Goal: Transaction & Acquisition: Purchase product/service

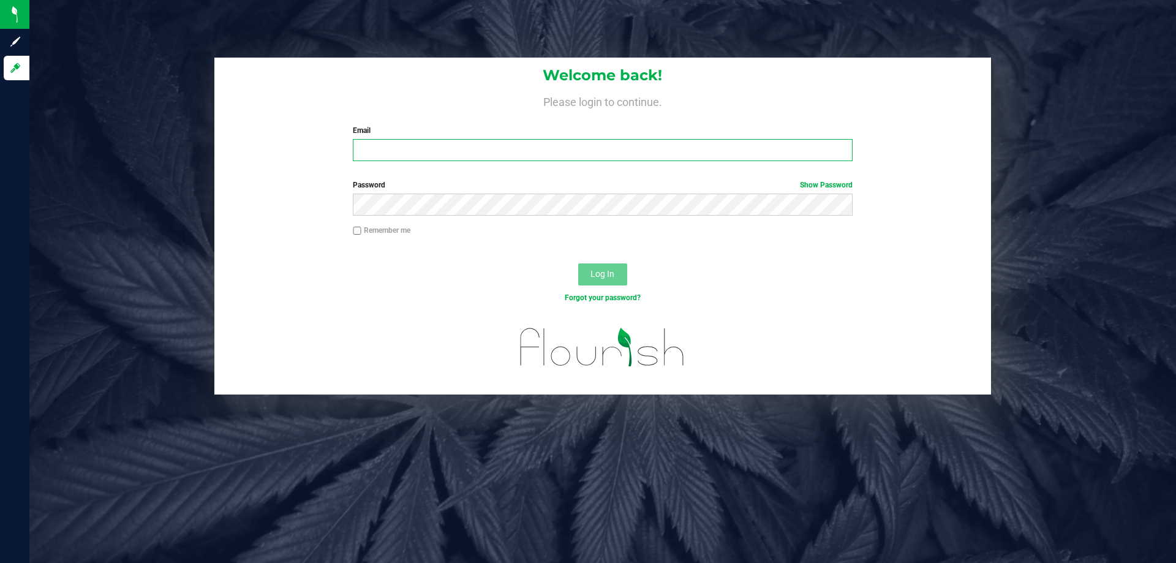
click at [402, 147] on input "Email" at bounding box center [602, 150] width 499 height 22
type input "[EMAIL_ADDRESS][DOMAIN_NAME]"
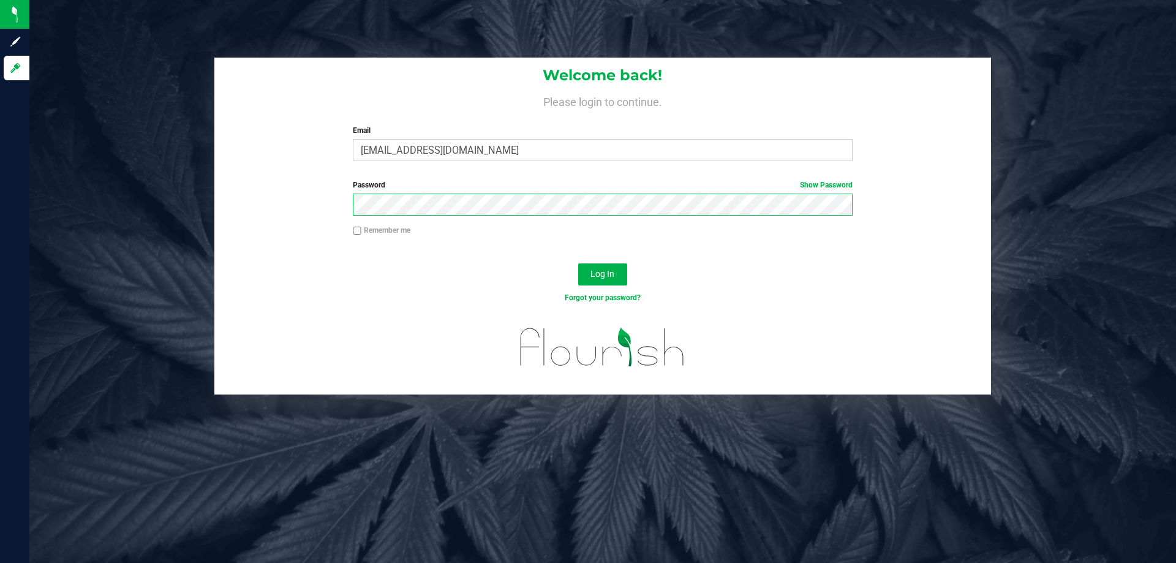
click at [578, 263] on button "Log In" at bounding box center [602, 274] width 49 height 22
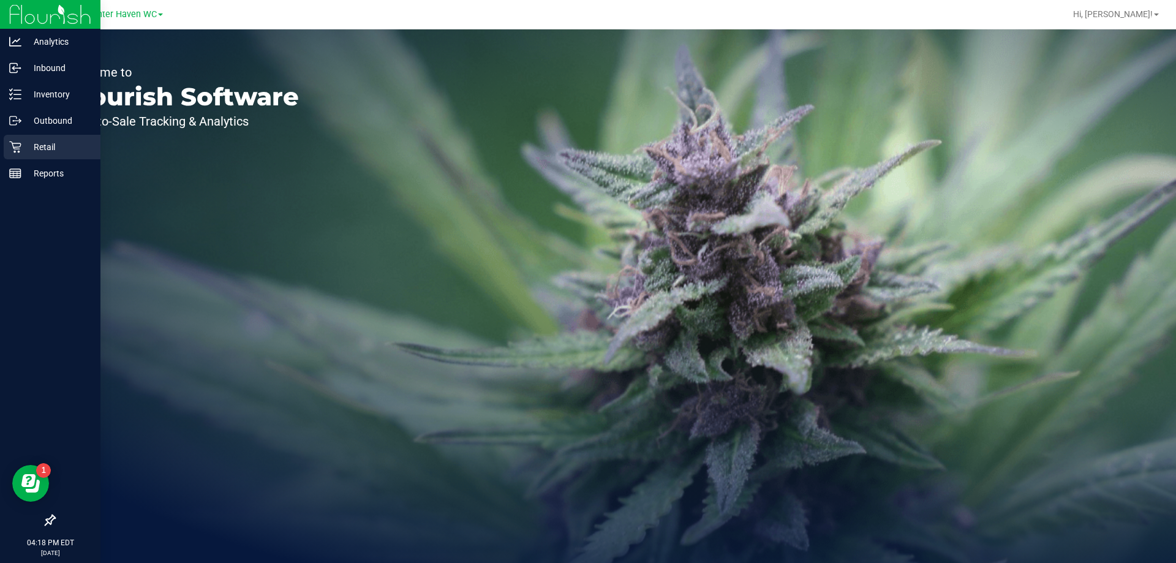
click at [37, 156] on div "Retail" at bounding box center [52, 147] width 97 height 25
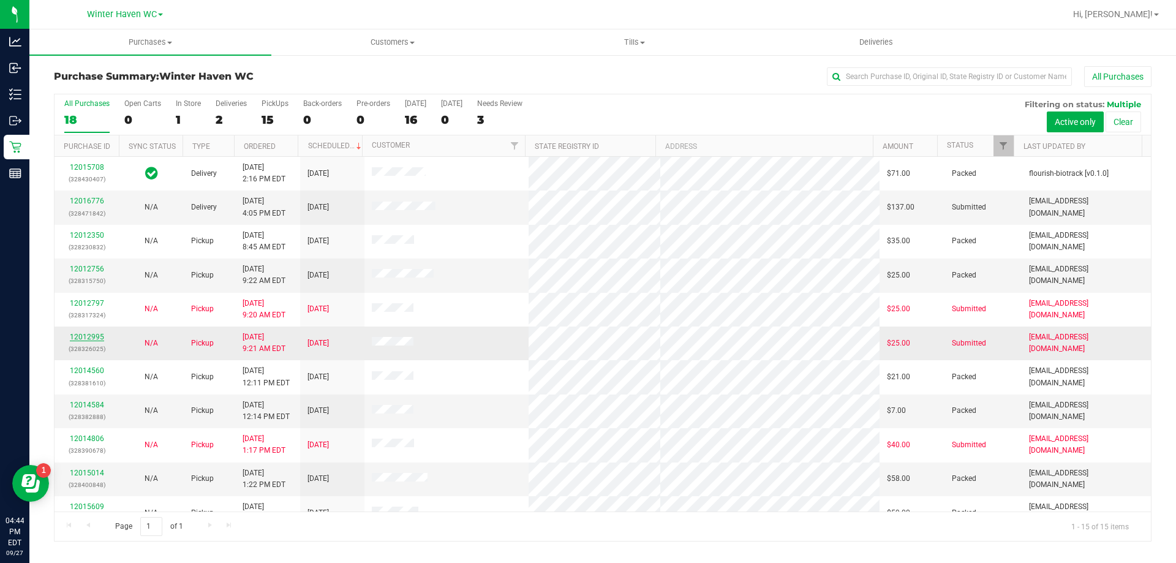
click at [102, 334] on link "12012995" at bounding box center [87, 337] width 34 height 9
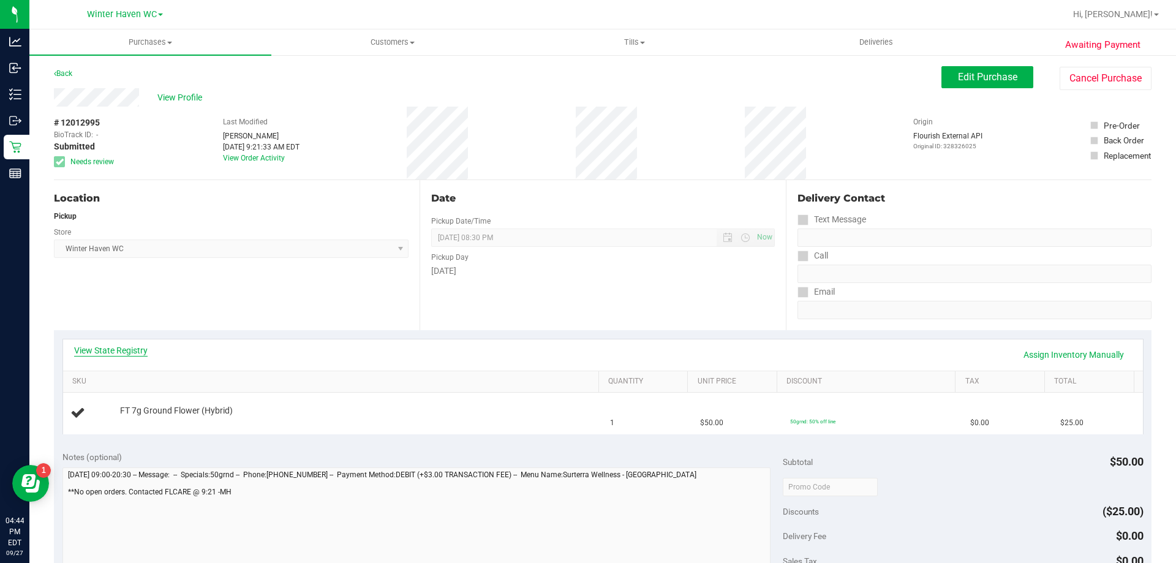
click at [141, 348] on link "View State Registry" at bounding box center [111, 350] width 74 height 12
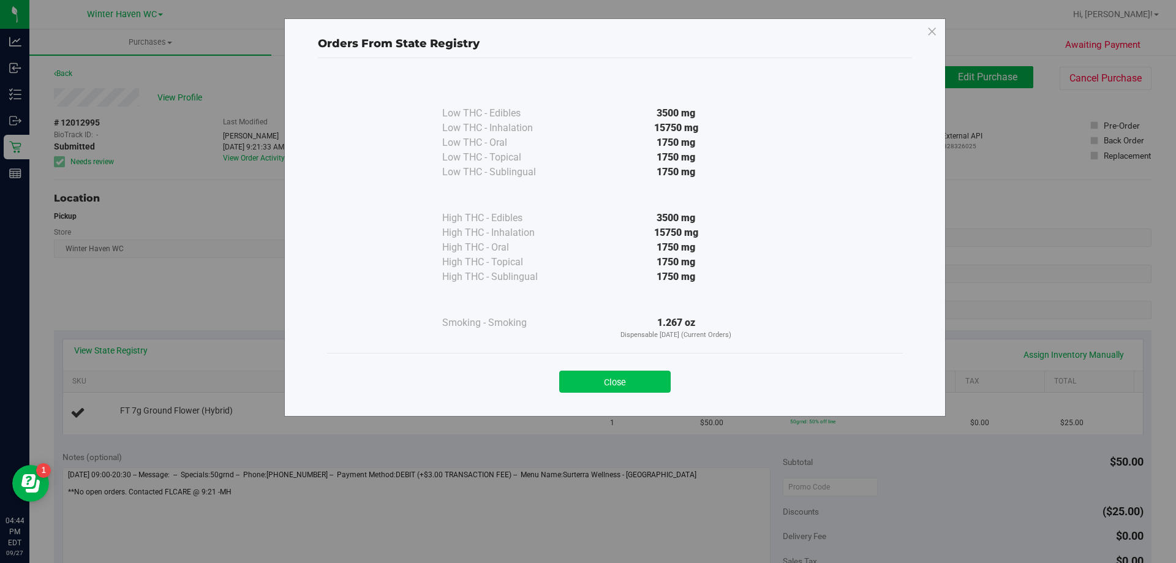
click at [594, 380] on button "Close" at bounding box center [614, 382] width 111 height 22
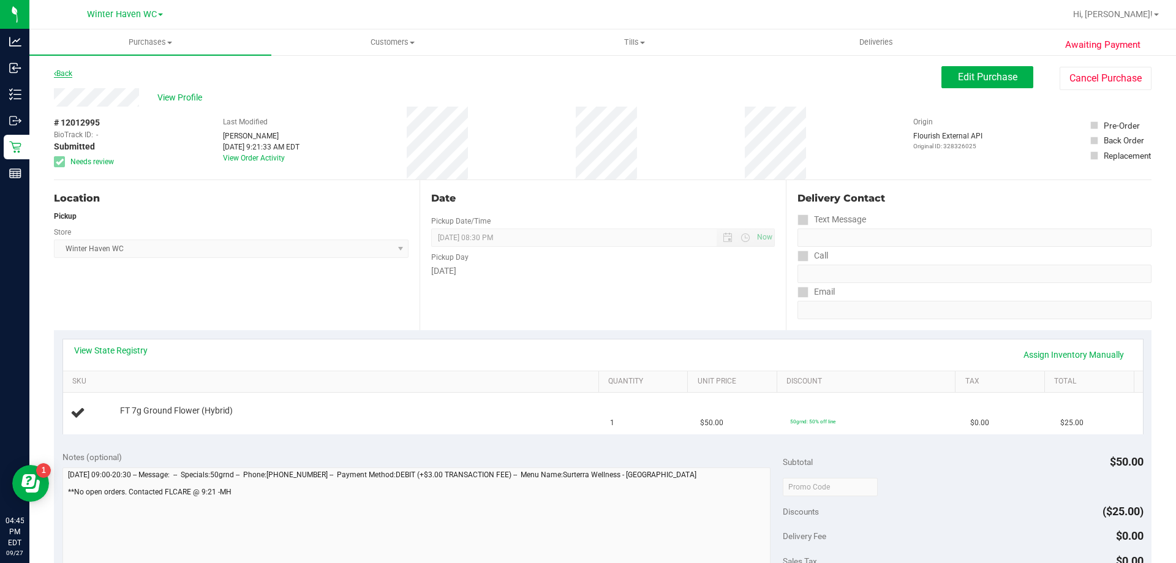
click at [70, 75] on link "Back" at bounding box center [63, 73] width 18 height 9
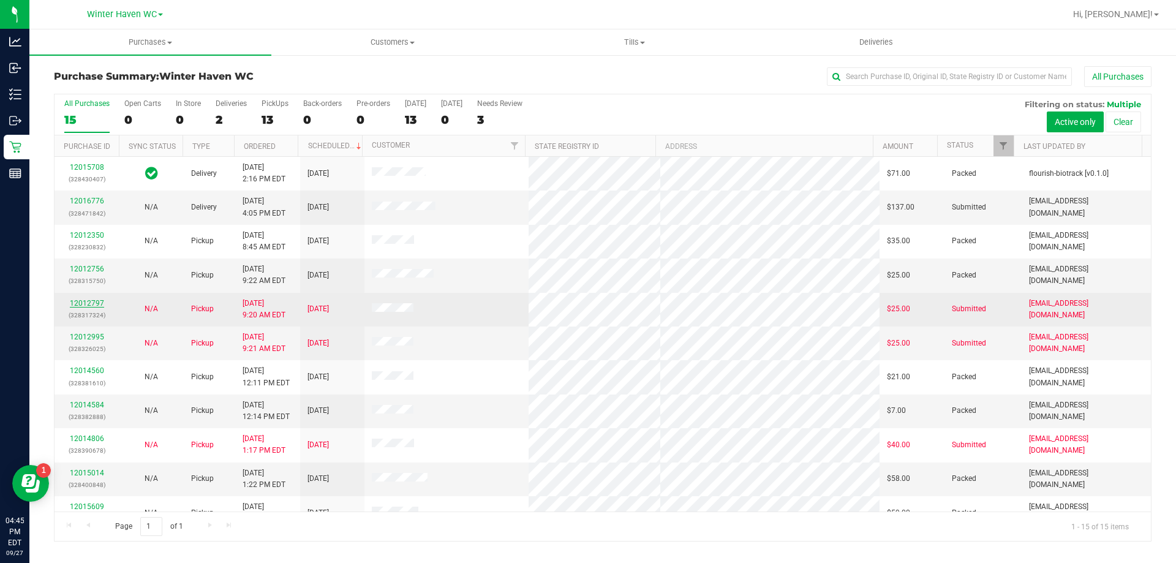
click at [85, 305] on link "12012797" at bounding box center [87, 303] width 34 height 9
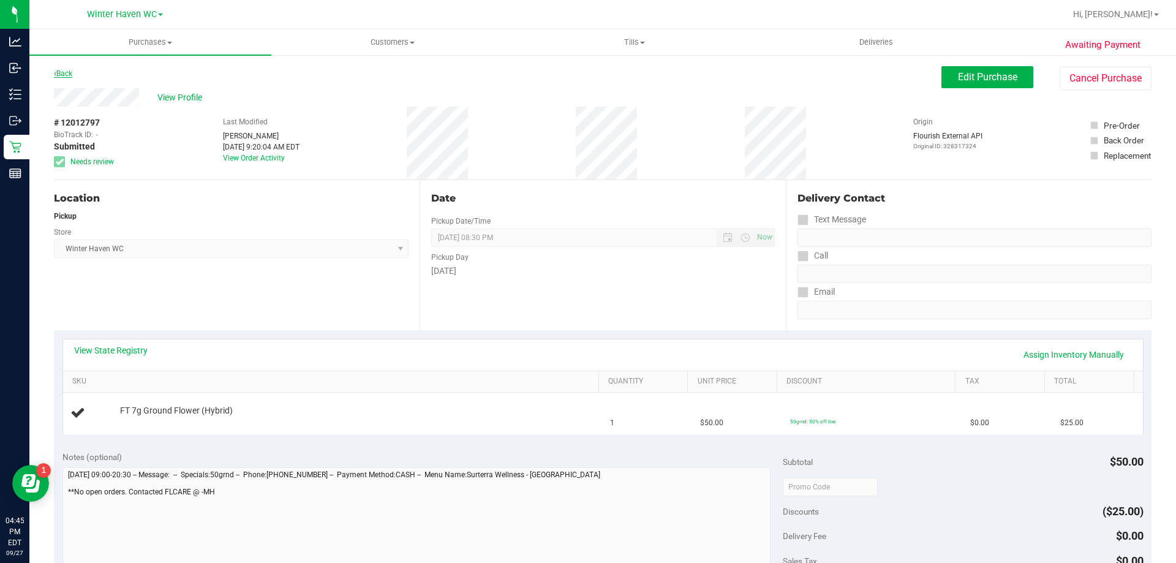
click at [72, 74] on link "Back" at bounding box center [63, 73] width 18 height 9
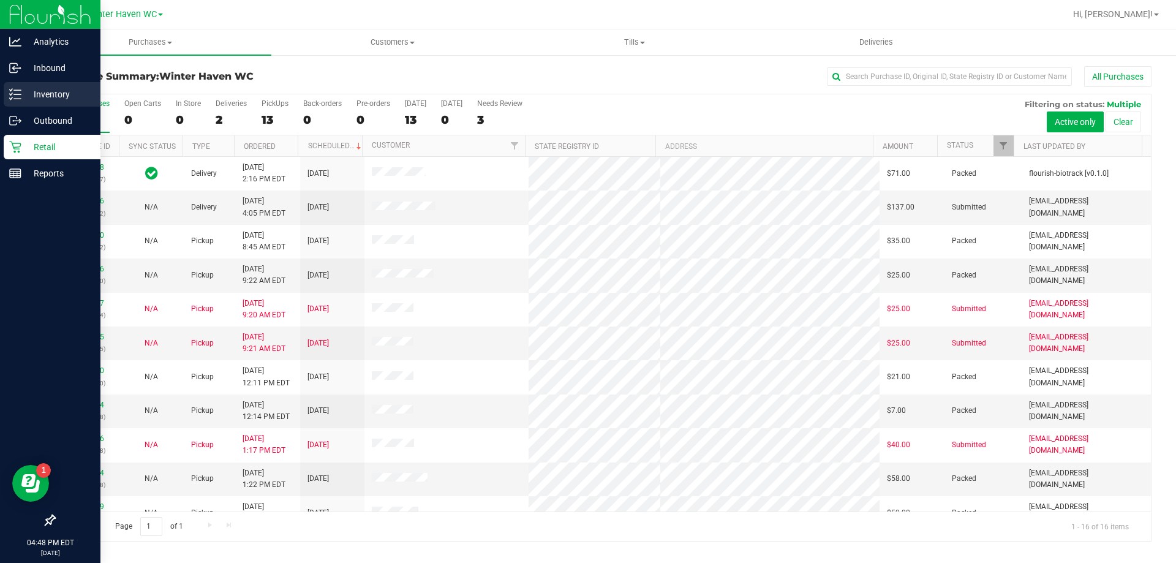
click at [24, 93] on p "Inventory" at bounding box center [58, 94] width 74 height 15
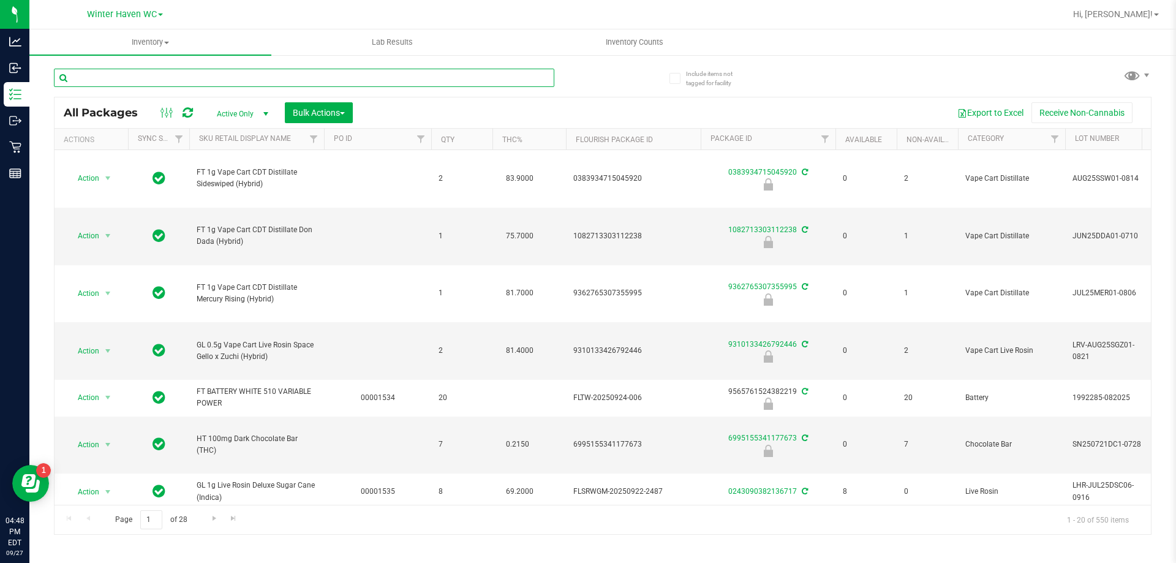
click at [160, 85] on input "text" at bounding box center [304, 78] width 500 height 18
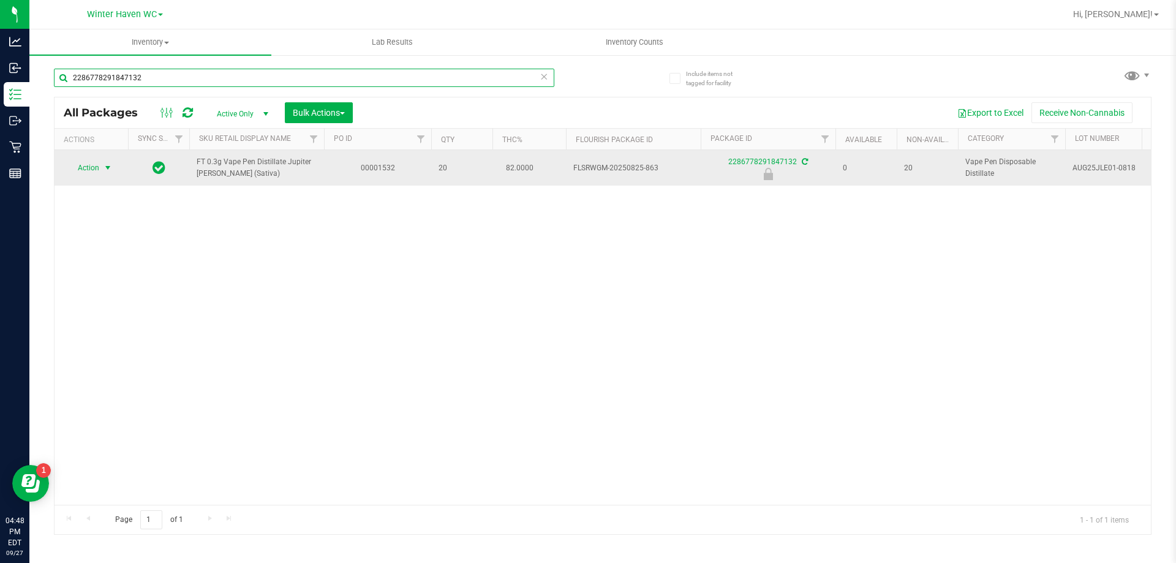
type input "2286778291847132"
click at [89, 167] on span "Action" at bounding box center [83, 167] width 33 height 17
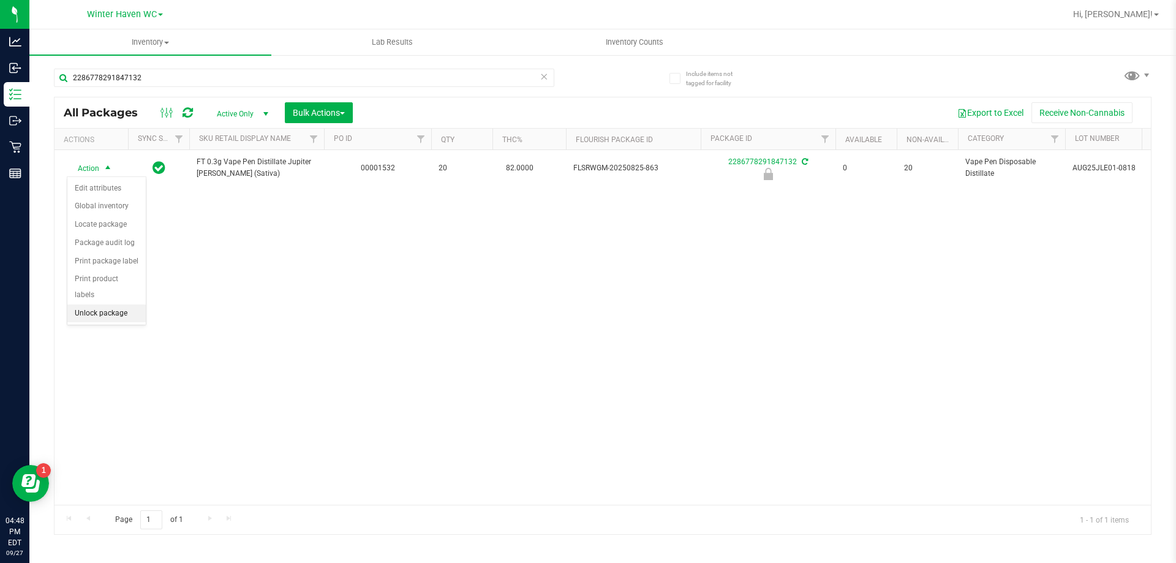
click at [132, 304] on li "Unlock package" at bounding box center [106, 313] width 78 height 18
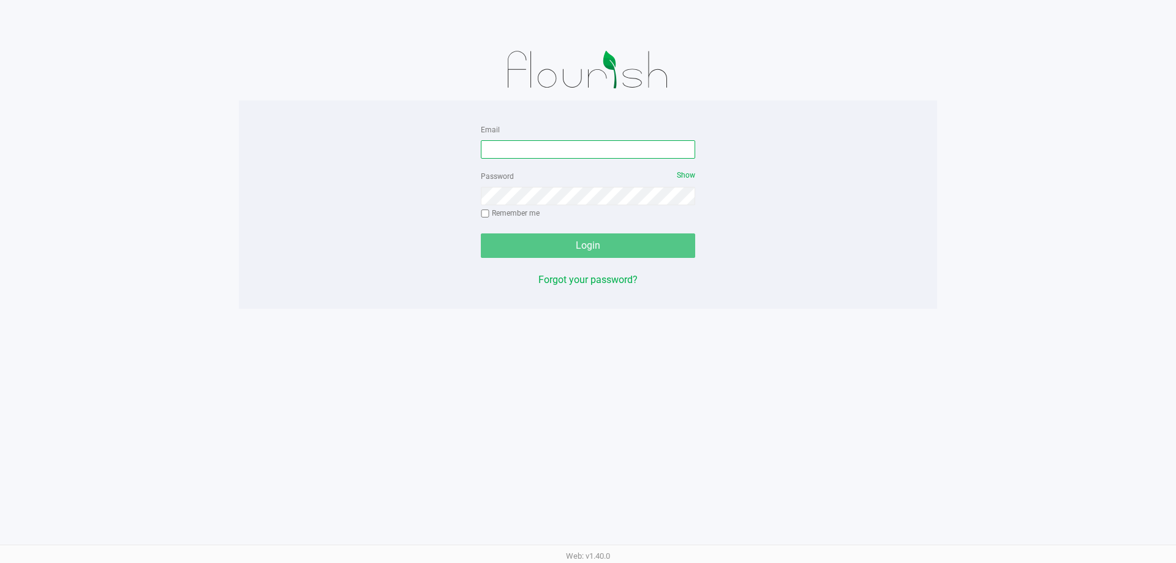
click at [577, 141] on input "Email" at bounding box center [588, 149] width 214 height 18
type input "[EMAIL_ADDRESS][DOMAIN_NAME]"
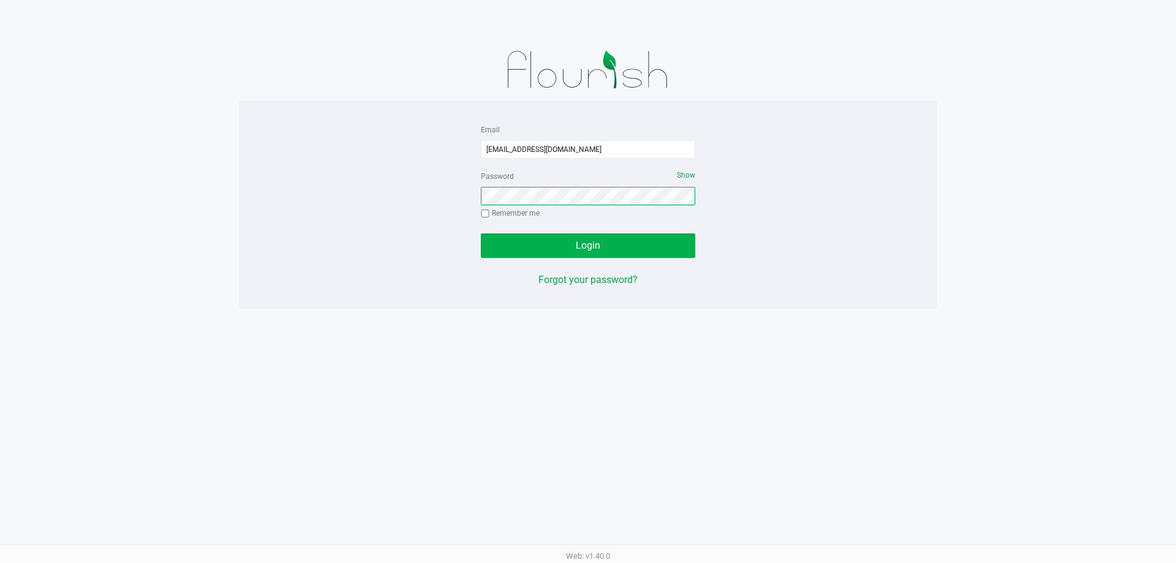
click at [481, 233] on button "Login" at bounding box center [588, 245] width 214 height 25
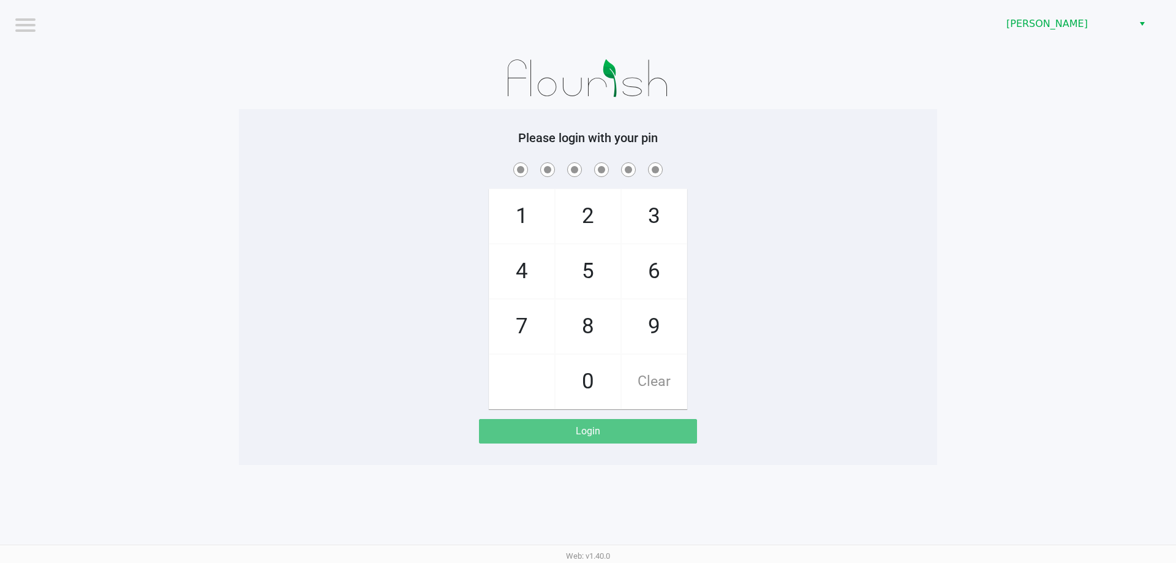
click at [830, 140] on h5 "Please login with your pin" at bounding box center [588, 137] width 680 height 15
click at [1111, 32] on span "[PERSON_NAME]" at bounding box center [1066, 24] width 134 height 22
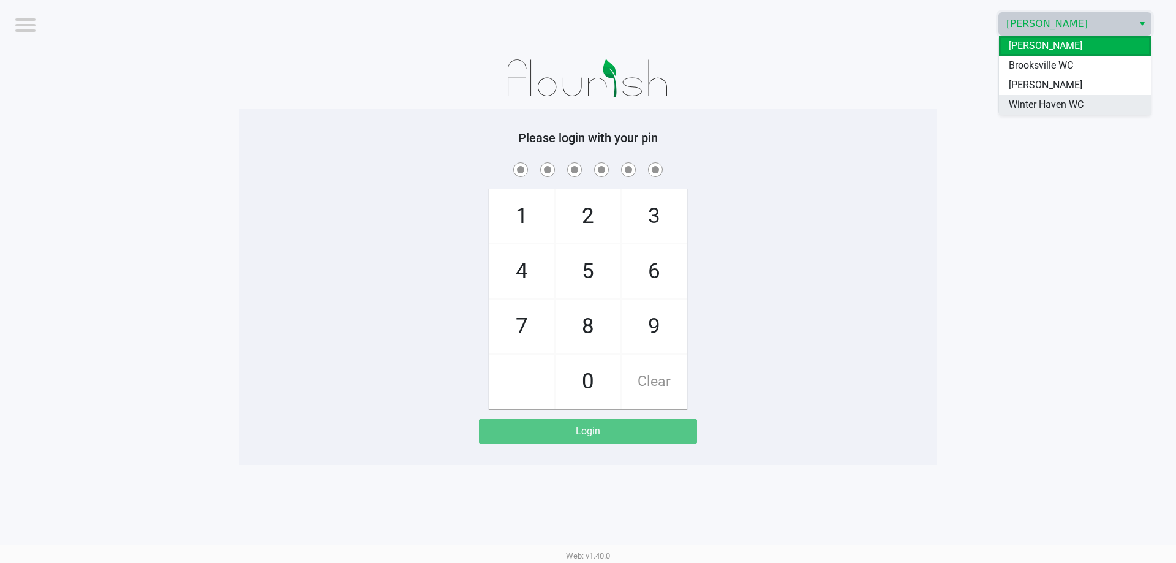
click at [1072, 109] on span "Winter Haven WC" at bounding box center [1046, 104] width 75 height 15
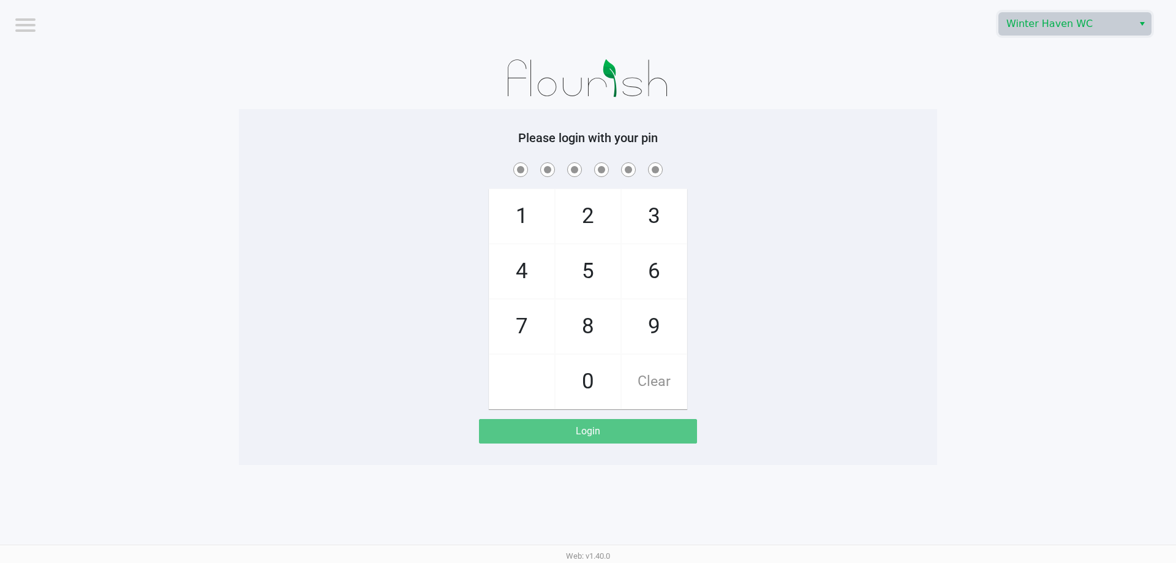
click at [1028, 114] on app-pos-login-wrapper "Logout Winter Haven WC Please login with your pin 1 4 7 2 5 8 0 3 6 9 Clear Log…" at bounding box center [588, 232] width 1176 height 465
checkbox input "true"
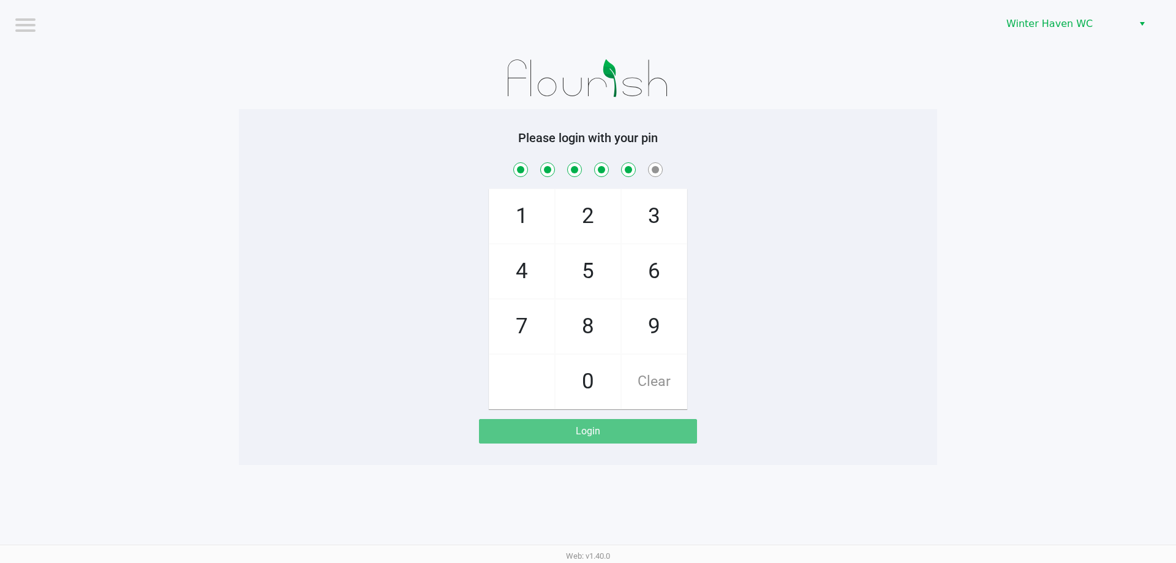
checkbox input "true"
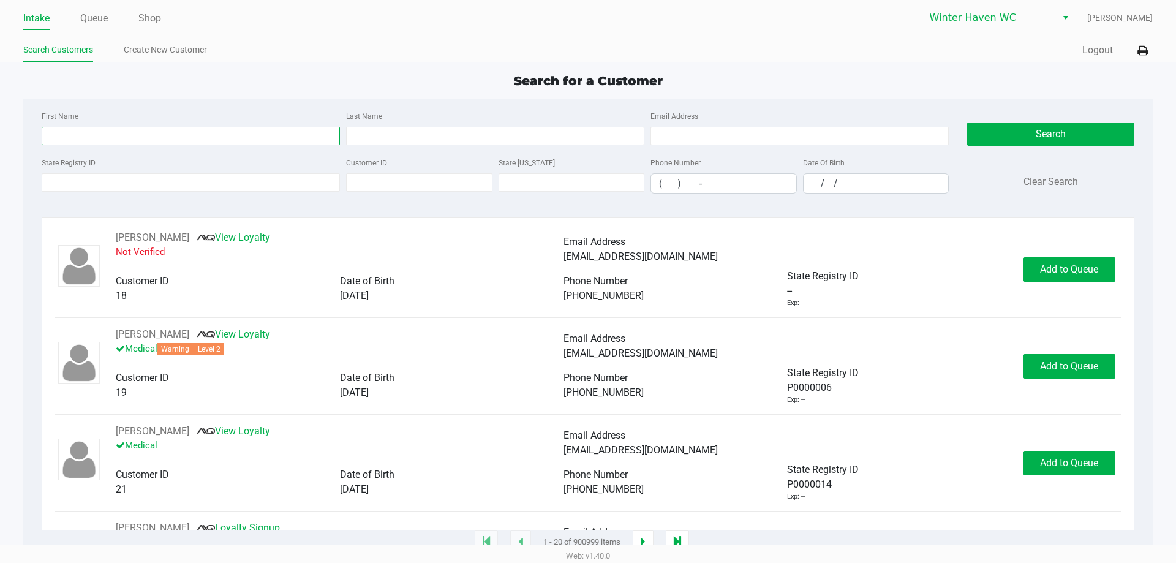
click at [192, 137] on input "First Name" at bounding box center [191, 136] width 298 height 18
type input "micah"
click at [412, 135] on input "Last Name" at bounding box center [495, 136] width 298 height 18
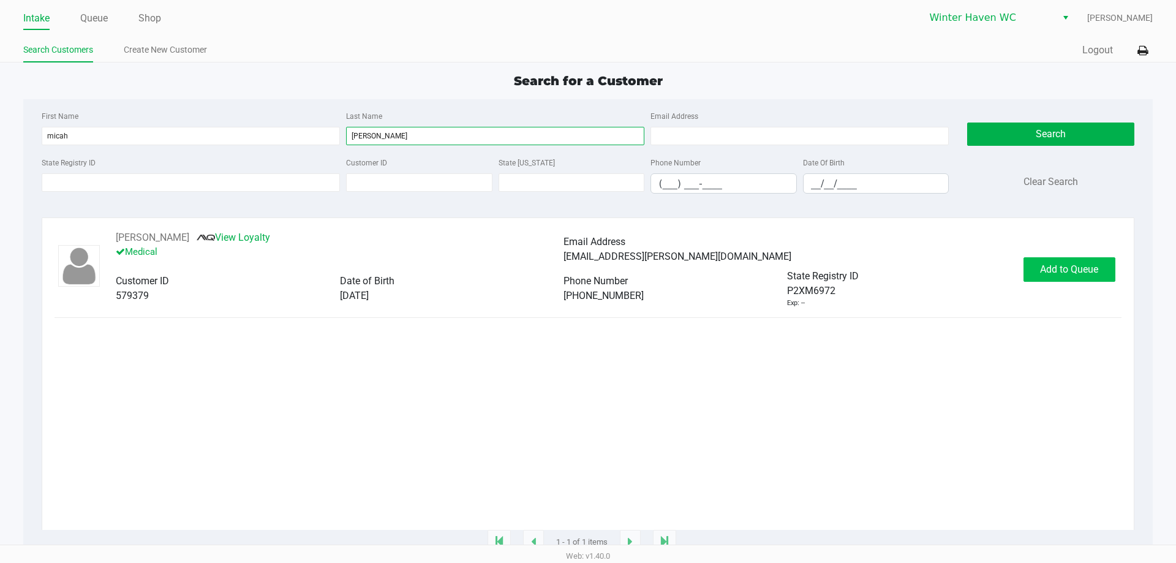
type input "harrison"
click at [1044, 262] on button "Add to Queue" at bounding box center [1070, 269] width 92 height 25
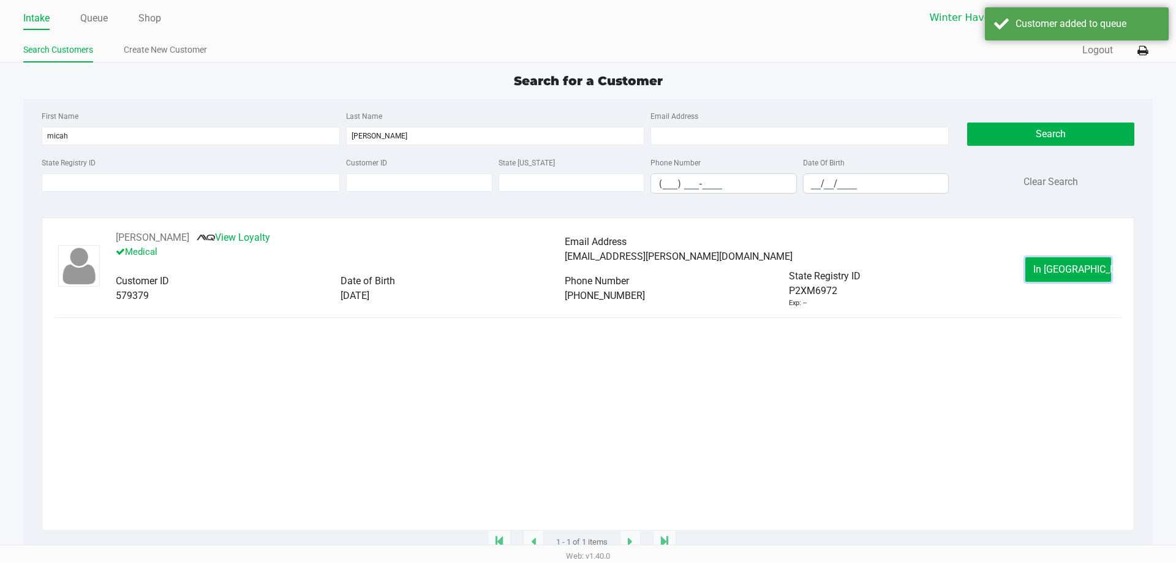
click at [1044, 262] on button "In Queue" at bounding box center [1068, 269] width 86 height 25
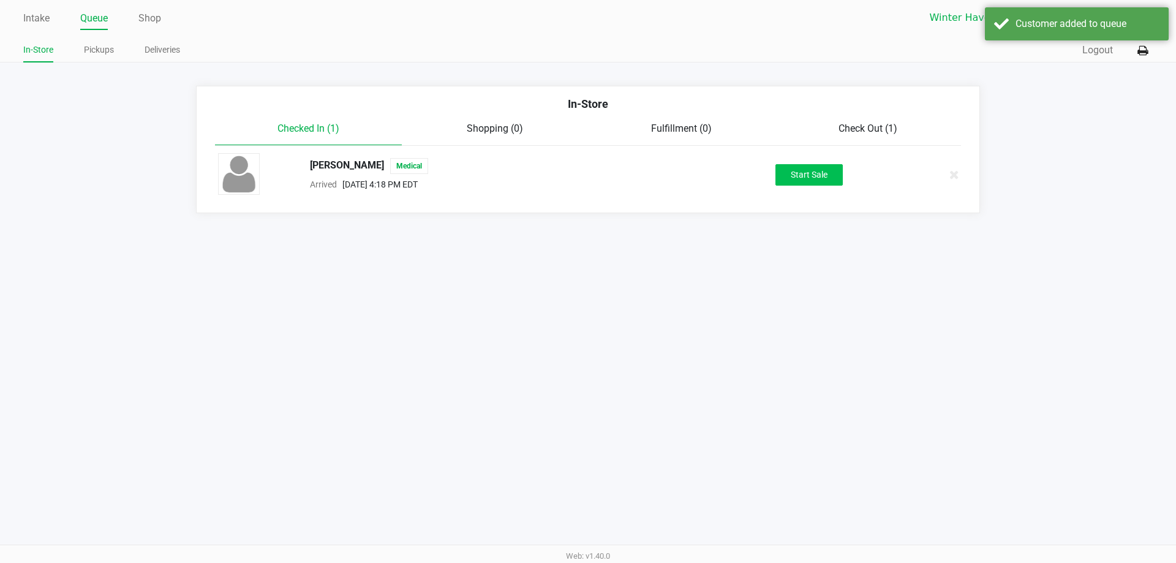
drag, startPoint x: 843, startPoint y: 163, endPoint x: 834, endPoint y: 176, distance: 16.2
click at [837, 175] on div "Micah Harrison Medical Arrived Sep 27, 2025 4:18 PM EDT Start Sale" at bounding box center [588, 174] width 758 height 43
click at [834, 176] on button "Start Sale" at bounding box center [808, 174] width 67 height 21
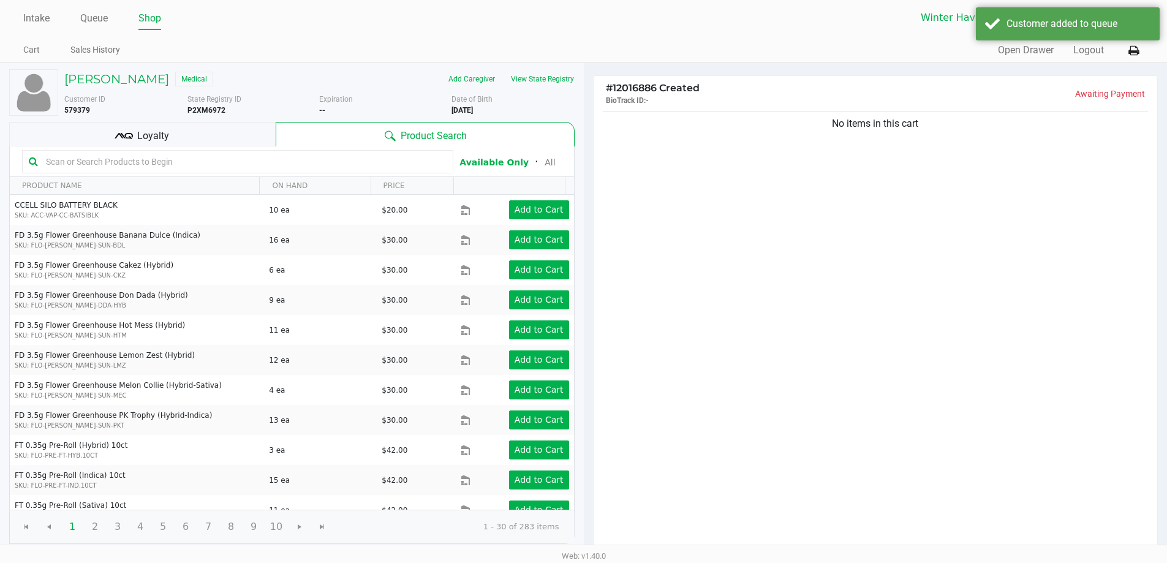
click at [124, 158] on input "text" at bounding box center [243, 162] width 405 height 18
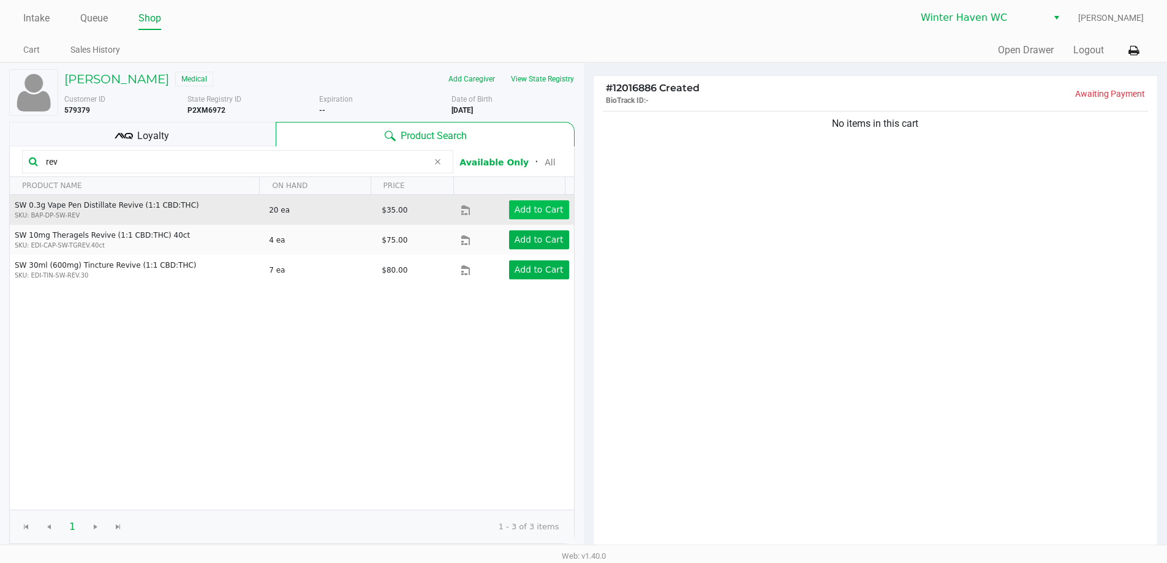
type input "rev"
click at [529, 216] on button "Add to Cart" at bounding box center [539, 209] width 60 height 19
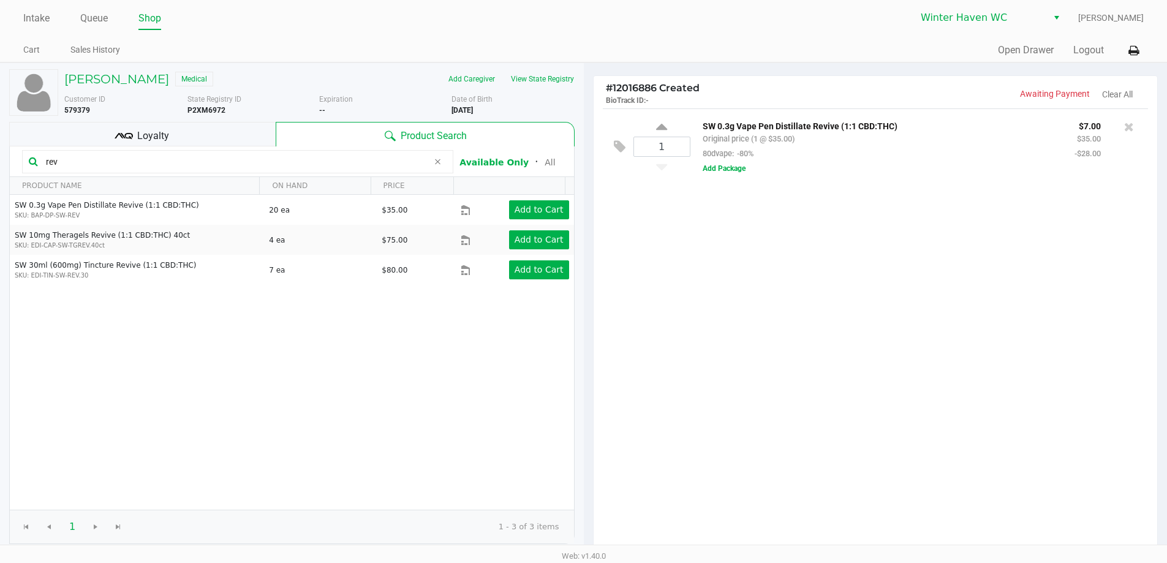
click at [815, 326] on div "1 SW 0.3g Vape Pen Distillate Revive (1:1 CBD:THC) Original price (1 @ $35.00) …" at bounding box center [876, 330] width 564 height 445
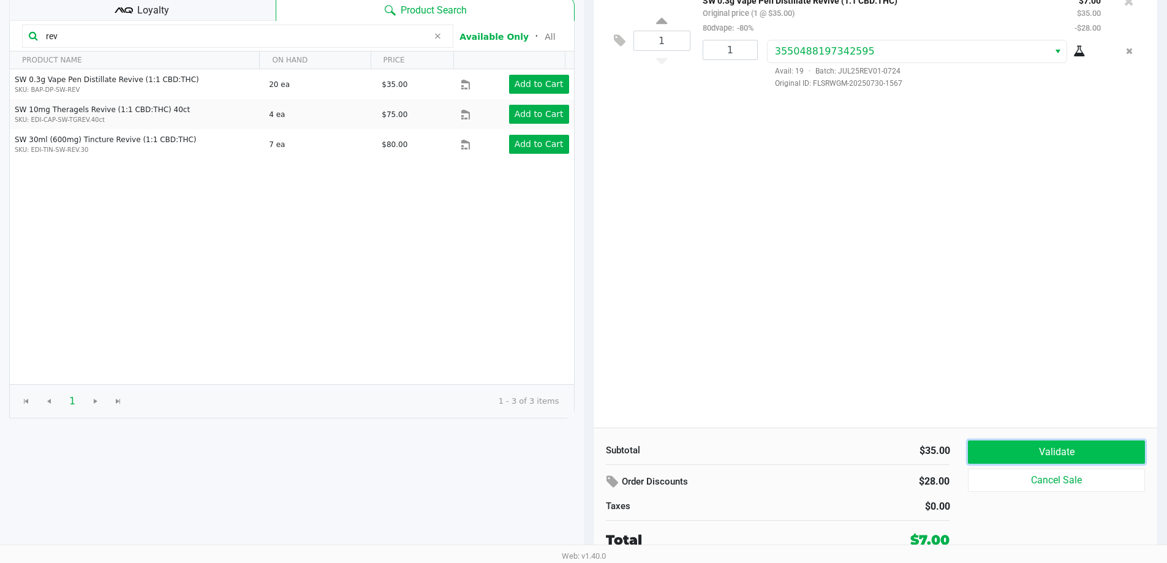
click at [1055, 442] on button "Validate" at bounding box center [1056, 451] width 176 height 23
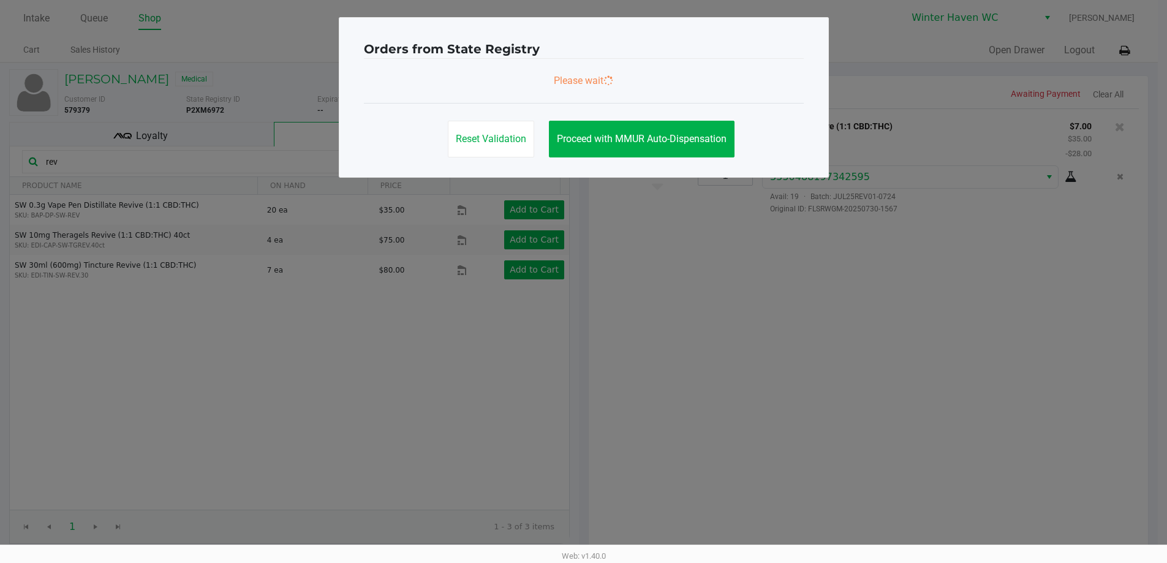
scroll to position [0, 0]
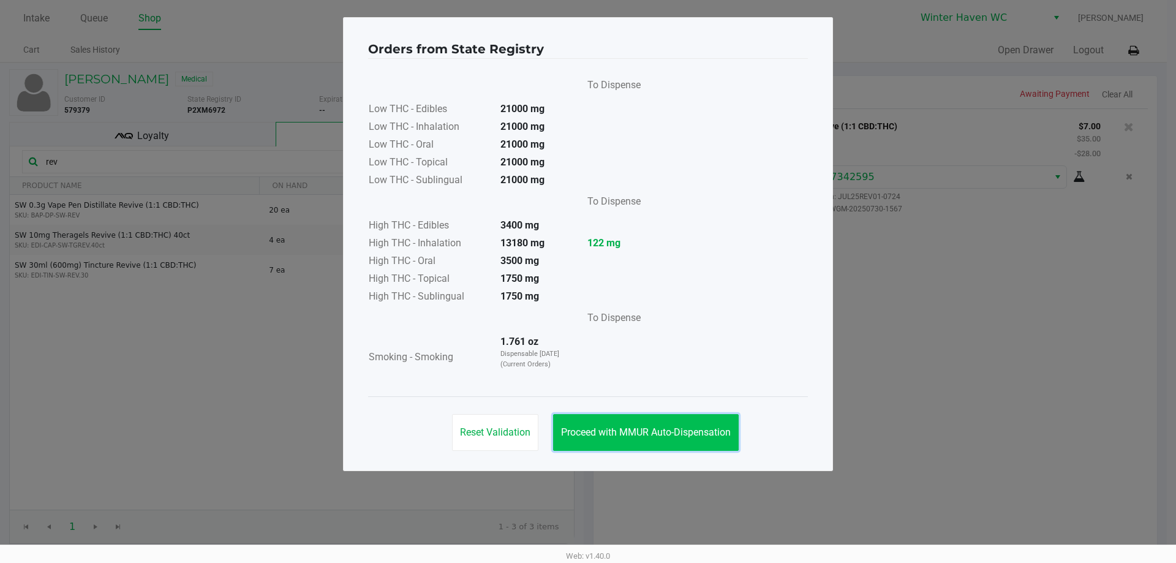
click at [681, 429] on span "Proceed with MMUR Auto-Dispensation" at bounding box center [646, 432] width 170 height 12
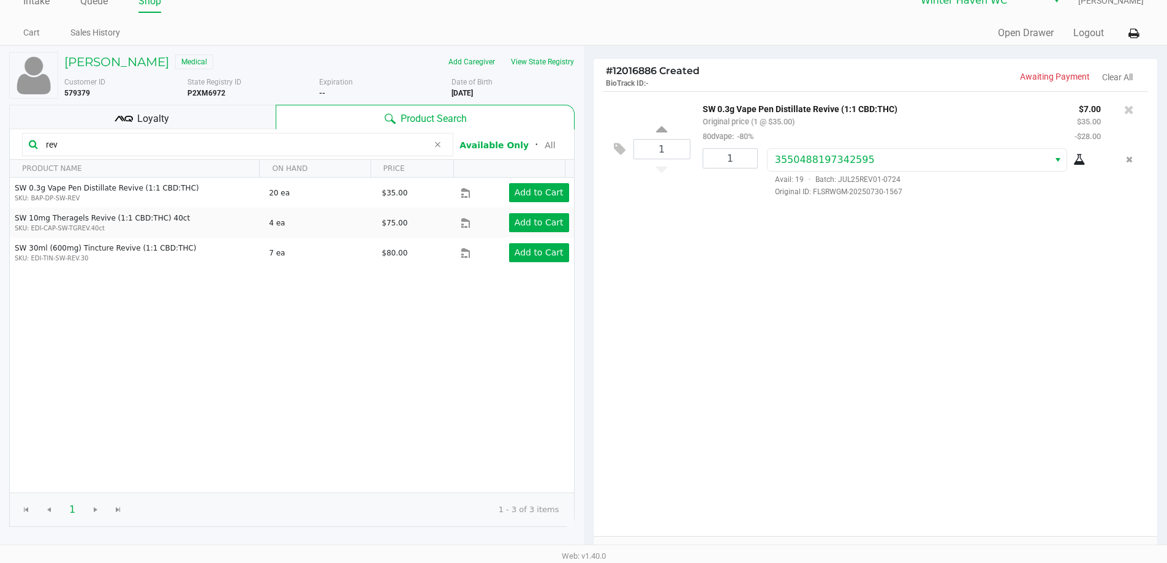
scroll to position [126, 0]
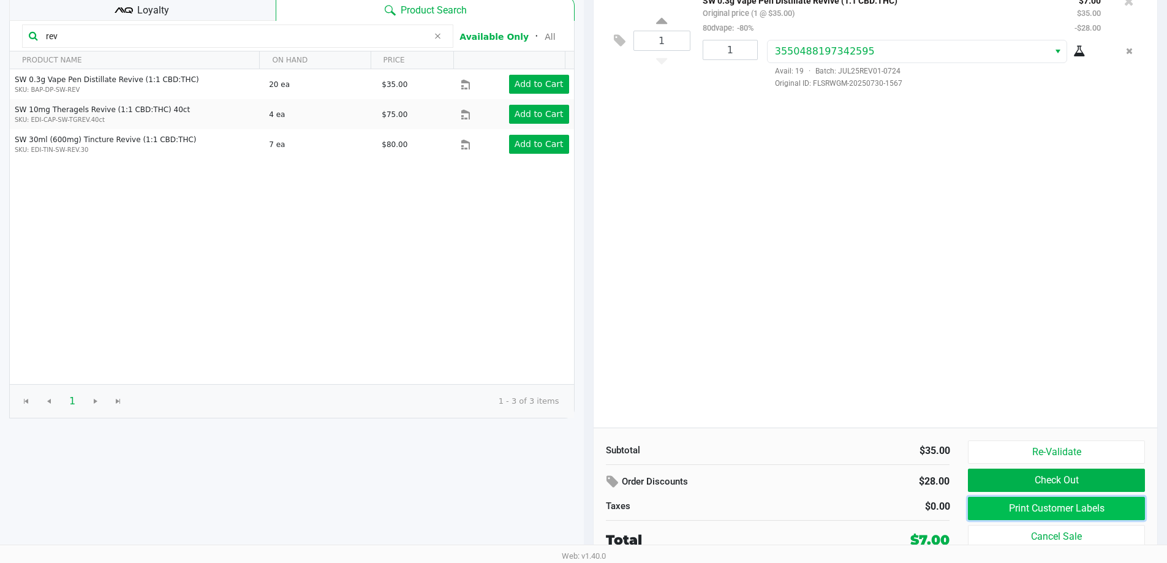
click at [1060, 505] on button "Print Customer Labels" at bounding box center [1056, 508] width 176 height 23
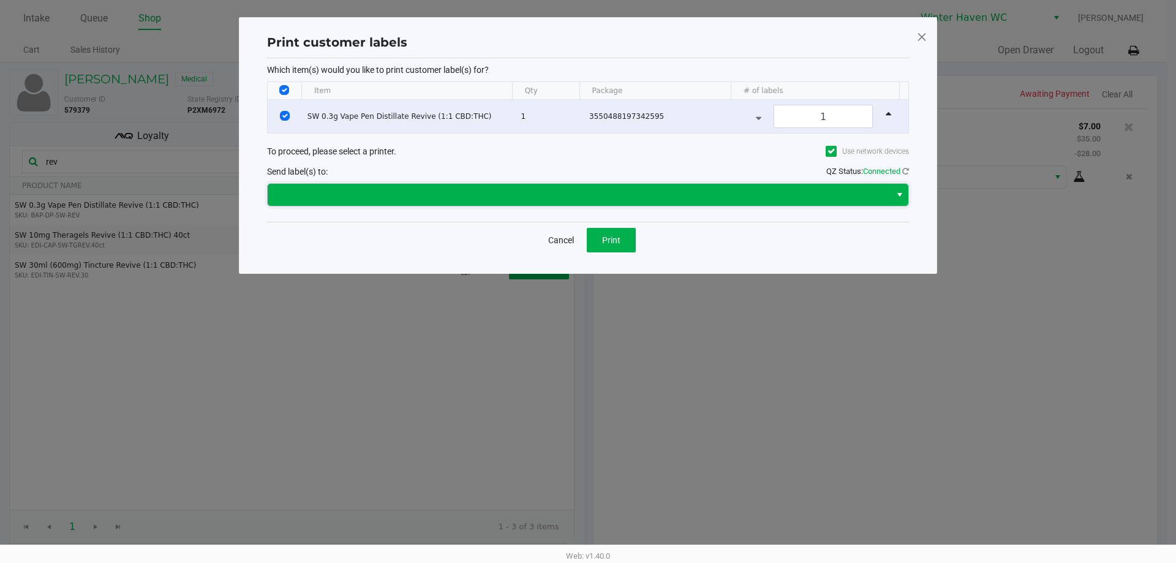
click at [609, 186] on span at bounding box center [579, 195] width 623 height 22
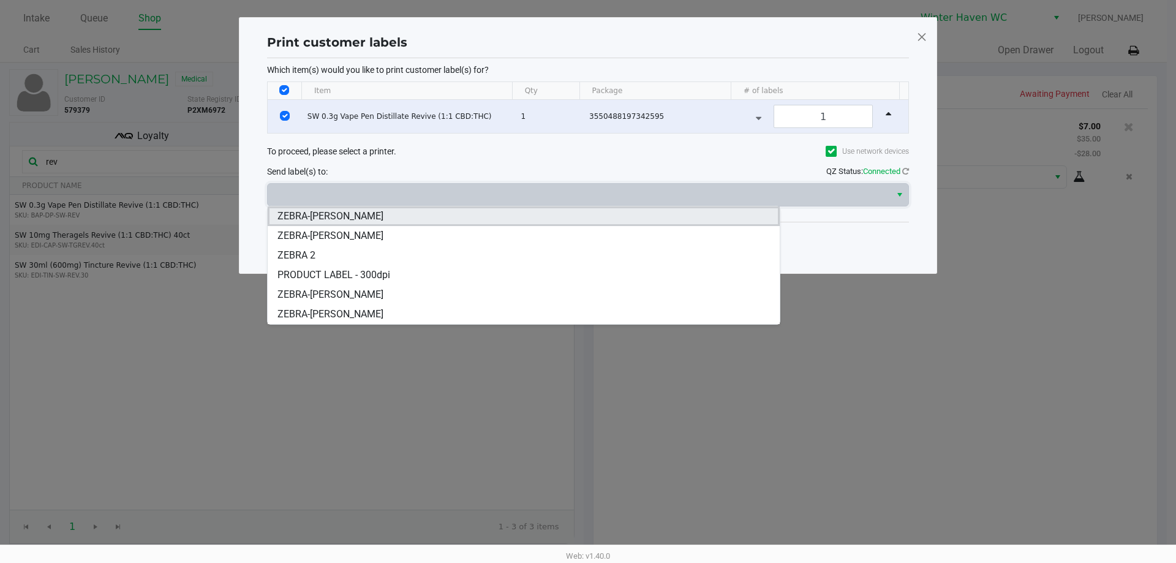
click at [413, 214] on li "ZEBRA-JAMES-OTTO" at bounding box center [524, 216] width 512 height 20
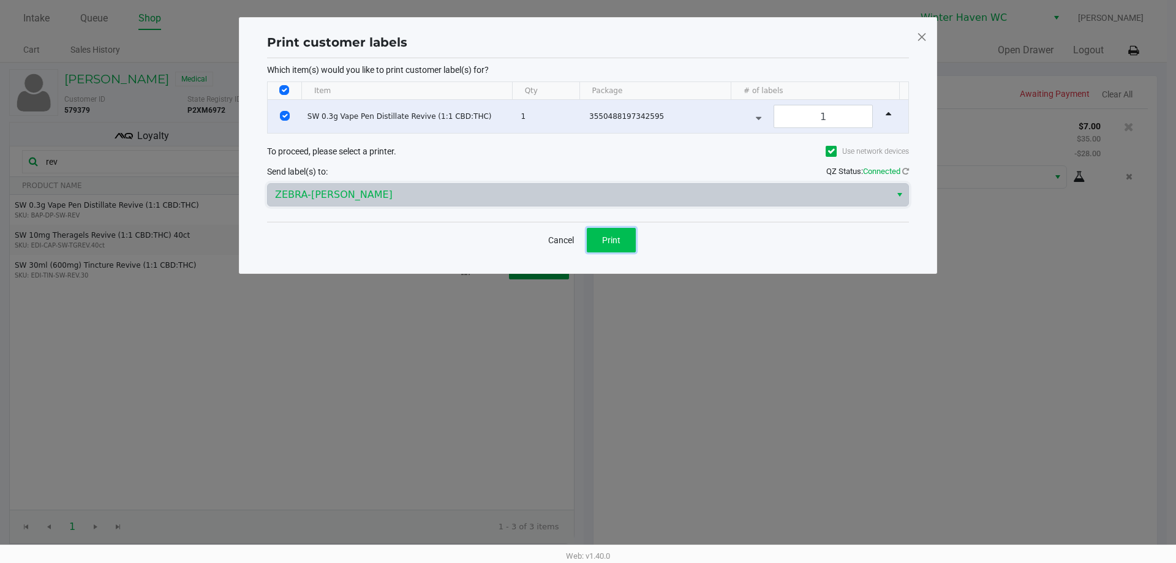
click at [628, 240] on button "Print" at bounding box center [611, 240] width 49 height 25
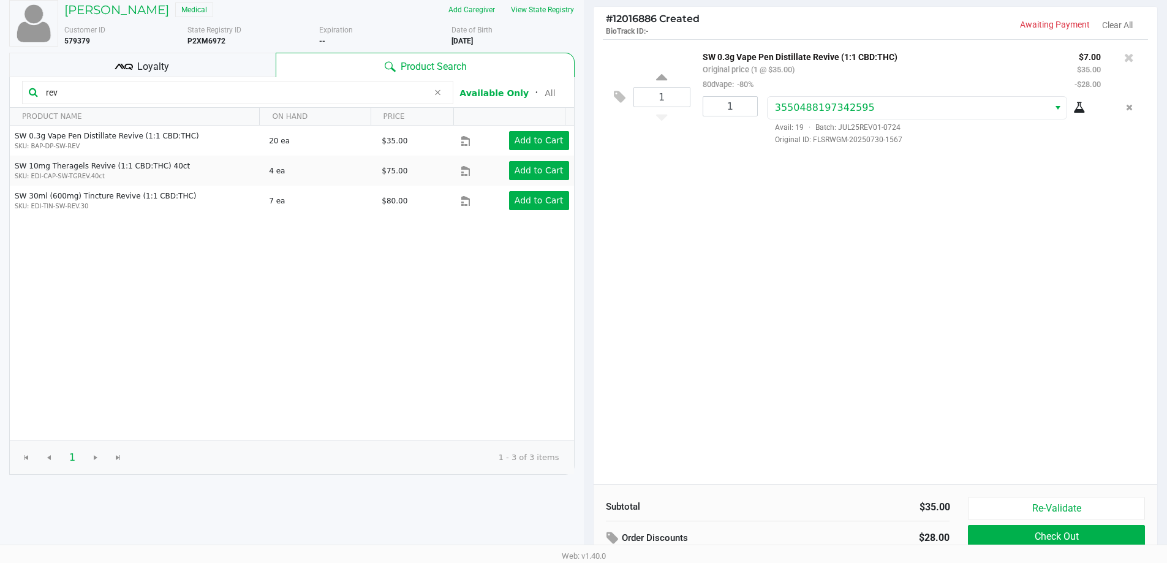
scroll to position [126, 0]
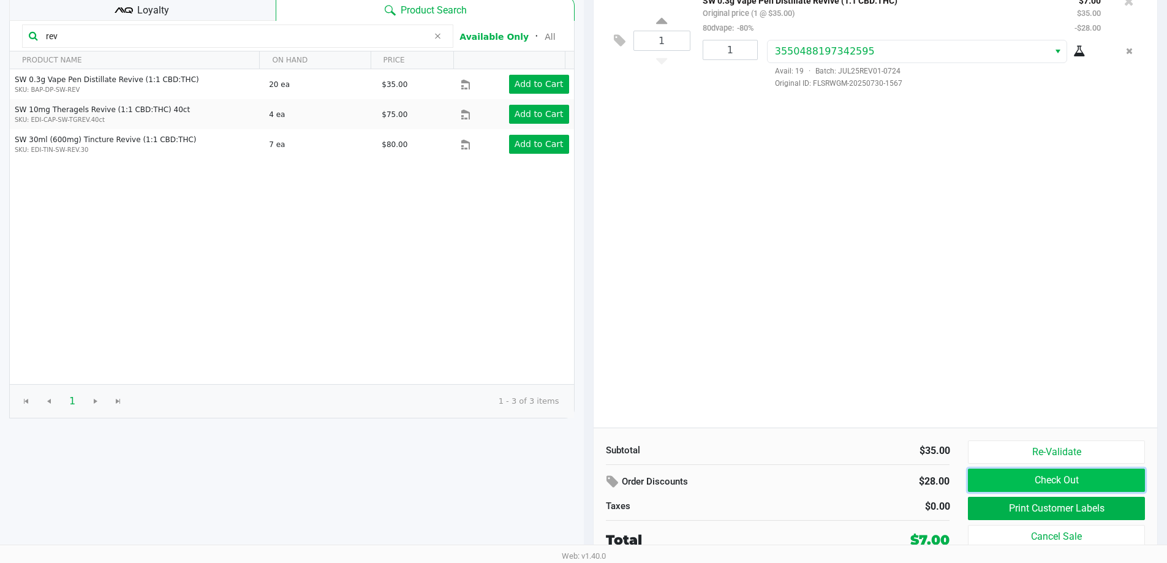
click at [1082, 482] on button "Check Out" at bounding box center [1056, 480] width 176 height 23
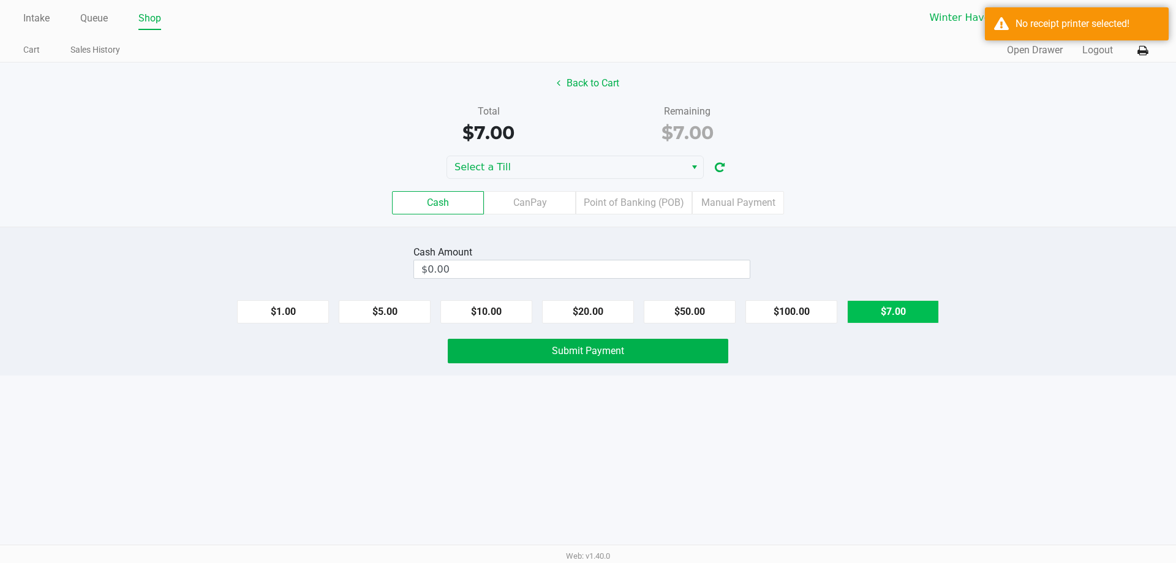
click at [900, 312] on button "$7.00" at bounding box center [893, 311] width 92 height 23
type input "$7.00"
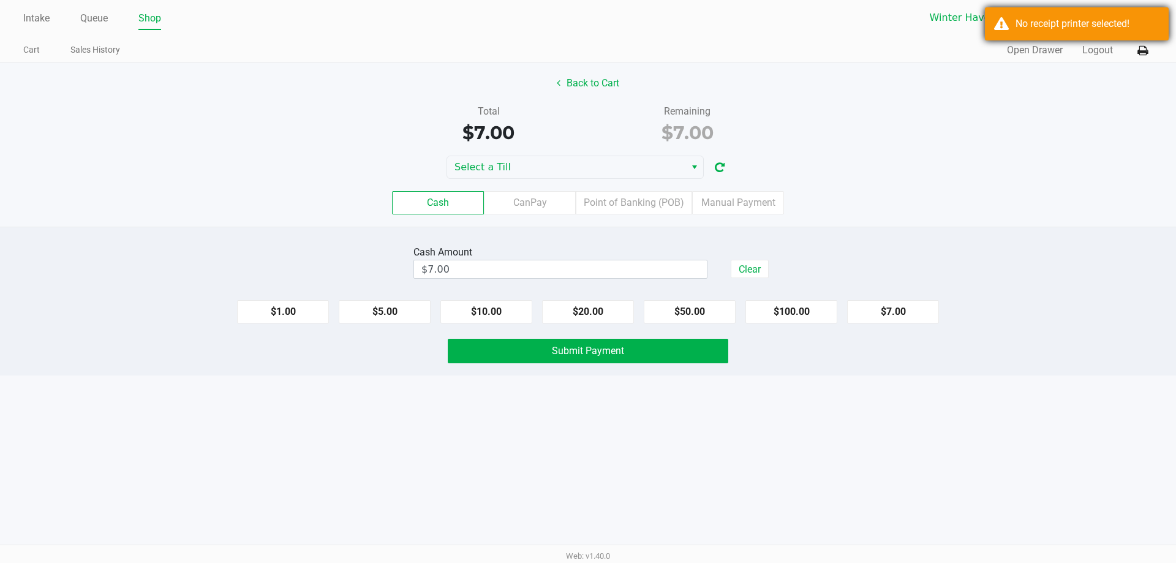
click at [1036, 37] on div "No receipt printer selected!" at bounding box center [1077, 23] width 184 height 33
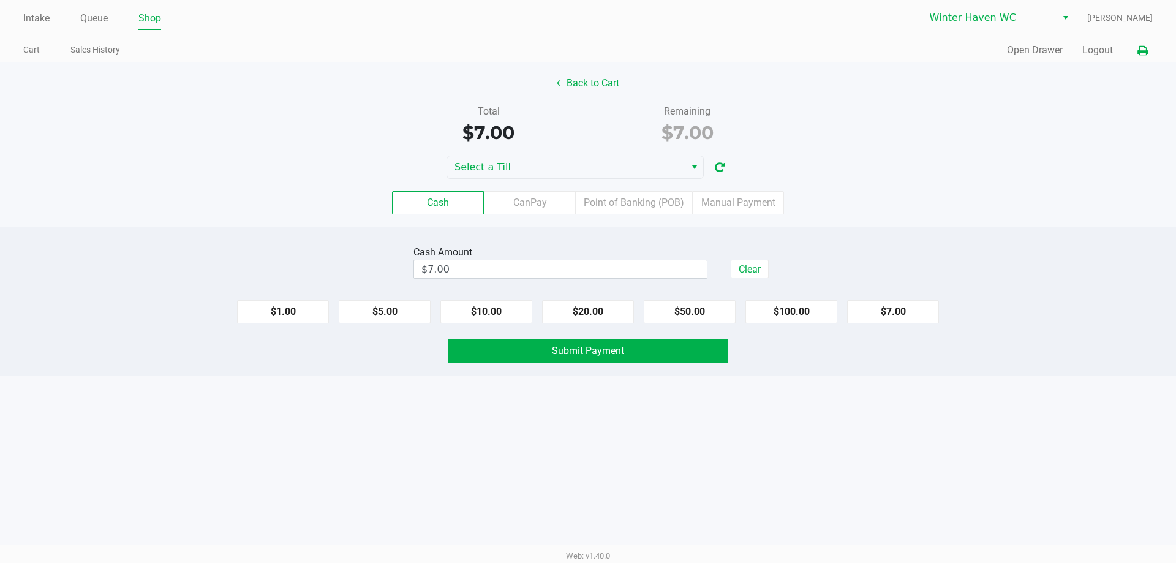
click at [1142, 50] on icon at bounding box center [1142, 51] width 10 height 9
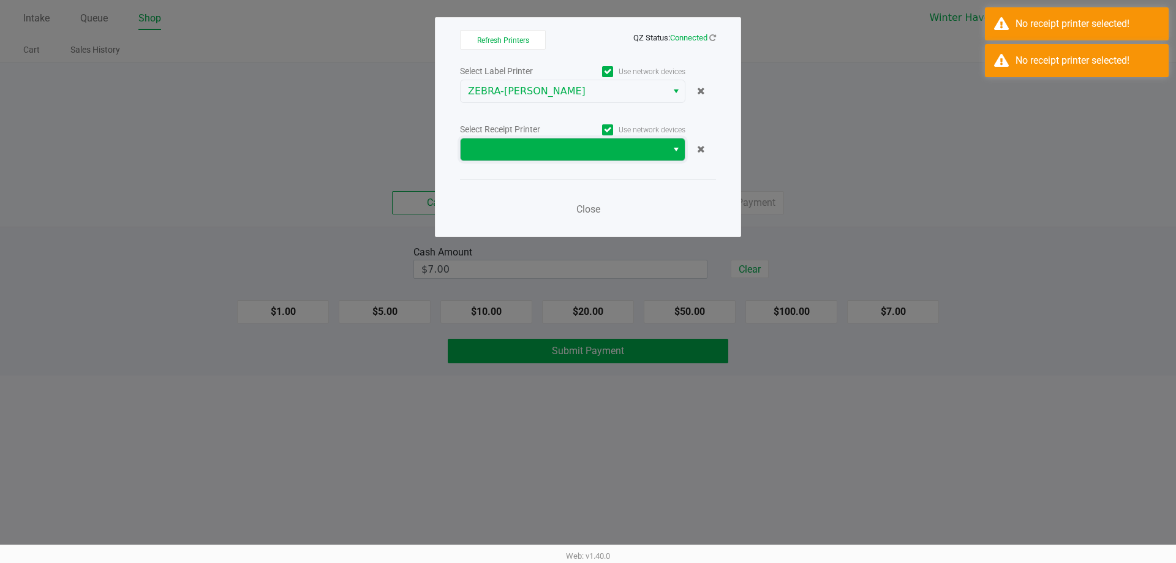
click at [549, 140] on span at bounding box center [564, 149] width 206 height 22
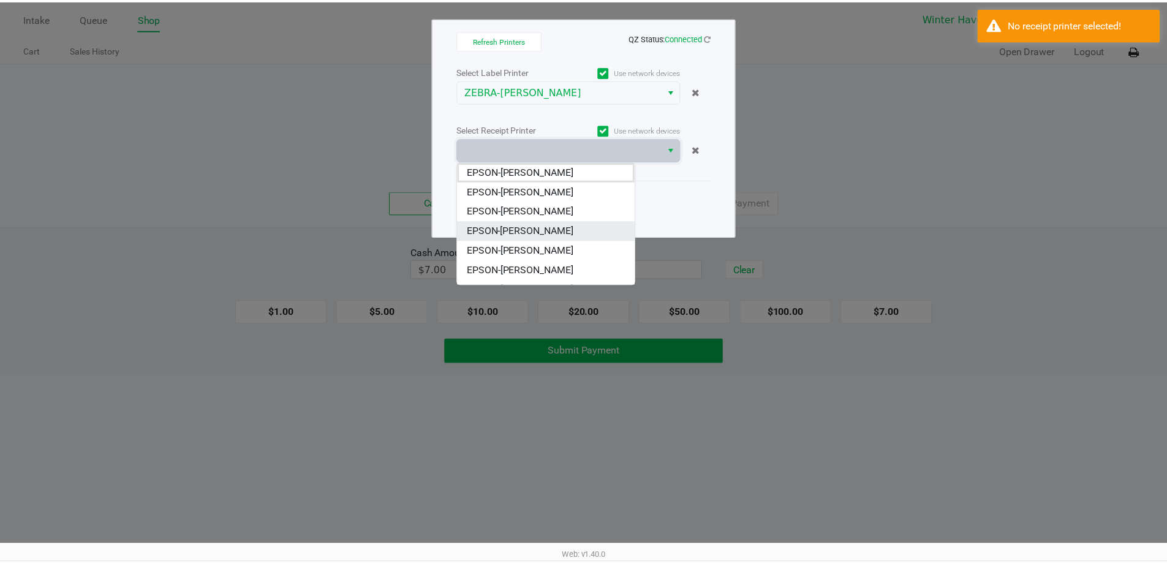
scroll to position [54, 0]
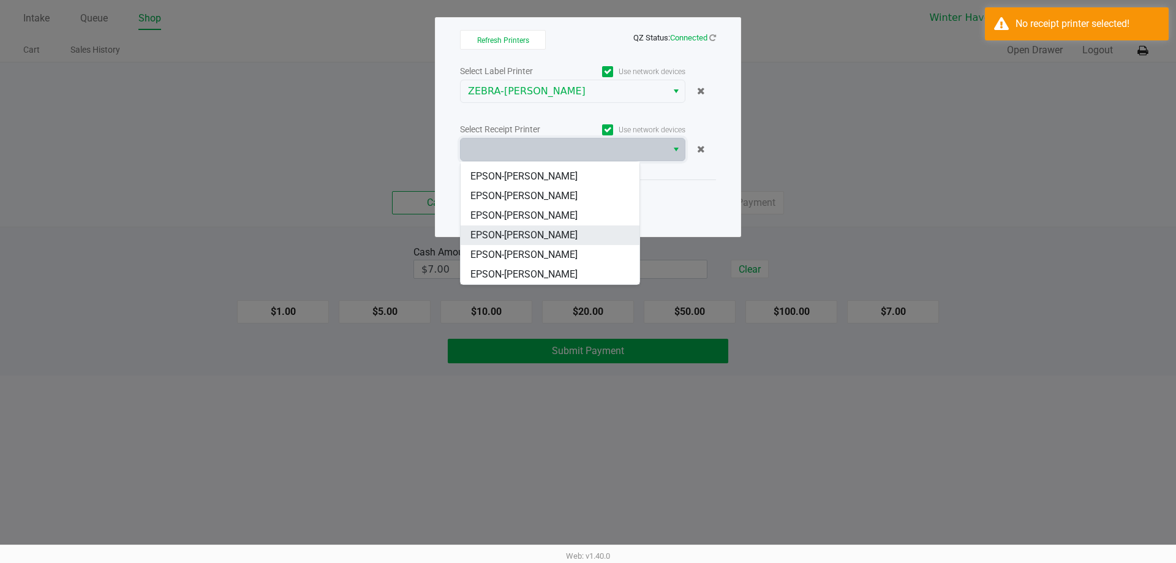
click at [570, 232] on li "EPSON-JAMES-OTTO" at bounding box center [550, 235] width 179 height 20
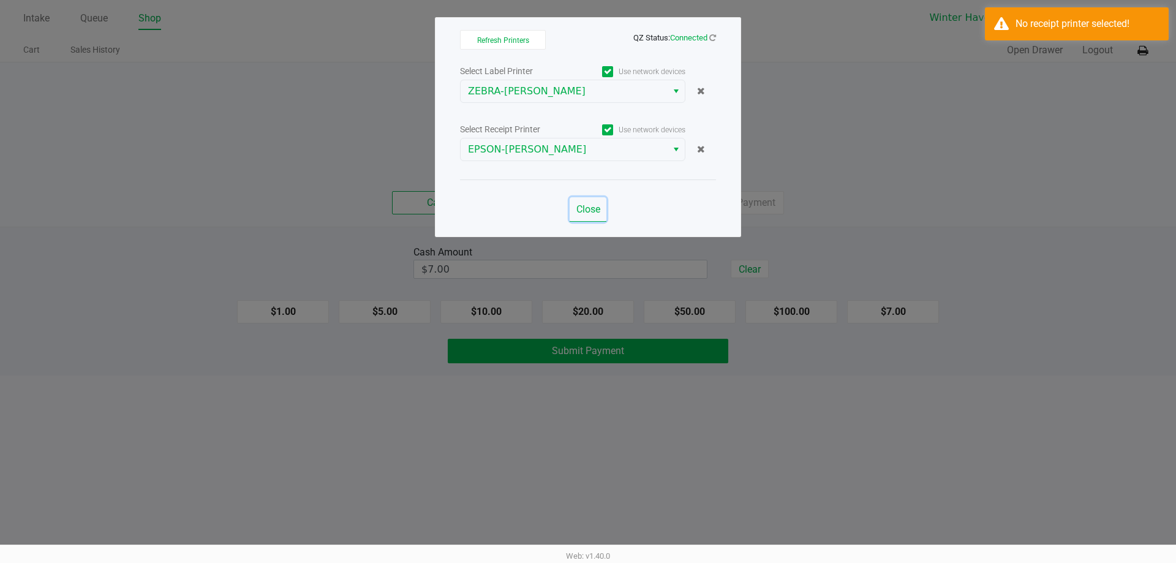
click at [603, 206] on button "Close" at bounding box center [588, 209] width 37 height 25
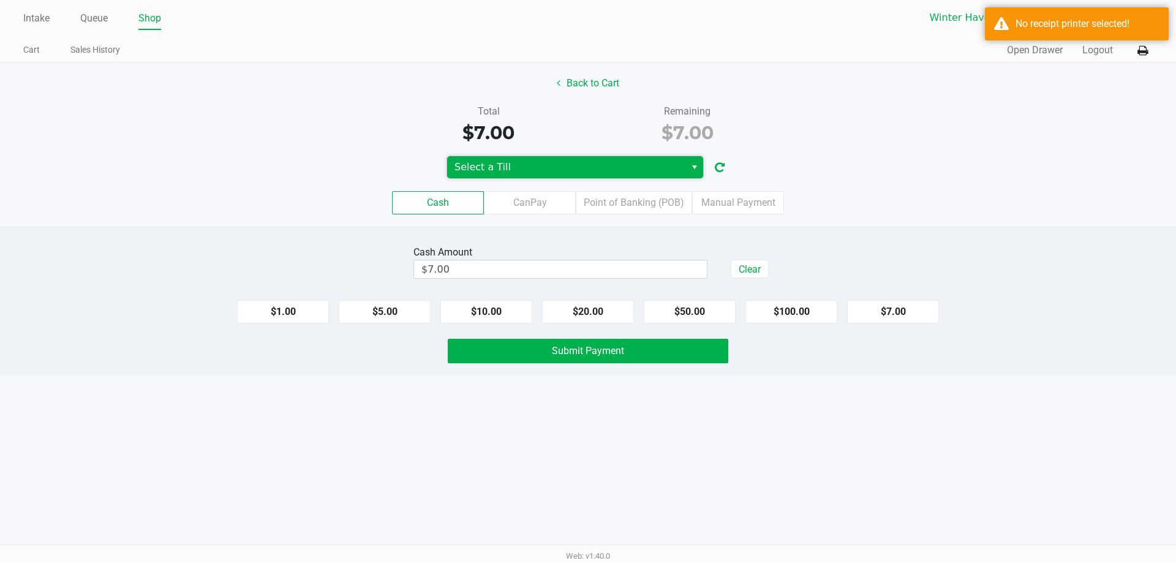
click at [663, 169] on span "Select a Till" at bounding box center [566, 167] width 224 height 15
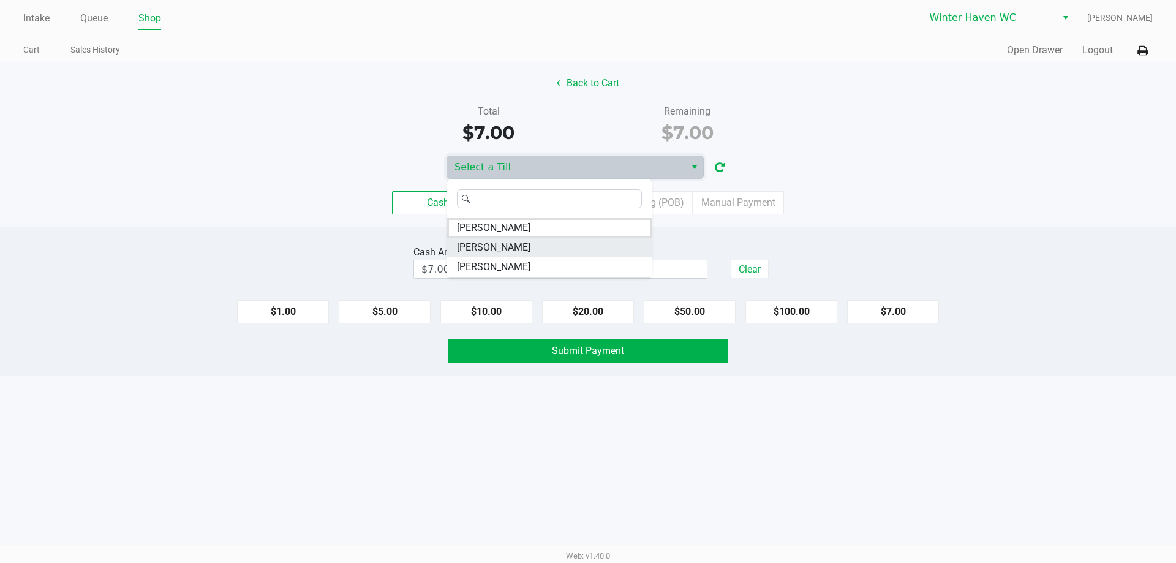
click at [505, 243] on span "[PERSON_NAME]" at bounding box center [494, 247] width 74 height 15
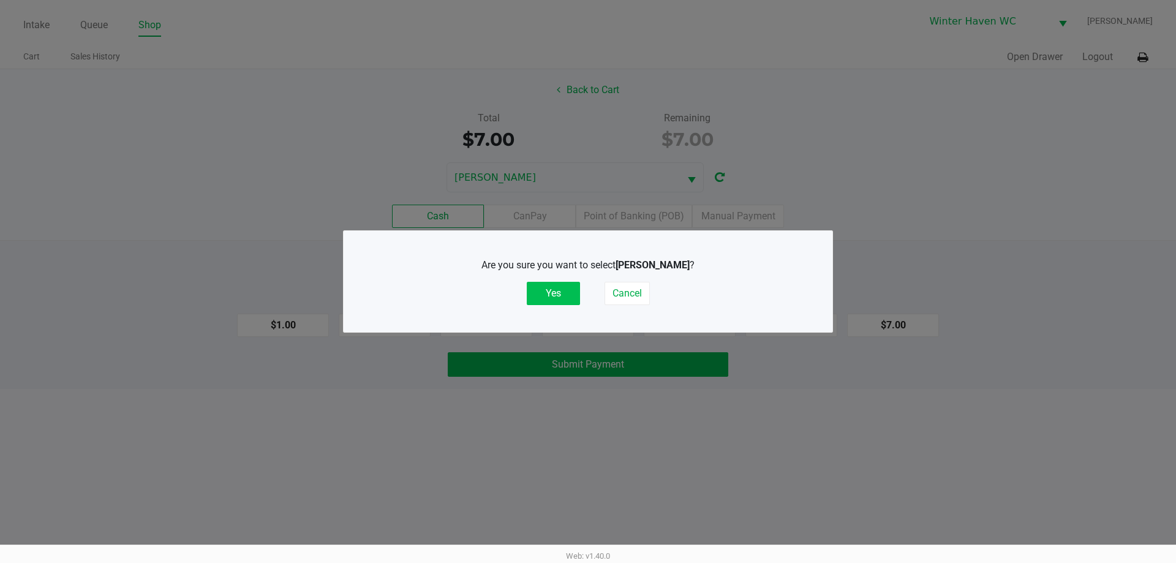
click at [556, 293] on button "Yes" at bounding box center [553, 293] width 53 height 23
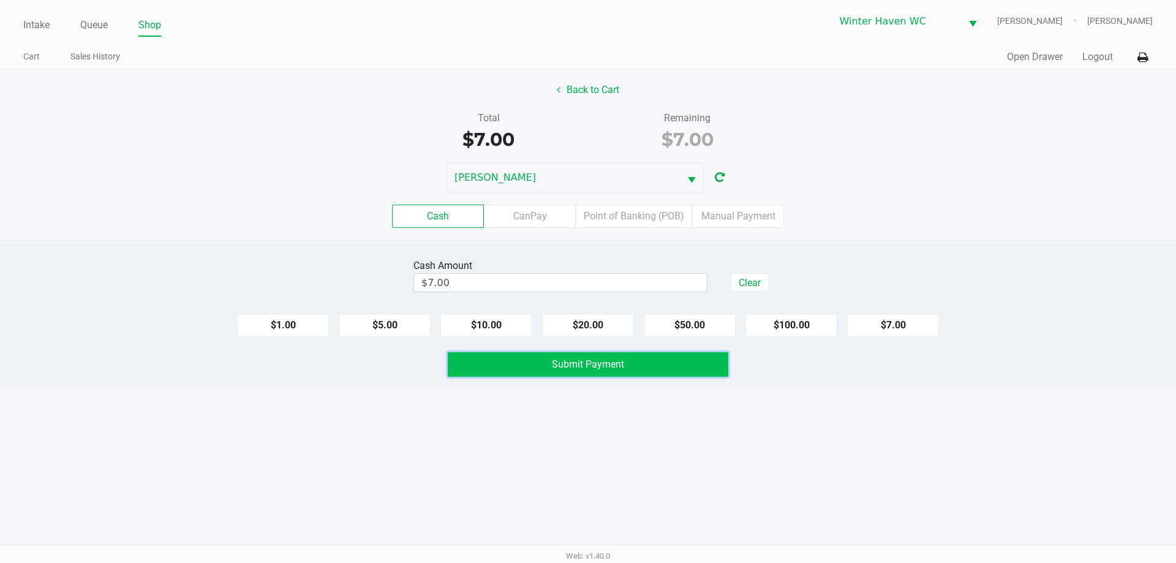
click at [639, 369] on button "Submit Payment" at bounding box center [588, 364] width 281 height 25
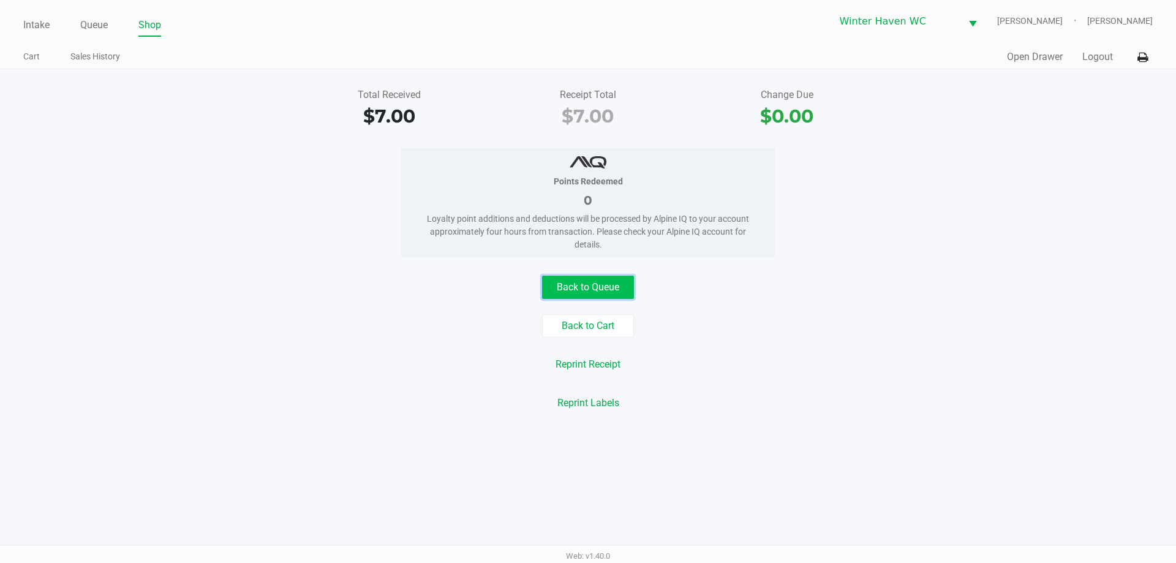
click at [570, 289] on button "Back to Queue" at bounding box center [588, 287] width 92 height 23
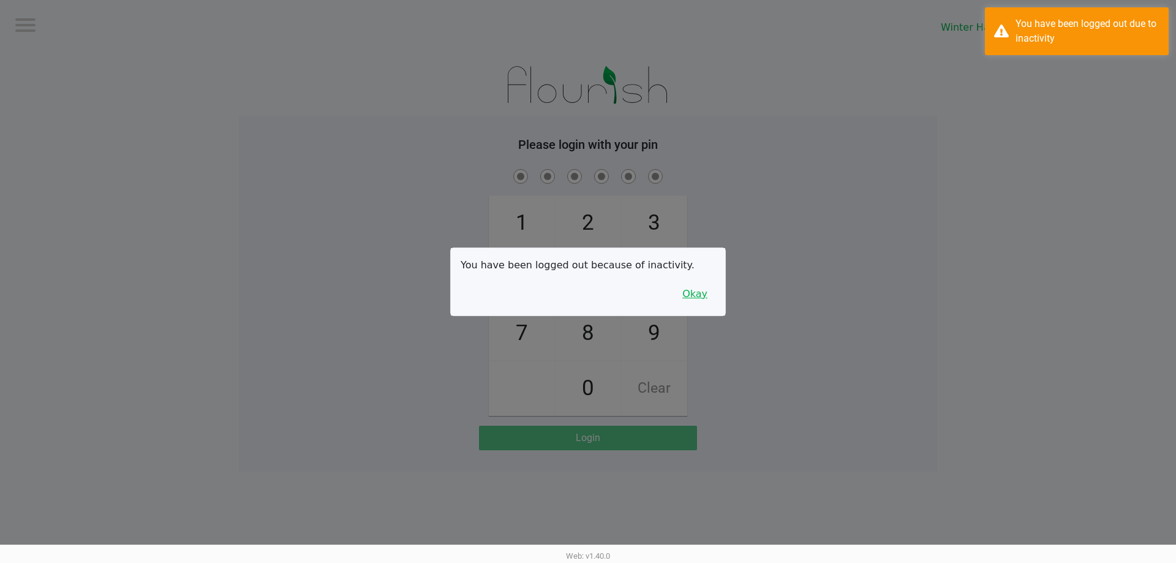
click at [698, 285] on button "Okay" at bounding box center [694, 293] width 41 height 23
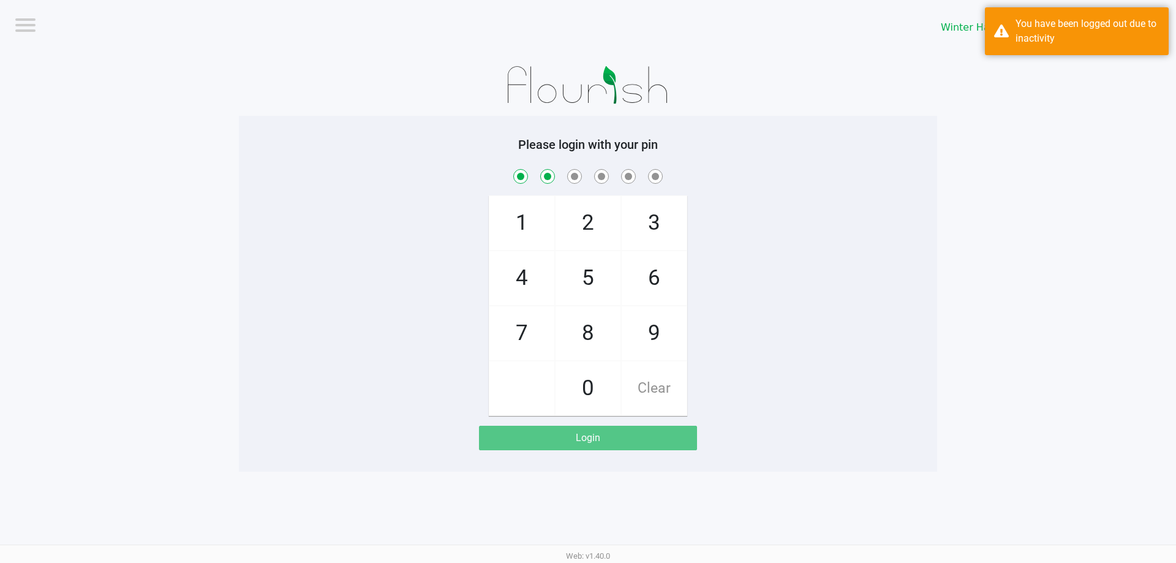
checkbox input "true"
checkbox input "false"
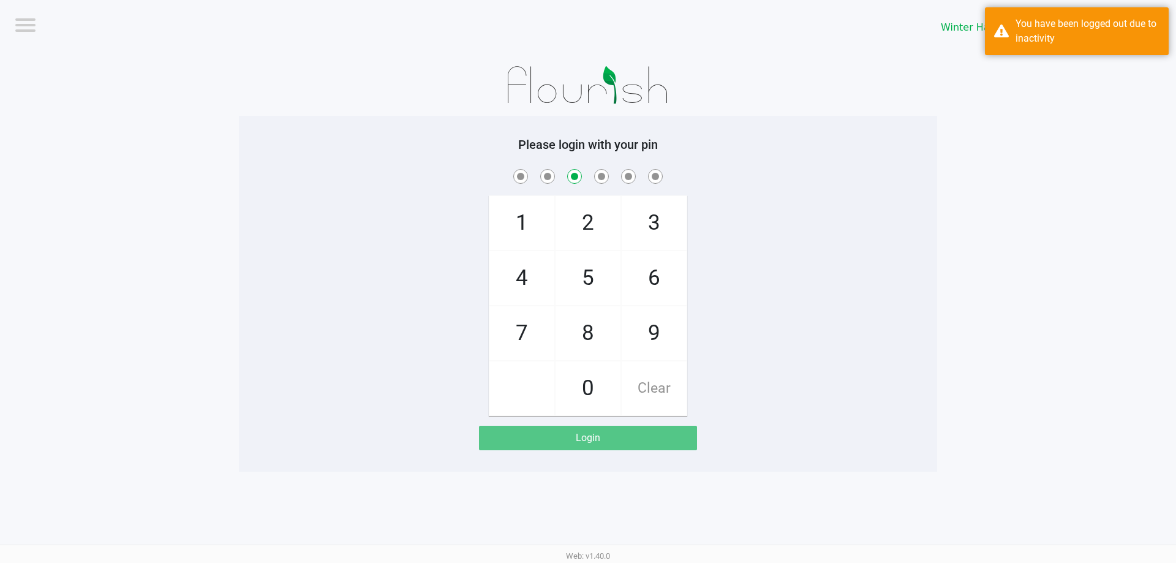
checkbox input "false"
checkbox input "true"
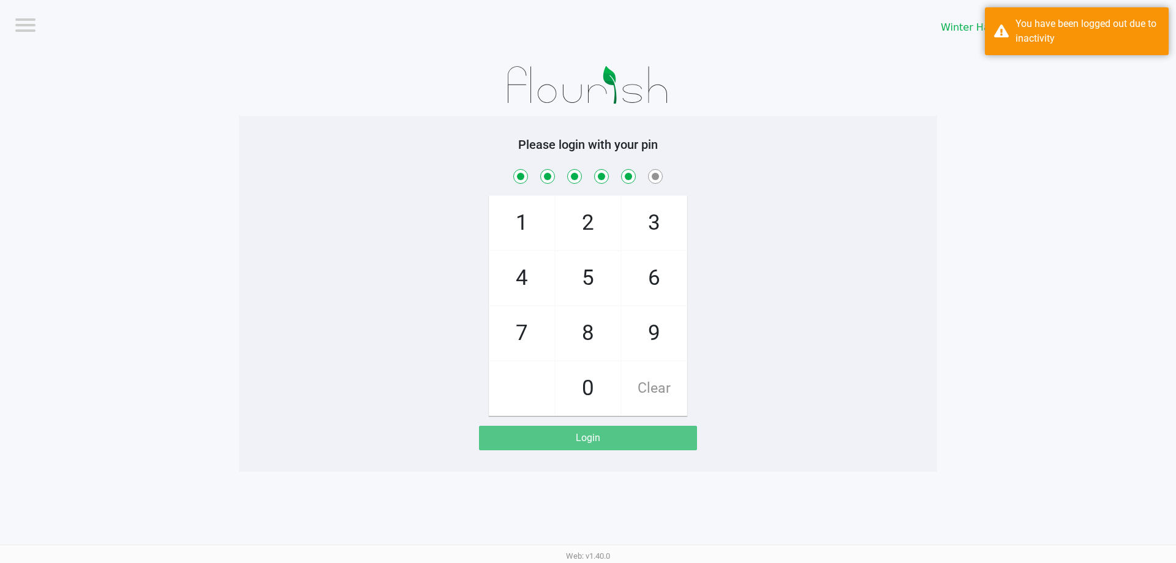
checkbox input "true"
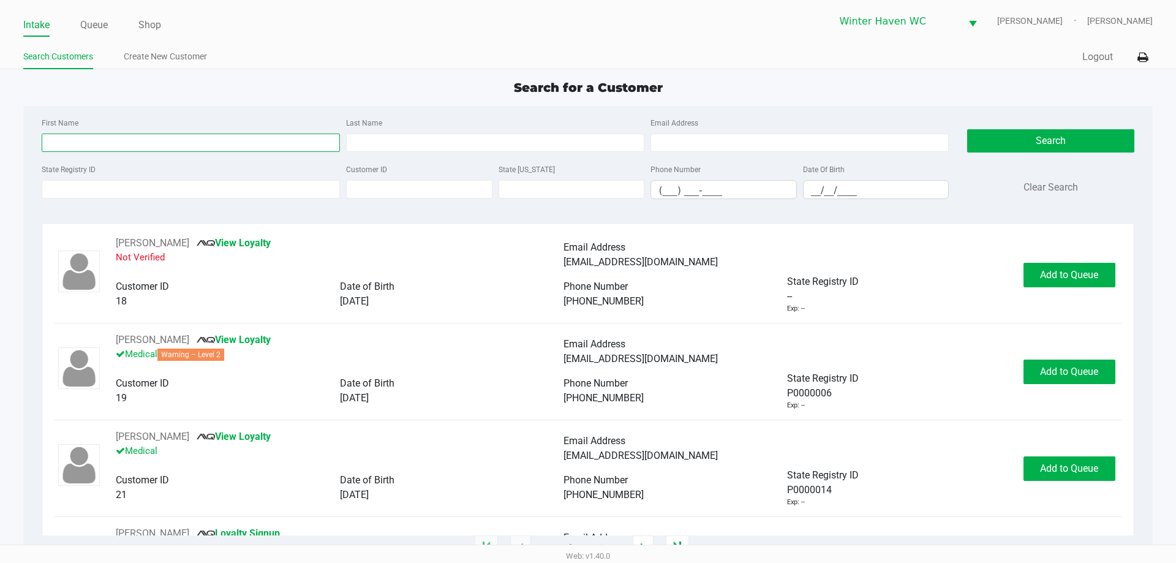
click at [105, 137] on input "First Name" at bounding box center [191, 143] width 298 height 18
type input "james"
click at [461, 147] on input "Last Name" at bounding box center [495, 143] width 298 height 18
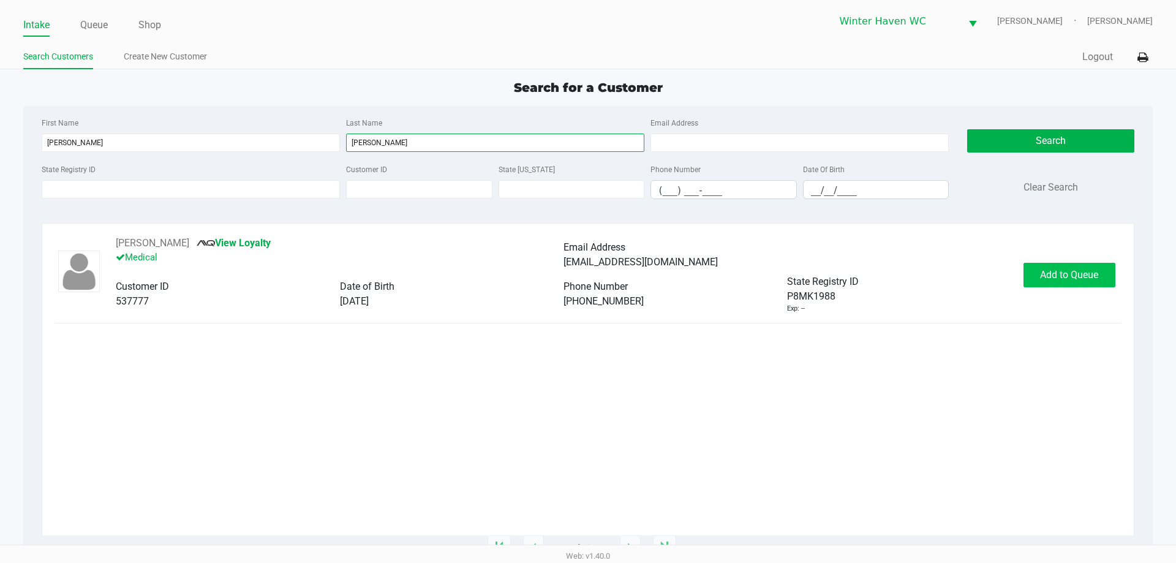
type input "medlock"
click at [1096, 263] on button "Add to Queue" at bounding box center [1070, 275] width 92 height 25
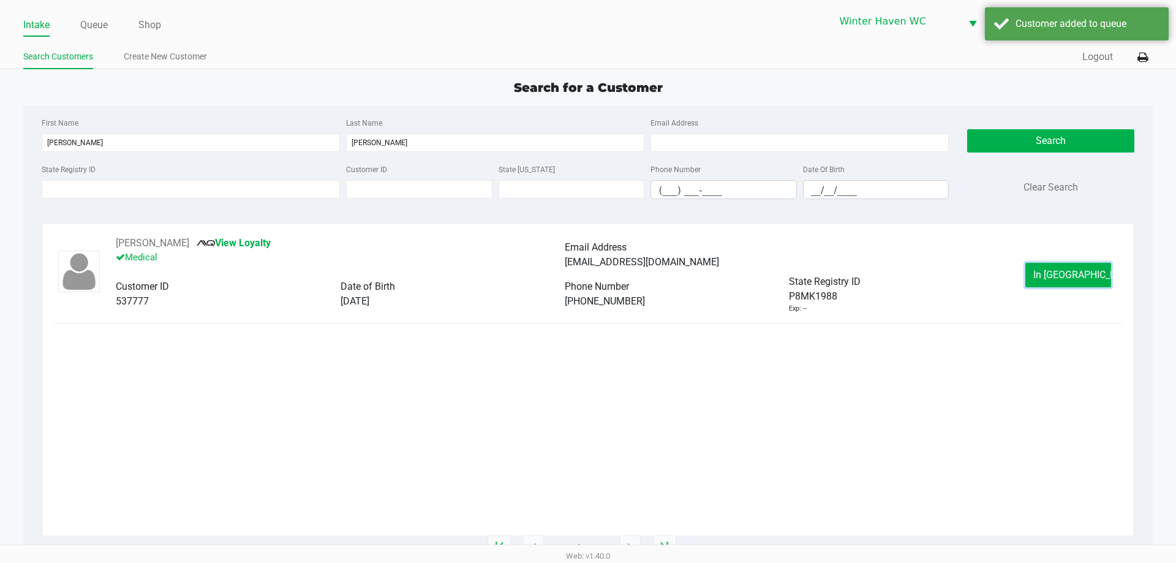
click at [1087, 268] on button "In Queue" at bounding box center [1068, 275] width 86 height 25
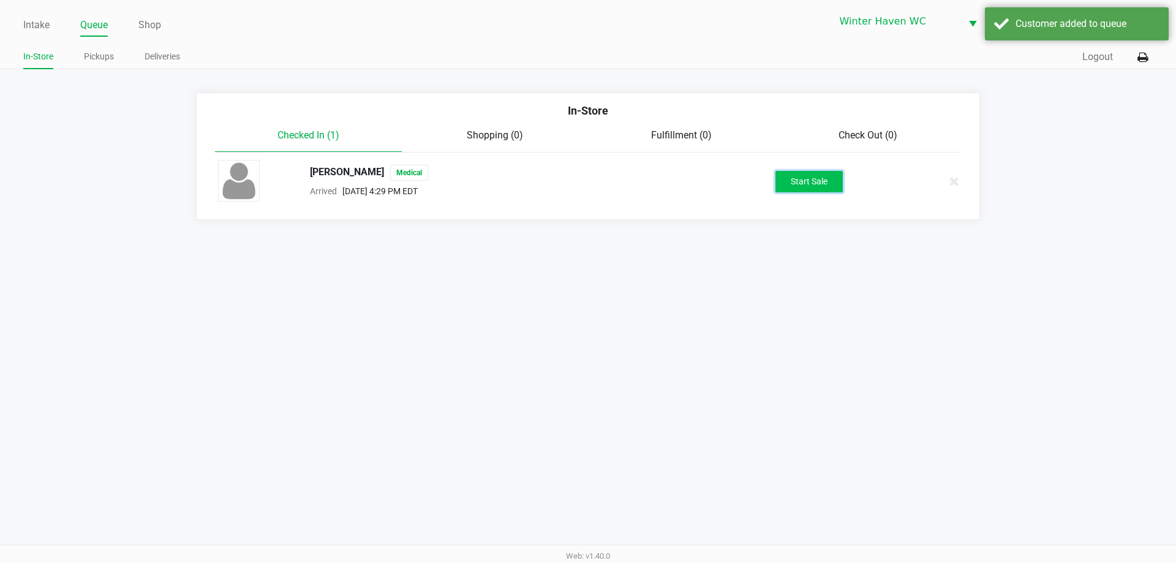
click at [809, 184] on button "Start Sale" at bounding box center [808, 181] width 67 height 21
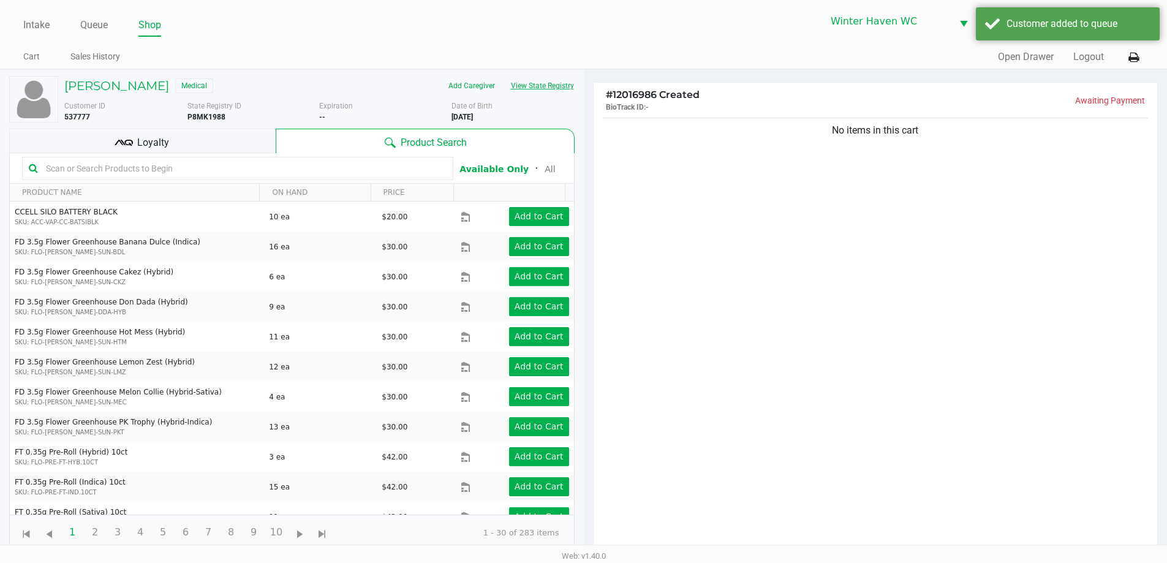
click at [532, 88] on button "View State Registry" at bounding box center [539, 86] width 72 height 20
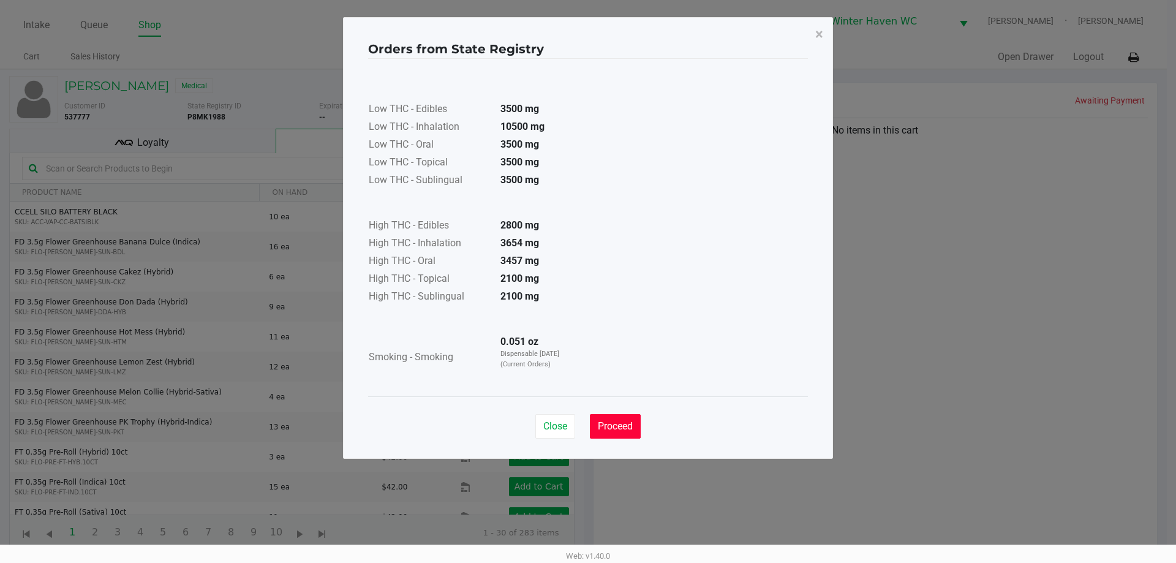
click at [624, 428] on span "Proceed" at bounding box center [615, 426] width 35 height 12
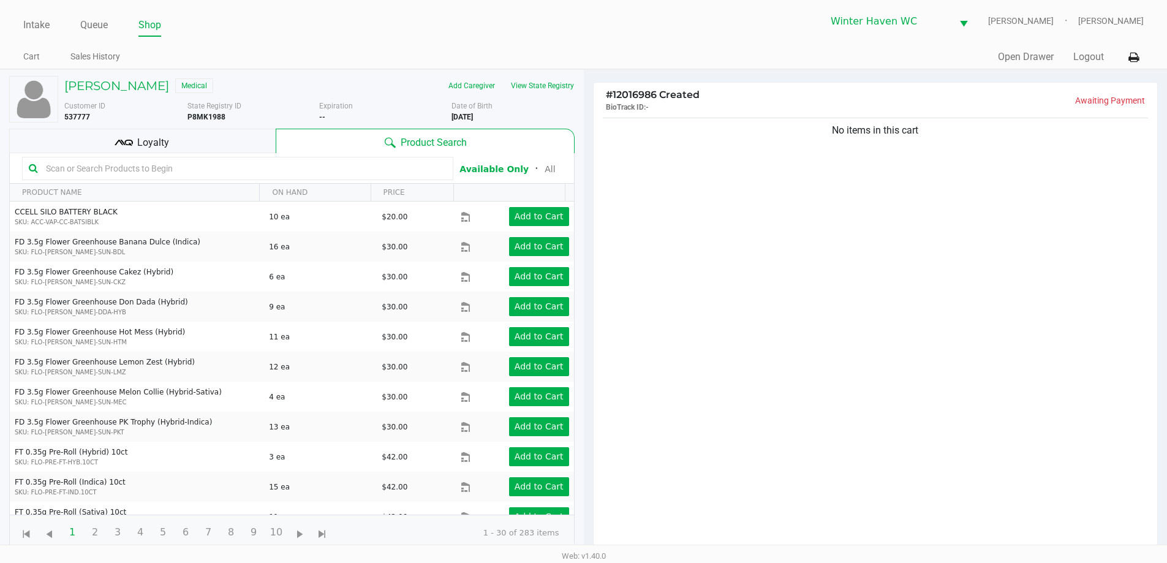
click at [212, 147] on div "Loyalty" at bounding box center [142, 141] width 266 height 25
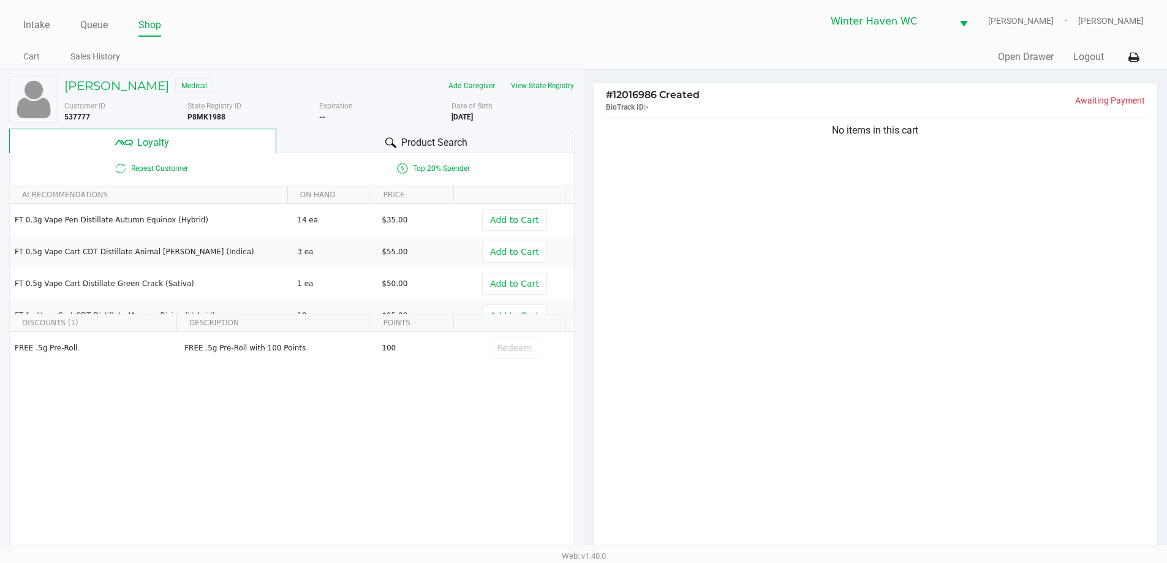
click at [404, 141] on span "Product Search" at bounding box center [434, 142] width 66 height 15
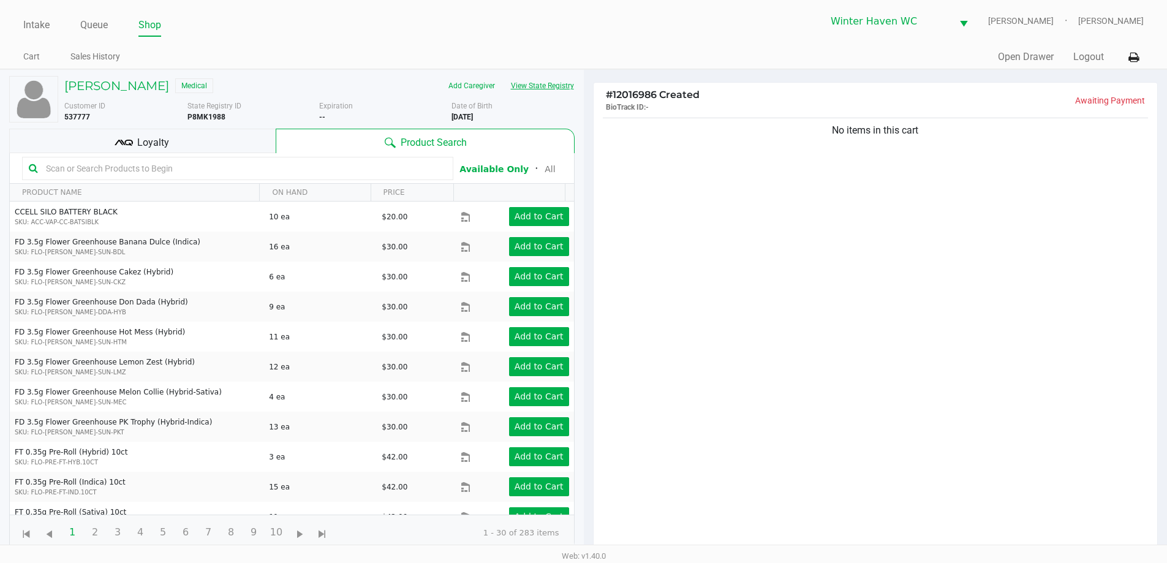
click at [524, 85] on button "View State Registry" at bounding box center [539, 86] width 72 height 20
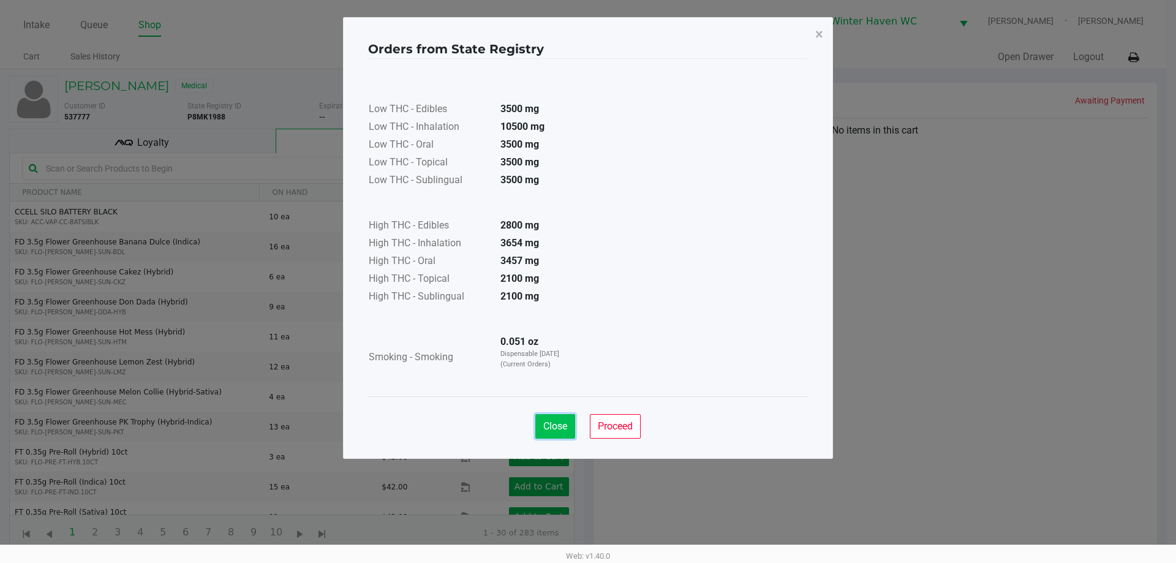
click at [554, 424] on span "Close" at bounding box center [555, 426] width 24 height 12
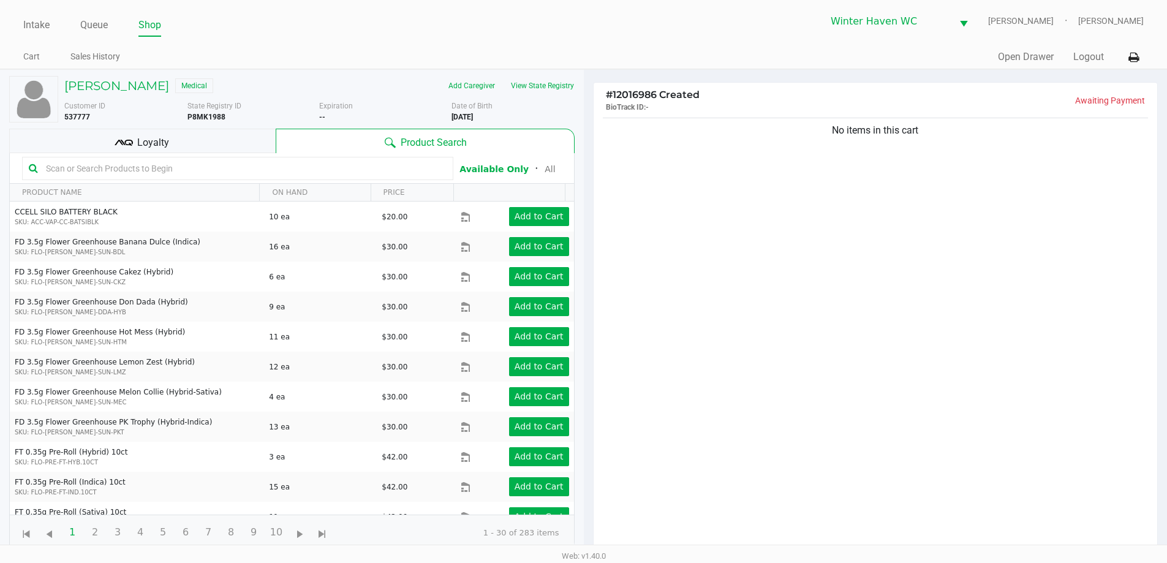
click at [232, 159] on input "text" at bounding box center [243, 168] width 405 height 18
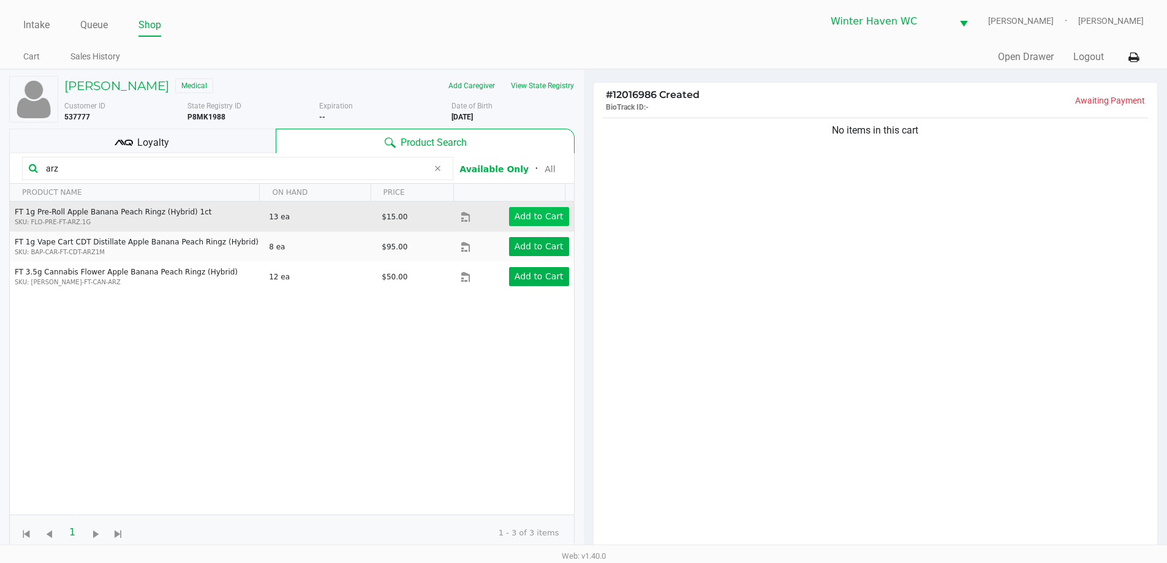
type input "arz"
click at [532, 217] on app-button-loader "Add to Cart" at bounding box center [539, 216] width 49 height 10
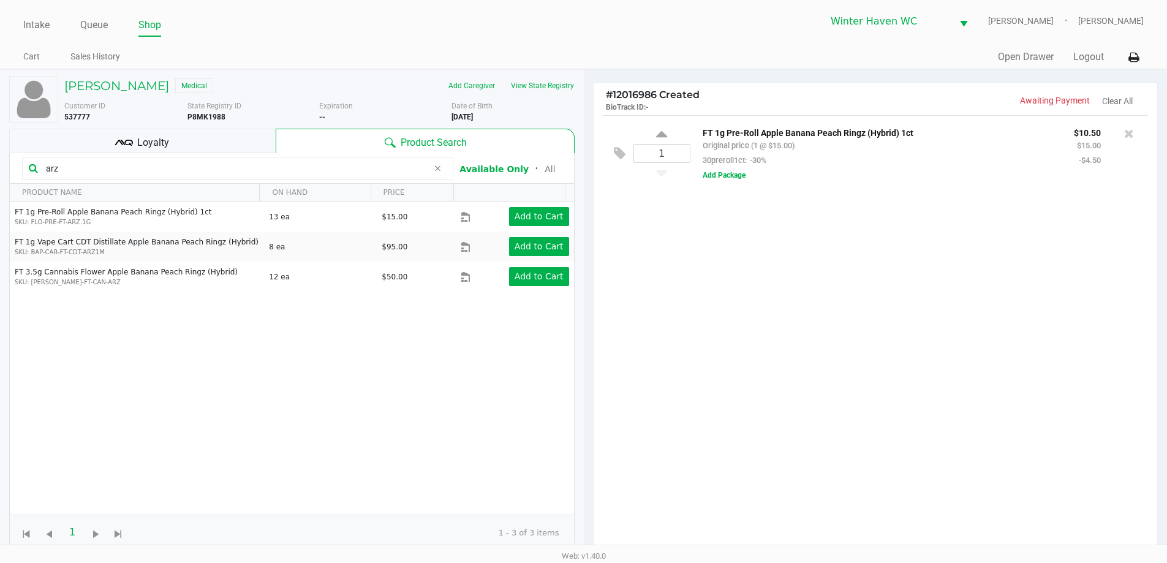
click at [145, 167] on input "arz" at bounding box center [234, 168] width 387 height 18
click at [701, 280] on div "1 FT 1g Pre-Roll Apple Banana Peach Ringz (Hybrid) 1ct Original price (1 @ $15.…" at bounding box center [876, 337] width 564 height 445
click at [722, 277] on div "1 FT 1g Pre-Roll Apple Banana Peach Ringz (Hybrid) 1ct Original price (1 @ $15.…" at bounding box center [876, 337] width 564 height 445
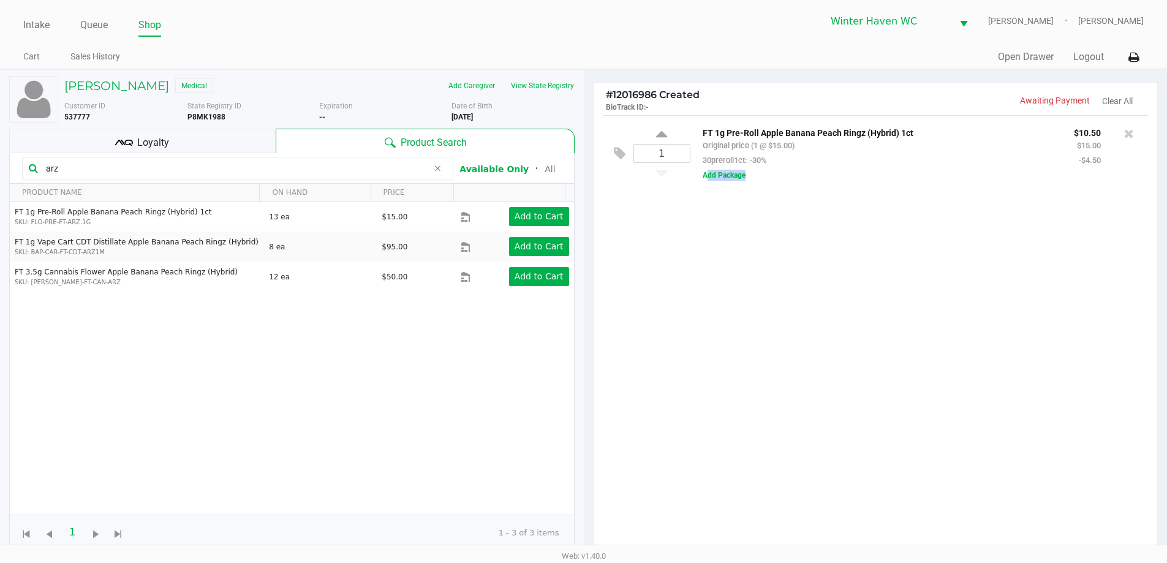
click at [722, 277] on div "1 FT 1g Pre-Roll Apple Banana Peach Ringz (Hybrid) 1ct Original price (1 @ $15.…" at bounding box center [876, 337] width 564 height 445
click at [747, 277] on div "1 FT 1g Pre-Roll Apple Banana Peach Ringz (Hybrid) 1ct Original price (1 @ $15.…" at bounding box center [876, 337] width 564 height 445
click at [153, 140] on span "Loyalty" at bounding box center [153, 142] width 32 height 15
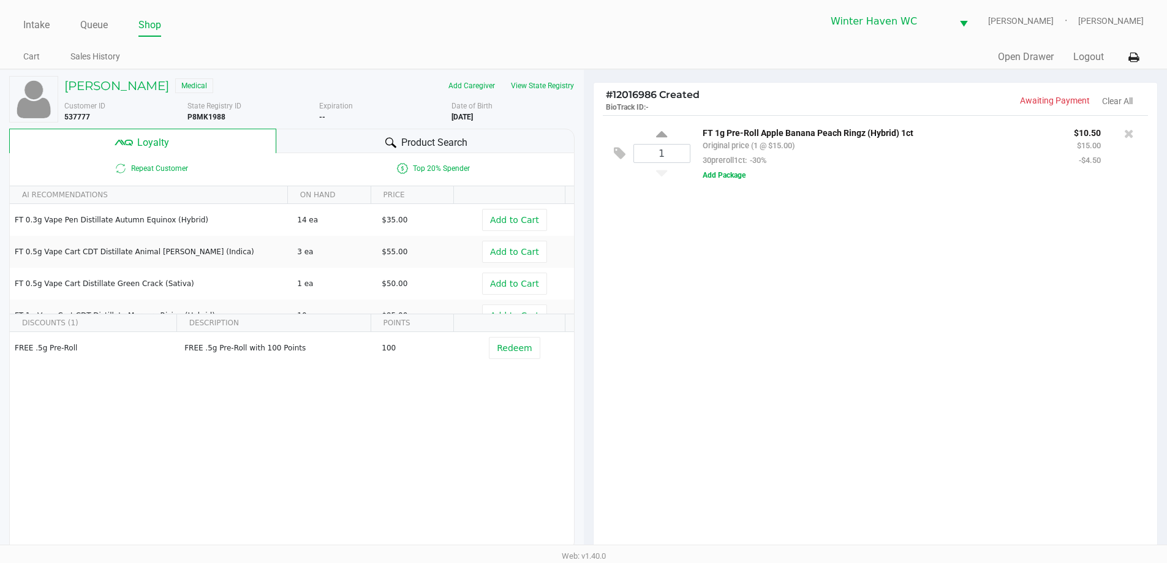
click at [456, 145] on span "Product Search" at bounding box center [434, 142] width 66 height 15
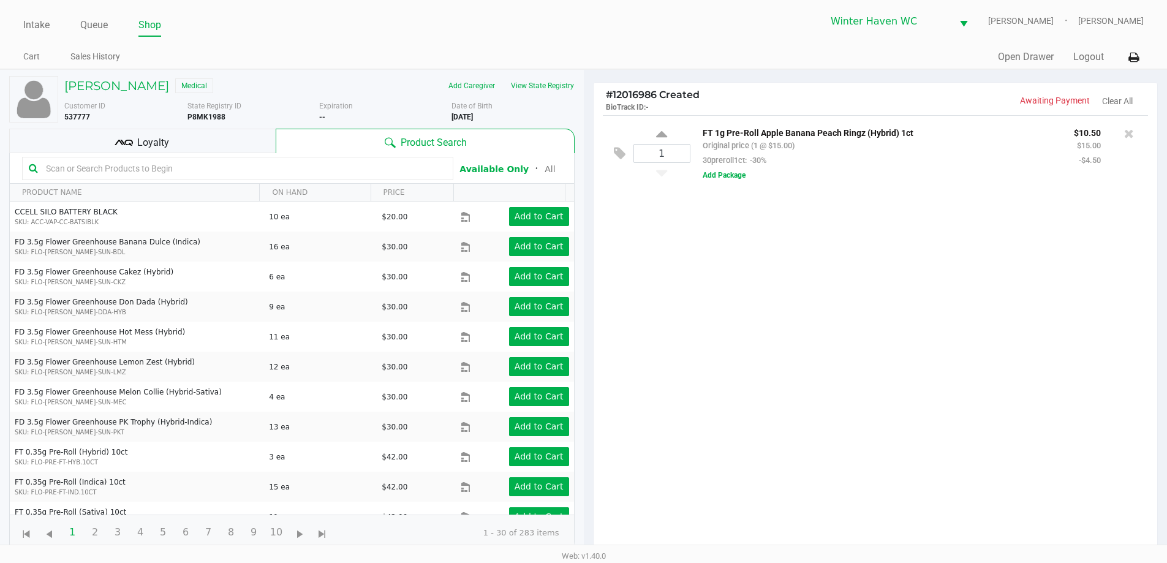
click at [247, 171] on input "text" at bounding box center [243, 168] width 405 height 18
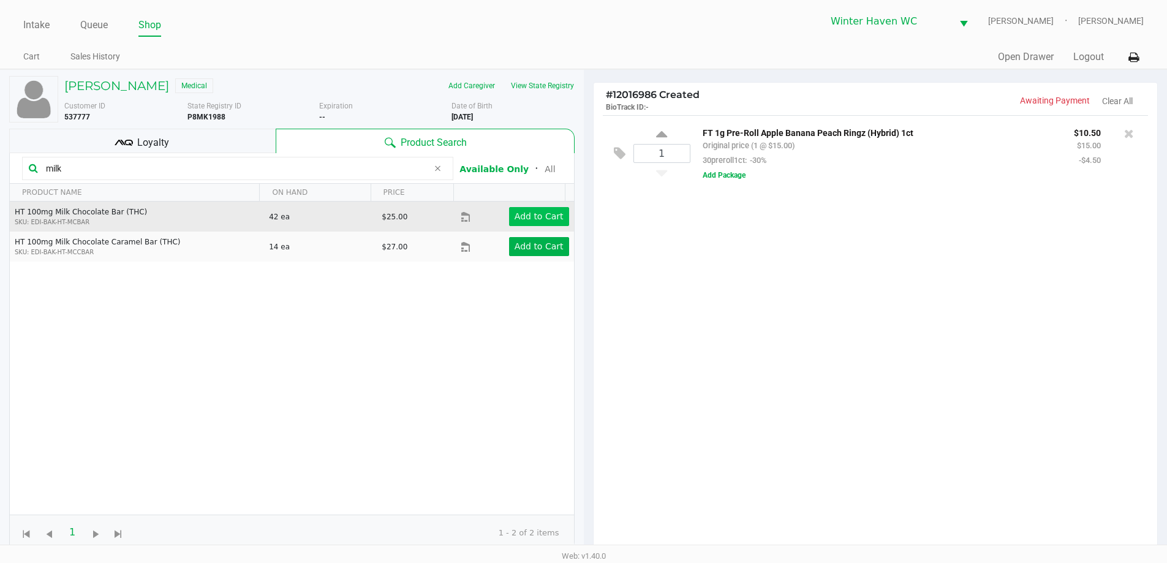
type input "milk"
click at [537, 215] on app-button-loader "Add to Cart" at bounding box center [539, 216] width 49 height 10
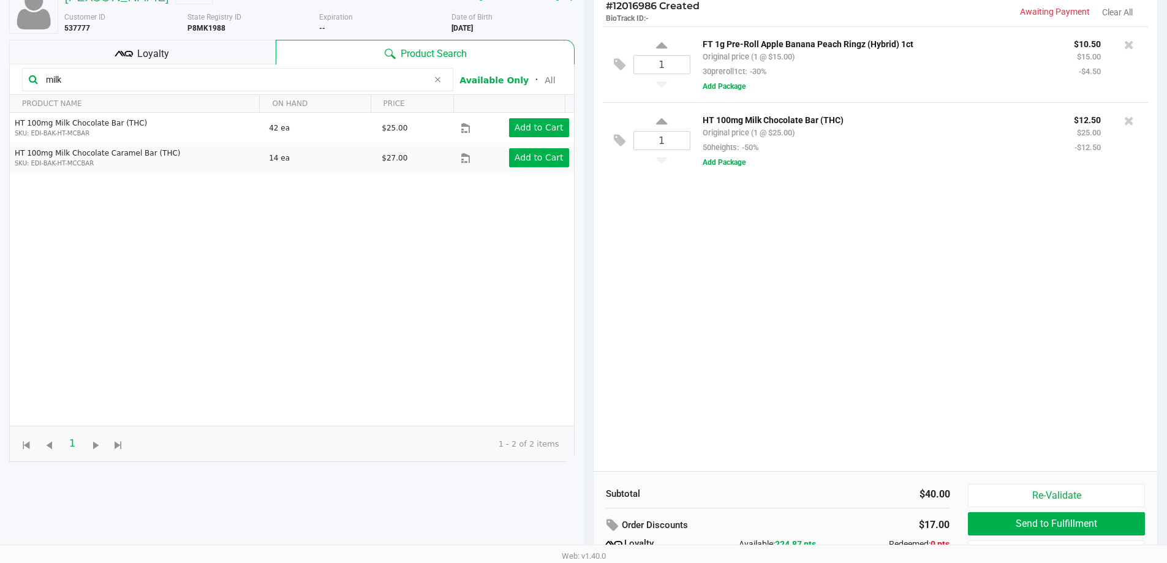
scroll to position [147, 0]
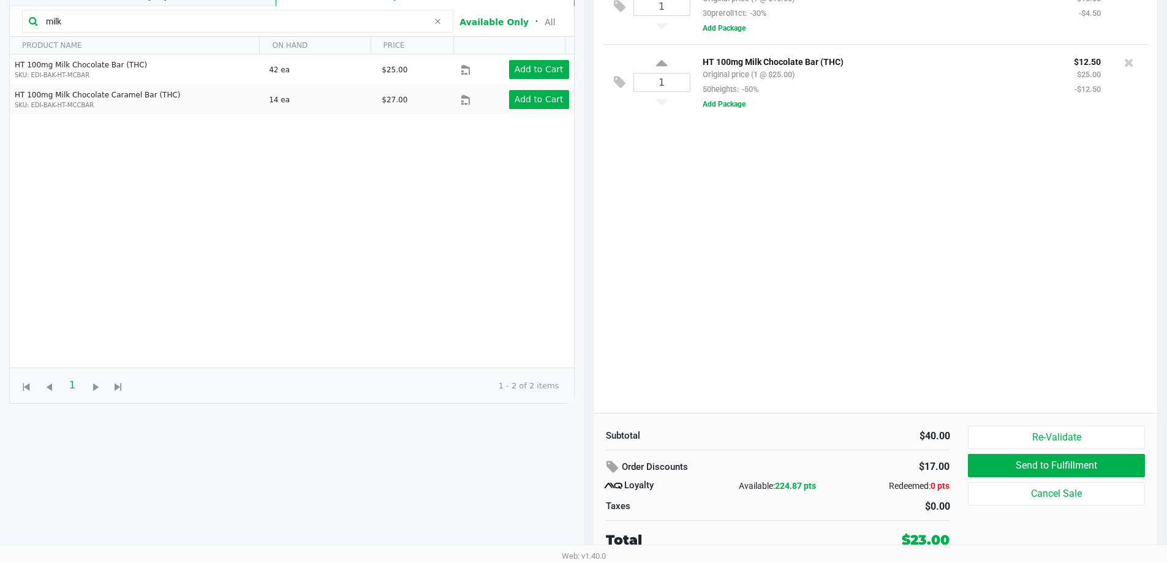
click at [715, 364] on div "1 FT 1g Pre-Roll Apple Banana Peach Ringz (Hybrid) 1ct Original price (1 @ $15.…" at bounding box center [876, 190] width 564 height 445
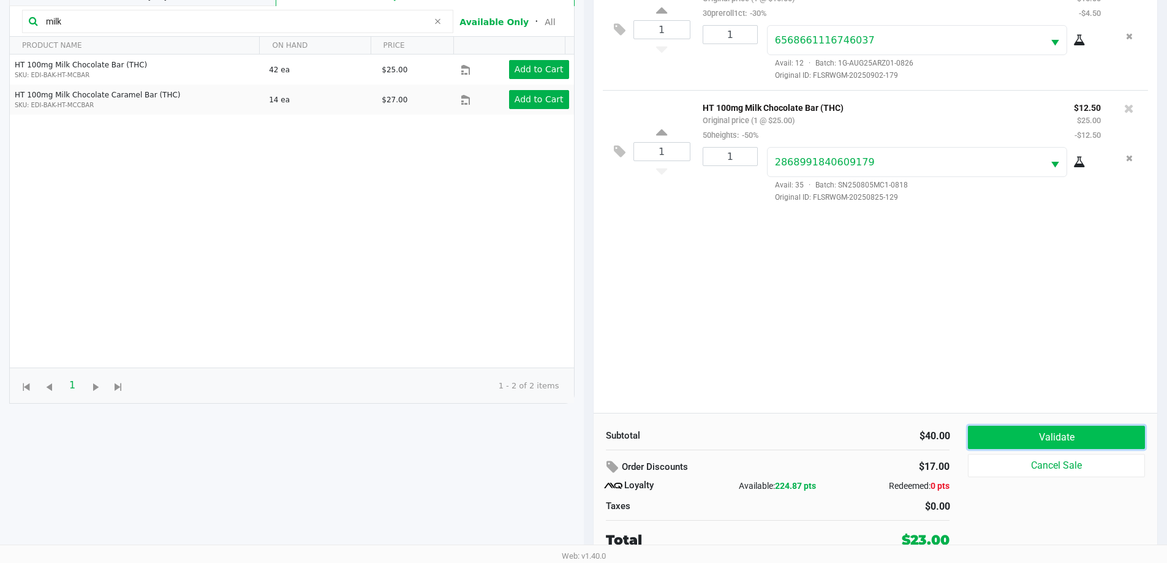
click at [1081, 436] on button "Validate" at bounding box center [1056, 437] width 176 height 23
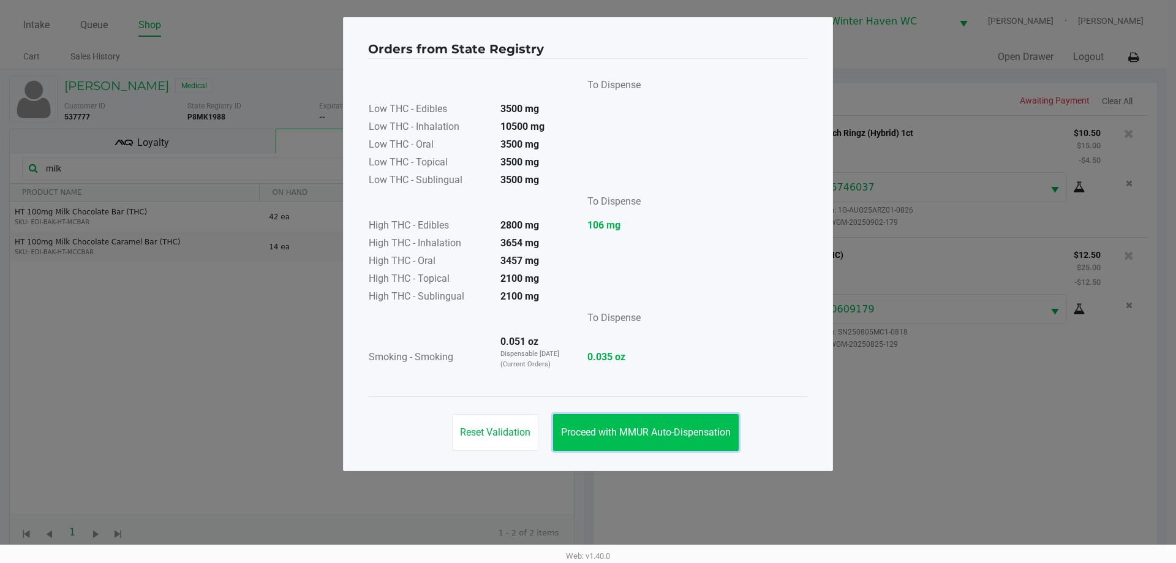
click at [657, 431] on span "Proceed with MMUR Auto-Dispensation" at bounding box center [646, 432] width 170 height 12
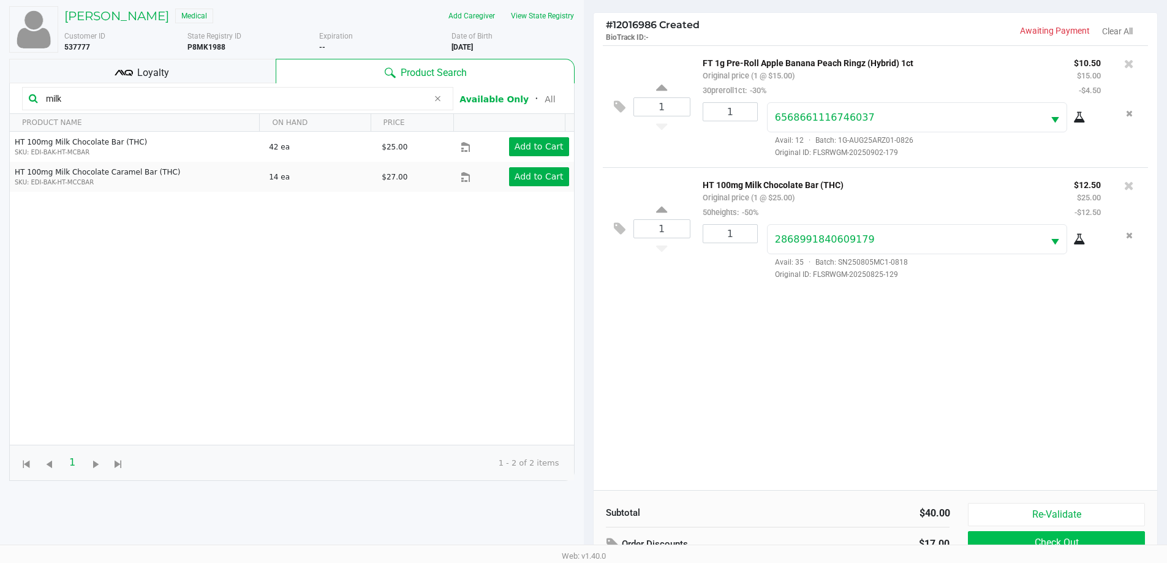
scroll to position [147, 0]
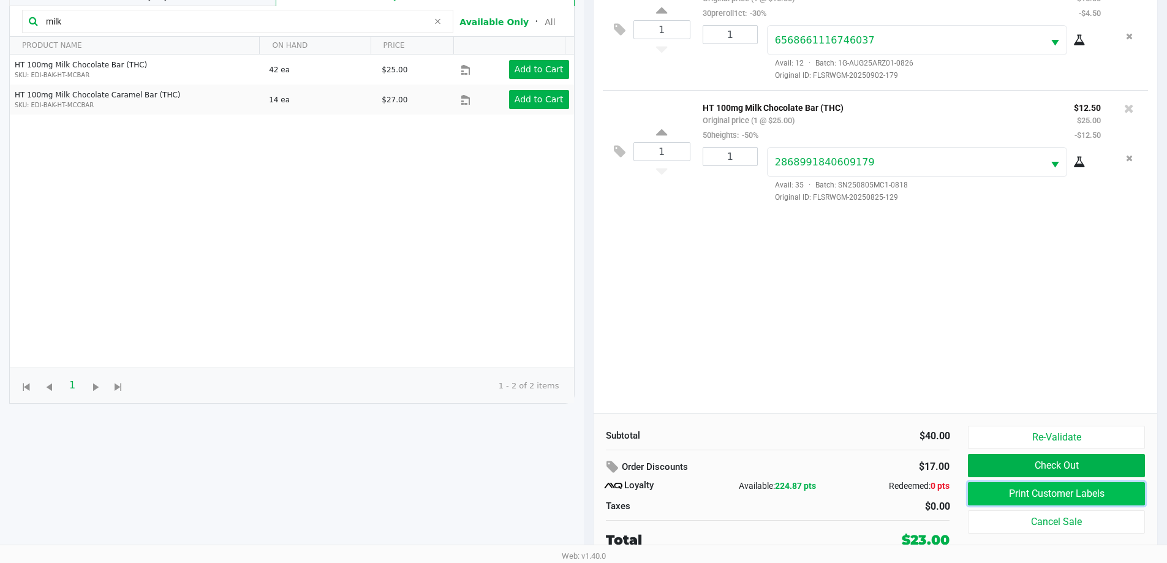
click at [1003, 492] on button "Print Customer Labels" at bounding box center [1056, 493] width 176 height 23
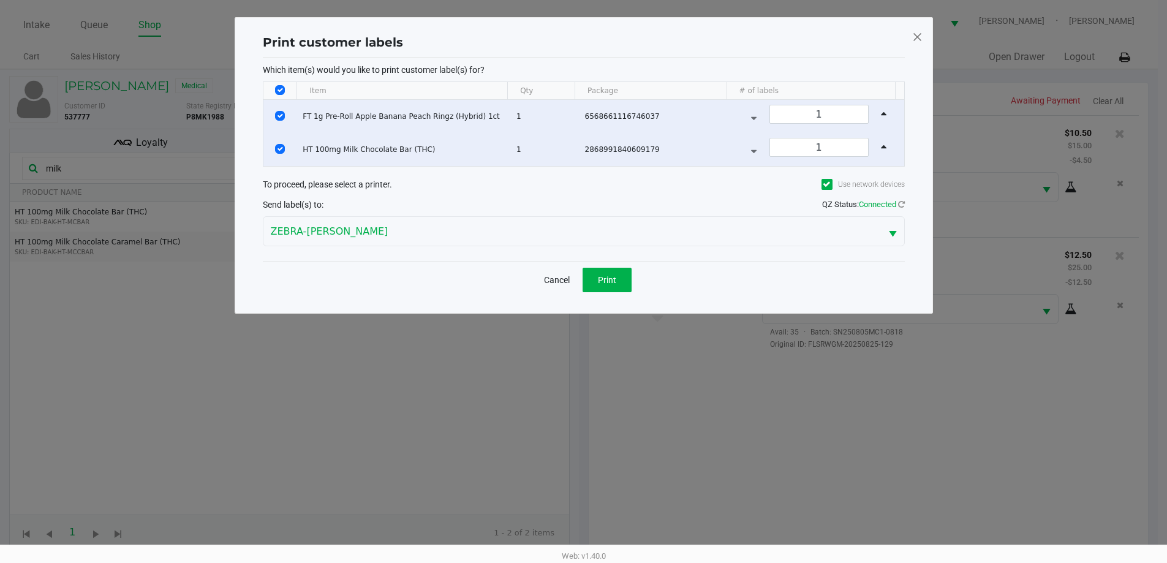
scroll to position [0, 0]
click at [623, 290] on button "Print" at bounding box center [611, 280] width 49 height 25
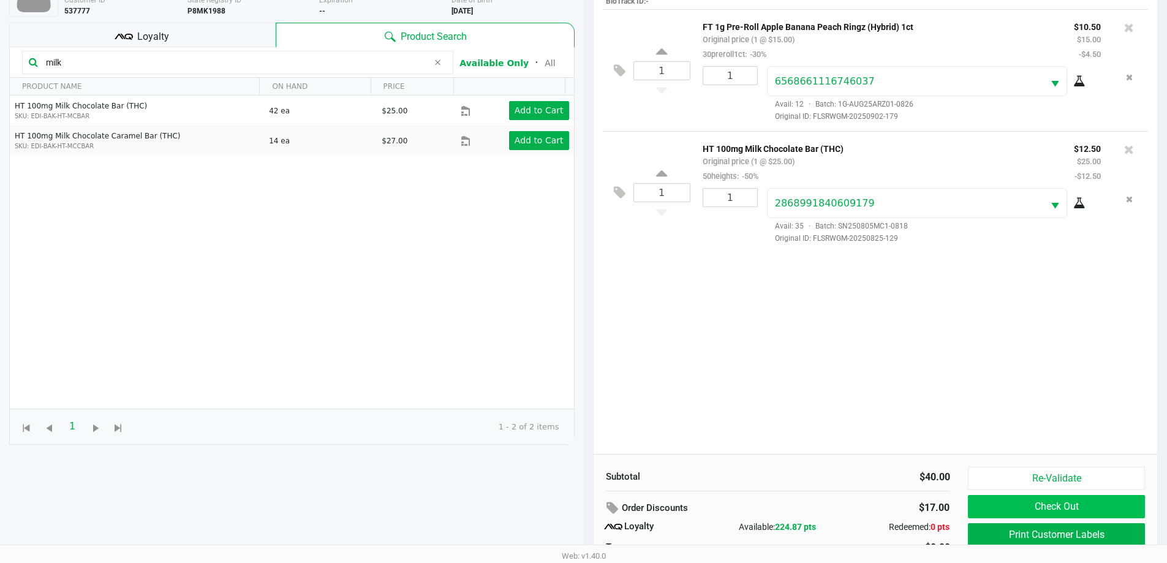
scroll to position [147, 0]
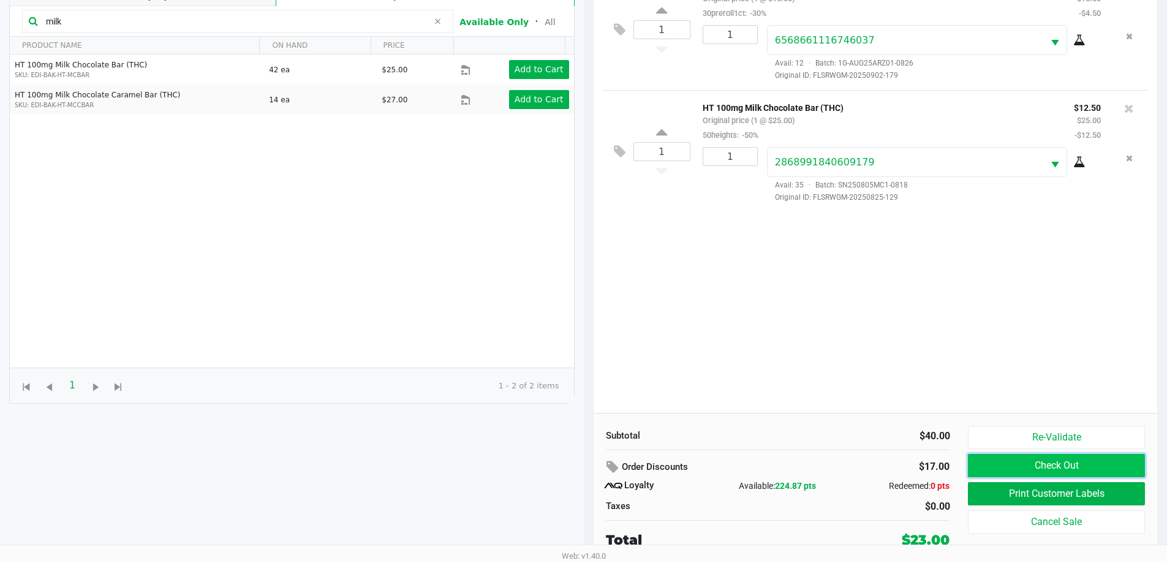
click at [1033, 471] on button "Check Out" at bounding box center [1056, 465] width 176 height 23
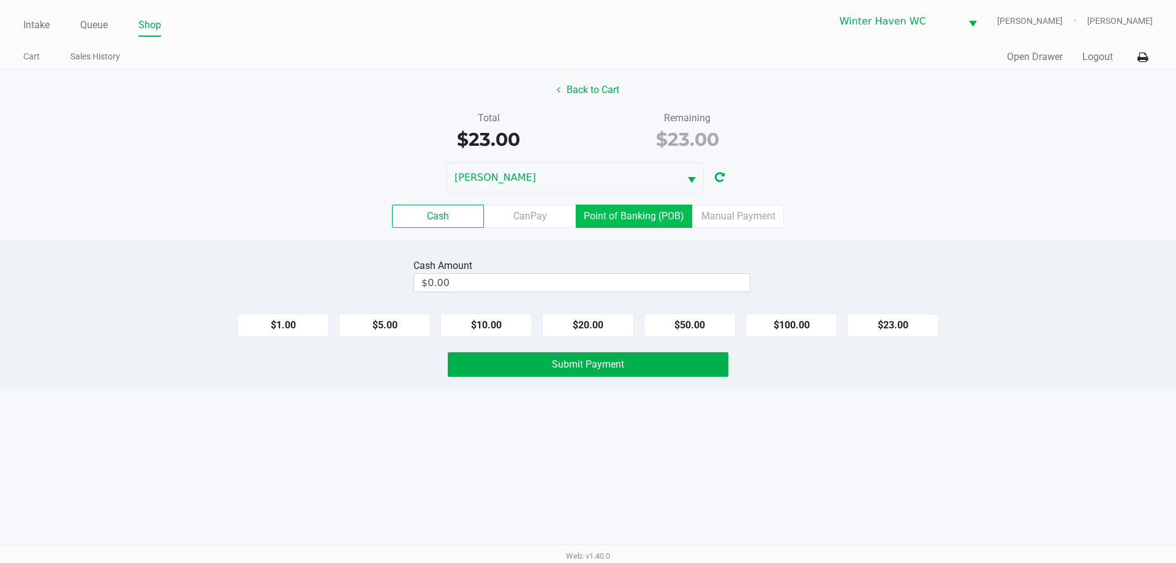
click at [652, 218] on label "Point of Banking (POB)" at bounding box center [634, 216] width 116 height 23
click at [0, 0] on 7 "Point of Banking (POB)" at bounding box center [0, 0] width 0 height 0
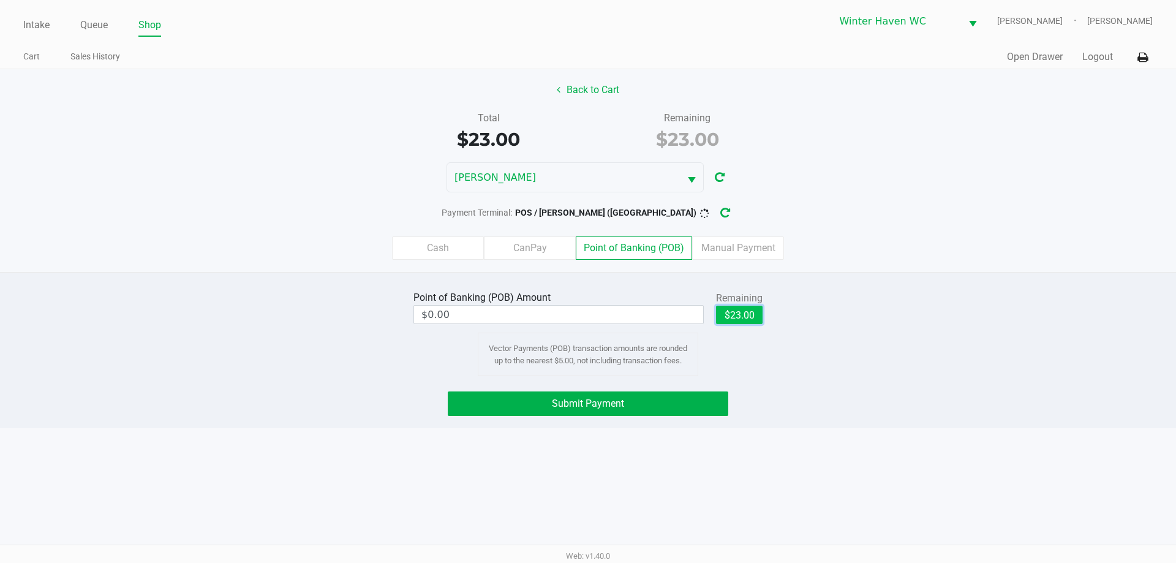
click at [750, 316] on button "$23.00" at bounding box center [739, 315] width 47 height 18
type input "$23.00"
click at [629, 412] on button "Submit Payment" at bounding box center [588, 403] width 281 height 25
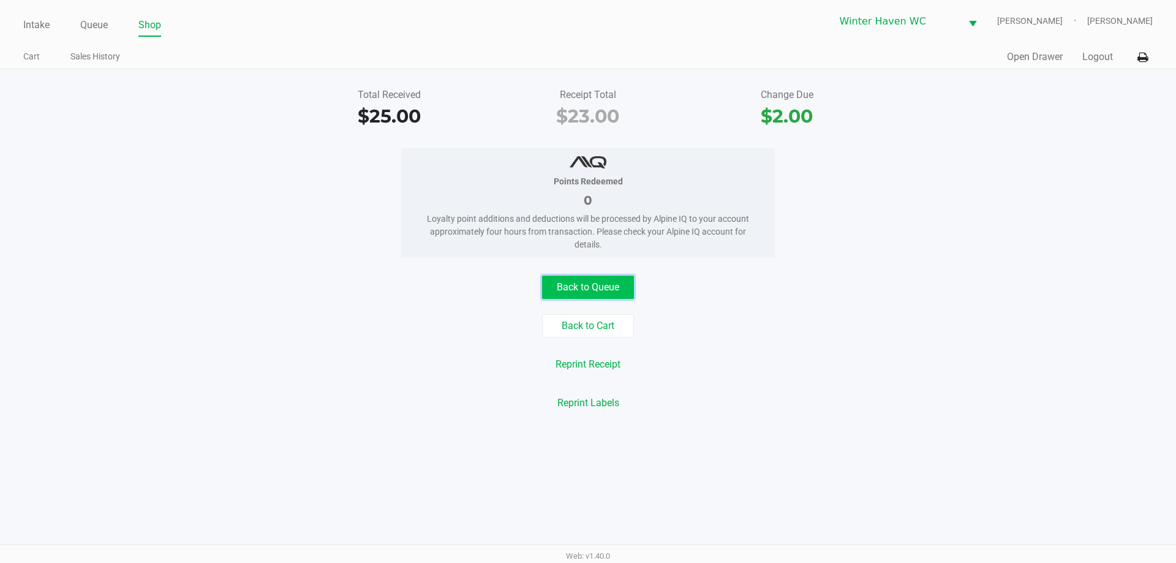
click at [600, 291] on button "Back to Queue" at bounding box center [588, 287] width 92 height 23
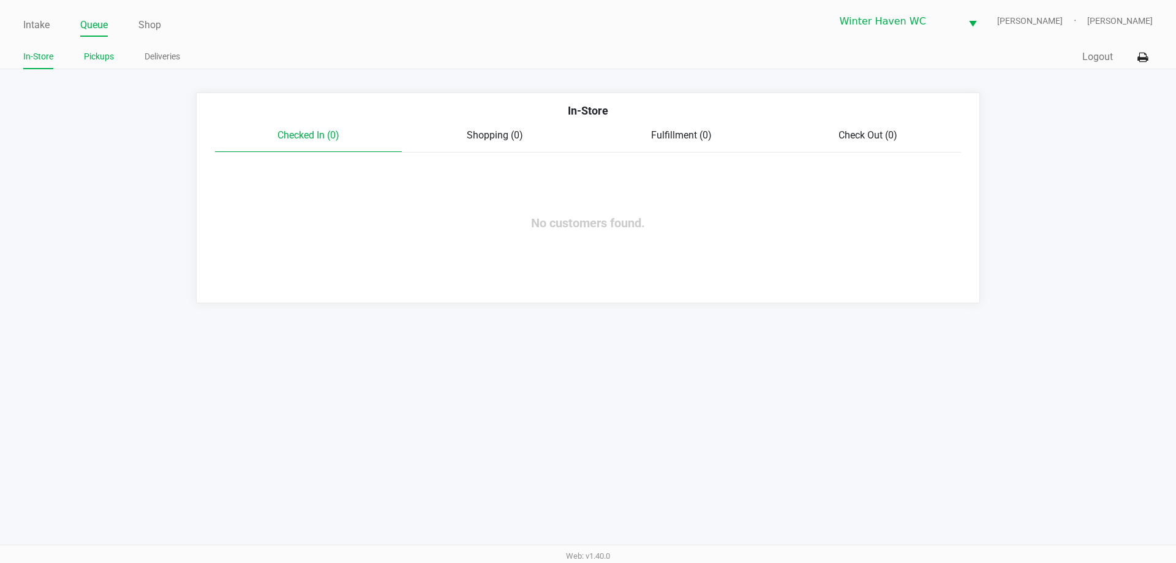
click at [97, 56] on link "Pickups" at bounding box center [99, 56] width 30 height 15
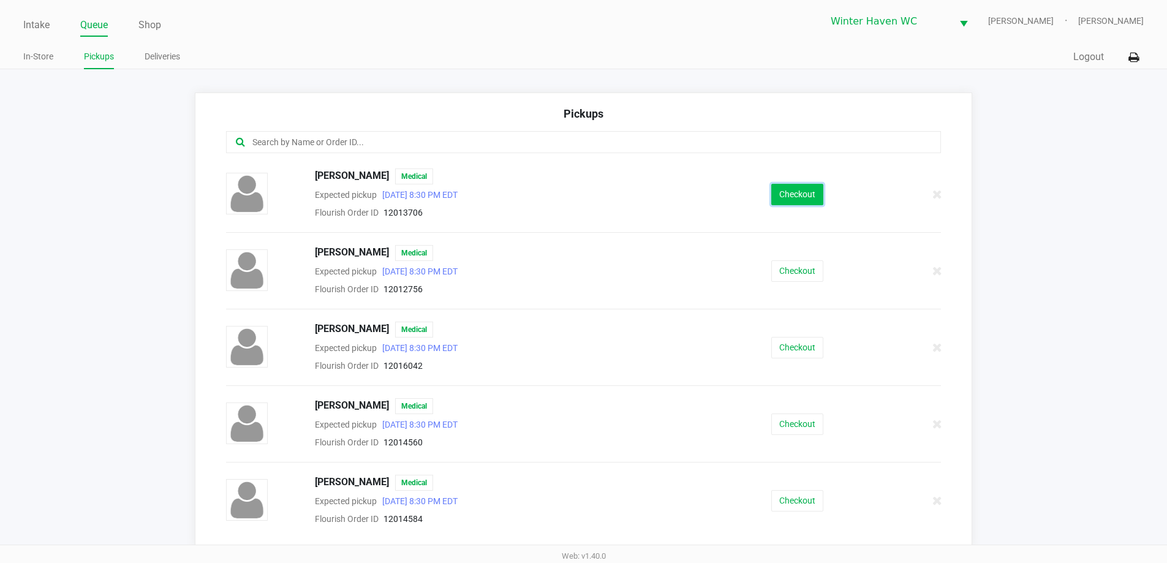
click at [794, 189] on button "Checkout" at bounding box center [797, 194] width 52 height 21
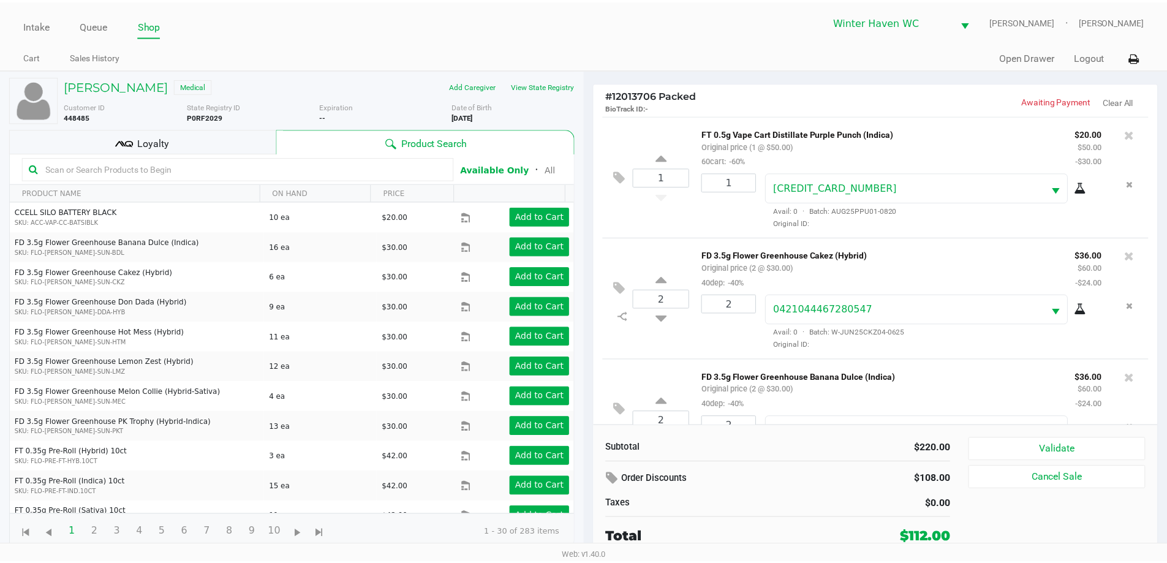
scroll to position [180, 0]
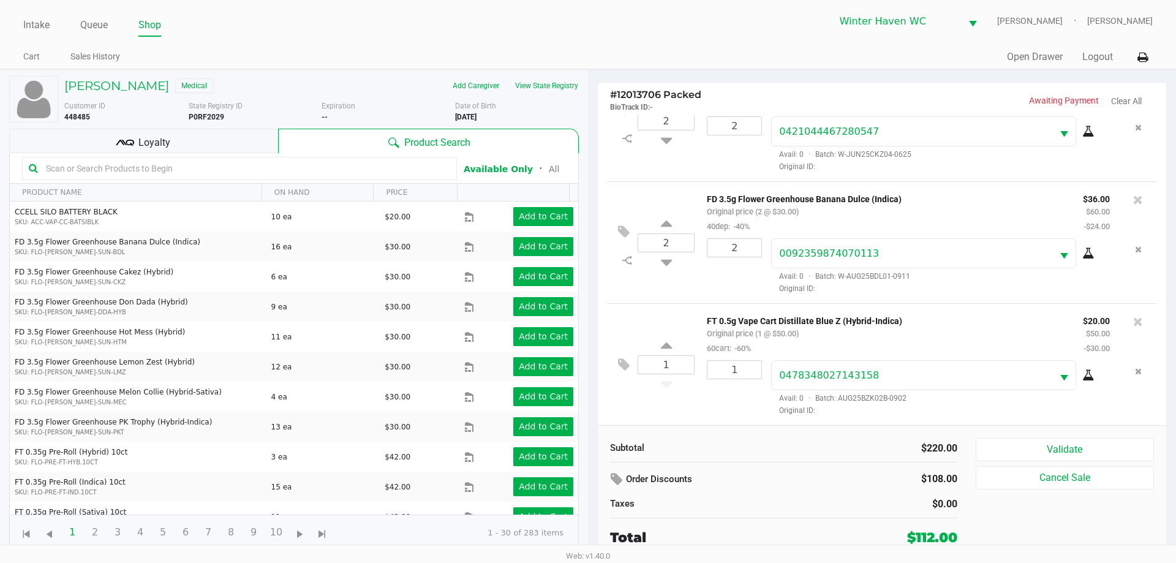
click at [232, 140] on div "Loyalty" at bounding box center [143, 141] width 269 height 25
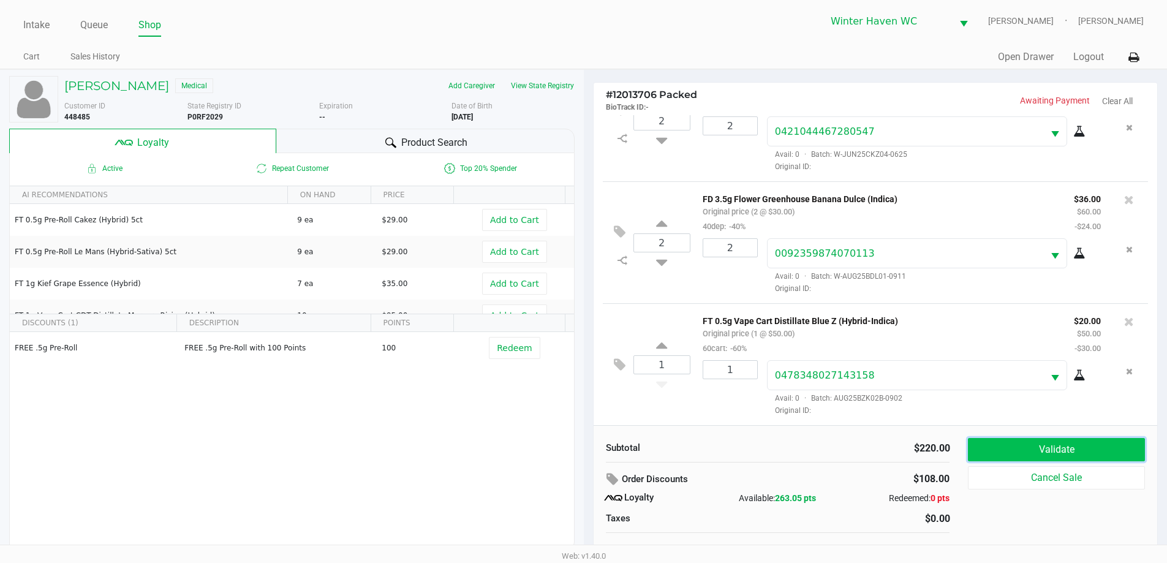
click at [1015, 452] on button "Validate" at bounding box center [1056, 449] width 176 height 23
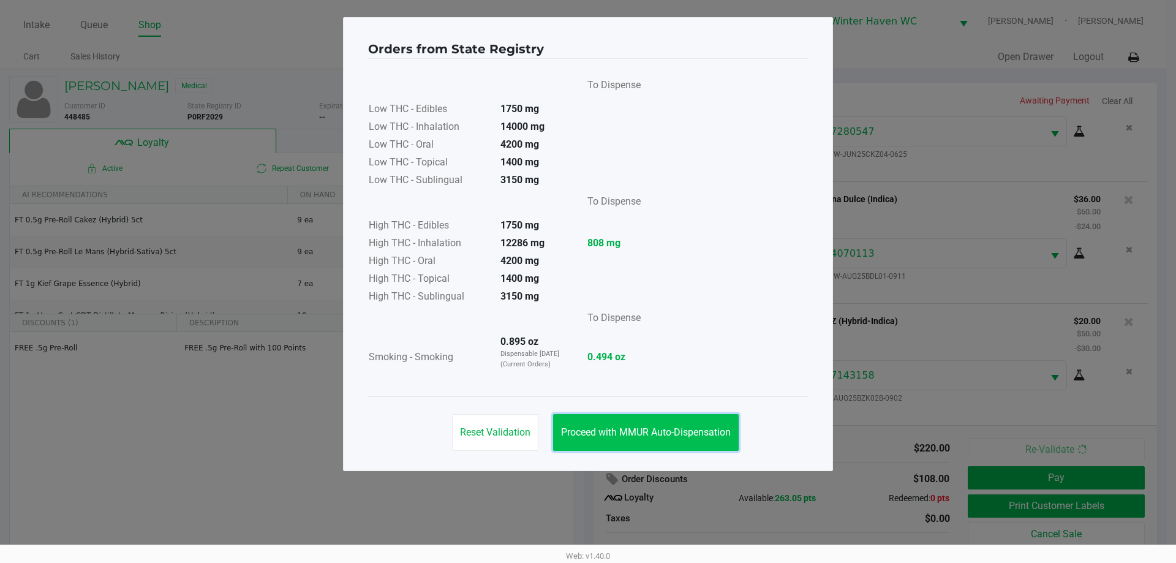
click at [657, 424] on button "Proceed with MMUR Auto-Dispensation" at bounding box center [646, 432] width 186 height 37
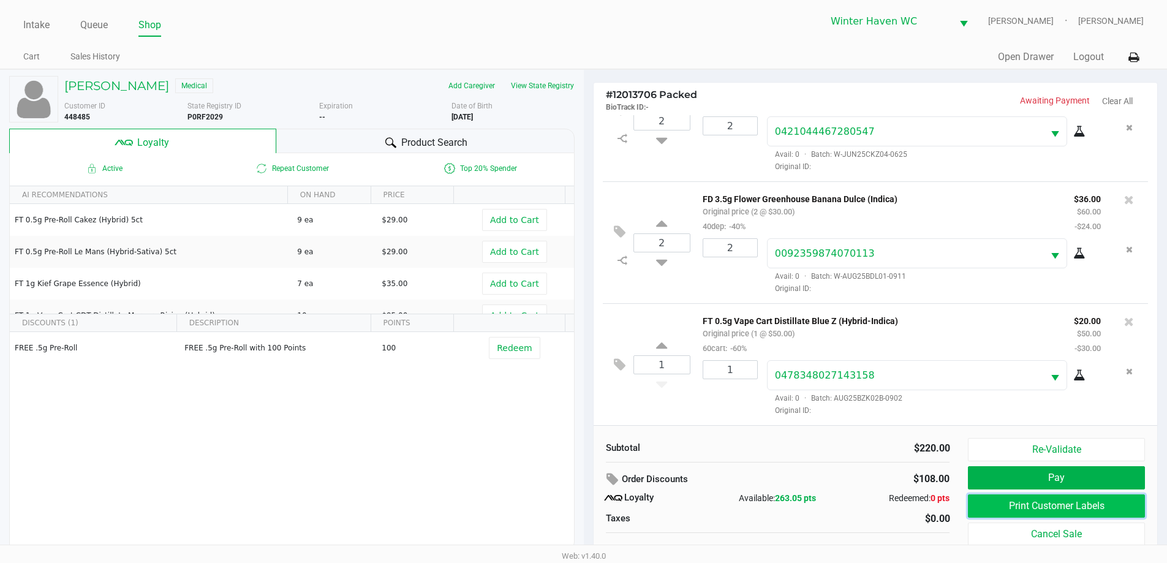
click at [1041, 505] on button "Print Customer Labels" at bounding box center [1056, 505] width 176 height 23
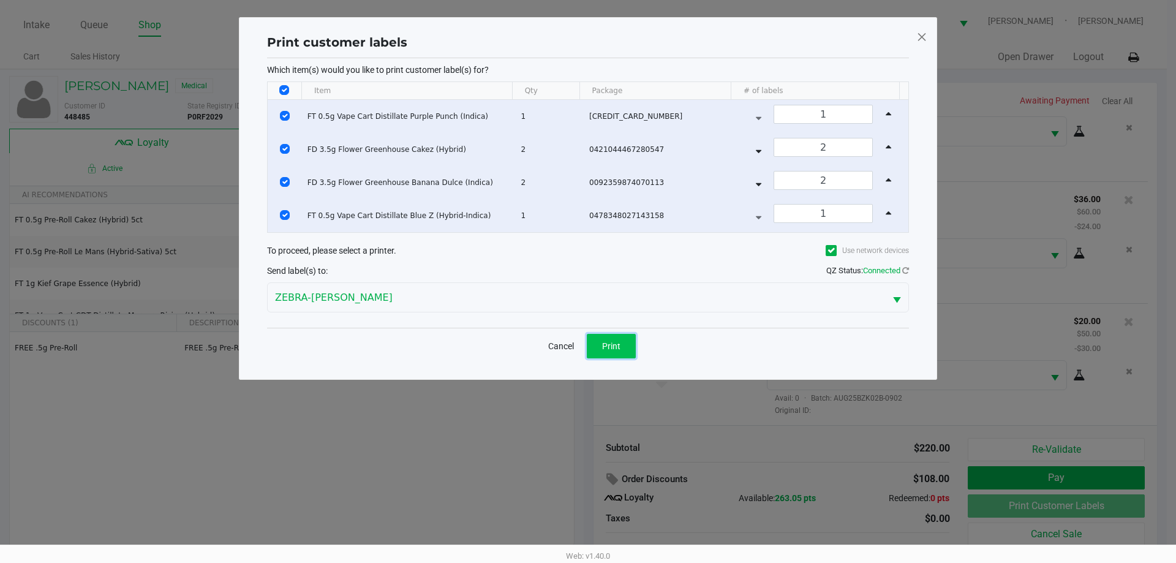
click at [623, 350] on button "Print" at bounding box center [611, 346] width 49 height 25
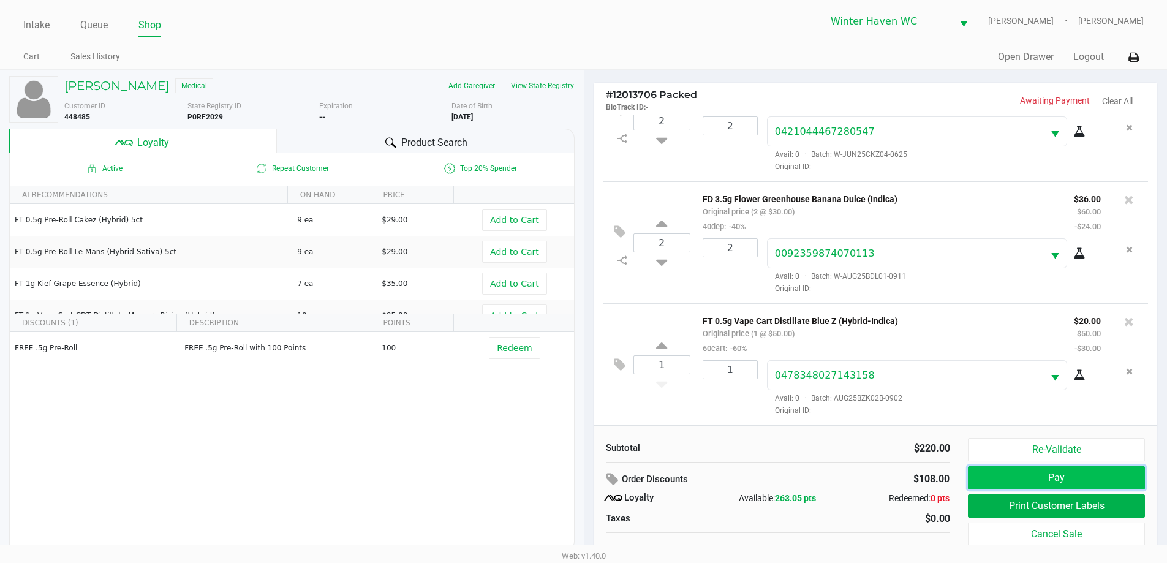
click at [1074, 483] on button "Pay" at bounding box center [1056, 477] width 176 height 23
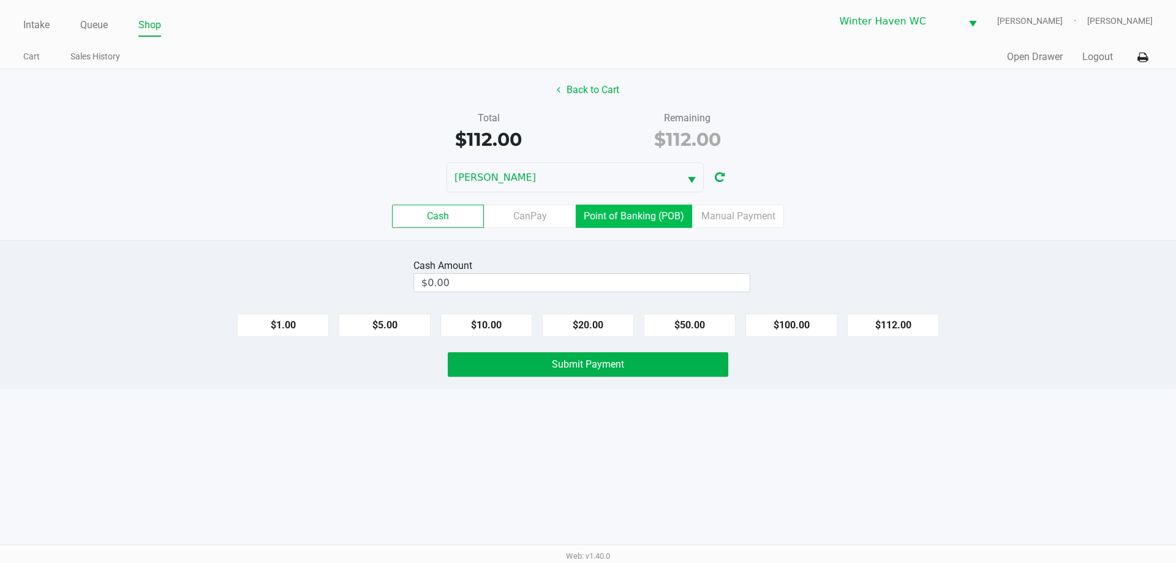
click at [605, 219] on label "Point of Banking (POB)" at bounding box center [634, 216] width 116 height 23
click at [0, 0] on 7 "Point of Banking (POB)" at bounding box center [0, 0] width 0 height 0
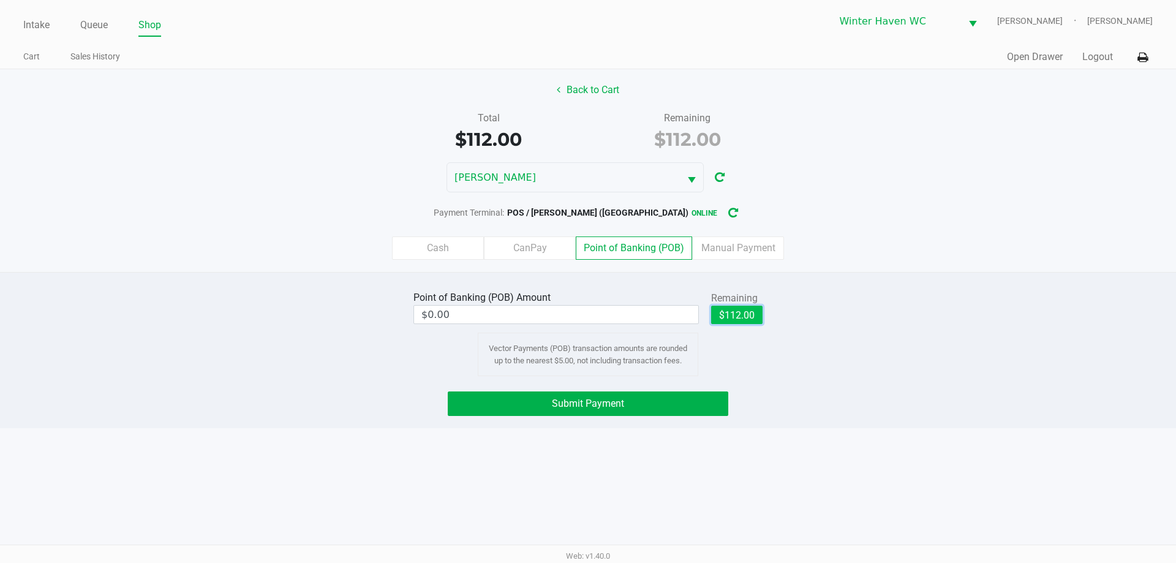
click at [727, 319] on button "$112.00" at bounding box center [736, 315] width 51 height 18
type input "$112.00"
click at [649, 396] on button "Submit Payment" at bounding box center [588, 403] width 281 height 25
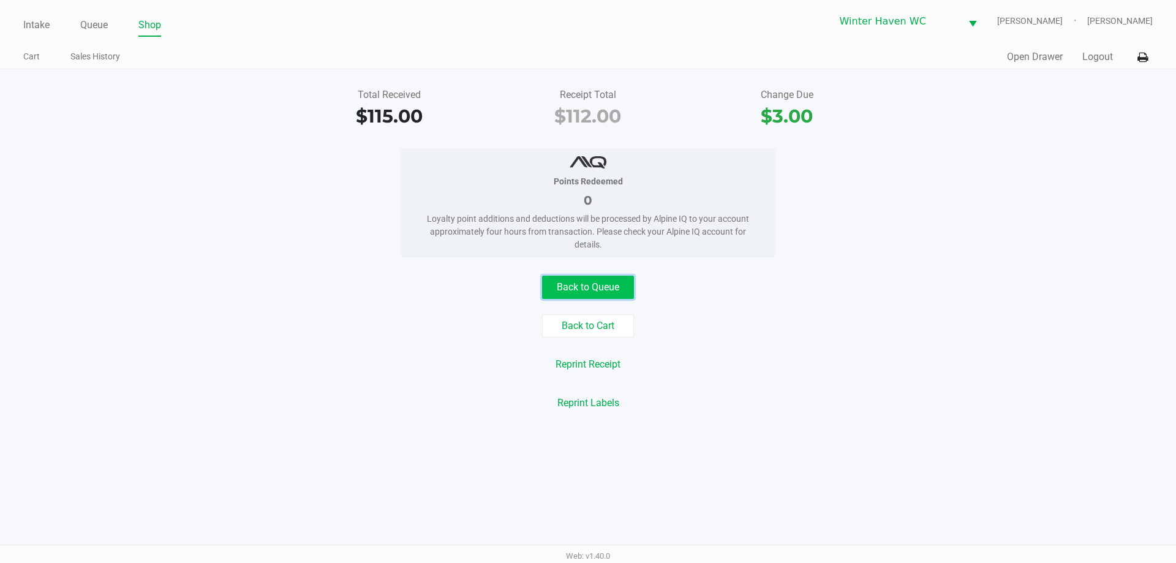
click at [606, 277] on button "Back to Queue" at bounding box center [588, 287] width 92 height 23
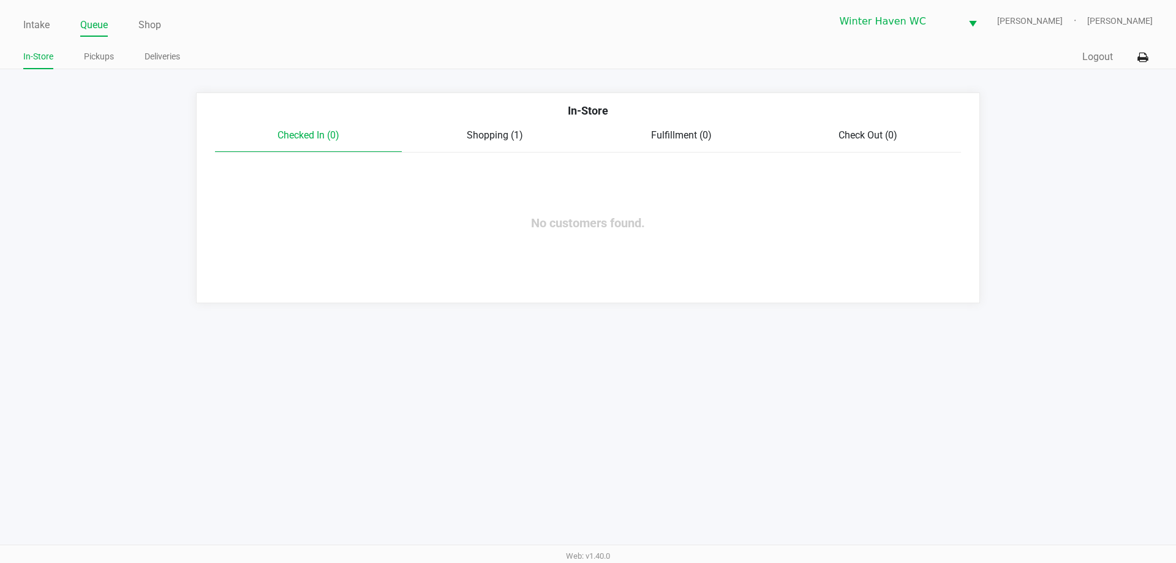
click at [1024, 379] on div "Intake Queue Shop Winter Haven WC JAMES-OTTO Ian Albritton In-Store Pickups Del…" at bounding box center [588, 281] width 1176 height 563
click at [41, 26] on link "Intake" at bounding box center [36, 25] width 26 height 17
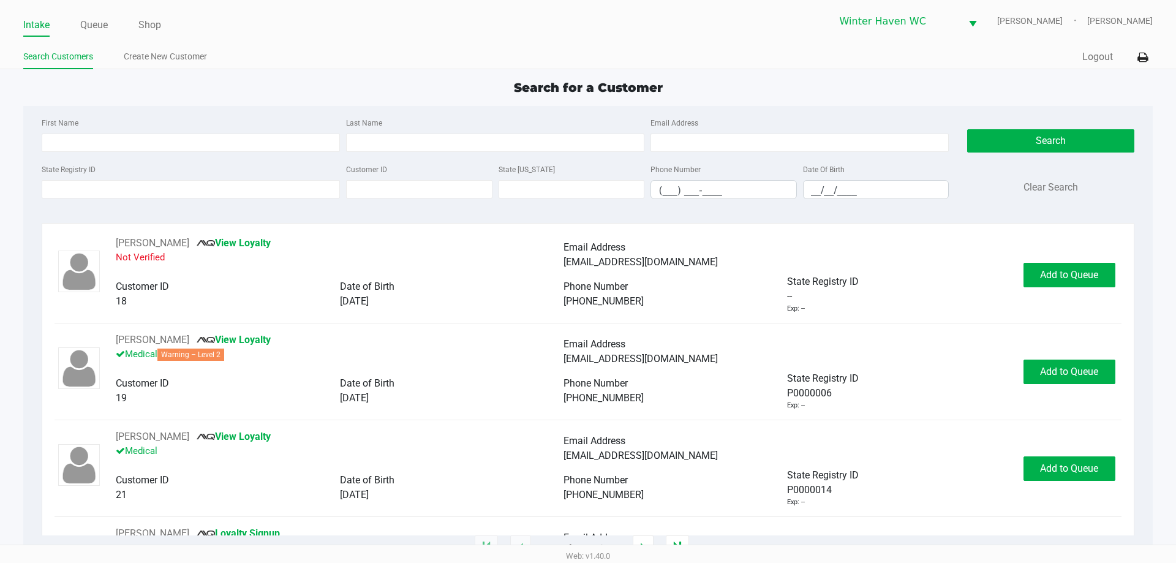
click at [147, 129] on div "First Name" at bounding box center [191, 133] width 304 height 37
click at [136, 141] on input "First Name" at bounding box center [191, 143] width 298 height 18
type input "brant"
click at [407, 149] on input "Last Name" at bounding box center [495, 143] width 298 height 18
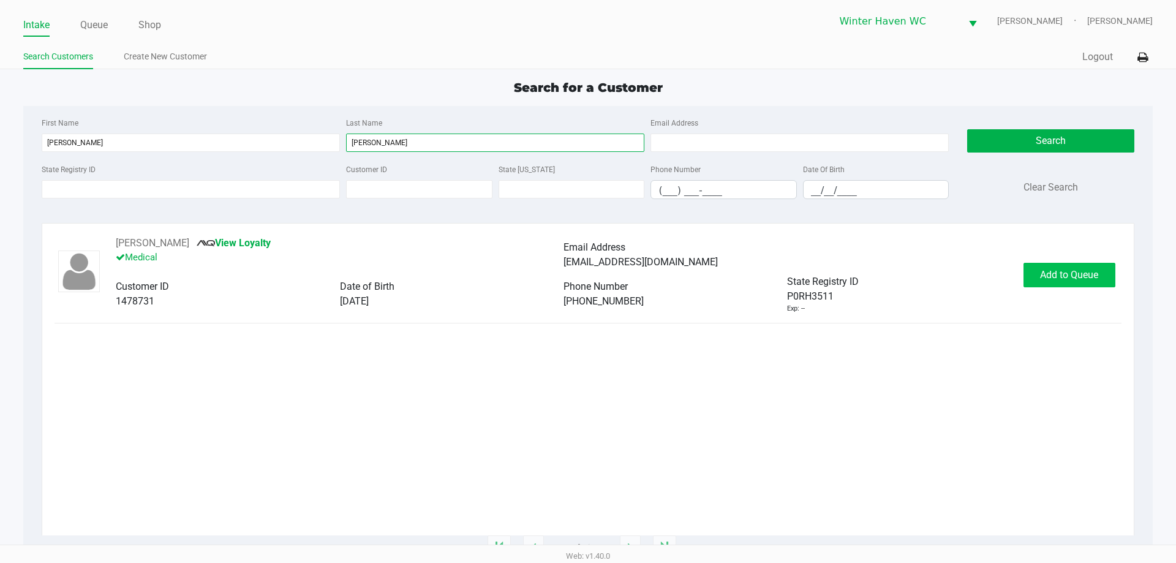
type input "howell"
click at [1057, 282] on button "Add to Queue" at bounding box center [1070, 275] width 92 height 25
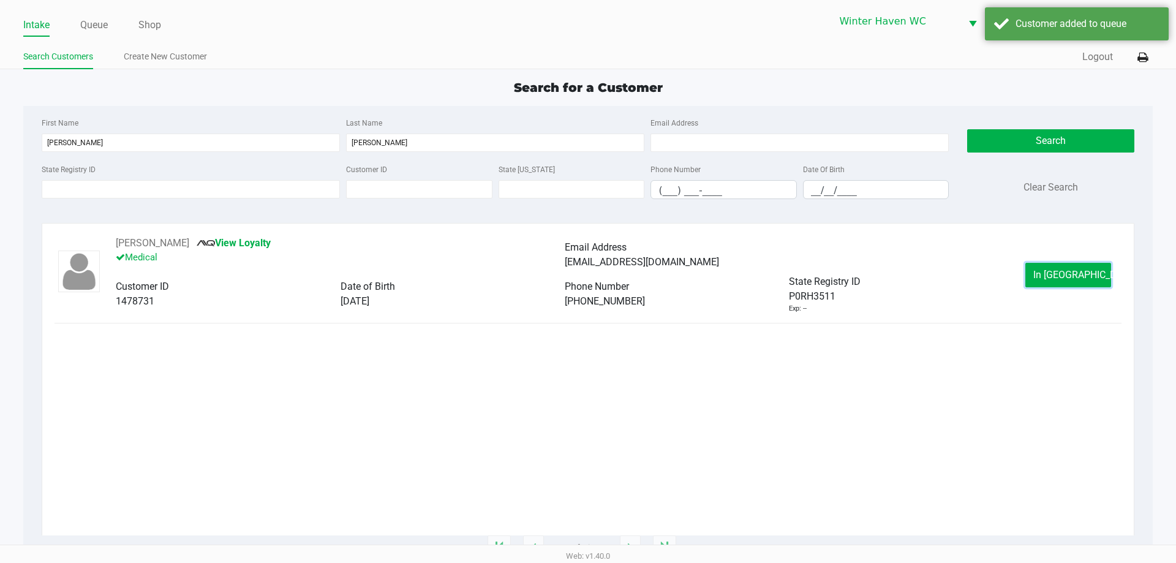
click at [1057, 282] on button "In Queue" at bounding box center [1068, 275] width 86 height 25
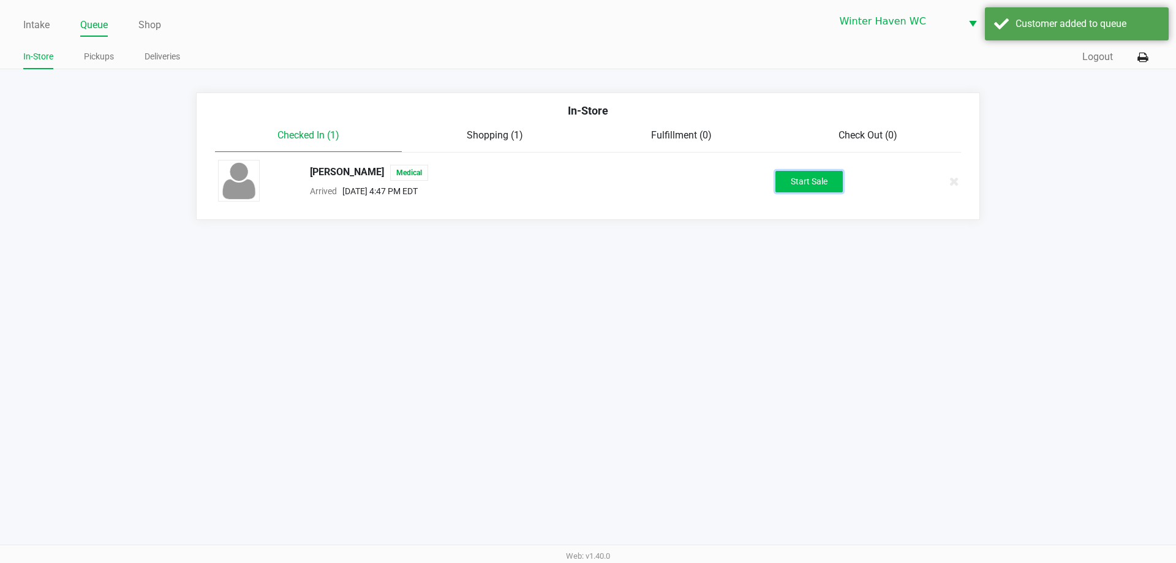
click at [795, 175] on button "Start Sale" at bounding box center [808, 181] width 67 height 21
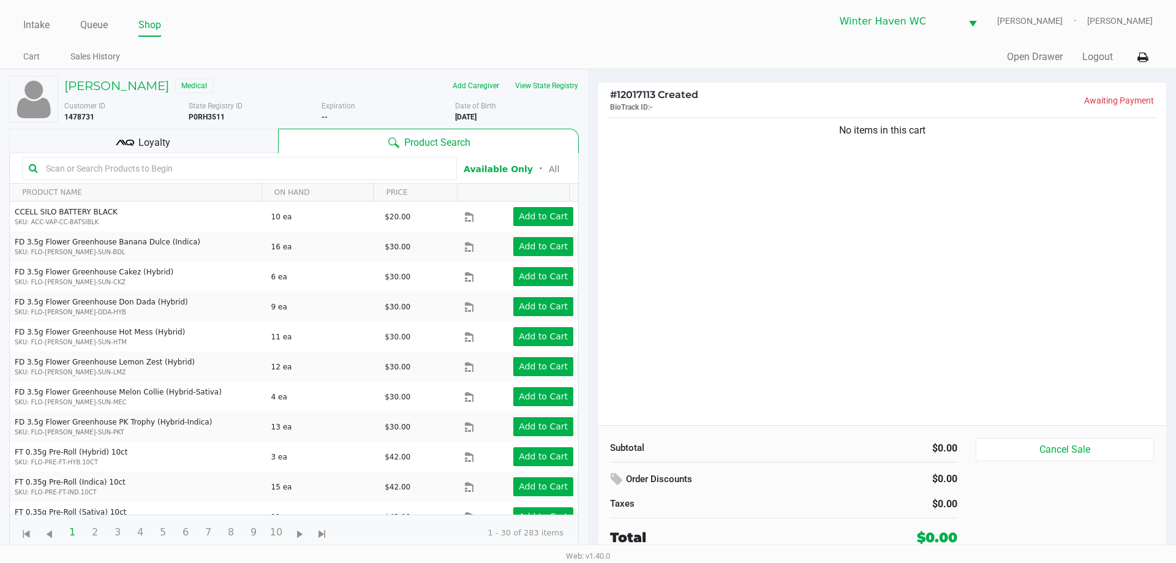
click at [226, 160] on input "text" at bounding box center [245, 168] width 409 height 18
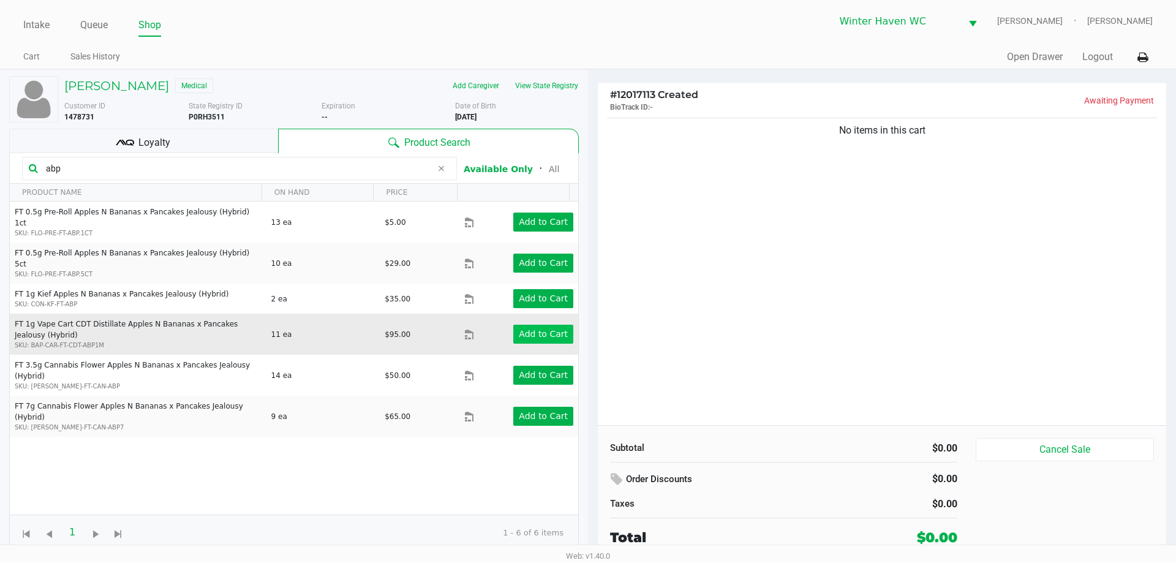
type input "abp"
click at [552, 329] on app-button-loader "Add to Cart" at bounding box center [543, 334] width 49 height 10
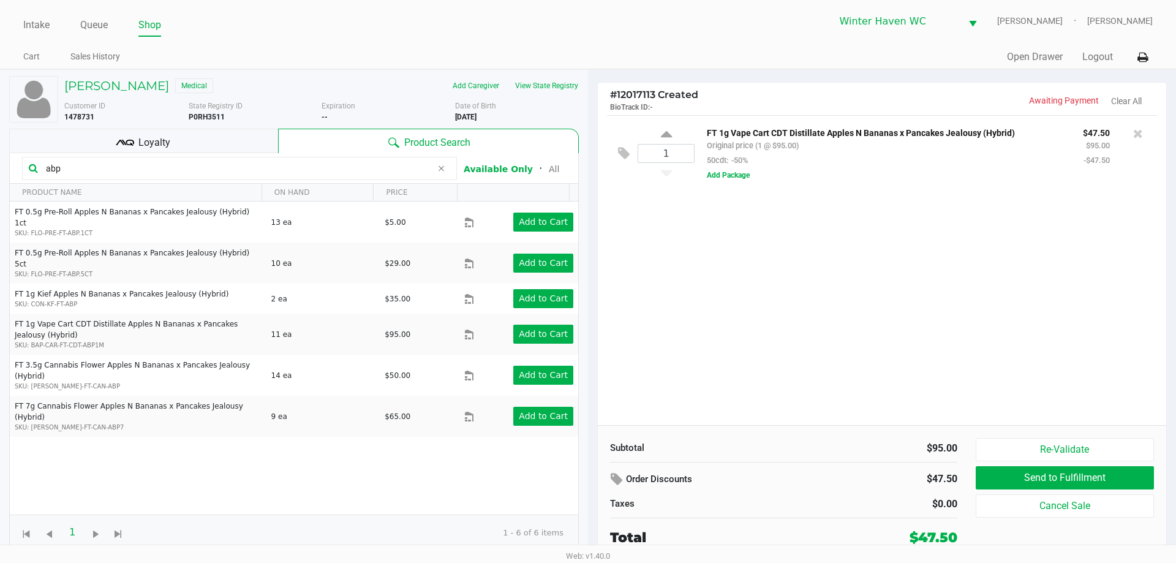
click at [325, 175] on input "abp" at bounding box center [236, 168] width 391 height 18
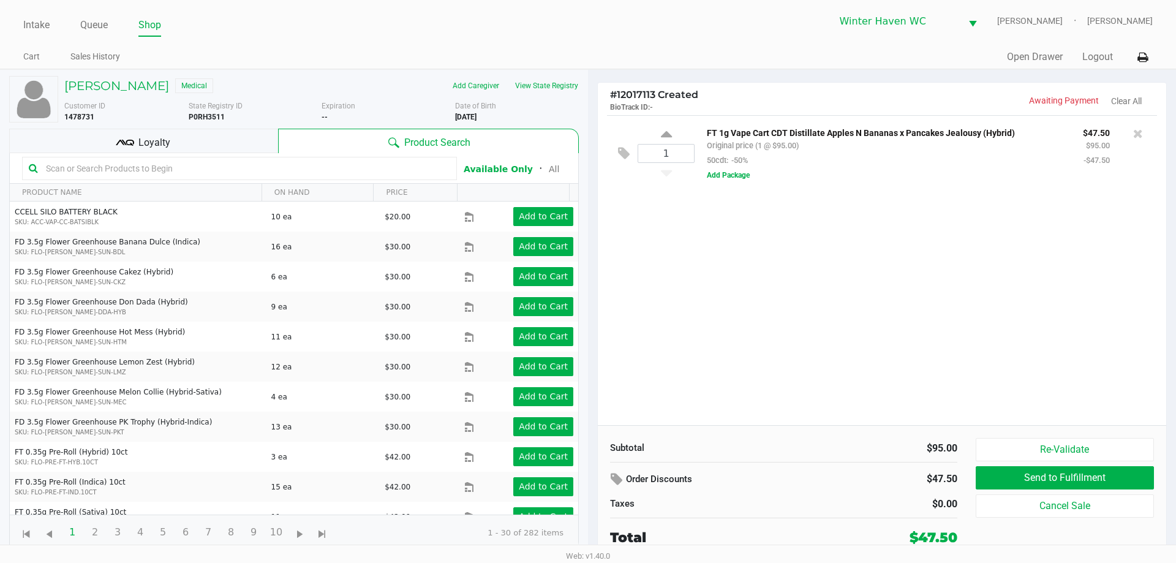
click at [323, 165] on input "text" at bounding box center [245, 168] width 409 height 18
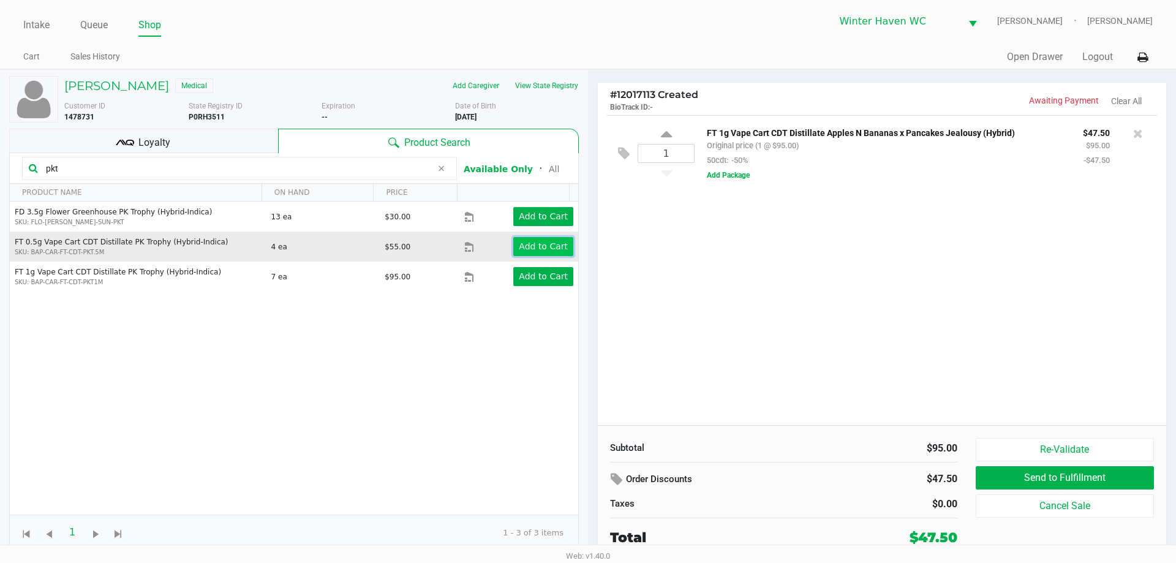
click at [540, 248] on app-button-loader "Add to Cart" at bounding box center [543, 246] width 49 height 10
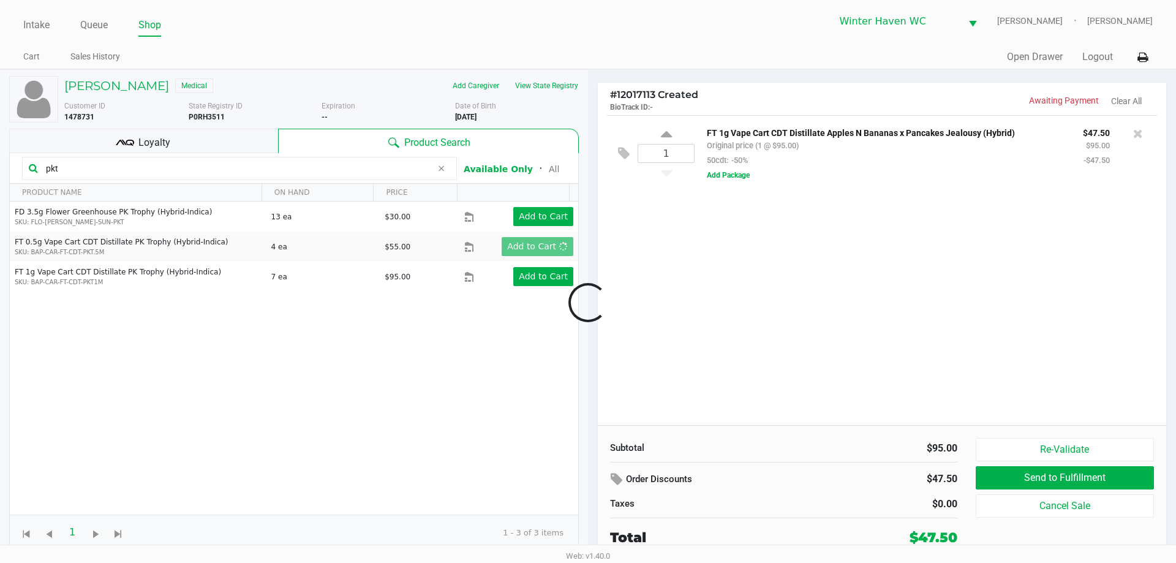
click at [541, 218] on div at bounding box center [588, 302] width 1176 height 344
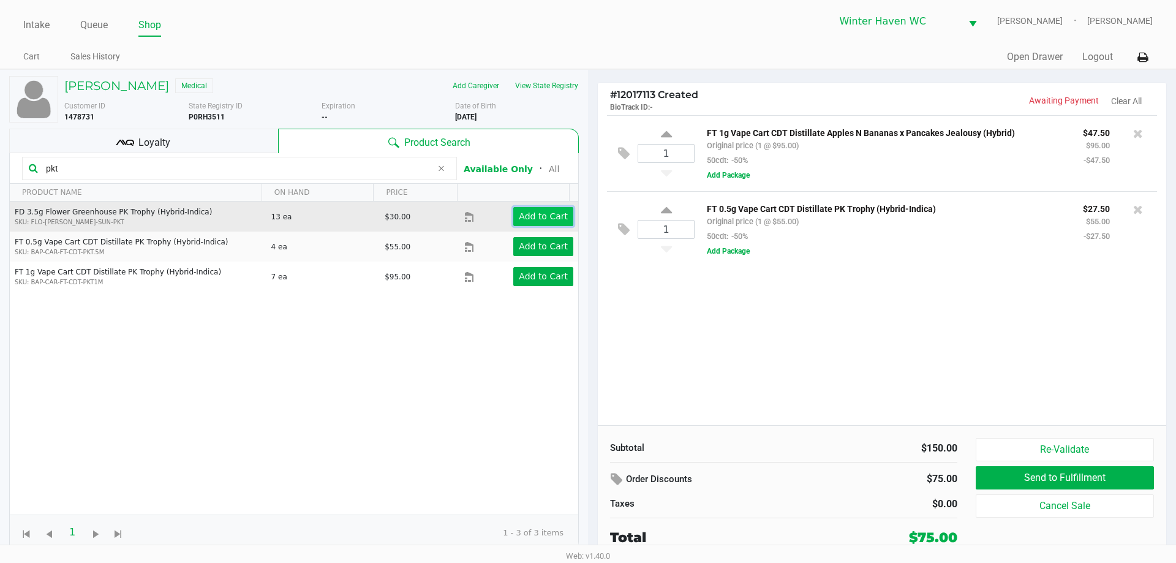
click at [540, 211] on app-button-loader "Add to Cart" at bounding box center [543, 216] width 49 height 10
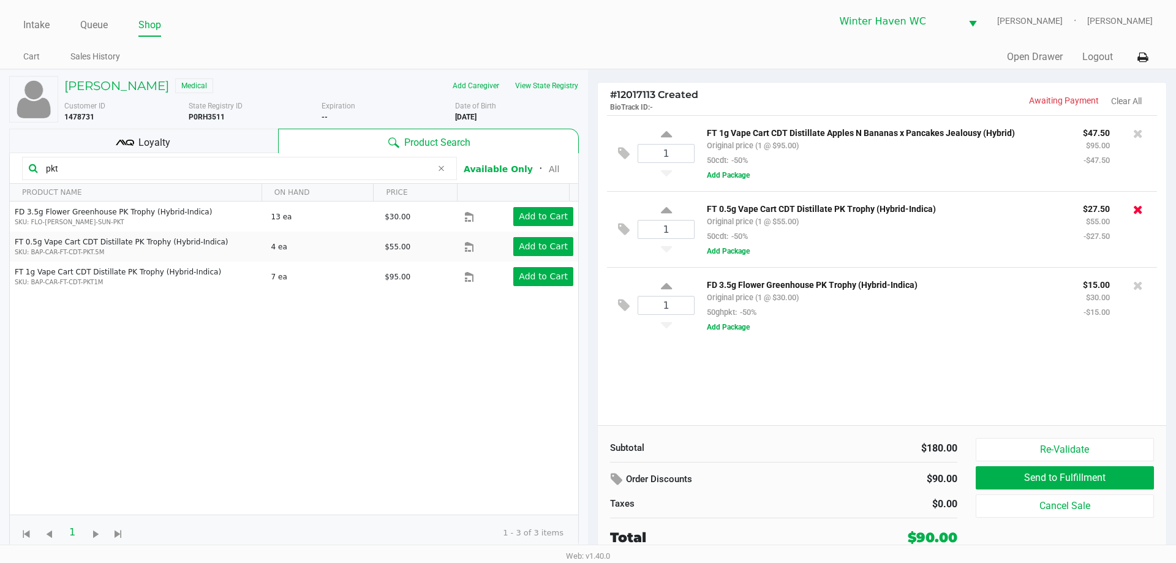
click at [1142, 216] on icon at bounding box center [1138, 209] width 10 height 12
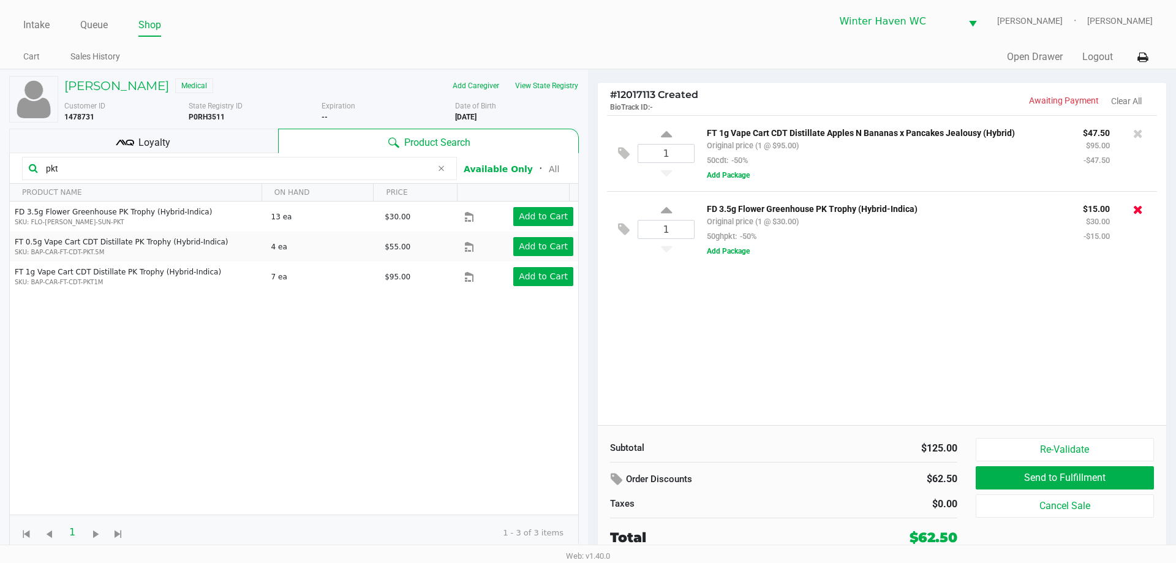
click at [1137, 217] on button at bounding box center [1138, 209] width 10 height 17
click at [248, 165] on div at bounding box center [588, 302] width 1176 height 344
click at [248, 169] on div at bounding box center [588, 302] width 1176 height 344
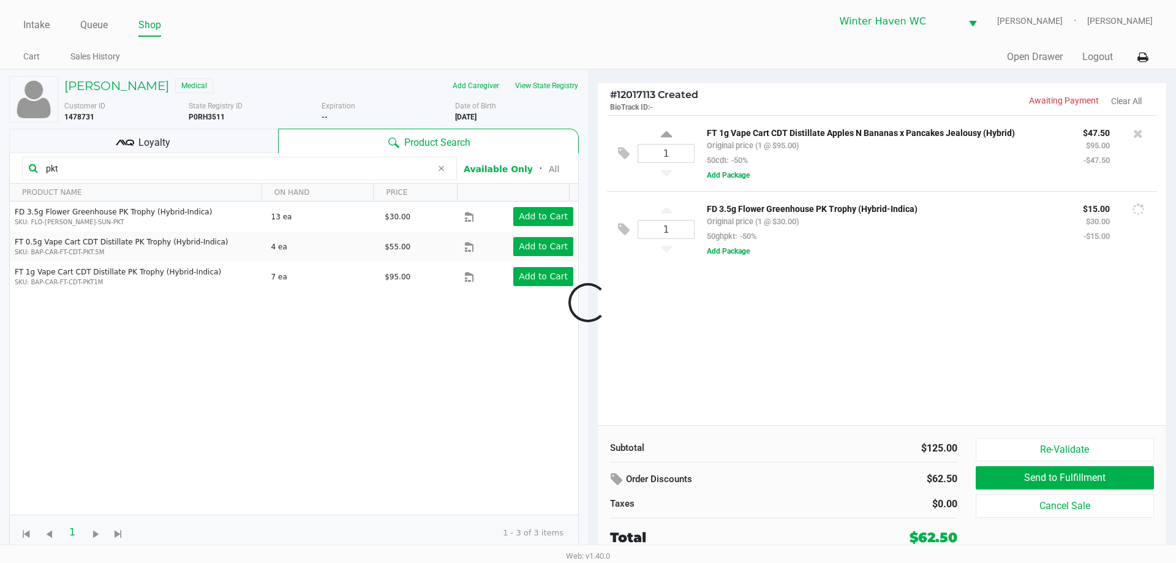
click at [248, 169] on div at bounding box center [588, 302] width 1176 height 344
click at [251, 169] on div at bounding box center [588, 302] width 1176 height 344
click at [258, 173] on div at bounding box center [588, 302] width 1176 height 344
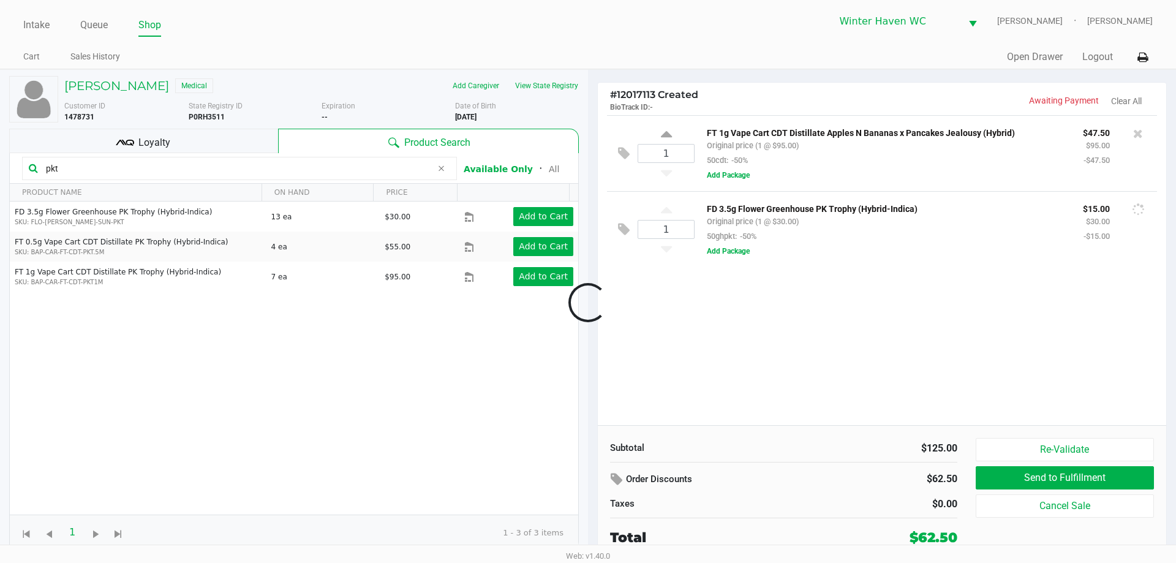
click at [258, 173] on div at bounding box center [588, 302] width 1176 height 344
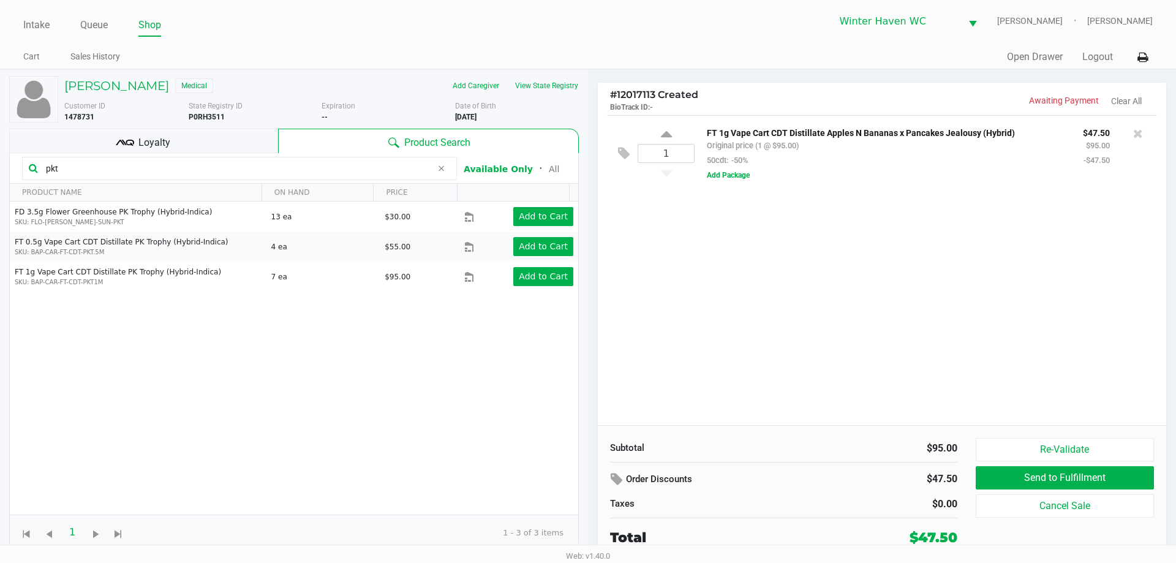
click at [258, 173] on input "pkt" at bounding box center [236, 168] width 391 height 18
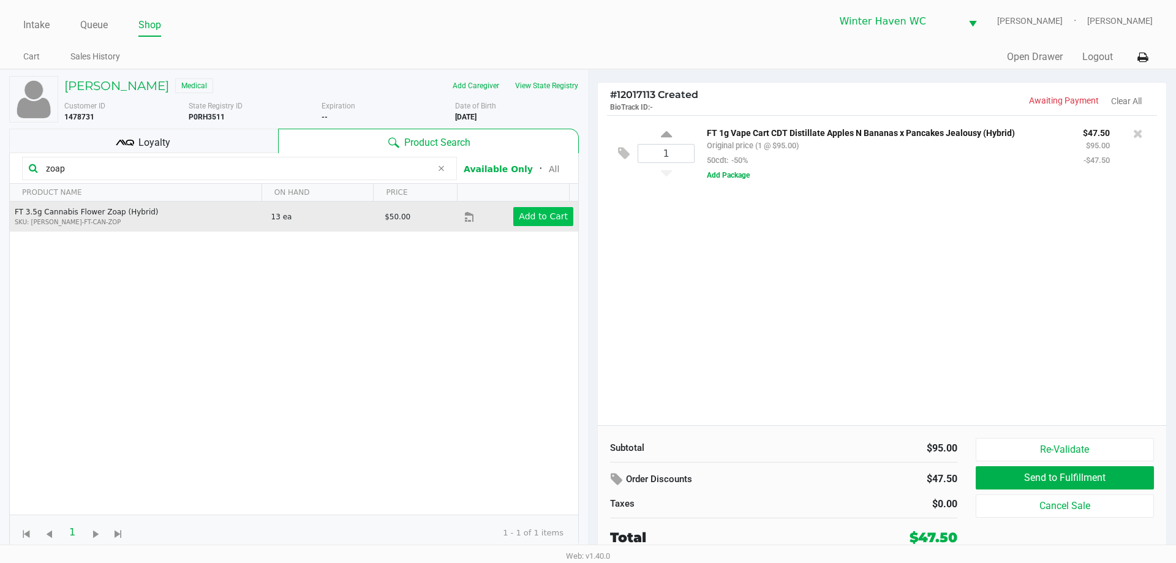
type input "zoap"
click at [535, 218] on app-button-loader "Add to Cart" at bounding box center [543, 216] width 49 height 10
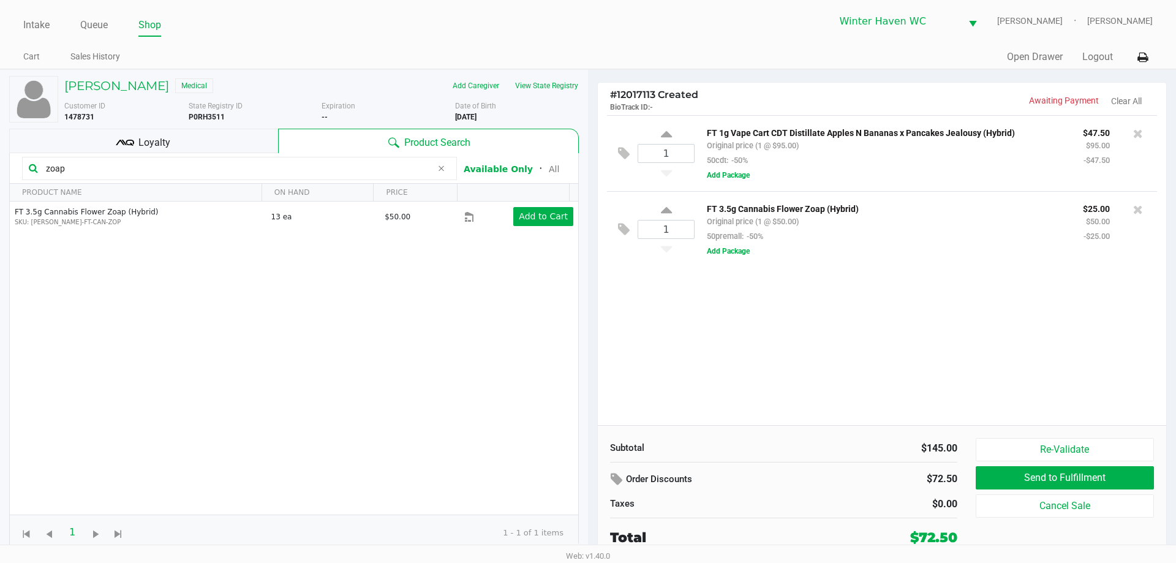
click at [843, 247] on div "FT 3.5g Cannabis Flower Zoap (Hybrid) Original price (1 @ $50.00) 50premall: -5…" at bounding box center [921, 229] width 453 height 57
click at [840, 298] on div "1 FT 1g Vape Cart CDT Distillate Apples N Bananas x Pancakes Jealousy (Hybrid) …" at bounding box center [882, 270] width 568 height 310
click at [195, 143] on div "Loyalty" at bounding box center [143, 141] width 269 height 25
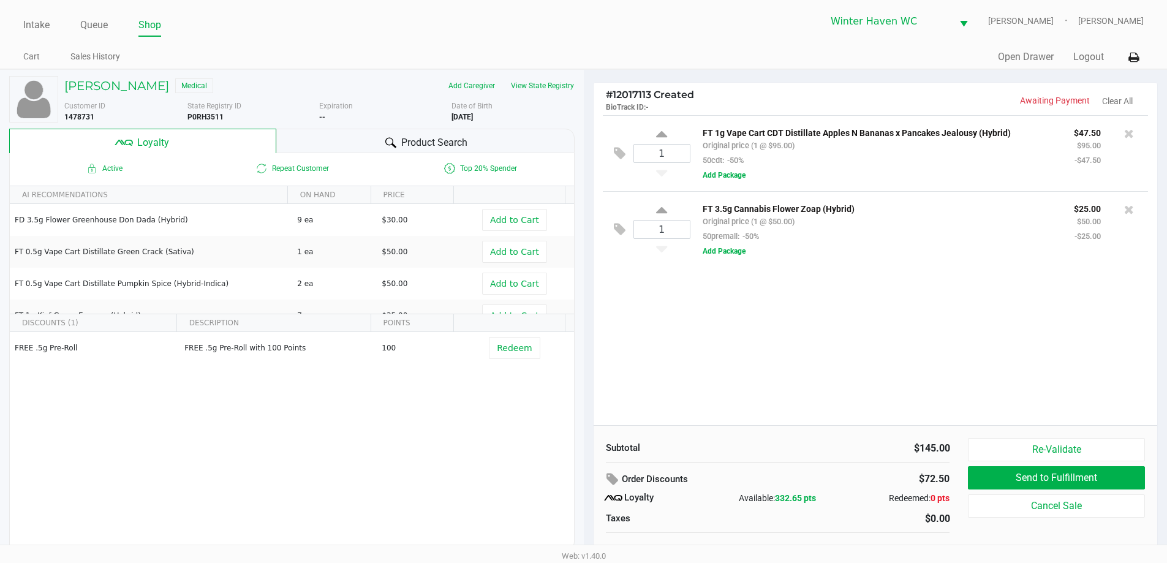
click at [784, 288] on div "1 FT 1g Vape Cart CDT Distillate Apples N Bananas x Pancakes Jealousy (Hybrid) …" at bounding box center [876, 270] width 564 height 310
click at [816, 317] on div "1 FT 1g Vape Cart CDT Distillate Apples N Bananas x Pancakes Jealousy (Hybrid) …" at bounding box center [876, 270] width 564 height 310
click at [907, 363] on div "1 FT 1g Vape Cart CDT Distillate Apples N Bananas x Pancakes Jealousy (Hybrid) …" at bounding box center [876, 270] width 564 height 310
click at [908, 363] on div "1 FT 1g Vape Cart CDT Distillate Apples N Bananas x Pancakes Jealousy (Hybrid) …" at bounding box center [876, 270] width 564 height 310
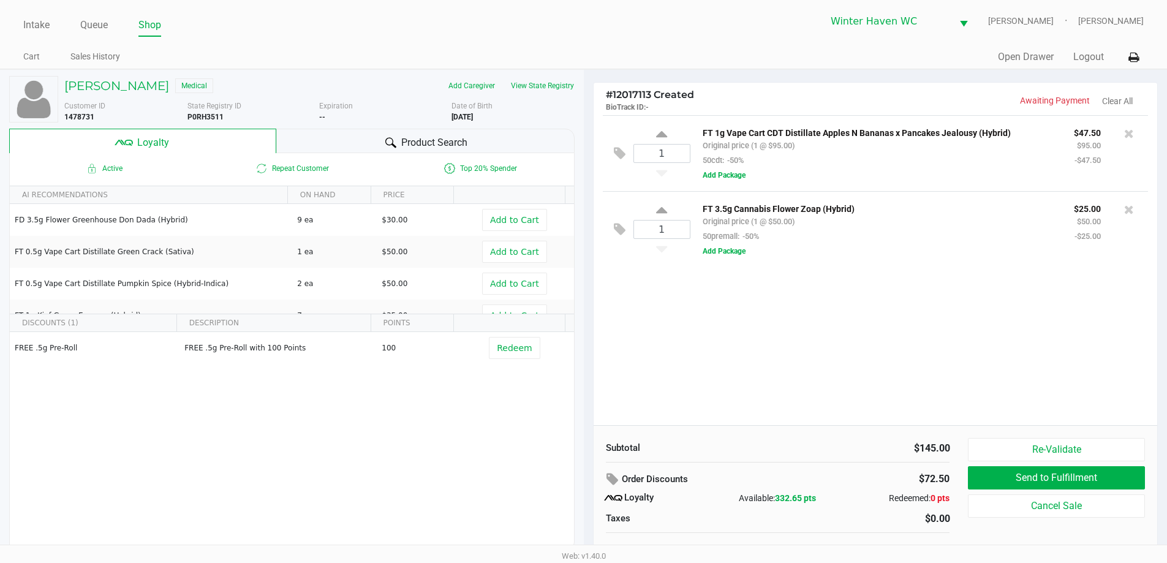
click at [908, 363] on div "1 FT 1g Vape Cart CDT Distillate Apples N Bananas x Pancakes Jealousy (Hybrid) …" at bounding box center [876, 270] width 564 height 310
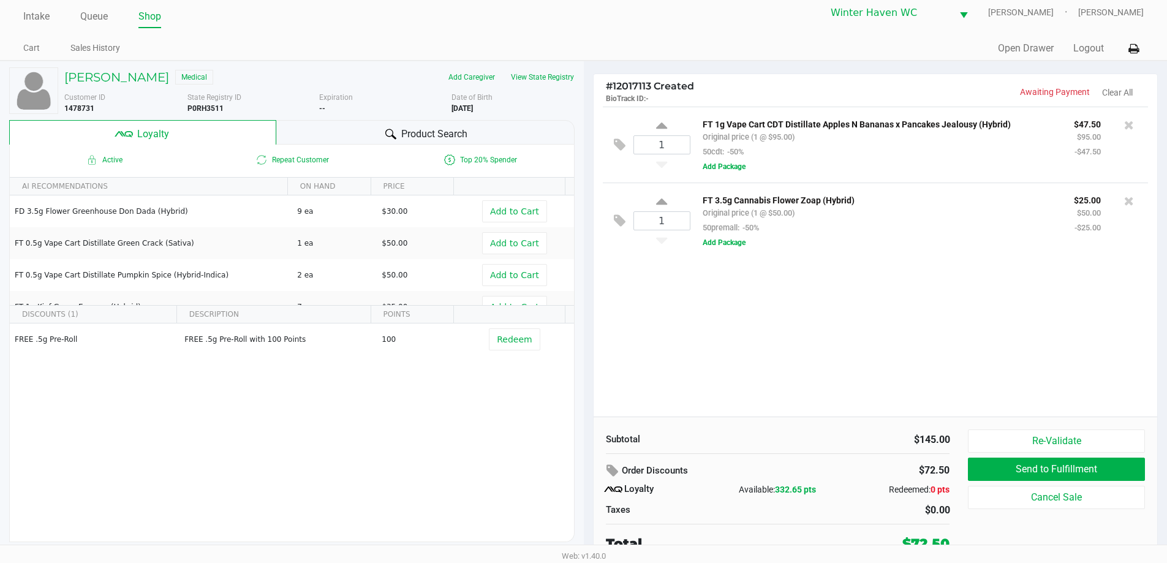
scroll to position [12, 0]
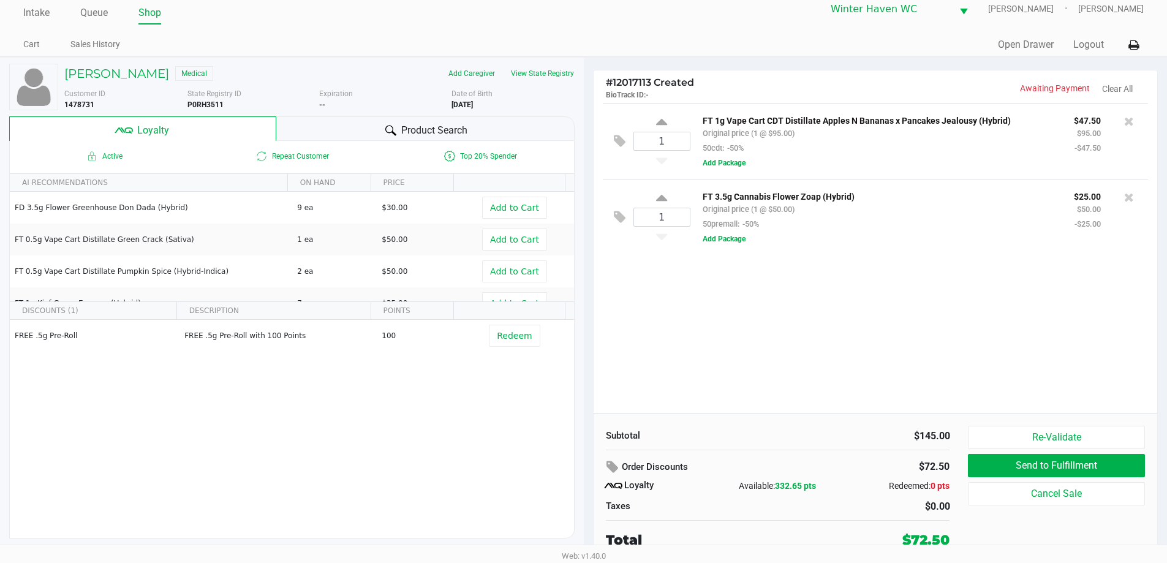
click at [722, 363] on div "1 FT 1g Vape Cart CDT Distillate Apples N Bananas x Pancakes Jealousy (Hybrid) …" at bounding box center [876, 258] width 564 height 310
click at [781, 298] on div "1 FT 1g Vape Cart CDT Distillate Apples N Bananas x Pancakes Jealousy (Hybrid) …" at bounding box center [876, 258] width 564 height 310
click at [391, 132] on icon at bounding box center [390, 130] width 11 height 10
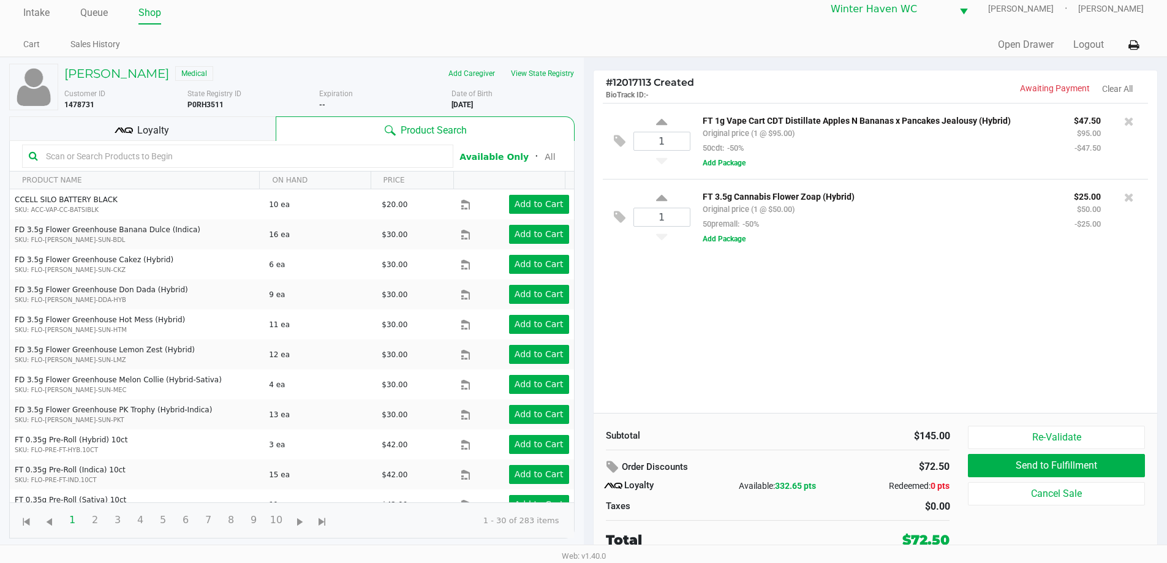
click at [738, 303] on div "1 FT 1g Vape Cart CDT Distillate Apples N Bananas x Pancakes Jealousy (Hybrid) …" at bounding box center [876, 258] width 564 height 310
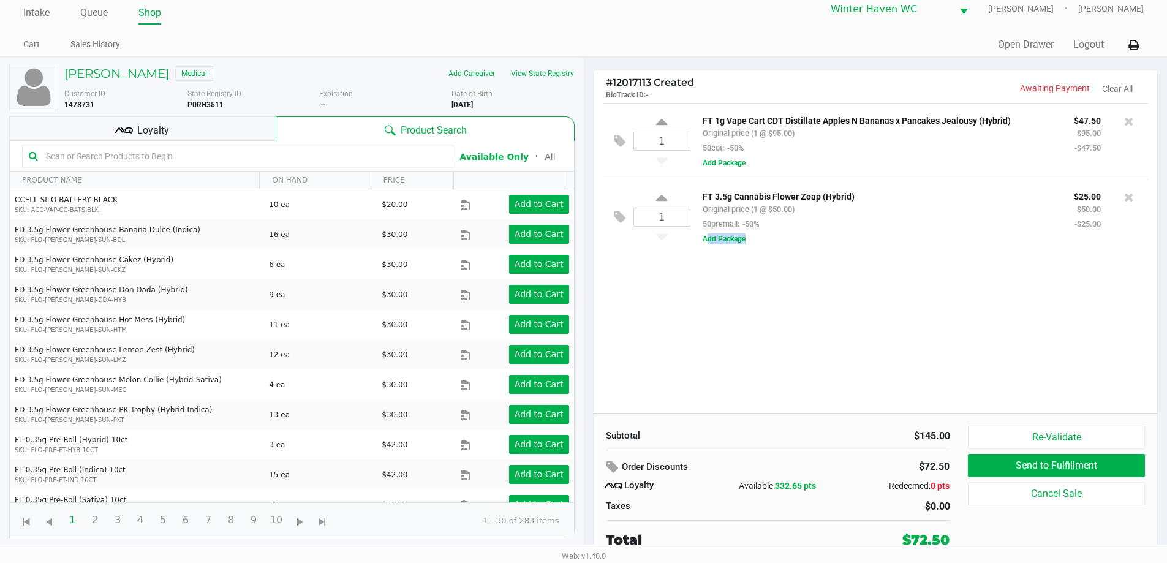
click at [751, 323] on div "1 FT 1g Vape Cart CDT Distillate Apples N Bananas x Pancakes Jealousy (Hybrid) …" at bounding box center [876, 258] width 564 height 310
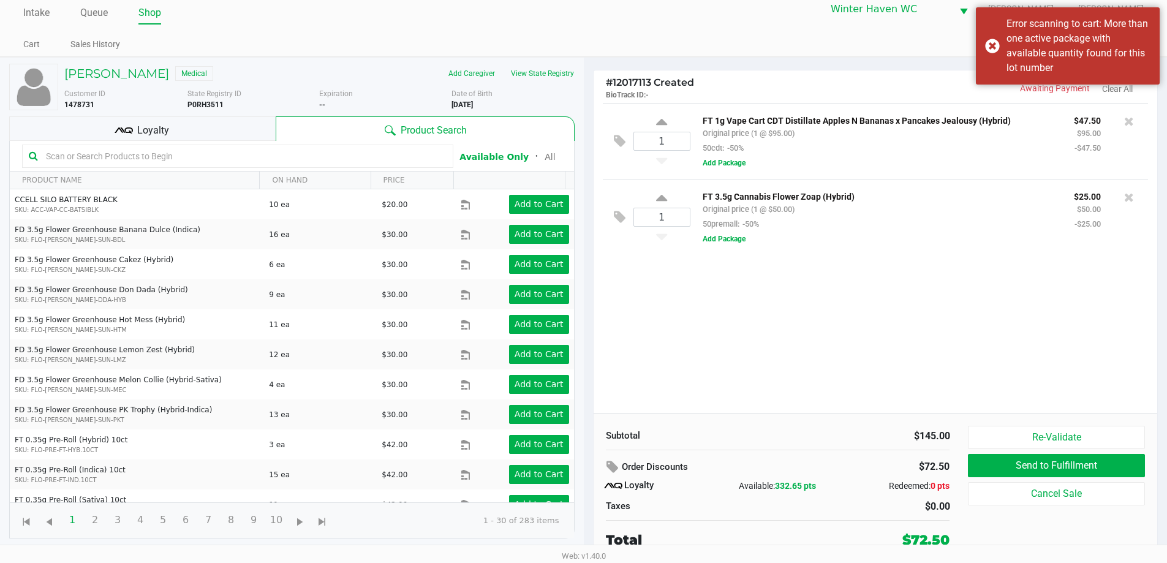
click at [307, 153] on input "text" at bounding box center [243, 156] width 405 height 18
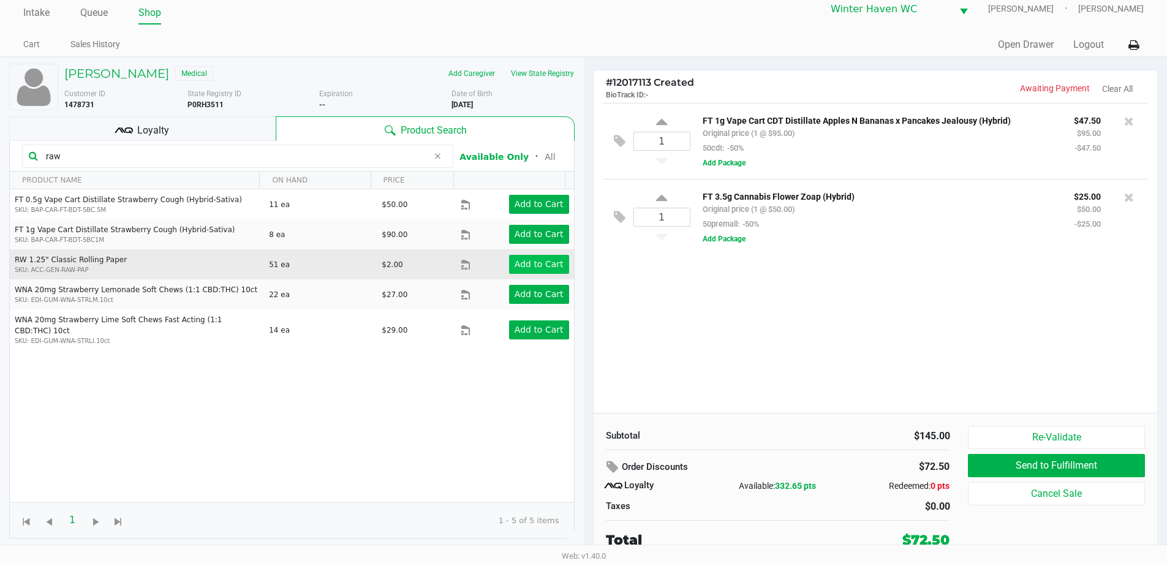
type input "raw"
click at [521, 256] on button "Add to Cart" at bounding box center [539, 264] width 60 height 19
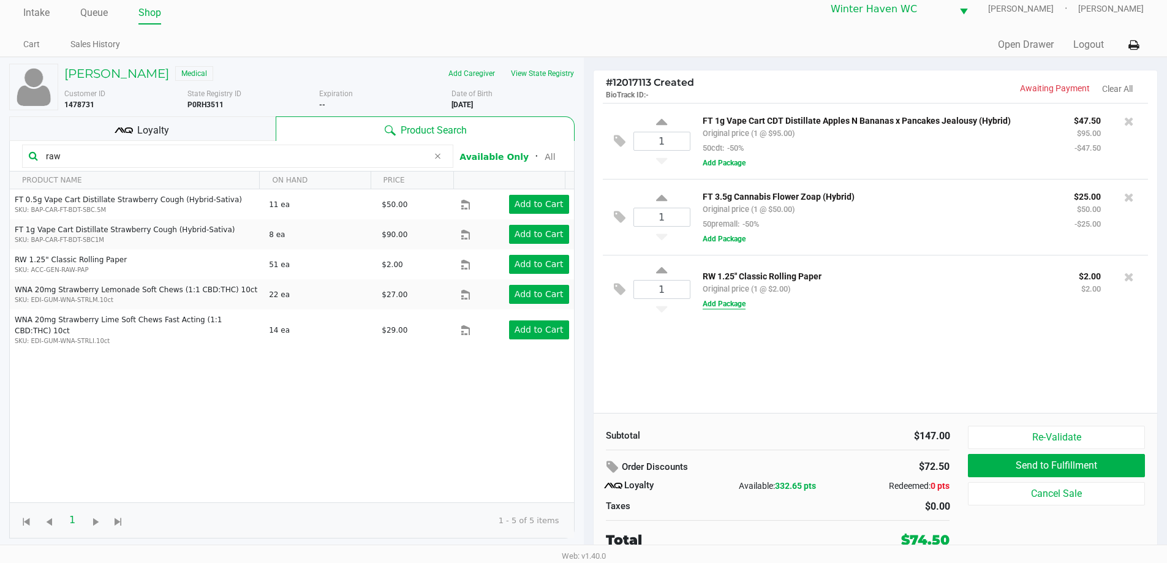
click at [718, 308] on button "Add Package" at bounding box center [724, 303] width 43 height 11
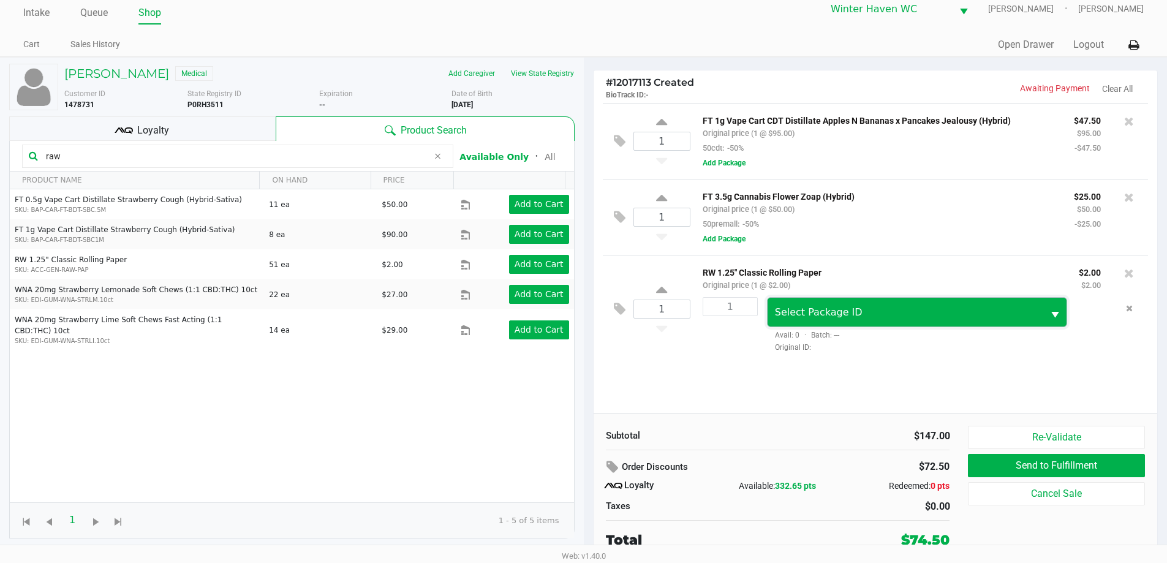
click at [807, 315] on span "Select Package ID" at bounding box center [819, 312] width 88 height 12
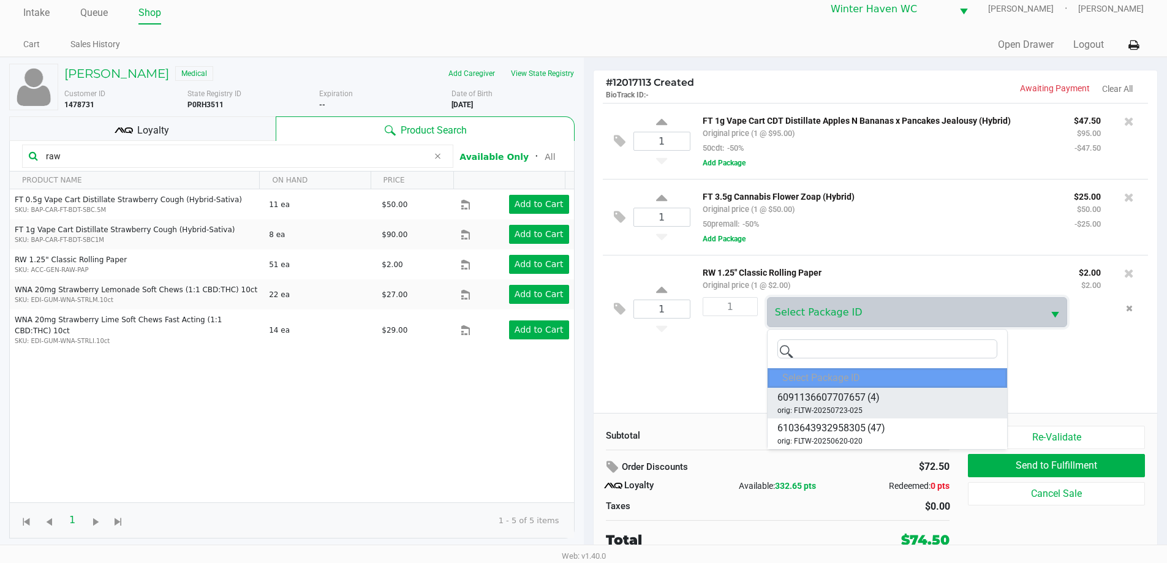
click at [886, 396] on li "6091136607707657 (4) orig: FLTW-20250723-025" at bounding box center [886, 403] width 239 height 31
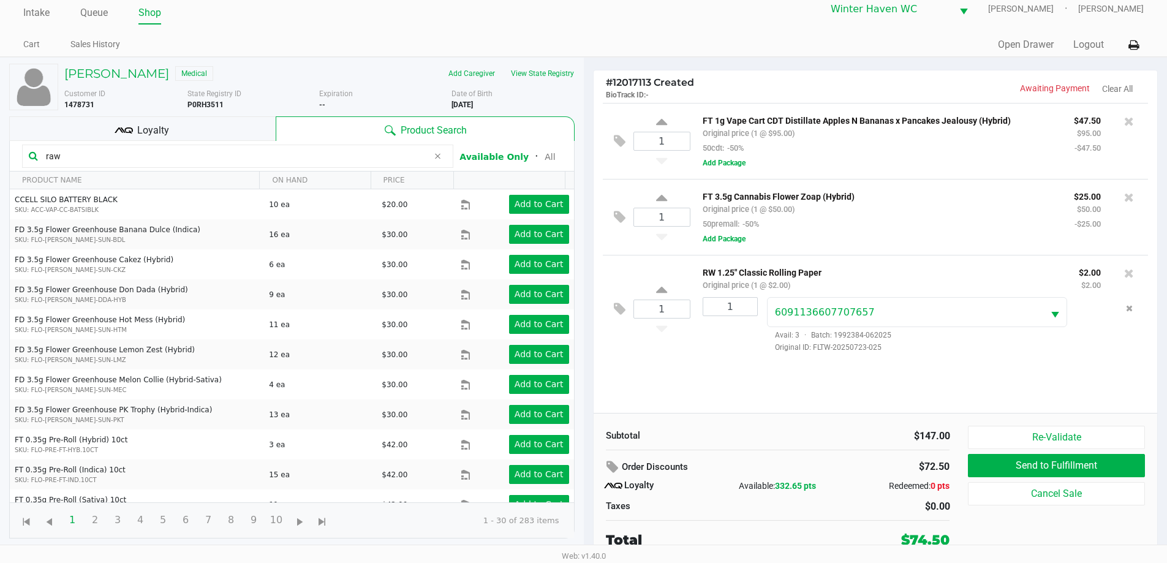
click at [864, 404] on div "1 FT 1g Vape Cart CDT Distillate Apples N Bananas x Pancakes Jealousy (Hybrid) …" at bounding box center [876, 258] width 564 height 310
click at [865, 398] on div "1 FT 1g Vape Cart CDT Distillate Apples N Bananas x Pancakes Jealousy (Hybrid) …" at bounding box center [876, 258] width 564 height 310
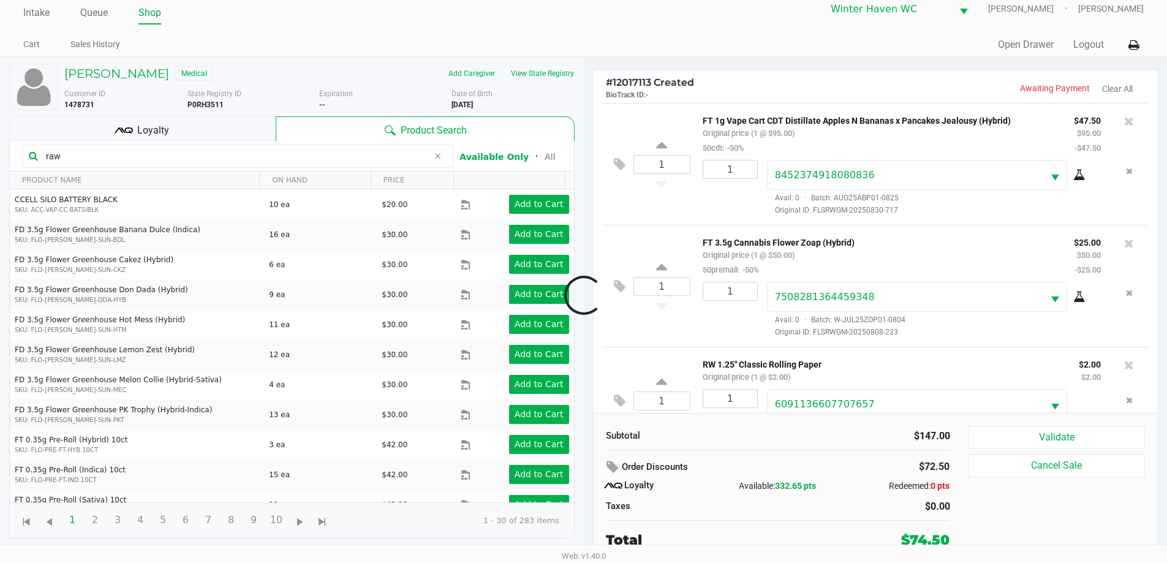
scroll to position [43, 0]
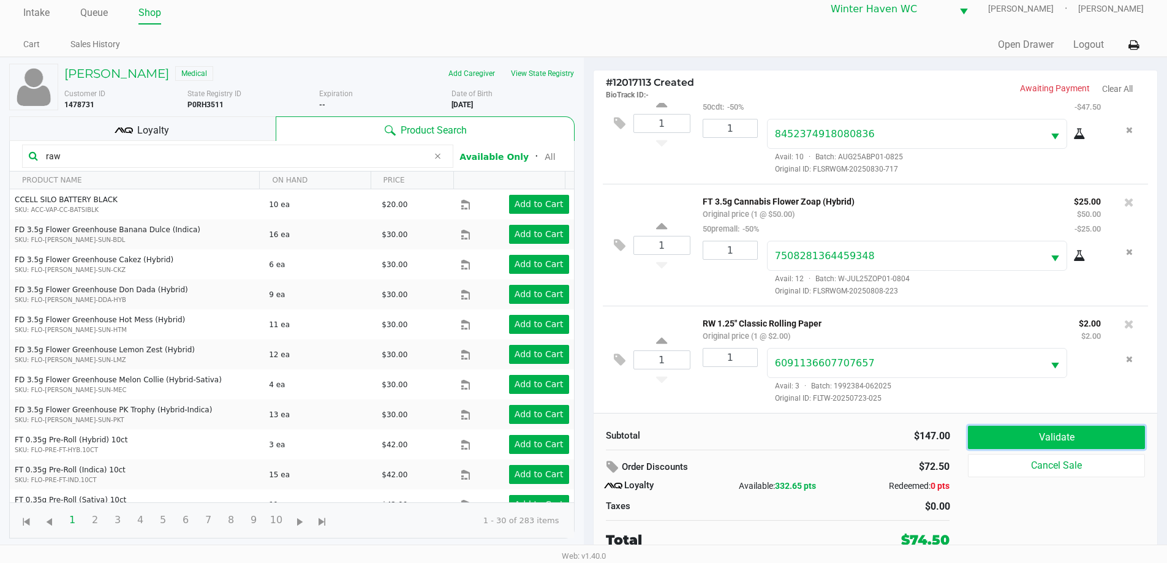
click at [1087, 435] on button "Validate" at bounding box center [1056, 437] width 176 height 23
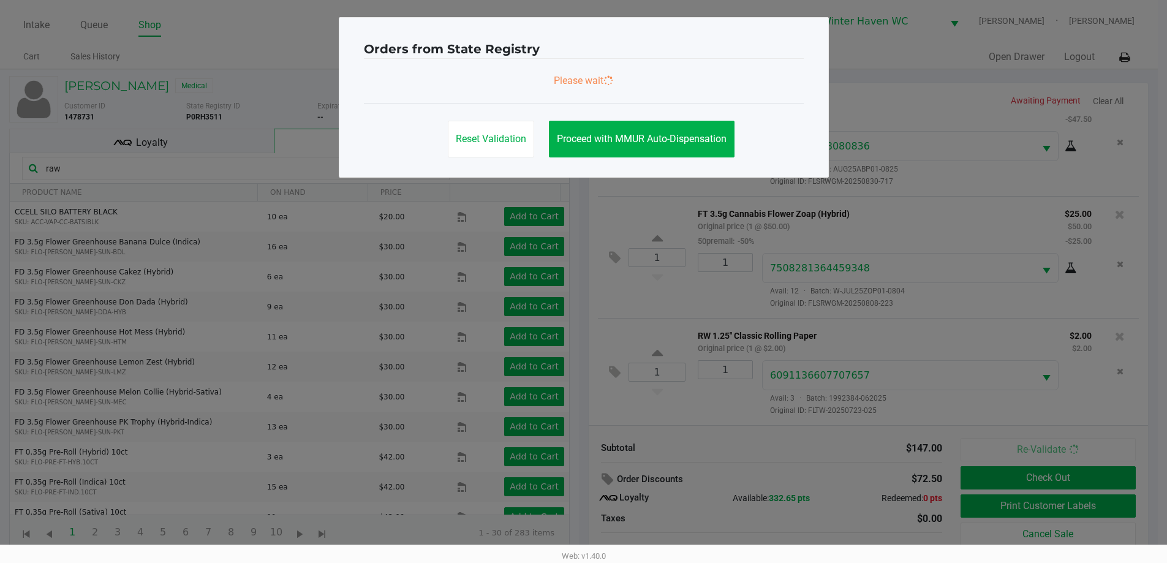
scroll to position [0, 0]
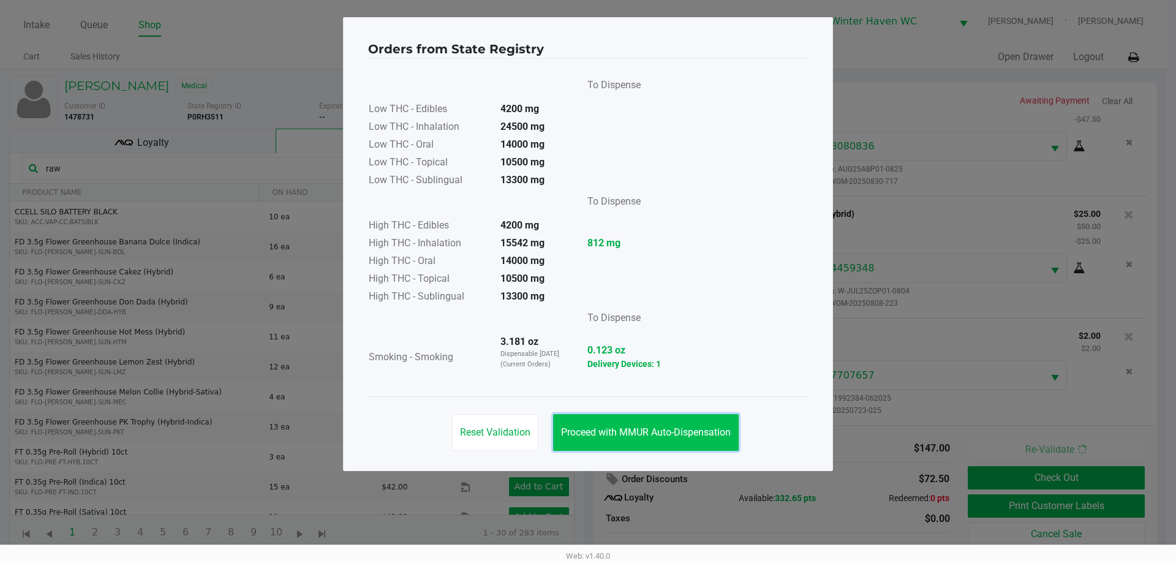
click at [704, 430] on span "Proceed with MMUR Auto-Dispensation" at bounding box center [646, 432] width 170 height 12
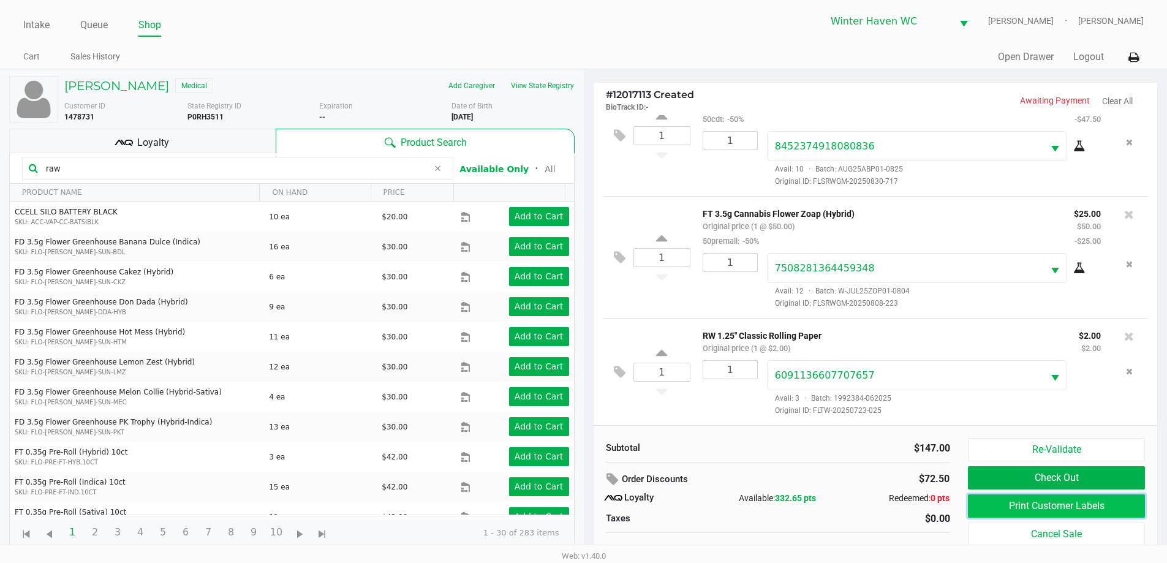
click at [1028, 503] on button "Print Customer Labels" at bounding box center [1056, 505] width 176 height 23
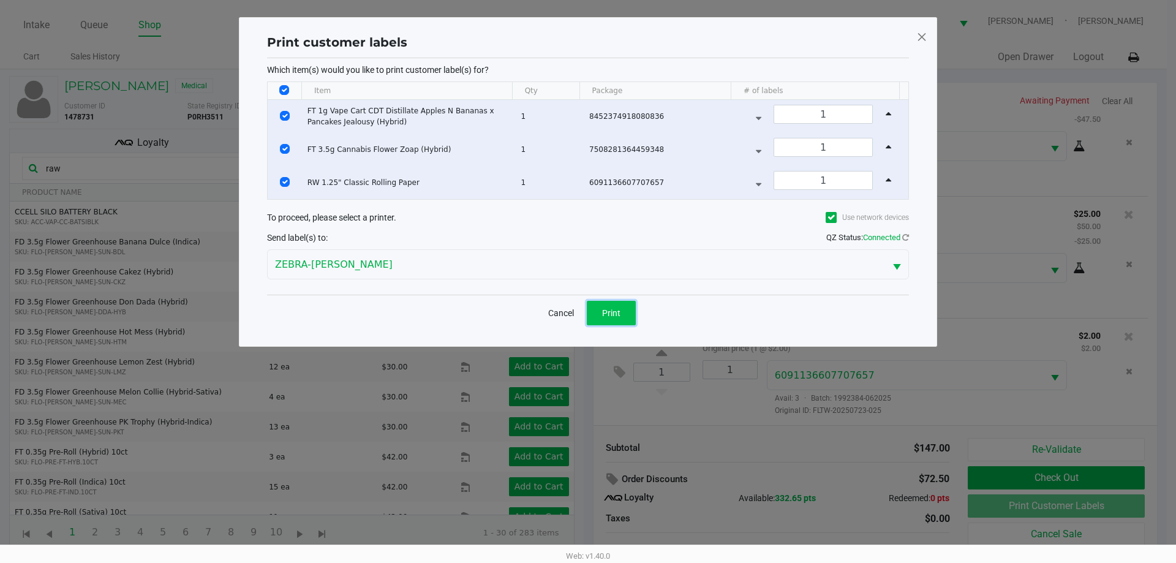
click at [619, 304] on button "Print" at bounding box center [611, 313] width 49 height 25
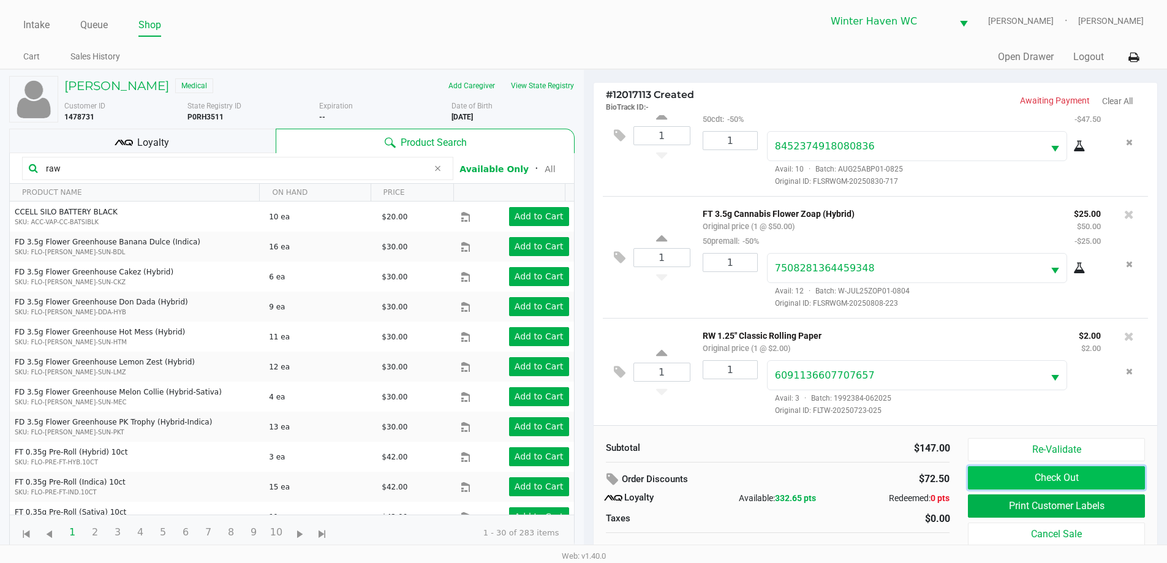
click at [1026, 485] on button "Check Out" at bounding box center [1056, 477] width 176 height 23
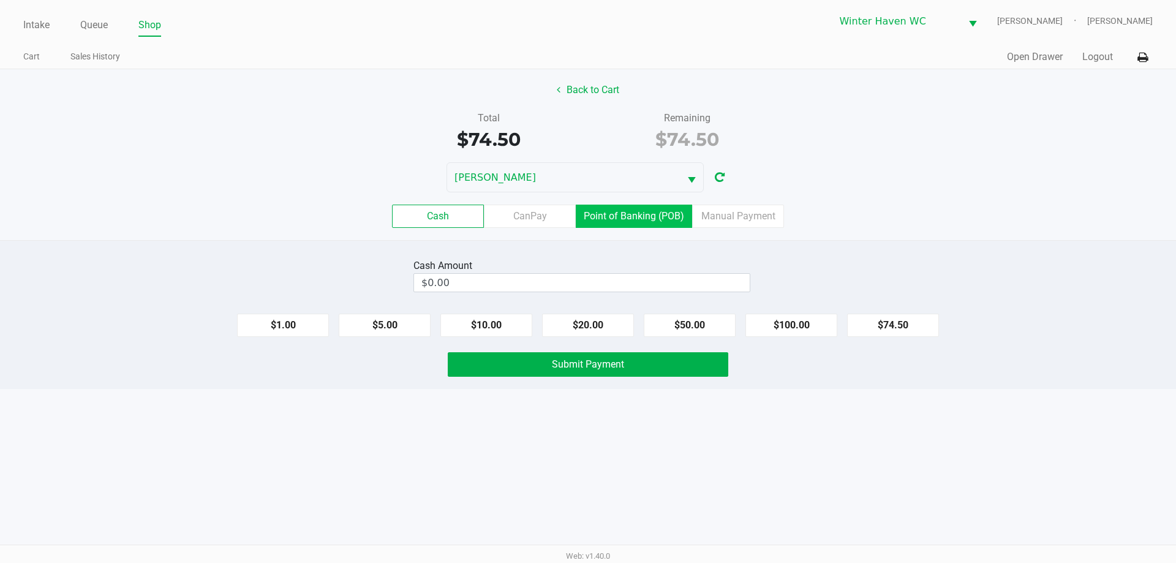
click at [635, 211] on label "Point of Banking (POB)" at bounding box center [634, 216] width 116 height 23
click at [0, 0] on 7 "Point of Banking (POB)" at bounding box center [0, 0] width 0 height 0
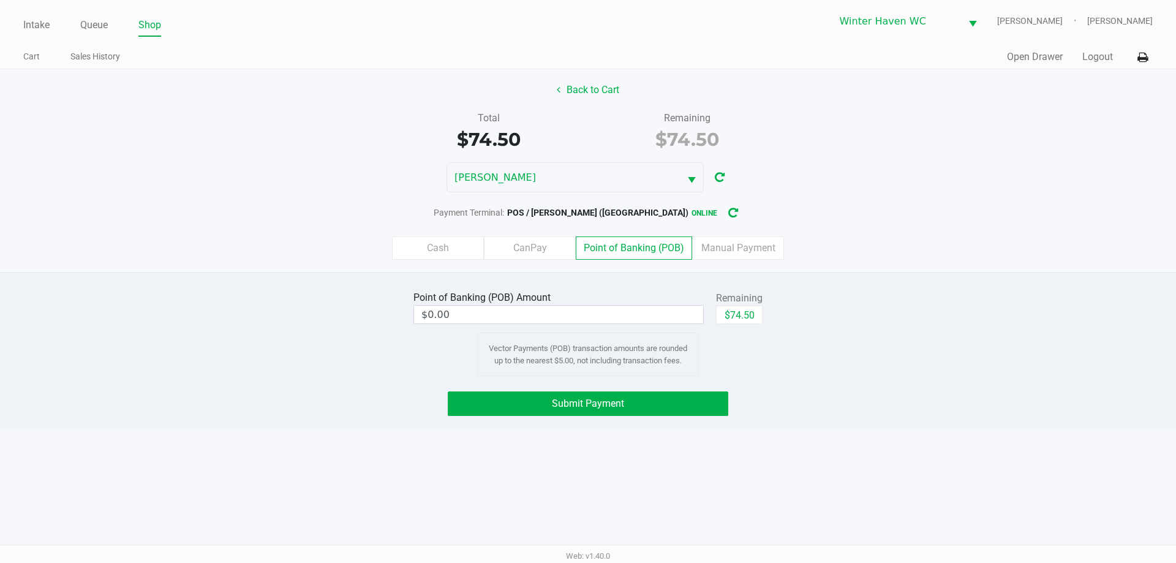
click at [911, 283] on div "Point of Banking (POB) Amount $0.00 Remaining $74.50 Vector Payments (POB) tran…" at bounding box center [588, 350] width 1176 height 156
click at [903, 342] on div "Point of Banking (POB) Amount $0.00 Remaining $74.50 Vector Payments (POB) tran…" at bounding box center [588, 332] width 1194 height 88
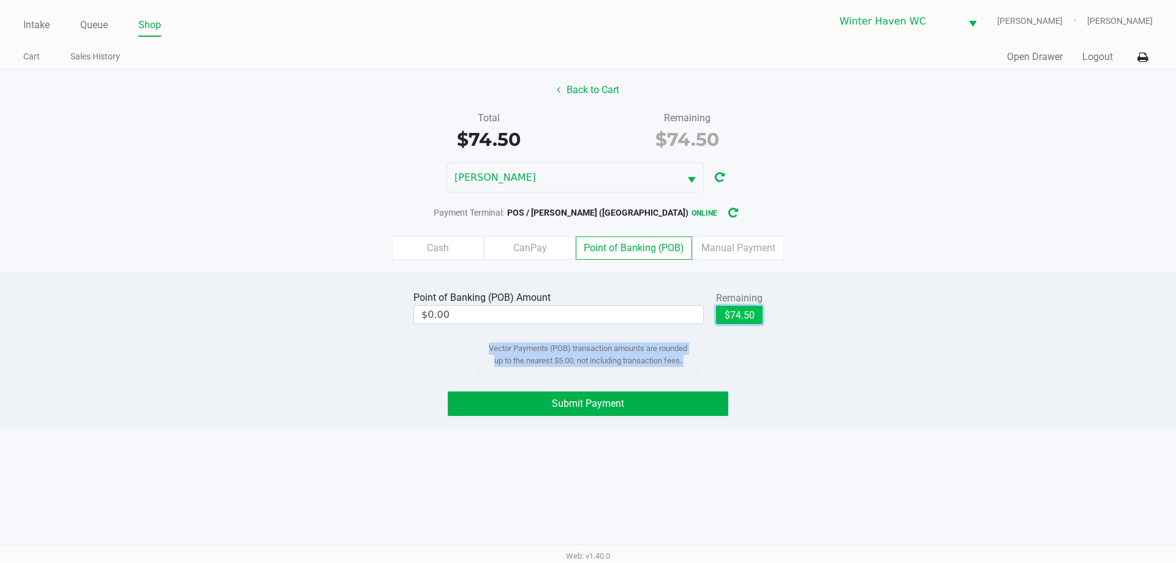
click at [736, 320] on button "$74.50" at bounding box center [739, 315] width 47 height 18
type input "$74.50"
click at [642, 405] on button "Submit Payment" at bounding box center [588, 403] width 281 height 25
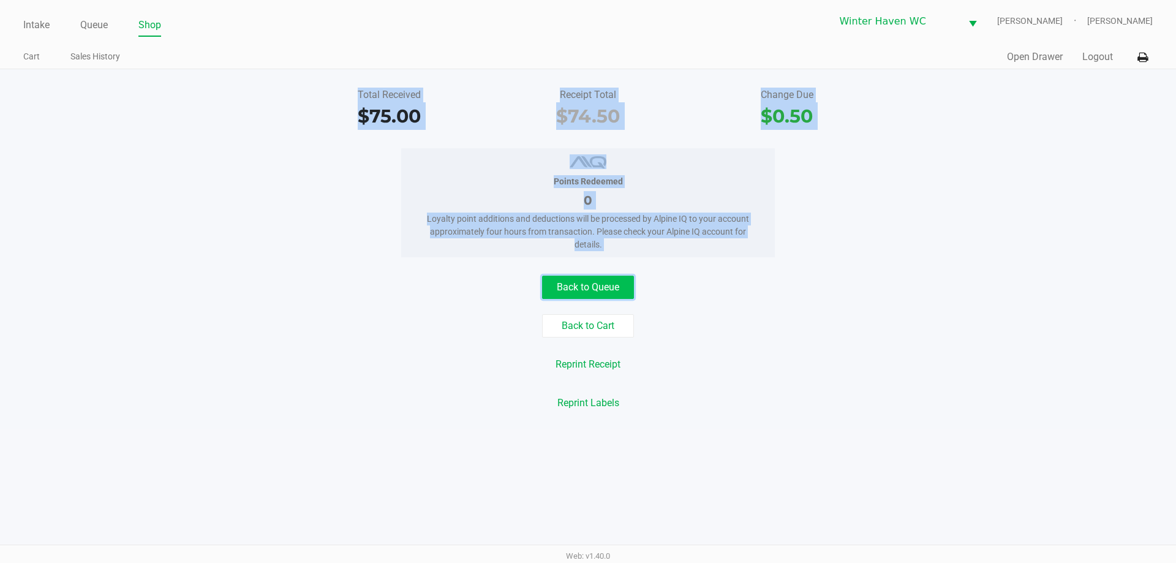
click at [612, 279] on button "Back to Queue" at bounding box center [588, 287] width 92 height 23
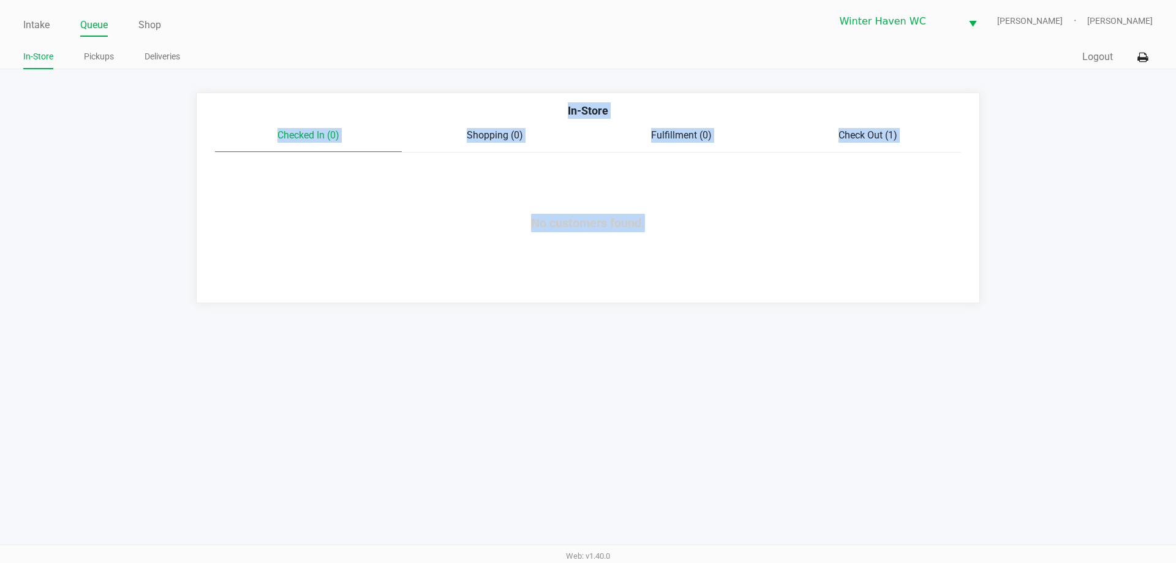
click at [733, 503] on div "Intake Queue Shop Winter Haven WC JAMES-OTTO Ian Albritton In-Store Pickups Del…" at bounding box center [588, 281] width 1176 height 563
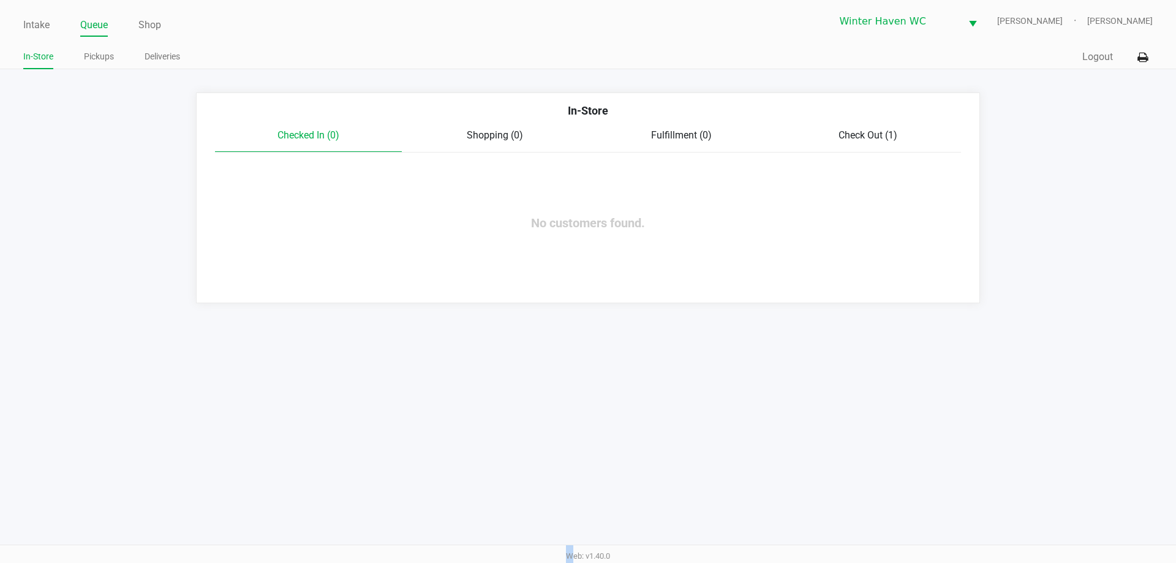
click at [733, 503] on div "Intake Queue Shop Winter Haven WC JAMES-OTTO Ian Albritton In-Store Pickups Del…" at bounding box center [588, 281] width 1176 height 563
click at [43, 23] on link "Intake" at bounding box center [36, 25] width 26 height 17
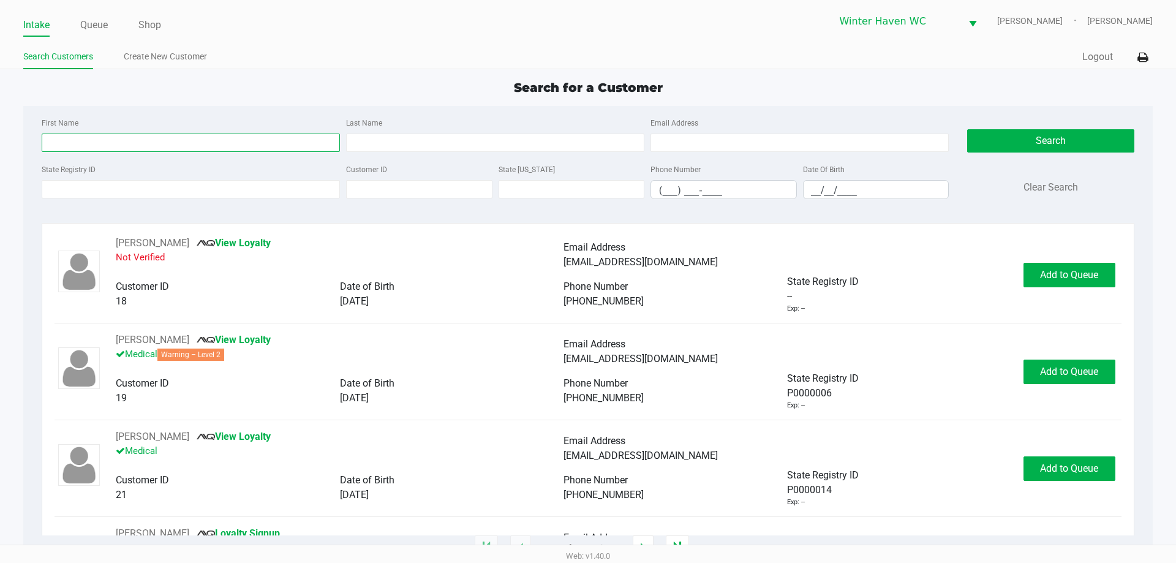
click at [168, 149] on input "First Name" at bounding box center [191, 143] width 298 height 18
type input "scott"
click at [356, 142] on input "Last Name" at bounding box center [495, 143] width 298 height 18
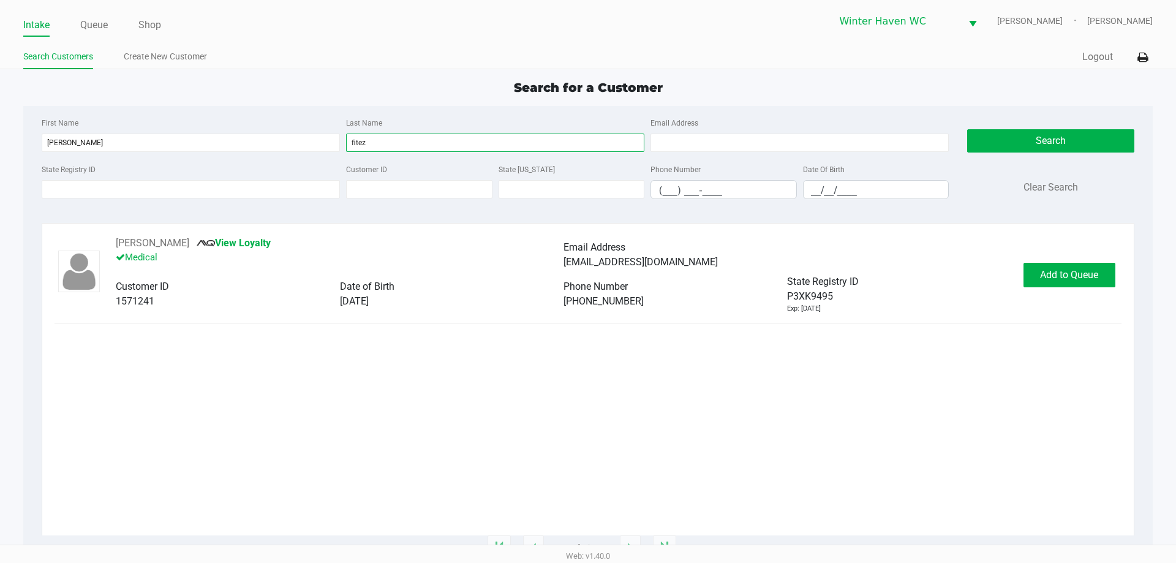
type input "fitez"
click at [1049, 292] on div "SCOTT FITEZ View Loyalty Medical Email Address joaniepooh1987@gmail.com Custome…" at bounding box center [588, 275] width 1066 height 78
click at [1049, 277] on span "Add to Queue" at bounding box center [1069, 275] width 58 height 12
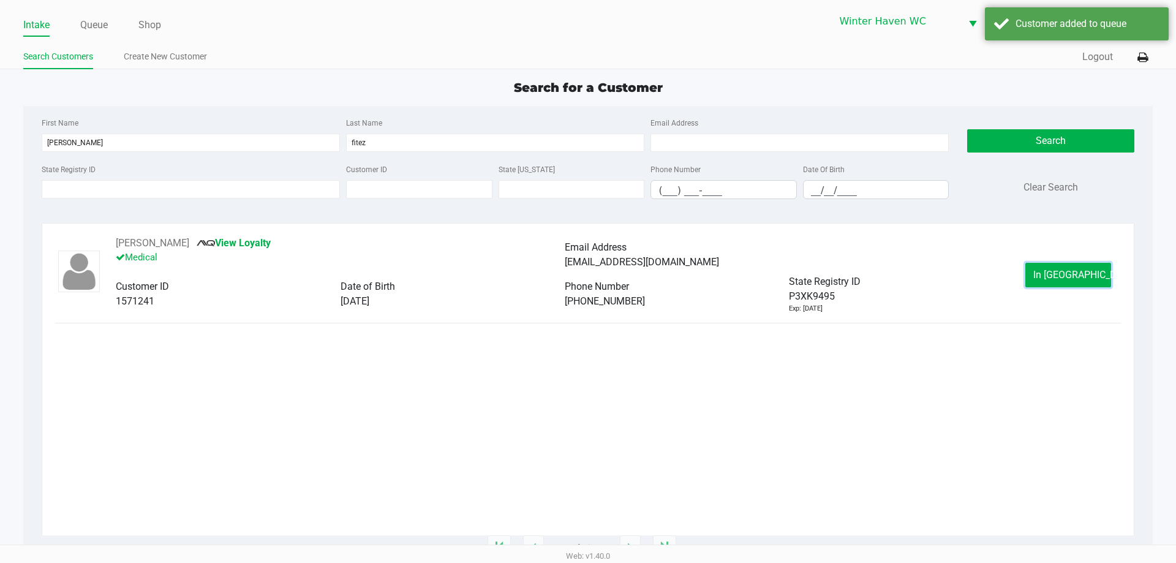
click at [1053, 274] on span "In Queue" at bounding box center [1084, 275] width 103 height 12
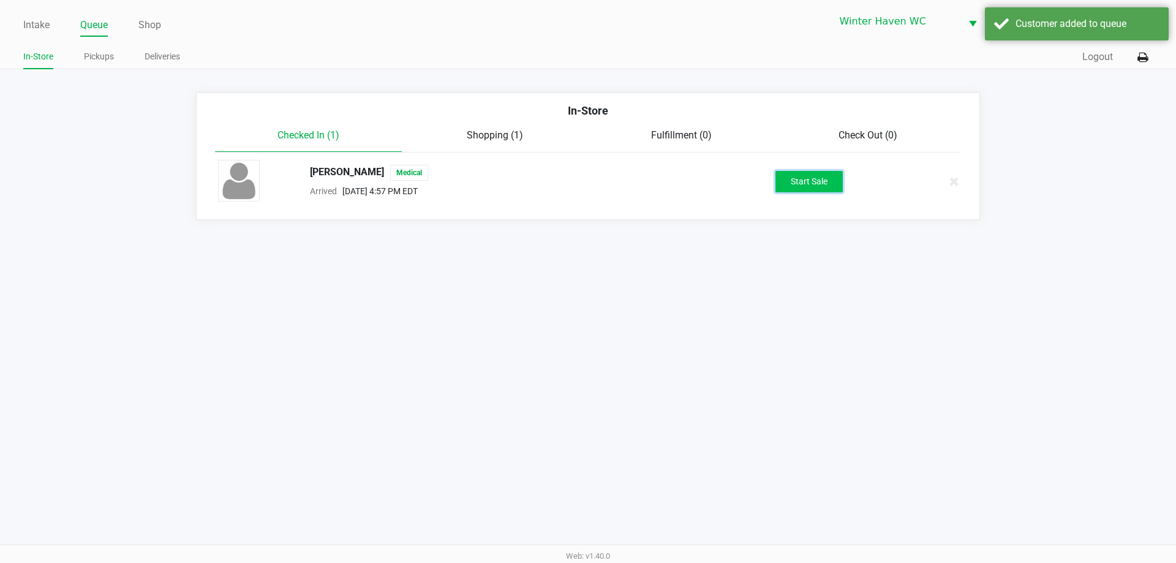
click at [815, 178] on button "Start Sale" at bounding box center [808, 181] width 67 height 21
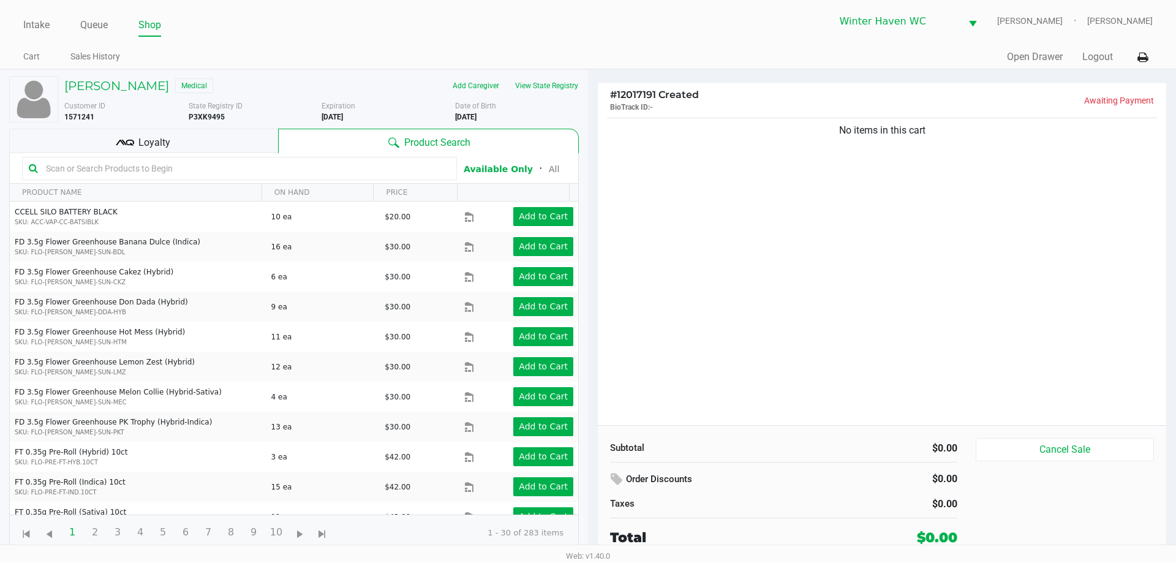
click at [180, 159] on input "text" at bounding box center [245, 168] width 409 height 18
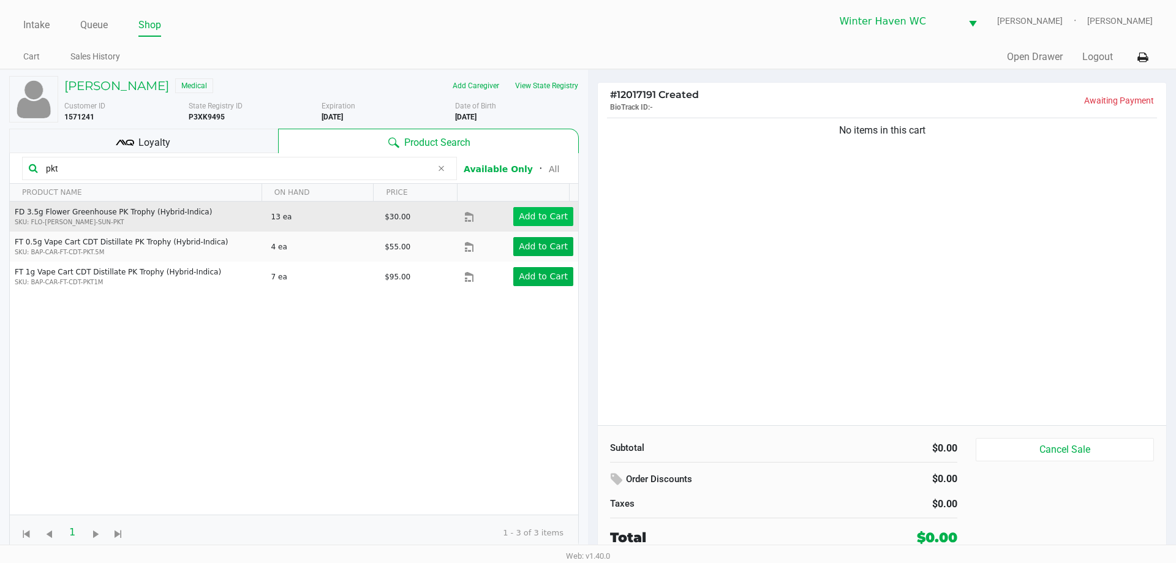
type input "pkt"
click at [523, 221] on app-button-loader "Add to Cart" at bounding box center [543, 216] width 49 height 10
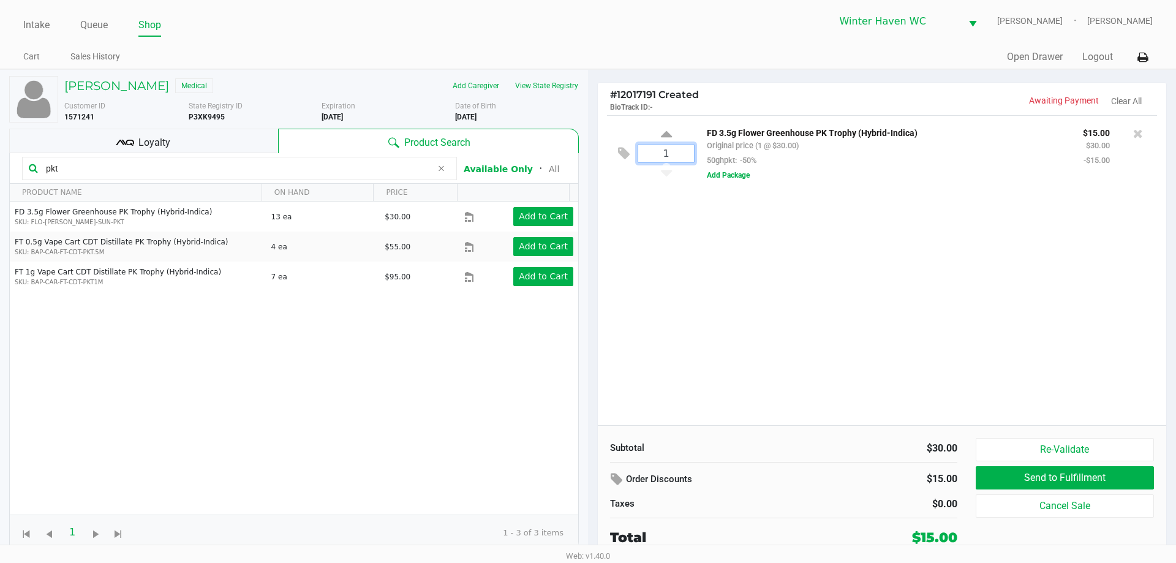
click at [680, 162] on input "1" at bounding box center [666, 154] width 56 height 18
type input "4"
click at [763, 342] on div "SCOTT FITEZ Medical Add Caregiver View State Registry Customer ID 1571241 State…" at bounding box center [588, 314] width 1176 height 491
click at [790, 332] on div "4 FD 3.5g Flower Greenhouse PK Trophy (Hybrid-Indica) Original price (4 @ $30.0…" at bounding box center [882, 270] width 568 height 310
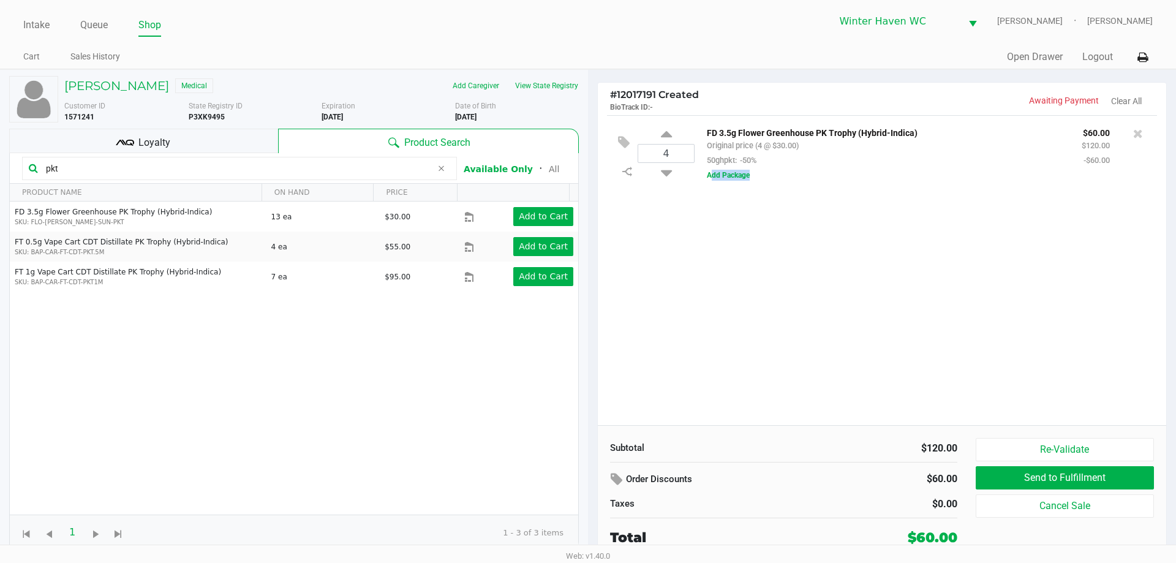
click at [790, 332] on div "4 FD 3.5g Flower Greenhouse PK Trophy (Hybrid-Indica) Original price (4 @ $30.0…" at bounding box center [882, 270] width 568 height 310
click at [804, 334] on div "4 FD 3.5g Flower Greenhouse PK Trophy (Hybrid-Indica) Original price (4 @ $30.0…" at bounding box center [882, 270] width 568 height 310
click at [868, 327] on div "4 FD 3.5g Flower Greenhouse PK Trophy (Hybrid-Indica) Original price (4 @ $30.0…" at bounding box center [882, 270] width 568 height 310
click at [872, 326] on div "4 FD 3.5g Flower Greenhouse PK Trophy (Hybrid-Indica) Original price (4 @ $30.0…" at bounding box center [882, 270] width 568 height 310
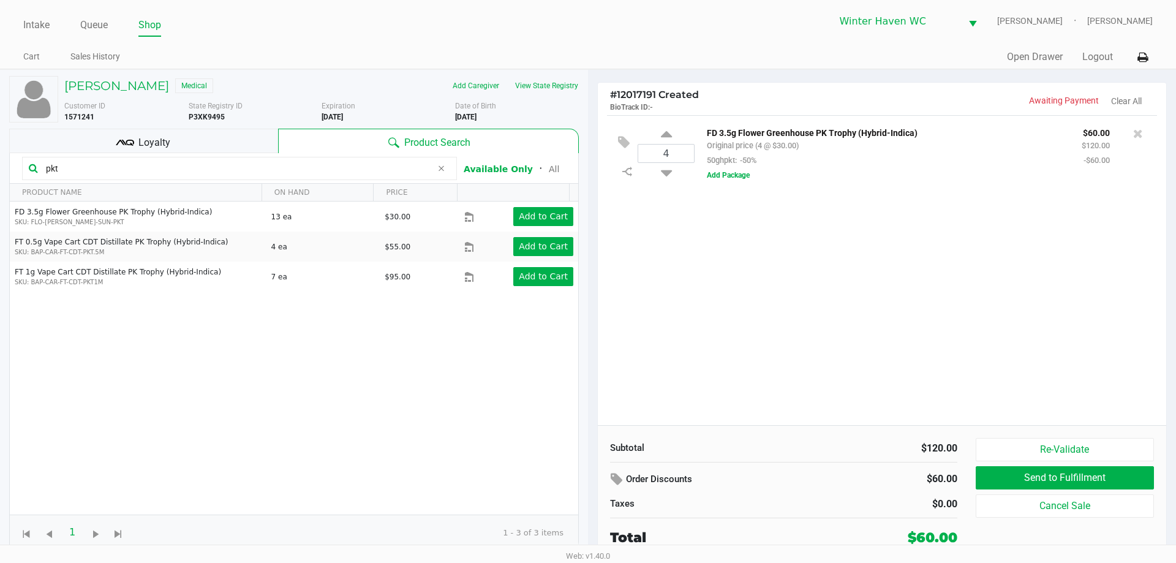
click at [883, 328] on div "4 FD 3.5g Flower Greenhouse PK Trophy (Hybrid-Indica) Original price (4 @ $30.0…" at bounding box center [882, 270] width 568 height 310
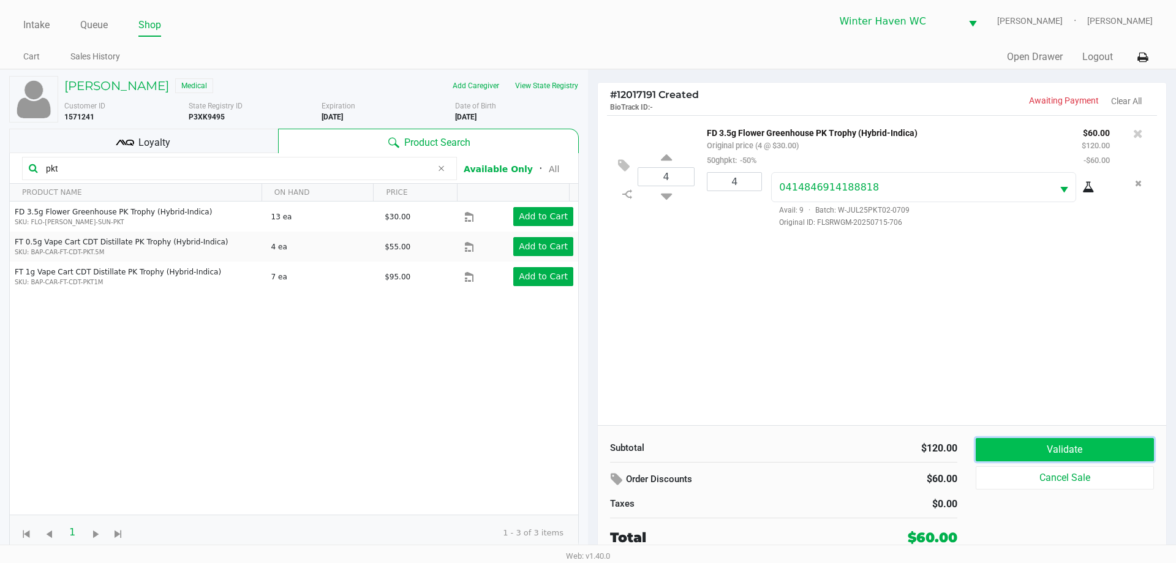
click at [1071, 439] on button "Validate" at bounding box center [1065, 449] width 178 height 23
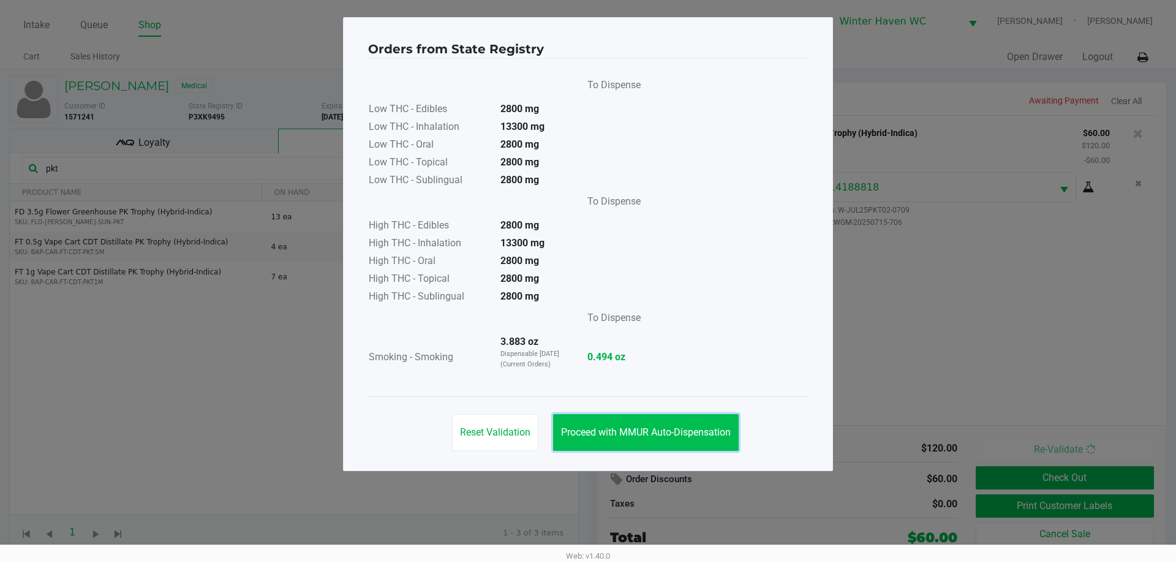
click at [676, 443] on button "Proceed with MMUR Auto-Dispensation" at bounding box center [646, 432] width 186 height 37
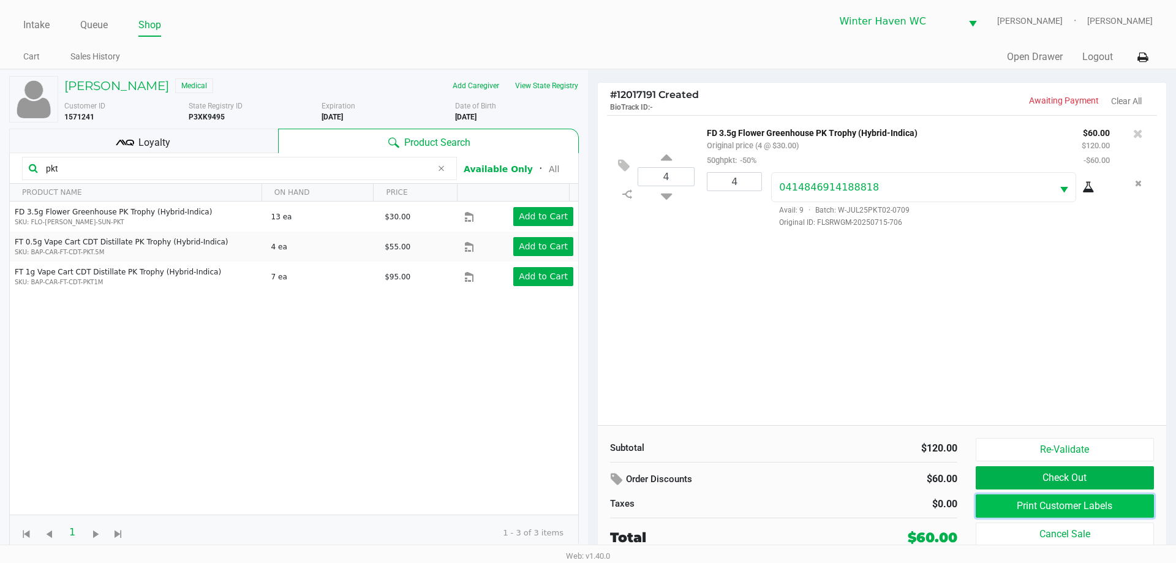
click at [1046, 516] on button "Print Customer Labels" at bounding box center [1065, 505] width 178 height 23
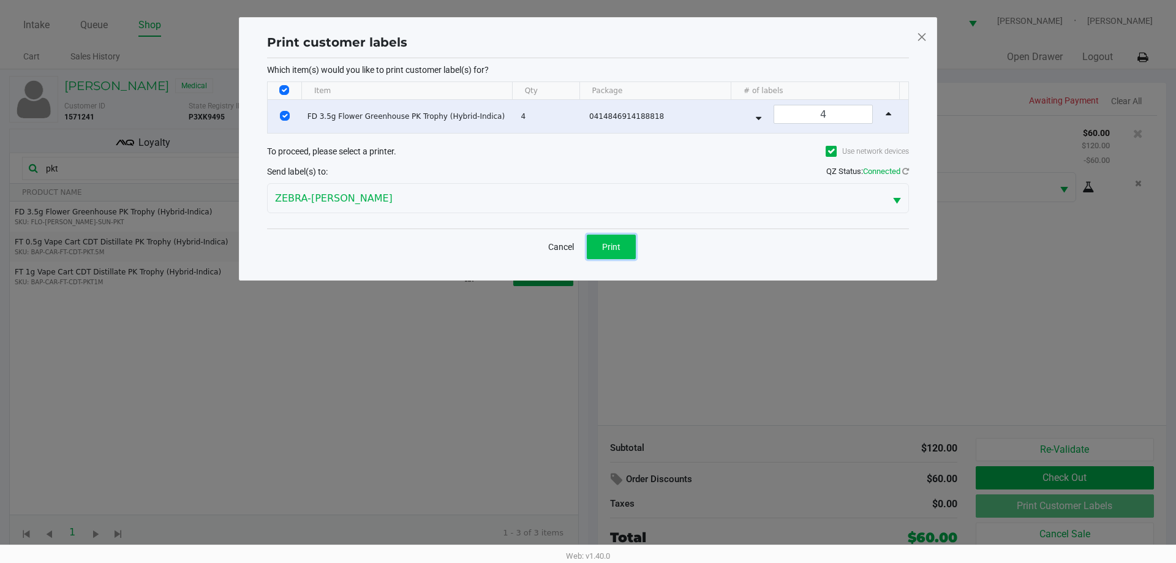
click at [597, 251] on button "Print" at bounding box center [611, 247] width 49 height 25
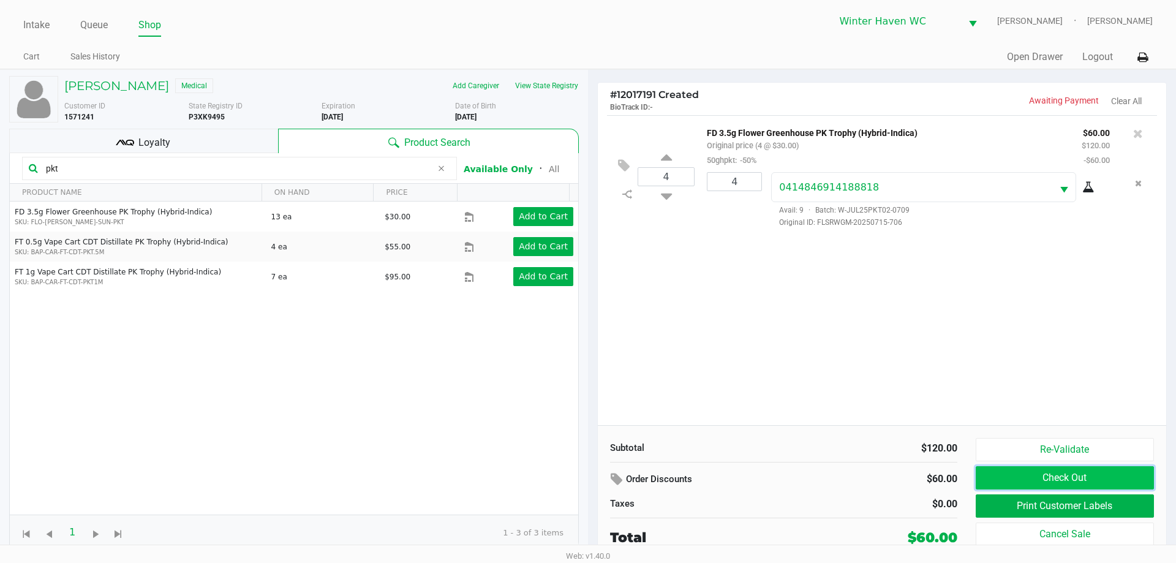
click at [1066, 472] on button "Check Out" at bounding box center [1065, 477] width 178 height 23
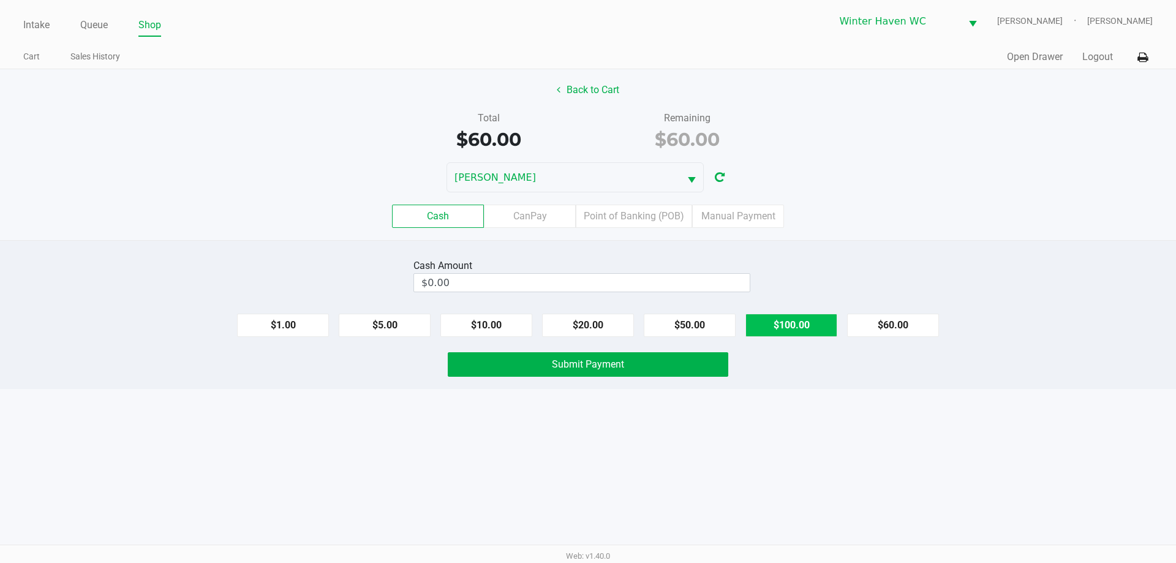
click at [808, 322] on button "$100.00" at bounding box center [791, 325] width 92 height 23
type input "$100.00"
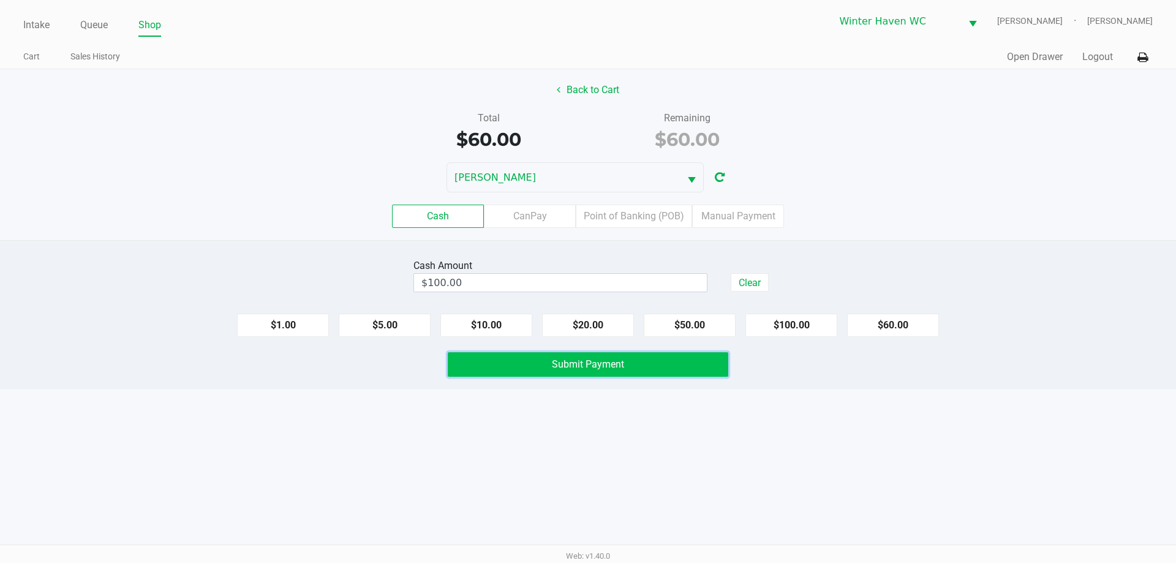
click at [572, 369] on span "Submit Payment" at bounding box center [588, 364] width 72 height 12
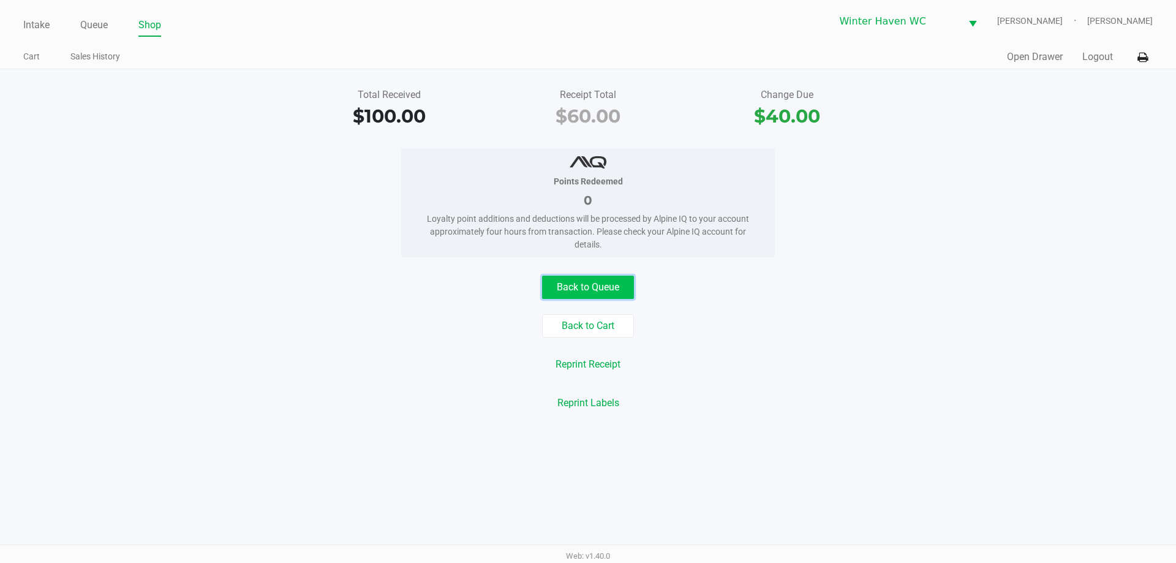
click at [624, 288] on button "Back to Queue" at bounding box center [588, 287] width 92 height 23
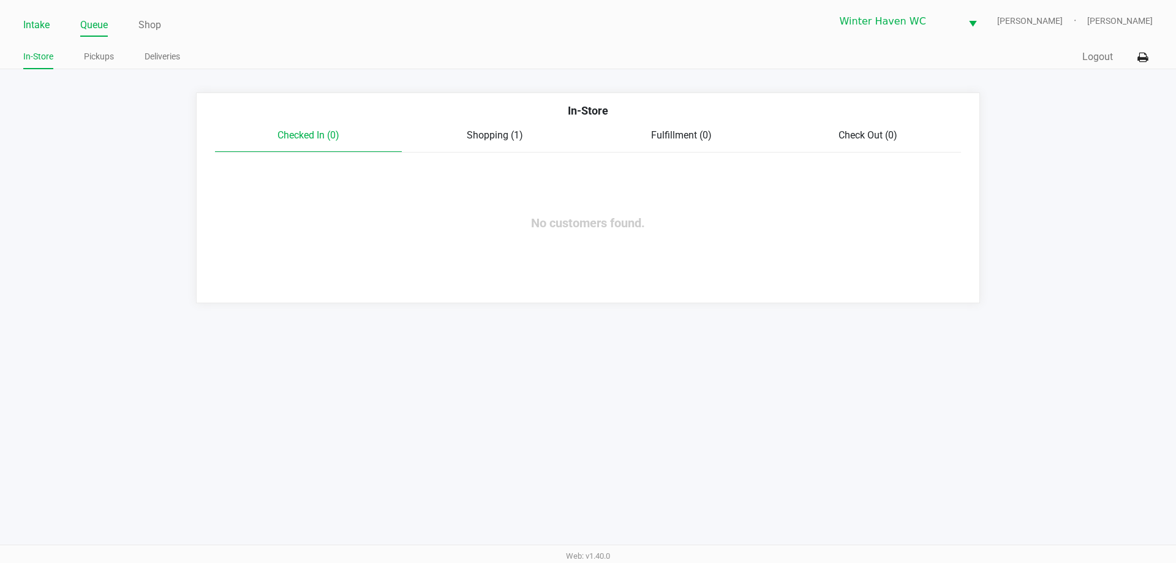
click at [46, 24] on link "Intake" at bounding box center [36, 25] width 26 height 17
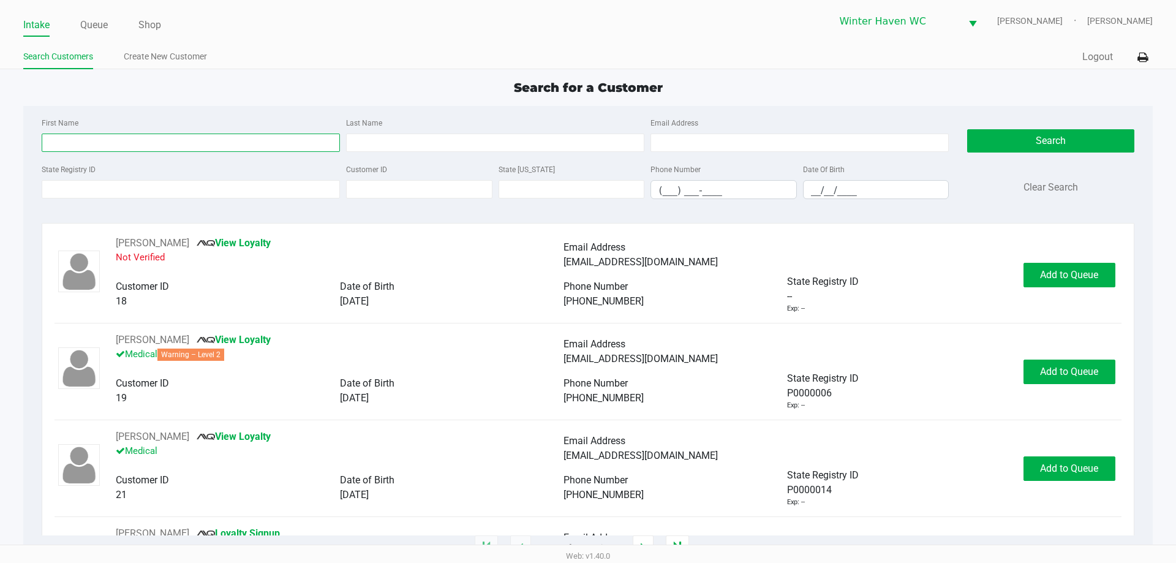
click at [136, 143] on input "First Name" at bounding box center [191, 143] width 298 height 18
type input "richard"
click at [377, 142] on input "Last Name" at bounding box center [495, 143] width 298 height 18
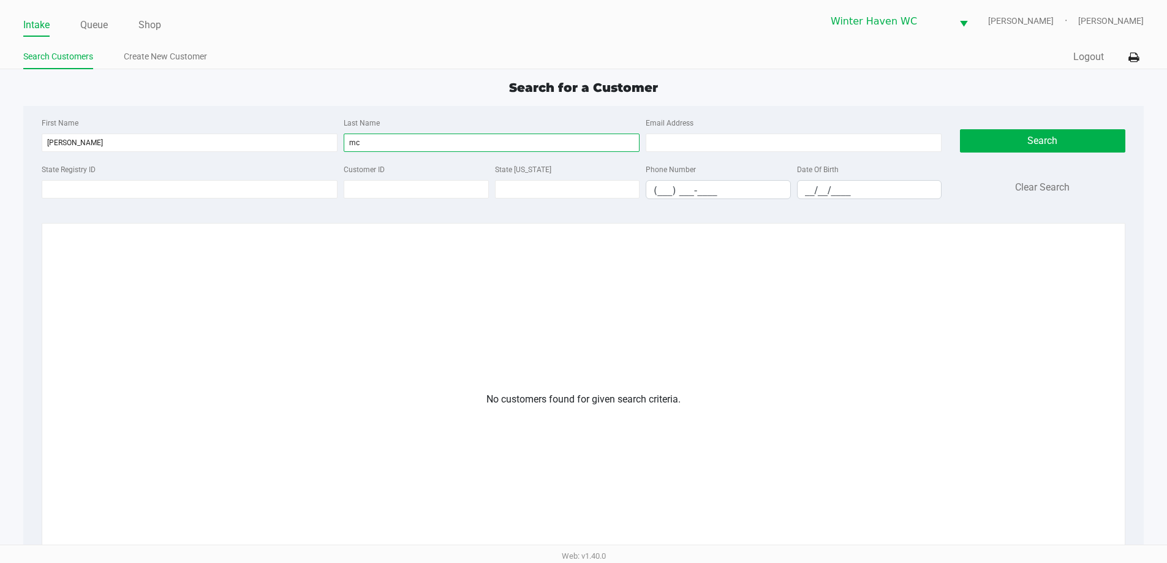
type input "m"
type input "mcadams"
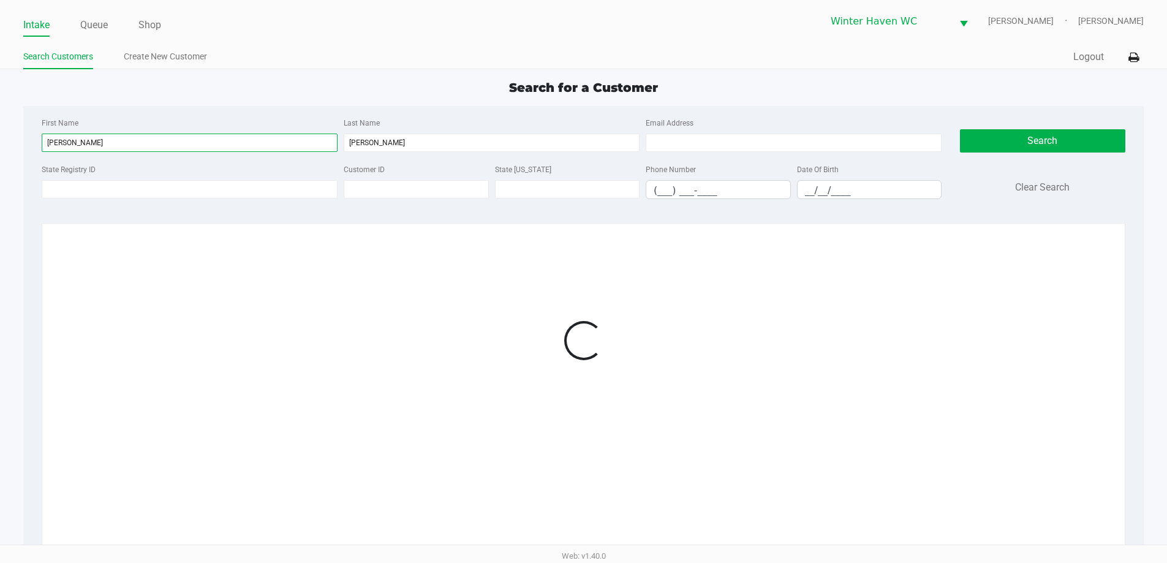
click at [241, 146] on input "richard" at bounding box center [190, 143] width 296 height 18
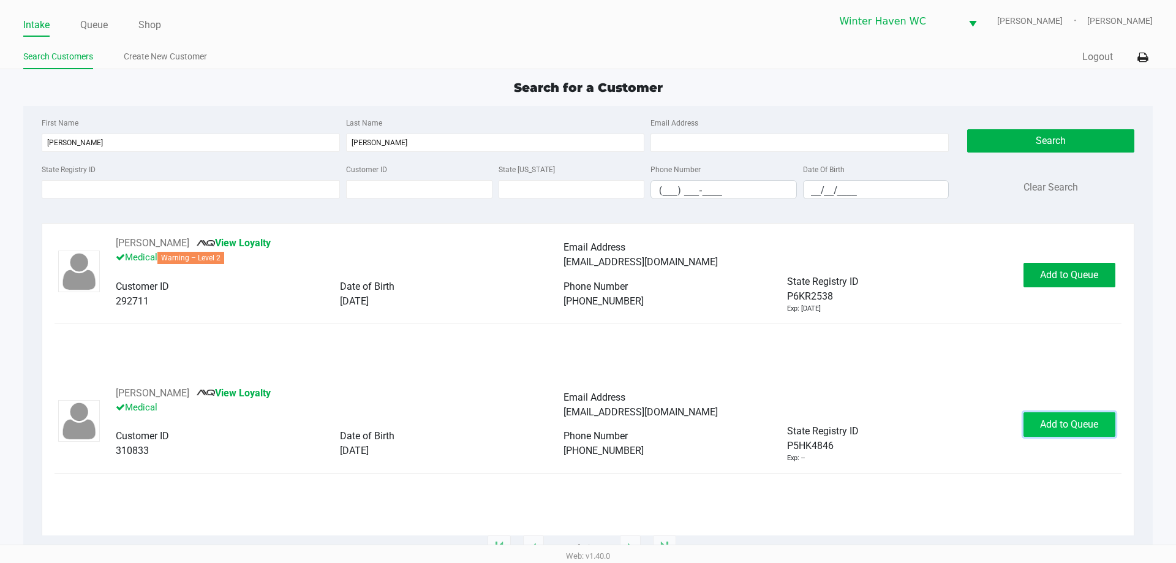
click at [1043, 426] on span "Add to Queue" at bounding box center [1069, 424] width 58 height 12
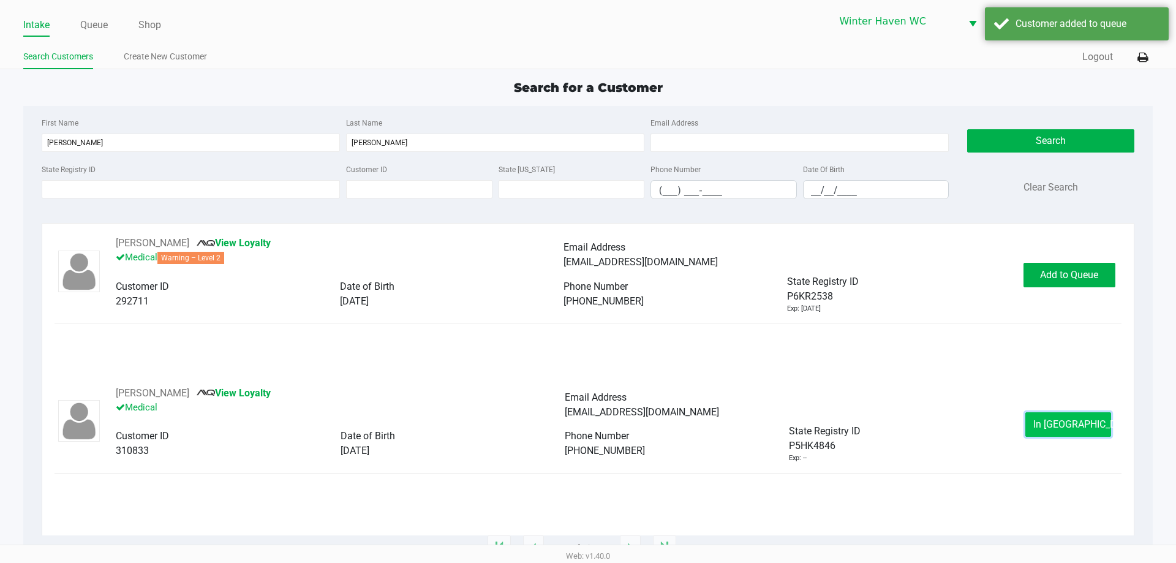
click at [1053, 420] on span "In Queue" at bounding box center [1084, 424] width 103 height 12
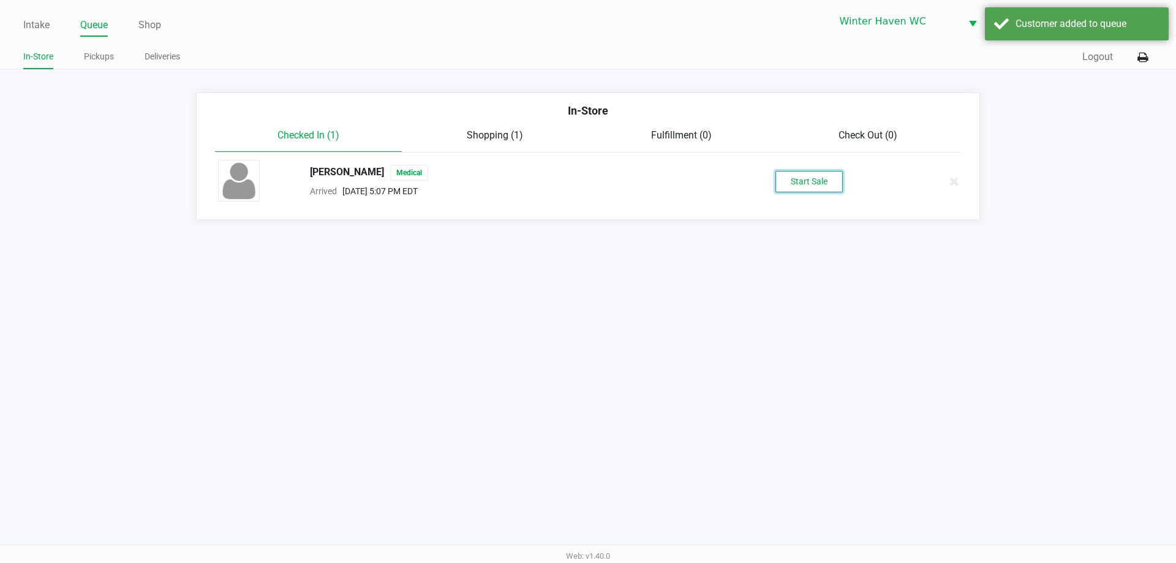
click at [824, 172] on button "Start Sale" at bounding box center [808, 181] width 67 height 21
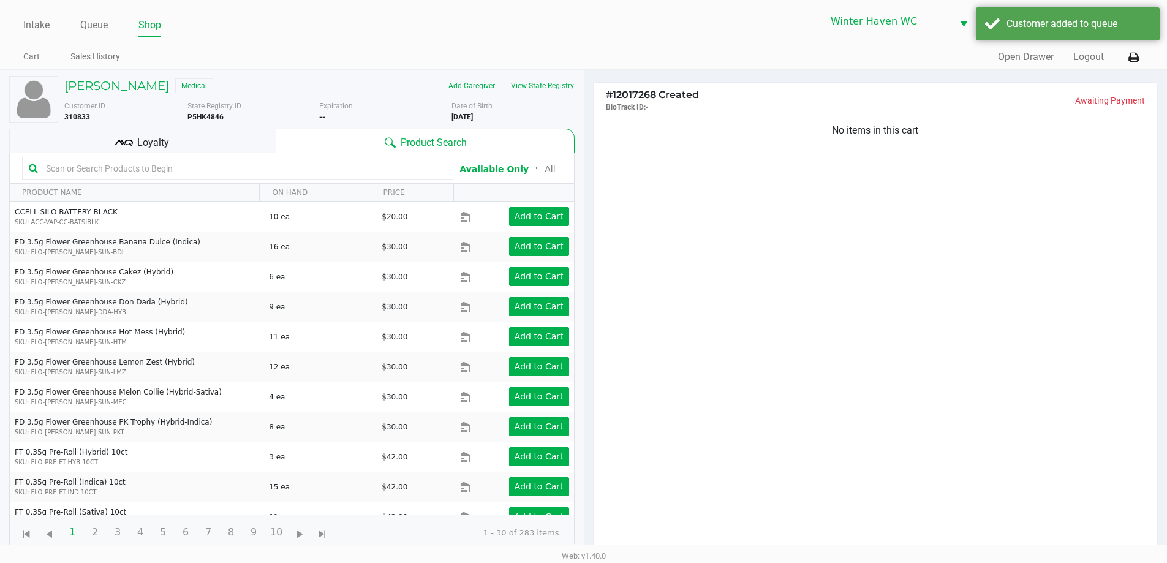
click at [201, 160] on input "text" at bounding box center [243, 168] width 405 height 18
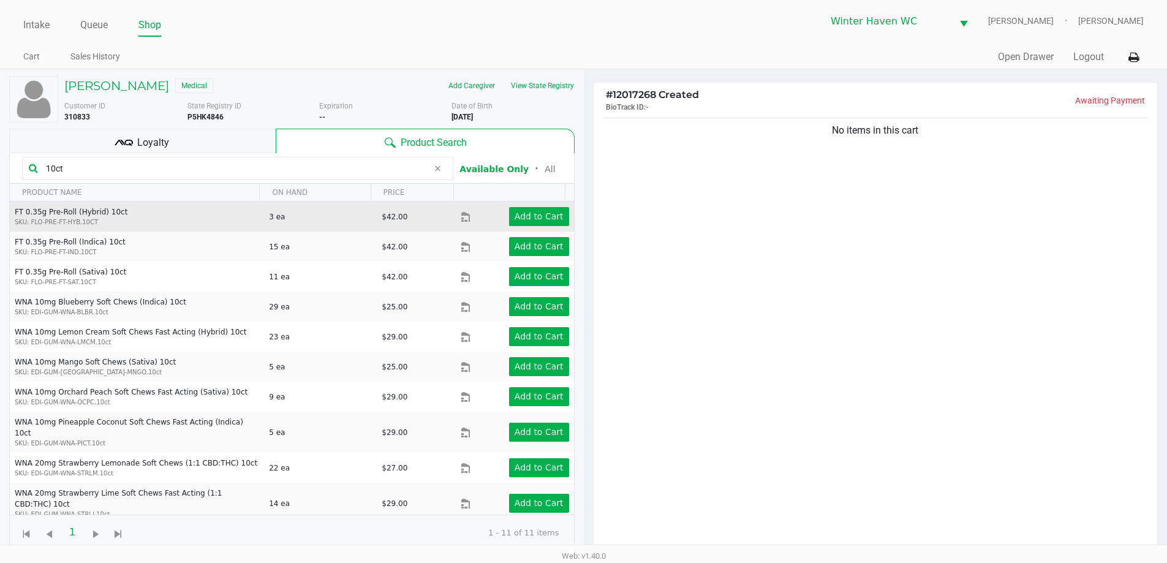
type input "10ct"
click at [531, 227] on td "Add to Cart" at bounding box center [517, 217] width 113 height 30
click at [526, 221] on app-button-loader "Add to Cart" at bounding box center [539, 216] width 49 height 10
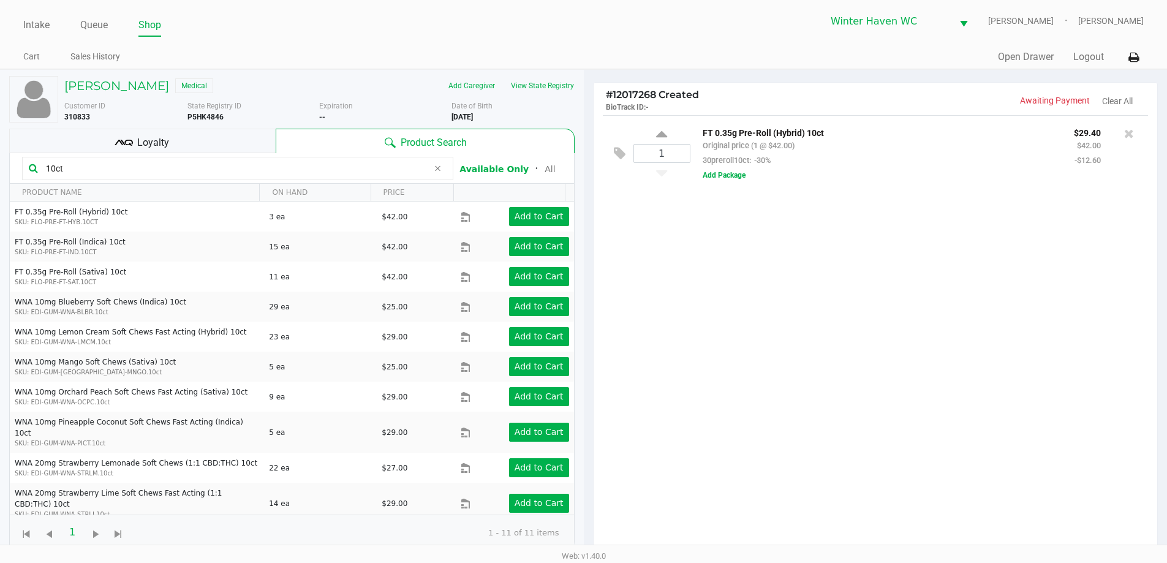
click at [1044, 328] on div "1 FT 0.35g Pre-Roll (Hybrid) 10ct Original price (1 @ $42.00) 30preroll10ct: -3…" at bounding box center [876, 337] width 564 height 445
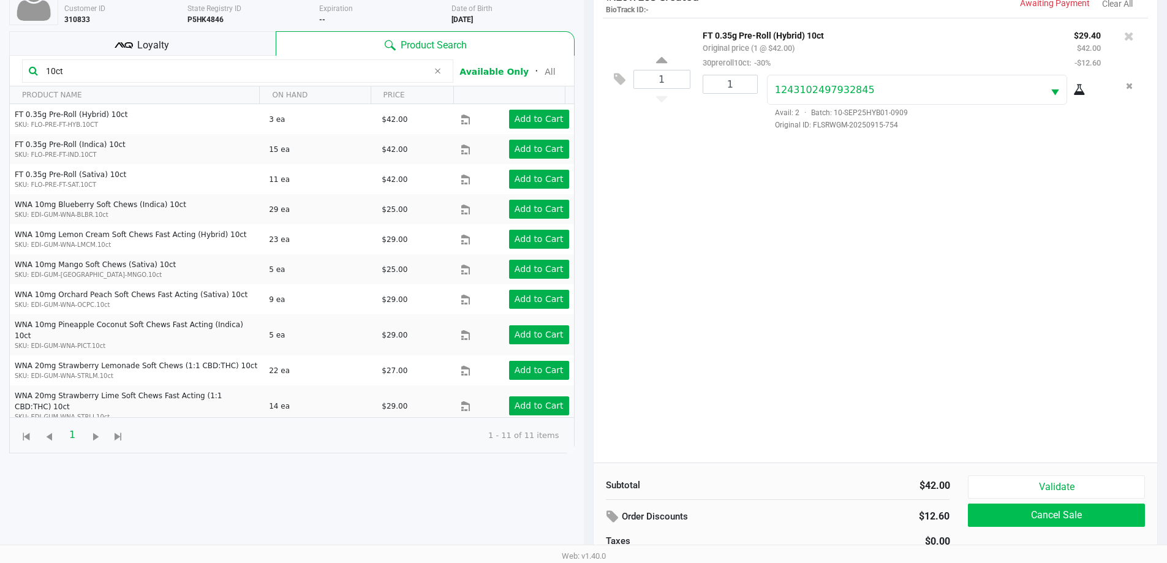
scroll to position [132, 0]
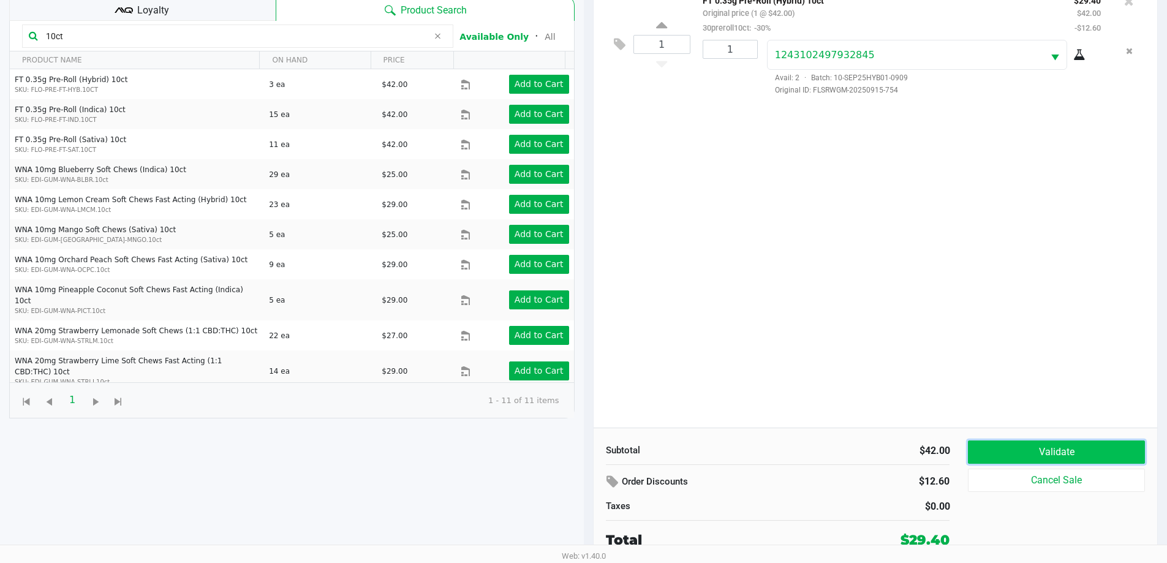
click at [1021, 458] on button "Validate" at bounding box center [1056, 451] width 176 height 23
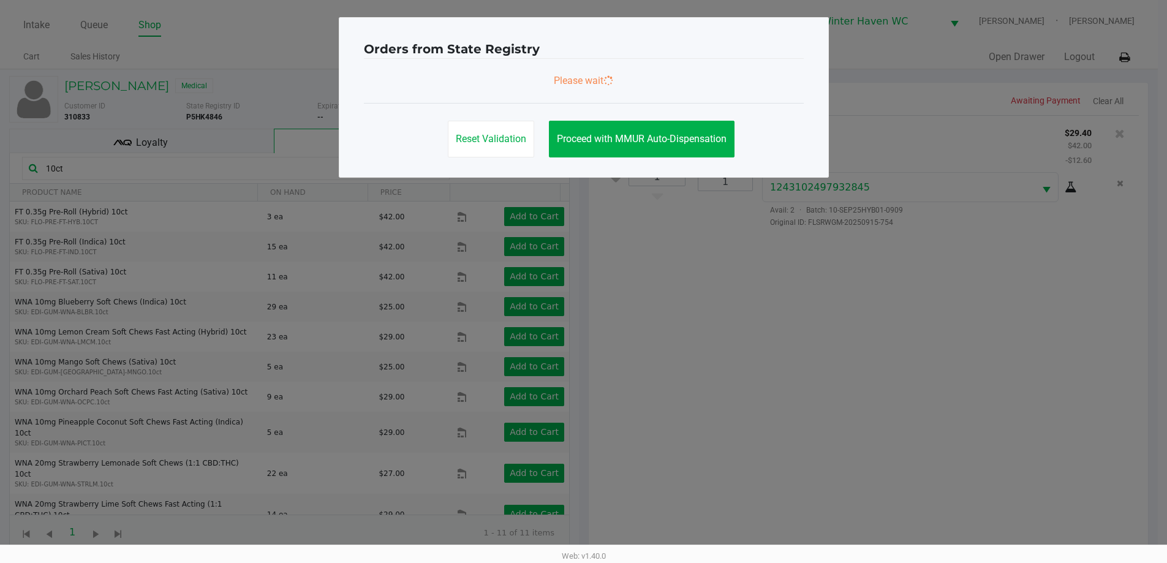
scroll to position [0, 0]
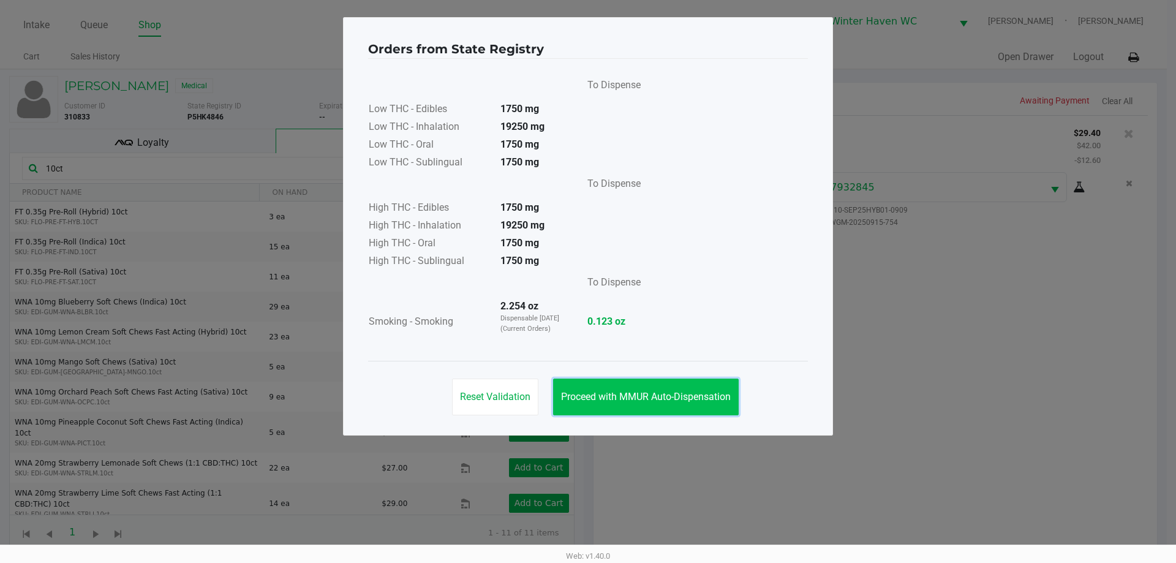
click at [697, 407] on button "Proceed with MMUR Auto-Dispensation" at bounding box center [646, 397] width 186 height 37
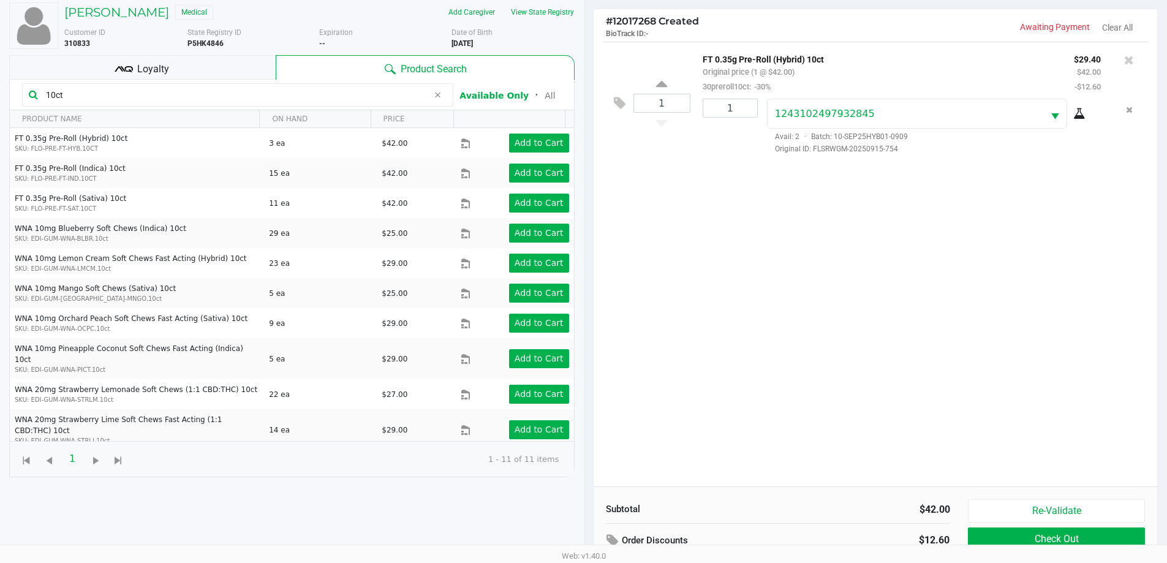
scroll to position [132, 0]
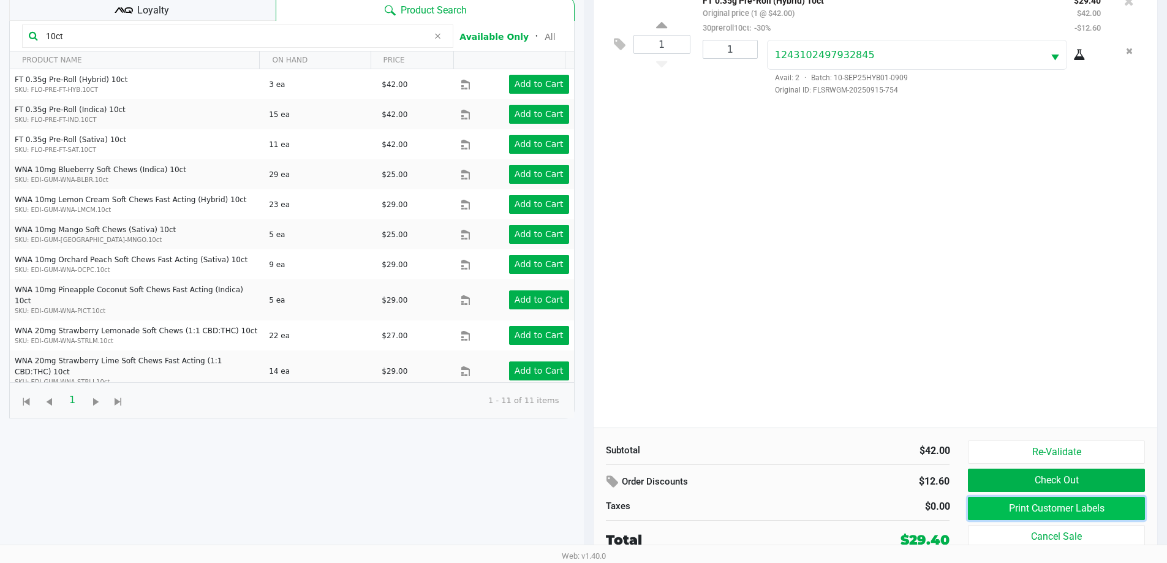
click at [1031, 503] on button "Print Customer Labels" at bounding box center [1056, 508] width 176 height 23
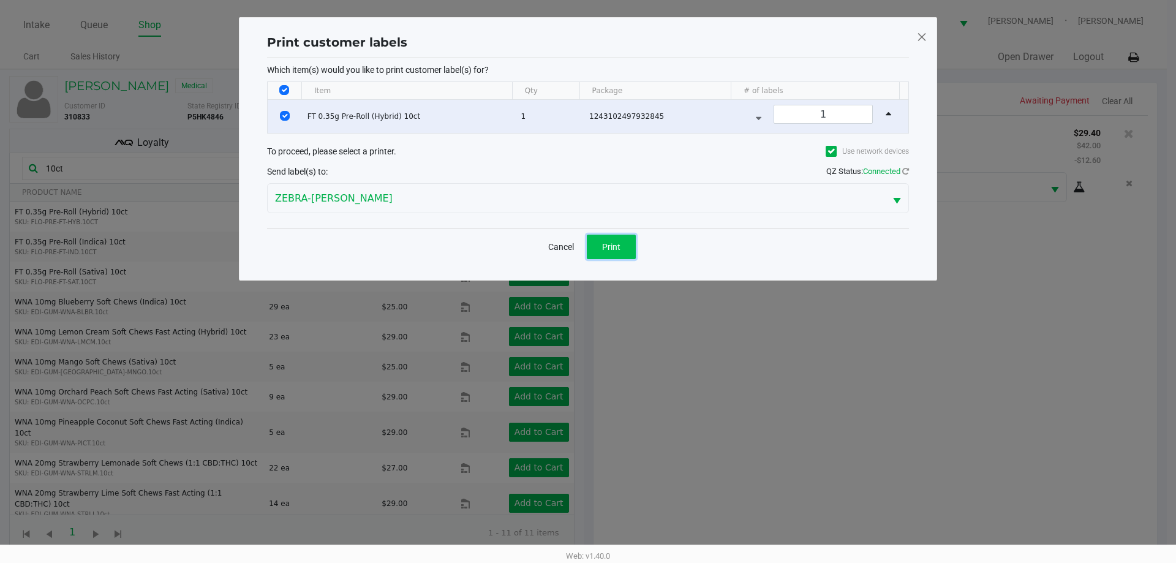
click at [608, 254] on button "Print" at bounding box center [611, 247] width 49 height 25
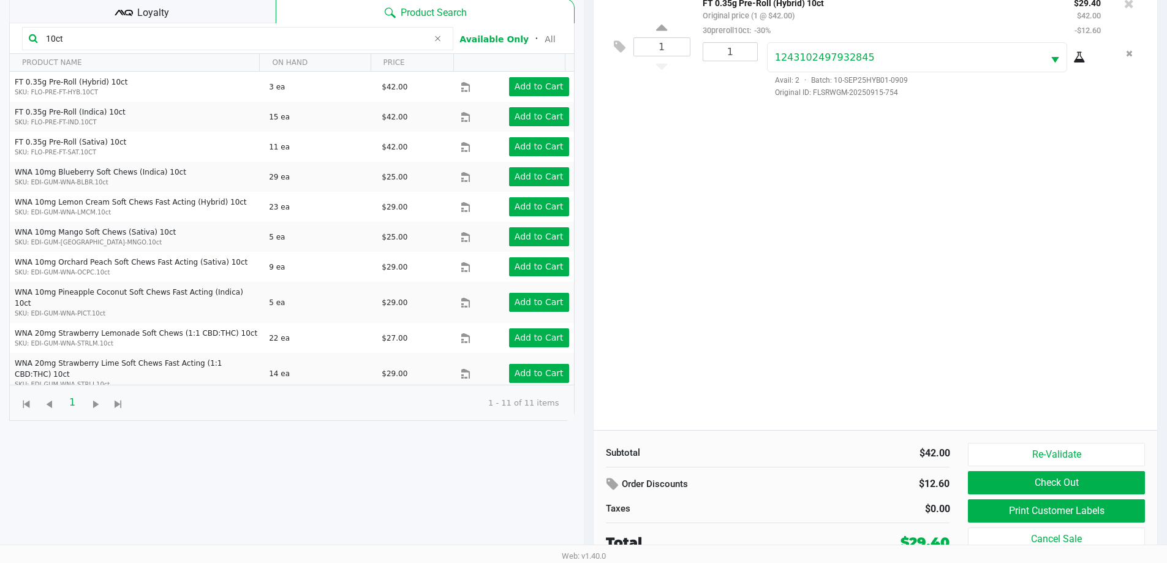
scroll to position [132, 0]
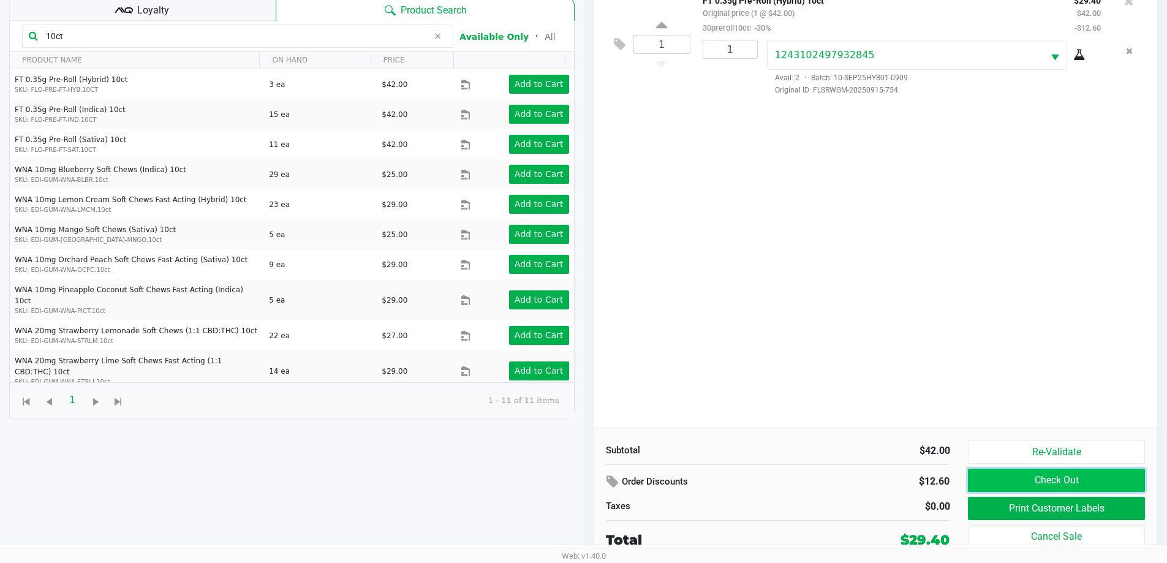
click at [1085, 480] on button "Check Out" at bounding box center [1056, 480] width 176 height 23
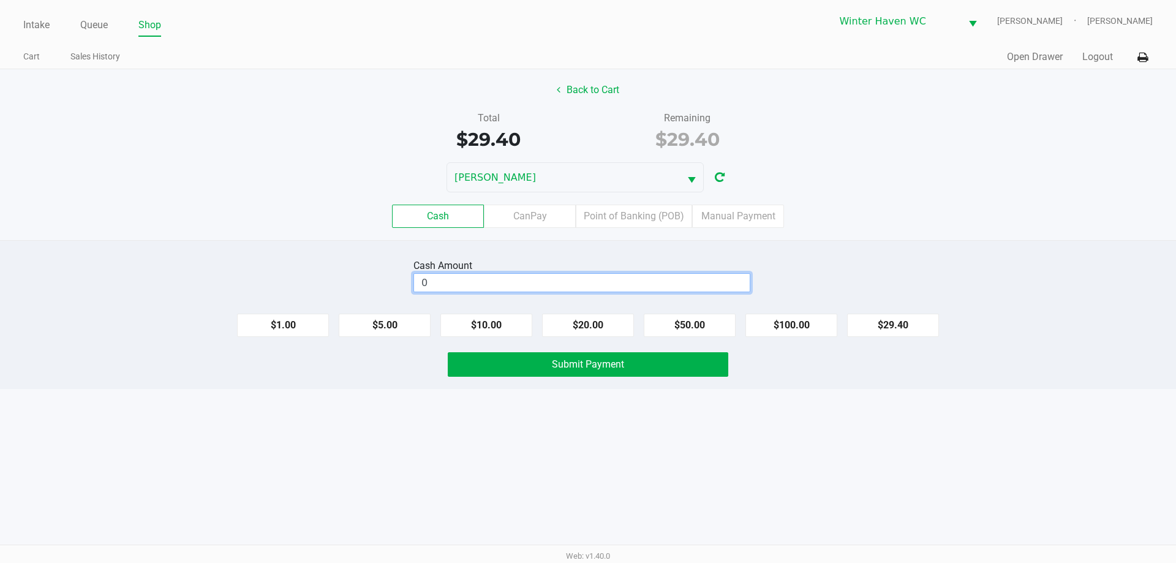
click at [649, 282] on input "0" at bounding box center [582, 283] width 336 height 18
type input "$30.00"
click at [625, 367] on button "Submit Payment" at bounding box center [588, 364] width 281 height 25
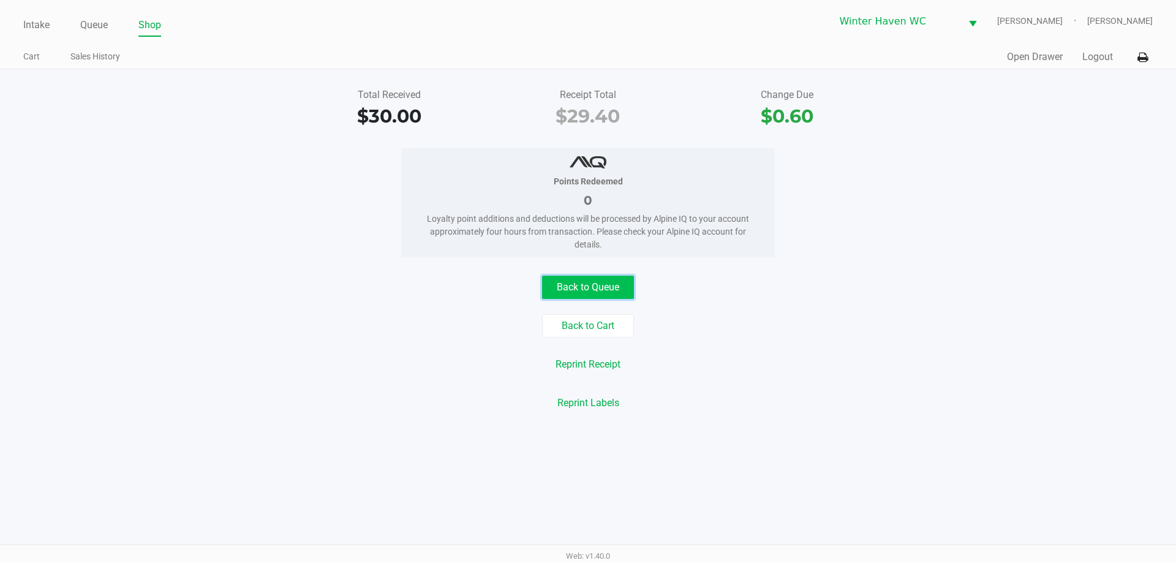
click at [616, 284] on button "Back to Queue" at bounding box center [588, 287] width 92 height 23
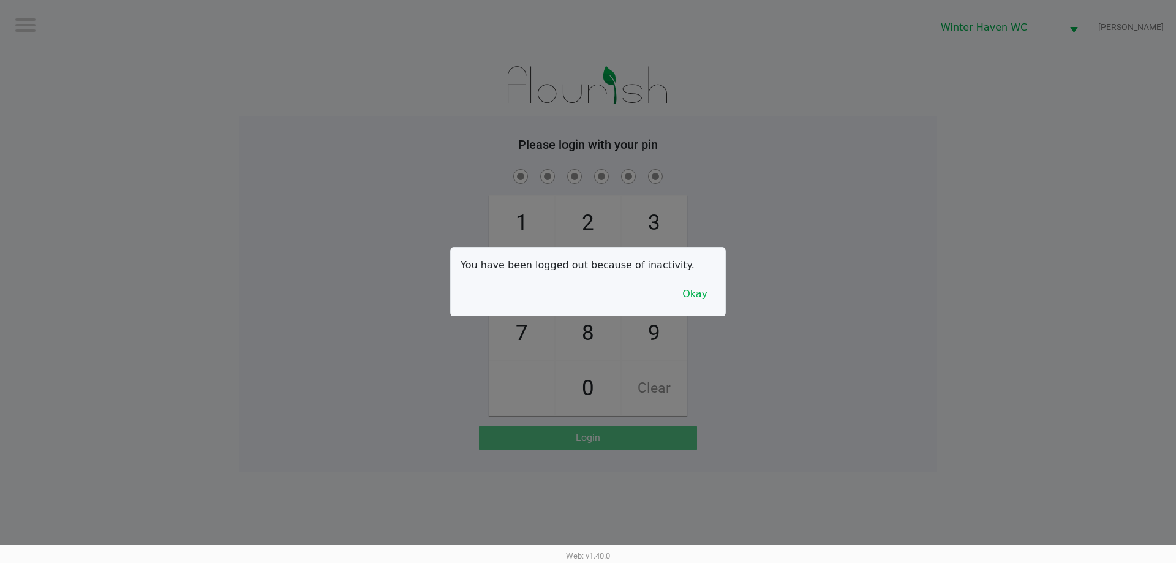
click at [706, 295] on button "Okay" at bounding box center [694, 293] width 41 height 23
click at [764, 320] on div "1 4 7 2 5 8 0 3 6 9 Clear" at bounding box center [588, 291] width 698 height 249
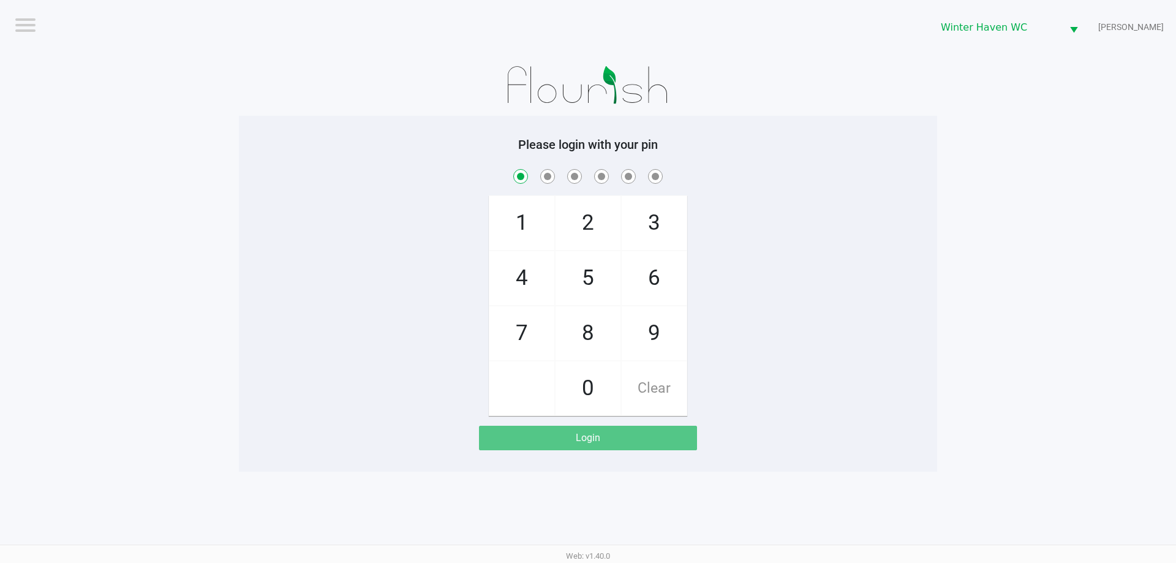
checkbox input "true"
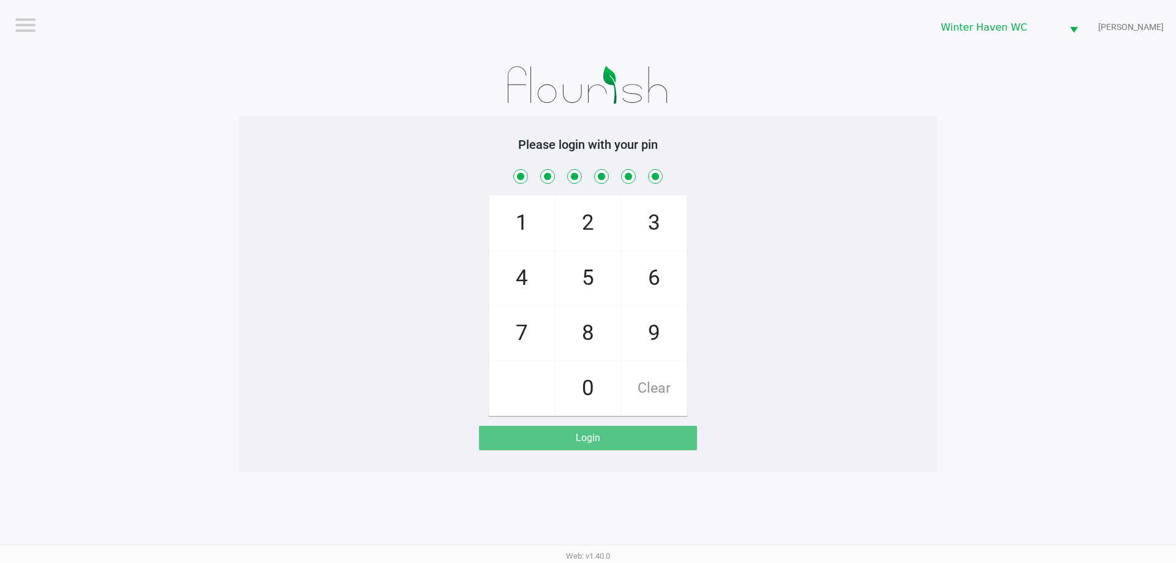
checkbox input "true"
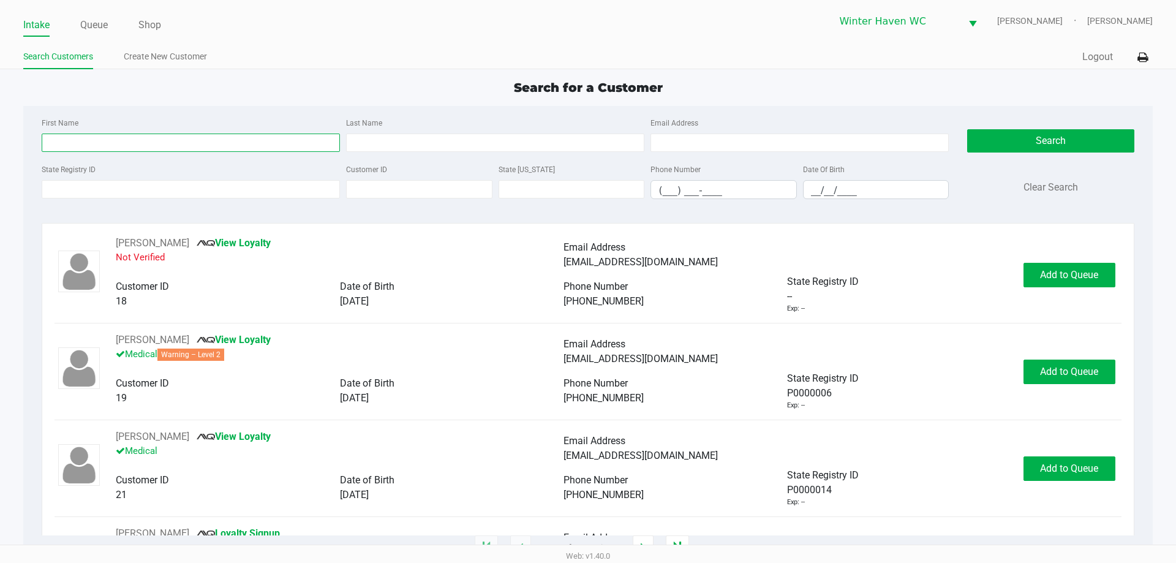
click at [186, 143] on input "First Name" at bounding box center [191, 143] width 298 height 18
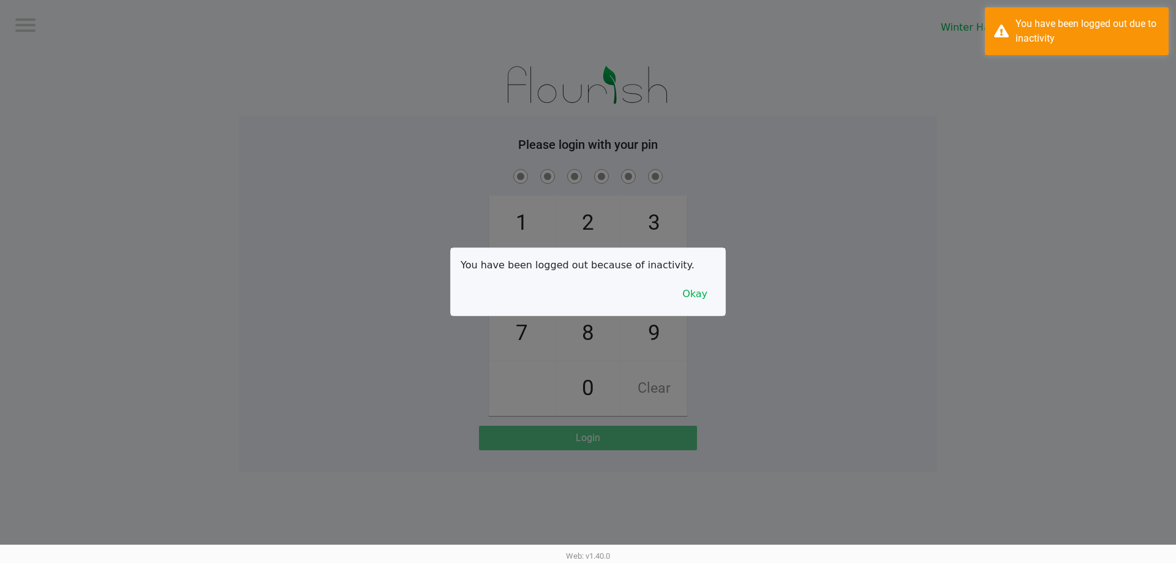
click at [245, 137] on div at bounding box center [588, 281] width 1176 height 563
click at [698, 296] on button "Okay" at bounding box center [694, 293] width 41 height 23
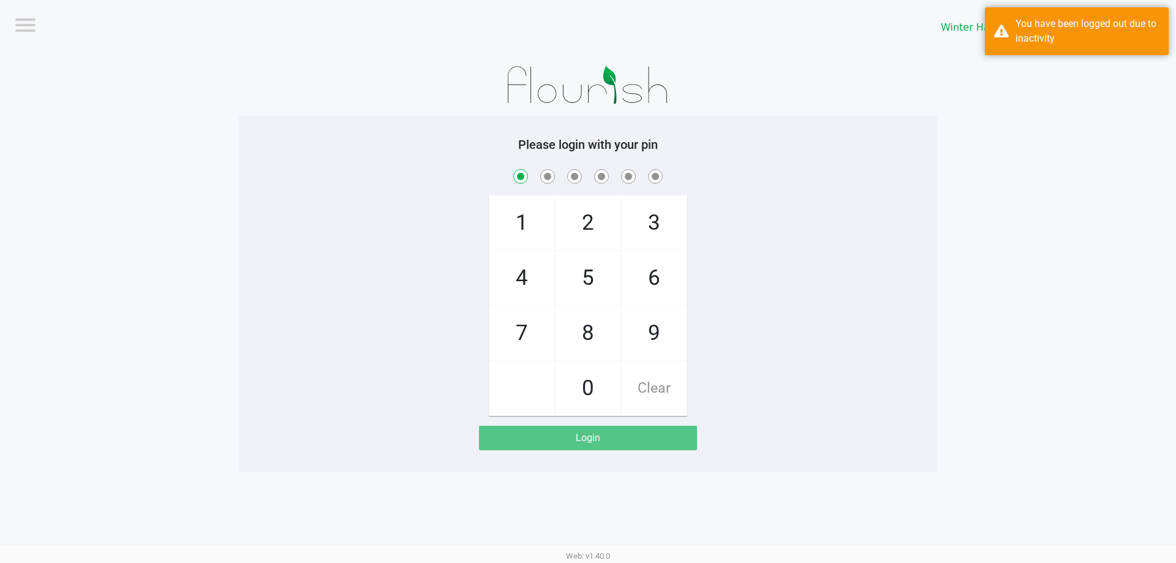
checkbox input "true"
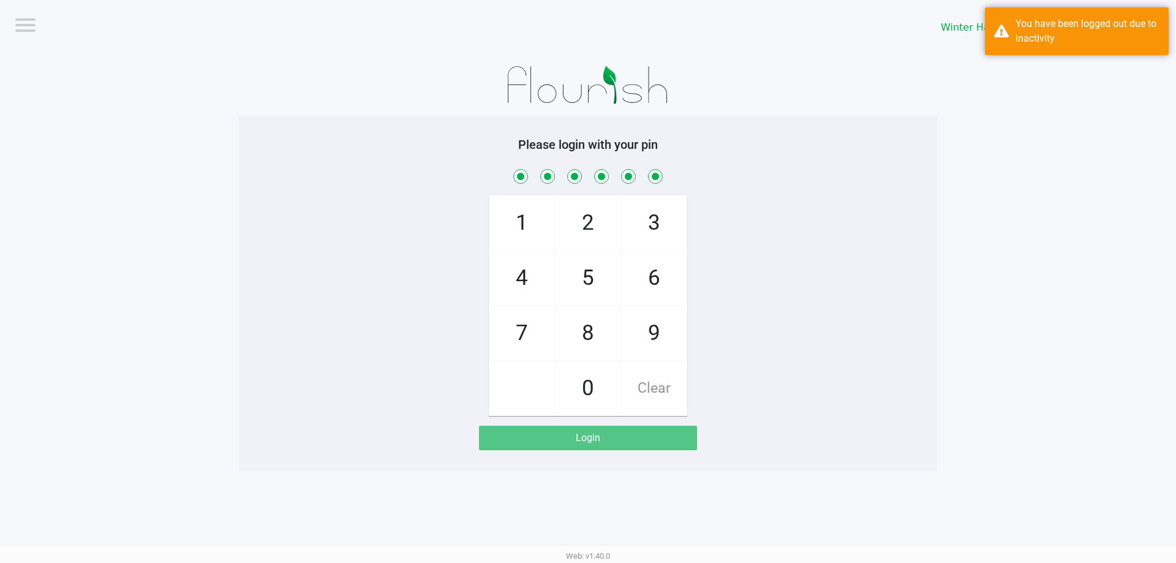
checkbox input "true"
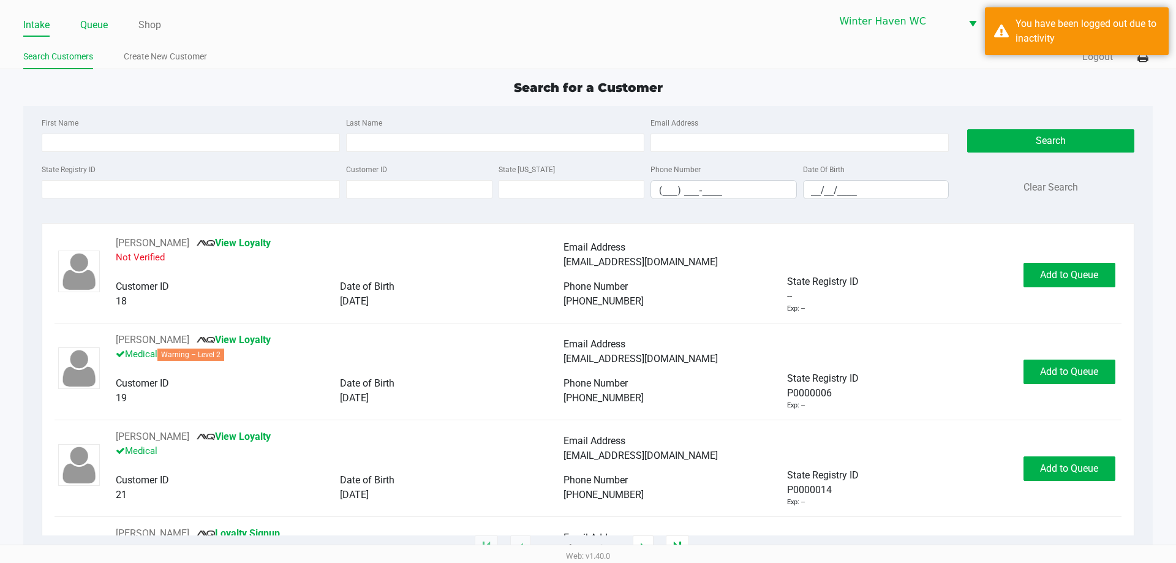
click at [99, 26] on link "Queue" at bounding box center [94, 25] width 28 height 17
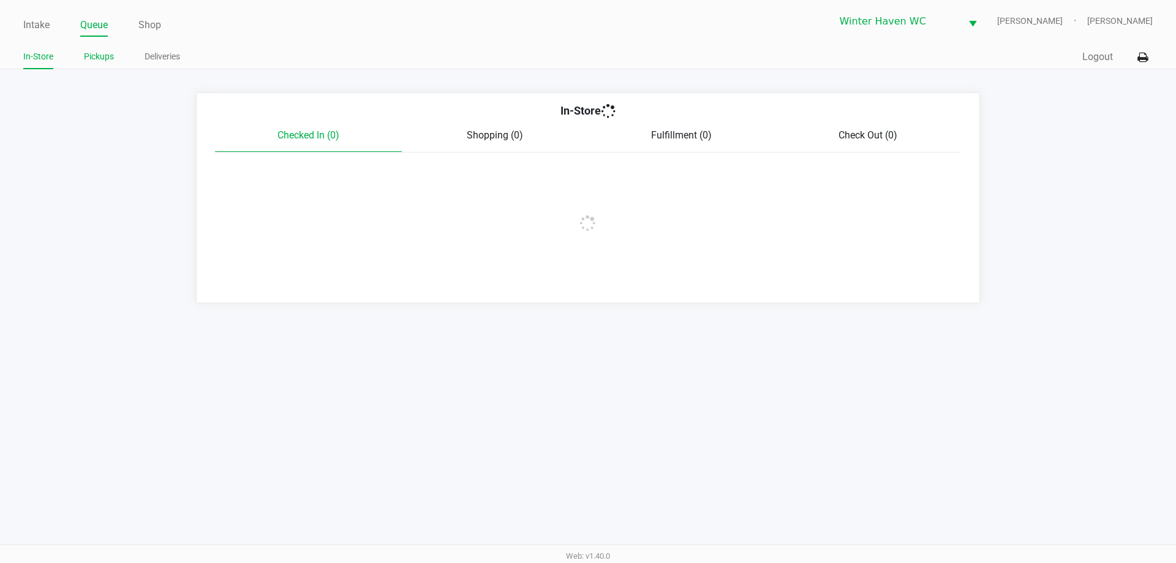
click at [99, 59] on link "Pickups" at bounding box center [99, 56] width 30 height 15
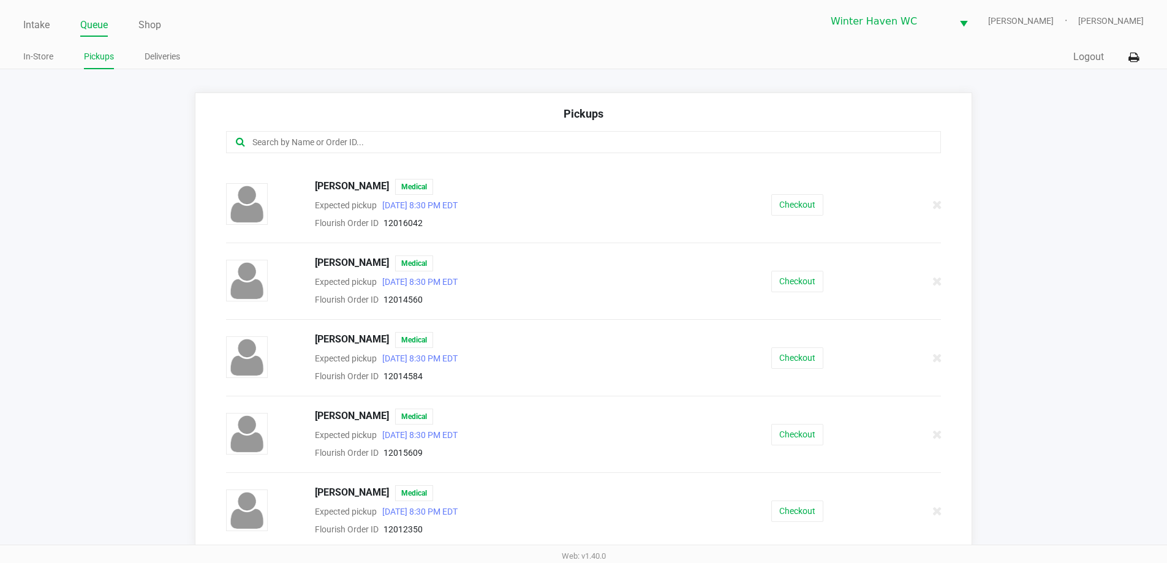
scroll to position [184, 0]
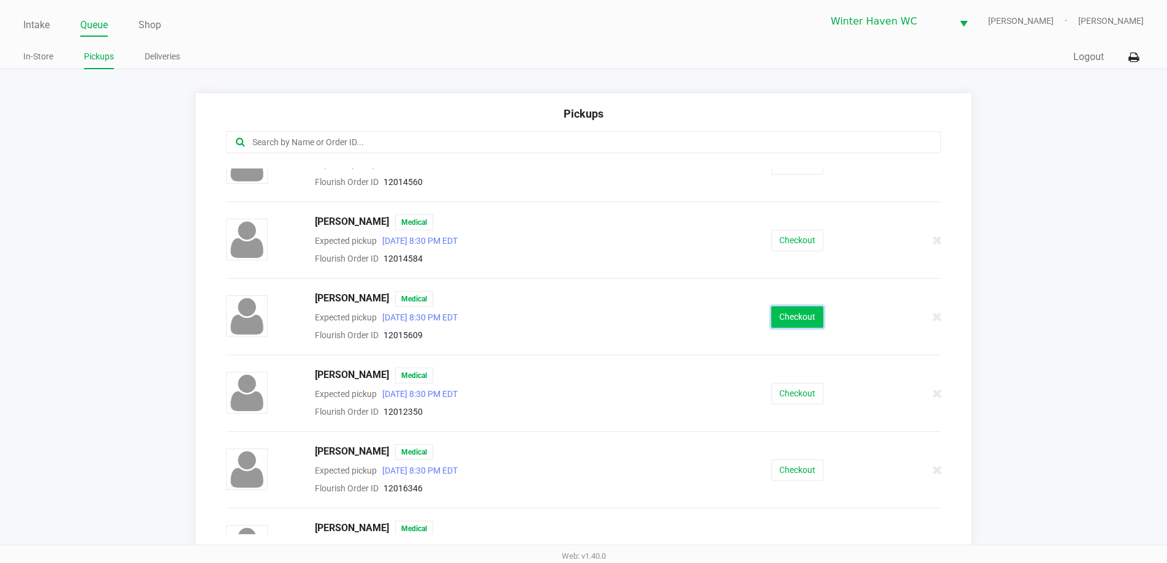
click at [782, 319] on button "Checkout" at bounding box center [797, 316] width 52 height 21
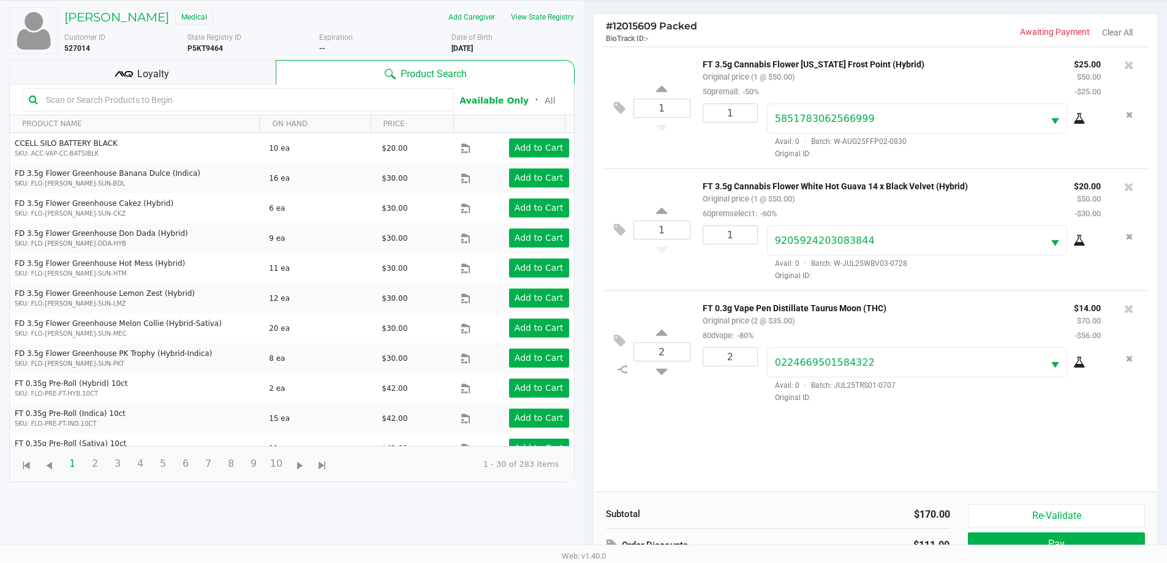
scroll to position [132, 0]
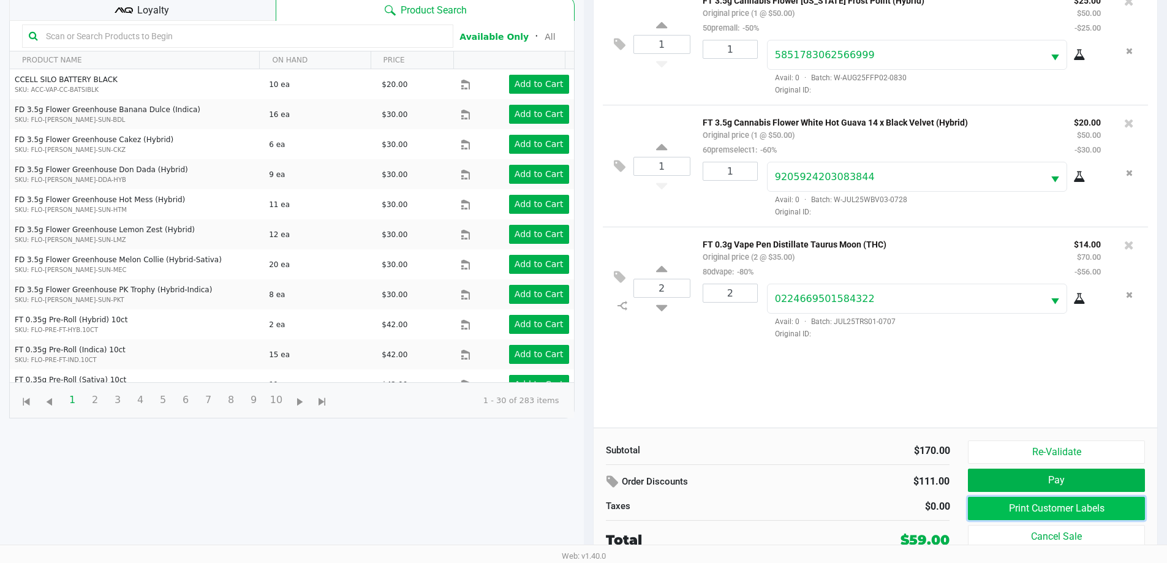
click at [1041, 511] on button "Print Customer Labels" at bounding box center [1056, 508] width 176 height 23
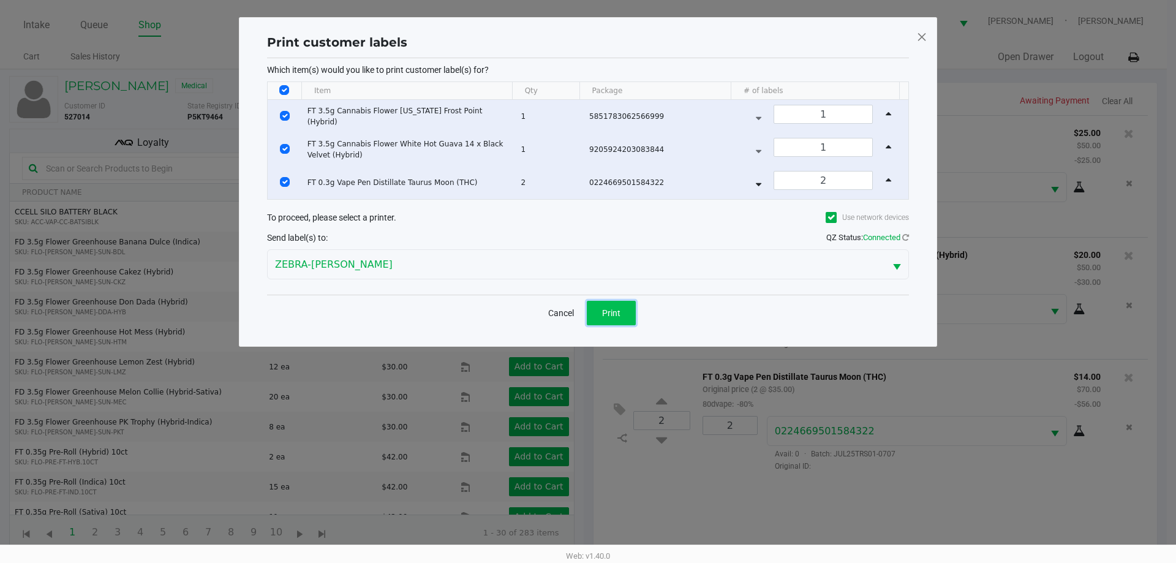
click at [620, 306] on button "Print" at bounding box center [611, 313] width 49 height 25
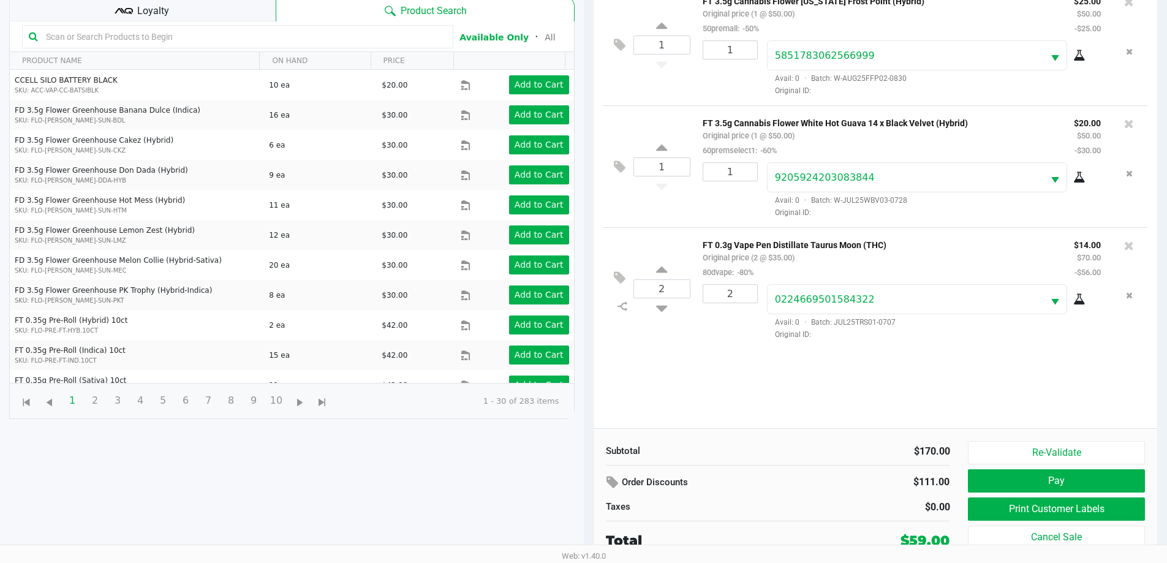
scroll to position [132, 0]
click at [1068, 485] on button "Pay" at bounding box center [1056, 480] width 176 height 23
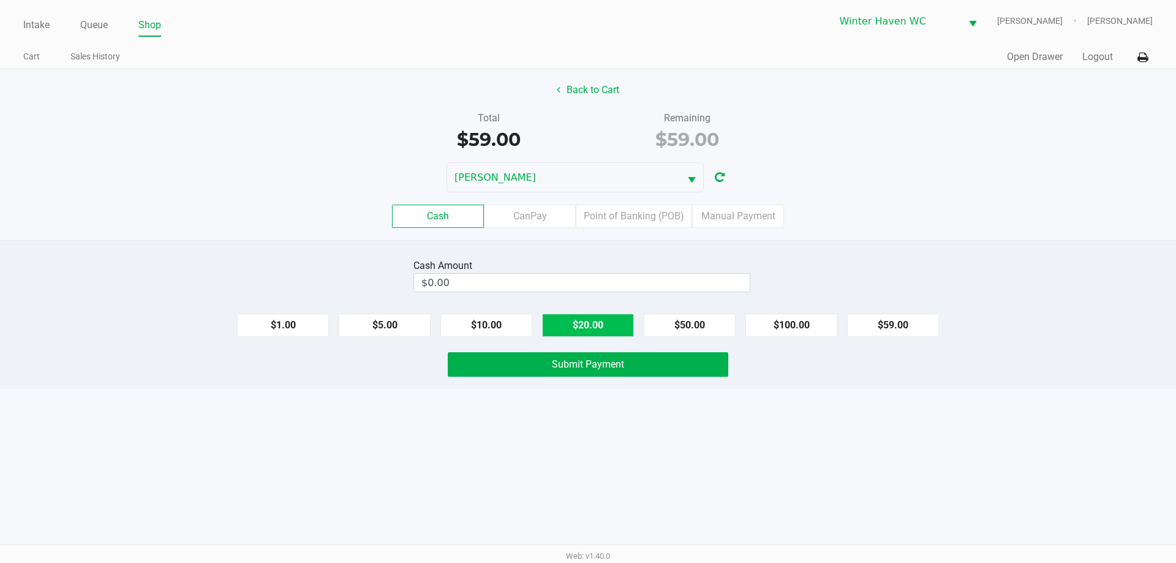
click at [570, 315] on button "$20.00" at bounding box center [588, 325] width 92 height 23
type input "$60.00"
click at [608, 446] on div "Intake Queue Shop Winter Haven WC JAMES-OTTO Ian Albritton Cart Sales History Q…" at bounding box center [588, 281] width 1176 height 563
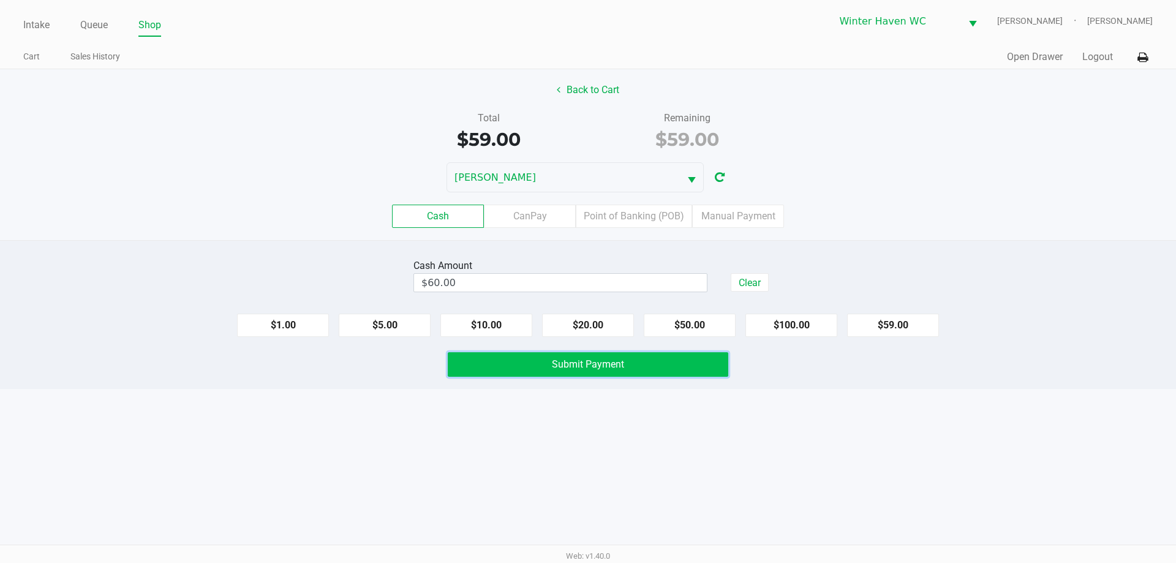
click at [600, 366] on span "Submit Payment" at bounding box center [588, 364] width 72 height 12
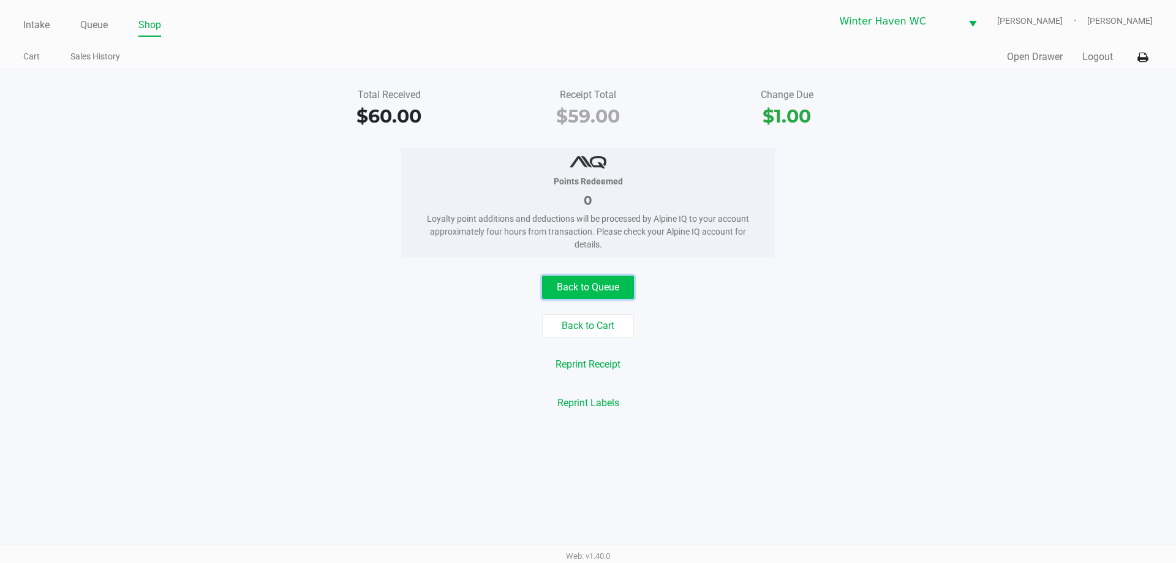
click at [579, 296] on button "Back to Queue" at bounding box center [588, 287] width 92 height 23
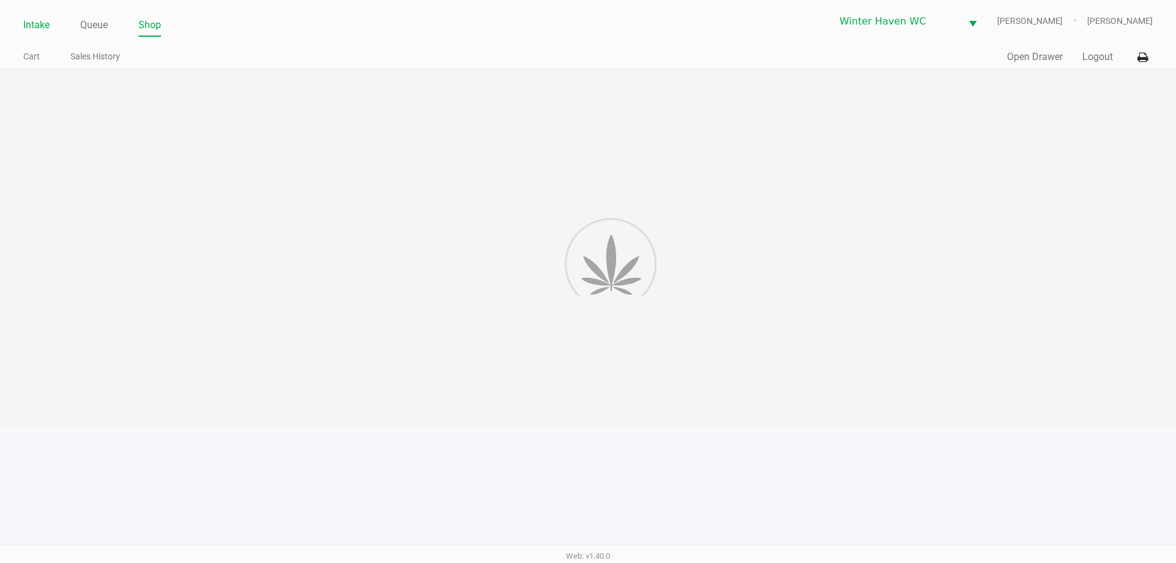
click at [28, 23] on link "Intake" at bounding box center [36, 25] width 26 height 17
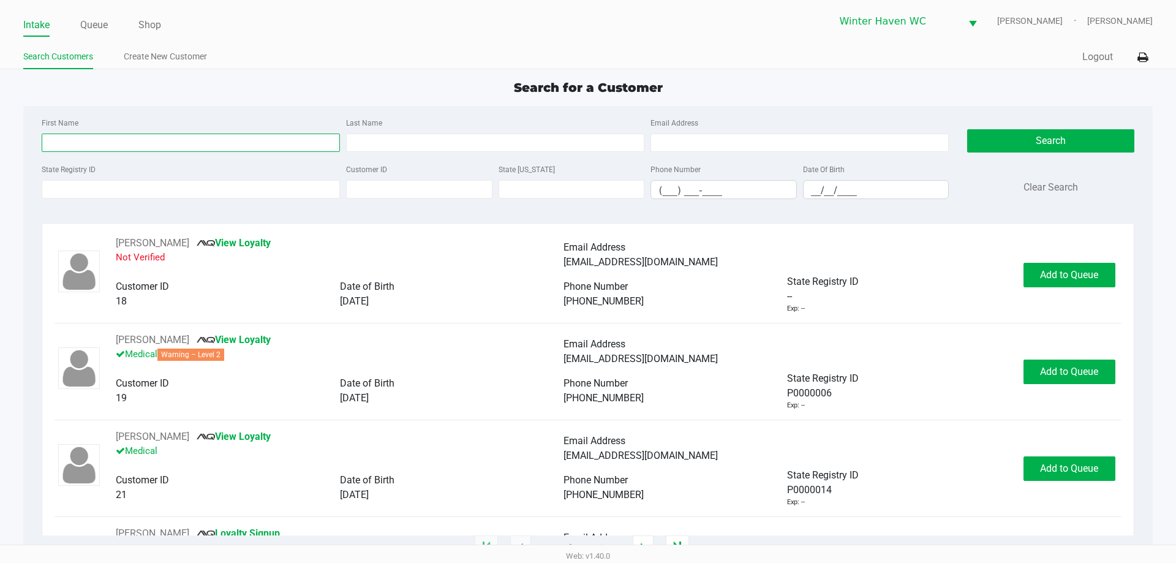
click at [184, 151] on input "First Name" at bounding box center [191, 143] width 298 height 18
type input "c"
type input "william"
click at [366, 143] on input "Last Name" at bounding box center [495, 143] width 298 height 18
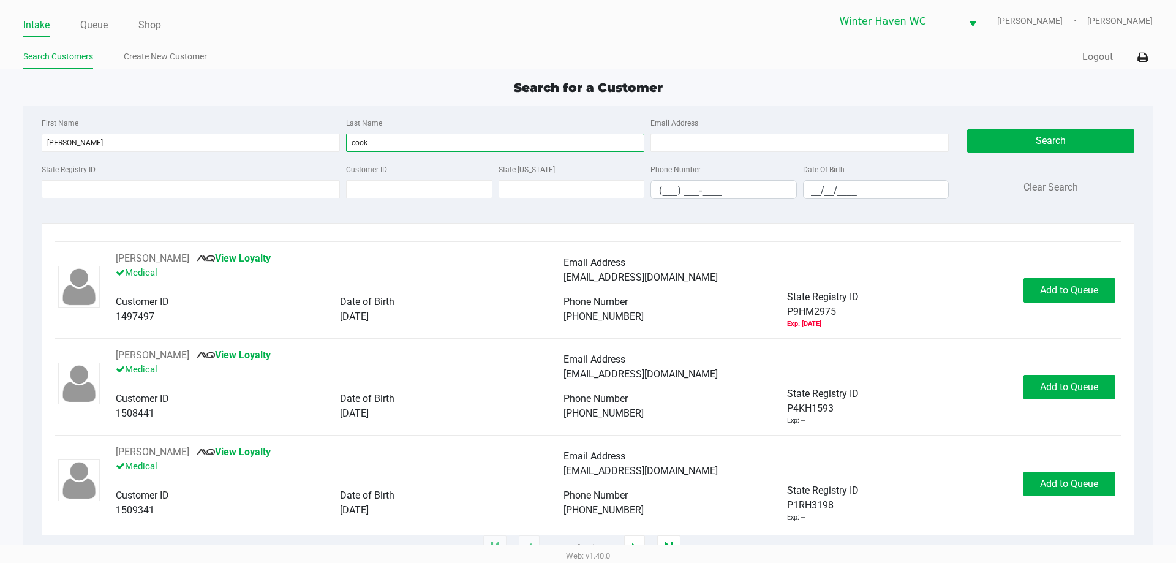
scroll to position [1636, 0]
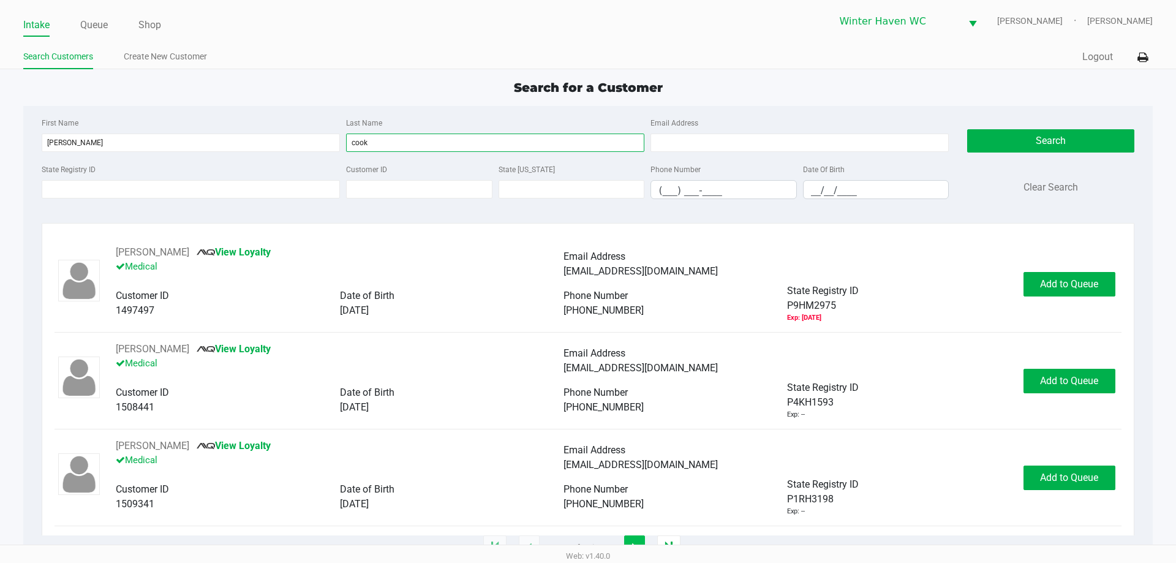
type input "cook"
click at [631, 538] on button "button" at bounding box center [634, 547] width 21 height 25
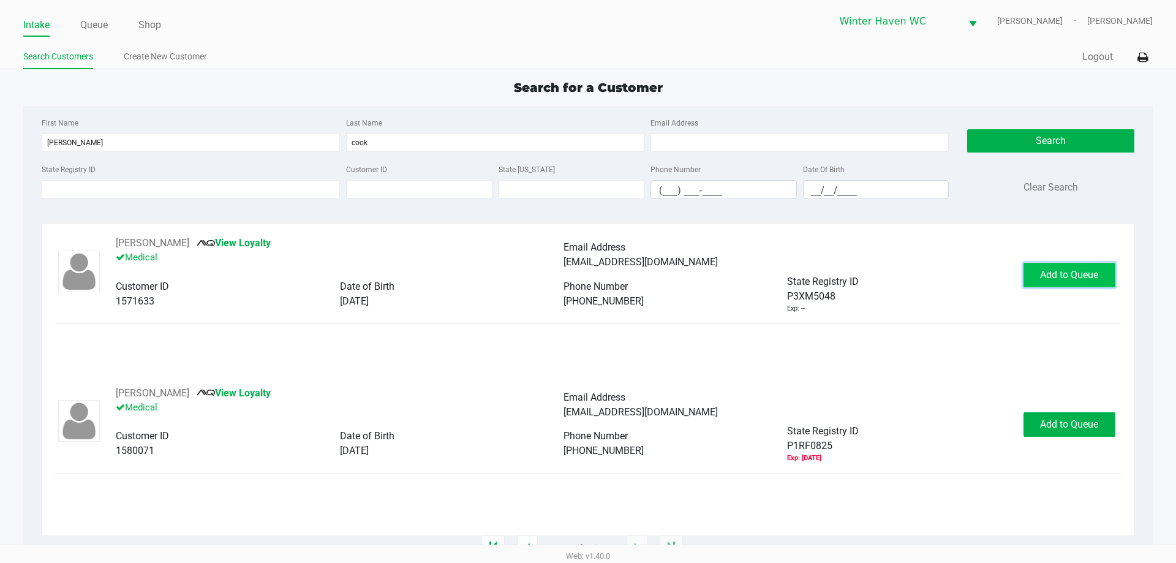
click at [1039, 274] on button "Add to Queue" at bounding box center [1070, 275] width 92 height 25
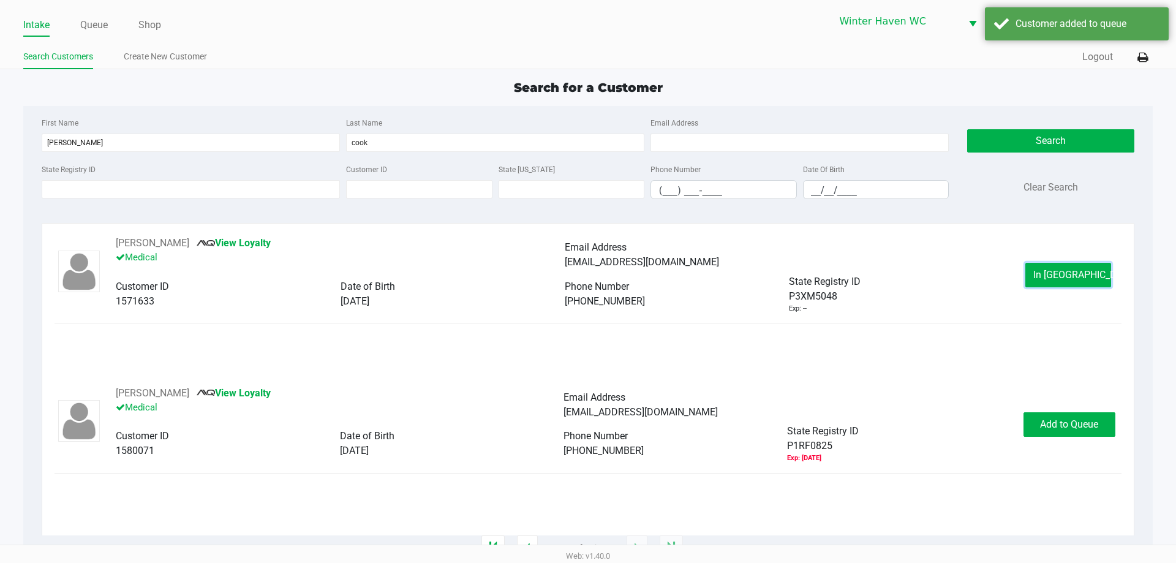
click at [1039, 274] on button "In Queue" at bounding box center [1068, 275] width 86 height 25
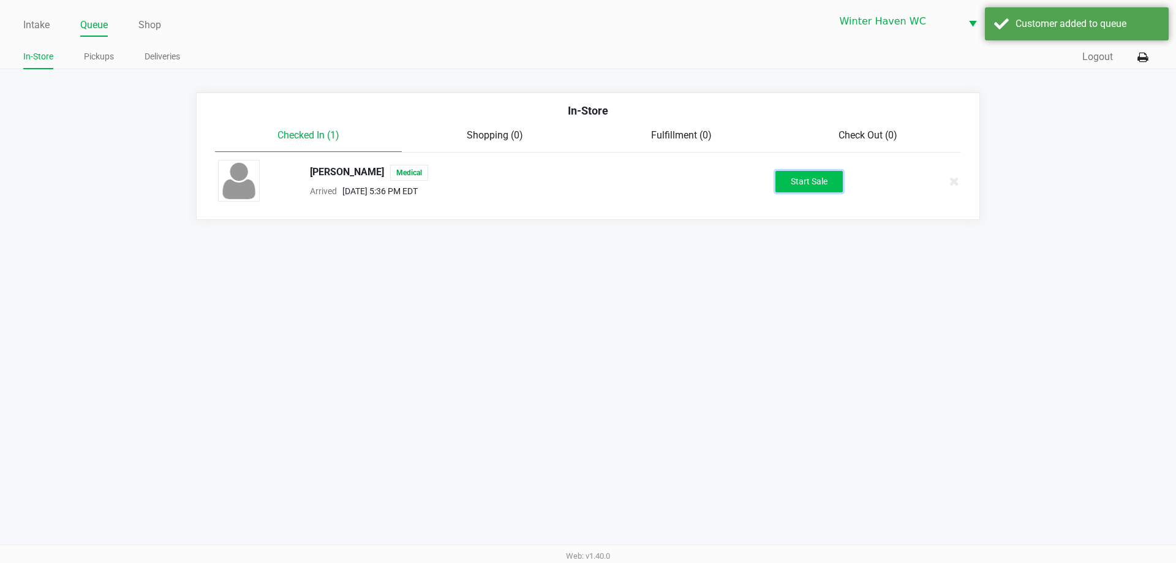
click at [834, 181] on button "Start Sale" at bounding box center [808, 181] width 67 height 21
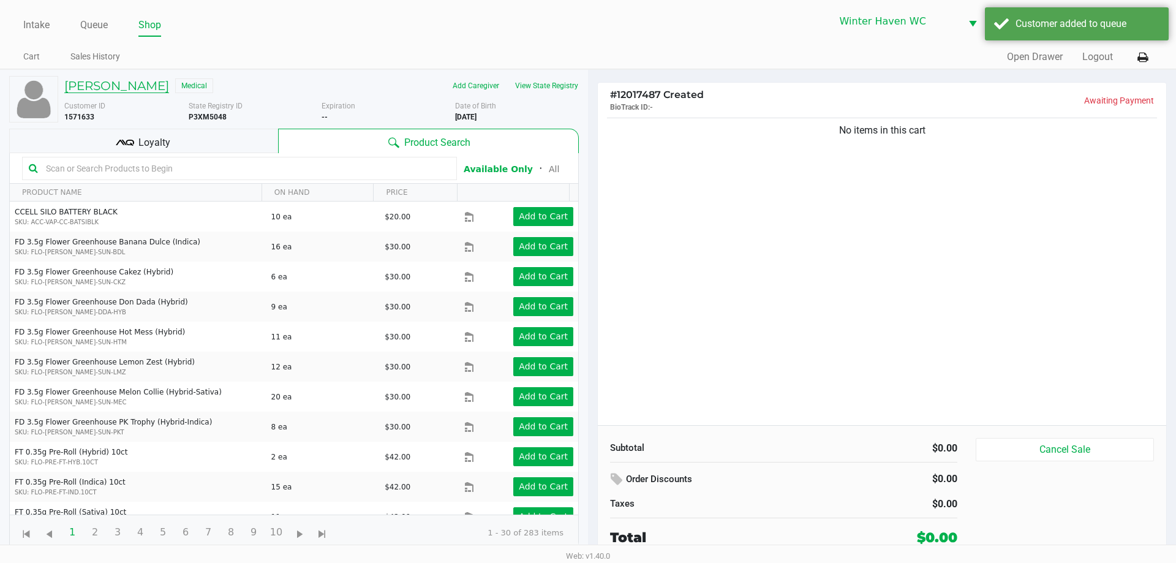
click at [141, 83] on h5 "WILLIAM COOK" at bounding box center [116, 85] width 105 height 15
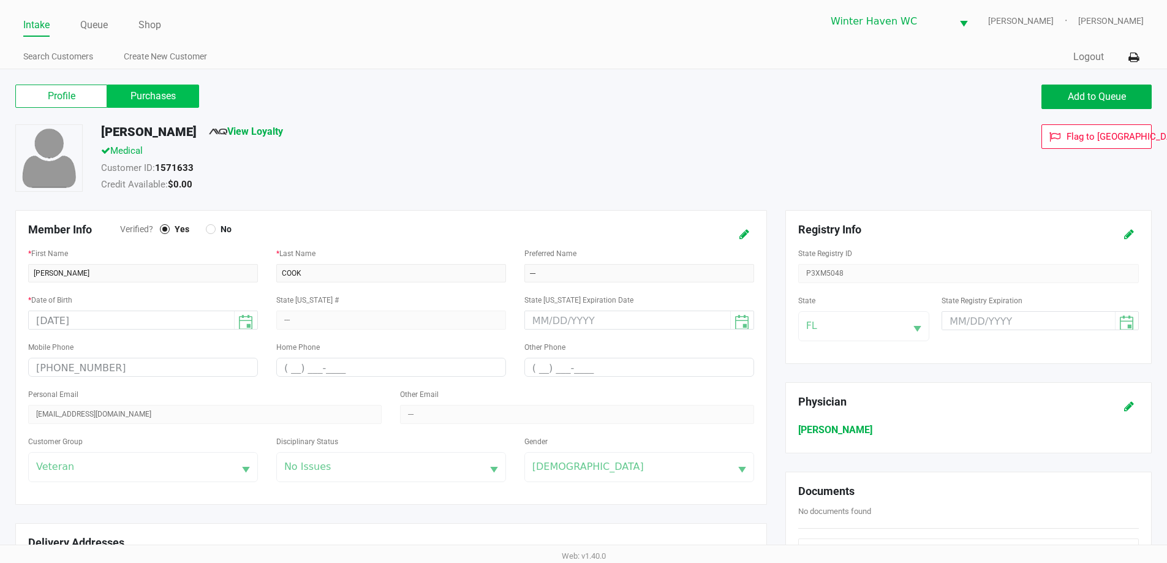
click at [153, 102] on label "Purchases" at bounding box center [153, 96] width 92 height 23
click at [0, 0] on 1 "Purchases" at bounding box center [0, 0] width 0 height 0
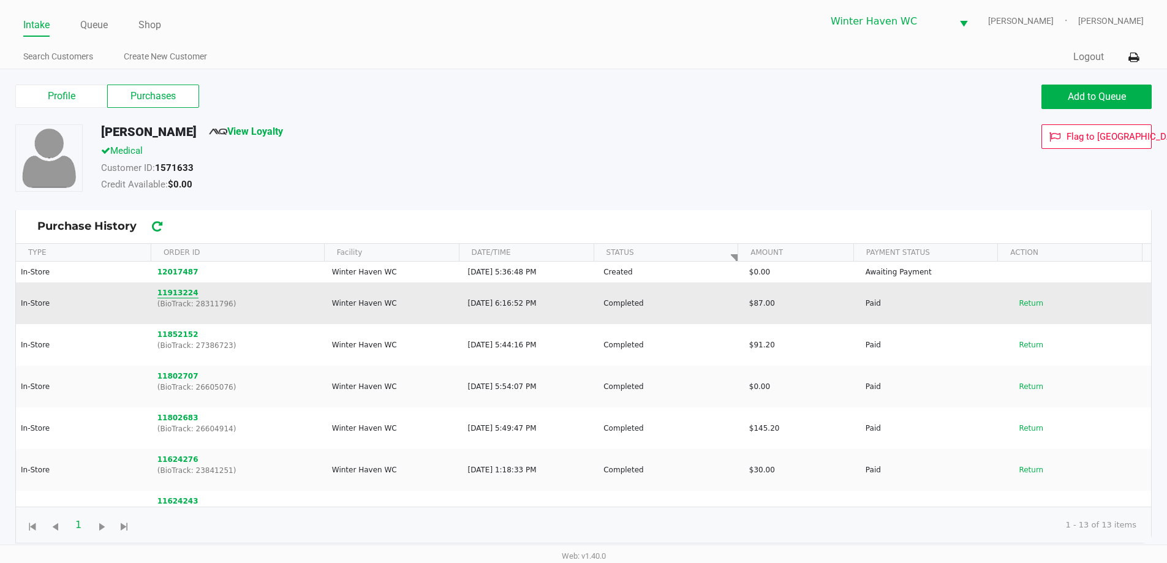
click at [182, 293] on button "11913224" at bounding box center [177, 292] width 41 height 11
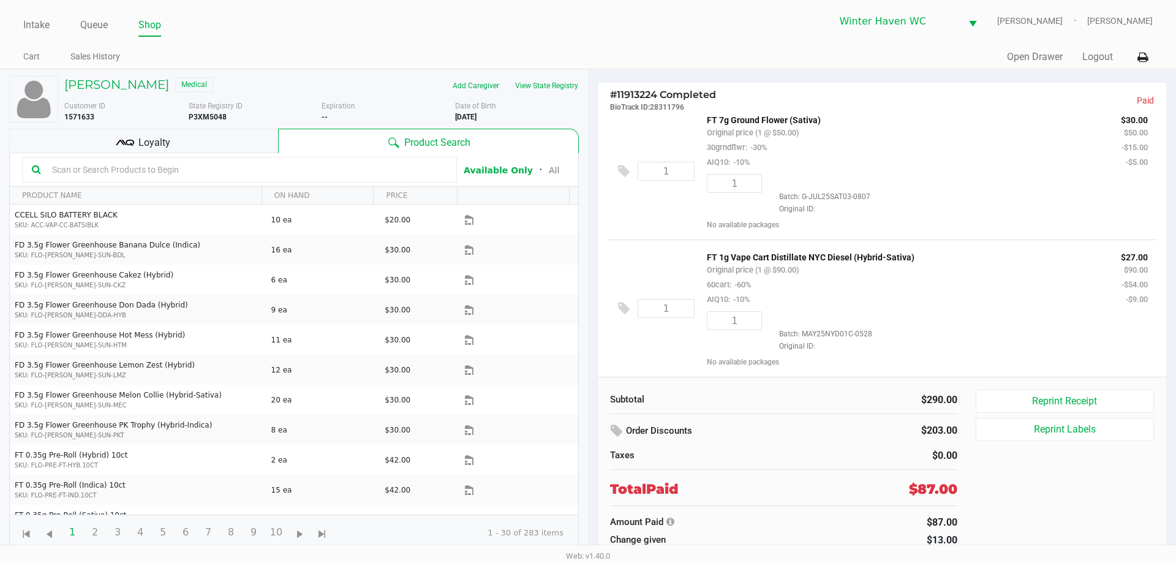
scroll to position [150, 0]
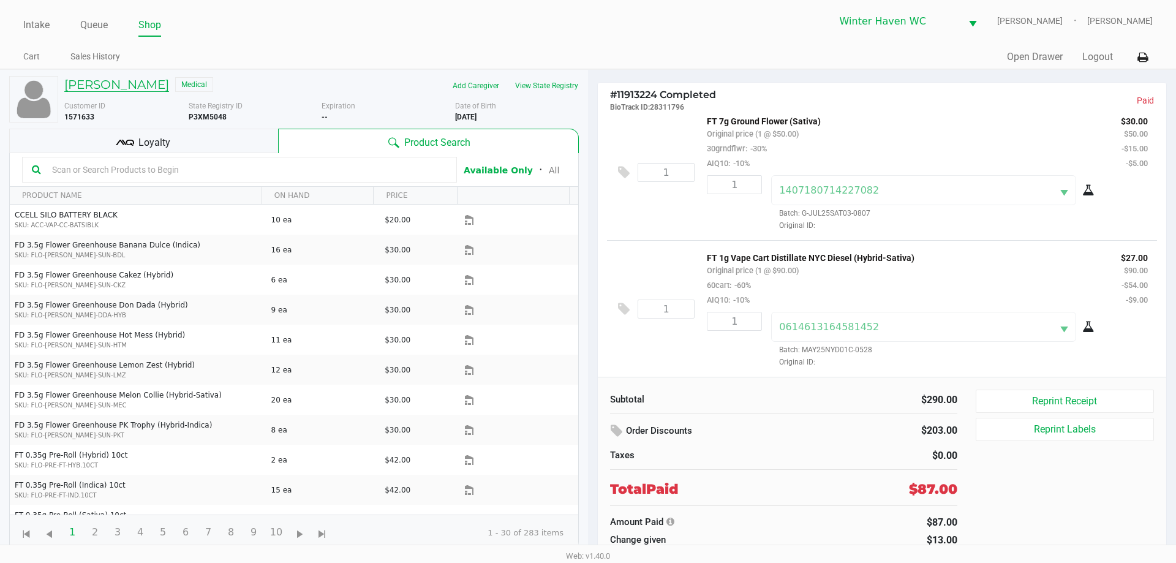
click at [137, 89] on h5 "WILLIAM COOK" at bounding box center [116, 84] width 105 height 15
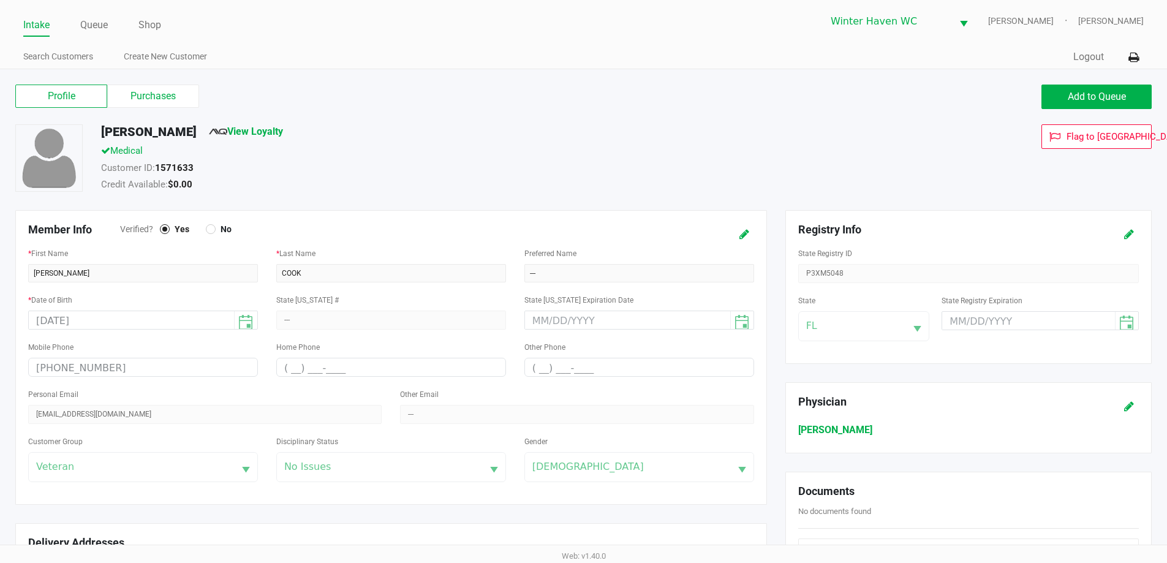
click at [137, 89] on label "Purchases" at bounding box center [153, 96] width 92 height 23
click at [0, 0] on 1 "Purchases" at bounding box center [0, 0] width 0 height 0
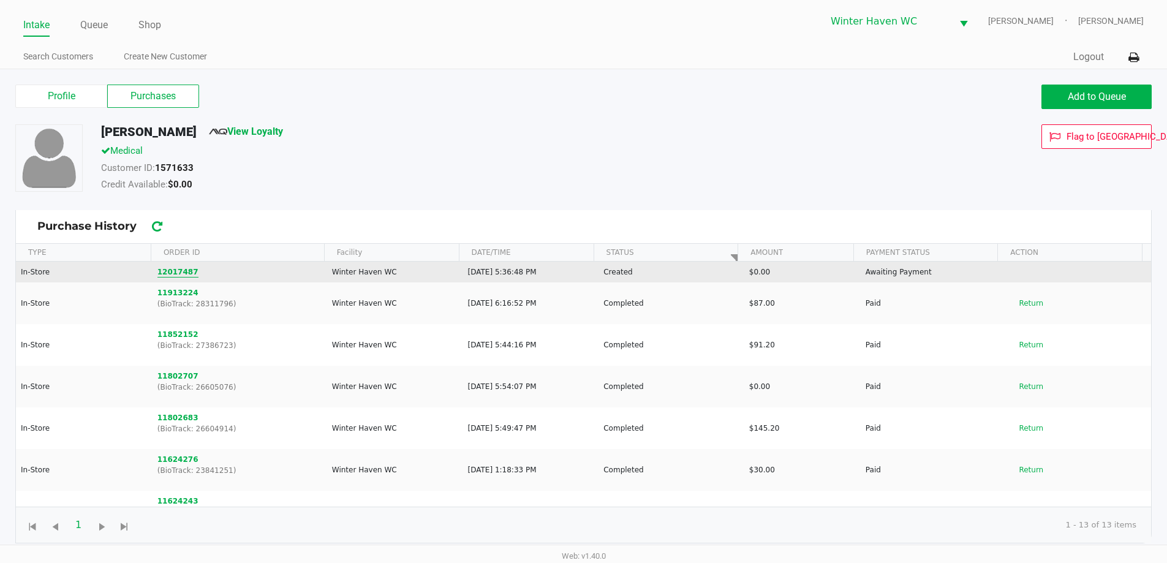
click at [179, 267] on button "12017487" at bounding box center [177, 271] width 41 height 11
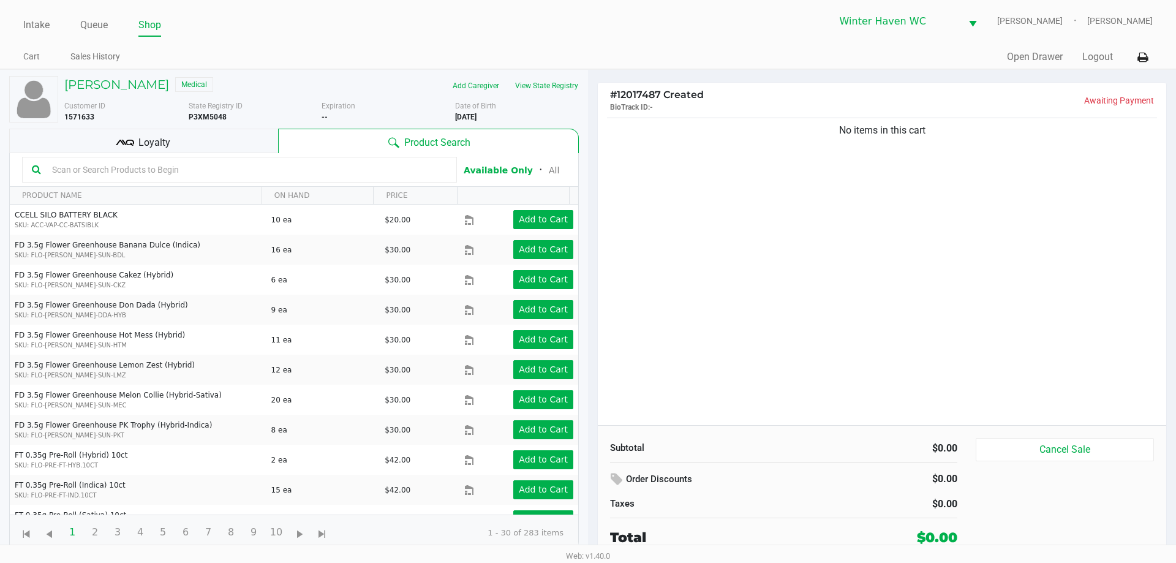
click at [404, 179] on div at bounding box center [239, 170] width 435 height 26
click at [393, 173] on input "text" at bounding box center [247, 169] width 400 height 18
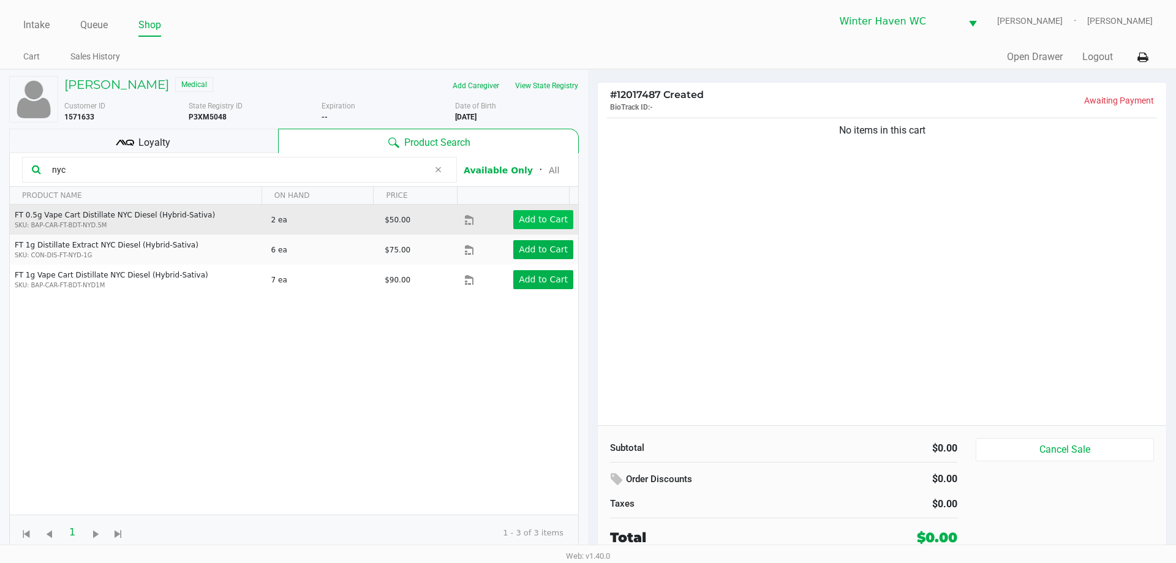
type input "nyc"
click at [519, 221] on app-button-loader "Add to Cart" at bounding box center [543, 219] width 49 height 10
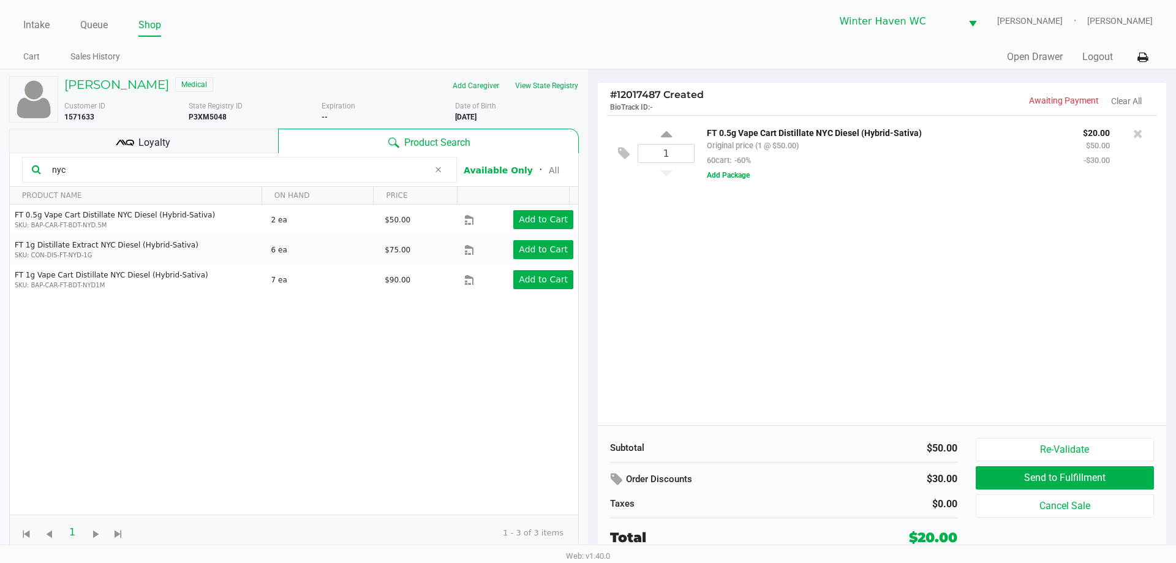
click at [867, 276] on div "1 FT 0.5g Vape Cart Distillate NYC Diesel (Hybrid-Sativa) Original price (1 @ $…" at bounding box center [882, 270] width 568 height 310
click at [244, 160] on input "nyc" at bounding box center [238, 169] width 382 height 18
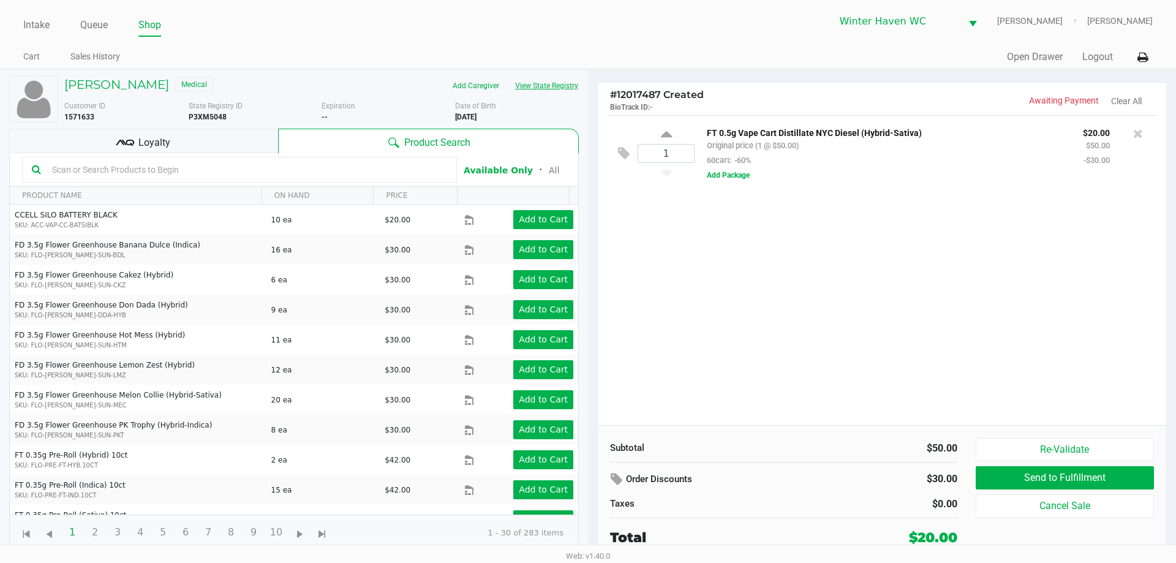
click at [546, 84] on button "View State Registry" at bounding box center [543, 86] width 72 height 20
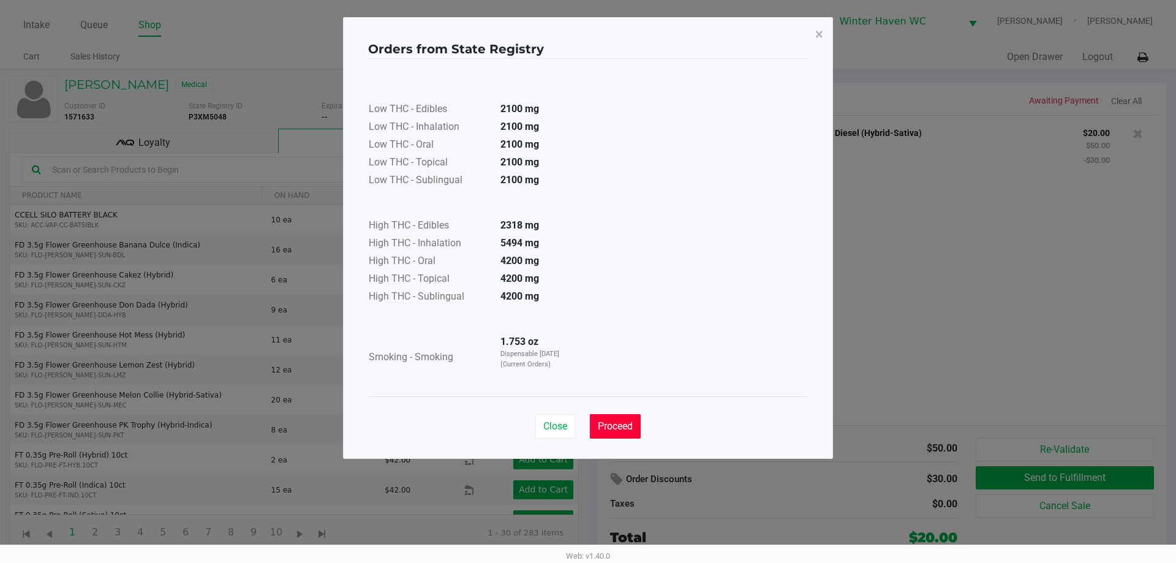
click at [639, 435] on button "Proceed" at bounding box center [615, 426] width 51 height 25
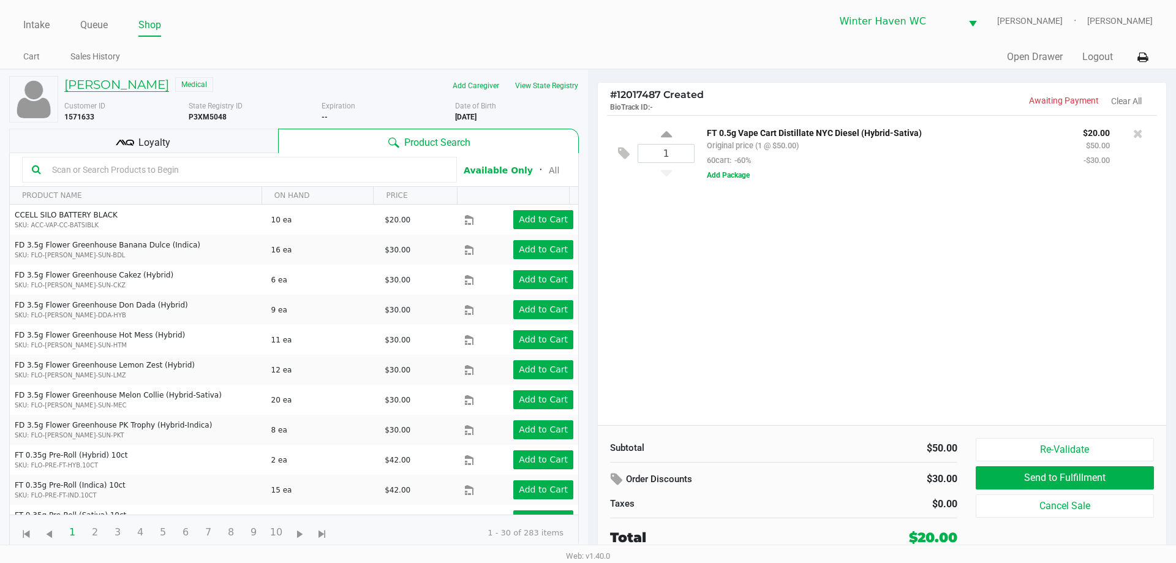
click at [112, 86] on h5 "WILLIAM COOK" at bounding box center [116, 84] width 105 height 15
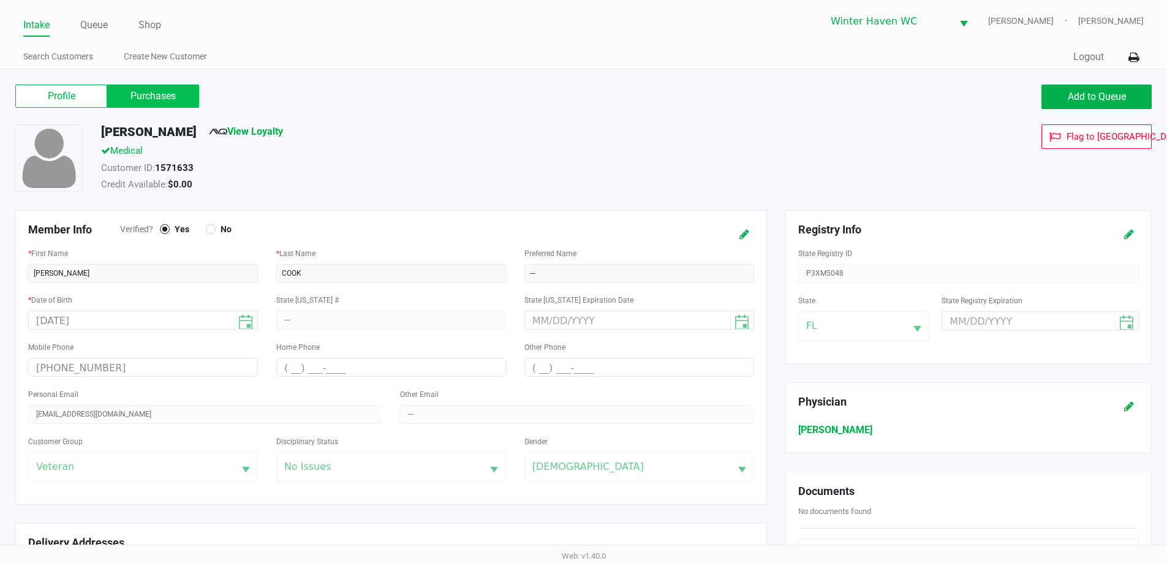
click at [186, 96] on label "Purchases" at bounding box center [153, 96] width 92 height 23
click at [0, 0] on 1 "Purchases" at bounding box center [0, 0] width 0 height 0
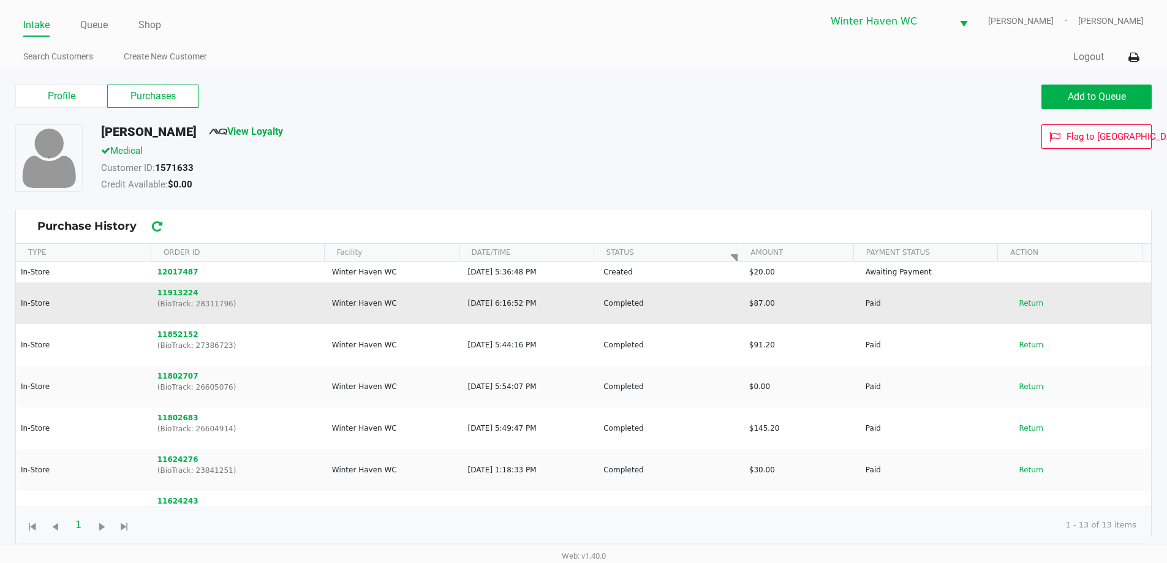
click at [174, 284] on td "11913224 (BioTrack: 28311796)" at bounding box center [239, 303] width 175 height 42
click at [173, 286] on td "11913224 (BioTrack: 28311796)" at bounding box center [239, 303] width 175 height 42
click at [173, 287] on button "11913224" at bounding box center [177, 292] width 41 height 11
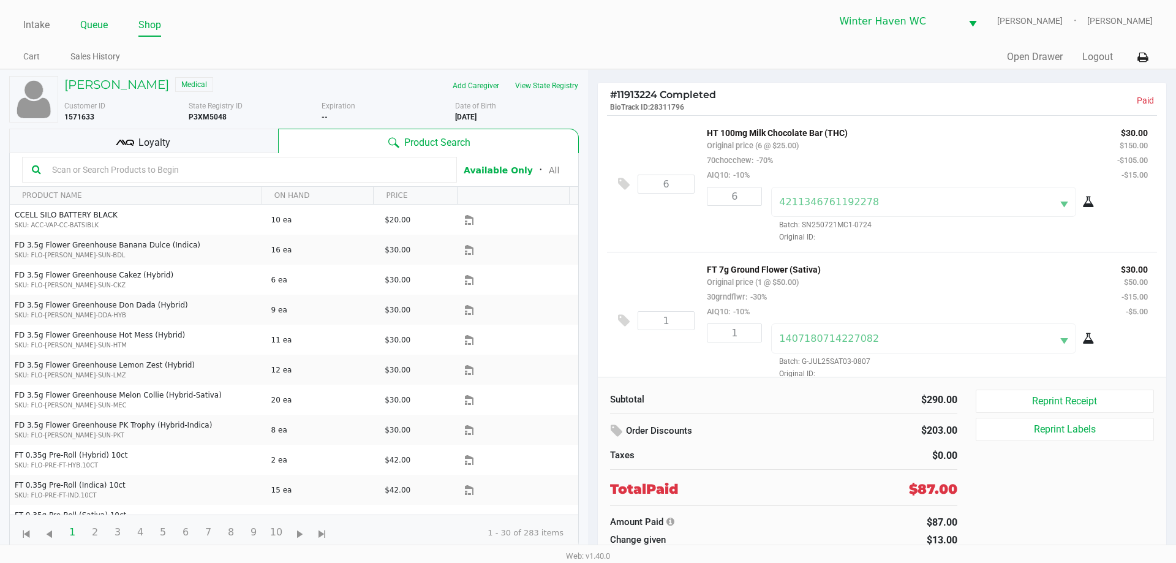
click at [81, 17] on link "Queue" at bounding box center [94, 25] width 28 height 17
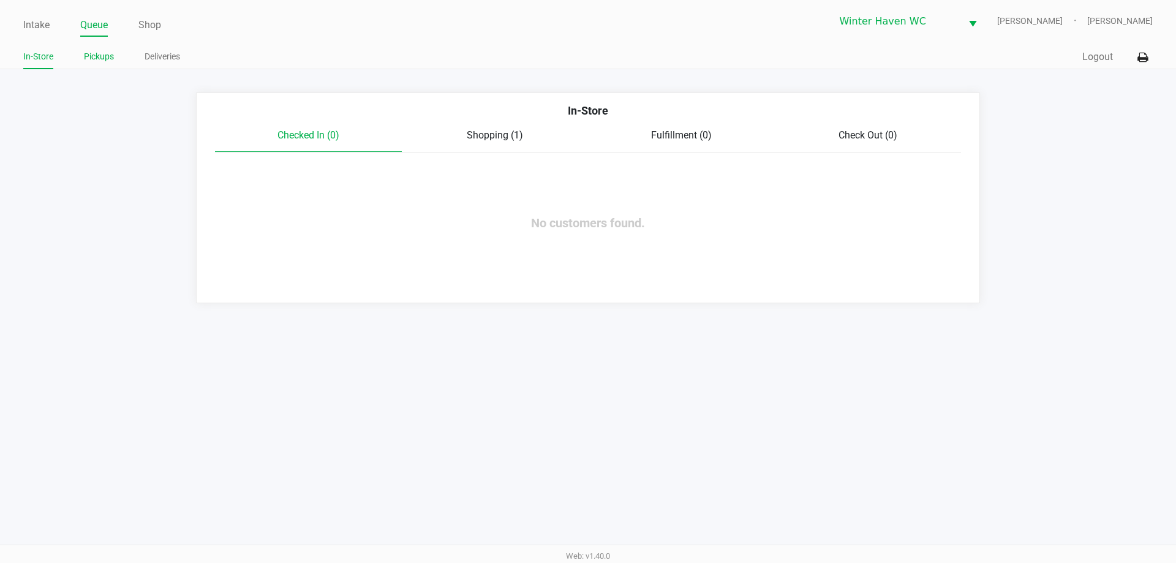
click at [105, 56] on link "Pickups" at bounding box center [99, 56] width 30 height 15
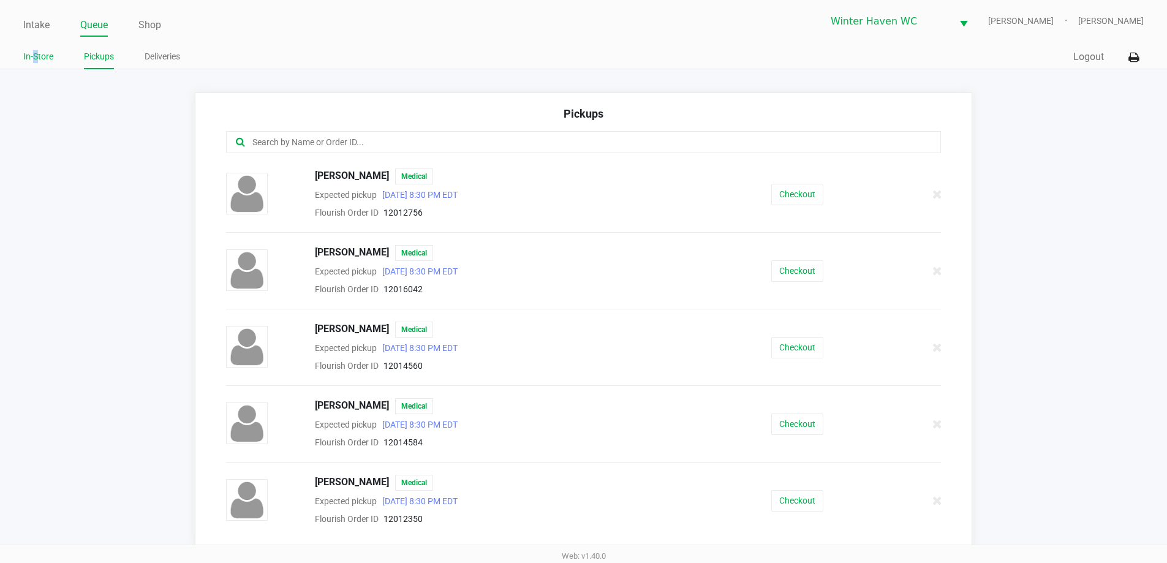
click at [34, 52] on link "In-Store" at bounding box center [38, 56] width 30 height 15
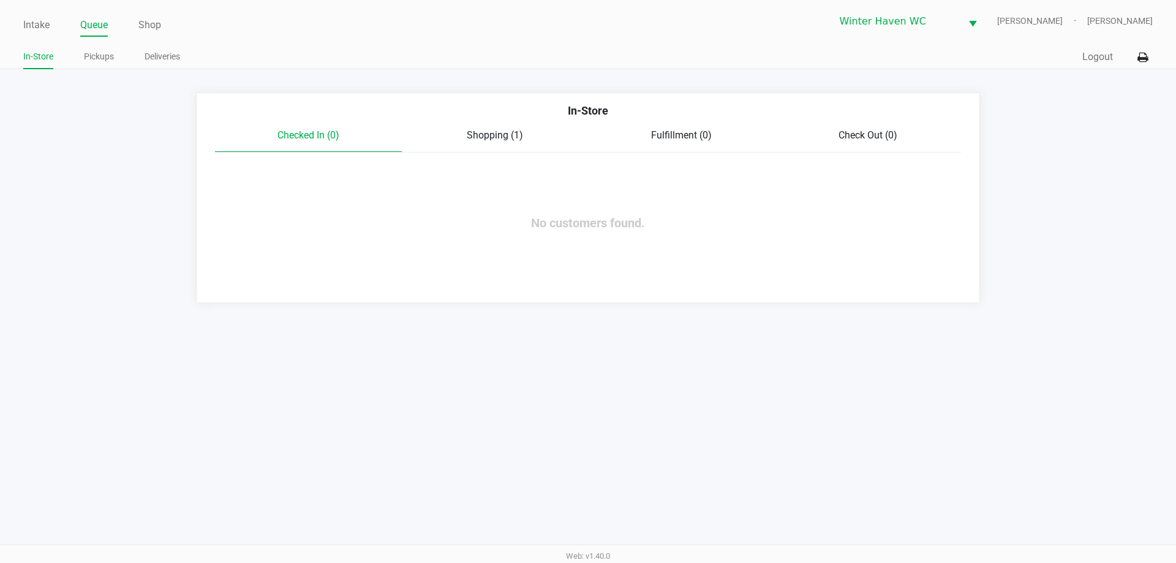
click at [481, 136] on span "Shopping (1)" at bounding box center [495, 135] width 56 height 12
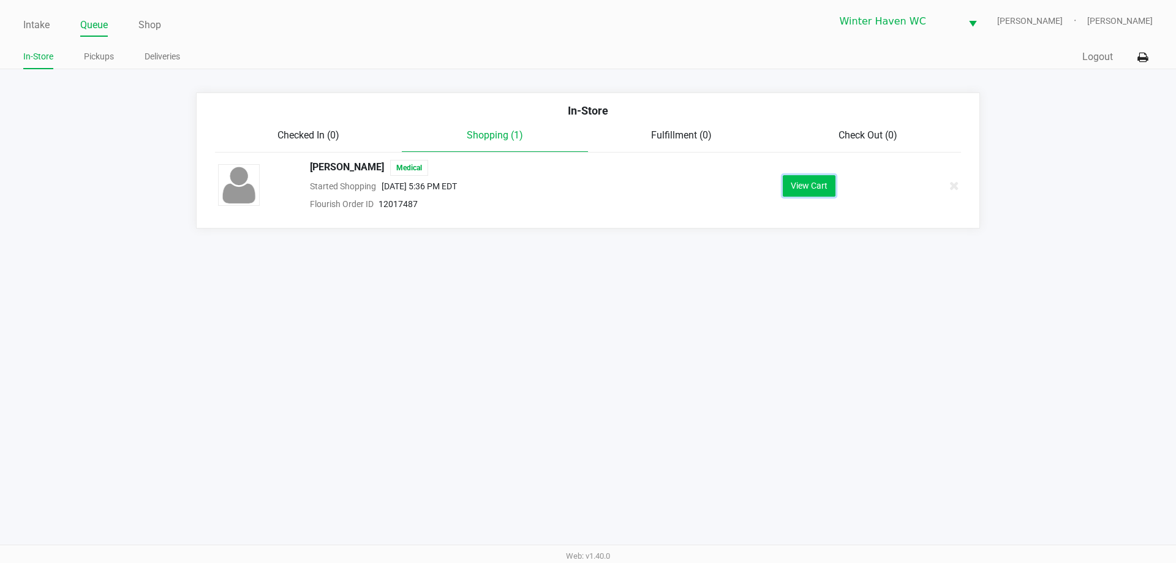
click at [808, 191] on button "View Cart" at bounding box center [809, 185] width 53 height 21
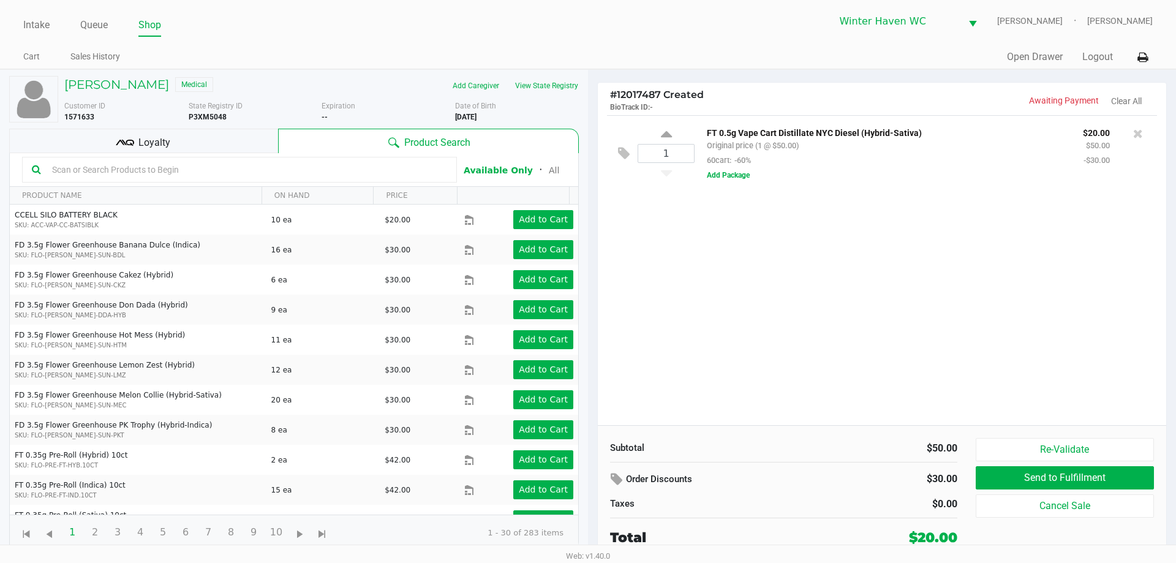
click at [270, 172] on input "text" at bounding box center [247, 169] width 400 height 18
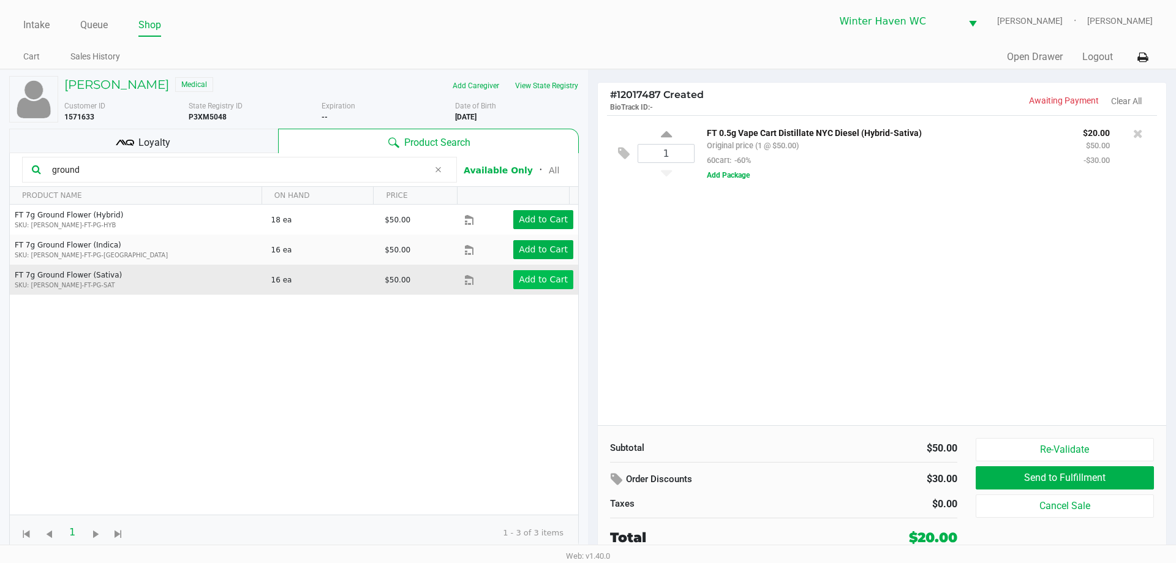
type input "ground"
click at [526, 277] on app-button-loader "Add to Cart" at bounding box center [543, 279] width 49 height 10
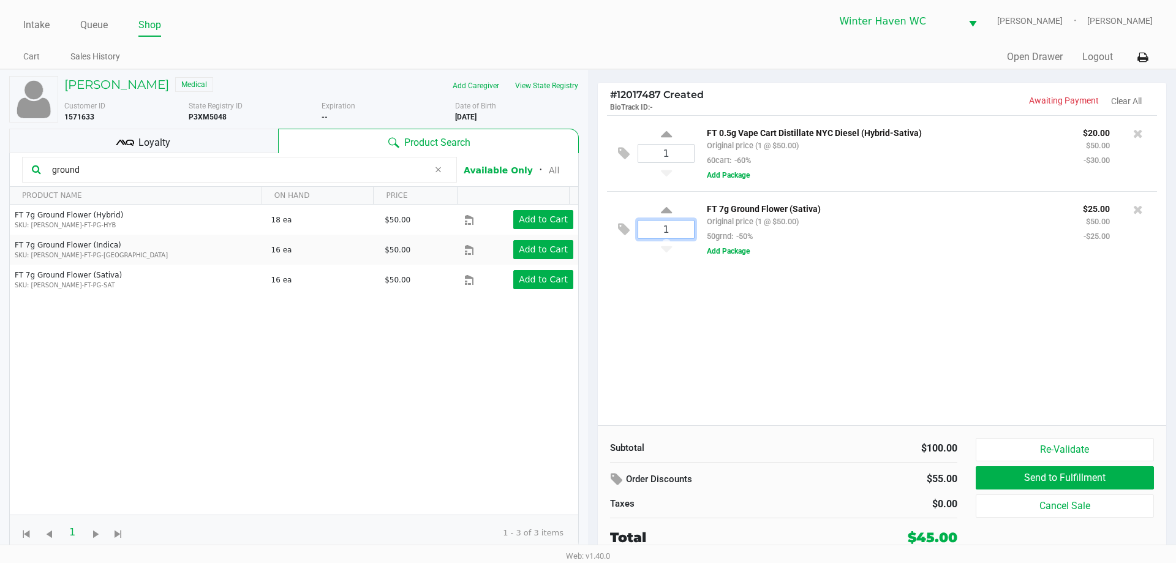
click at [673, 228] on input "1" at bounding box center [666, 230] width 56 height 18
type input "2"
click at [728, 309] on div "Loading WILLIAM COOK Medical Add Caregiver View State Registry Customer ID 1571…" at bounding box center [588, 314] width 1176 height 491
click at [734, 305] on div "1 FT 0.5g Vape Cart Distillate NYC Diesel (Hybrid-Sativa) Original price (1 @ $…" at bounding box center [882, 270] width 568 height 310
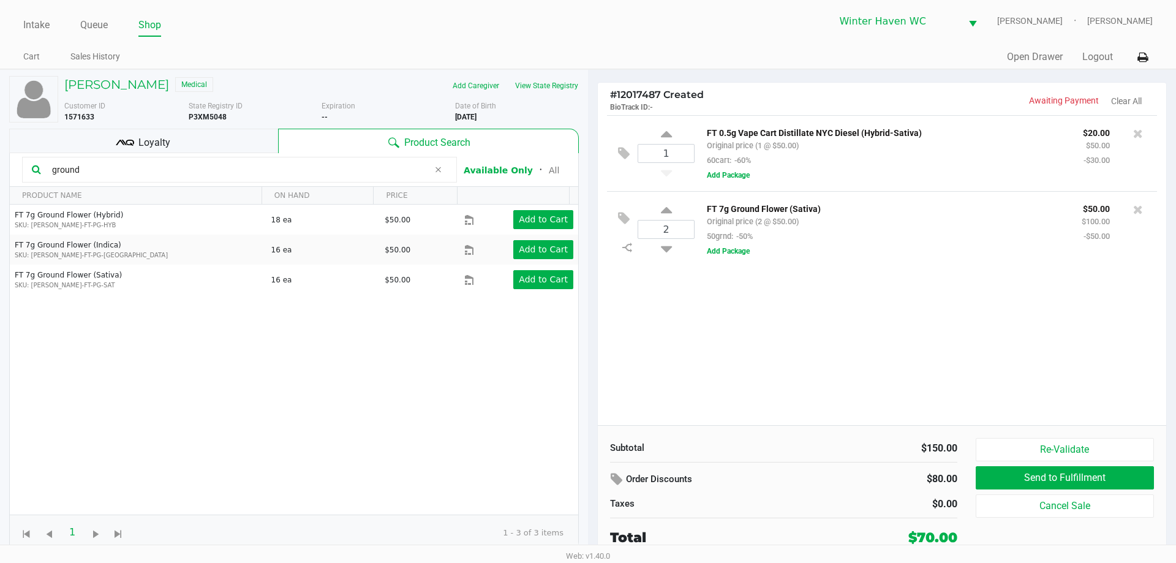
click at [673, 210] on div "2" at bounding box center [666, 230] width 57 height 50
click at [666, 210] on icon at bounding box center [666, 212] width 11 height 15
type input "3"
click at [866, 309] on div "1 FT 0.5g Vape Cart Distillate NYC Diesel (Hybrid-Sativa) Original price (1 @ $…" at bounding box center [882, 270] width 568 height 310
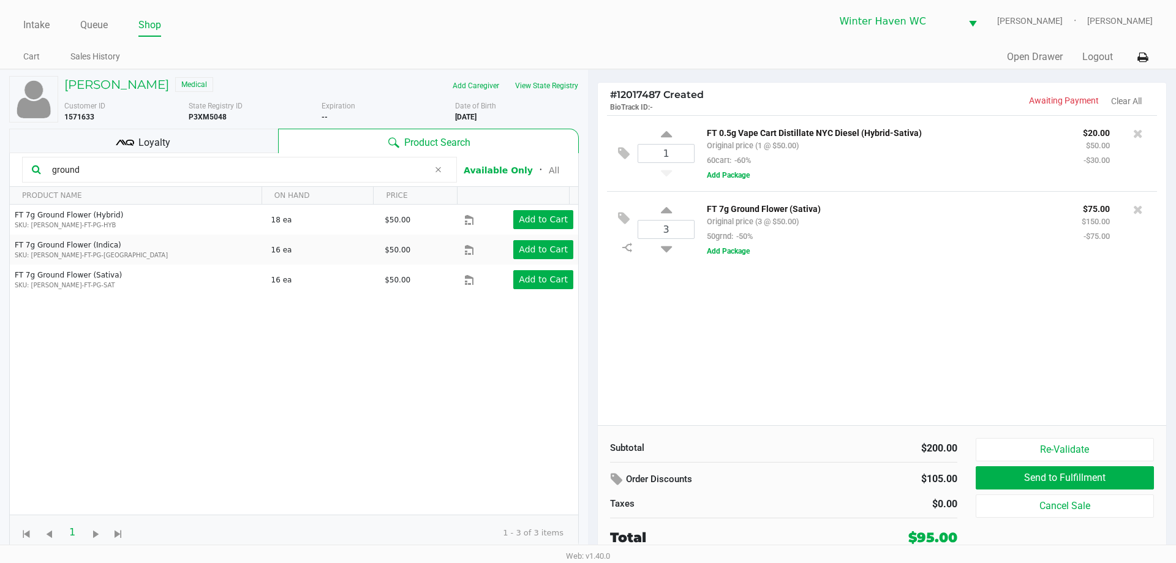
click at [866, 309] on div "1 FT 0.5g Vape Cart Distillate NYC Diesel (Hybrid-Sativa) Original price (1 @ $…" at bounding box center [882, 270] width 568 height 310
click at [537, 88] on button "View State Registry" at bounding box center [543, 86] width 72 height 20
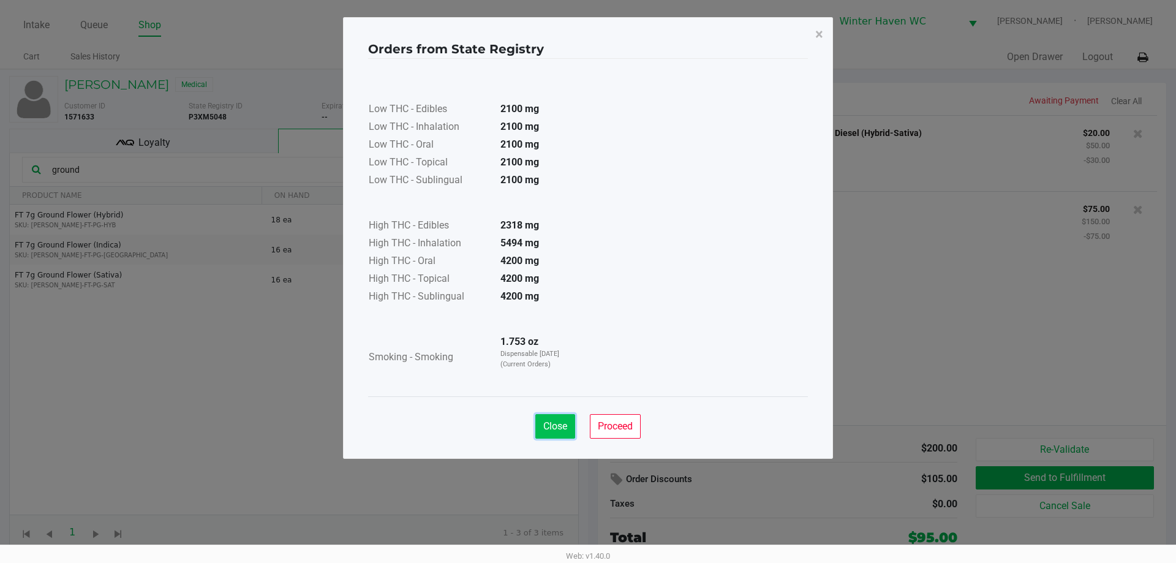
click at [552, 428] on span "Close" at bounding box center [555, 426] width 24 height 12
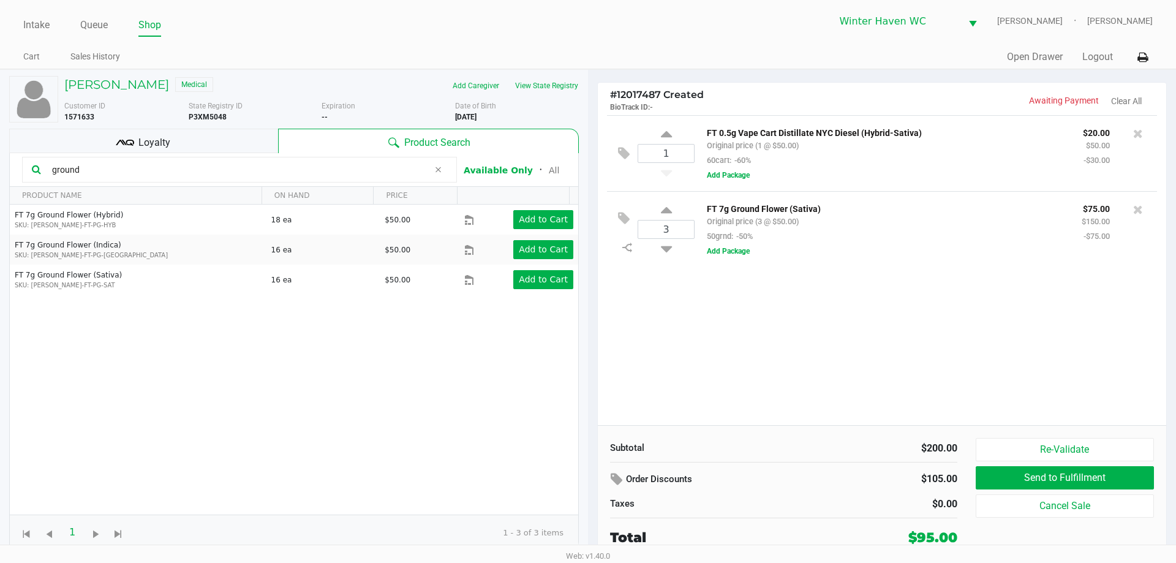
click at [151, 140] on span "Loyalty" at bounding box center [154, 142] width 32 height 15
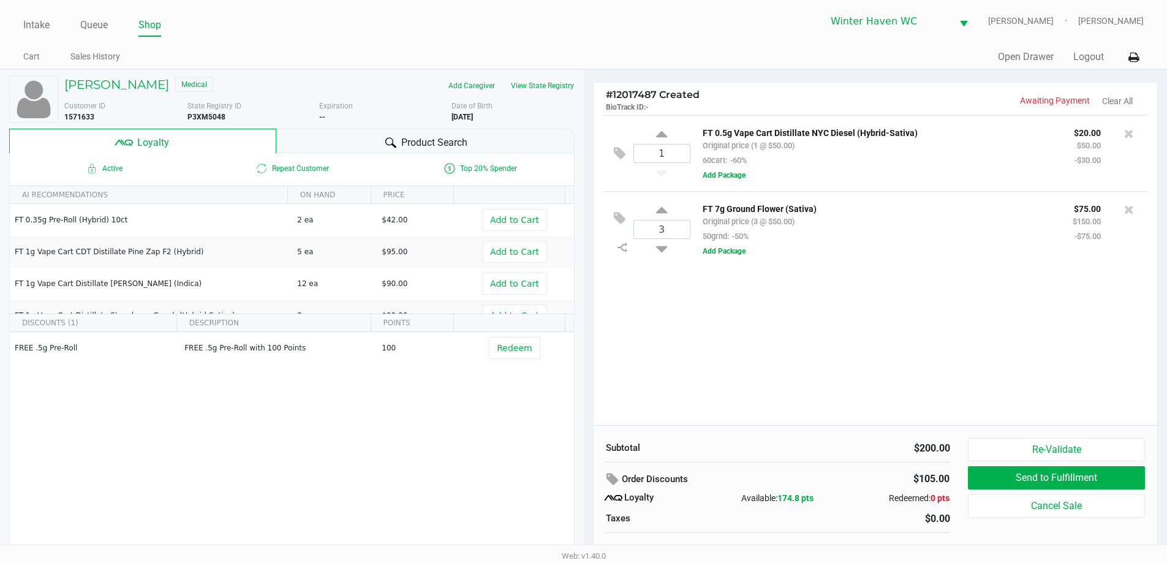
click at [771, 341] on div "1 FT 0.5g Vape Cart Distillate NYC Diesel (Hybrid-Sativa) Original price (1 @ $…" at bounding box center [876, 270] width 564 height 310
click at [851, 406] on div "1 FT 0.5g Vape Cart Distillate NYC Diesel (Hybrid-Sativa) Original price (1 @ $…" at bounding box center [876, 270] width 564 height 310
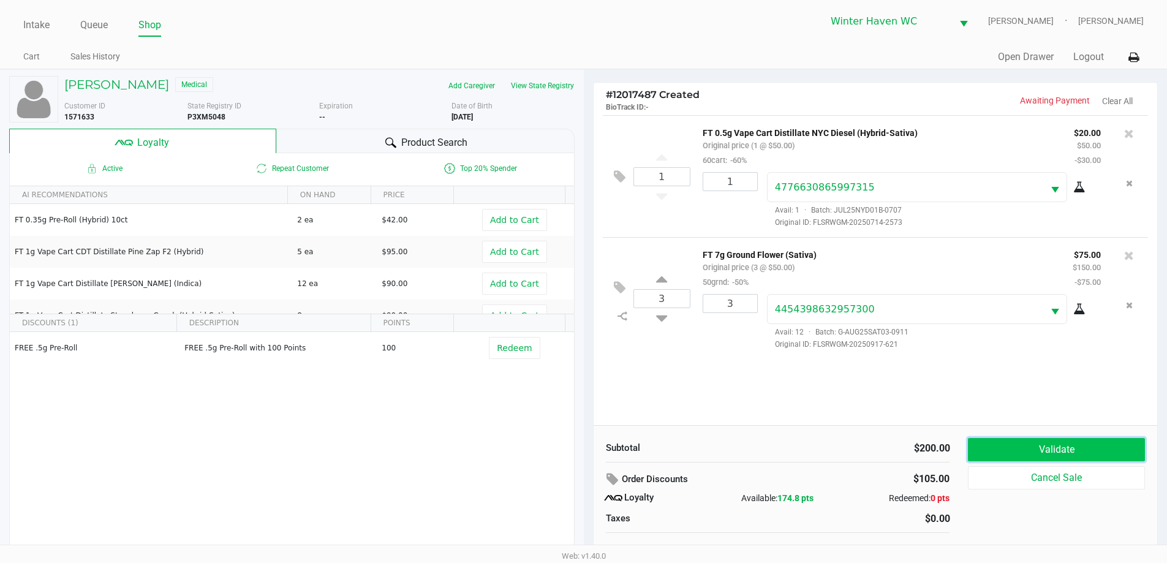
click at [1032, 447] on button "Validate" at bounding box center [1056, 449] width 176 height 23
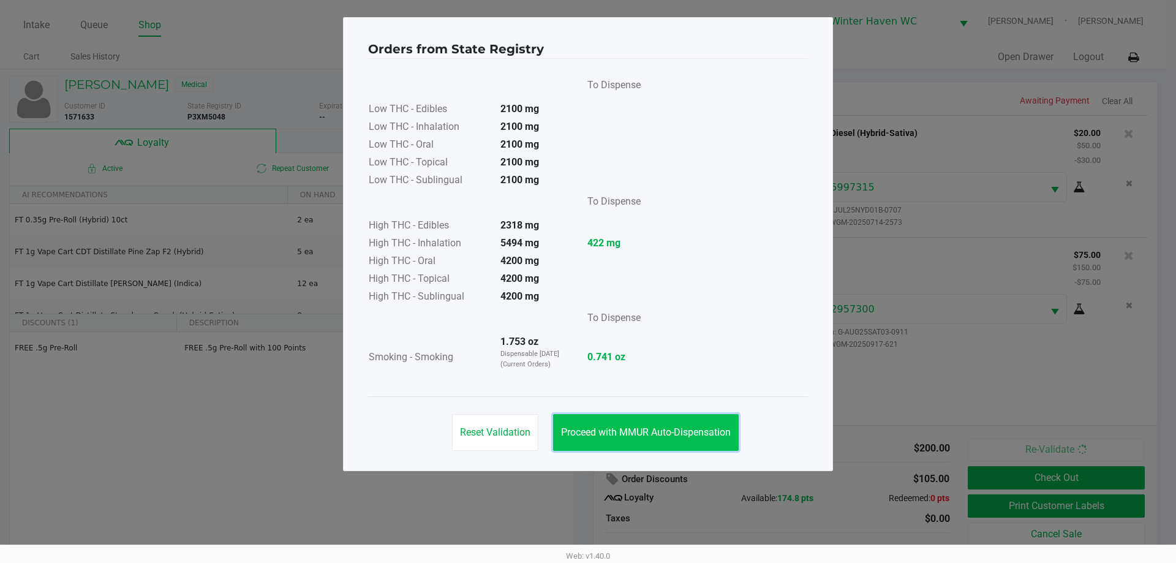
click at [644, 424] on button "Proceed with MMUR Auto-Dispensation" at bounding box center [646, 432] width 186 height 37
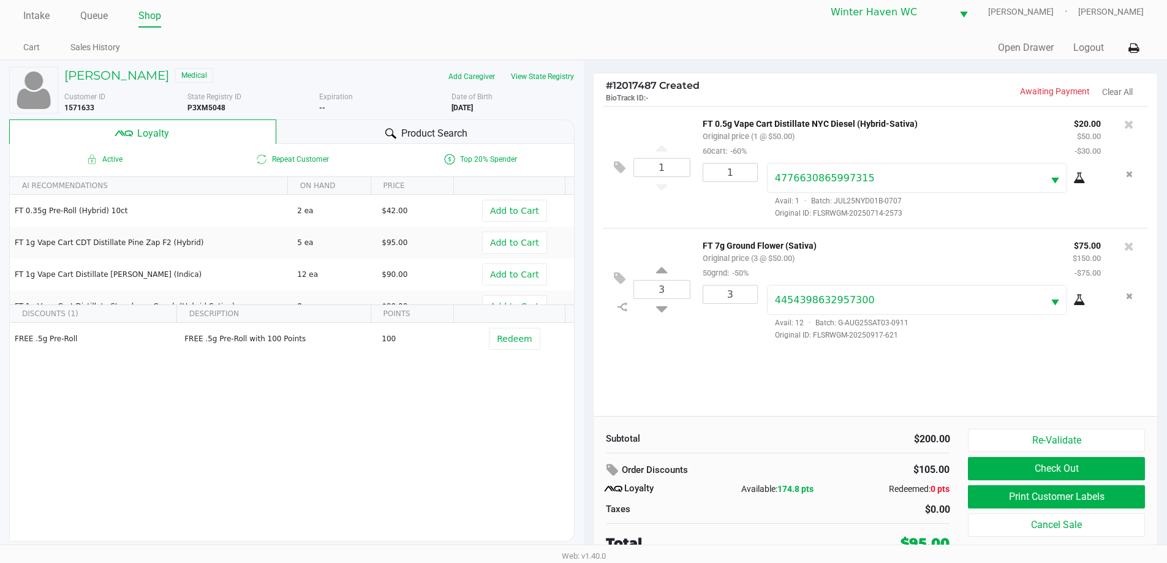
scroll to position [12, 0]
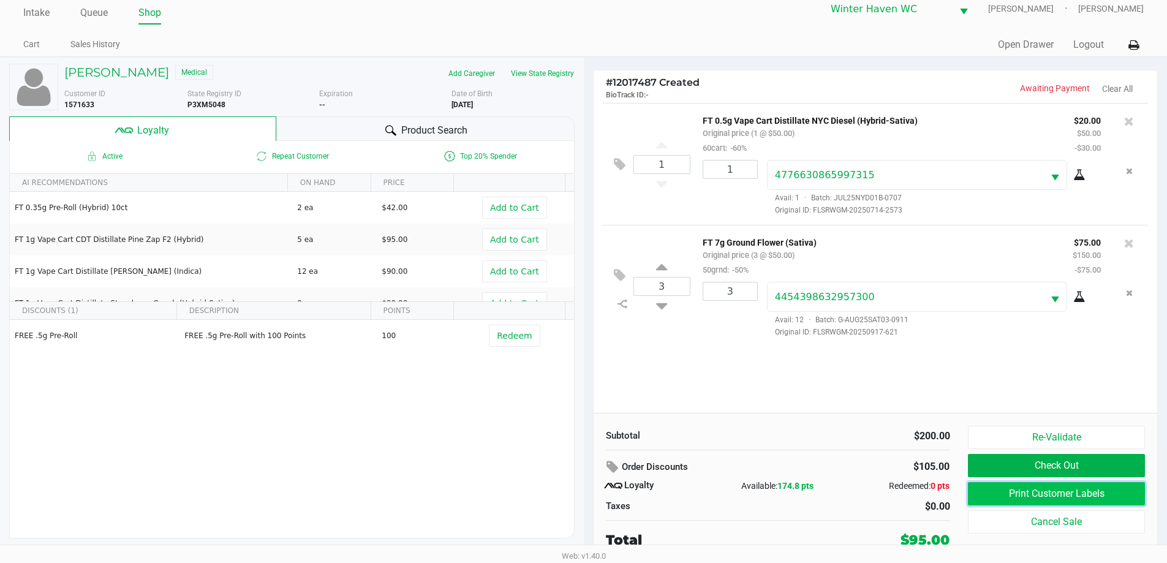
click at [992, 492] on button "Print Customer Labels" at bounding box center [1056, 493] width 176 height 23
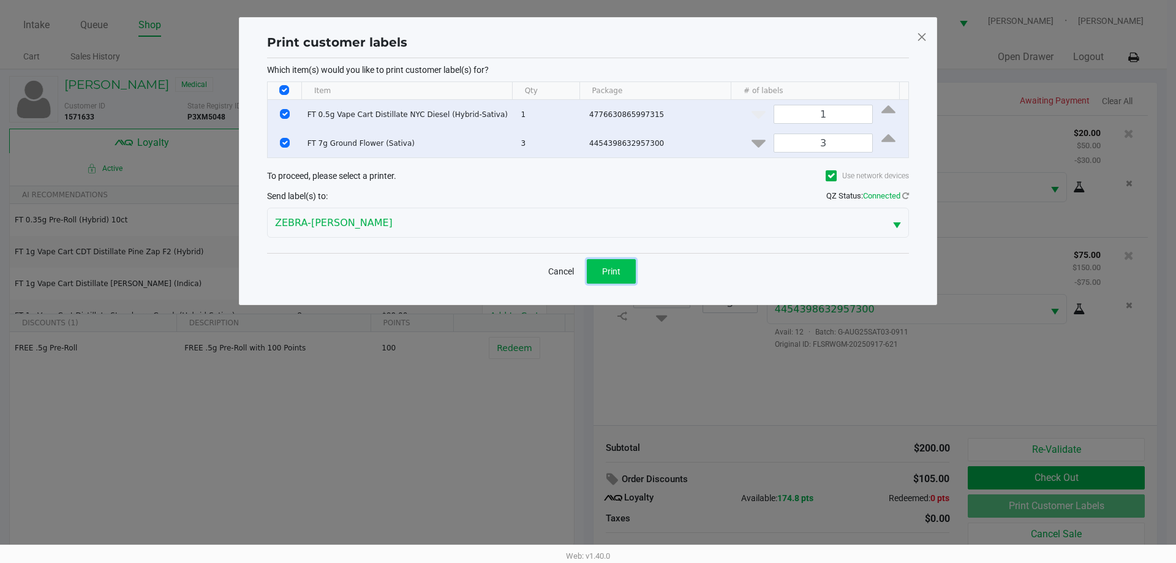
click at [614, 269] on span "Print" at bounding box center [611, 271] width 18 height 10
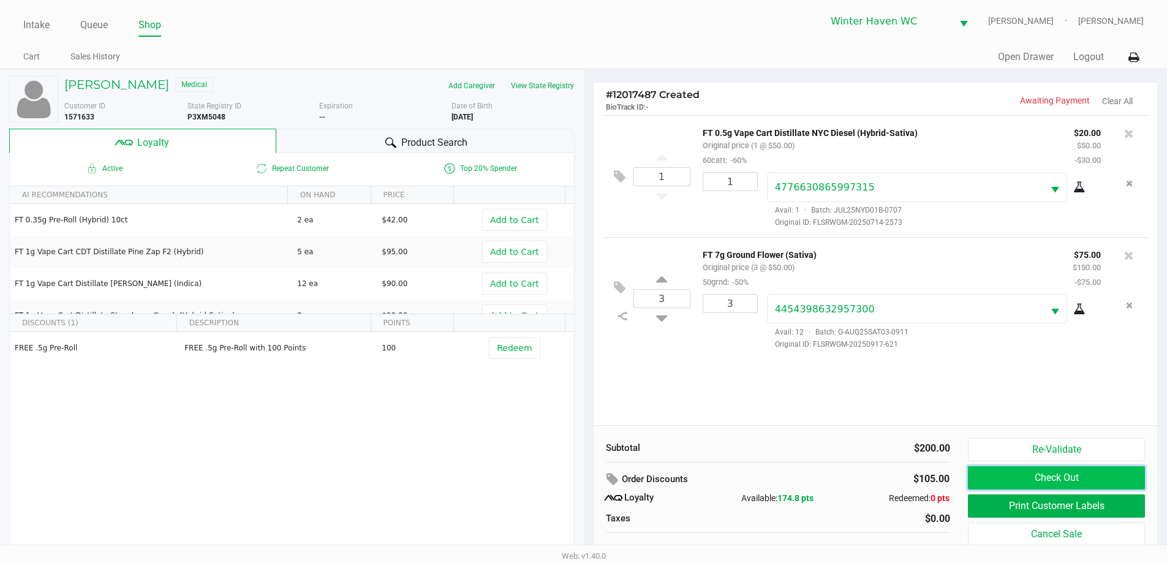
click at [1000, 472] on button "Check Out" at bounding box center [1056, 477] width 176 height 23
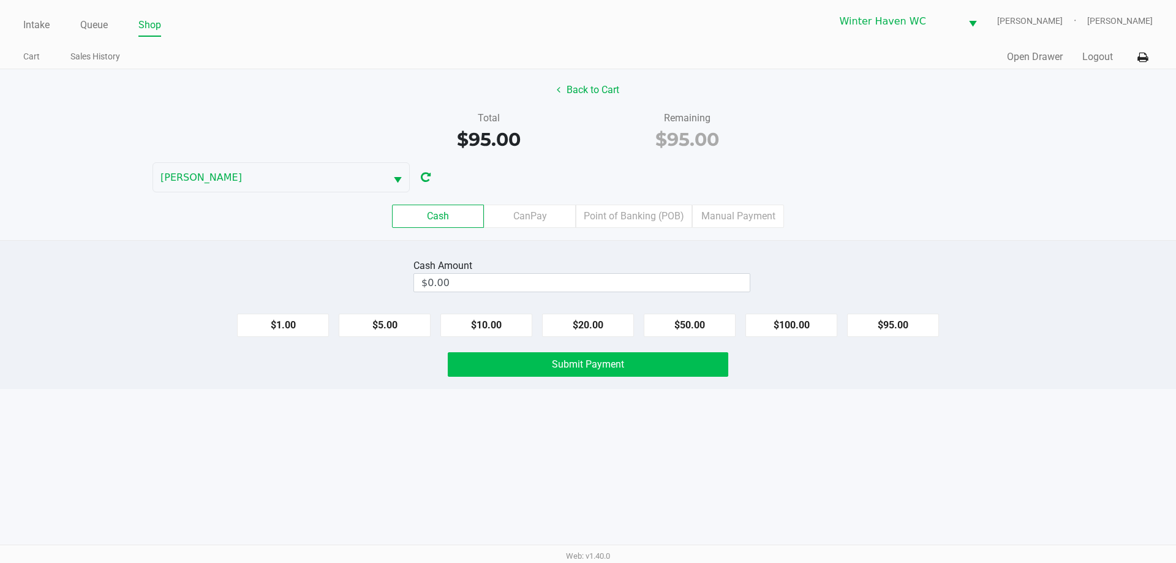
drag, startPoint x: 781, startPoint y: 320, endPoint x: 685, endPoint y: 367, distance: 106.3
click at [780, 320] on button "$100.00" at bounding box center [791, 325] width 92 height 23
type input "$100.00"
click at [609, 358] on span "Submit Payment" at bounding box center [588, 364] width 72 height 12
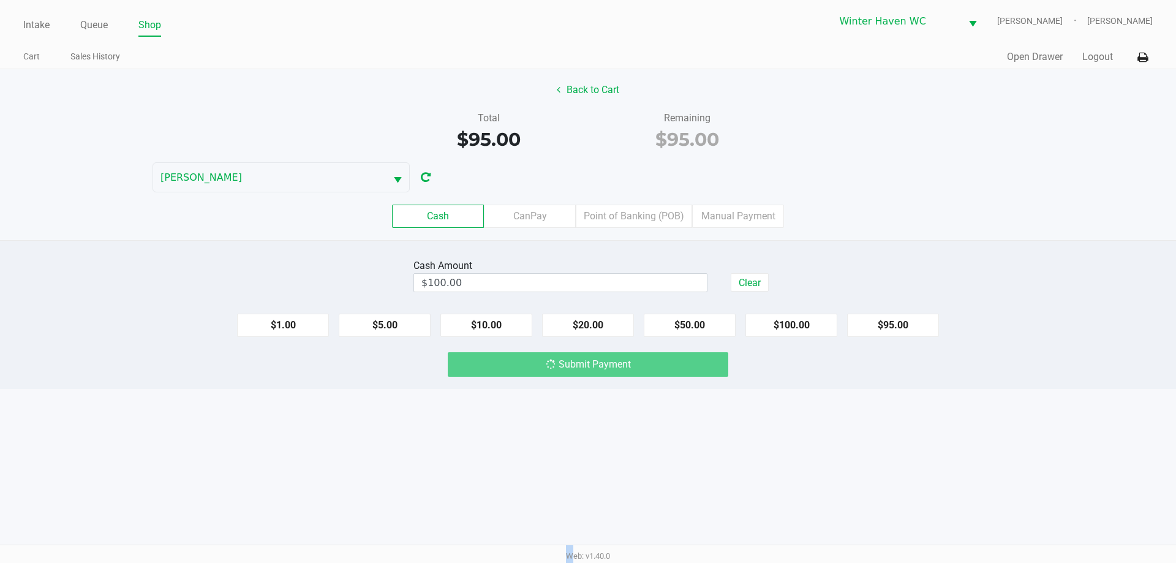
click at [609, 358] on div "Submit Payment" at bounding box center [588, 364] width 281 height 25
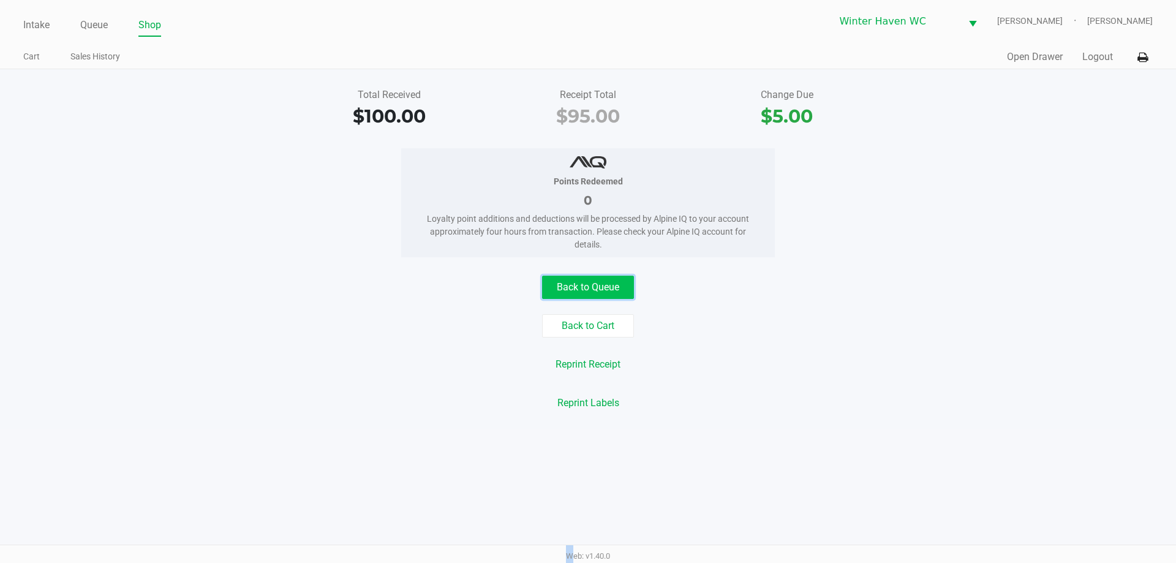
click at [619, 277] on button "Back to Queue" at bounding box center [588, 287] width 92 height 23
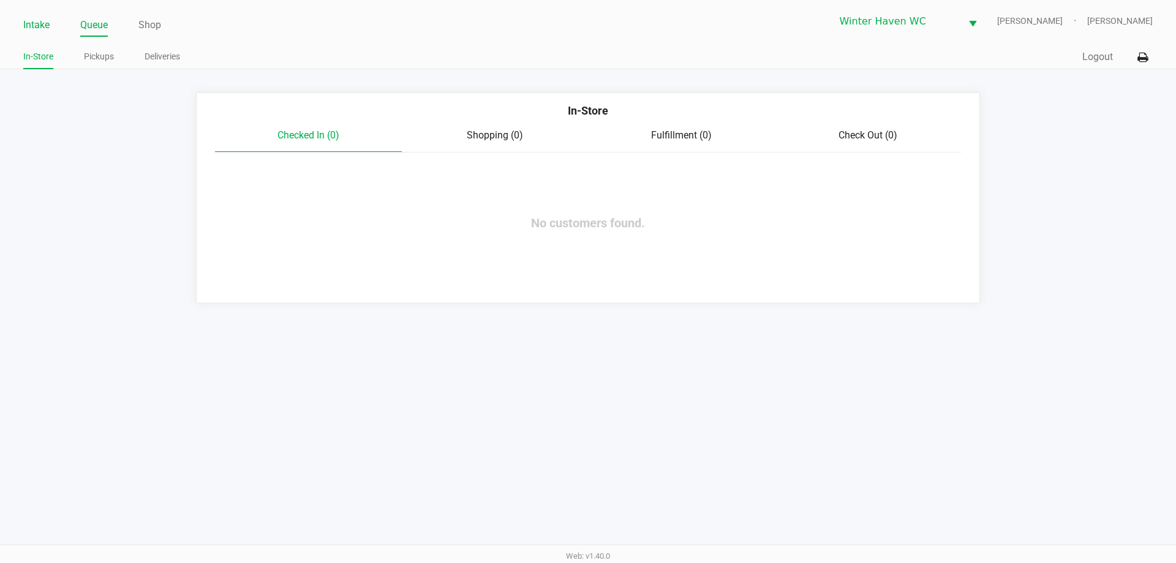
click at [32, 20] on link "Intake" at bounding box center [36, 25] width 26 height 17
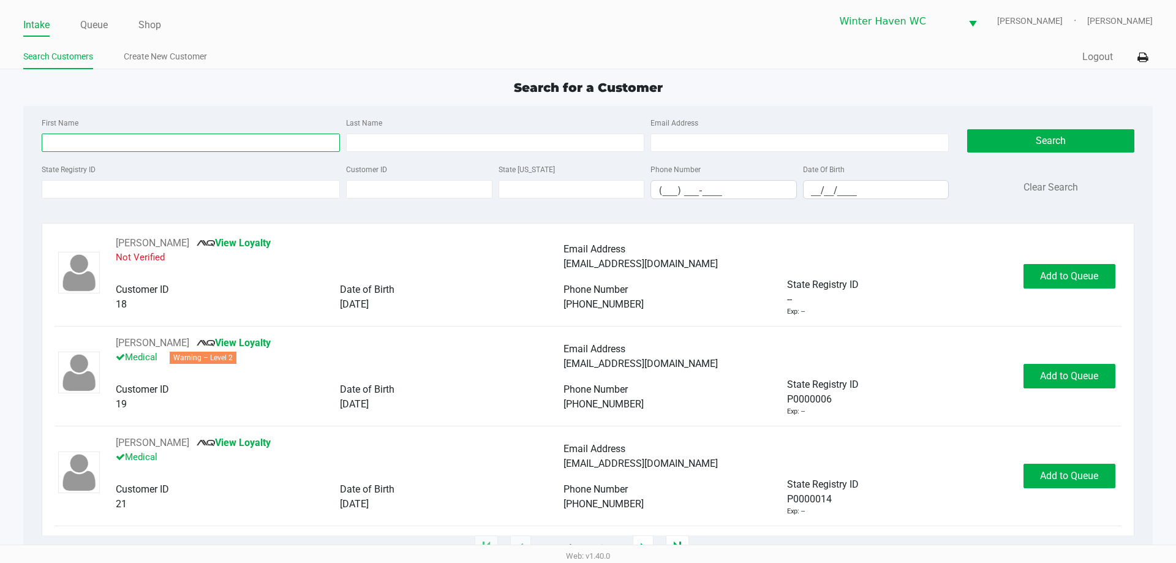
click at [196, 140] on input "First Name" at bounding box center [191, 143] width 298 height 18
type input "yinala"
click at [443, 139] on input "Last Name" at bounding box center [495, 143] width 298 height 18
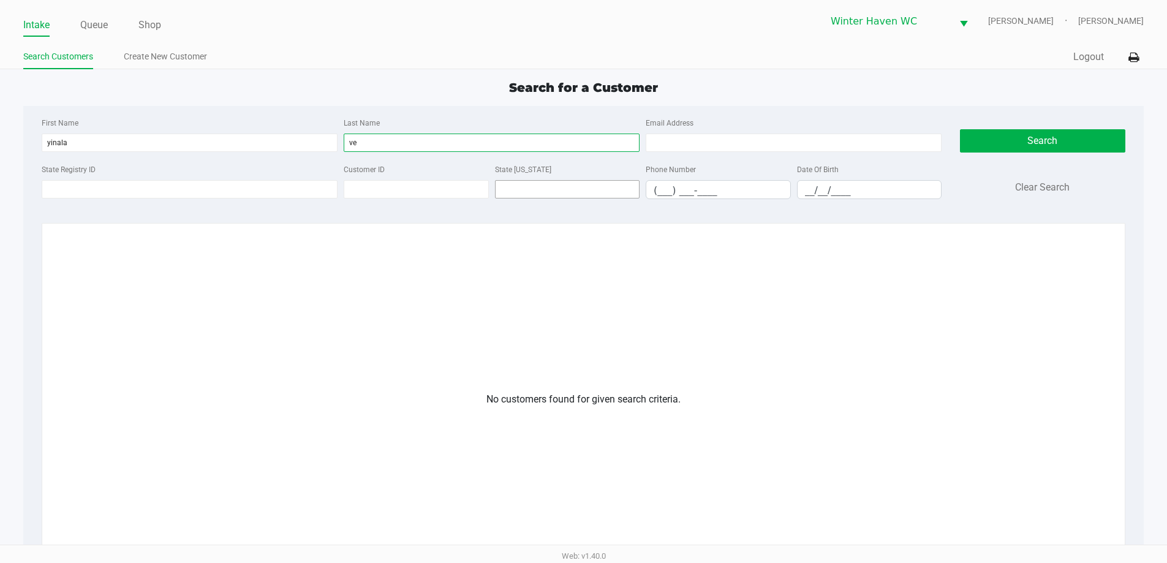
type input "v"
type input "velazquez"
click at [119, 141] on input "yinala" at bounding box center [190, 143] width 296 height 18
type input "y"
type input "yinali"
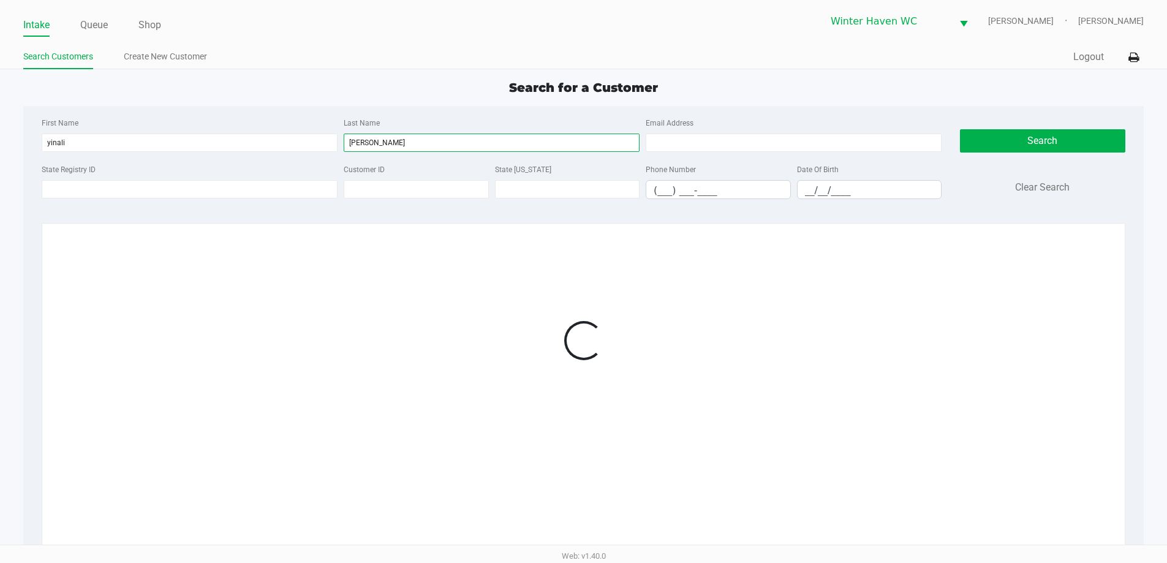
click at [448, 139] on input "velazquez" at bounding box center [492, 143] width 296 height 18
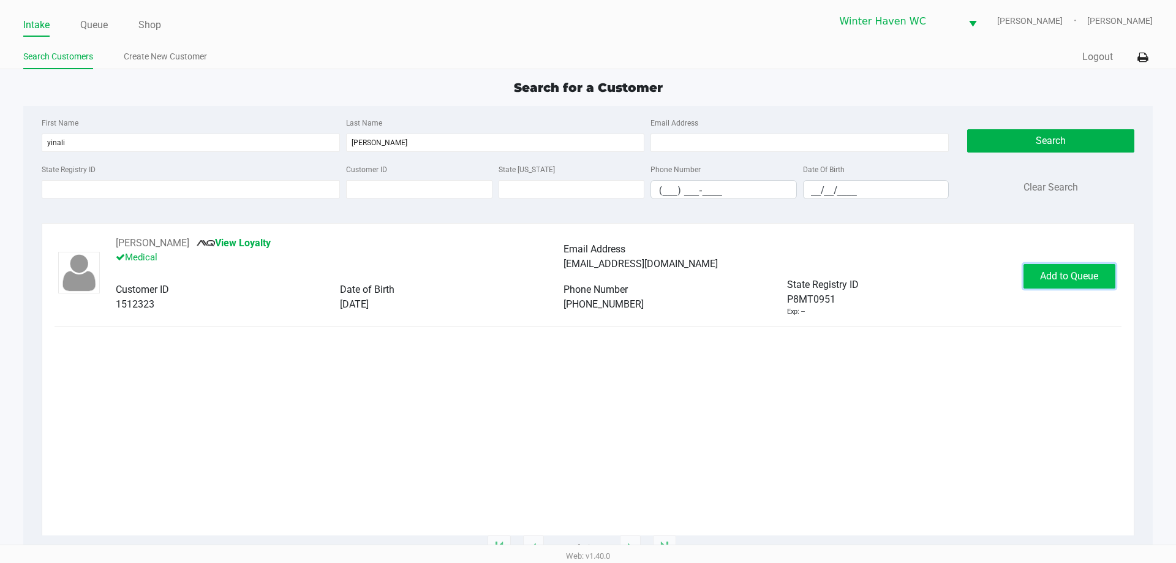
click at [1084, 281] on span "Add to Queue" at bounding box center [1069, 276] width 58 height 12
click at [1084, 281] on span "In Queue" at bounding box center [1084, 276] width 103 height 12
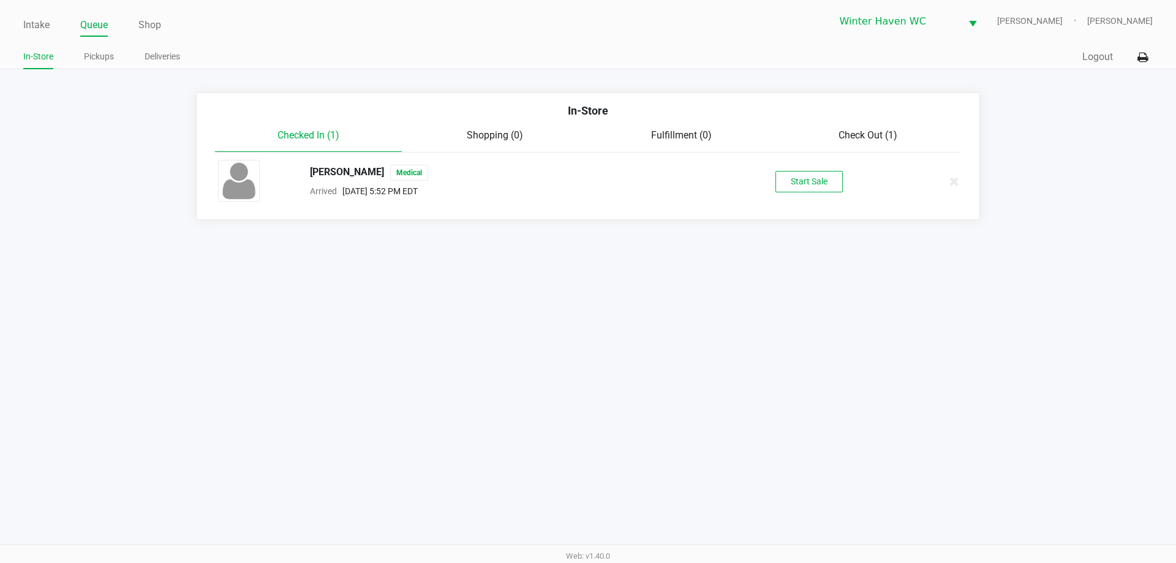
click at [831, 195] on div "YINALI VELAZQUEZ LORENZO Medical Arrived Sep 27, 2025 5:52 PM EDT Start Sale" at bounding box center [588, 181] width 758 height 43
click at [820, 185] on button "Start Sale" at bounding box center [808, 181] width 67 height 21
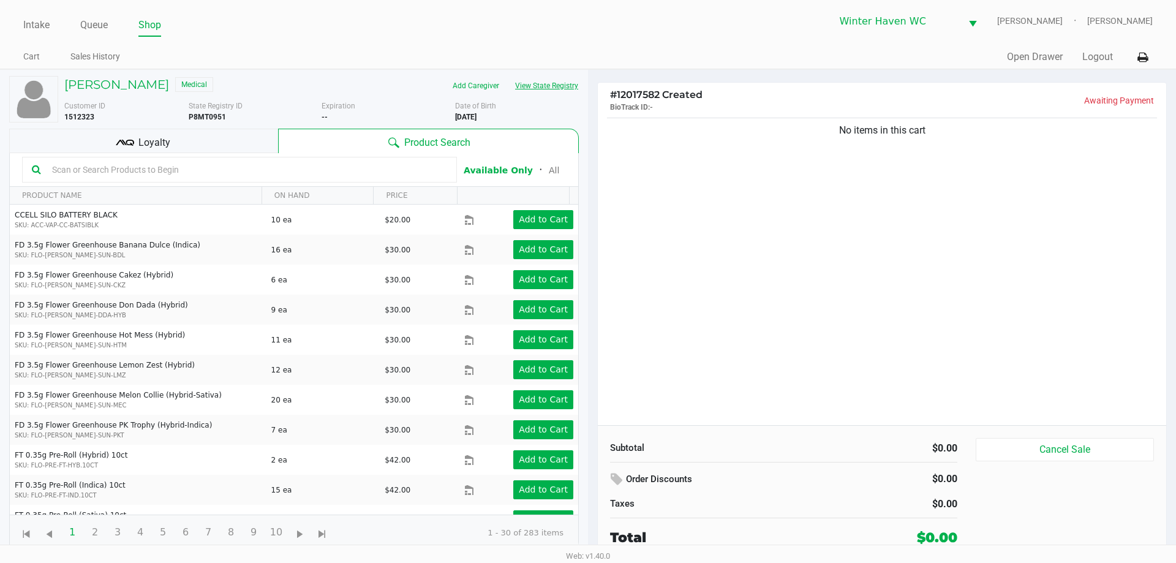
click at [532, 92] on button "View State Registry" at bounding box center [543, 86] width 72 height 20
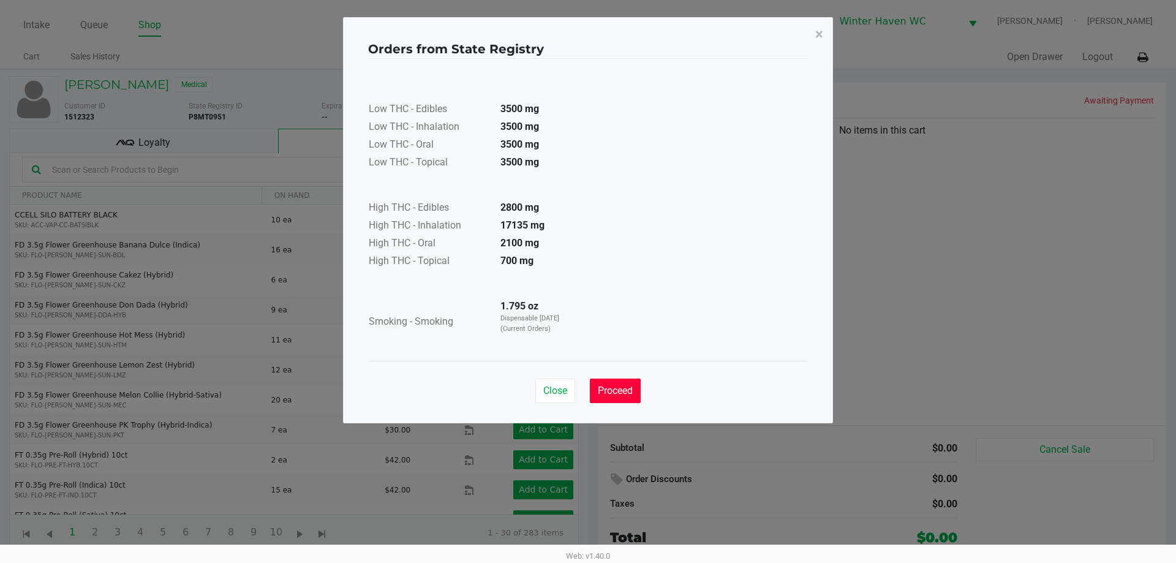
click at [617, 383] on button "Proceed" at bounding box center [615, 391] width 51 height 25
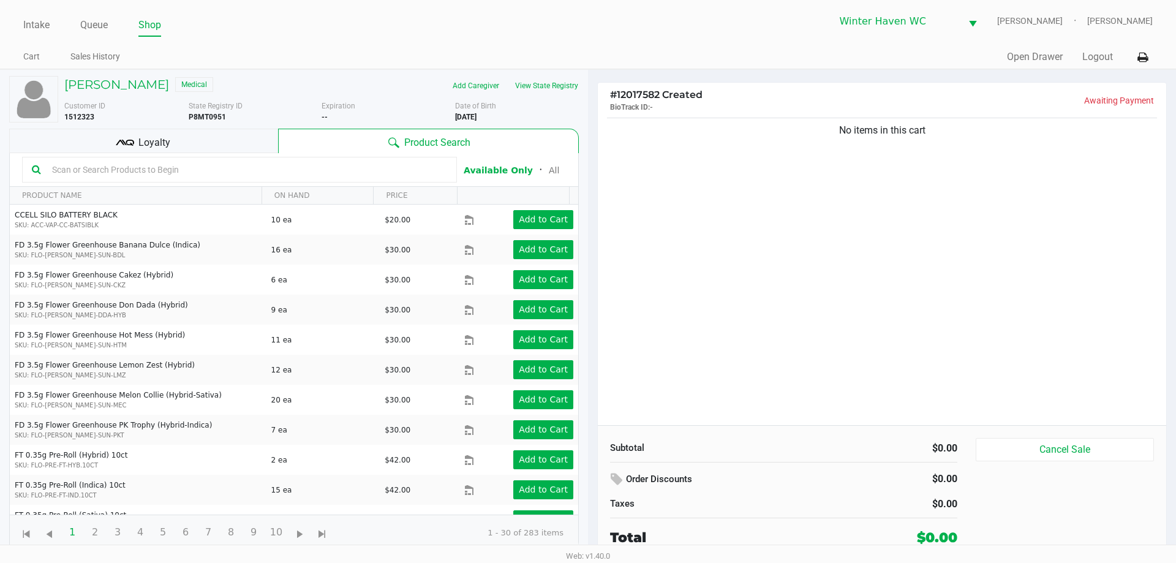
click at [158, 153] on kendo-grid-toolbar "Available Only ᛫ All" at bounding box center [294, 170] width 568 height 34
click at [164, 139] on span "Loyalty" at bounding box center [154, 142] width 32 height 15
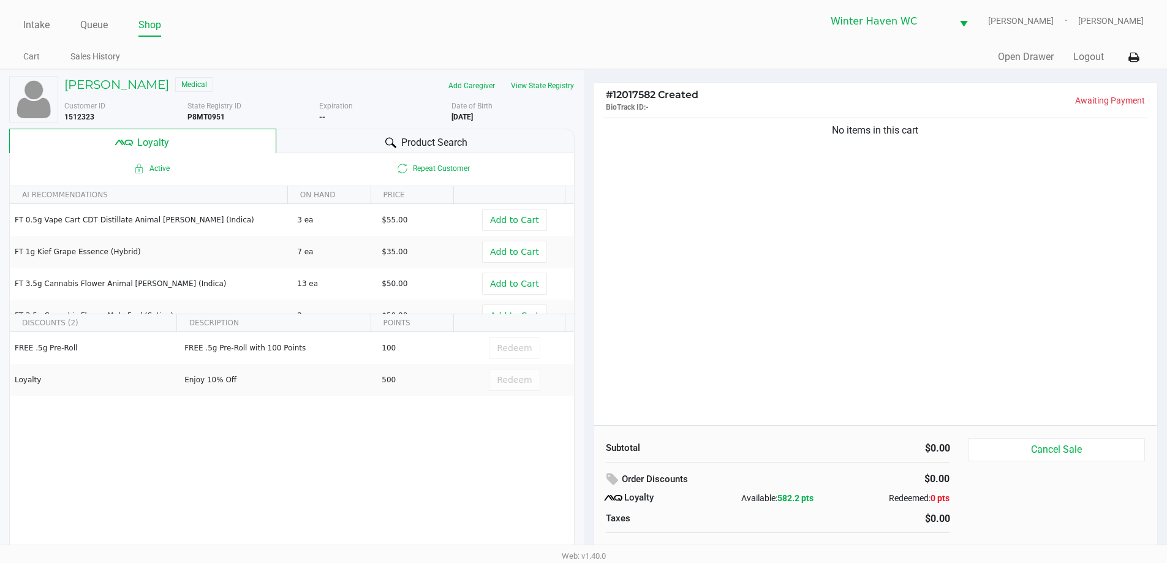
click at [458, 143] on span "Product Search" at bounding box center [434, 142] width 66 height 15
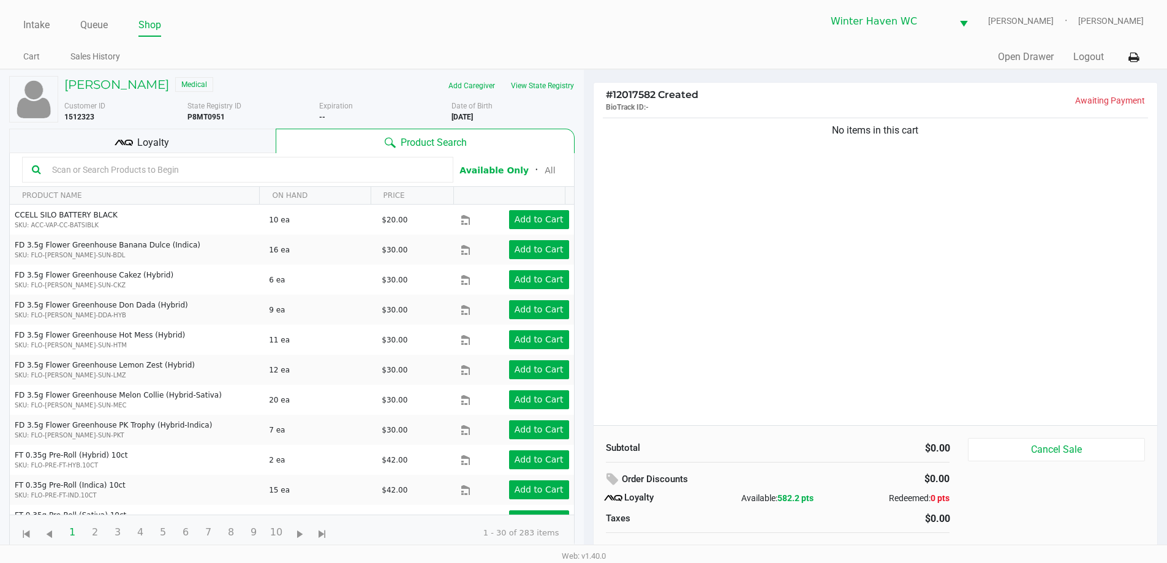
click at [181, 182] on div at bounding box center [237, 170] width 431 height 26
click at [184, 172] on input "text" at bounding box center [245, 169] width 396 height 18
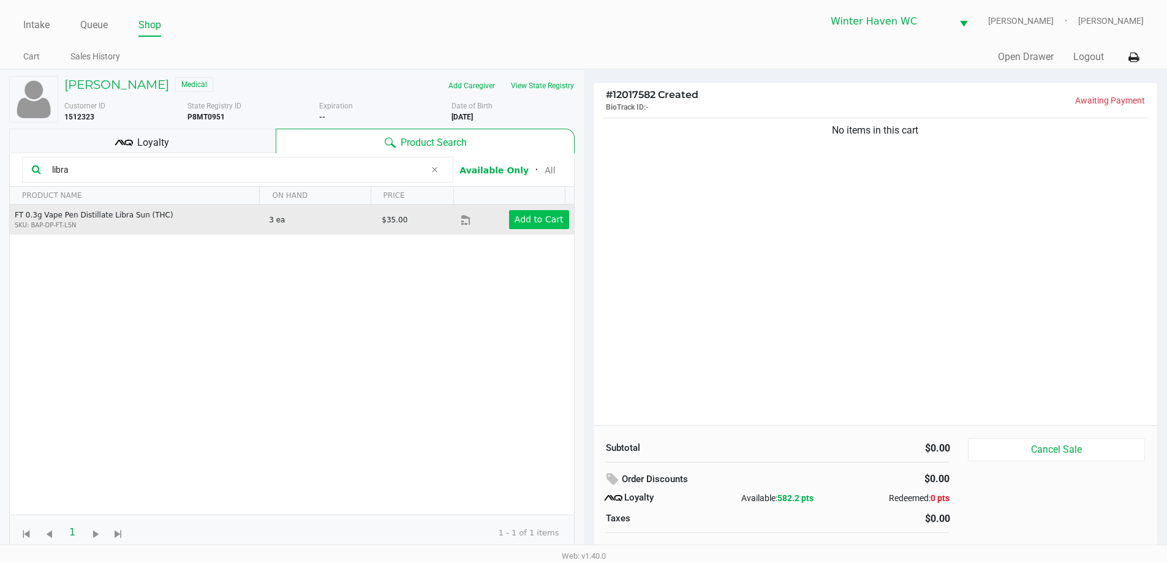
type input "libra"
click at [509, 217] on button "Add to Cart" at bounding box center [539, 219] width 60 height 19
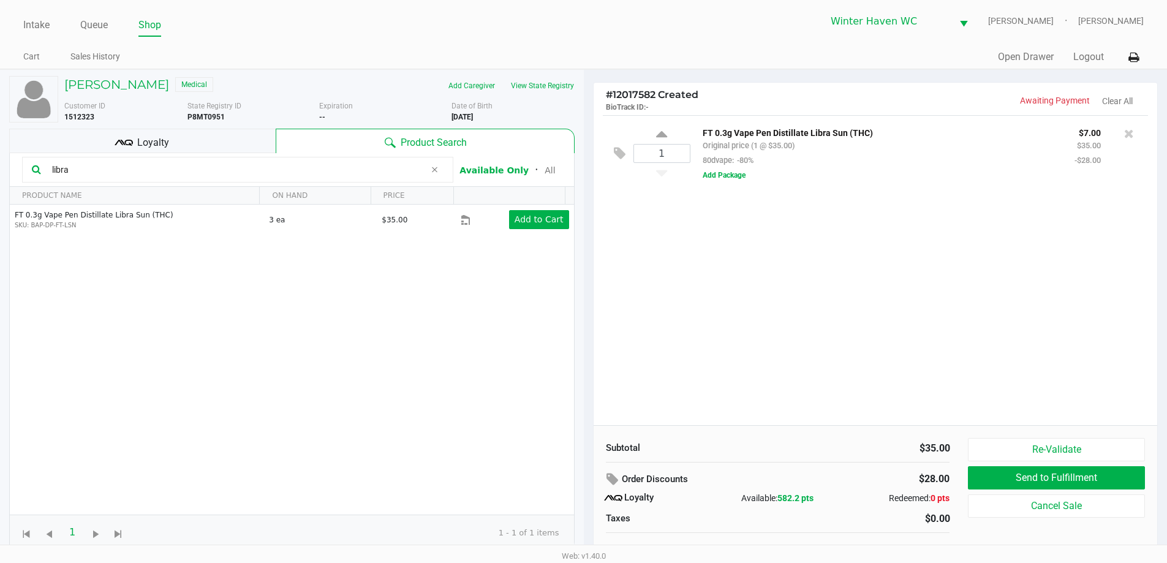
click at [212, 168] on input "libra" at bounding box center [236, 169] width 378 height 18
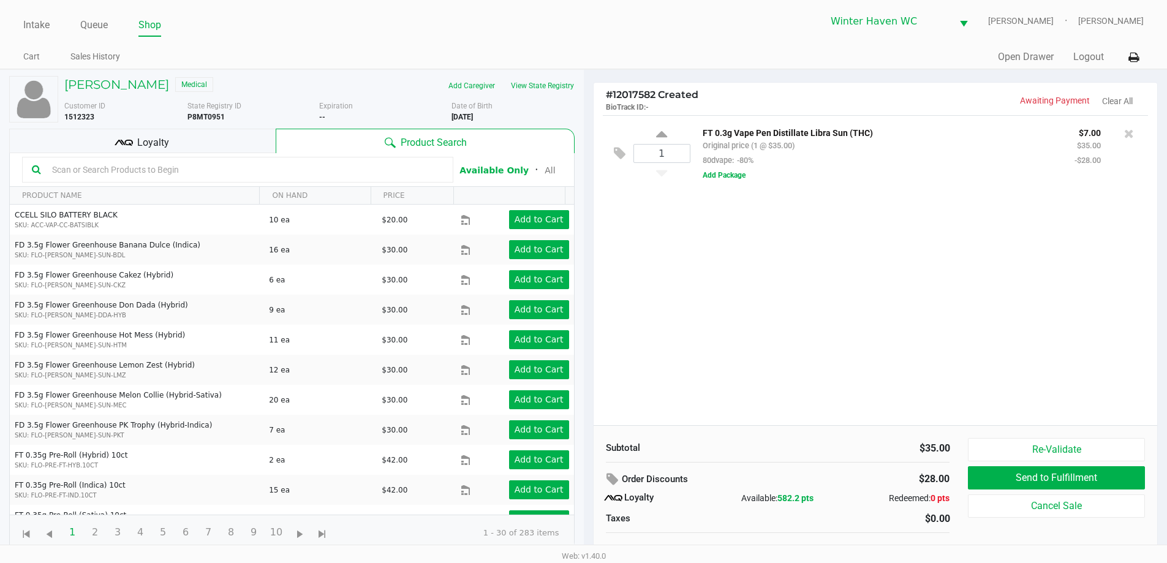
click at [246, 135] on div "Loyalty" at bounding box center [142, 141] width 266 height 25
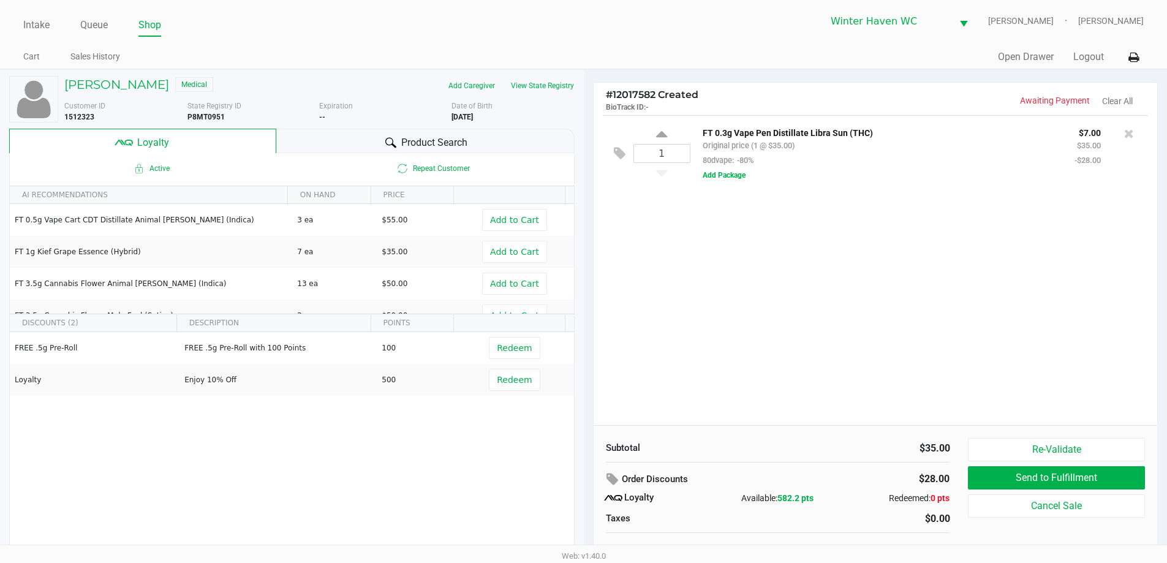
click at [371, 137] on div "Product Search" at bounding box center [425, 141] width 298 height 25
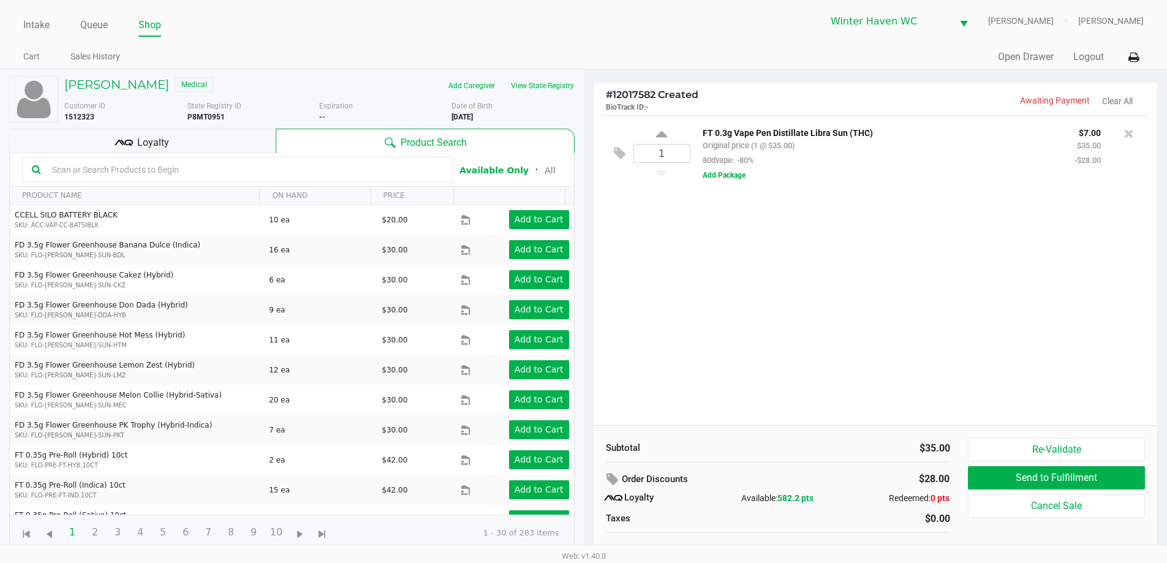
click at [225, 166] on input "text" at bounding box center [245, 169] width 396 height 18
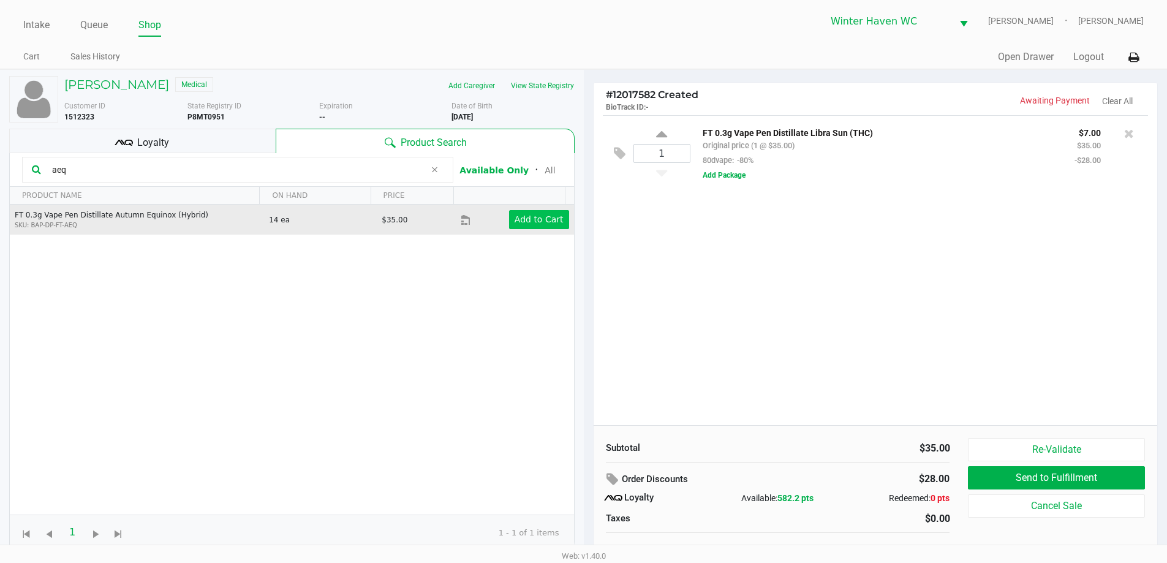
type input "aeq"
click at [524, 221] on app-button-loader "Add to Cart" at bounding box center [539, 219] width 49 height 10
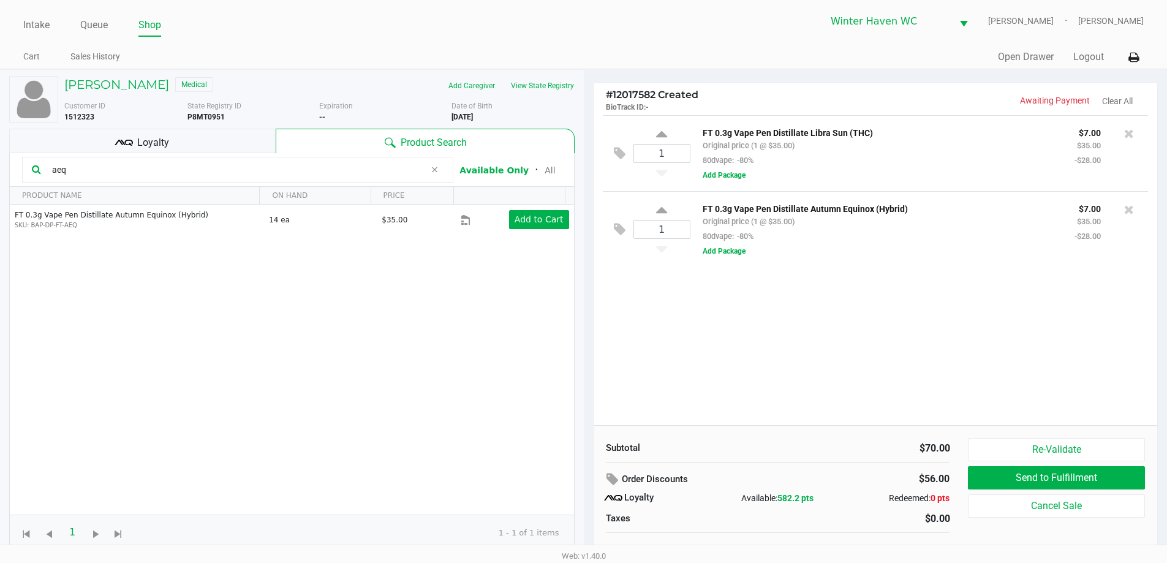
click at [982, 312] on div "1 FT 0.3g Vape Pen Distillate Libra Sun (THC) Original price (1 @ $35.00) 80dva…" at bounding box center [876, 270] width 564 height 310
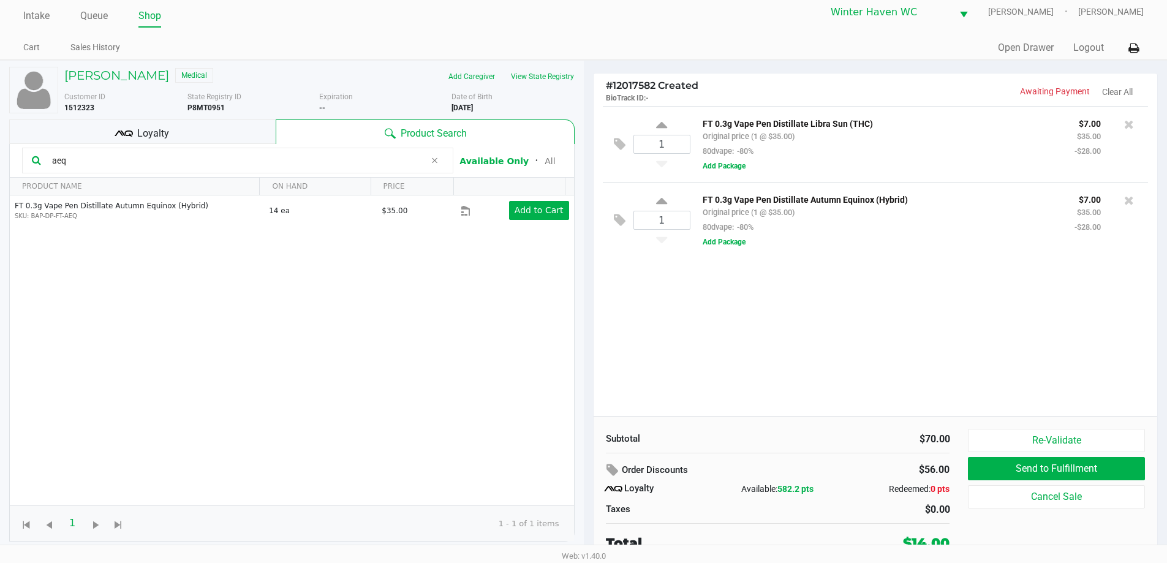
scroll to position [12, 0]
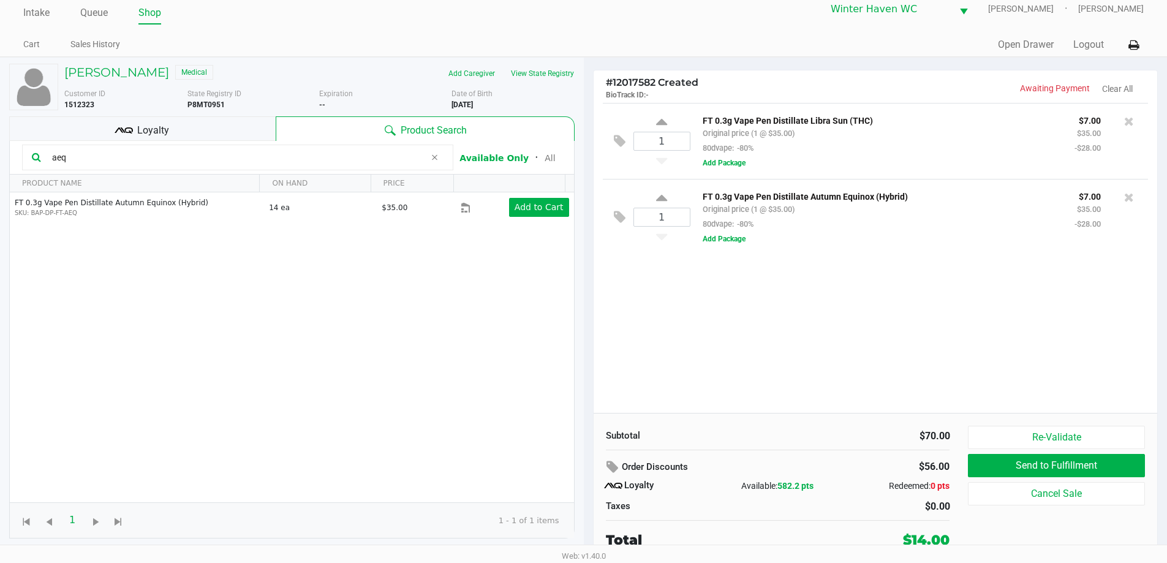
click at [268, 149] on input "aeq" at bounding box center [236, 157] width 378 height 18
click at [267, 149] on input "aeq" at bounding box center [236, 157] width 378 height 18
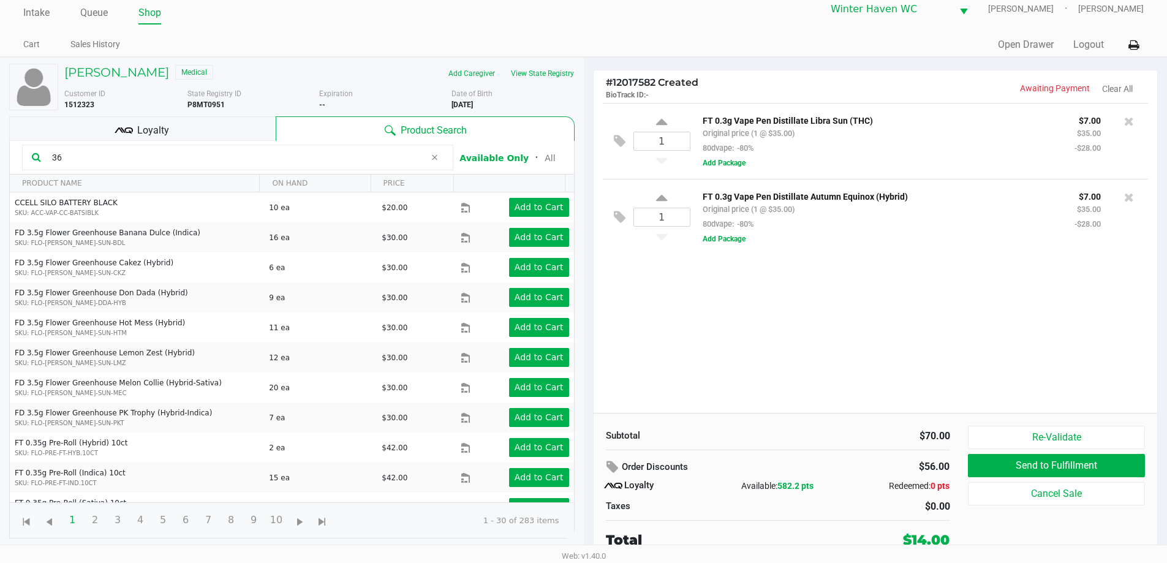
type input "3"
click at [193, 136] on div "Loyalty" at bounding box center [142, 128] width 266 height 25
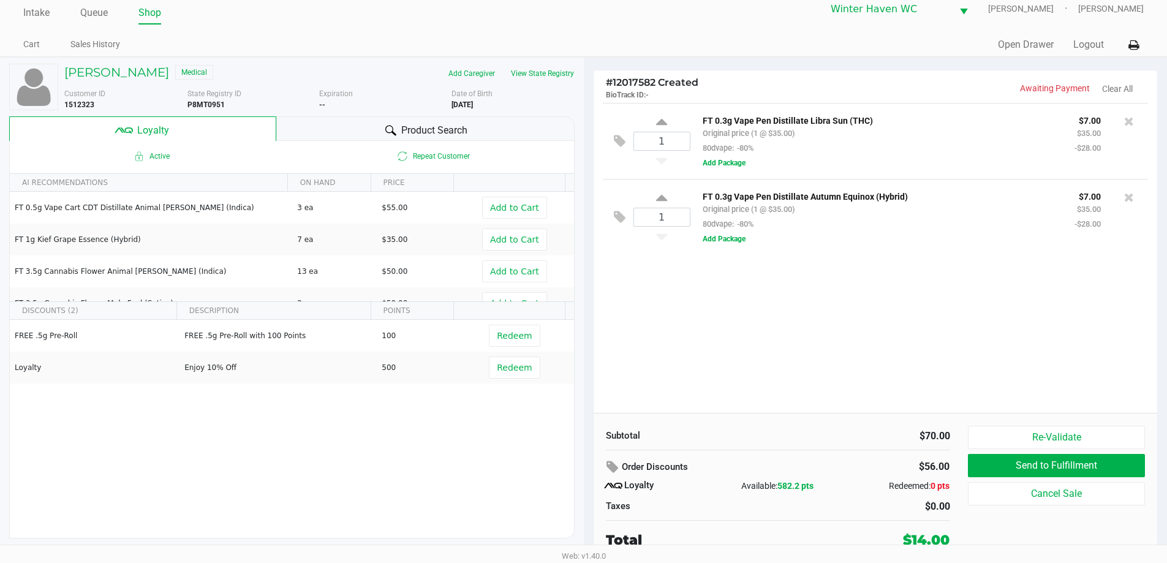
click at [446, 130] on span "Product Search" at bounding box center [434, 130] width 66 height 15
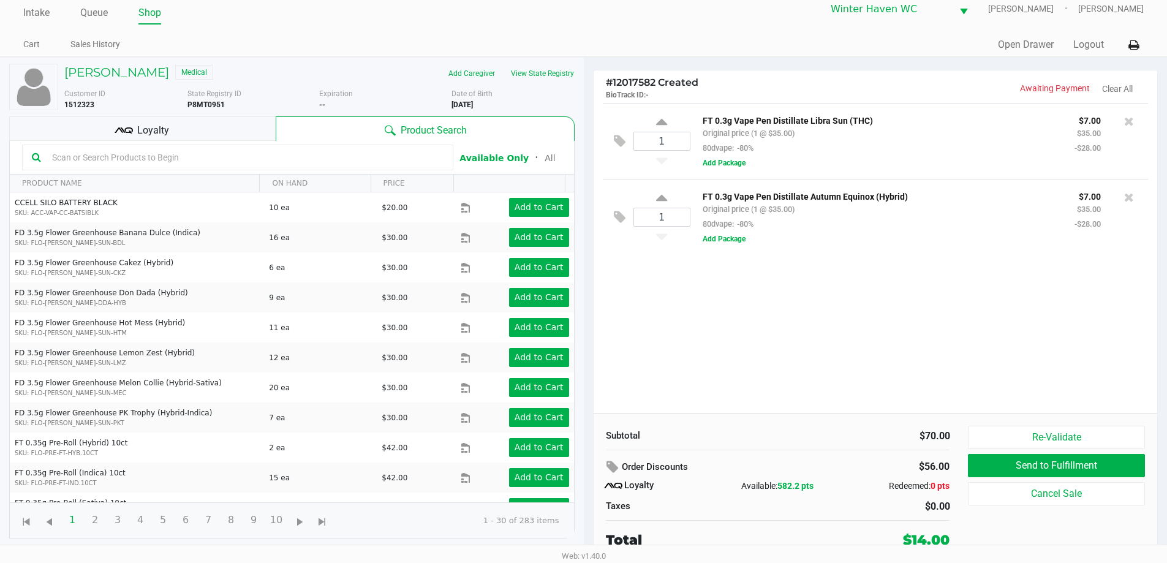
click at [412, 160] on input "text" at bounding box center [245, 157] width 396 height 18
click at [407, 158] on input "text" at bounding box center [245, 157] width 396 height 18
click at [898, 291] on div "1 FT 0.3g Vape Pen Distillate Libra Sun (THC) Original price (1 @ $35.00) 80dva…" at bounding box center [876, 258] width 564 height 310
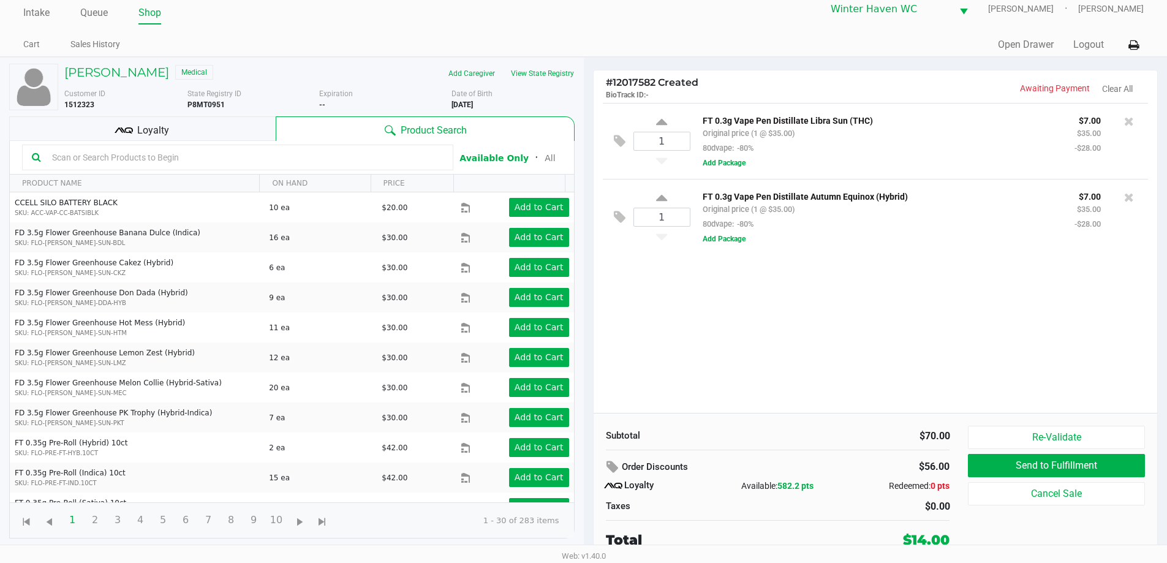
click at [898, 291] on div "1 FT 0.3g Vape Pen Distillate Libra Sun (THC) Original price (1 @ $35.00) 80dva…" at bounding box center [876, 258] width 564 height 310
click at [913, 300] on div "1 FT 0.3g Vape Pen Distillate Libra Sun (THC) Original price (1 @ $35.00) 80dva…" at bounding box center [876, 258] width 564 height 310
click at [917, 304] on div "1 FT 0.3g Vape Pen Distillate Libra Sun (THC) Original price (1 @ $35.00) 80dva…" at bounding box center [876, 258] width 564 height 310
click at [963, 293] on div "1 FT 0.3g Vape Pen Distillate Libra Sun (THC) Original price (1 @ $35.00) 80dva…" at bounding box center [876, 258] width 564 height 310
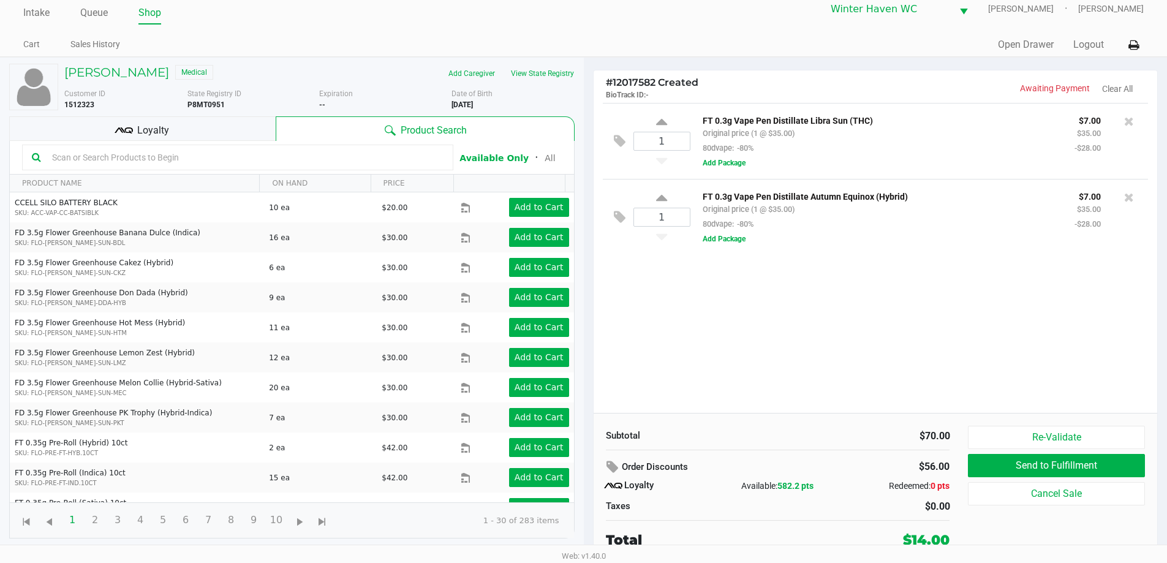
click at [968, 292] on div "1 FT 0.3g Vape Pen Distillate Libra Sun (THC) Original price (1 @ $35.00) 80dva…" at bounding box center [876, 258] width 564 height 310
click at [936, 285] on div "1 FT 0.3g Vape Pen Distillate Libra Sun (THC) Original price (1 @ $35.00) 80dva…" at bounding box center [876, 258] width 564 height 310
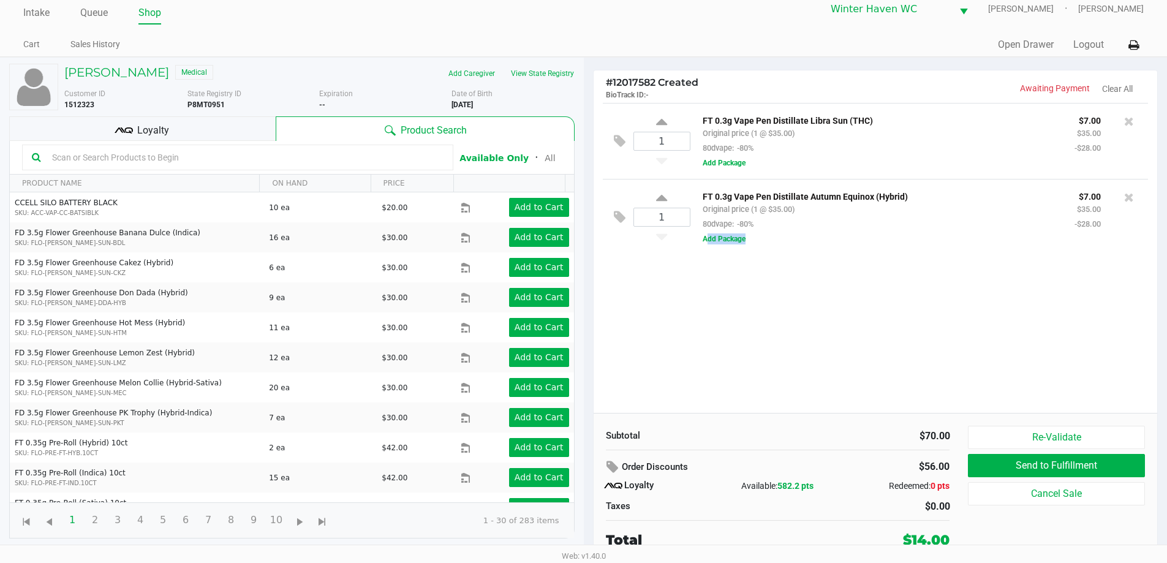
click at [936, 285] on div "1 FT 0.3g Vape Pen Distillate Libra Sun (THC) Original price (1 @ $35.00) 80dva…" at bounding box center [876, 258] width 564 height 310
click at [938, 282] on div "1 FT 0.3g Vape Pen Distillate Libra Sun (THC) Original price (1 @ $35.00) 80dva…" at bounding box center [876, 258] width 564 height 310
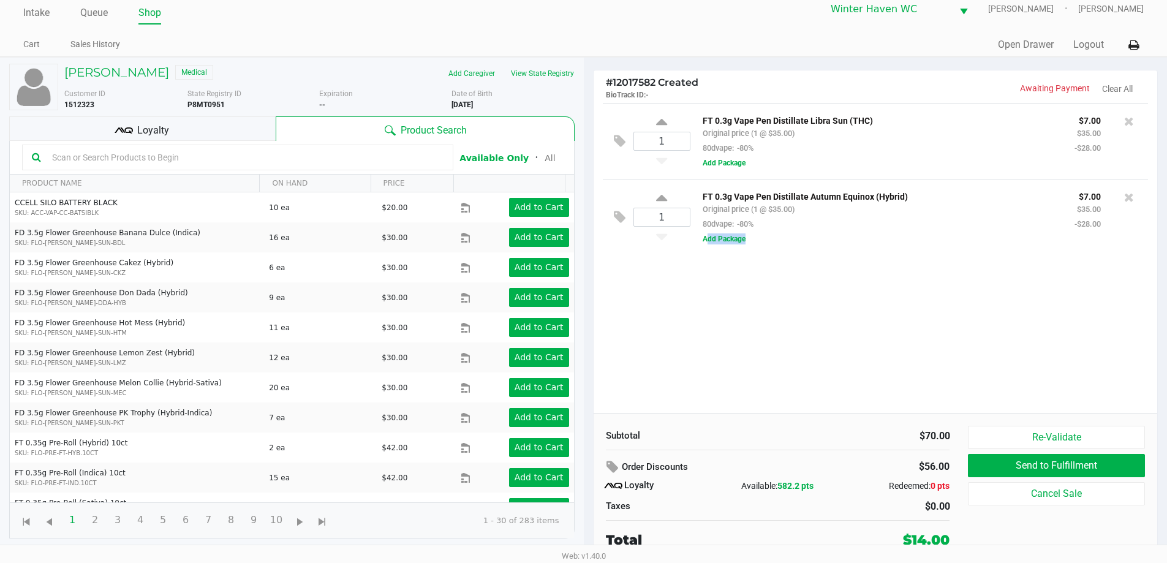
drag, startPoint x: 975, startPoint y: 154, endPoint x: 937, endPoint y: 265, distance: 117.4
click at [964, 211] on div "1 FT 0.3g Vape Pen Distillate Libra Sun (THC) Original price (1 @ $35.00) 80dva…" at bounding box center [876, 258] width 564 height 310
click at [953, 258] on div "1 FT 0.3g Vape Pen Distillate Libra Sun (THC) Original price (1 @ $35.00) 80dva…" at bounding box center [876, 258] width 564 height 310
click at [949, 307] on div "1 FT 0.3g Vape Pen Distillate Libra Sun (THC) Original price (1 @ $35.00) 80dva…" at bounding box center [876, 258] width 564 height 310
click at [951, 307] on div "1 FT 0.3g Vape Pen Distillate Libra Sun (THC) Original price (1 @ $35.00) 80dva…" at bounding box center [876, 258] width 564 height 310
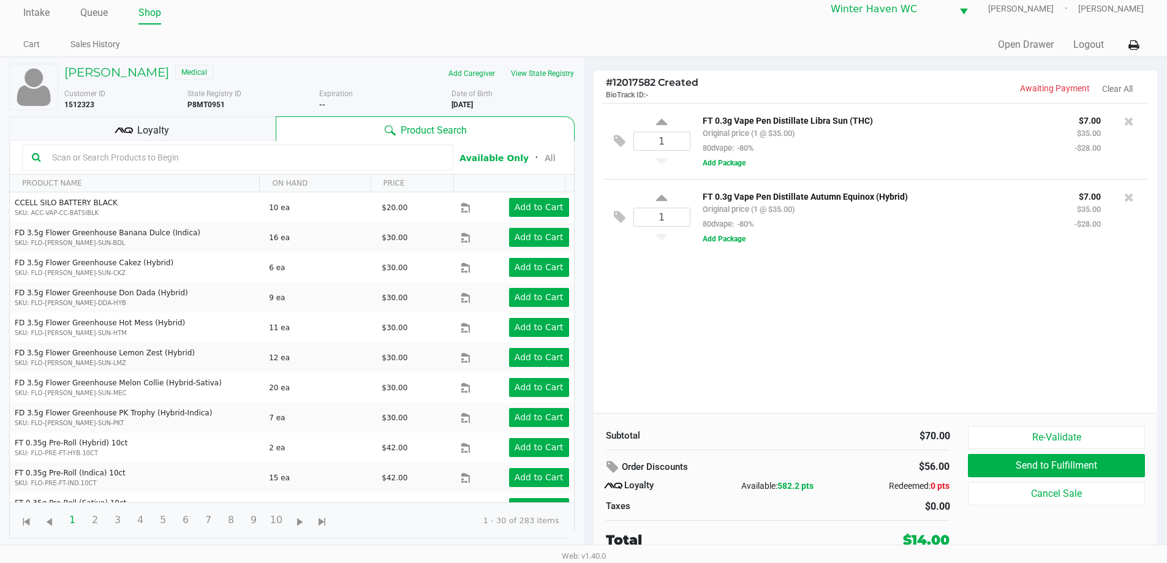
click at [949, 304] on div "1 FT 0.3g Vape Pen Distillate Libra Sun (THC) Original price (1 @ $35.00) 80dva…" at bounding box center [876, 258] width 564 height 310
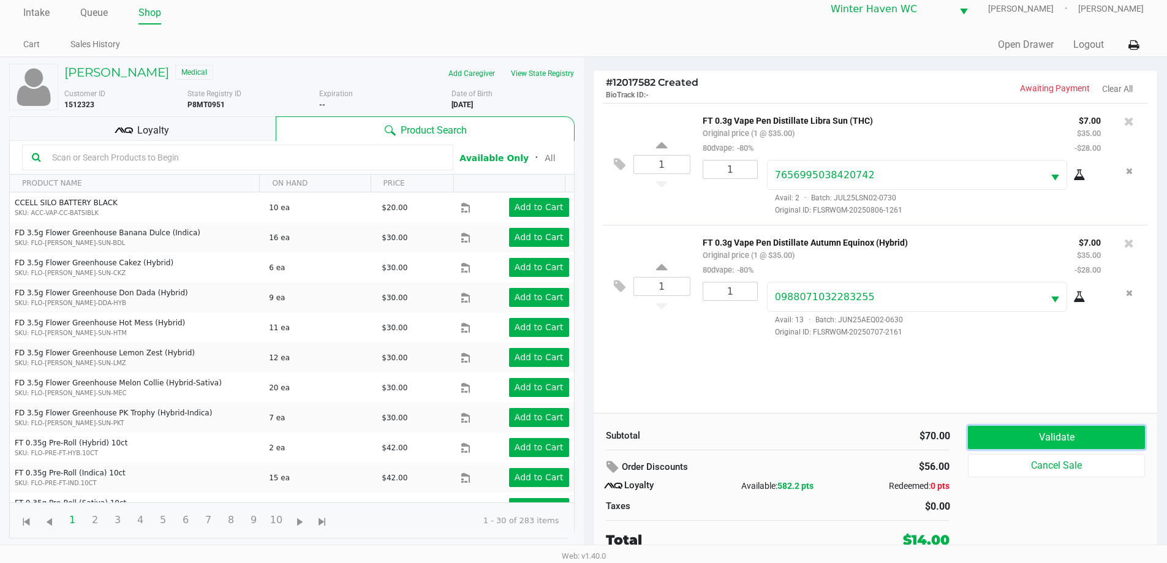
click at [1035, 439] on button "Validate" at bounding box center [1056, 437] width 176 height 23
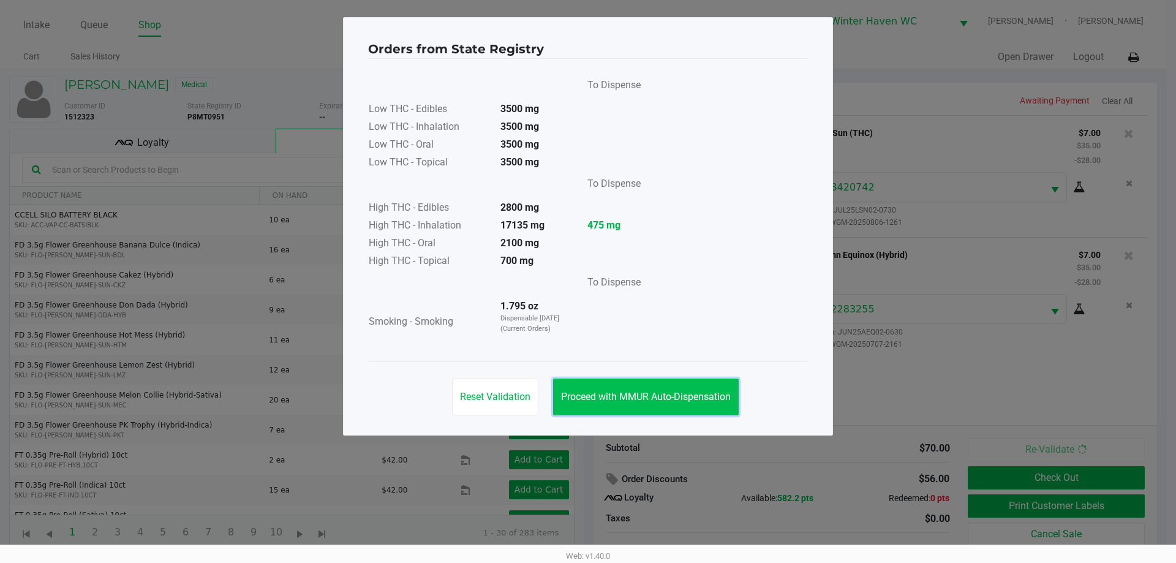
click at [674, 387] on button "Proceed with MMUR Auto-Dispensation" at bounding box center [646, 397] width 186 height 37
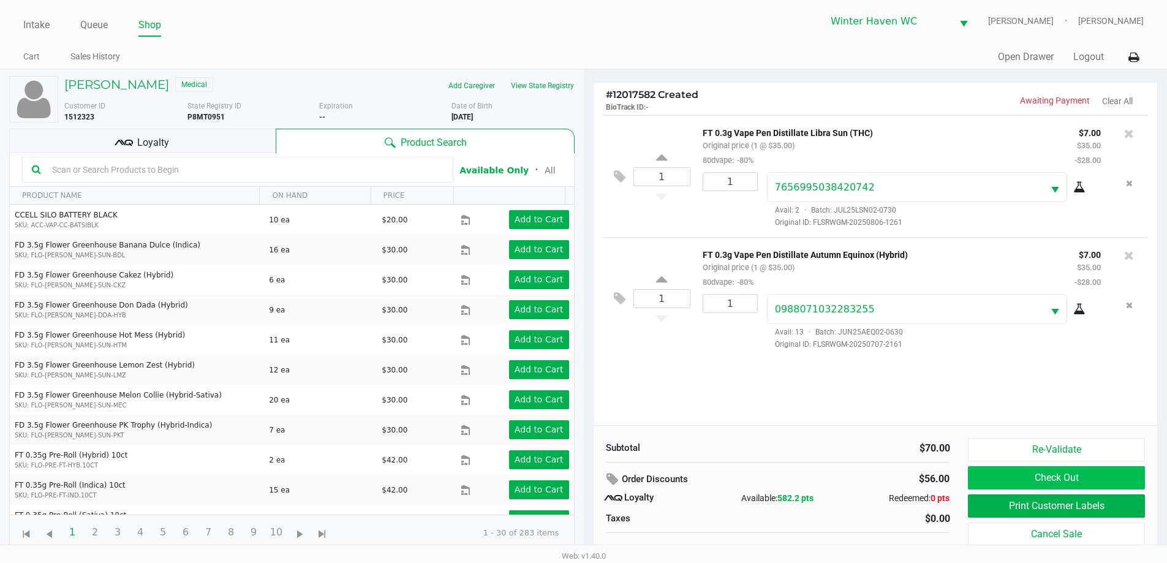
scroll to position [12, 0]
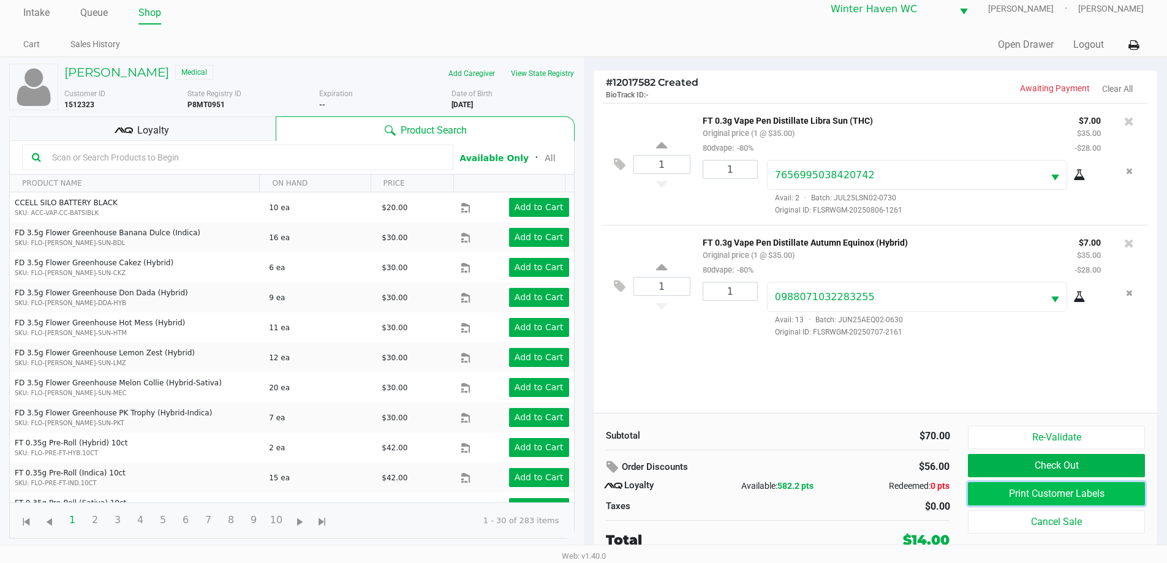
click at [1068, 492] on button "Print Customer Labels" at bounding box center [1056, 493] width 176 height 23
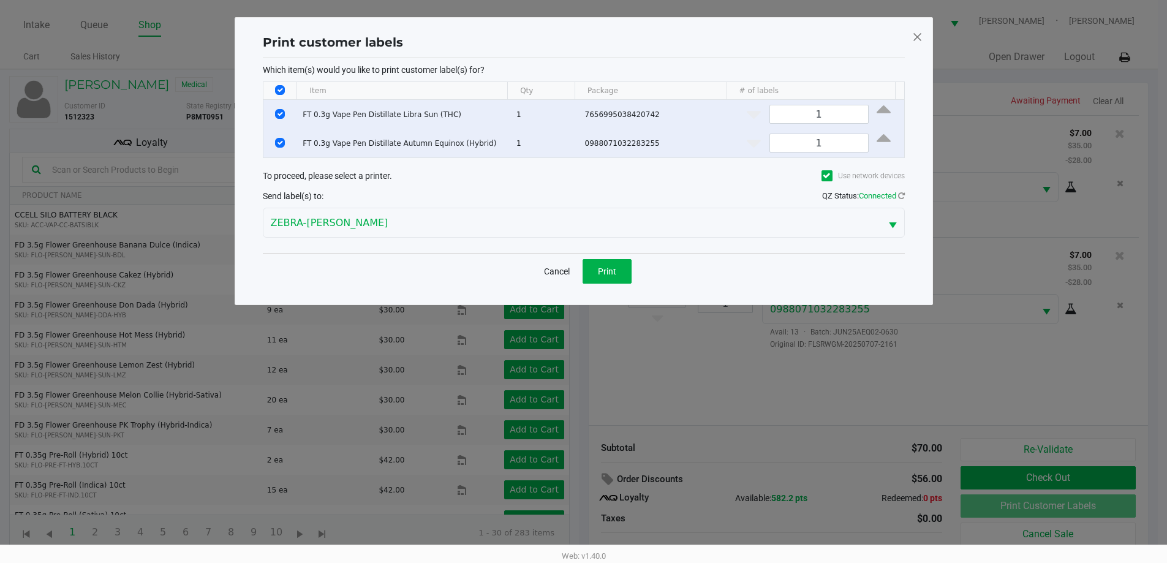
scroll to position [0, 0]
click at [622, 269] on button "Print" at bounding box center [611, 271] width 49 height 25
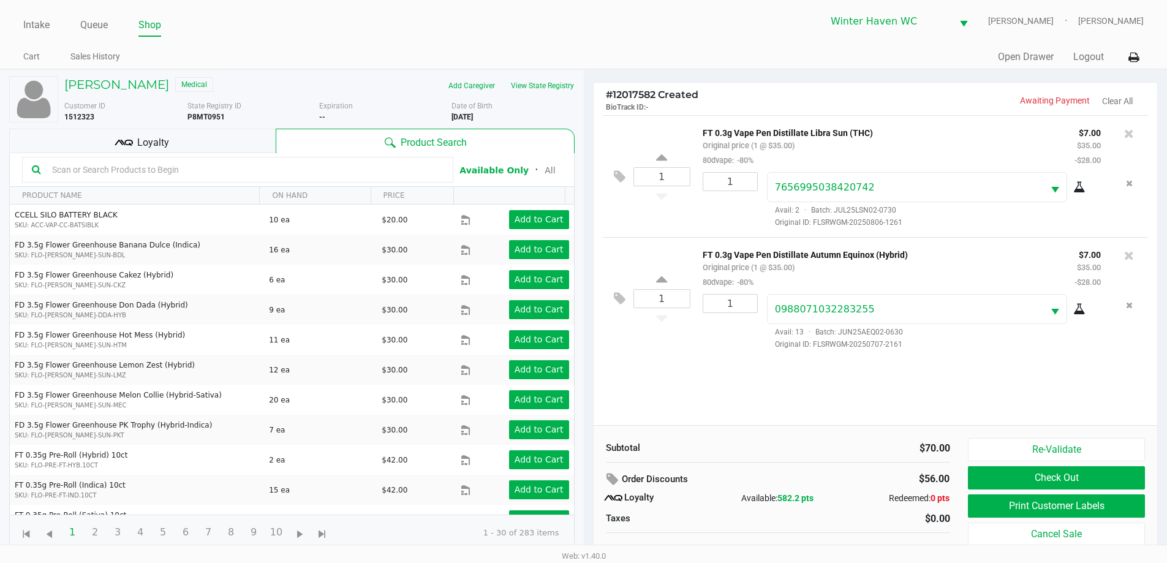
click at [195, 147] on div "Loyalty" at bounding box center [142, 141] width 266 height 25
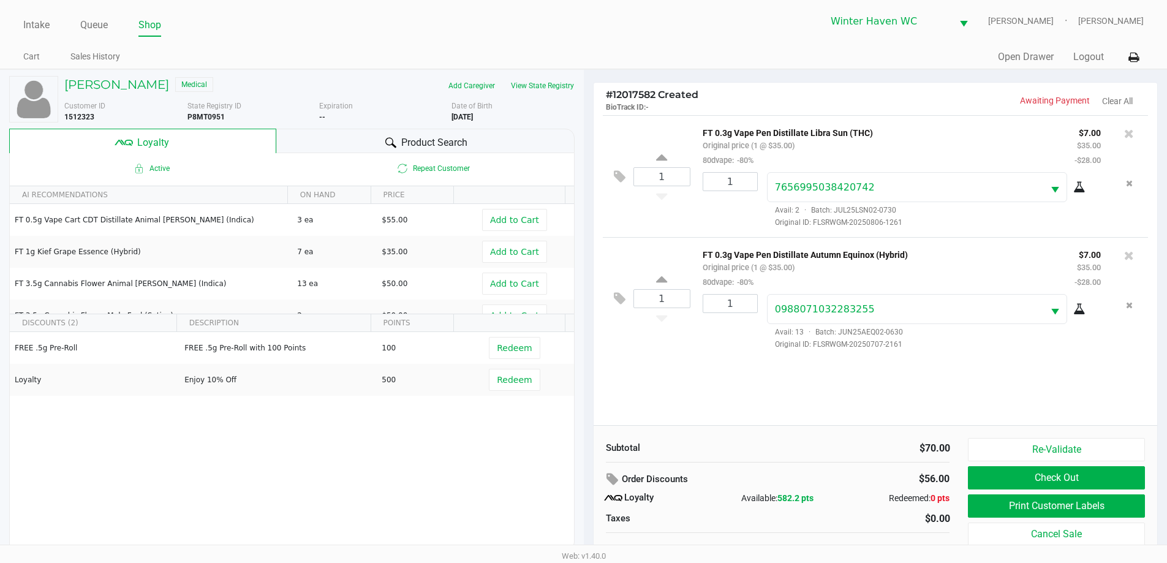
click at [419, 145] on span "Product Search" at bounding box center [434, 142] width 66 height 15
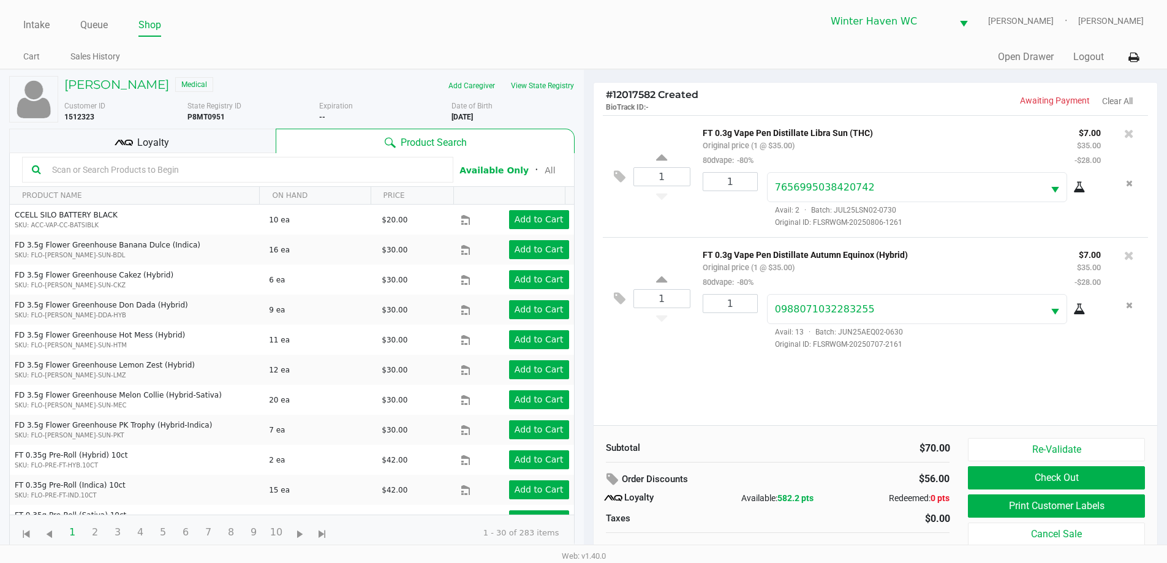
click at [373, 170] on input "text" at bounding box center [245, 169] width 396 height 18
click at [154, 149] on span "Loyalty" at bounding box center [153, 142] width 32 height 15
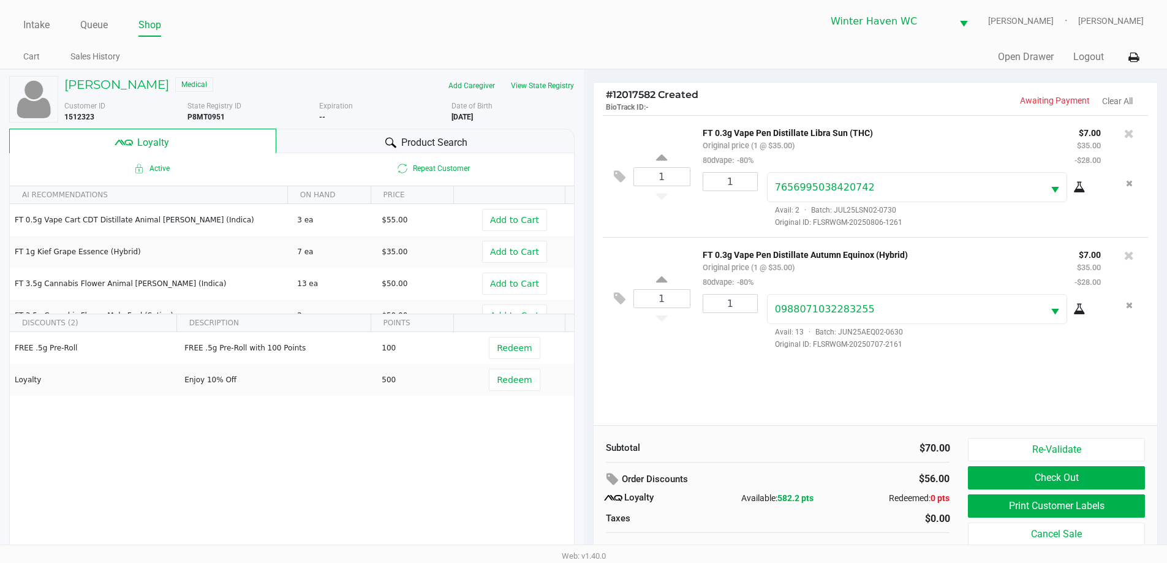
click at [403, 133] on div "Product Search" at bounding box center [425, 141] width 298 height 25
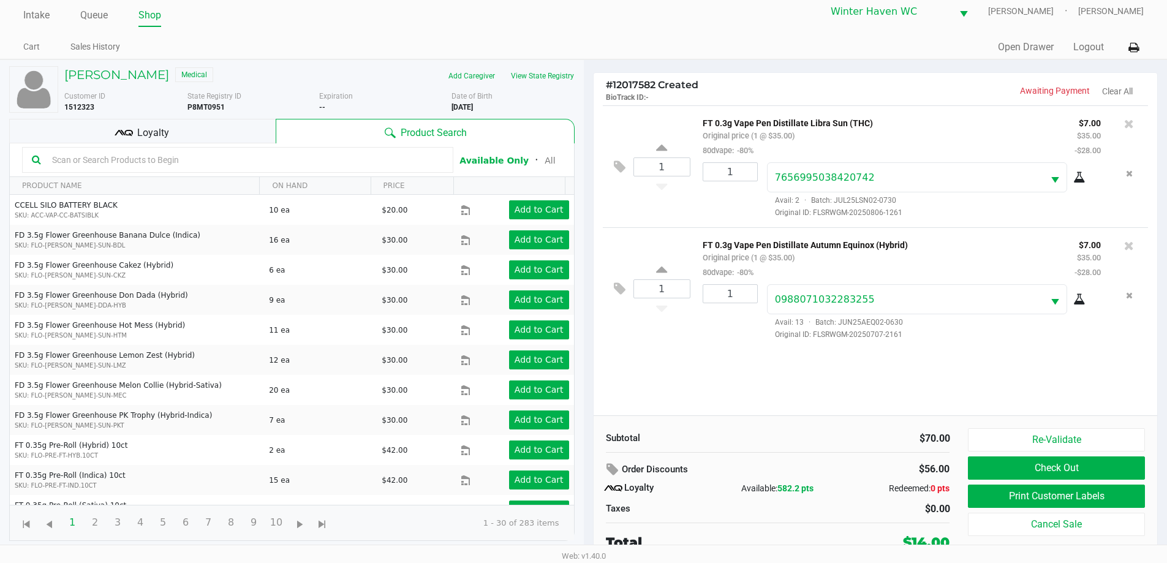
scroll to position [12, 0]
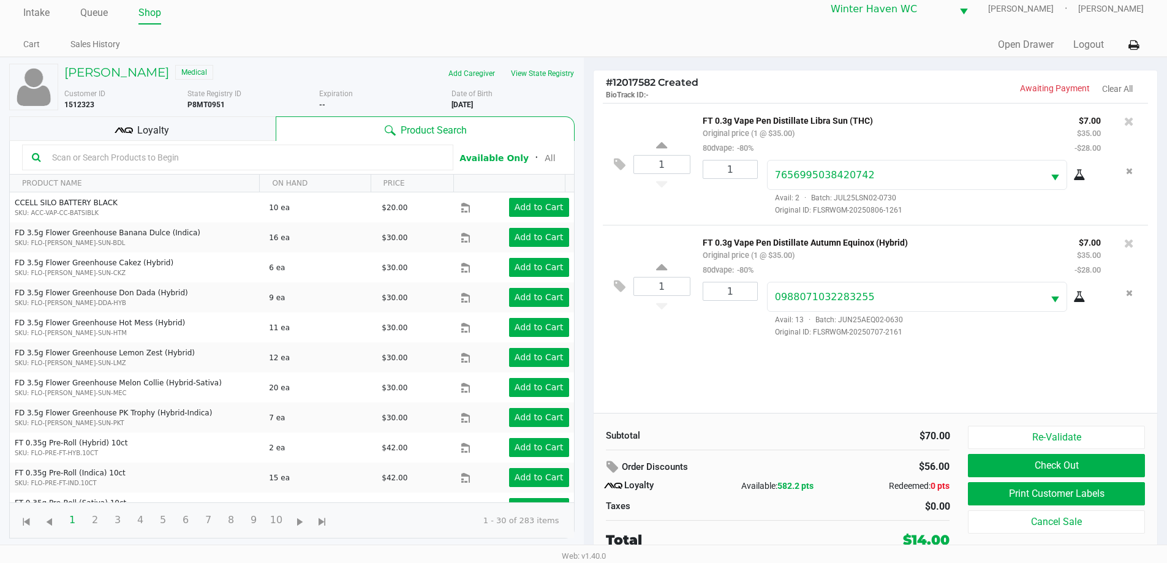
click at [174, 130] on div "Loyalty" at bounding box center [142, 128] width 266 height 25
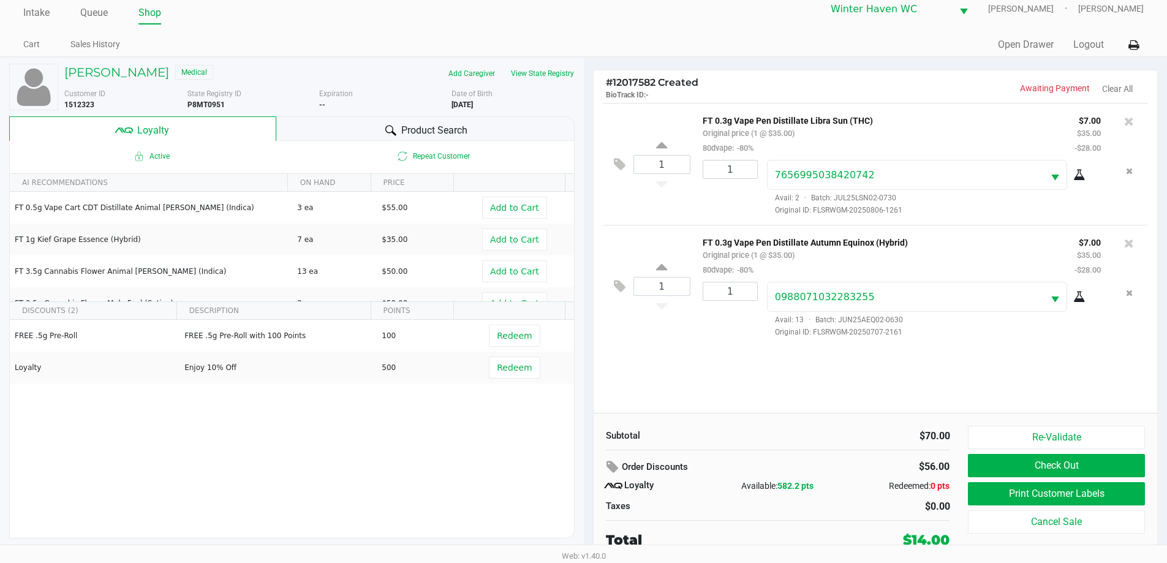
click at [430, 128] on span "Product Search" at bounding box center [434, 130] width 66 height 15
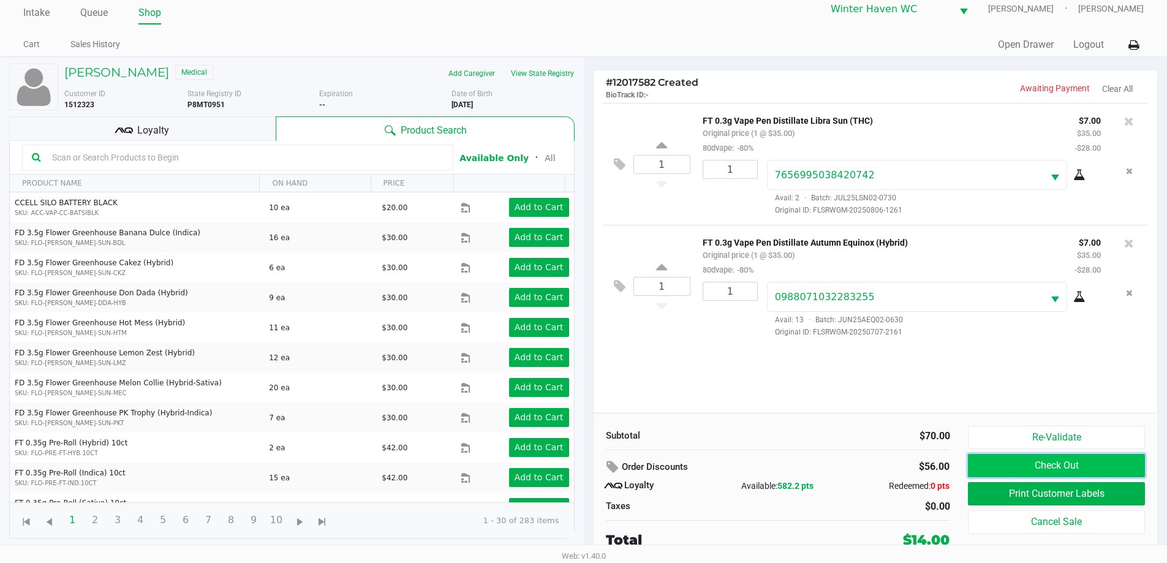
click at [1028, 468] on button "Check Out" at bounding box center [1056, 465] width 176 height 23
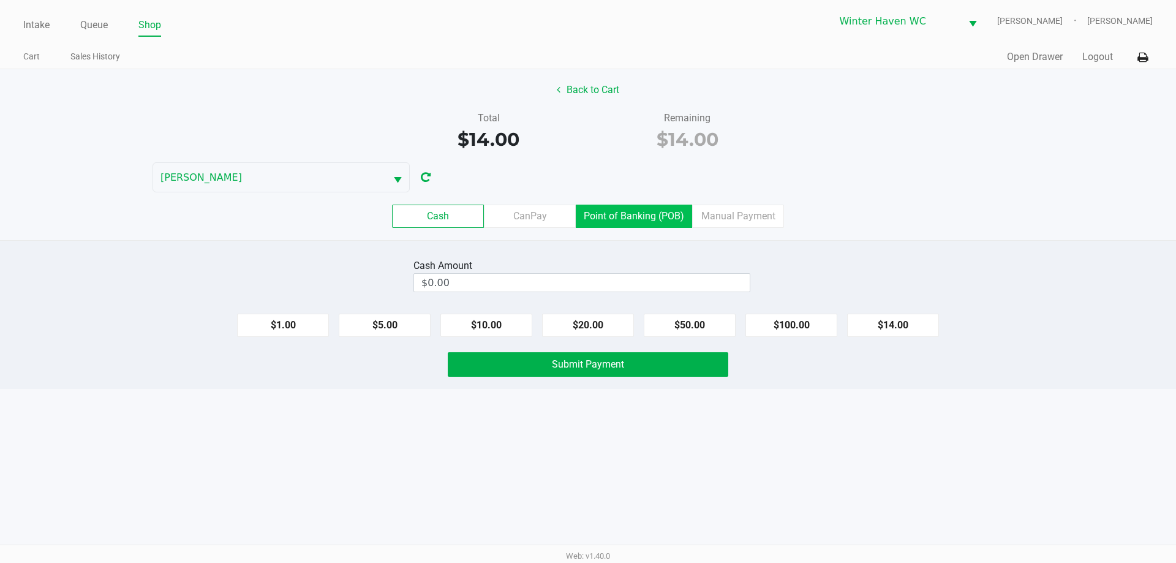
click at [627, 217] on label "Point of Banking (POB)" at bounding box center [634, 216] width 116 height 23
click at [0, 0] on 7 "Point of Banking (POB)" at bounding box center [0, 0] width 0 height 0
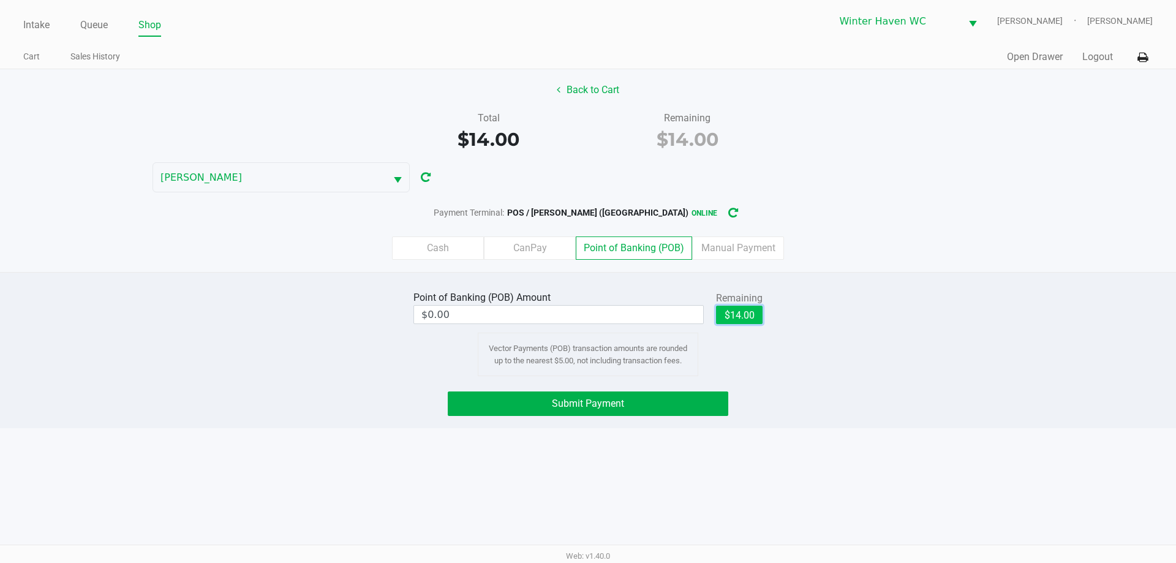
click at [744, 315] on button "$14.00" at bounding box center [739, 315] width 47 height 18
type input "$14.00"
click at [605, 397] on button "Submit Payment" at bounding box center [588, 403] width 281 height 25
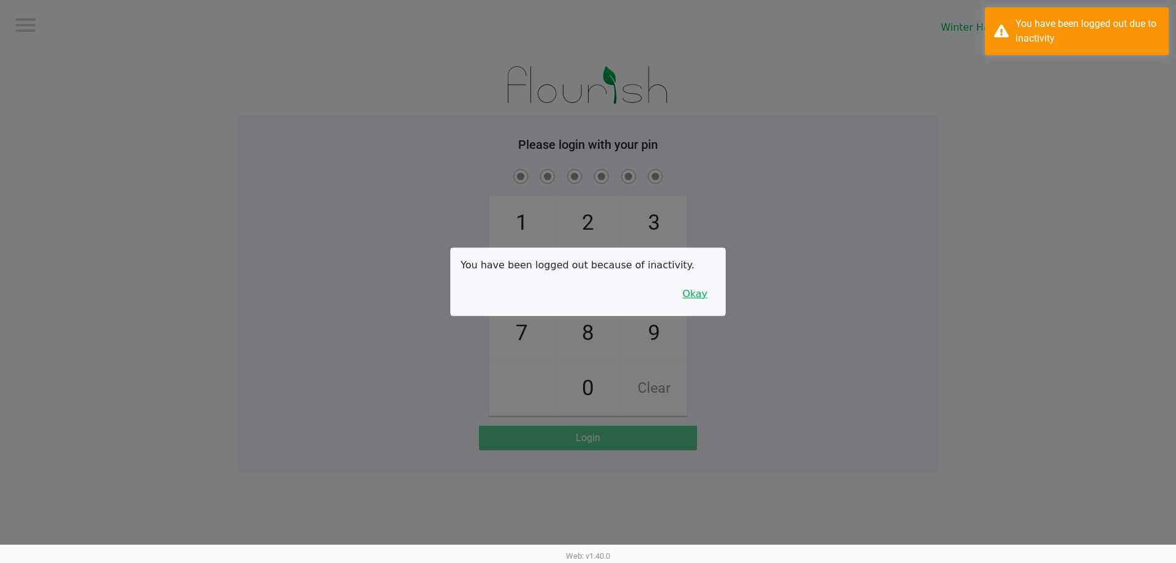
click at [684, 290] on button "Okay" at bounding box center [694, 293] width 41 height 23
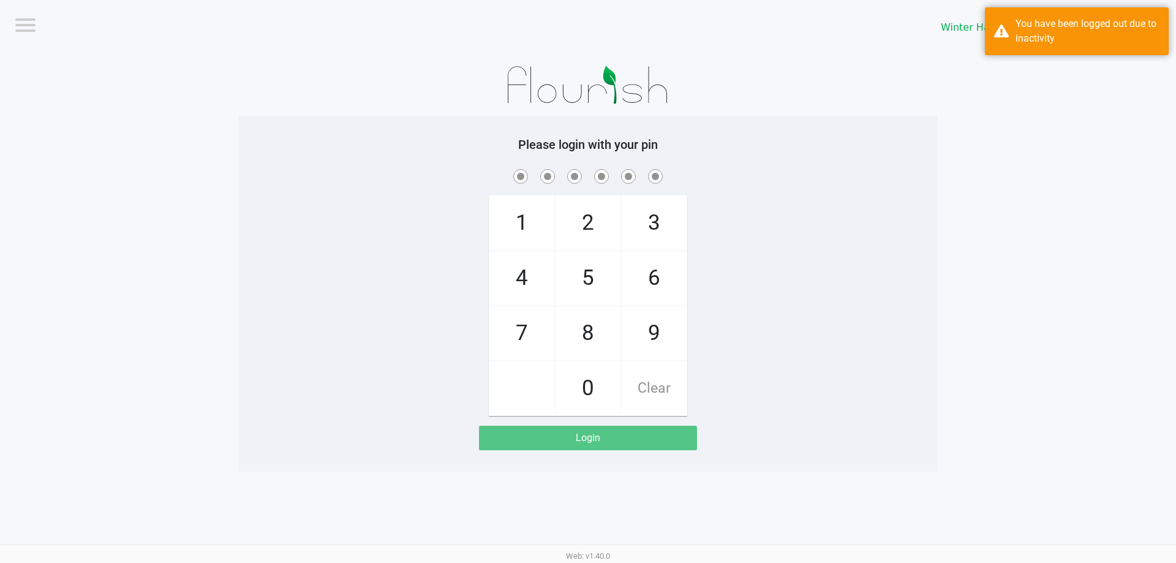
click at [745, 290] on div "1 4 7 2 5 8 0 3 6 9 Clear" at bounding box center [588, 291] width 698 height 249
checkbox input "true"
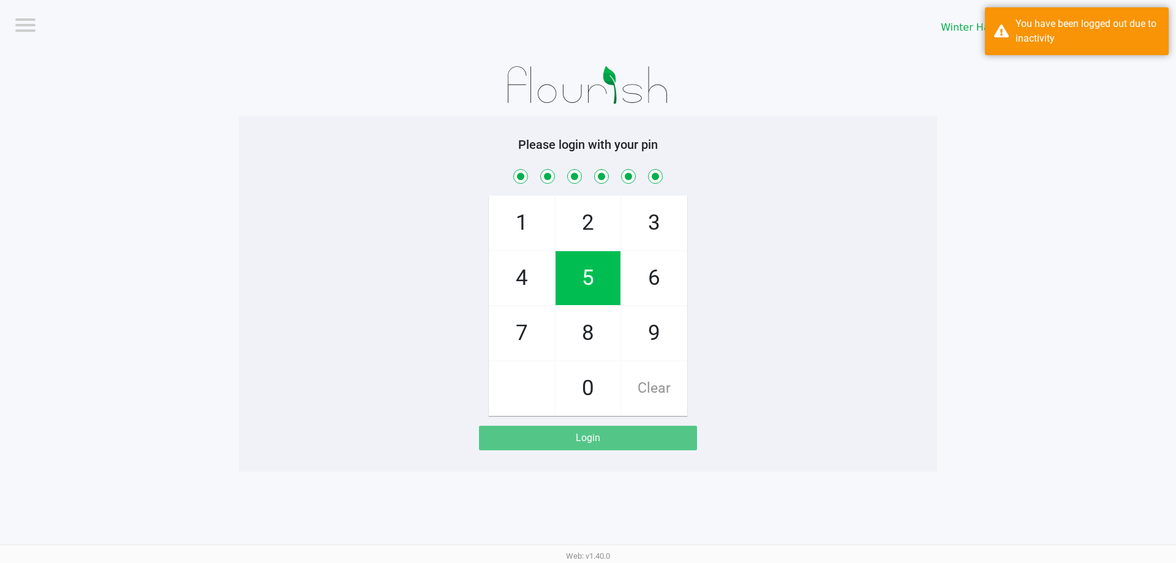
checkbox input "true"
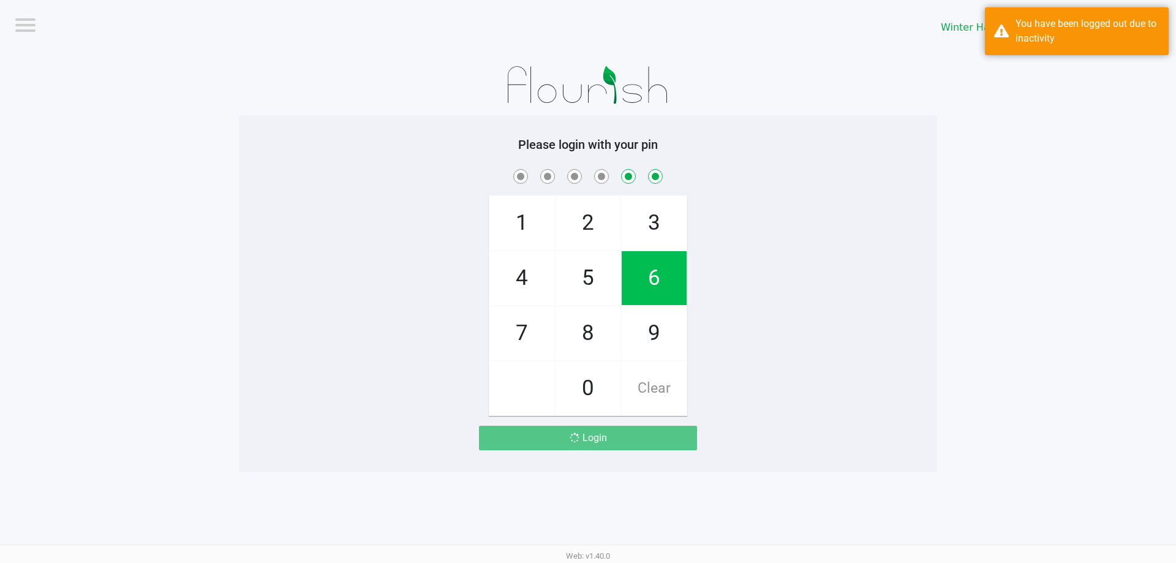
checkbox input "false"
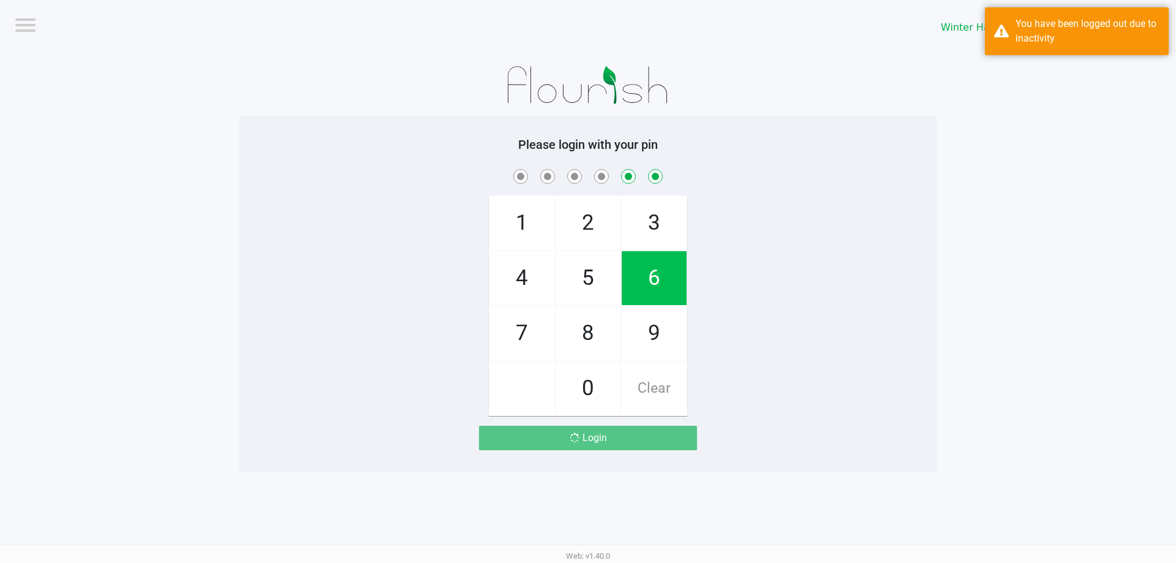
checkbox input "false"
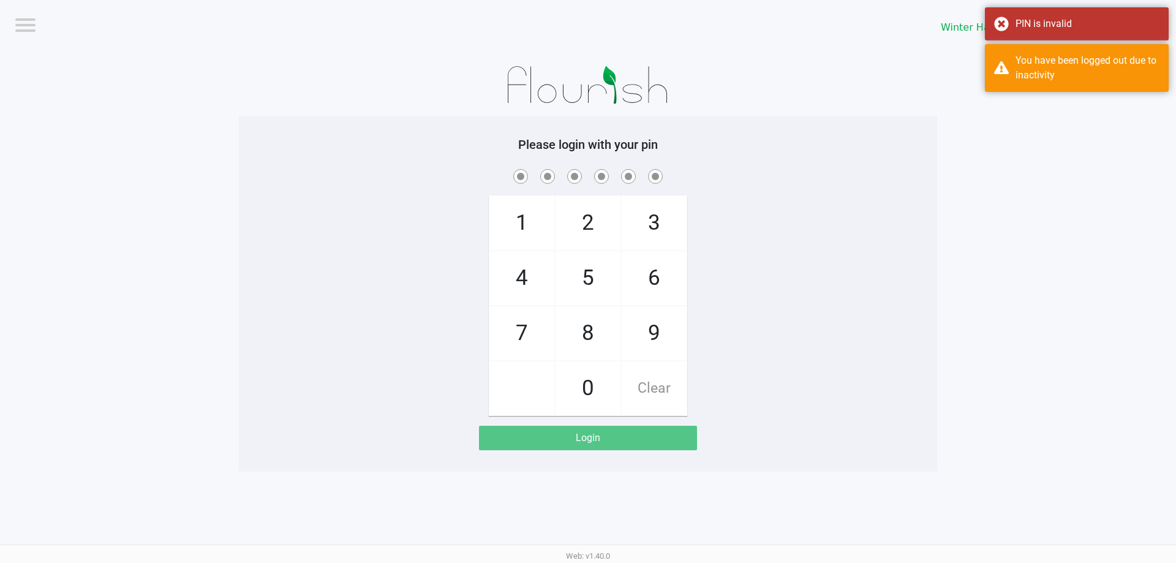
checkbox input "true"
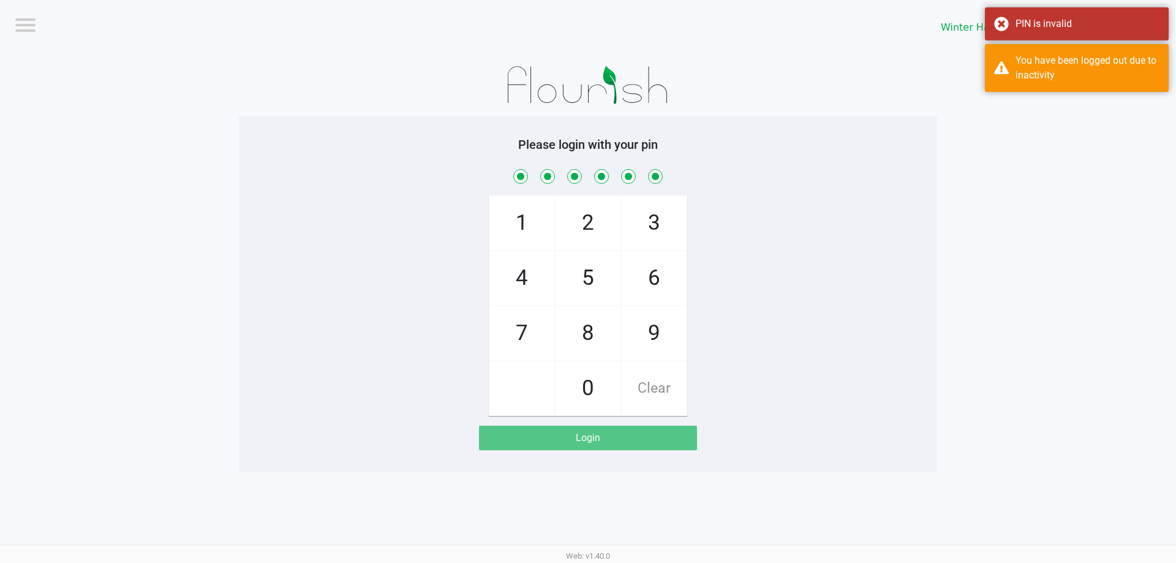
checkbox input "true"
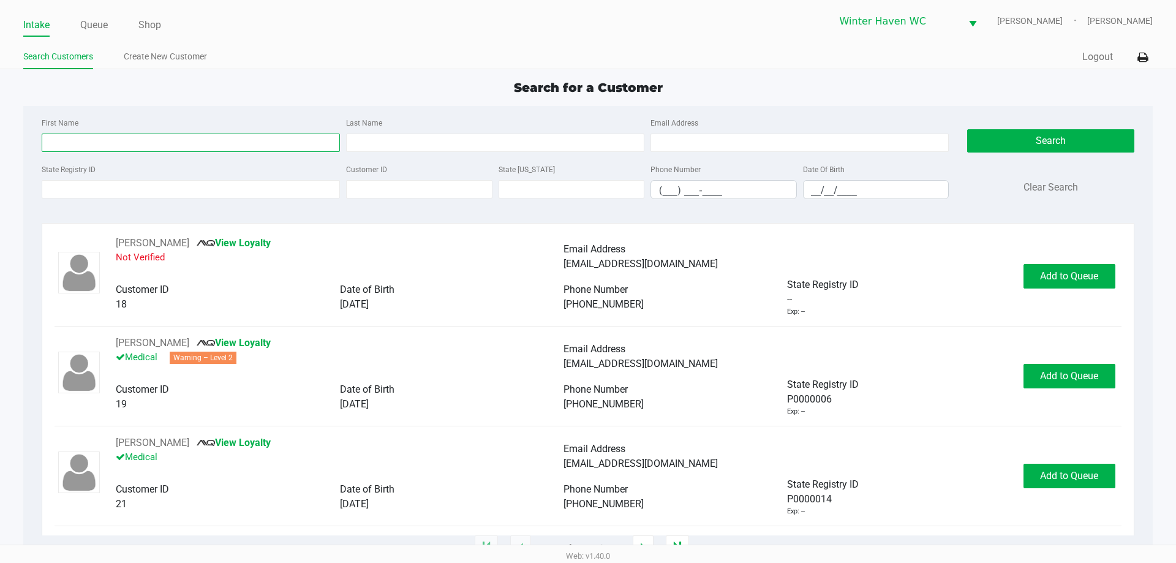
click at [130, 141] on input "First Name" at bounding box center [191, 143] width 298 height 18
type input "david"
click at [417, 148] on input "Last Name" at bounding box center [495, 143] width 298 height 18
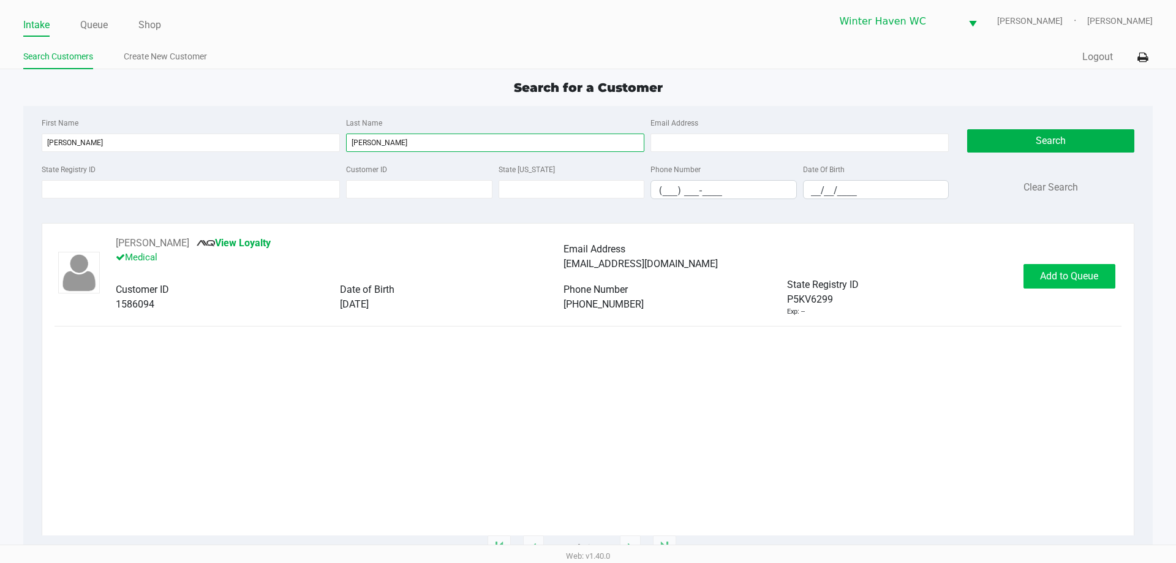
type input "lefebvre"
click at [1047, 272] on span "Add to Queue" at bounding box center [1069, 276] width 58 height 12
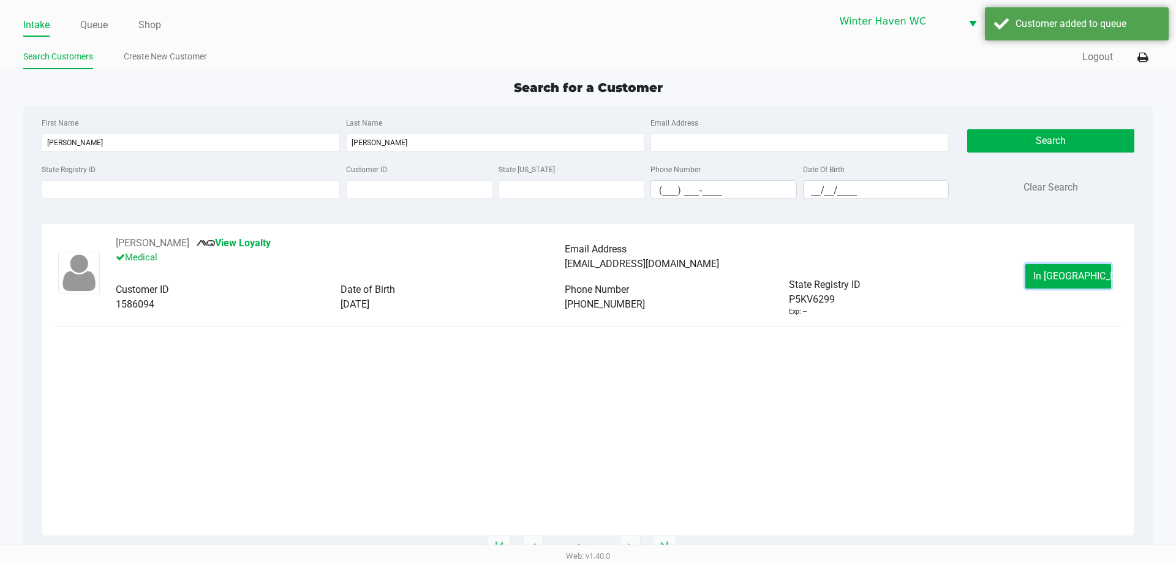
click at [1047, 272] on button "In Queue" at bounding box center [1068, 276] width 86 height 25
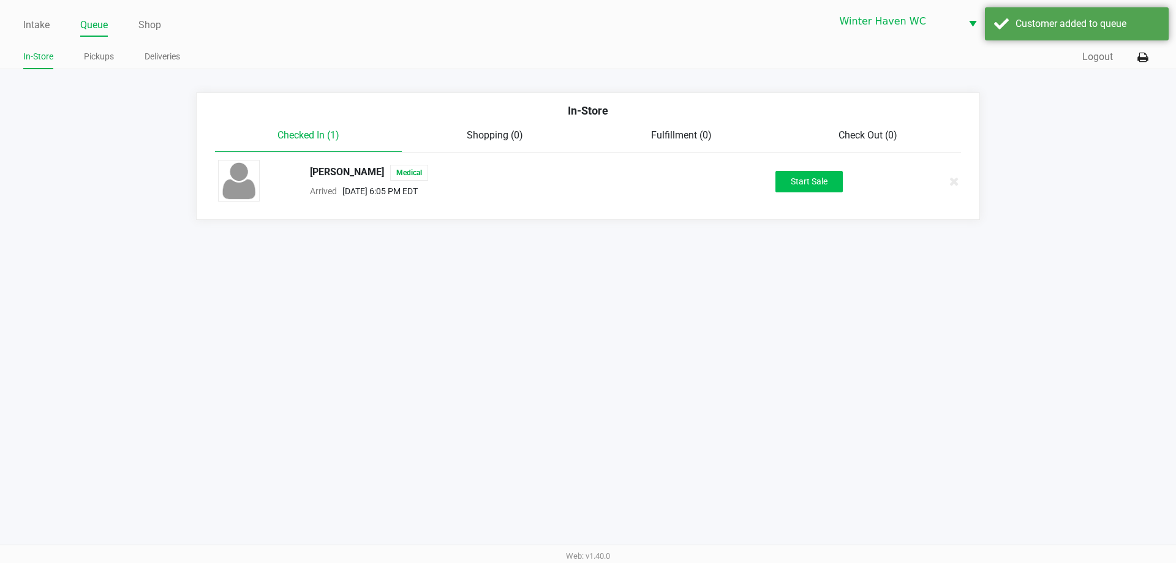
drag, startPoint x: 799, startPoint y: 194, endPoint x: 789, endPoint y: 189, distance: 11.8
click at [789, 189] on div "DAVID LEFEBVRE Medical Arrived Sep 27, 2025 6:05 PM EDT Start Sale" at bounding box center [588, 181] width 758 height 43
click at [786, 187] on button "Start Sale" at bounding box center [808, 181] width 67 height 21
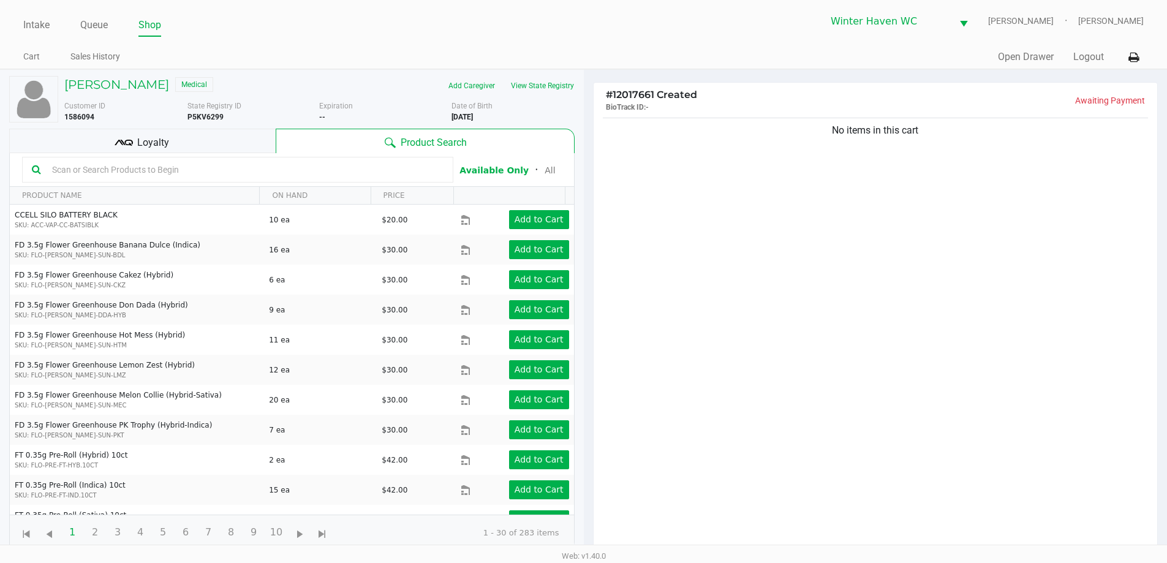
click at [312, 173] on input "text" at bounding box center [245, 169] width 396 height 18
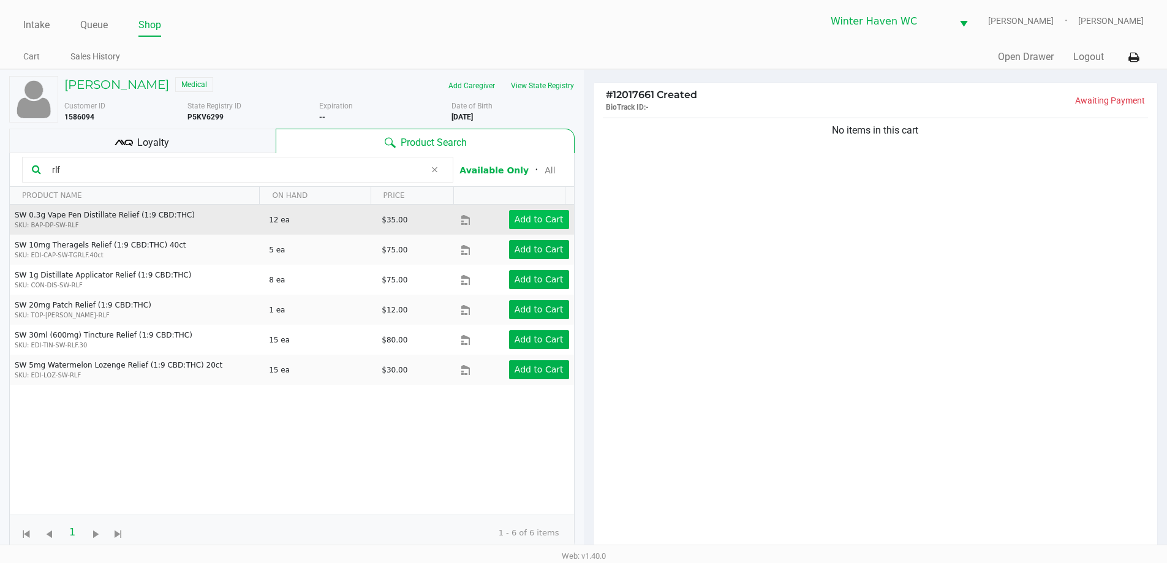
type input "rlf"
click at [538, 211] on button "Add to Cart" at bounding box center [539, 219] width 60 height 19
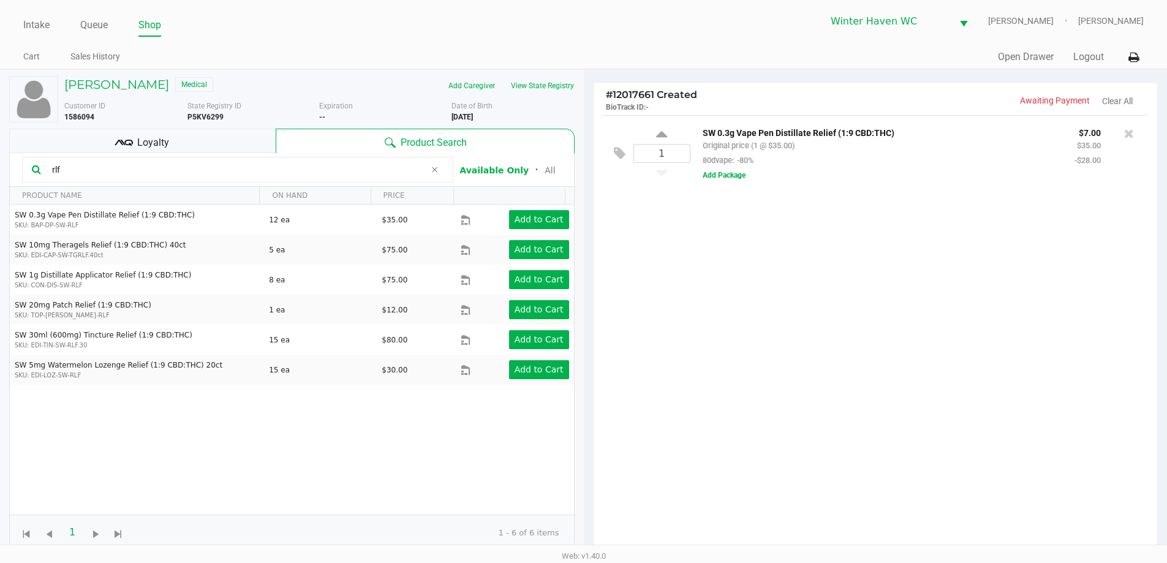
click at [826, 285] on div "1 SW 0.3g Vape Pen Distillate Relief (1:9 CBD:THC) Original price (1 @ $35.00) …" at bounding box center [876, 337] width 564 height 445
click at [229, 176] on input "rlf" at bounding box center [236, 169] width 378 height 18
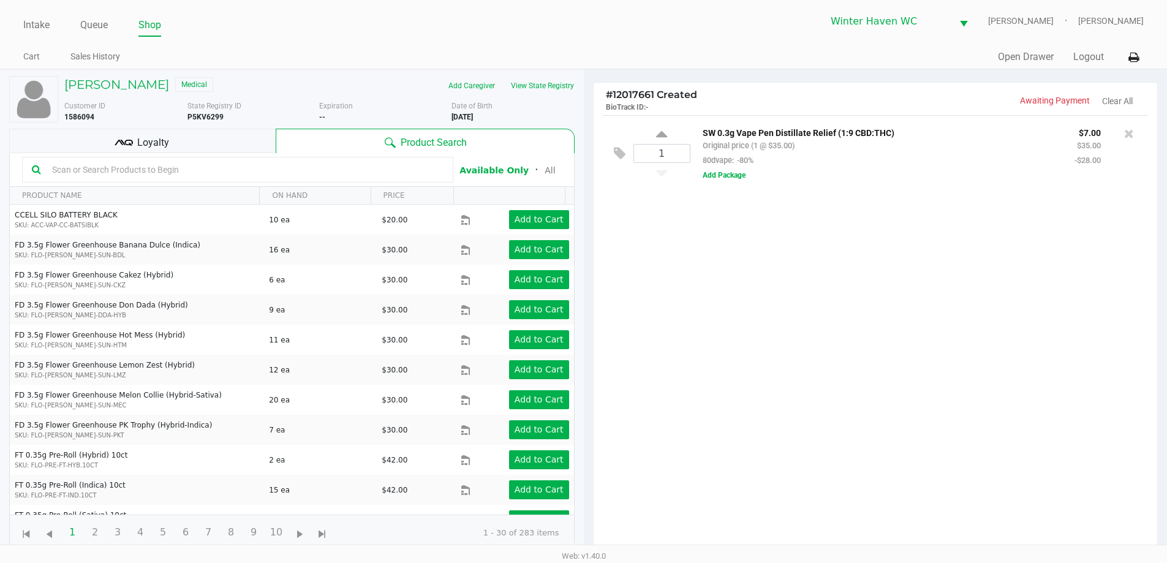
click at [194, 134] on div "Loyalty" at bounding box center [142, 141] width 266 height 25
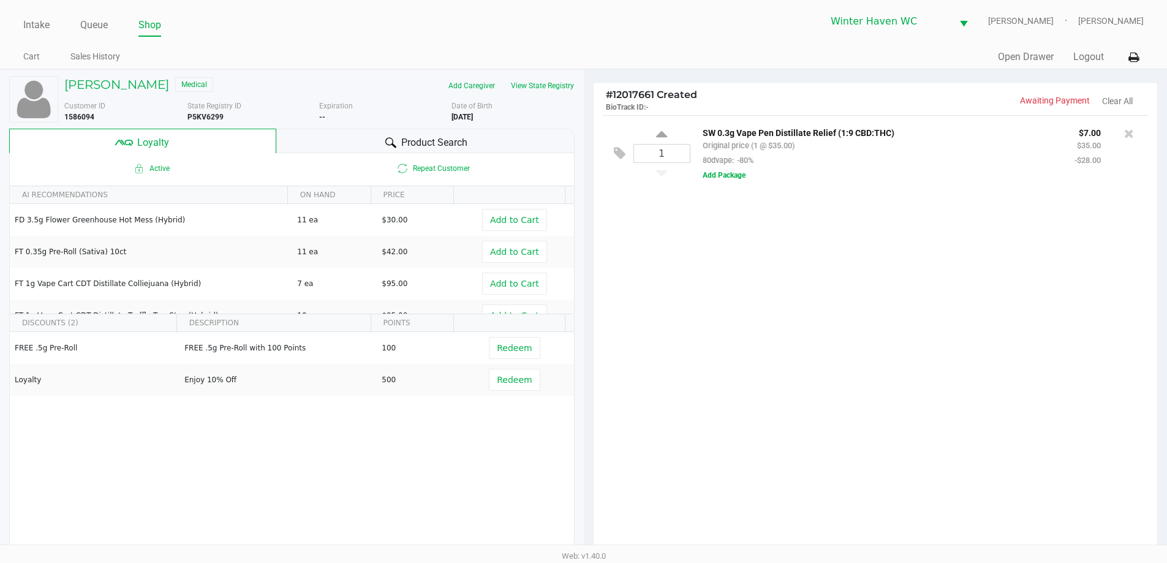
click at [775, 345] on div "1 SW 0.3g Vape Pen Distillate Relief (1:9 CBD:THC) Original price (1 @ $35.00) …" at bounding box center [876, 337] width 564 height 445
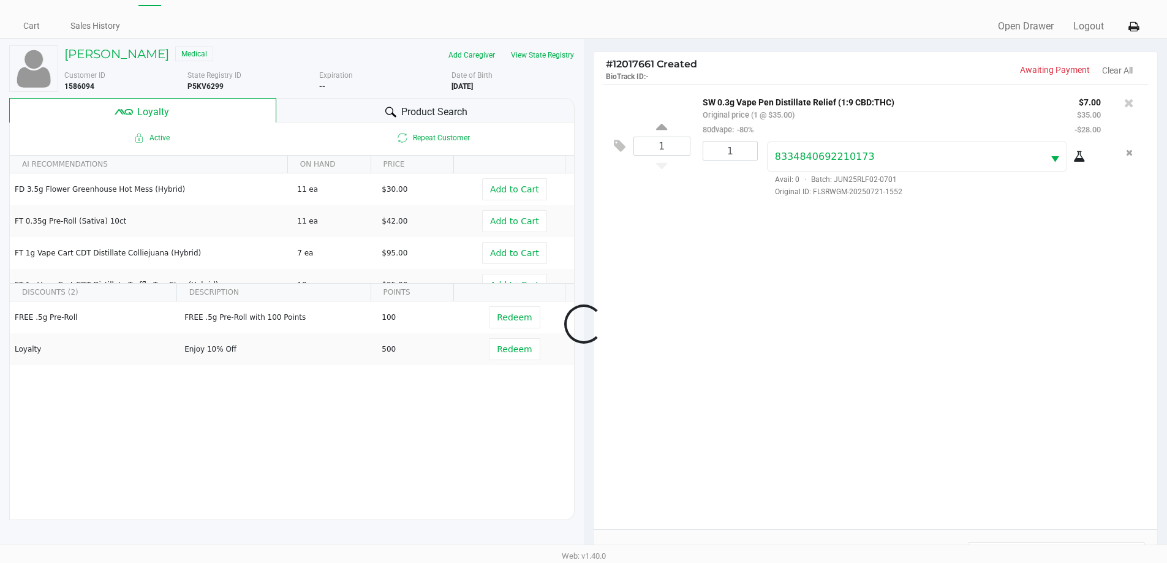
scroll to position [61, 0]
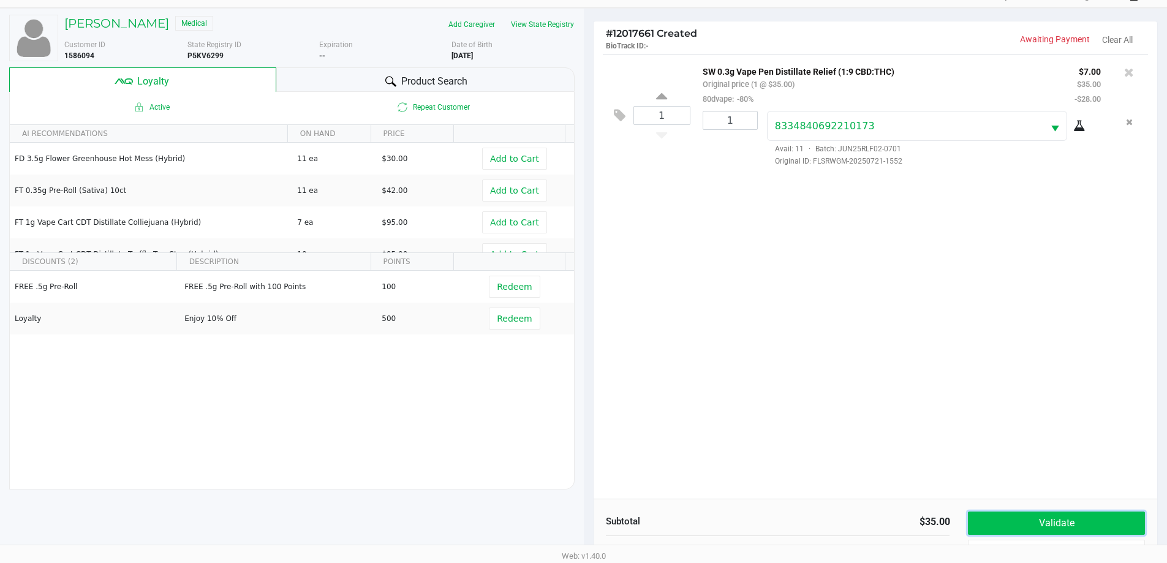
click at [997, 516] on button "Validate" at bounding box center [1056, 522] width 176 height 23
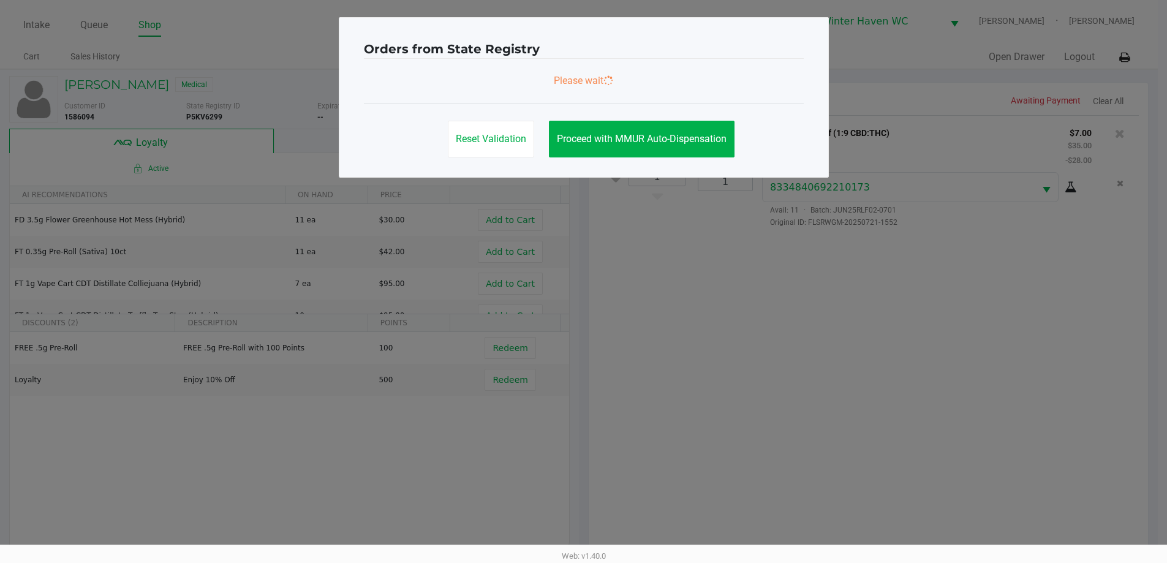
scroll to position [0, 0]
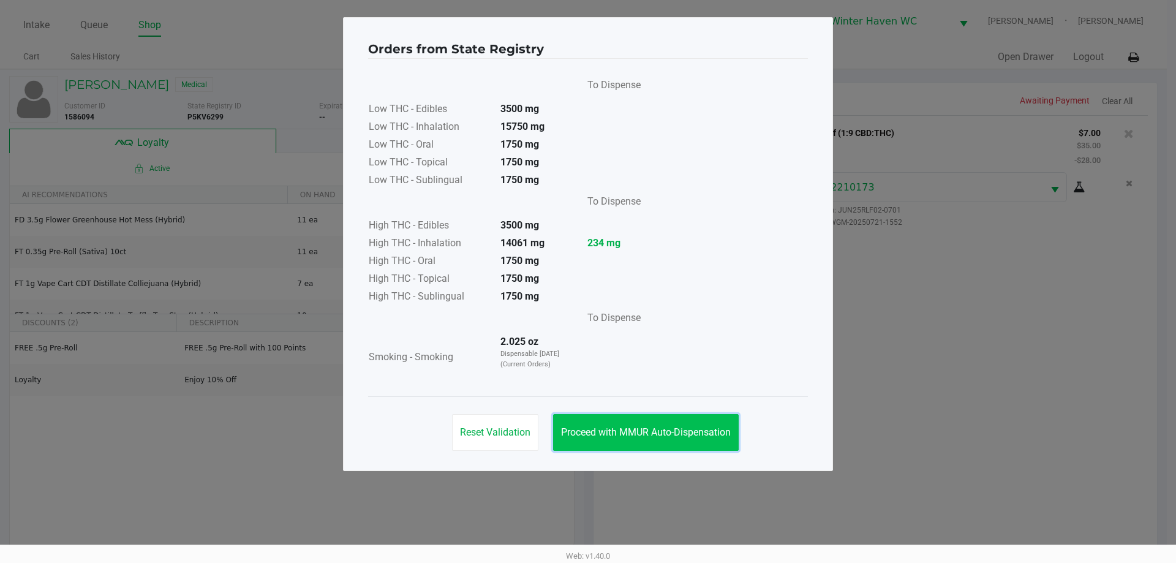
click at [635, 428] on span "Proceed with MMUR Auto-Dispensation" at bounding box center [646, 432] width 170 height 12
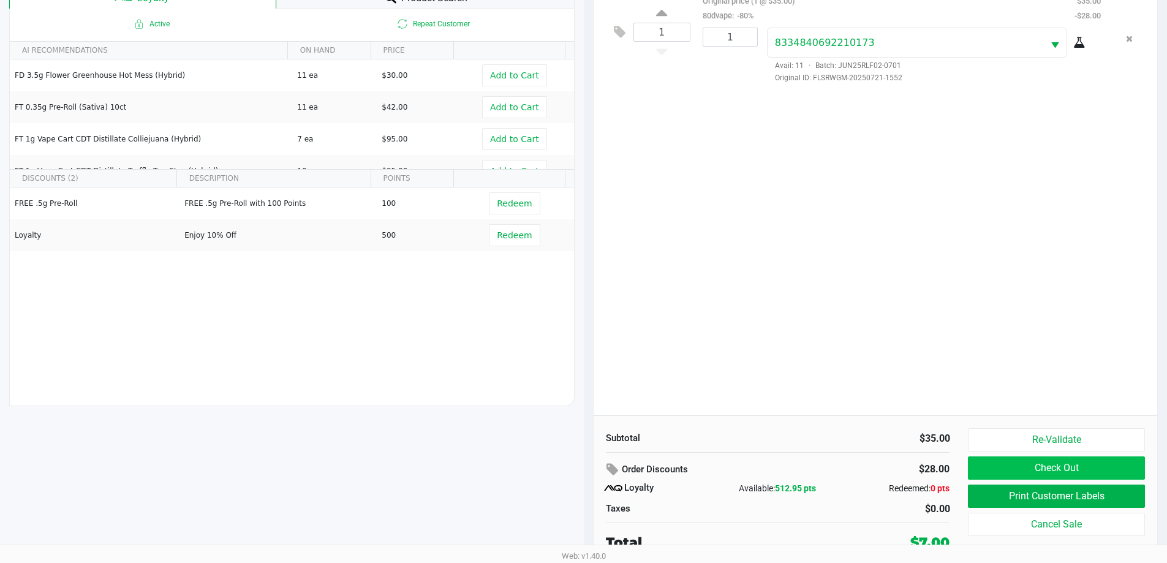
scroll to position [147, 0]
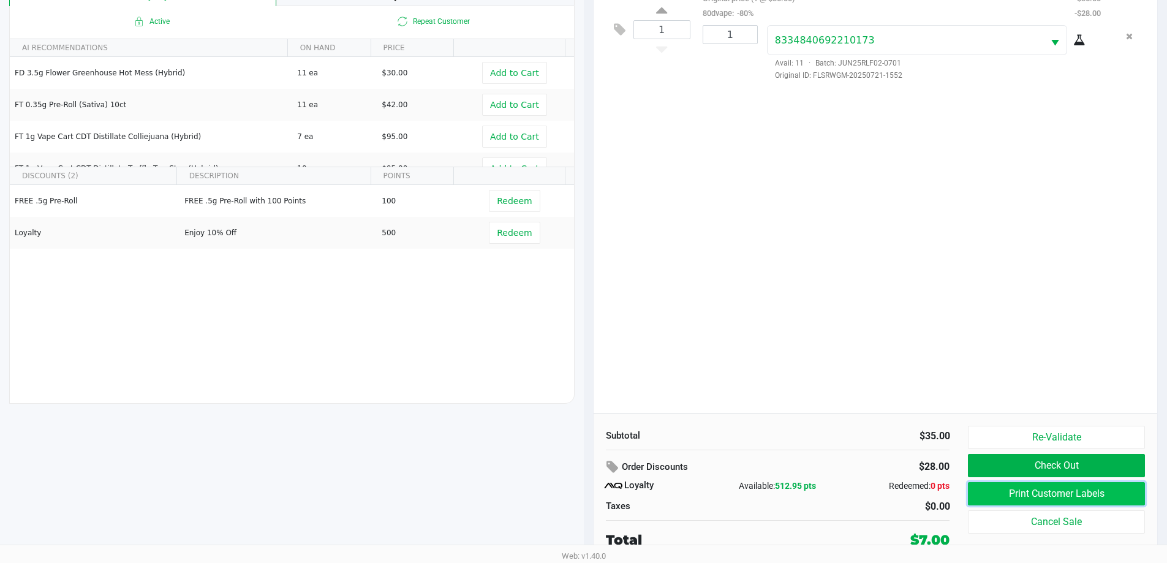
click at [1074, 500] on button "Print Customer Labels" at bounding box center [1056, 493] width 176 height 23
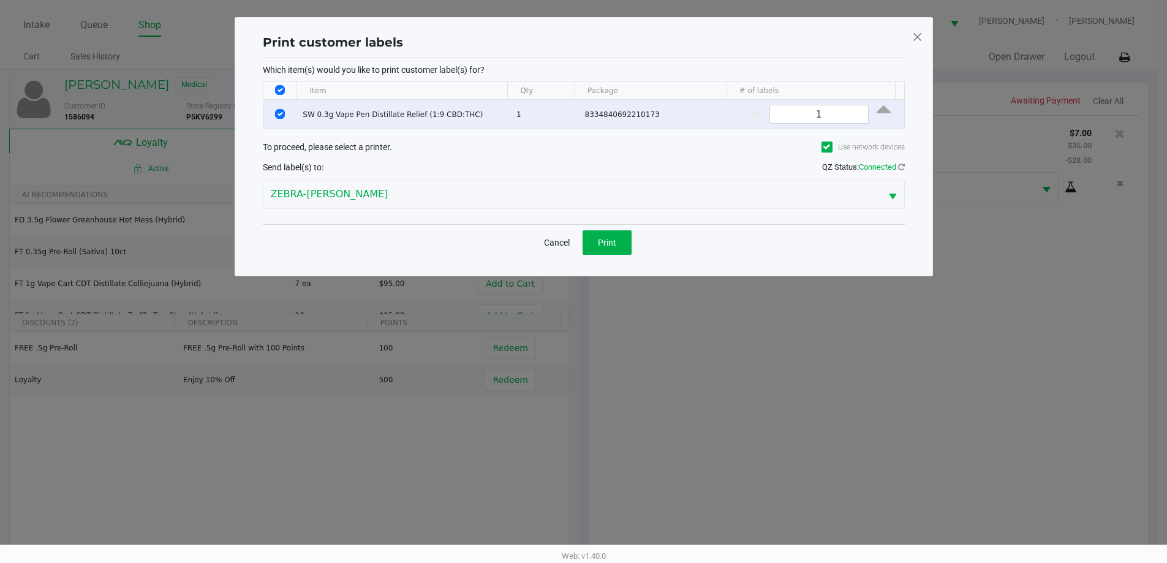
scroll to position [0, 0]
click at [614, 245] on span "Print" at bounding box center [611, 243] width 18 height 10
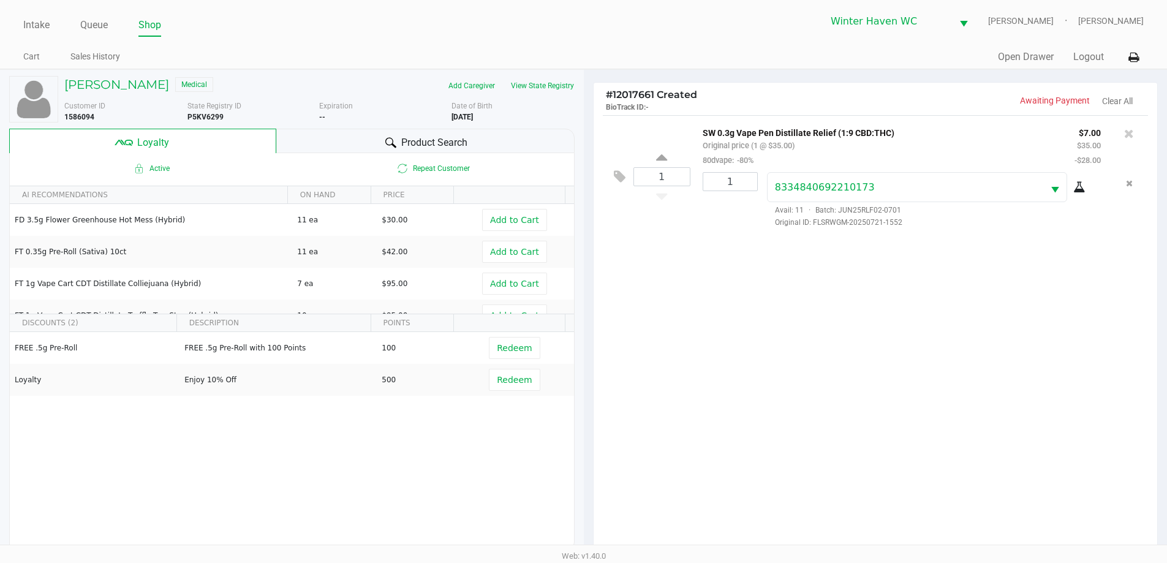
click at [722, 375] on div "1 SW 0.3g Vape Pen Distillate Relief (1:9 CBD:THC) Original price (1 @ $35.00) …" at bounding box center [876, 337] width 564 height 445
click at [851, 402] on div "1 SW 0.3g Vape Pen Distillate Relief (1:9 CBD:THC) Original price (1 @ $35.00) …" at bounding box center [876, 337] width 564 height 445
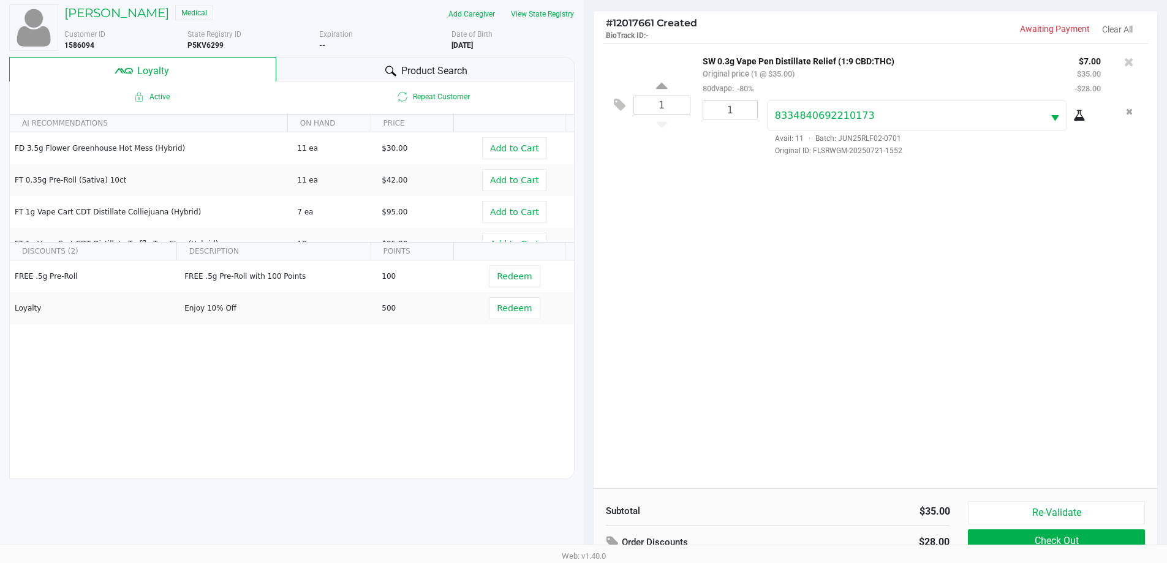
scroll to position [147, 0]
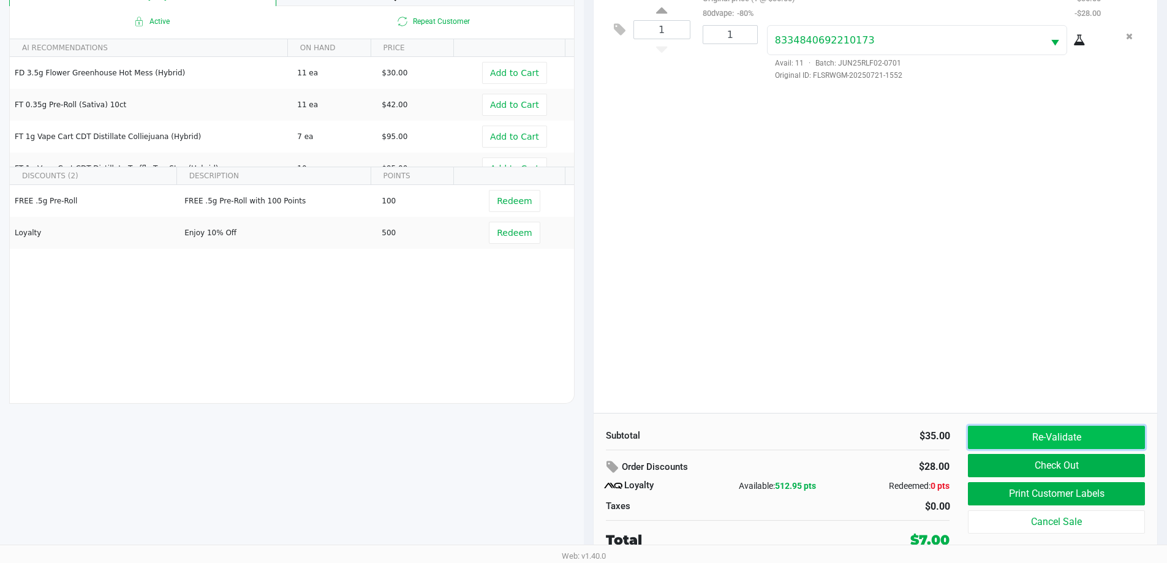
click at [1017, 432] on button "Re-Validate" at bounding box center [1056, 437] width 176 height 23
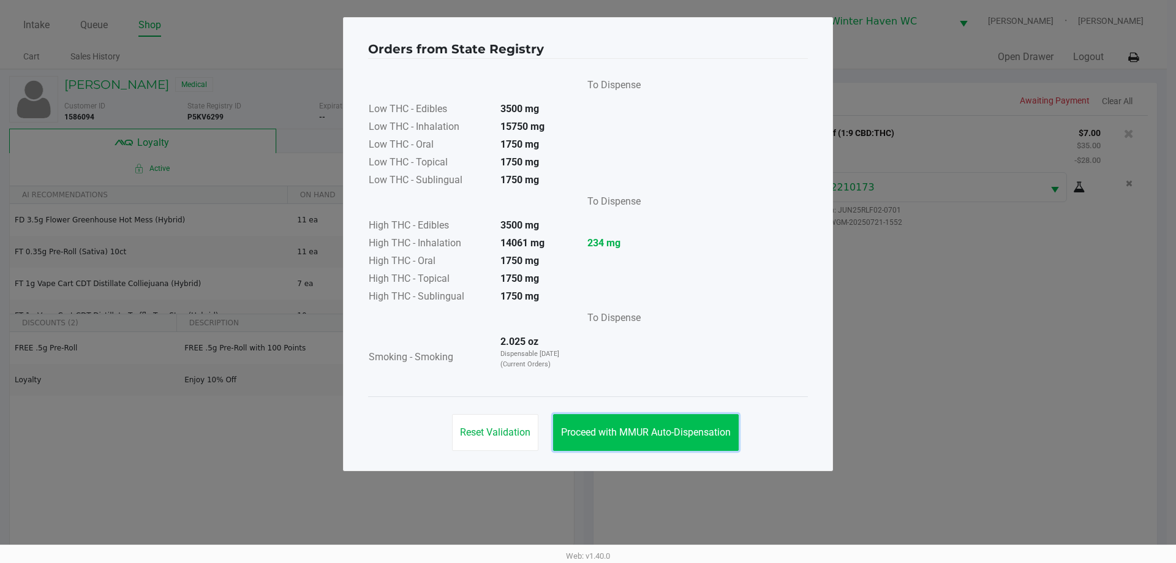
click at [707, 432] on span "Proceed with MMUR Auto-Dispensation" at bounding box center [646, 432] width 170 height 12
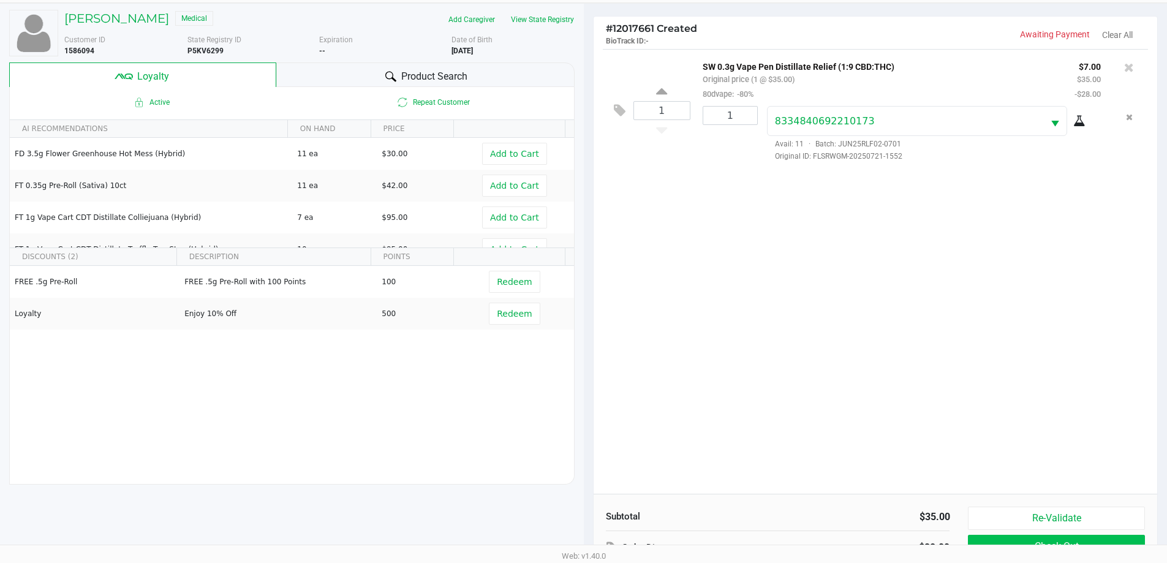
scroll to position [147, 0]
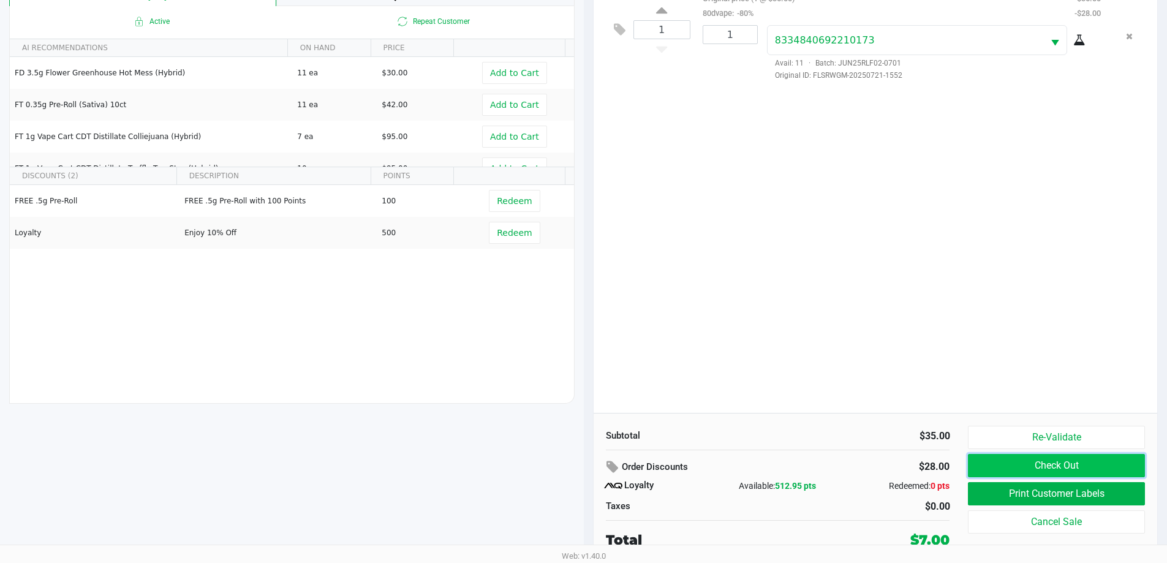
click at [1073, 471] on button "Check Out" at bounding box center [1056, 465] width 176 height 23
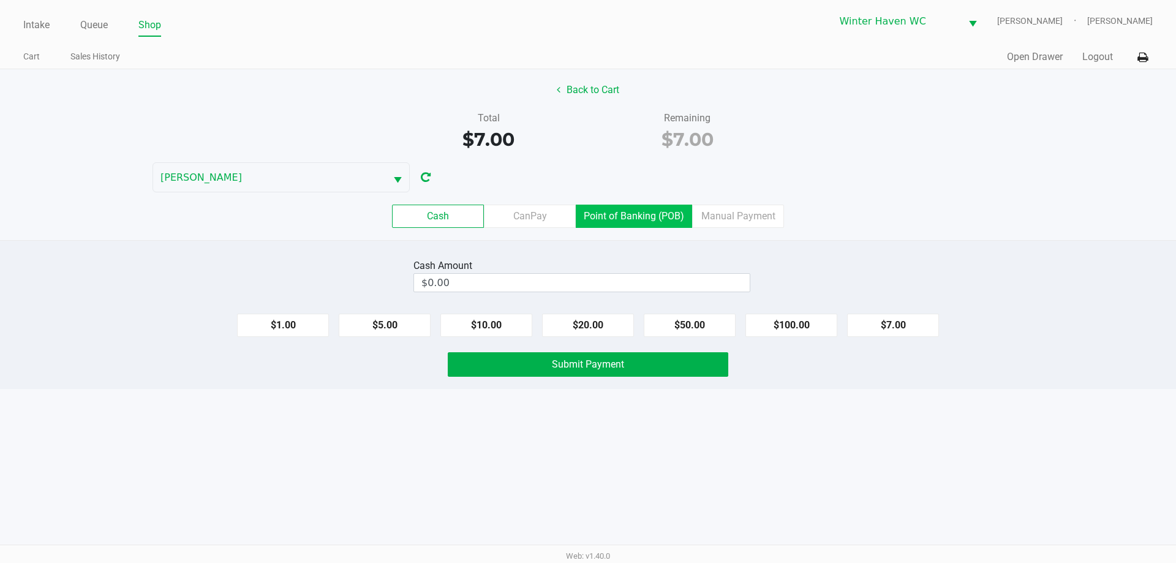
click at [635, 217] on label "Point of Banking (POB)" at bounding box center [634, 216] width 116 height 23
click at [0, 0] on 7 "Point of Banking (POB)" at bounding box center [0, 0] width 0 height 0
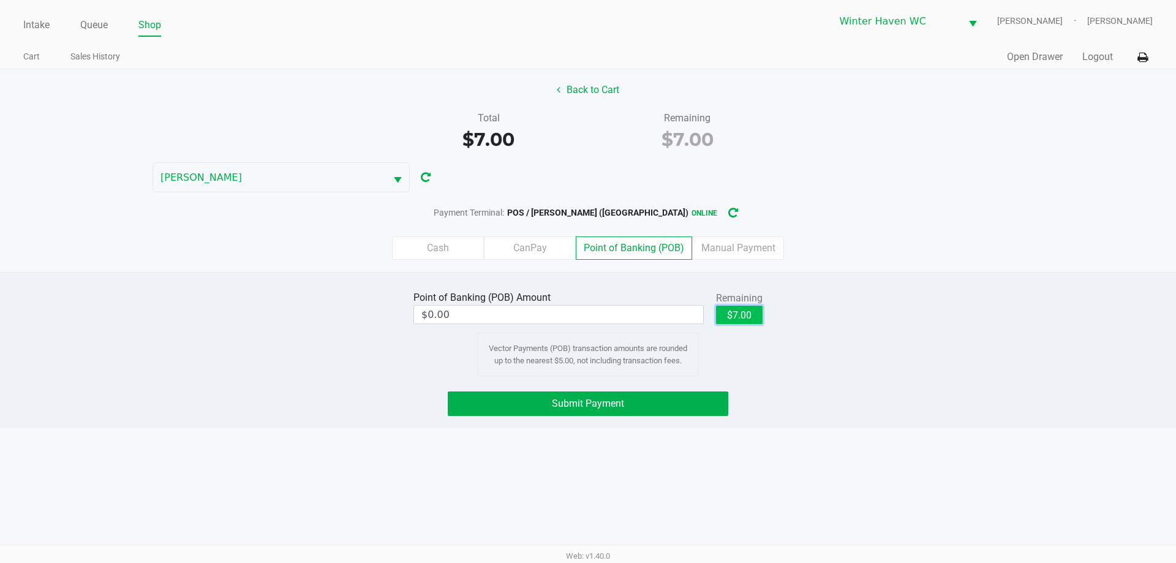
click at [740, 316] on button "$7.00" at bounding box center [739, 315] width 47 height 18
type input "$7.00"
click at [641, 402] on button "Submit Payment" at bounding box center [588, 403] width 281 height 25
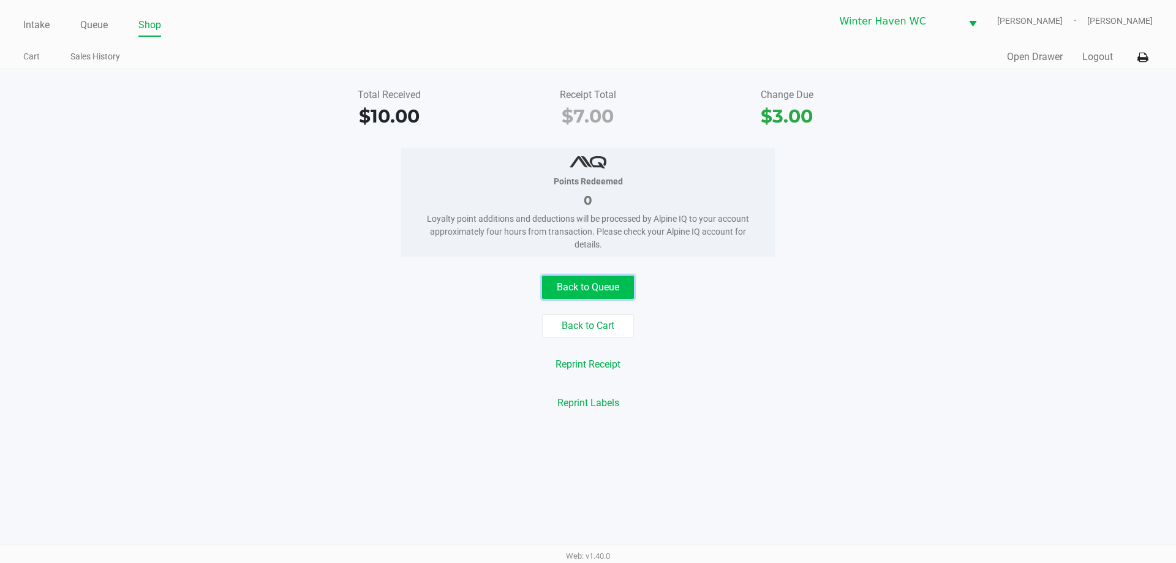
click at [554, 297] on button "Back to Queue" at bounding box center [588, 287] width 92 height 23
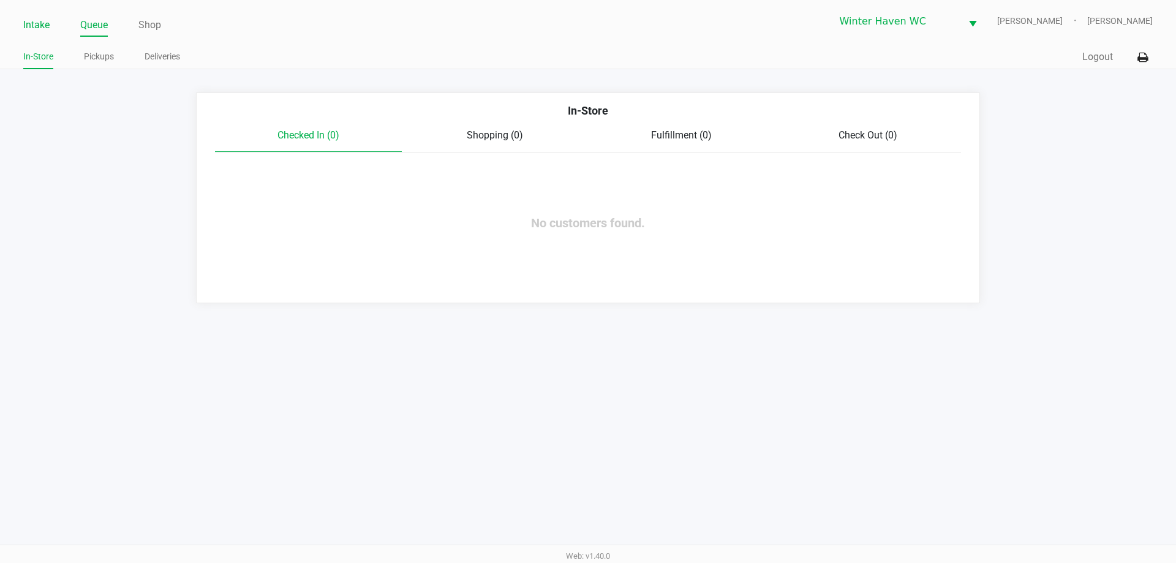
click at [47, 20] on link "Intake" at bounding box center [36, 25] width 26 height 17
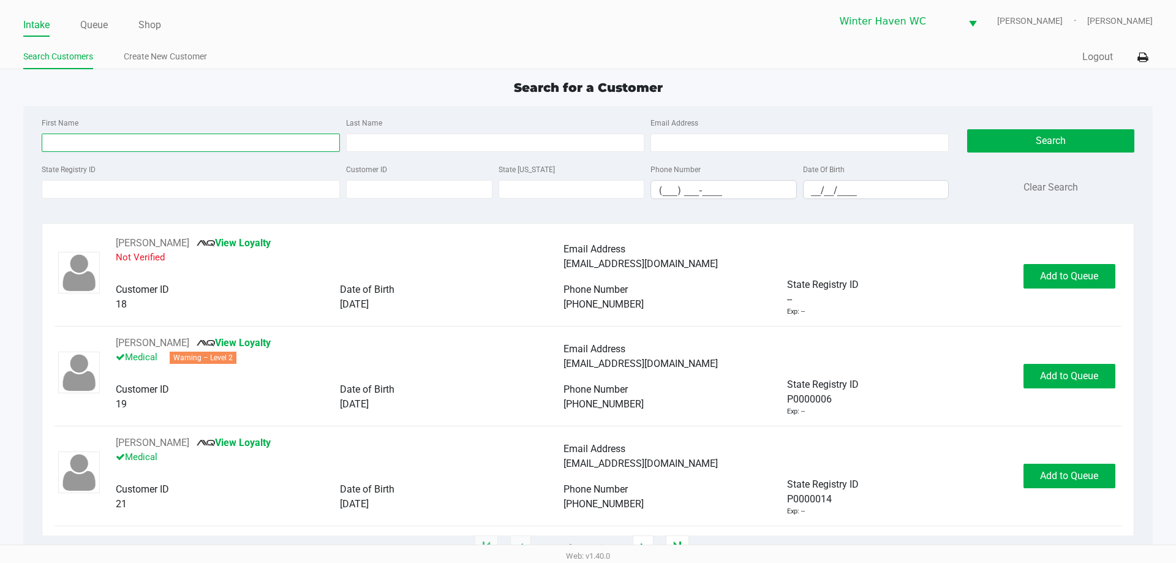
click at [155, 138] on input "First Name" at bounding box center [191, 143] width 298 height 18
type input "dustin"
click at [376, 149] on input "Last Name" at bounding box center [495, 143] width 298 height 18
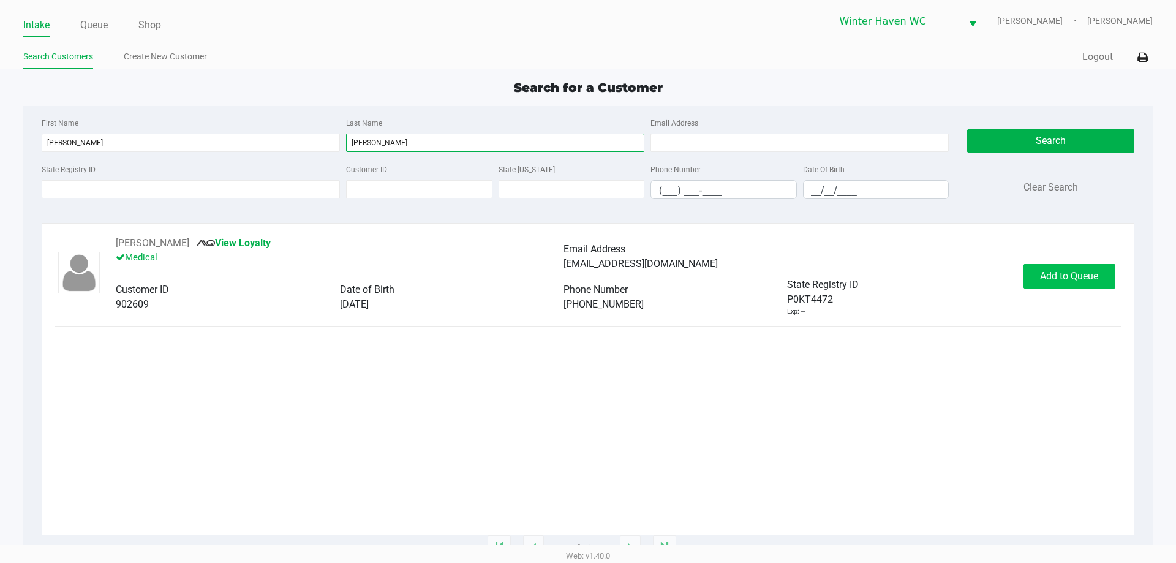
type input "feichtel"
click at [1084, 271] on span "Add to Queue" at bounding box center [1069, 276] width 58 height 12
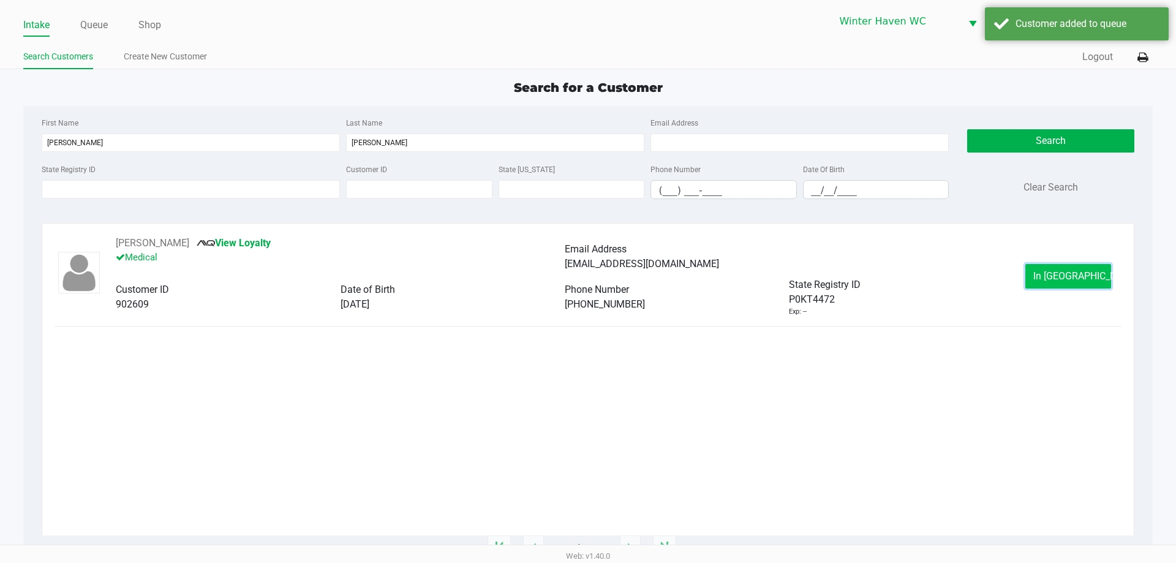
click at [1069, 276] on span "In Queue" at bounding box center [1084, 276] width 103 height 12
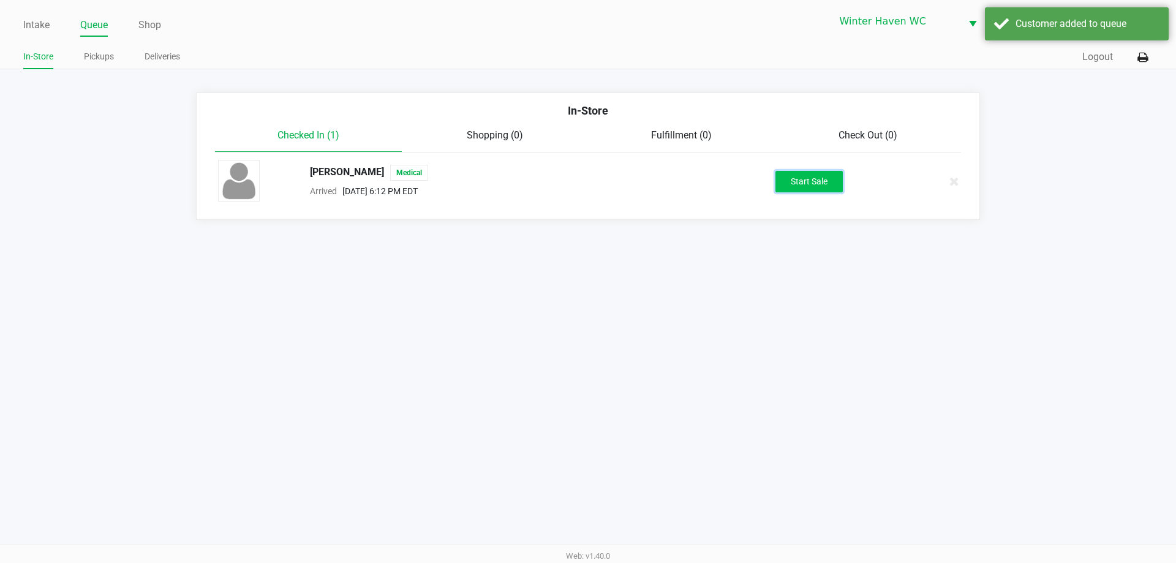
click at [821, 179] on button "Start Sale" at bounding box center [808, 181] width 67 height 21
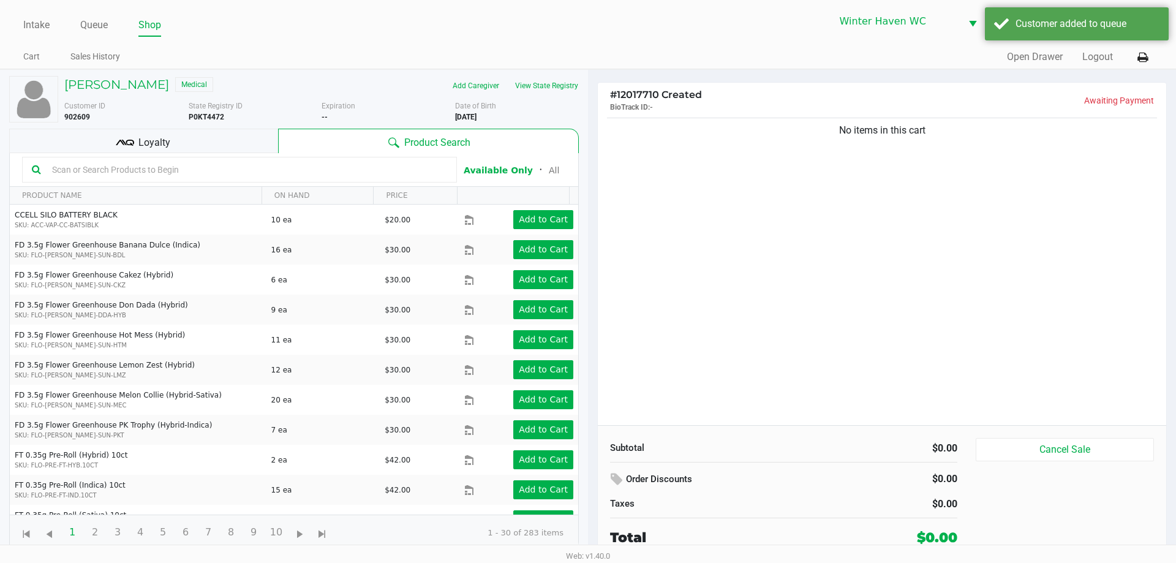
click at [185, 143] on div "Loyalty" at bounding box center [143, 141] width 269 height 25
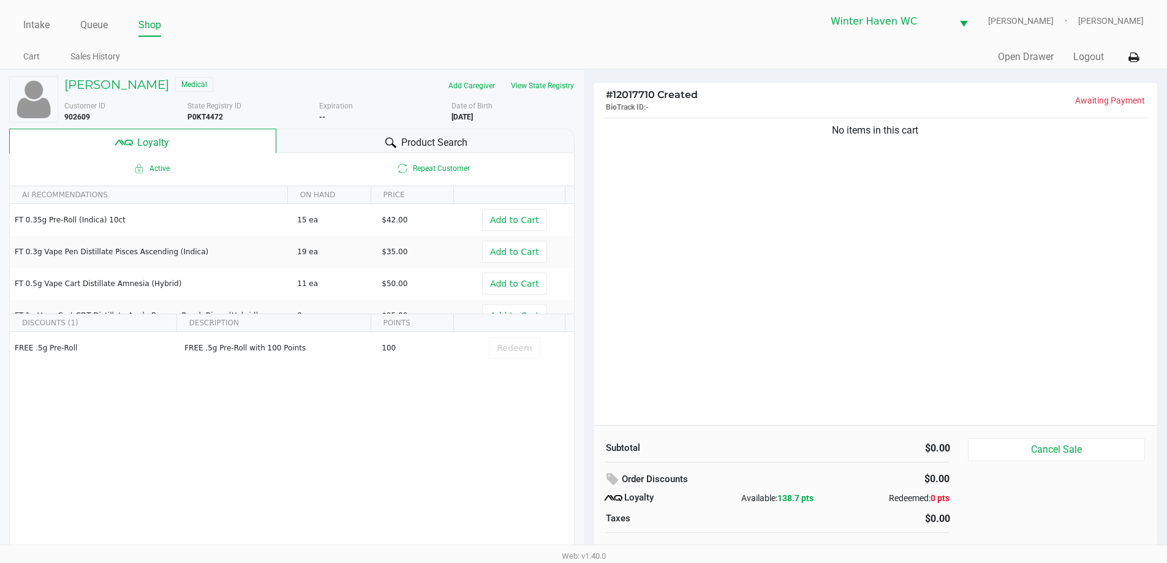
click at [454, 135] on span "Product Search" at bounding box center [434, 142] width 66 height 15
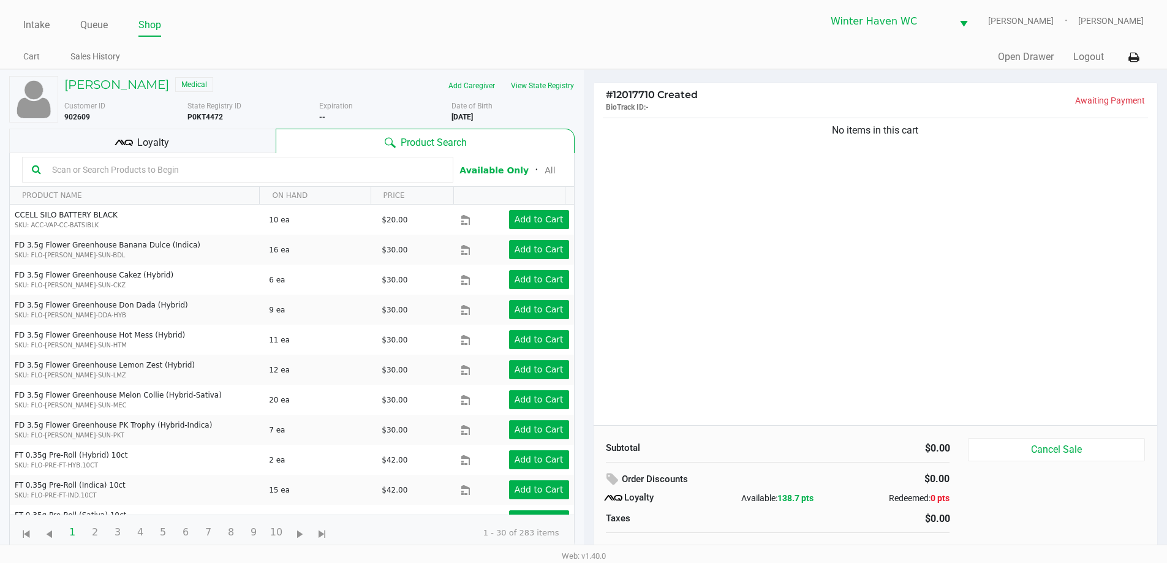
click at [182, 176] on input "text" at bounding box center [245, 169] width 396 height 18
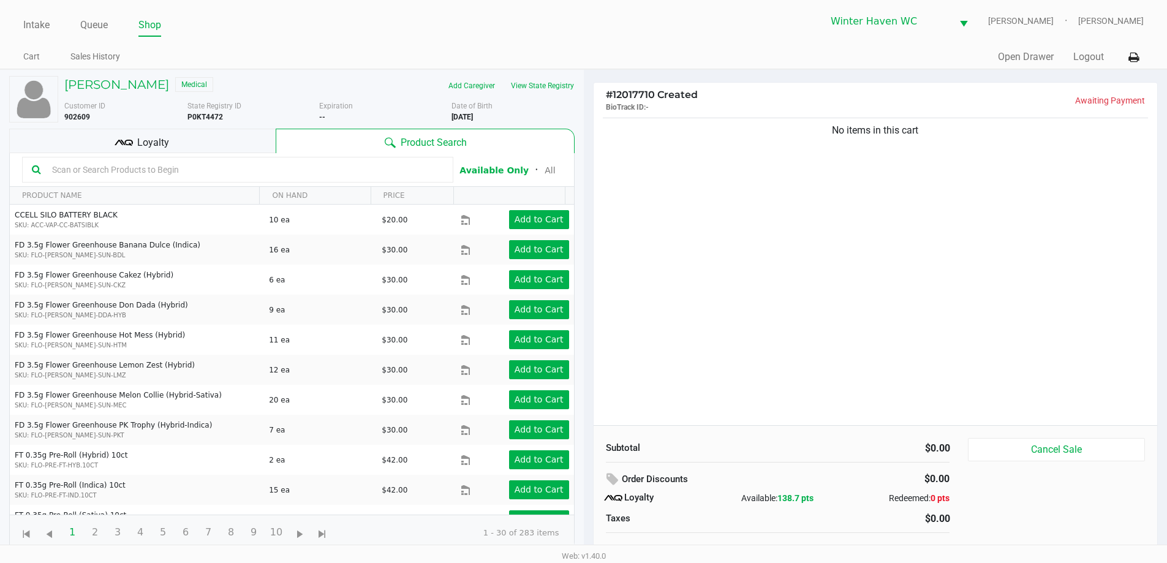
click at [182, 176] on input "text" at bounding box center [245, 169] width 396 height 18
click at [184, 178] on input "text" at bounding box center [245, 169] width 396 height 18
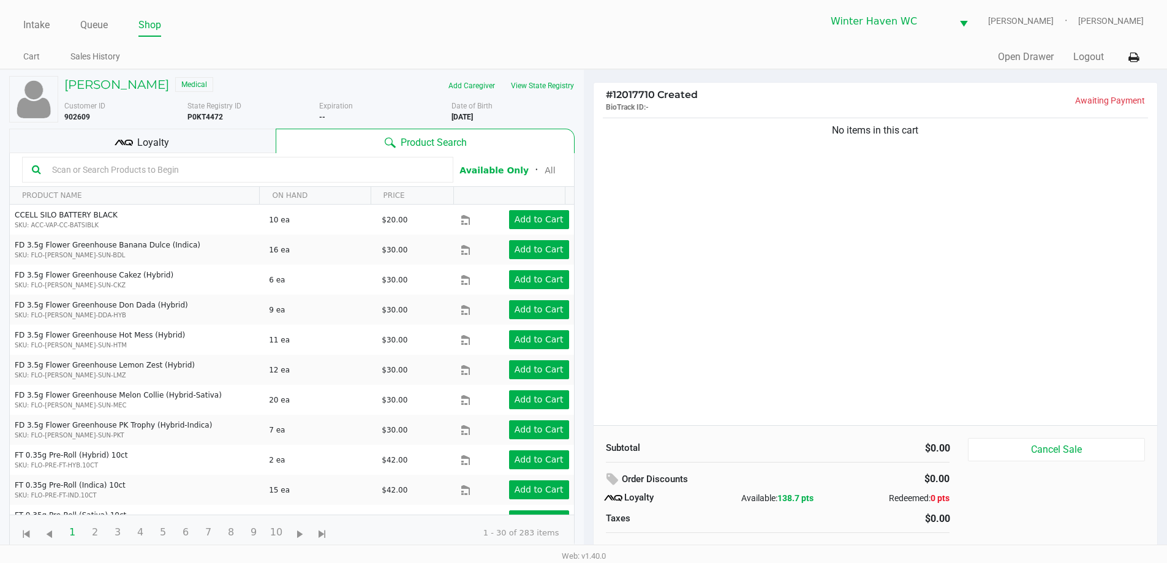
click at [184, 178] on input "text" at bounding box center [245, 169] width 396 height 18
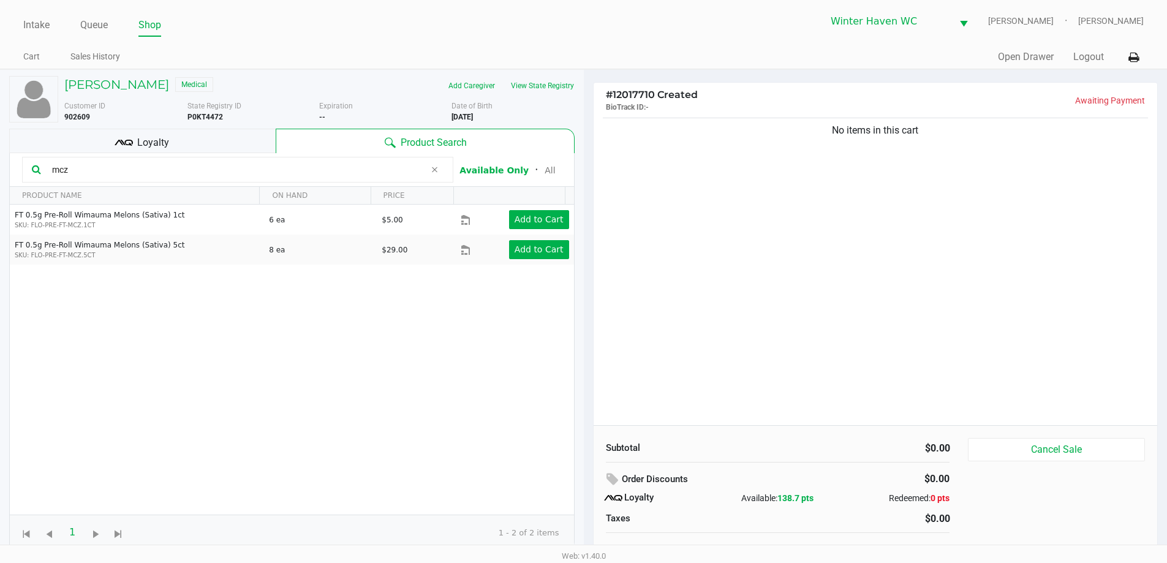
click at [283, 165] on input "mcz" at bounding box center [236, 169] width 378 height 18
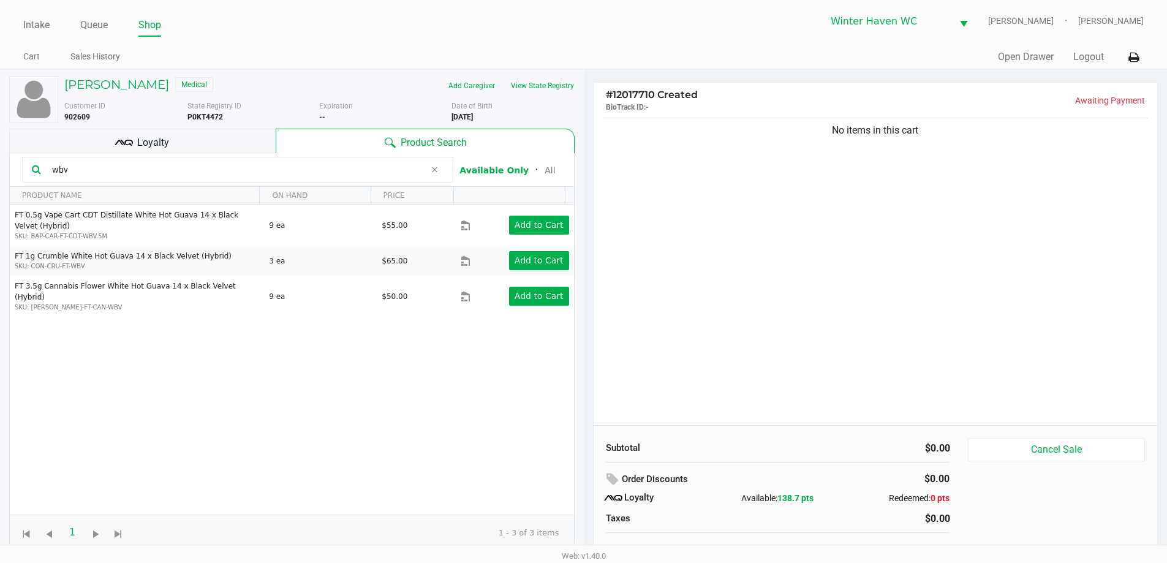
click at [311, 168] on input "wbv" at bounding box center [236, 169] width 378 height 18
click at [212, 180] on div "wbv" at bounding box center [237, 170] width 431 height 26
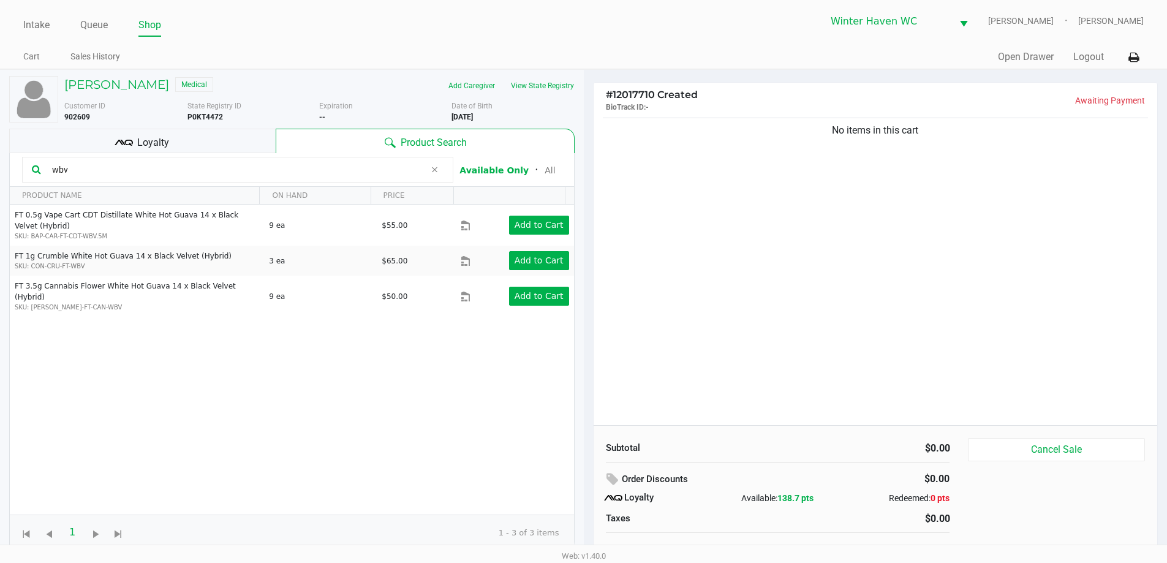
click at [205, 159] on div "wbv" at bounding box center [237, 170] width 431 height 26
click at [192, 171] on input "wbv" at bounding box center [236, 169] width 378 height 18
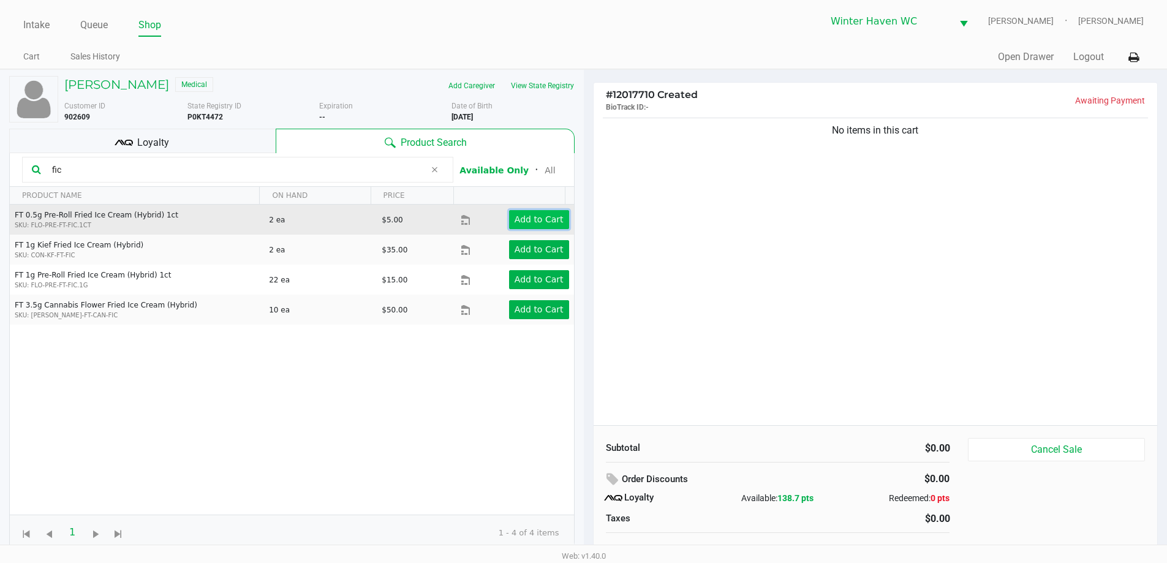
click at [529, 212] on button "Add to Cart" at bounding box center [539, 219] width 60 height 19
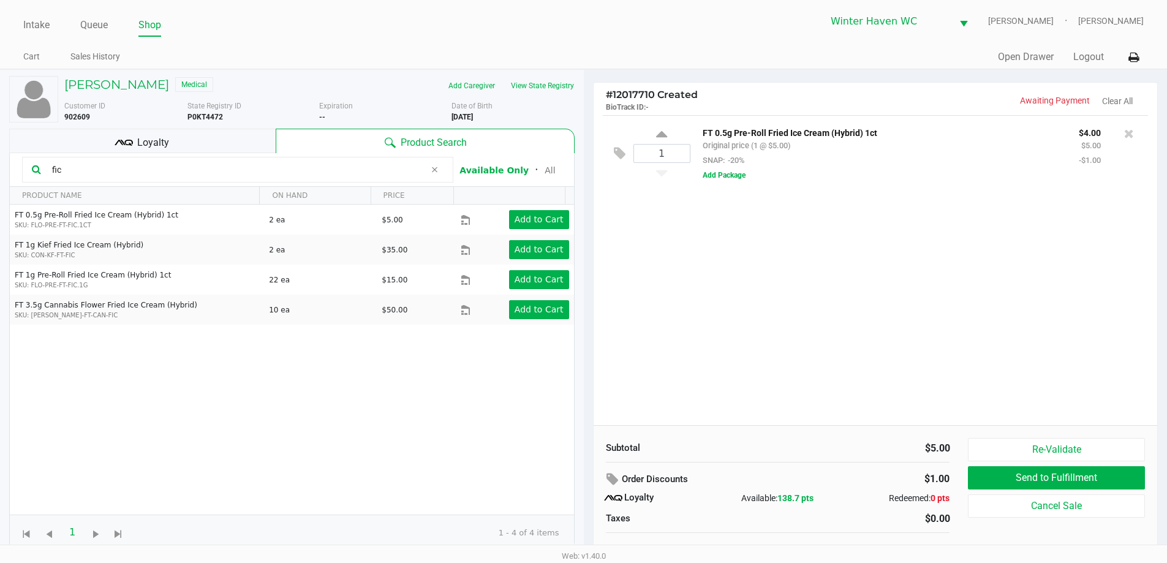
click at [311, 167] on input "fic" at bounding box center [236, 169] width 378 height 18
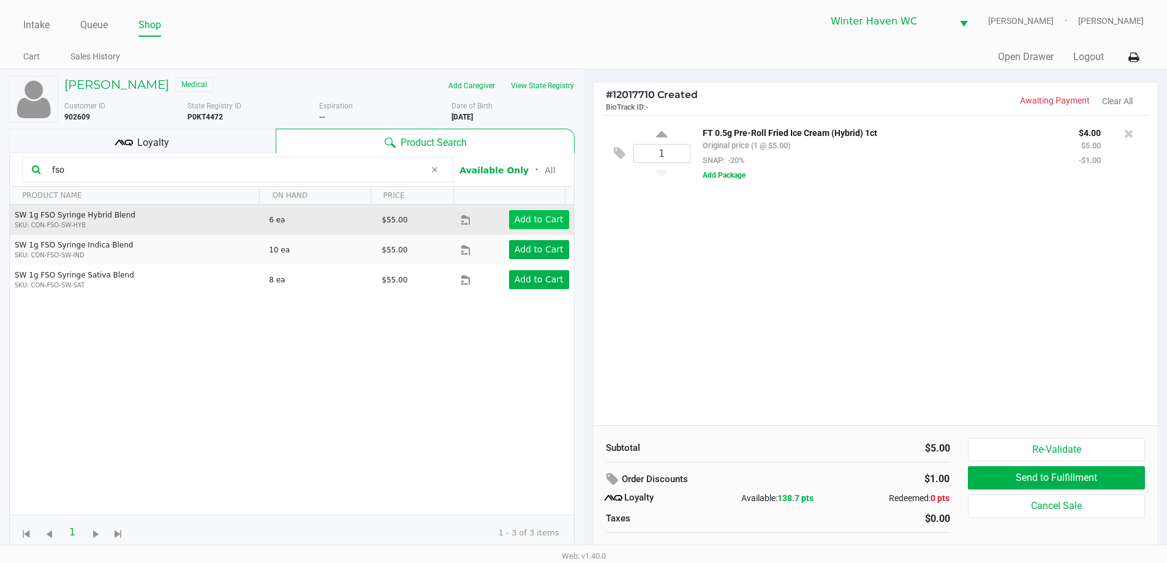
type input "fso"
click at [534, 226] on button "Add to Cart" at bounding box center [539, 219] width 60 height 19
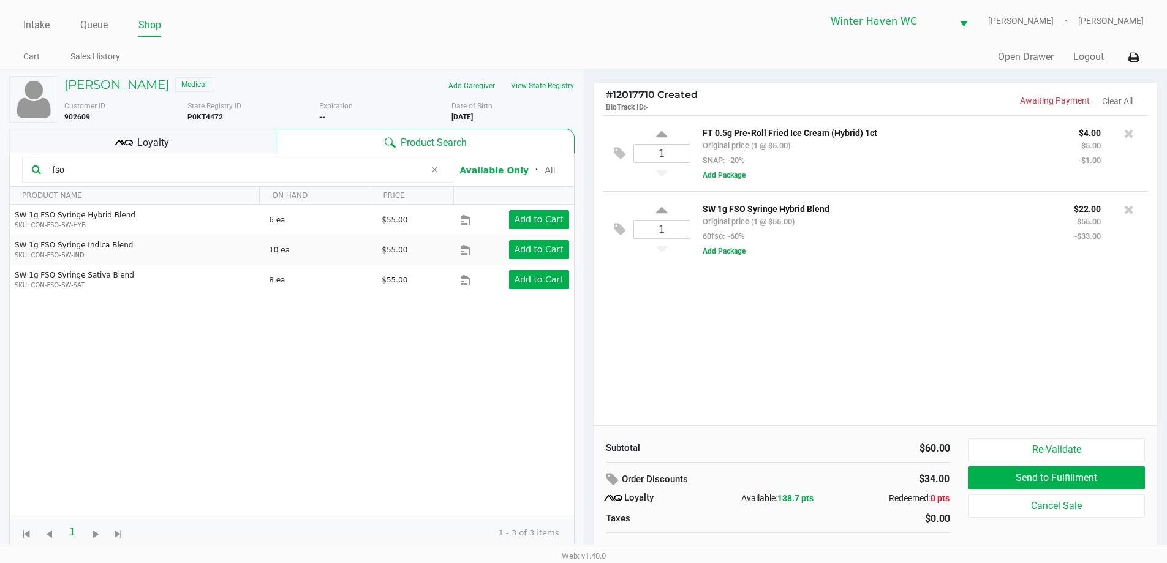
click at [194, 132] on div "Loyalty" at bounding box center [142, 141] width 266 height 25
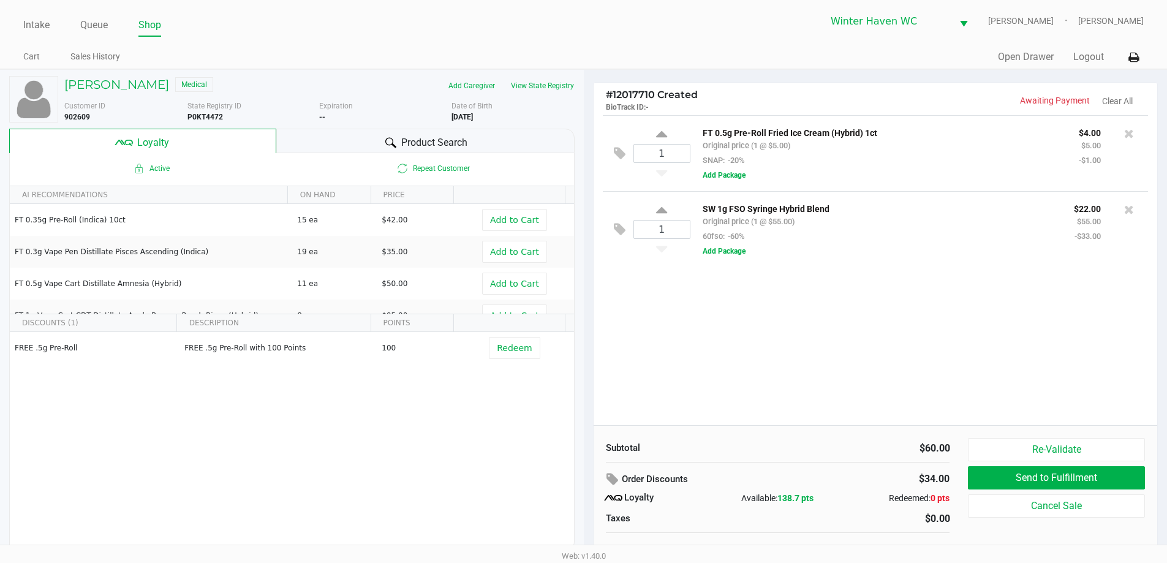
click at [468, 134] on div "Product Search" at bounding box center [425, 141] width 298 height 25
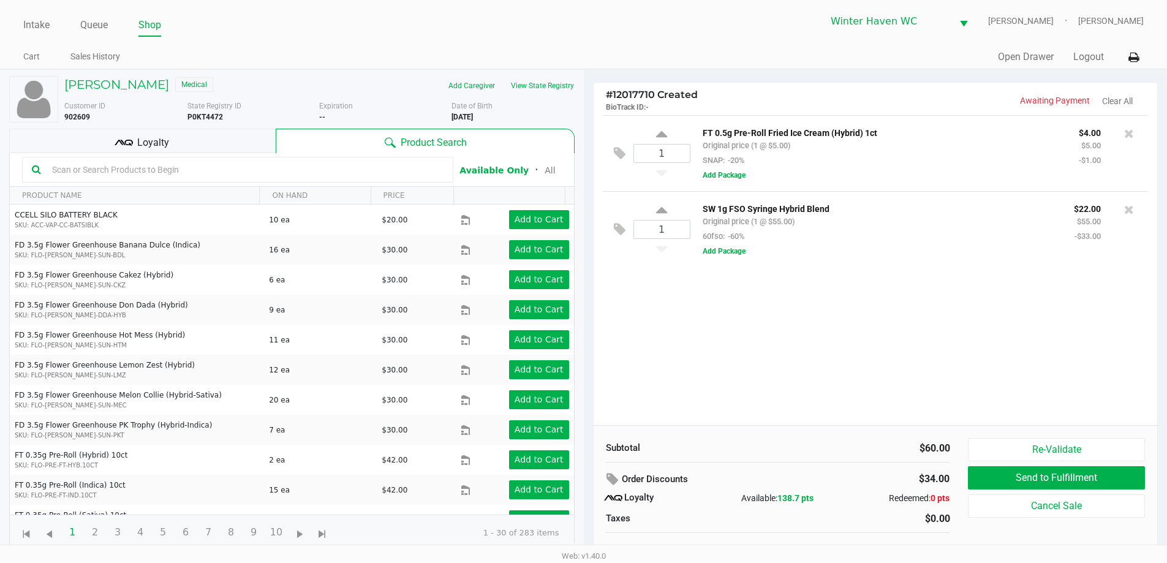
click at [208, 183] on kendo-grid-toolbar "Available Only ᛫ All" at bounding box center [292, 170] width 564 height 34
click at [211, 176] on input "text" at bounding box center [245, 169] width 396 height 18
click at [212, 176] on input "text" at bounding box center [245, 169] width 396 height 18
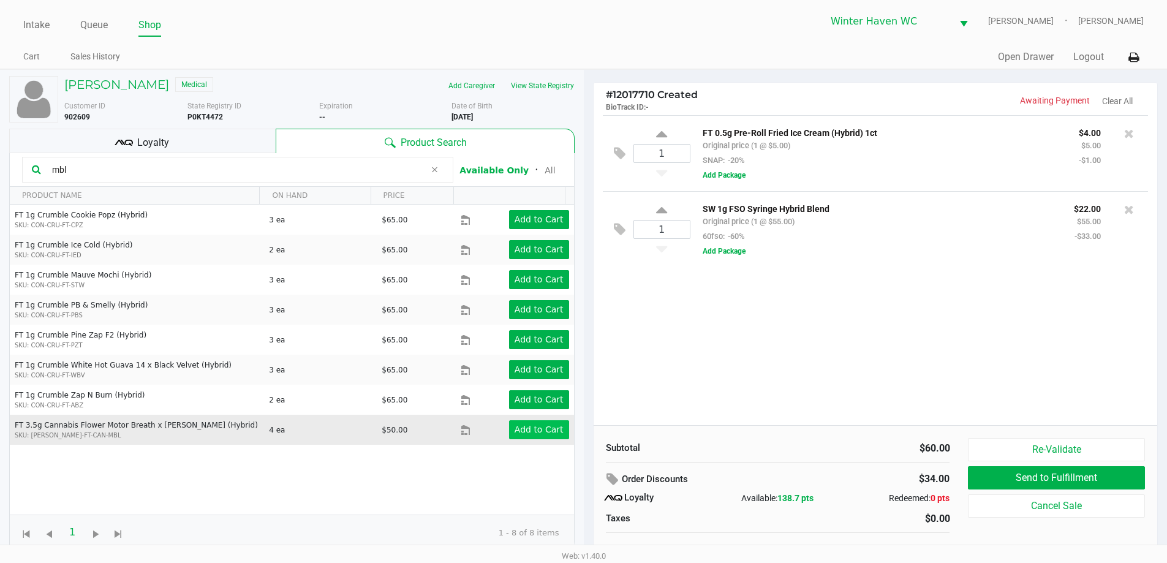
type input "mbl"
click at [515, 425] on app-button-loader "Add to Cart" at bounding box center [539, 429] width 49 height 10
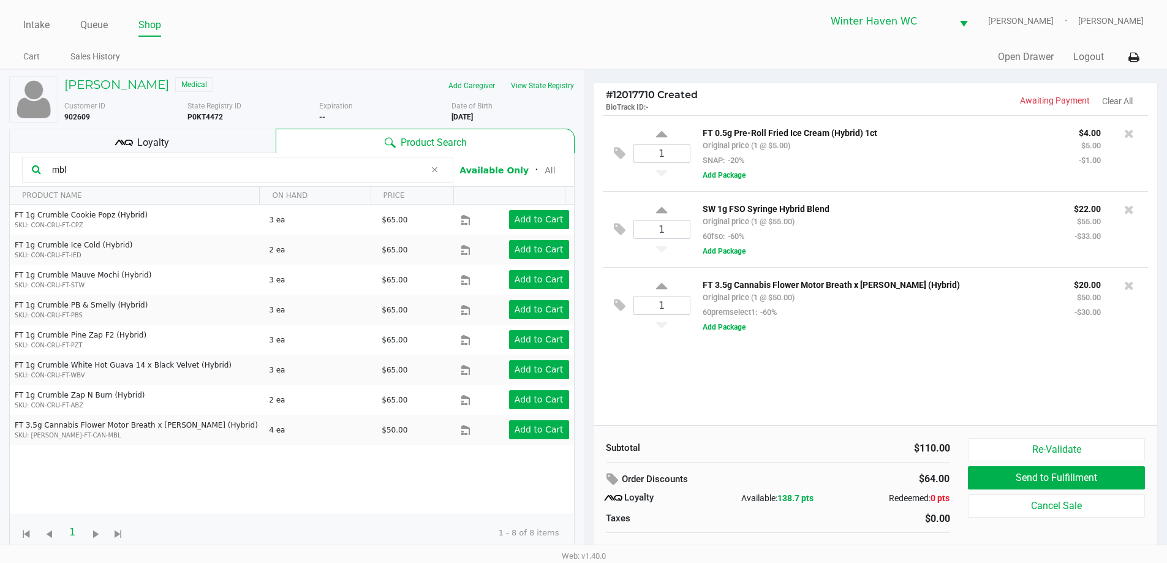
click at [178, 137] on div "Loyalty" at bounding box center [142, 141] width 266 height 25
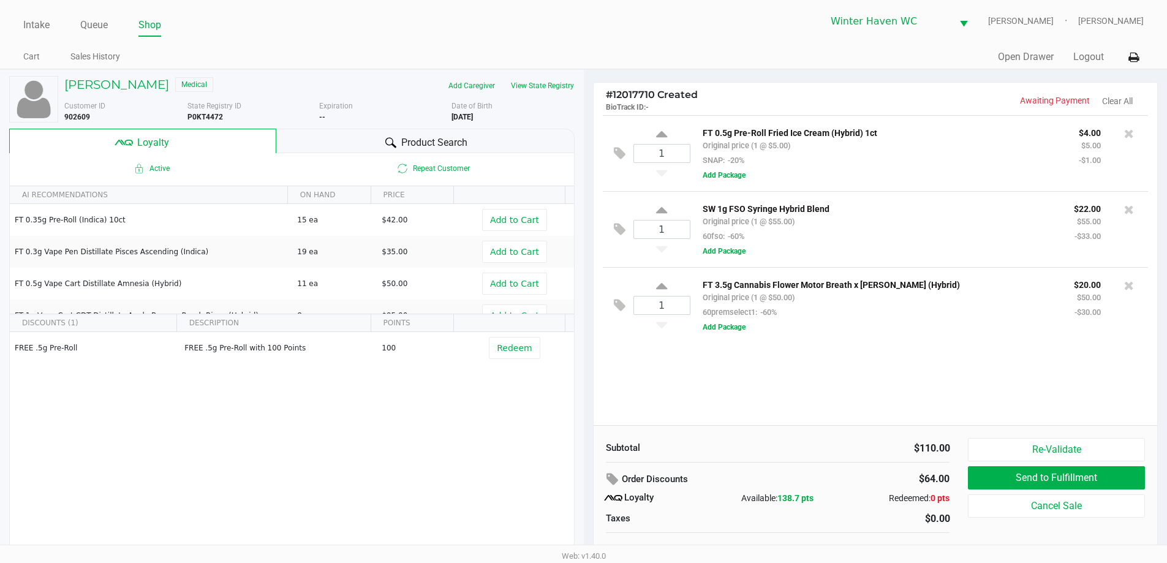
click at [434, 148] on span "Product Search" at bounding box center [434, 142] width 66 height 15
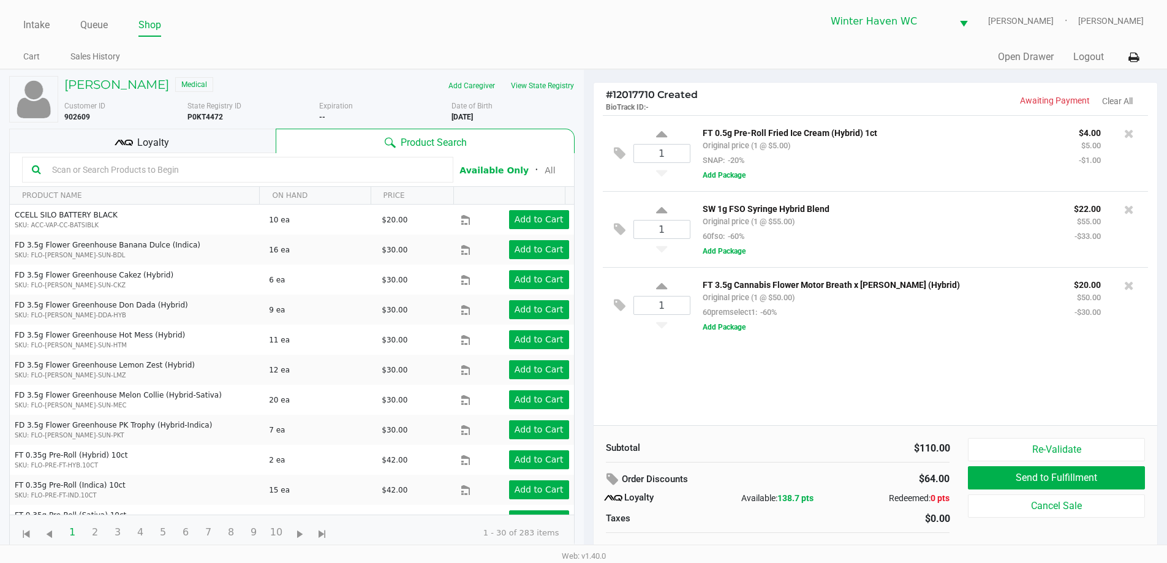
click at [886, 383] on div "1 FT 0.5g Pre-Roll Fried Ice Cream (Hybrid) 1ct Original price (1 @ $5.00) SNAP…" at bounding box center [876, 270] width 564 height 310
click at [888, 363] on div "1 FT 0.5g Pre-Roll Fried Ice Cream (Hybrid) 1ct Original price (1 @ $5.00) SNAP…" at bounding box center [876, 270] width 564 height 310
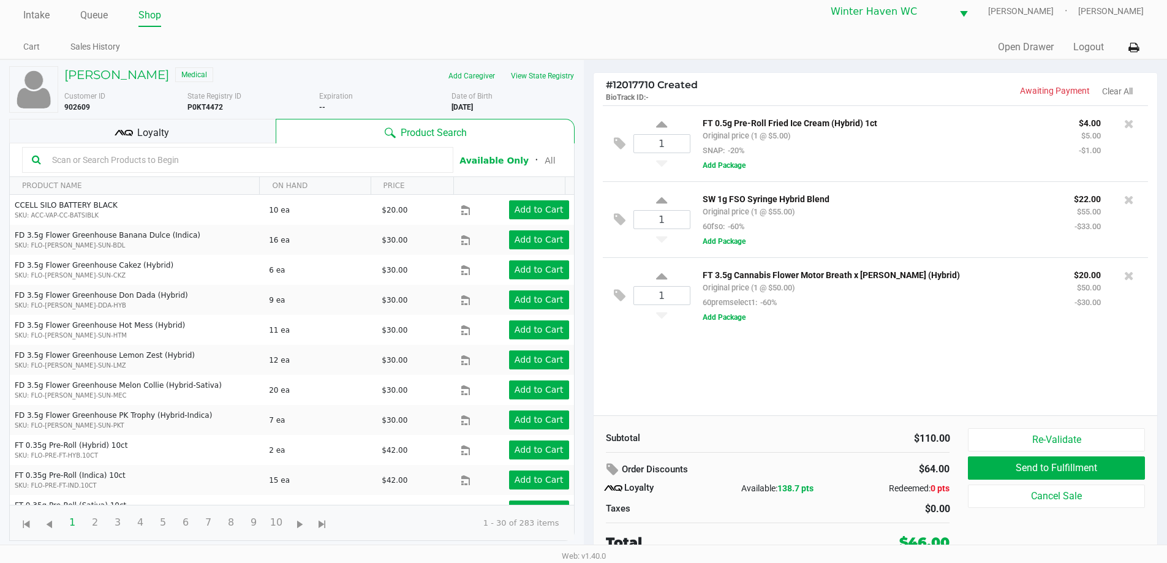
scroll to position [12, 0]
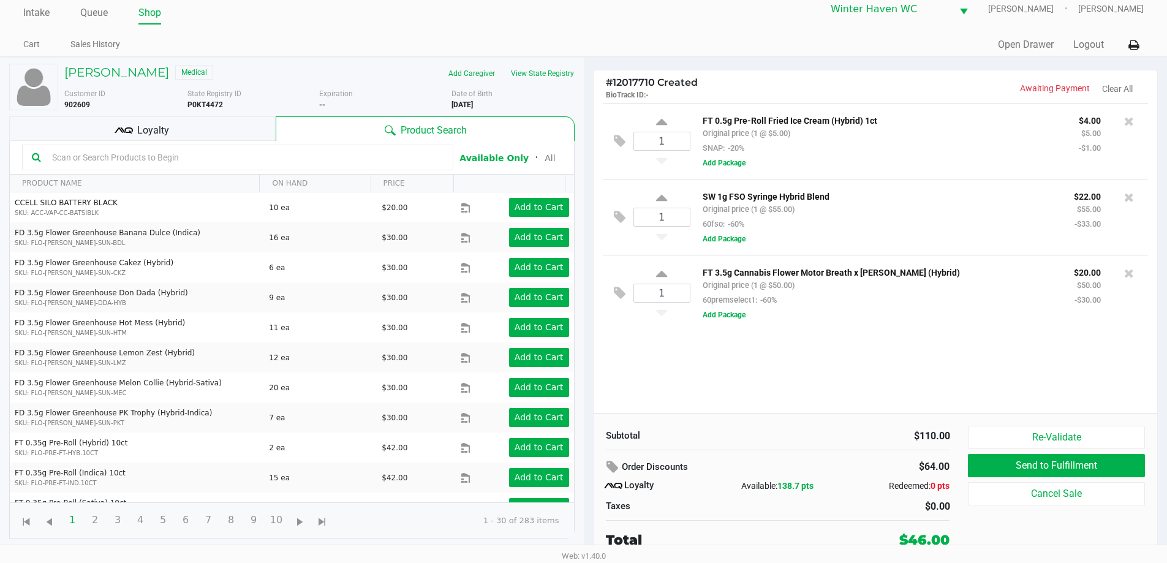
click at [832, 141] on div "FT 0.5g Pre-Roll Fried Ice Cream (Hybrid) 1ct Original price (1 @ $5.00) SNAP: …" at bounding box center [881, 134] width 376 height 42
click at [835, 140] on div "FT 0.5g Pre-Roll Fried Ice Cream (Hybrid) 1ct Original price (1 @ $5.00) SNAP: …" at bounding box center [881, 134] width 376 height 42
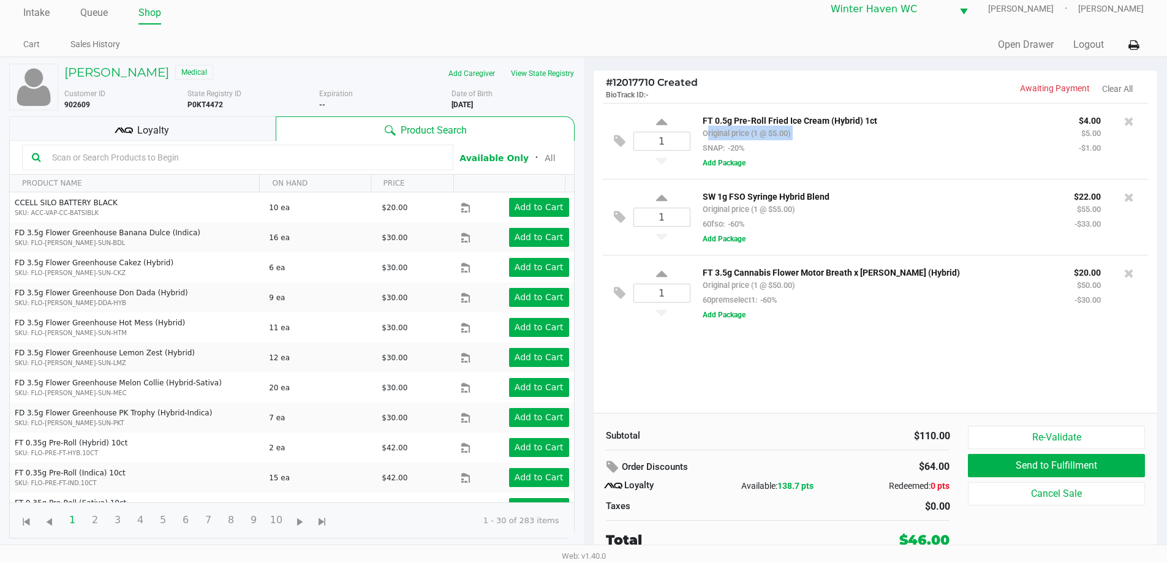
click at [845, 130] on div "FT 0.5g Pre-Roll Fried Ice Cream (Hybrid) 1ct Original price (1 @ $5.00) SNAP: …" at bounding box center [881, 134] width 376 height 42
click at [857, 148] on div "FT 0.5g Pre-Roll Fried Ice Cream (Hybrid) 1ct Original price (1 @ $5.00) SNAP: …" at bounding box center [881, 134] width 376 height 42
click at [858, 148] on div "FT 0.5g Pre-Roll Fried Ice Cream (Hybrid) 1ct Original price (1 @ $5.00) SNAP: …" at bounding box center [881, 134] width 376 height 42
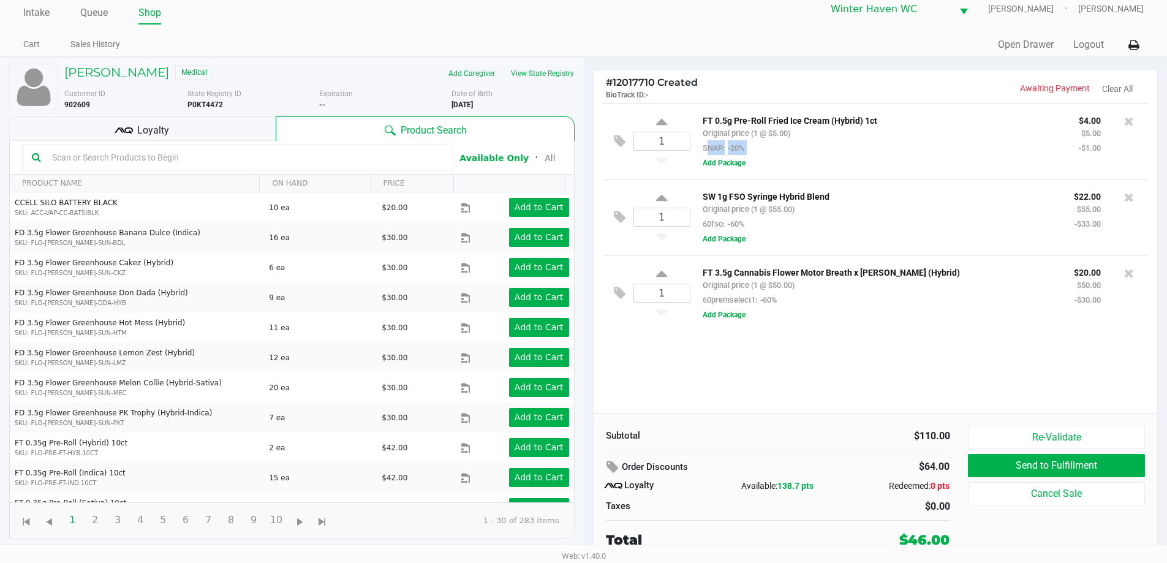
click at [861, 146] on div "FT 0.5g Pre-Roll Fried Ice Cream (Hybrid) 1ct Original price (1 @ $5.00) SNAP: …" at bounding box center [881, 134] width 376 height 42
click at [867, 142] on div "FT 0.5g Pre-Roll Fried Ice Cream (Hybrid) 1ct Original price (1 @ $5.00) SNAP: …" at bounding box center [881, 134] width 376 height 42
click at [870, 140] on div "FT 0.5g Pre-Roll Fried Ice Cream (Hybrid) 1ct Original price (1 @ $5.00) SNAP: …" at bounding box center [881, 134] width 376 height 42
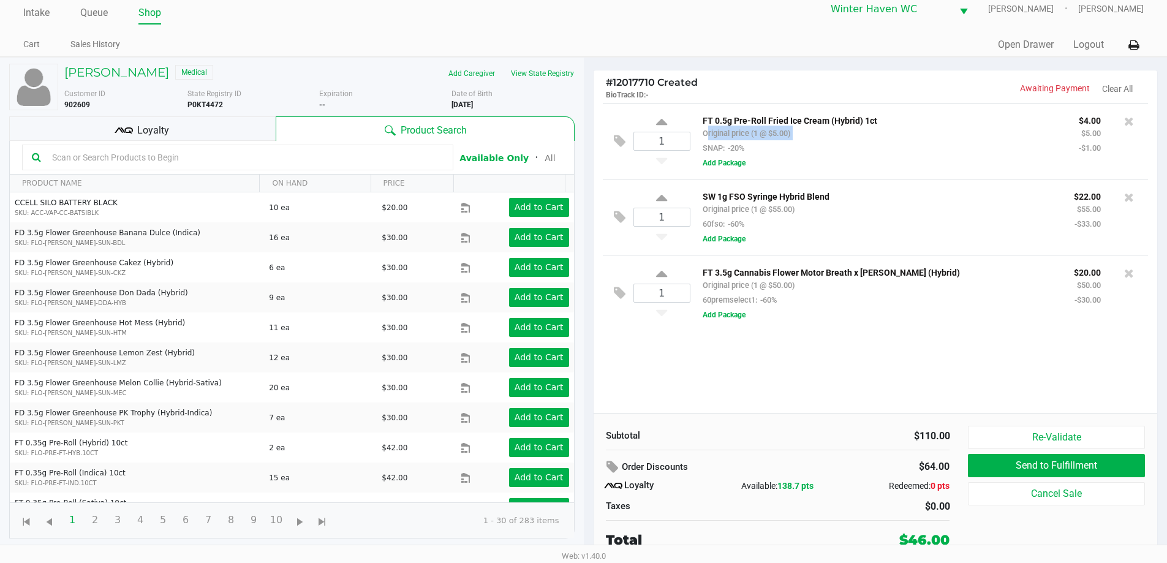
click at [870, 140] on div "FT 0.5g Pre-Roll Fried Ice Cream (Hybrid) 1ct Original price (1 @ $5.00) SNAP: …" at bounding box center [881, 134] width 376 height 42
click at [875, 129] on div "FT 0.5g Pre-Roll Fried Ice Cream (Hybrid) 1ct Original price (1 @ $5.00) SNAP: …" at bounding box center [881, 134] width 376 height 42
drag, startPoint x: 801, startPoint y: 340, endPoint x: 807, endPoint y: 336, distance: 7.0
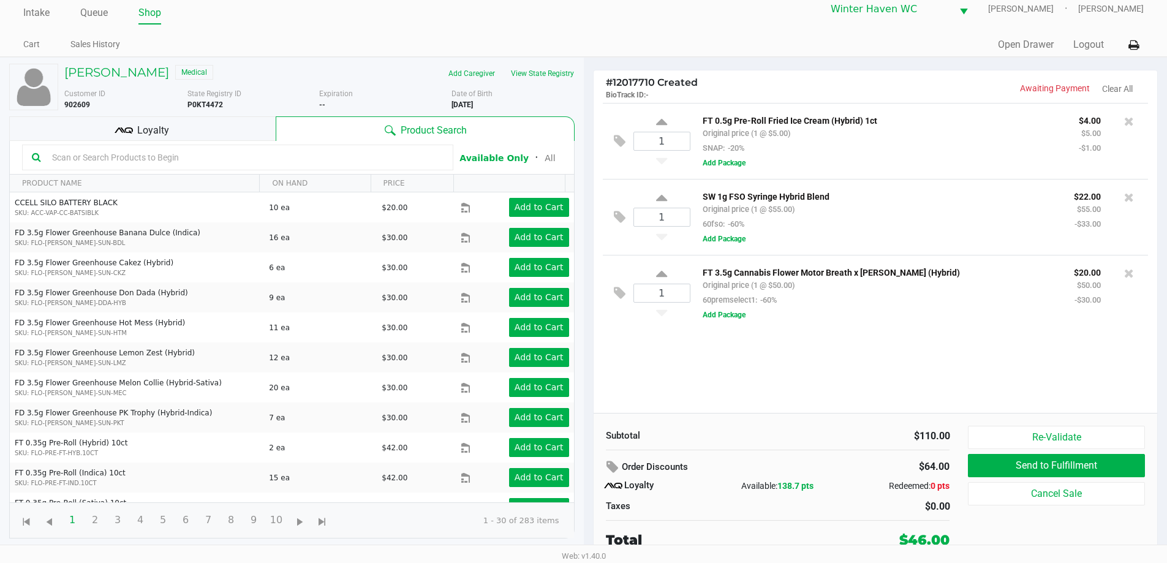
click at [802, 340] on div "1 FT 0.5g Pre-Roll Fried Ice Cream (Hybrid) 1ct Original price (1 @ $5.00) SNAP…" at bounding box center [876, 258] width 564 height 310
click at [848, 345] on div "1 FT 0.5g Pre-Roll Fried Ice Cream (Hybrid) 1ct Original price (1 @ $5.00) SNAP…" at bounding box center [876, 258] width 564 height 310
click at [954, 379] on div "1 FT 0.5g Pre-Roll Fried Ice Cream (Hybrid) 1ct Original price (1 @ $5.00) SNAP…" at bounding box center [876, 258] width 564 height 310
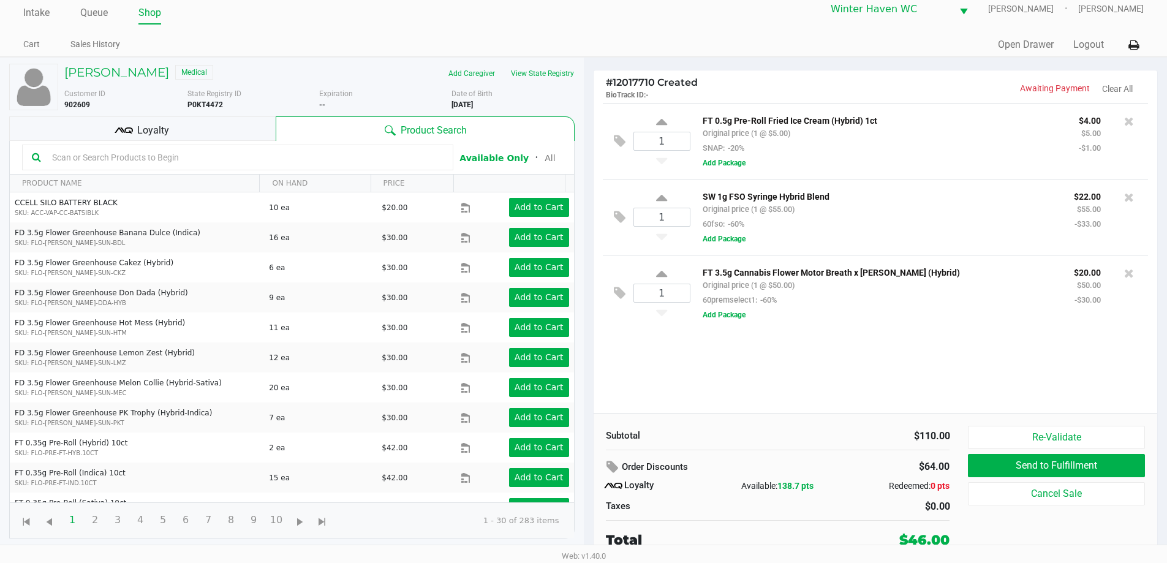
click at [173, 126] on div "Loyalty" at bounding box center [142, 128] width 266 height 25
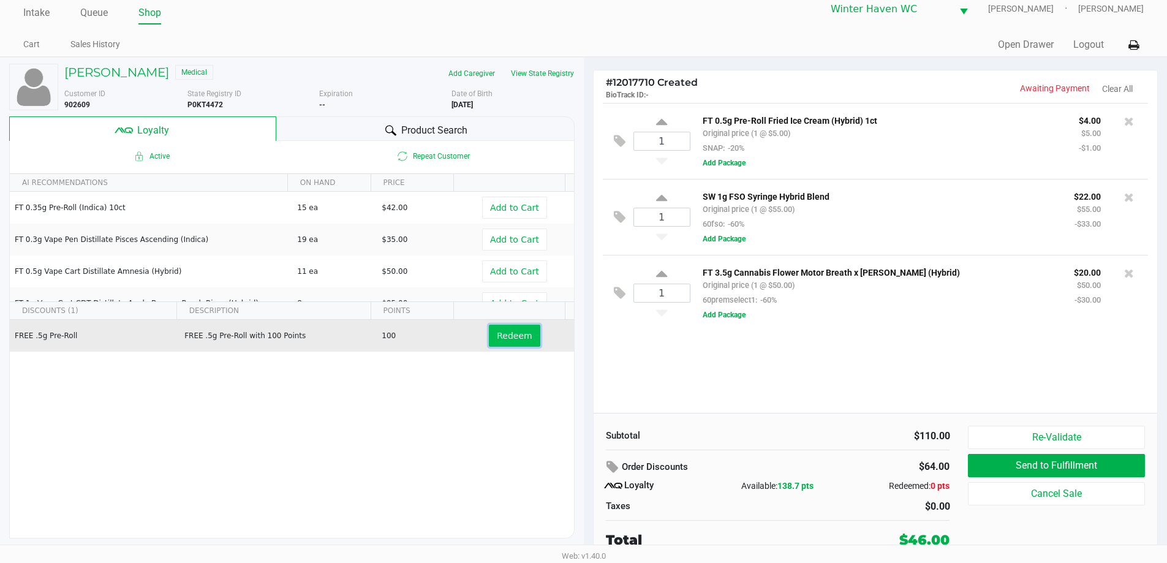
click at [514, 344] on button "Redeem" at bounding box center [514, 336] width 51 height 22
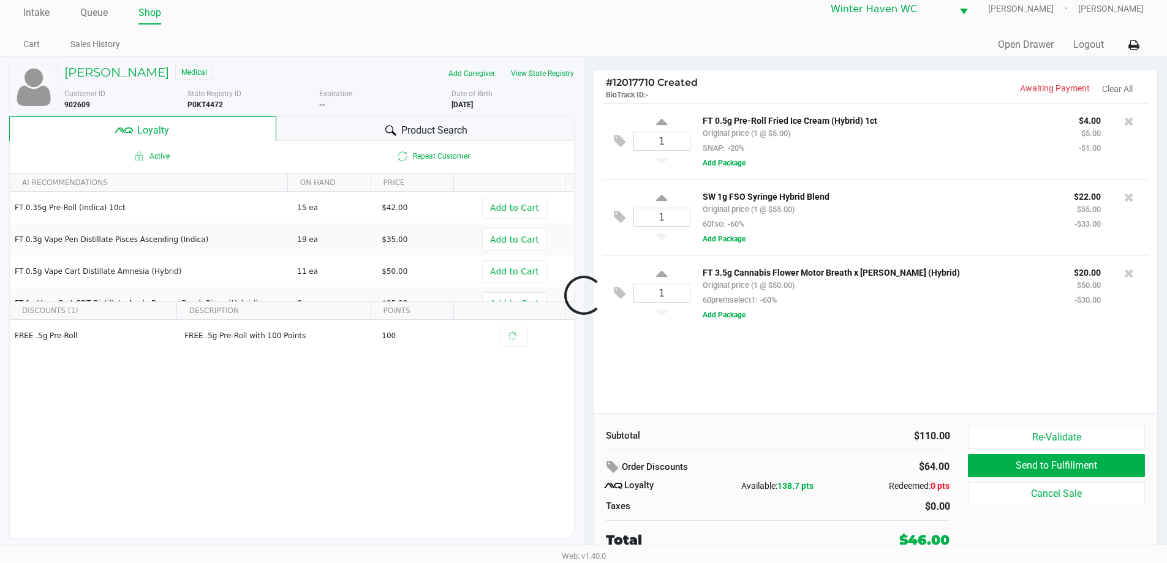
click at [1016, 376] on div at bounding box center [583, 295] width 1167 height 354
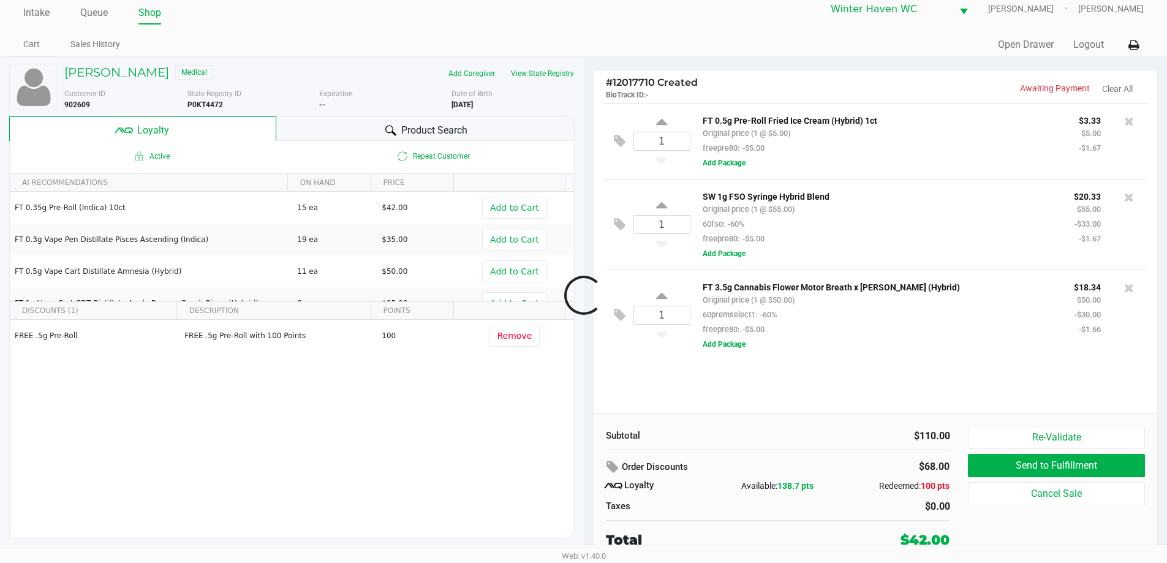
click at [1016, 376] on div at bounding box center [583, 295] width 1167 height 354
click at [1016, 376] on div "1 FT 0.5g Pre-Roll Fried Ice Cream (Hybrid) 1ct Original price (1 @ $5.00) free…" at bounding box center [876, 258] width 564 height 310
drag, startPoint x: 1016, startPoint y: 376, endPoint x: 747, endPoint y: 390, distance: 268.7
click at [747, 390] on div "1 FT 0.5g Pre-Roll Fried Ice Cream (Hybrid) 1ct Original price (1 @ $5.00) free…" at bounding box center [876, 258] width 564 height 310
click at [897, 355] on div "1 FT 3.5g Cannabis Flower Motor Breath x Mike Larry (Hybrid) Original price (1 …" at bounding box center [876, 315] width 546 height 91
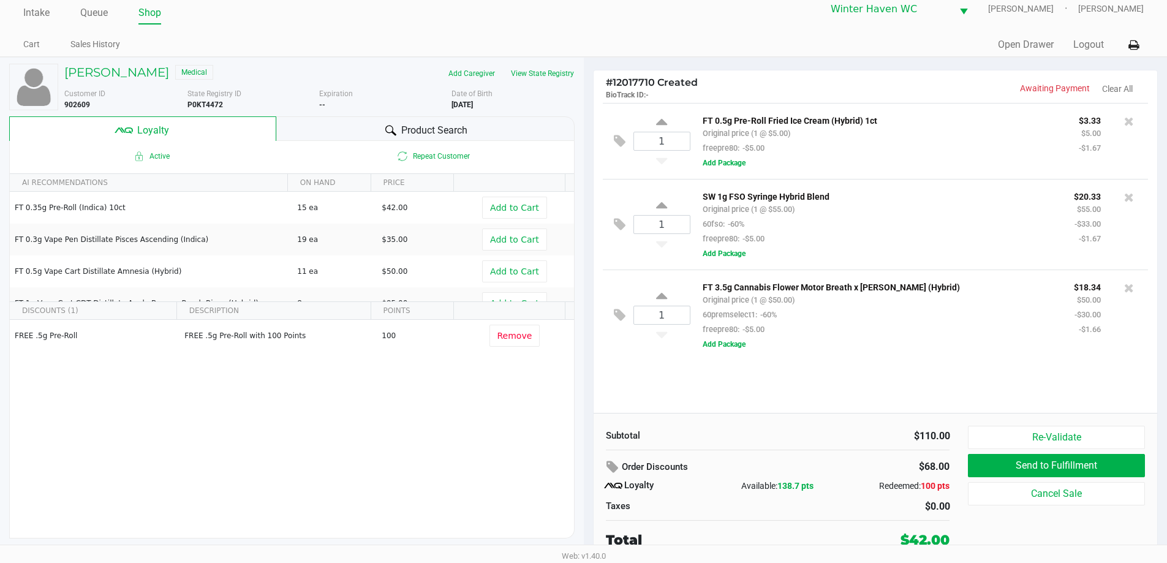
click at [897, 355] on div "1 FT 3.5g Cannabis Flower Motor Breath x Mike Larry (Hybrid) Original price (1 …" at bounding box center [876, 315] width 546 height 91
click at [897, 356] on div "1 FT 3.5g Cannabis Flower Motor Breath x Mike Larry (Hybrid) Original price (1 …" at bounding box center [876, 315] width 546 height 91
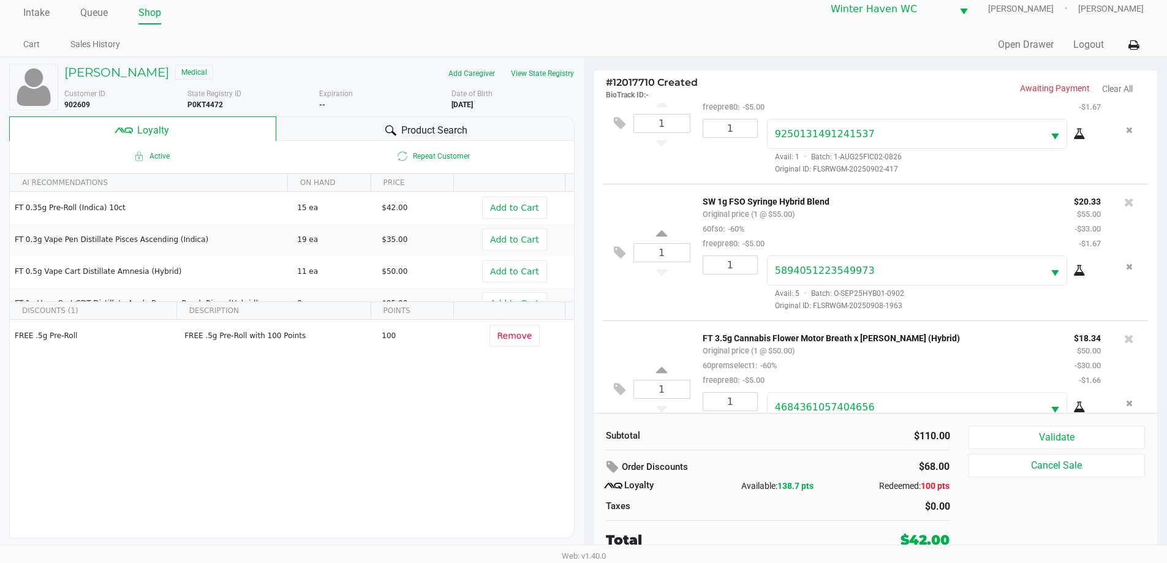
scroll to position [87, 0]
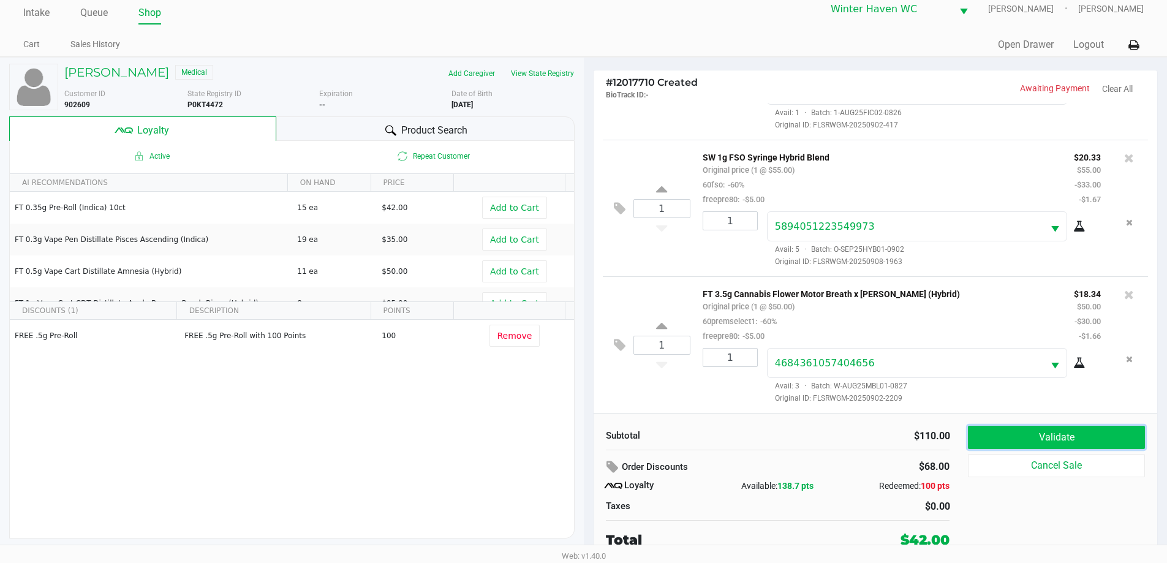
click at [1044, 443] on button "Validate" at bounding box center [1056, 437] width 176 height 23
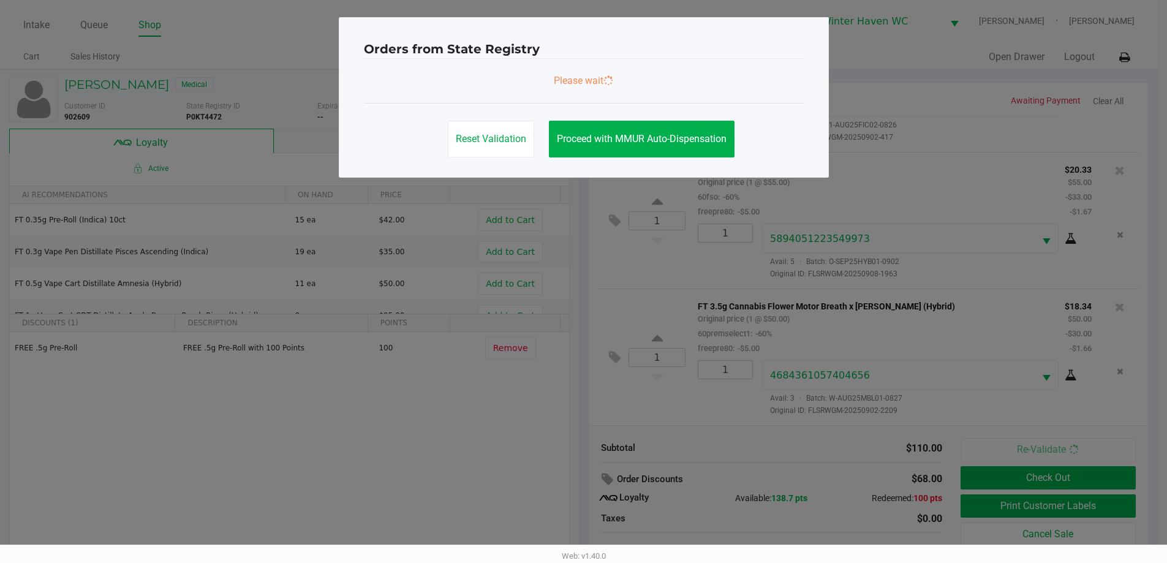
scroll to position [0, 0]
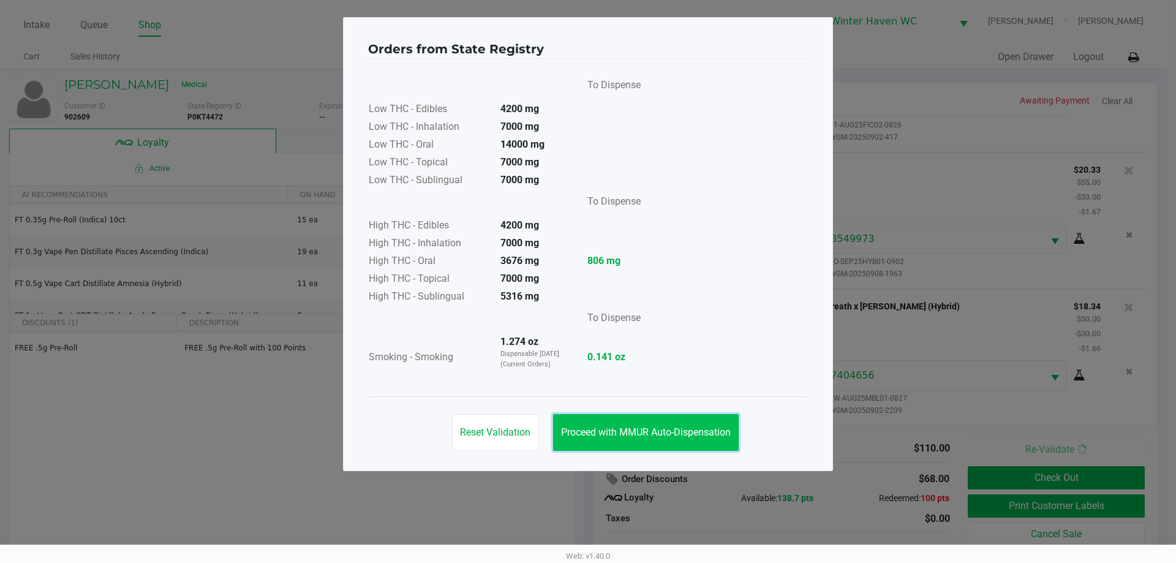
click at [702, 431] on span "Proceed with MMUR Auto-Dispensation" at bounding box center [646, 432] width 170 height 12
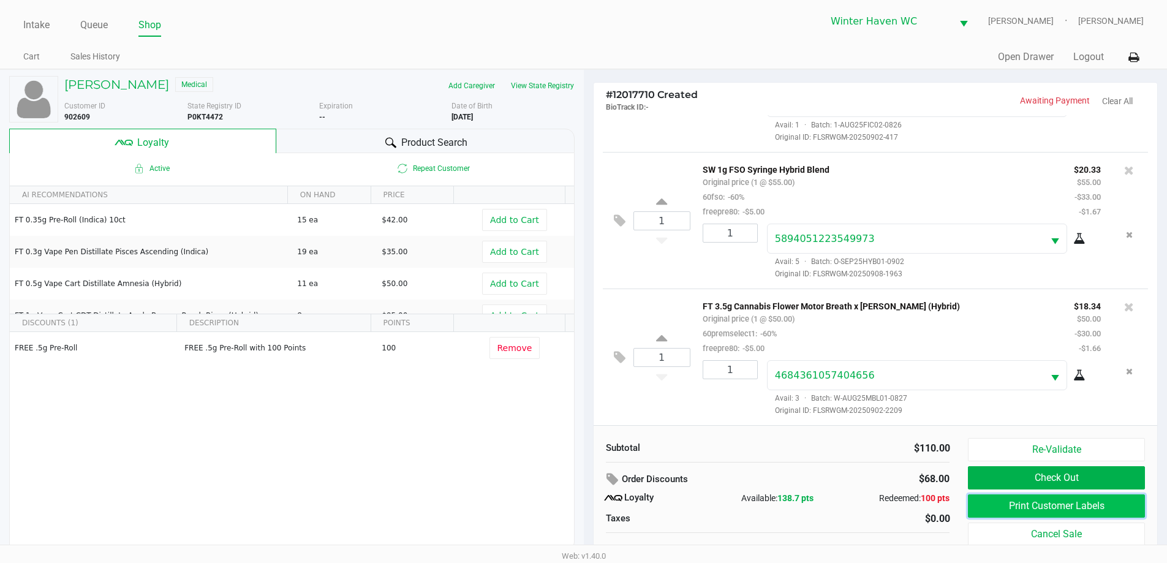
click at [1054, 509] on button "Print Customer Labels" at bounding box center [1056, 505] width 176 height 23
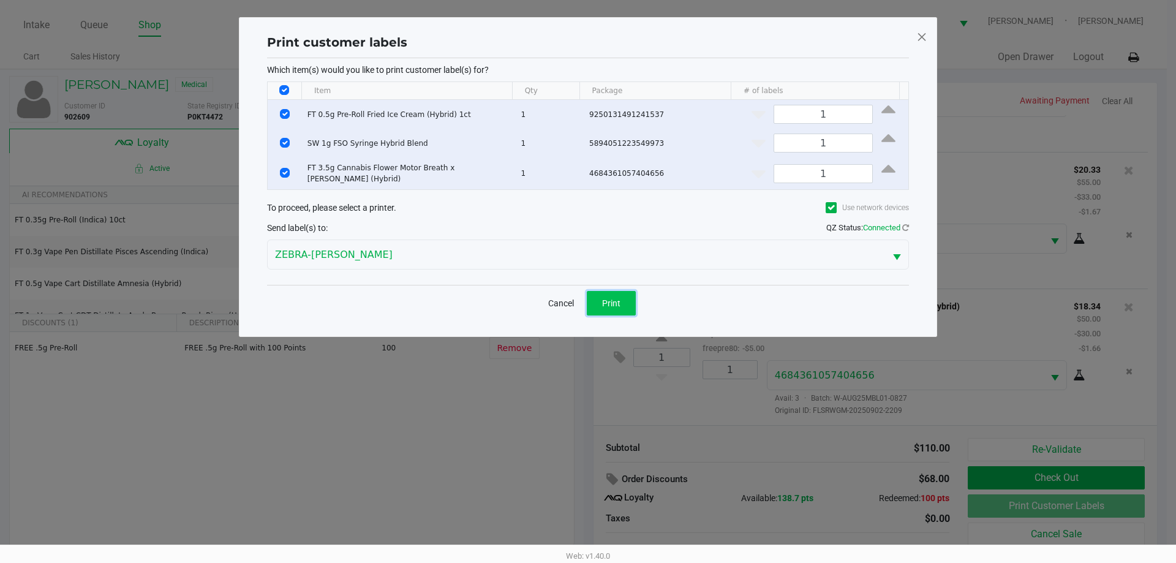
click at [608, 298] on span "Print" at bounding box center [611, 303] width 18 height 10
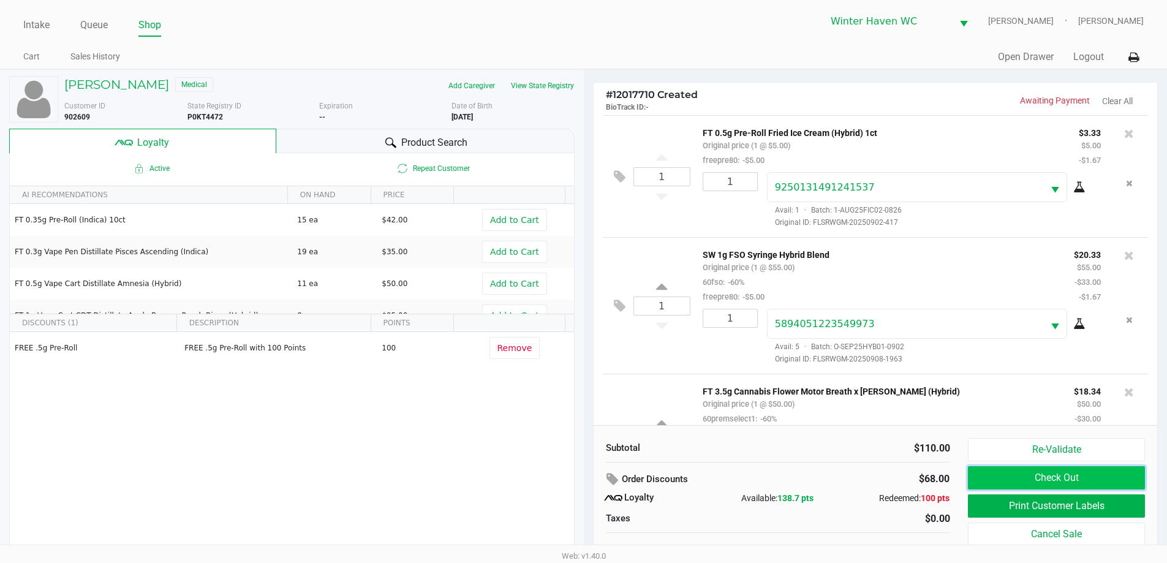
click at [1055, 477] on button "Check Out" at bounding box center [1056, 477] width 176 height 23
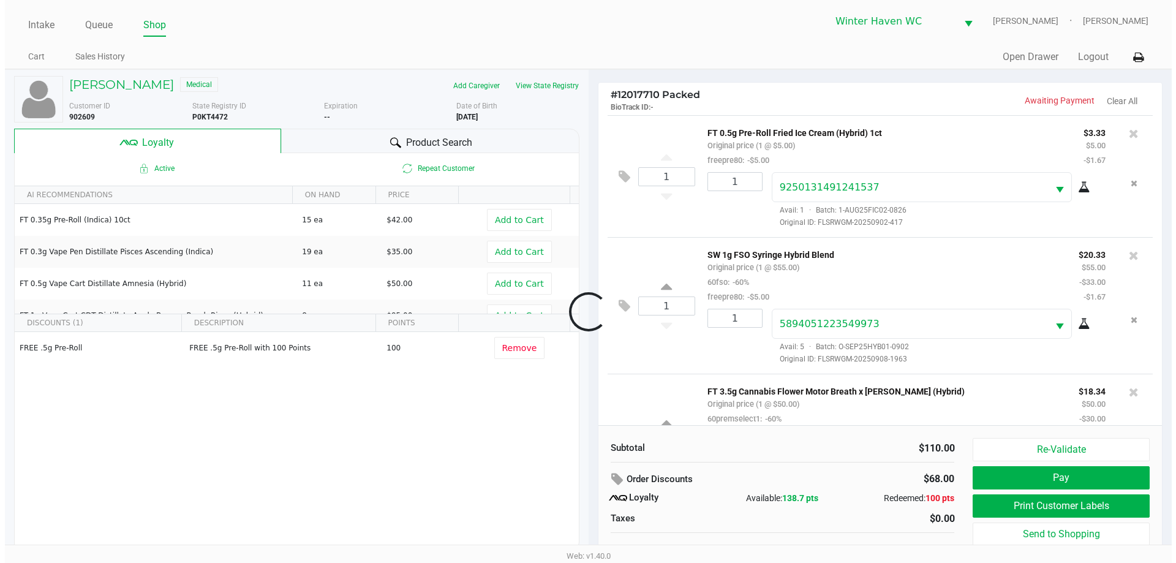
scroll to position [87, 0]
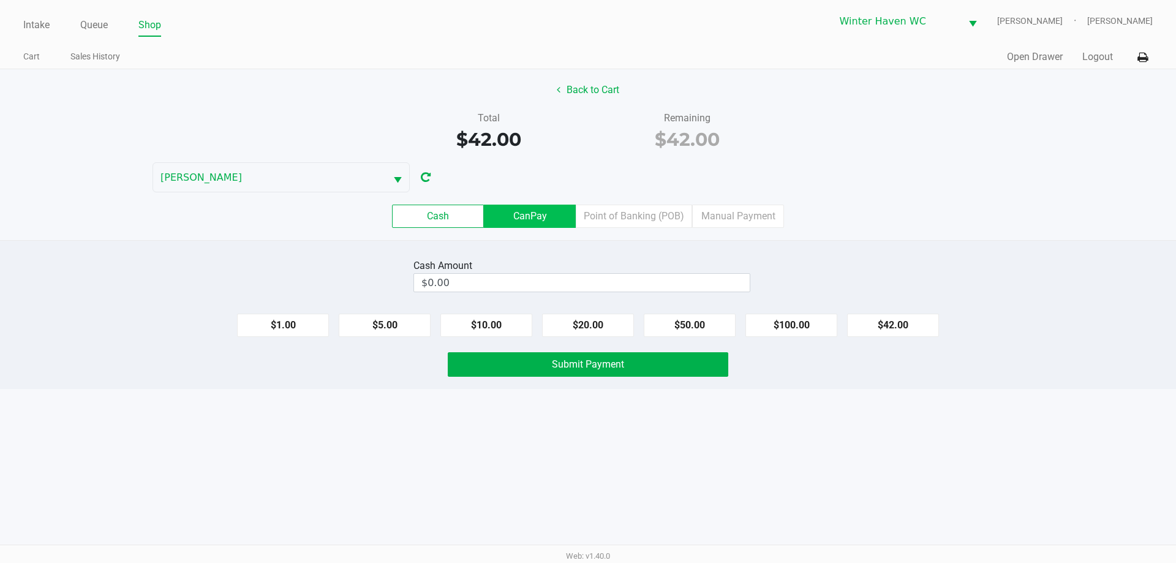
click at [518, 209] on label "CanPay" at bounding box center [530, 216] width 92 height 23
click at [0, 0] on 2 "CanPay" at bounding box center [0, 0] width 0 height 0
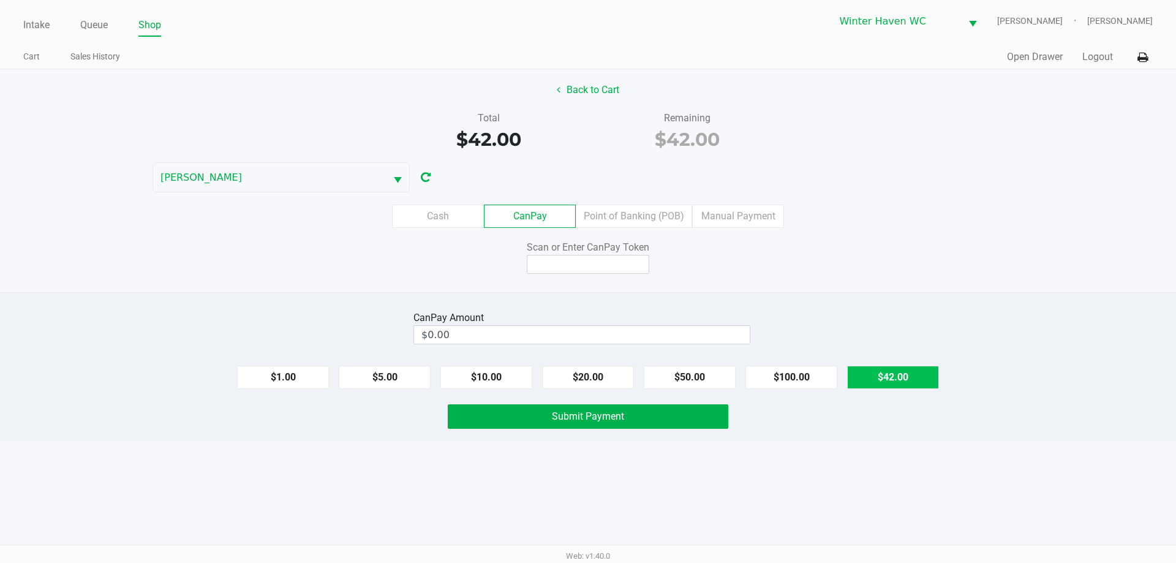
click at [886, 374] on button "$42.00" at bounding box center [893, 377] width 92 height 23
type input "$42.00"
click at [569, 270] on input at bounding box center [588, 264] width 123 height 19
click at [760, 290] on div "Back to Cart Total $42.00 Remaining $42.00 JAMES-OTTO Cash CanPay Point of Bank…" at bounding box center [588, 180] width 1176 height 223
click at [627, 260] on input at bounding box center [588, 264] width 123 height 19
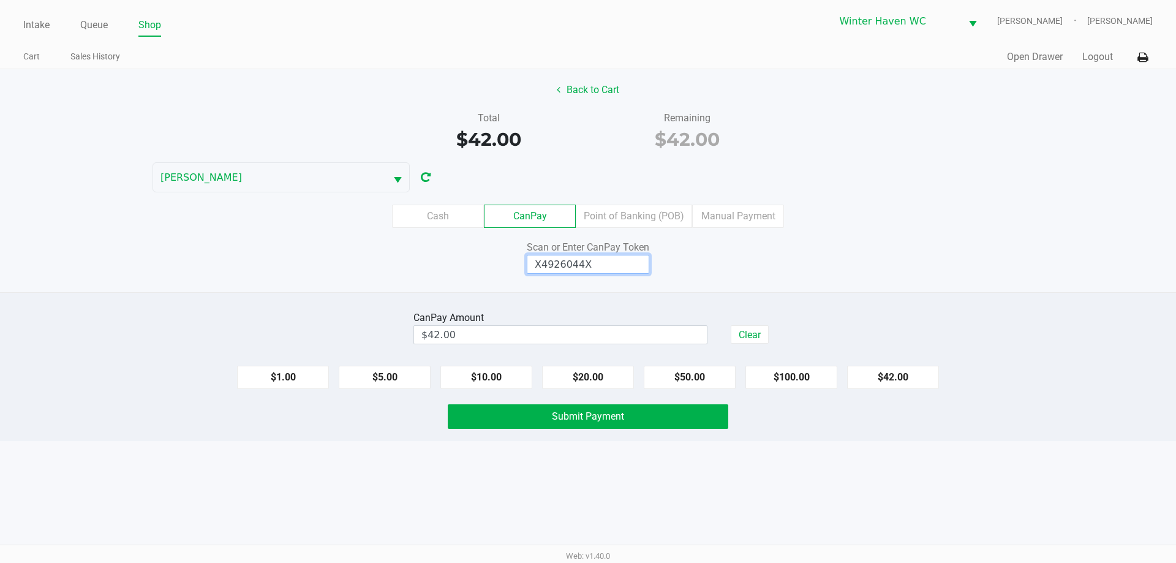
type input "X4926044X"
click at [929, 221] on div "Cash CanPay Point of Banking (POB) Manual Payment" at bounding box center [588, 216] width 1176 height 23
click at [605, 418] on span "Submit Payment" at bounding box center [588, 416] width 72 height 12
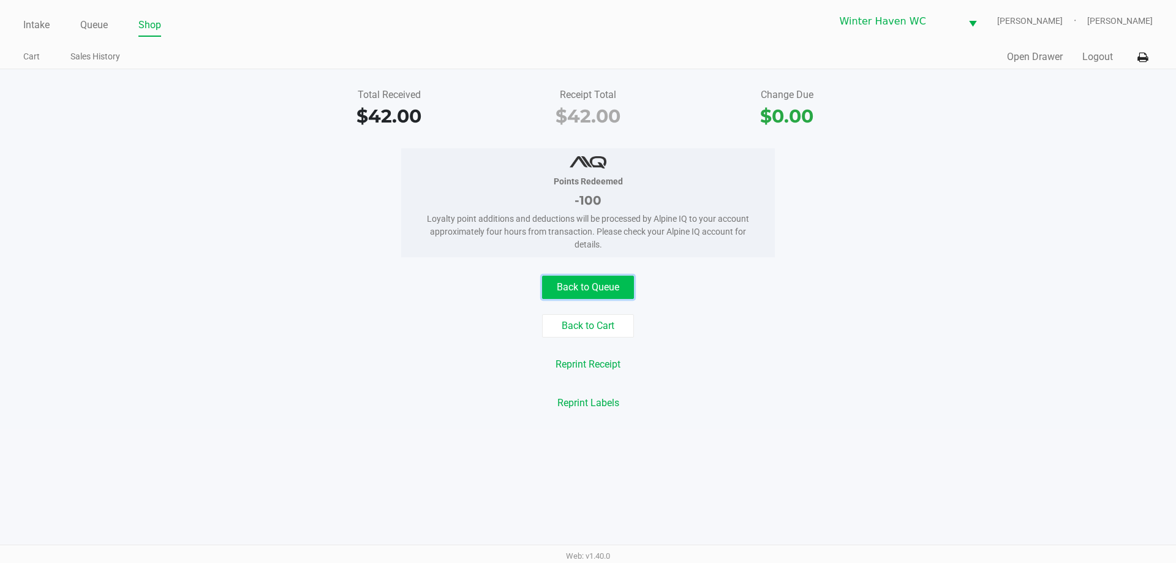
click at [608, 283] on button "Back to Queue" at bounding box center [588, 287] width 92 height 23
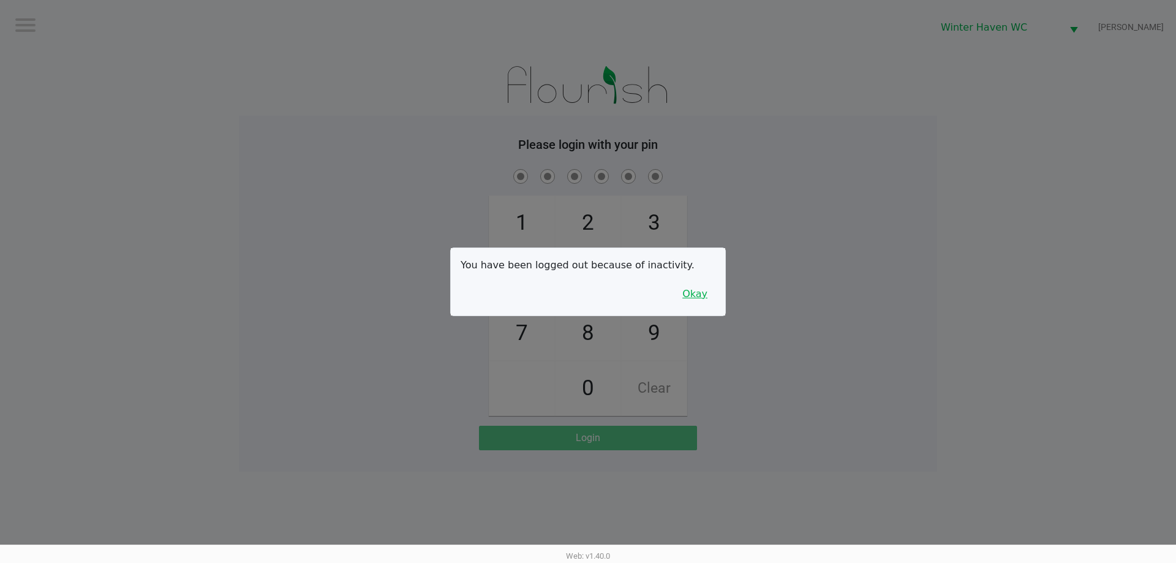
click at [695, 298] on button "Okay" at bounding box center [694, 293] width 41 height 23
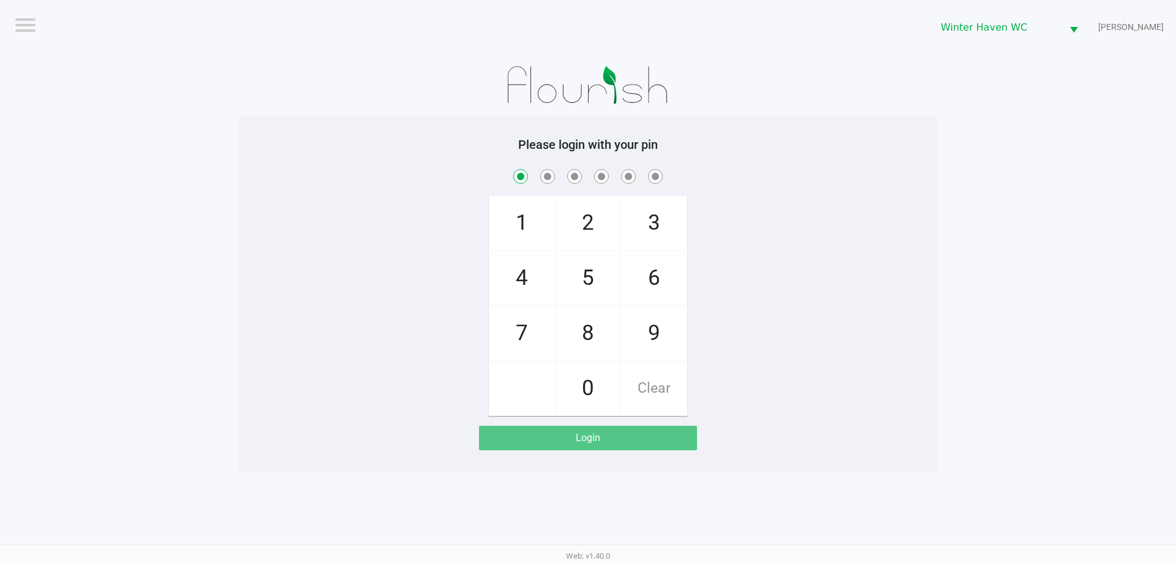
checkbox input "true"
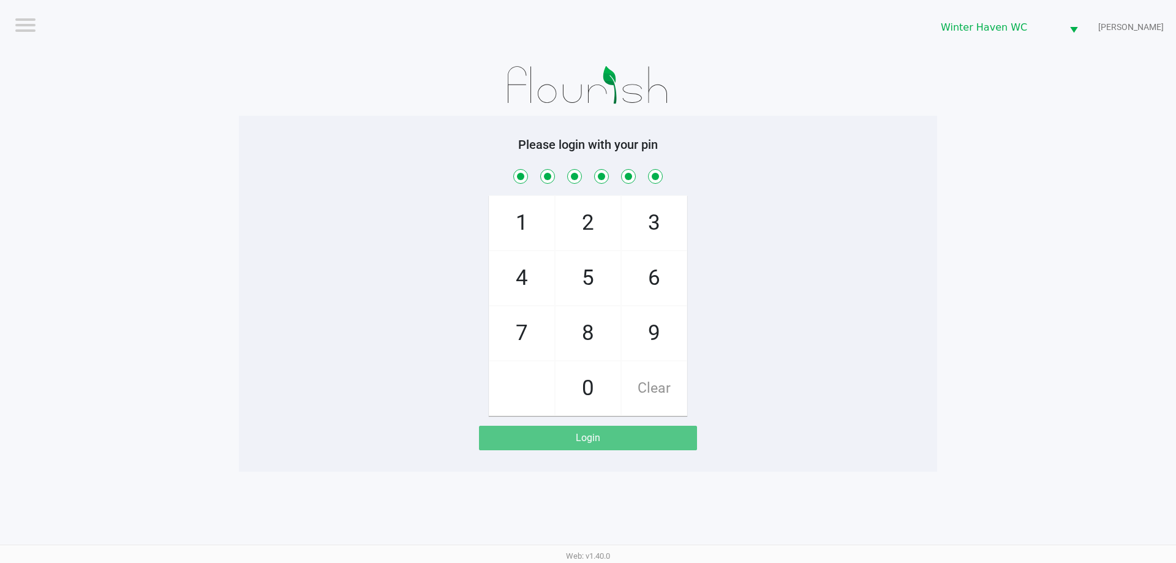
checkbox input "true"
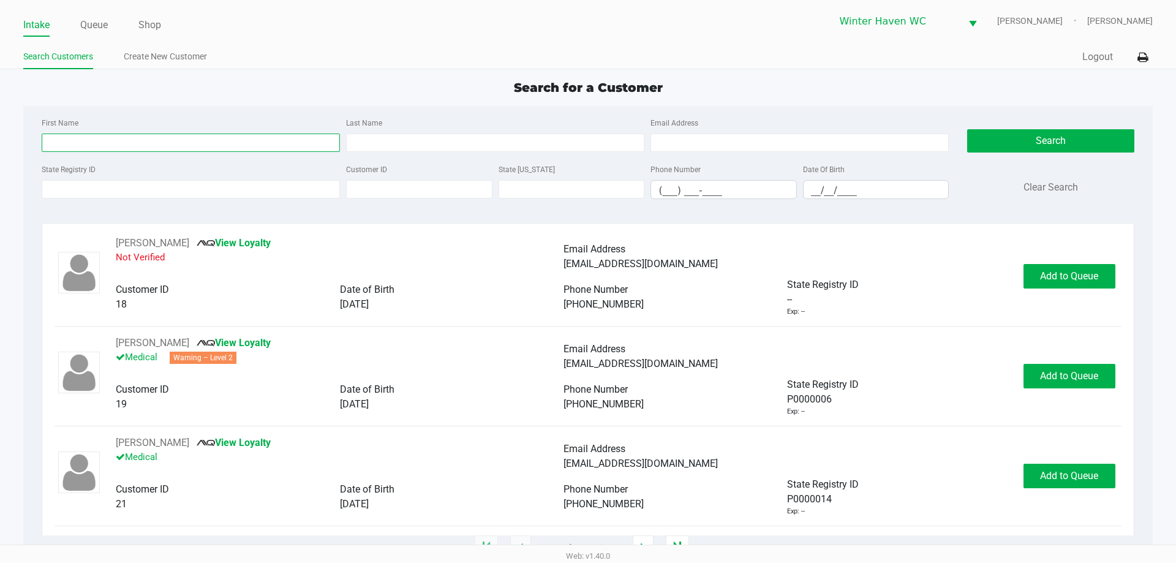
click at [225, 138] on input "First Name" at bounding box center [191, 143] width 298 height 18
type input "david"
click at [405, 145] on input "Last Name" at bounding box center [495, 143] width 298 height 18
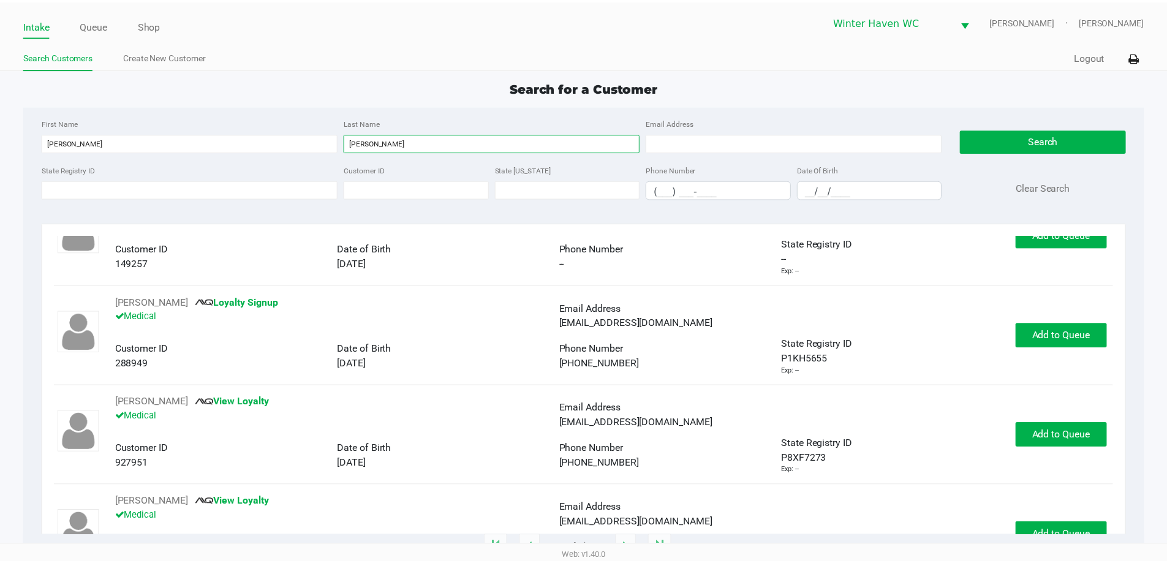
scroll to position [61, 0]
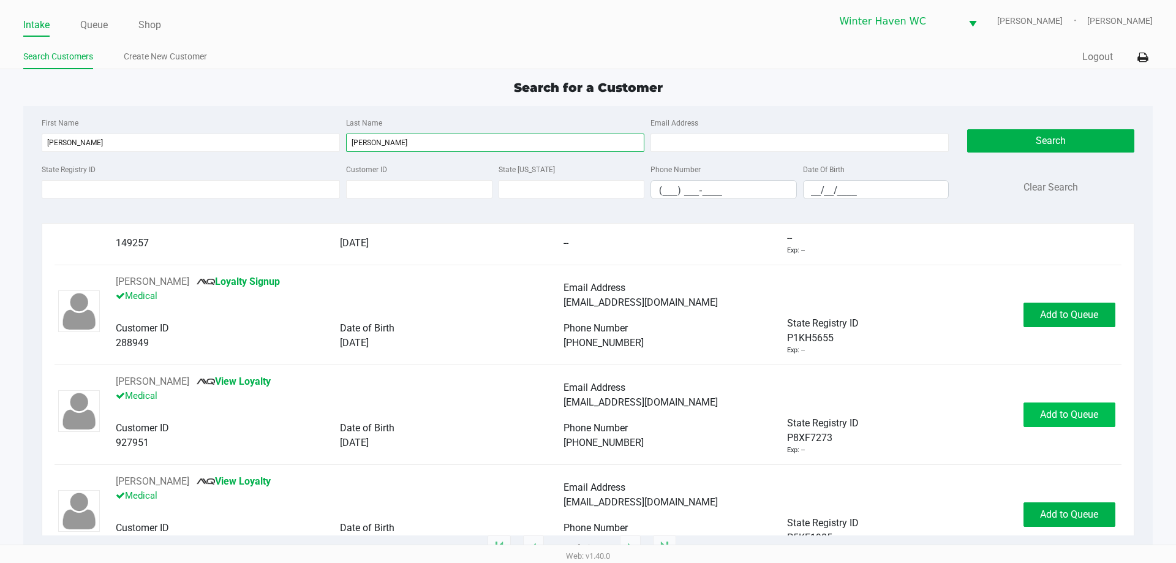
type input "ballard"
click at [1060, 422] on button "Add to Queue" at bounding box center [1070, 414] width 92 height 25
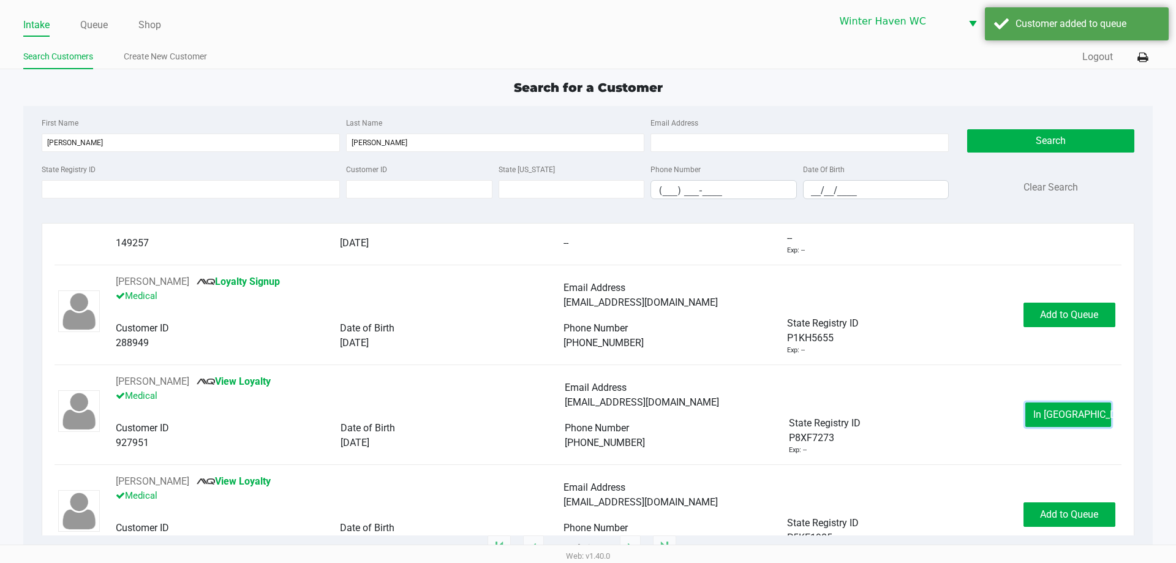
click at [1060, 422] on button "In Queue" at bounding box center [1068, 414] width 86 height 25
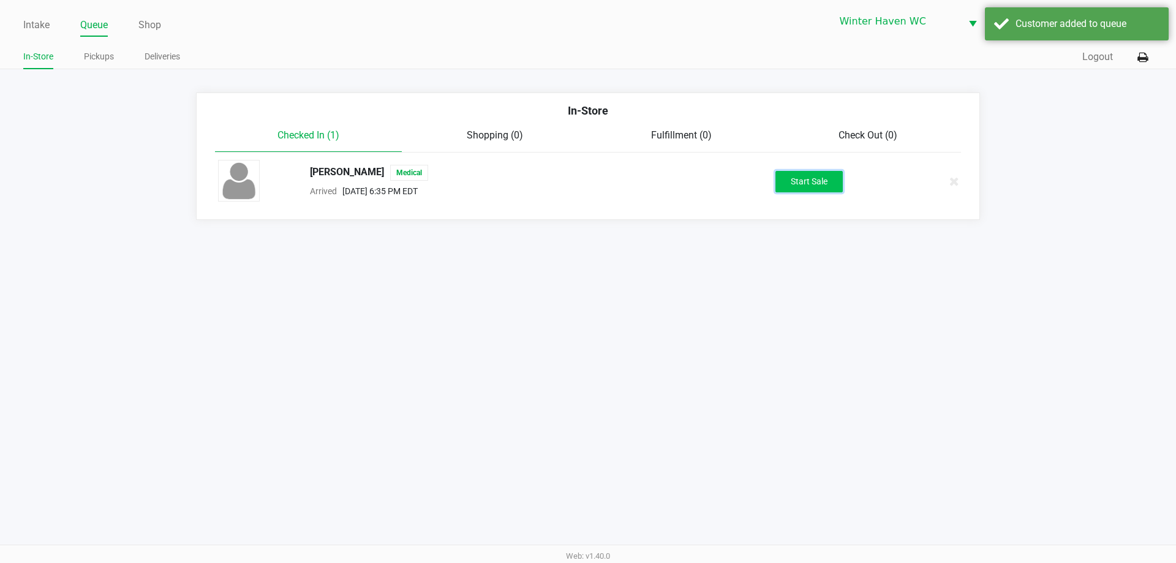
click at [804, 179] on button "Start Sale" at bounding box center [808, 181] width 67 height 21
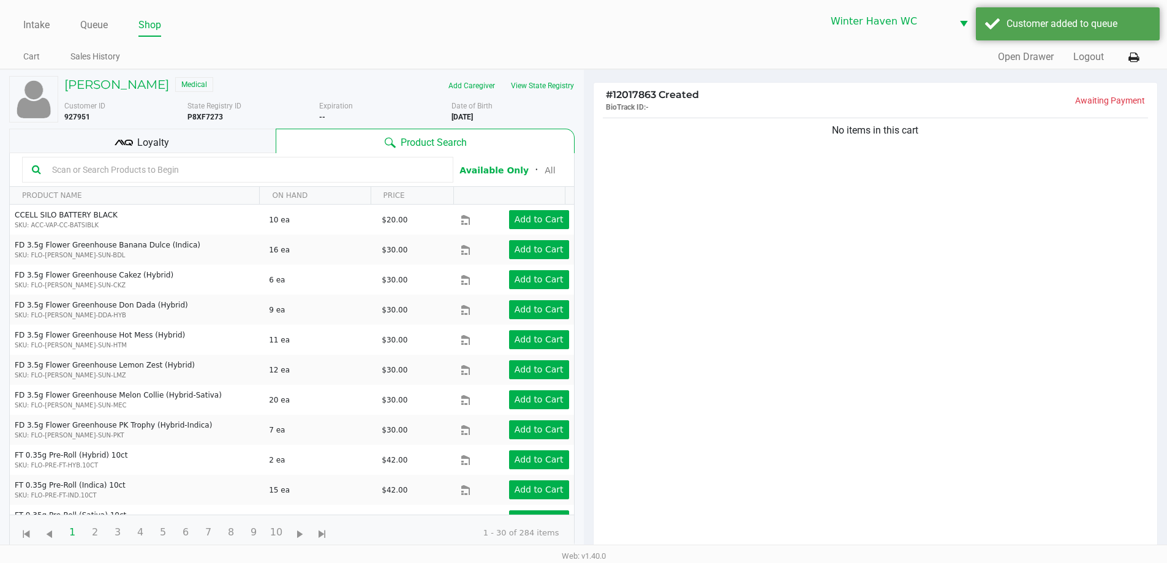
click at [237, 175] on input "text" at bounding box center [245, 169] width 396 height 18
click at [202, 140] on div "Loyalty" at bounding box center [142, 141] width 266 height 25
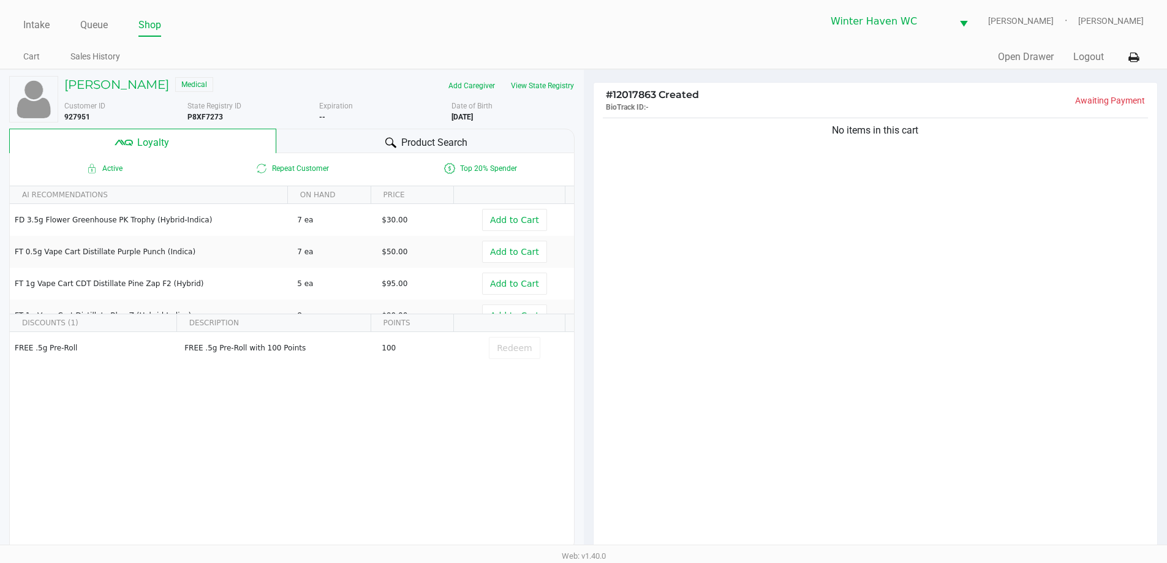
click at [437, 146] on span "Product Search" at bounding box center [434, 142] width 66 height 15
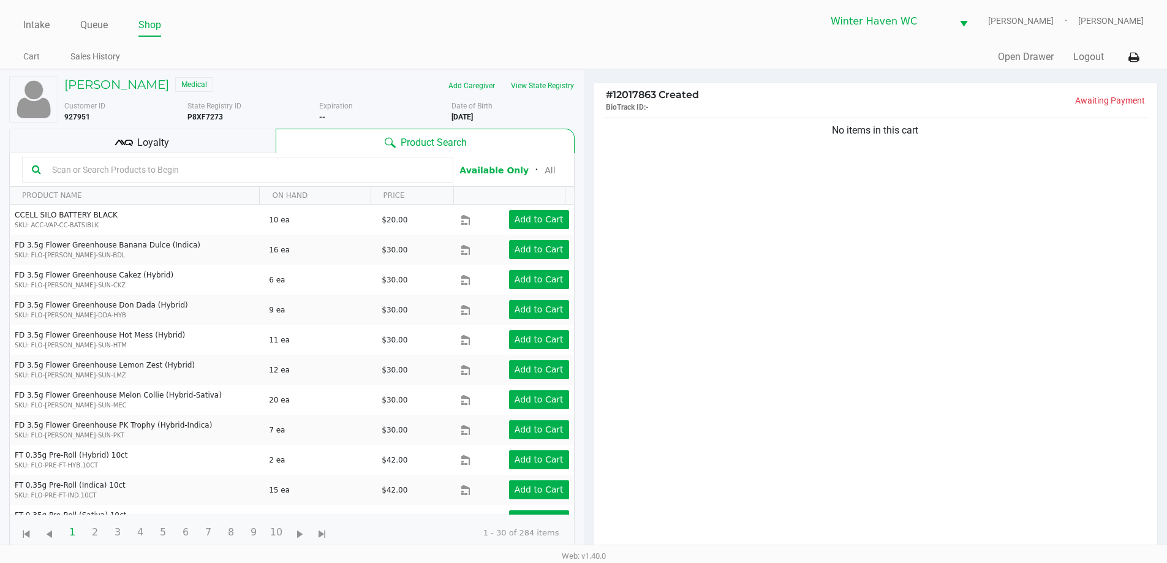
click at [332, 179] on div at bounding box center [237, 170] width 431 height 26
click at [330, 173] on input "text" at bounding box center [245, 169] width 396 height 18
click at [147, 146] on span "Loyalty" at bounding box center [153, 142] width 32 height 15
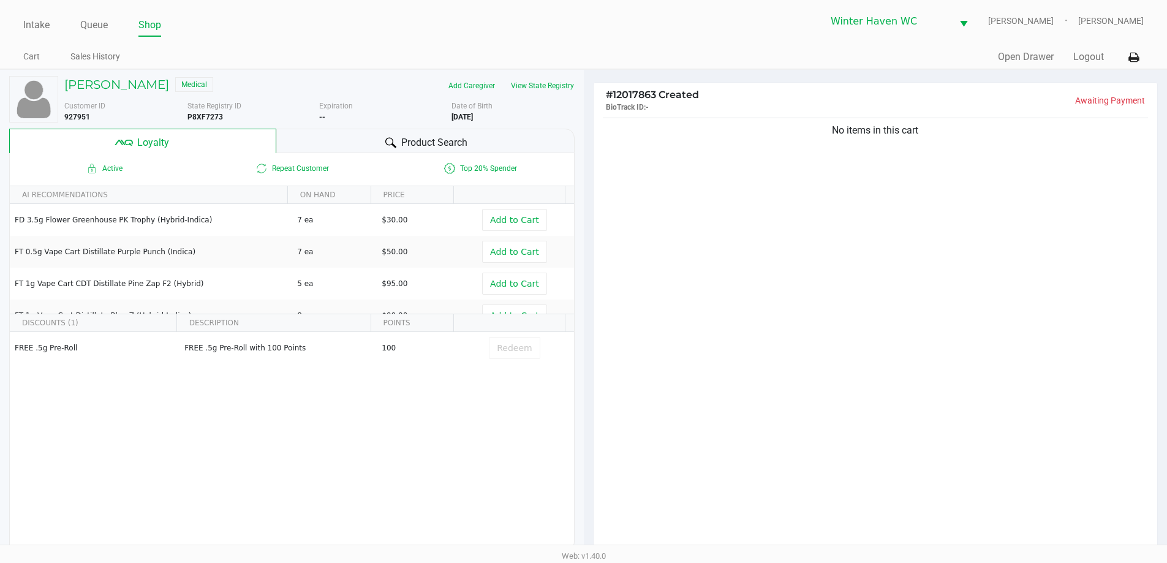
click at [375, 147] on div "Product Search" at bounding box center [425, 141] width 298 height 25
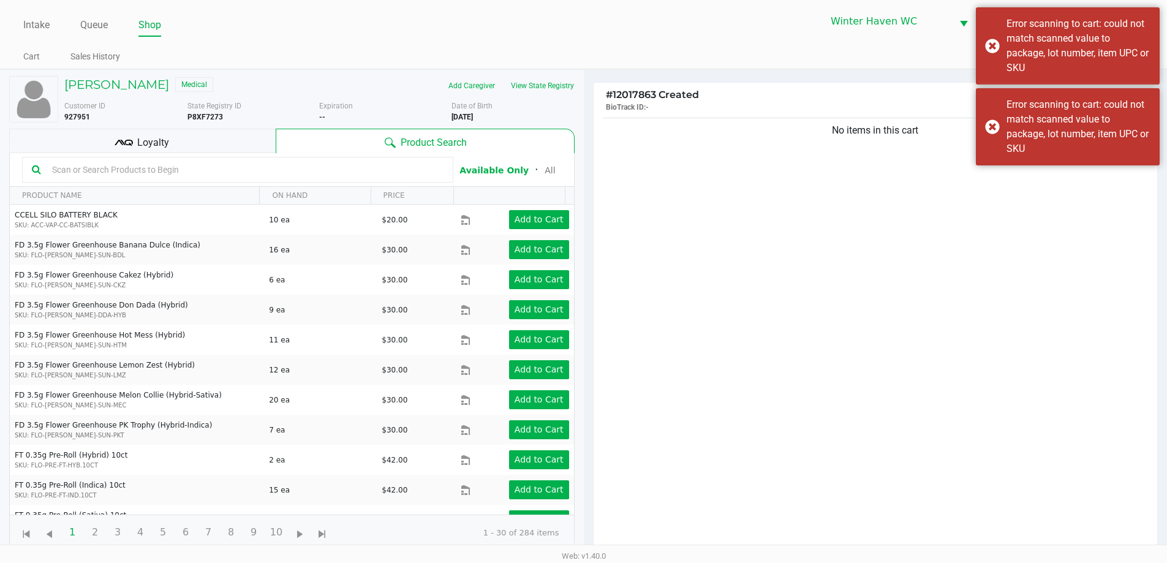
click at [368, 162] on input "text" at bounding box center [245, 169] width 396 height 18
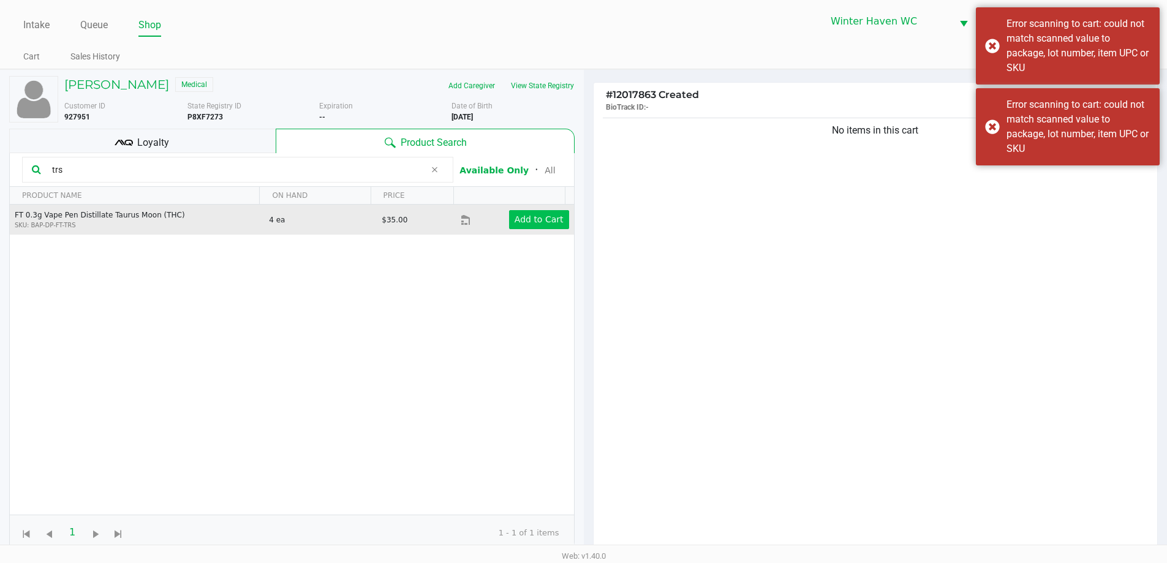
type input "trs"
click at [520, 216] on app-button-loader "Add to Cart" at bounding box center [539, 219] width 49 height 10
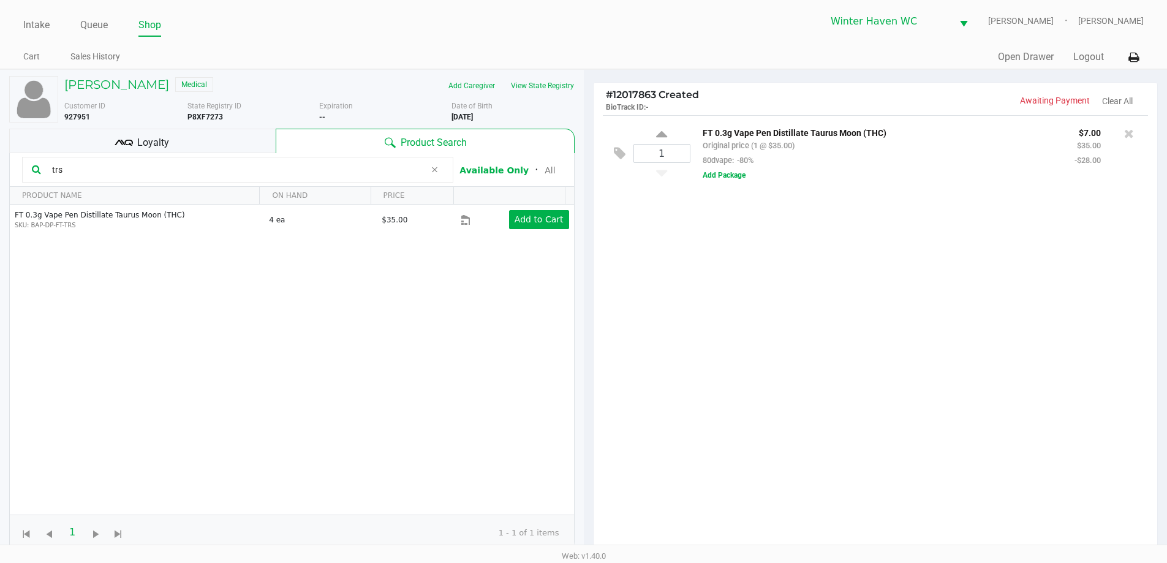
click at [200, 173] on input "trs" at bounding box center [236, 169] width 378 height 18
type input "t"
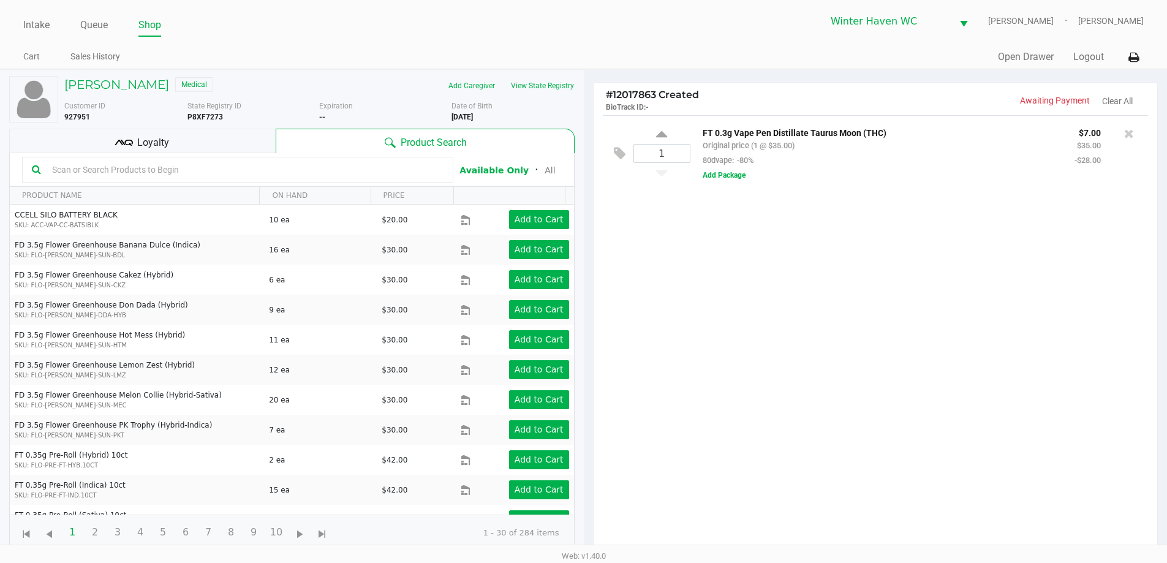
click at [184, 142] on div "Loyalty" at bounding box center [142, 141] width 266 height 25
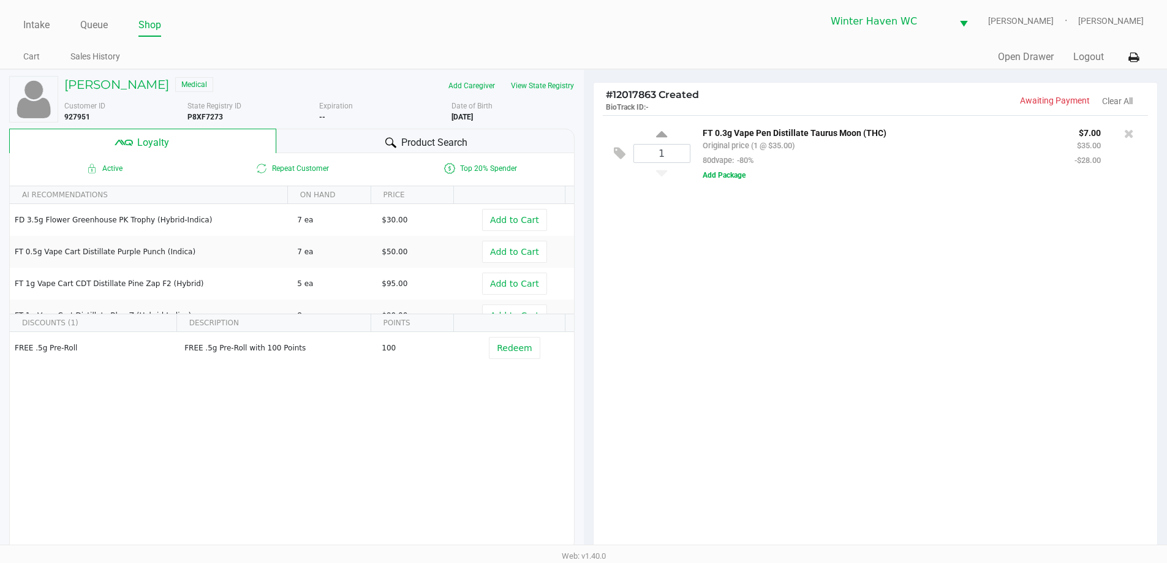
click at [417, 144] on span "Product Search" at bounding box center [434, 142] width 66 height 15
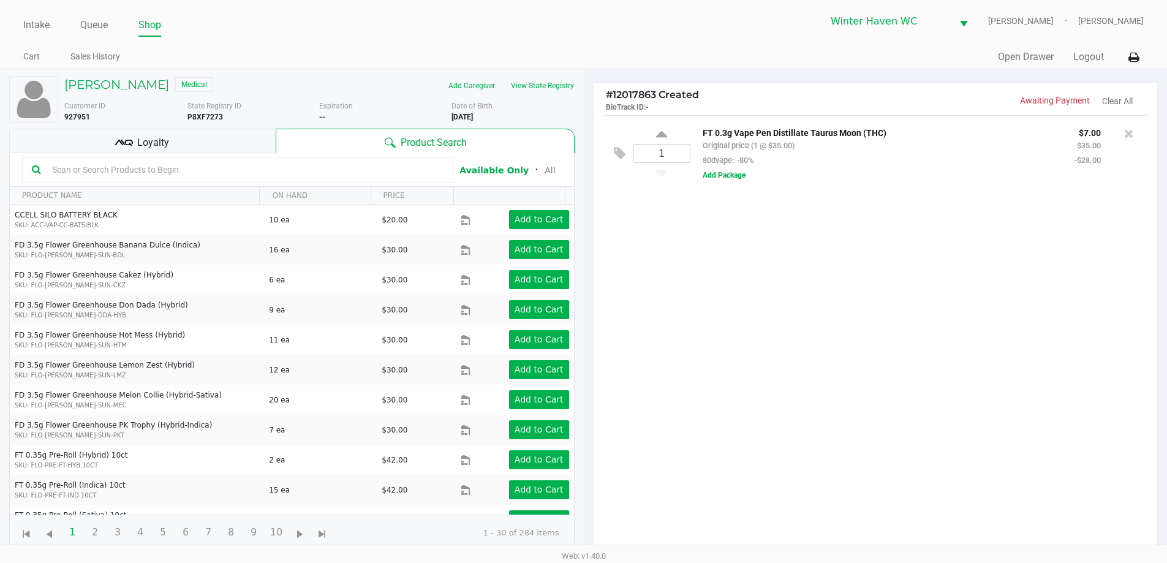
click at [355, 175] on input "text" at bounding box center [245, 169] width 396 height 18
type input "p"
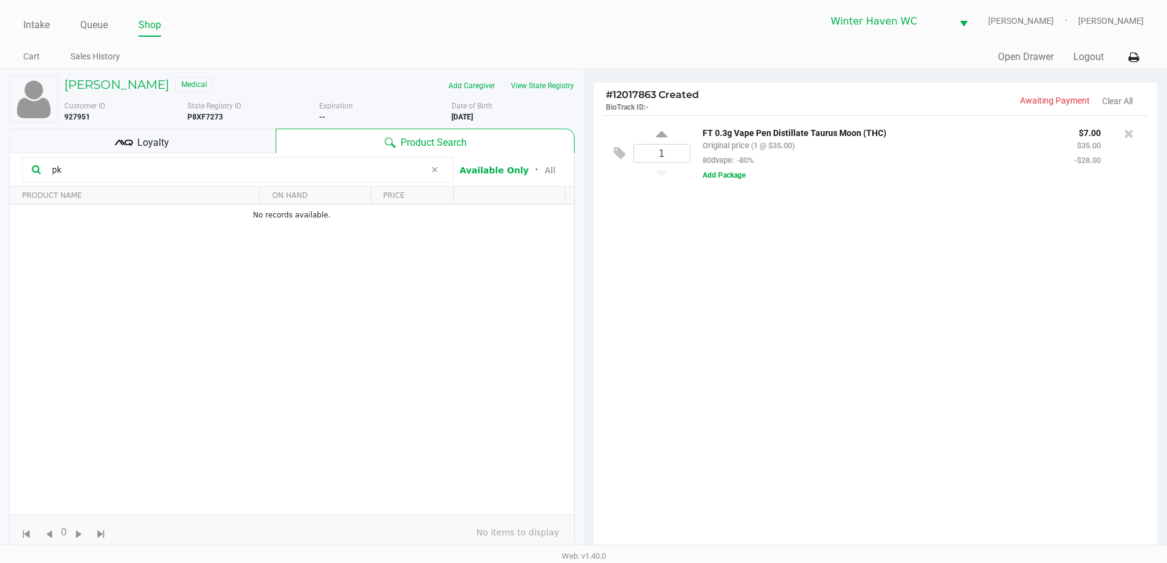
type input "p"
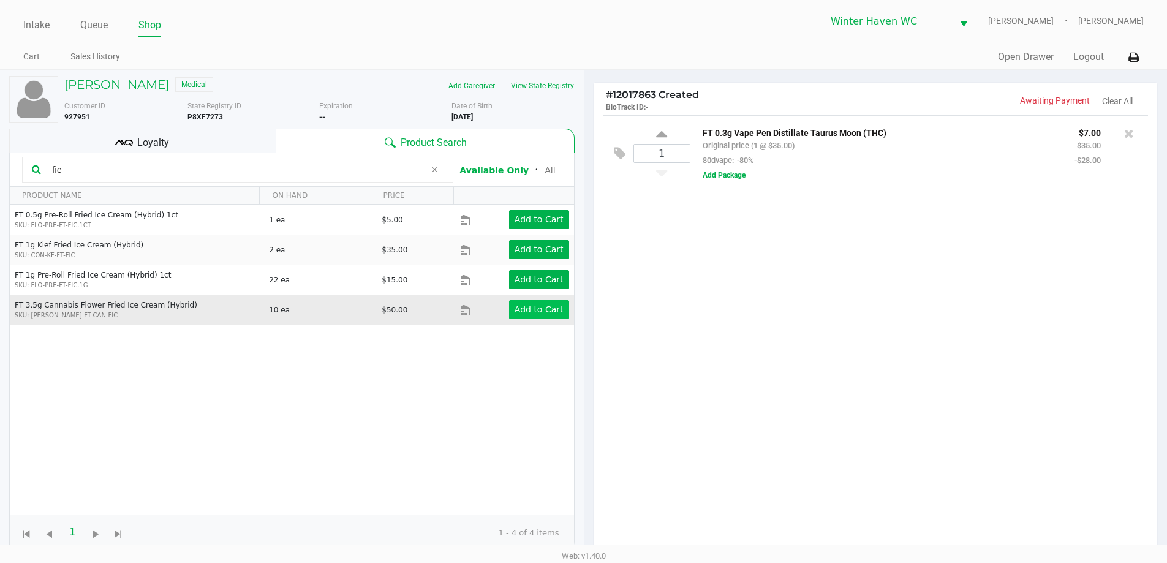
type input "fic"
click at [535, 301] on button "Add to Cart" at bounding box center [539, 309] width 60 height 19
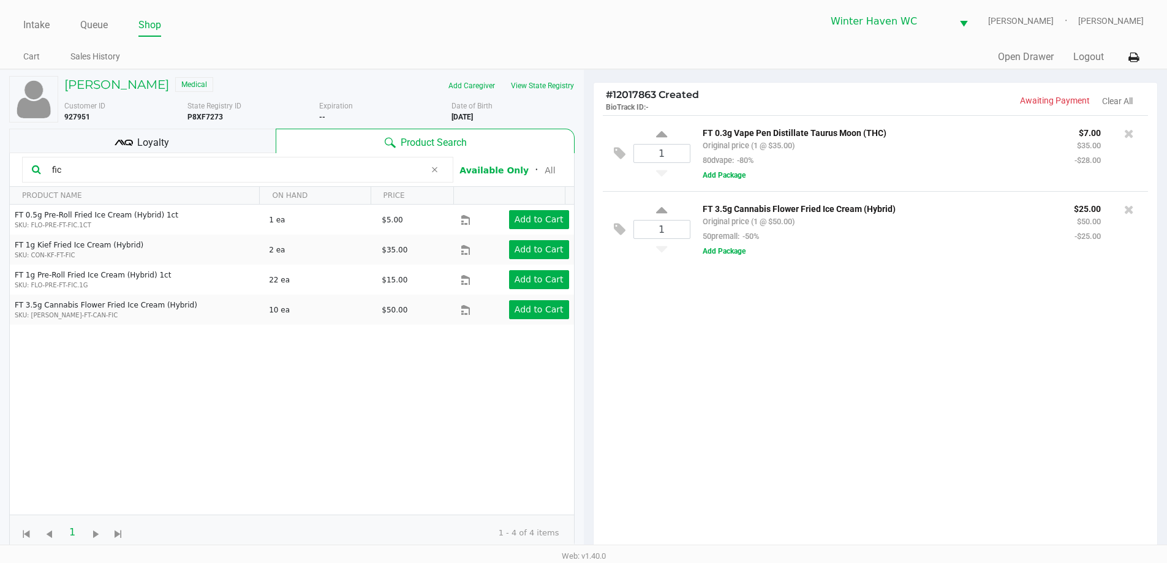
click at [263, 167] on input "fic" at bounding box center [236, 169] width 378 height 18
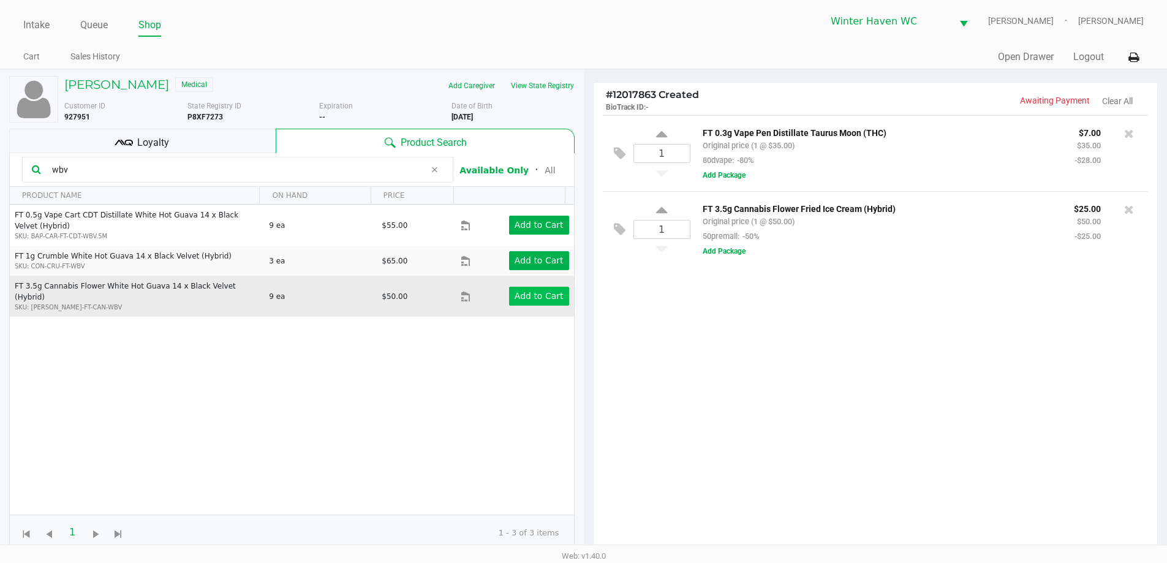
type input "wbv"
click at [540, 291] on app-button-loader "Add to Cart" at bounding box center [539, 296] width 49 height 10
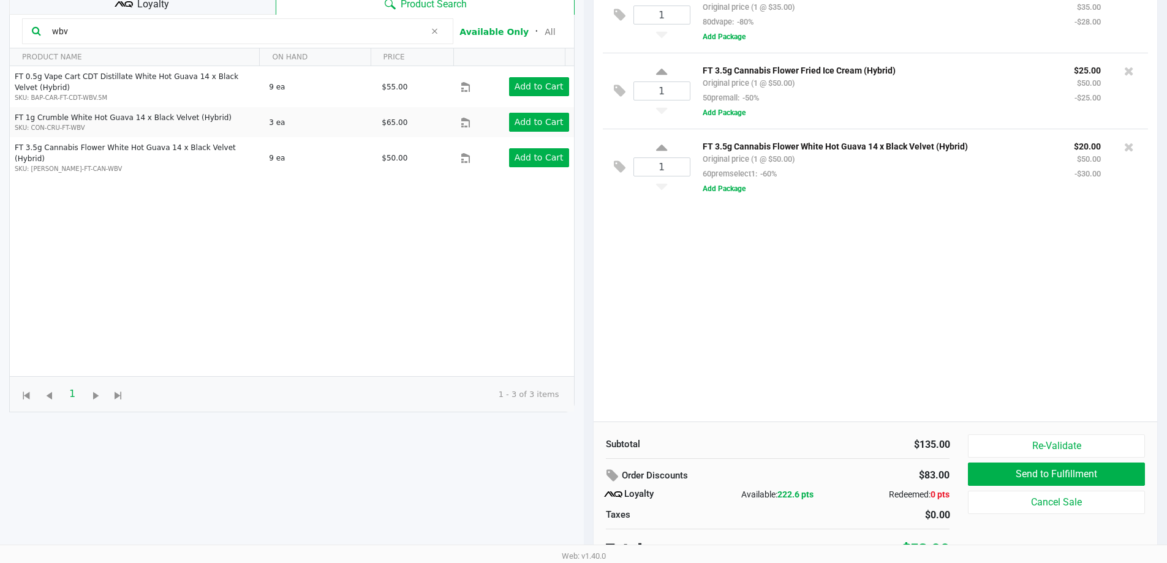
scroll to position [147, 0]
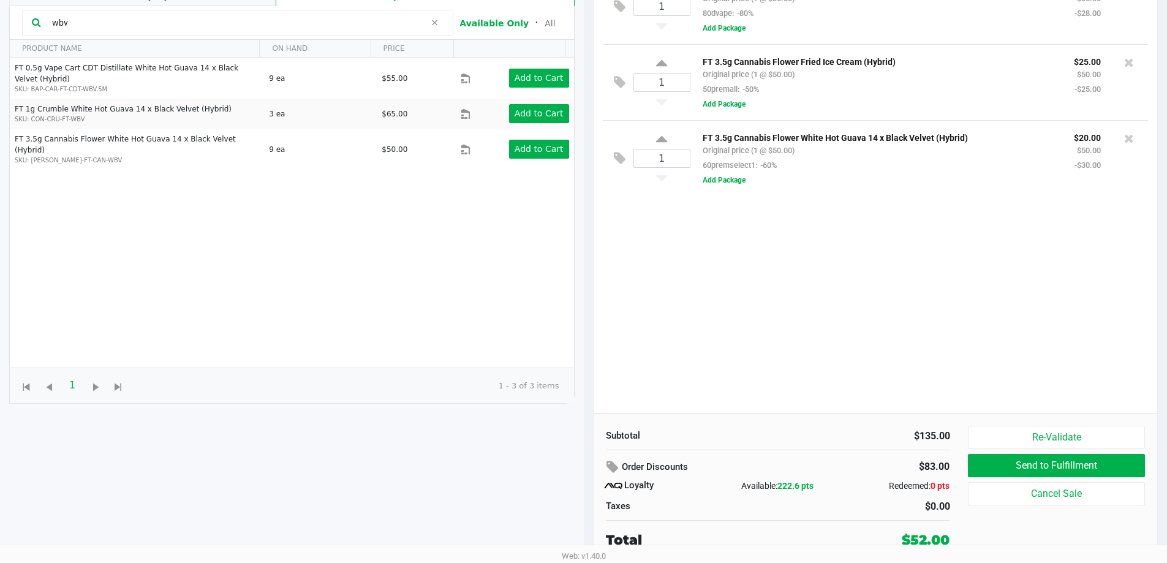
click at [919, 320] on div "1 FT 0.3g Vape Pen Distillate Taurus Moon (THC) Original price (1 @ $35.00) 80d…" at bounding box center [876, 190] width 564 height 445
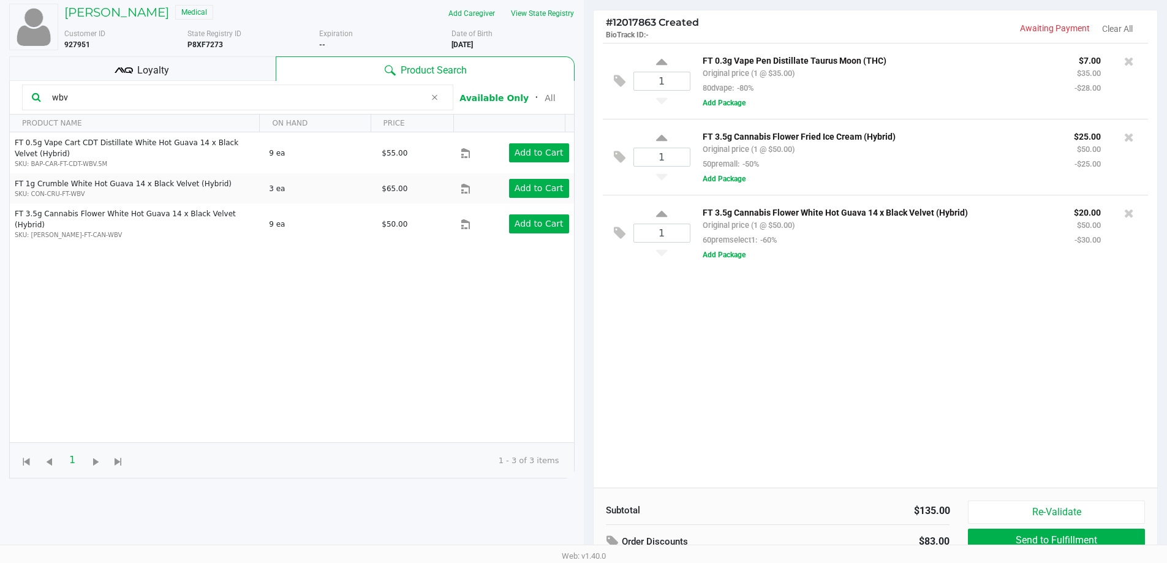
scroll to position [0, 0]
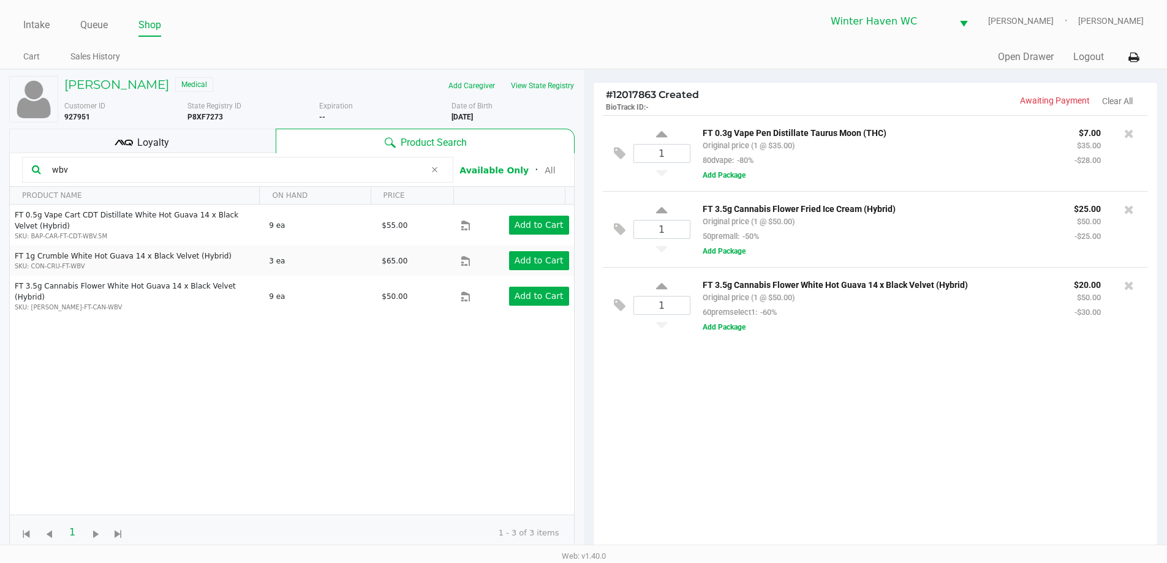
click at [129, 138] on icon at bounding box center [124, 143] width 18 height 18
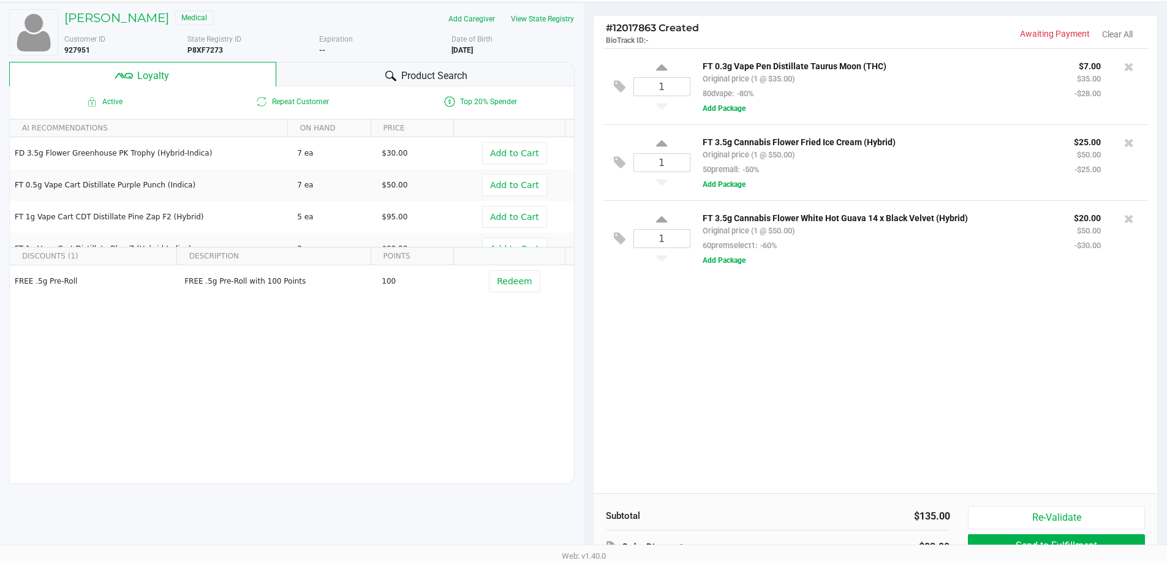
scroll to position [147, 0]
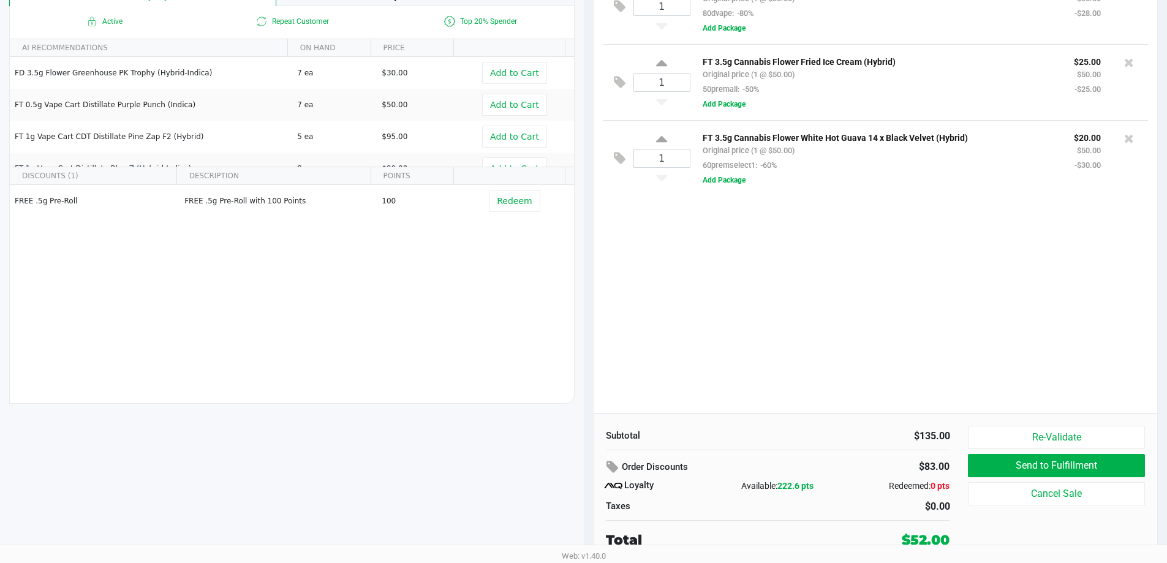
click at [801, 356] on div "1 FT 0.3g Vape Pen Distillate Taurus Moon (THC) Original price (1 @ $35.00) 80d…" at bounding box center [876, 190] width 564 height 445
click at [818, 362] on div "1 FT 0.3g Vape Pen Distillate Taurus Moon (THC) Original price (1 @ $35.00) 80d…" at bounding box center [876, 190] width 564 height 445
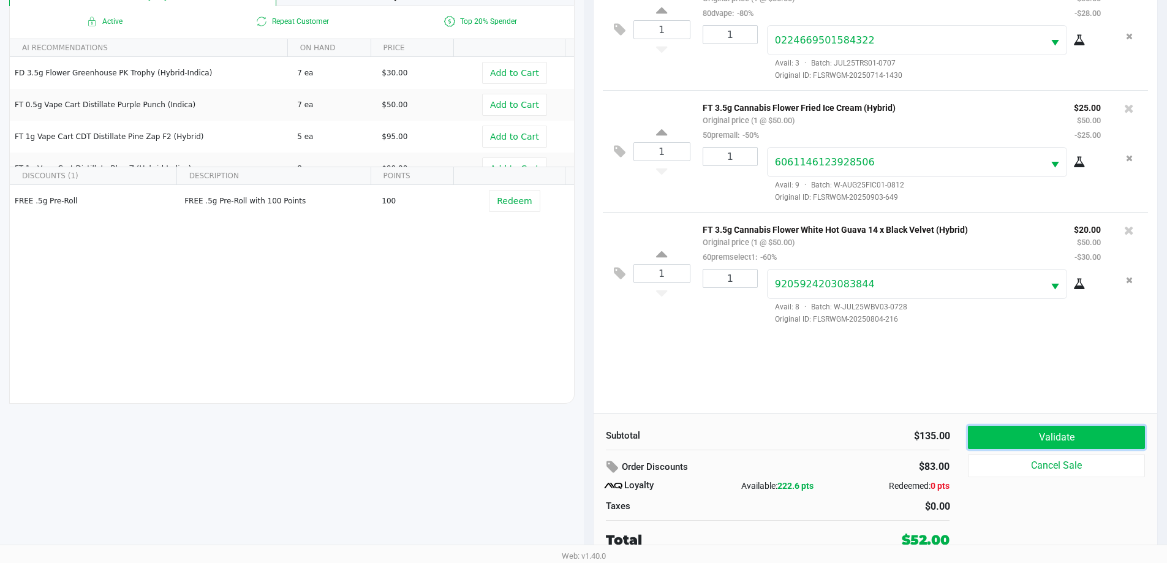
click at [1049, 432] on button "Validate" at bounding box center [1056, 437] width 176 height 23
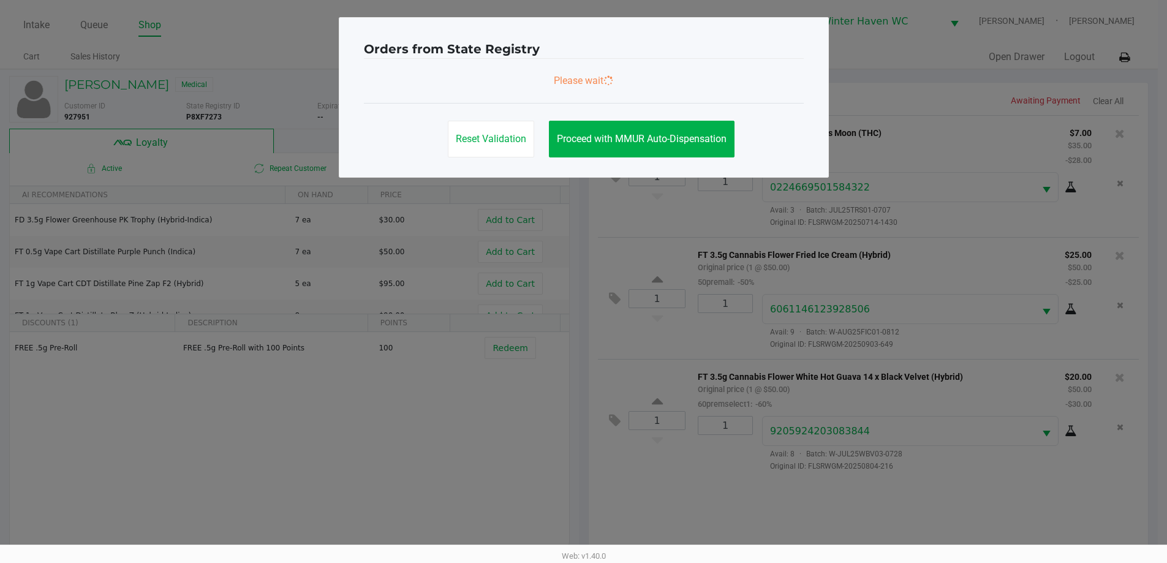
scroll to position [0, 0]
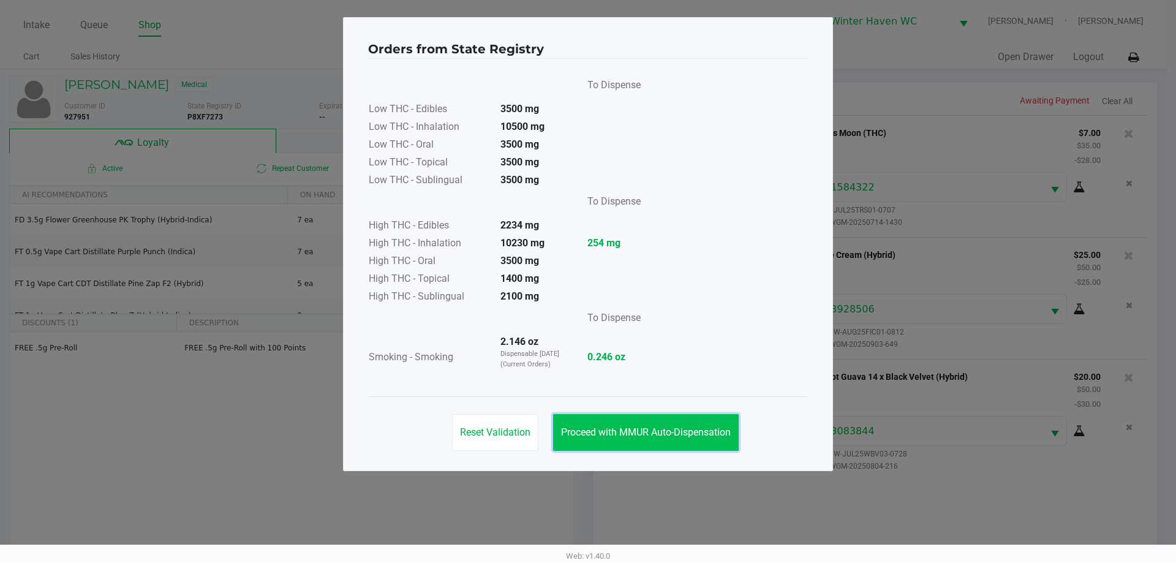
click at [644, 436] on span "Proceed with MMUR Auto-Dispensation" at bounding box center [646, 432] width 170 height 12
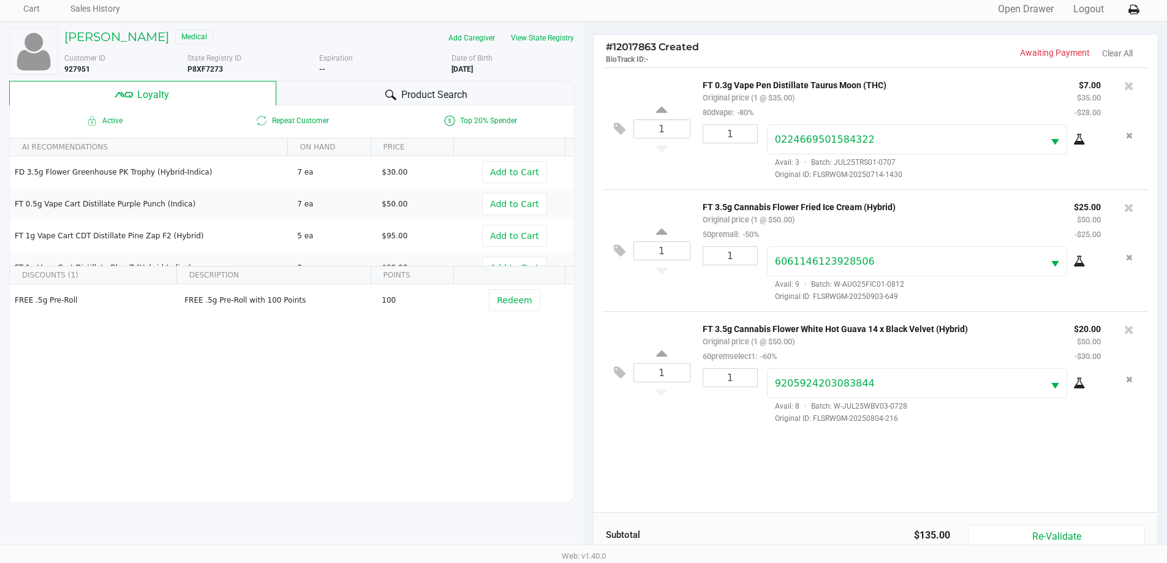
scroll to position [147, 0]
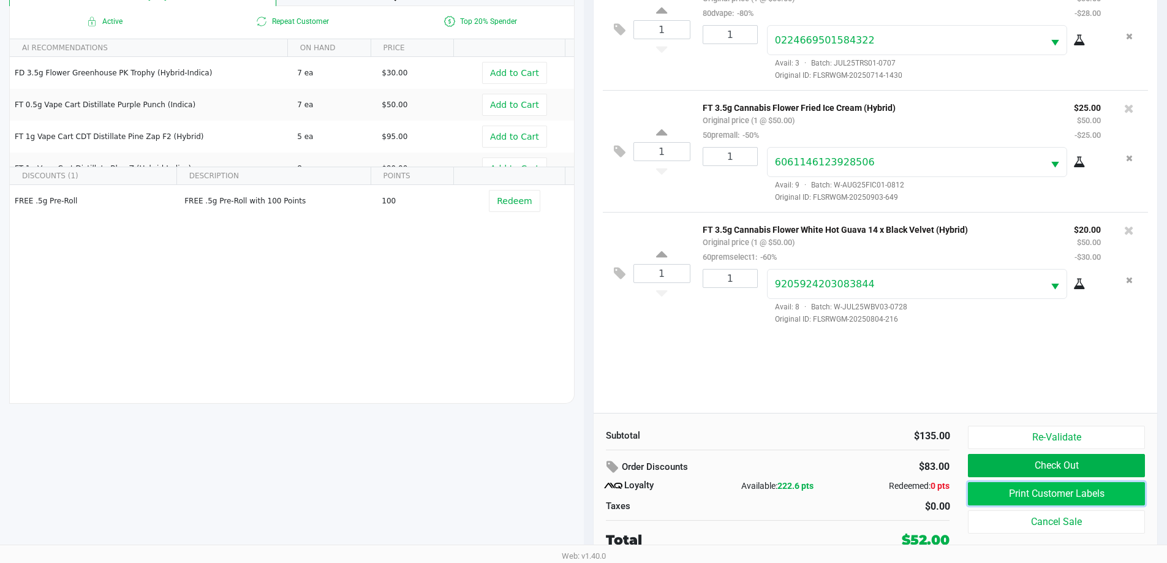
click at [1057, 490] on button "Print Customer Labels" at bounding box center [1056, 493] width 176 height 23
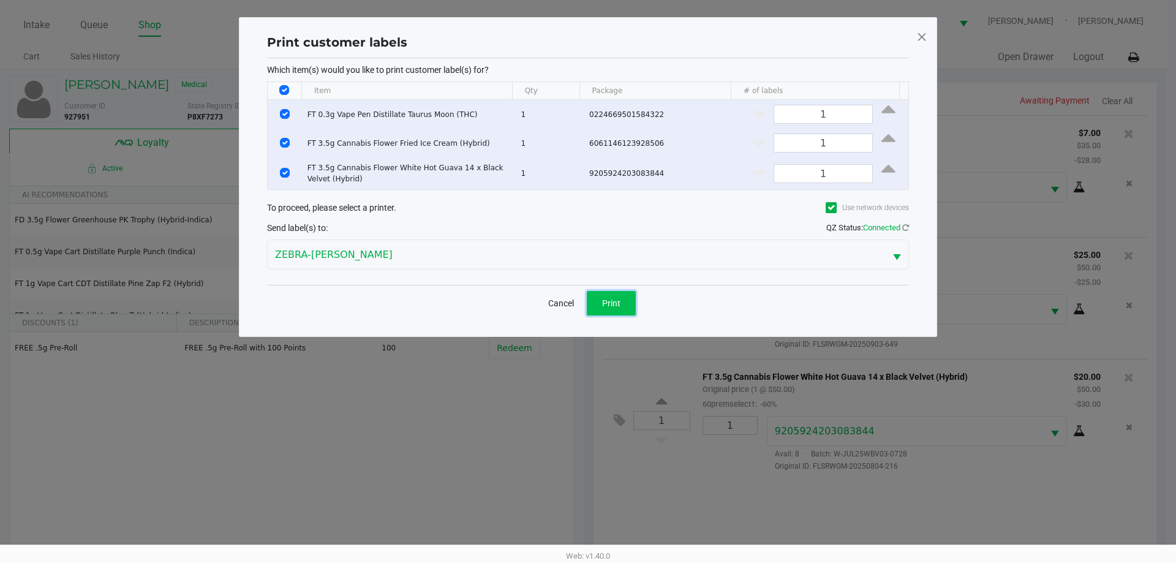
click at [617, 306] on span "Print" at bounding box center [611, 303] width 18 height 10
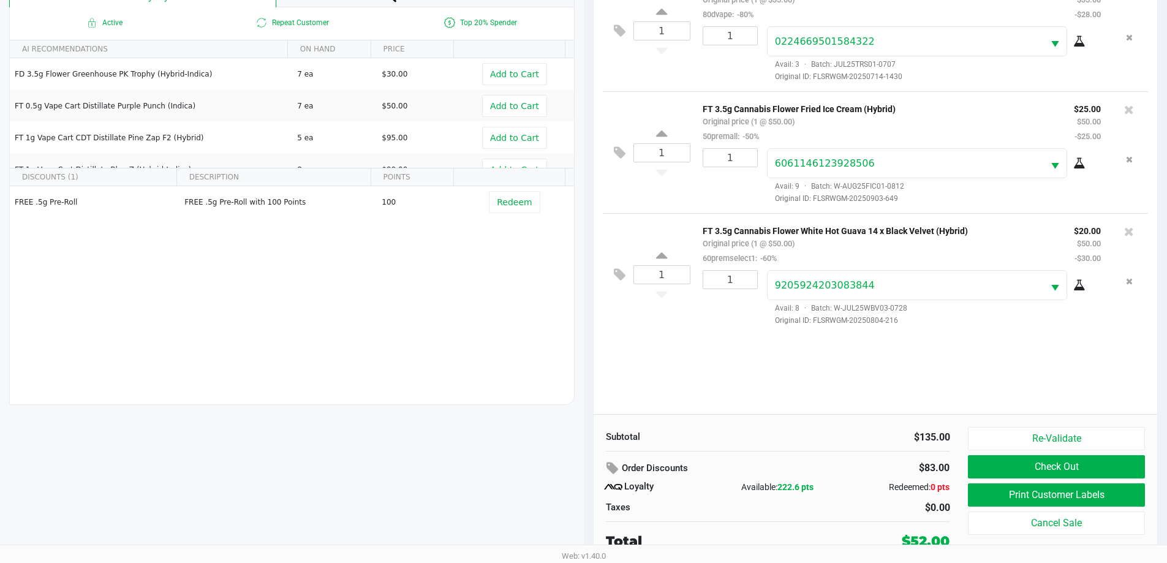
scroll to position [147, 0]
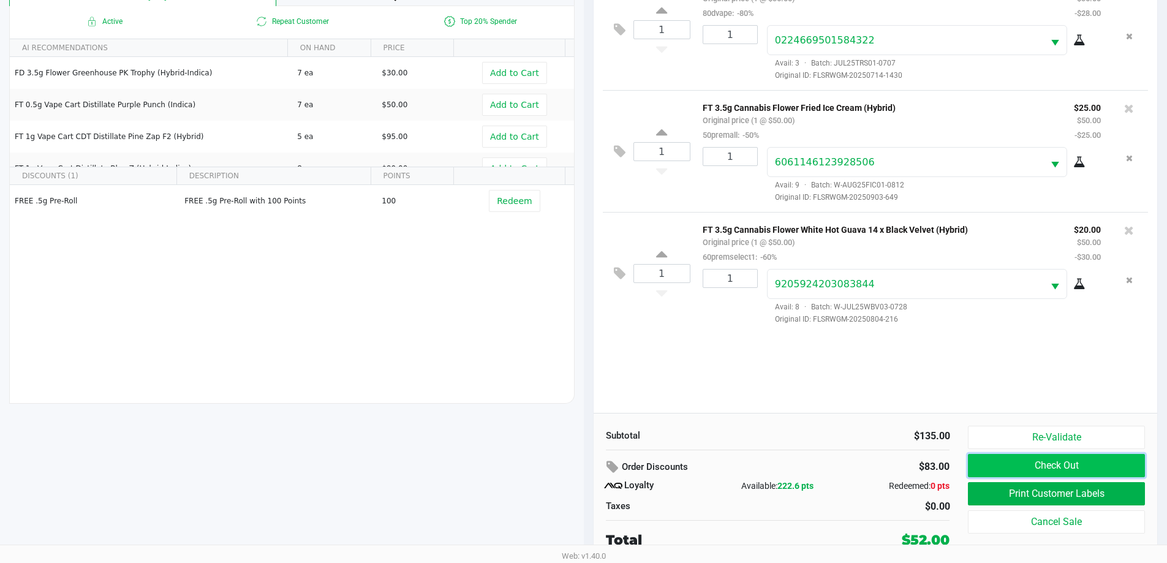
click at [999, 475] on button "Check Out" at bounding box center [1056, 465] width 176 height 23
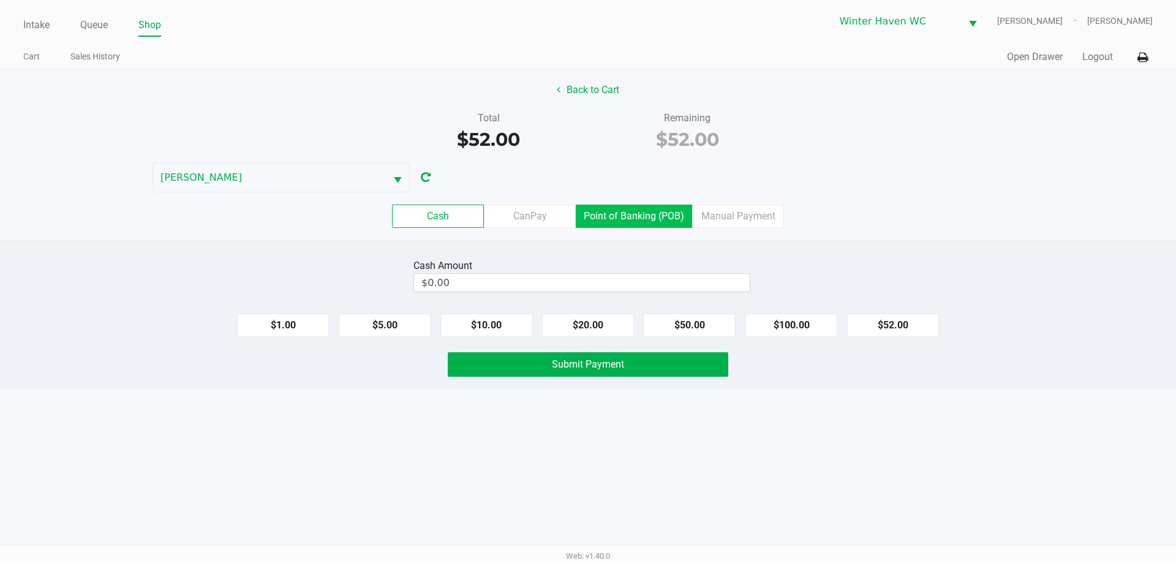
click at [644, 209] on label "Point of Banking (POB)" at bounding box center [634, 216] width 116 height 23
click at [0, 0] on 7 "Point of Banking (POB)" at bounding box center [0, 0] width 0 height 0
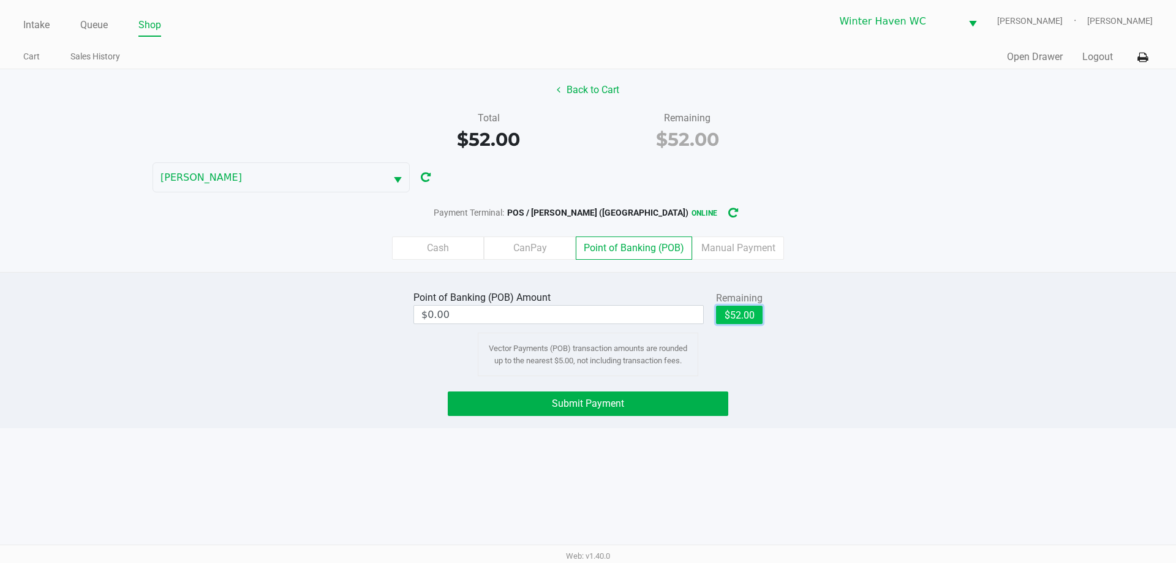
click at [747, 322] on button "$52.00" at bounding box center [739, 315] width 47 height 18
type input "$52.00"
click at [588, 404] on span "Submit Payment" at bounding box center [588, 404] width 72 height 12
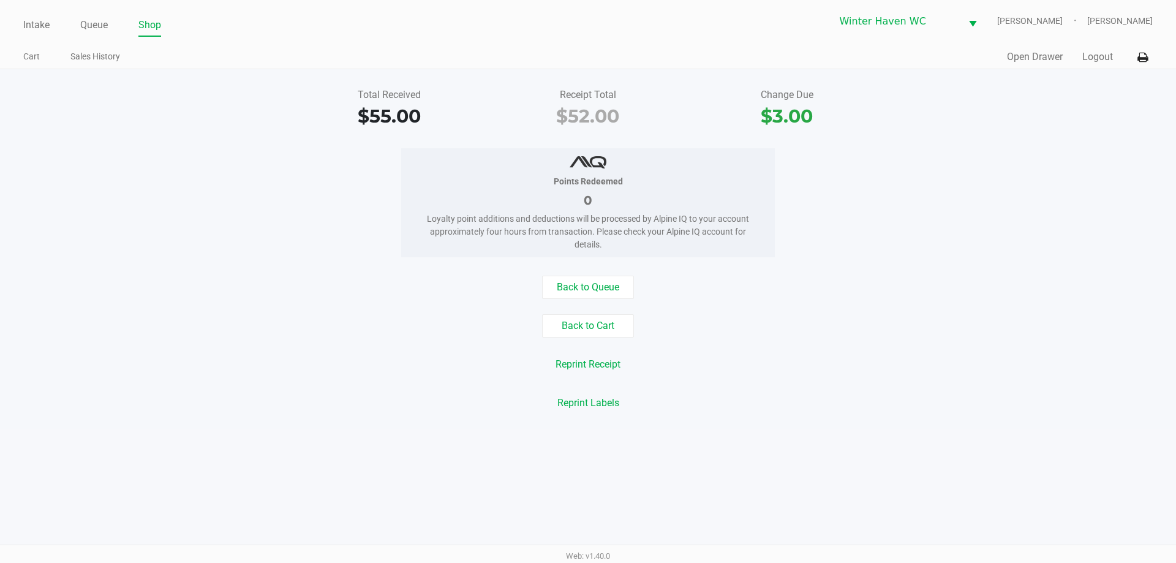
click at [577, 304] on div "Back to Queue Back to Cart Reprint Receipt Reprint Labels" at bounding box center [588, 345] width 1194 height 139
click at [581, 271] on div "Total Received $55.00 Receipt Total $52.00 Change Due $3.00 Points Redeemed 0 L…" at bounding box center [588, 249] width 1176 height 360
click at [575, 273] on div "Total Received $55.00 Receipt Total $52.00 Change Due $3.00 Points Redeemed 0 L…" at bounding box center [588, 249] width 1176 height 360
click at [603, 276] on button "Back to Queue" at bounding box center [588, 287] width 92 height 23
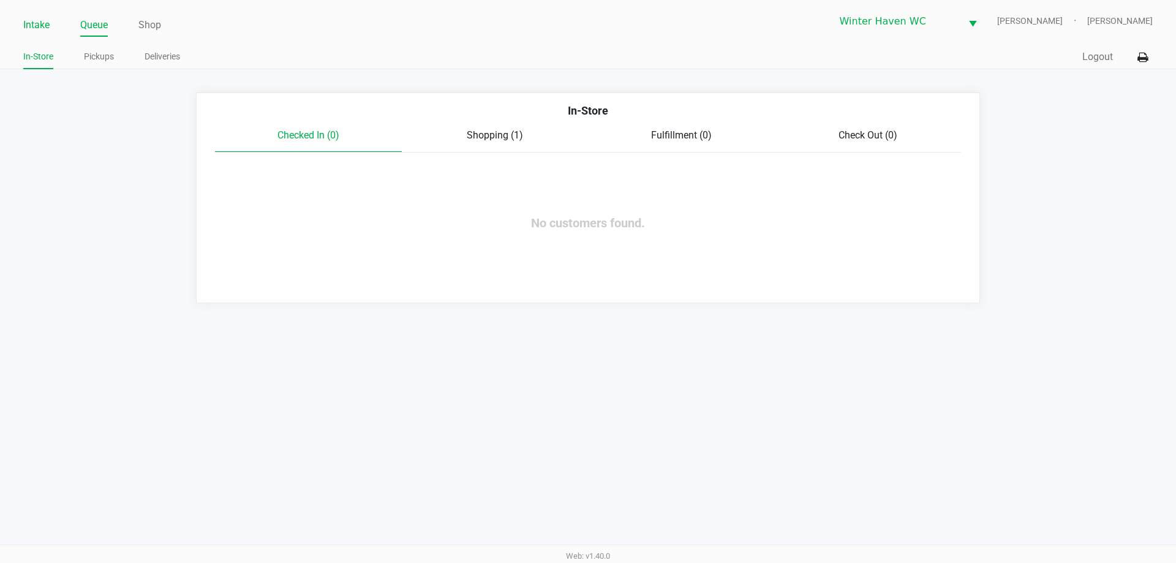
click at [30, 32] on link "Intake" at bounding box center [36, 25] width 26 height 17
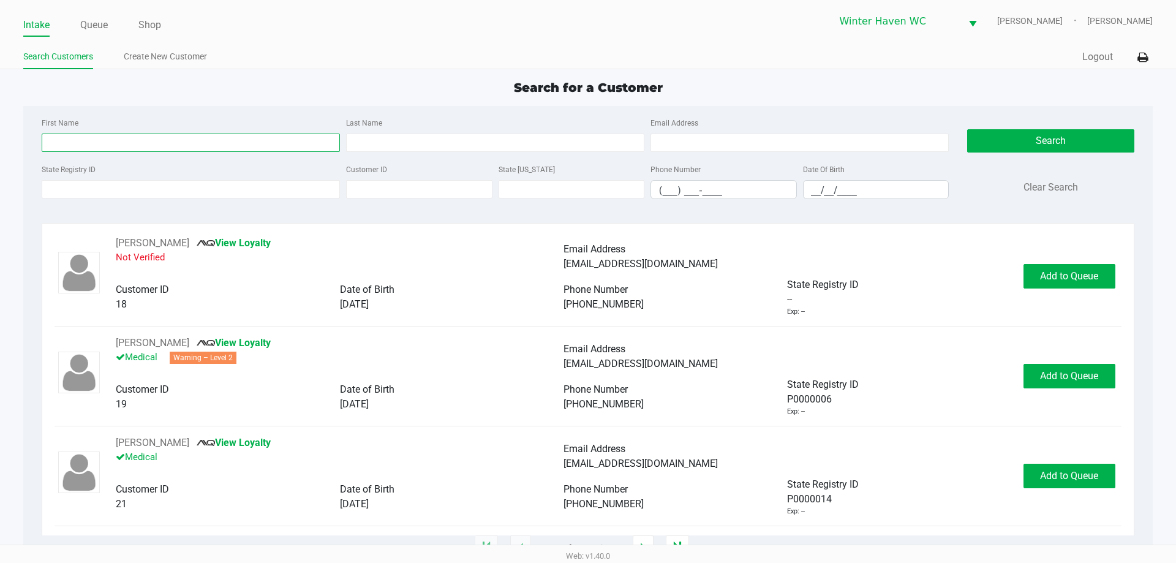
click at [126, 140] on input "First Name" at bounding box center [191, 143] width 298 height 18
type input "dalton"
click at [522, 146] on input "Last Name" at bounding box center [495, 143] width 298 height 18
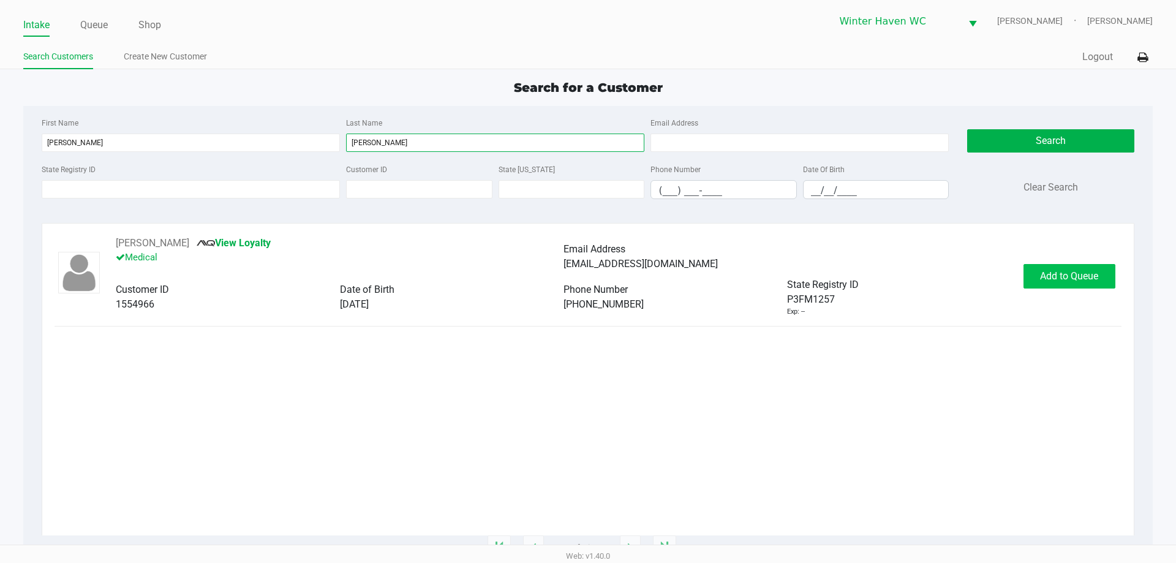
type input "walker"
click at [1079, 279] on span "Add to Queue" at bounding box center [1069, 276] width 58 height 12
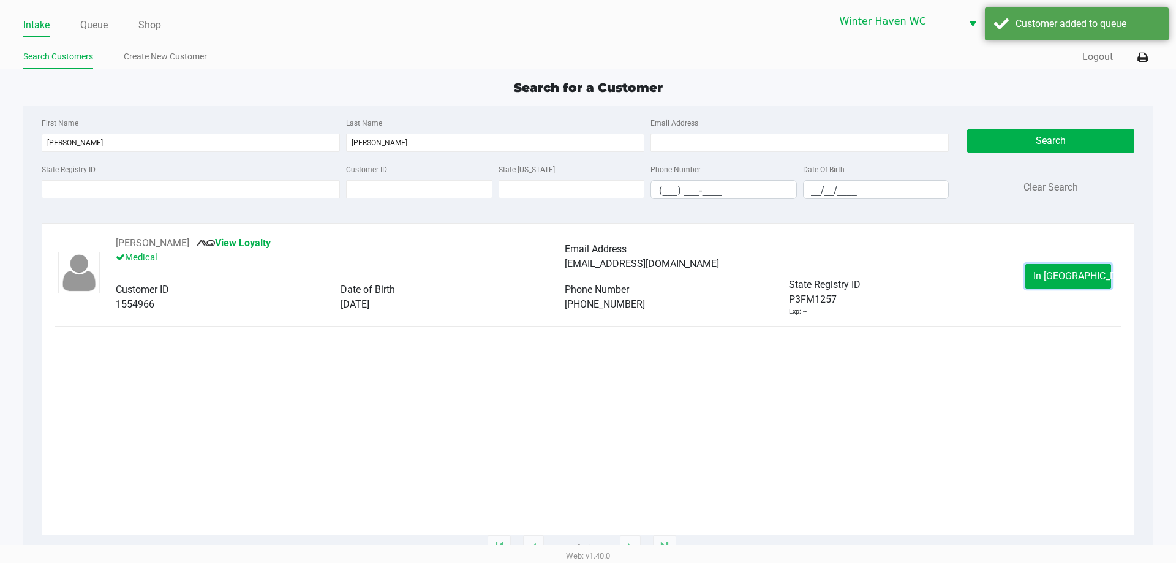
click at [1079, 279] on span "In Queue" at bounding box center [1084, 276] width 103 height 12
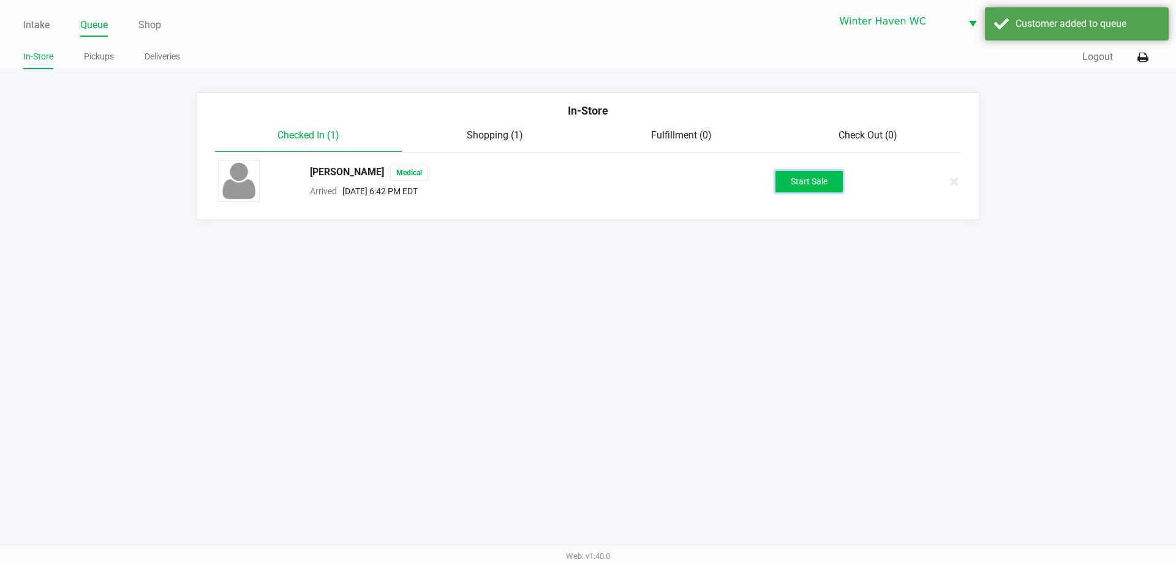
click at [803, 175] on button "Start Sale" at bounding box center [808, 181] width 67 height 21
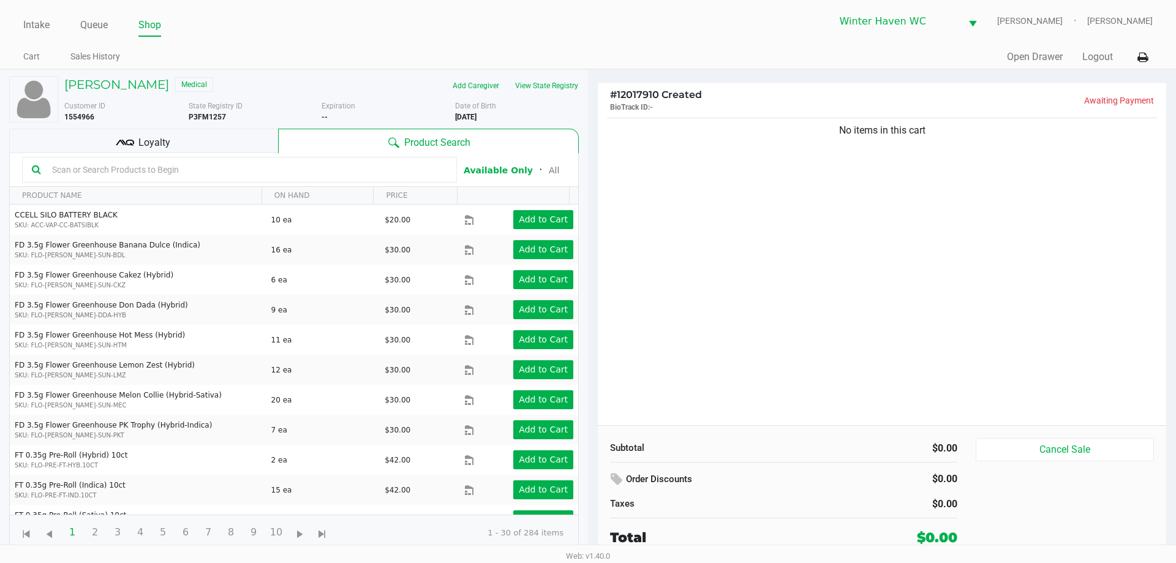
click at [268, 174] on input "text" at bounding box center [247, 169] width 400 height 18
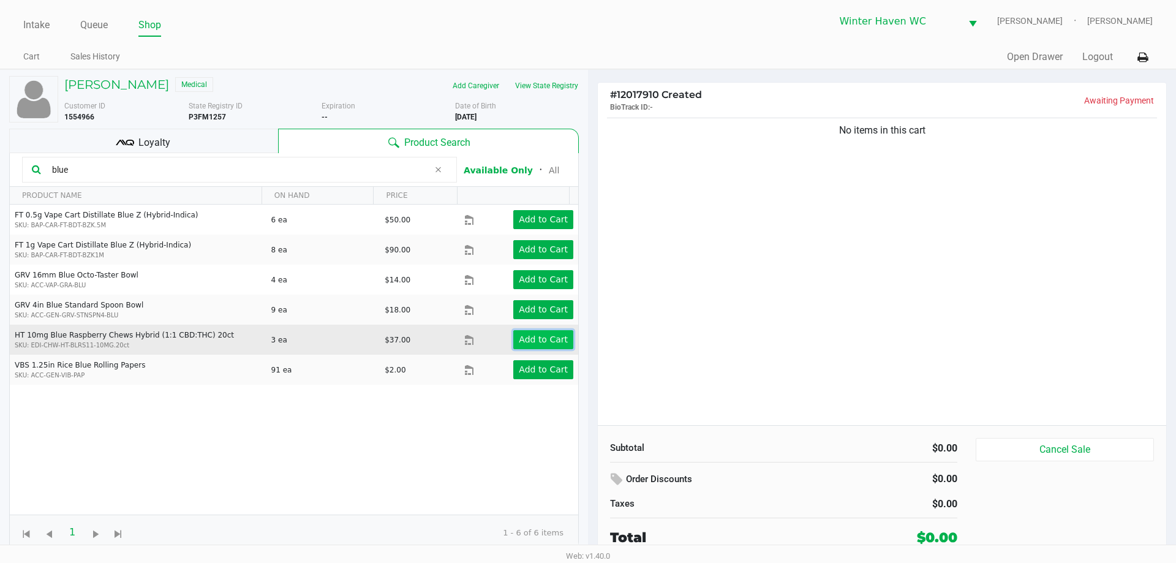
click at [546, 333] on button "Add to Cart" at bounding box center [543, 339] width 60 height 19
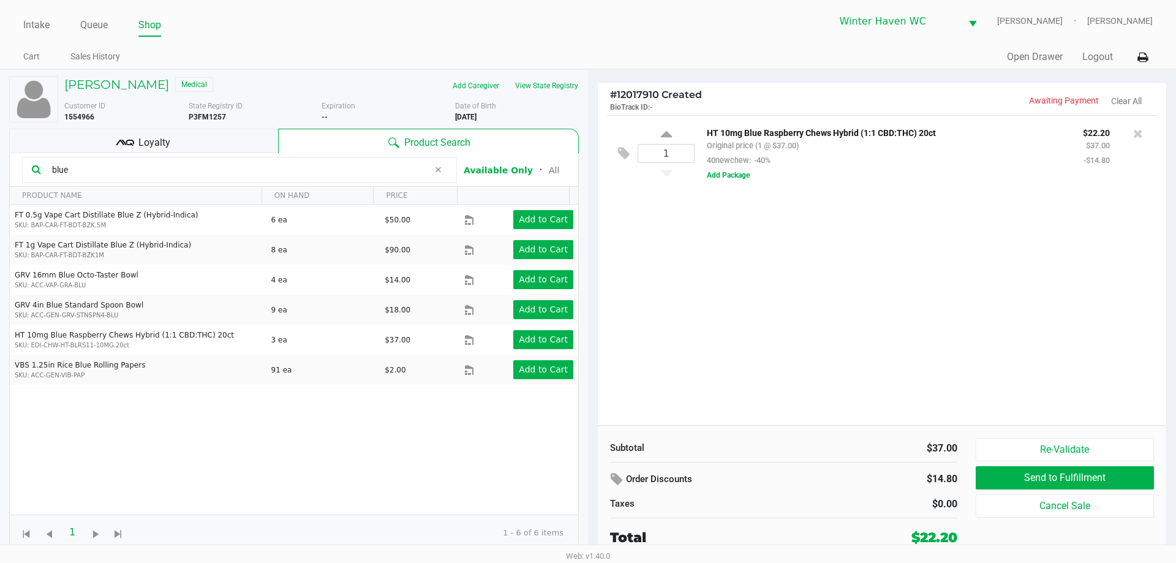
click at [197, 172] on input "blue" at bounding box center [238, 169] width 382 height 18
type input "b"
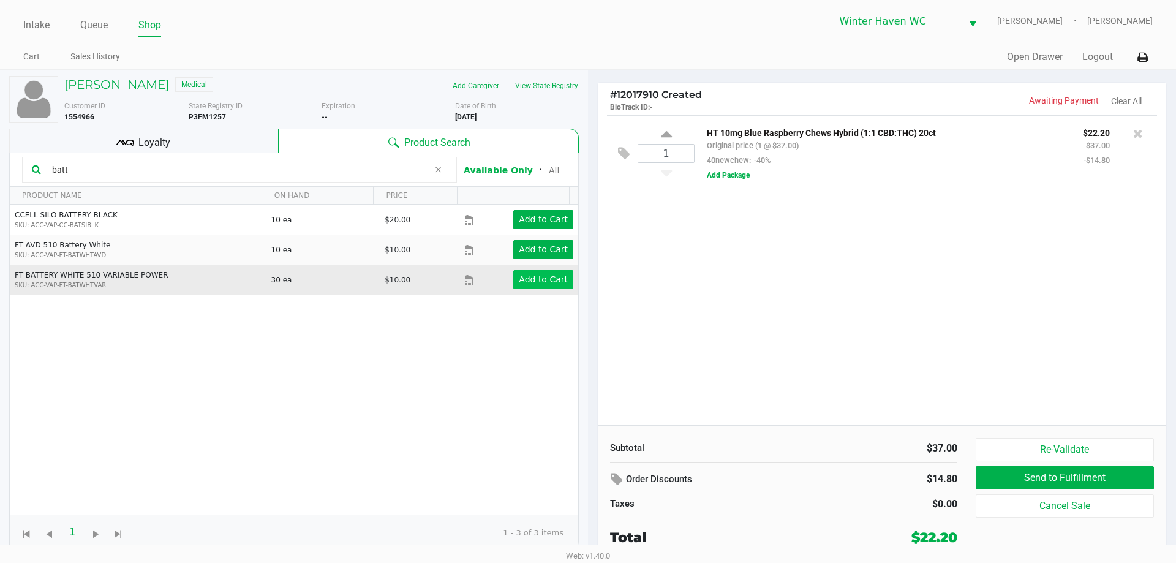
type input "batt"
click at [528, 288] on button "Add to Cart" at bounding box center [543, 279] width 60 height 19
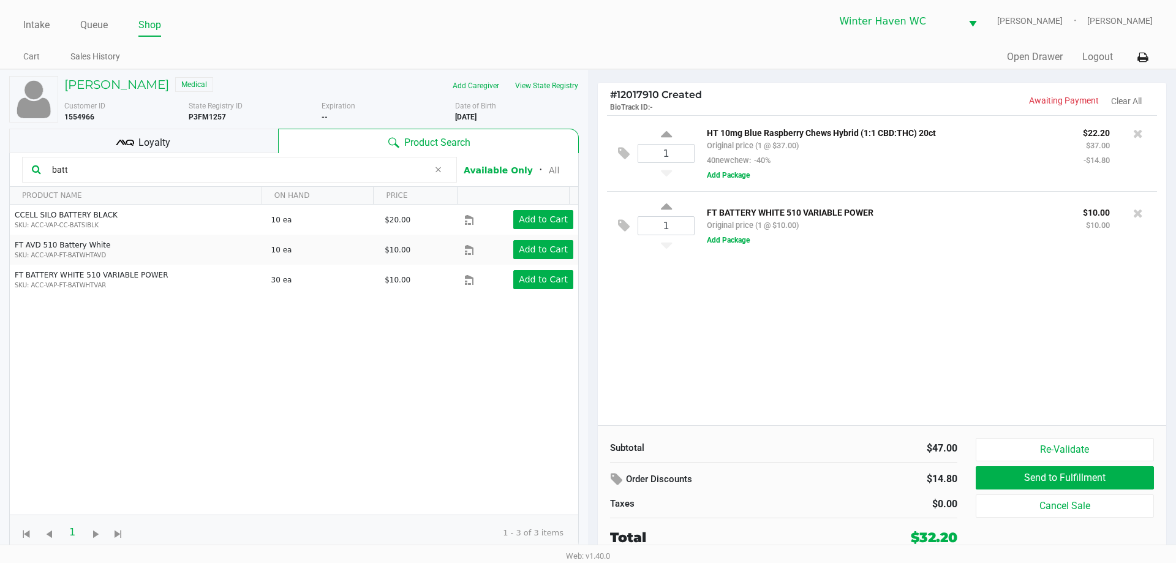
click at [971, 354] on div "1 HT 10mg Blue Raspberry Chews Hybrid (1:1 CBD:THC) 20ct Original price (1 @ $3…" at bounding box center [882, 270] width 568 height 310
click at [941, 410] on div "1 HT 10mg Blue Raspberry Chews Hybrid (1:1 CBD:THC) 20ct Original price (1 @ $3…" at bounding box center [882, 270] width 568 height 310
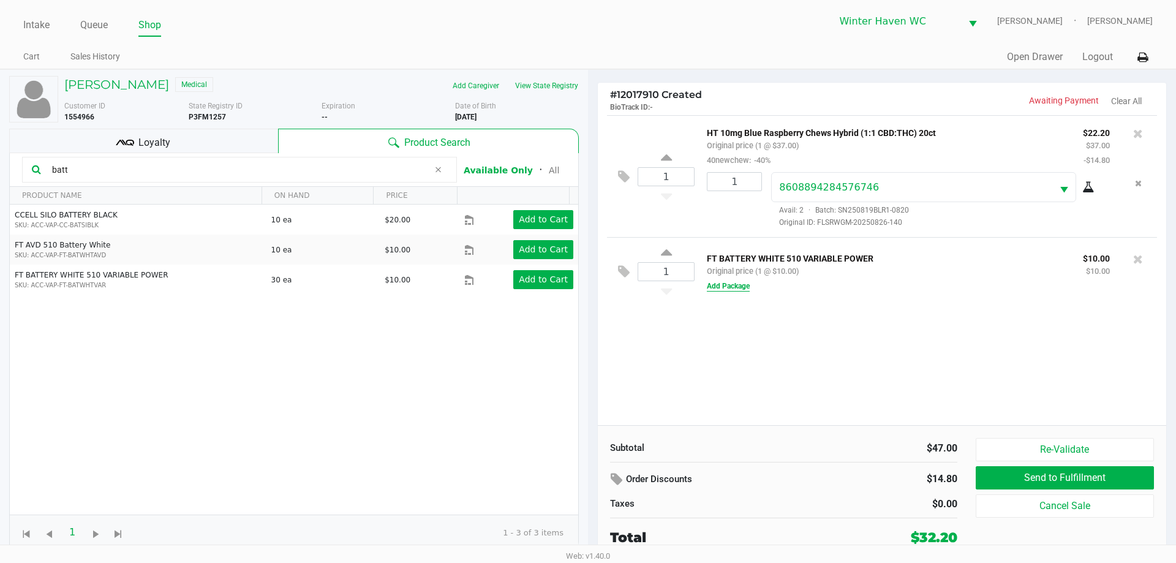
click at [736, 287] on button "Add Package" at bounding box center [728, 286] width 43 height 11
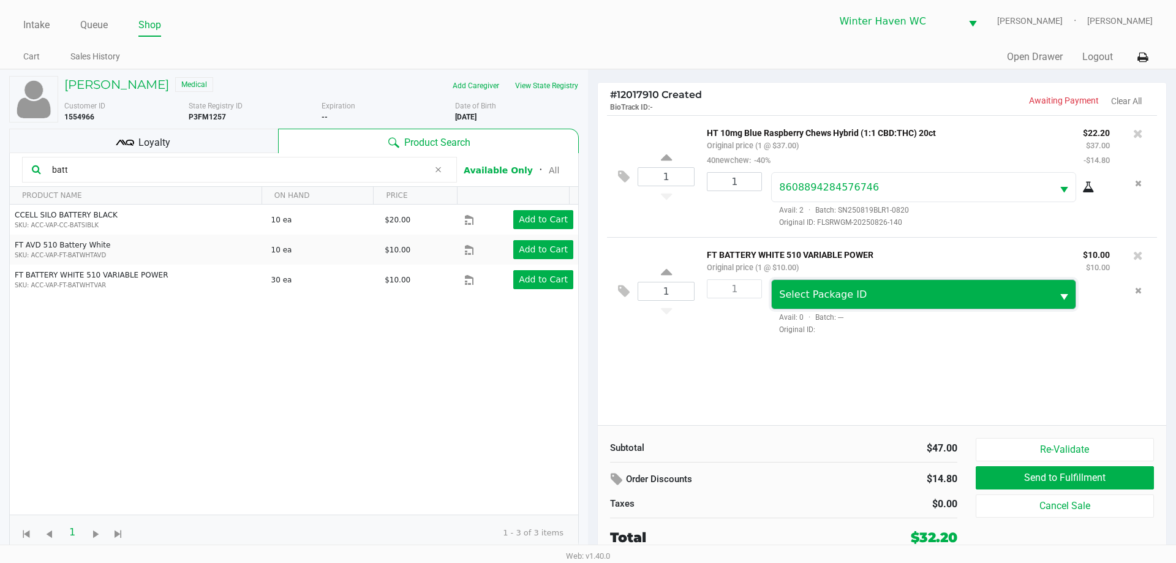
click at [834, 295] on span "Select Package ID" at bounding box center [823, 294] width 88 height 12
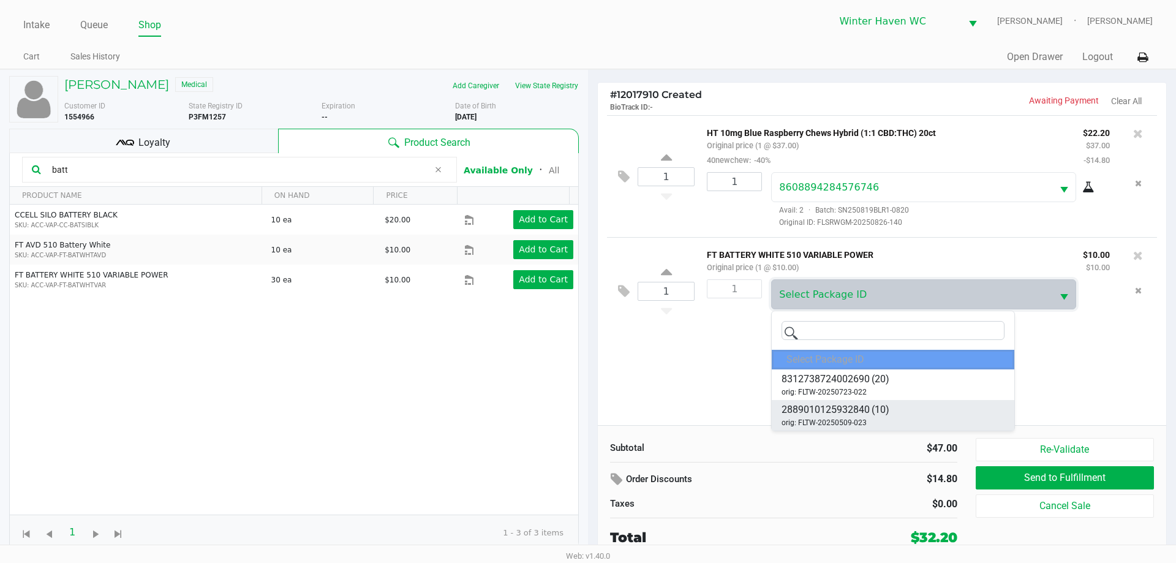
click at [926, 411] on li "2889010125932840 (10) orig: FLTW-20250509-023" at bounding box center [893, 415] width 243 height 31
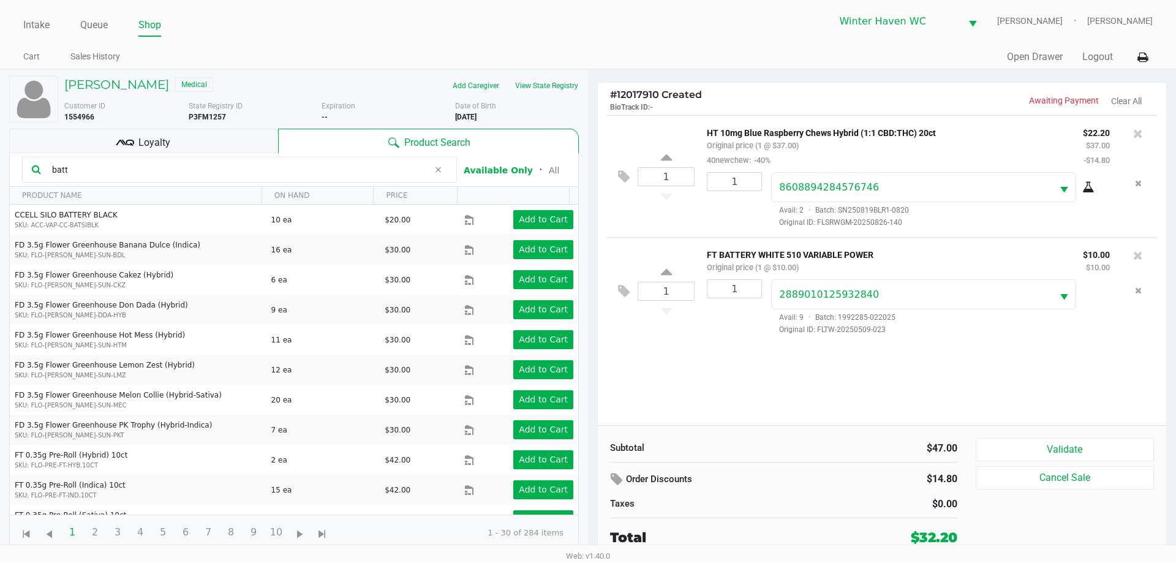
click at [888, 380] on div "1 HT 10mg Blue Raspberry Chews Hybrid (1:1 CBD:THC) 20ct Original price (1 @ $3…" at bounding box center [882, 270] width 568 height 310
click at [1054, 440] on button "Validate" at bounding box center [1065, 449] width 178 height 23
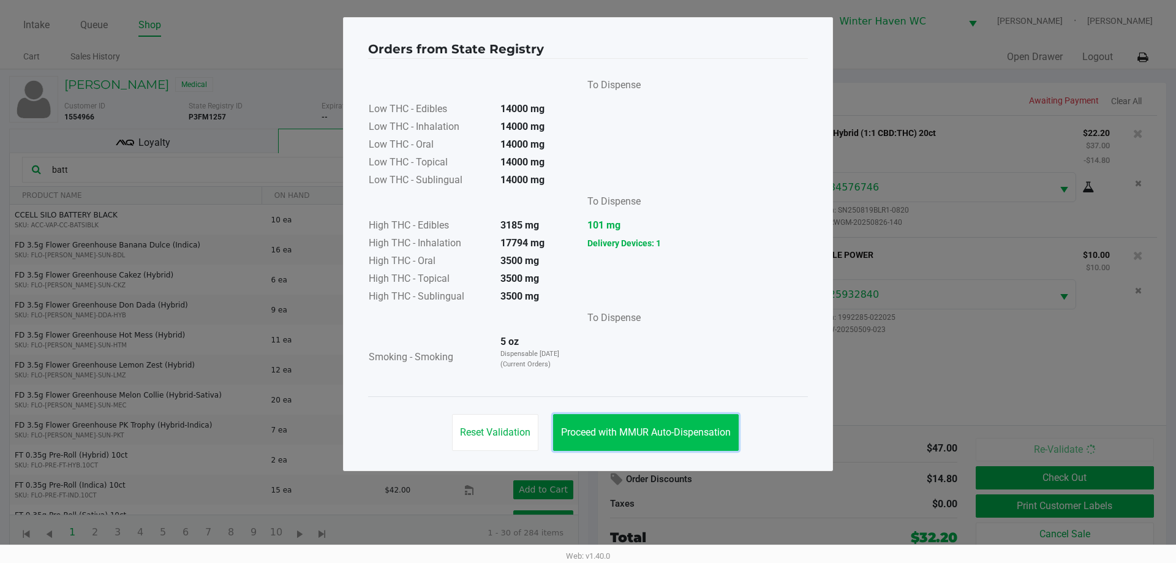
click at [647, 440] on button "Proceed with MMUR Auto-Dispensation" at bounding box center [646, 432] width 186 height 37
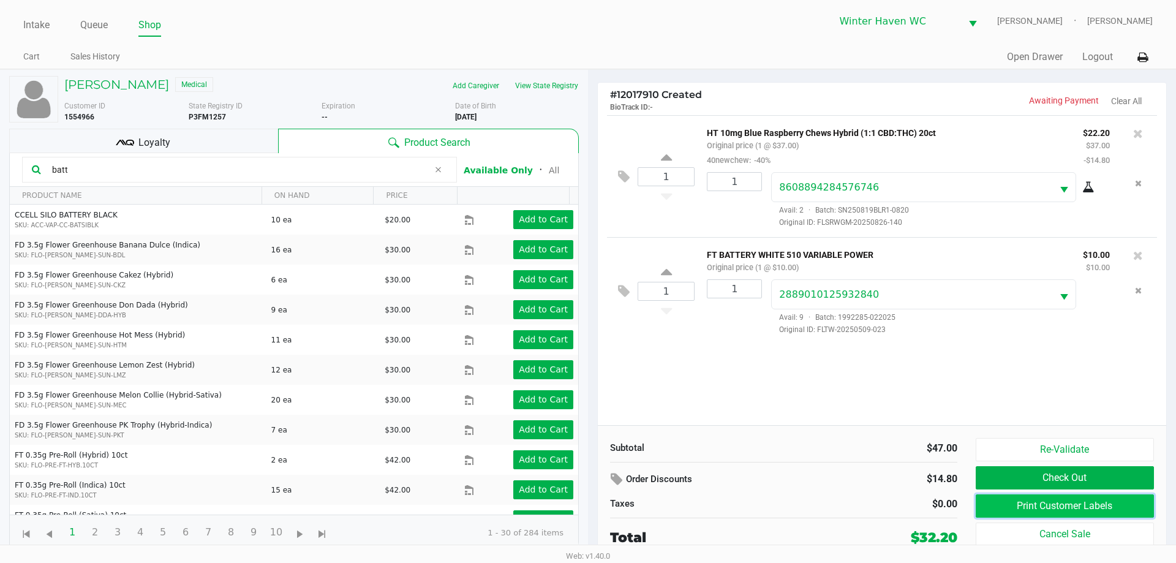
click at [1139, 513] on button "Print Customer Labels" at bounding box center [1065, 505] width 178 height 23
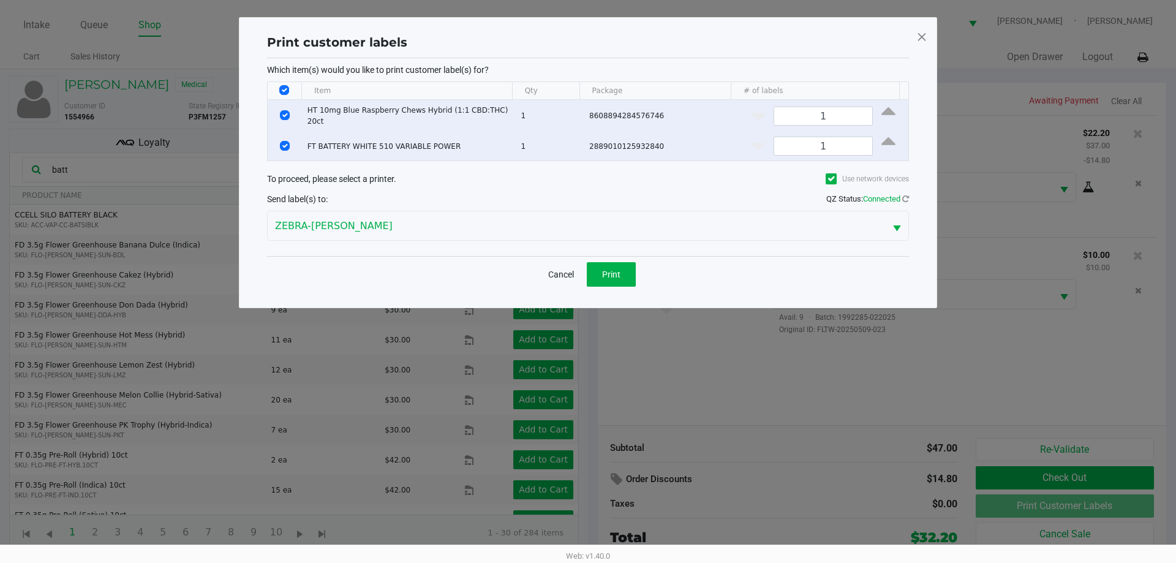
drag, startPoint x: 609, startPoint y: 256, endPoint x: 605, endPoint y: 266, distance: 11.5
click at [608, 257] on div "Cancel Print" at bounding box center [588, 274] width 642 height 36
click at [605, 270] on span "Print" at bounding box center [611, 275] width 18 height 10
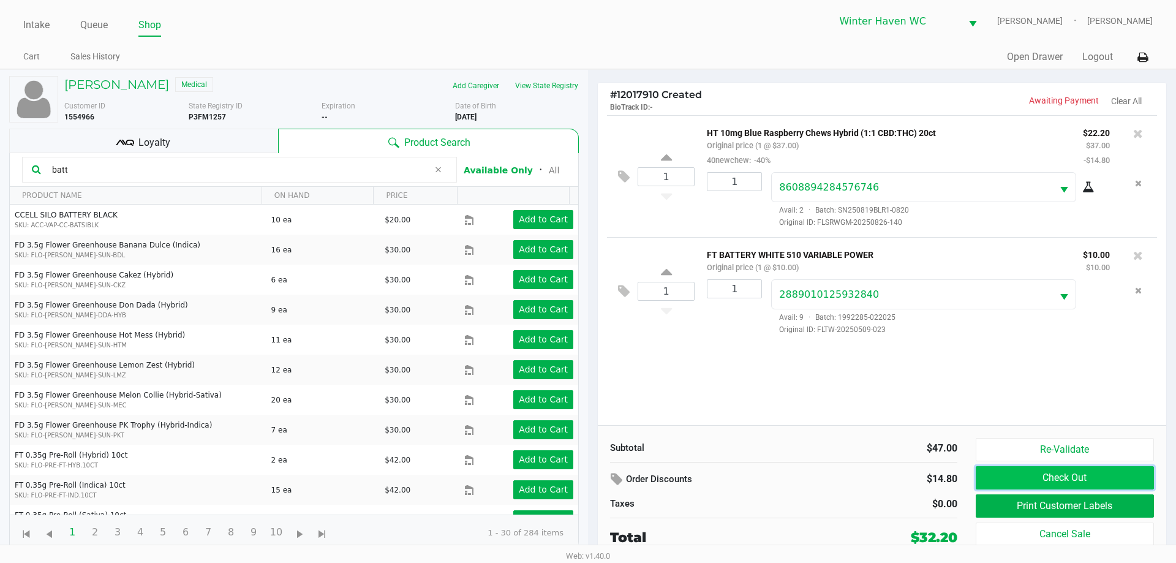
click at [1064, 476] on button "Check Out" at bounding box center [1065, 477] width 178 height 23
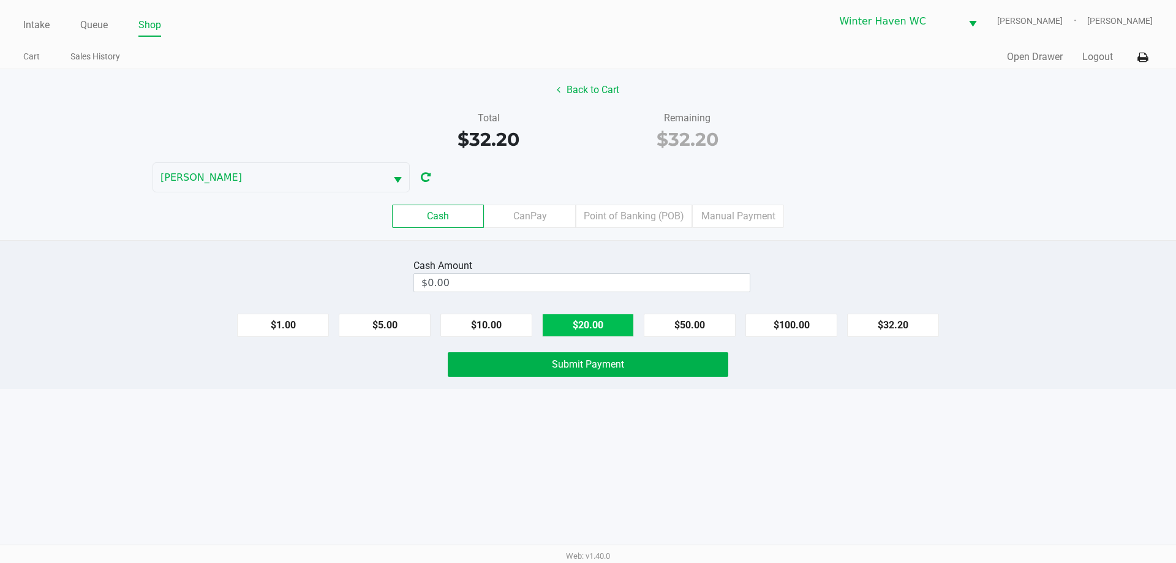
click at [600, 323] on button "$20.00" at bounding box center [588, 325] width 92 height 23
type input "$40.00"
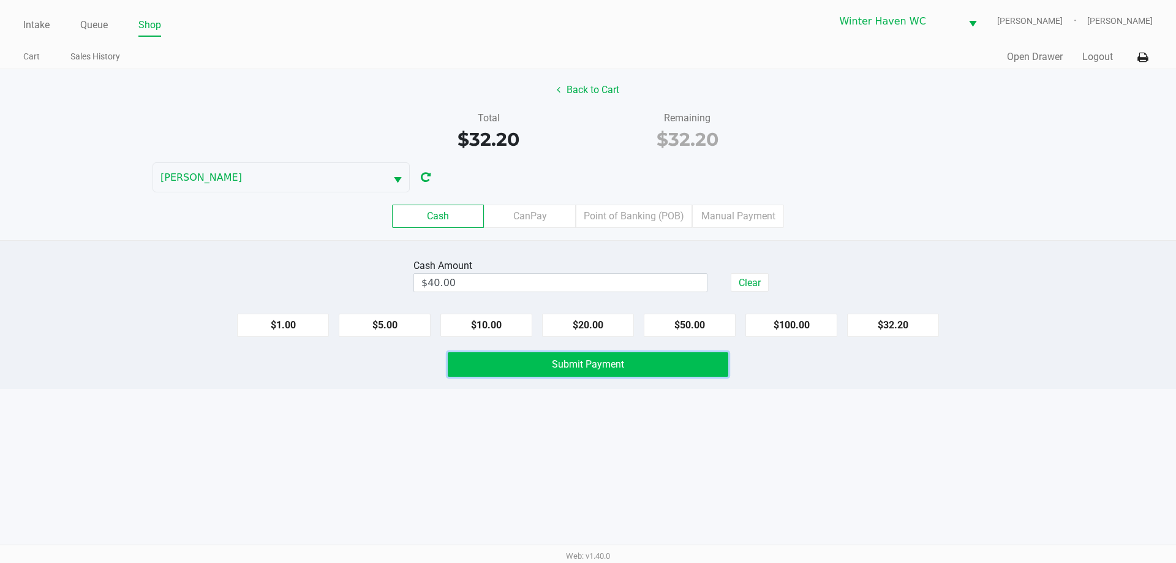
click at [593, 367] on span "Submit Payment" at bounding box center [588, 364] width 72 height 12
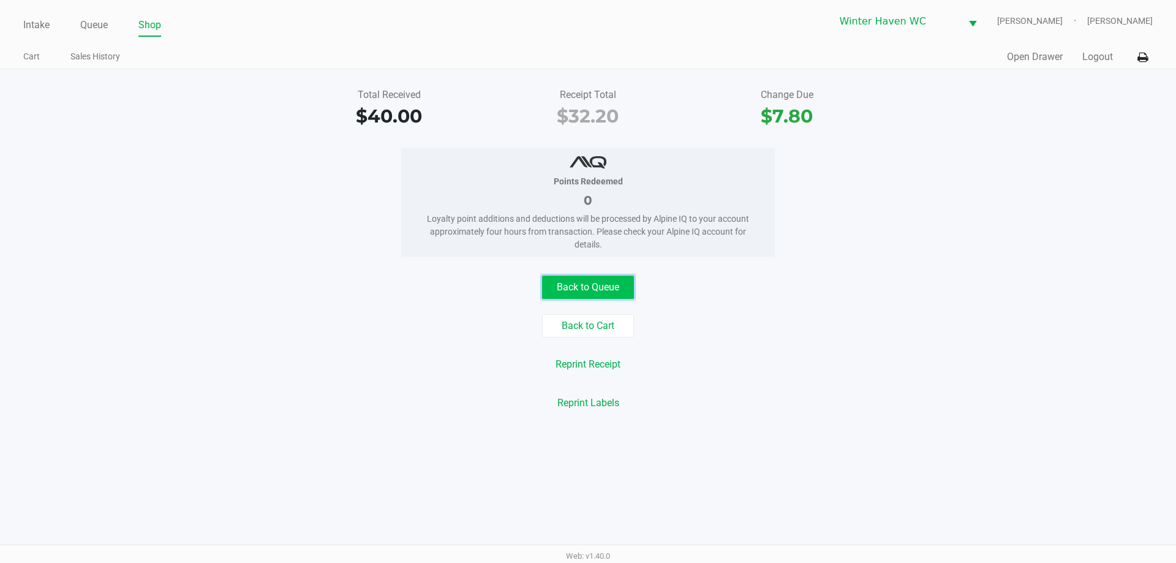
click at [560, 277] on button "Back to Queue" at bounding box center [588, 287] width 92 height 23
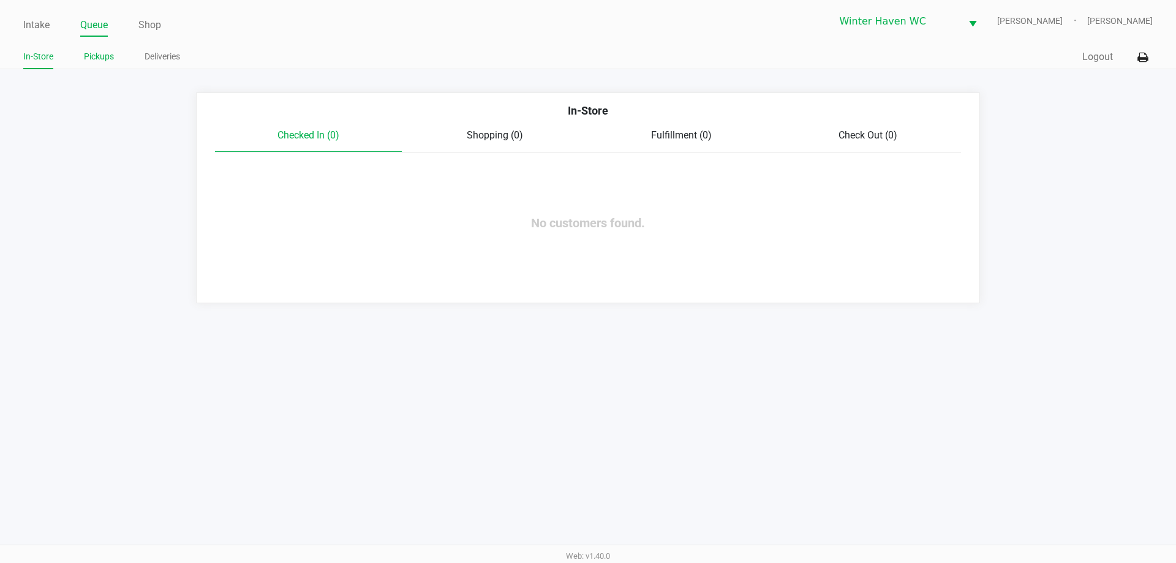
click at [107, 67] on li "Pickups" at bounding box center [99, 58] width 30 height 21
click at [102, 53] on link "Pickups" at bounding box center [99, 56] width 30 height 15
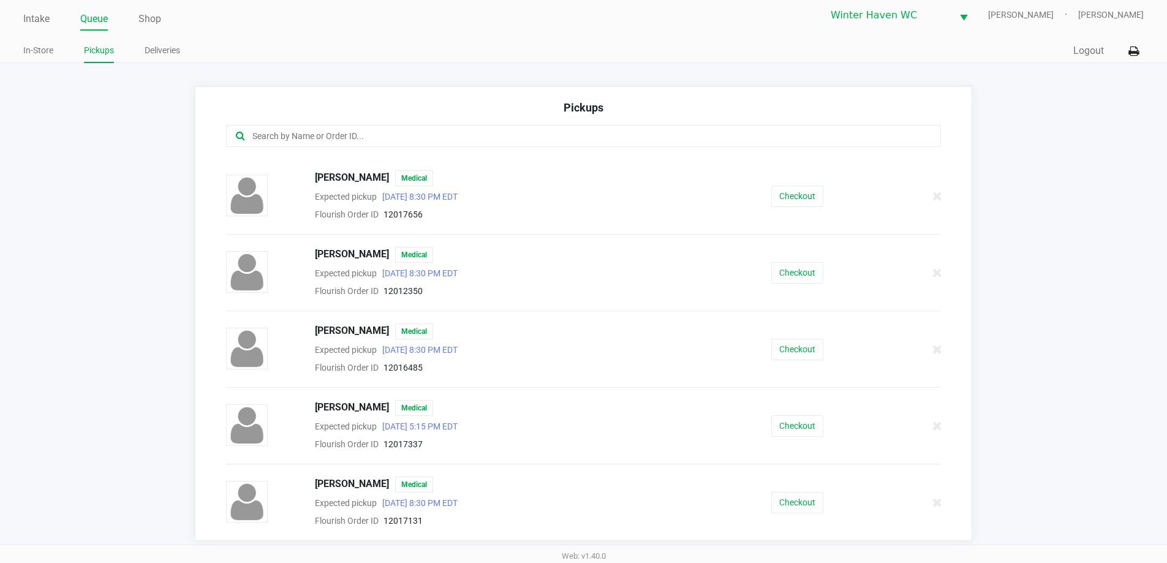
scroll to position [8, 0]
click at [775, 337] on button "Checkout" at bounding box center [797, 347] width 52 height 21
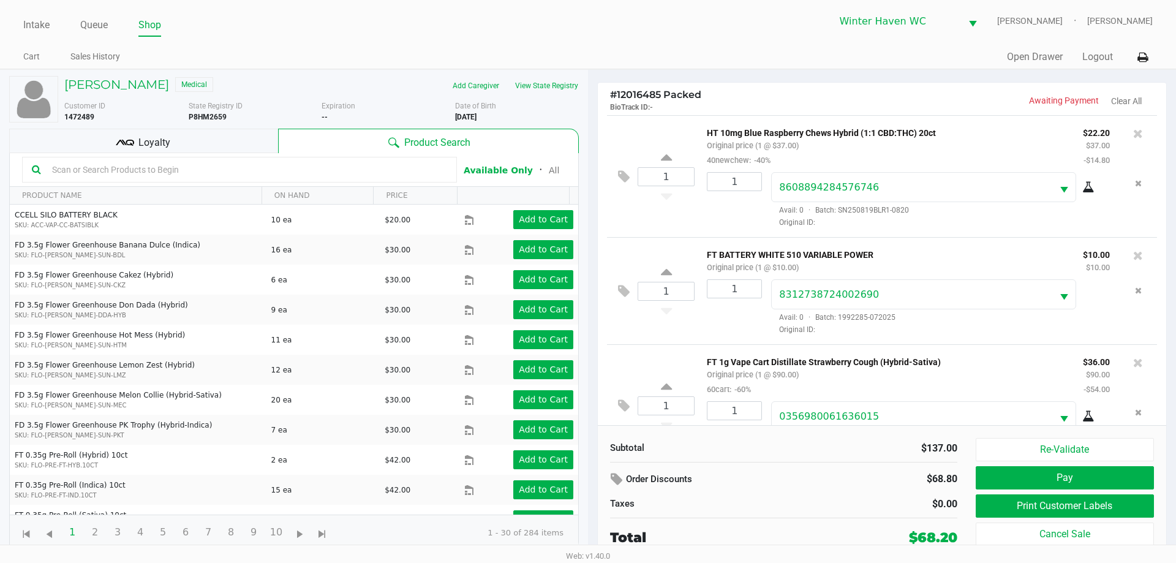
scroll to position [43, 0]
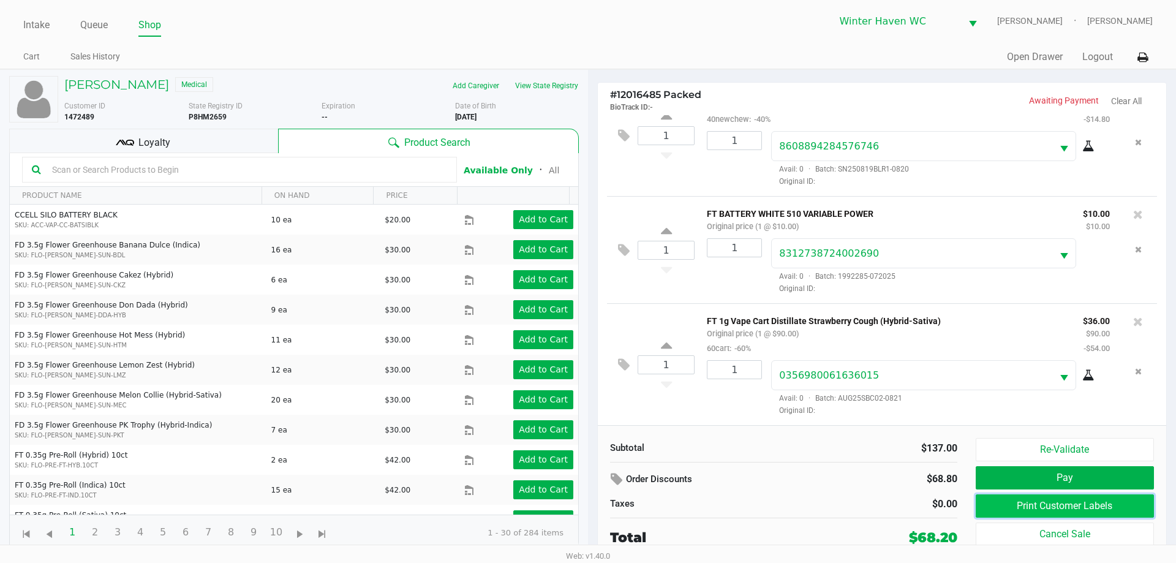
click at [1014, 502] on button "Print Customer Labels" at bounding box center [1065, 505] width 178 height 23
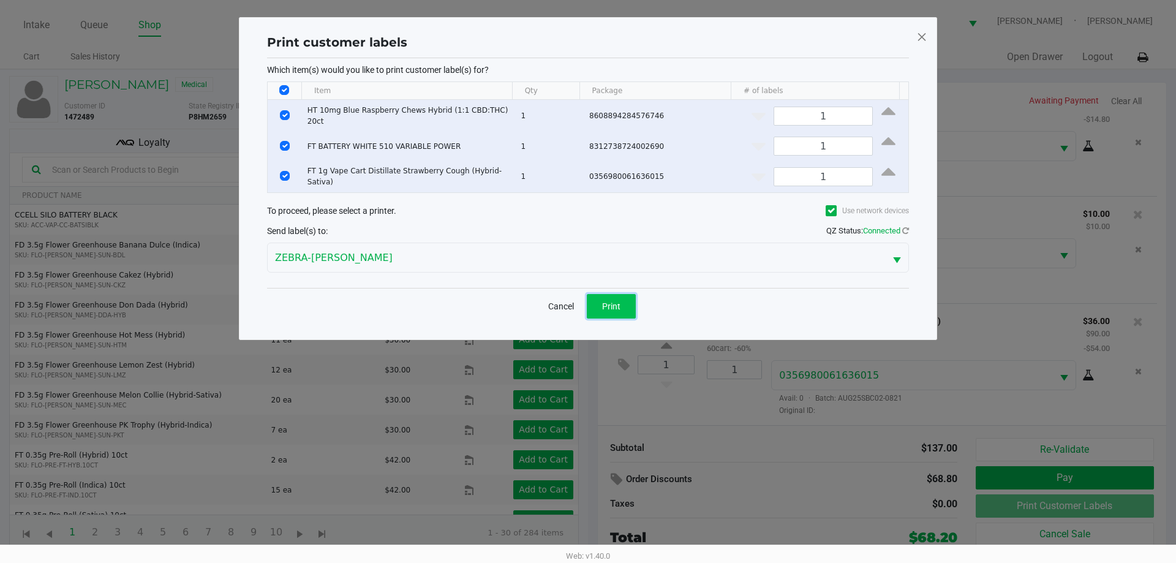
click at [606, 302] on span "Print" at bounding box center [611, 306] width 18 height 10
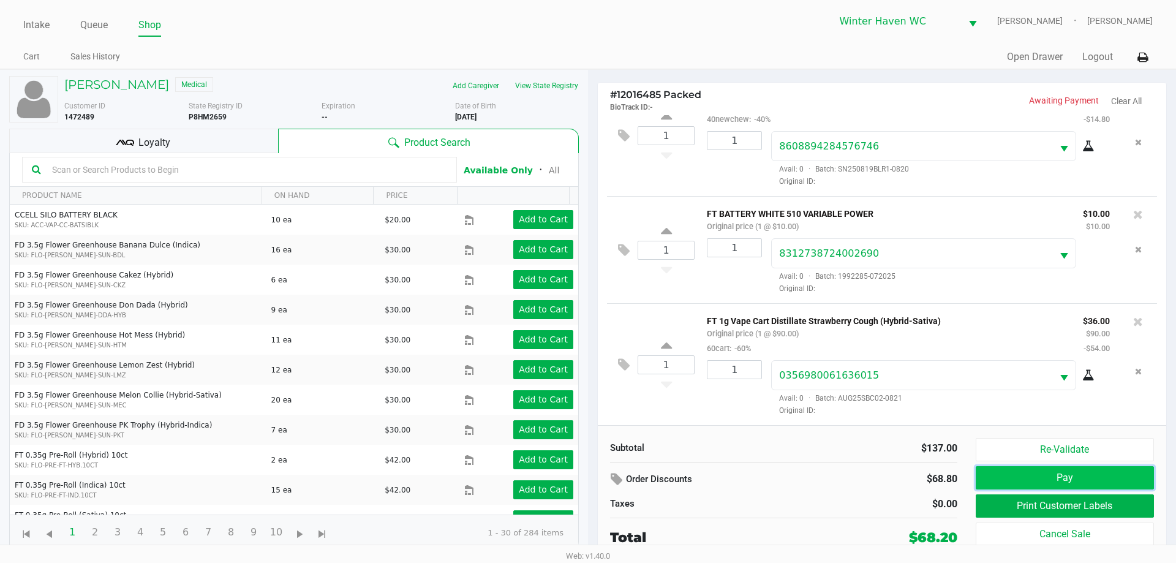
click at [1101, 471] on button "Pay" at bounding box center [1065, 477] width 178 height 23
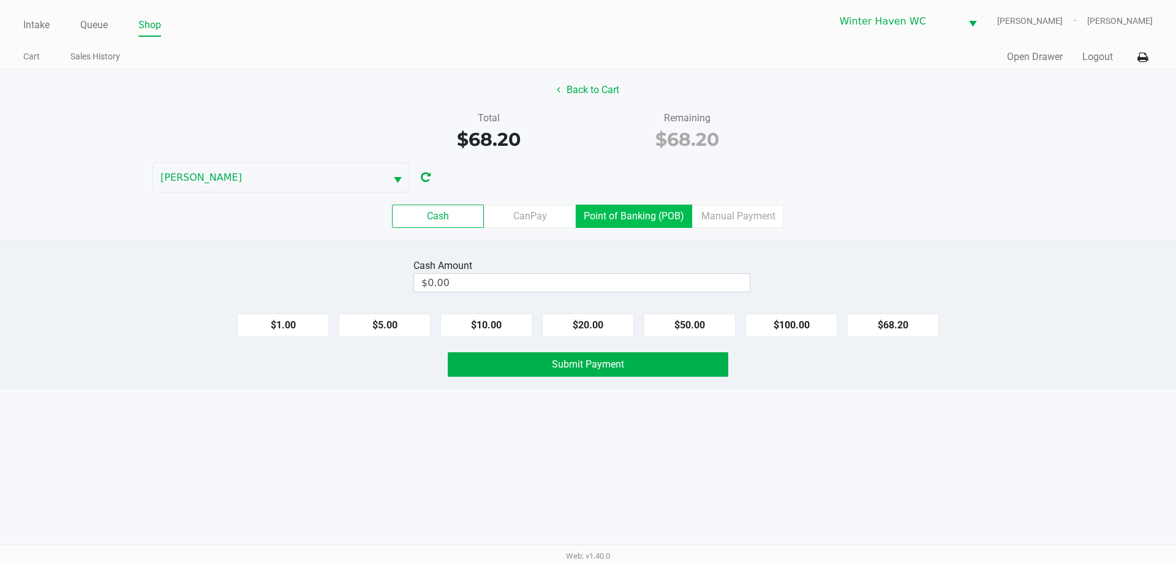
click at [644, 219] on label "Point of Banking (POB)" at bounding box center [634, 216] width 116 height 23
click at [0, 0] on 7 "Point of Banking (POB)" at bounding box center [0, 0] width 0 height 0
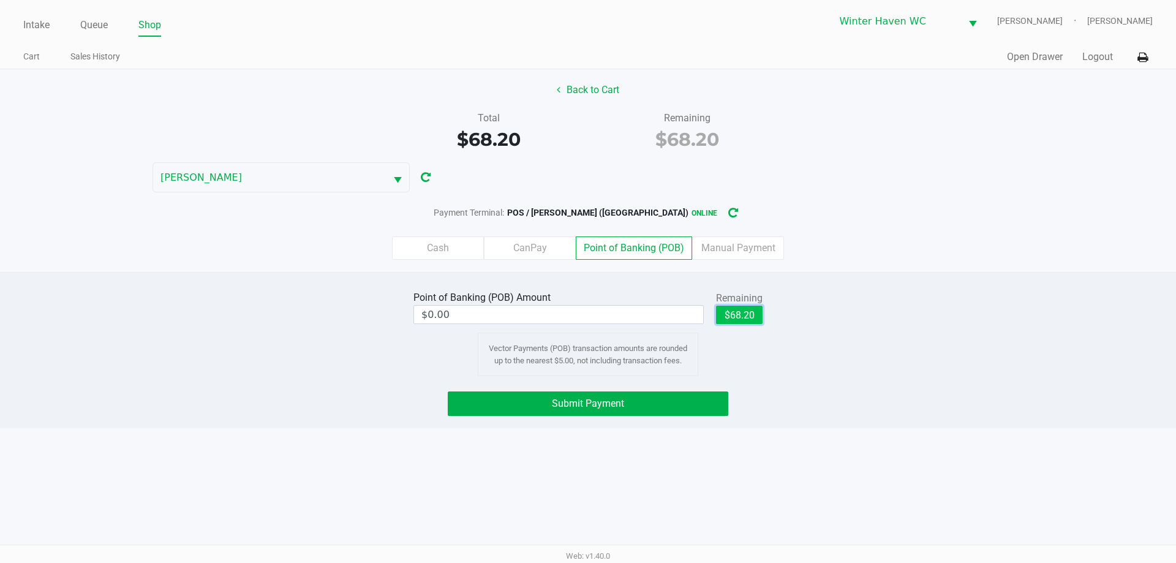
click at [725, 307] on button "$68.20" at bounding box center [739, 315] width 47 height 18
type input "$68.20"
click at [628, 402] on button "Submit Payment" at bounding box center [588, 403] width 281 height 25
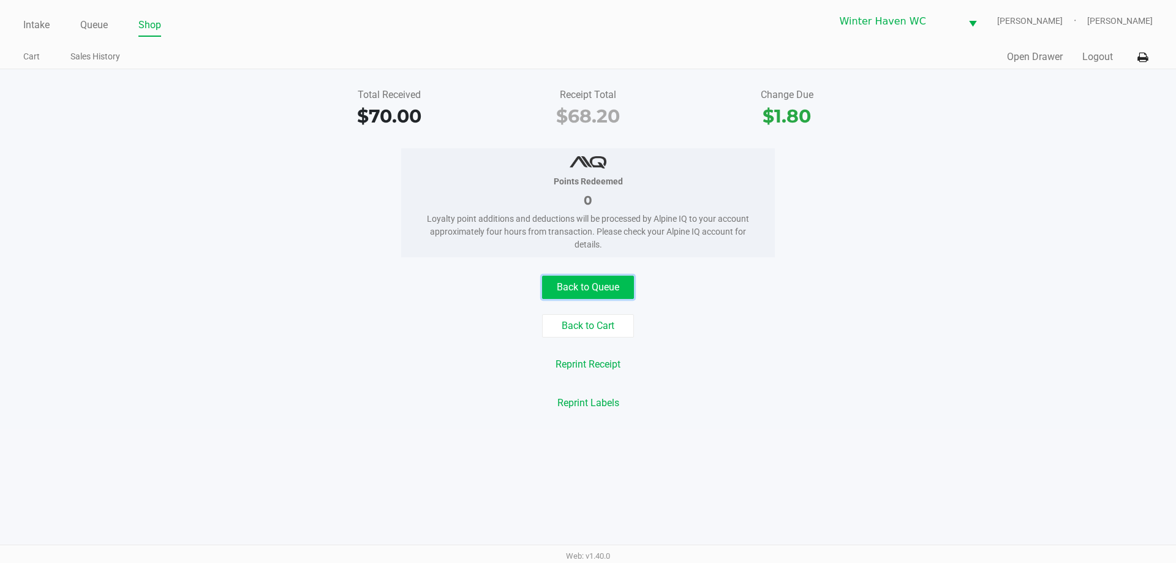
click at [610, 284] on button "Back to Queue" at bounding box center [588, 287] width 92 height 23
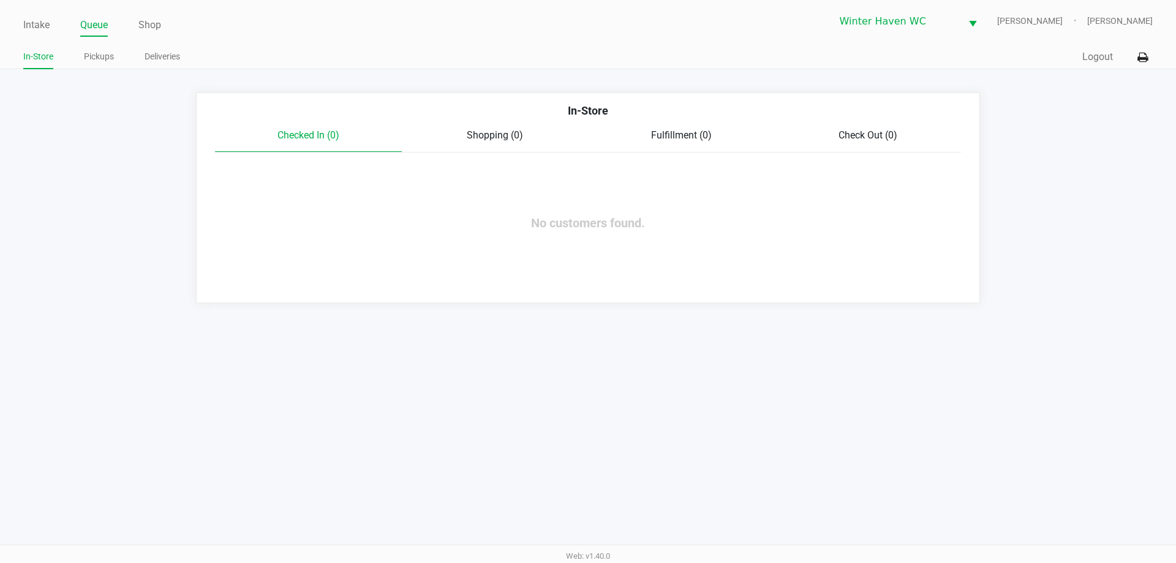
click at [23, 28] on div "Intake Queue Shop Winter Haven WC JAMES-OTTO Ian Albritton In-Store Pickups Del…" at bounding box center [588, 34] width 1176 height 69
click at [50, 34] on li "Intake" at bounding box center [36, 25] width 26 height 21
click at [46, 30] on link "Intake" at bounding box center [36, 25] width 26 height 17
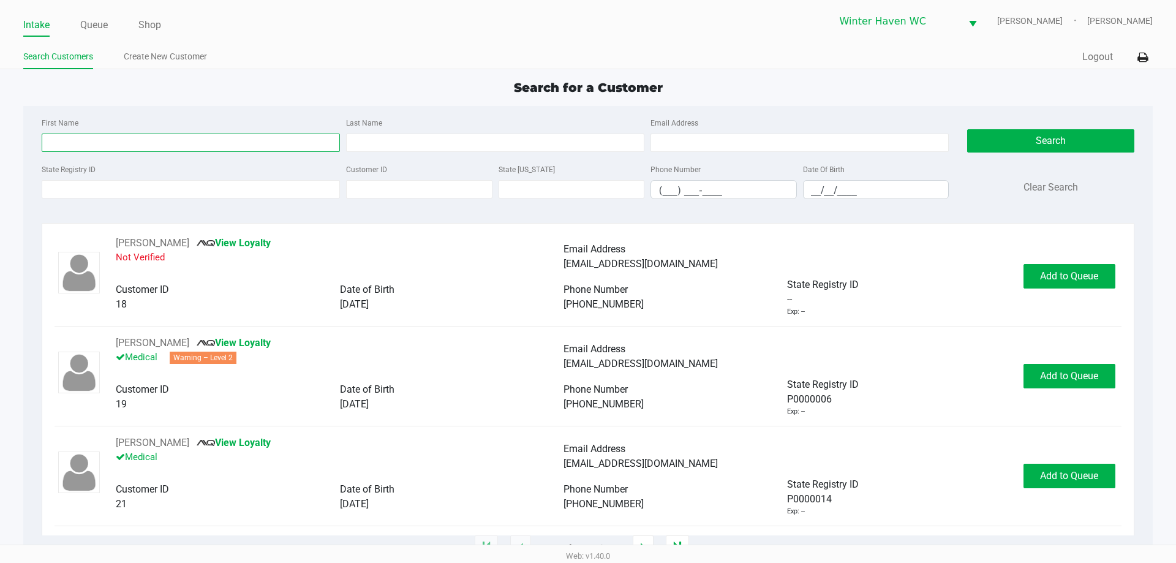
click at [89, 141] on input "First Name" at bounding box center [191, 143] width 298 height 18
type input "patrick"
click at [460, 147] on input "Last Name" at bounding box center [495, 143] width 298 height 18
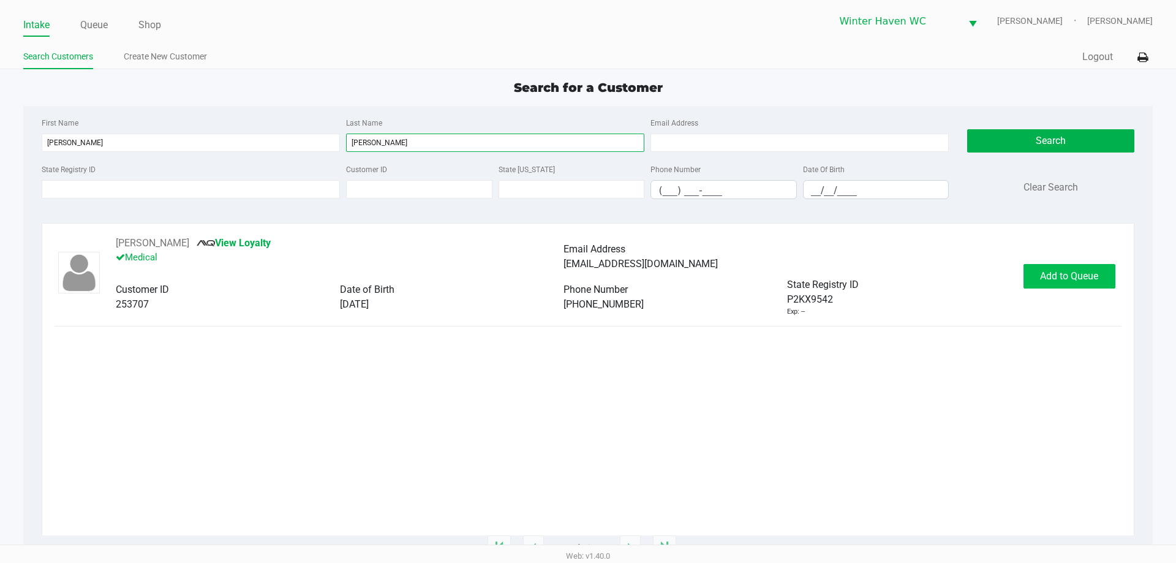
type input "hardimon"
click at [1095, 271] on span "Add to Queue" at bounding box center [1069, 276] width 58 height 12
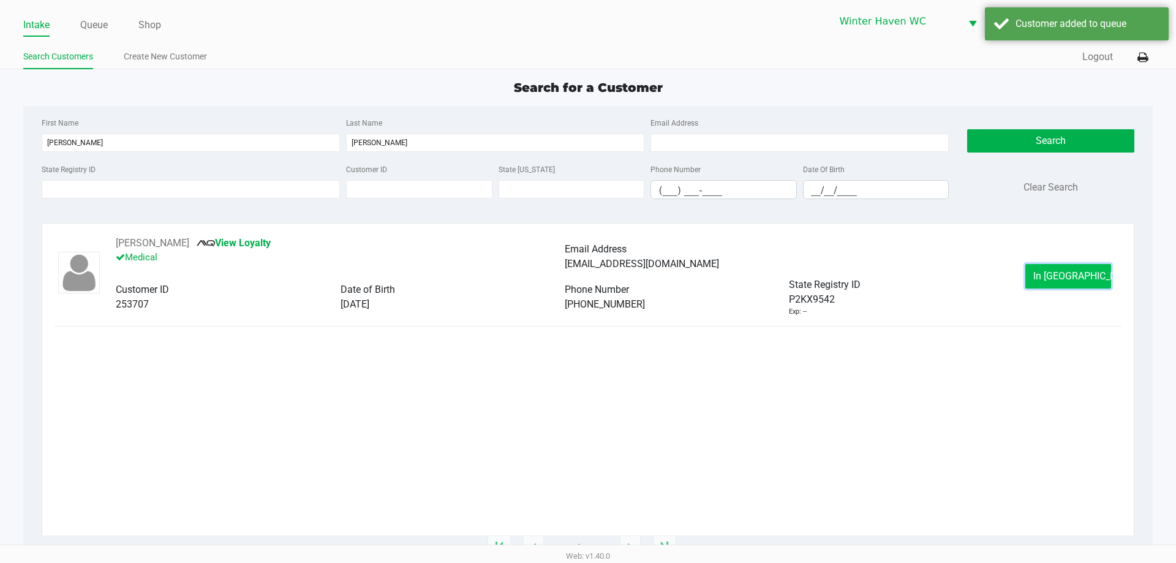
click at [1073, 277] on span "In Queue" at bounding box center [1084, 276] width 103 height 12
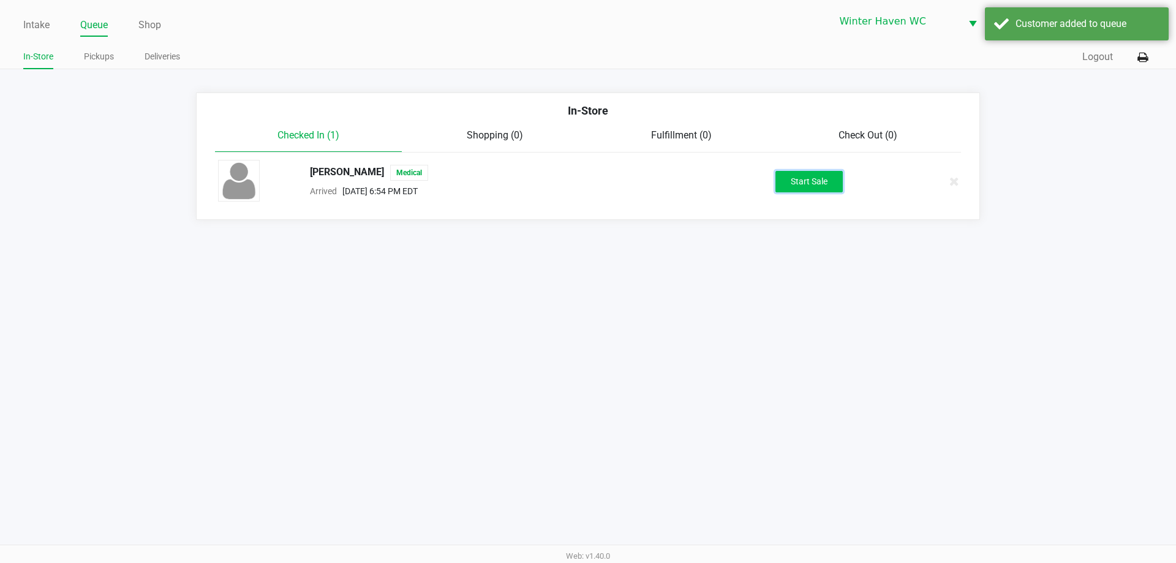
click at [805, 172] on button "Start Sale" at bounding box center [808, 181] width 67 height 21
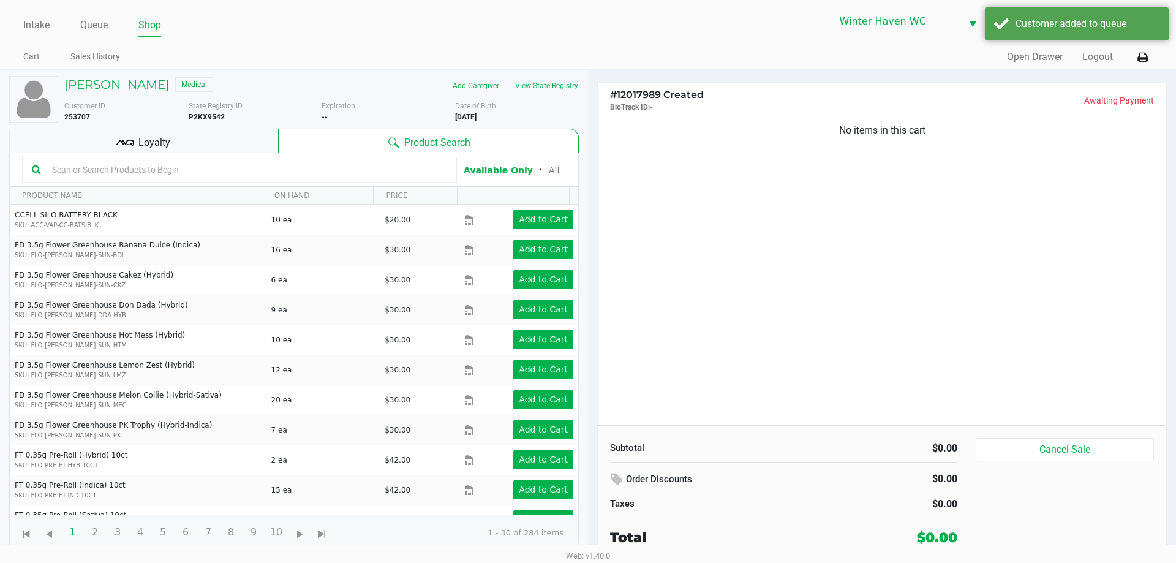
click at [129, 170] on input "text" at bounding box center [247, 169] width 400 height 18
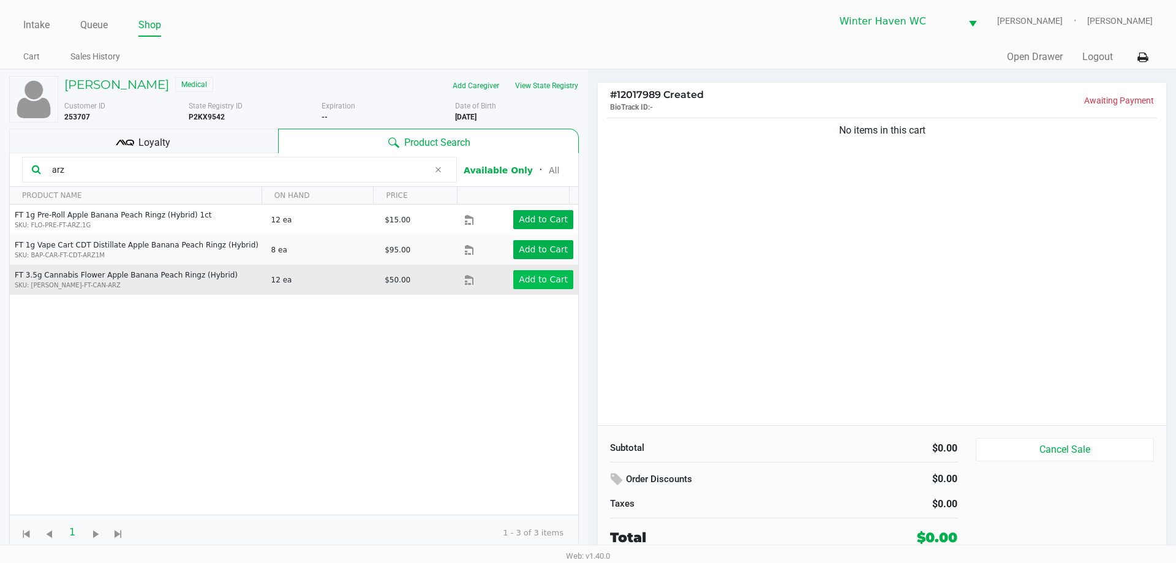
type input "arz"
click at [532, 283] on app-button-loader "Add to Cart" at bounding box center [543, 279] width 49 height 10
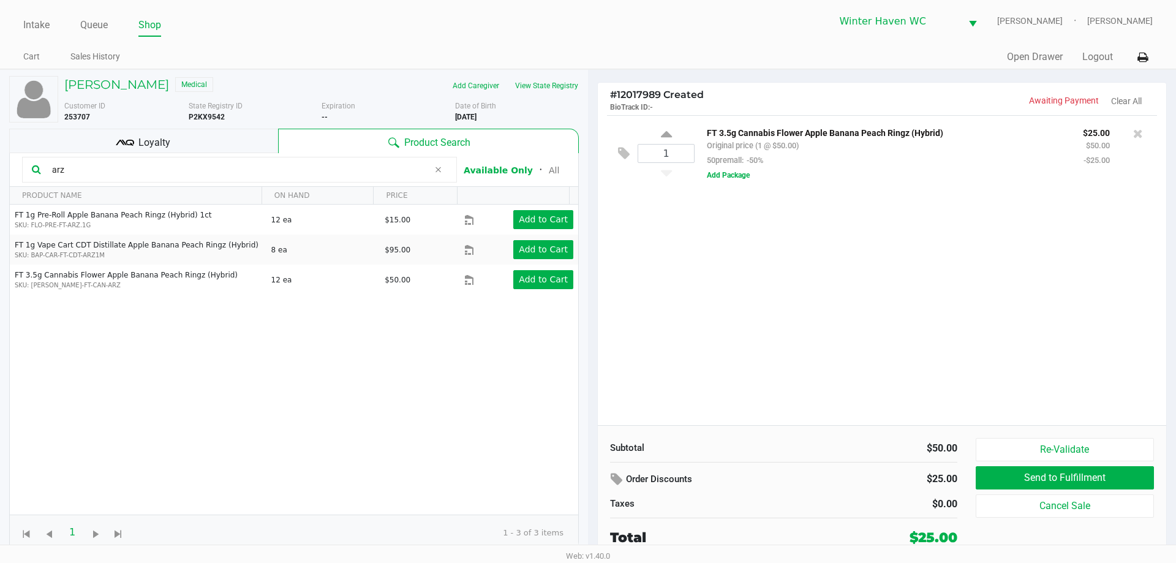
click at [722, 210] on div "1 FT 3.5g Cannabis Flower Apple Banana Peach Ringz (Hybrid) Original price (1 @…" at bounding box center [882, 270] width 568 height 310
click at [776, 277] on div "1 FT 3.5g Cannabis Flower Apple Banana Peach Ringz (Hybrid) Original price (1 @…" at bounding box center [882, 270] width 568 height 310
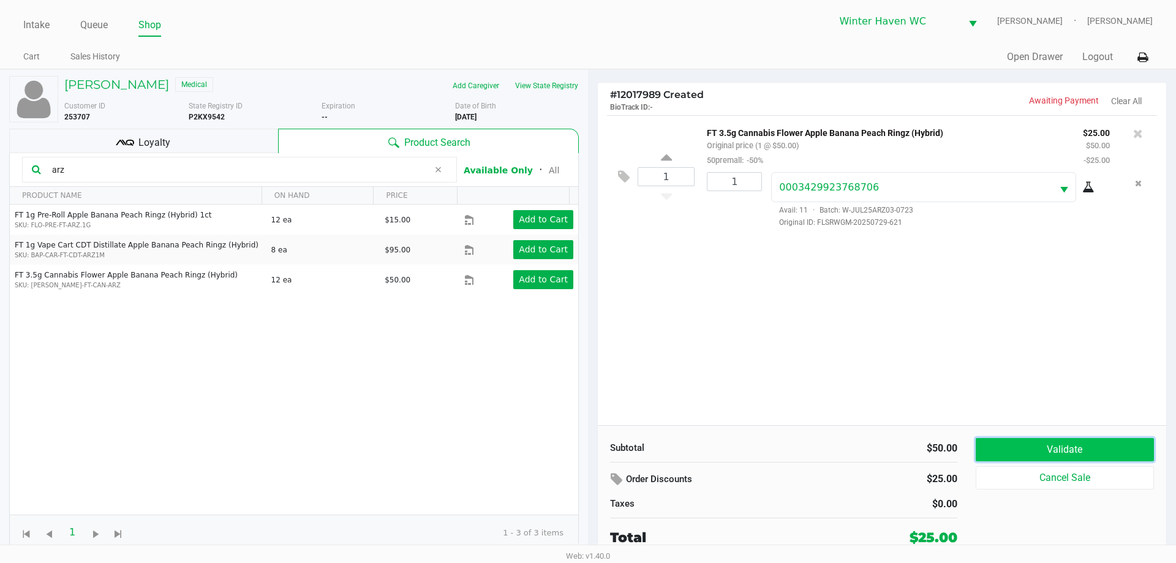
click at [1068, 445] on button "Validate" at bounding box center [1065, 449] width 178 height 23
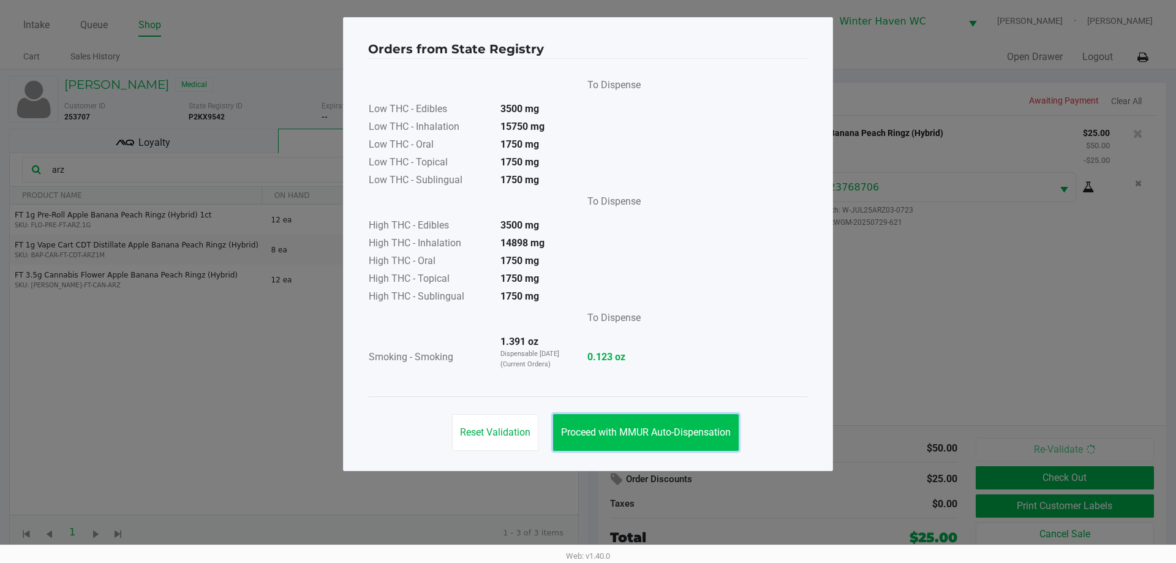
click at [656, 432] on span "Proceed with MMUR Auto-Dispensation" at bounding box center [646, 432] width 170 height 12
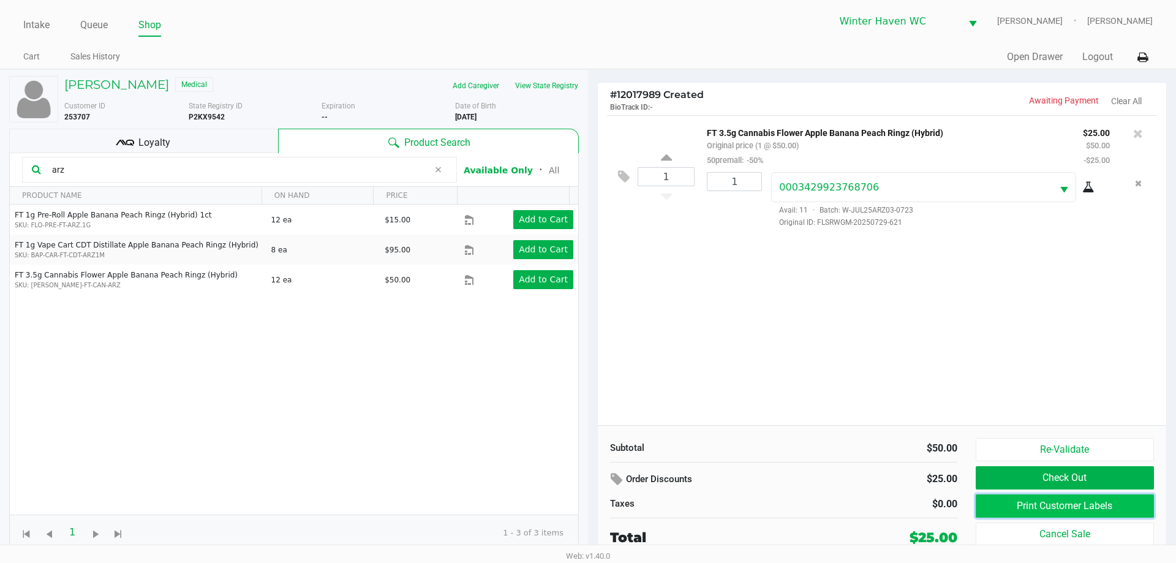
click at [1062, 507] on button "Print Customer Labels" at bounding box center [1065, 505] width 178 height 23
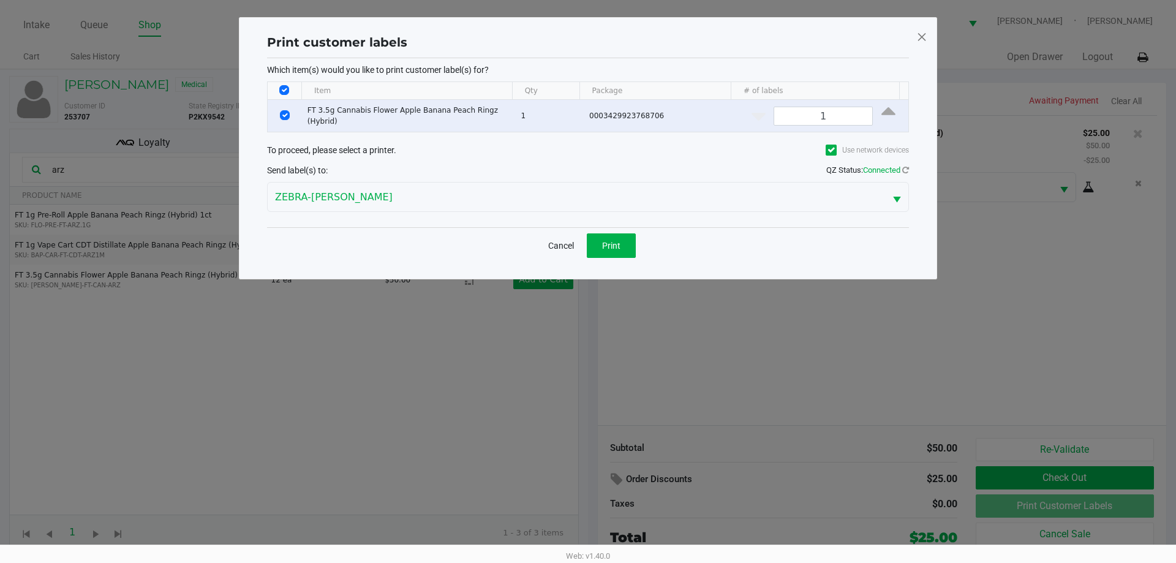
click at [608, 228] on div "Cancel Print" at bounding box center [588, 245] width 642 height 36
click at [608, 233] on button "Print" at bounding box center [611, 245] width 49 height 25
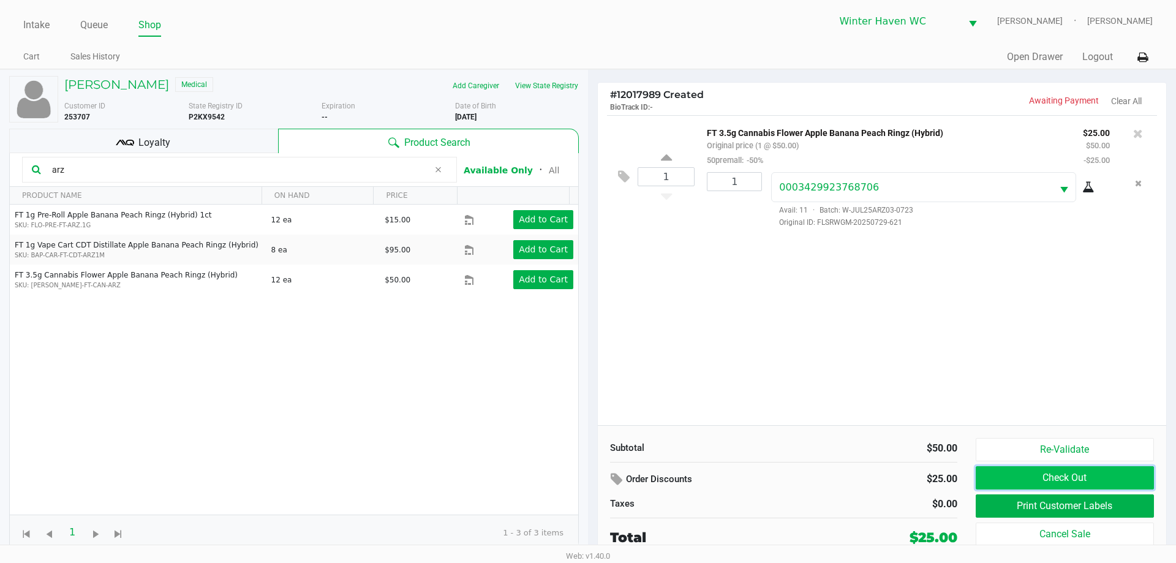
click at [1082, 475] on button "Check Out" at bounding box center [1065, 477] width 178 height 23
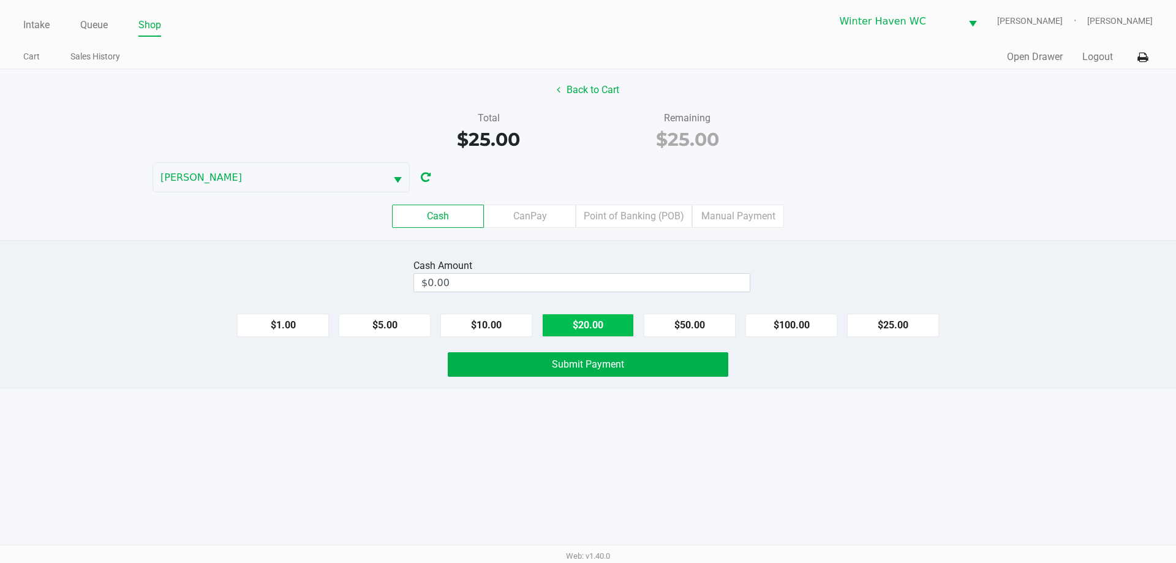
click at [594, 318] on button "$20.00" at bounding box center [588, 325] width 92 height 23
type input "$40.00"
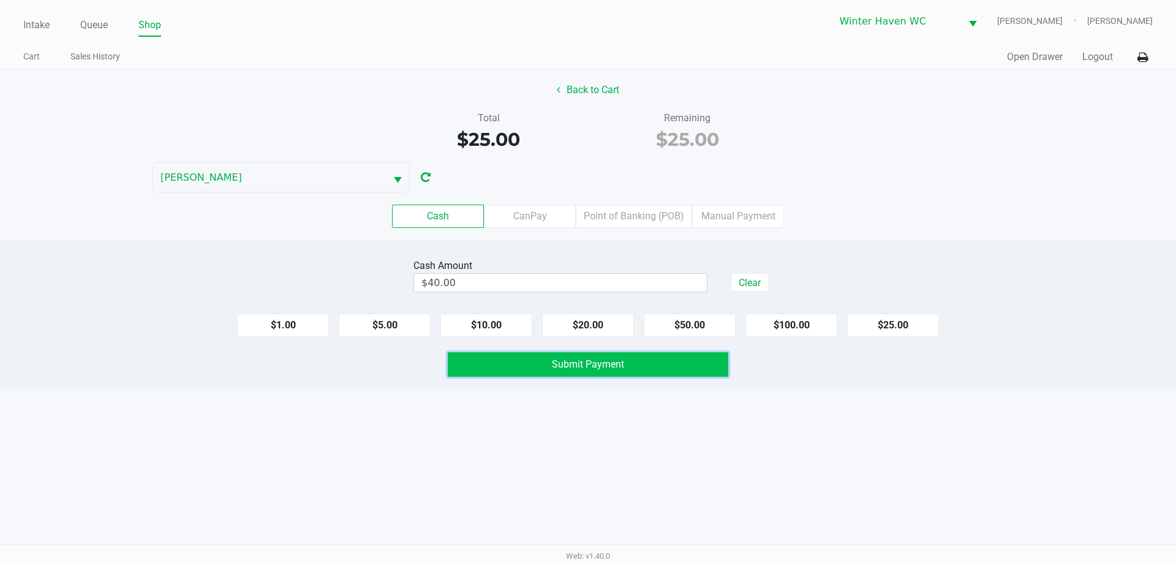
click at [609, 364] on span "Submit Payment" at bounding box center [588, 364] width 72 height 12
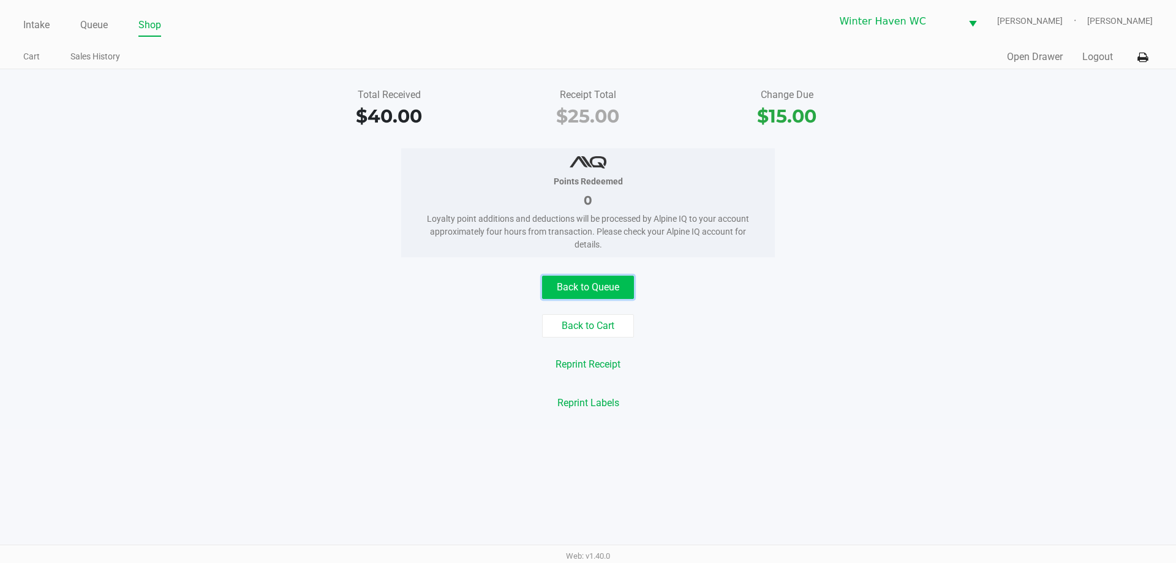
click at [621, 282] on button "Back to Queue" at bounding box center [588, 287] width 92 height 23
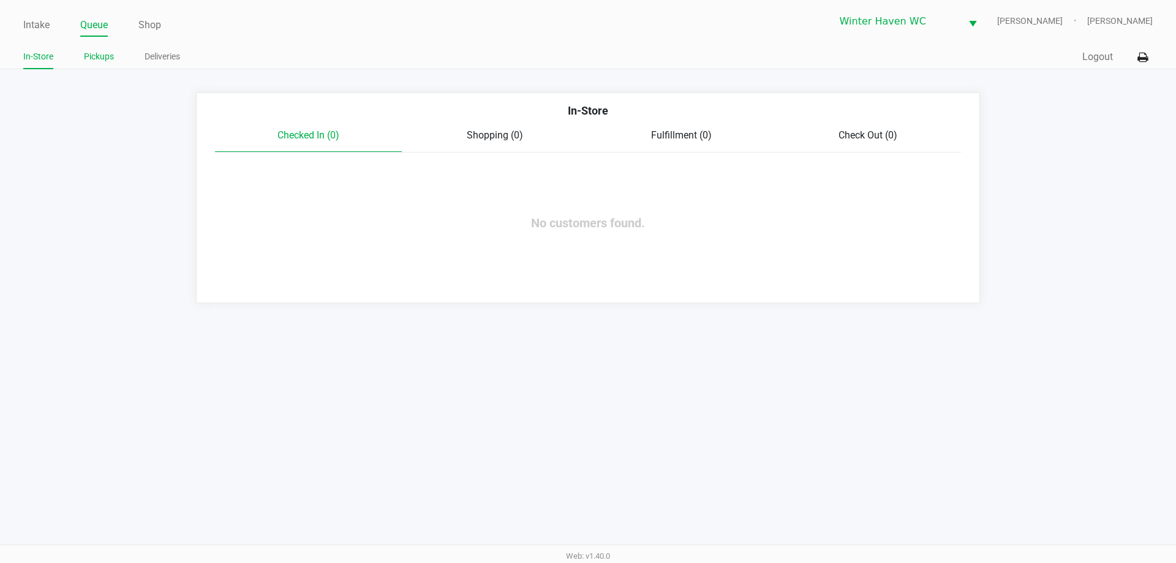
click at [93, 55] on link "Pickups" at bounding box center [99, 56] width 30 height 15
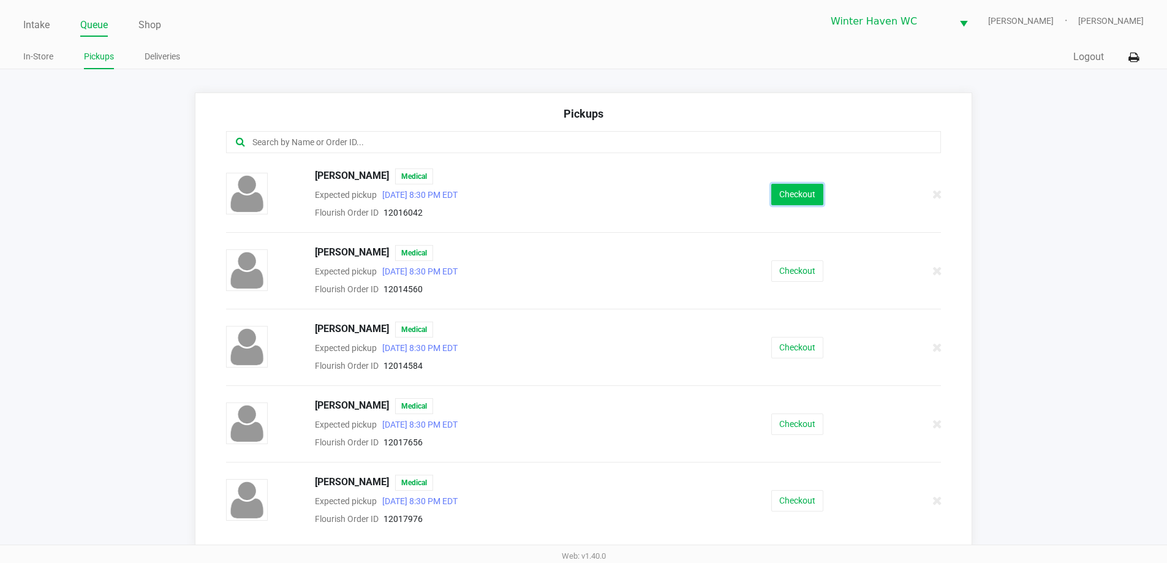
click at [811, 194] on button "Checkout" at bounding box center [797, 194] width 52 height 21
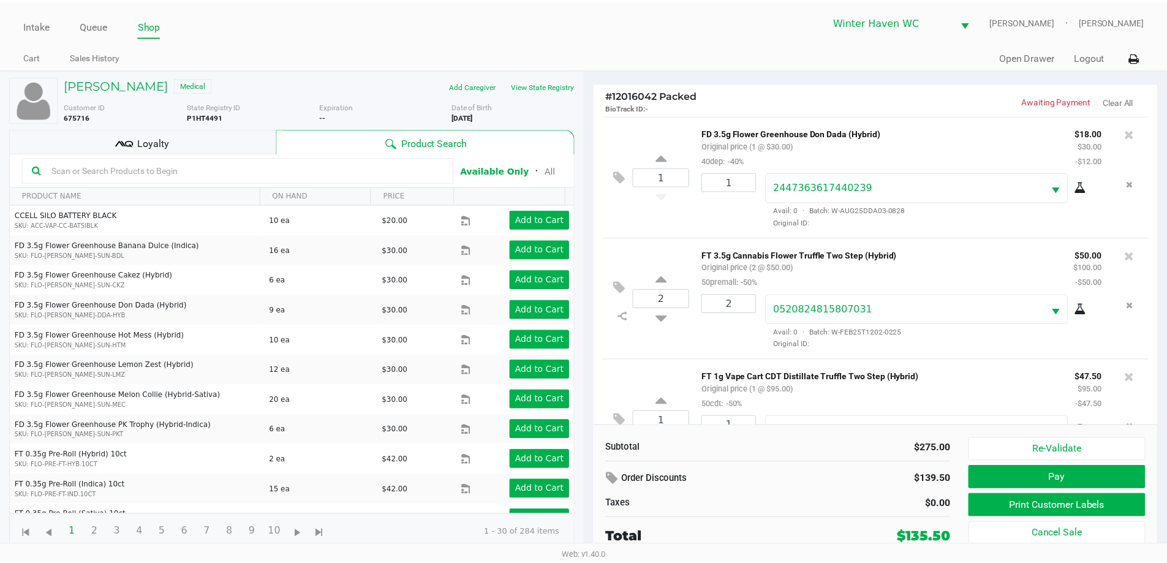
scroll to position [180, 0]
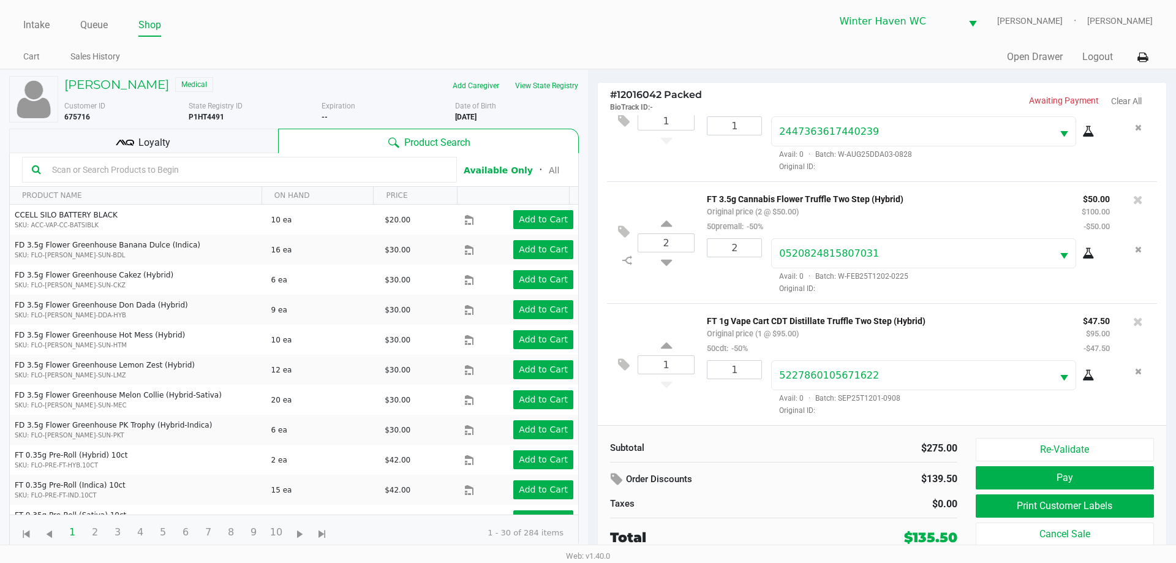
click at [168, 143] on span "Loyalty" at bounding box center [154, 142] width 32 height 15
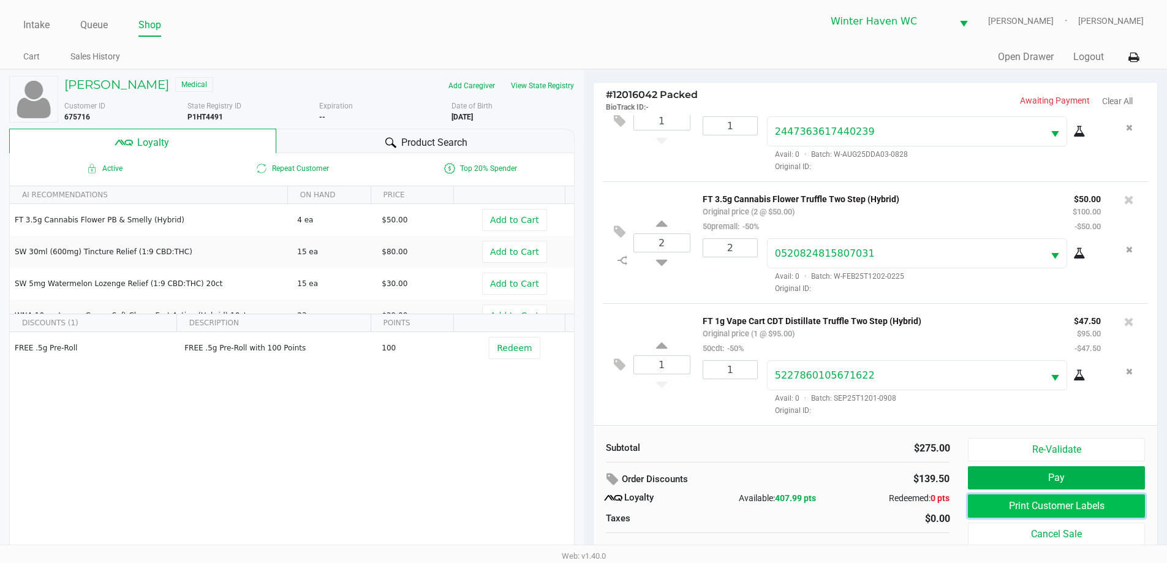
click at [1047, 505] on button "Print Customer Labels" at bounding box center [1056, 505] width 176 height 23
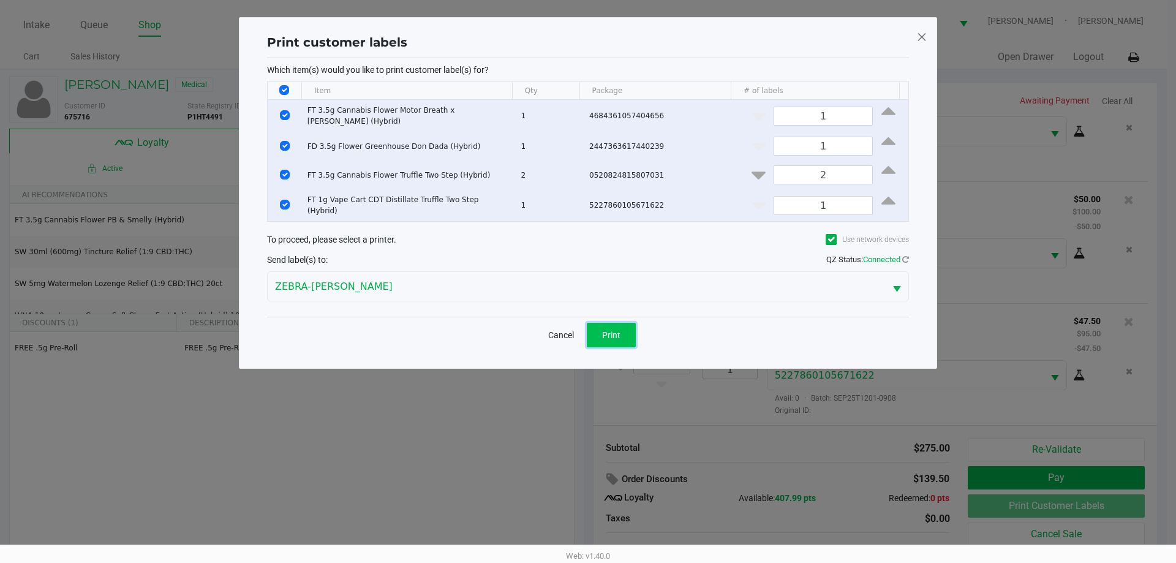
click at [605, 334] on button "Print" at bounding box center [611, 335] width 49 height 25
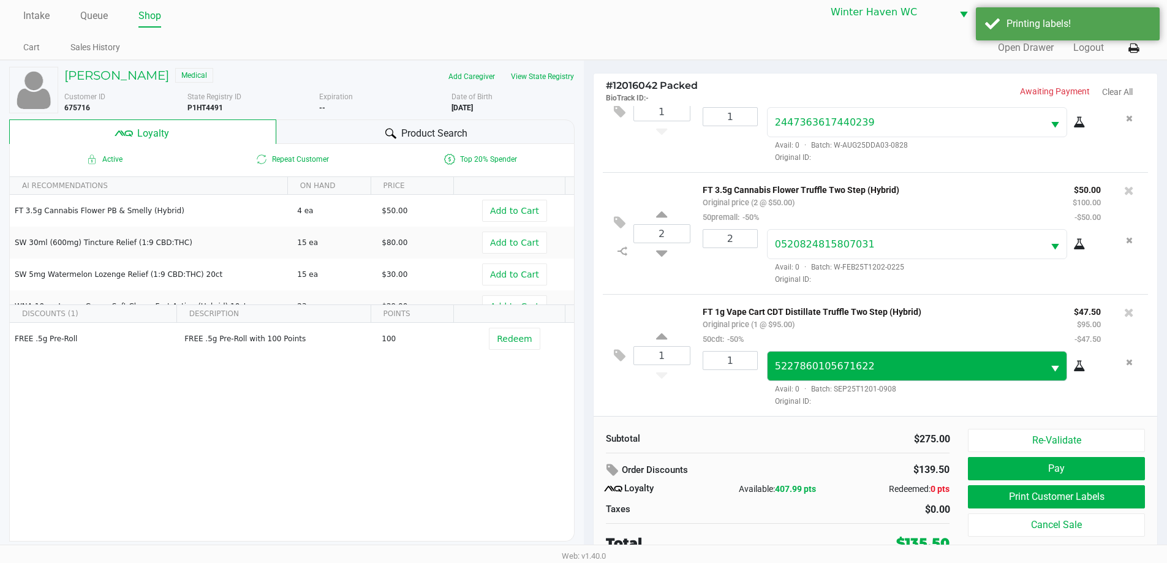
scroll to position [12, 0]
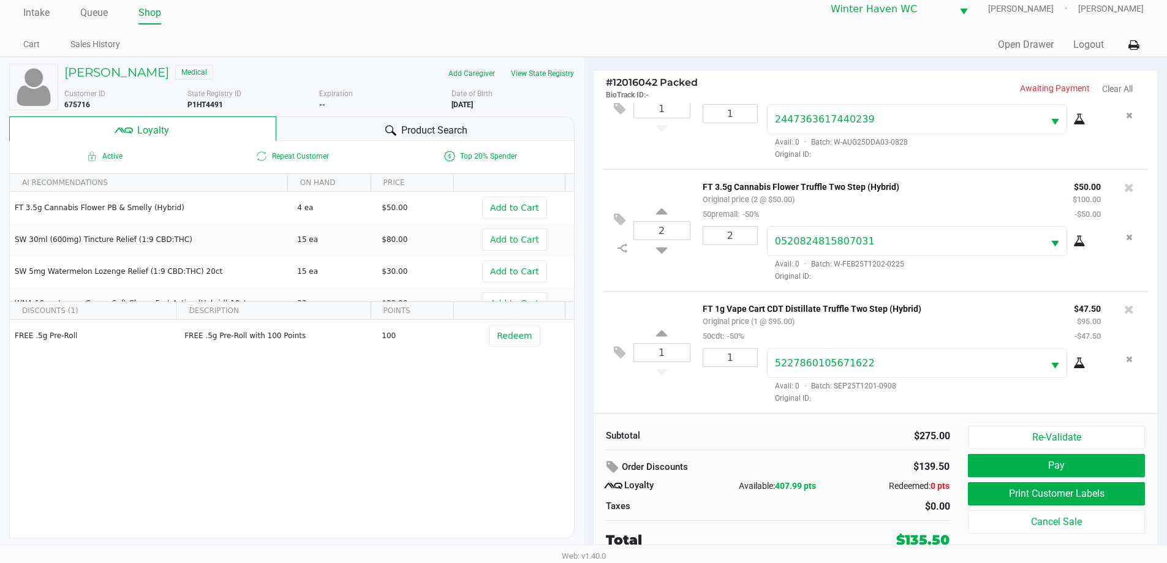
click at [815, 521] on div "Subtotal $275.00 Order Discounts $139.50 Loyalty Available: 407.99 pts Redeemed…" at bounding box center [778, 488] width 363 height 124
click at [1033, 492] on button "Print Customer Labels" at bounding box center [1056, 493] width 176 height 23
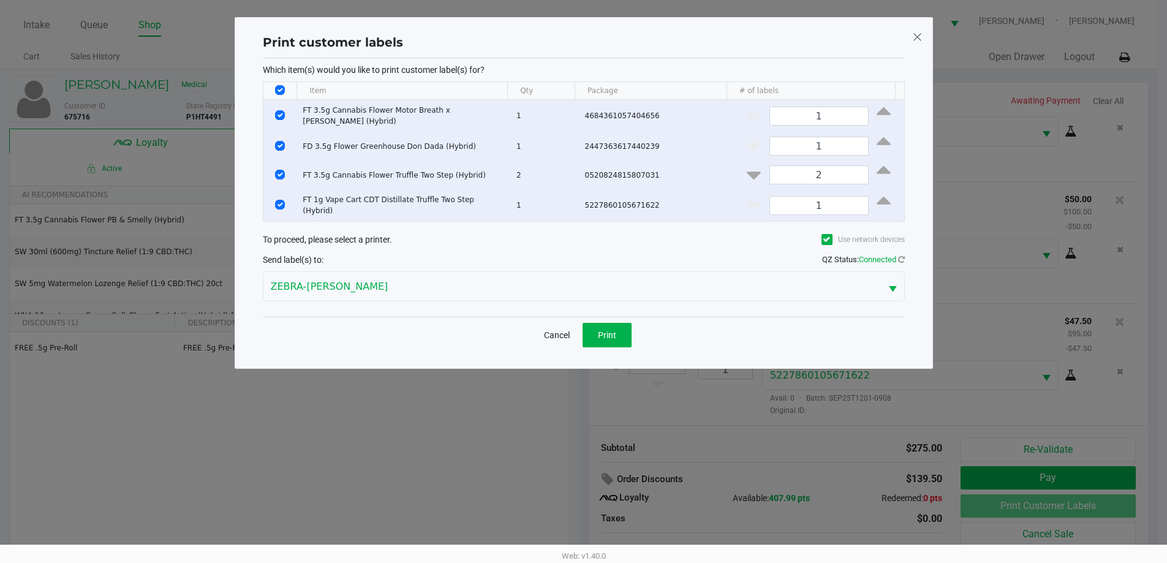
scroll to position [0, 0]
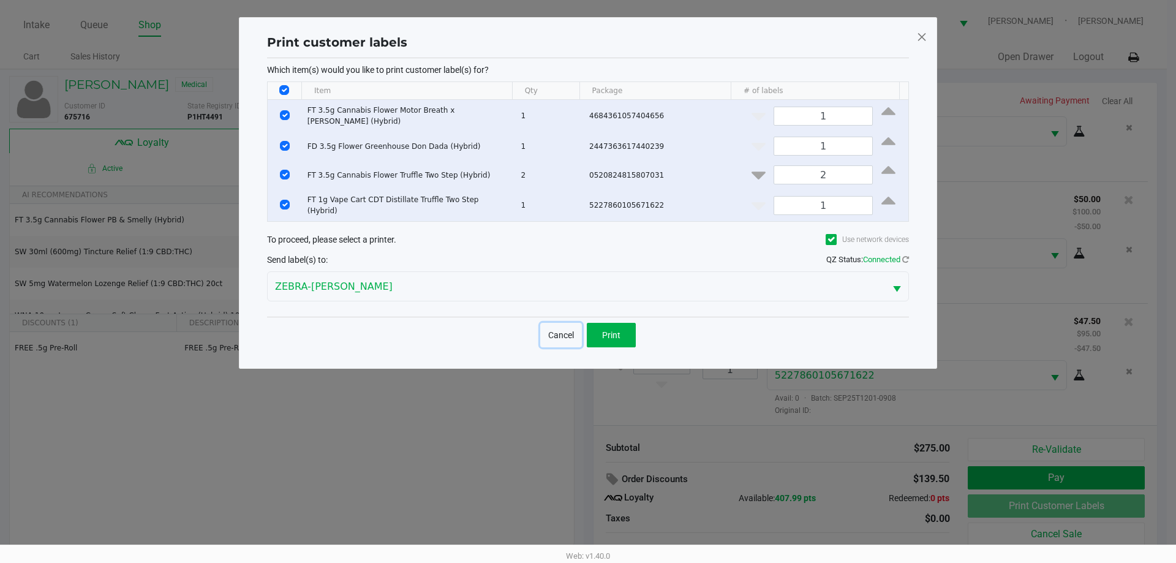
click at [554, 333] on button "Cancel" at bounding box center [561, 335] width 42 height 25
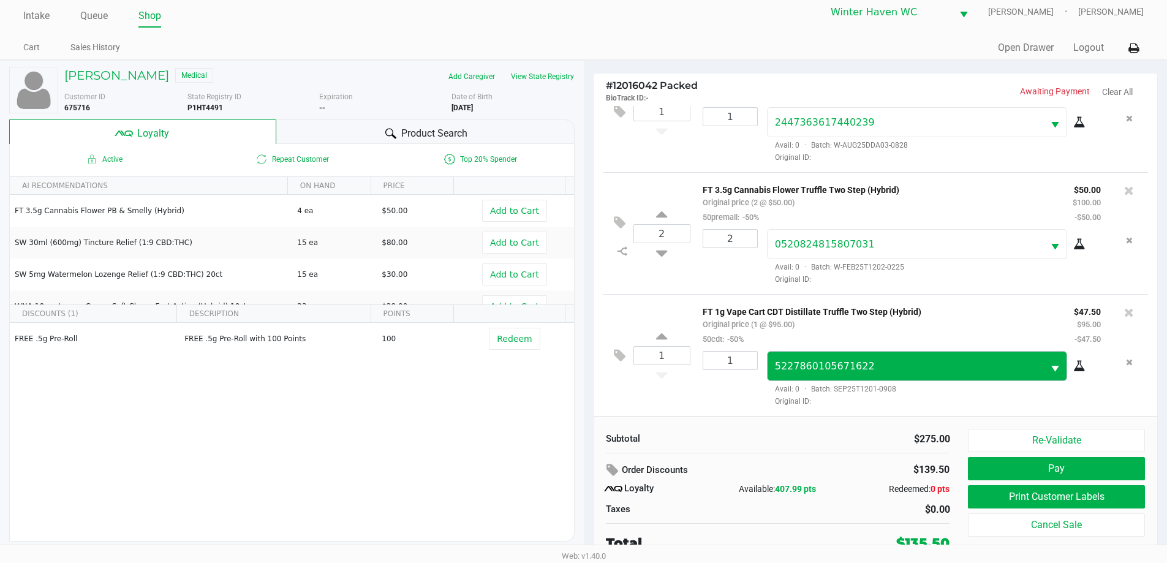
scroll to position [12, 0]
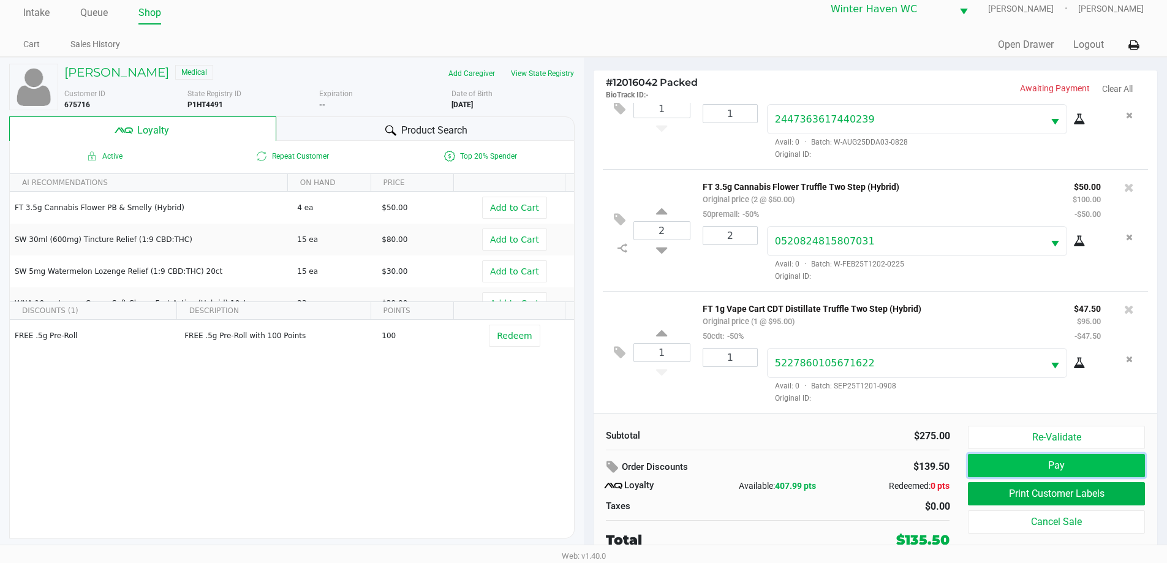
click at [1082, 466] on button "Pay" at bounding box center [1056, 465] width 176 height 23
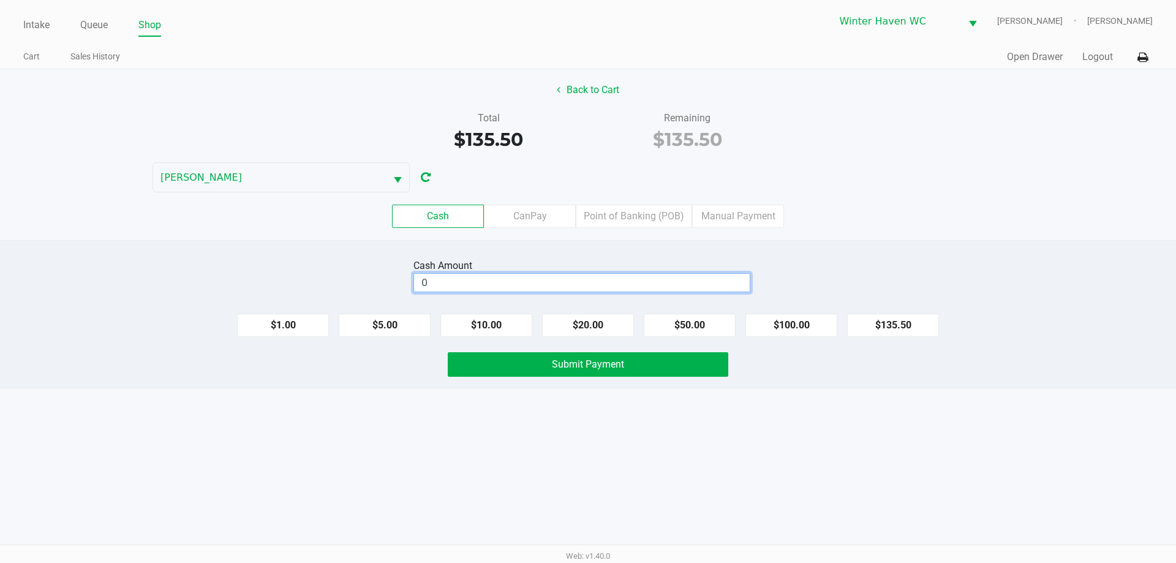
click at [603, 283] on input "0" at bounding box center [582, 283] width 336 height 18
type input "$140.00"
click at [902, 216] on div "Cash CanPay Point of Banking (POB) Manual Payment" at bounding box center [588, 216] width 1176 height 23
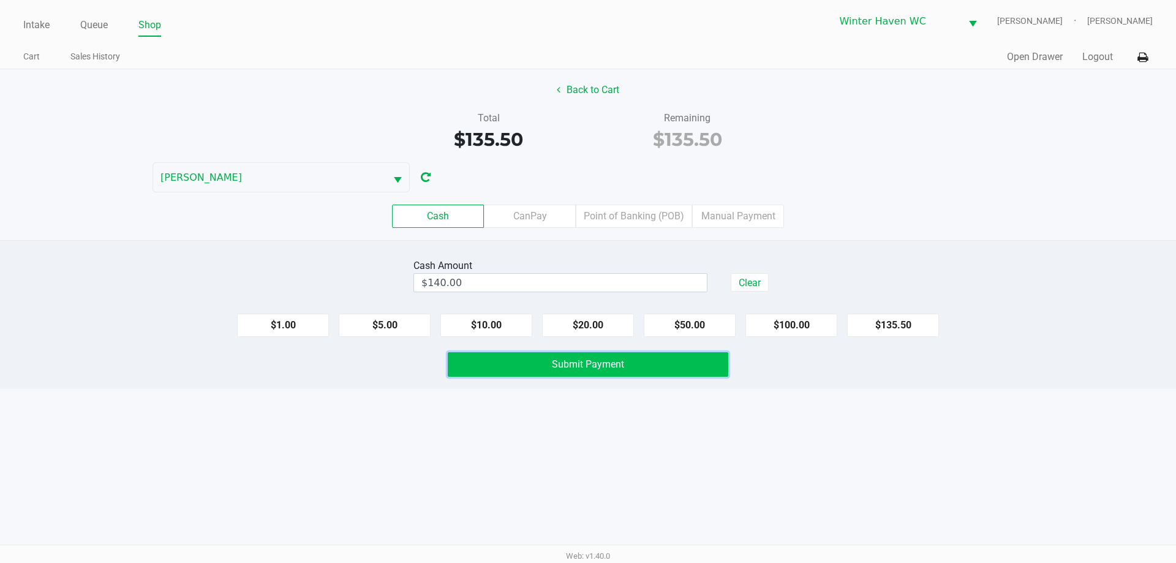
click at [601, 364] on span "Submit Payment" at bounding box center [588, 364] width 72 height 12
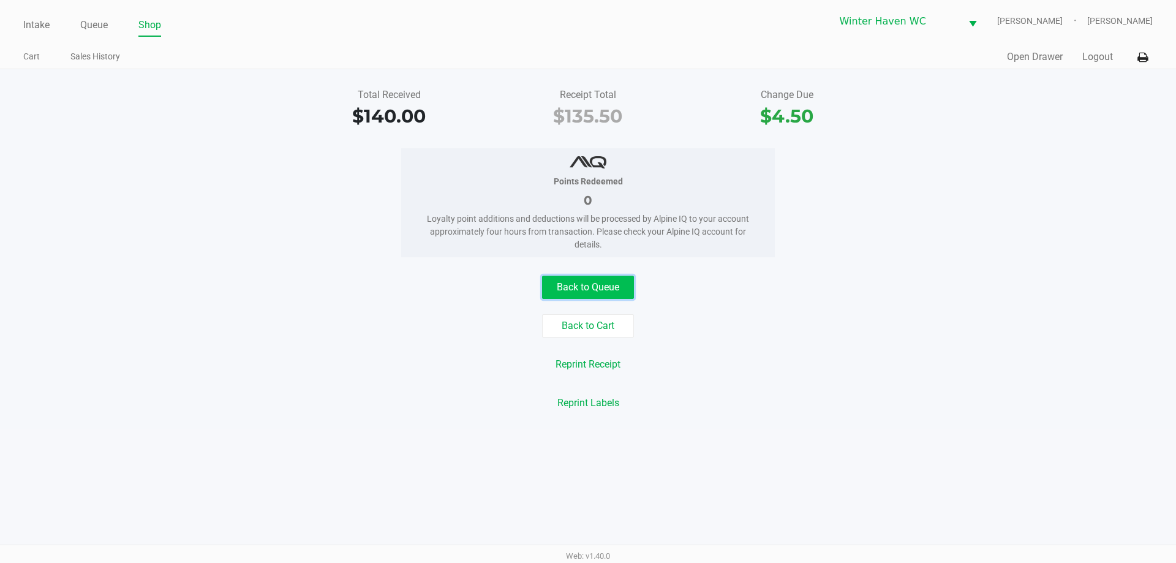
click at [601, 293] on button "Back to Queue" at bounding box center [588, 287] width 92 height 23
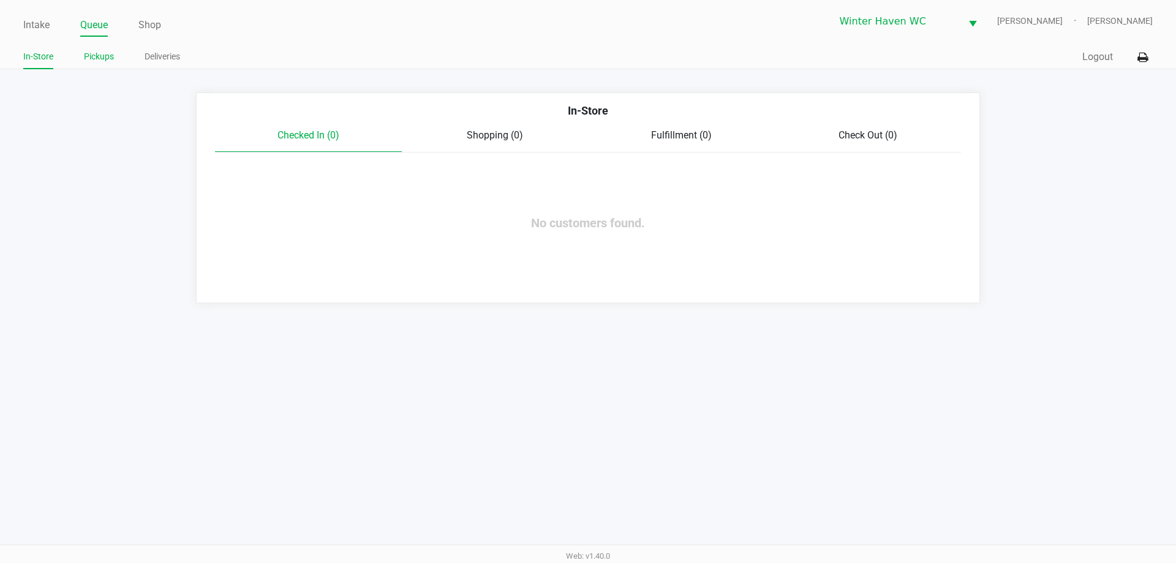
click at [104, 53] on link "Pickups" at bounding box center [99, 56] width 30 height 15
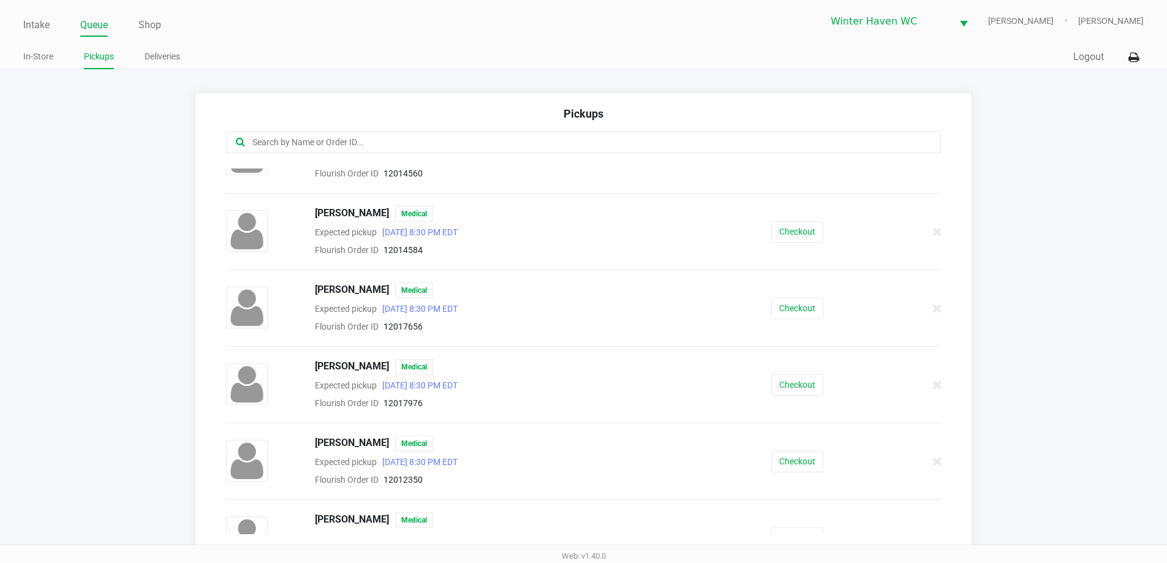
scroll to position [61, 0]
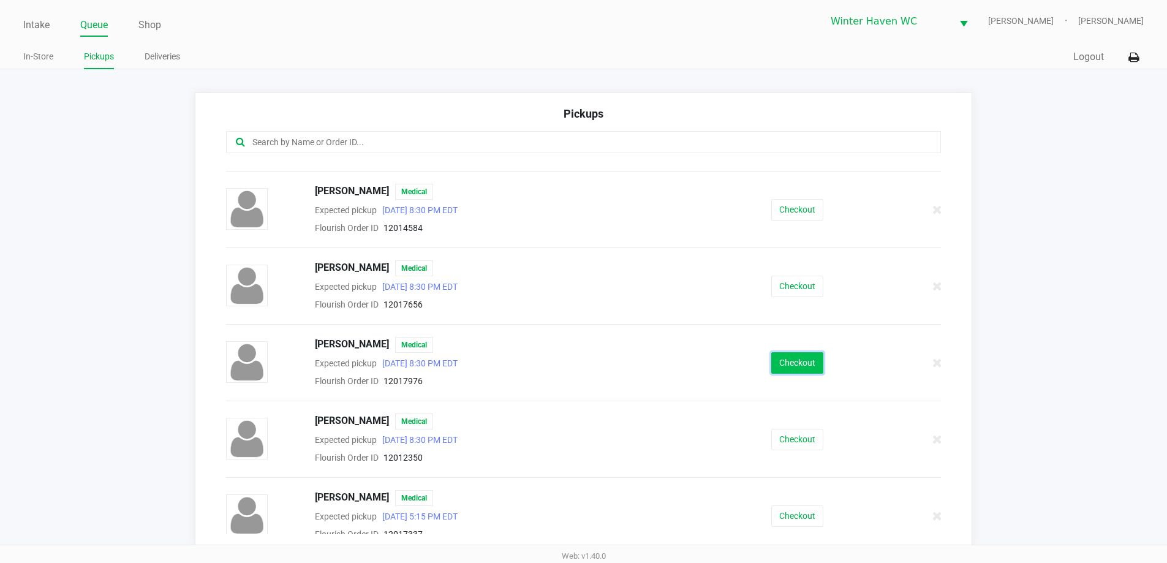
click at [788, 366] on button "Checkout" at bounding box center [797, 362] width 52 height 21
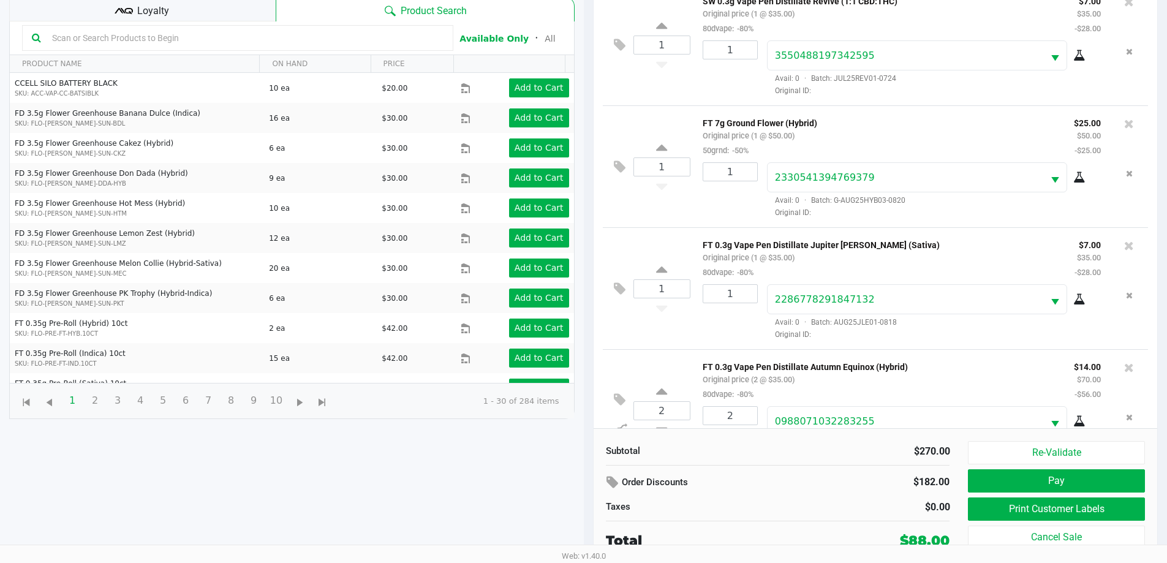
scroll to position [132, 0]
click at [1080, 503] on button "Print Customer Labels" at bounding box center [1056, 508] width 176 height 23
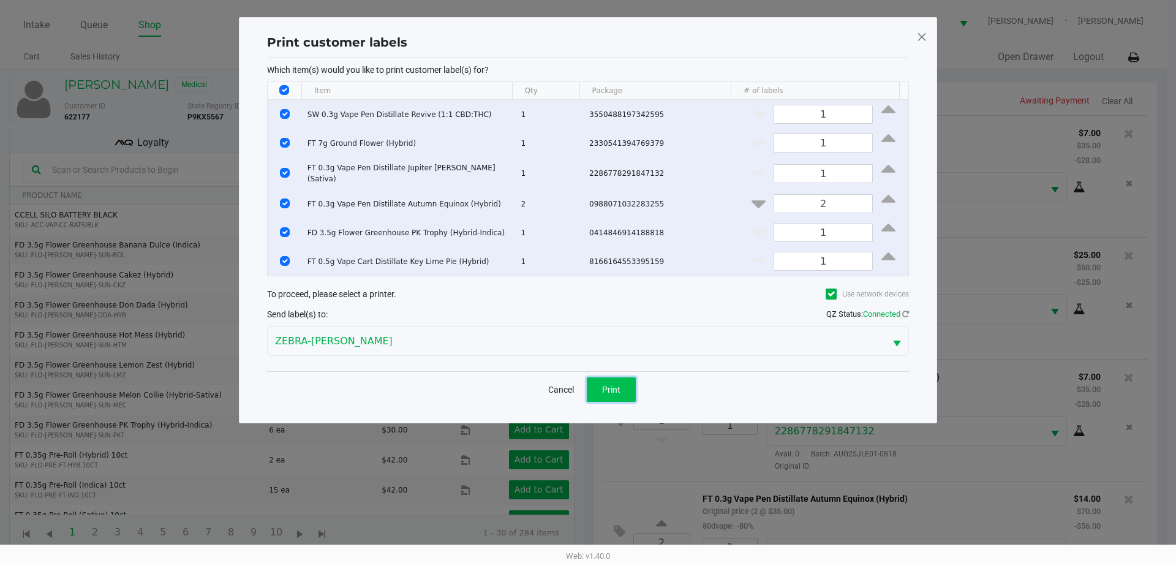
click at [631, 387] on button "Print" at bounding box center [611, 389] width 49 height 25
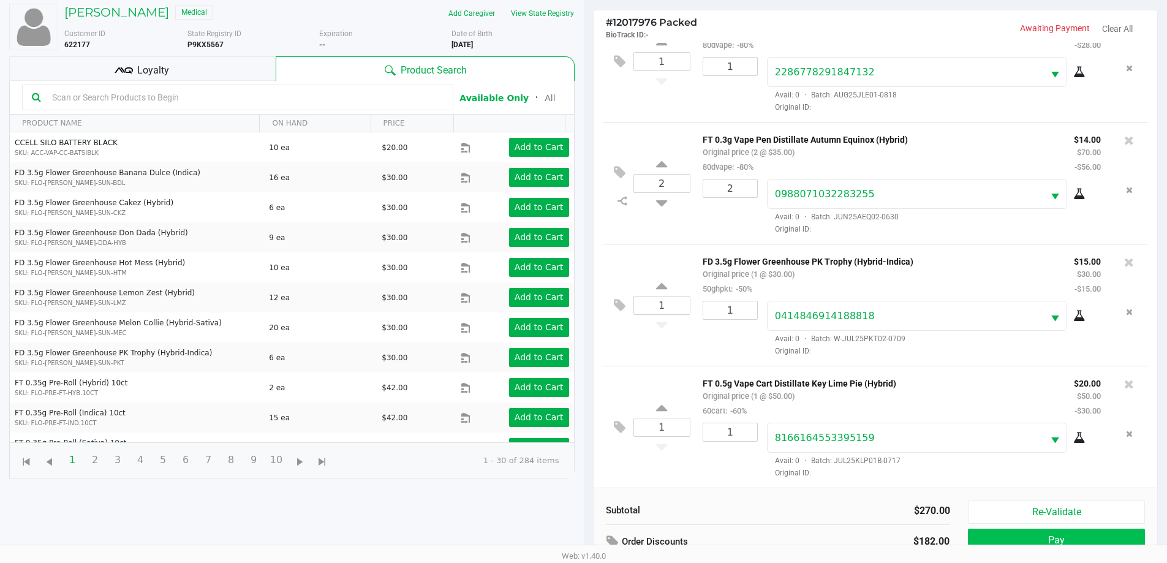
scroll to position [132, 0]
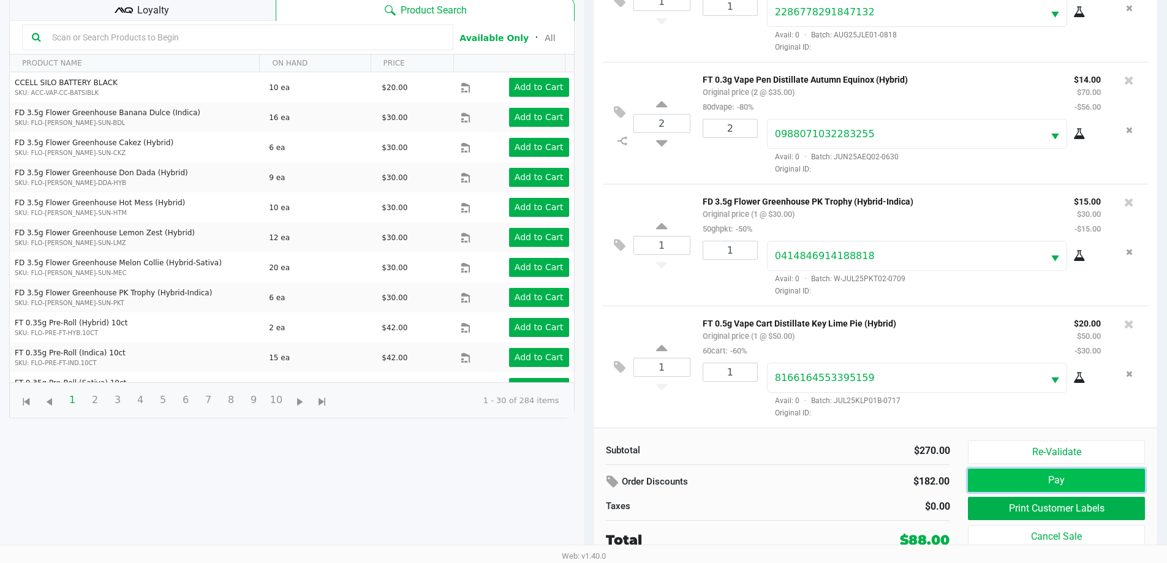
click at [1020, 472] on button "Pay" at bounding box center [1056, 480] width 176 height 23
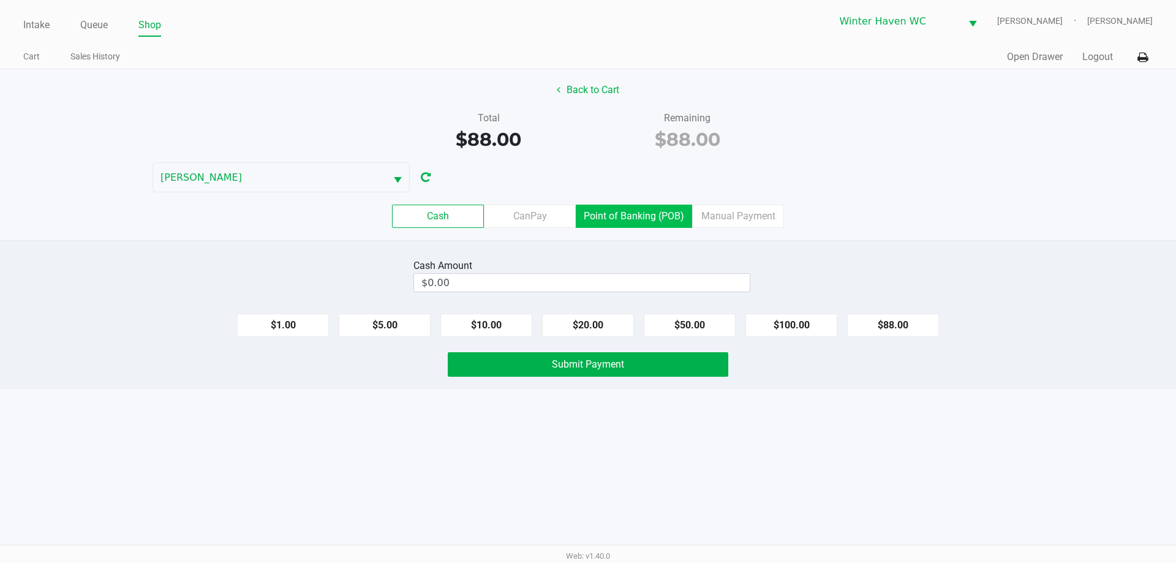
click at [623, 222] on label "Point of Banking (POB)" at bounding box center [634, 216] width 116 height 23
click at [0, 0] on 7 "Point of Banking (POB)" at bounding box center [0, 0] width 0 height 0
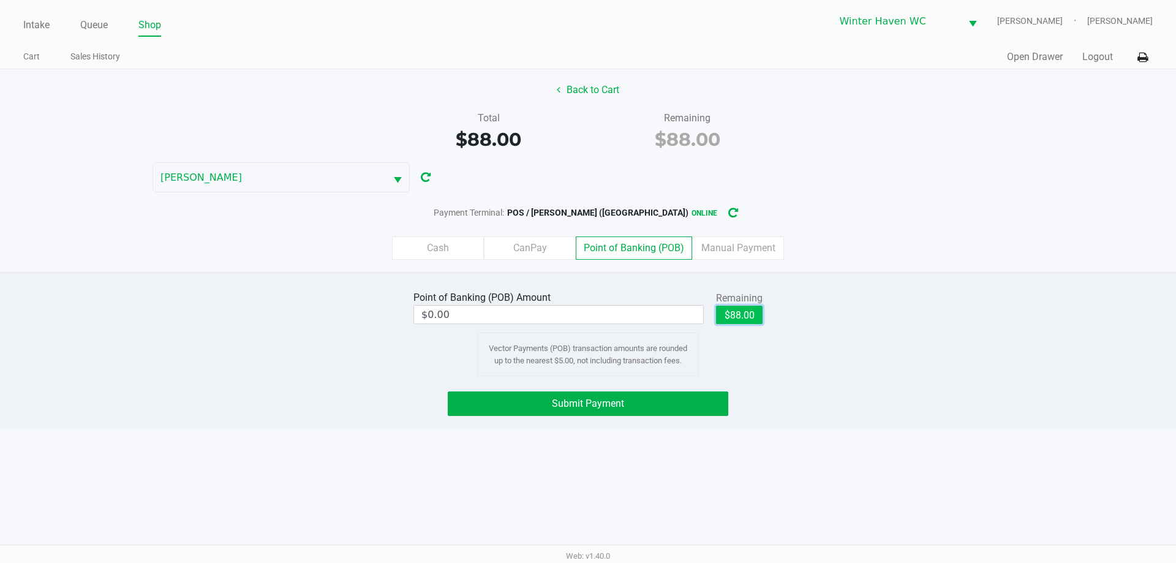
click at [734, 317] on button "$88.00" at bounding box center [739, 315] width 47 height 18
type input "$88.00"
click at [712, 398] on button "Submit Payment" at bounding box center [588, 403] width 281 height 25
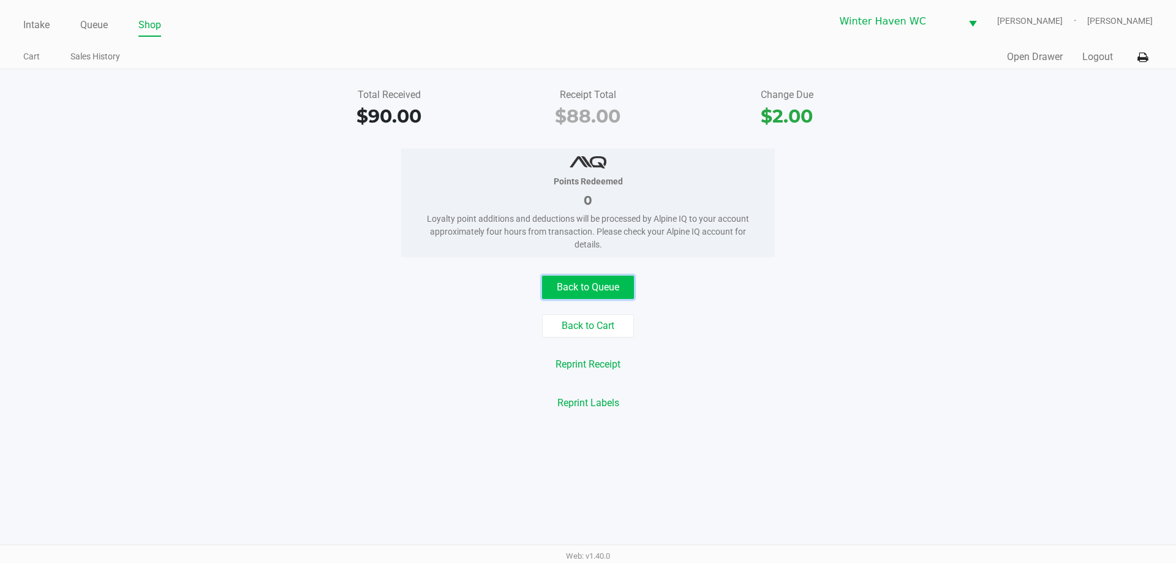
click at [605, 286] on button "Back to Queue" at bounding box center [588, 287] width 92 height 23
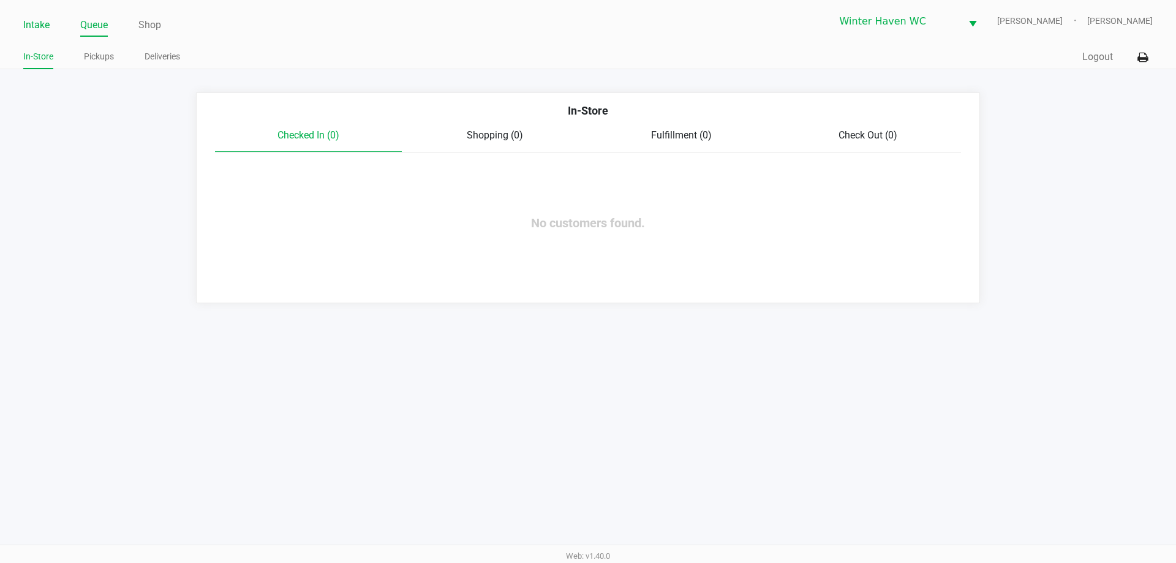
click at [30, 32] on link "Intake" at bounding box center [36, 25] width 26 height 17
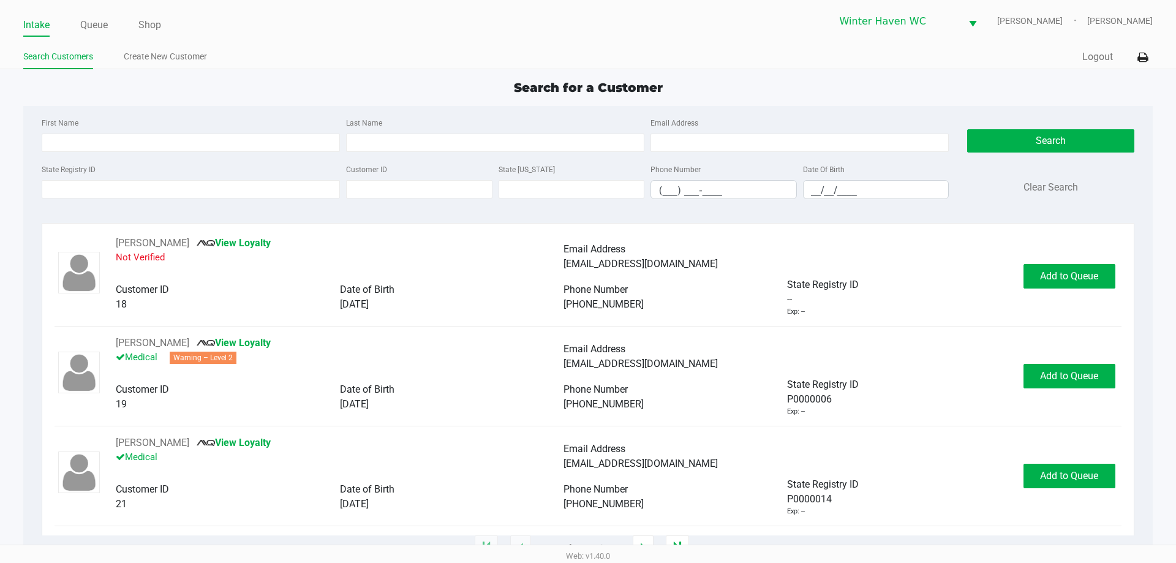
click at [166, 156] on div "First Name Last Name Email Address" at bounding box center [495, 138] width 913 height 47
click at [164, 145] on input "First Name" at bounding box center [191, 143] width 298 height 18
type input "troy"
click at [417, 146] on input "Last Name" at bounding box center [495, 143] width 298 height 18
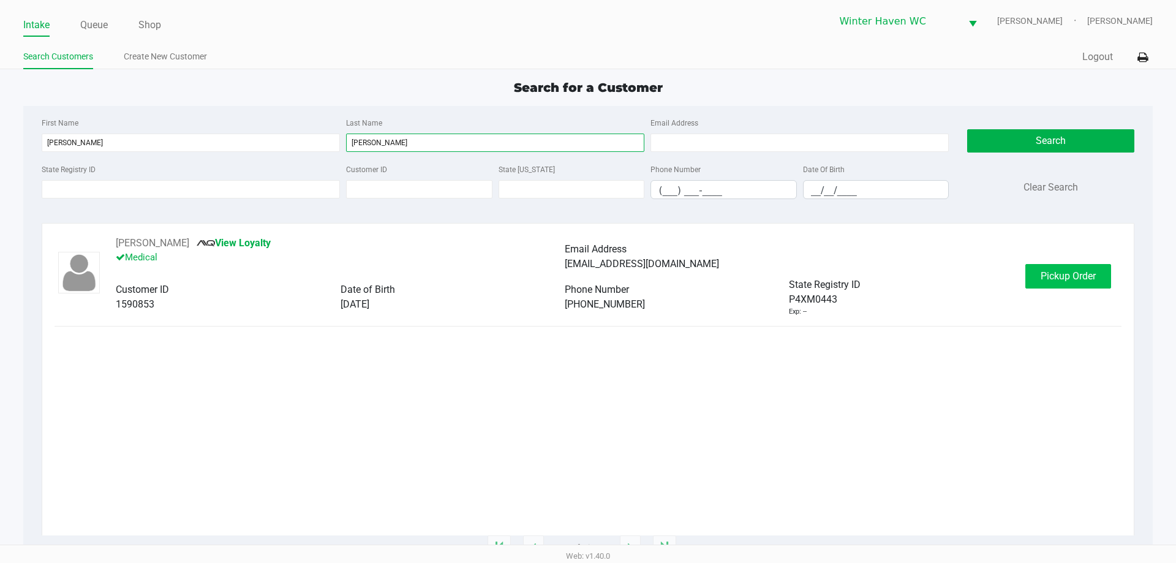
type input "owens"
click at [1068, 277] on span "Pickup Order" at bounding box center [1068, 276] width 55 height 12
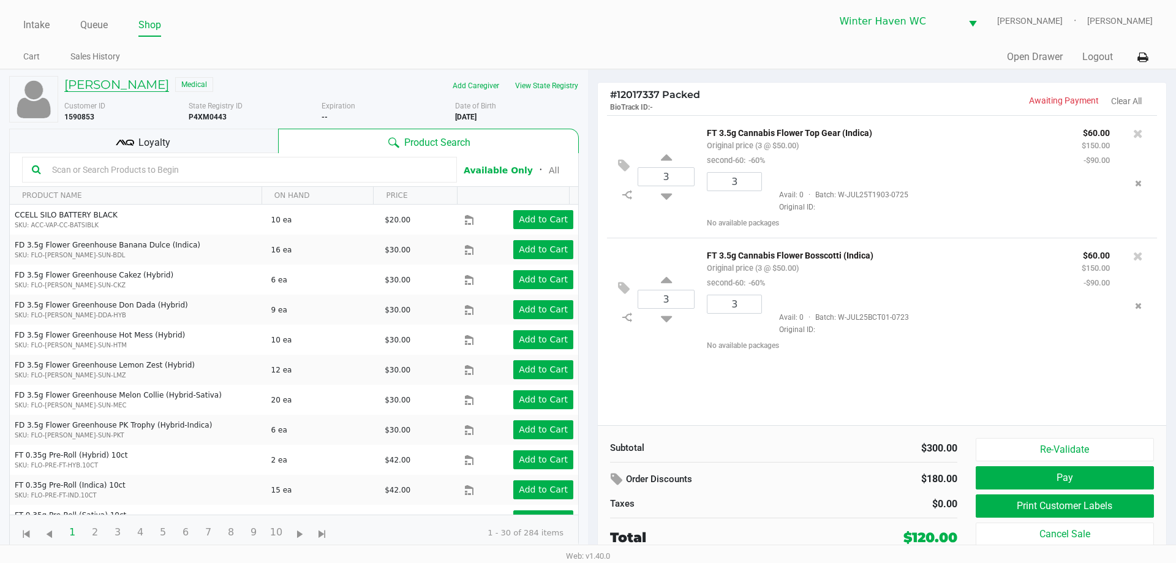
click at [102, 91] on h5 "TROY OWENS" at bounding box center [116, 84] width 105 height 15
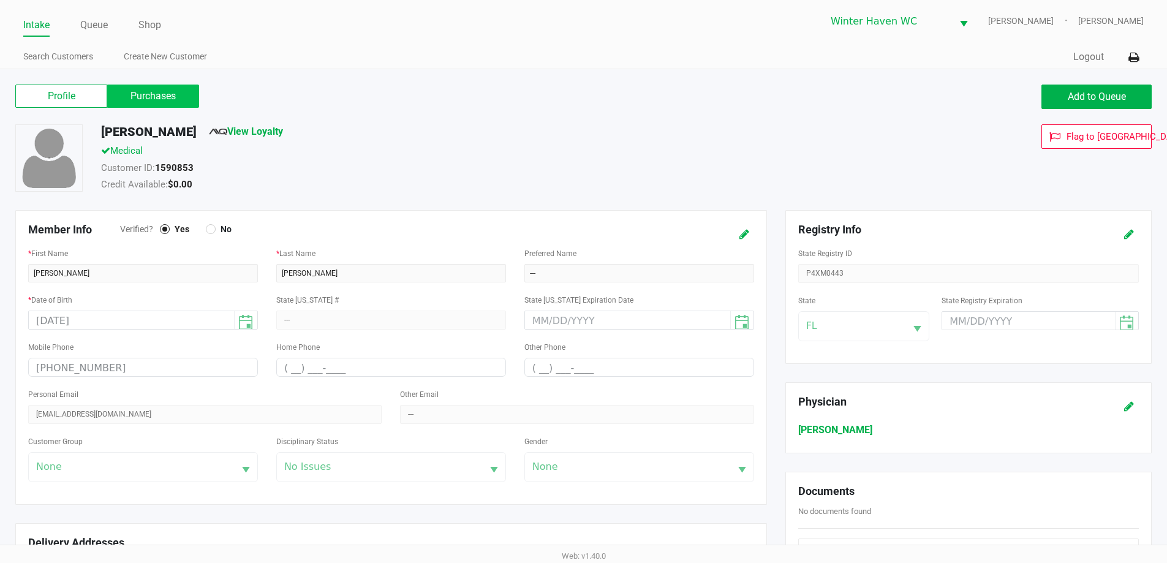
click at [192, 101] on label "Purchases" at bounding box center [153, 96] width 92 height 23
click at [0, 0] on 1 "Purchases" at bounding box center [0, 0] width 0 height 0
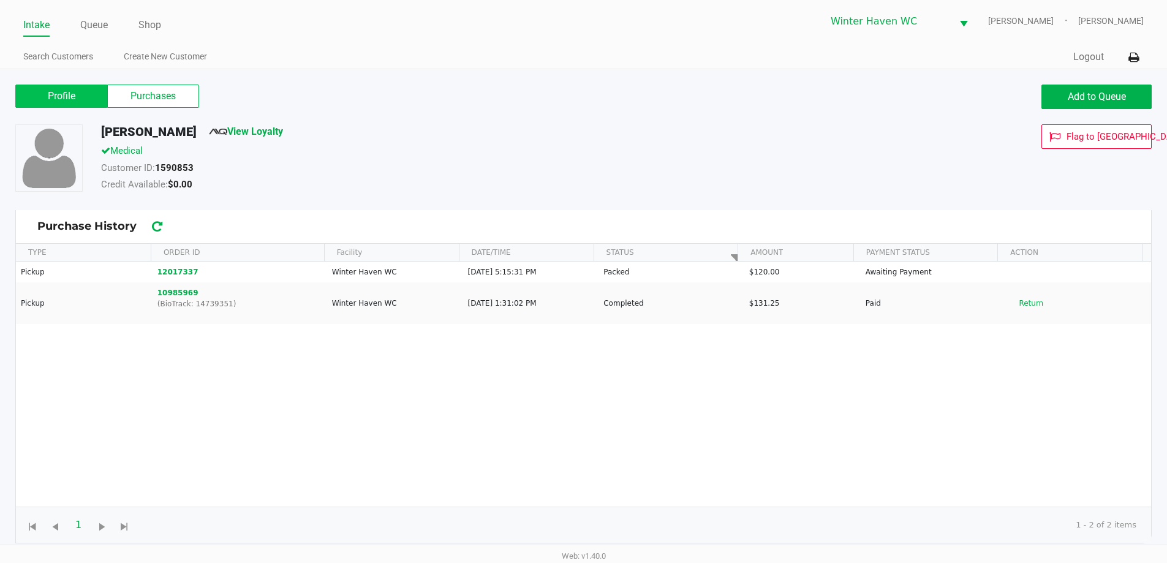
click at [74, 96] on label "Profile" at bounding box center [61, 96] width 92 height 23
click at [0, 0] on 0 "Profile" at bounding box center [0, 0] width 0 height 0
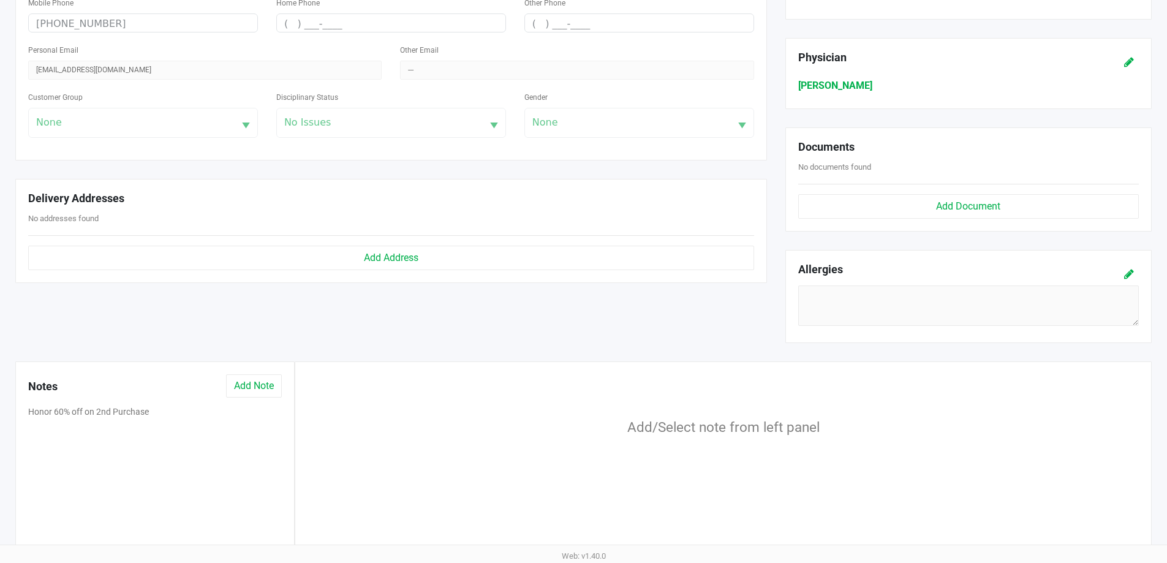
scroll to position [383, 0]
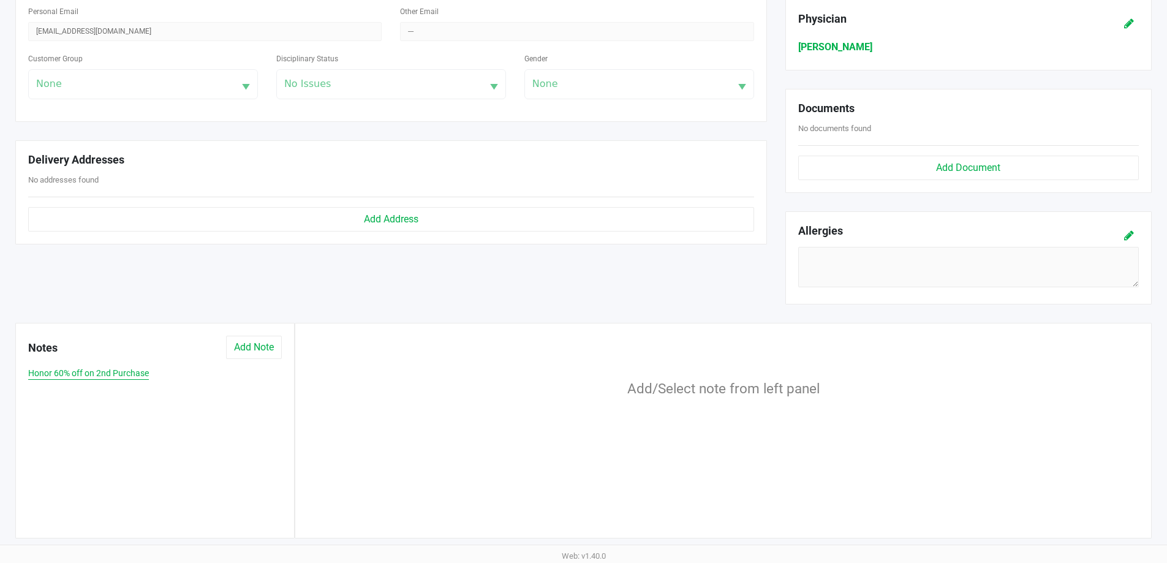
click at [80, 373] on button "Honor 60% off on 2nd Purchase" at bounding box center [88, 373] width 121 height 13
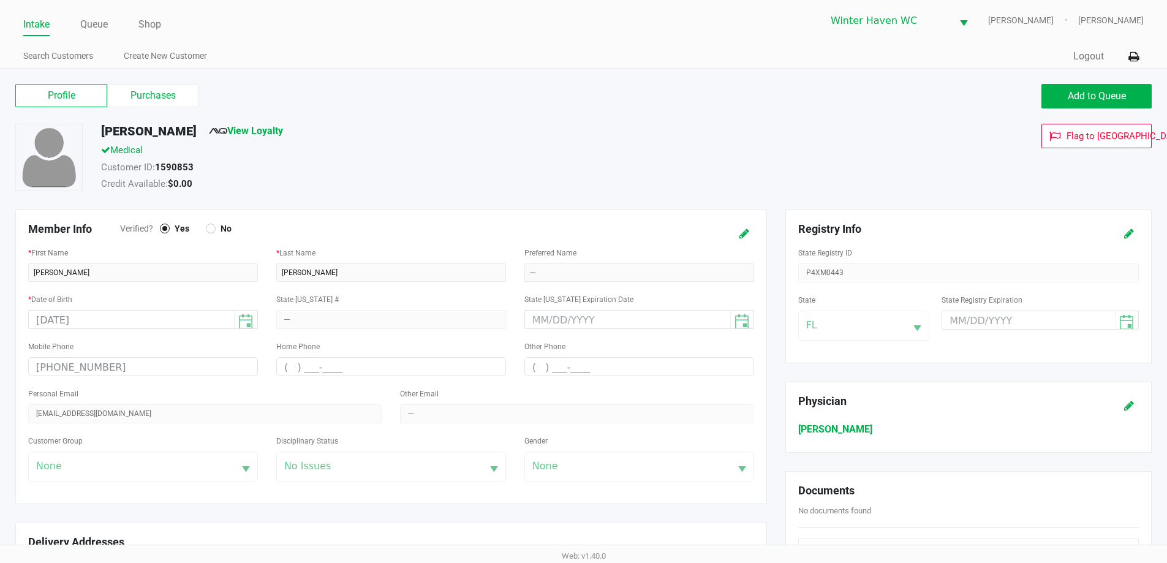
scroll to position [0, 0]
click at [144, 87] on label "Purchases" at bounding box center [153, 96] width 92 height 23
click at [0, 0] on 1 "Purchases" at bounding box center [0, 0] width 0 height 0
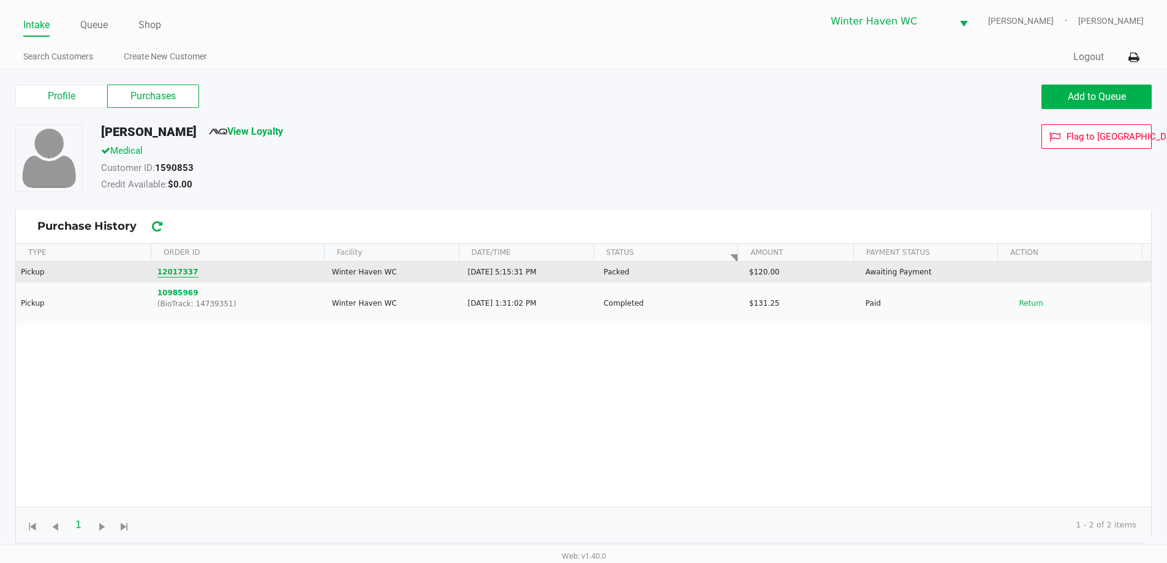
click at [164, 276] on button "12017337" at bounding box center [177, 271] width 41 height 11
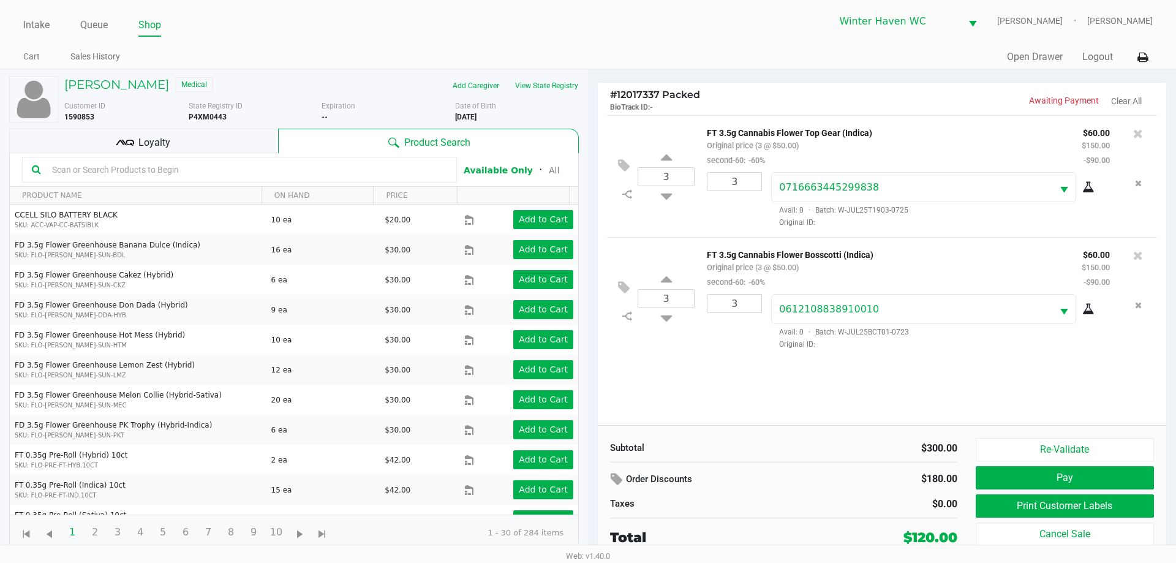
click at [957, 372] on div "3 FT 3.5g Cannabis Flower Top Gear (Indica) Original price (3 @ $50.00) second-…" at bounding box center [882, 270] width 568 height 310
click at [186, 143] on div "Loyalty" at bounding box center [143, 141] width 269 height 25
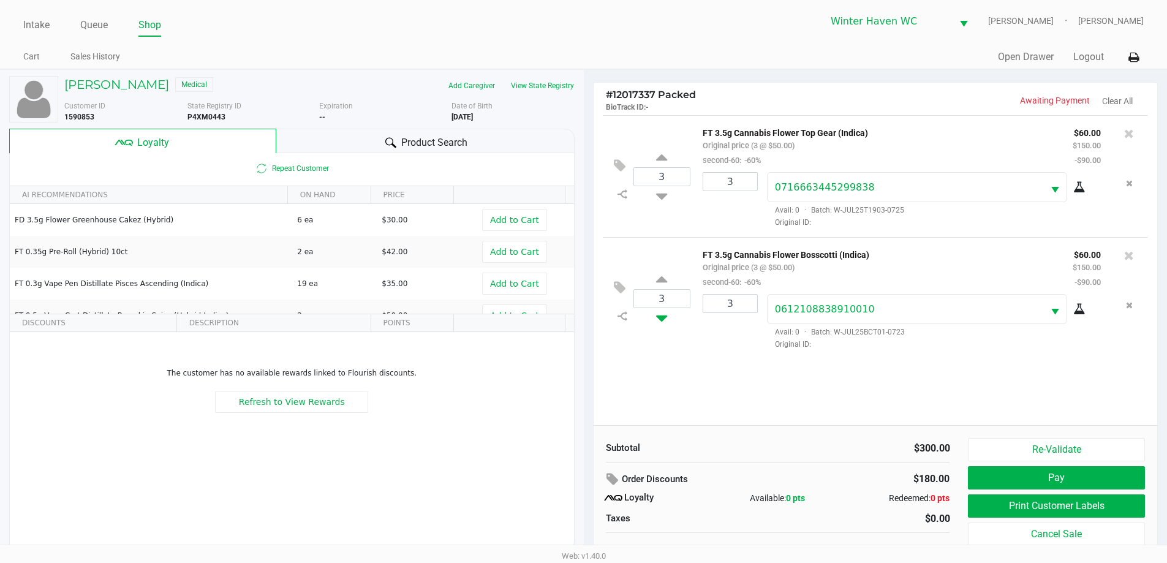
click at [660, 322] on icon at bounding box center [661, 315] width 11 height 15
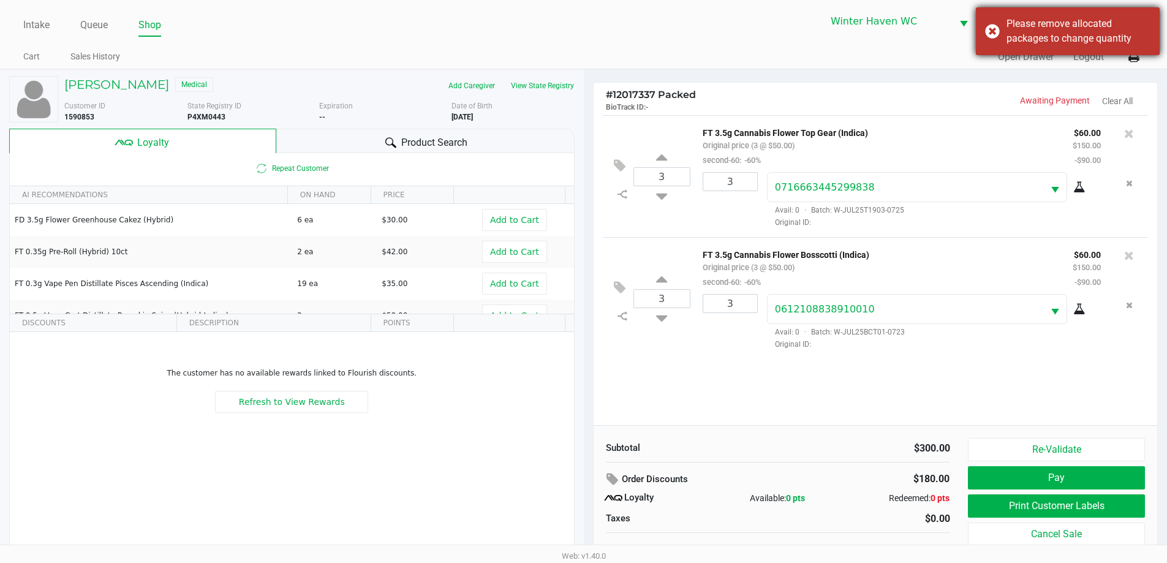
click at [996, 26] on div "Please remove allocated packages to change quantity" at bounding box center [1068, 31] width 184 height 48
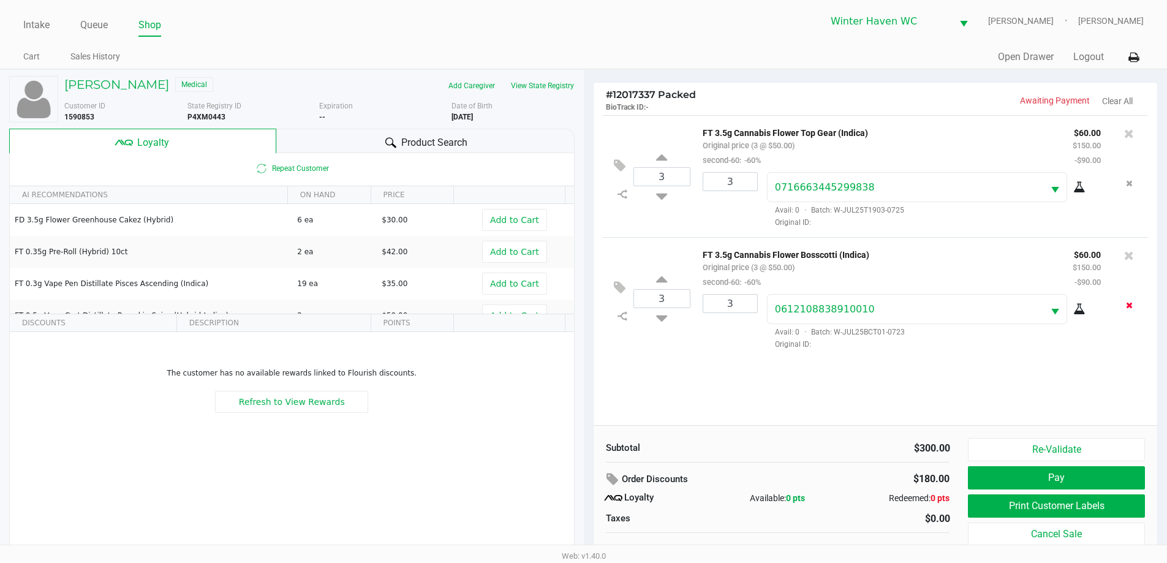
click at [1129, 308] on icon "Remove the package from the orderLine" at bounding box center [1129, 305] width 7 height 9
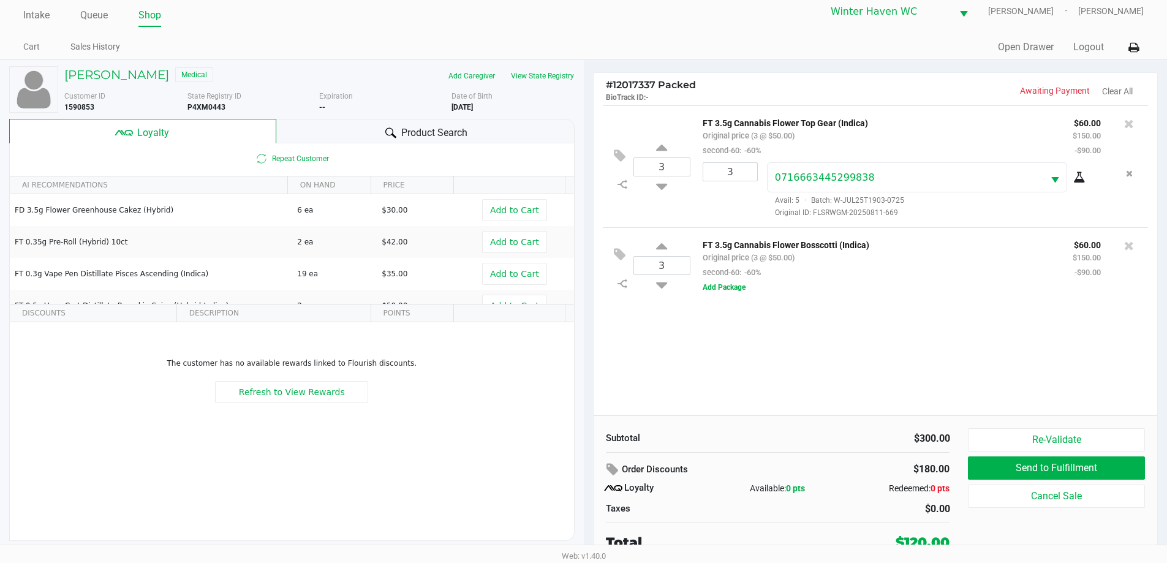
scroll to position [12, 0]
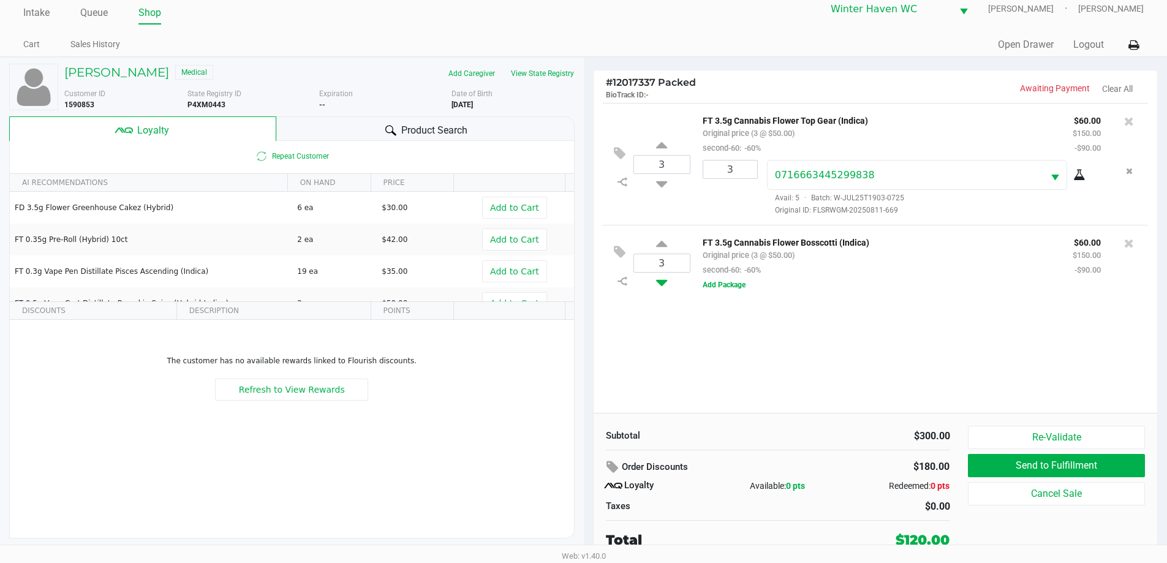
click at [659, 288] on icon at bounding box center [661, 280] width 11 height 15
type input "2"
click at [968, 361] on div "3 FT 3.5g Cannabis Flower Top Gear (Indica) Original price (3 @ $50.00) second-…" at bounding box center [876, 258] width 564 height 310
click at [858, 332] on div "3 FT 3.5g Cannabis Flower Top Gear (Indica) Original price (3 @ $50.00) second-…" at bounding box center [876, 258] width 564 height 310
click at [862, 295] on div "2 FT 3.5g Cannabis Flower Bosscotti (Indica) Original price (2 @ $50.00) second…" at bounding box center [876, 263] width 546 height 76
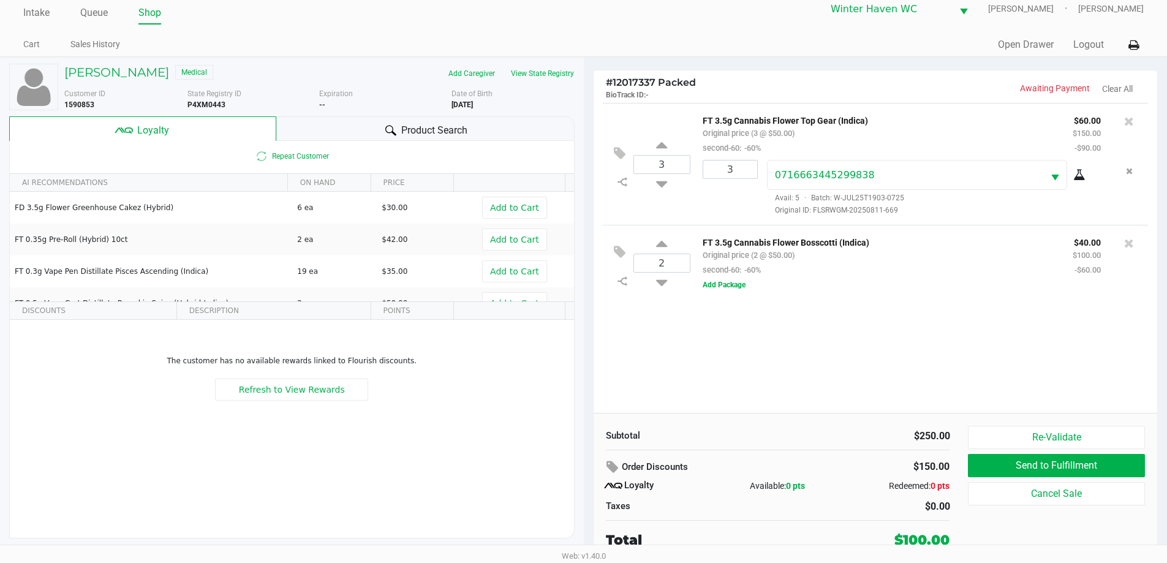
click at [905, 355] on div "3 FT 3.5g Cannabis Flower Top Gear (Indica) Original price (3 @ $50.00) second-…" at bounding box center [876, 258] width 564 height 310
click at [850, 337] on div "3 FT 3.5g Cannabis Flower Top Gear (Indica) Original price (3 @ $50.00) second-…" at bounding box center [876, 258] width 564 height 310
click at [867, 350] on div "3 FT 3.5g Cannabis Flower Top Gear (Indica) Original price (3 @ $50.00) second-…" at bounding box center [876, 258] width 564 height 310
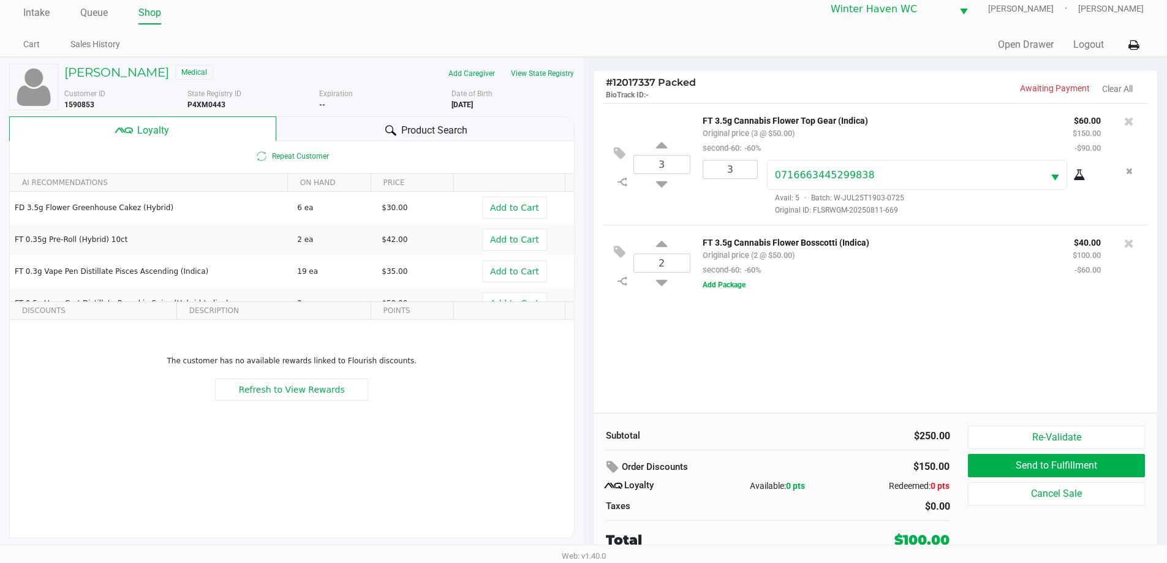
click at [461, 132] on span "Product Search" at bounding box center [434, 130] width 66 height 15
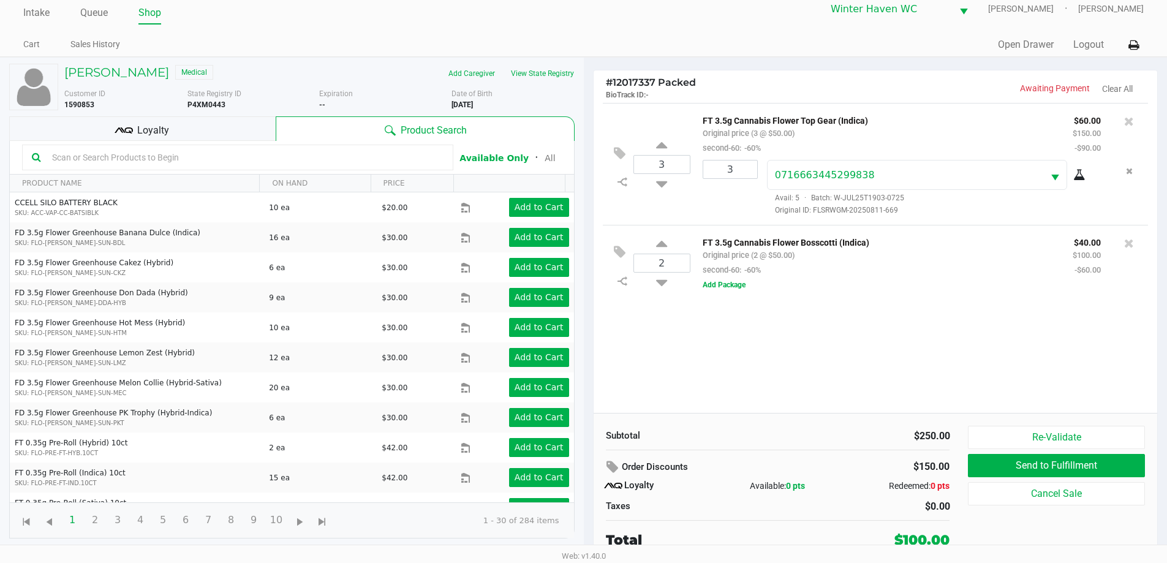
click at [227, 126] on div "Loyalty" at bounding box center [142, 128] width 266 height 25
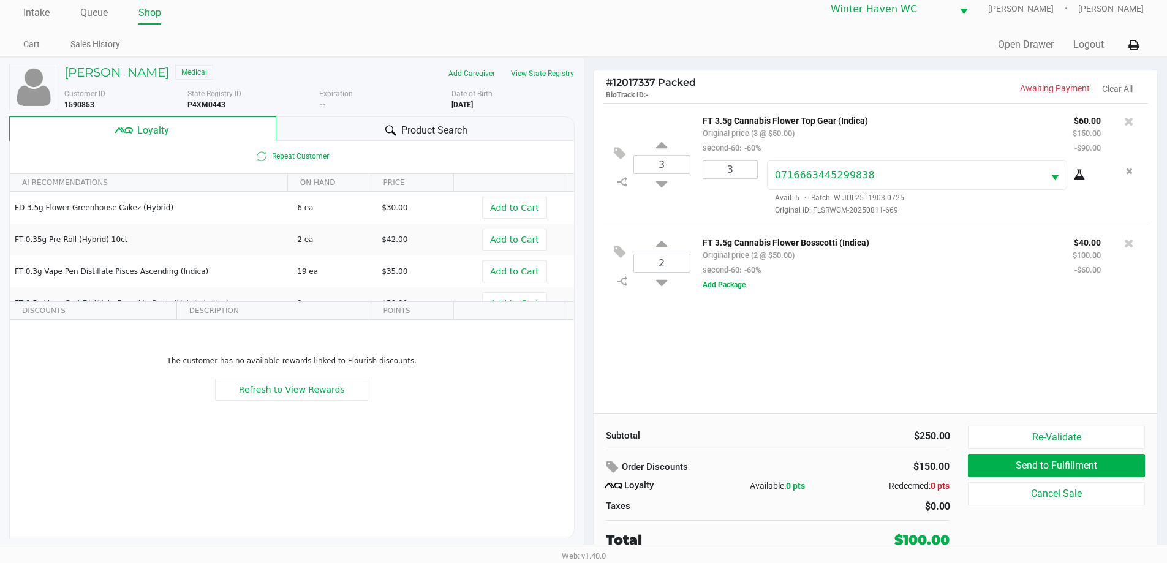
click at [441, 116] on div "Product Search" at bounding box center [425, 128] width 298 height 25
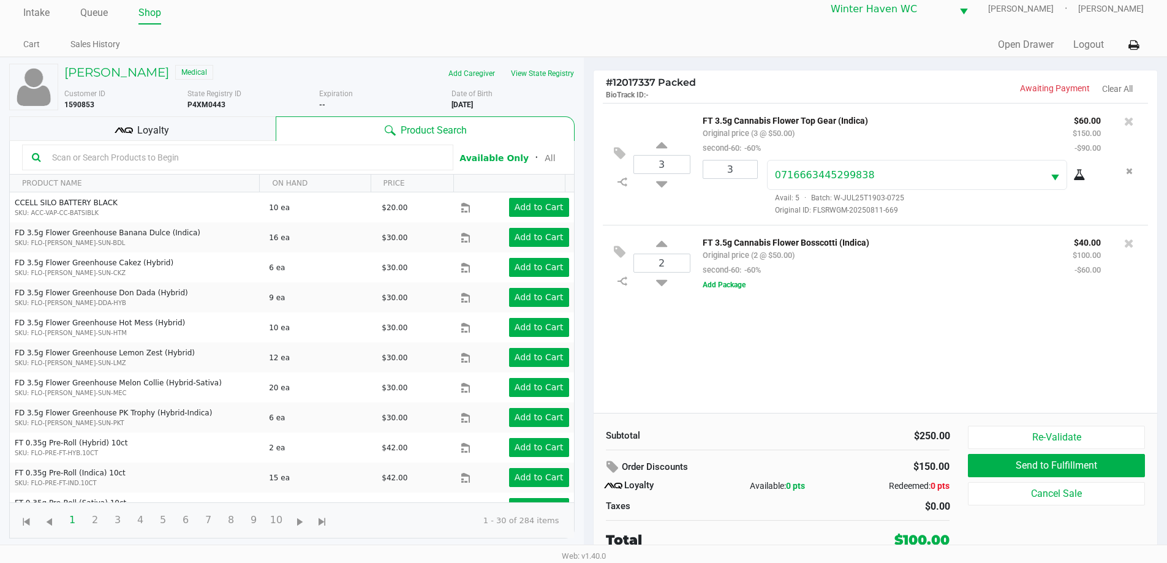
click at [812, 393] on div "3 FT 3.5g Cannabis Flower Top Gear (Indica) Original price (3 @ $50.00) second-…" at bounding box center [876, 258] width 564 height 310
click at [529, 69] on button "View State Registry" at bounding box center [539, 74] width 72 height 20
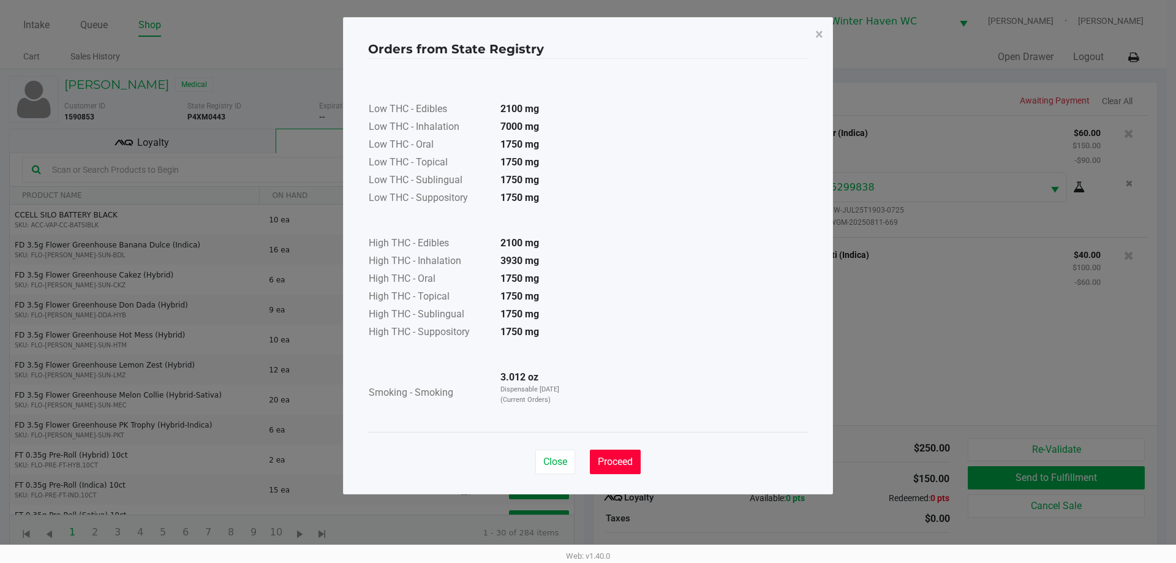
click at [624, 462] on span "Proceed" at bounding box center [615, 462] width 35 height 12
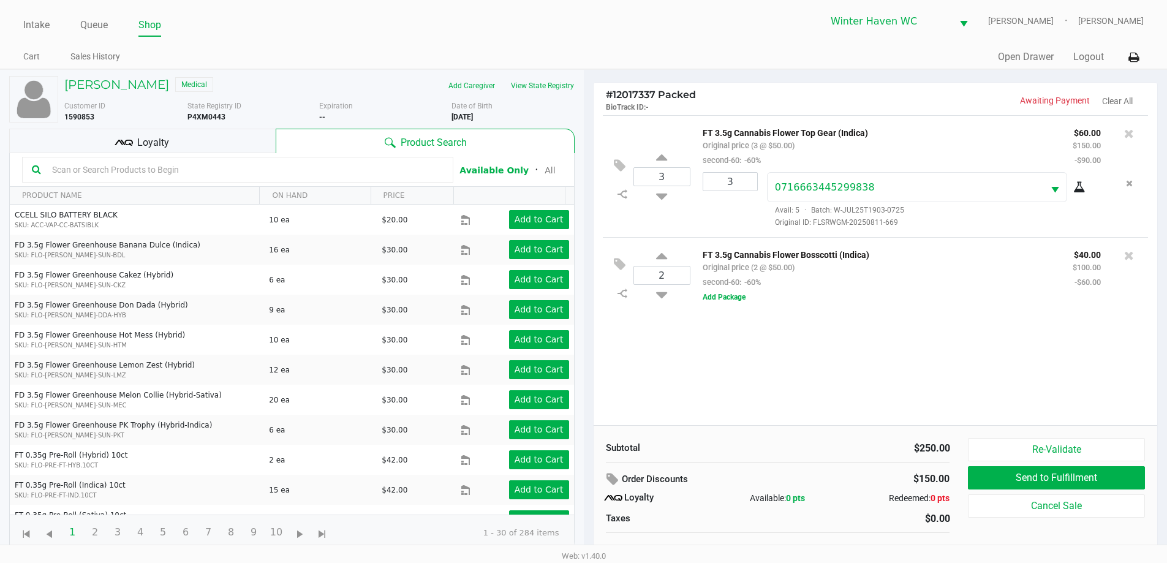
click at [330, 164] on input "text" at bounding box center [245, 169] width 396 height 18
click at [681, 362] on div "3 FT 3.5g Cannabis Flower Top Gear (Indica) Original price (3 @ $50.00) second-…" at bounding box center [876, 270] width 564 height 310
click at [305, 175] on input "text" at bounding box center [245, 169] width 396 height 18
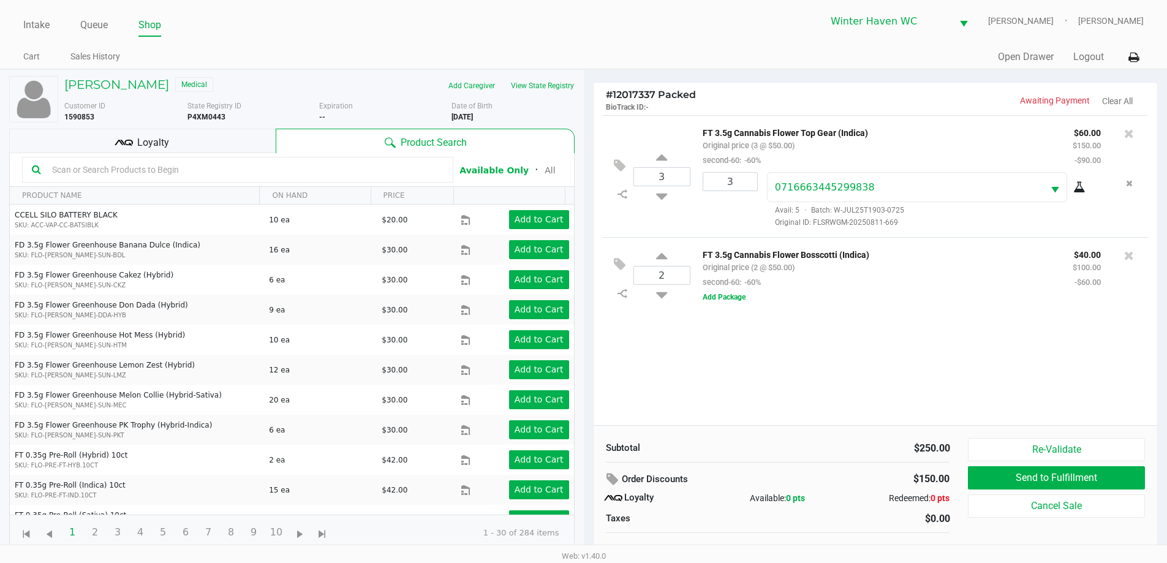
click at [376, 168] on input "text" at bounding box center [245, 169] width 396 height 18
click at [189, 134] on div "Loyalty" at bounding box center [142, 141] width 266 height 25
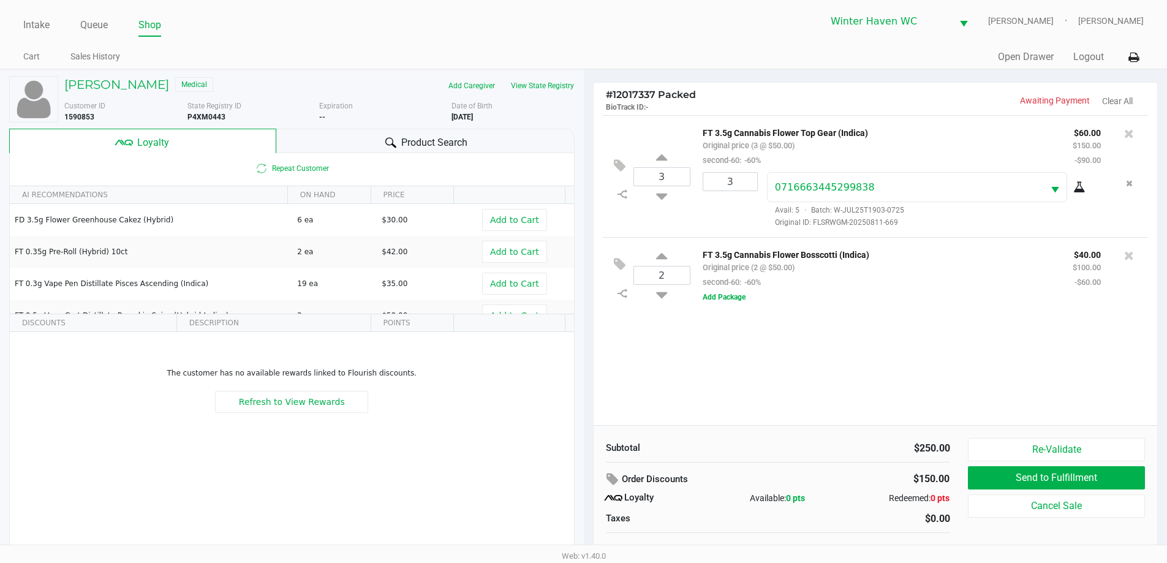
click at [385, 132] on div "Product Search" at bounding box center [425, 141] width 298 height 25
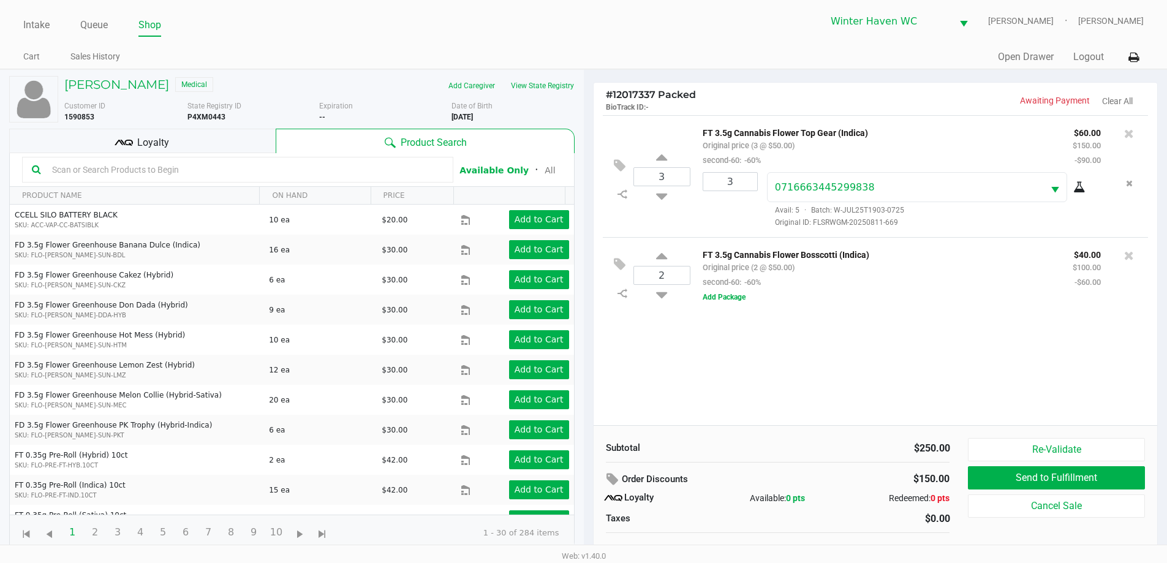
click at [262, 173] on input "text" at bounding box center [245, 169] width 396 height 18
click at [234, 146] on div "Loyalty" at bounding box center [142, 141] width 266 height 25
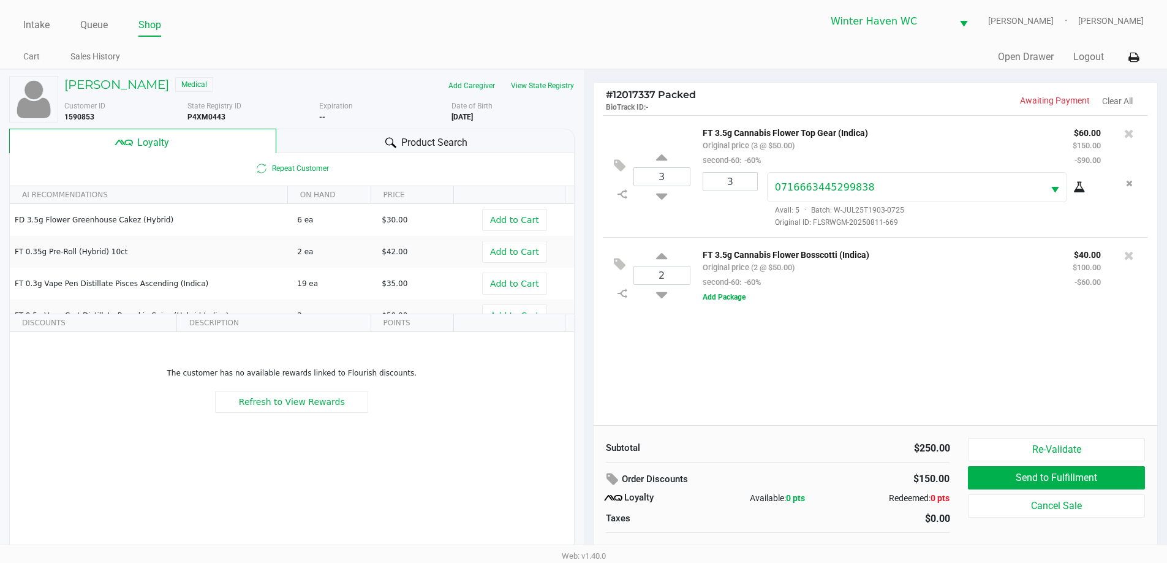
click at [393, 136] on div at bounding box center [390, 142] width 15 height 15
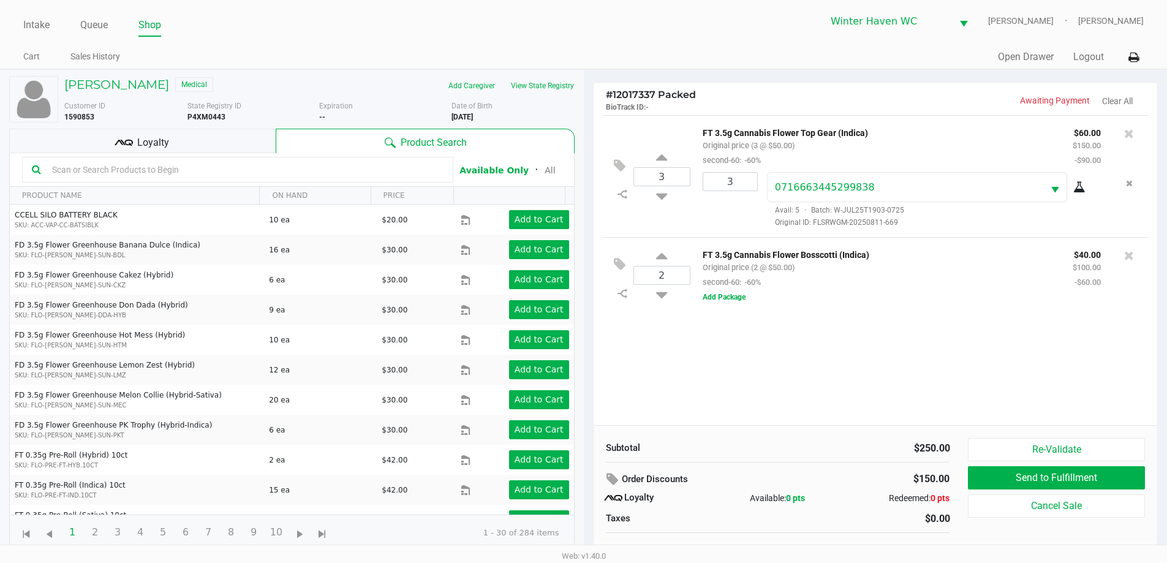
click at [768, 353] on div "3 FT 3.5g Cannabis Flower Top Gear (Indica) Original price (3 @ $50.00) second-…" at bounding box center [876, 270] width 564 height 310
click at [177, 172] on input "text" at bounding box center [245, 169] width 396 height 18
click at [767, 346] on div "3 FT 3.5g Cannabis Flower Top Gear (Indica) Original price (3 @ $50.00) second-…" at bounding box center [876, 270] width 564 height 310
drag, startPoint x: 767, startPoint y: 346, endPoint x: 895, endPoint y: 290, distance: 139.1
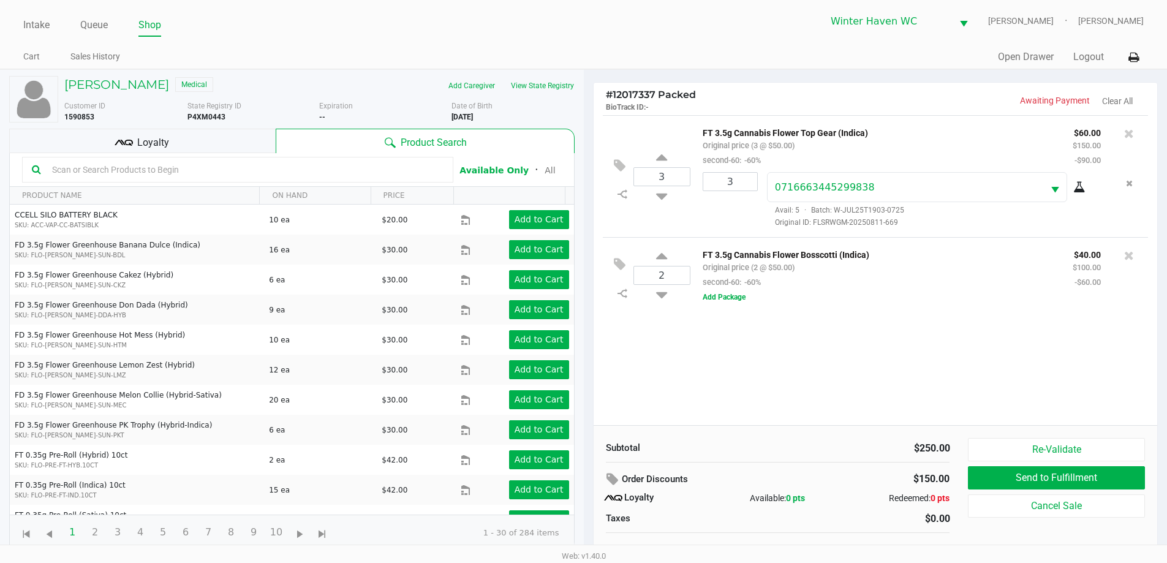
click at [794, 328] on div "3 FT 3.5g Cannabis Flower Top Gear (Indica) Original price (3 @ $50.00) second-…" at bounding box center [876, 270] width 564 height 310
click at [298, 170] on input "text" at bounding box center [245, 169] width 396 height 18
click at [903, 313] on div "2 FT 3.5g Cannabis Flower Bosscotti (Indica) Original price (2 @ $50.00) second…" at bounding box center [876, 275] width 546 height 76
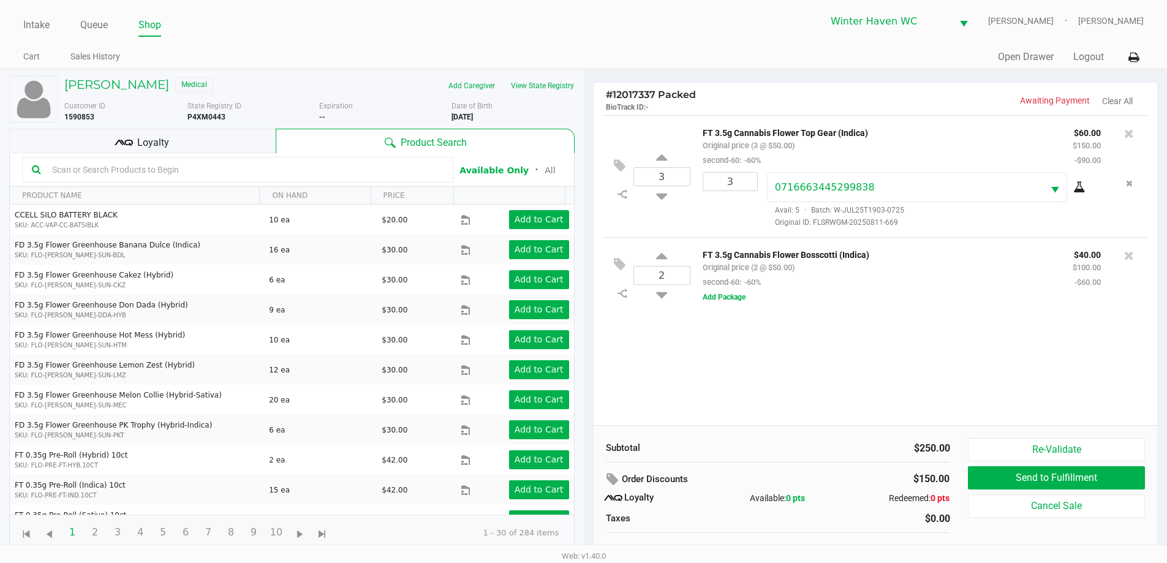
click at [903, 313] on div "2 FT 3.5g Cannabis Flower Bosscotti (Indica) Original price (2 @ $50.00) second…" at bounding box center [876, 275] width 546 height 76
click at [231, 148] on div "Loyalty" at bounding box center [142, 141] width 266 height 25
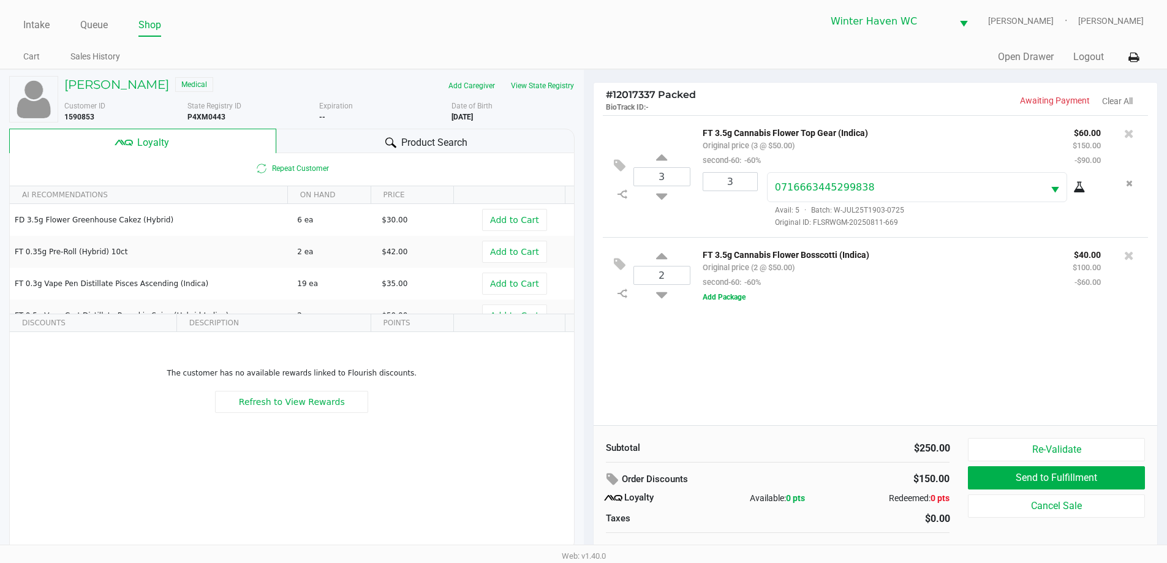
click at [363, 132] on div "Product Search" at bounding box center [425, 141] width 298 height 25
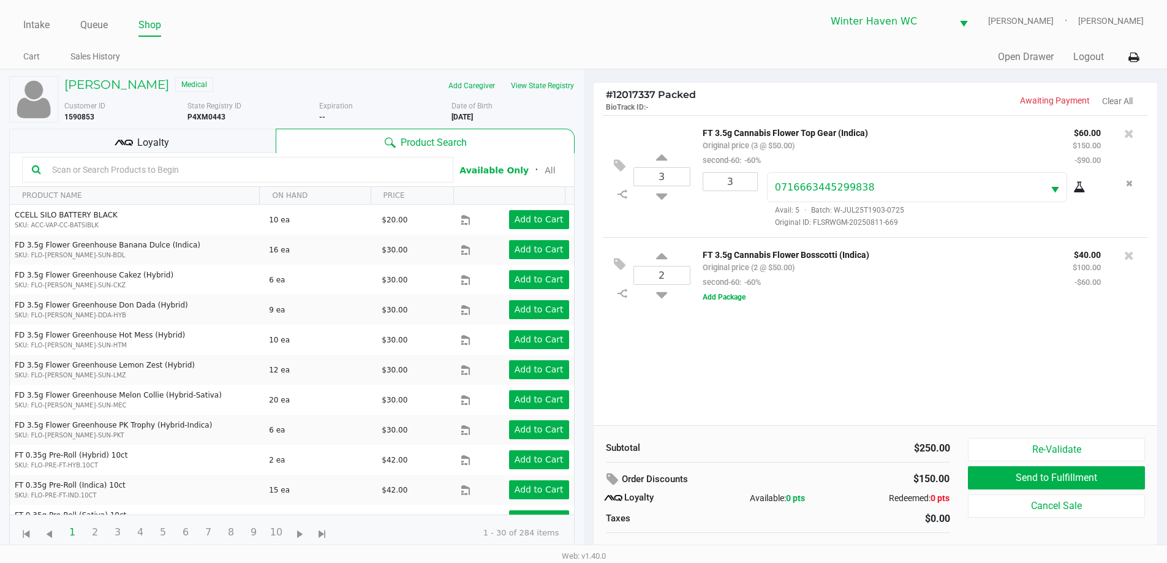
click at [295, 170] on input "text" at bounding box center [245, 169] width 396 height 18
click at [824, 346] on div "3 FT 3.5g Cannabis Flower Top Gear (Indica) Original price (3 @ $50.00) second-…" at bounding box center [876, 270] width 564 height 310
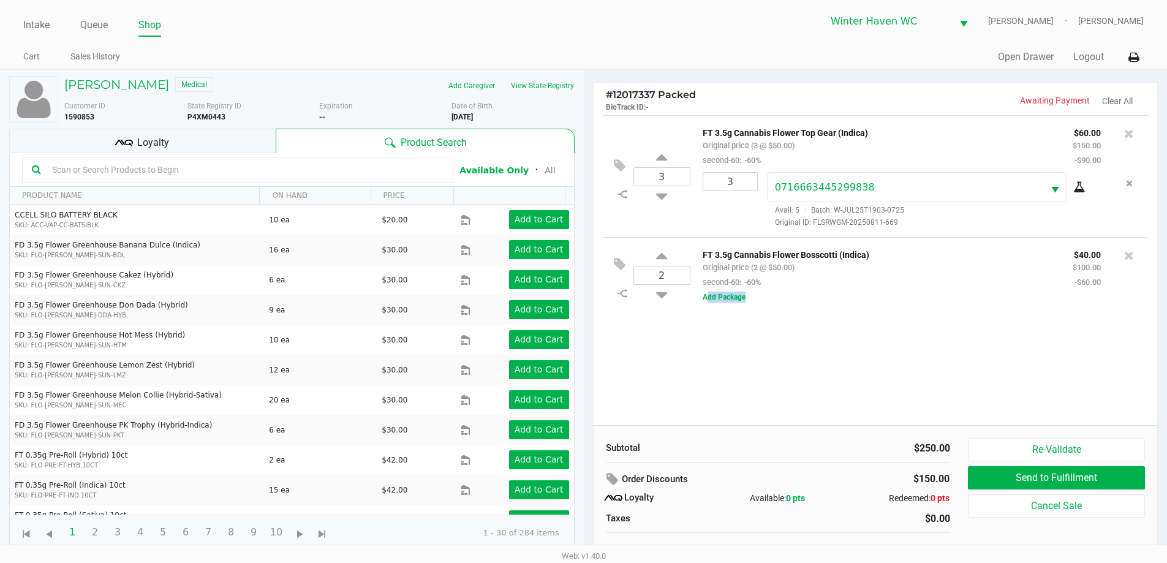
click at [824, 346] on div "3 FT 3.5g Cannabis Flower Top Gear (Indica) Original price (3 @ $50.00) second-…" at bounding box center [876, 270] width 564 height 310
click at [842, 353] on div "3 FT 3.5g Cannabis Flower Top Gear (Indica) Original price (3 @ $50.00) second-…" at bounding box center [876, 270] width 564 height 310
click at [844, 353] on div "3 FT 3.5g Cannabis Flower Top Gear (Indica) Original price (3 @ $50.00) second-…" at bounding box center [876, 270] width 564 height 310
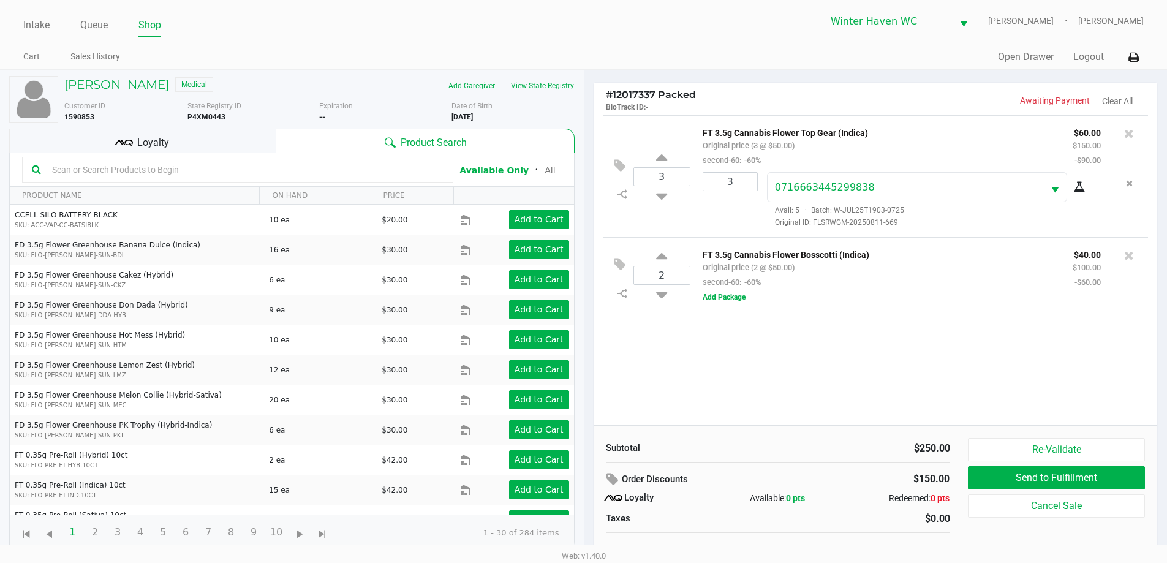
click at [844, 353] on div "3 FT 3.5g Cannabis Flower Top Gear (Indica) Original price (3 @ $50.00) second-…" at bounding box center [876, 270] width 564 height 310
click at [846, 337] on div "3 FT 3.5g Cannabis Flower Top Gear (Indica) Original price (3 @ $50.00) second-…" at bounding box center [876, 270] width 564 height 310
click at [559, 78] on button "View State Registry" at bounding box center [539, 86] width 72 height 20
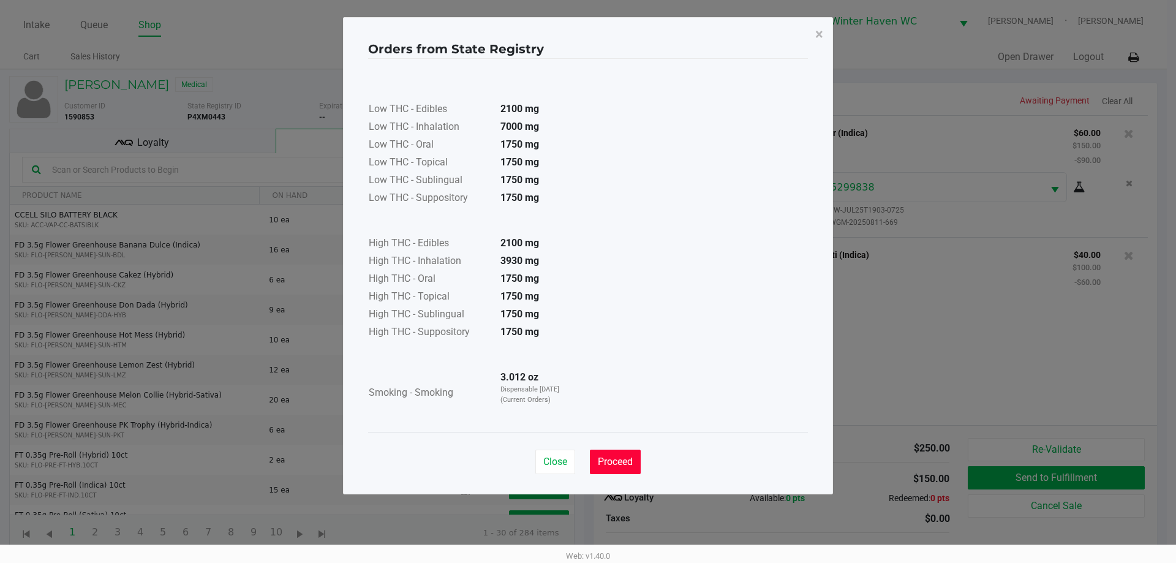
click at [625, 453] on button "Proceed" at bounding box center [615, 462] width 51 height 25
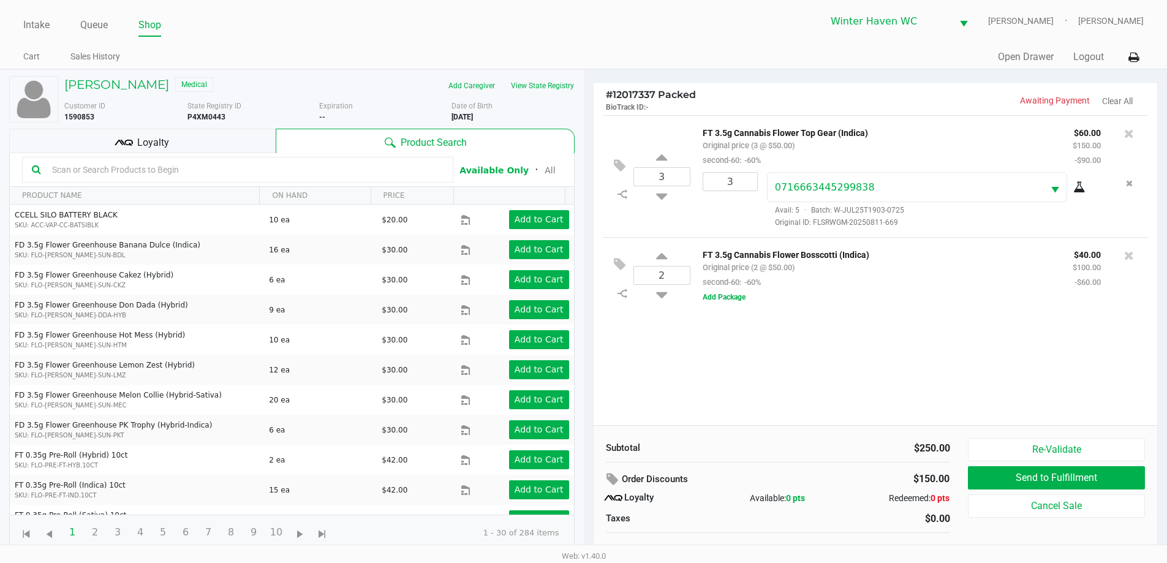
click at [285, 172] on input "text" at bounding box center [245, 169] width 396 height 18
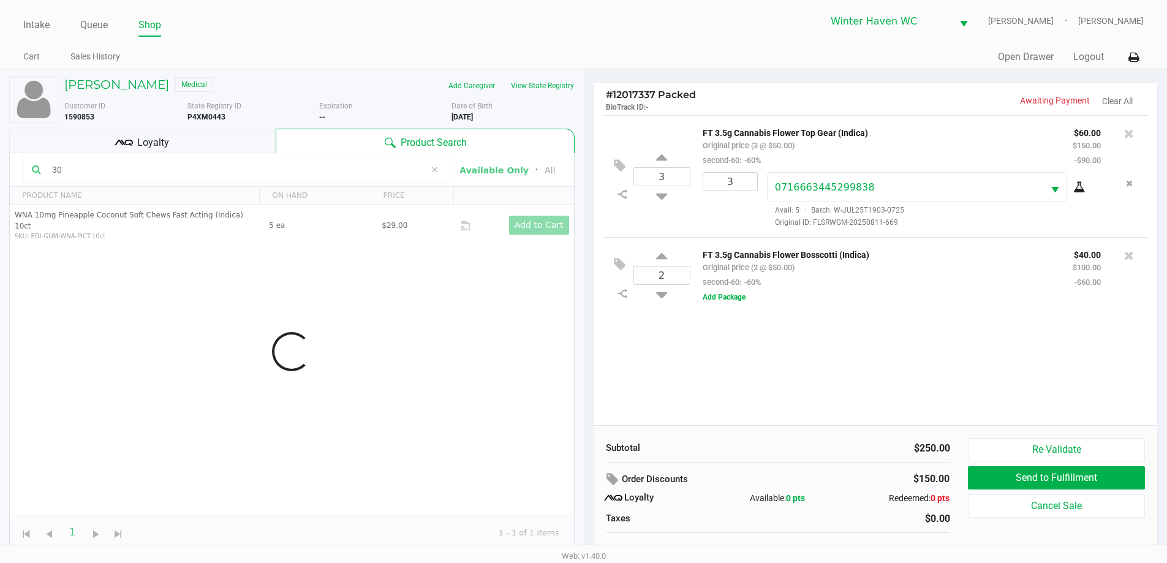
type input "3"
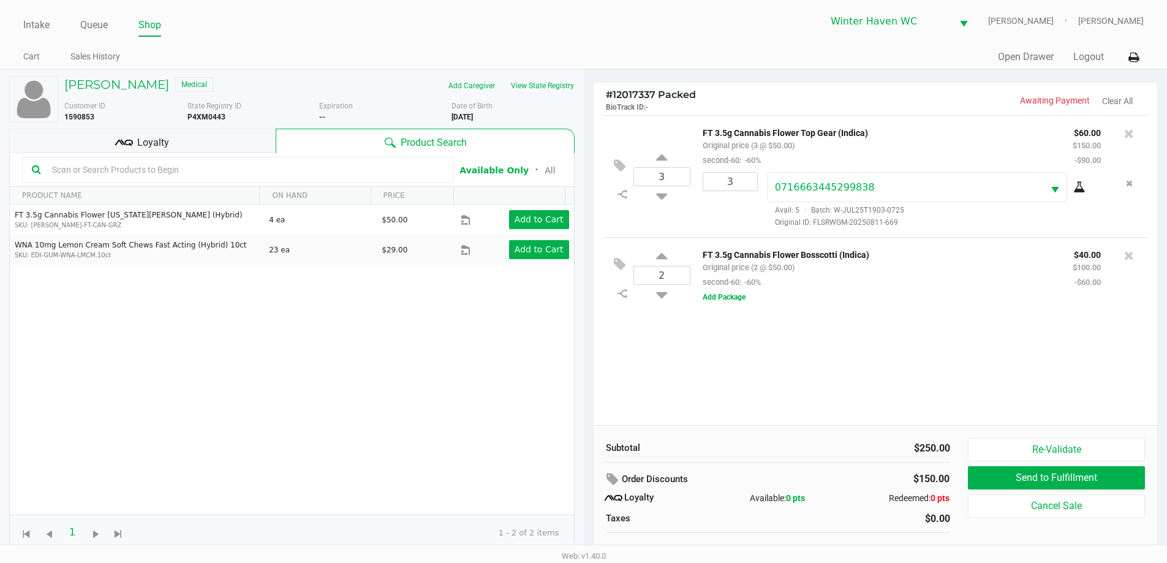
click at [222, 137] on div "Loyalty" at bounding box center [142, 141] width 266 height 25
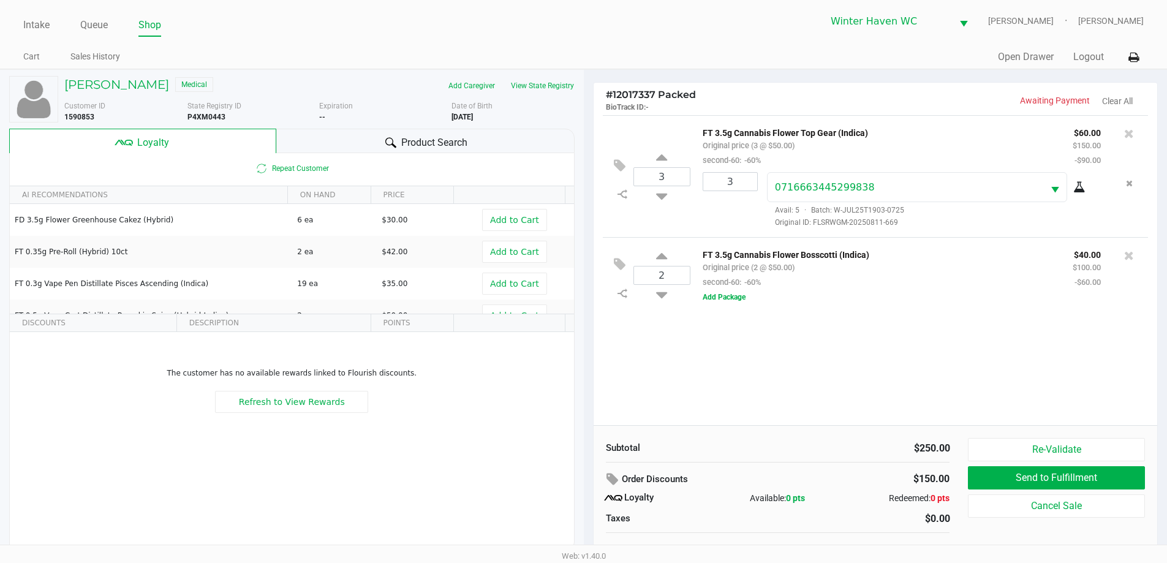
click at [367, 144] on div "Product Search" at bounding box center [425, 141] width 298 height 25
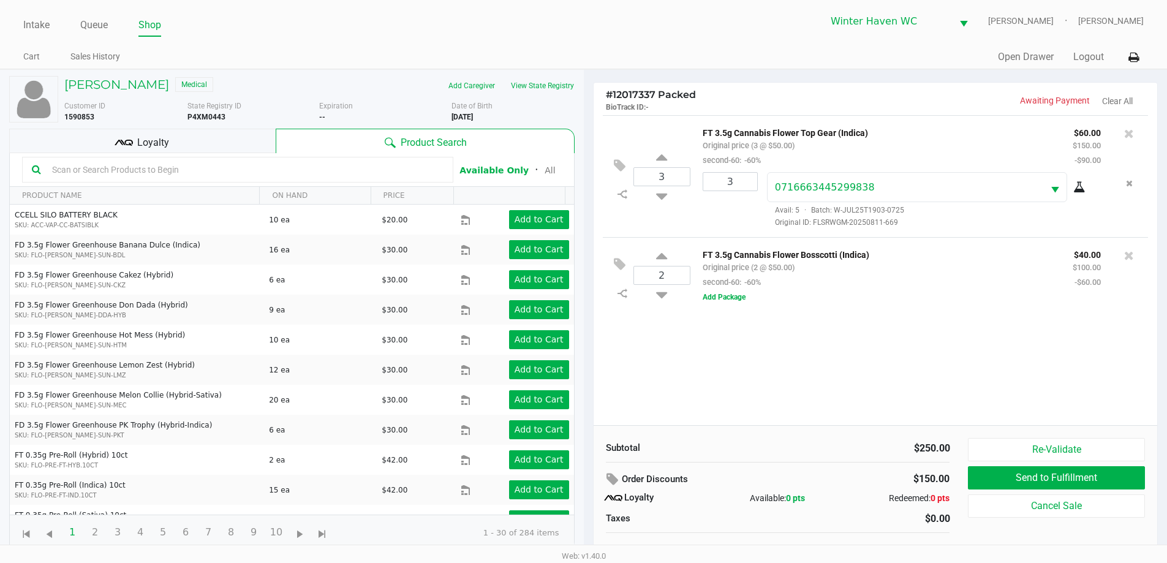
click at [263, 165] on input "text" at bounding box center [245, 169] width 396 height 18
type input "a"
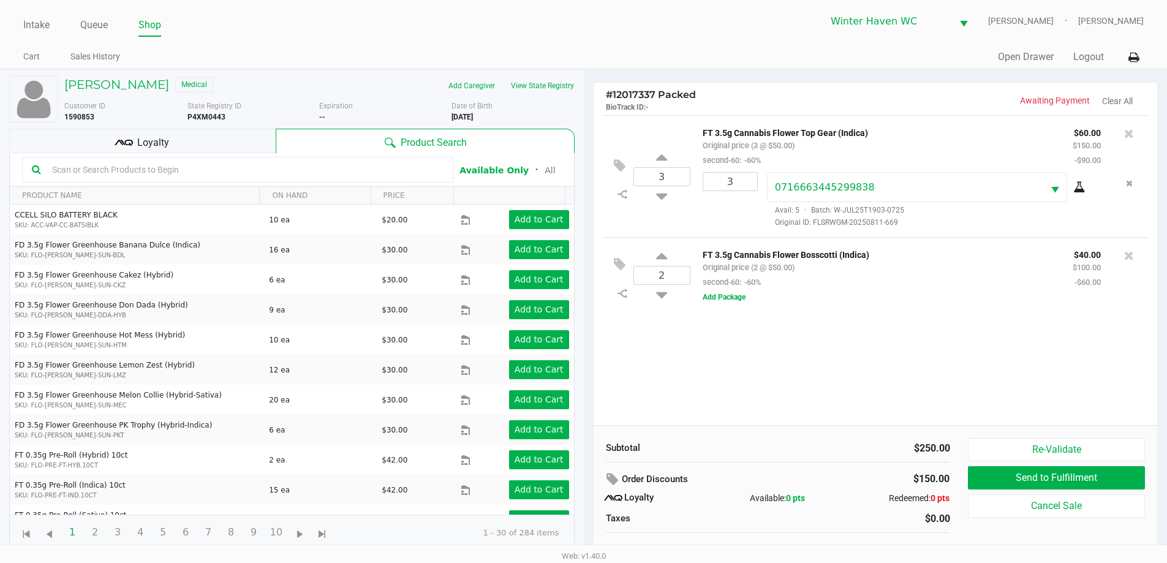
click at [156, 135] on span "Loyalty" at bounding box center [153, 142] width 32 height 15
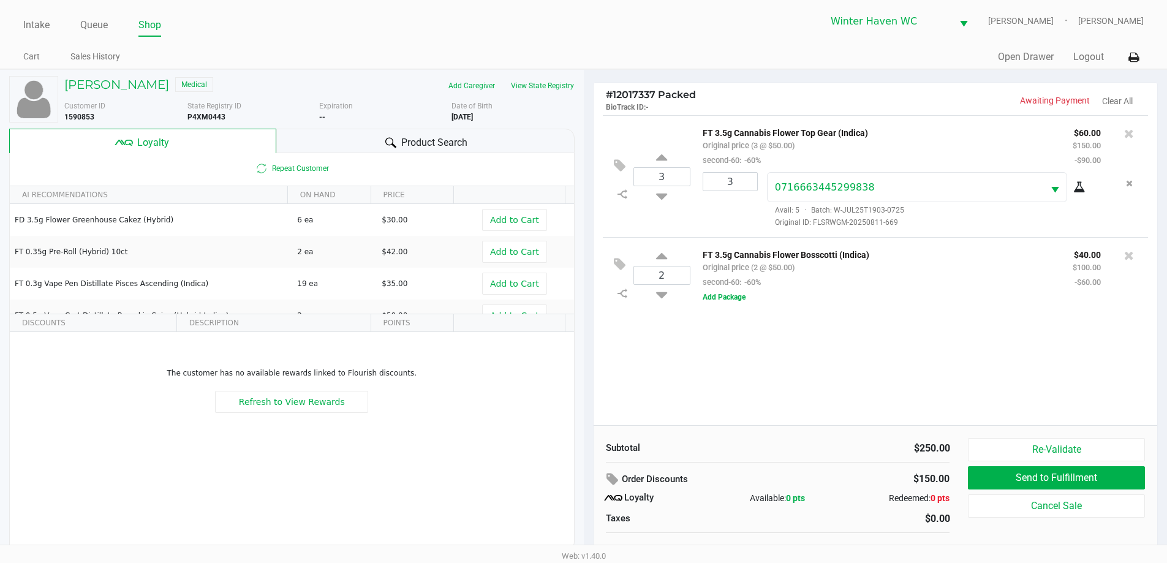
click at [387, 140] on icon at bounding box center [390, 142] width 11 height 11
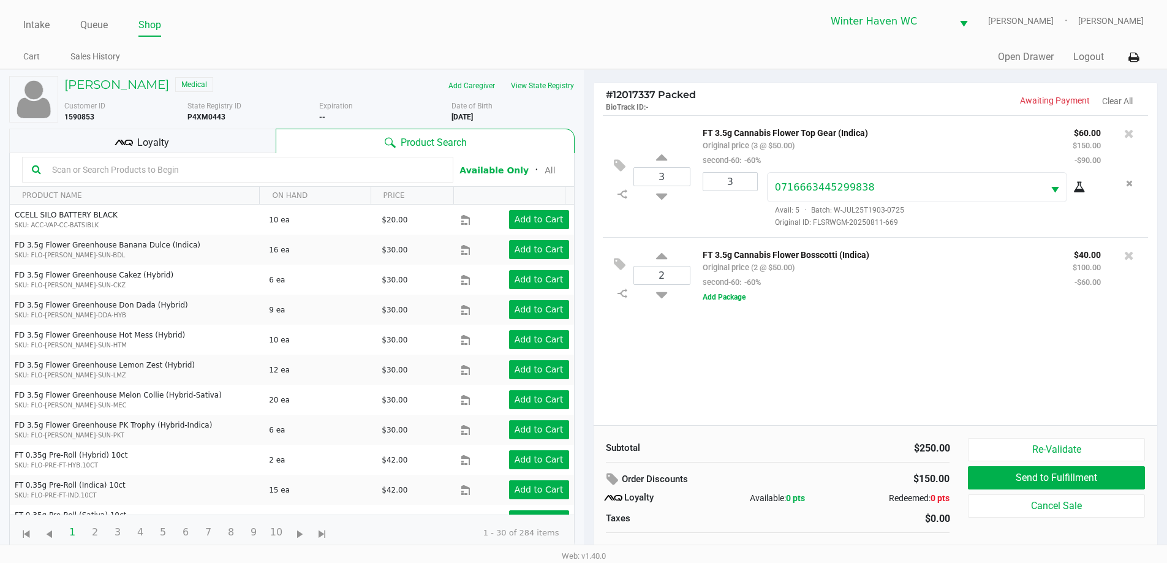
click at [943, 341] on div "3 FT 3.5g Cannabis Flower Top Gear (Indica) Original price (3 @ $50.00) second-…" at bounding box center [876, 270] width 564 height 310
click at [201, 173] on input "text" at bounding box center [245, 169] width 396 height 18
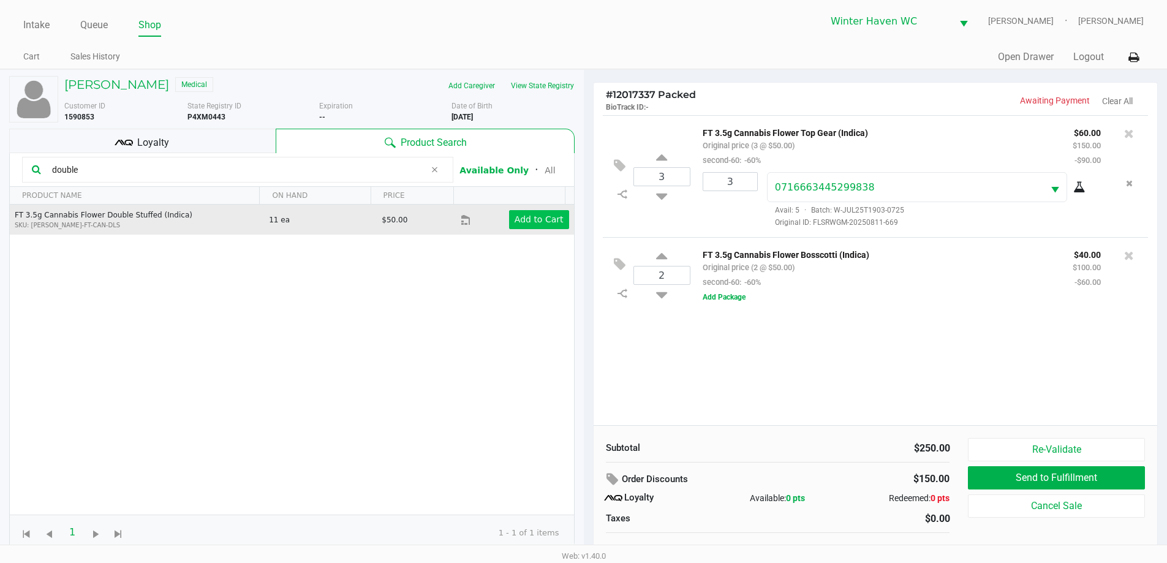
type input "double"
click at [529, 221] on app-button-loader "Add to Cart" at bounding box center [539, 219] width 49 height 10
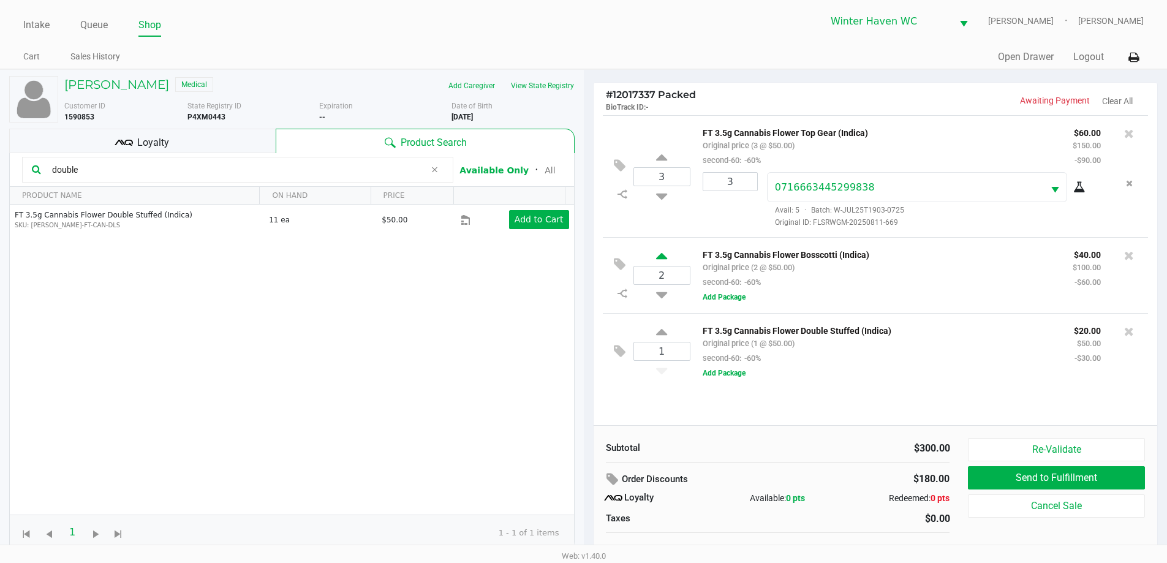
click at [661, 257] on icon at bounding box center [661, 258] width 11 height 15
type input "3"
click at [1122, 187] on button "Remove the package from the orderLine" at bounding box center [1129, 183] width 17 height 23
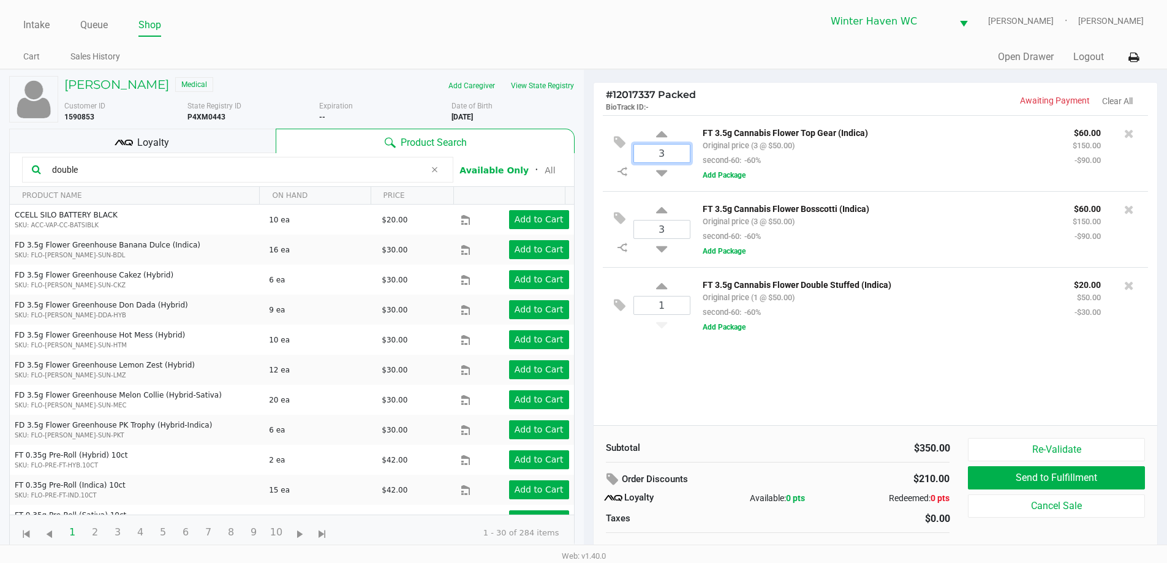
click at [678, 149] on input "3" at bounding box center [662, 154] width 56 height 18
type input "1"
click at [790, 387] on div "TROY OWENS Medical Add Caregiver View State Registry Customer ID 1590853 State …" at bounding box center [583, 322] width 1167 height 506
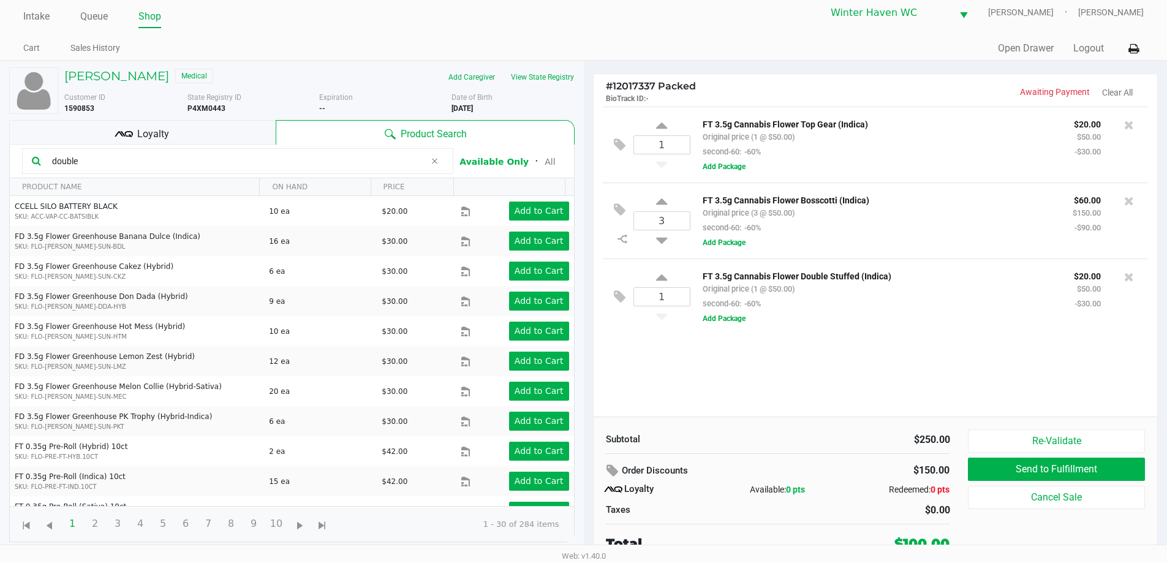
scroll to position [12, 0]
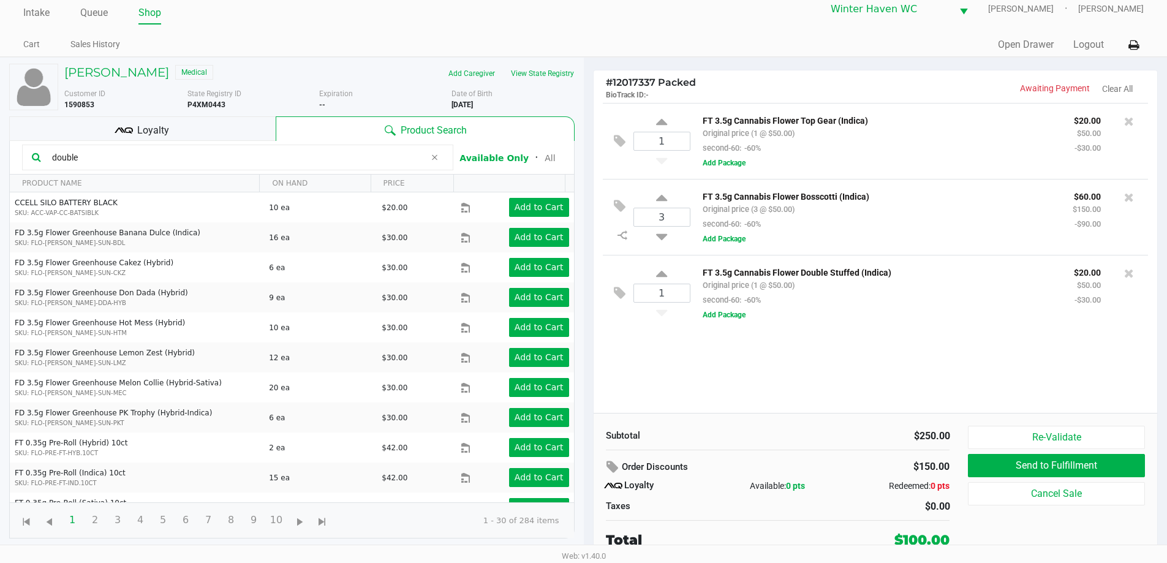
drag, startPoint x: 928, startPoint y: 353, endPoint x: 889, endPoint y: 367, distance: 40.9
click at [910, 361] on div "1 FT 3.5g Cannabis Flower Top Gear (Indica) Original price (1 @ $50.00) second-…" at bounding box center [876, 258] width 564 height 310
click at [926, 113] on p "FT 3.5g Cannabis Flower Top Gear (Indica)" at bounding box center [879, 119] width 353 height 13
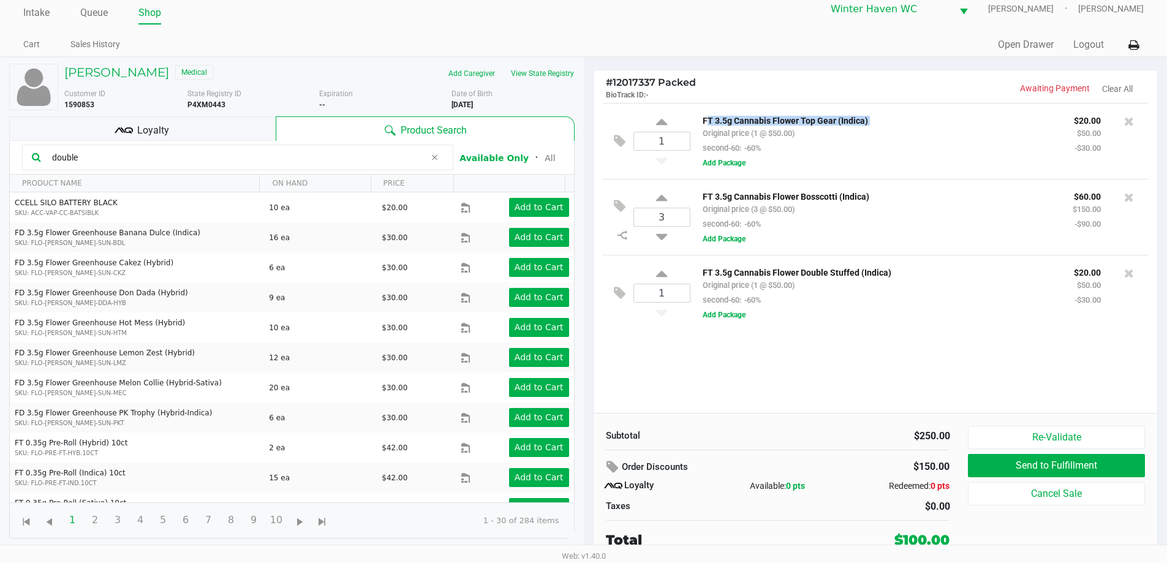
click at [926, 113] on p "FT 3.5g Cannabis Flower Top Gear (Indica)" at bounding box center [879, 119] width 353 height 13
click at [949, 151] on div "FT 3.5g Cannabis Flower Top Gear (Indica) Original price (1 @ $50.00) second-60…" at bounding box center [878, 134] width 371 height 42
click at [902, 315] on div "FT 3.5g Cannabis Flower Double Stuffed (Indica) Original price (1 @ $50.00) sec…" at bounding box center [914, 293] width 448 height 57
click at [902, 297] on div "FT 3.5g Cannabis Flower Double Stuffed (Indica) Original price (1 @ $50.00) sec…" at bounding box center [878, 286] width 371 height 42
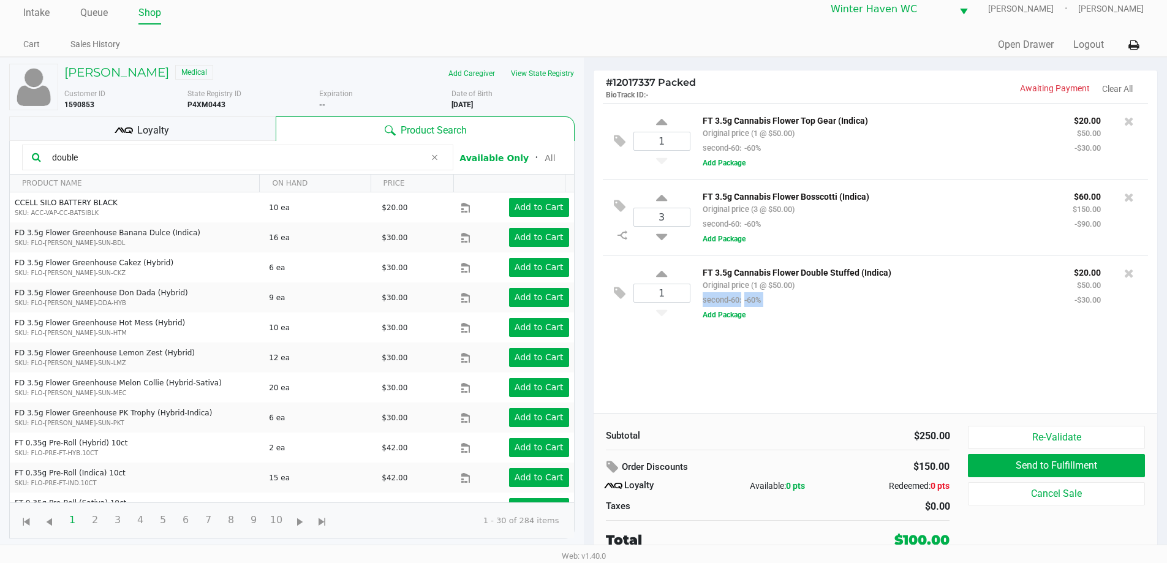
click at [902, 297] on div "FT 3.5g Cannabis Flower Double Stuffed (Indica) Original price (1 @ $50.00) sec…" at bounding box center [878, 286] width 371 height 42
click at [902, 296] on div "FT 3.5g Cannabis Flower Double Stuffed (Indica) Original price (1 @ $50.00) sec…" at bounding box center [878, 286] width 371 height 42
click at [922, 257] on div "1 FT 3.5g Cannabis Flower Double Stuffed (Indica) Original price (1 @ $50.00) s…" at bounding box center [876, 293] width 546 height 76
click at [922, 269] on p "FT 3.5g Cannabis Flower Double Stuffed (Indica)" at bounding box center [879, 271] width 353 height 13
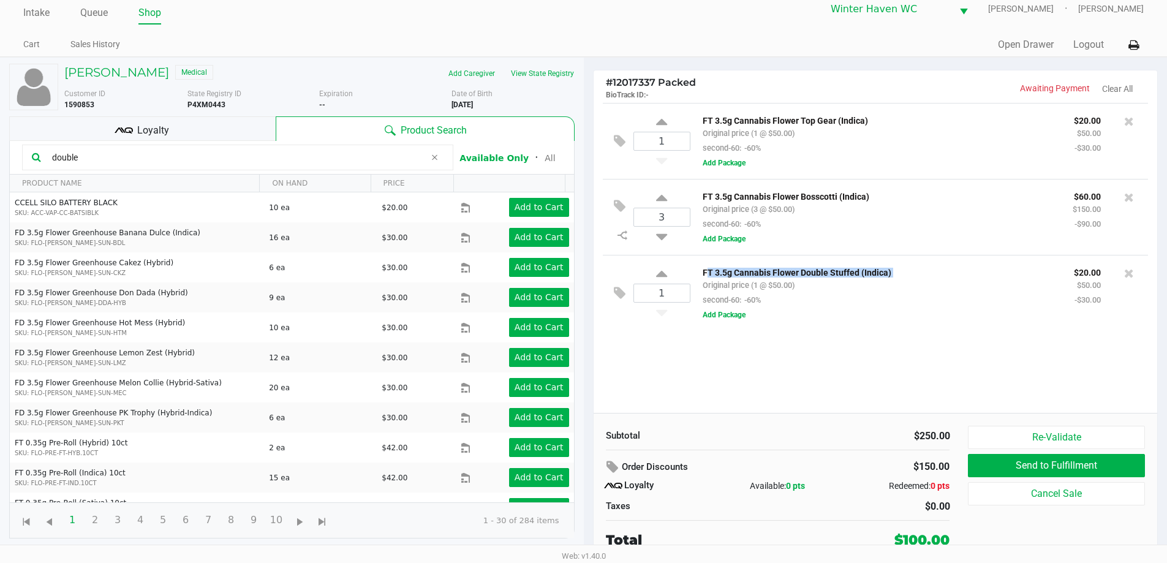
click at [922, 269] on p "FT 3.5g Cannabis Flower Double Stuffed (Indica)" at bounding box center [879, 271] width 353 height 13
click at [940, 208] on div "FT 3.5g Cannabis Flower Bosscotti (Indica) Original price (3 @ $50.00) second-6…" at bounding box center [878, 210] width 370 height 42
click at [940, 206] on div "FT 3.5g Cannabis Flower Bosscotti (Indica) Original price (3 @ $50.00) second-6…" at bounding box center [878, 210] width 370 height 42
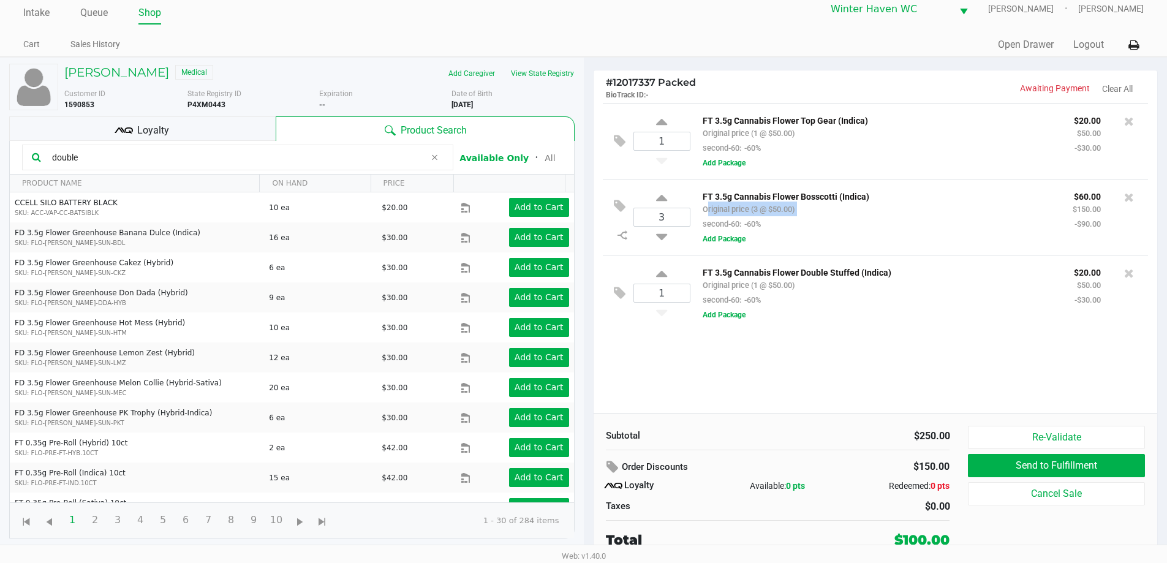
click at [940, 206] on div "FT 3.5g Cannabis Flower Bosscotti (Indica) Original price (3 @ $50.00) second-6…" at bounding box center [878, 210] width 370 height 42
click at [940, 186] on div "3 FT 3.5g Cannabis Flower Bosscotti (Indica) Original price (3 @ $50.00) second…" at bounding box center [876, 217] width 546 height 76
click at [962, 105] on div "1 FT 3.5g Cannabis Flower Top Gear (Indica) Original price (1 @ $50.00) second-…" at bounding box center [876, 141] width 546 height 76
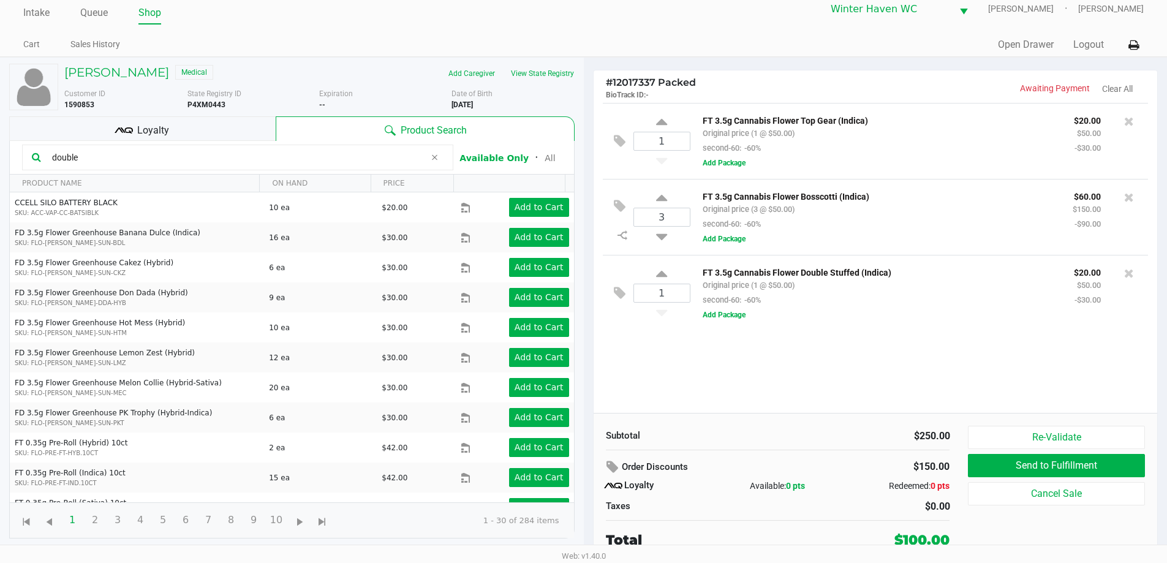
click at [962, 105] on div "1 FT 3.5g Cannabis Flower Top Gear (Indica) Original price (1 @ $50.00) second-…" at bounding box center [876, 141] width 546 height 76
click at [864, 165] on div "FT 3.5g Cannabis Flower Top Gear (Indica) Original price (1 @ $50.00) second-60…" at bounding box center [914, 141] width 448 height 57
click at [232, 127] on div "Loyalty" at bounding box center [142, 128] width 266 height 25
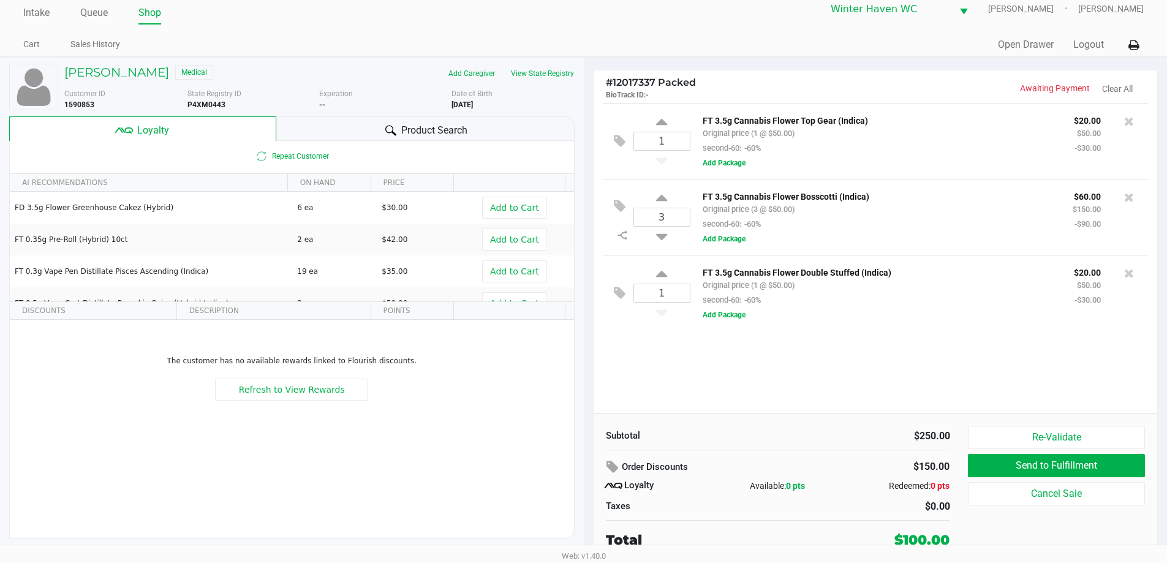
click at [878, 369] on div "1 FT 3.5g Cannabis Flower Top Gear (Indica) Original price (1 @ $50.00) second-…" at bounding box center [876, 258] width 564 height 310
click at [883, 351] on div "1 FT 3.5g Cannabis Flower Top Gear (Indica) Original price (1 @ $50.00) second-…" at bounding box center [876, 258] width 564 height 310
click at [951, 303] on div "FT 3.5g Cannabis Flower Double Stuffed (Indica) Original price (1 @ $50.00) sec…" at bounding box center [878, 286] width 371 height 42
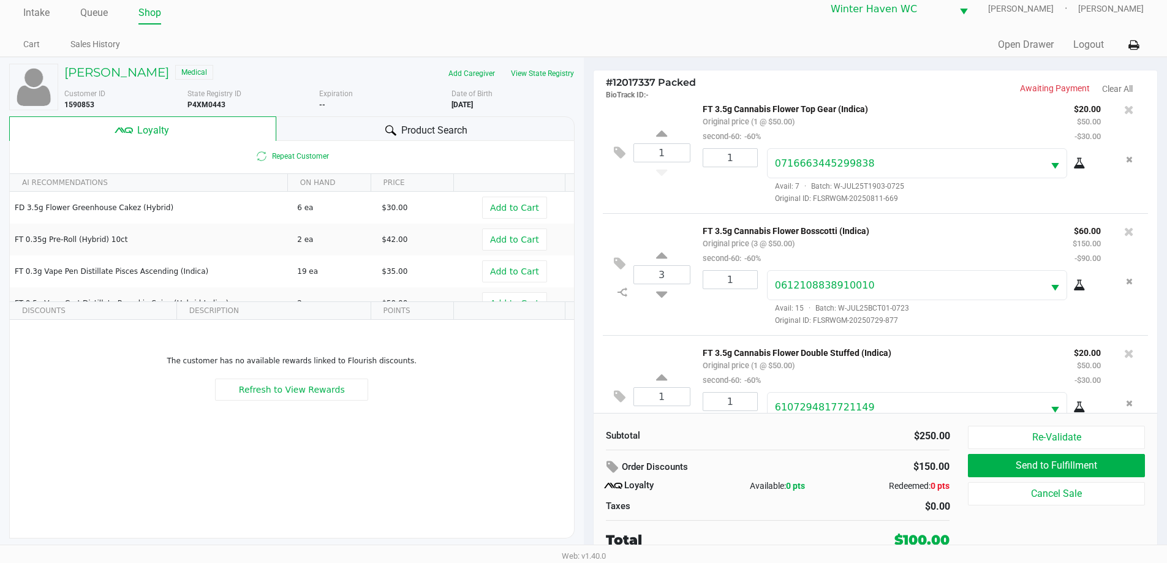
scroll to position [58, 0]
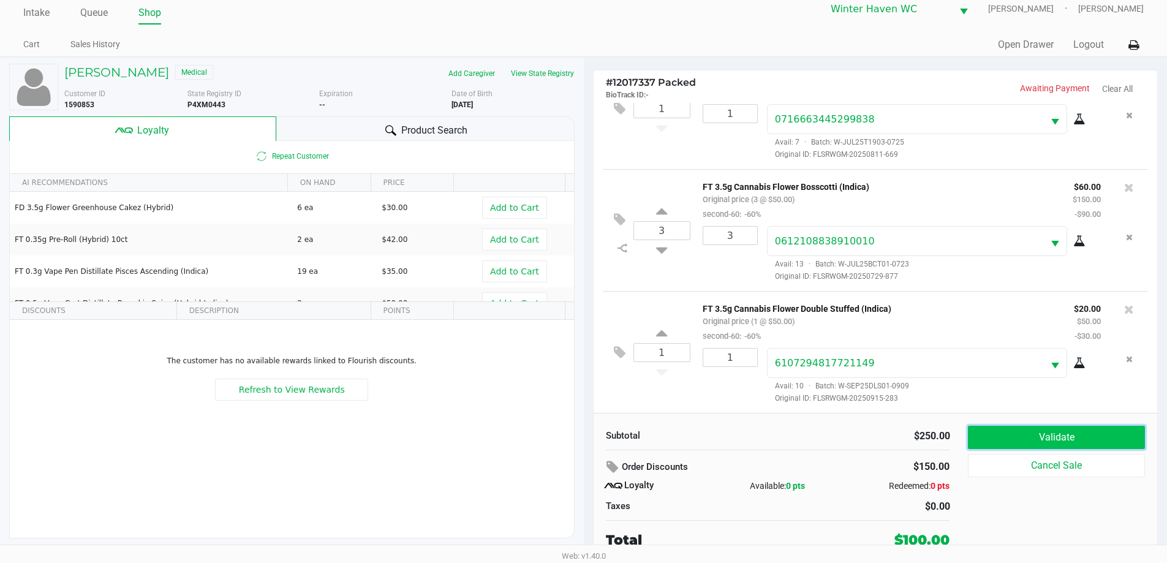
click at [1045, 437] on button "Validate" at bounding box center [1056, 437] width 176 height 23
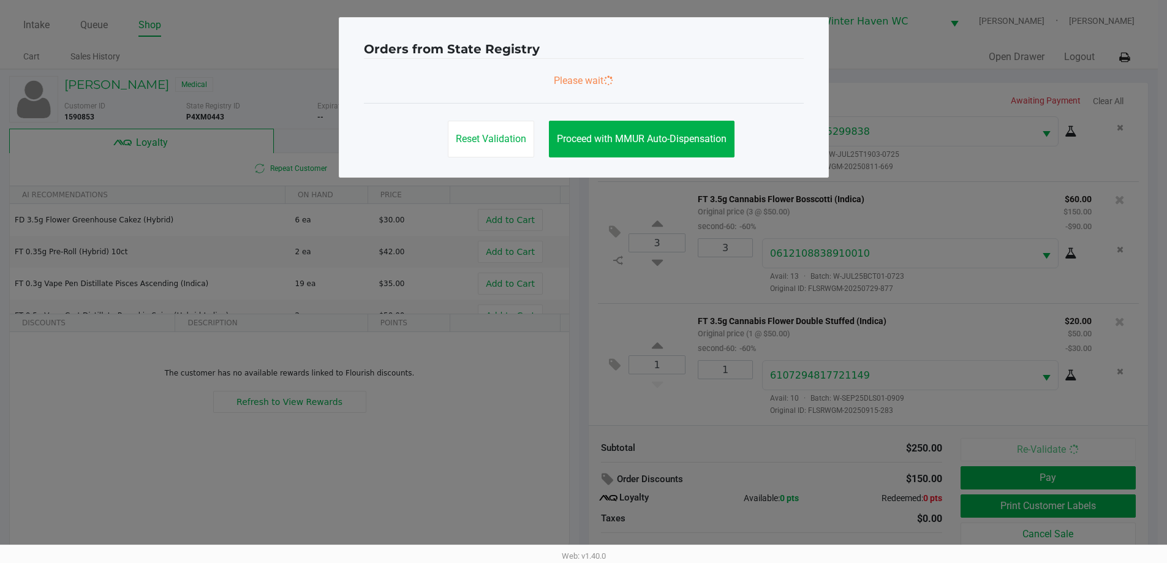
scroll to position [0, 0]
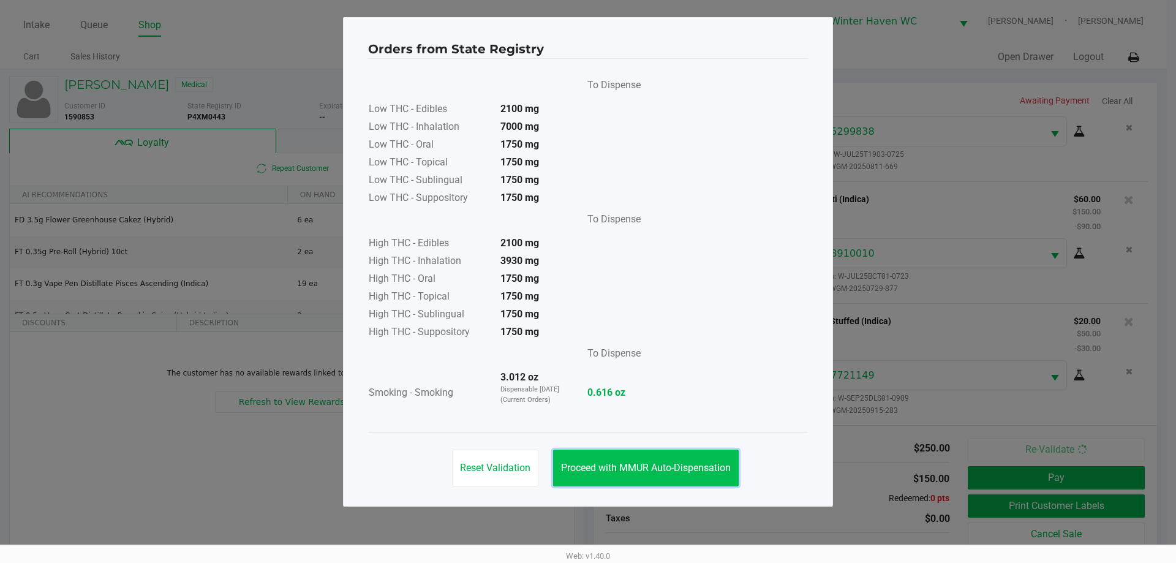
click at [666, 476] on button "Proceed with MMUR Auto-Dispensation" at bounding box center [646, 468] width 186 height 37
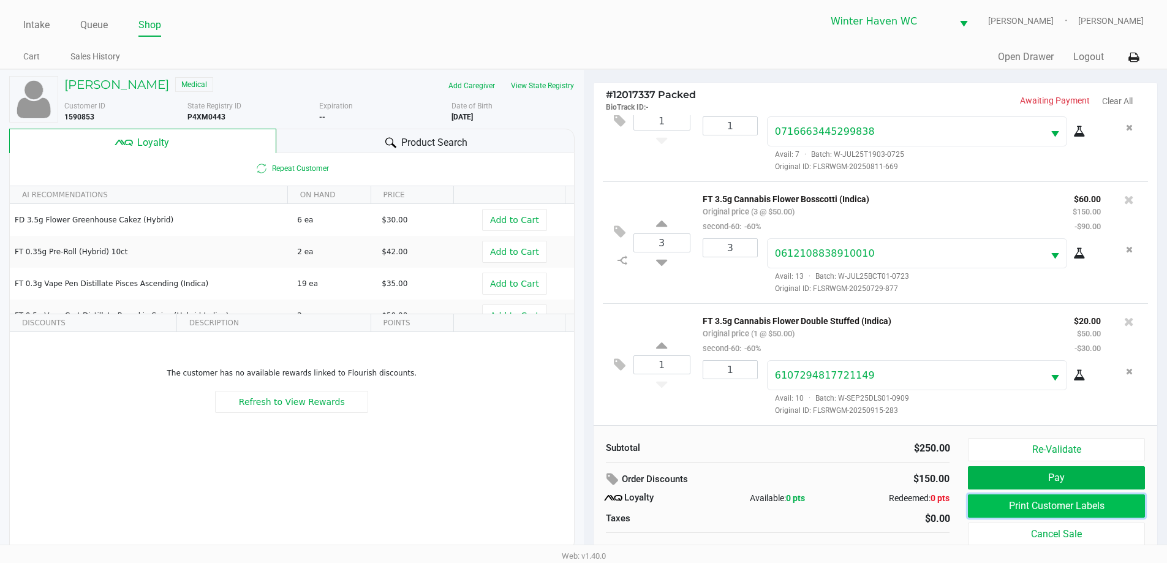
click at [1012, 507] on button "Print Customer Labels" at bounding box center [1056, 505] width 176 height 23
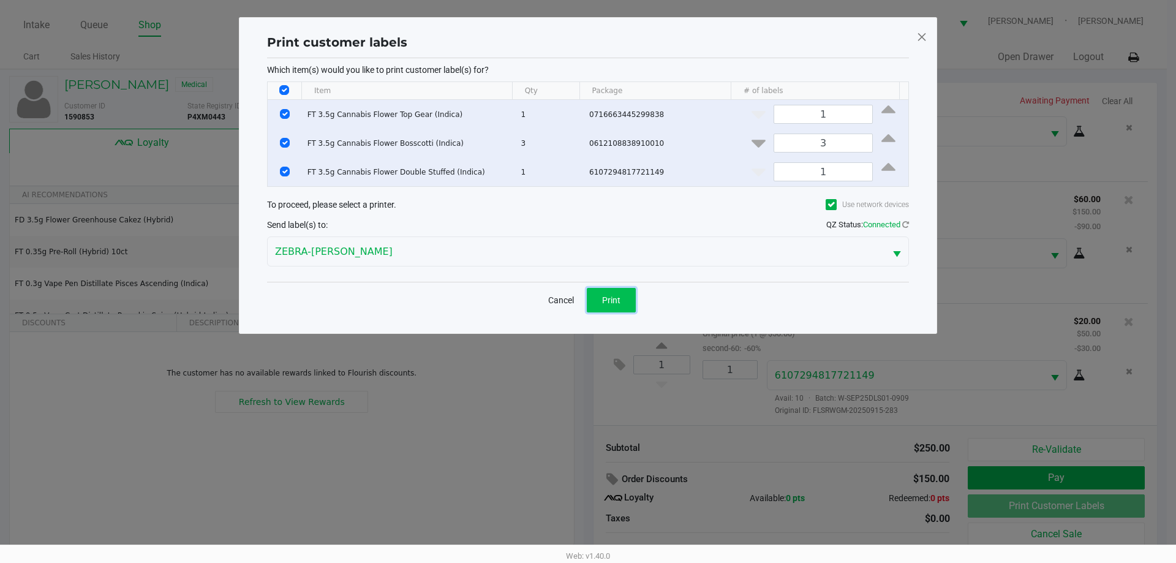
click at [612, 298] on span "Print" at bounding box center [611, 300] width 18 height 10
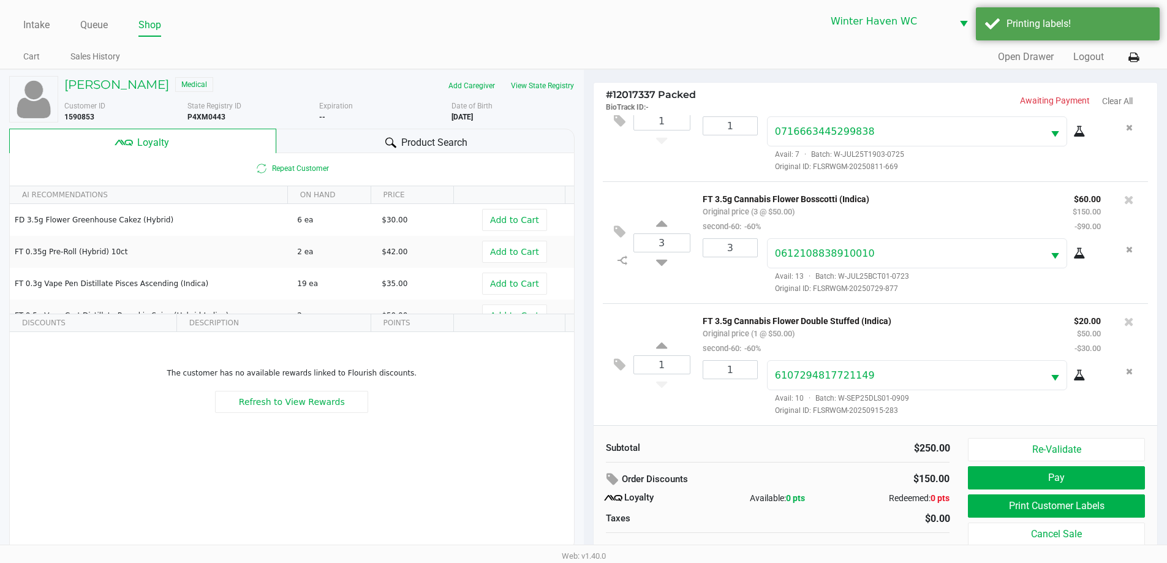
click at [825, 445] on div "$250.00" at bounding box center [868, 448] width 163 height 15
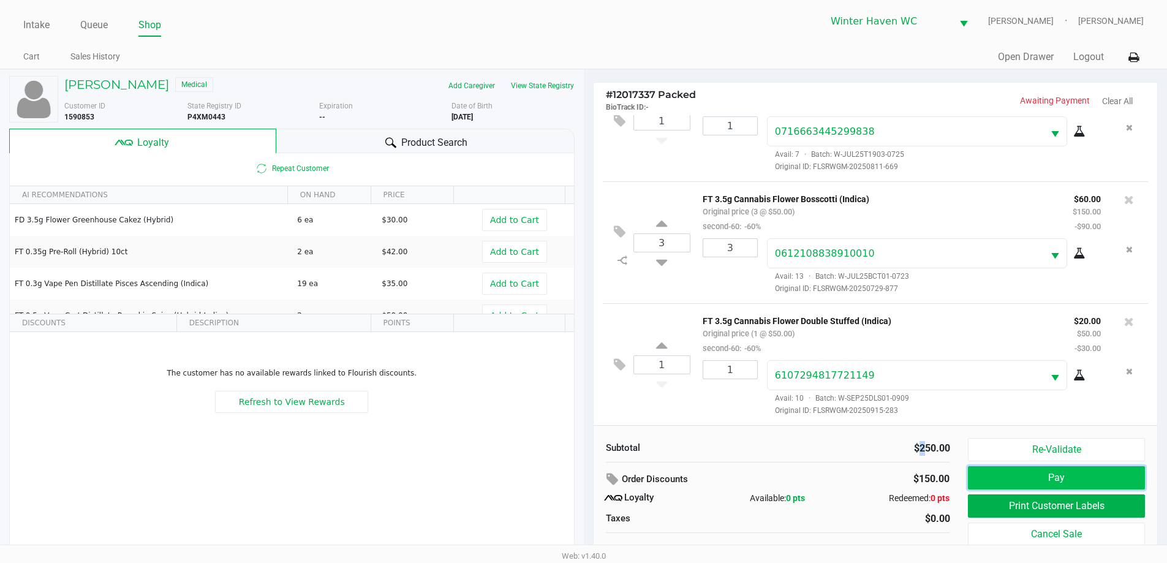
click at [1014, 475] on button "Pay" at bounding box center [1056, 477] width 176 height 23
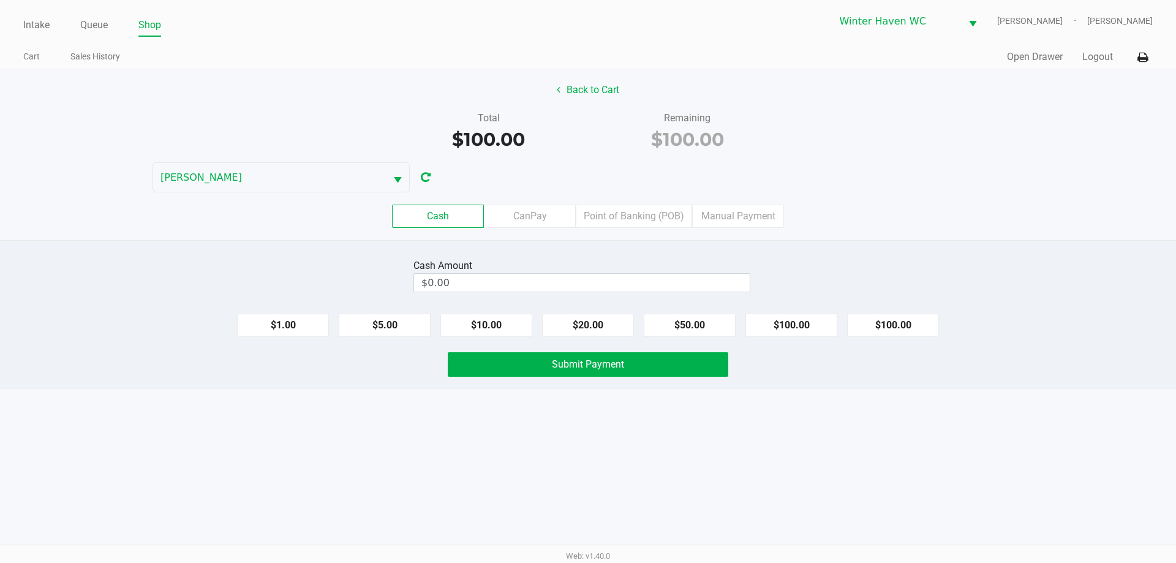
click at [890, 252] on div "Cash Amount $0.00 $1.00 $5.00 $10.00 $20.00 $50.00 $100.00 $100.00 Submit Payme…" at bounding box center [588, 314] width 1176 height 149
click at [793, 337] on div "Cash Amount $0.00 $1.00 $5.00 $10.00 $20.00 $50.00 $100.00 $100.00 Submit Payme…" at bounding box center [588, 314] width 1176 height 149
click at [793, 326] on button "$100.00" at bounding box center [791, 325] width 92 height 23
type input "$100.00"
click at [870, 219] on div "Cash CanPay Point of Banking (POB) Manual Payment" at bounding box center [588, 216] width 1176 height 23
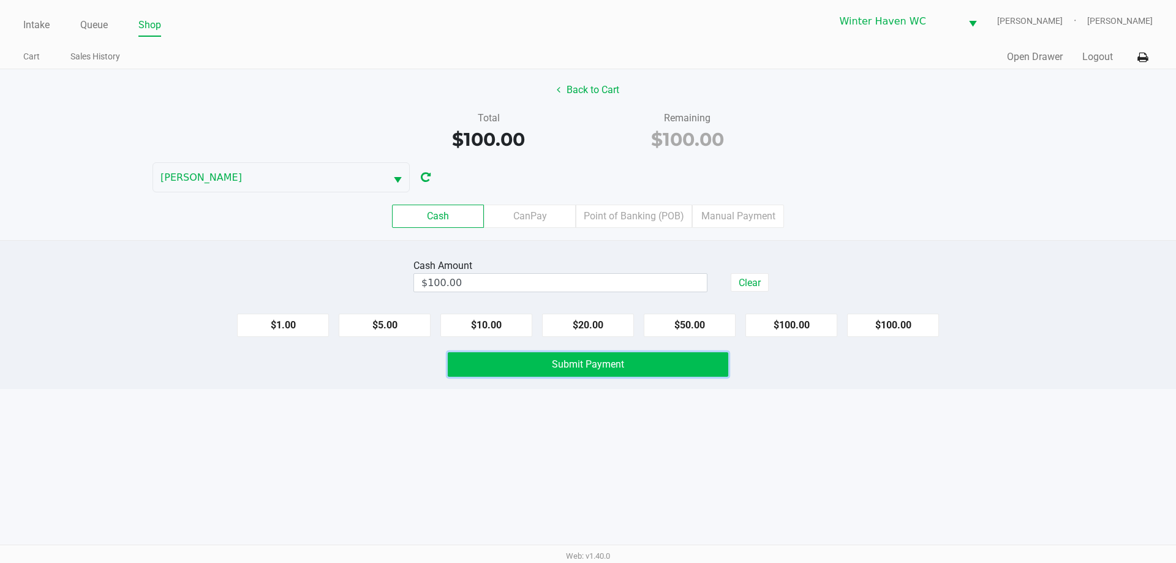
click at [693, 364] on button "Submit Payment" at bounding box center [588, 364] width 281 height 25
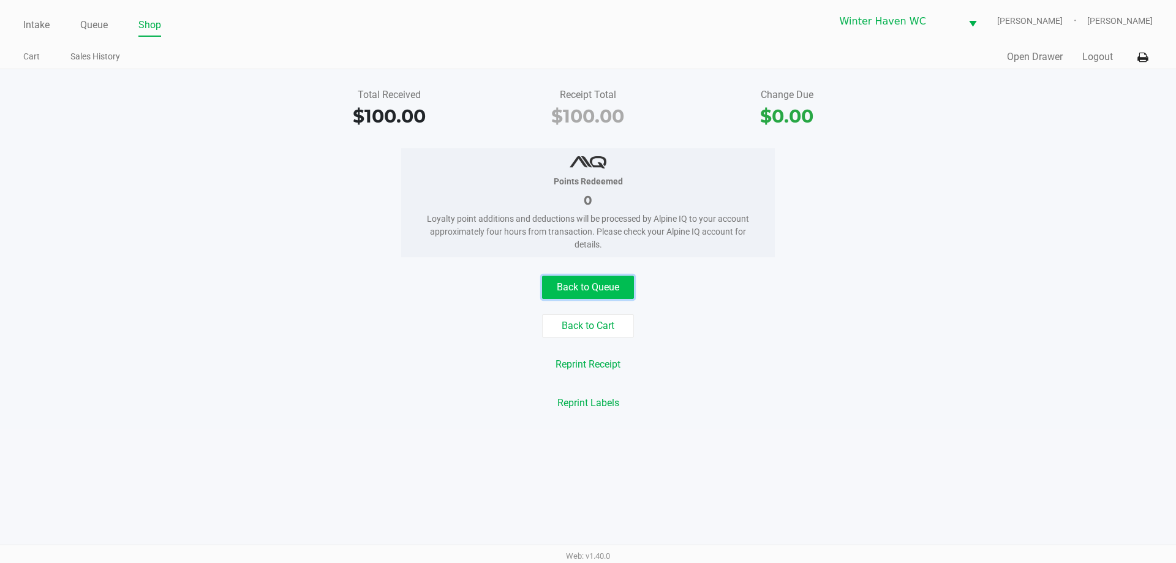
click at [564, 282] on button "Back to Queue" at bounding box center [588, 287] width 92 height 23
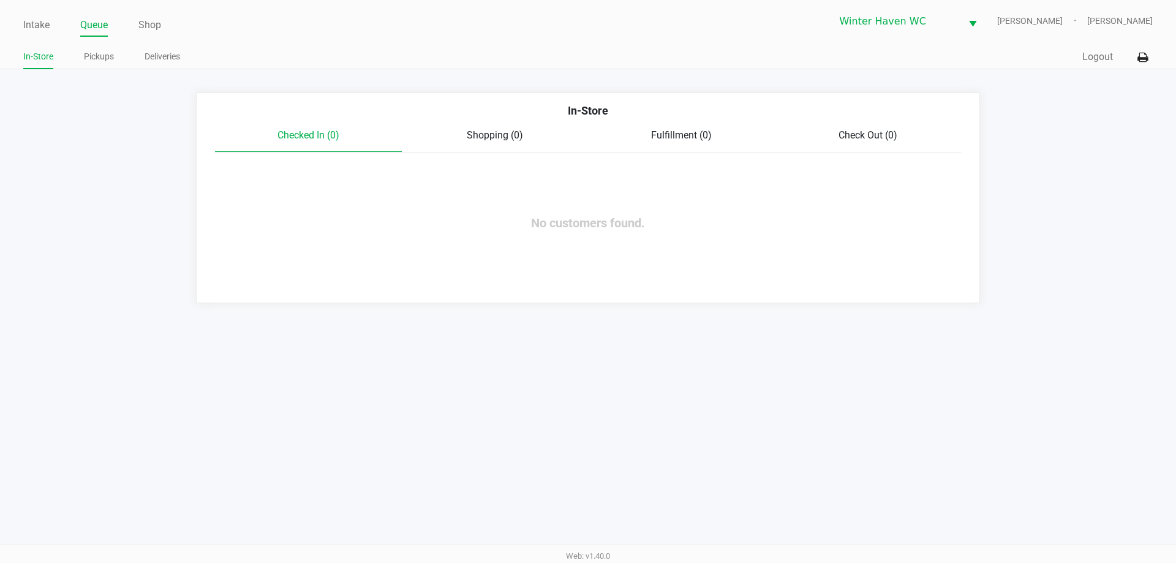
click at [1109, 280] on app-queue-list "In-Store Checked In (0) Shopping (0) Fulfillment (0) Check Out (0) No customers…" at bounding box center [588, 197] width 1176 height 211
click at [1104, 276] on app-queue-list "In-Store Checked In (0) Shopping (0) Fulfillment (0) Check Out (0) No customers…" at bounding box center [588, 197] width 1176 height 211
click at [1099, 264] on app-queue-list "In-Store Checked In (0) Shopping (0) Fulfillment (0) Check Out (0) No customers…" at bounding box center [588, 197] width 1176 height 211
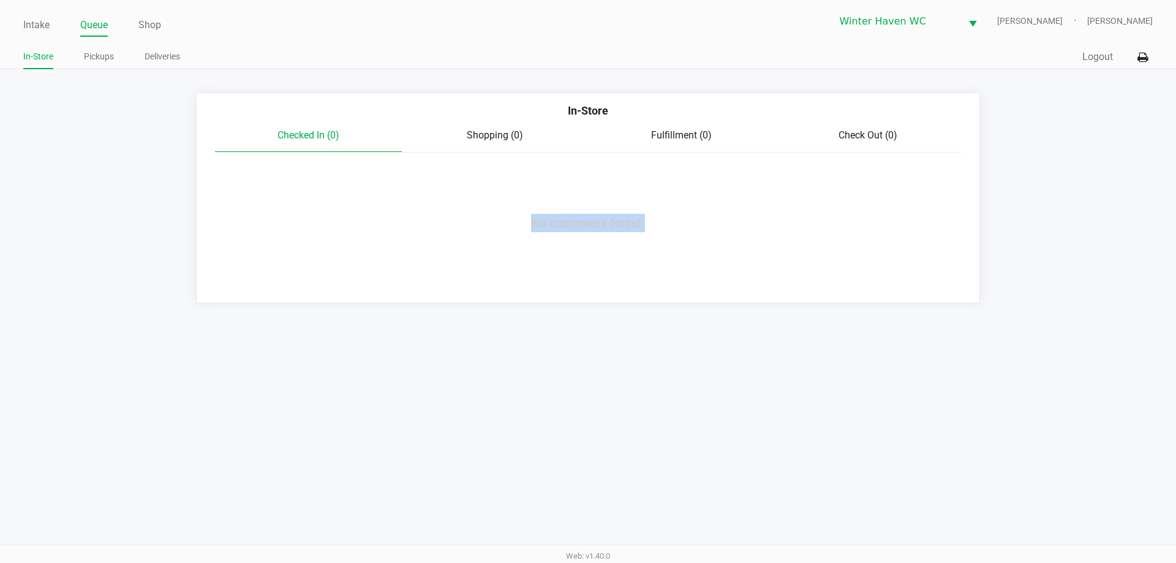
click at [1099, 264] on app-queue-list "In-Store Checked In (0) Shopping (0) Fulfillment (0) Check Out (0) No customers…" at bounding box center [588, 197] width 1176 height 211
click at [23, 28] on div "Intake Queue Shop Winter Haven WC JAMES-OTTO Ian Albritton In-Store Pickups Del…" at bounding box center [588, 34] width 1176 height 69
click at [32, 27] on link "Intake" at bounding box center [36, 25] width 26 height 17
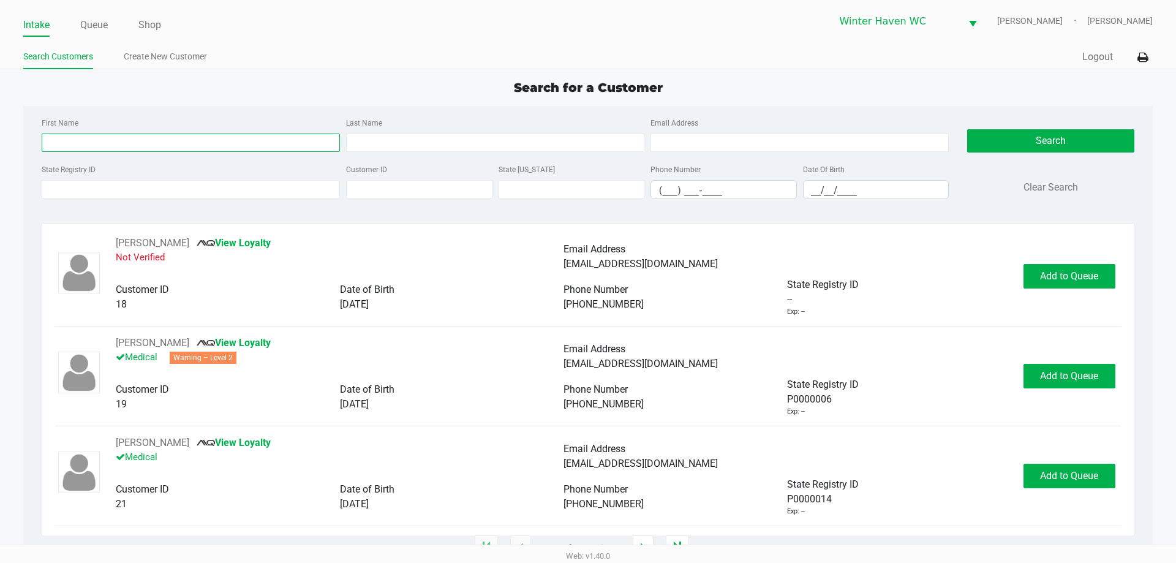
click at [102, 138] on input "First Name" at bounding box center [191, 143] width 298 height 18
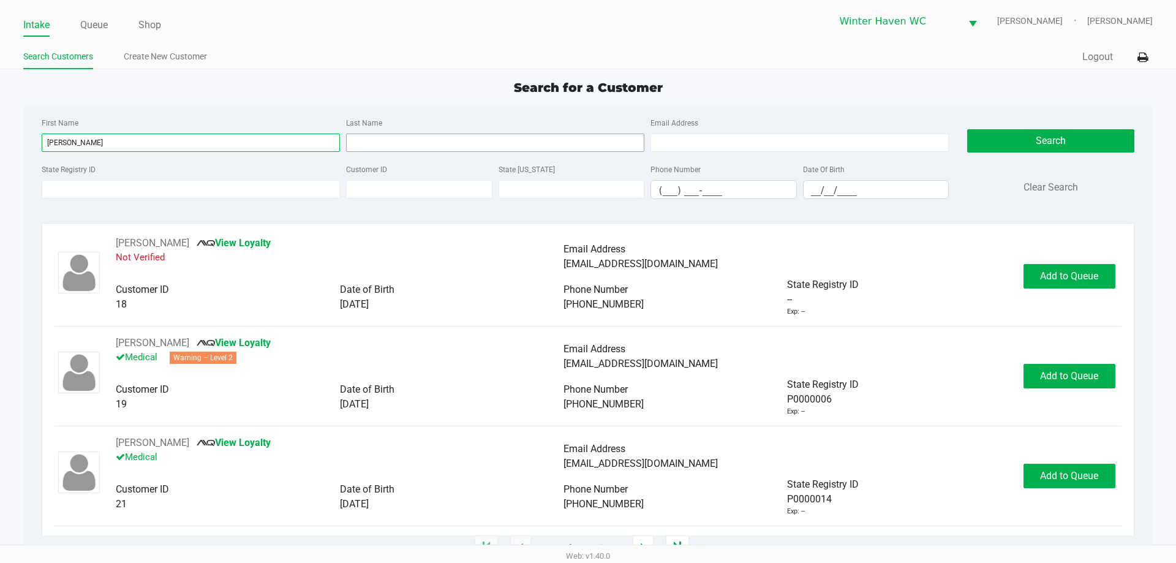
type input "kelly"
click at [415, 143] on input "Last Name" at bounding box center [495, 143] width 298 height 18
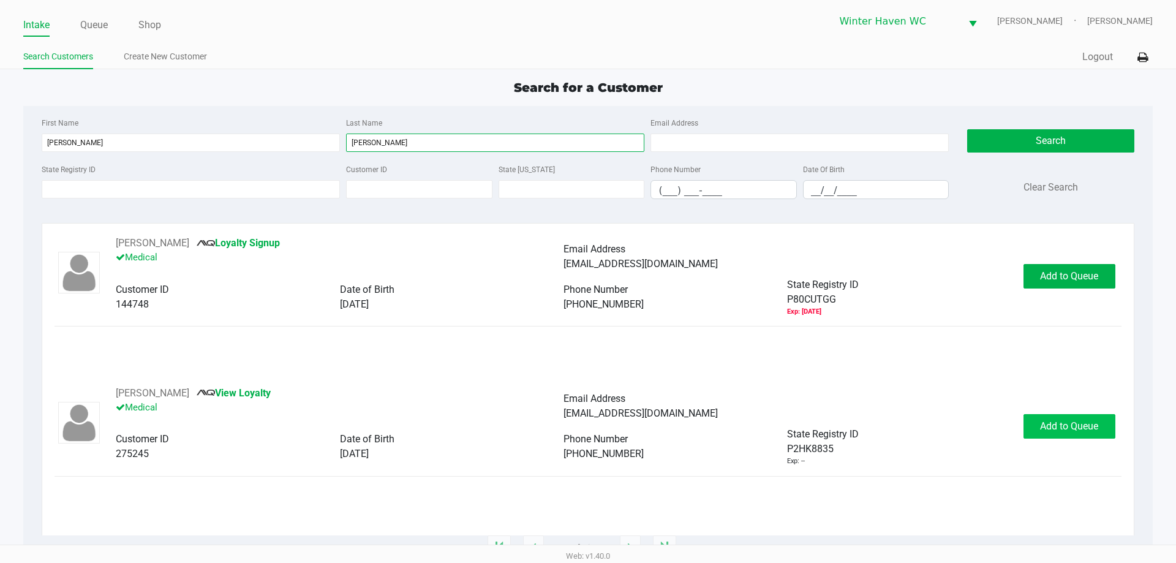
type input "mangan"
click at [1069, 428] on span "Add to Queue" at bounding box center [1069, 426] width 58 height 12
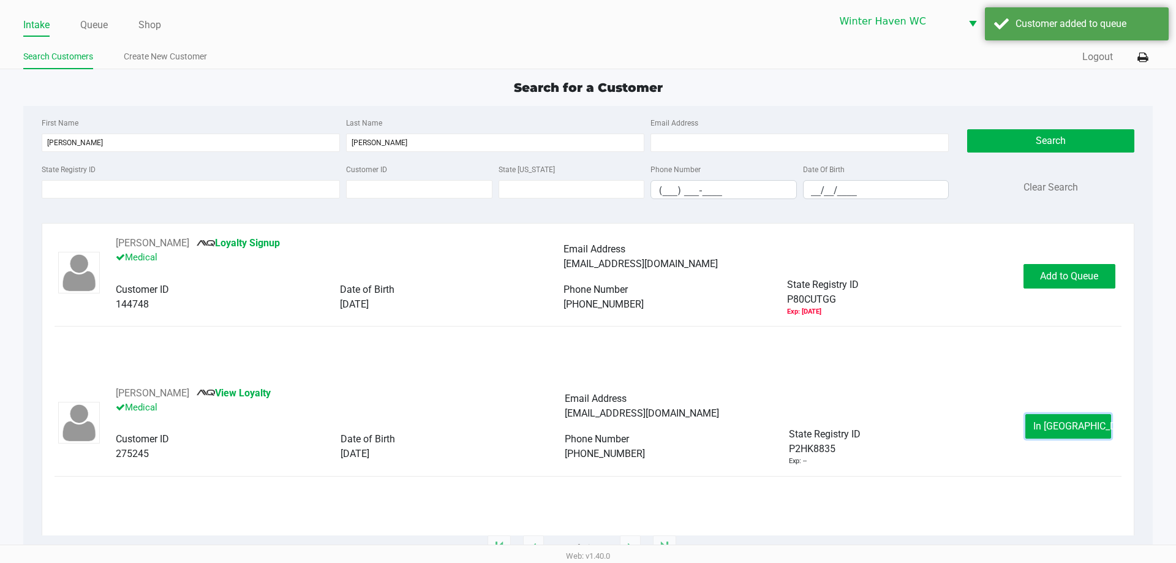
click at [1069, 428] on span "In Queue" at bounding box center [1084, 426] width 103 height 12
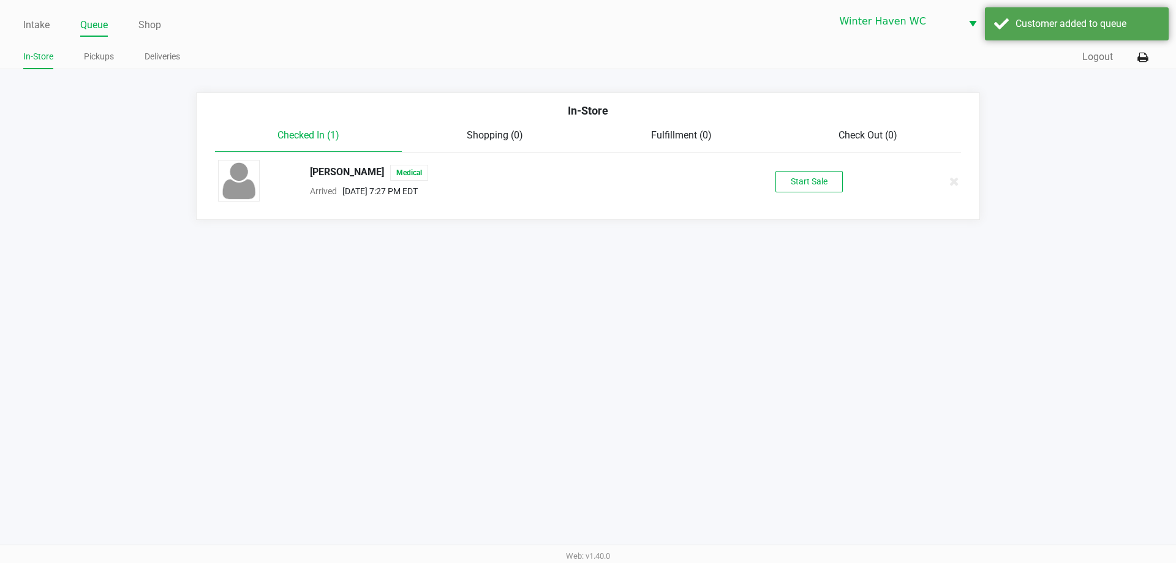
click at [798, 167] on div "KELLY MANGAN Medical Arrived Sep 27, 2025 7:27 PM EDT Start Sale" at bounding box center [588, 181] width 758 height 43
click at [802, 189] on button "Start Sale" at bounding box center [808, 181] width 67 height 21
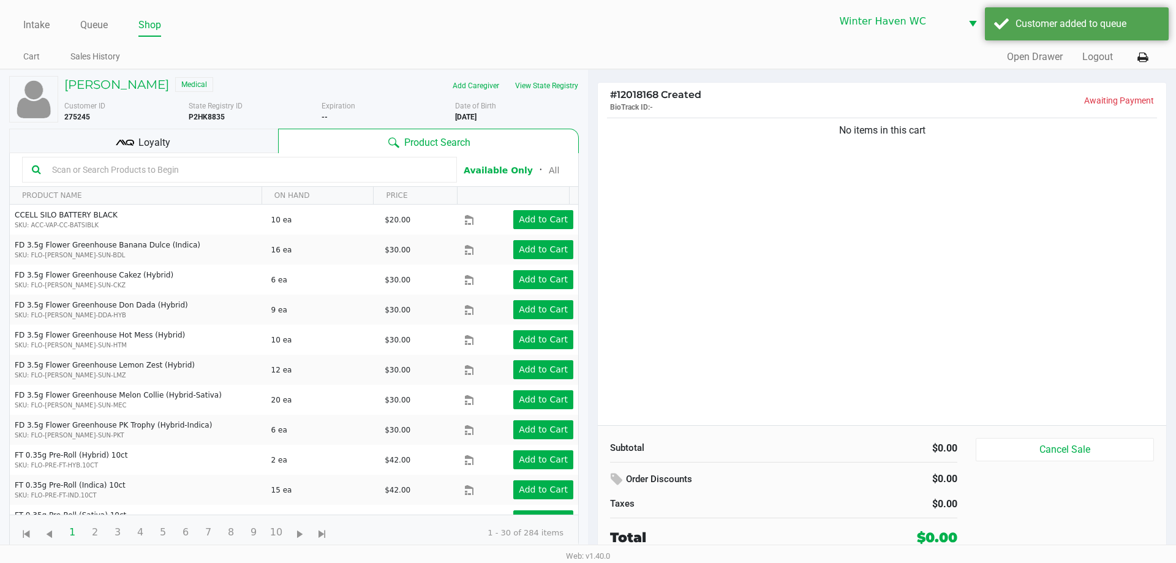
click at [124, 164] on input "text" at bounding box center [247, 169] width 400 height 18
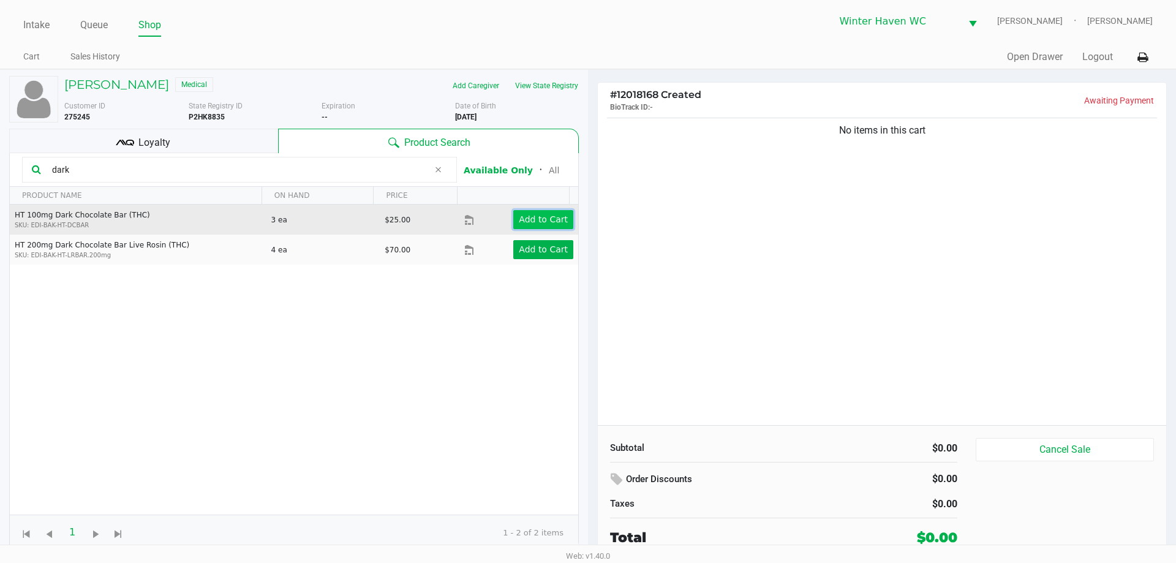
click at [531, 221] on app-button-loader "Add to Cart" at bounding box center [543, 219] width 49 height 10
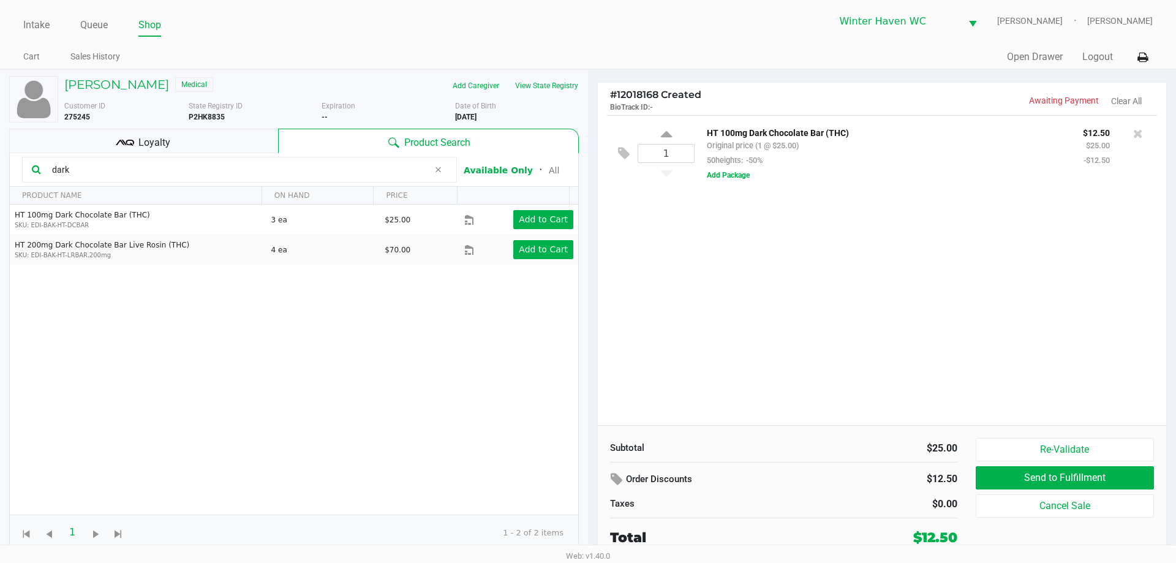
click at [165, 167] on input "dark" at bounding box center [238, 169] width 382 height 18
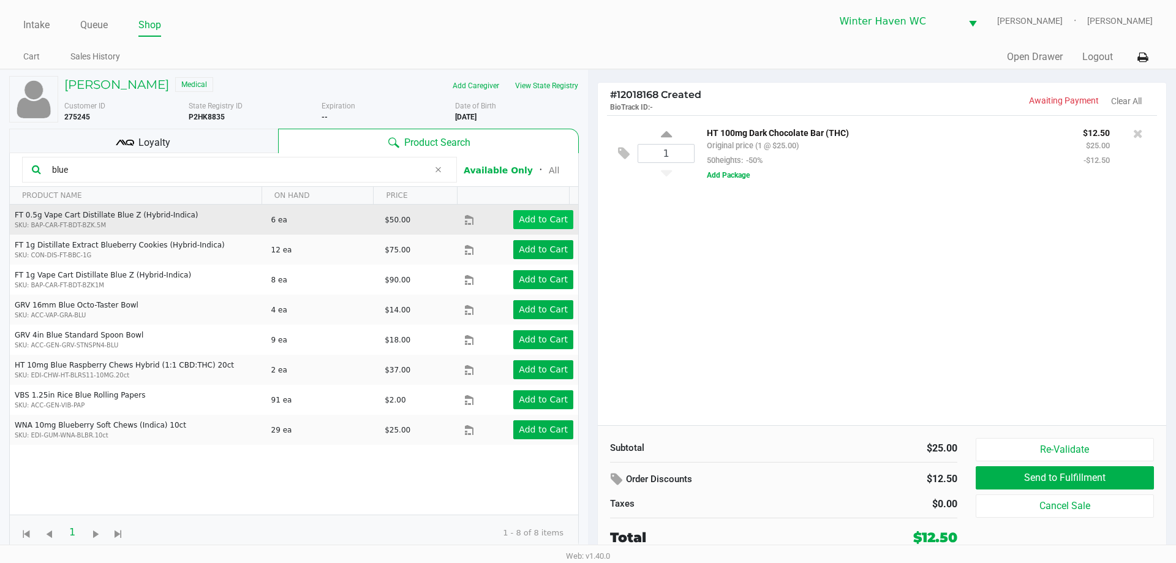
type input "blue"
click at [546, 214] on app-button-loader "Add to Cart" at bounding box center [543, 219] width 49 height 10
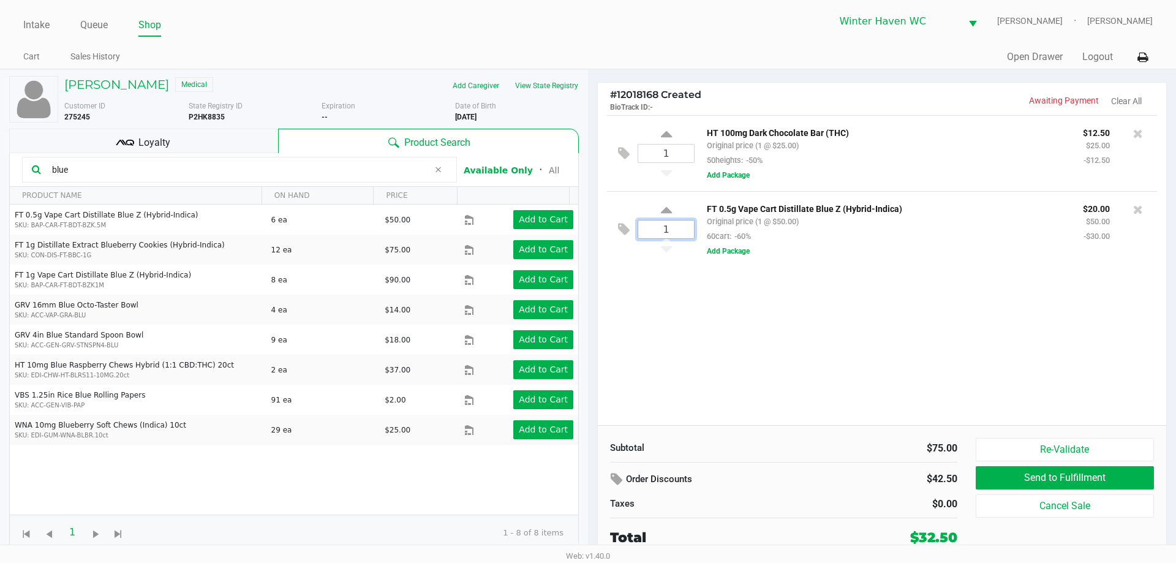
click at [680, 230] on input "1" at bounding box center [666, 230] width 56 height 18
type input "2"
click at [755, 306] on div "KELLY MANGAN Medical Add Caregiver View State Registry Customer ID 275245 State…" at bounding box center [588, 314] width 1176 height 491
click at [244, 168] on input "blue" at bounding box center [238, 169] width 382 height 18
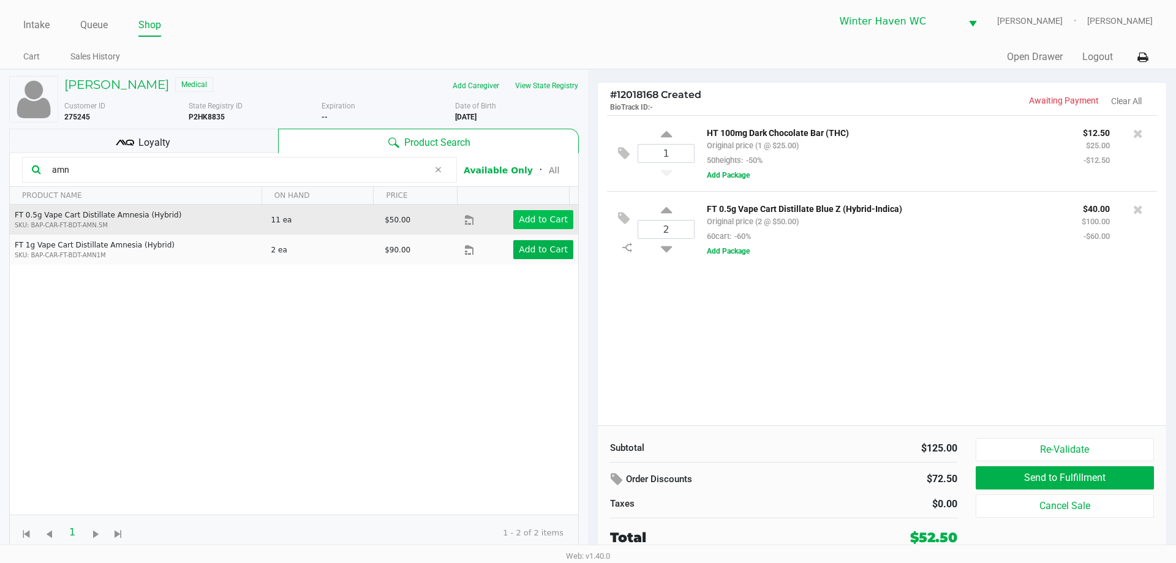
type input "amn"
click at [541, 221] on app-button-loader "Add to Cart" at bounding box center [543, 219] width 49 height 10
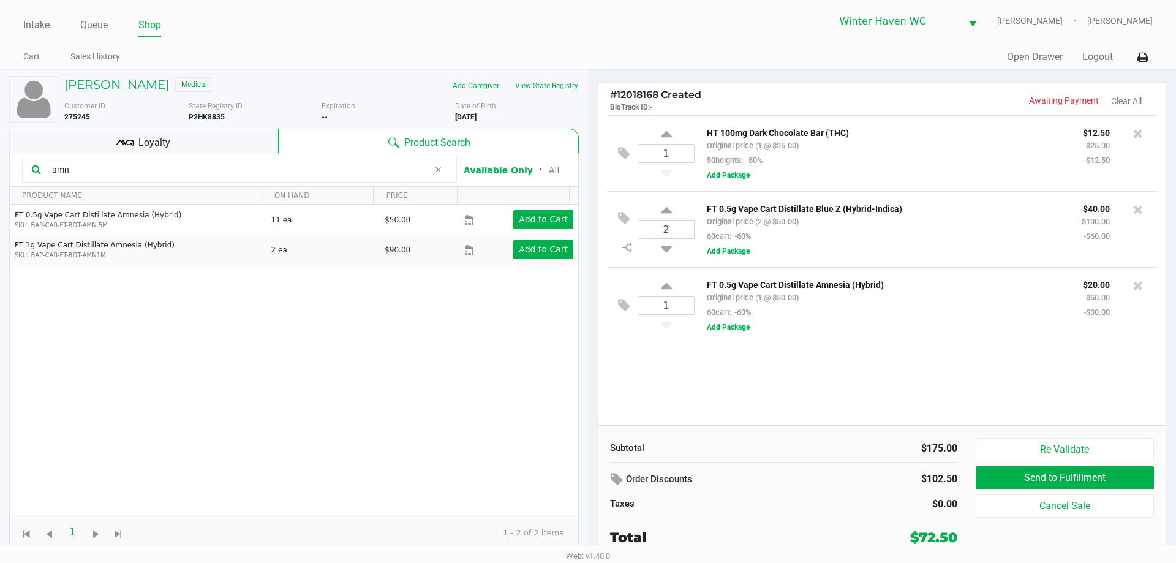
click at [202, 144] on div "Loyalty" at bounding box center [143, 141] width 269 height 25
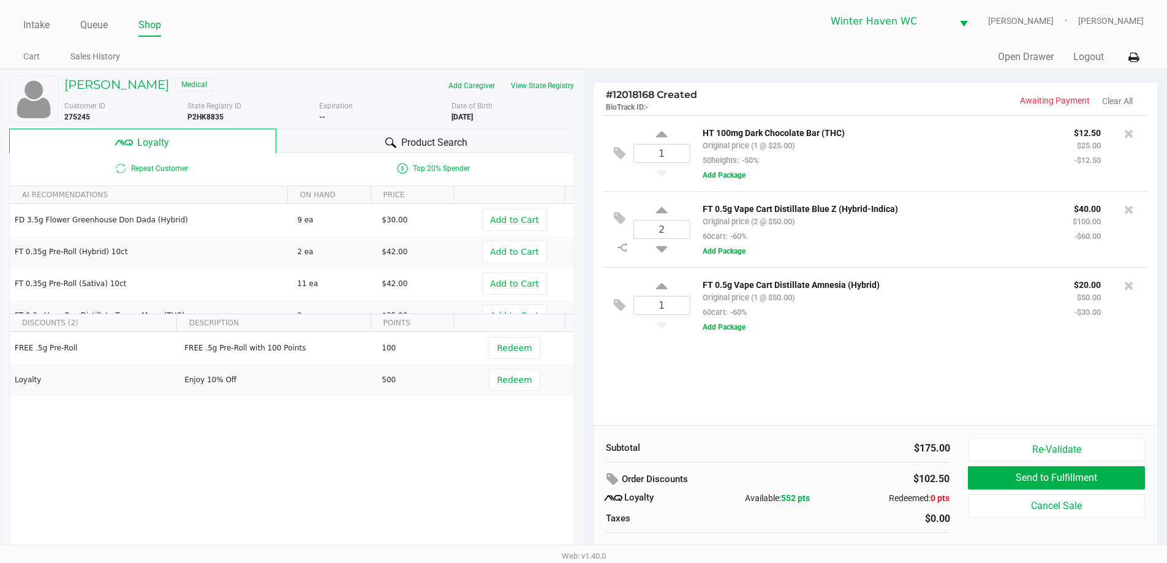
click at [960, 346] on div "1 HT 100mg Dark Chocolate Bar (THC) Original price (1 @ $25.00) 50heights: -50%…" at bounding box center [876, 270] width 564 height 310
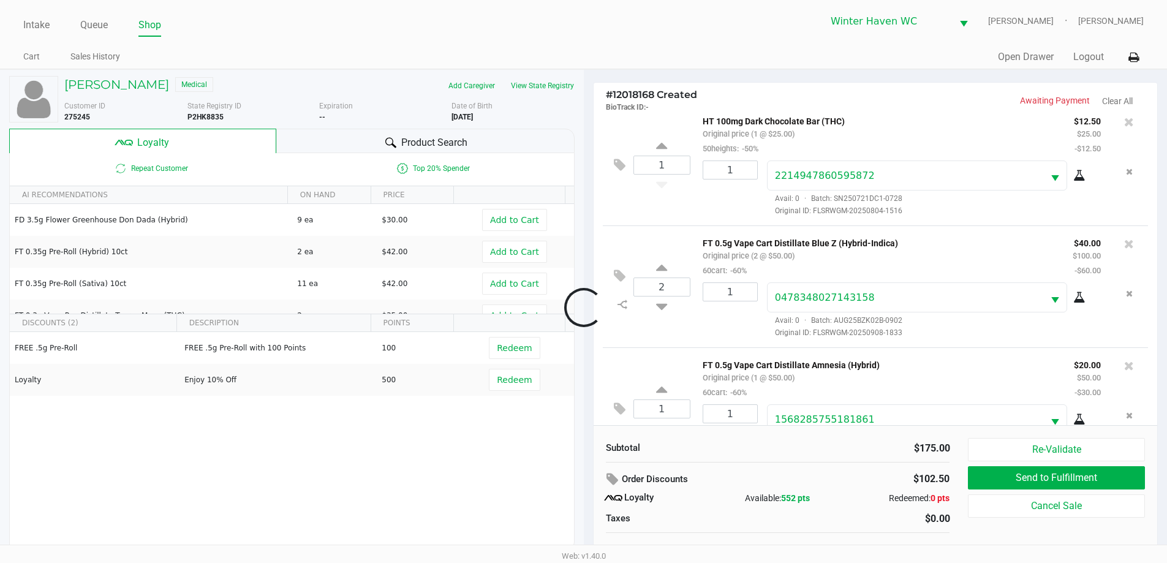
scroll to position [58, 0]
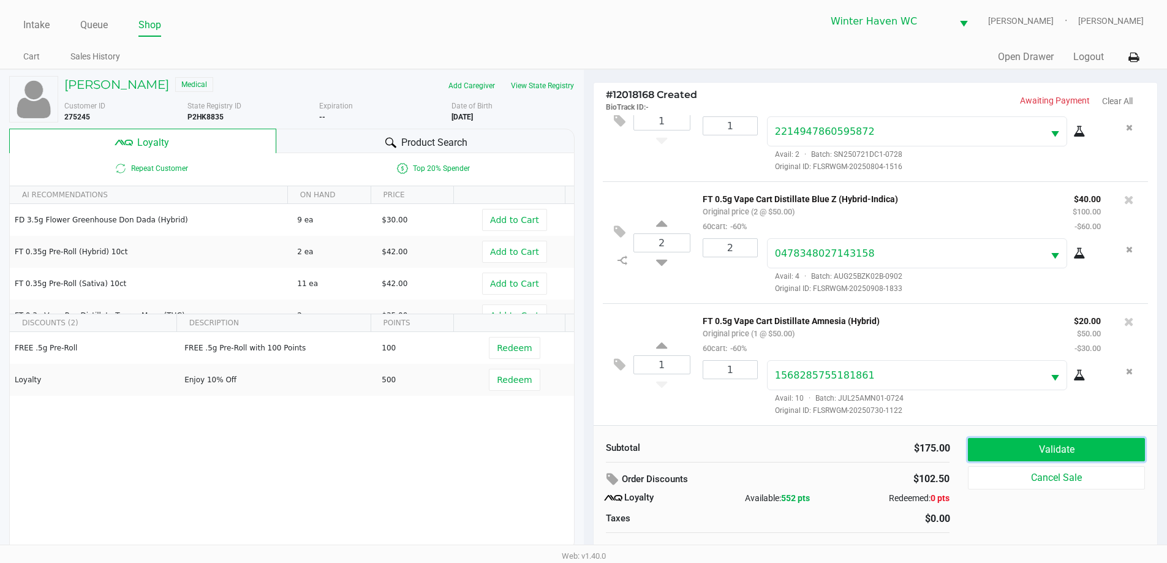
click at [1066, 461] on button "Validate" at bounding box center [1056, 449] width 176 height 23
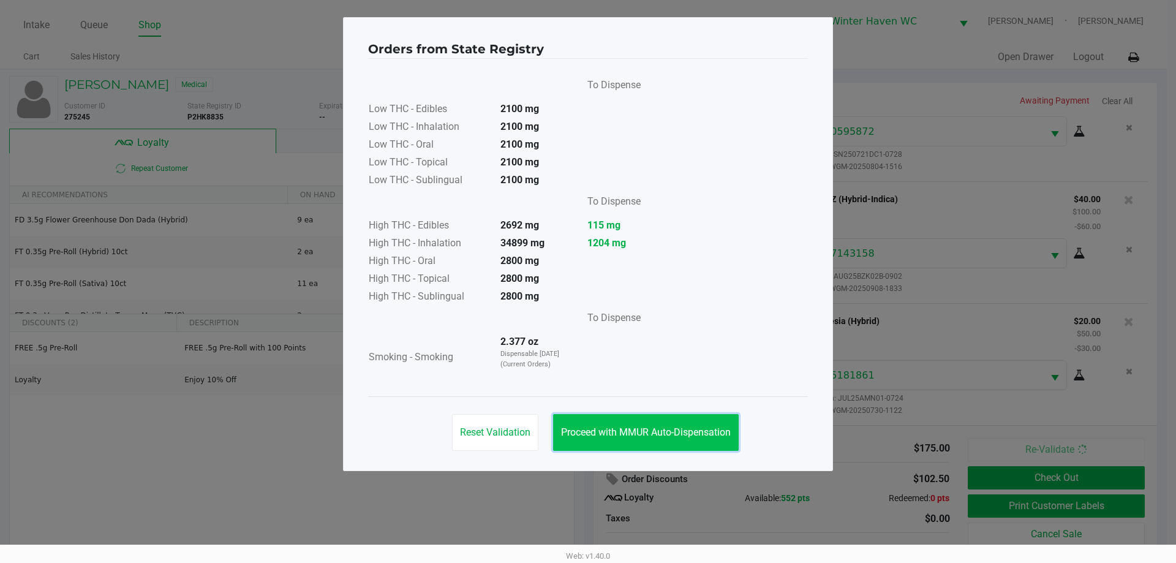
click at [681, 420] on button "Proceed with MMUR Auto-Dispensation" at bounding box center [646, 432] width 186 height 37
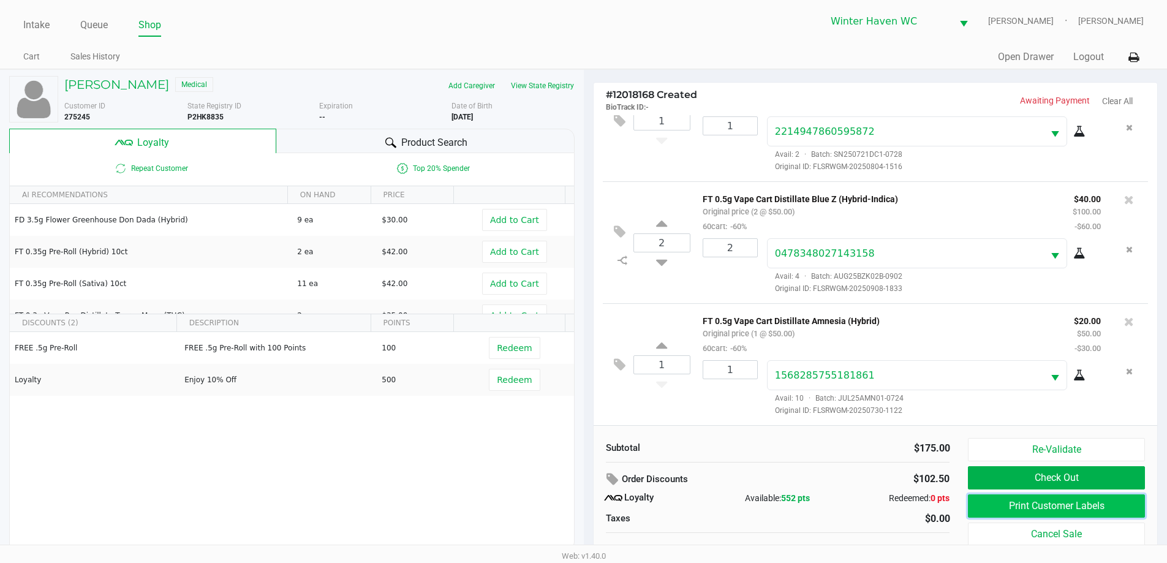
click at [1101, 497] on button "Print Customer Labels" at bounding box center [1056, 505] width 176 height 23
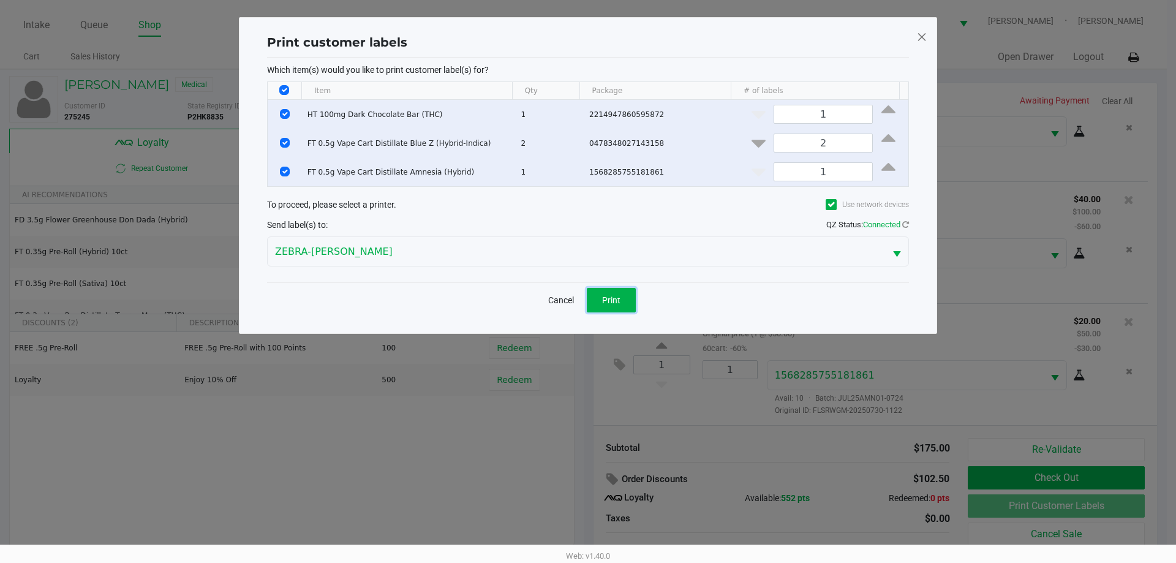
click at [634, 300] on button "Print" at bounding box center [611, 300] width 49 height 25
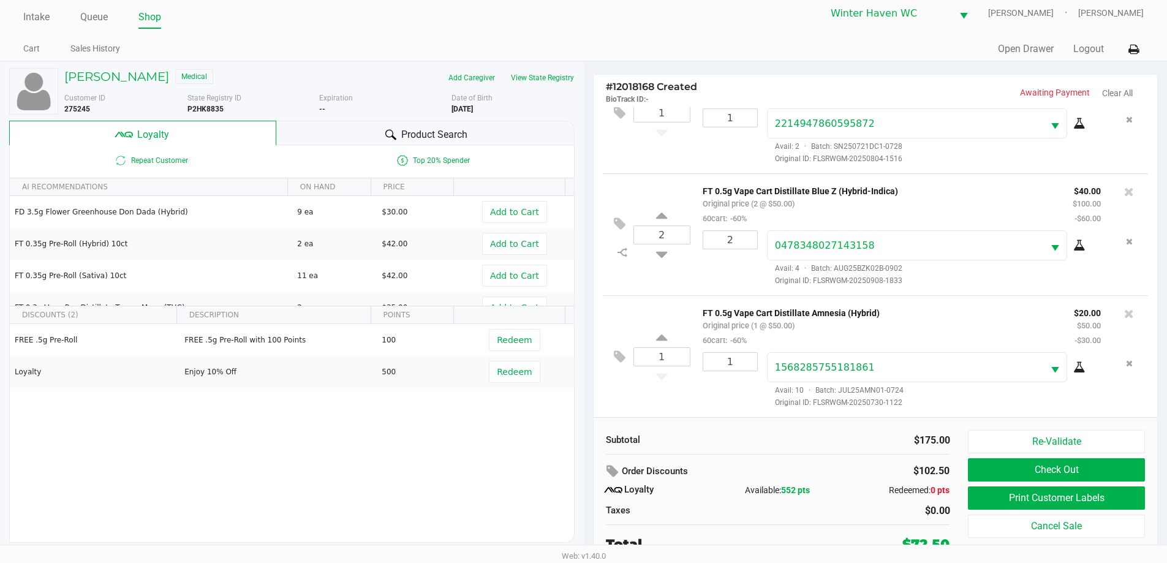
scroll to position [12, 0]
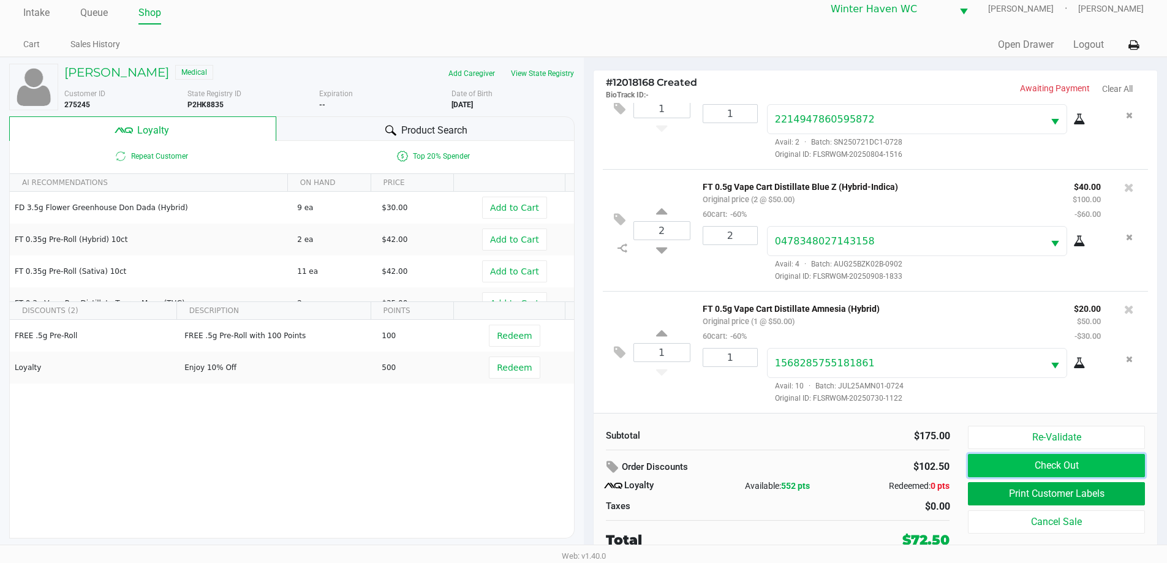
click at [984, 472] on button "Check Out" at bounding box center [1056, 465] width 176 height 23
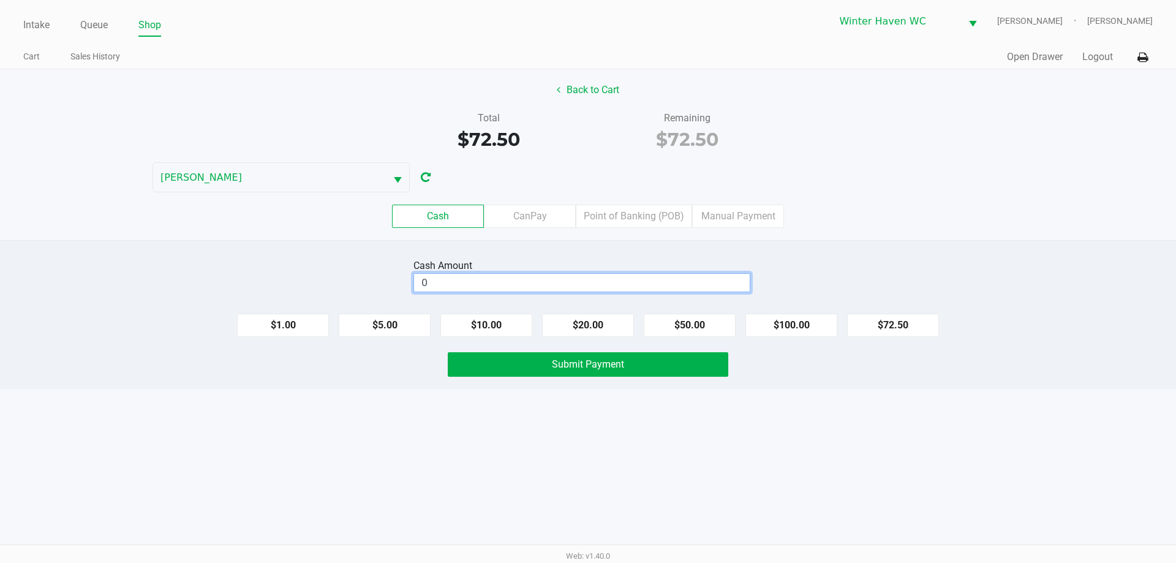
click at [609, 279] on input "0" at bounding box center [582, 283] width 336 height 18
type input "$75.00"
click at [907, 149] on div "Total $72.50 Remaining $72.50" at bounding box center [588, 132] width 1194 height 42
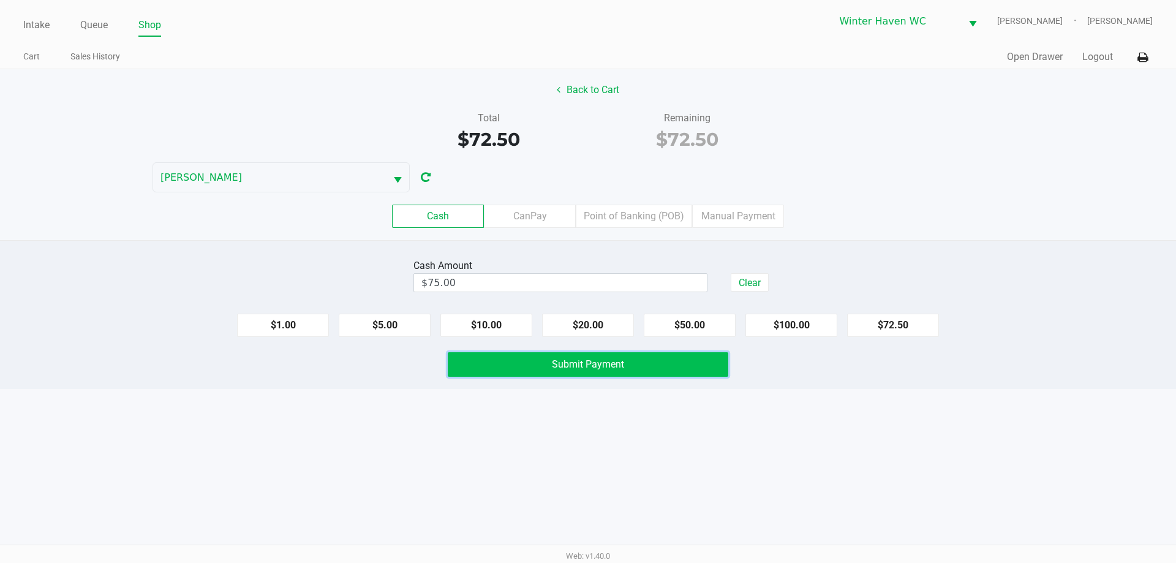
click at [712, 370] on button "Submit Payment" at bounding box center [588, 364] width 281 height 25
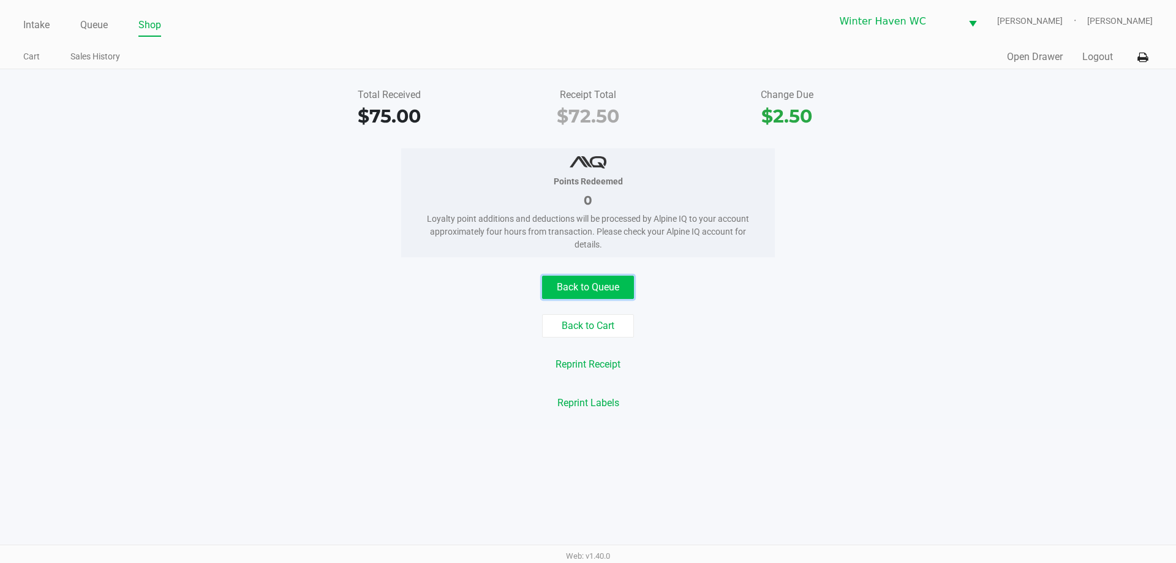
click at [560, 285] on button "Back to Queue" at bounding box center [588, 287] width 92 height 23
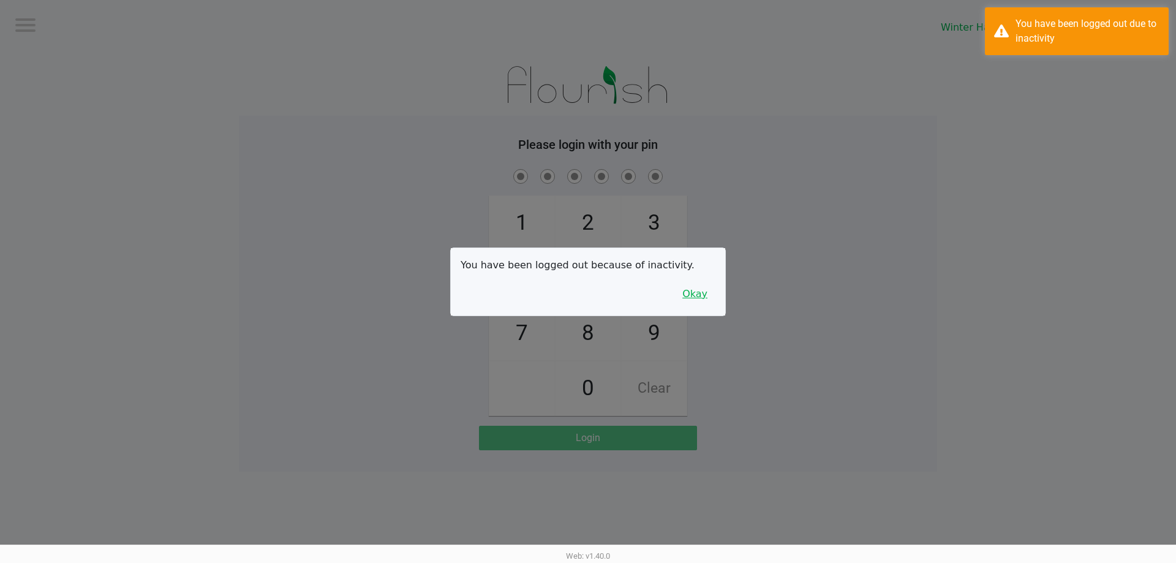
click at [704, 296] on button "Okay" at bounding box center [694, 293] width 41 height 23
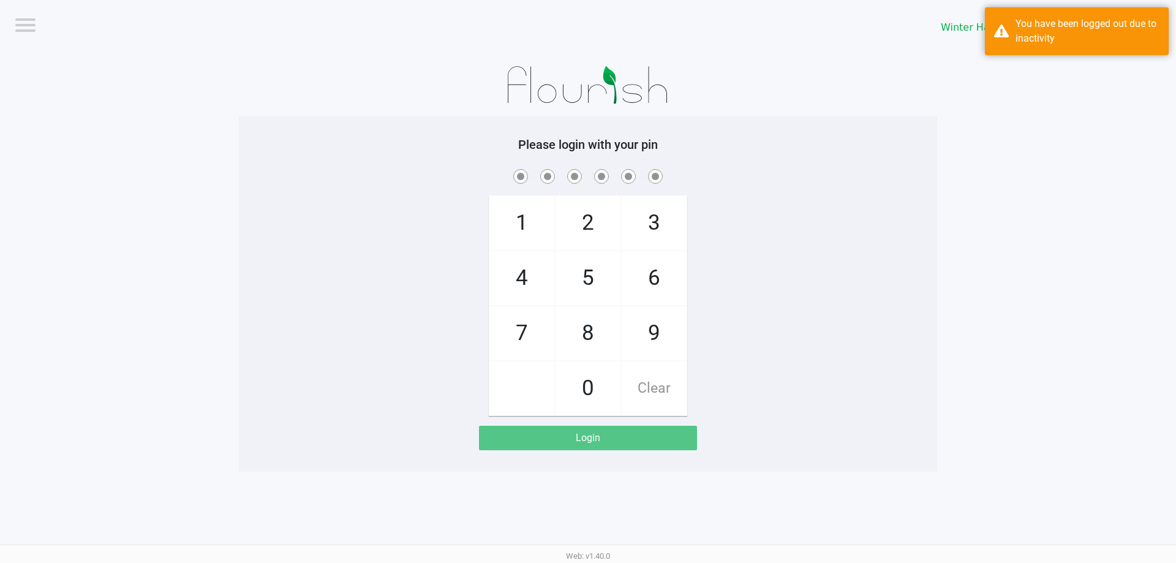
click at [753, 295] on div "1 4 7 2 5 8 0 3 6 9 Clear" at bounding box center [588, 291] width 698 height 249
checkbox input "true"
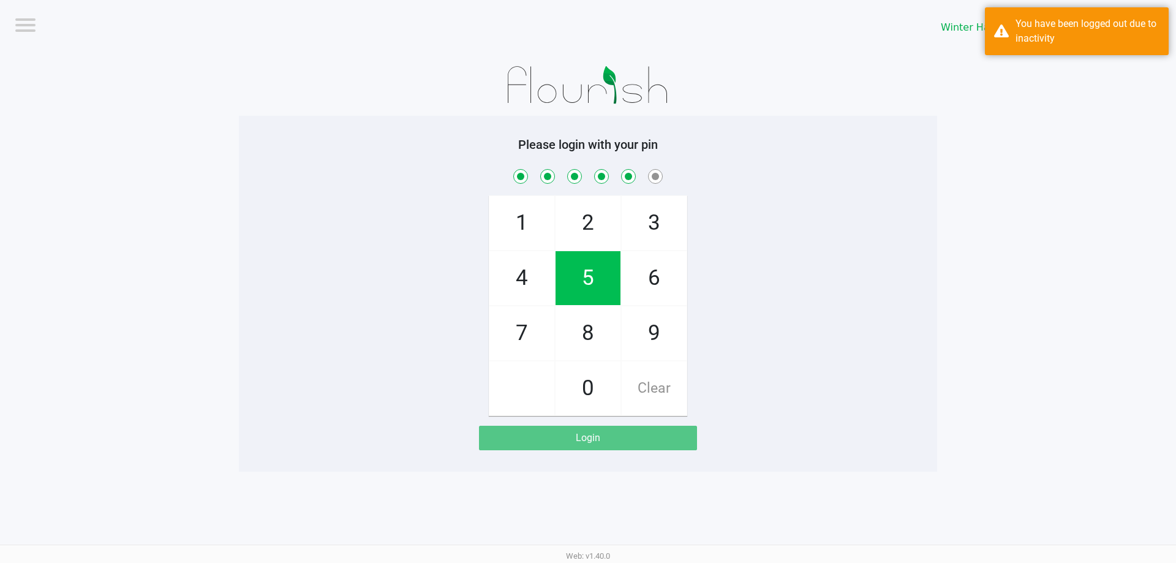
checkbox input "true"
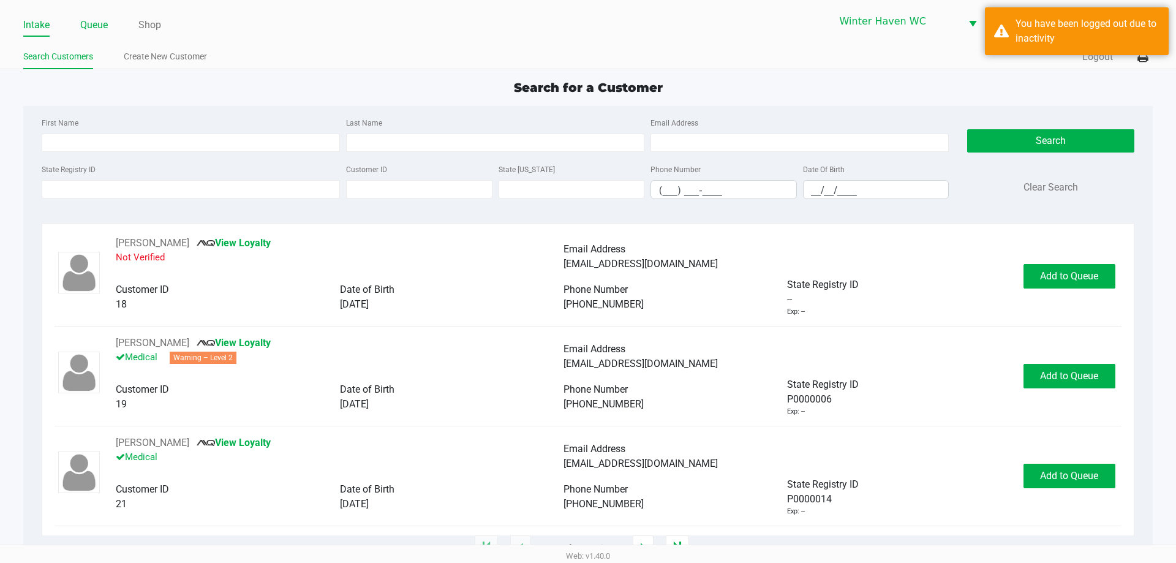
click at [94, 23] on link "Queue" at bounding box center [94, 25] width 28 height 17
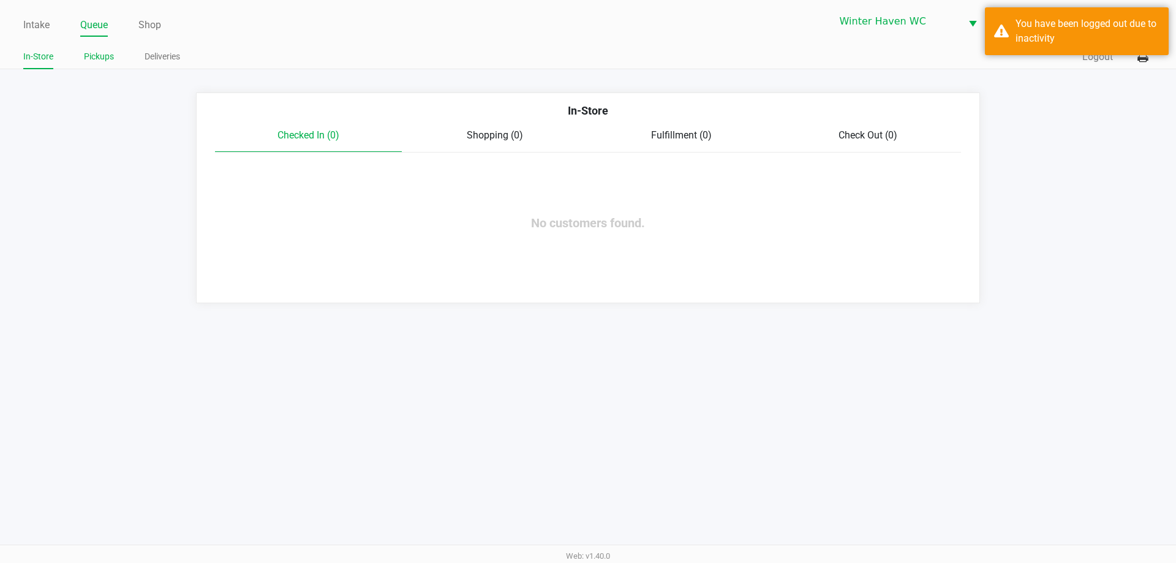
click at [104, 58] on link "Pickups" at bounding box center [99, 56] width 30 height 15
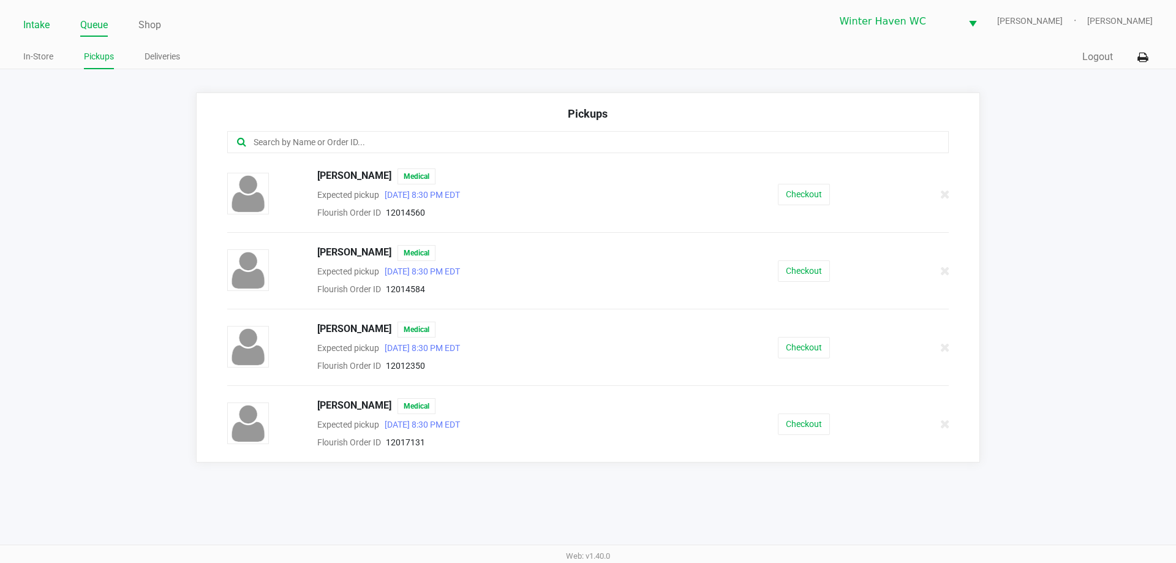
click at [33, 27] on link "Intake" at bounding box center [36, 25] width 26 height 17
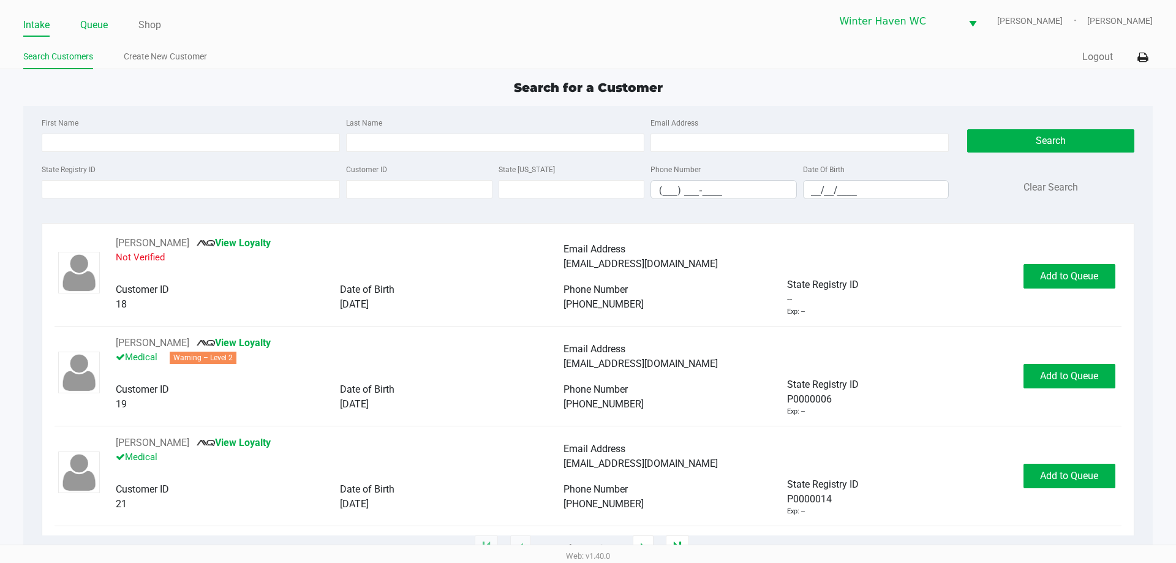
click at [92, 27] on link "Queue" at bounding box center [94, 25] width 28 height 17
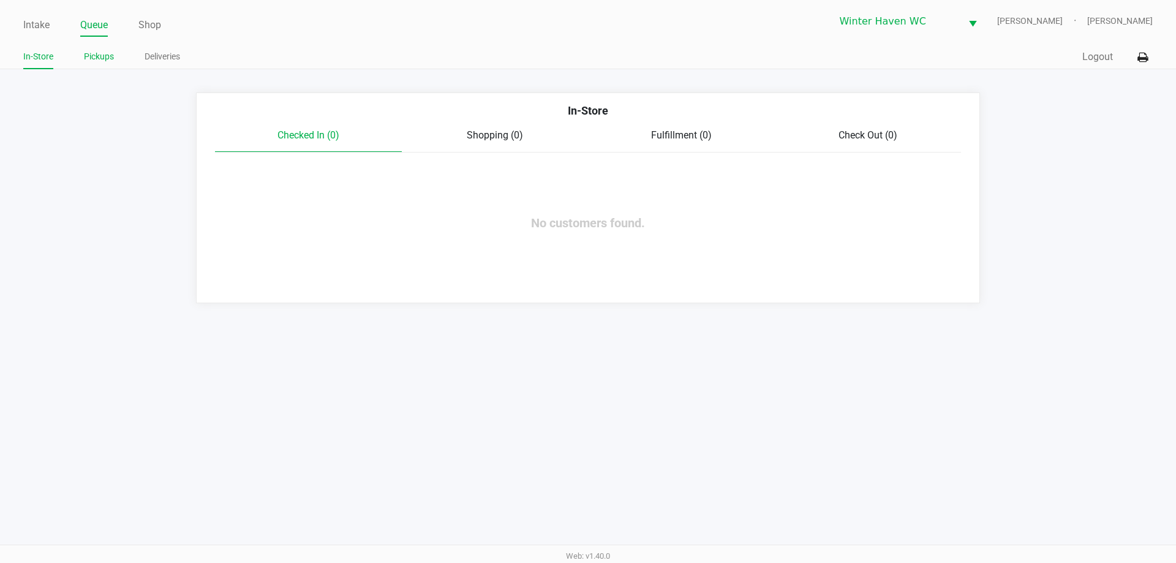
click at [96, 56] on link "Pickups" at bounding box center [99, 56] width 30 height 15
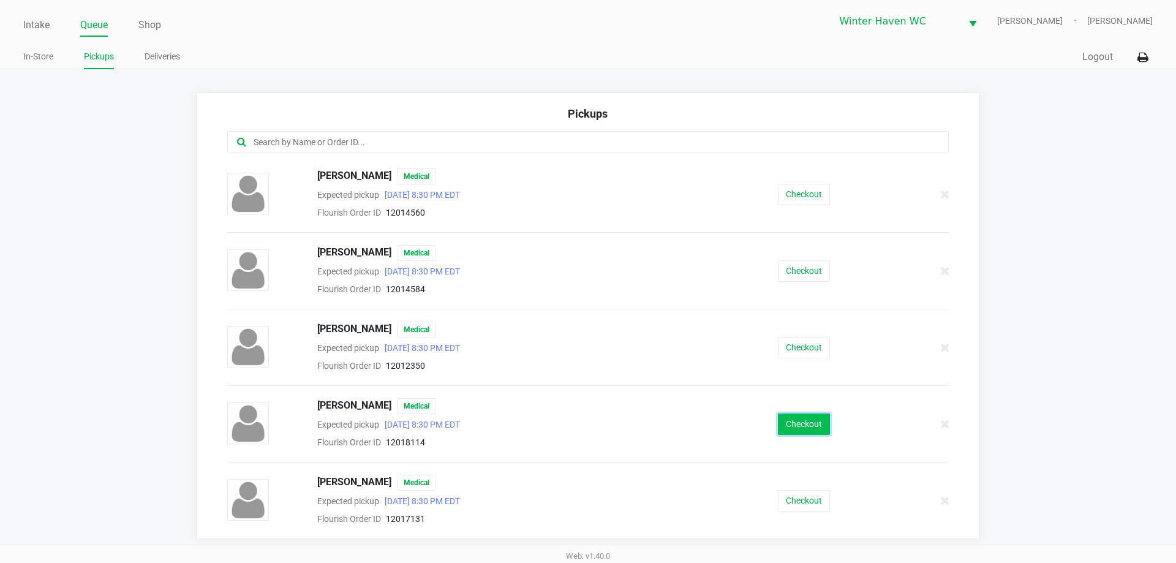
click at [811, 423] on button "Checkout" at bounding box center [804, 423] width 52 height 21
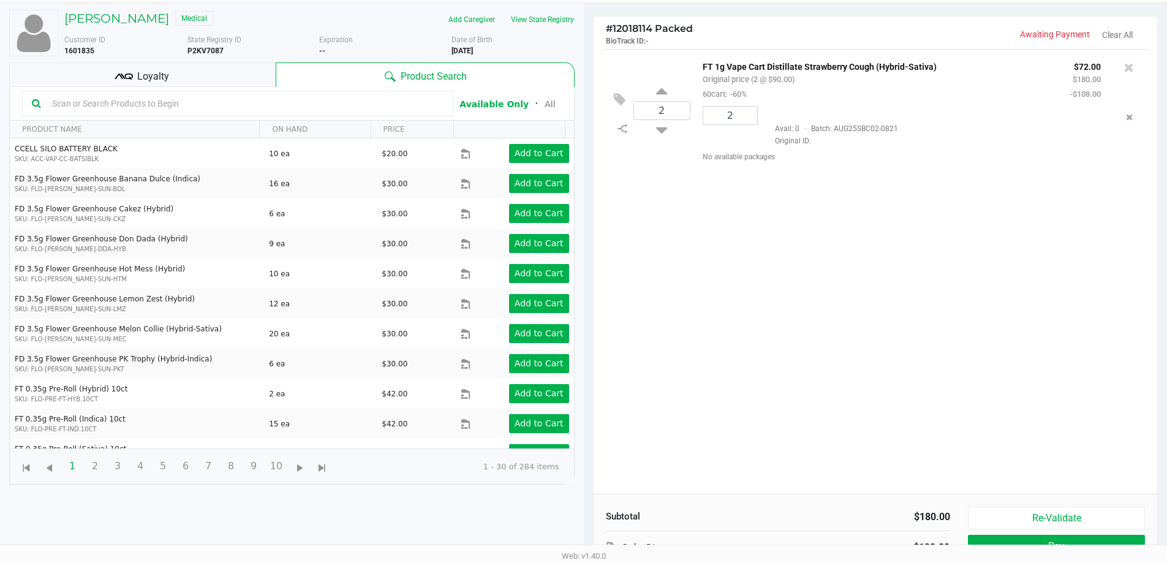
scroll to position [132, 0]
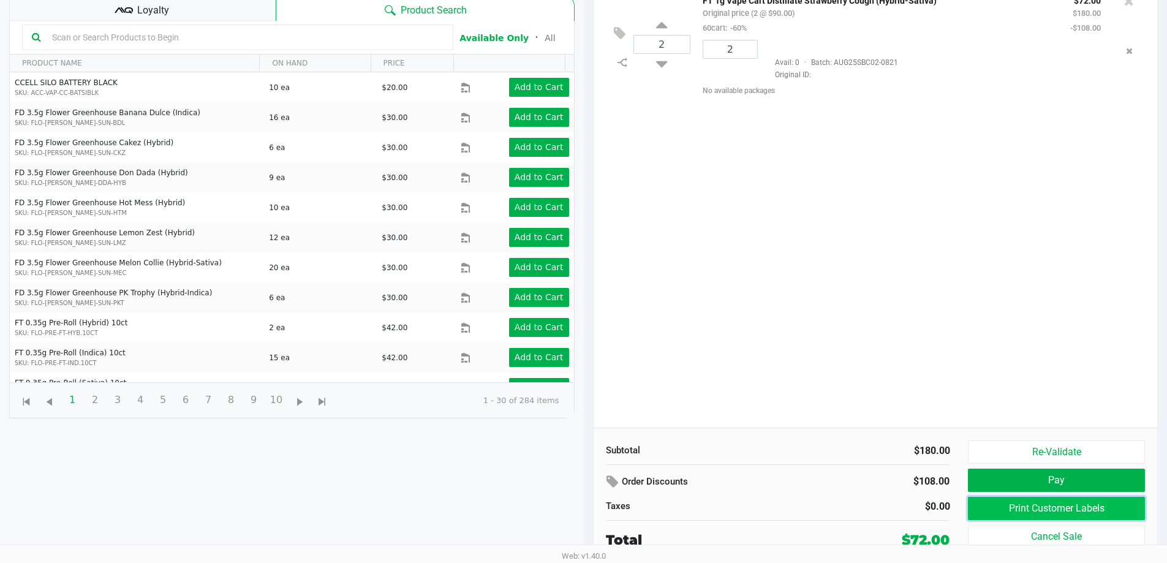
click at [1087, 502] on button "Print Customer Labels" at bounding box center [1056, 508] width 176 height 23
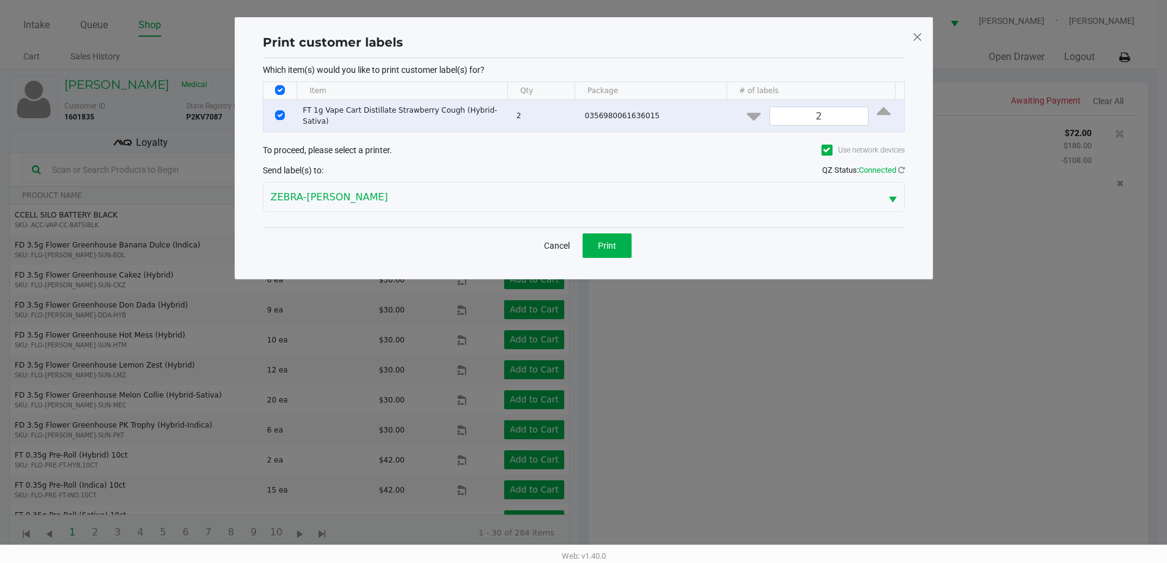
scroll to position [0, 0]
click at [617, 235] on button "Print" at bounding box center [611, 245] width 49 height 25
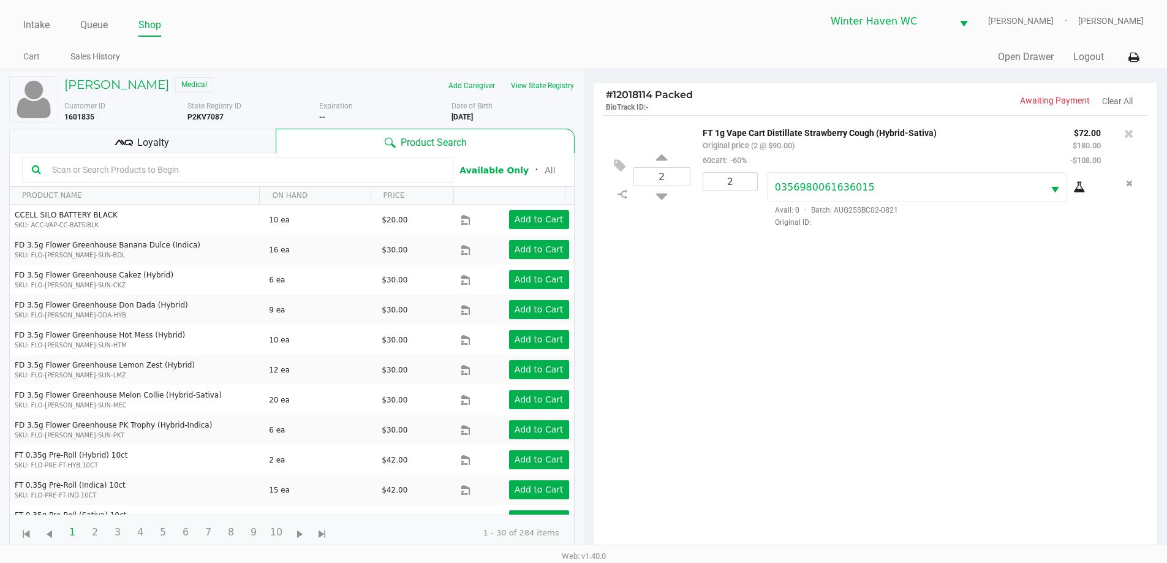
click at [221, 143] on div "Loyalty" at bounding box center [142, 141] width 266 height 25
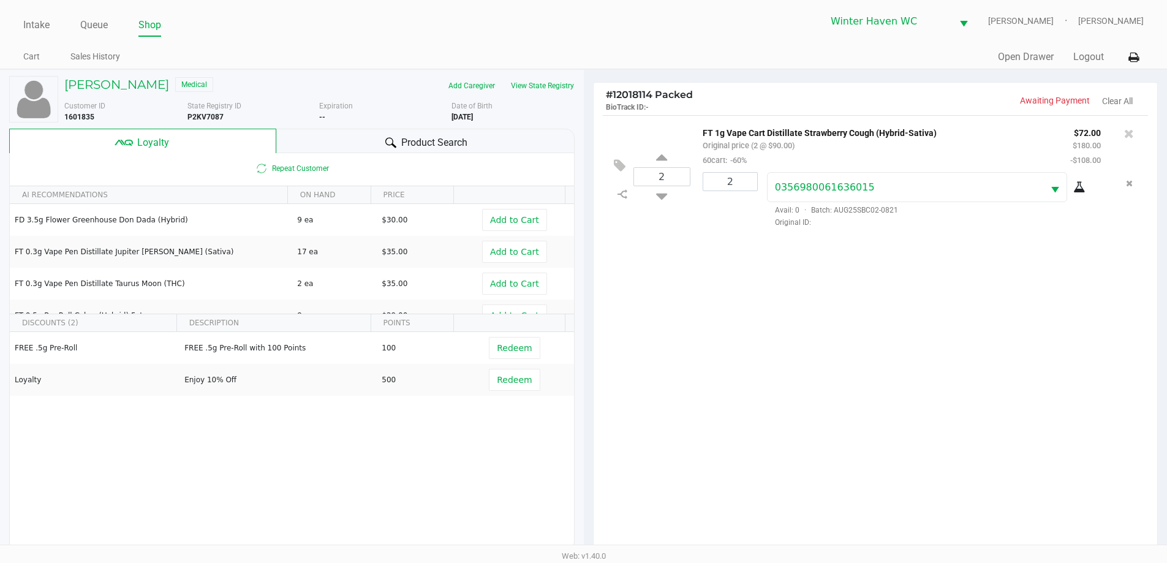
scroll to position [147, 0]
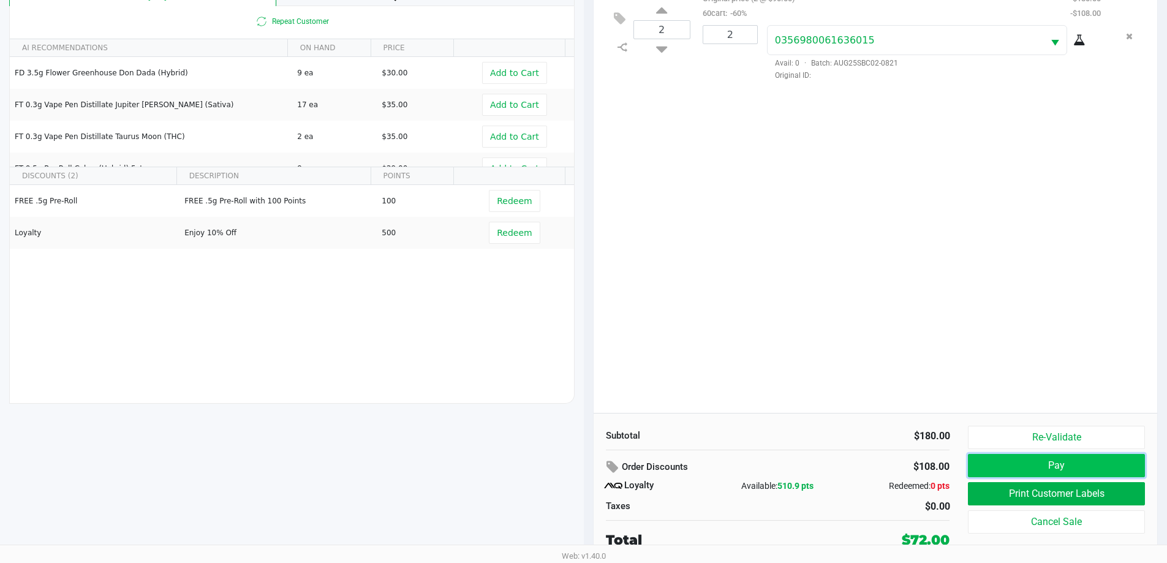
click at [1043, 462] on button "Pay" at bounding box center [1056, 465] width 176 height 23
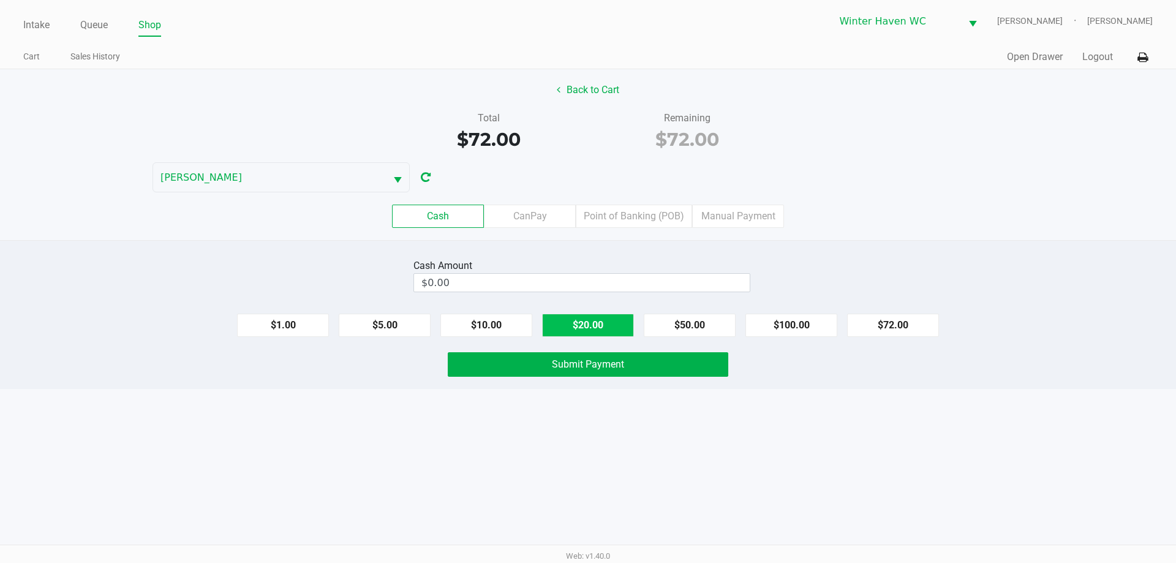
click at [598, 333] on button "$20.00" at bounding box center [588, 325] width 92 height 23
type input "$80.00"
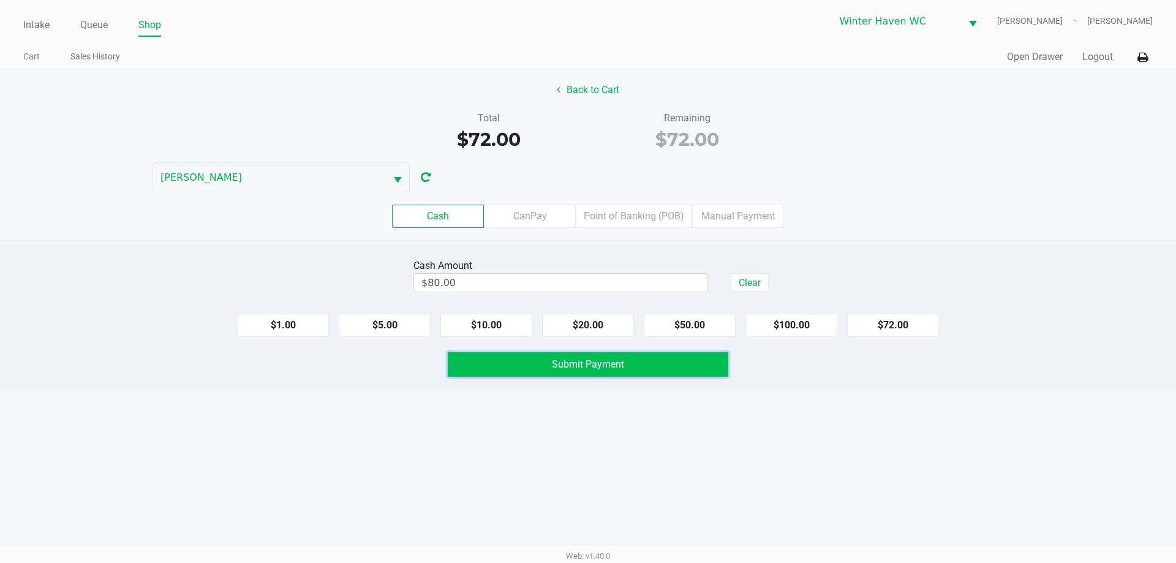
click at [581, 363] on span "Submit Payment" at bounding box center [588, 364] width 72 height 12
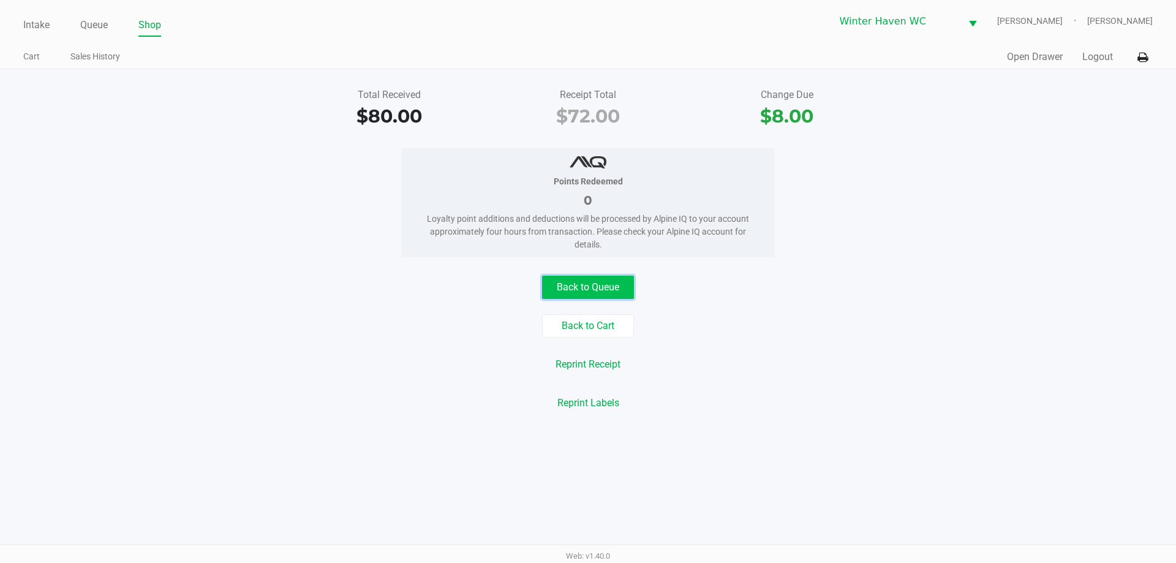
click at [621, 282] on button "Back to Queue" at bounding box center [588, 287] width 92 height 23
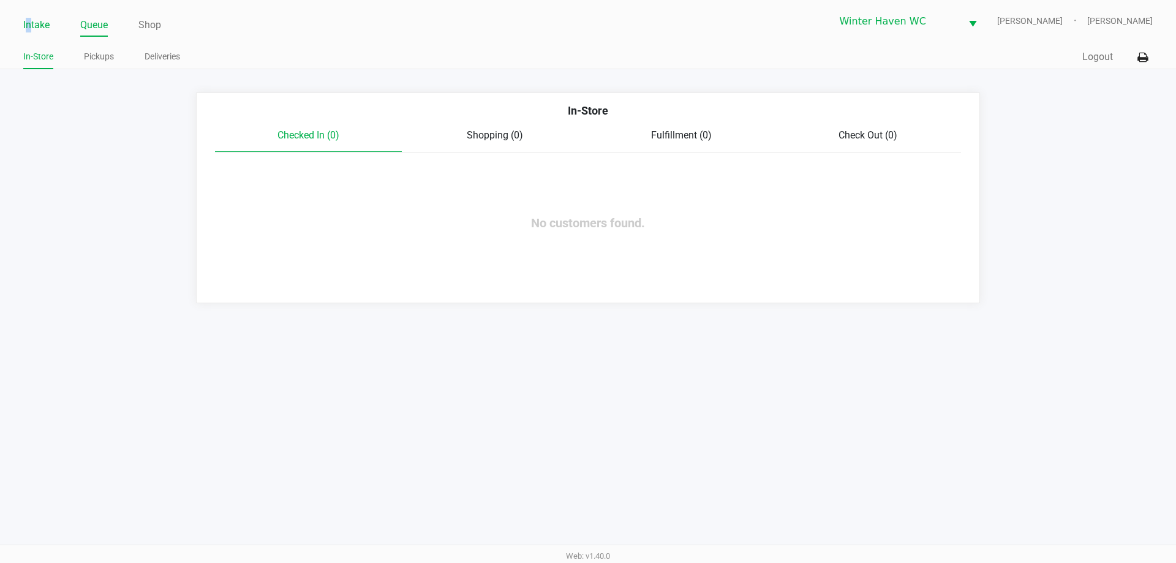
click at [31, 28] on link "Intake" at bounding box center [36, 25] width 26 height 17
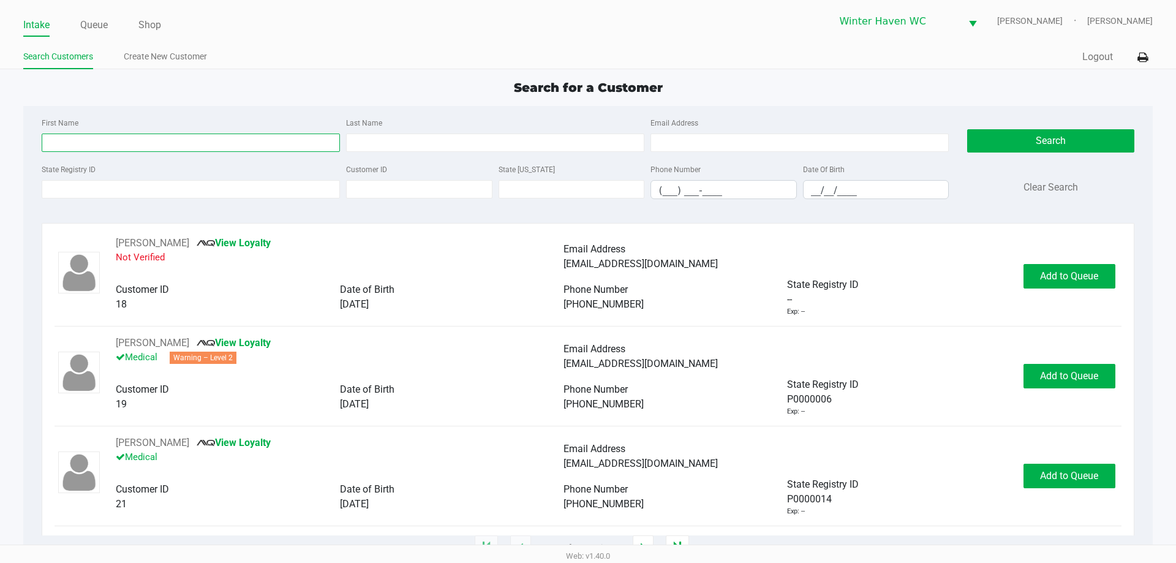
click at [247, 148] on input "First Name" at bounding box center [191, 143] width 298 height 18
type input "cory"
click at [405, 145] on input "Last Name" at bounding box center [495, 143] width 298 height 18
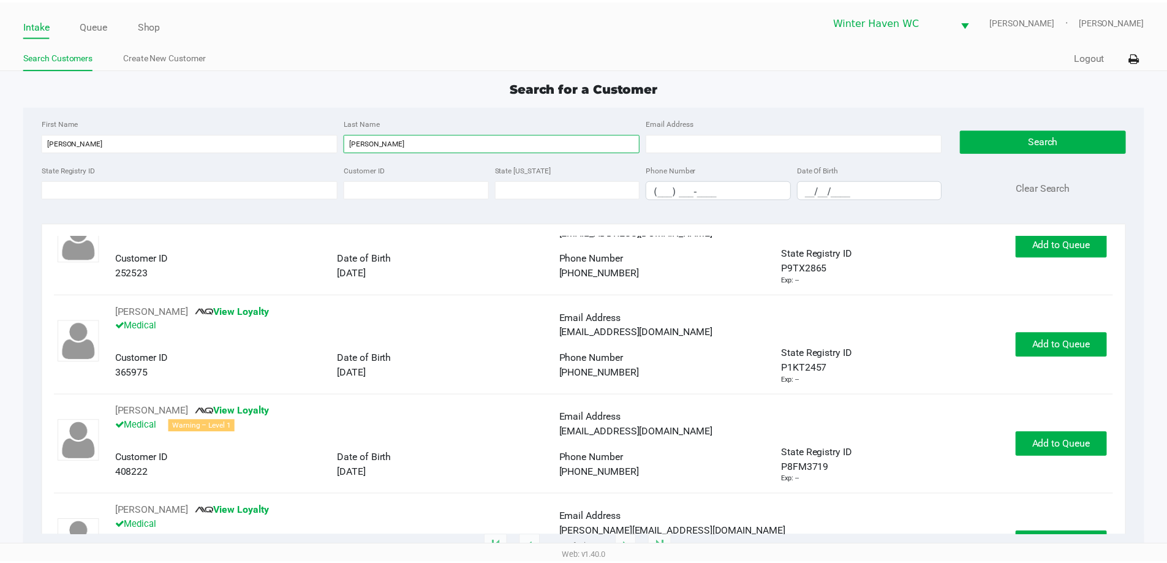
scroll to position [61, 0]
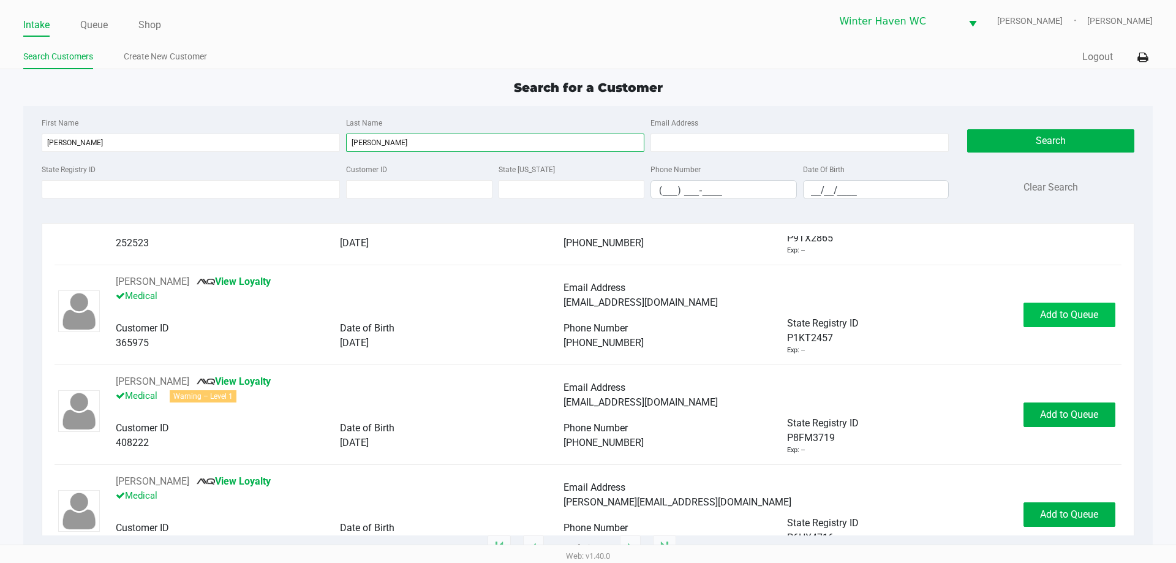
type input "ollins"
click at [1057, 320] on span "Add to Queue" at bounding box center [1069, 315] width 58 height 12
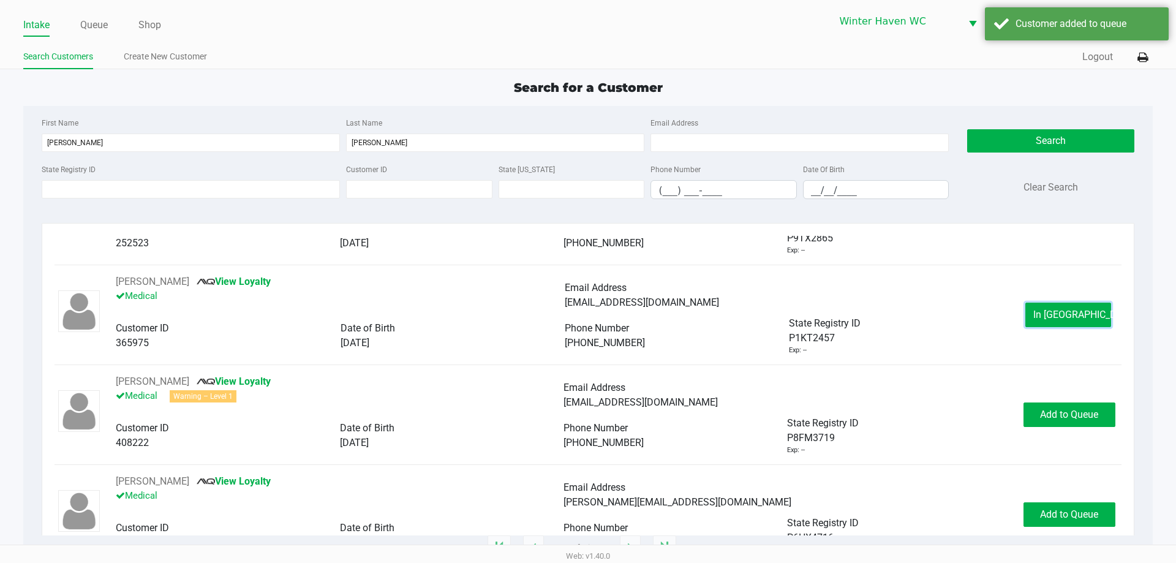
click at [1057, 320] on span "In Queue" at bounding box center [1084, 315] width 103 height 12
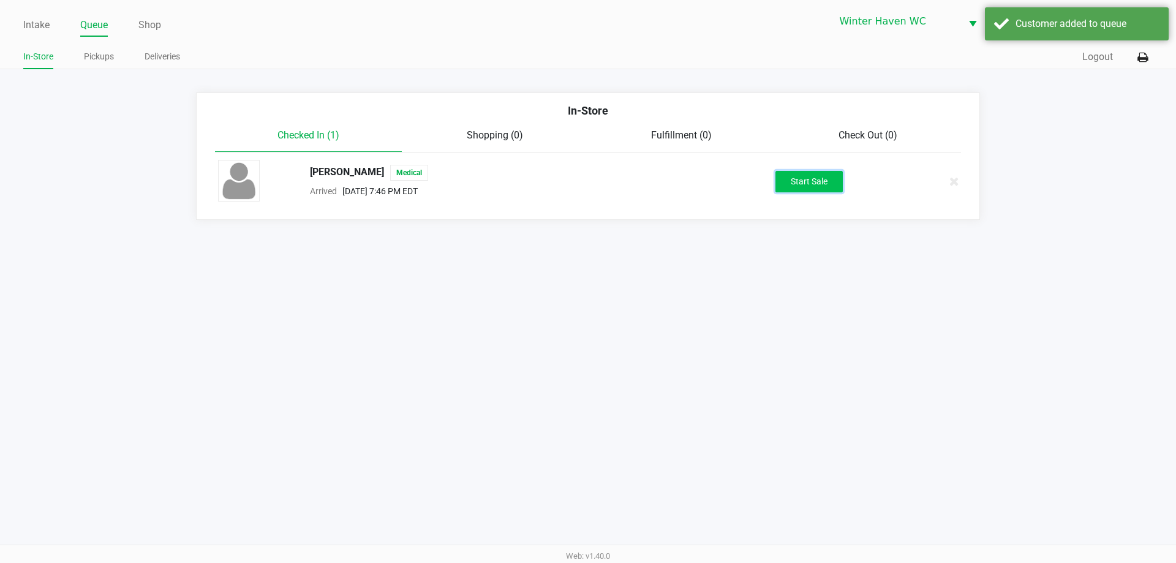
click at [817, 181] on button "Start Sale" at bounding box center [808, 181] width 67 height 21
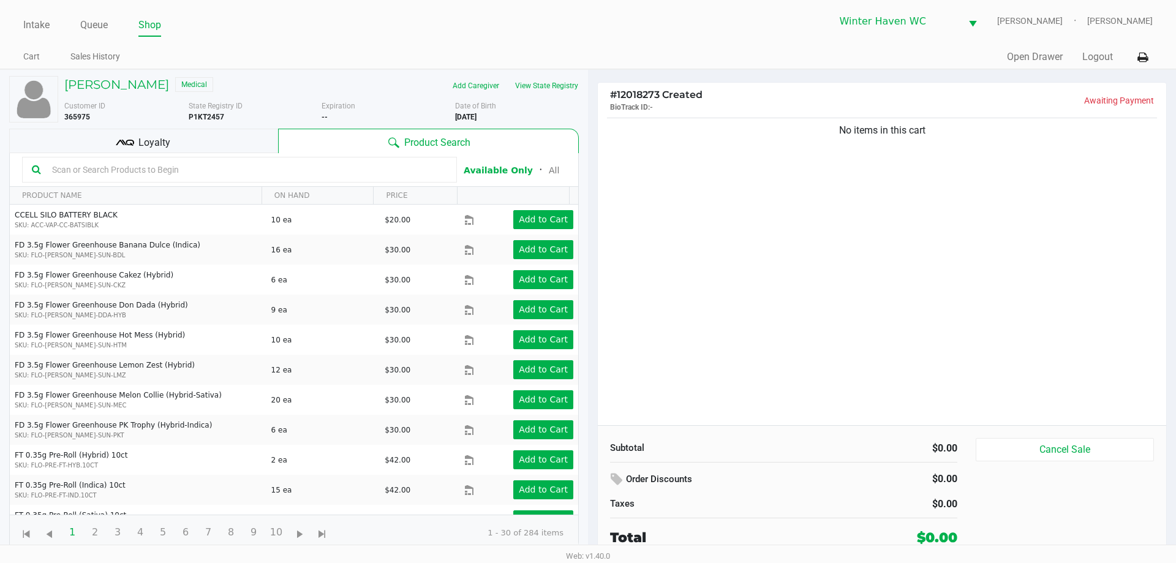
click at [192, 173] on input "text" at bounding box center [247, 169] width 400 height 18
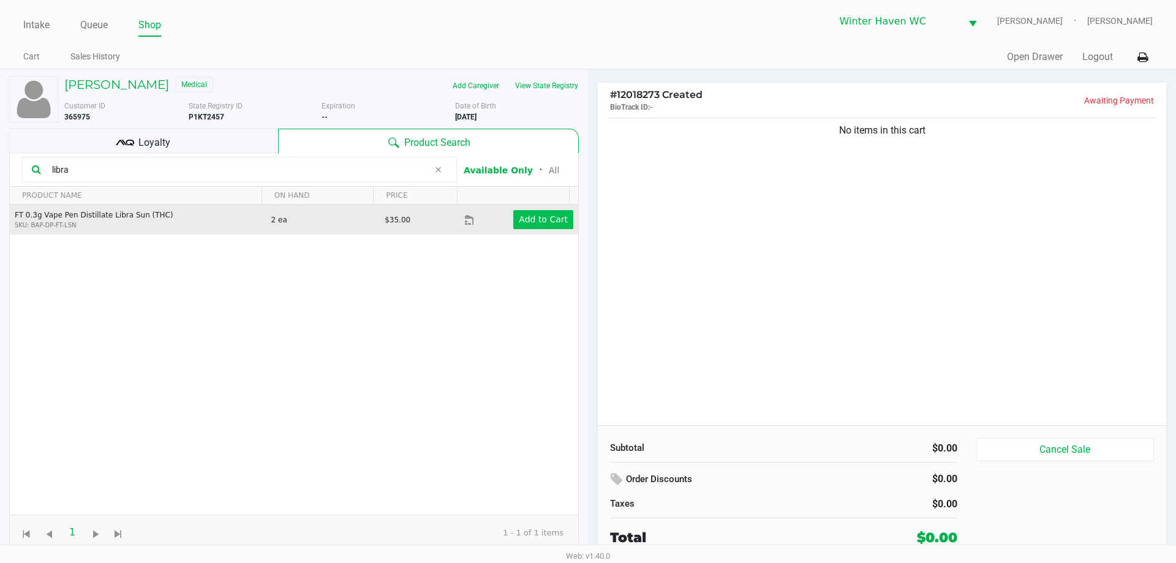
type input "libra"
click at [519, 215] on app-button-loader "Add to Cart" at bounding box center [543, 219] width 49 height 10
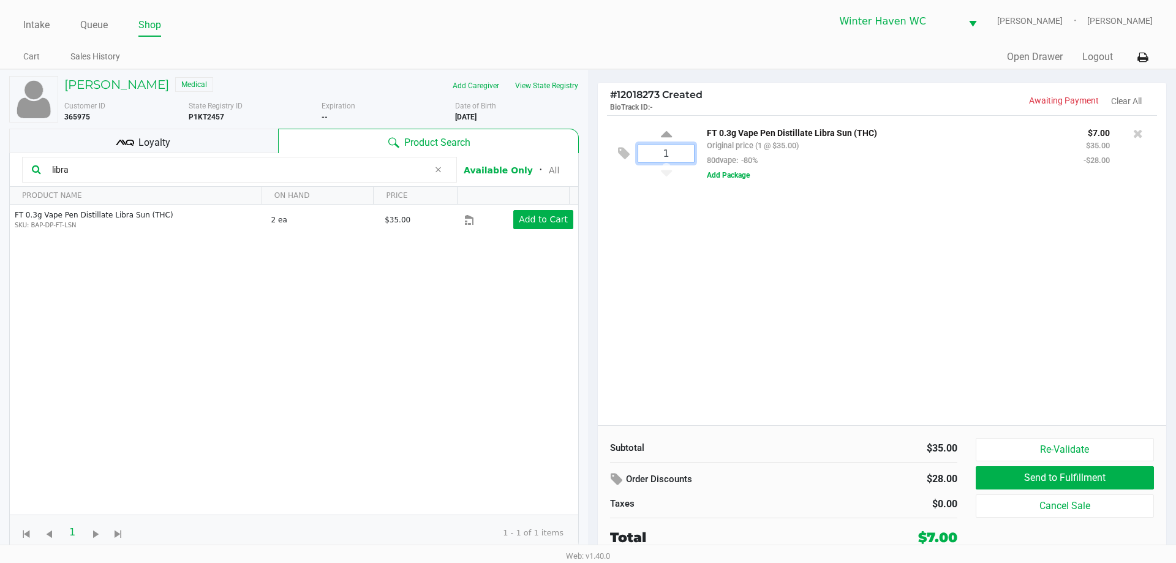
click at [673, 157] on input "1" at bounding box center [666, 154] width 56 height 18
type input "2"
click at [696, 197] on div "Loading CORY OLLINS Medical Add Caregiver View State Registry Customer ID 36597…" at bounding box center [588, 314] width 1176 height 491
click at [219, 170] on input "libra" at bounding box center [238, 169] width 382 height 18
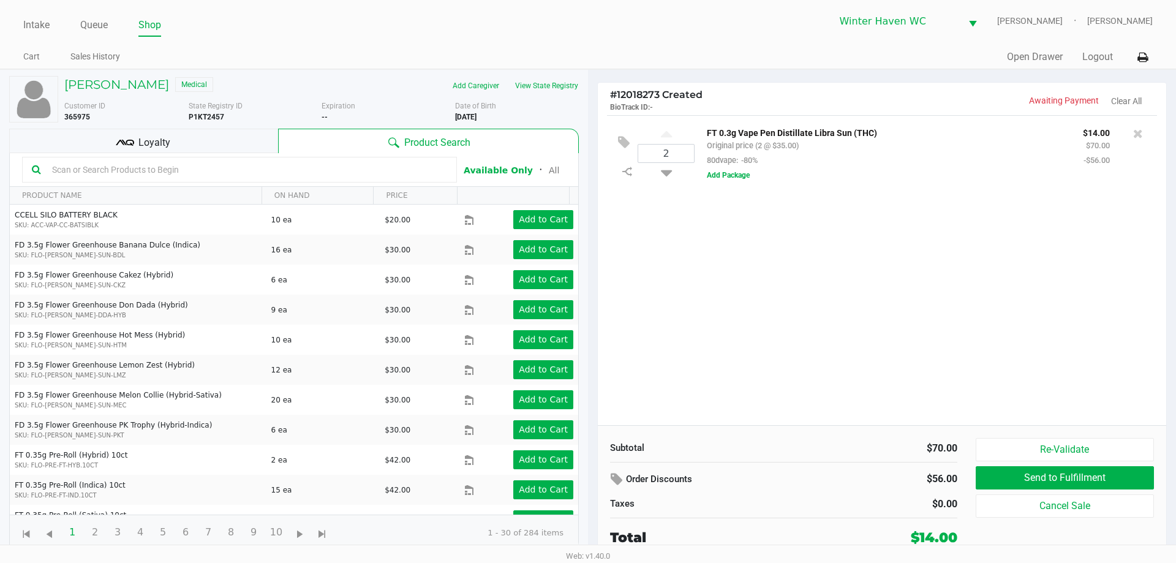
click at [219, 170] on input "text" at bounding box center [247, 169] width 400 height 18
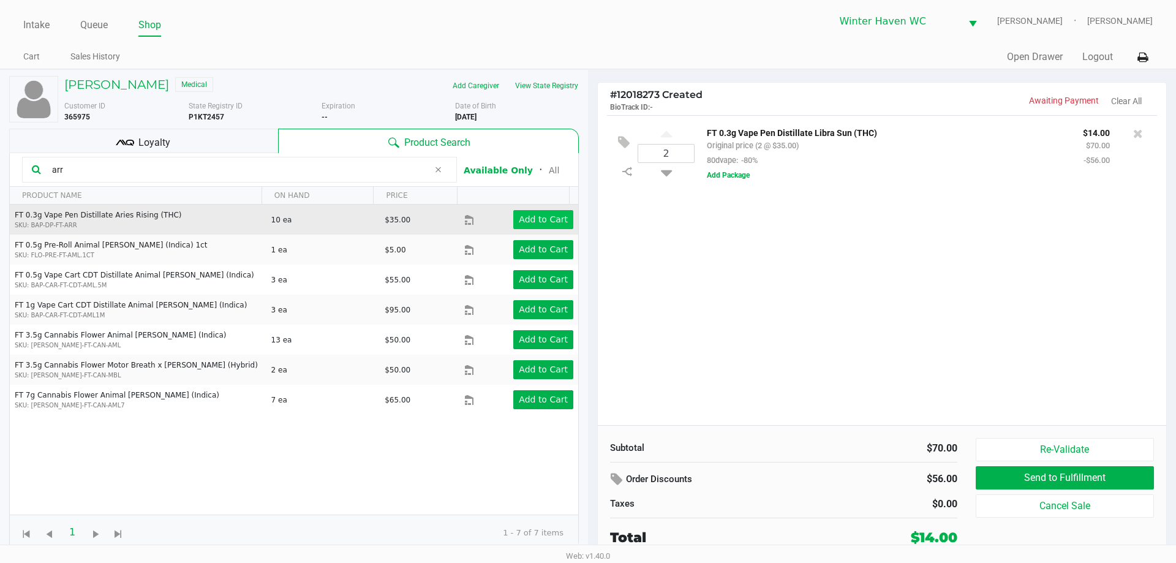
type input "arr"
click at [548, 219] on app-button-loader "Add to Cart" at bounding box center [543, 219] width 49 height 10
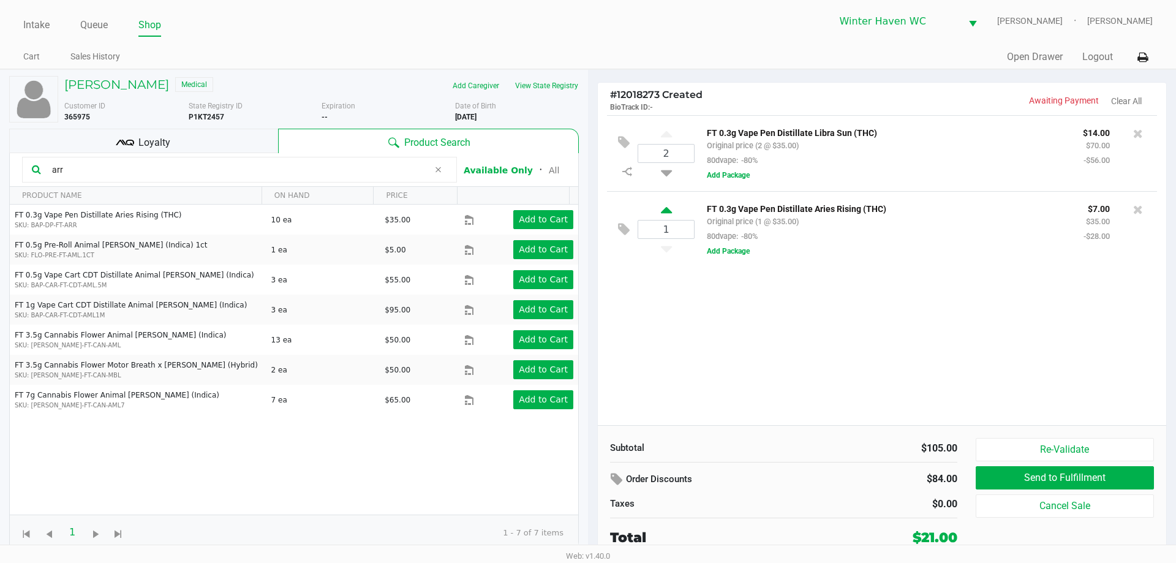
click at [669, 209] on icon at bounding box center [666, 212] width 11 height 15
type input "2"
click at [368, 176] on input "arr" at bounding box center [238, 169] width 382 height 18
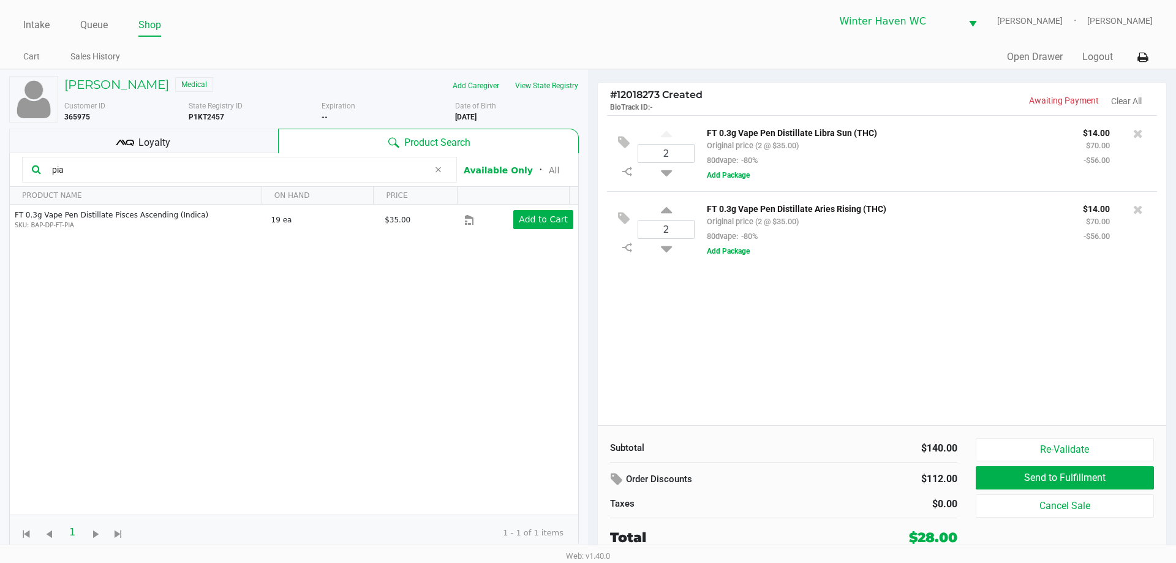
type input "pia"
click at [151, 148] on span "Loyalty" at bounding box center [154, 142] width 32 height 15
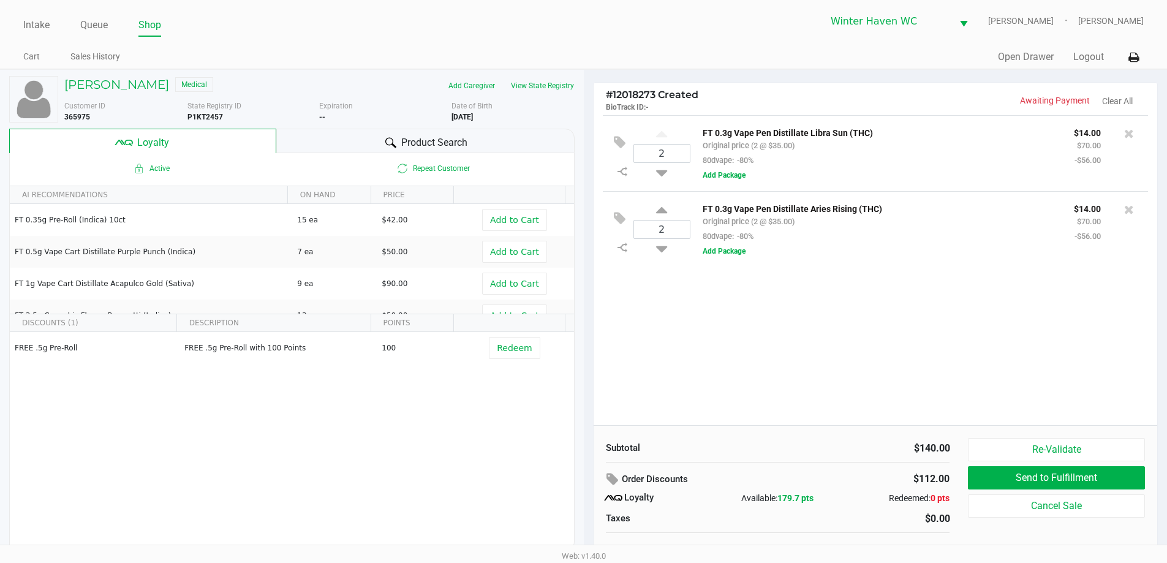
click at [430, 140] on span "Product Search" at bounding box center [434, 142] width 66 height 15
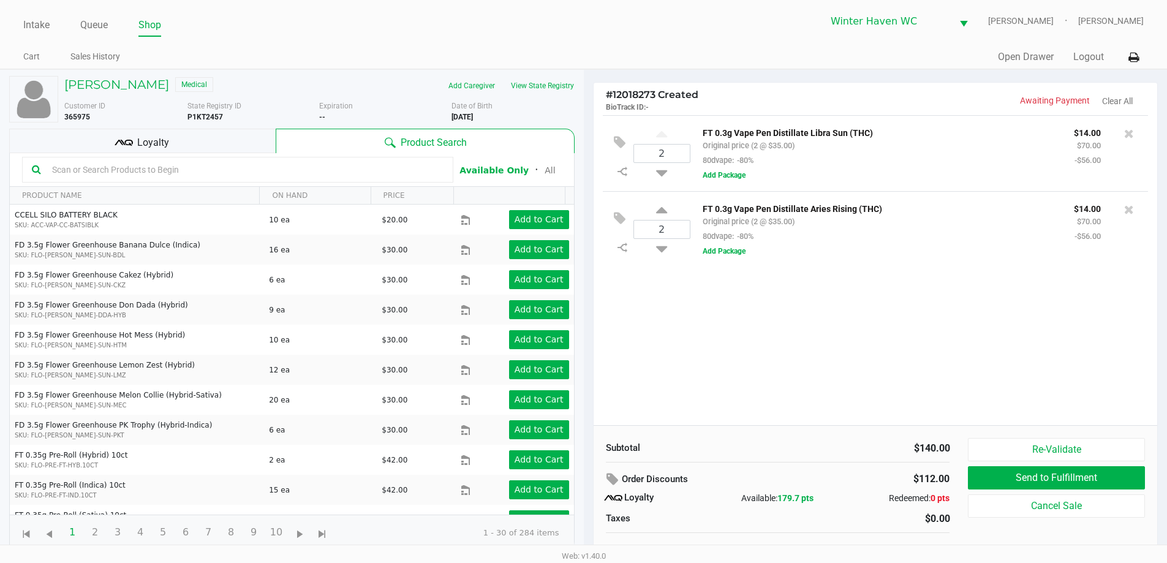
click at [828, 383] on div "2 FT 0.3g Vape Pen Distillate Libra Sun (THC) Original price (2 @ $35.00) 80dva…" at bounding box center [876, 270] width 564 height 310
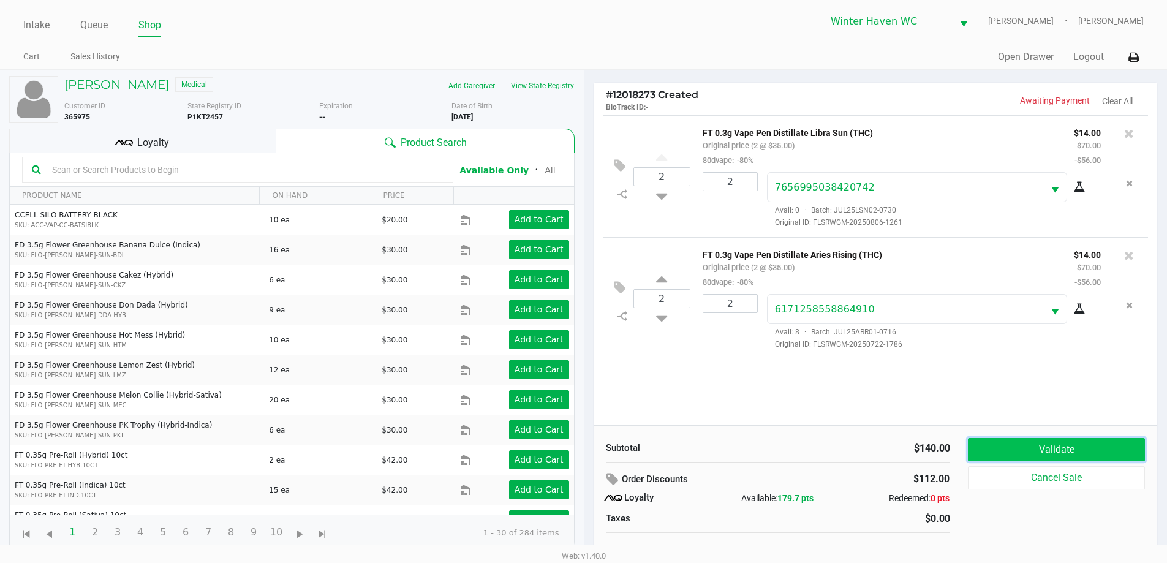
click at [1039, 439] on button "Validate" at bounding box center [1056, 449] width 176 height 23
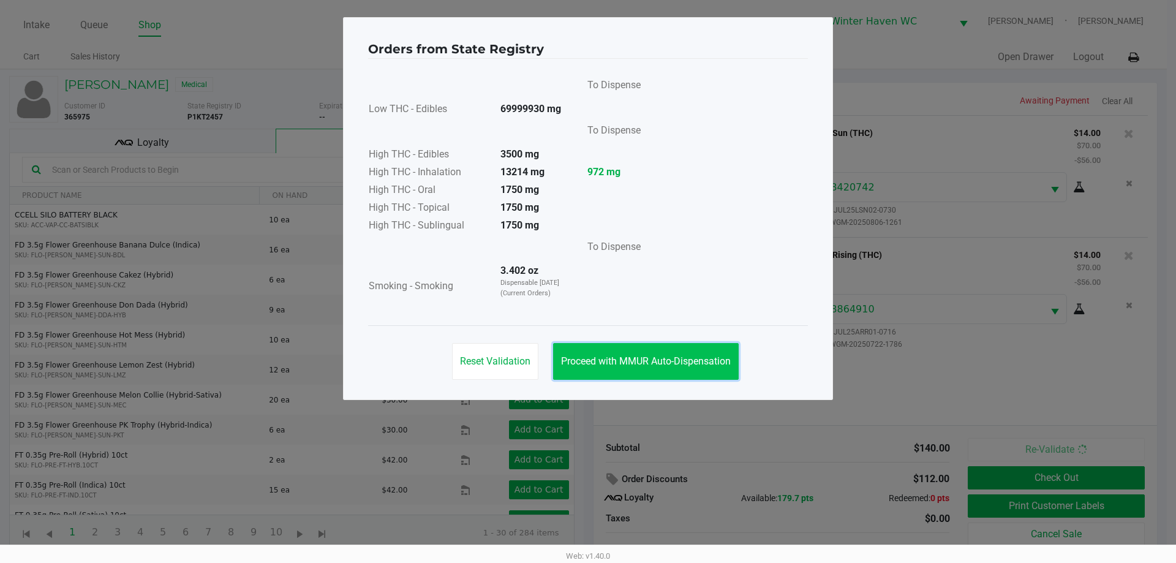
click at [693, 369] on button "Proceed with MMUR Auto-Dispensation" at bounding box center [646, 361] width 186 height 37
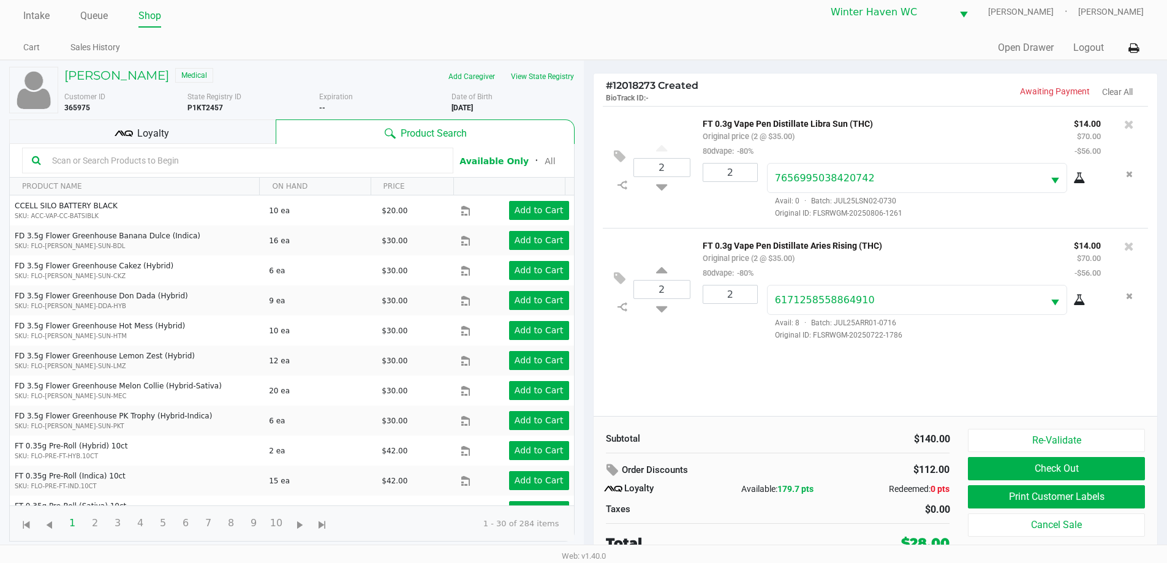
scroll to position [12, 0]
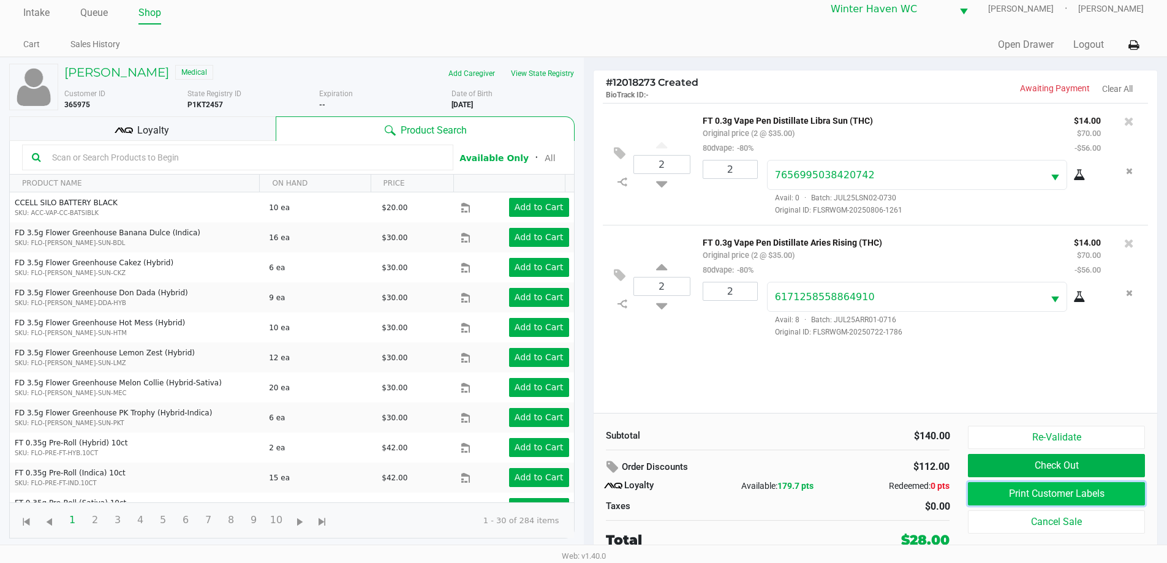
click at [1062, 494] on button "Print Customer Labels" at bounding box center [1056, 493] width 176 height 23
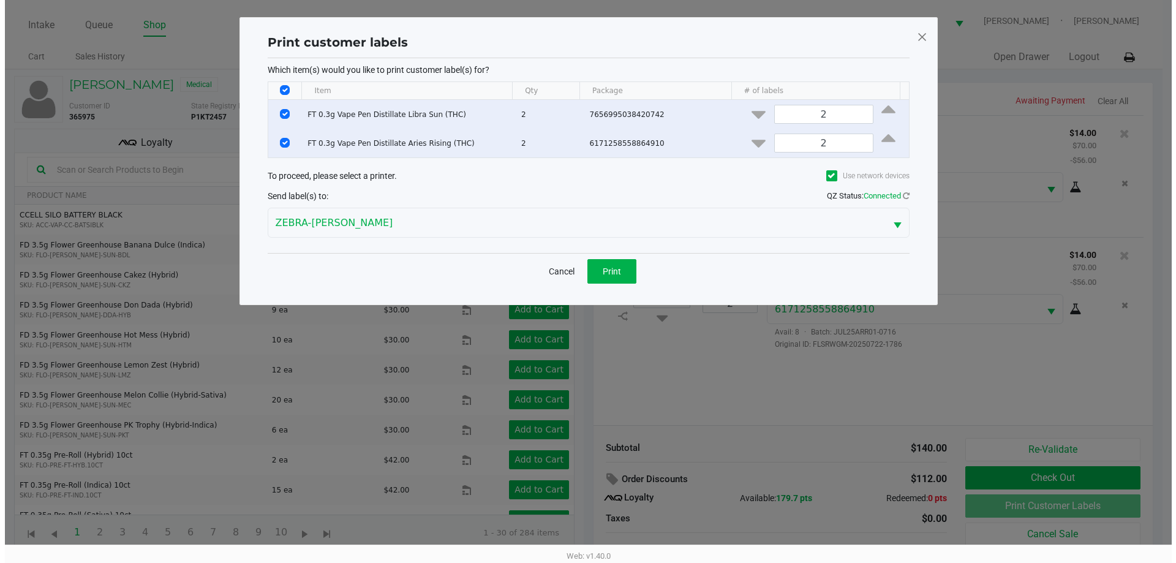
scroll to position [0, 0]
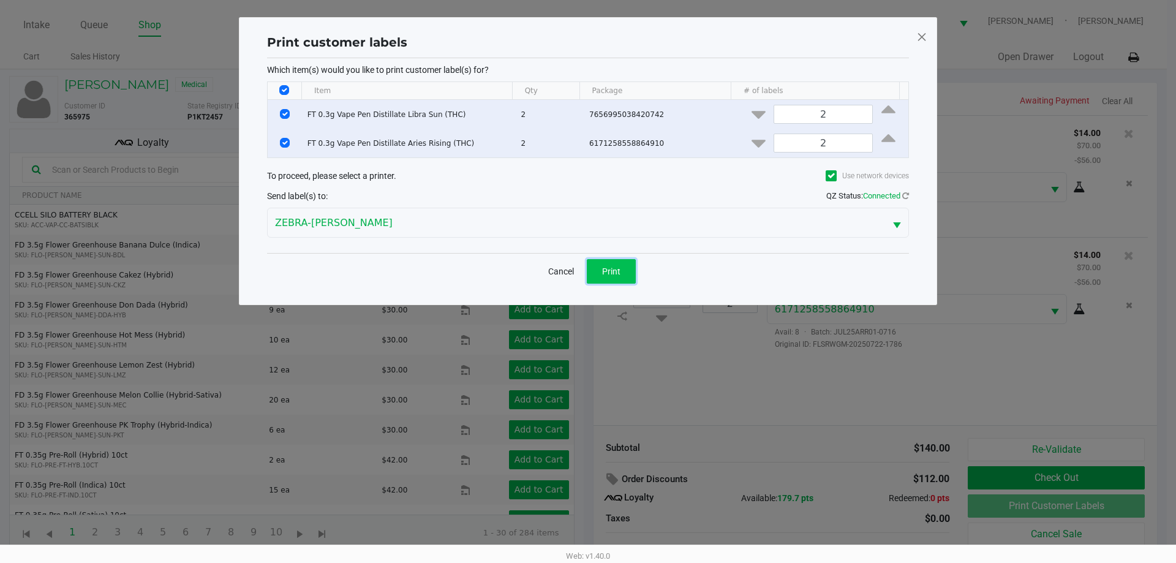
click at [615, 273] on span "Print" at bounding box center [611, 271] width 18 height 10
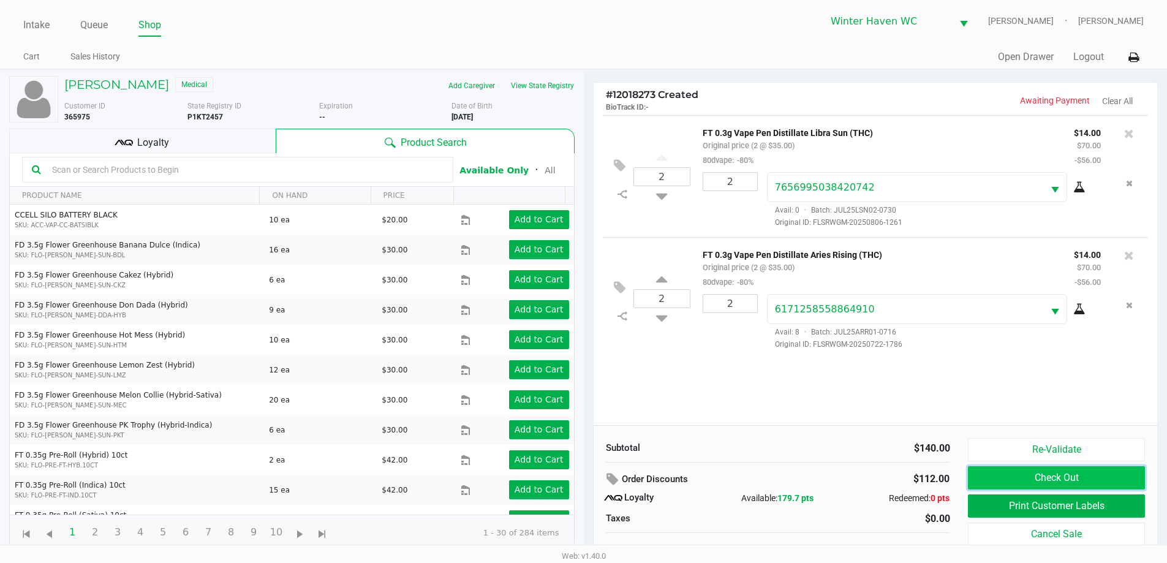
click at [1114, 477] on button "Check Out" at bounding box center [1056, 477] width 176 height 23
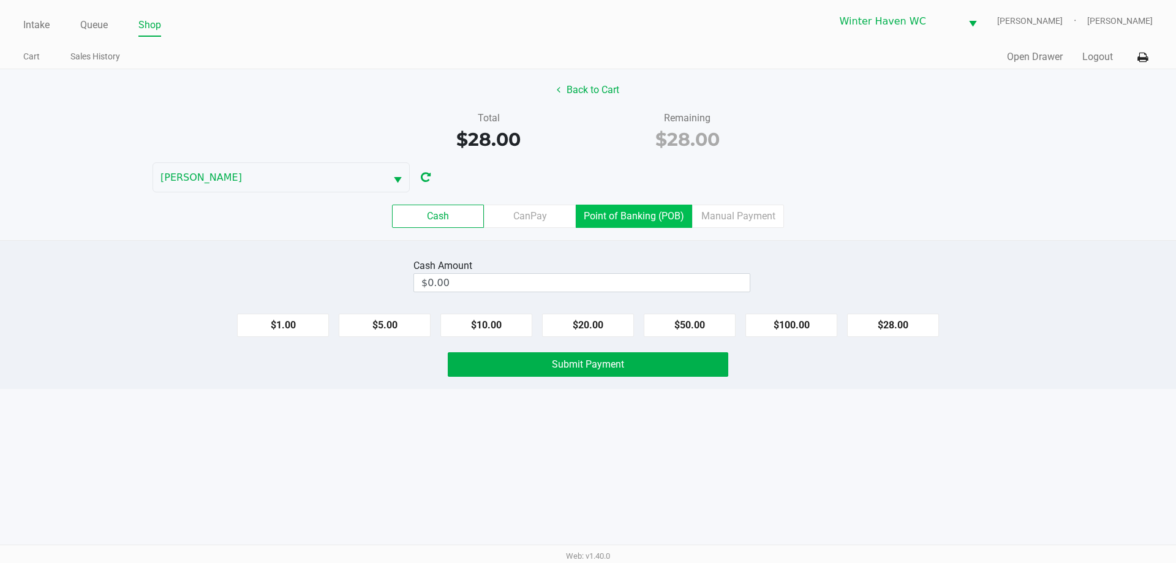
click at [639, 217] on label "Point of Banking (POB)" at bounding box center [634, 216] width 116 height 23
click at [0, 0] on 7 "Point of Banking (POB)" at bounding box center [0, 0] width 0 height 0
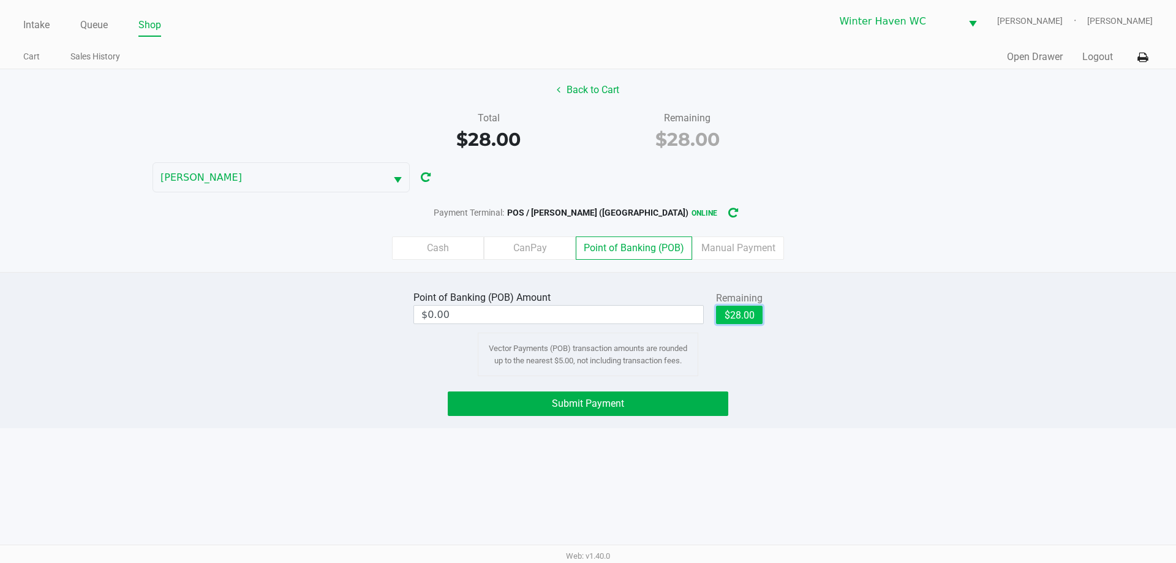
click at [746, 311] on button "$28.00" at bounding box center [739, 315] width 47 height 18
type input "$28.00"
click at [647, 404] on button "Submit Payment" at bounding box center [588, 403] width 281 height 25
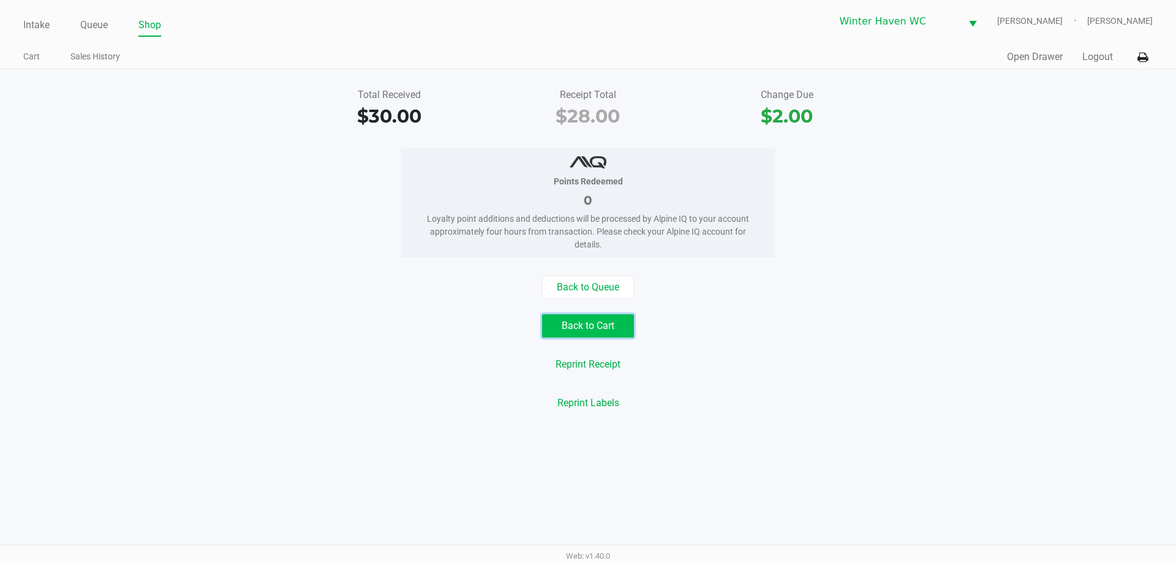
click at [608, 321] on button "Back to Cart" at bounding box center [588, 325] width 92 height 23
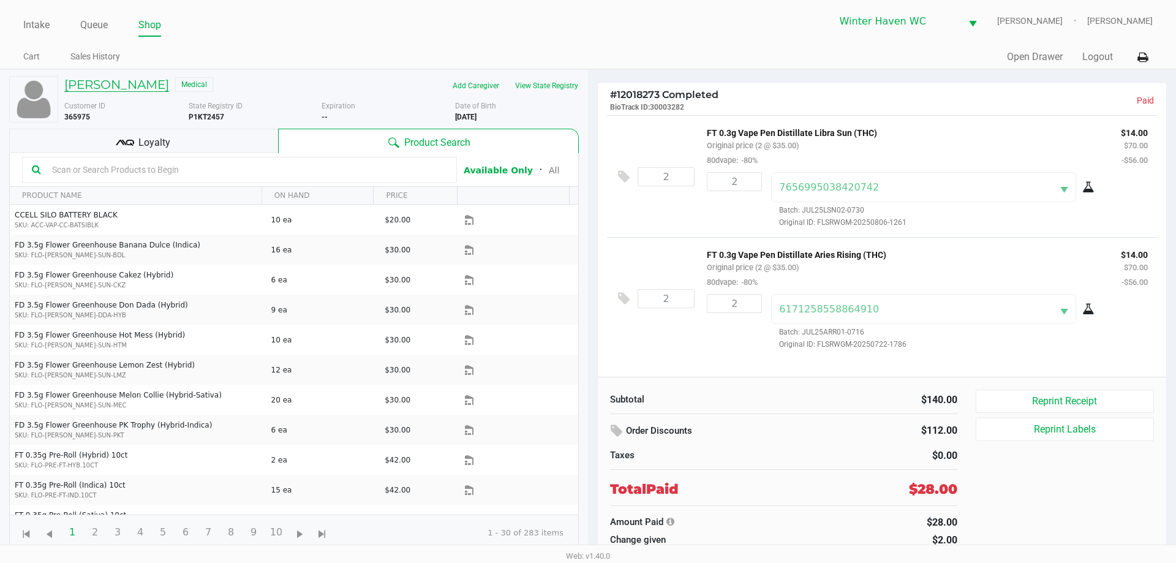
click at [121, 85] on h5 "CORY OLLINS" at bounding box center [116, 84] width 105 height 15
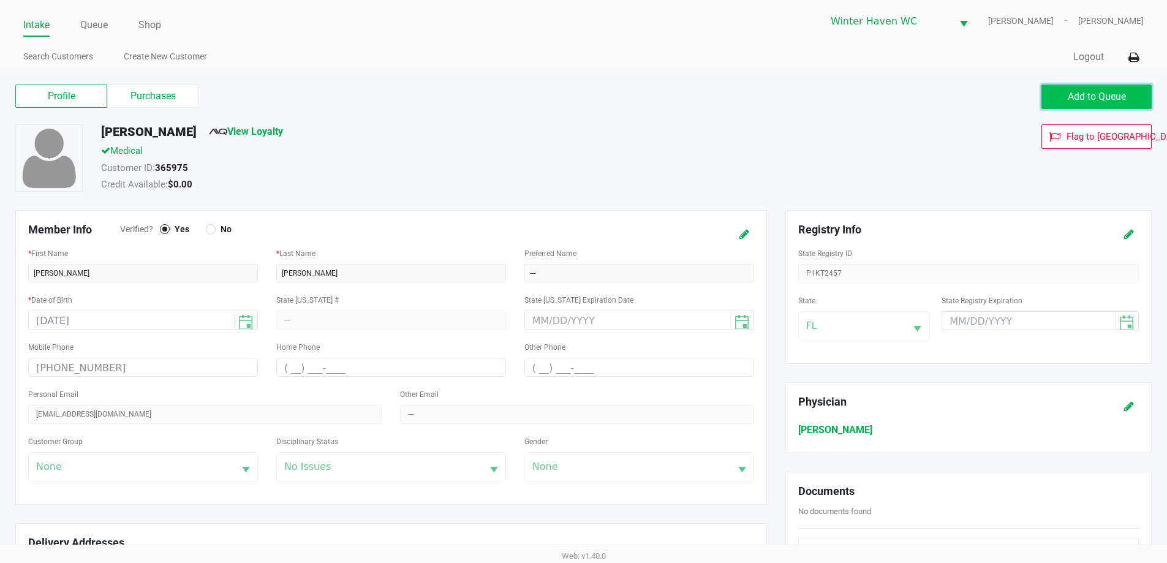
click at [1047, 98] on button "Add to Queue" at bounding box center [1096, 97] width 110 height 25
click at [1073, 94] on span "Add to Queue" at bounding box center [1097, 97] width 58 height 12
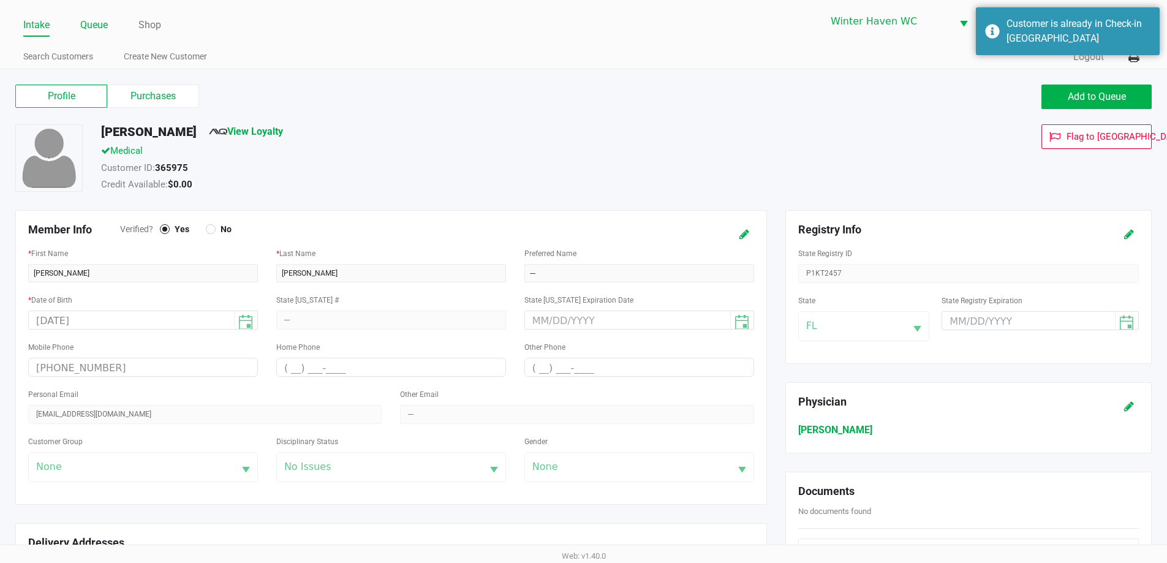
click at [91, 25] on link "Queue" at bounding box center [94, 25] width 28 height 17
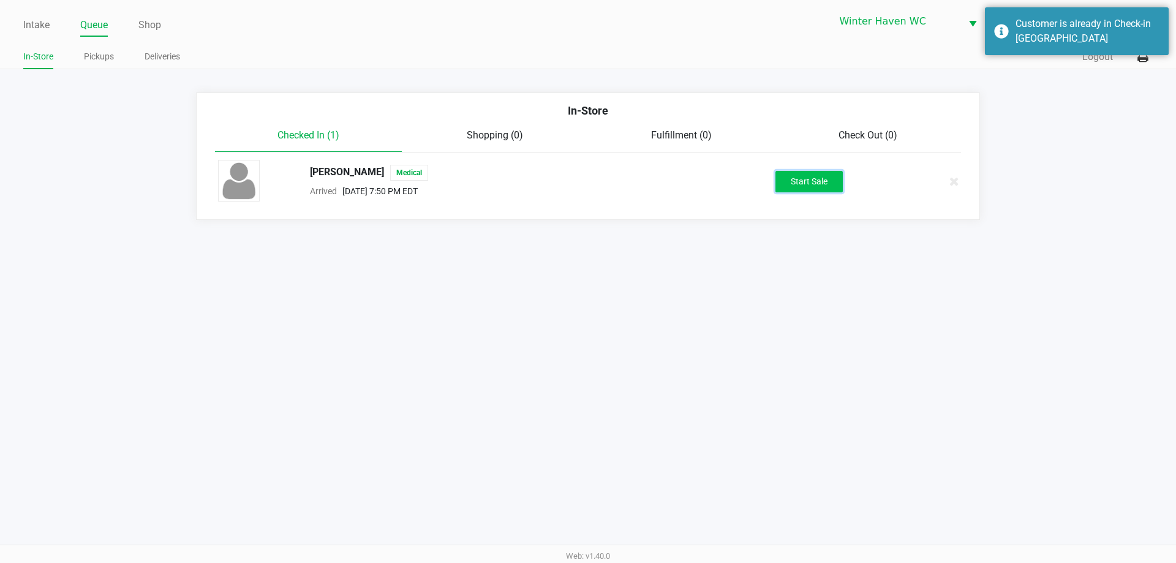
click at [801, 183] on button "Start Sale" at bounding box center [808, 181] width 67 height 21
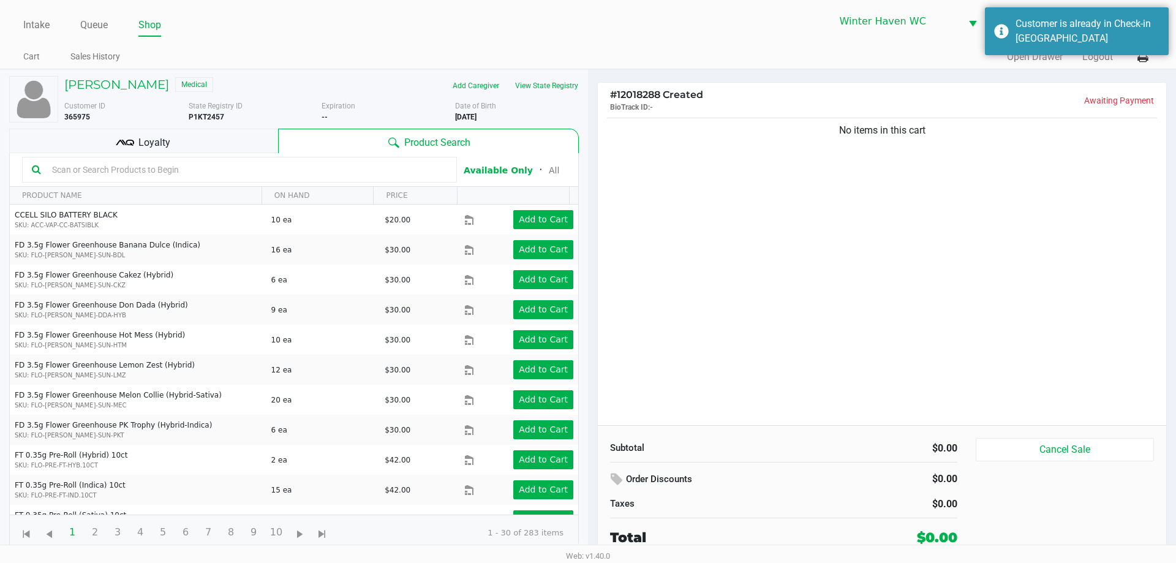
click at [780, 301] on div "No items in this cart" at bounding box center [882, 270] width 568 height 310
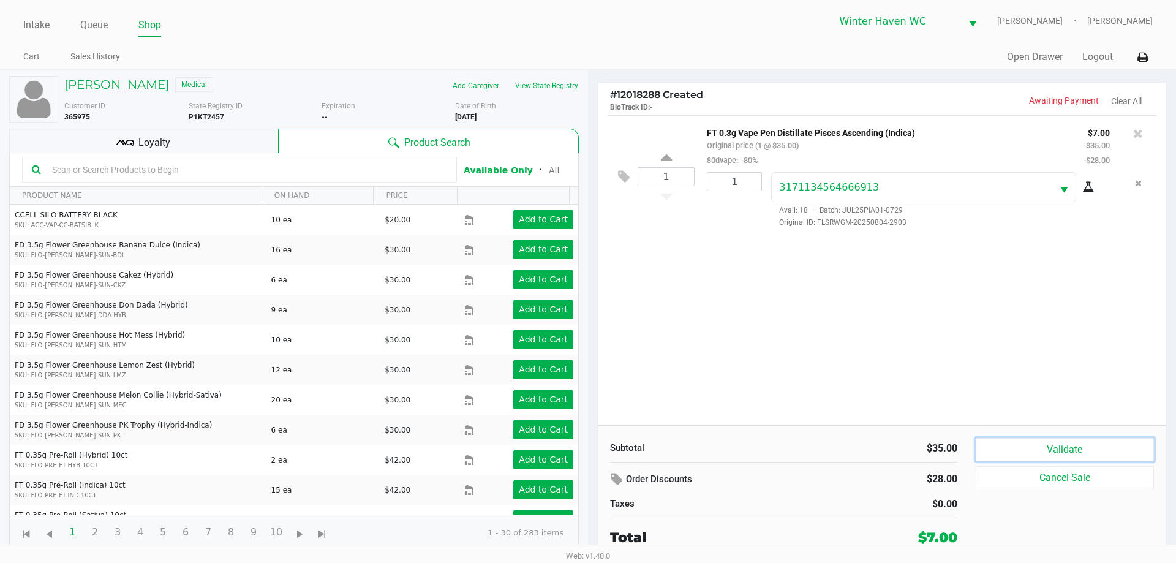
drag, startPoint x: 1005, startPoint y: 438, endPoint x: 801, endPoint y: 401, distance: 207.3
click at [1005, 439] on button "Validate" at bounding box center [1065, 449] width 178 height 23
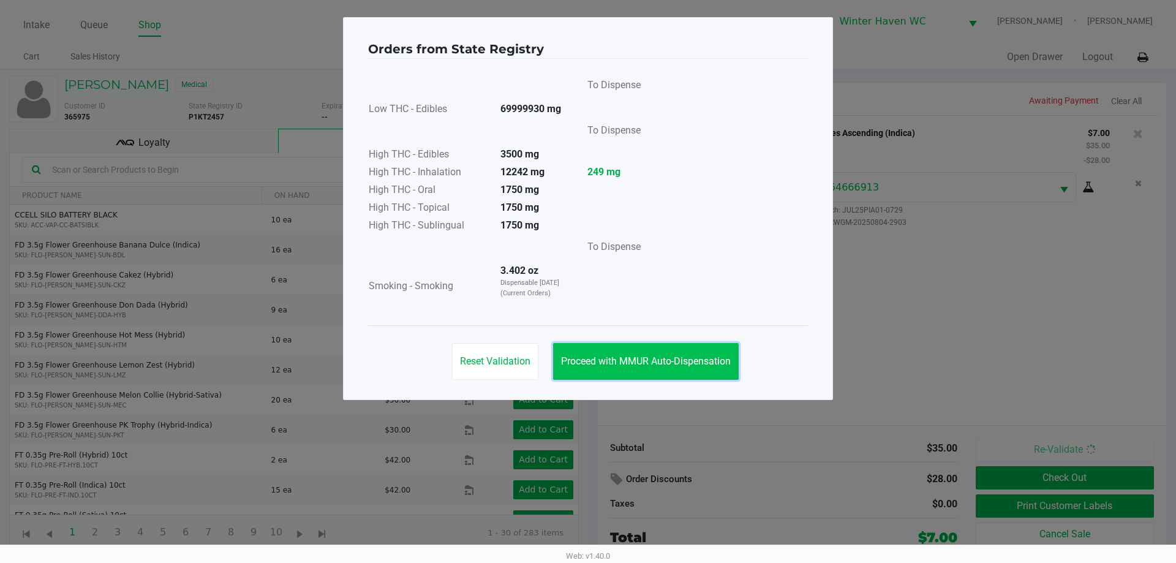
click at [662, 352] on button "Proceed with MMUR Auto-Dispensation" at bounding box center [646, 361] width 186 height 37
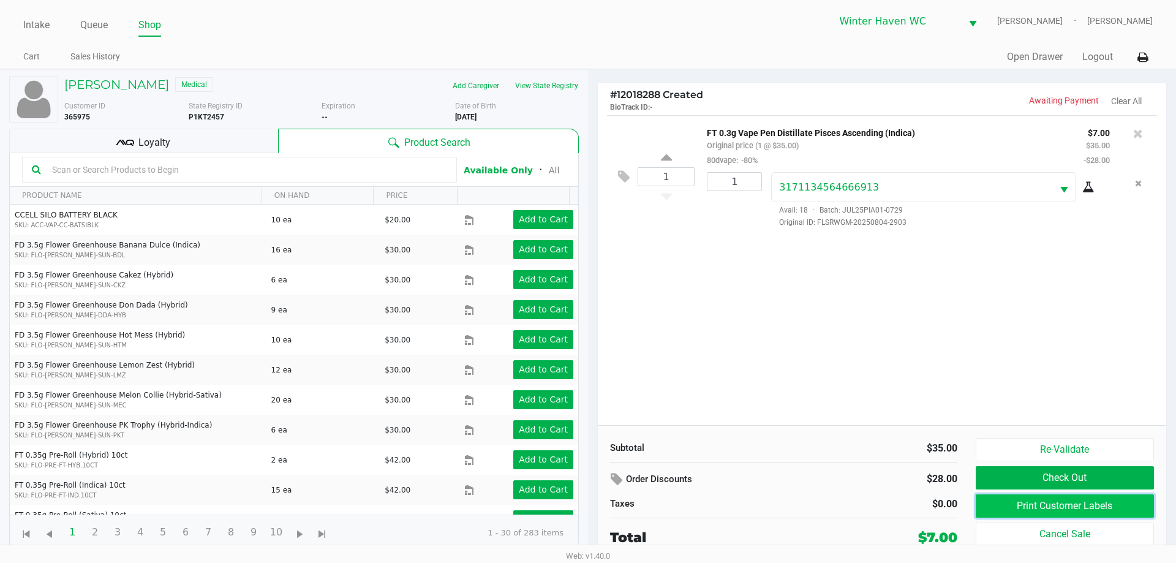
click at [1065, 511] on button "Print Customer Labels" at bounding box center [1065, 505] width 178 height 23
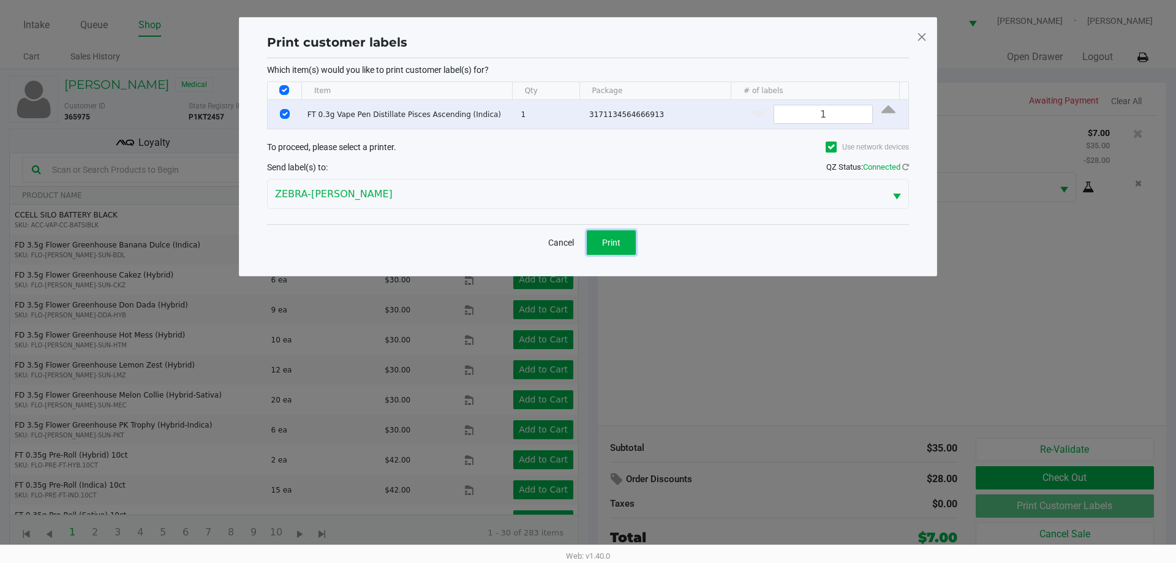
click at [632, 245] on button "Print" at bounding box center [611, 242] width 49 height 25
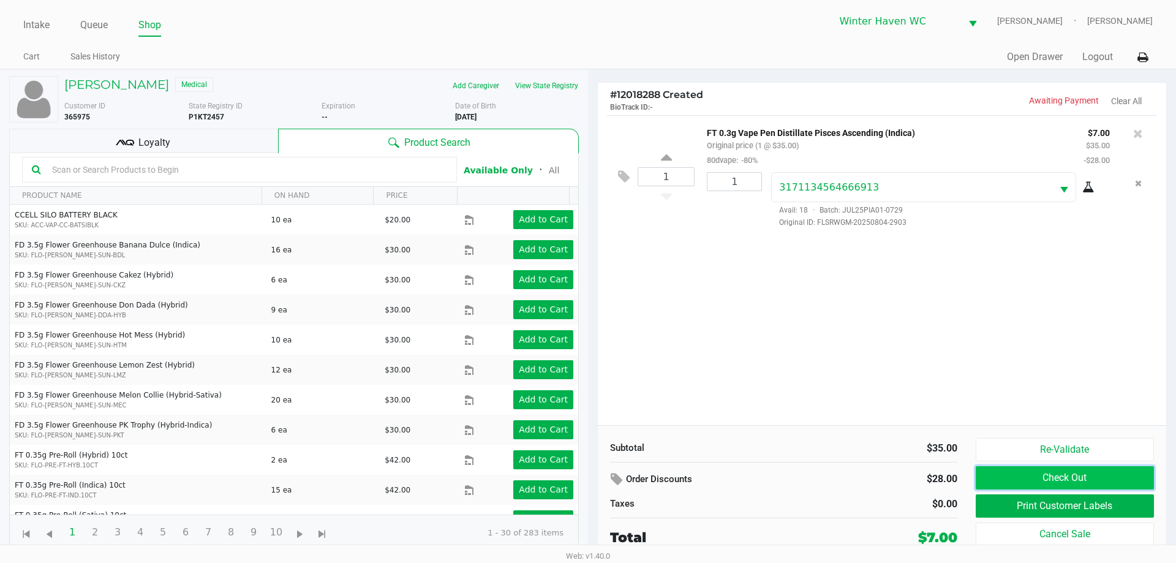
click at [995, 475] on button "Check Out" at bounding box center [1065, 477] width 178 height 23
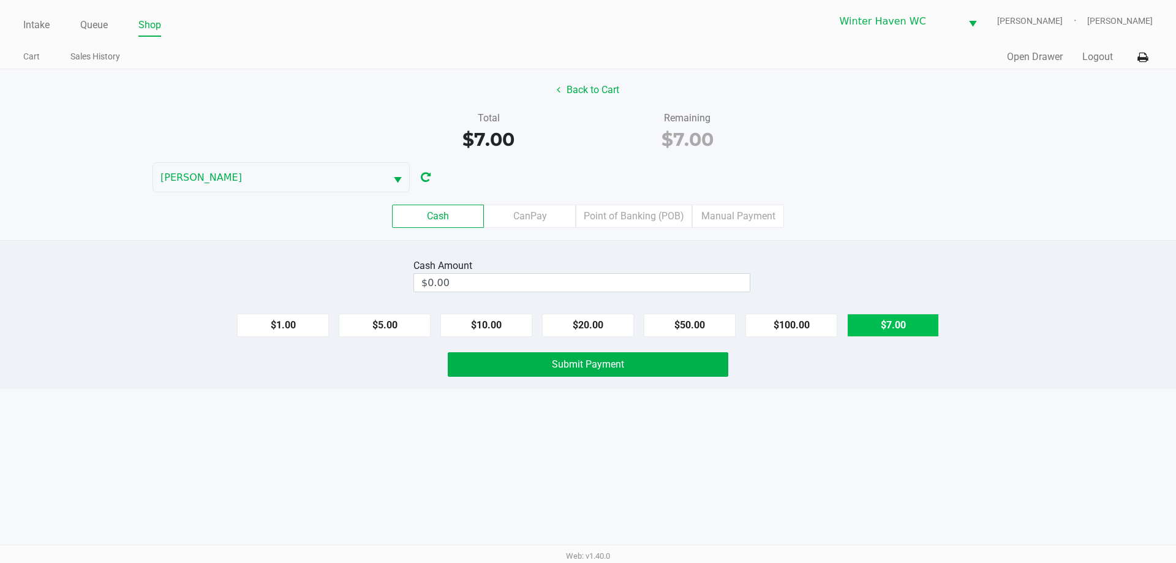
click at [902, 328] on button "$7.00" at bounding box center [893, 325] width 92 height 23
type input "$7.00"
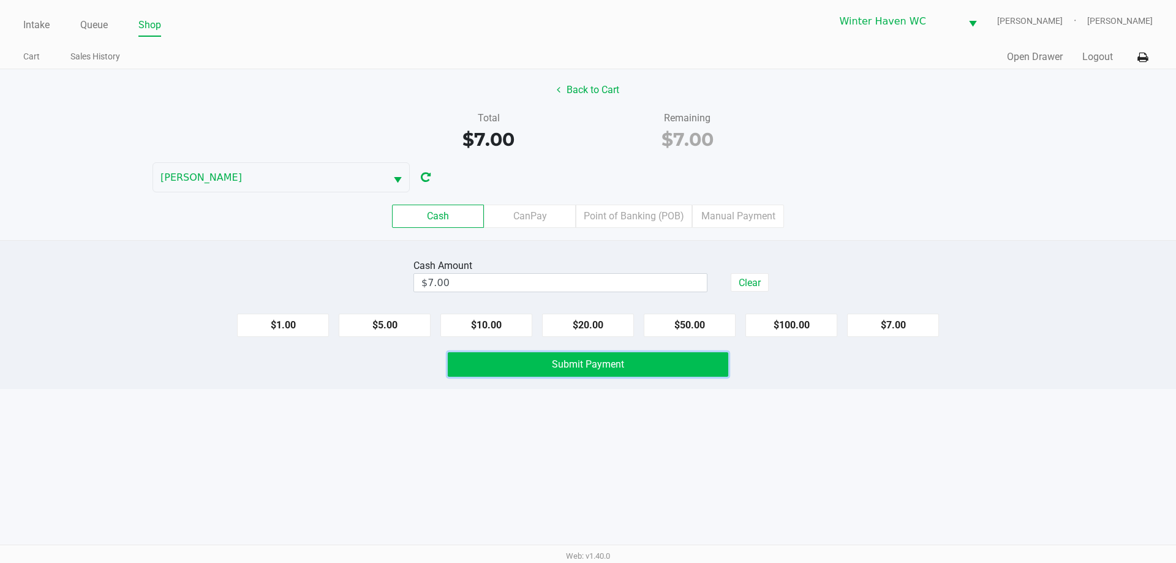
click at [567, 362] on span "Submit Payment" at bounding box center [588, 364] width 72 height 12
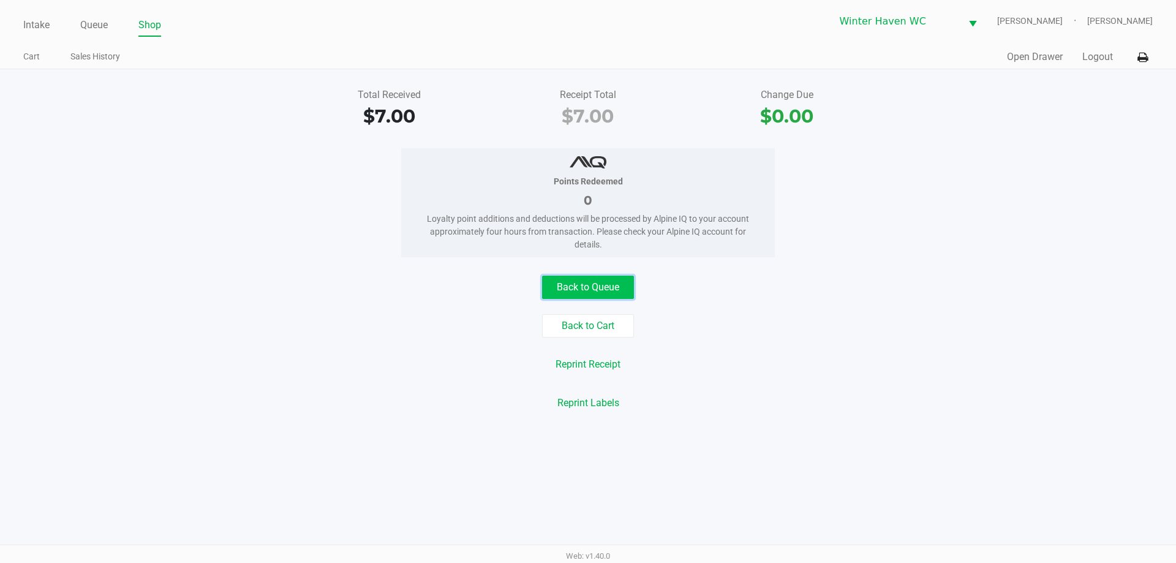
click at [598, 288] on button "Back to Queue" at bounding box center [588, 287] width 92 height 23
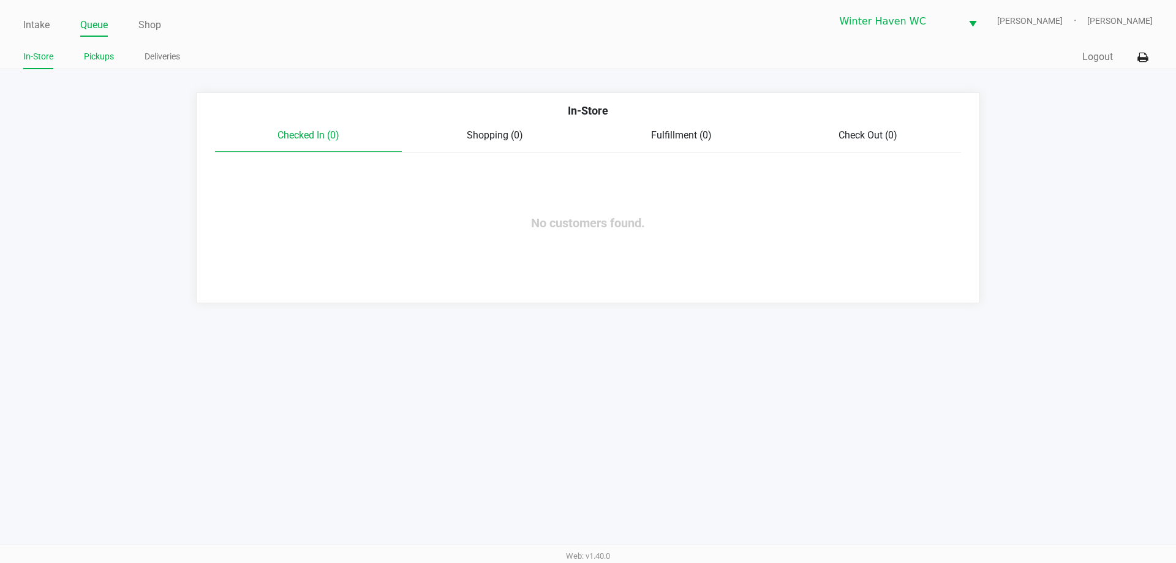
click at [107, 53] on link "Pickups" at bounding box center [99, 56] width 30 height 15
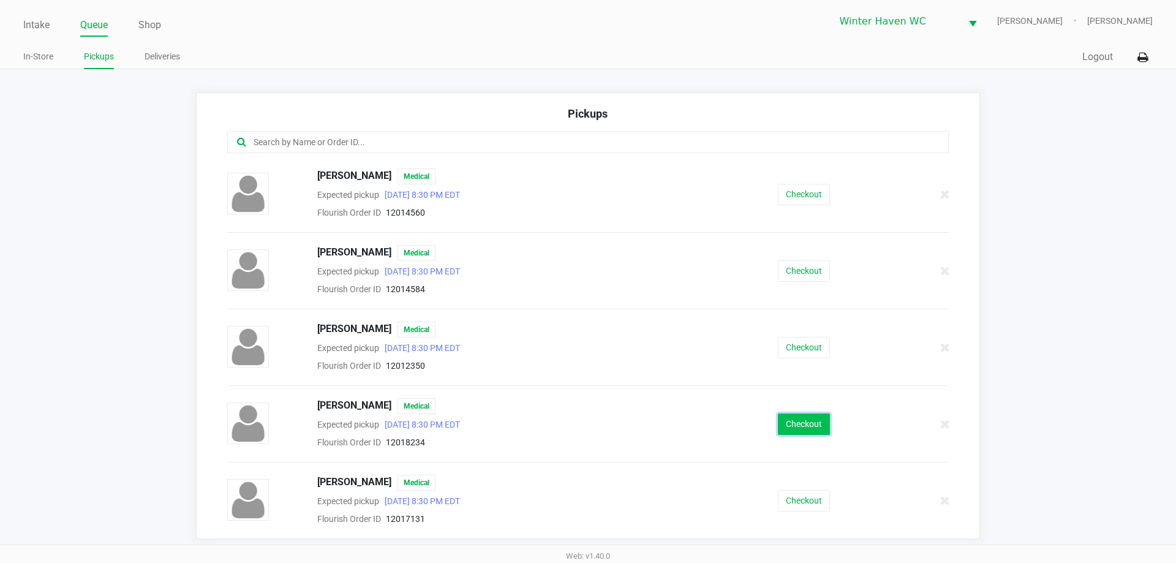
click at [784, 420] on button "Checkout" at bounding box center [804, 423] width 52 height 21
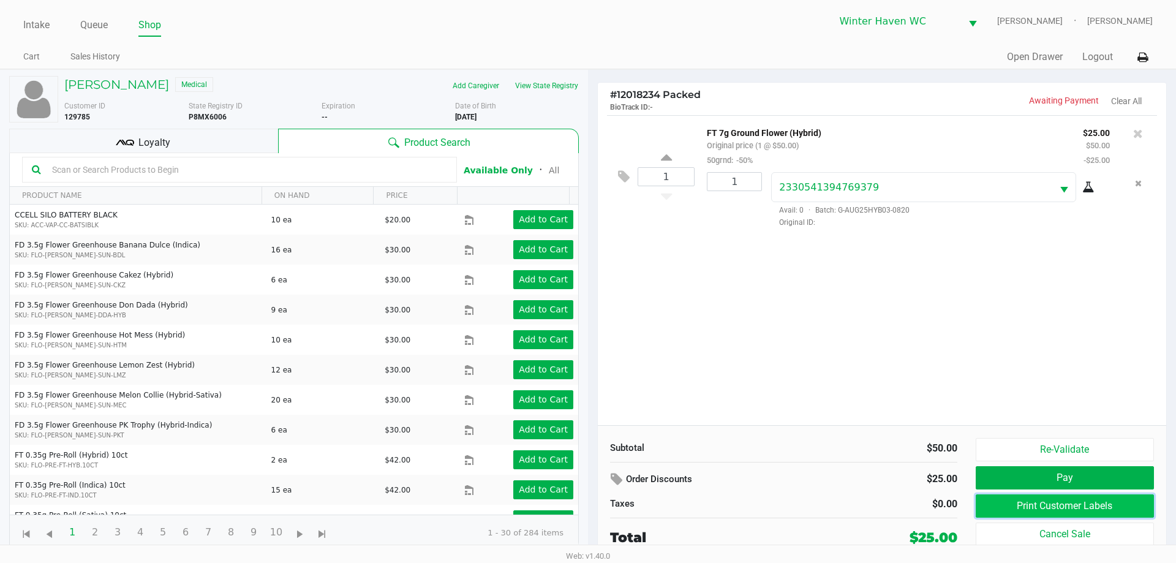
click at [1037, 510] on button "Print Customer Labels" at bounding box center [1065, 505] width 178 height 23
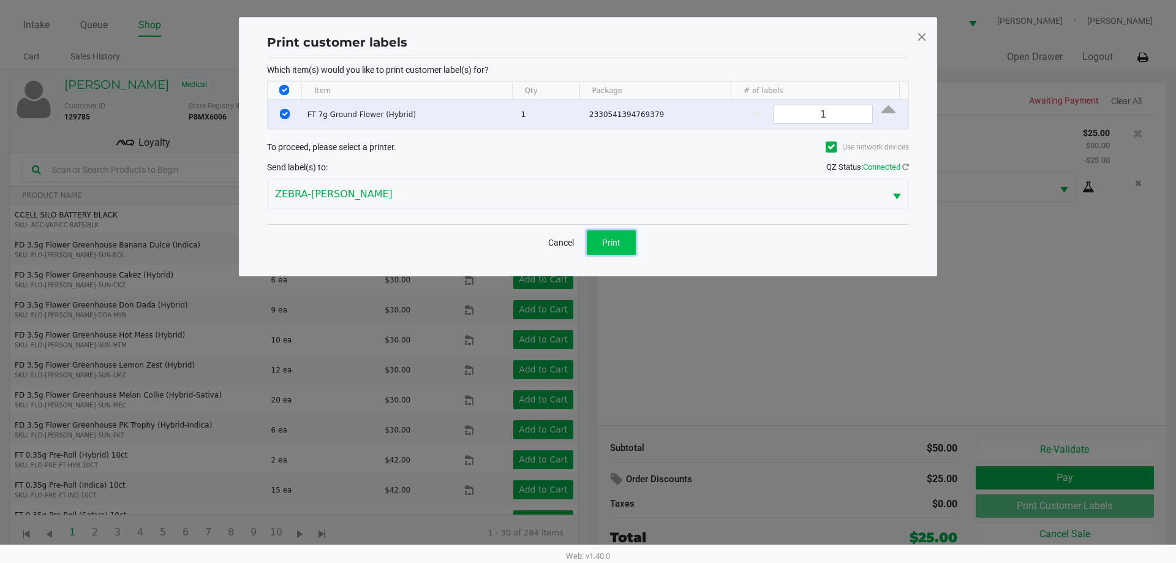
click at [614, 243] on span "Print" at bounding box center [611, 243] width 18 height 10
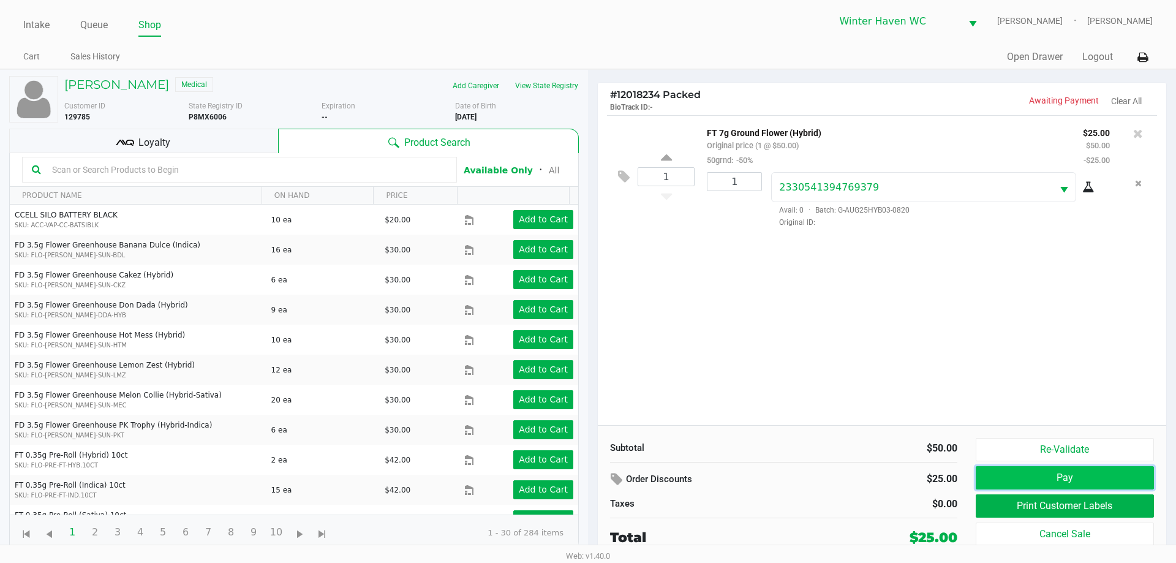
click at [1099, 470] on button "Pay" at bounding box center [1065, 477] width 178 height 23
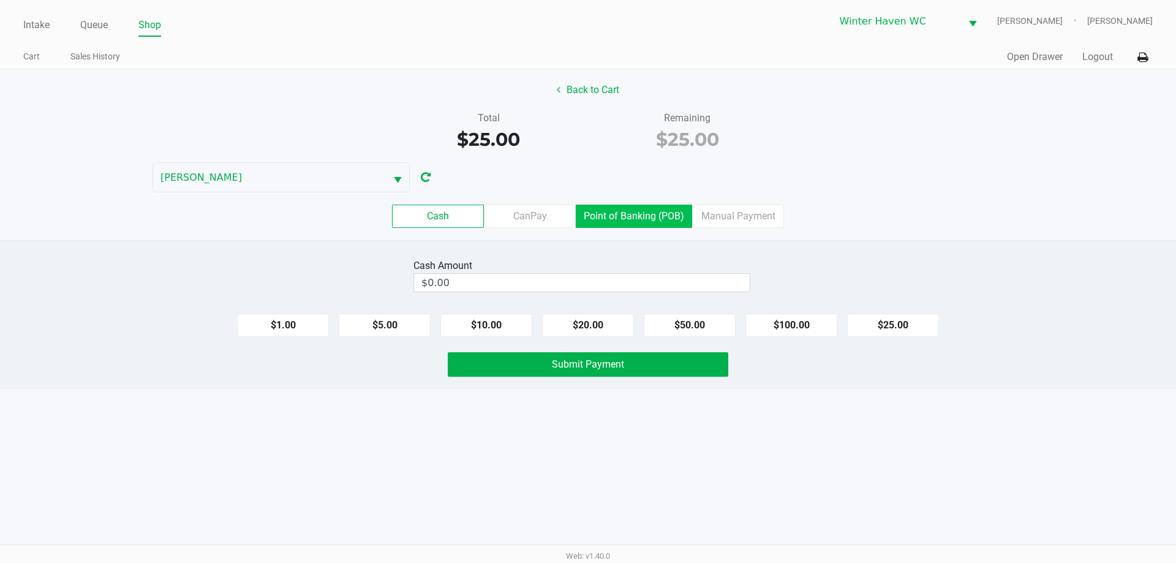
click at [623, 221] on label "Point of Banking (POB)" at bounding box center [634, 216] width 116 height 23
click at [0, 0] on 7 "Point of Banking (POB)" at bounding box center [0, 0] width 0 height 0
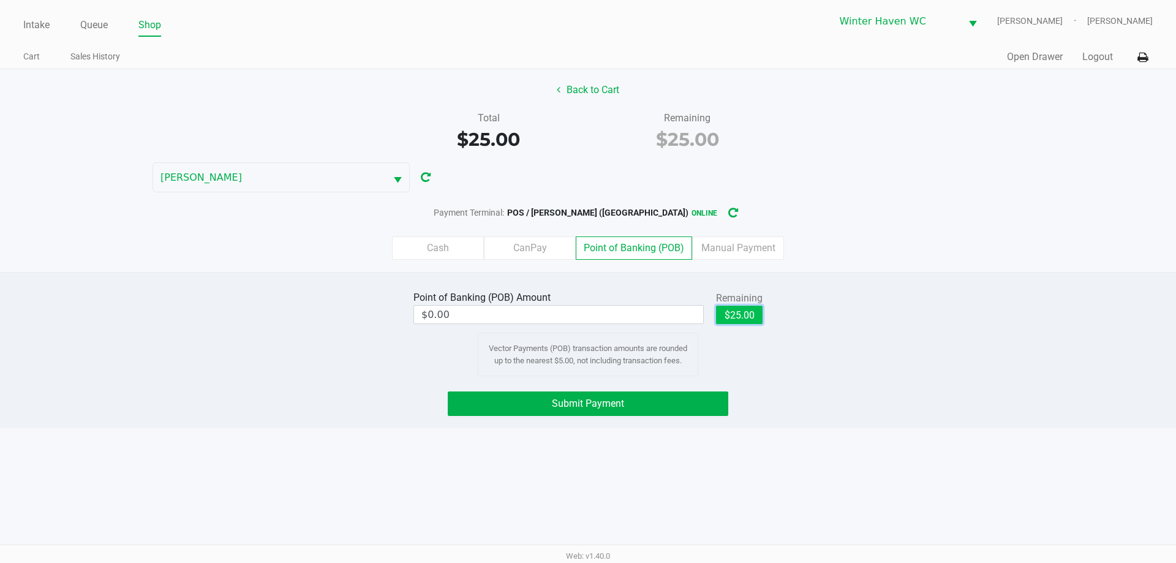
click at [730, 323] on button "$25.00" at bounding box center [739, 315] width 47 height 18
type input "$25.00"
click at [564, 402] on span "Submit Payment" at bounding box center [588, 404] width 72 height 12
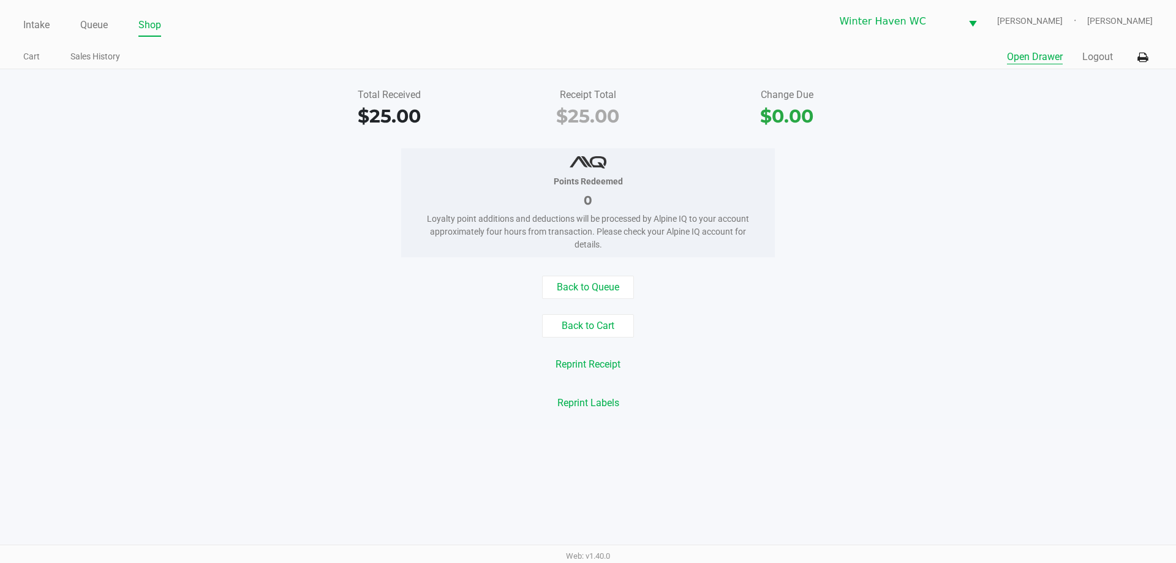
click at [1017, 60] on button "Open Drawer" at bounding box center [1035, 57] width 56 height 15
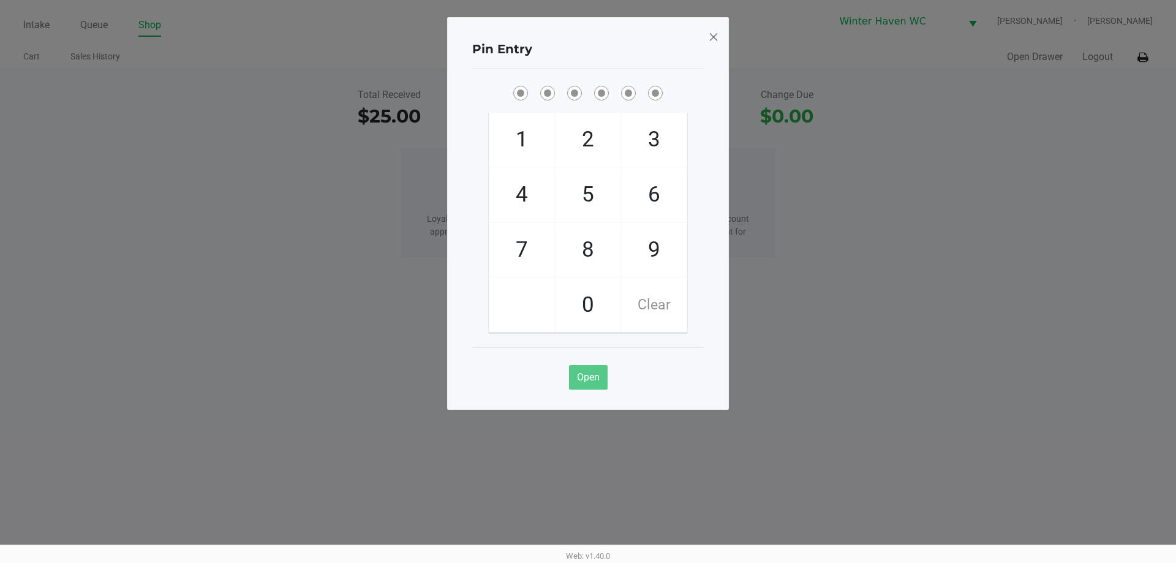
click at [1037, 139] on ngb-modal-window "Pin Entry 1 4 7 2 5 8 0 3 6 9 Clear Open" at bounding box center [588, 281] width 1176 height 563
checkbox input "true"
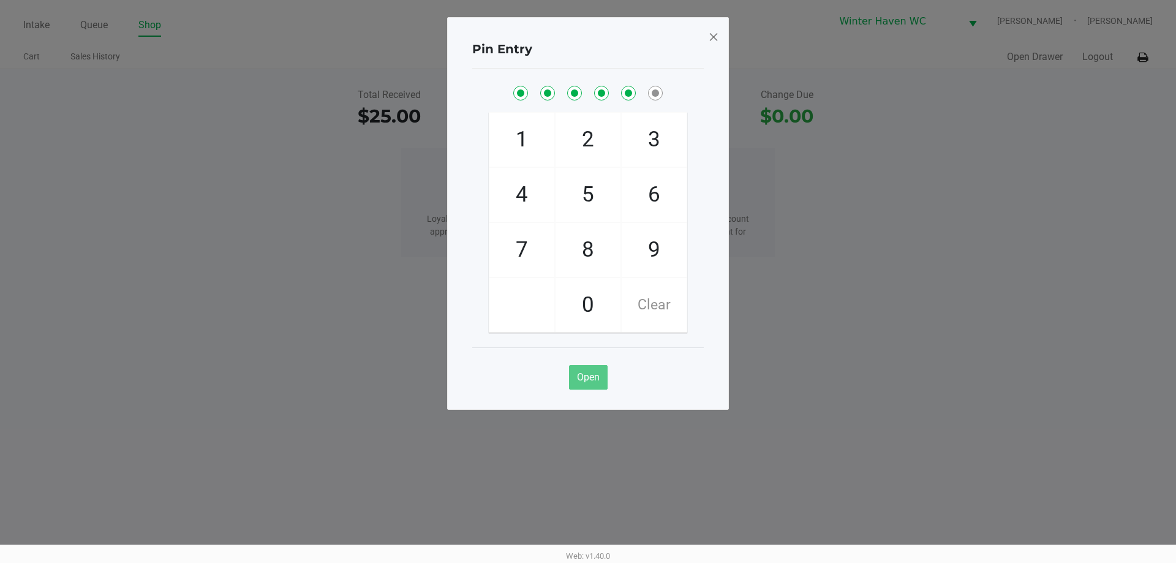
checkbox input "true"
click at [713, 34] on span at bounding box center [713, 37] width 11 height 20
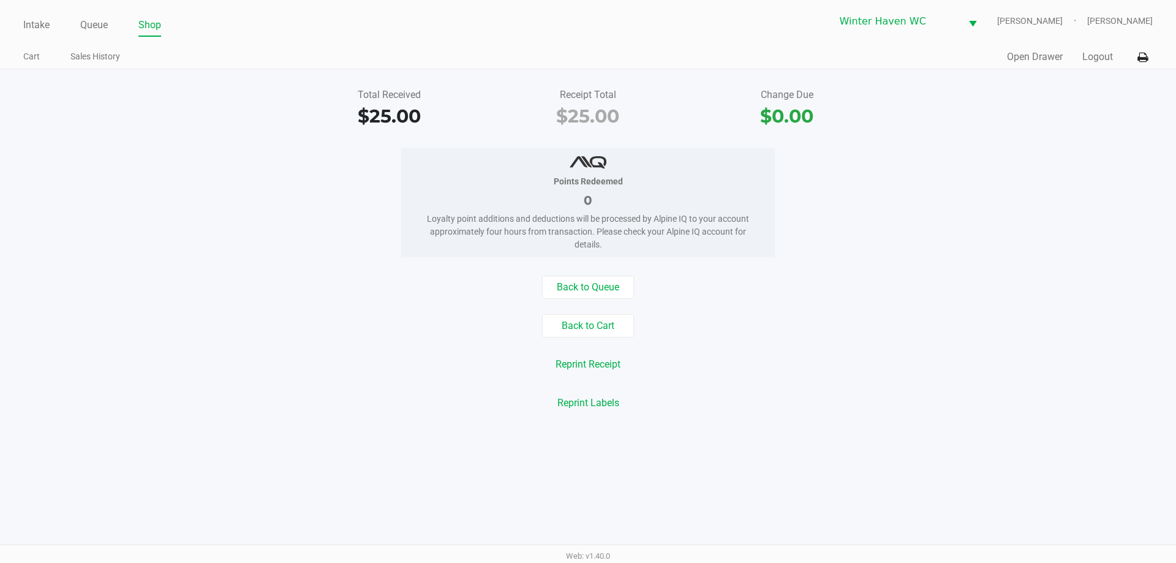
click at [594, 274] on div "Total Received $25.00 Receipt Total $25.00 Change Due $0.00 Points Redeemed 0 L…" at bounding box center [588, 249] width 1176 height 360
click at [595, 287] on button "Back to Queue" at bounding box center [588, 287] width 92 height 23
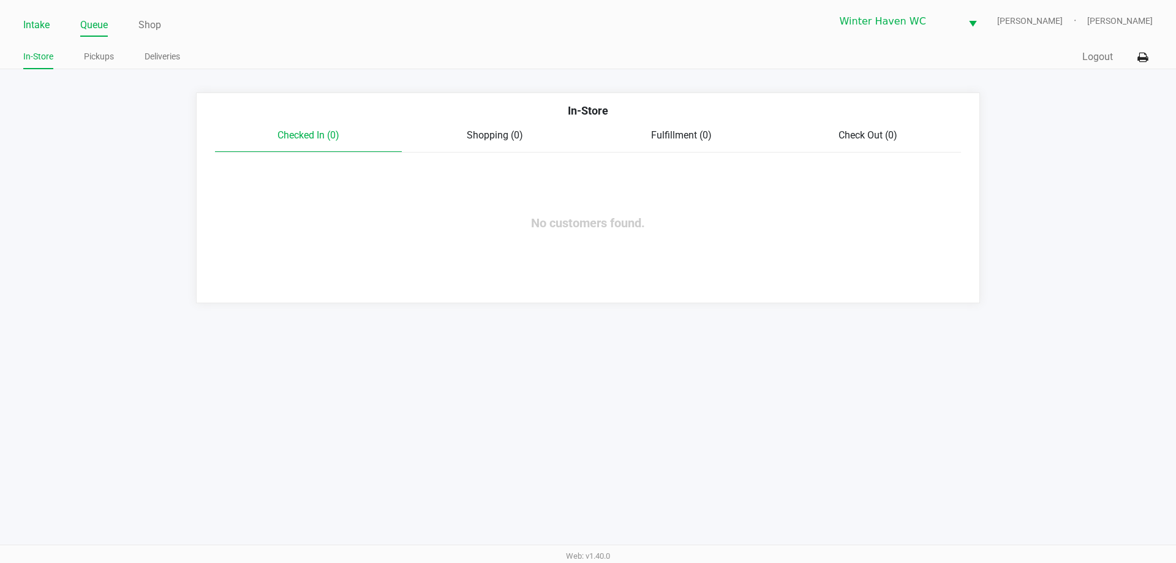
click at [45, 23] on link "Intake" at bounding box center [36, 25] width 26 height 17
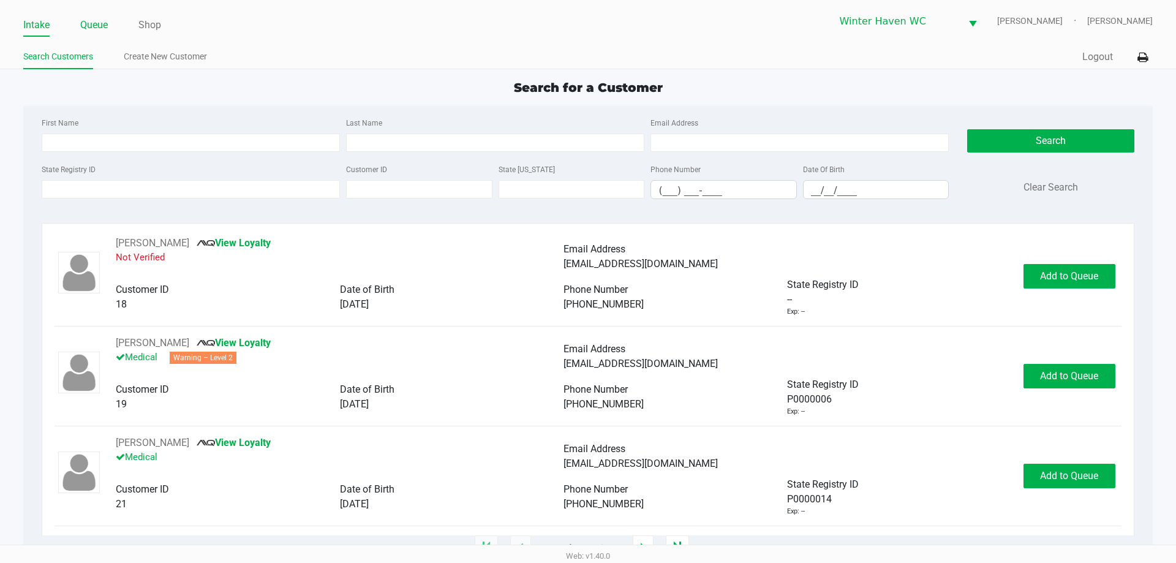
click at [89, 25] on link "Queue" at bounding box center [94, 25] width 28 height 17
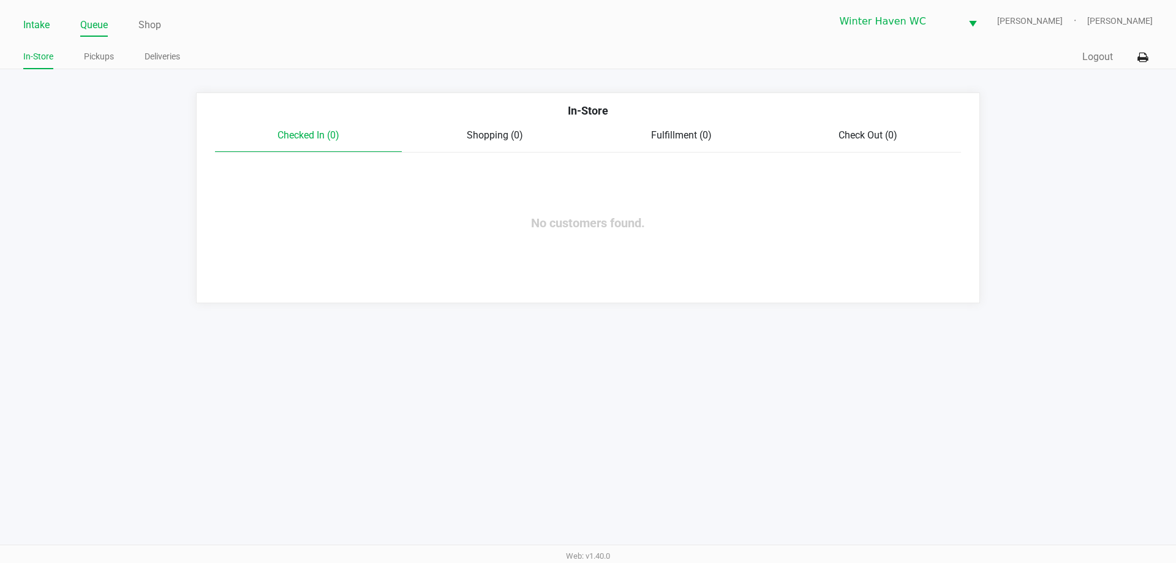
click at [40, 21] on link "Intake" at bounding box center [36, 25] width 26 height 17
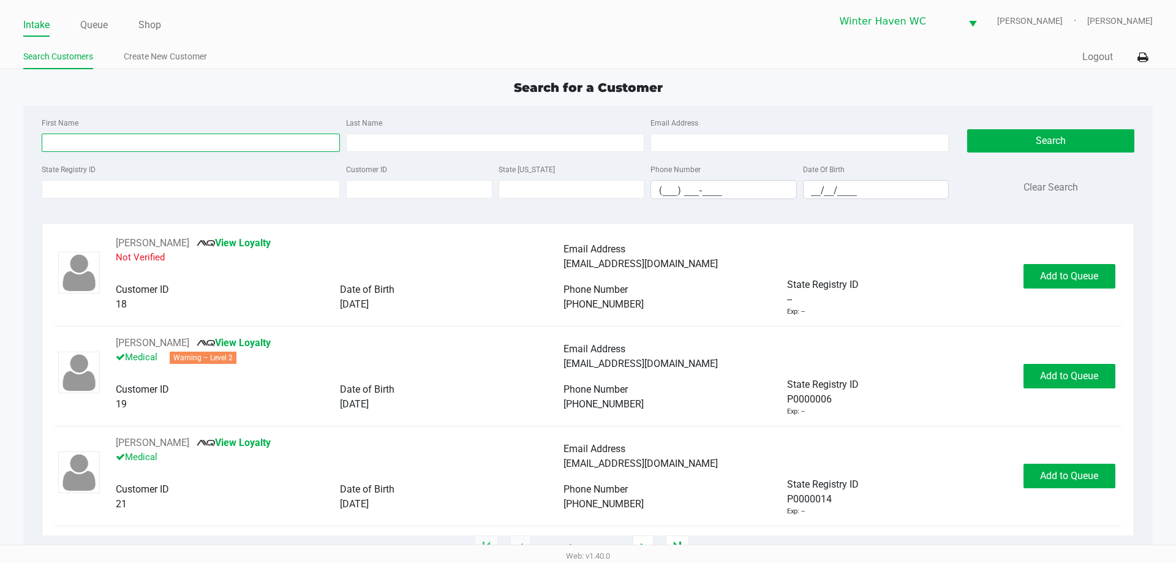
click at [196, 147] on input "First Name" at bounding box center [191, 143] width 298 height 18
type input "jordan"
click at [430, 150] on input "Last Name" at bounding box center [495, 143] width 298 height 18
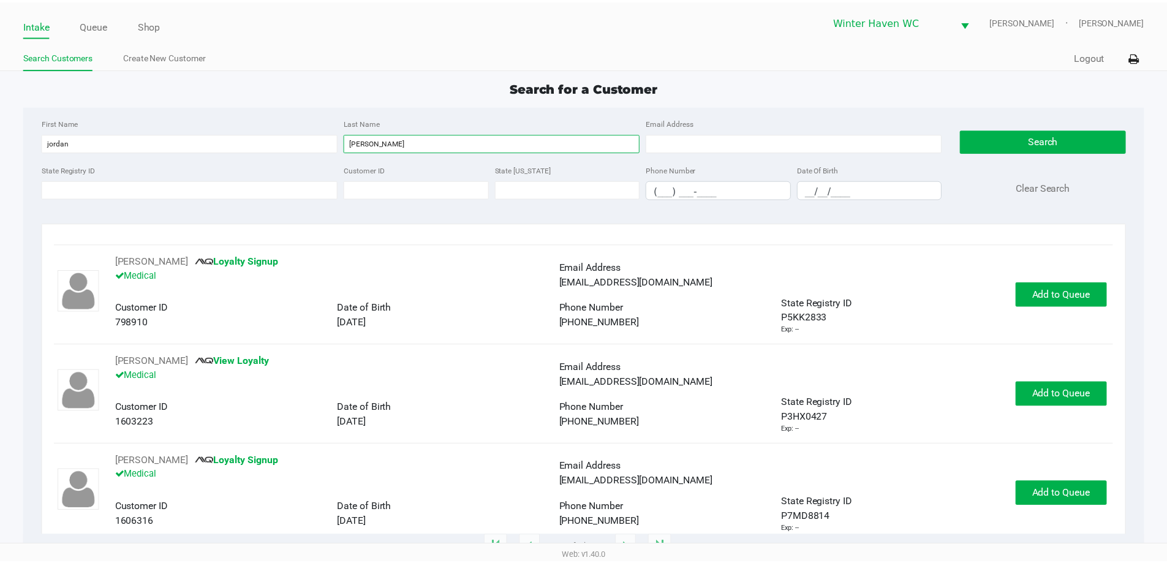
scroll to position [300, 0]
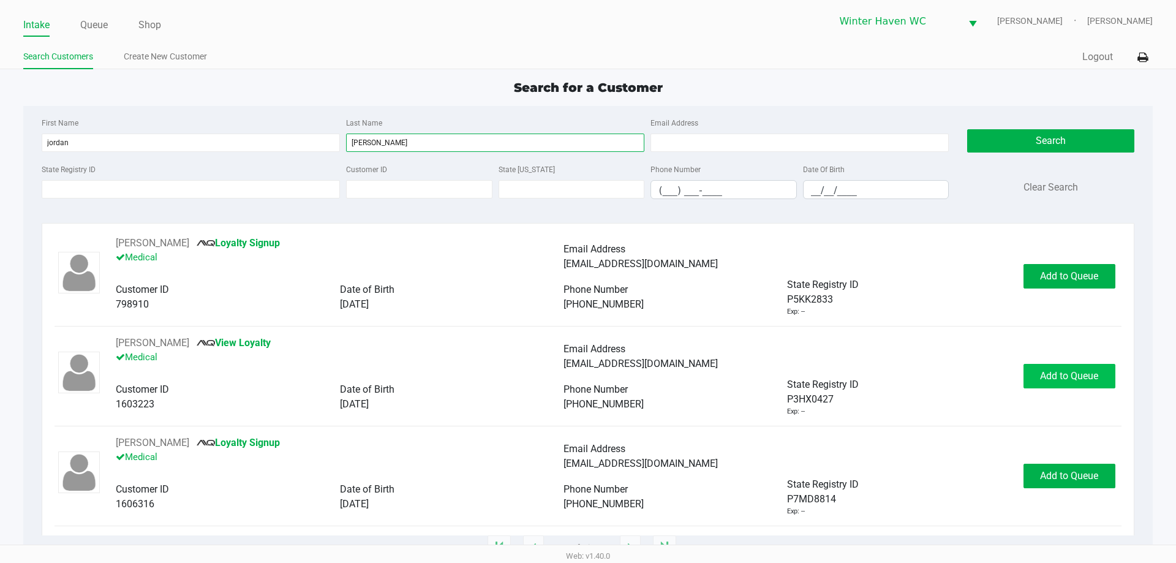
type input "carr"
click at [1057, 379] on span "Add to Queue" at bounding box center [1069, 376] width 58 height 12
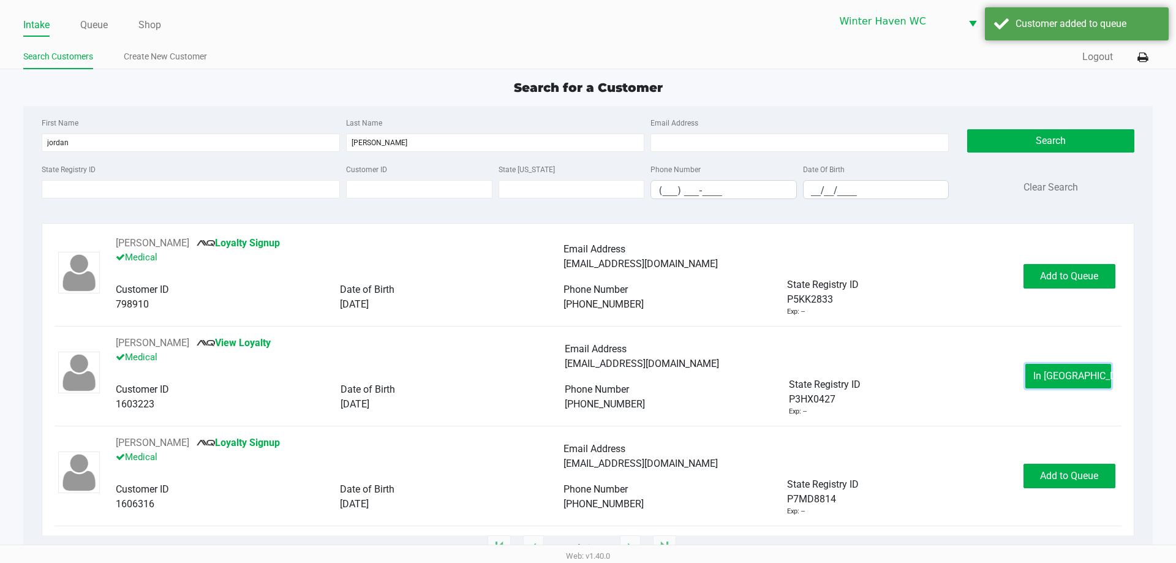
click at [1057, 379] on span "In Queue" at bounding box center [1084, 376] width 103 height 12
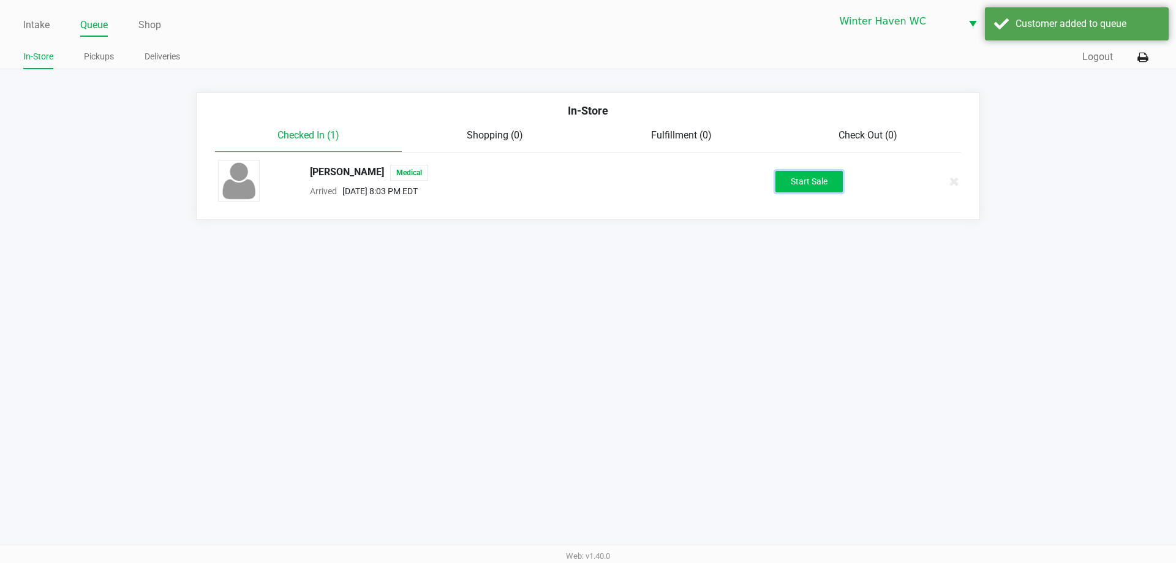
click at [799, 181] on button "Start Sale" at bounding box center [808, 181] width 67 height 21
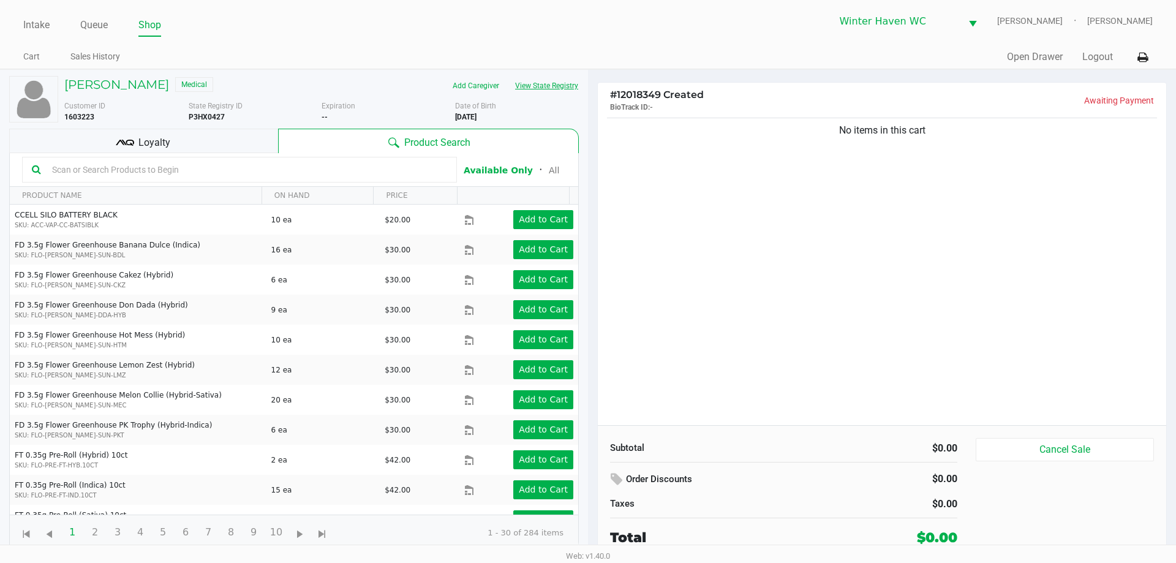
click at [529, 87] on button "View State Registry" at bounding box center [543, 86] width 72 height 20
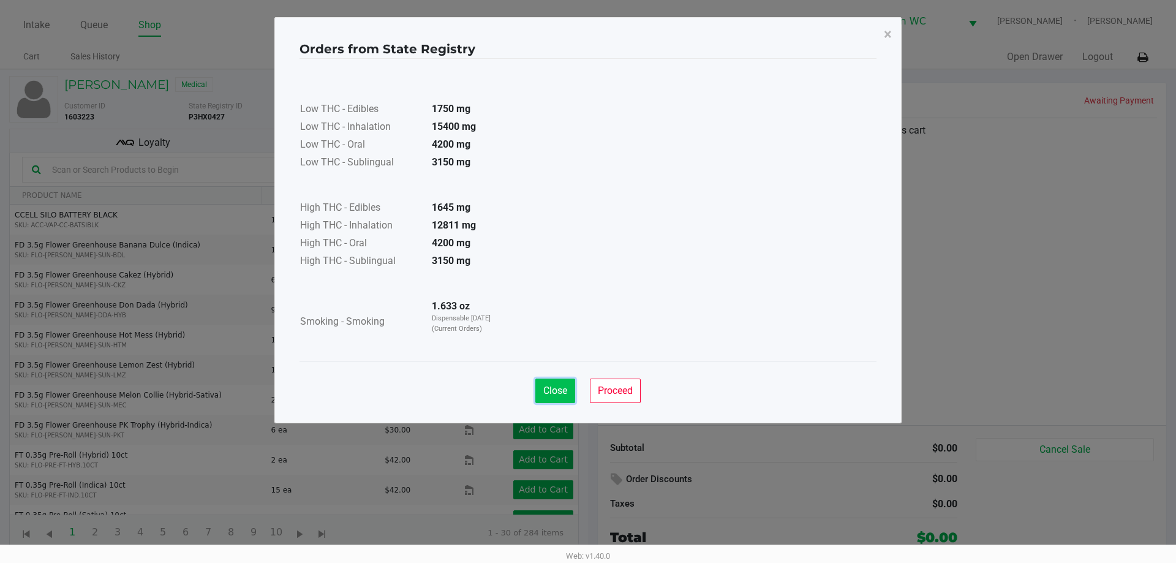
click at [554, 384] on button "Close" at bounding box center [555, 391] width 40 height 25
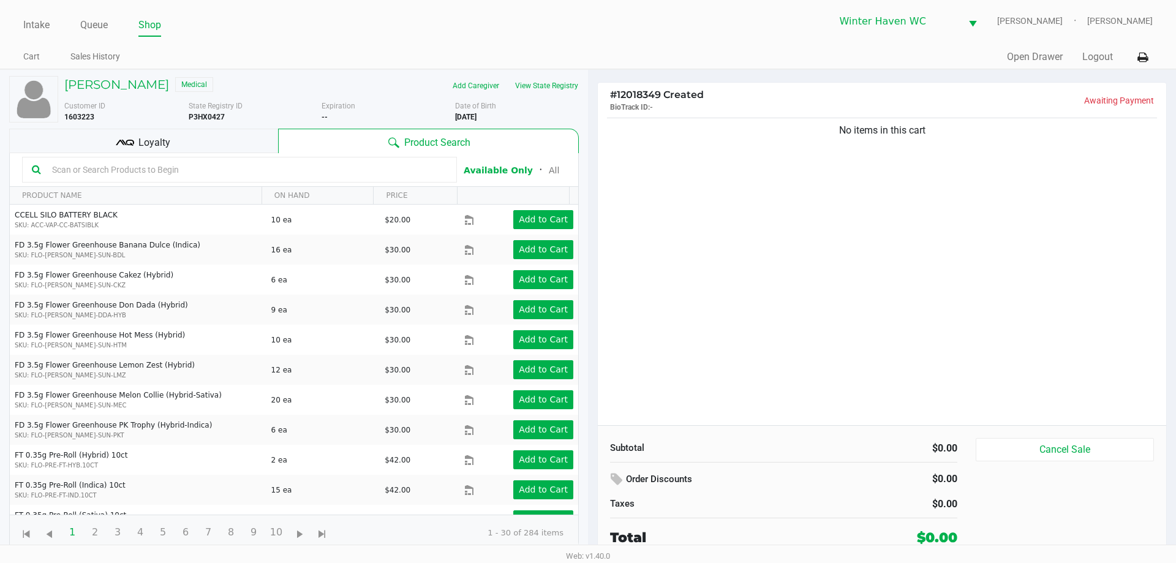
click at [135, 175] on input "text" at bounding box center [247, 169] width 400 height 18
click at [545, 87] on button "View State Registry" at bounding box center [543, 86] width 72 height 20
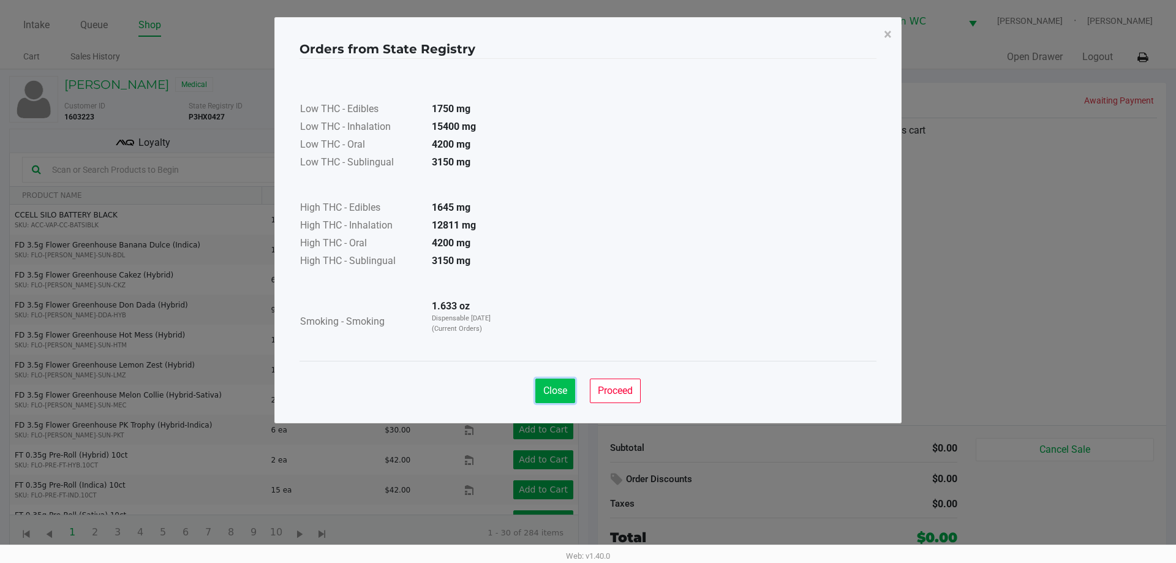
click at [559, 388] on span "Close" at bounding box center [555, 391] width 24 height 12
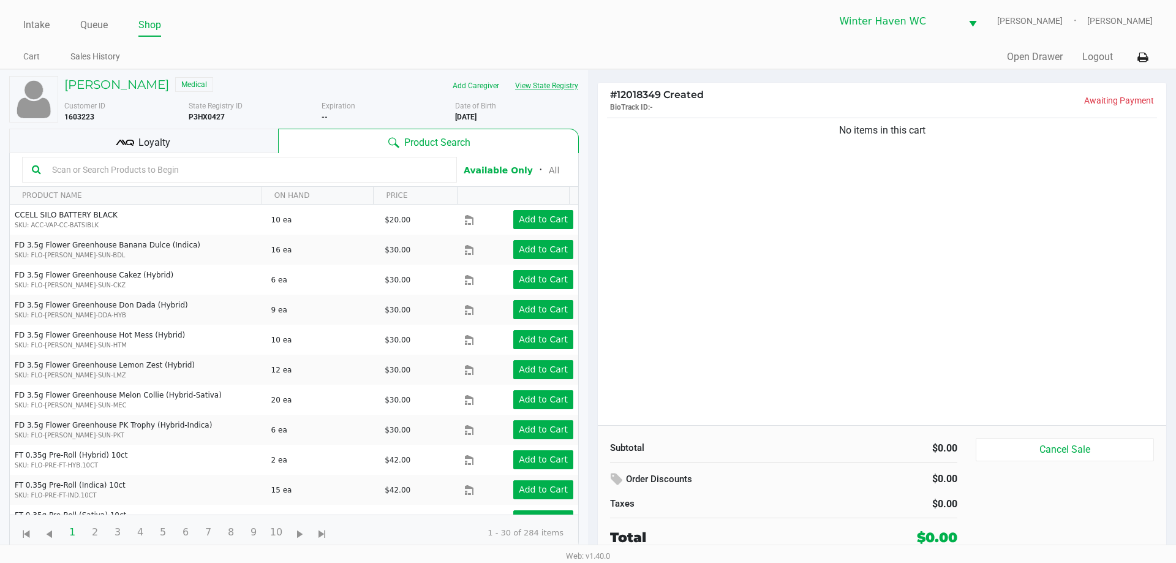
drag, startPoint x: 543, startPoint y: 75, endPoint x: 543, endPoint y: 82, distance: 7.4
click at [543, 77] on div "JORDAN CARR Medical Add Caregiver View State Registry Customer ID 1603223 State…" at bounding box center [294, 313] width 570 height 487
click at [542, 85] on button "View State Registry" at bounding box center [543, 86] width 72 height 20
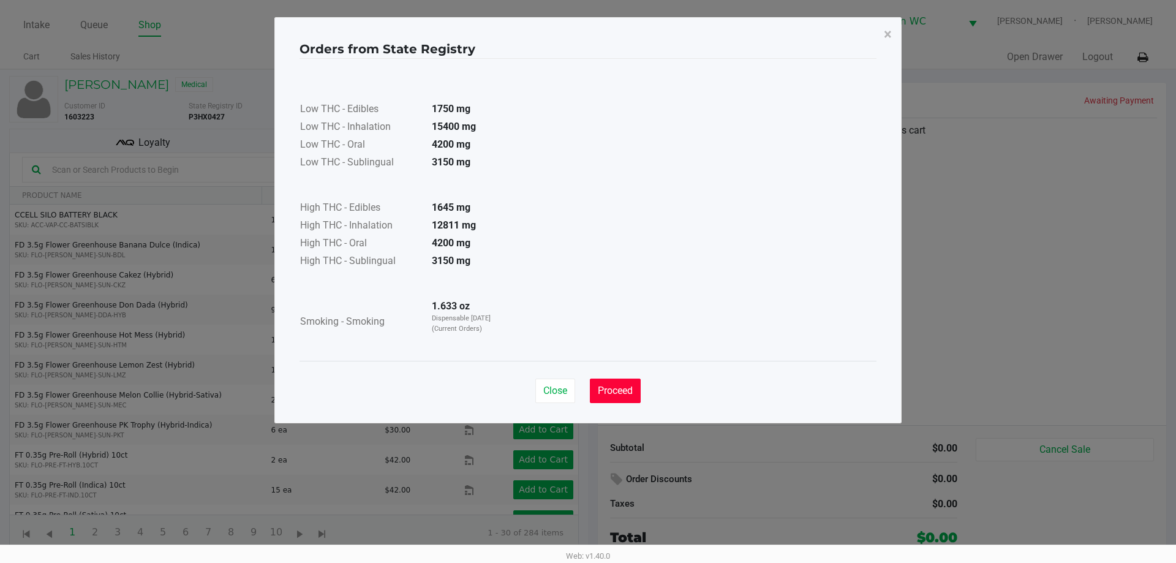
click at [600, 394] on span "Proceed" at bounding box center [615, 391] width 35 height 12
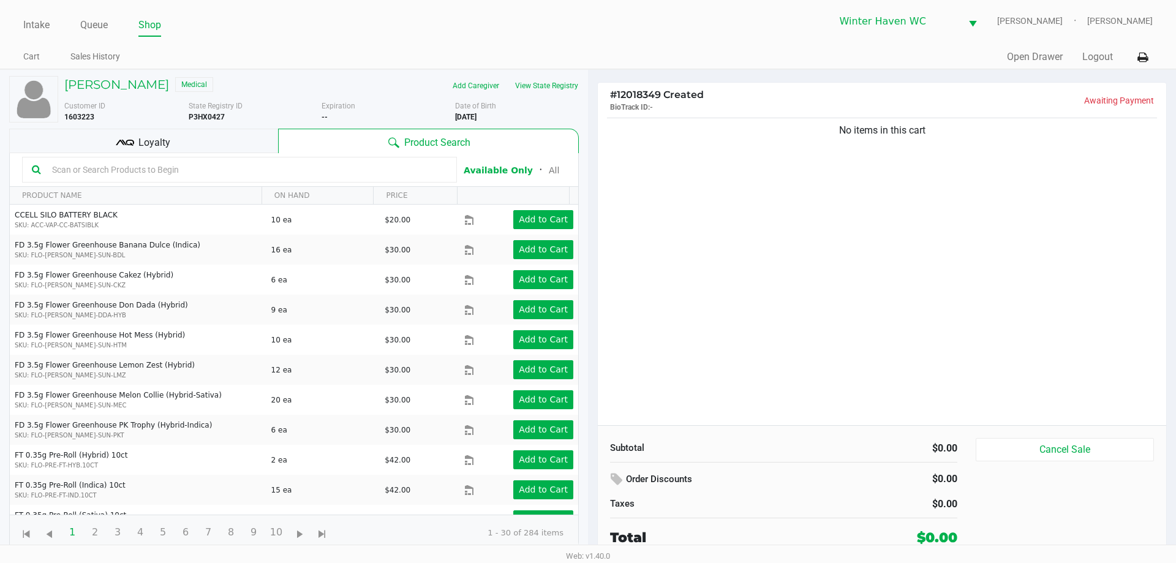
click at [232, 165] on input "text" at bounding box center [247, 169] width 400 height 18
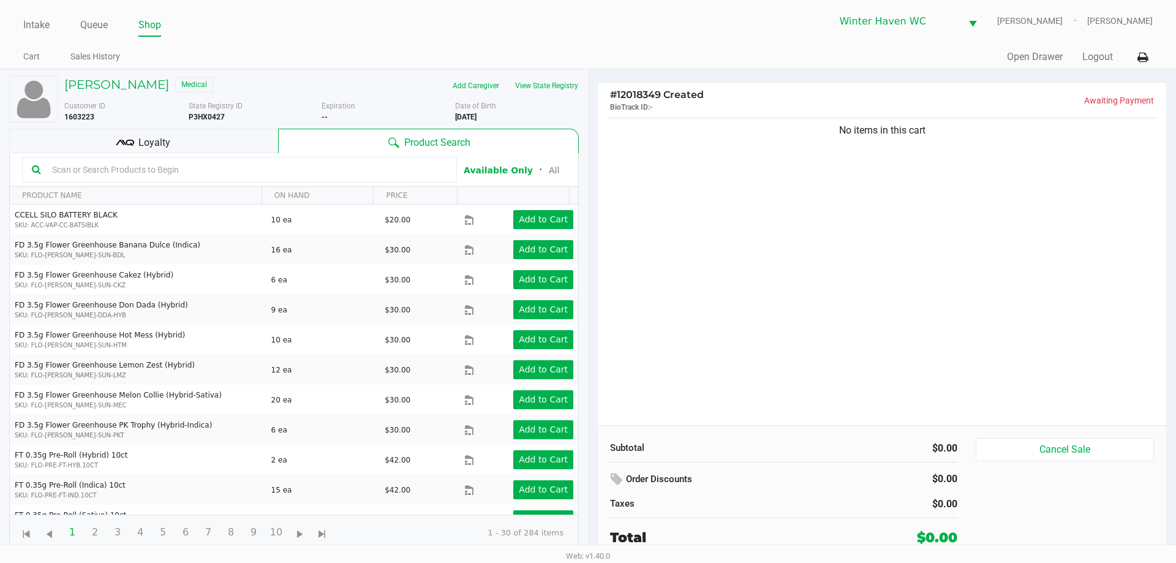
click at [232, 165] on input "text" at bounding box center [247, 169] width 400 height 18
click at [218, 143] on div "Loyalty" at bounding box center [143, 141] width 269 height 25
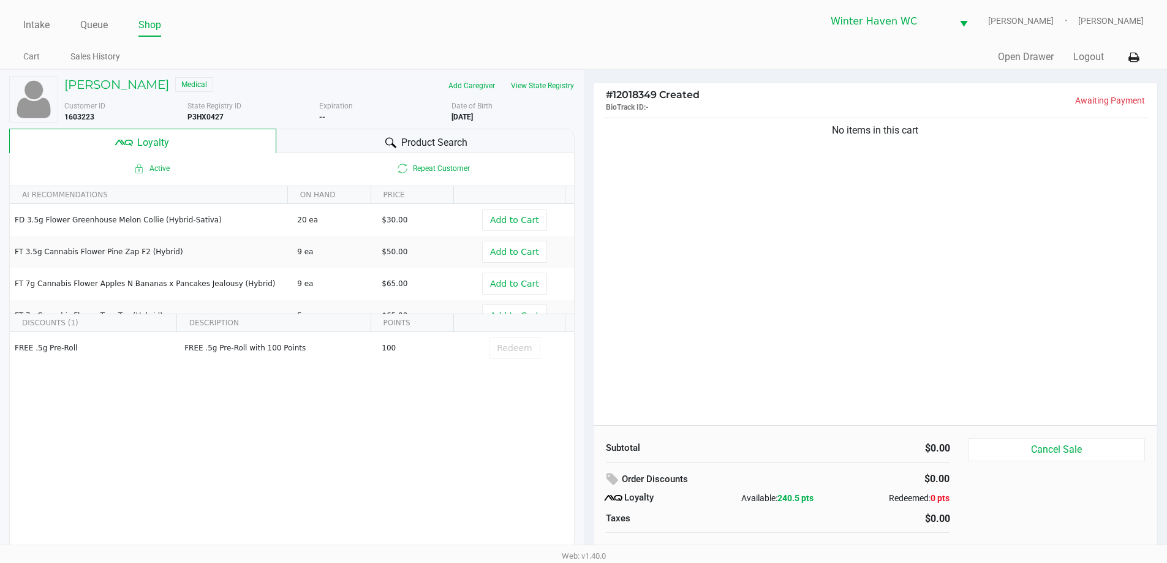
click at [369, 136] on div "Product Search" at bounding box center [425, 141] width 298 height 25
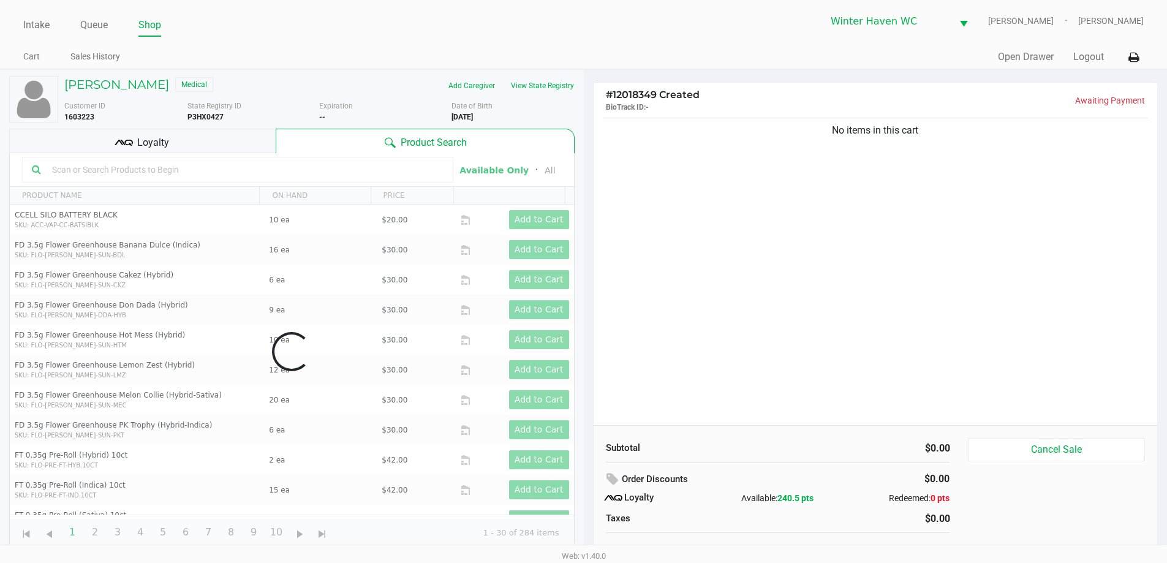
click at [352, 161] on div "Data table" at bounding box center [292, 351] width 564 height 397
click at [334, 170] on div "Data table" at bounding box center [292, 351] width 564 height 397
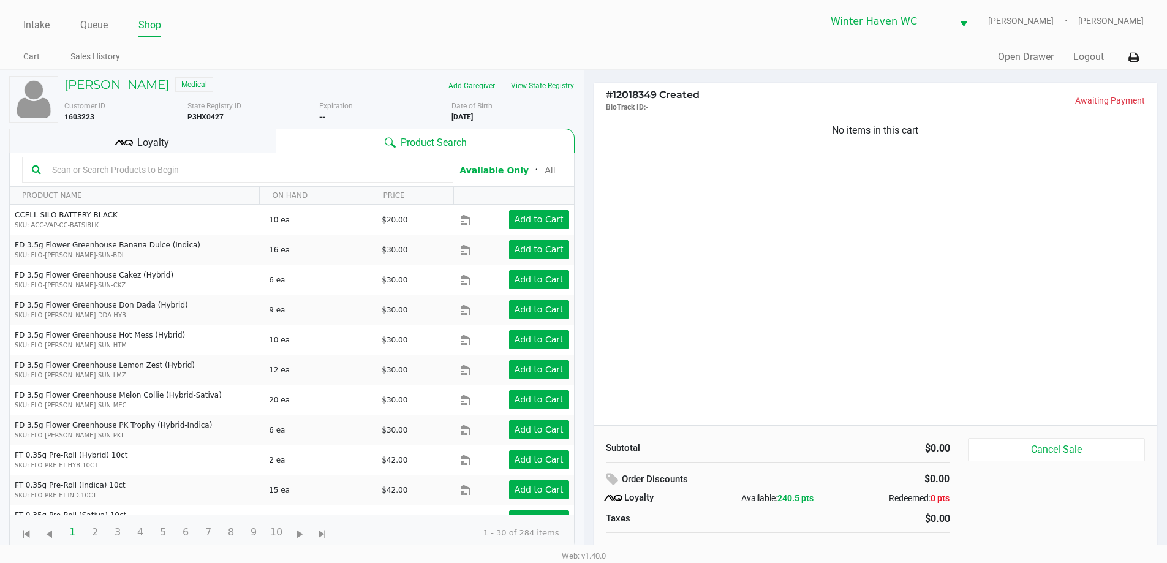
click at [334, 167] on input "text" at bounding box center [245, 169] width 396 height 18
click at [353, 164] on input "text" at bounding box center [245, 169] width 396 height 18
click at [176, 148] on div "Loyalty" at bounding box center [142, 141] width 266 height 25
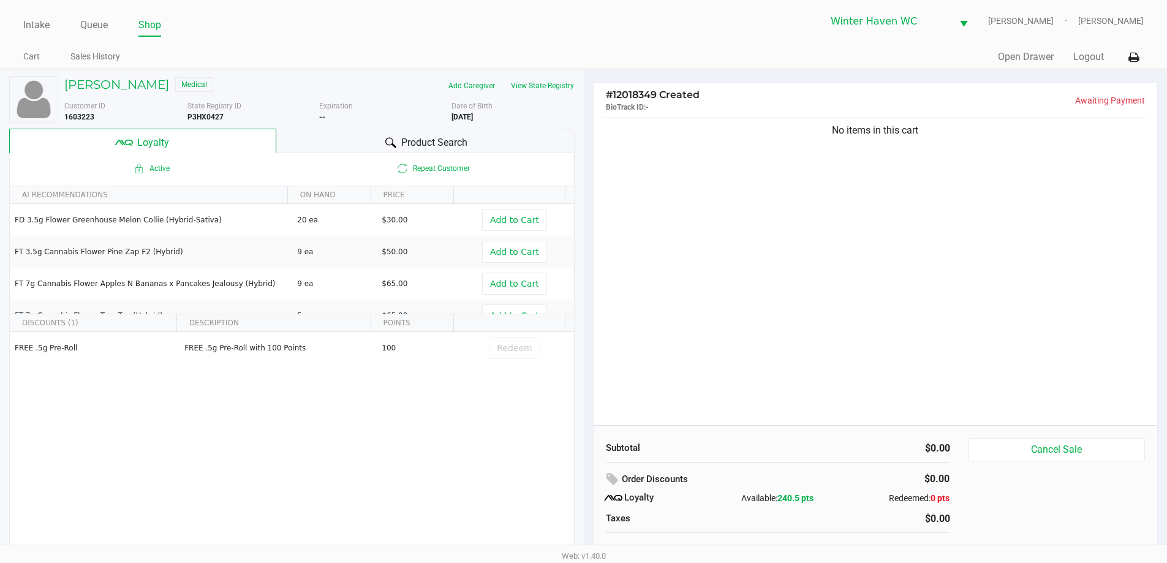
click at [413, 132] on div "Product Search" at bounding box center [425, 141] width 298 height 25
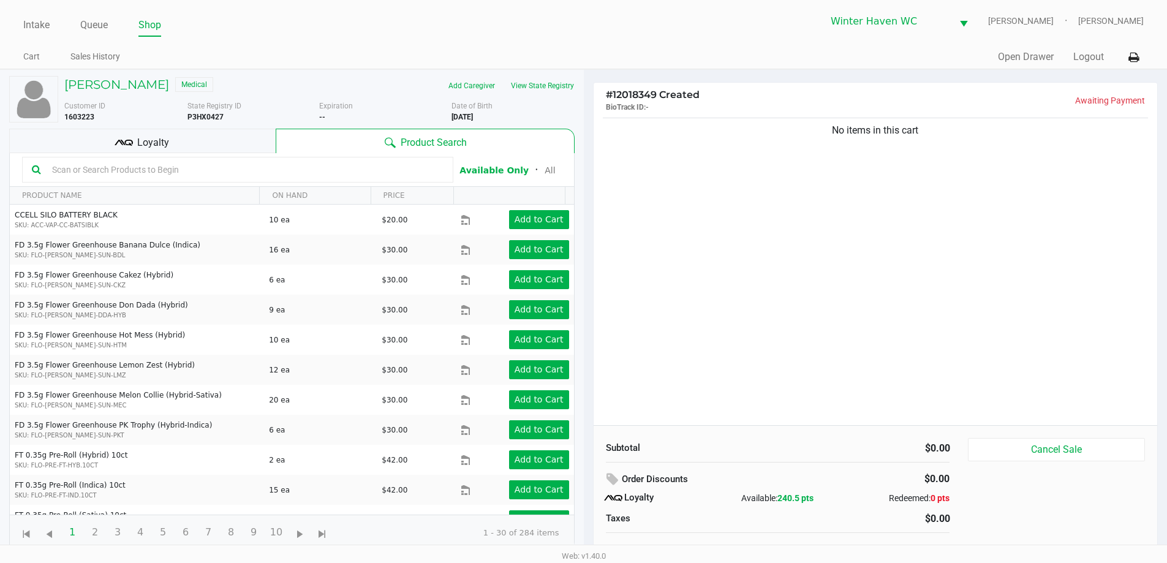
click at [196, 141] on div "Loyalty" at bounding box center [142, 141] width 266 height 25
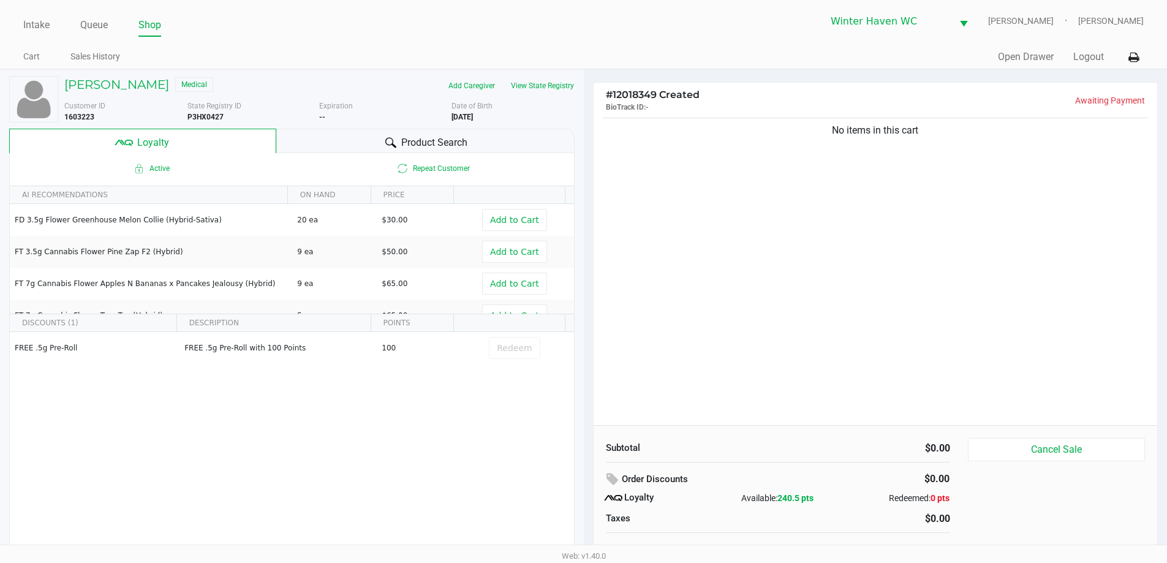
click at [398, 151] on div "Product Search" at bounding box center [425, 141] width 298 height 25
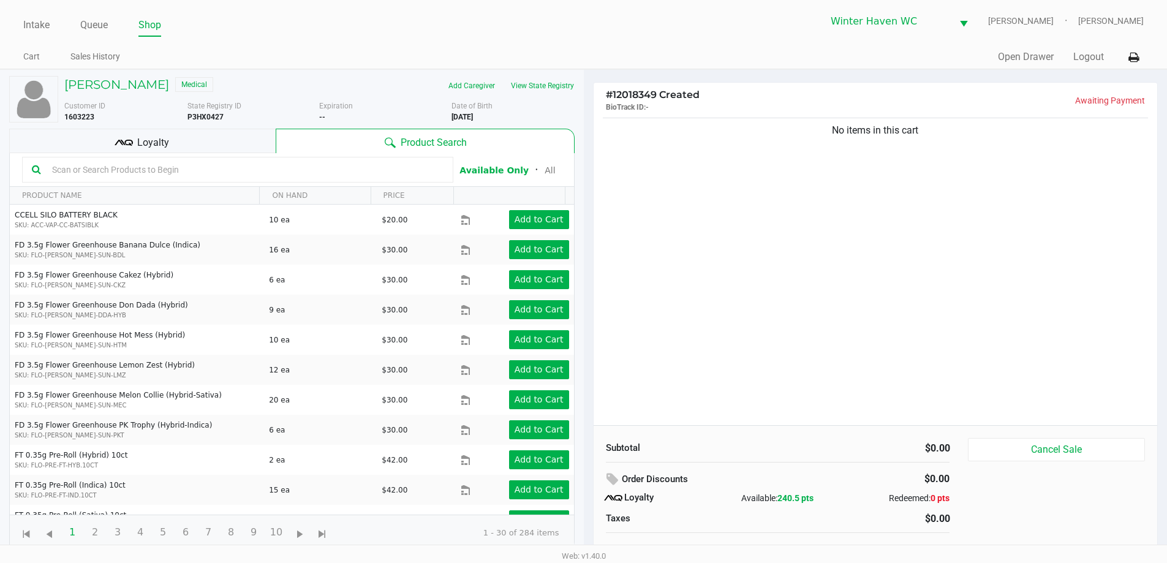
click at [224, 168] on input "text" at bounding box center [245, 169] width 396 height 18
click at [208, 144] on div "Loyalty" at bounding box center [142, 141] width 266 height 25
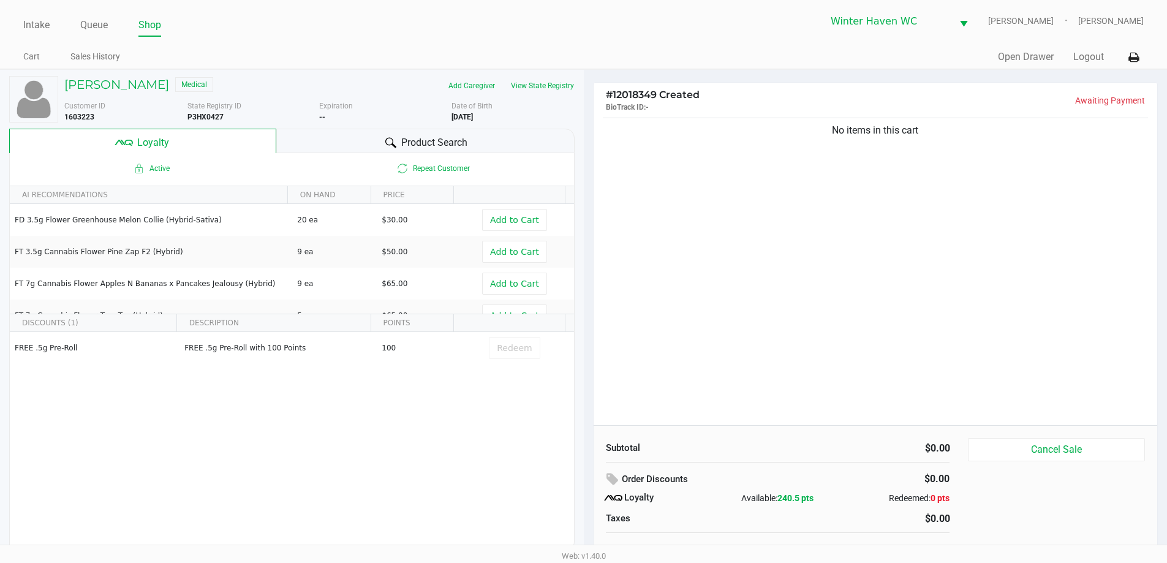
click at [428, 141] on span "Product Search" at bounding box center [434, 142] width 66 height 15
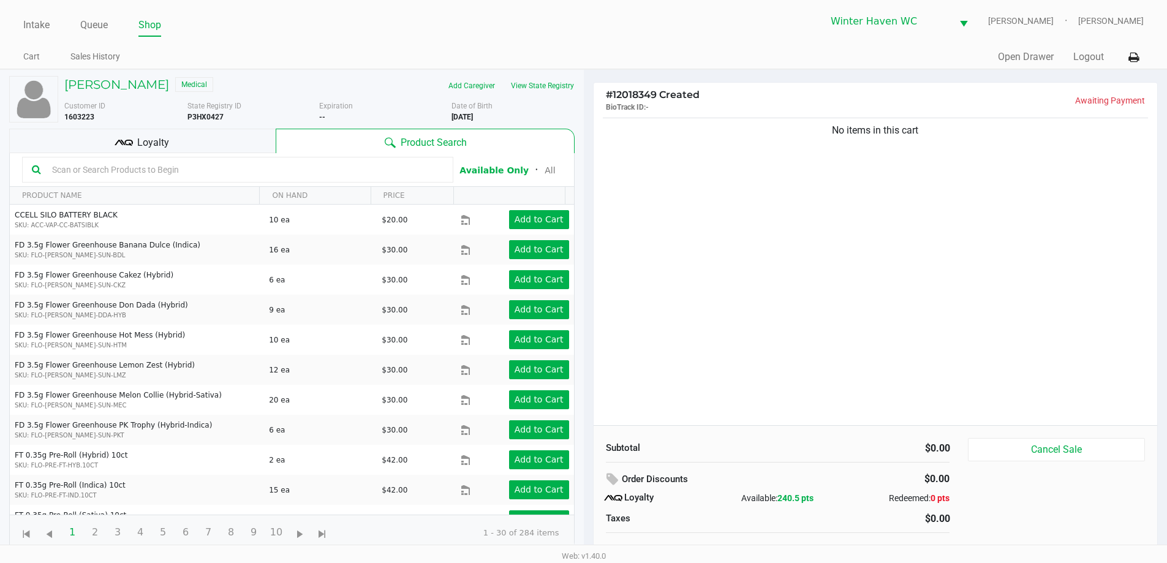
click at [336, 178] on input "text" at bounding box center [245, 169] width 396 height 18
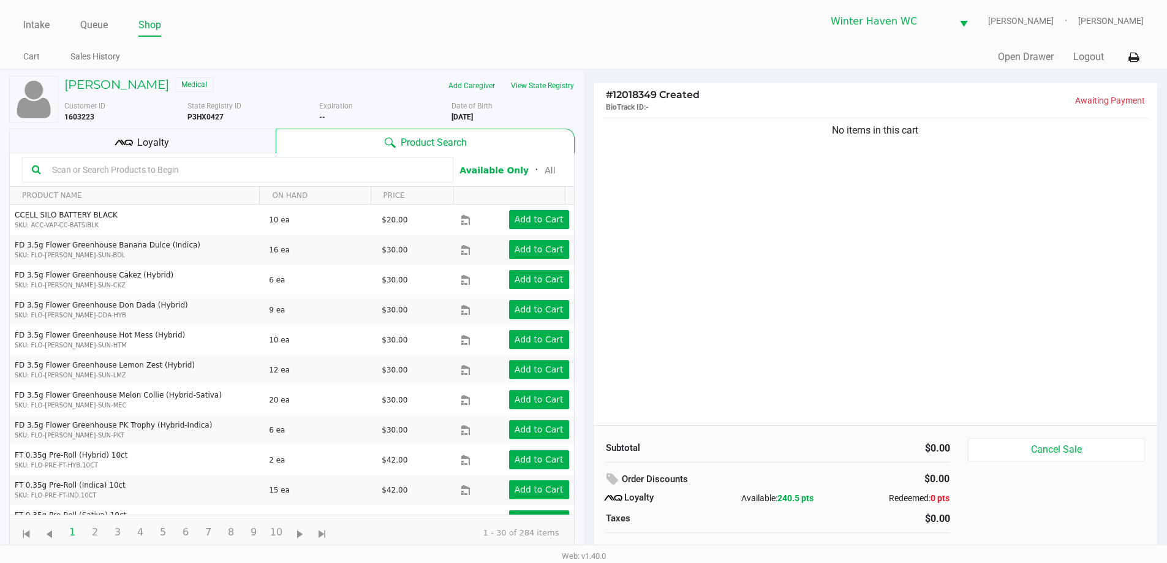
click at [335, 178] on input "text" at bounding box center [245, 169] width 396 height 18
click at [340, 158] on div at bounding box center [237, 170] width 431 height 26
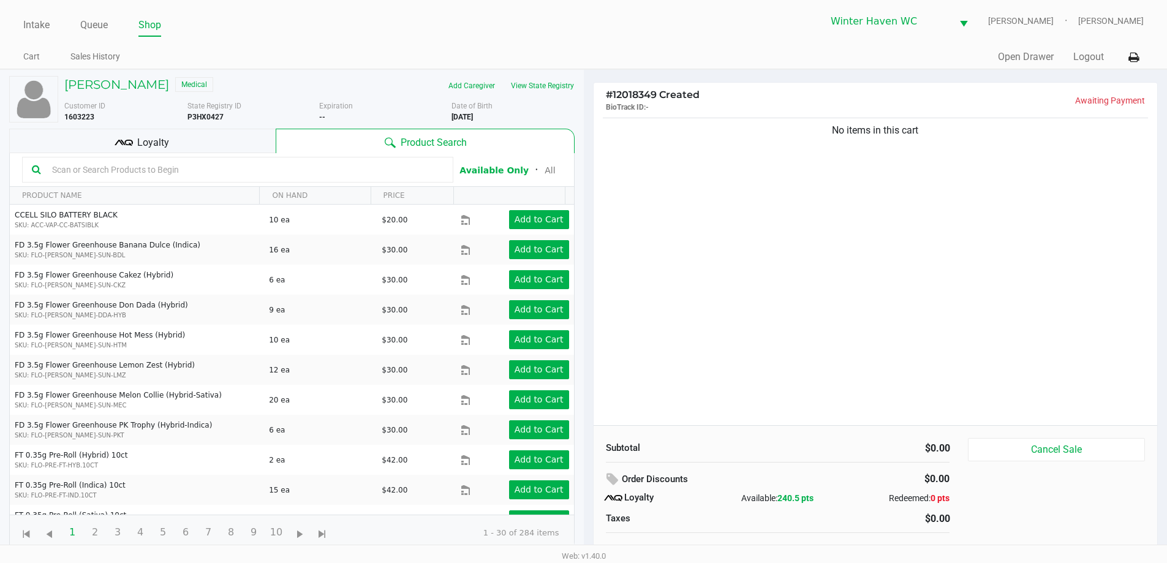
click at [333, 168] on input "text" at bounding box center [245, 169] width 396 height 18
click at [242, 149] on div "Loyalty" at bounding box center [142, 141] width 266 height 25
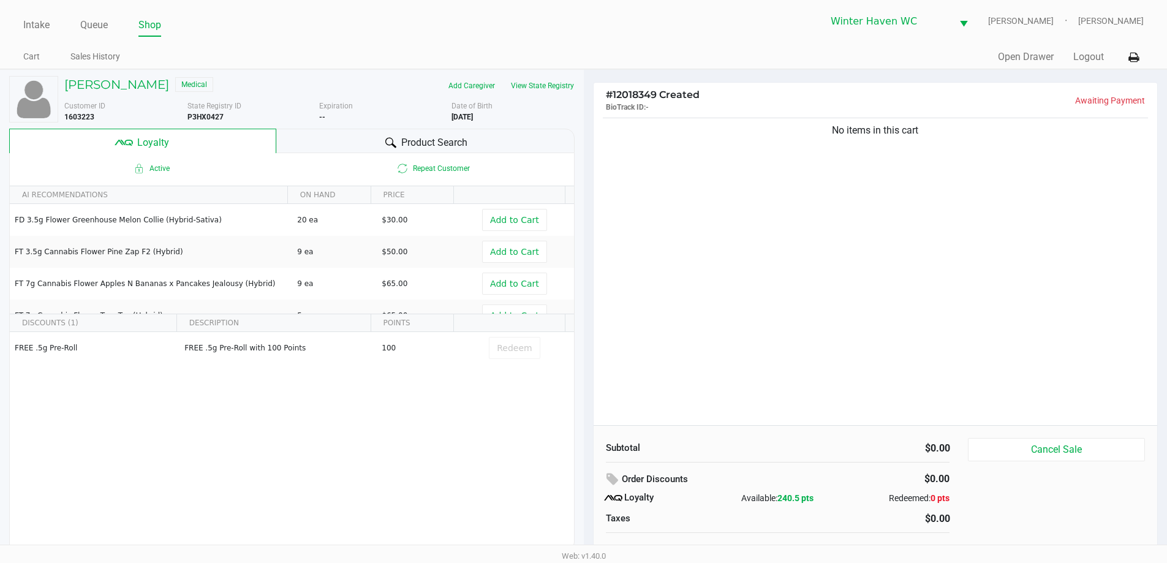
click at [358, 141] on div "Product Search" at bounding box center [425, 141] width 298 height 25
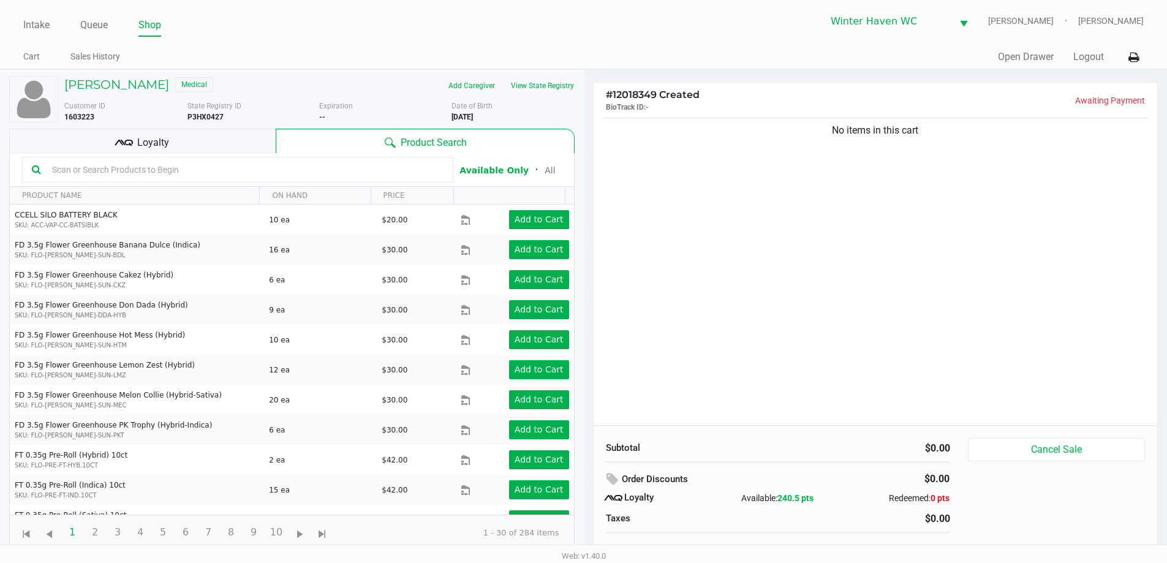
click at [179, 176] on input "text" at bounding box center [245, 169] width 396 height 18
click at [187, 168] on input "text" at bounding box center [245, 169] width 396 height 18
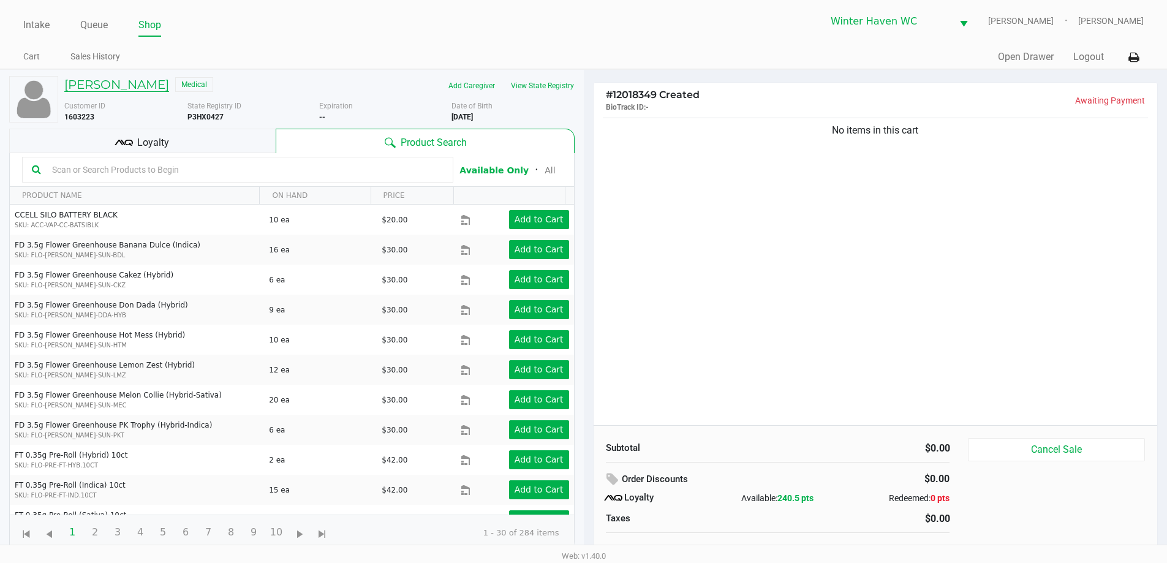
click at [135, 88] on h5 "JORDAN CARR" at bounding box center [116, 84] width 105 height 15
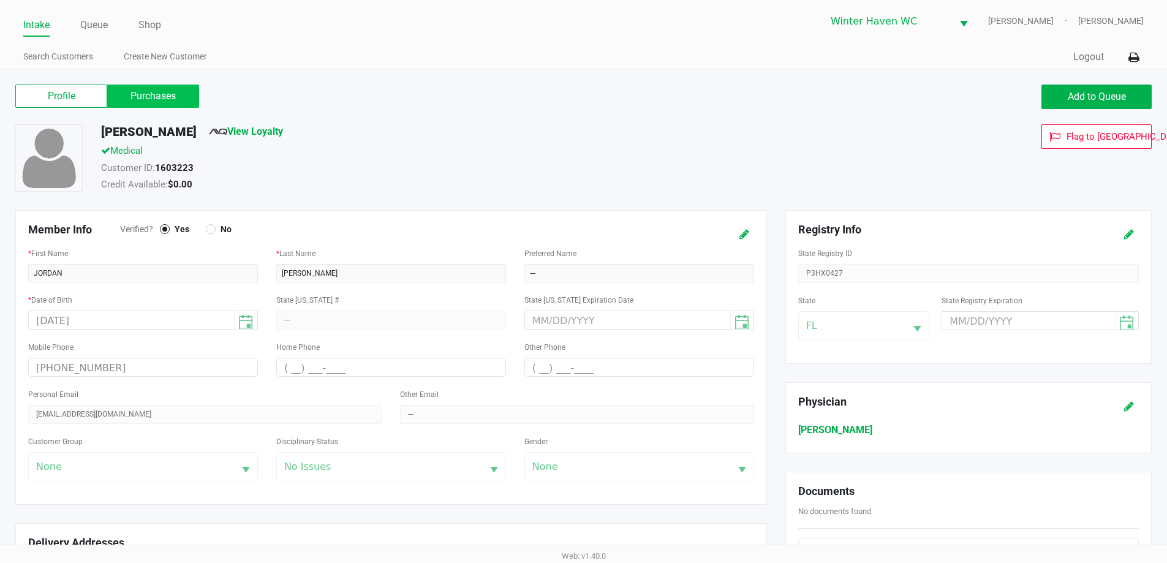
click at [189, 101] on label "Purchases" at bounding box center [153, 96] width 92 height 23
click at [0, 0] on 1 "Purchases" at bounding box center [0, 0] width 0 height 0
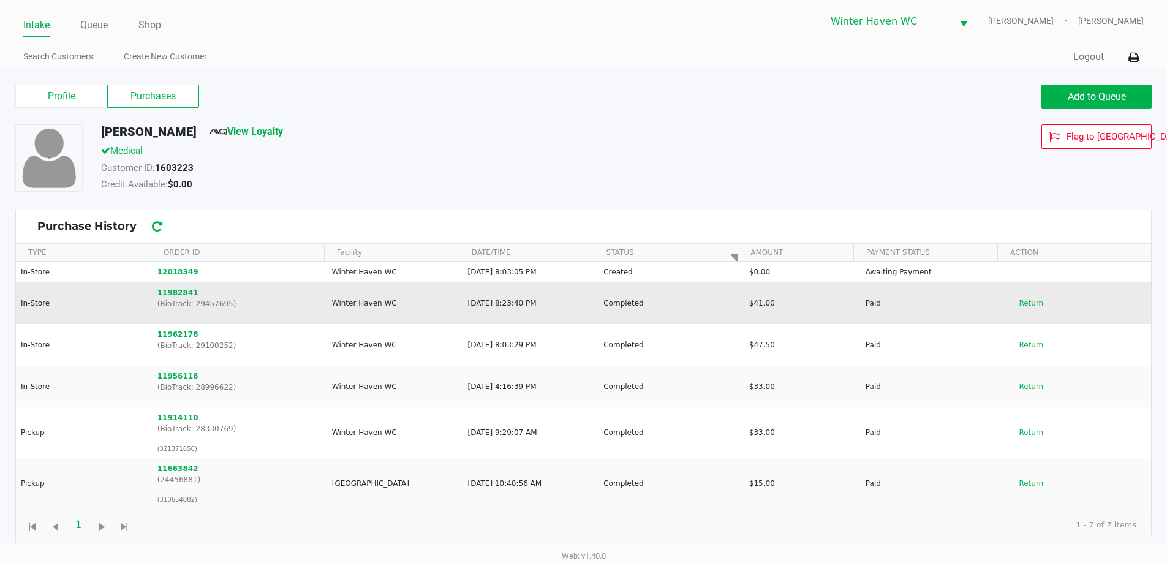
click at [171, 294] on button "11982841" at bounding box center [177, 292] width 41 height 11
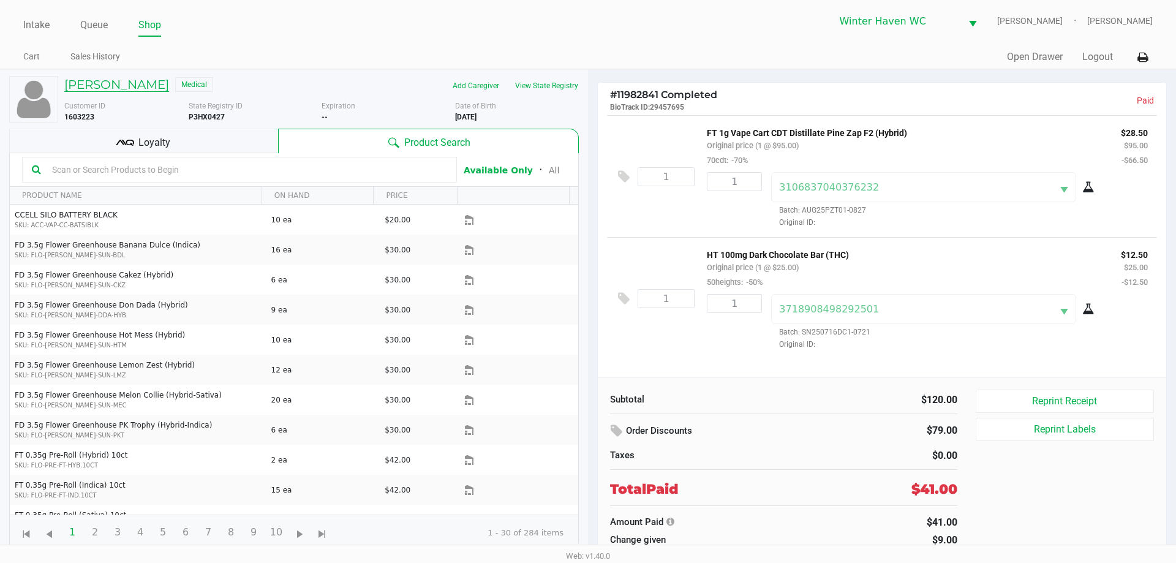
click at [126, 87] on h5 "JORDAN CARR" at bounding box center [116, 84] width 105 height 15
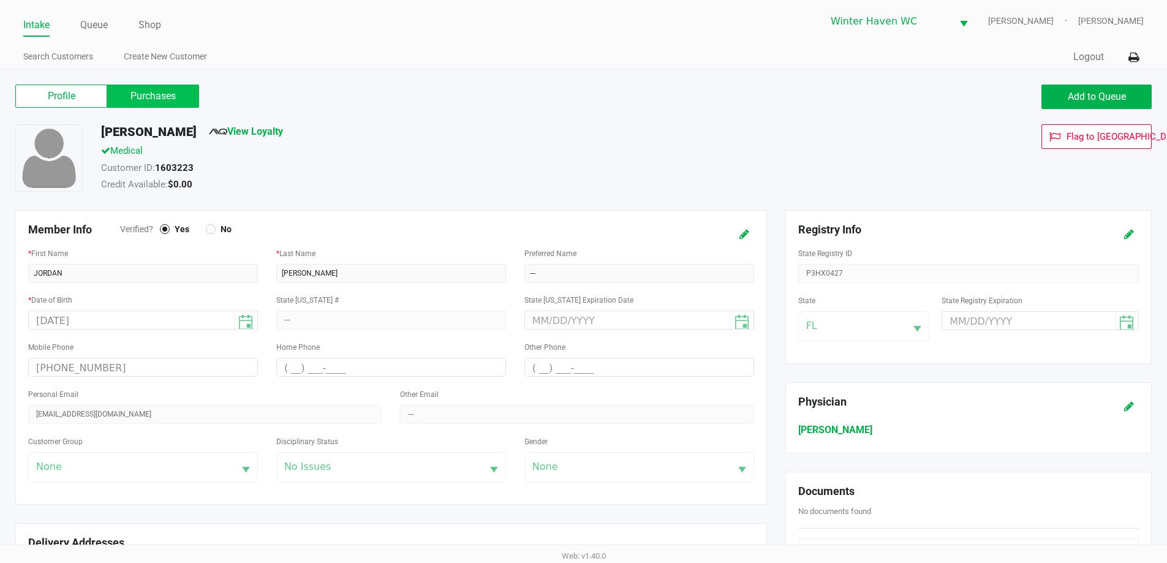
click at [176, 96] on label "Purchases" at bounding box center [153, 96] width 92 height 23
click at [0, 0] on 1 "Purchases" at bounding box center [0, 0] width 0 height 0
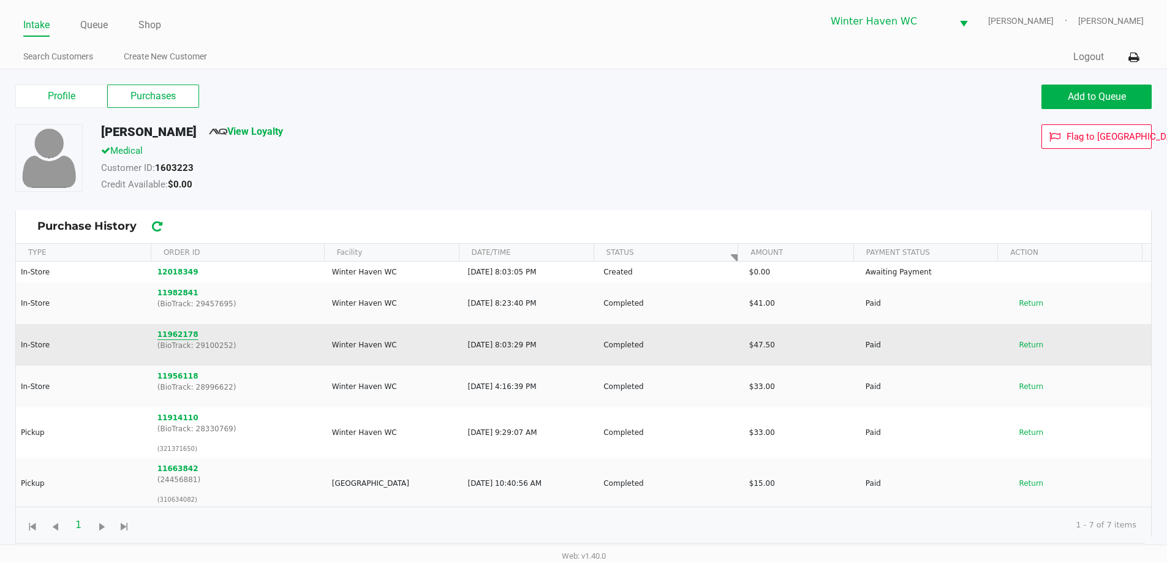
click at [172, 333] on button "11962178" at bounding box center [177, 334] width 41 height 11
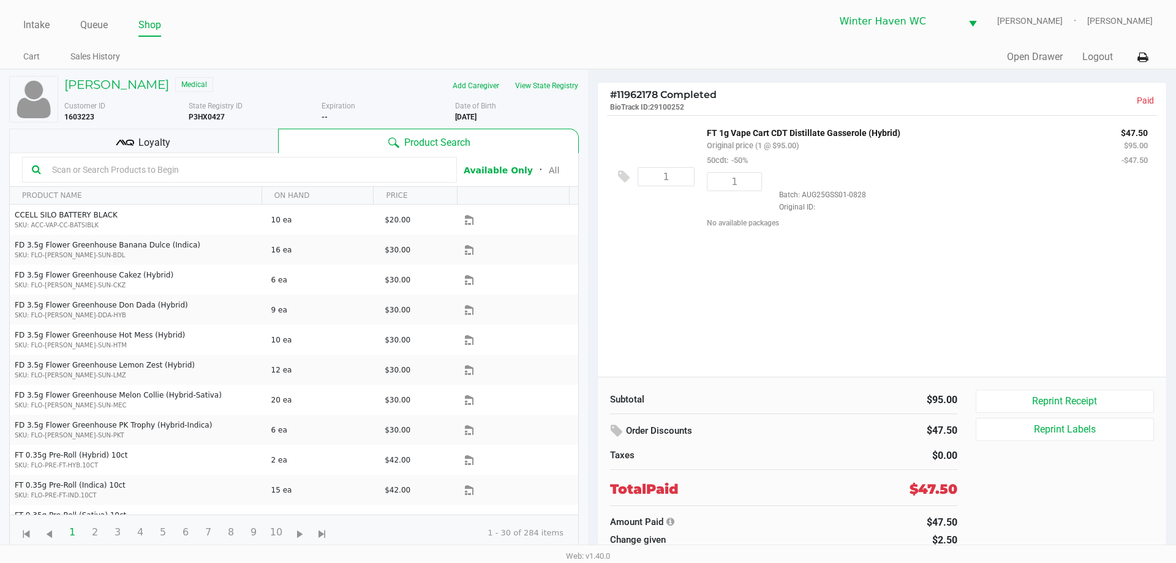
click at [212, 140] on div "Loyalty" at bounding box center [143, 141] width 269 height 25
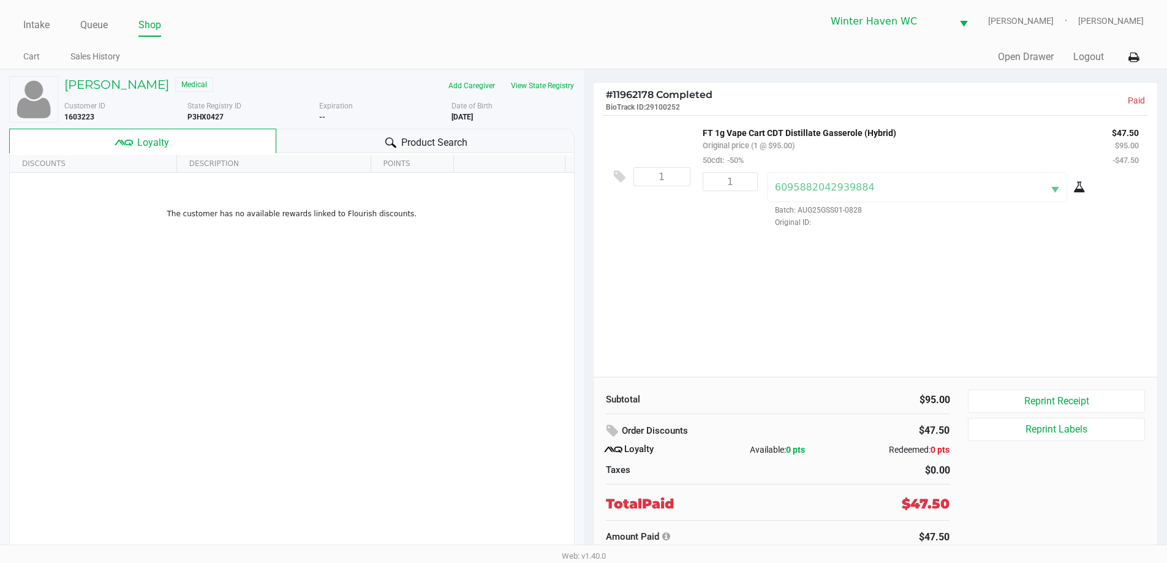
click at [418, 138] on span "Product Search" at bounding box center [434, 142] width 66 height 15
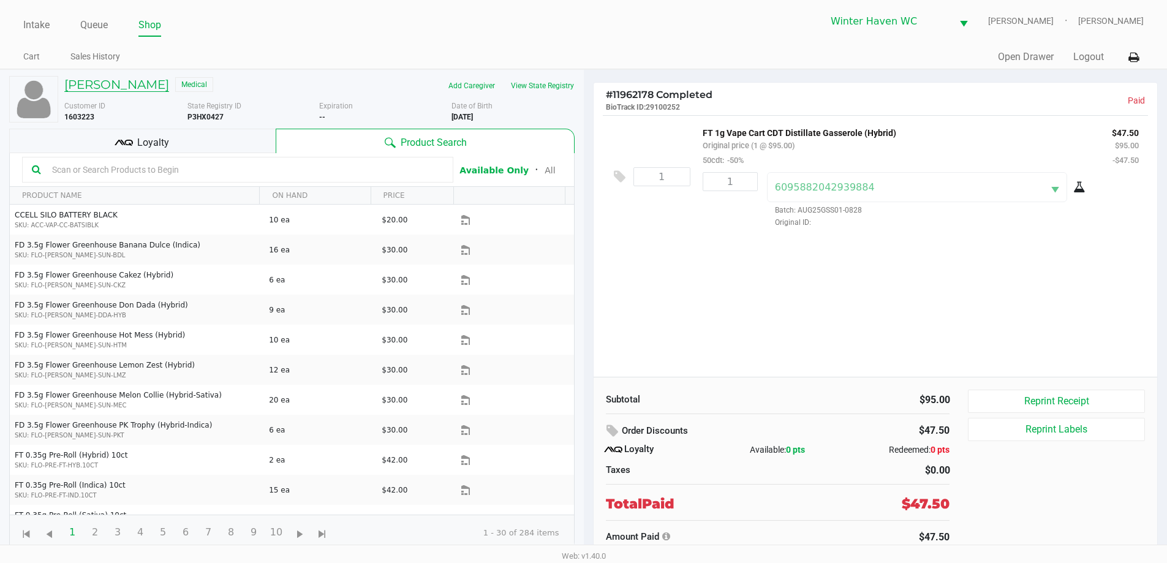
click at [133, 87] on h5 "JORDAN CARR" at bounding box center [116, 84] width 105 height 15
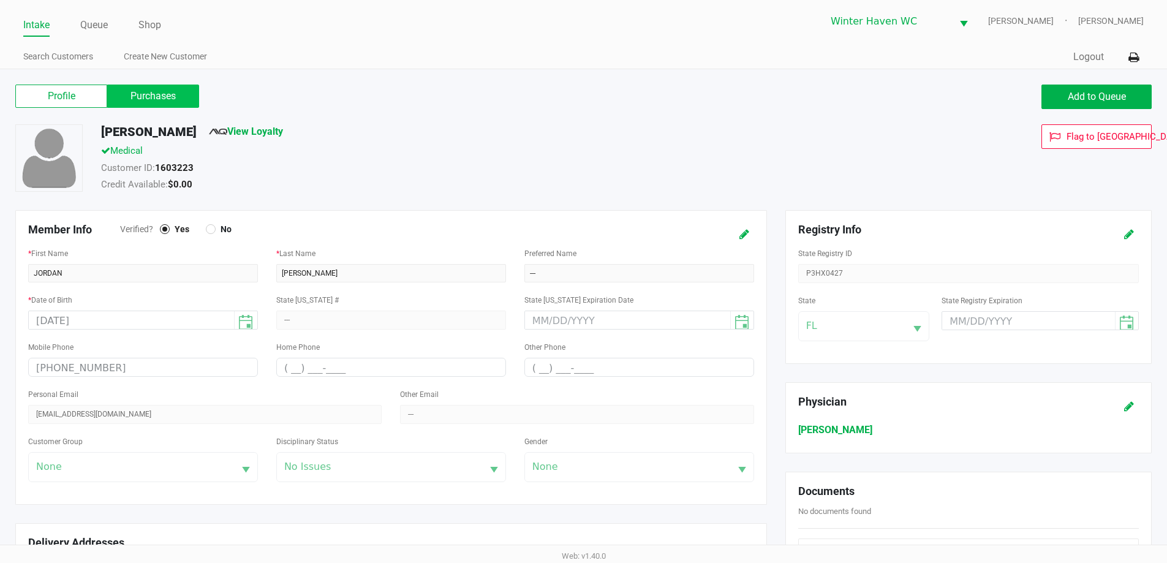
click at [150, 92] on label "Purchases" at bounding box center [153, 96] width 92 height 23
click at [0, 0] on 1 "Purchases" at bounding box center [0, 0] width 0 height 0
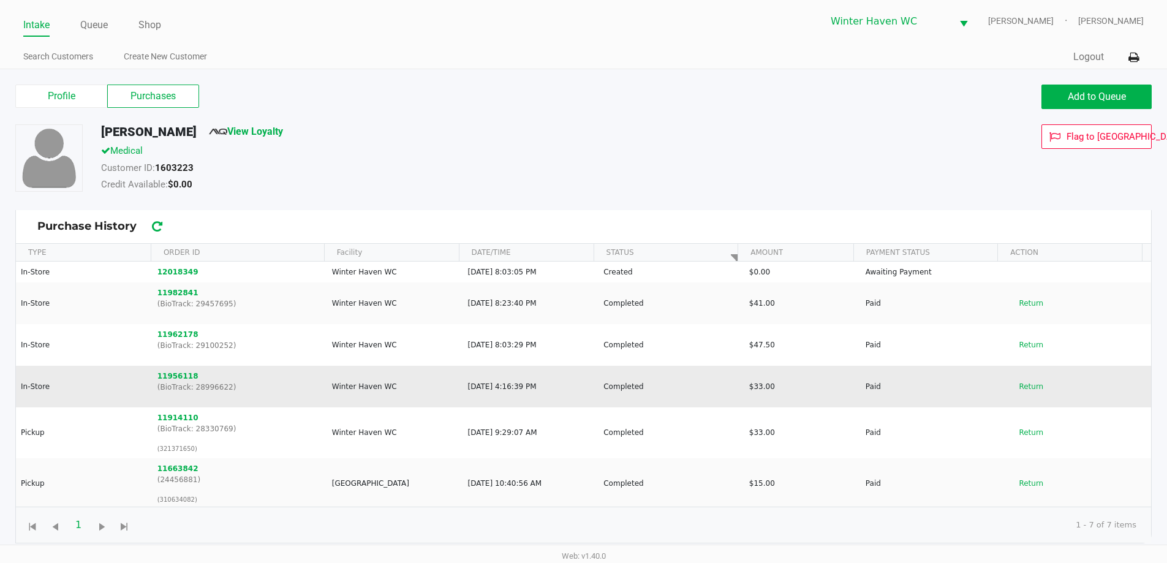
click at [182, 382] on p "(BioTrack: 28996622)" at bounding box center [239, 387] width 164 height 11
click at [179, 375] on button "11956118" at bounding box center [177, 376] width 41 height 11
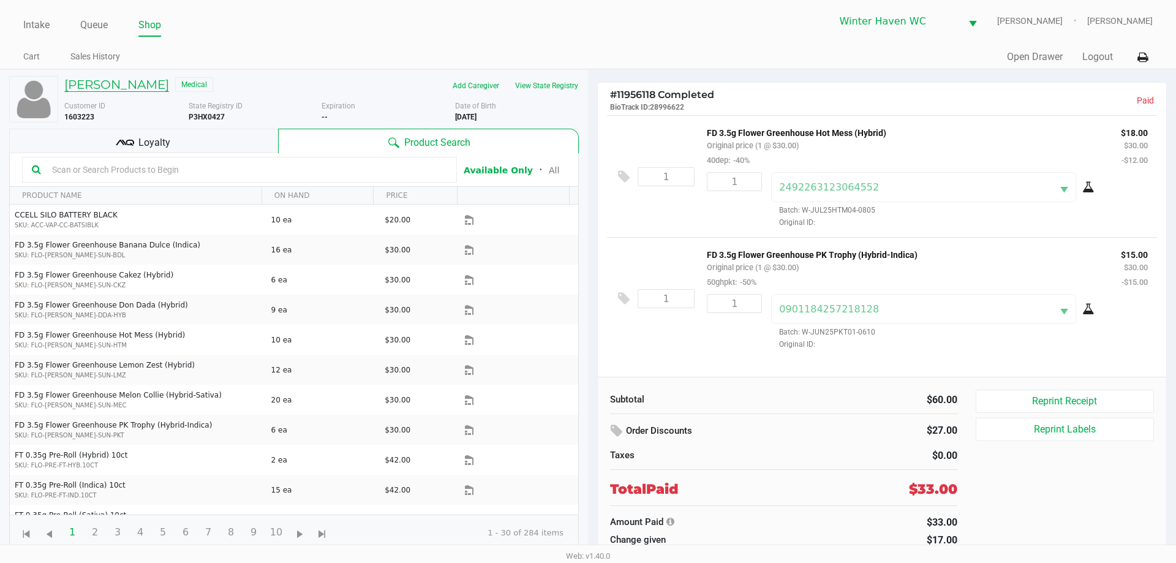
click at [115, 91] on h5 "JORDAN CARR" at bounding box center [116, 84] width 105 height 15
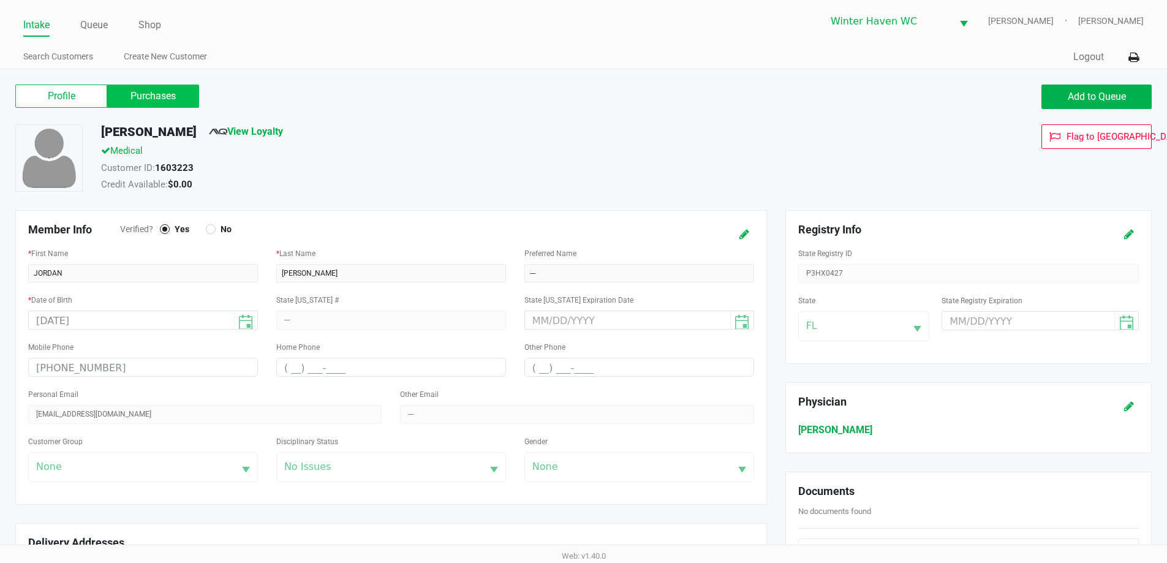
click at [134, 96] on label "Purchases" at bounding box center [153, 96] width 92 height 23
click at [0, 0] on 1 "Purchases" at bounding box center [0, 0] width 0 height 0
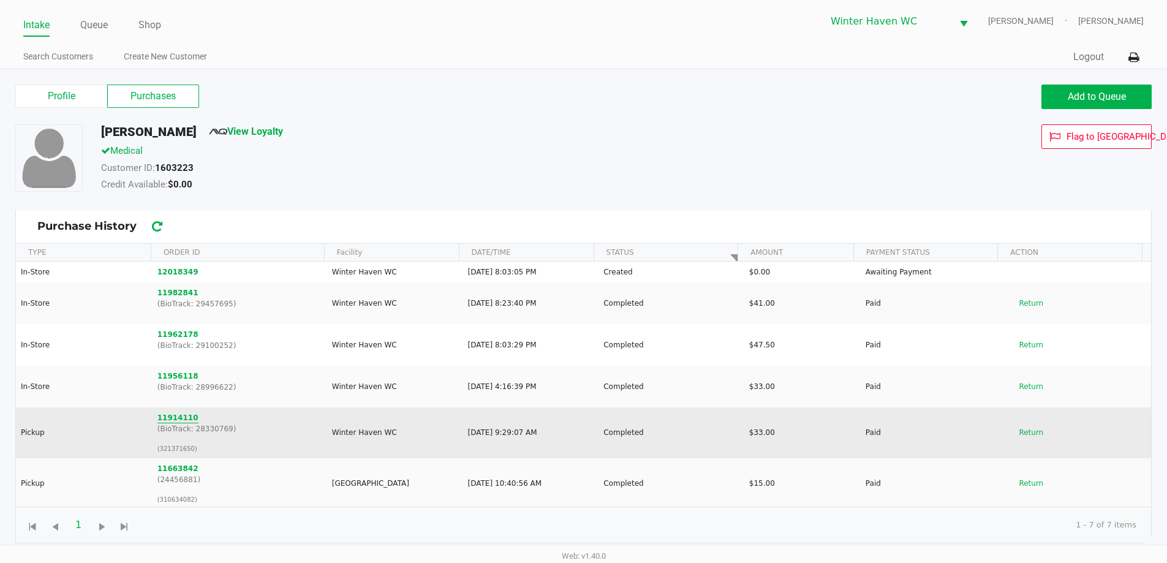
click at [173, 418] on button "11914110" at bounding box center [177, 417] width 41 height 11
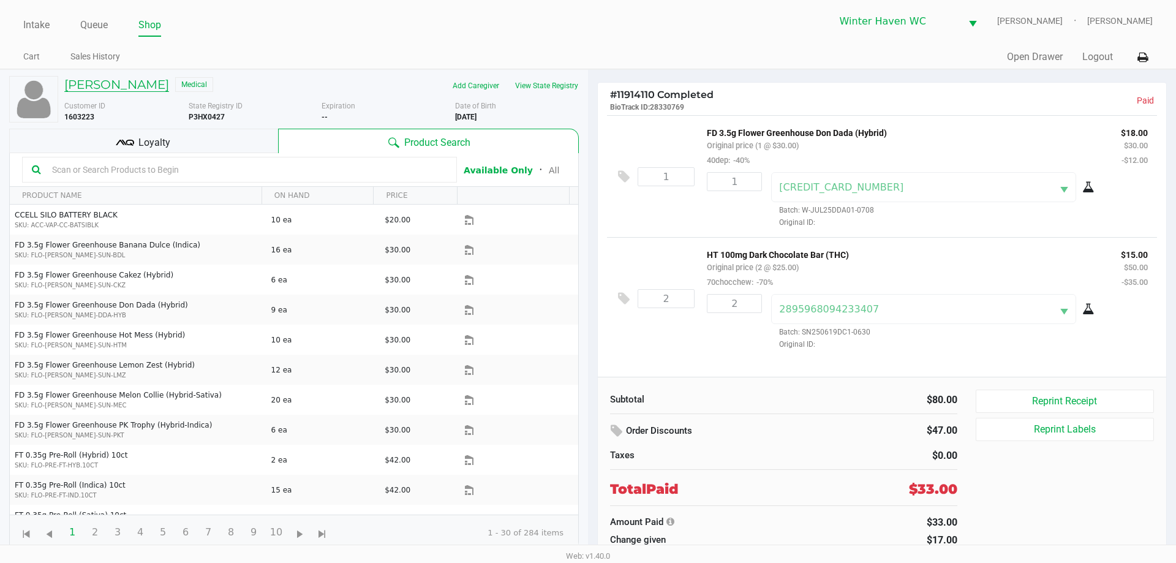
click at [107, 87] on h5 "JORDAN CARR" at bounding box center [116, 84] width 105 height 15
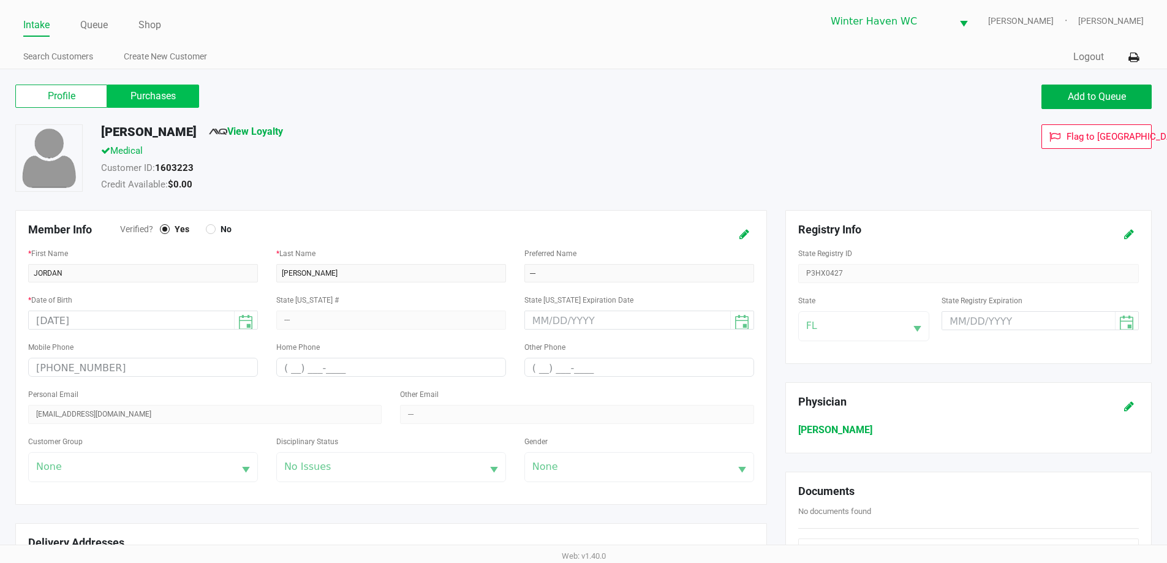
click at [164, 102] on label "Purchases" at bounding box center [153, 96] width 92 height 23
click at [0, 0] on 1 "Purchases" at bounding box center [0, 0] width 0 height 0
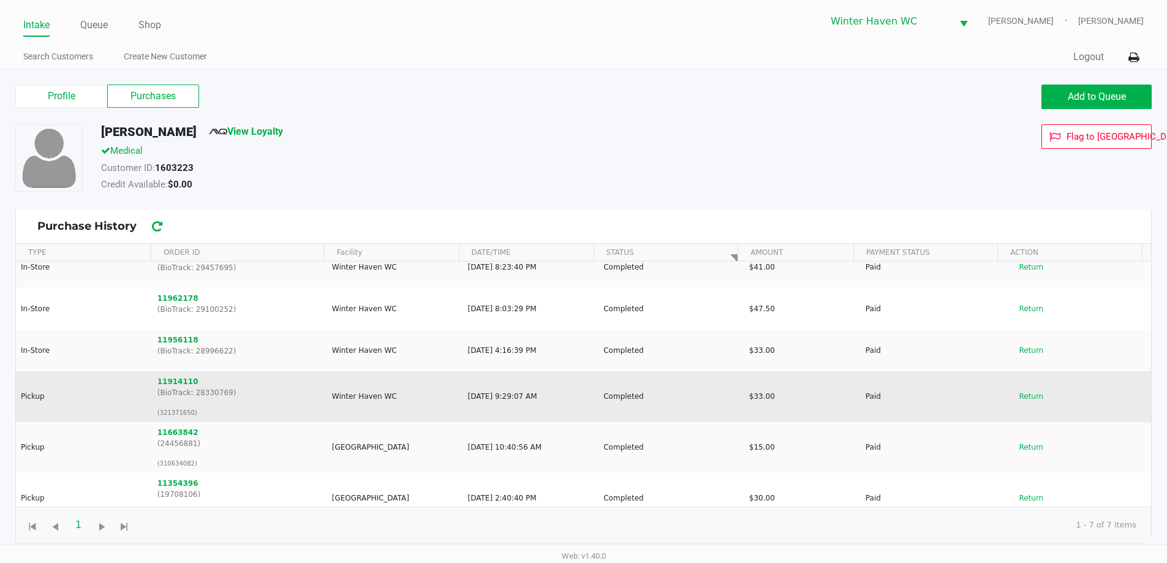
scroll to position [52, 0]
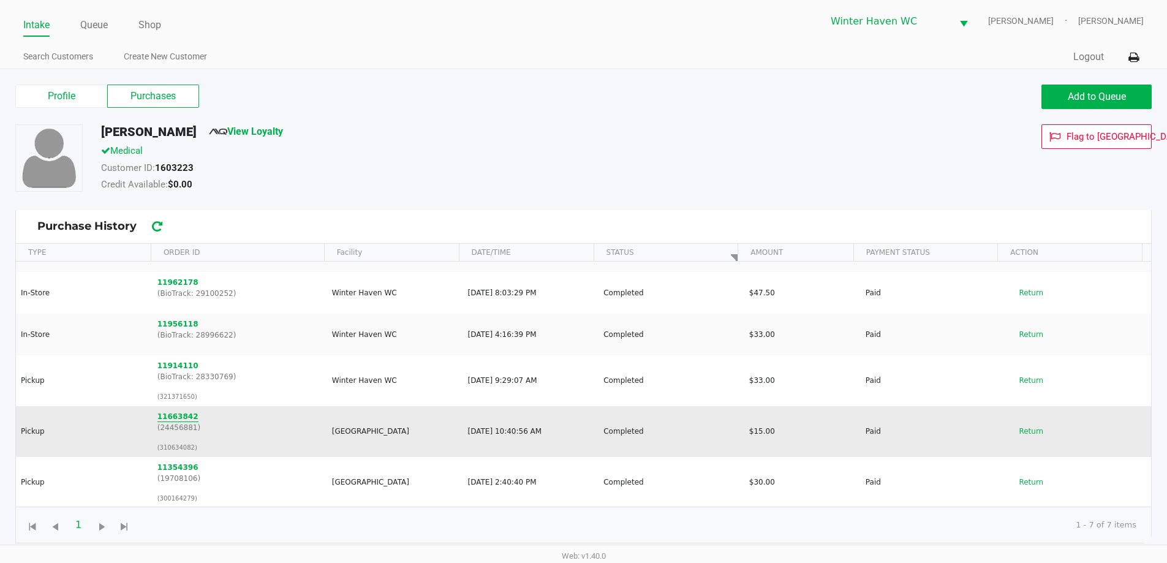
click at [173, 417] on button "11663842" at bounding box center [177, 416] width 41 height 11
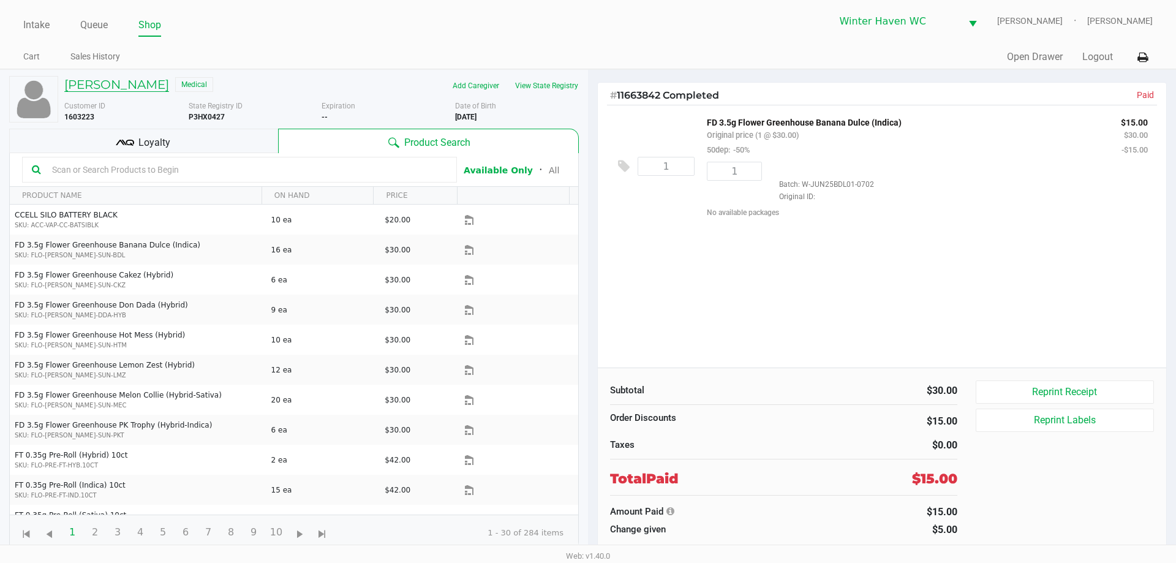
click at [124, 85] on h5 "JORDAN CARR" at bounding box center [116, 84] width 105 height 15
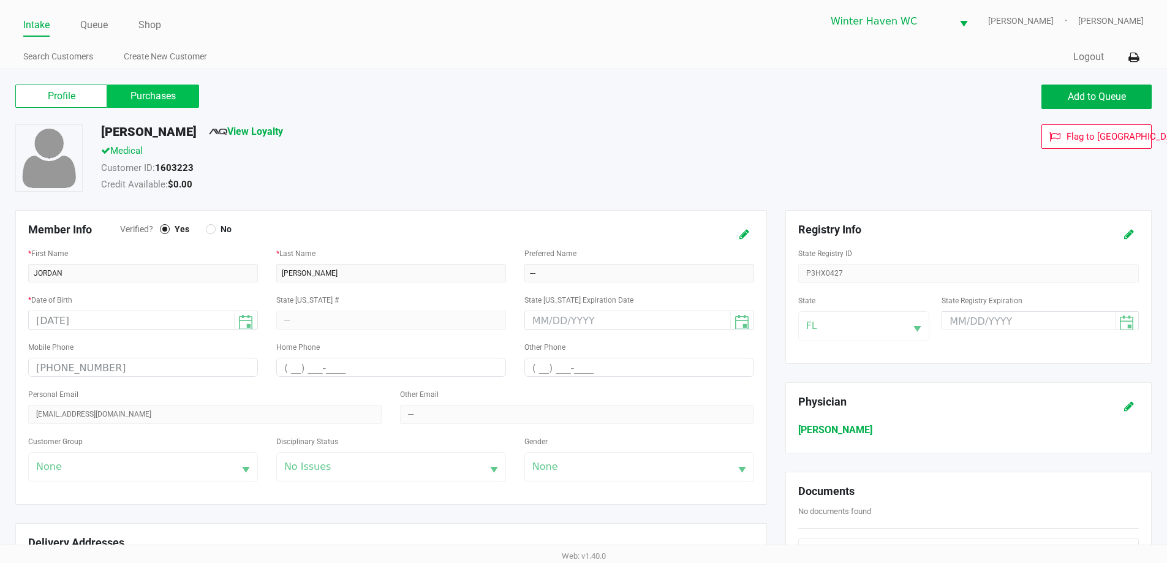
click at [149, 96] on label "Purchases" at bounding box center [153, 96] width 92 height 23
click at [0, 0] on 1 "Purchases" at bounding box center [0, 0] width 0 height 0
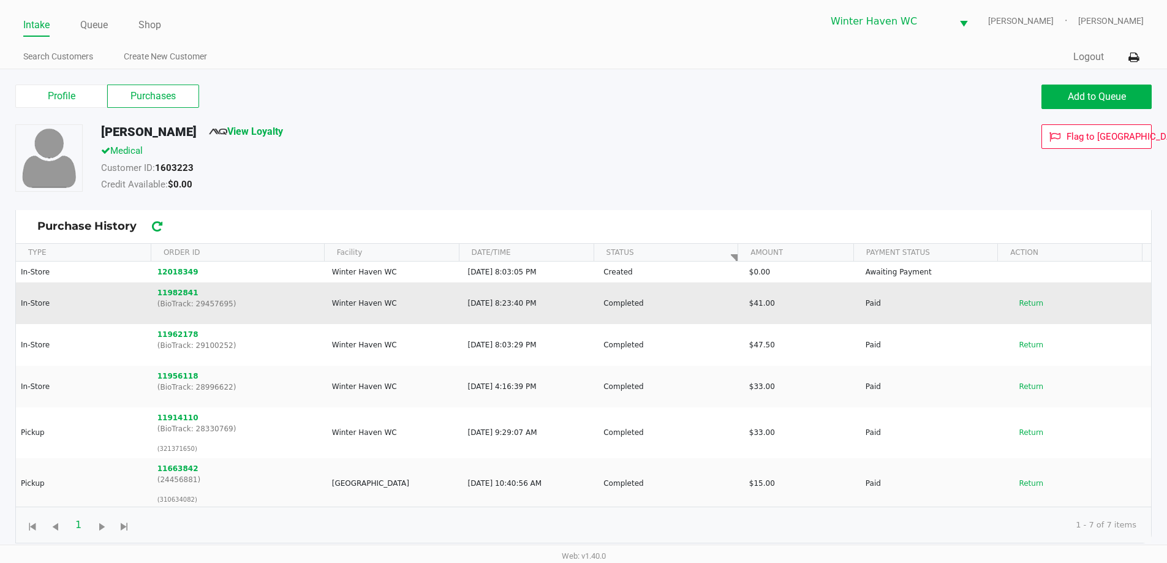
scroll to position [52, 0]
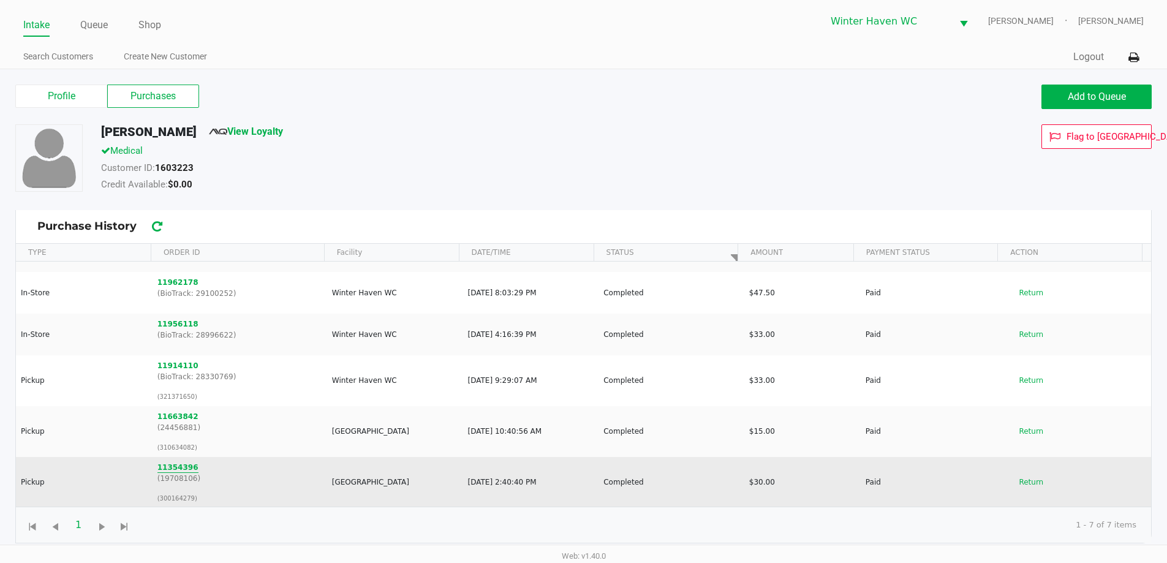
click at [175, 469] on button "11354396" at bounding box center [177, 467] width 41 height 11
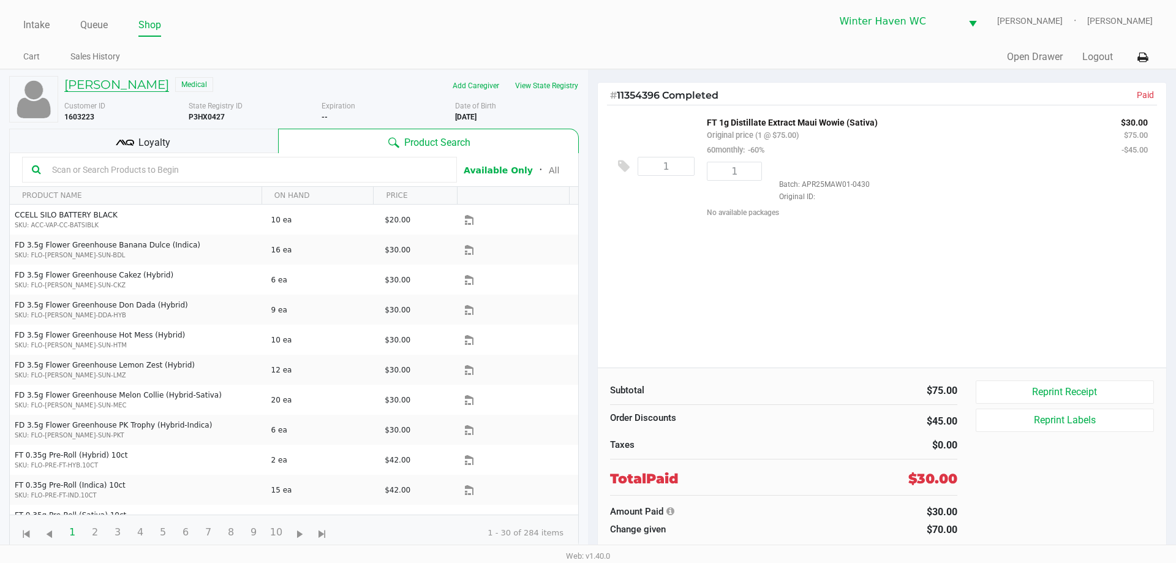
click at [126, 83] on h5 "JORDAN CARR" at bounding box center [116, 84] width 105 height 15
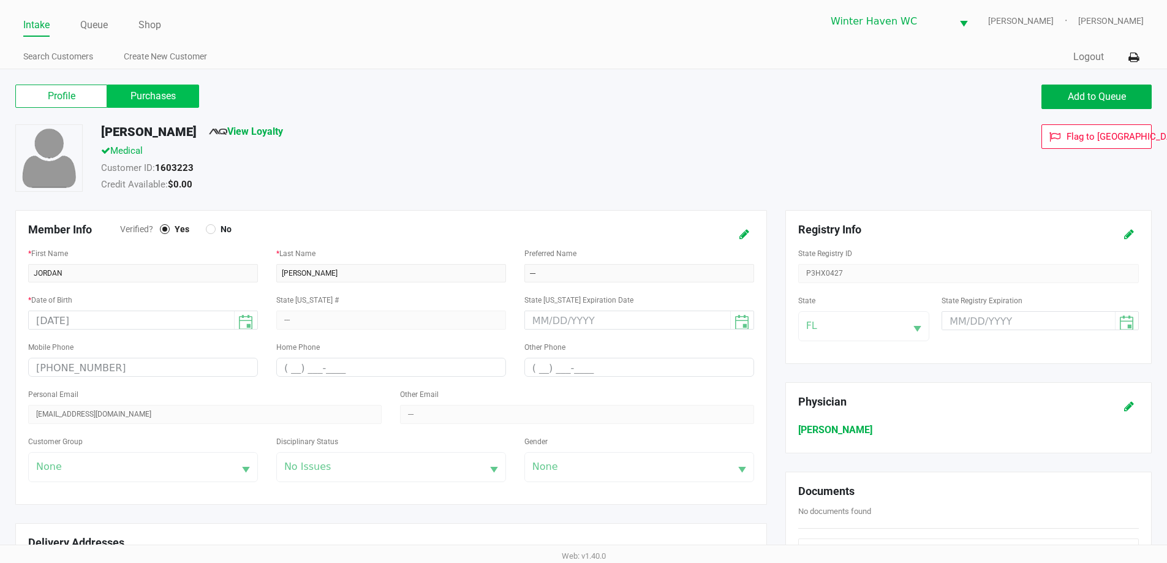
click at [170, 99] on label "Purchases" at bounding box center [153, 96] width 92 height 23
click at [0, 0] on 1 "Purchases" at bounding box center [0, 0] width 0 height 0
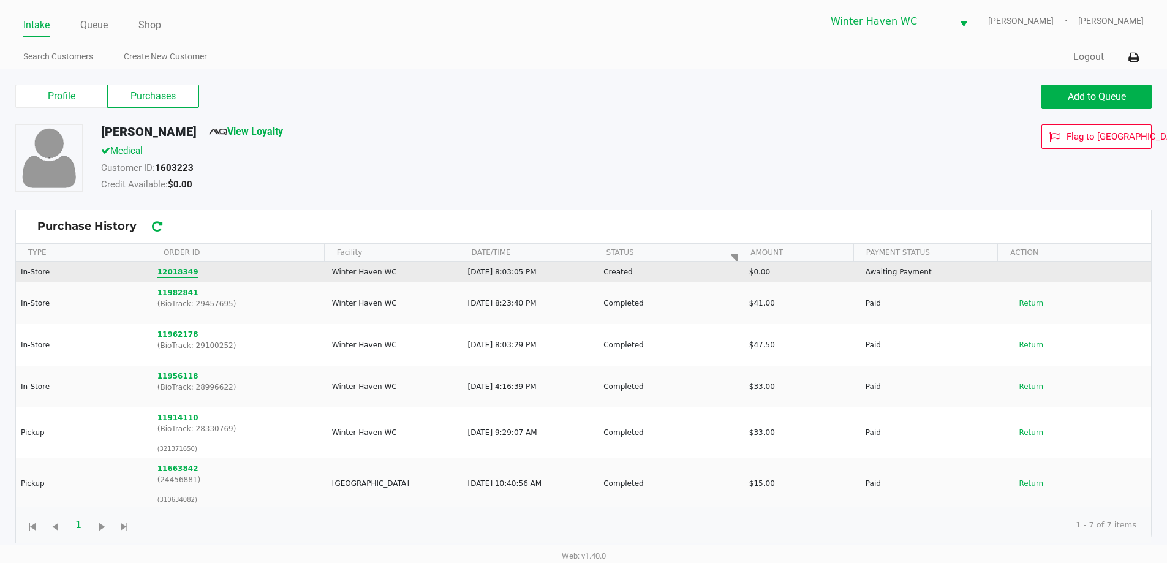
click at [181, 274] on button "12018349" at bounding box center [177, 271] width 41 height 11
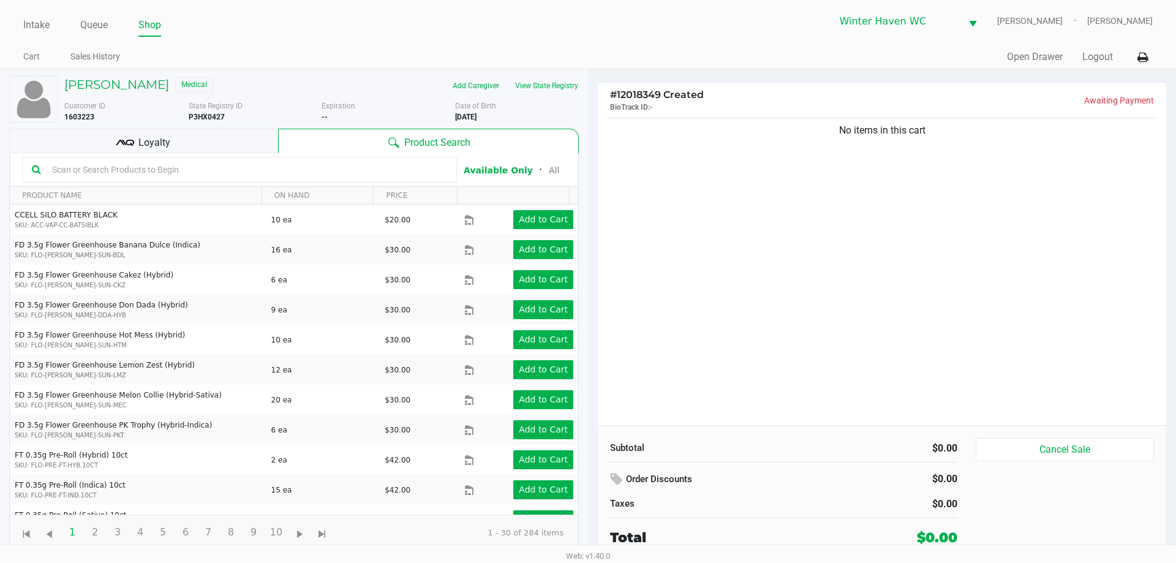
click at [208, 168] on input "text" at bounding box center [247, 169] width 400 height 18
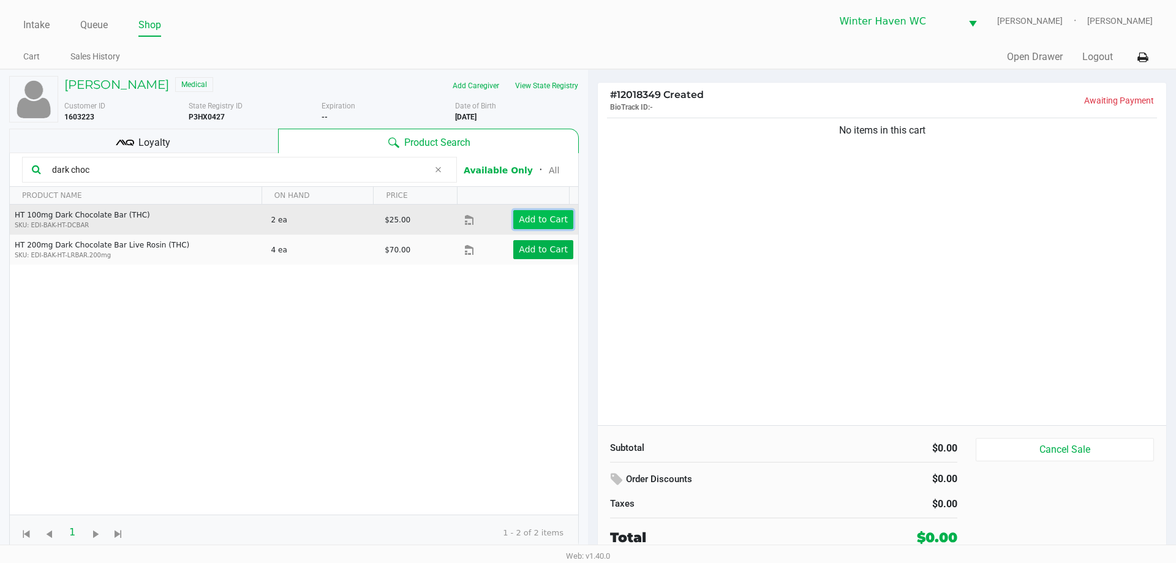
click at [535, 216] on app-button-loader "Add to Cart" at bounding box center [543, 219] width 49 height 10
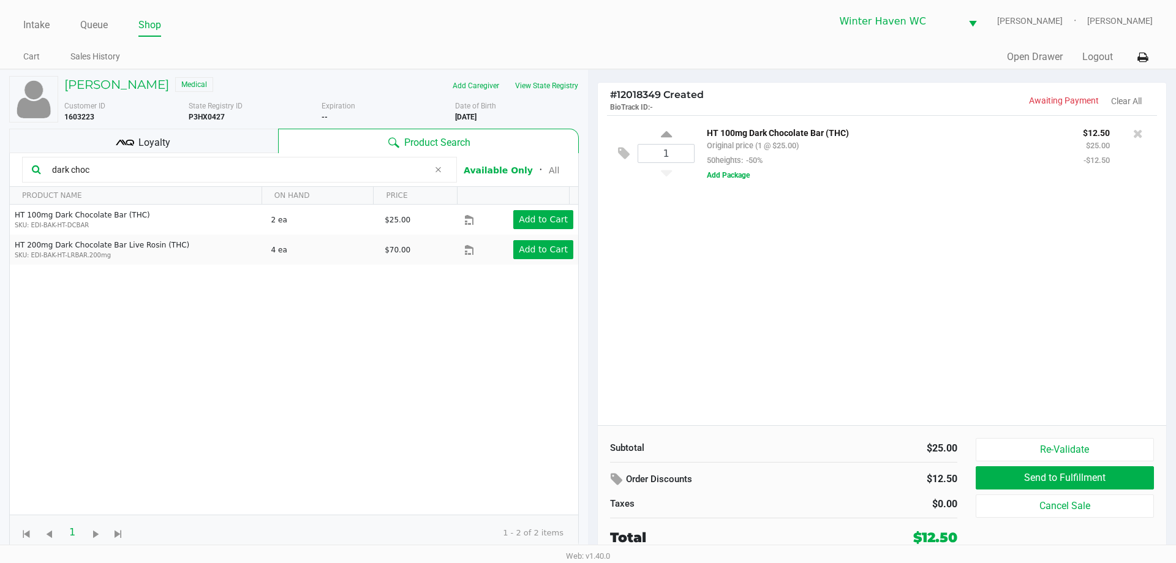
click at [731, 270] on div "1 HT 100mg Dark Chocolate Bar (THC) Original price (1 @ $25.00) 50heights: -50%…" at bounding box center [882, 270] width 568 height 310
click at [292, 175] on input "dark choc" at bounding box center [238, 169] width 382 height 18
type input "d"
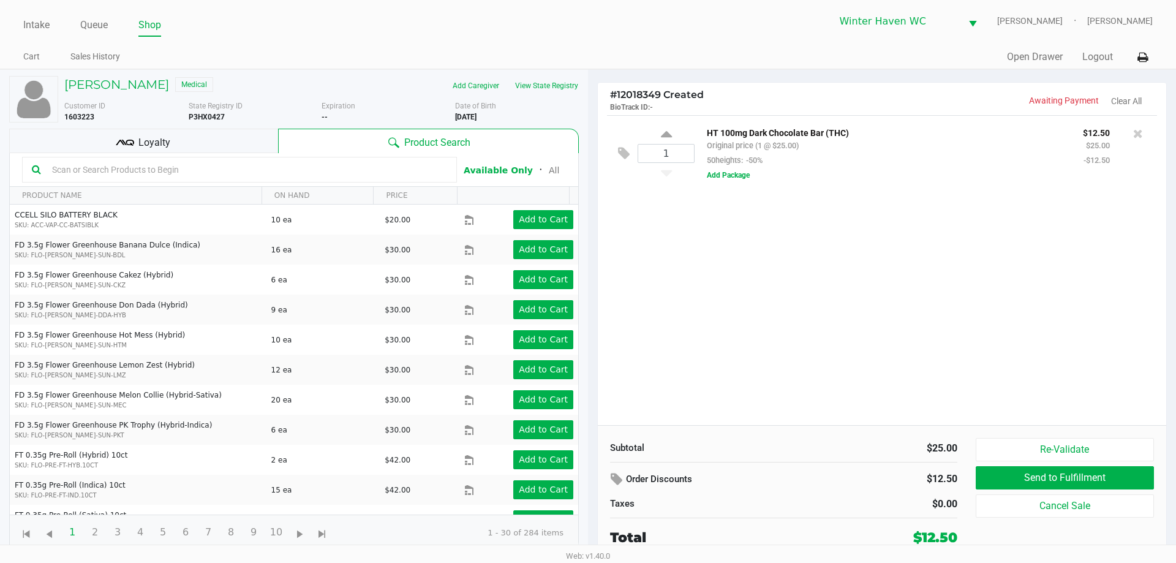
click at [292, 175] on input "text" at bounding box center [247, 169] width 400 height 18
click at [202, 160] on input "text" at bounding box center [247, 169] width 400 height 18
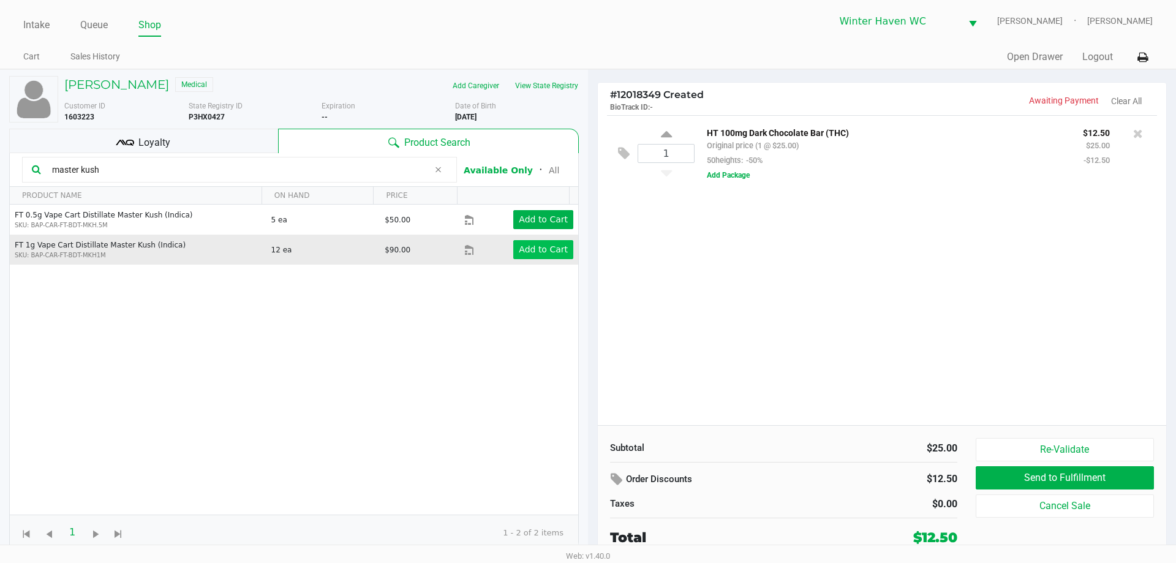
type input "master kush"
click at [535, 249] on app-button-loader "Add to Cart" at bounding box center [543, 249] width 49 height 10
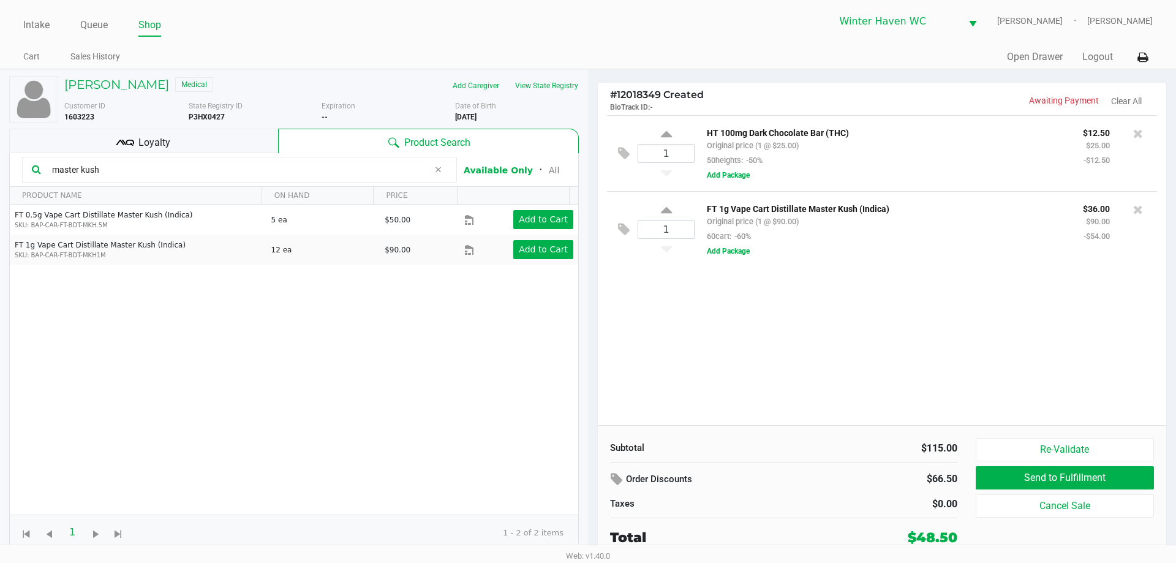
click at [267, 163] on input "master kush" at bounding box center [238, 169] width 382 height 18
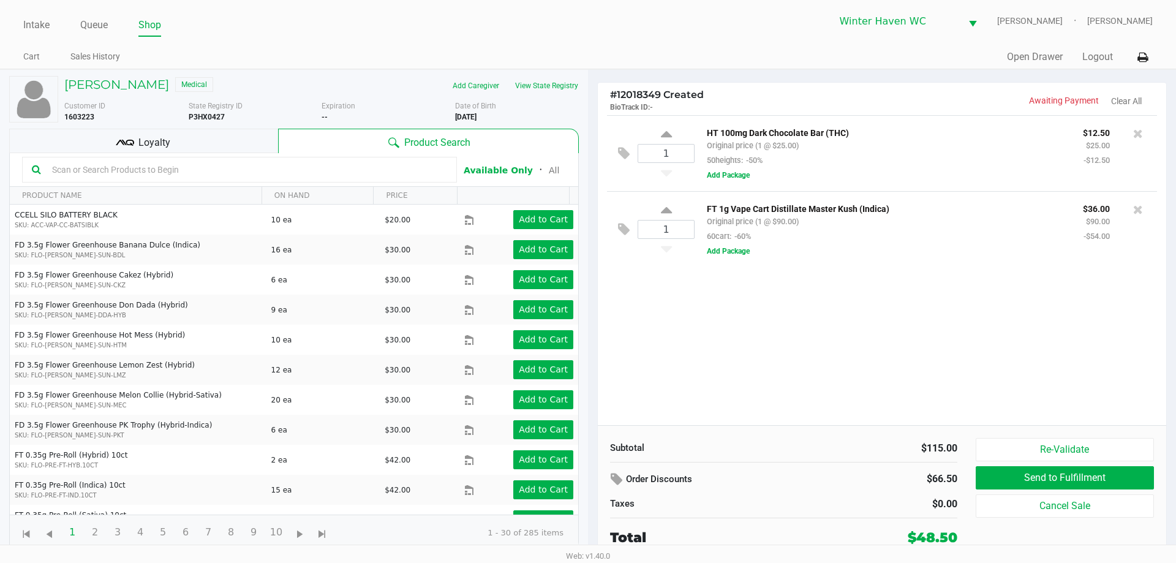
click at [261, 141] on div "Loyalty" at bounding box center [143, 141] width 269 height 25
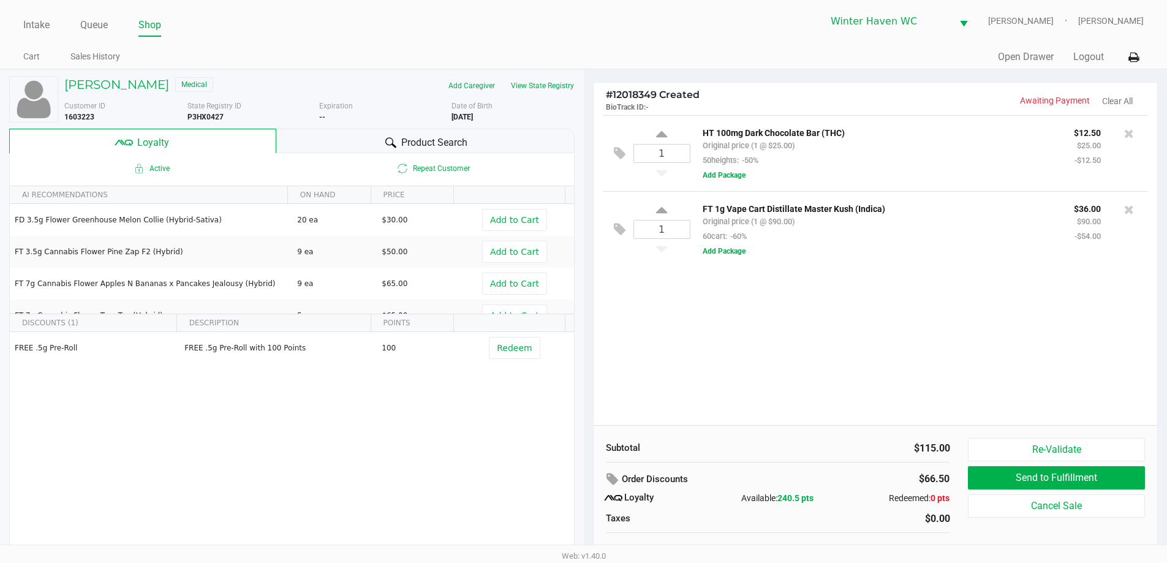
click at [428, 138] on span "Product Search" at bounding box center [434, 142] width 66 height 15
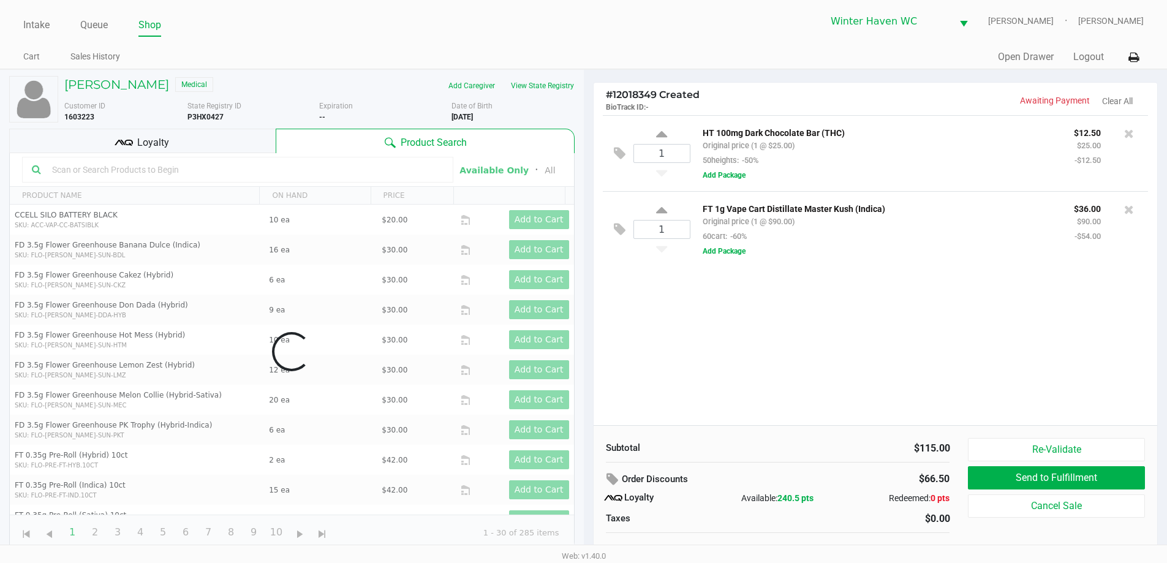
click at [235, 166] on input "text" at bounding box center [245, 169] width 396 height 18
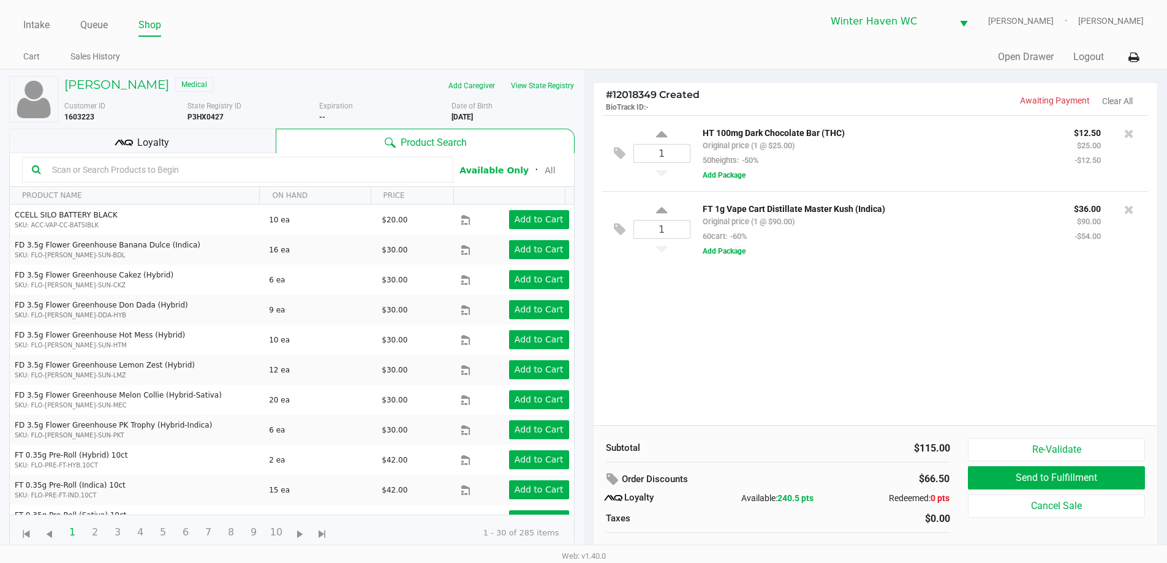
click at [235, 166] on input "text" at bounding box center [245, 169] width 396 height 18
click at [252, 162] on input "text" at bounding box center [245, 169] width 396 height 18
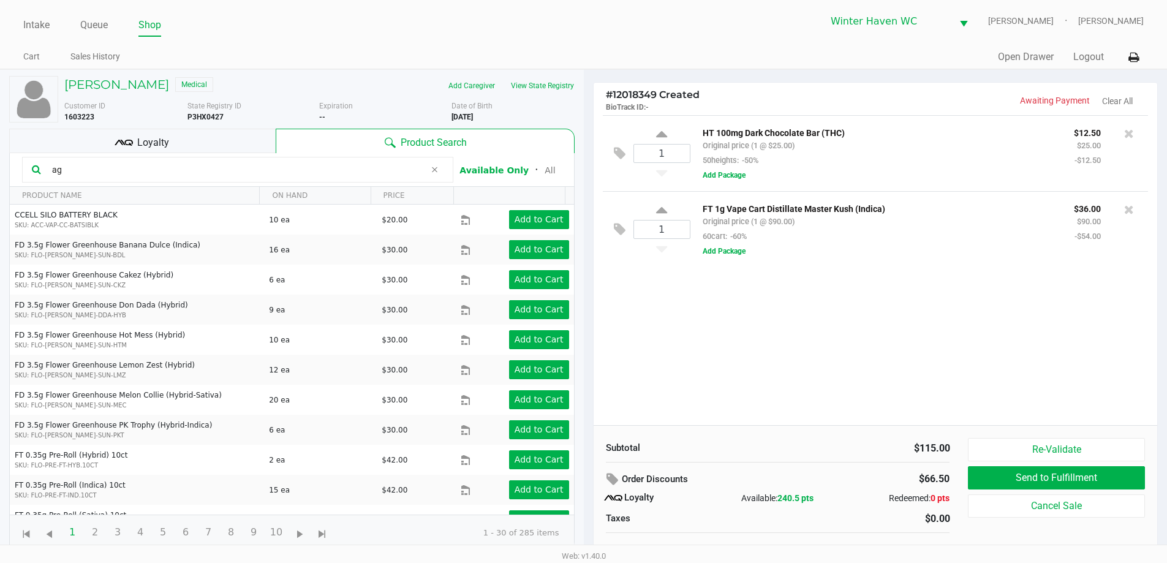
type input "a"
click at [780, 328] on div "1 HT 100mg Dark Chocolate Bar (THC) Original price (1 @ $25.00) 50heights: -50%…" at bounding box center [876, 270] width 564 height 310
click at [355, 174] on input "text" at bounding box center [245, 169] width 396 height 18
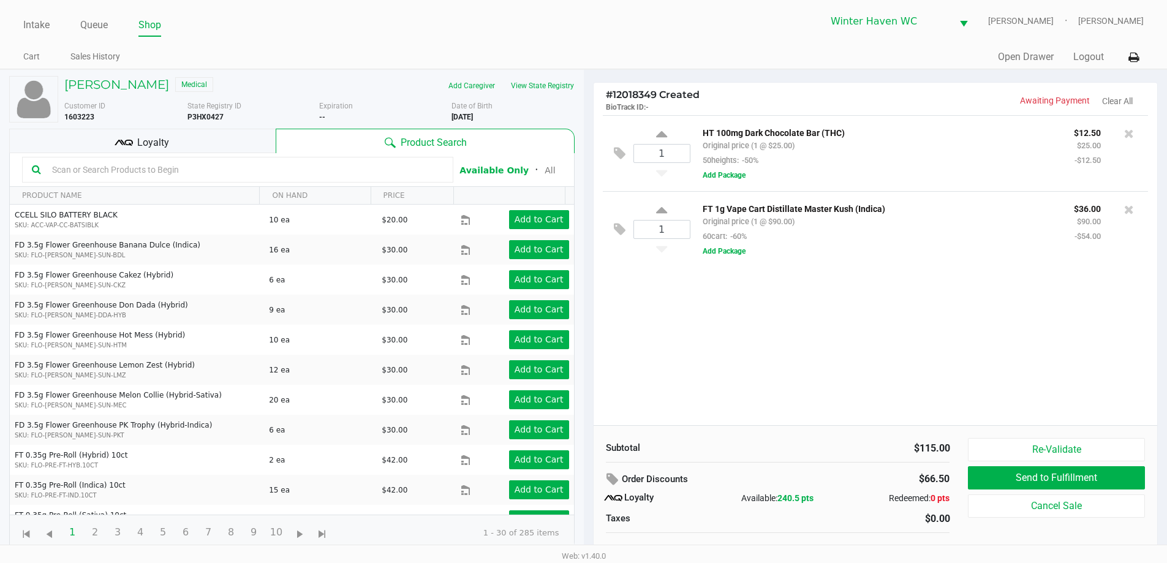
click at [355, 174] on input "text" at bounding box center [245, 169] width 396 height 18
click at [835, 349] on div "1 HT 100mg Dark Chocolate Bar (THC) Original price (1 @ $25.00) 50heights: -50%…" at bounding box center [876, 270] width 564 height 310
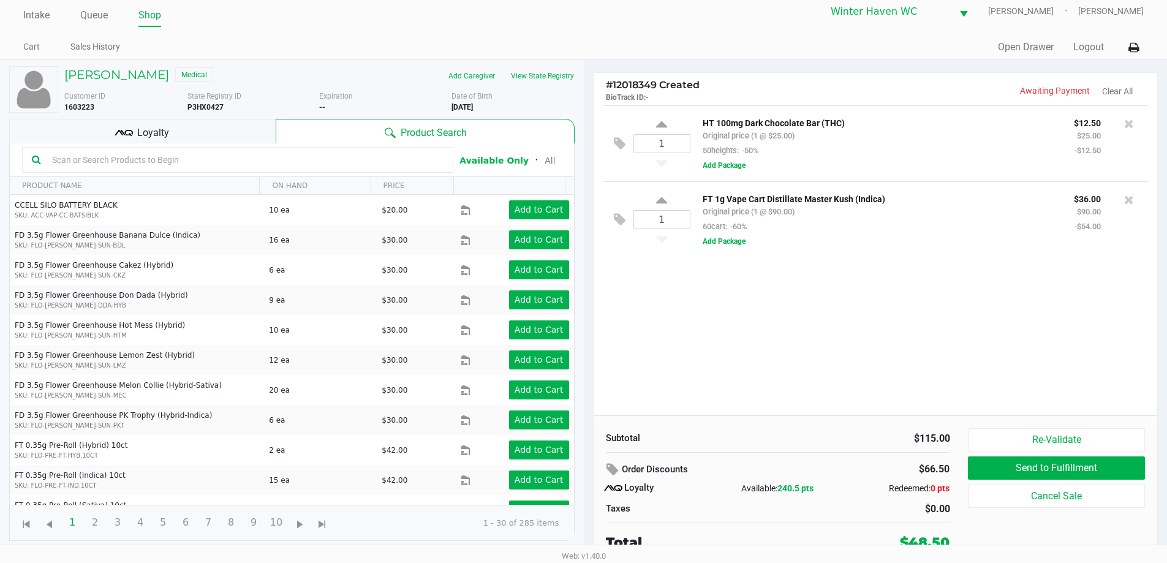
scroll to position [12, 0]
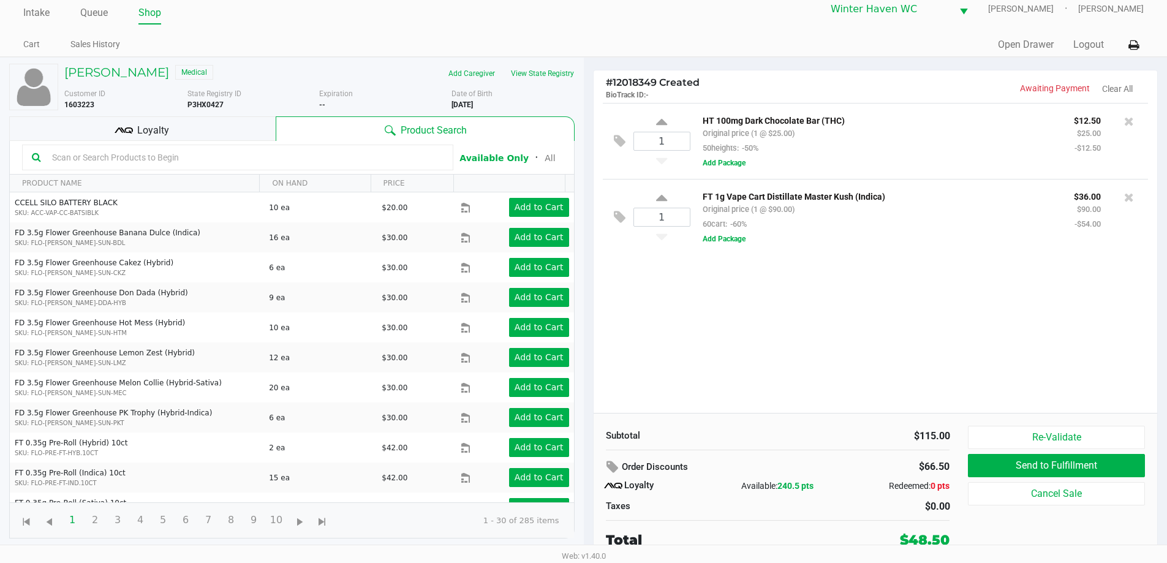
click at [220, 152] on input "text" at bounding box center [245, 157] width 396 height 18
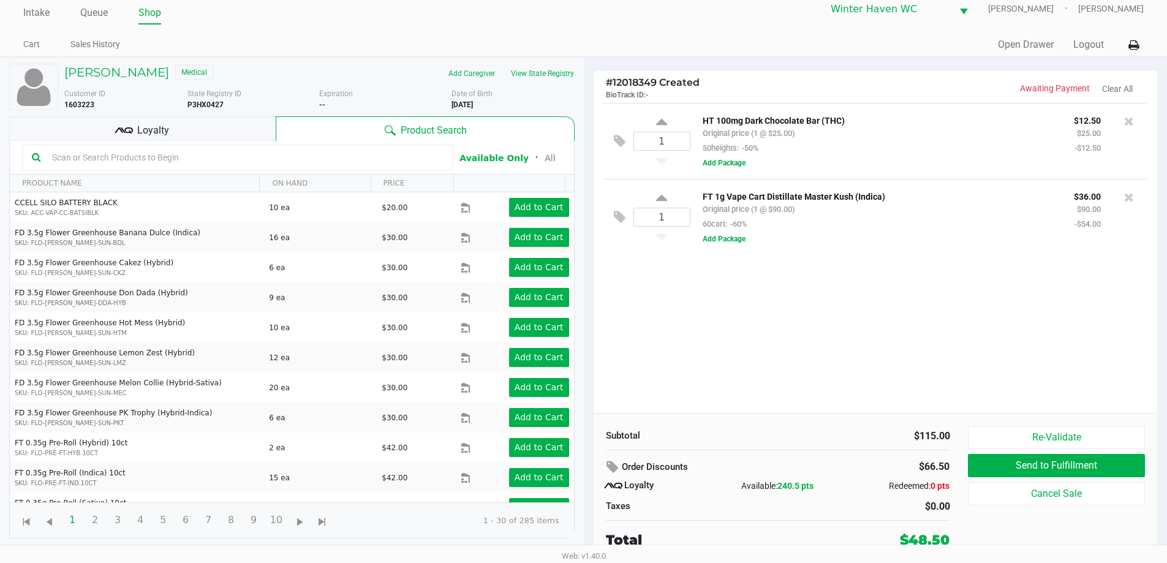
click at [220, 152] on input "text" at bounding box center [245, 157] width 396 height 18
click at [220, 151] on input "text" at bounding box center [245, 157] width 396 height 18
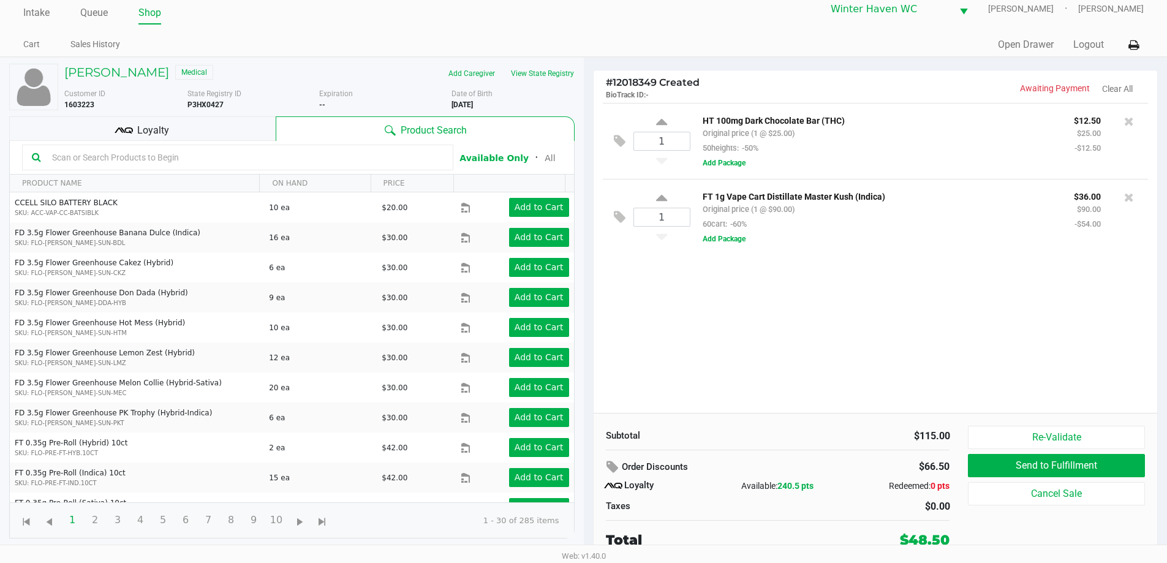
click at [220, 151] on input "text" at bounding box center [245, 157] width 396 height 18
click at [309, 155] on input "text" at bounding box center [245, 157] width 396 height 18
click at [279, 157] on input "text" at bounding box center [245, 157] width 396 height 18
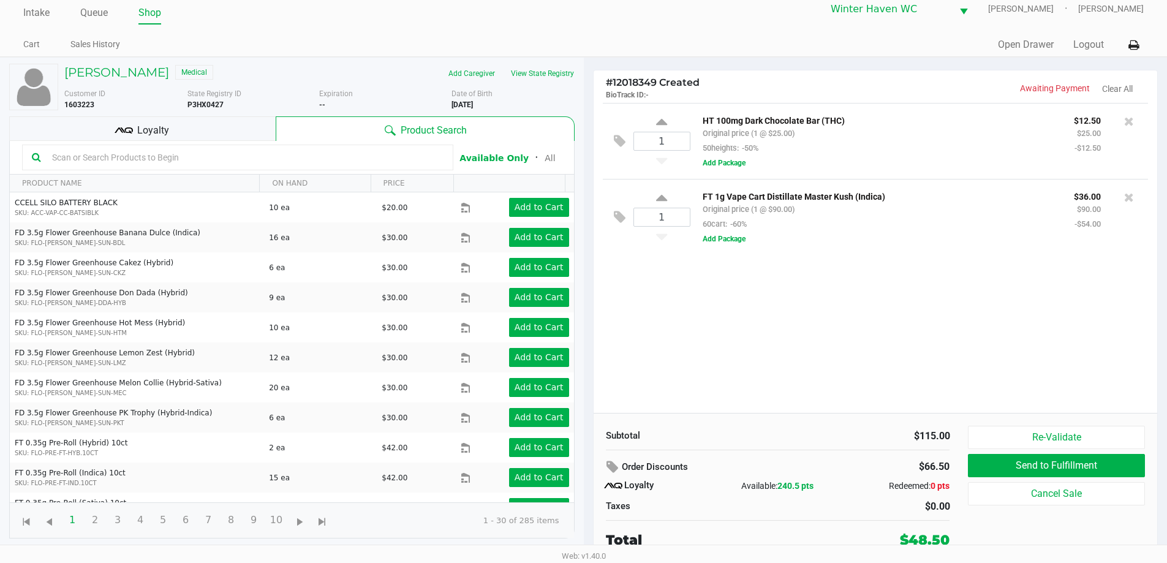
click at [279, 157] on input "text" at bounding box center [245, 157] width 396 height 18
click at [148, 130] on span "Loyalty" at bounding box center [153, 130] width 32 height 15
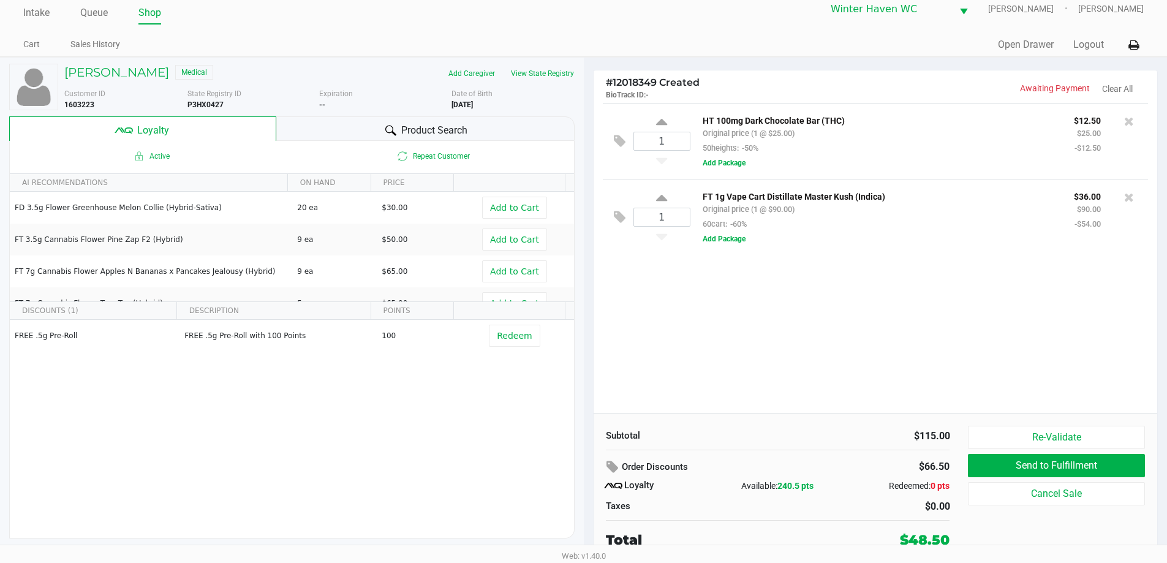
click at [385, 132] on icon at bounding box center [390, 130] width 11 height 11
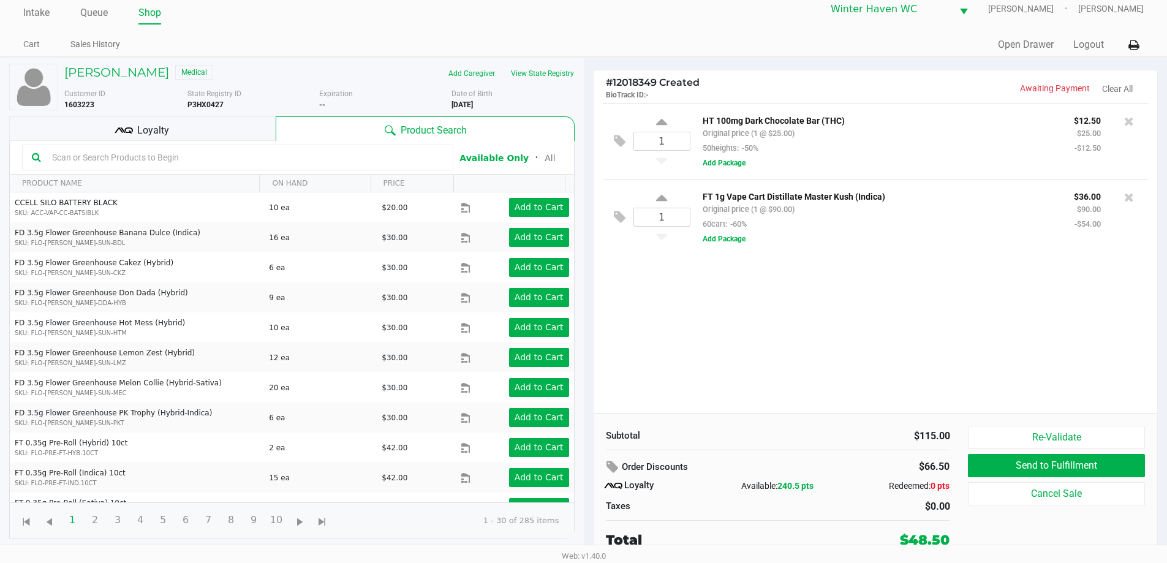
click at [354, 154] on input "text" at bounding box center [245, 157] width 396 height 18
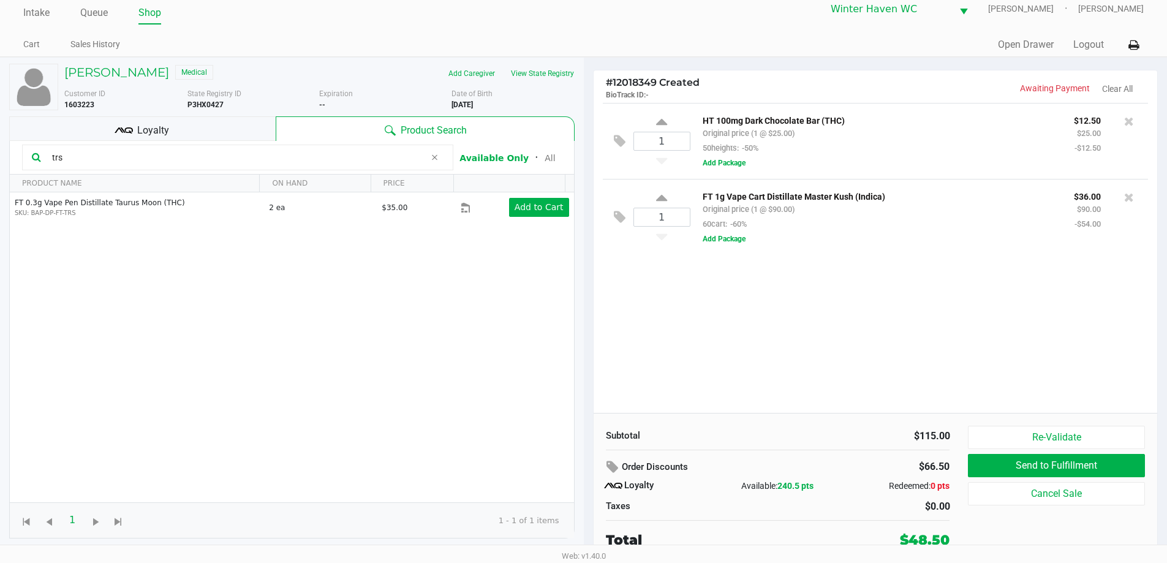
type input "trs"
click at [762, 304] on div "1 HT 100mg Dark Chocolate Bar (THC) Original price (1 @ $25.00) 50heights: -50%…" at bounding box center [876, 258] width 564 height 310
click at [148, 157] on input "trs" at bounding box center [236, 157] width 378 height 18
click at [685, 379] on div "1 HT 100mg Dark Chocolate Bar (THC) Original price (1 @ $25.00) 50heights: -50%…" at bounding box center [876, 258] width 564 height 310
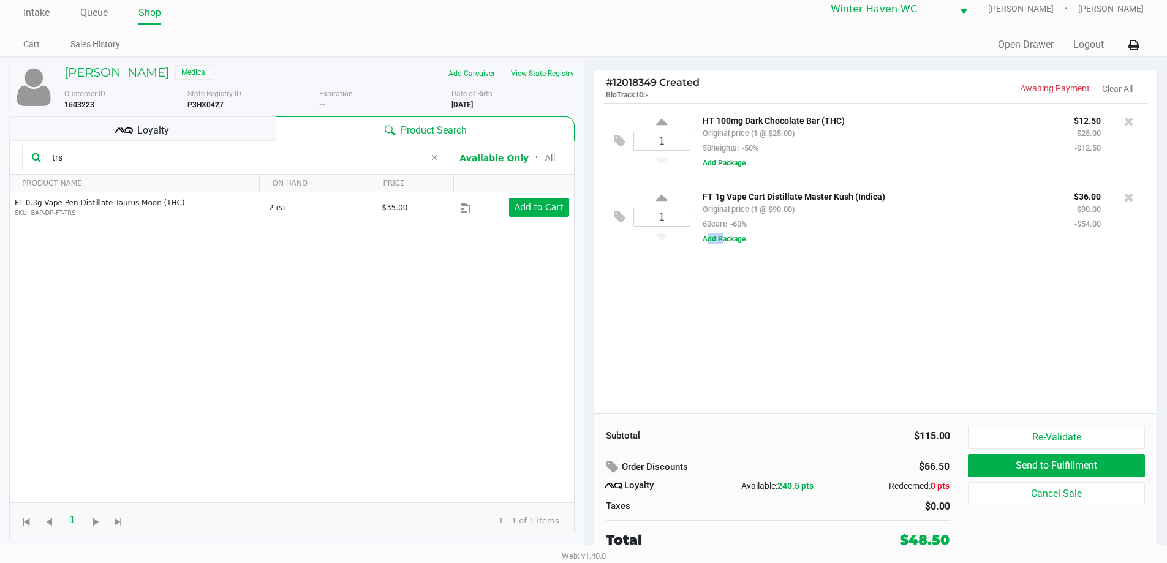
click at [685, 379] on div "1 HT 100mg Dark Chocolate Bar (THC) Original price (1 @ $25.00) 50heights: -50%…" at bounding box center [876, 258] width 564 height 310
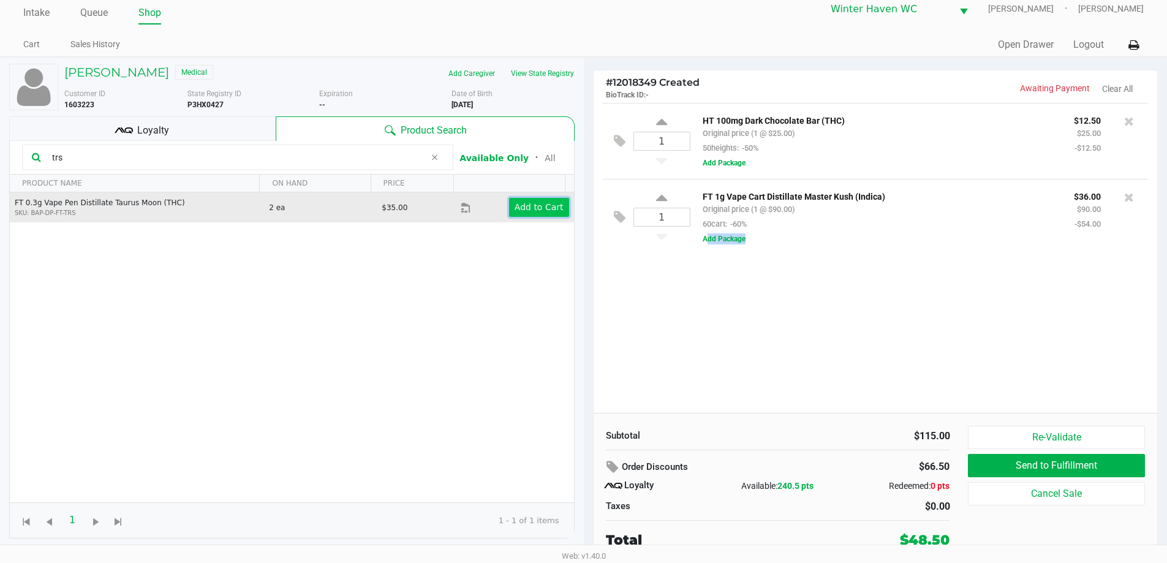
click at [520, 206] on app-button-loader "Add to Cart" at bounding box center [539, 207] width 49 height 10
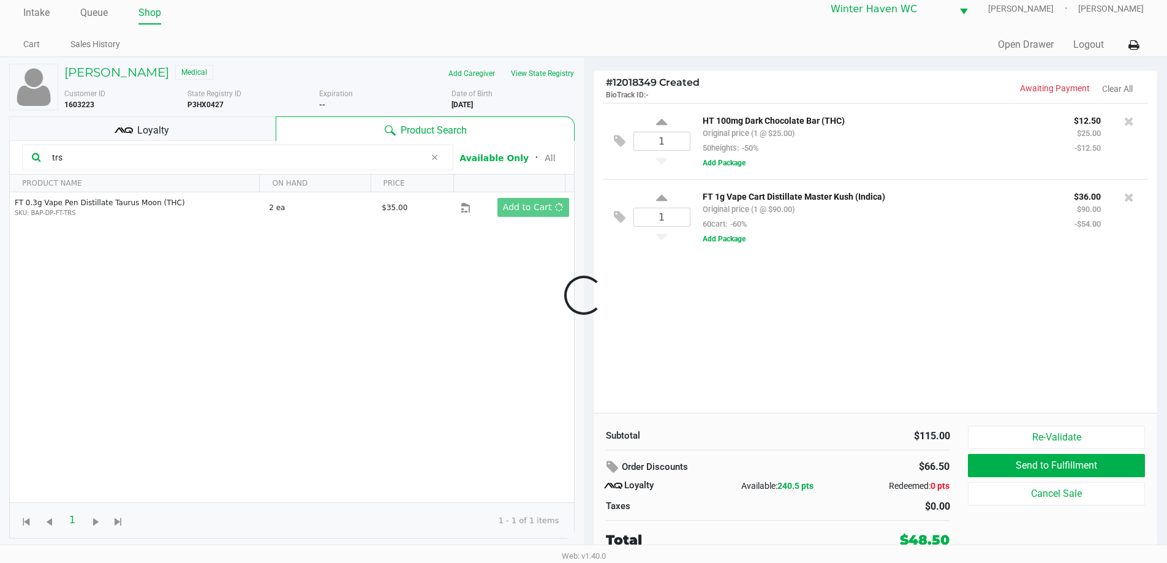
click at [860, 311] on div at bounding box center [583, 295] width 1167 height 354
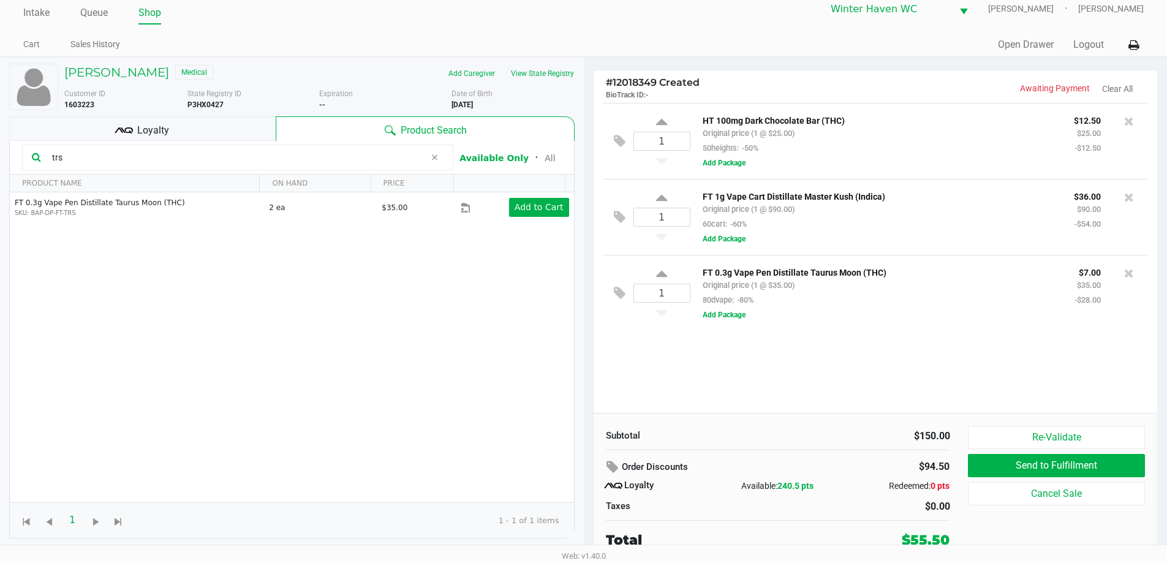
click at [905, 344] on div "1 HT 100mg Dark Chocolate Bar (THC) Original price (1 @ $25.00) 50heights: -50%…" at bounding box center [876, 258] width 564 height 310
click at [907, 344] on div "1 HT 100mg Dark Chocolate Bar (THC) Original price (1 @ $25.00) 50heights: -50%…" at bounding box center [876, 258] width 564 height 310
click at [897, 368] on div "1 HT 100mg Dark Chocolate Bar (THC) Original price (1 @ $25.00) 50heights: -50%…" at bounding box center [876, 258] width 564 height 310
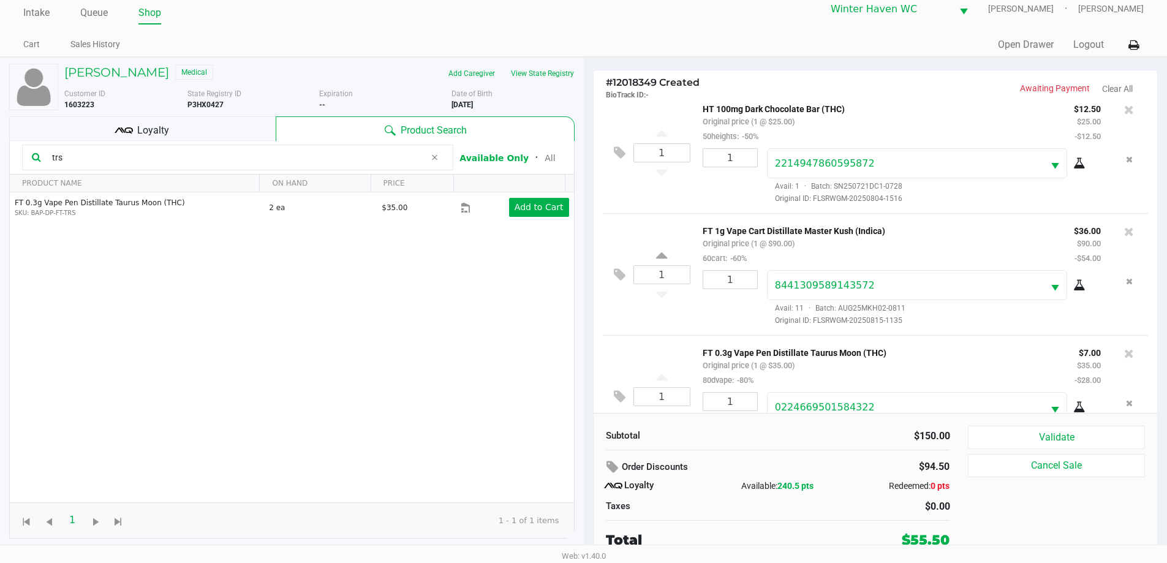
scroll to position [58, 0]
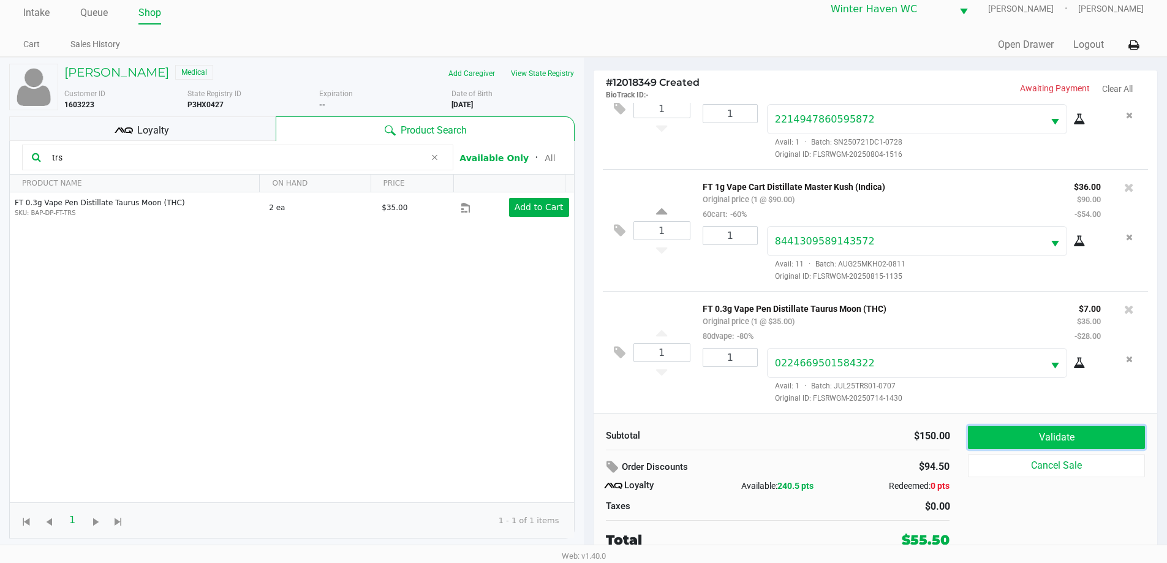
click at [1115, 439] on button "Validate" at bounding box center [1056, 437] width 176 height 23
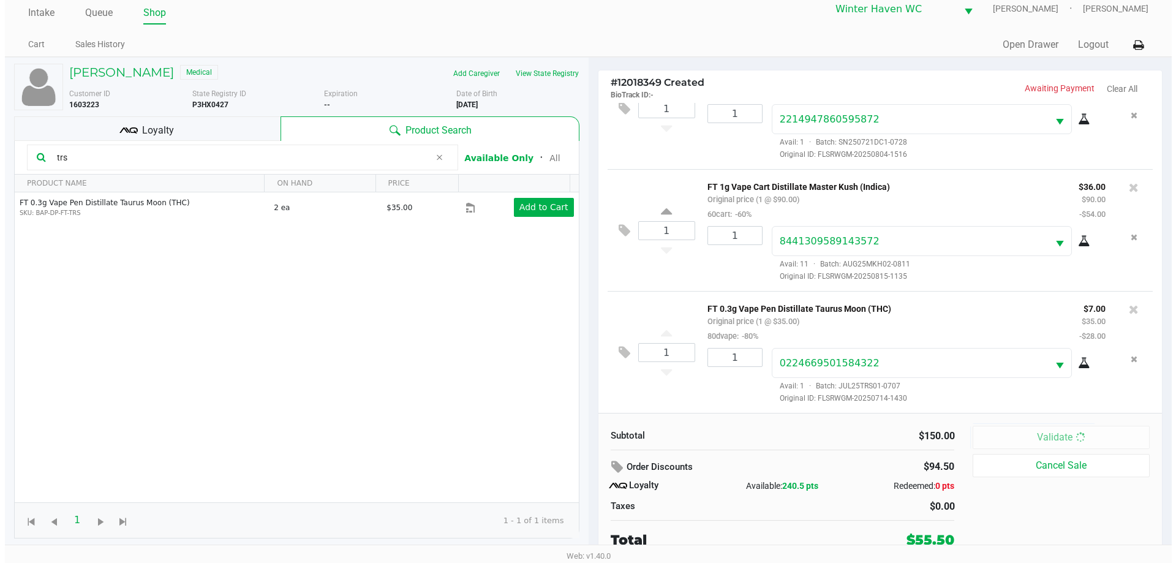
scroll to position [0, 0]
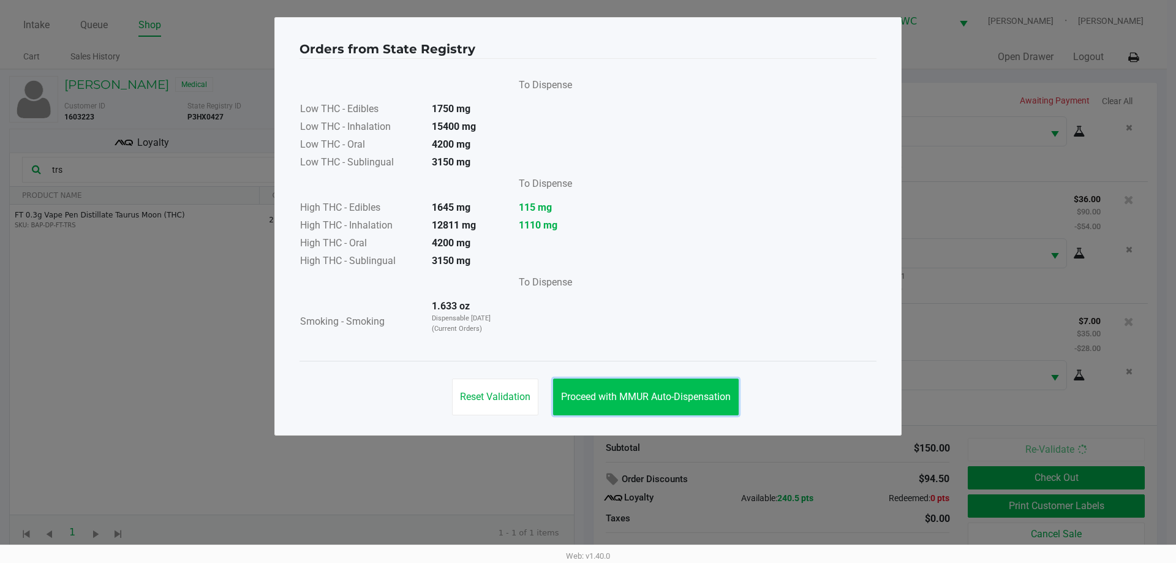
click at [693, 410] on button "Proceed with MMUR Auto-Dispensation" at bounding box center [646, 397] width 186 height 37
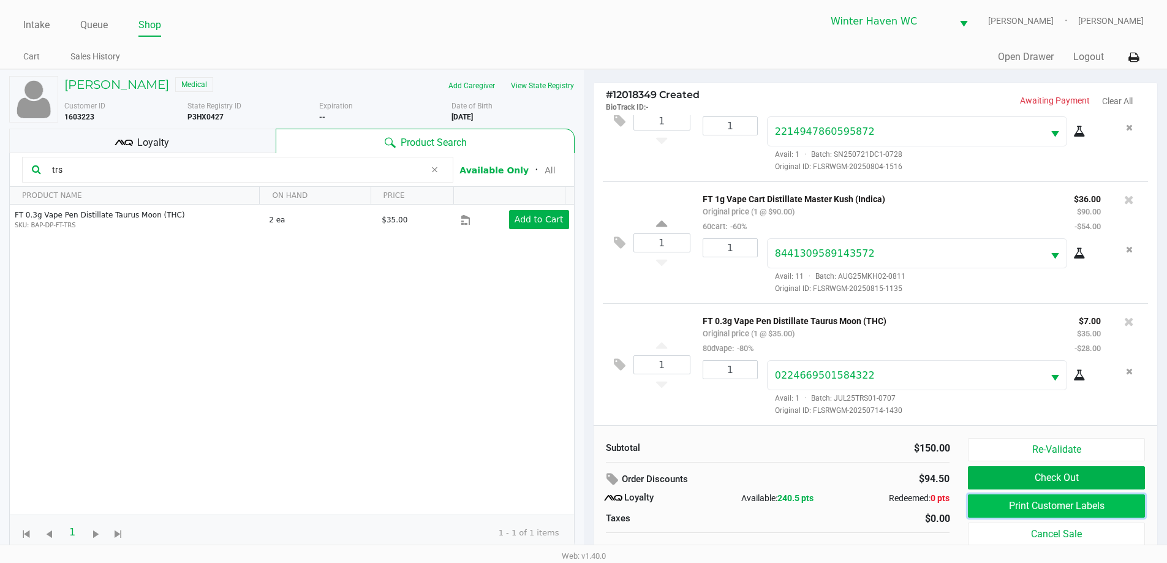
click at [985, 507] on button "Print Customer Labels" at bounding box center [1056, 505] width 176 height 23
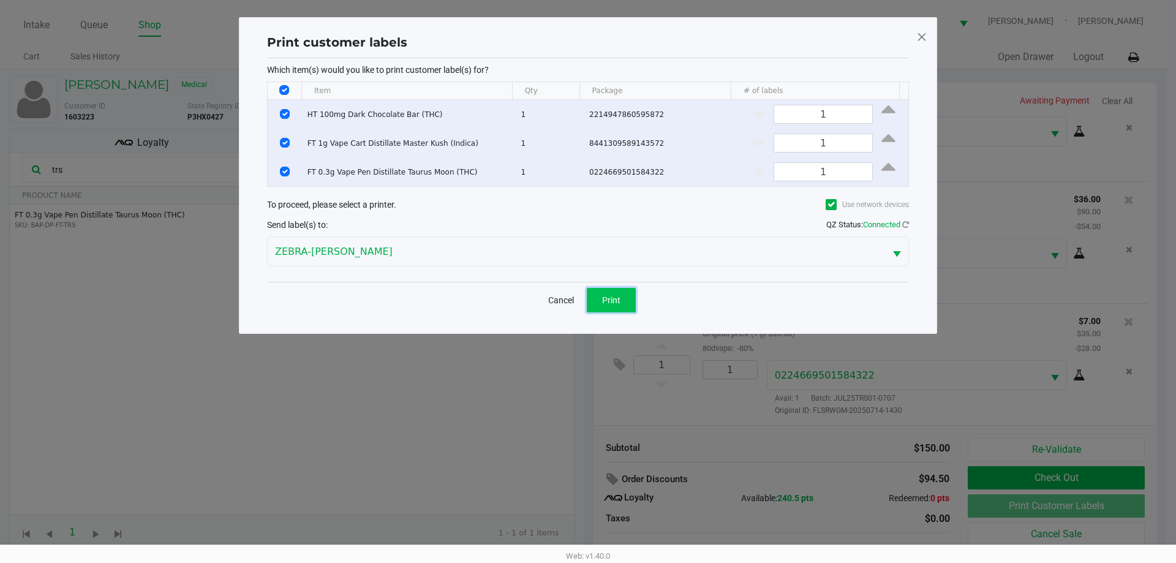
click at [618, 307] on button "Print" at bounding box center [611, 300] width 49 height 25
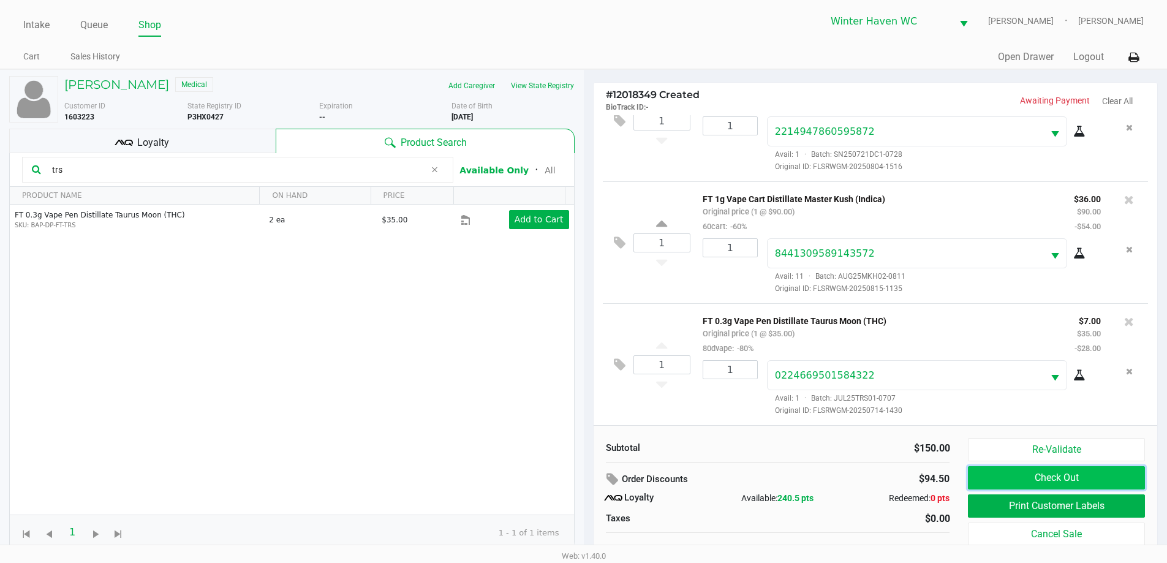
click at [1008, 477] on button "Check Out" at bounding box center [1056, 477] width 176 height 23
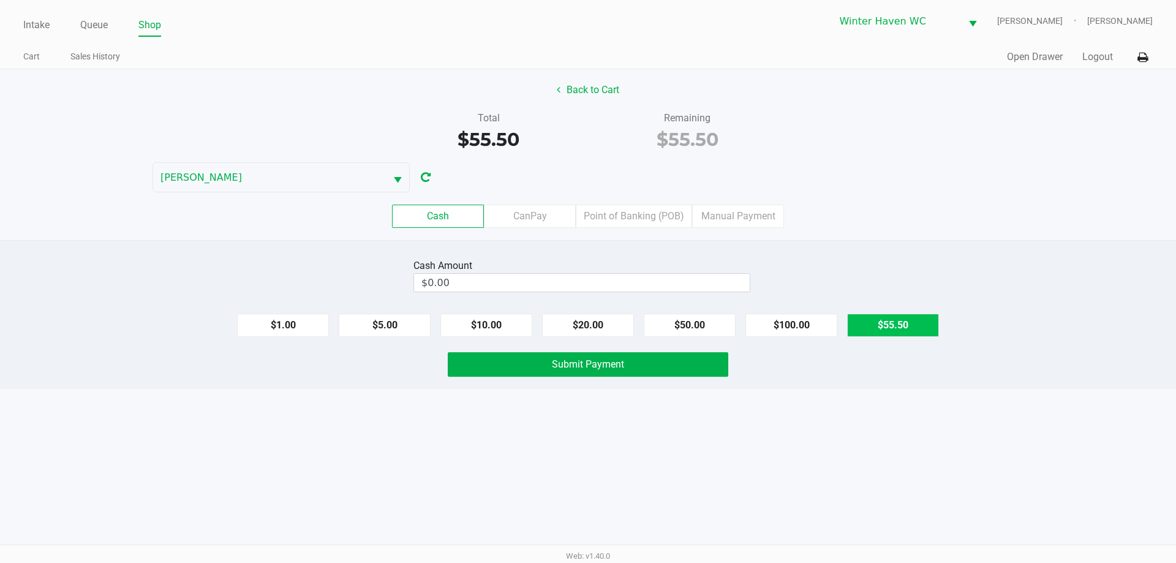
click at [894, 326] on button "$55.50" at bounding box center [893, 325] width 92 height 23
type input "$55.50"
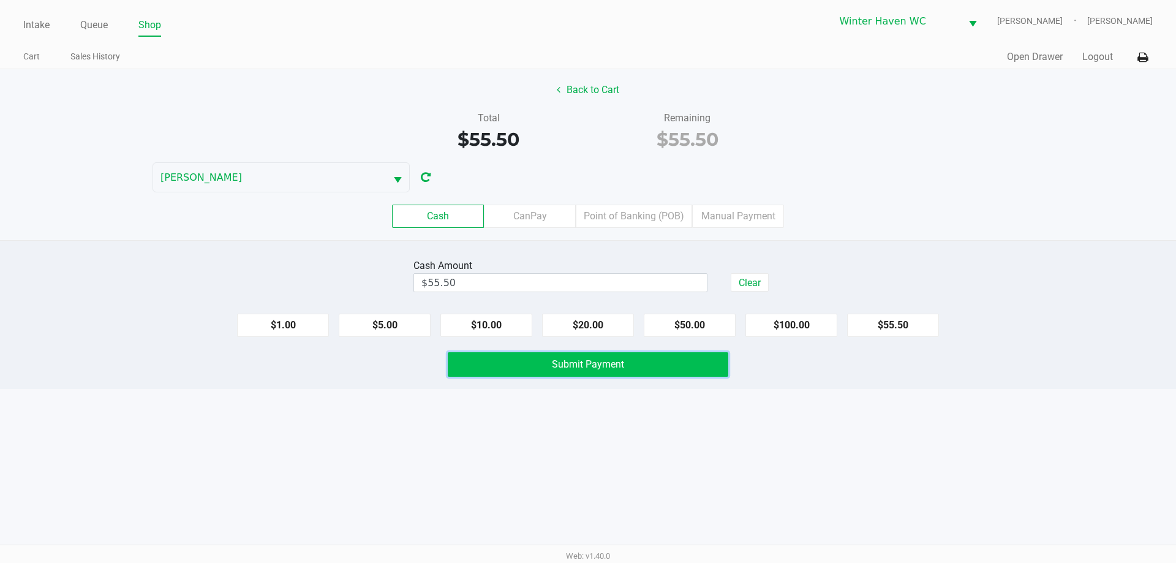
click at [613, 371] on button "Submit Payment" at bounding box center [588, 364] width 281 height 25
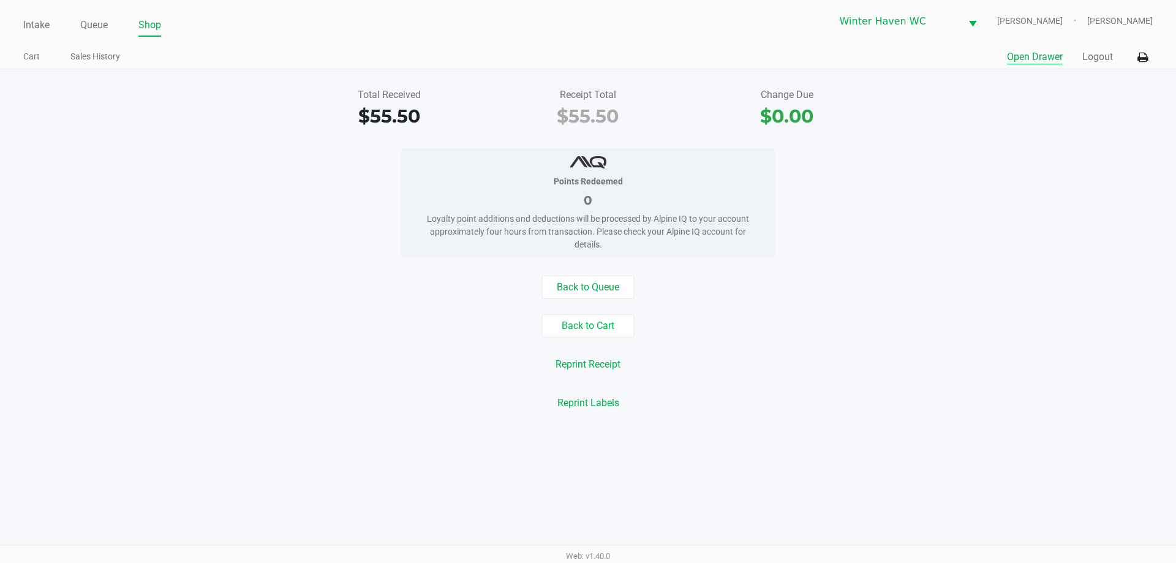
click at [1033, 61] on button "Open Drawer" at bounding box center [1035, 57] width 56 height 15
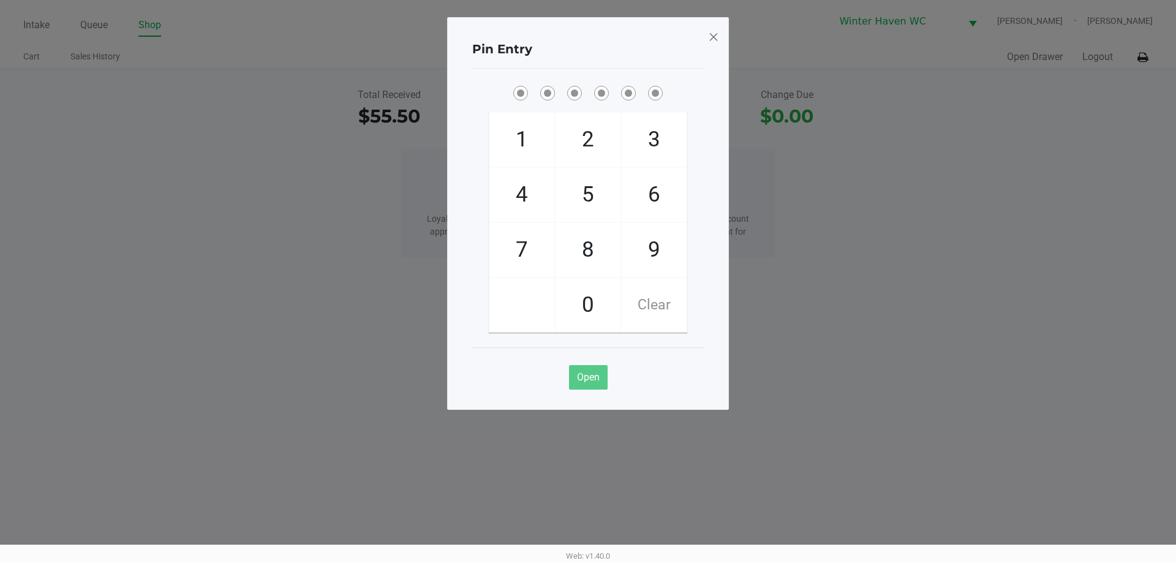
click at [703, 364] on div "Open" at bounding box center [588, 372] width 232 height 50
checkbox input "true"
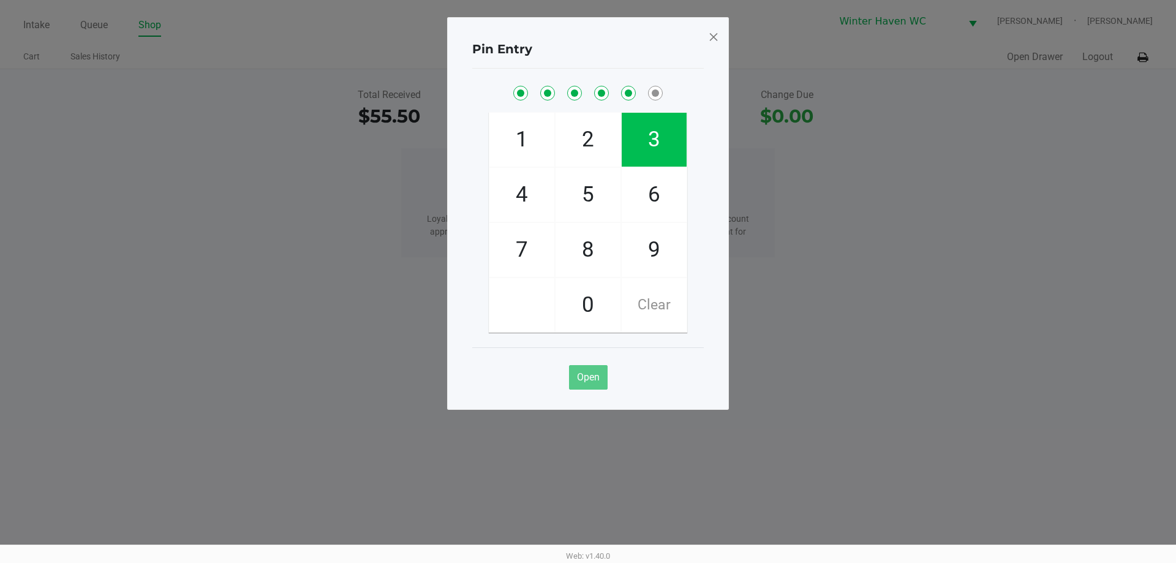
checkbox input "true"
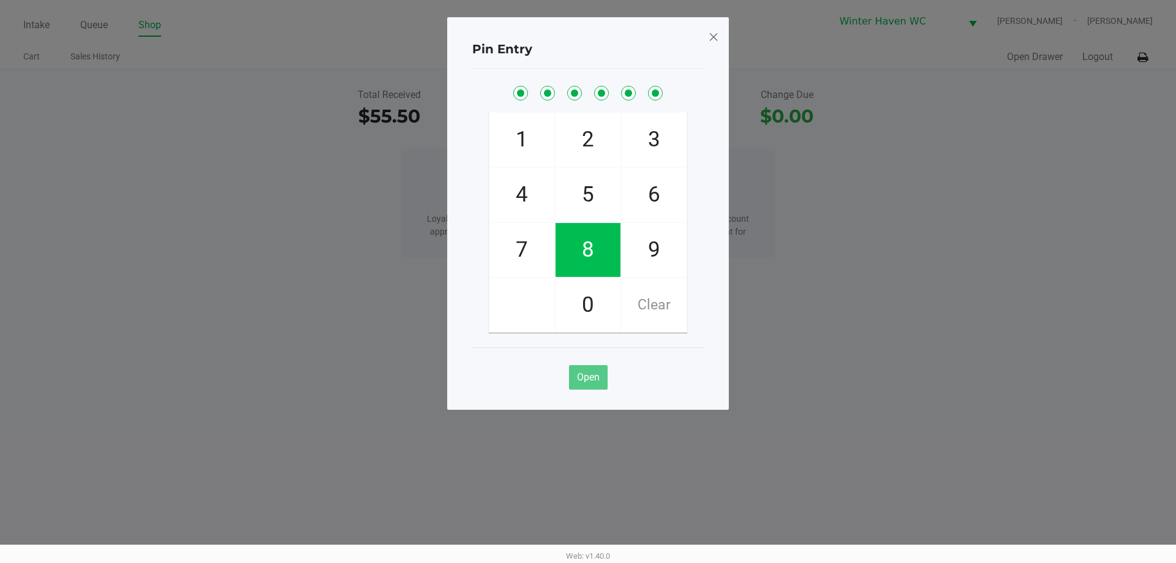
checkbox input "true"
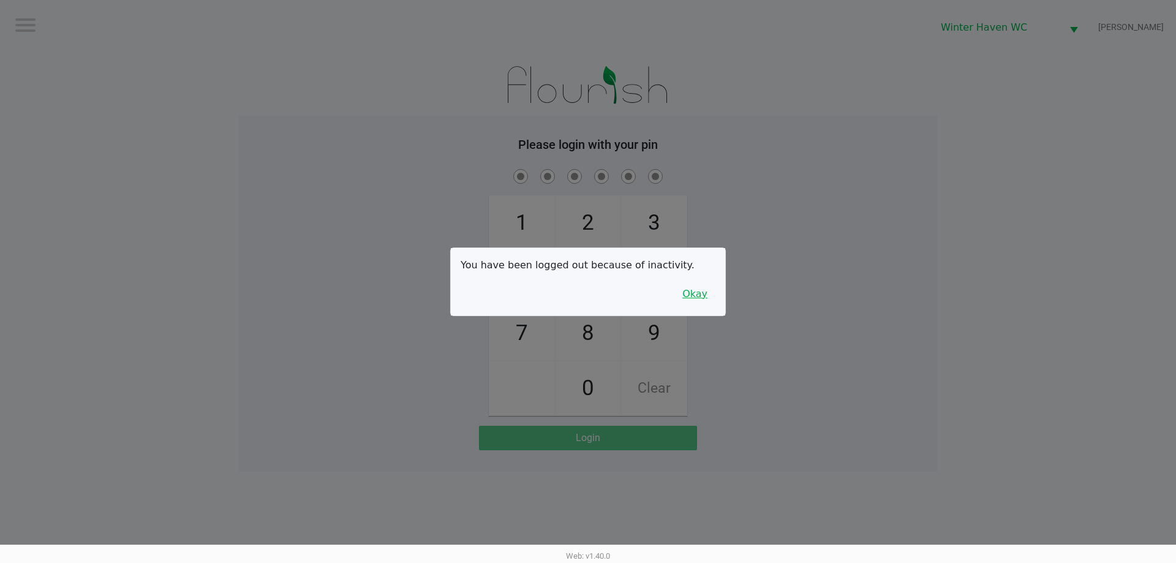
click at [704, 292] on button "Okay" at bounding box center [694, 293] width 41 height 23
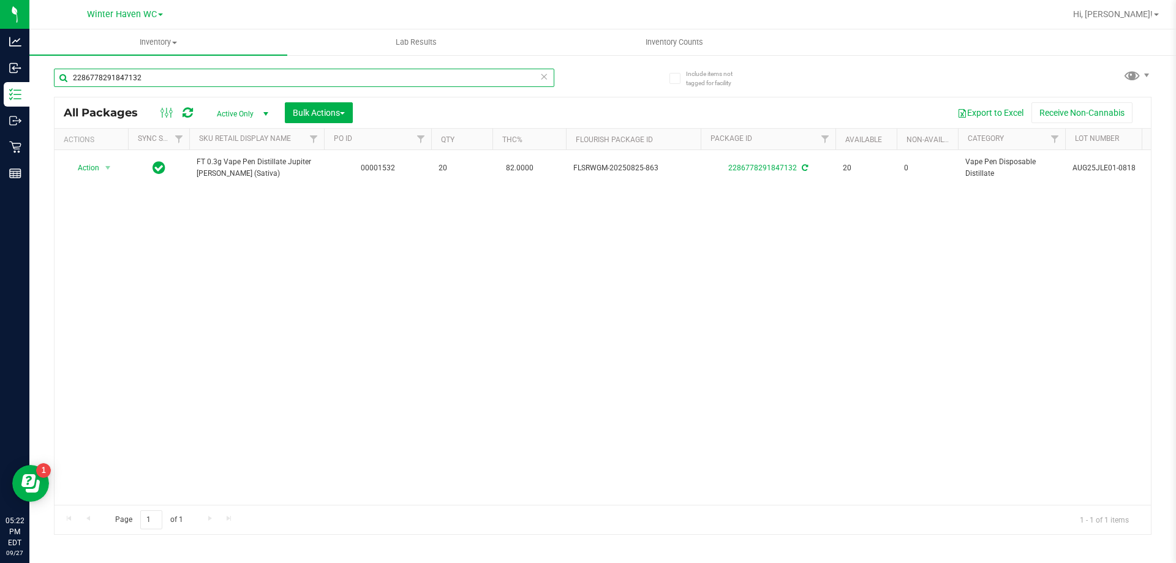
click at [158, 81] on input "2286778291847132" at bounding box center [304, 78] width 500 height 18
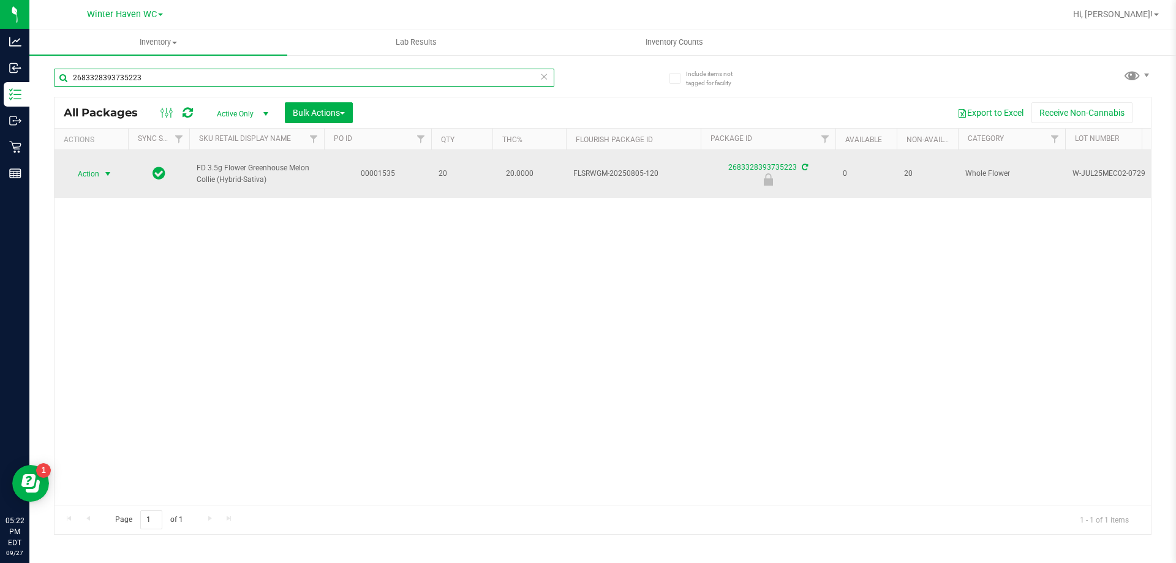
type input "2683328393735223"
click at [96, 165] on span "Action" at bounding box center [83, 173] width 33 height 17
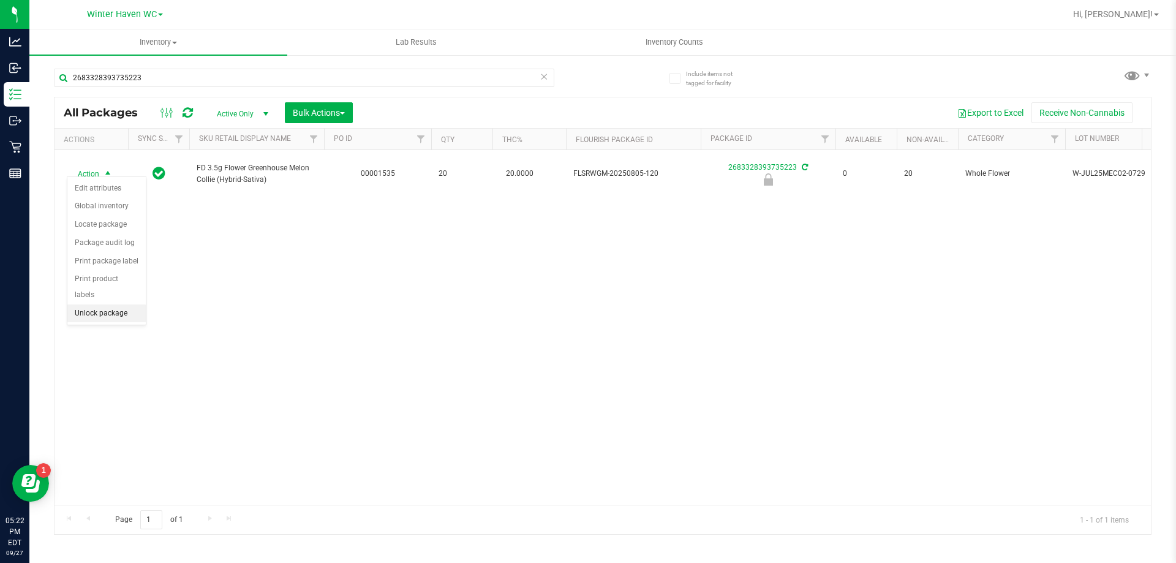
click at [91, 304] on li "Unlock package" at bounding box center [106, 313] width 78 height 18
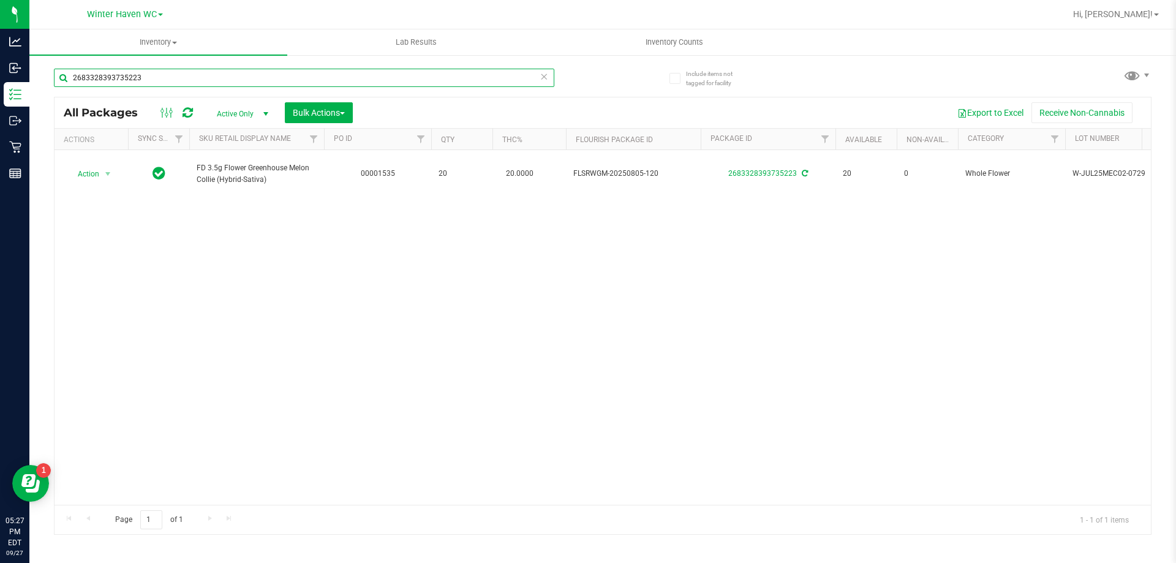
click at [190, 80] on input "2683328393735223" at bounding box center [304, 78] width 500 height 18
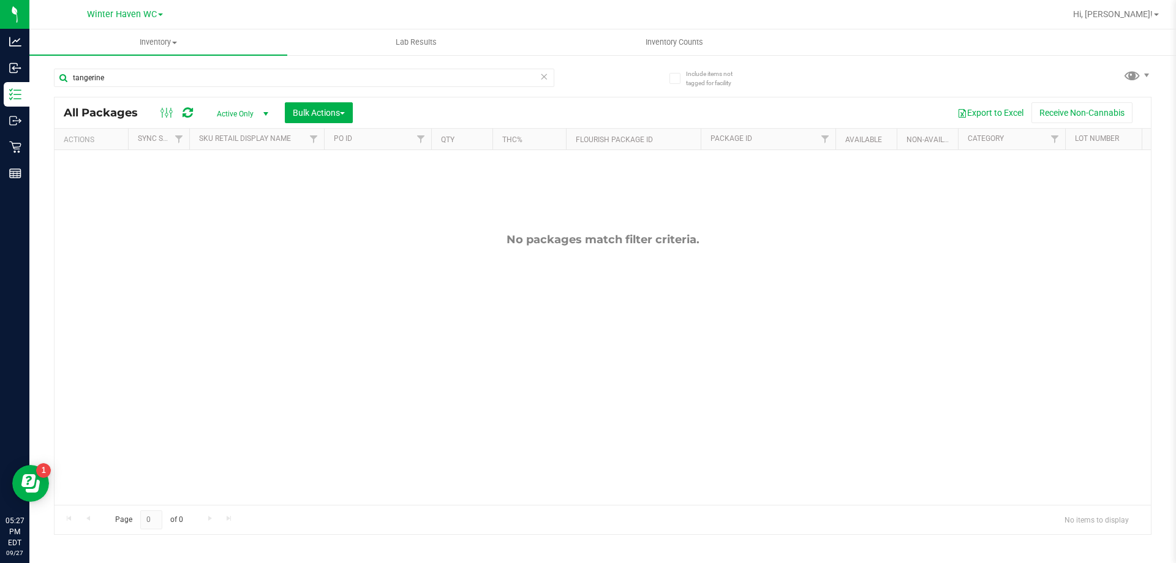
click at [256, 88] on div "tangerine" at bounding box center [304, 83] width 500 height 28
click at [256, 72] on input "tangerine" at bounding box center [304, 78] width 500 height 18
type input "m"
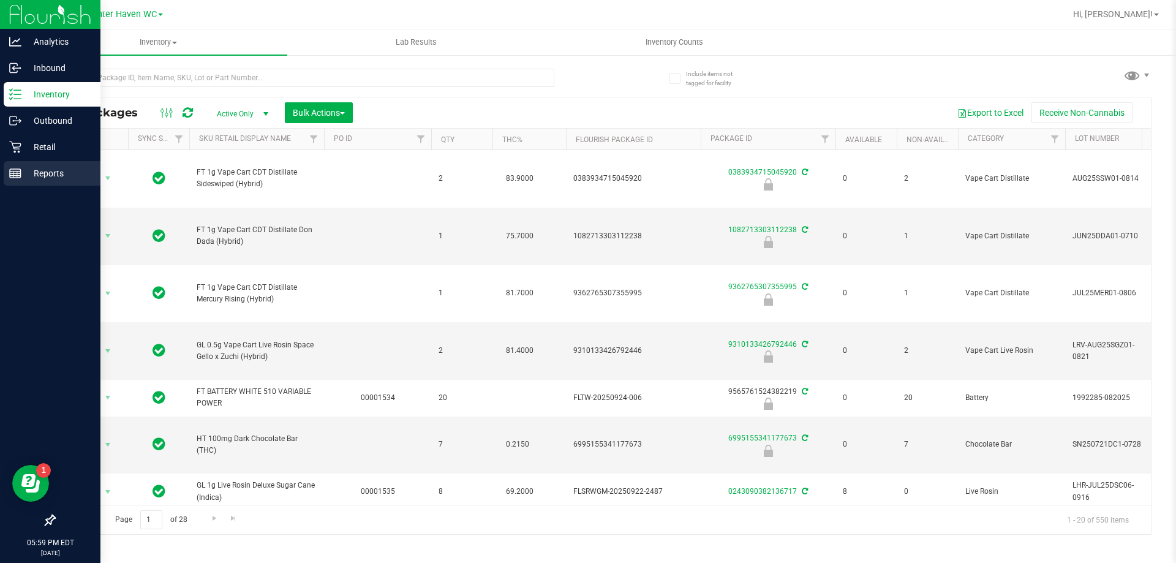
click at [0, 179] on link "Reports" at bounding box center [50, 174] width 100 height 26
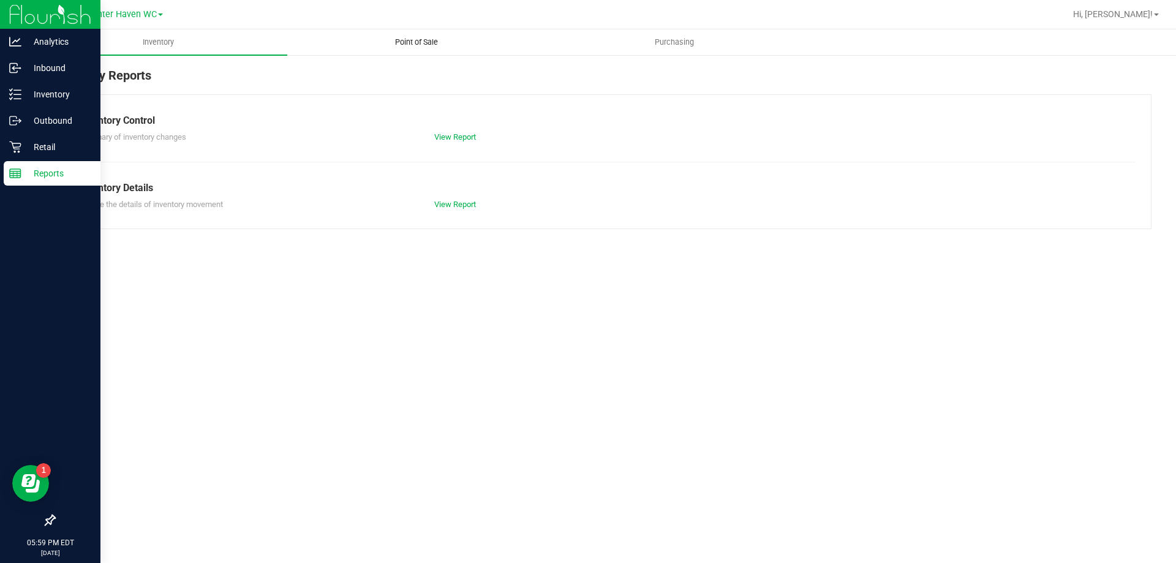
click at [416, 41] on span "Point of Sale" at bounding box center [417, 42] width 76 height 11
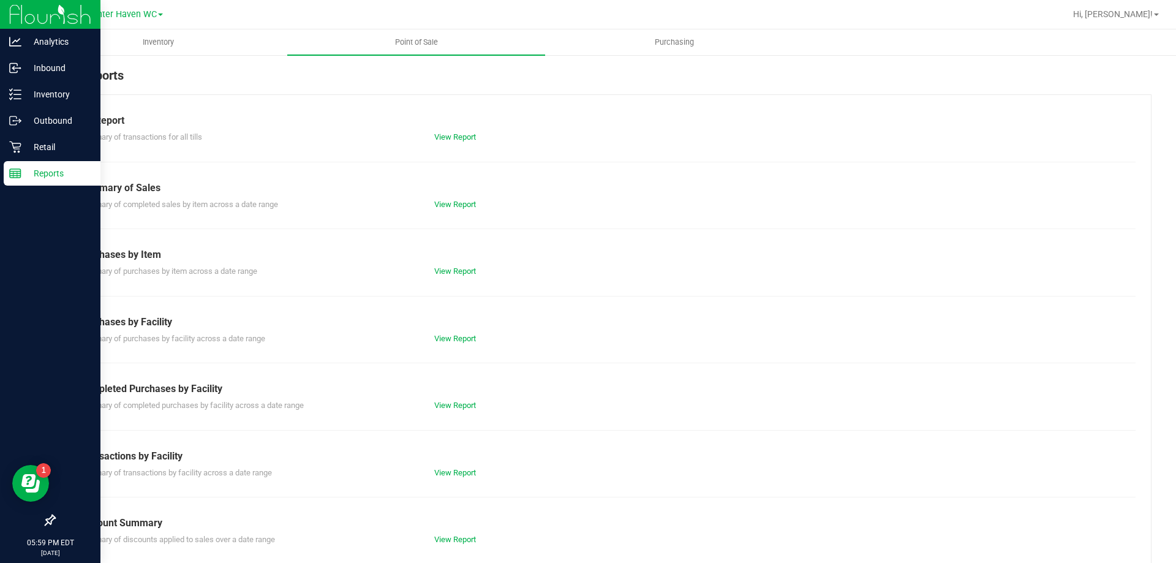
click at [453, 400] on div "View Report" at bounding box center [514, 405] width 178 height 12
click at [450, 403] on link "View Report" at bounding box center [455, 405] width 42 height 9
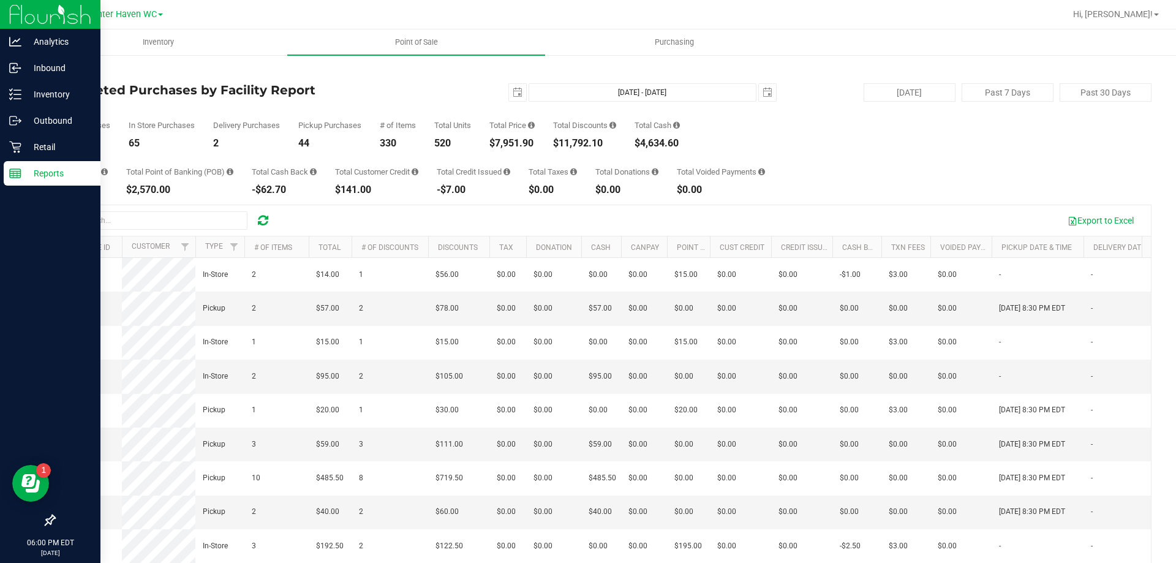
drag, startPoint x: 543, startPoint y: 140, endPoint x: 485, endPoint y: 138, distance: 58.8
click at [485, 138] on div "Total Purchases 111 In Store Purchases 65 Delivery Purchases 2 Pickup Purchases…" at bounding box center [603, 125] width 1098 height 47
click at [488, 111] on div "Total Purchases 111 In Store Purchases 65 Delivery Purchases 2 Pickup Purchases…" at bounding box center [603, 125] width 1098 height 47
drag, startPoint x: 494, startPoint y: 145, endPoint x: 542, endPoint y: 134, distance: 49.0
click at [542, 134] on div "Total Purchases 111 In Store Purchases 65 Delivery Purchases 2 Pickup Purchases…" at bounding box center [603, 125] width 1098 height 47
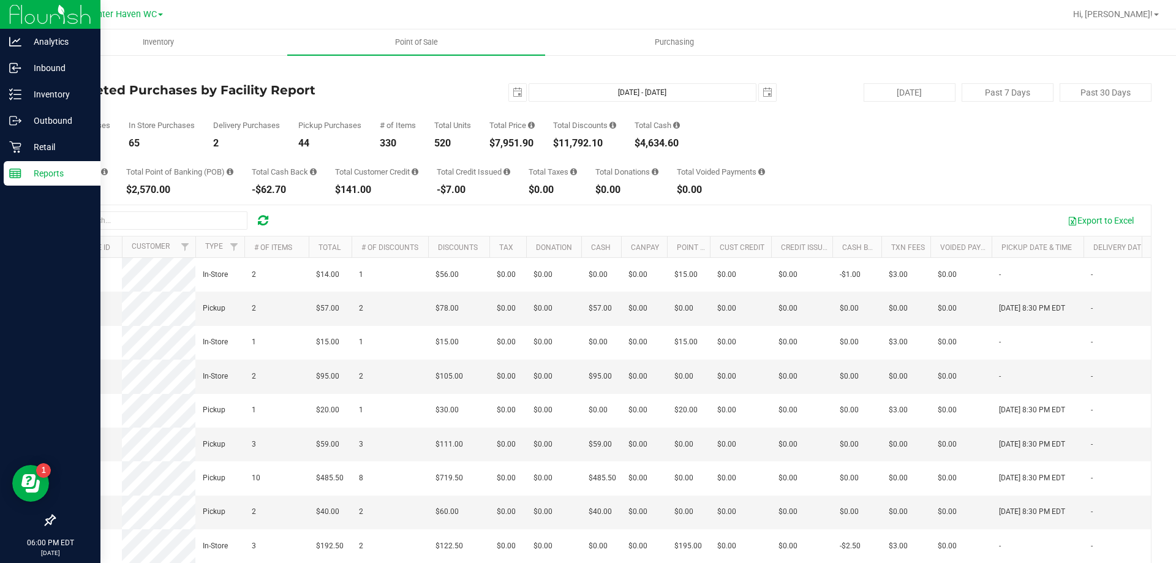
click at [549, 132] on div "Total Purchases 111 In Store Purchases 65 Delivery Purchases 2 Pickup Purchases…" at bounding box center [603, 125] width 1098 height 47
click at [28, 91] on p "Inventory" at bounding box center [58, 94] width 74 height 15
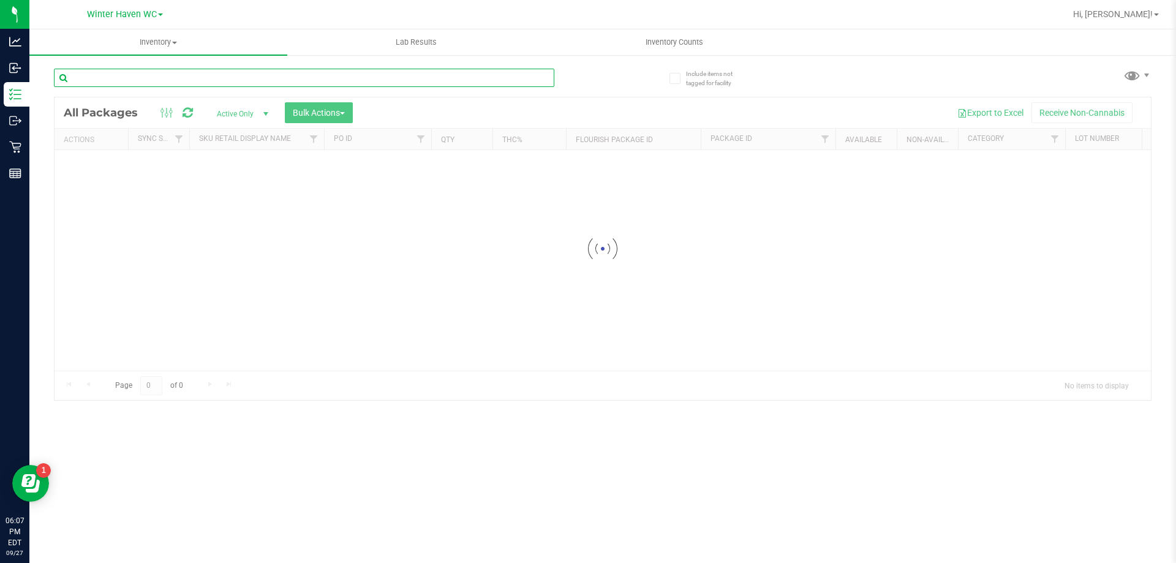
click at [264, 84] on input "text" at bounding box center [304, 78] width 500 height 18
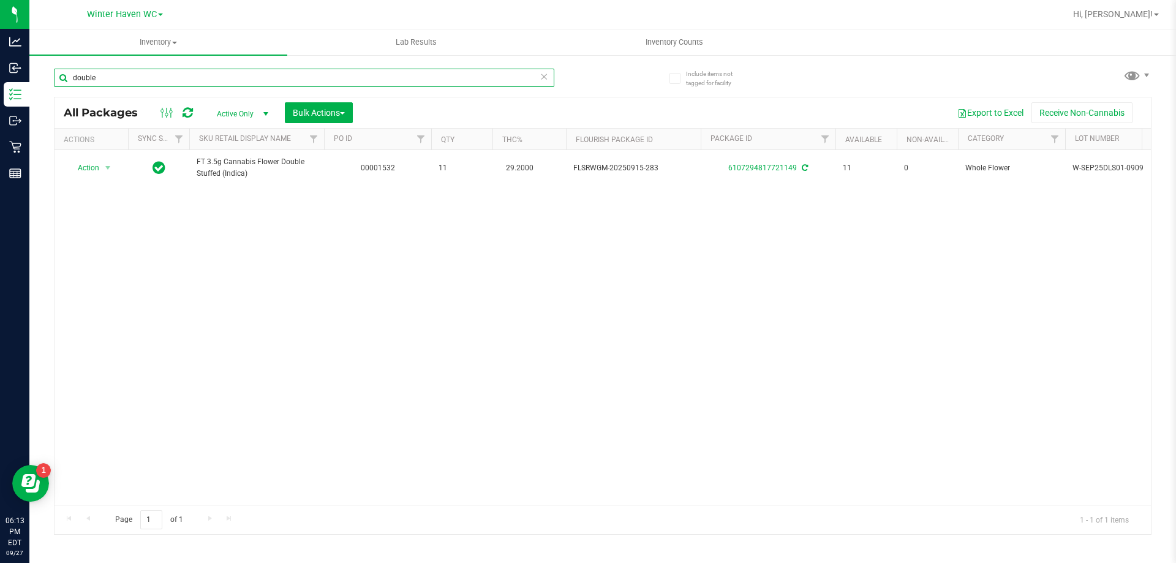
click at [195, 81] on input "double" at bounding box center [304, 78] width 500 height 18
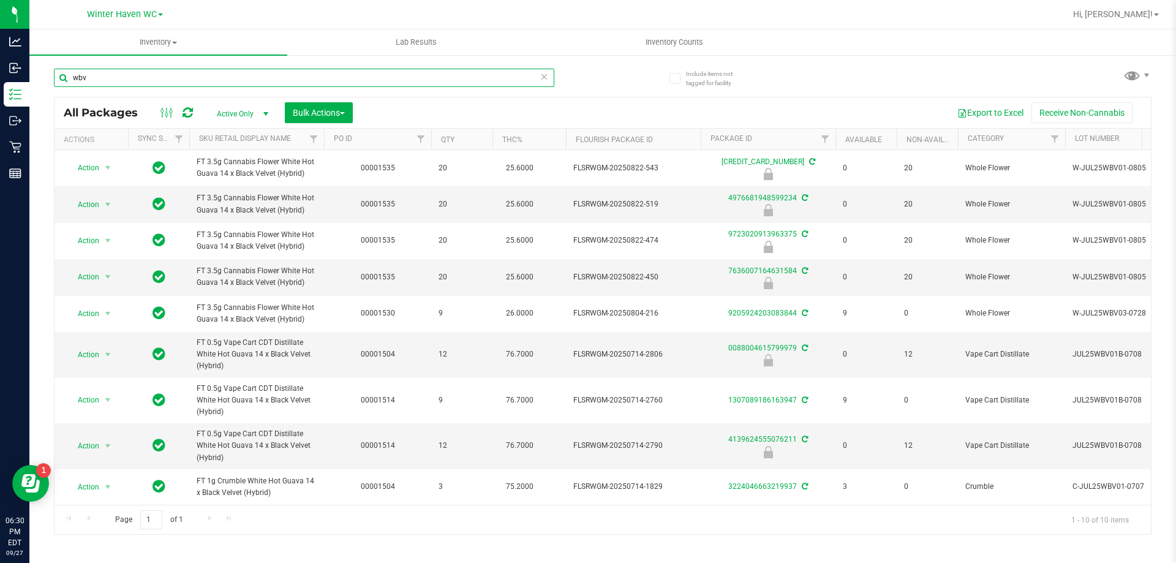
click at [270, 85] on input "wbv" at bounding box center [304, 78] width 500 height 18
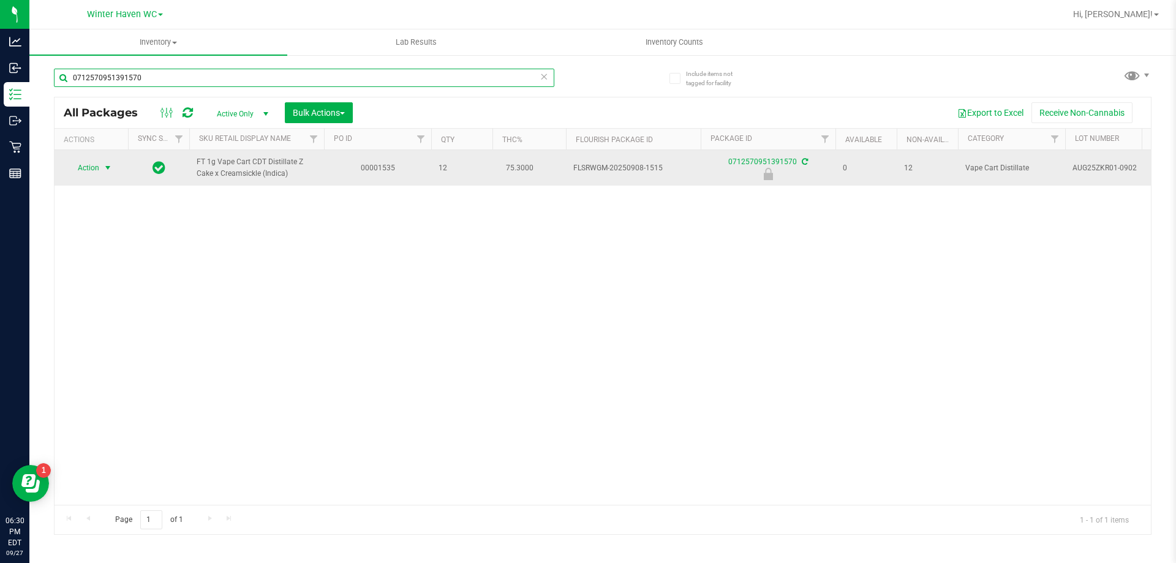
type input "0712570951391570"
click at [94, 167] on span "Action" at bounding box center [83, 167] width 33 height 17
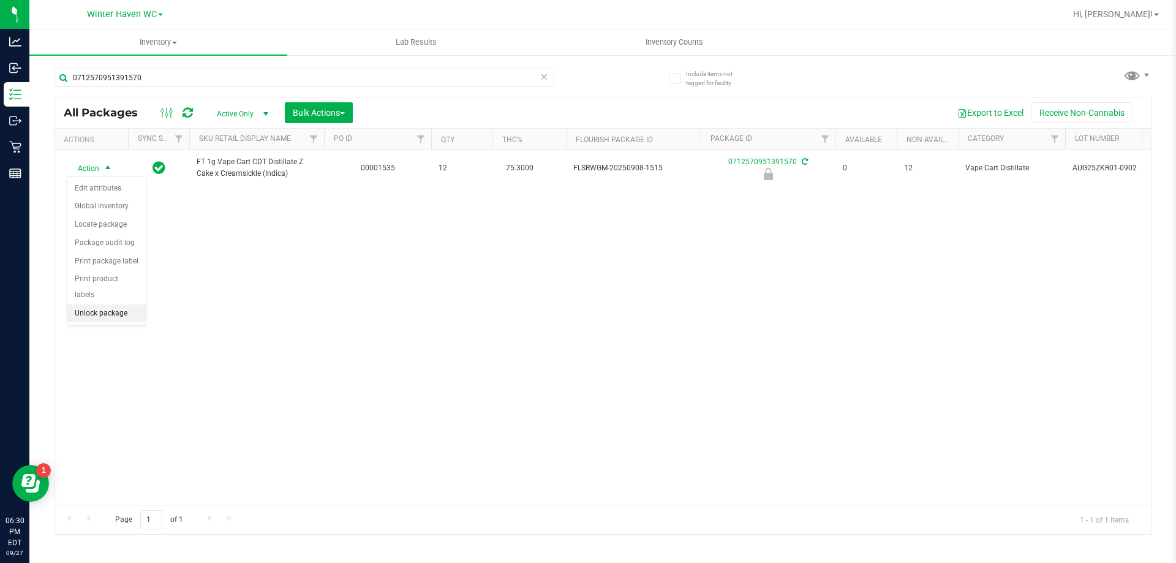
click at [128, 304] on li "Unlock package" at bounding box center [106, 313] width 78 height 18
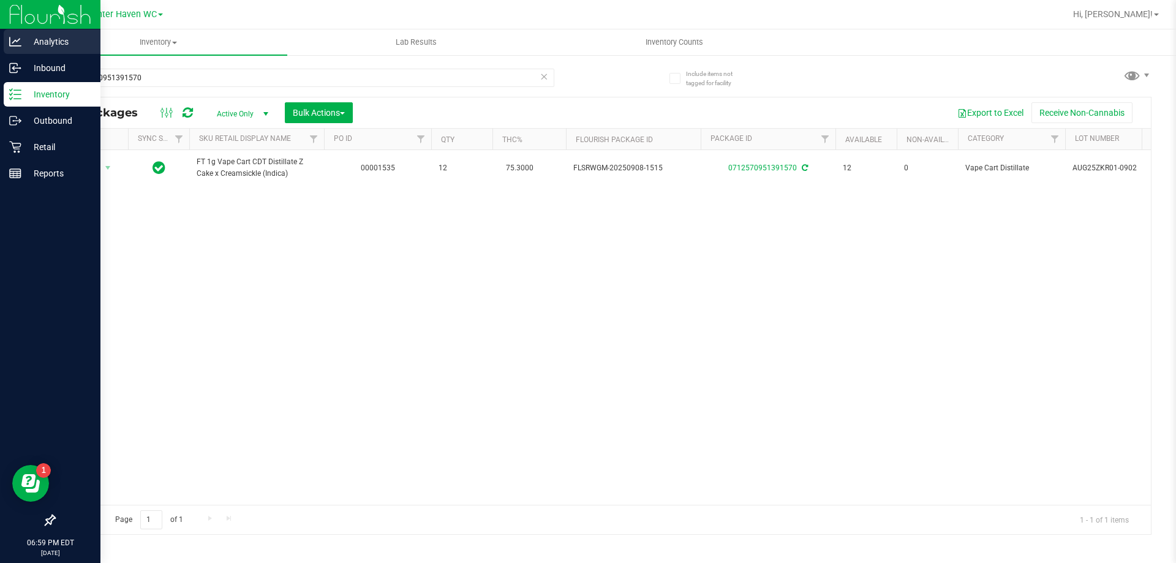
click at [22, 42] on p "Analytics" at bounding box center [58, 41] width 74 height 15
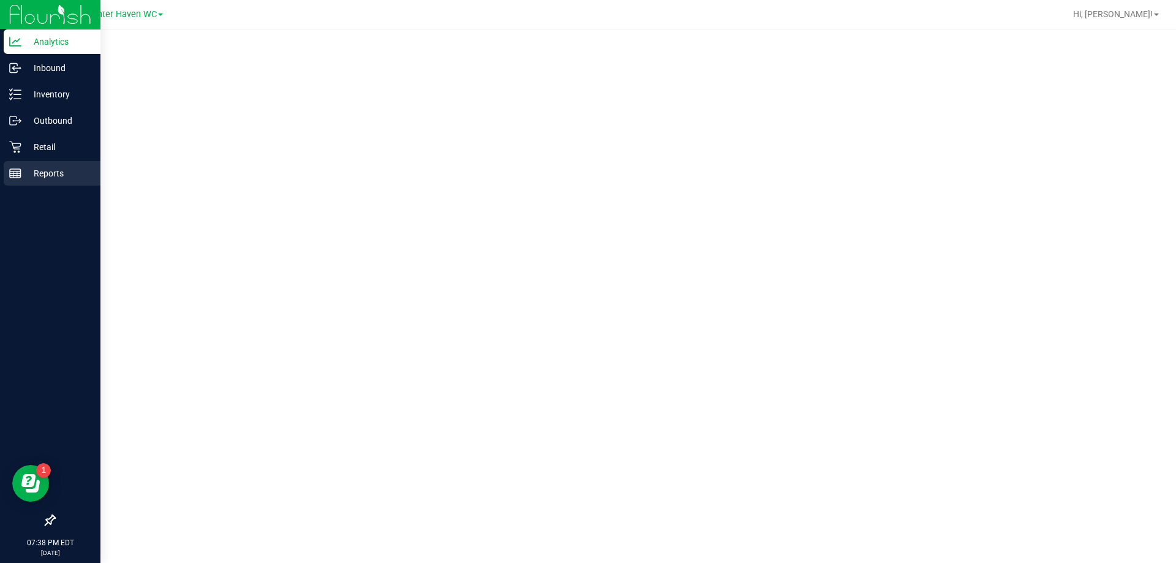
click at [29, 176] on p "Reports" at bounding box center [58, 173] width 74 height 15
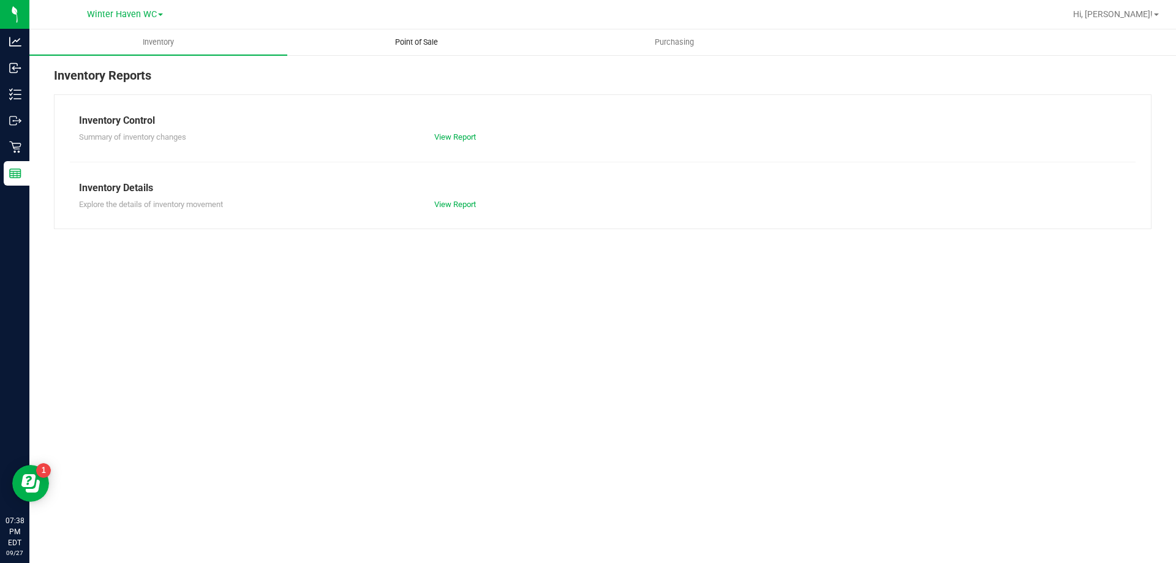
click at [410, 51] on uib-tab-heading "Point of Sale" at bounding box center [416, 42] width 257 height 25
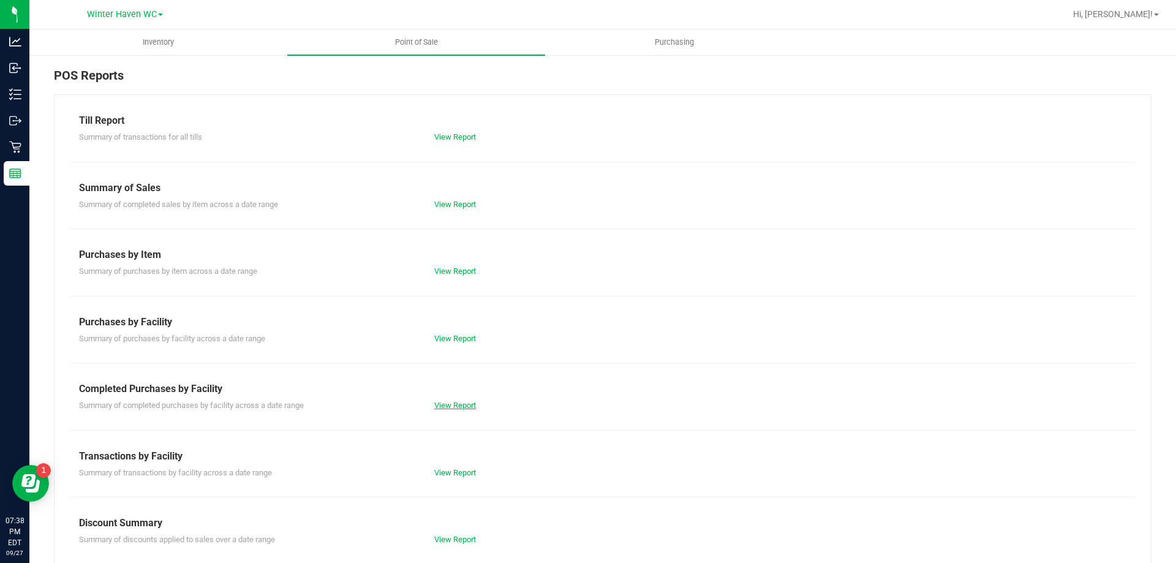
click at [464, 407] on link "View Report" at bounding box center [455, 405] width 42 height 9
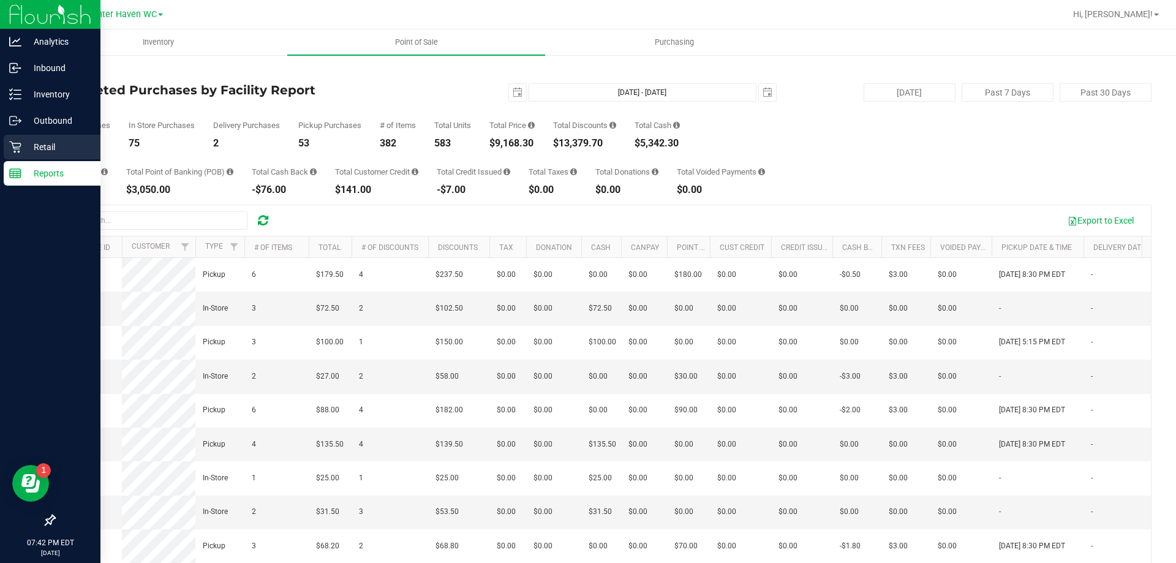
click at [43, 146] on p "Retail" at bounding box center [58, 147] width 74 height 15
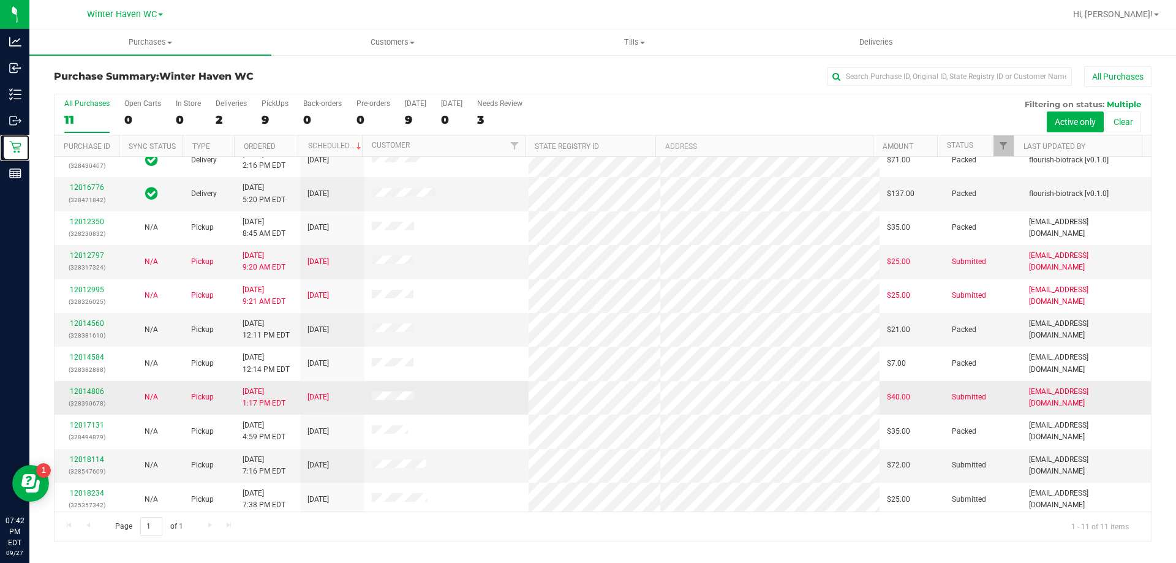
scroll to position [18, 0]
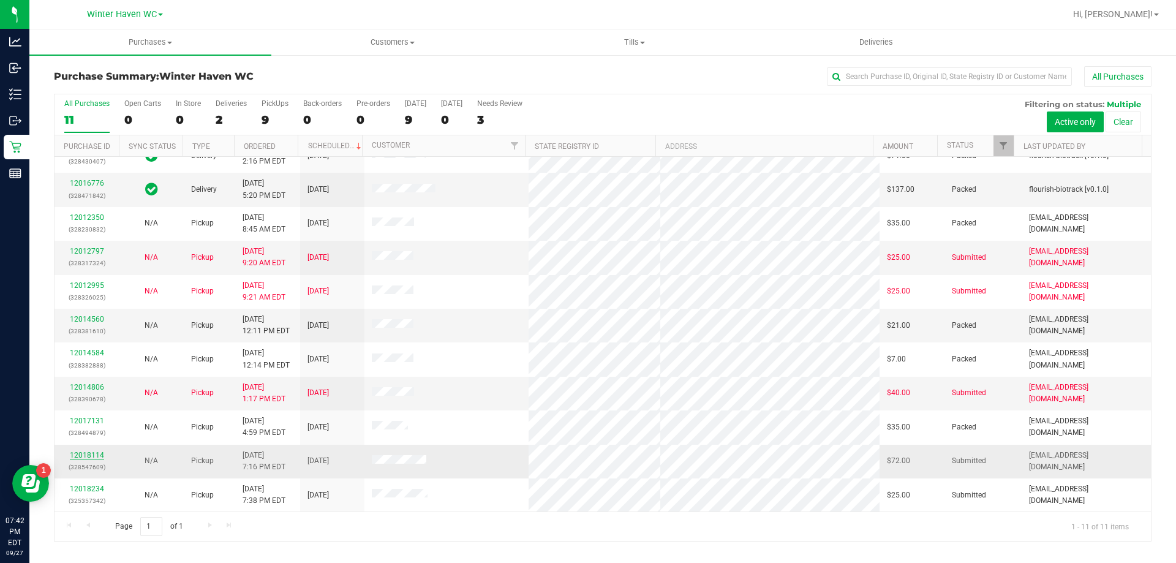
click at [86, 453] on link "12018114" at bounding box center [87, 455] width 34 height 9
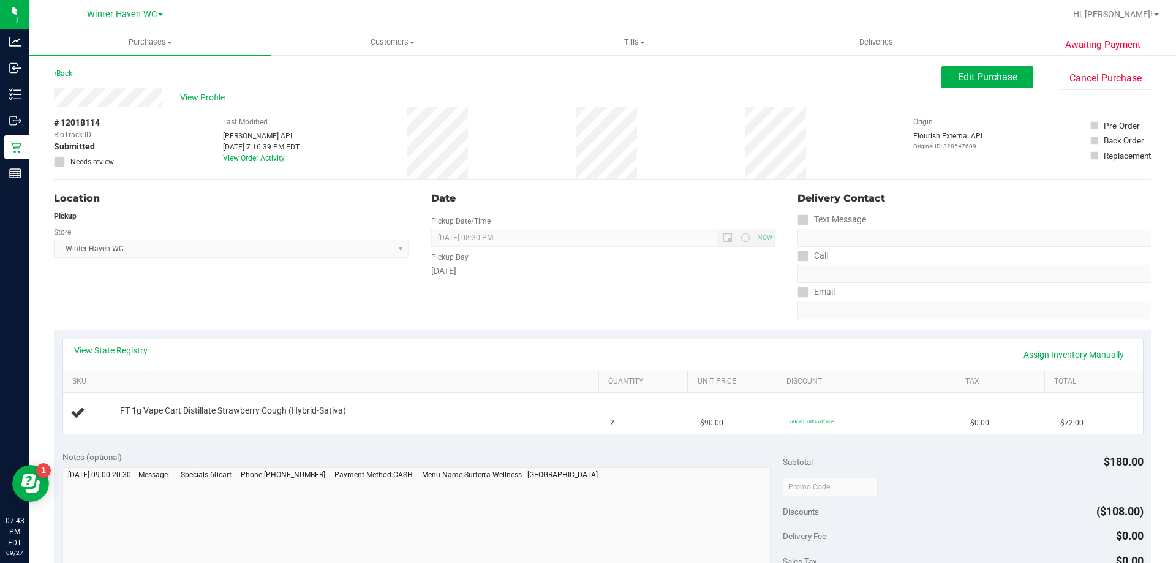
click at [540, 359] on div "View State Registry Assign Inventory Manually" at bounding box center [603, 354] width 1058 height 21
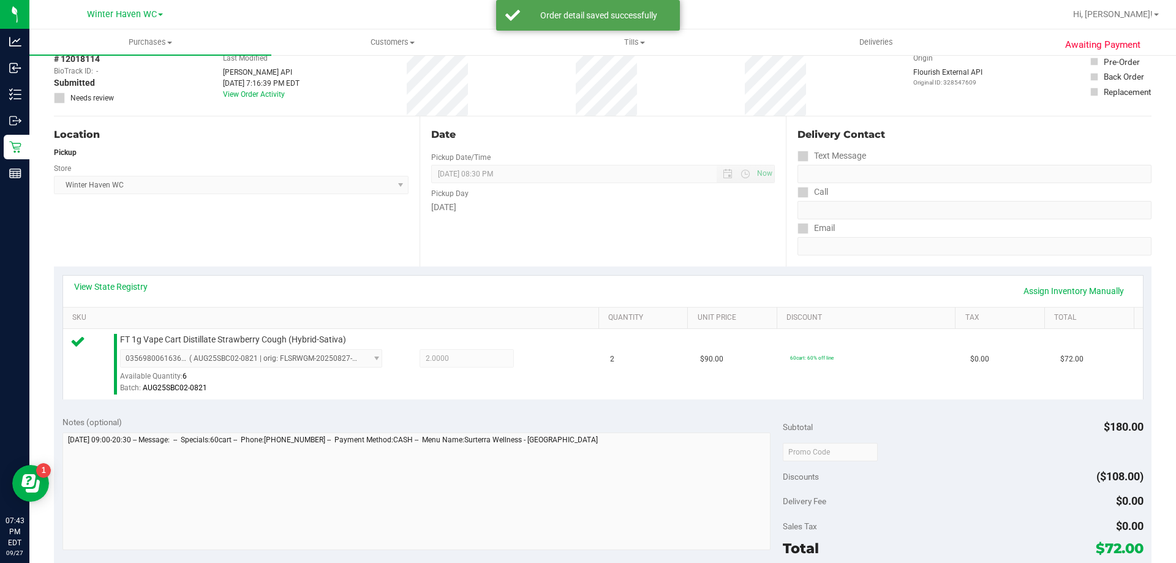
scroll to position [123, 0]
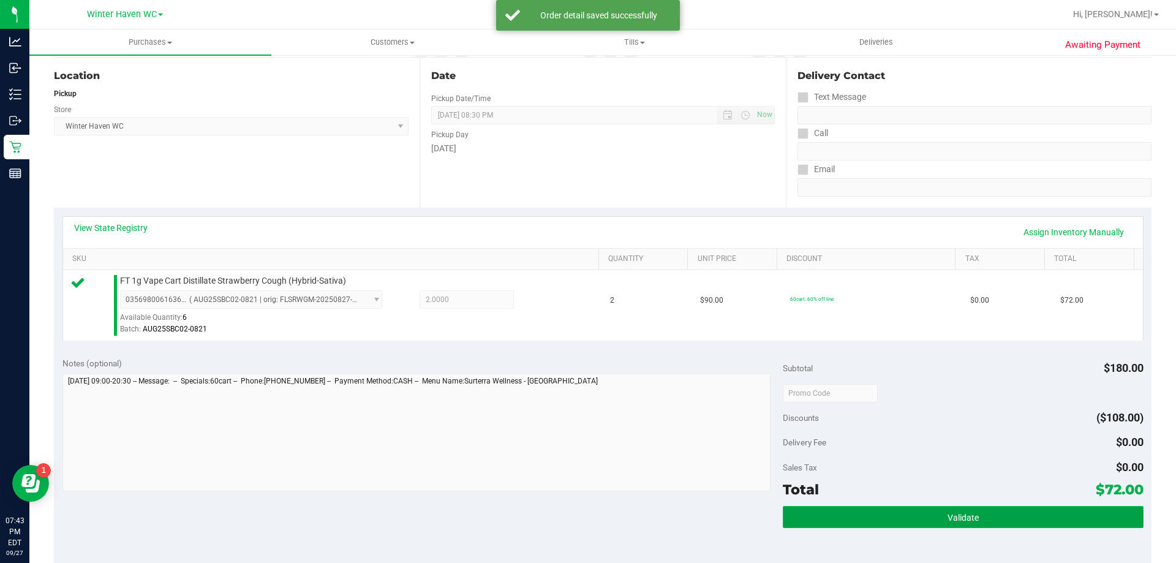
click at [930, 527] on button "Validate" at bounding box center [963, 517] width 360 height 22
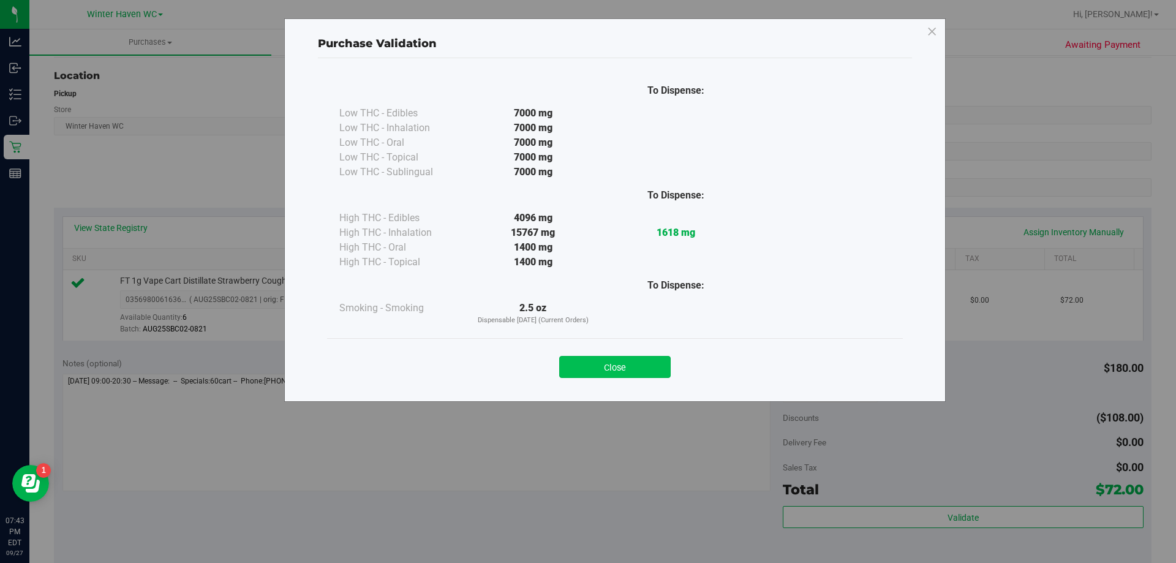
click at [646, 361] on button "Close" at bounding box center [614, 367] width 111 height 22
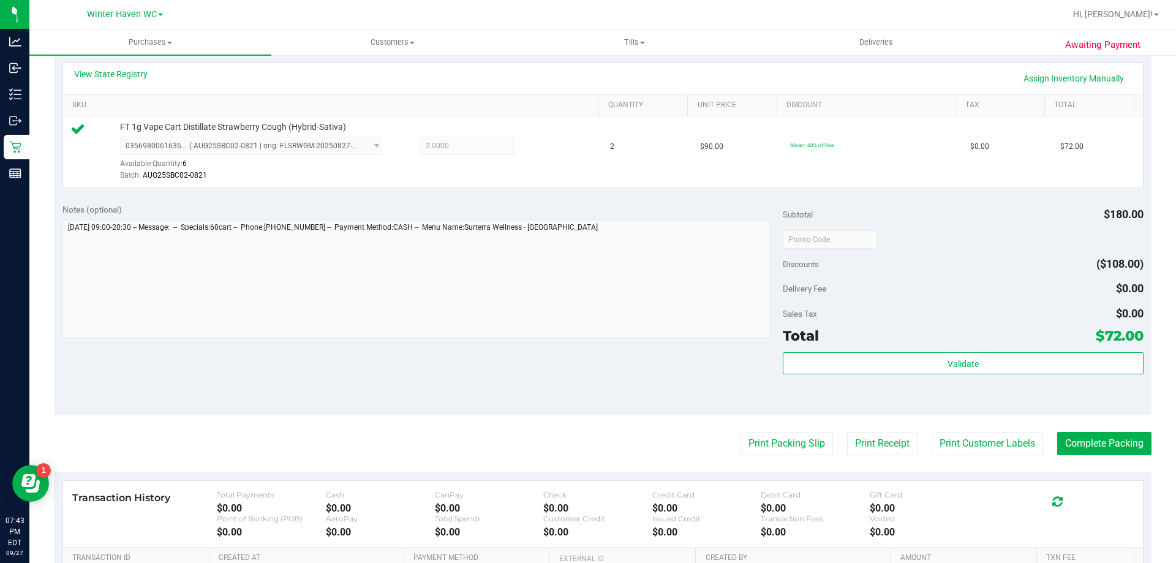
scroll to position [368, 0]
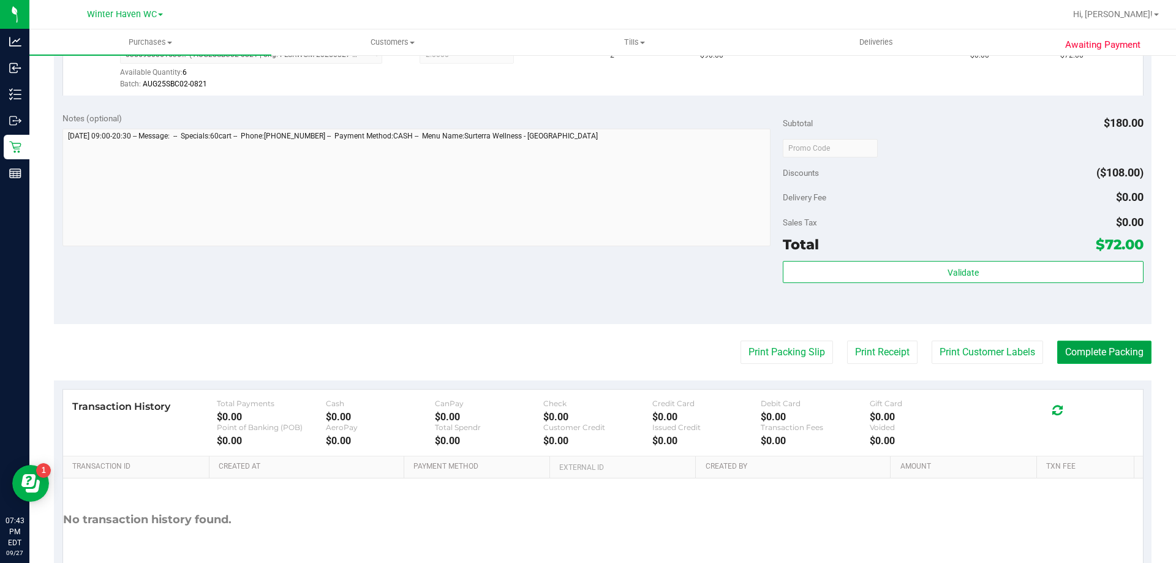
click at [1060, 352] on button "Complete Packing" at bounding box center [1104, 352] width 94 height 23
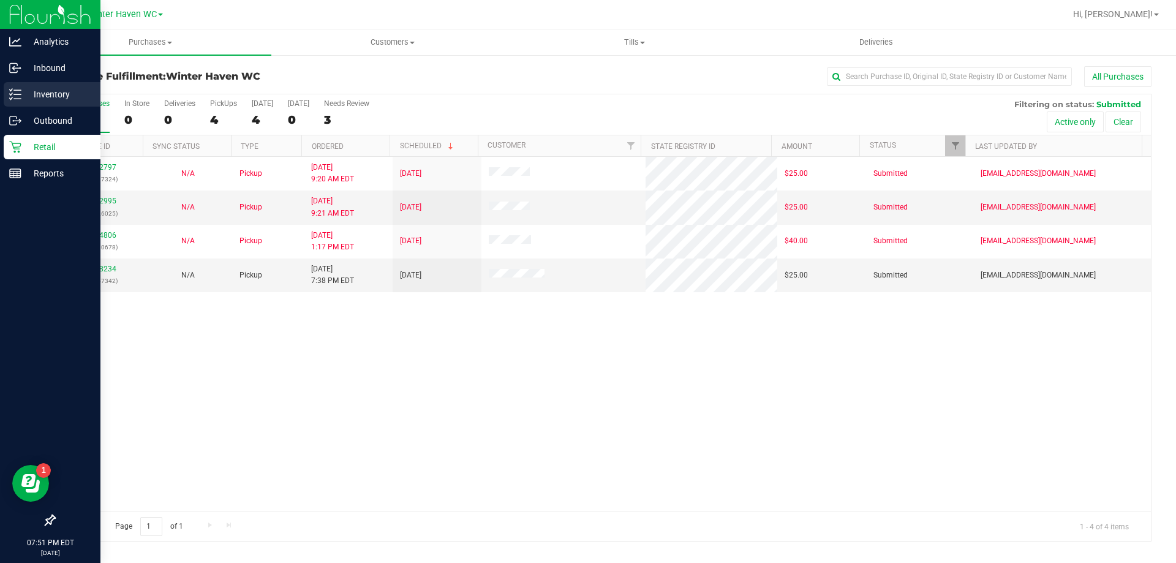
click at [21, 100] on icon at bounding box center [15, 94] width 12 height 12
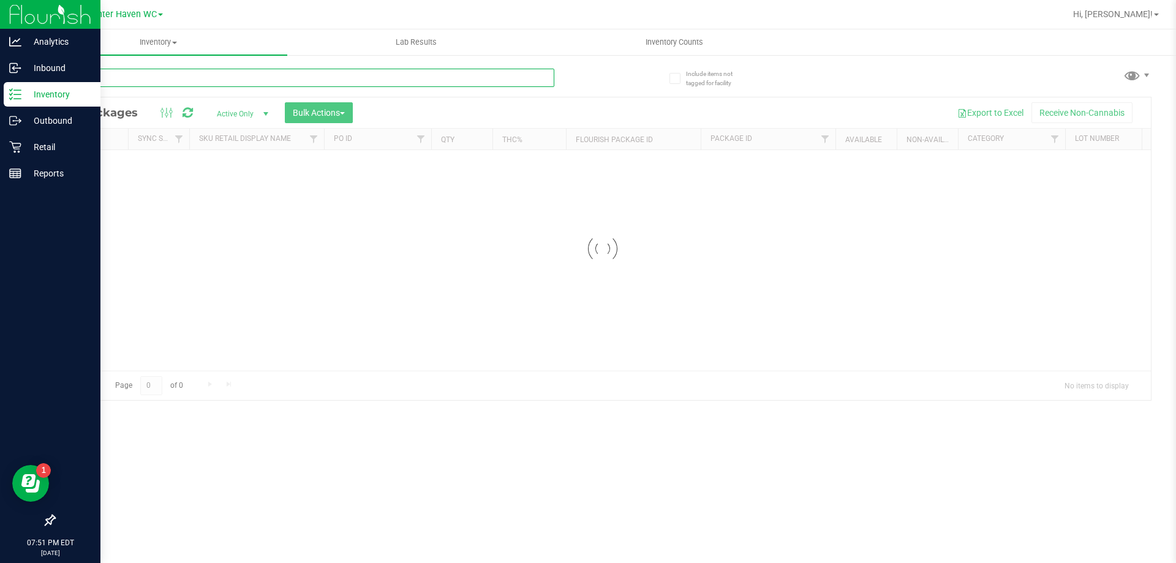
click at [216, 70] on input "text" at bounding box center [304, 78] width 500 height 18
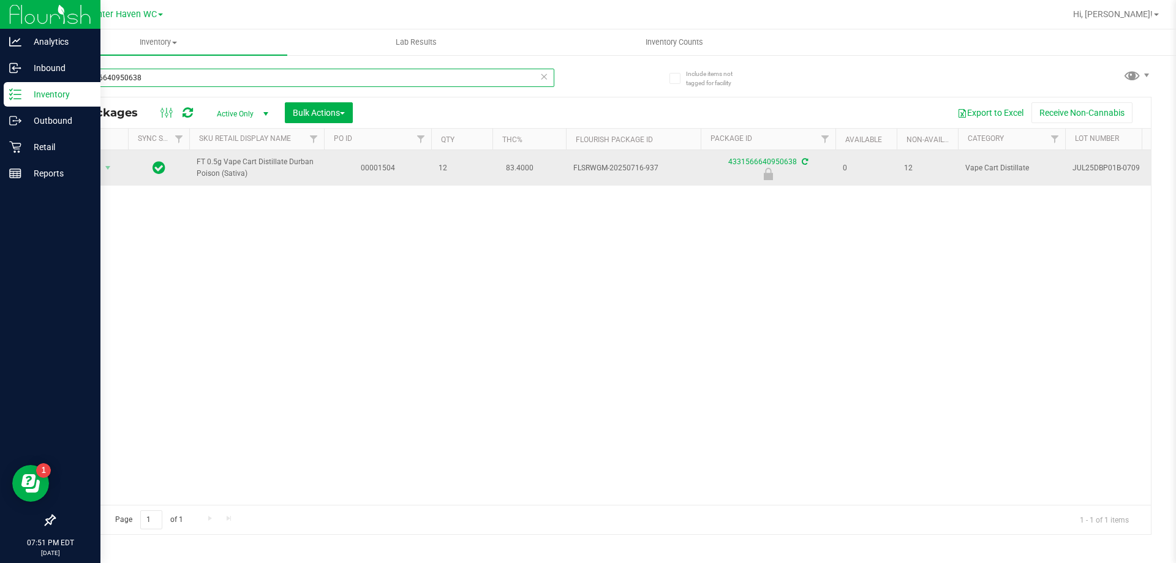
type input "4331566640950638"
click at [120, 173] on div "Action Action Edit attributes Global inventory Locate package Package audit log…" at bounding box center [91, 167] width 59 height 17
click at [105, 164] on span "select" at bounding box center [108, 168] width 10 height 10
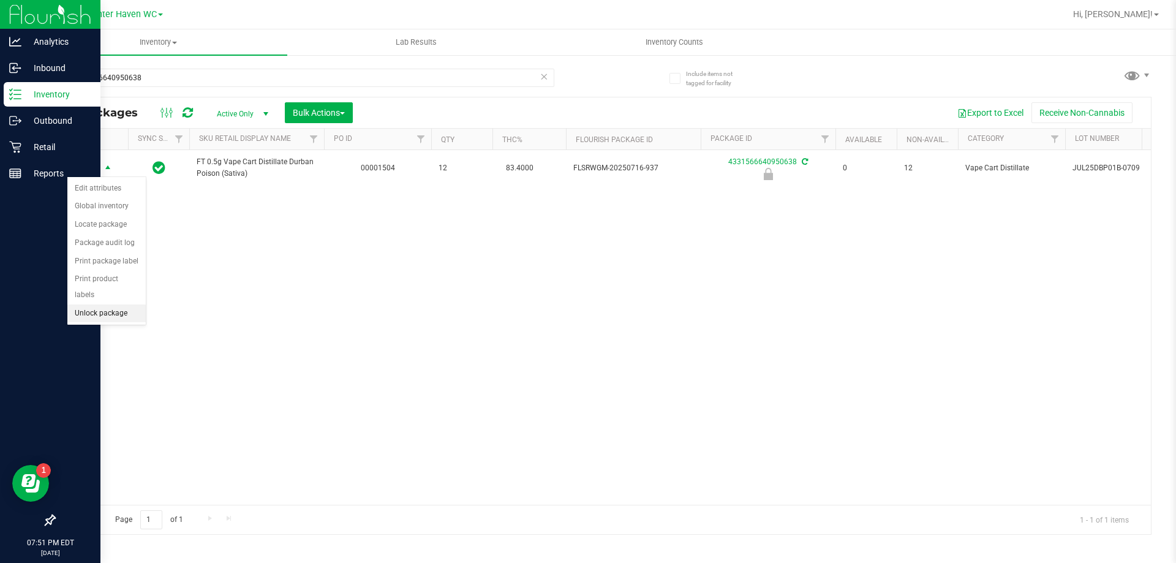
click at [102, 304] on li "Unlock package" at bounding box center [106, 313] width 78 height 18
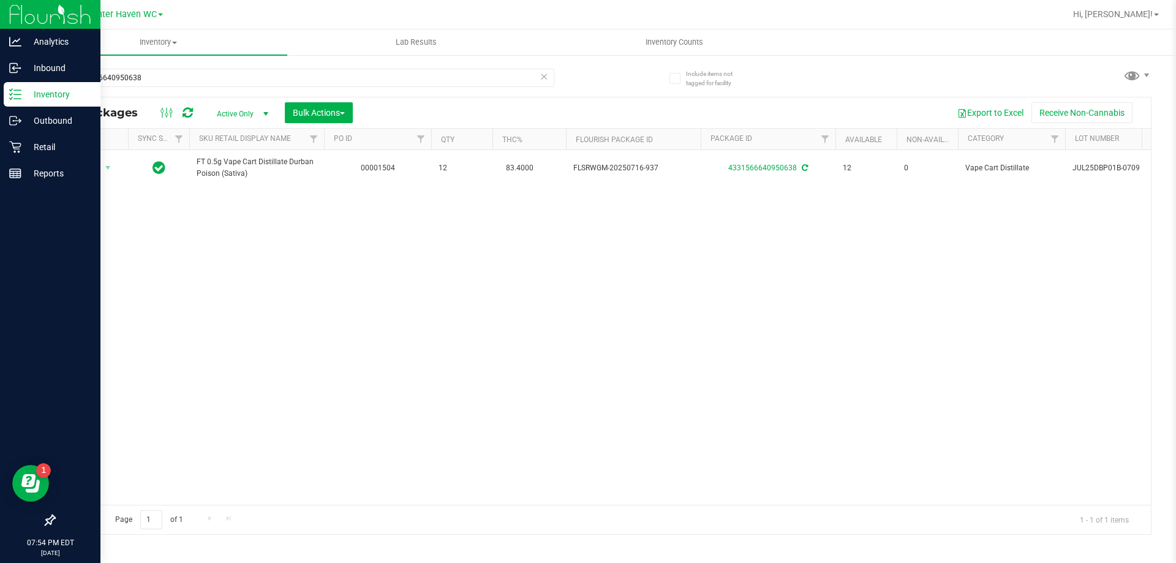
click at [484, 14] on div at bounding box center [642, 14] width 846 height 24
click at [16, 148] on icon at bounding box center [15, 147] width 12 height 12
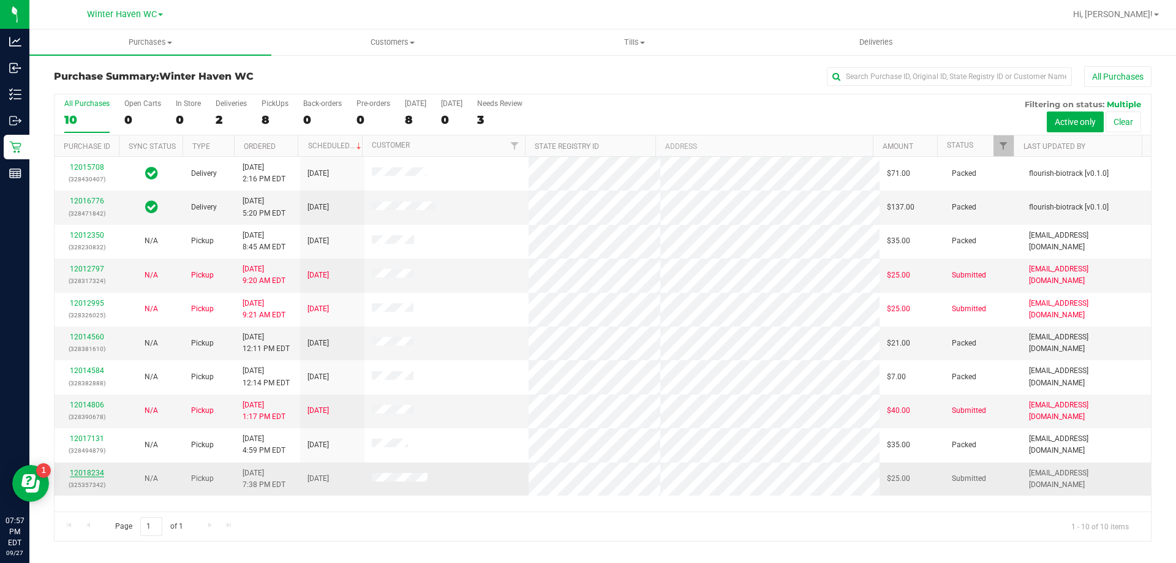
click at [83, 476] on link "12018234" at bounding box center [87, 473] width 34 height 9
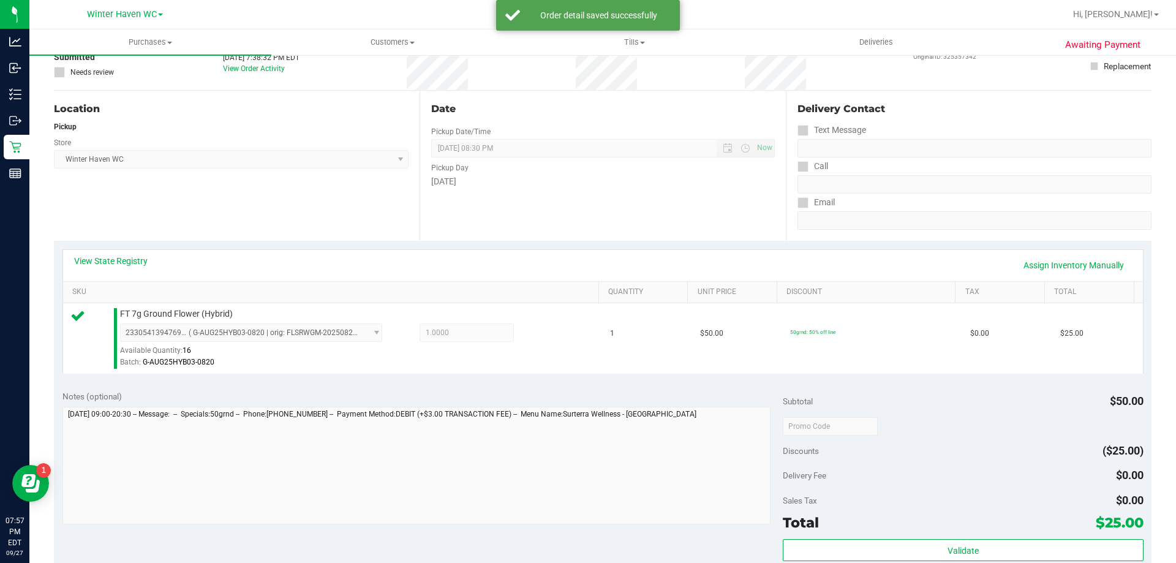
scroll to position [184, 0]
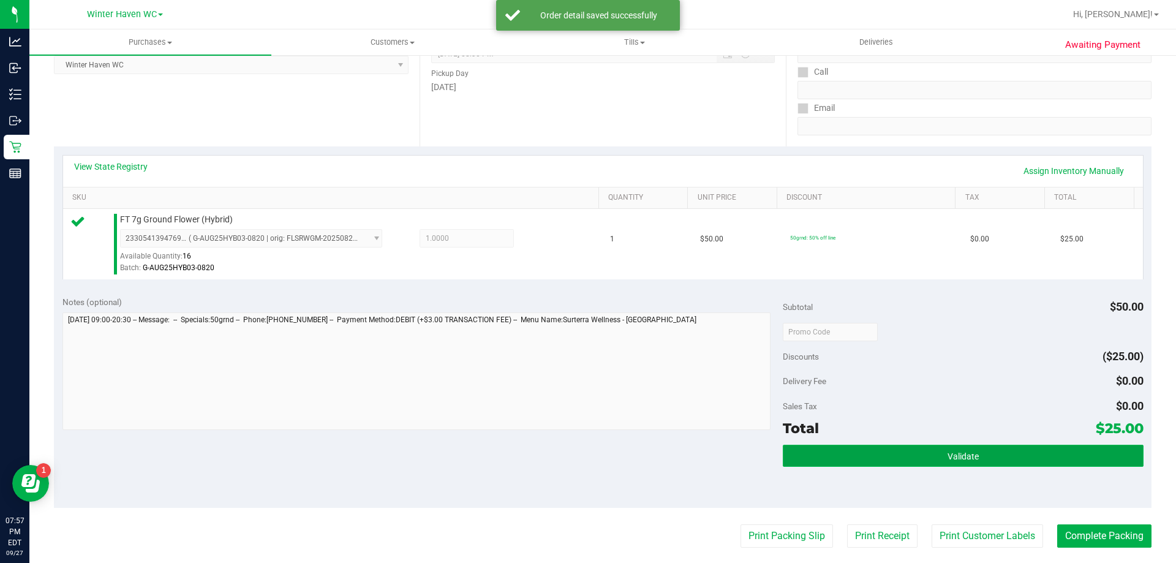
click at [872, 459] on button "Validate" at bounding box center [963, 456] width 360 height 22
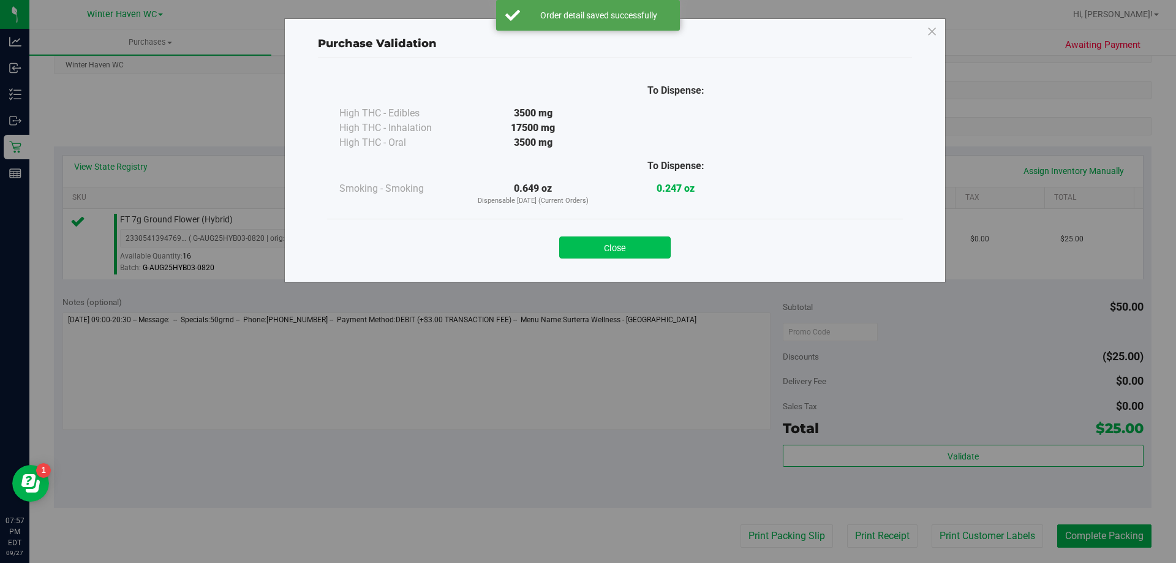
click at [627, 248] on button "Close" at bounding box center [614, 247] width 111 height 22
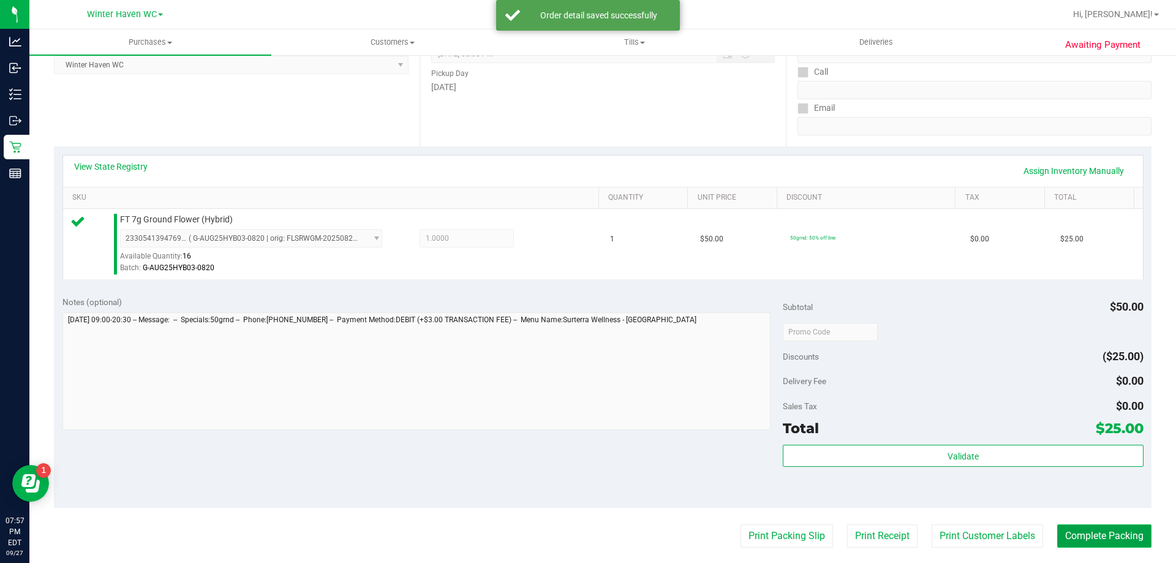
click at [1071, 538] on button "Complete Packing" at bounding box center [1104, 535] width 94 height 23
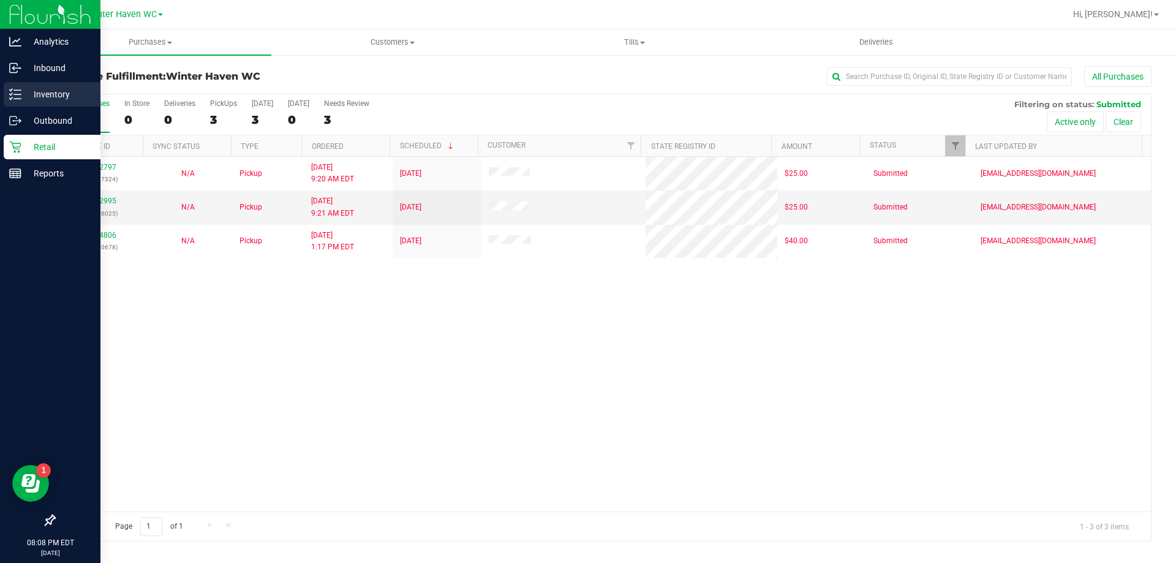
click at [28, 99] on p "Inventory" at bounding box center [58, 94] width 74 height 15
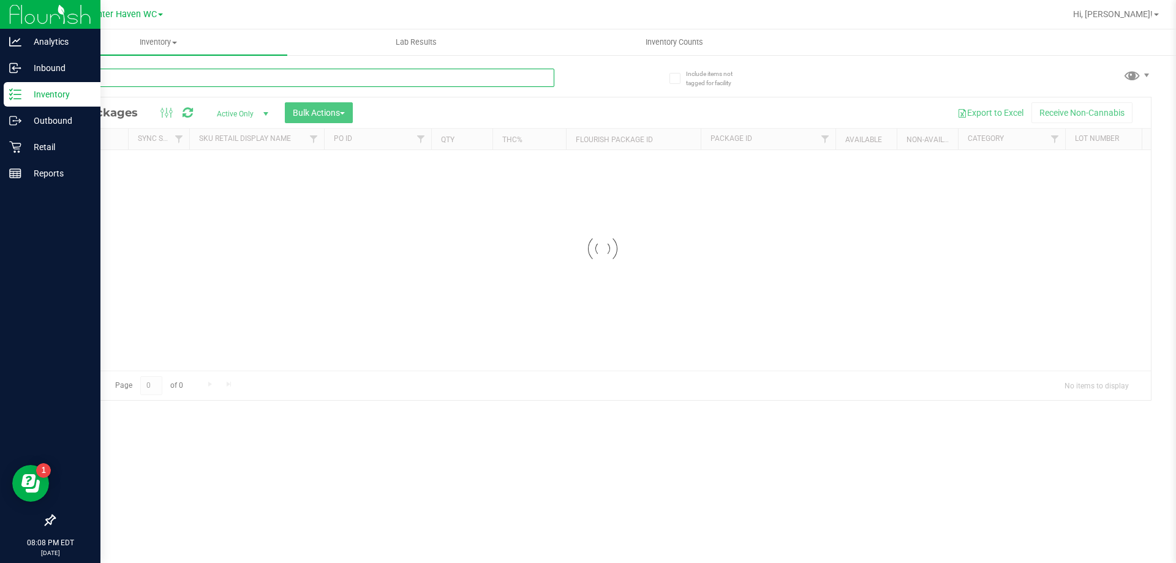
click at [227, 81] on input "text" at bounding box center [304, 78] width 500 height 18
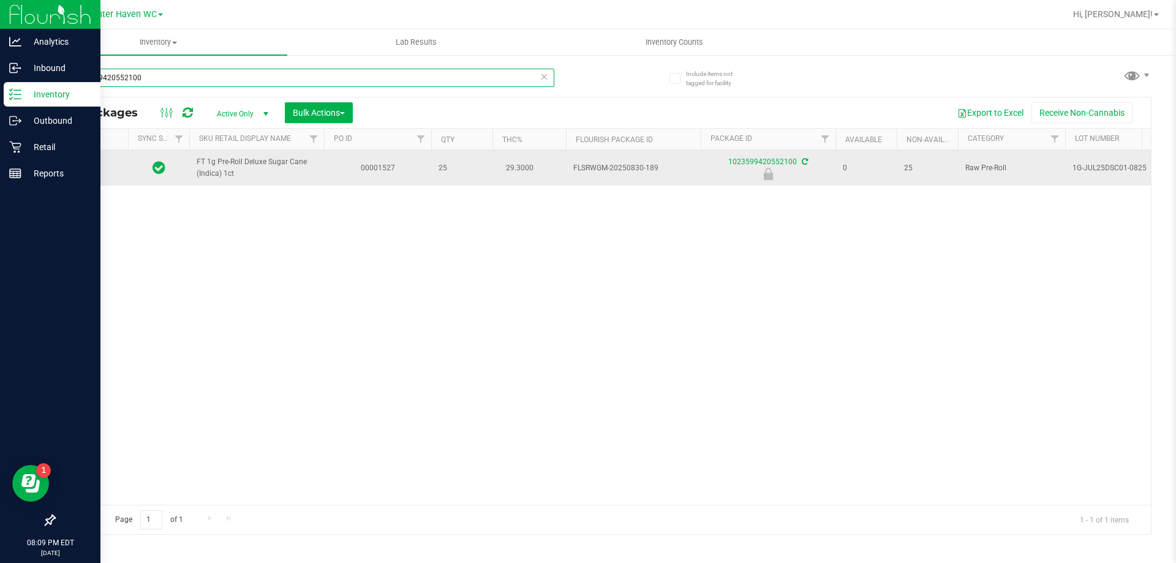
type input "1023599420552100"
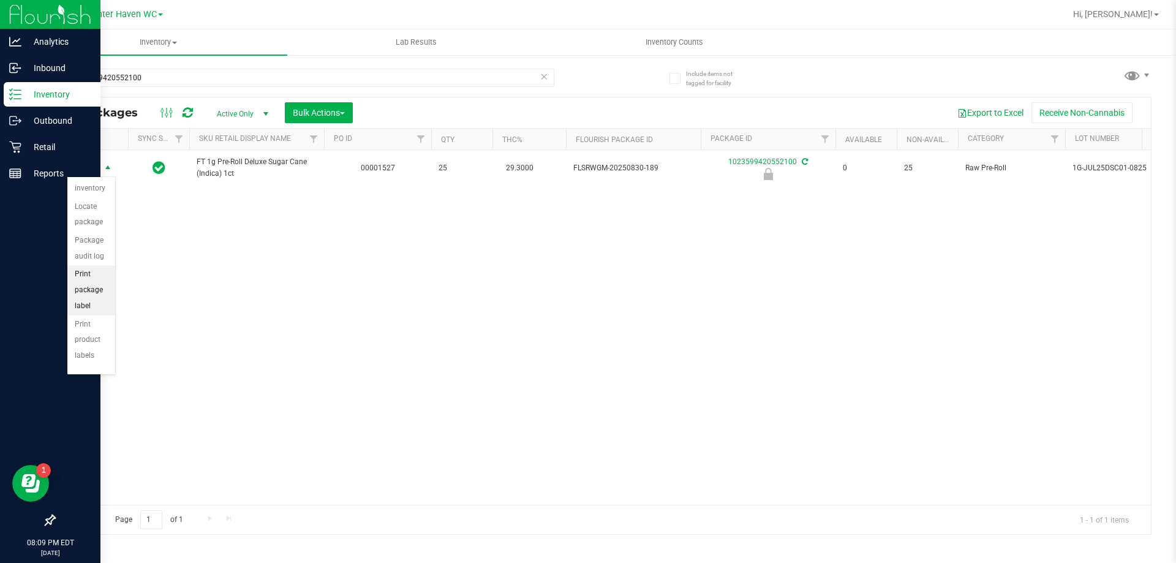
scroll to position [88, 0]
click at [99, 340] on li "Unlock package" at bounding box center [91, 344] width 48 height 34
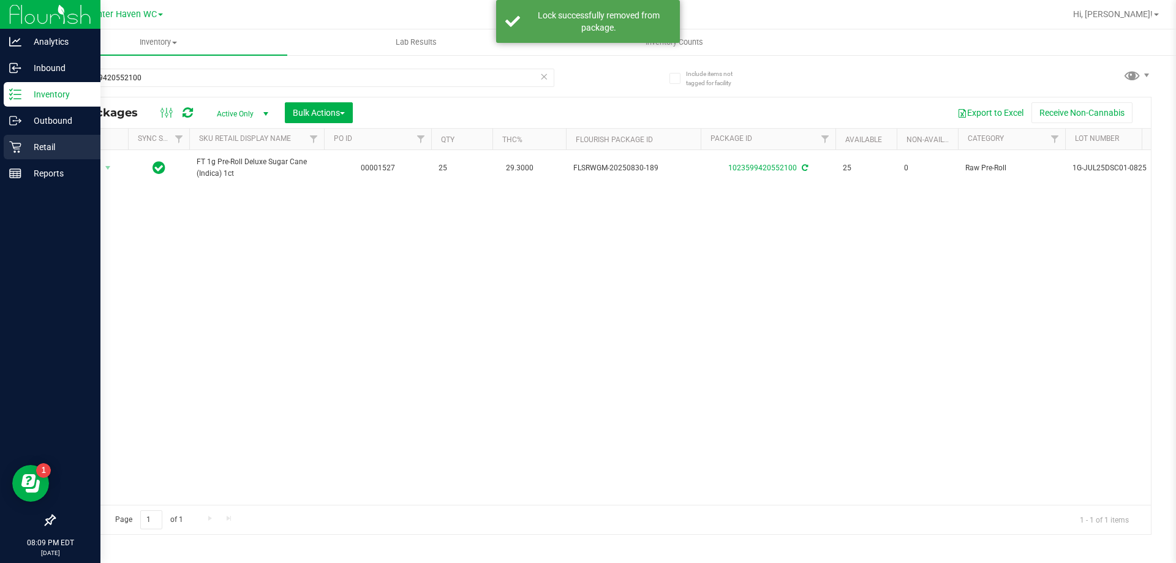
click at [17, 146] on icon at bounding box center [15, 147] width 12 height 12
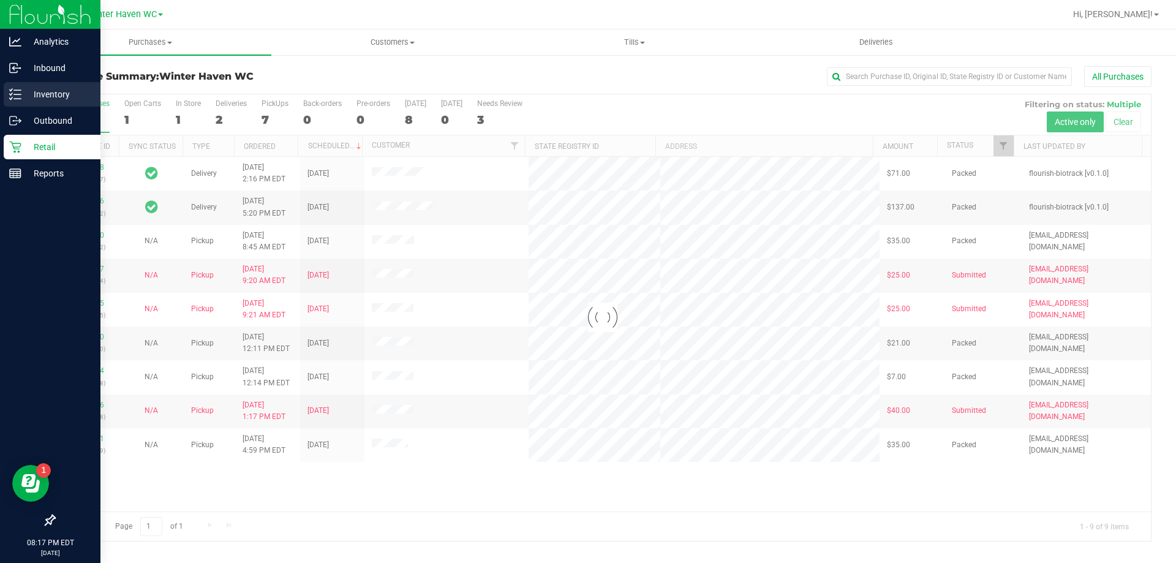
click at [5, 102] on div "Inventory" at bounding box center [52, 94] width 97 height 25
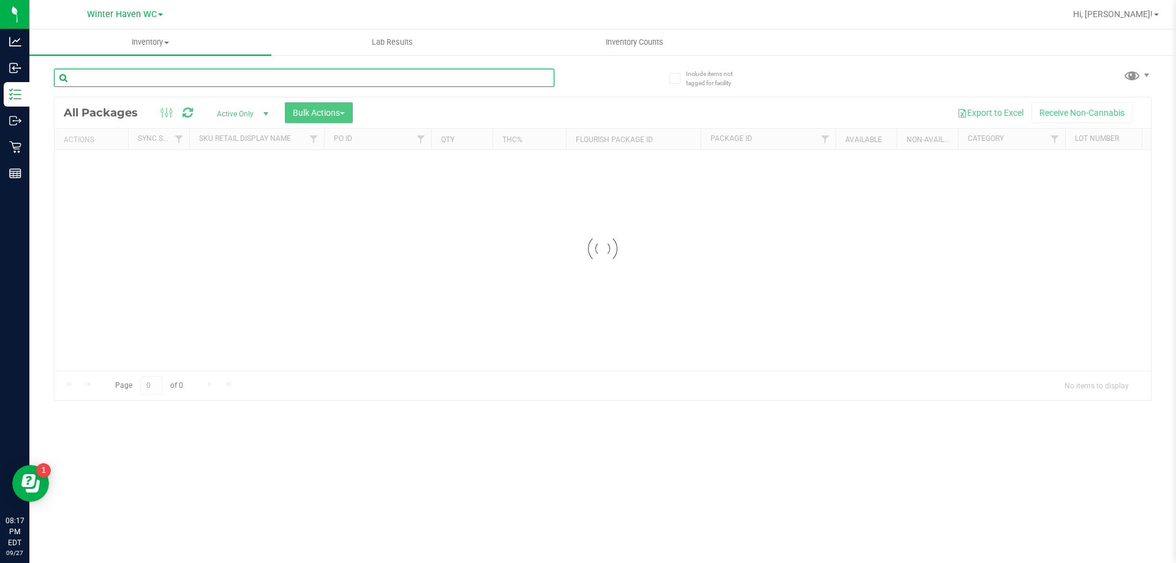
click at [160, 78] on input "text" at bounding box center [304, 78] width 500 height 18
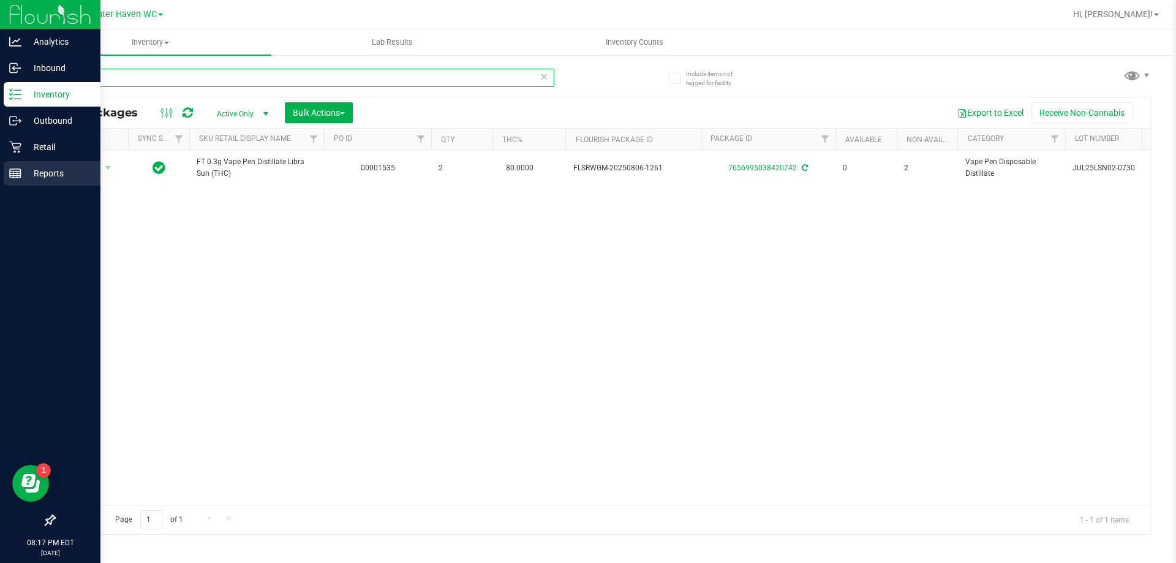
type input "lsn"
click at [47, 176] on p "Reports" at bounding box center [58, 173] width 74 height 15
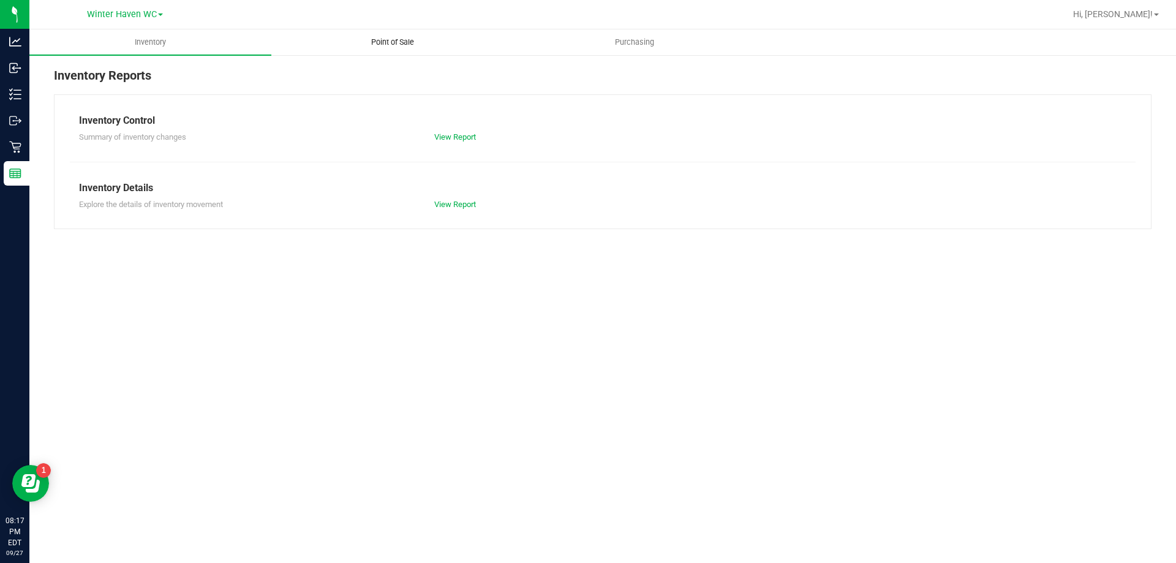
click at [407, 39] on span "Point of Sale" at bounding box center [393, 42] width 76 height 11
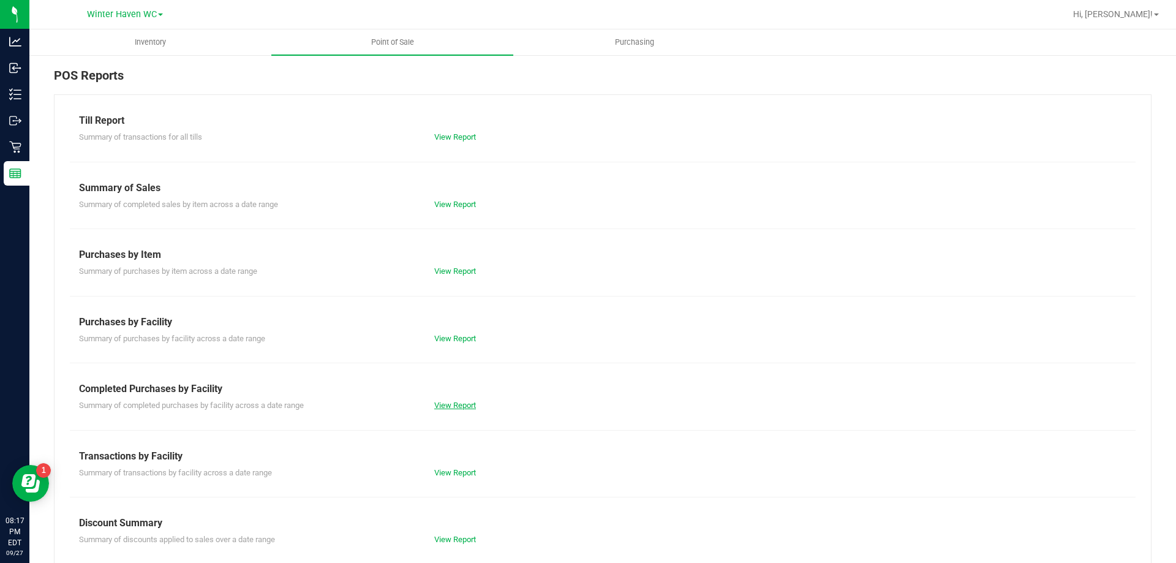
click at [459, 401] on link "View Report" at bounding box center [455, 405] width 42 height 9
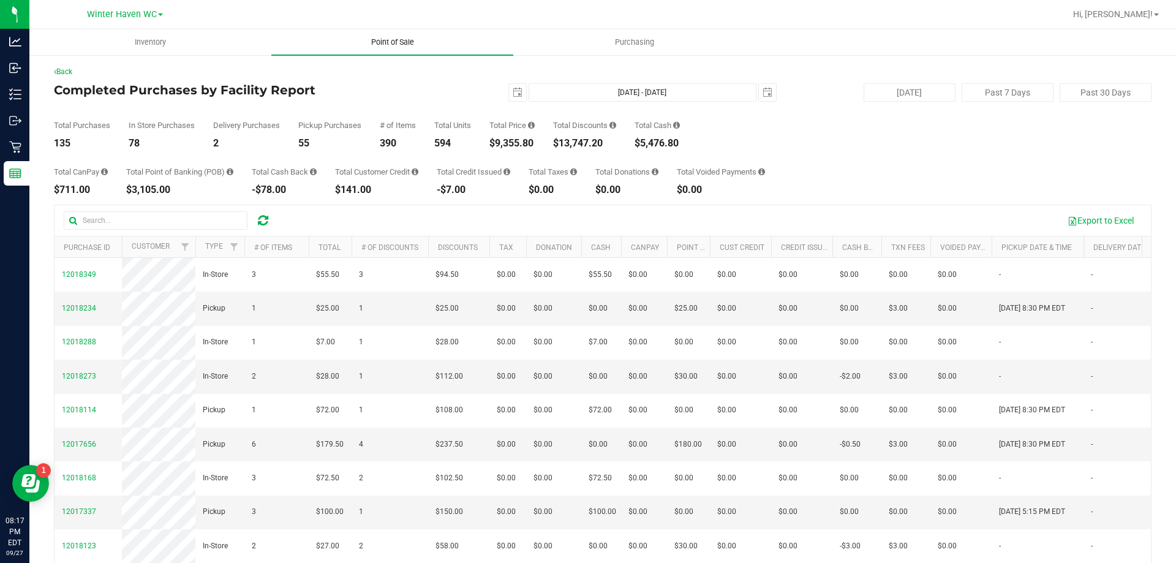
click at [384, 42] on span "Point of Sale" at bounding box center [393, 42] width 76 height 11
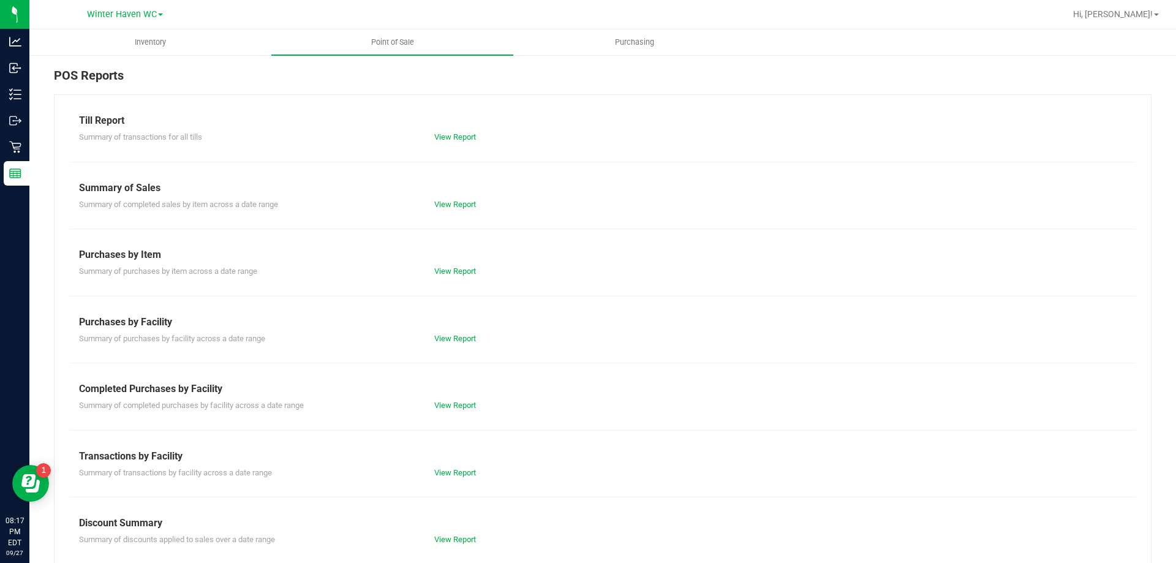
click at [449, 141] on div "View Report" at bounding box center [602, 137] width 355 height 12
click at [451, 135] on link "View Report" at bounding box center [455, 136] width 42 height 9
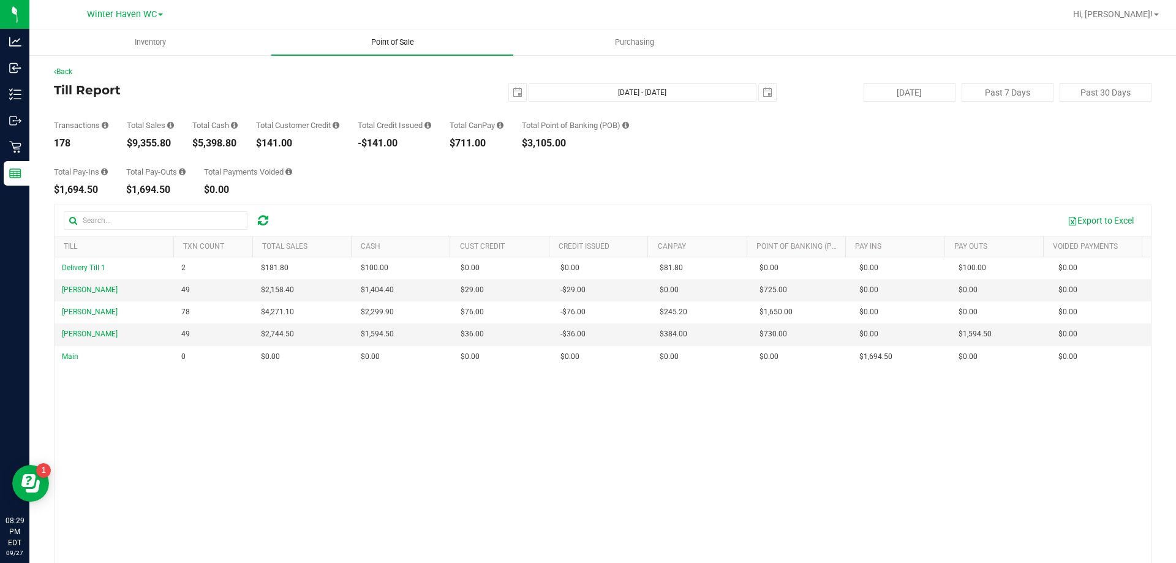
click at [394, 38] on span "Point of Sale" at bounding box center [393, 42] width 76 height 11
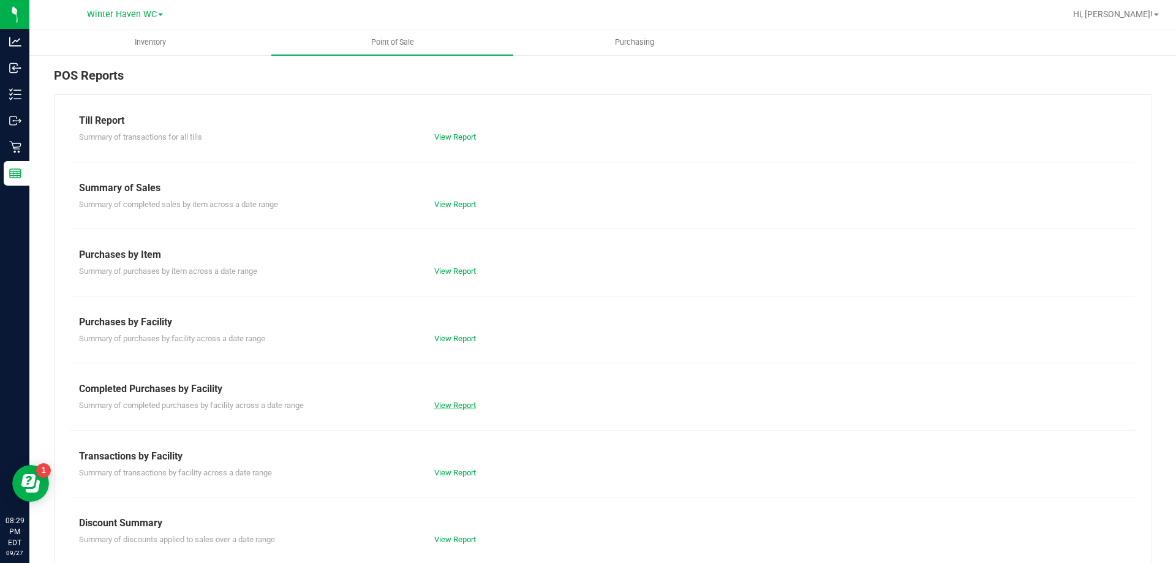
click at [461, 409] on link "View Report" at bounding box center [455, 405] width 42 height 9
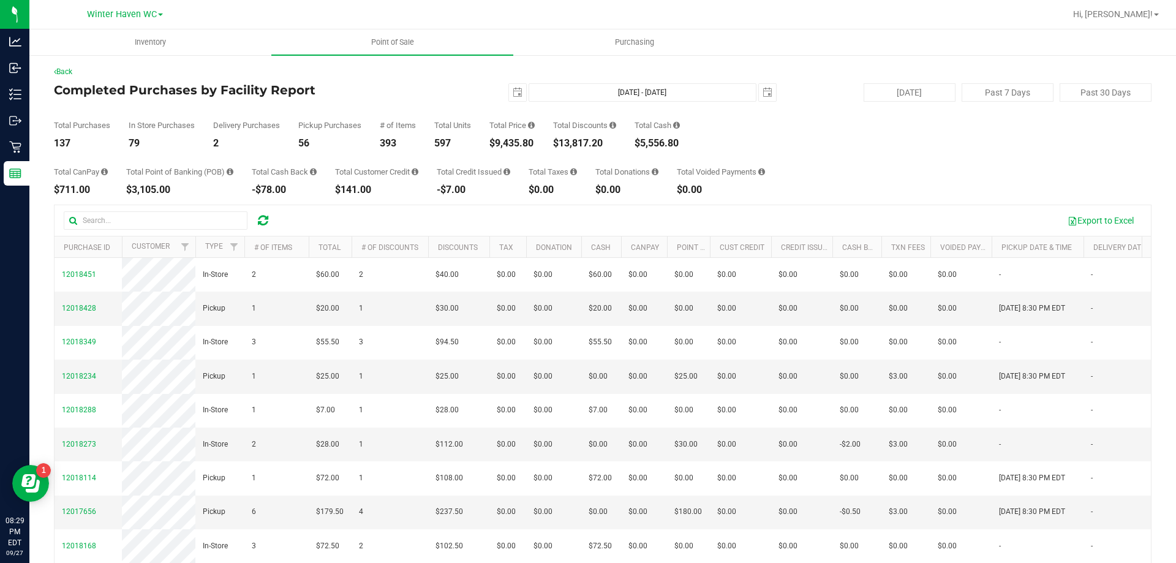
drag, startPoint x: 492, startPoint y: 140, endPoint x: 535, endPoint y: 142, distance: 42.9
click at [535, 142] on div "Total Purchases 137 In Store Purchases 79 Delivery Purchases 2 Pickup Purchases…" at bounding box center [603, 125] width 1098 height 47
copy div "$9,435.80"
drag, startPoint x: 556, startPoint y: 143, endPoint x: 608, endPoint y: 148, distance: 52.2
click at [608, 148] on div "Total Purchases 137 In Store Purchases 79 Delivery Purchases 2 Pickup Purchases…" at bounding box center [603, 125] width 1098 height 47
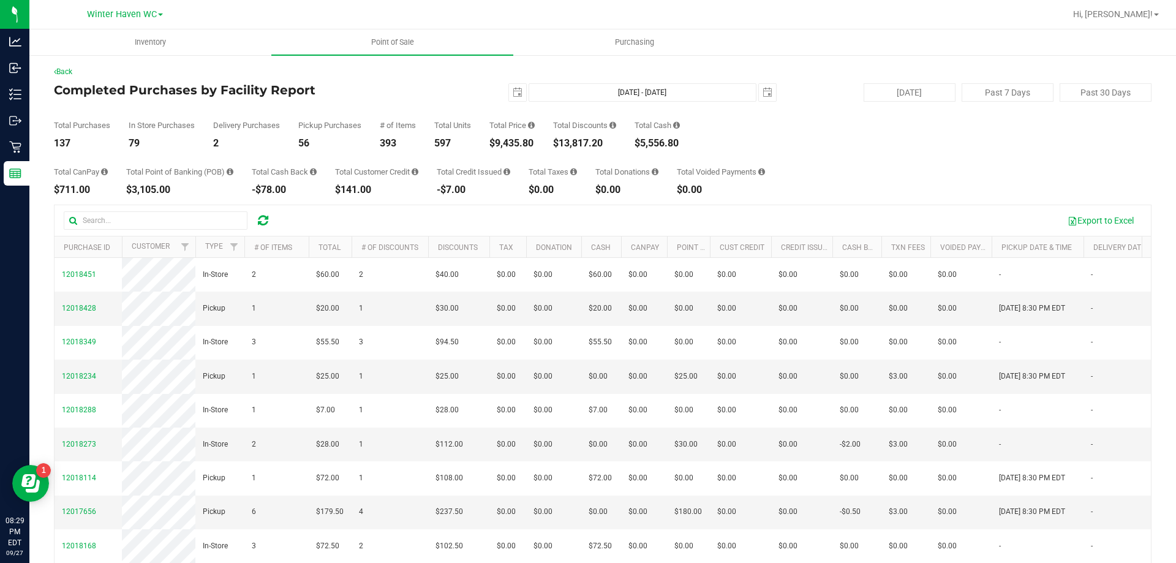
copy div "$13,817.20"
click at [513, 94] on span "select" at bounding box center [518, 93] width 10 height 10
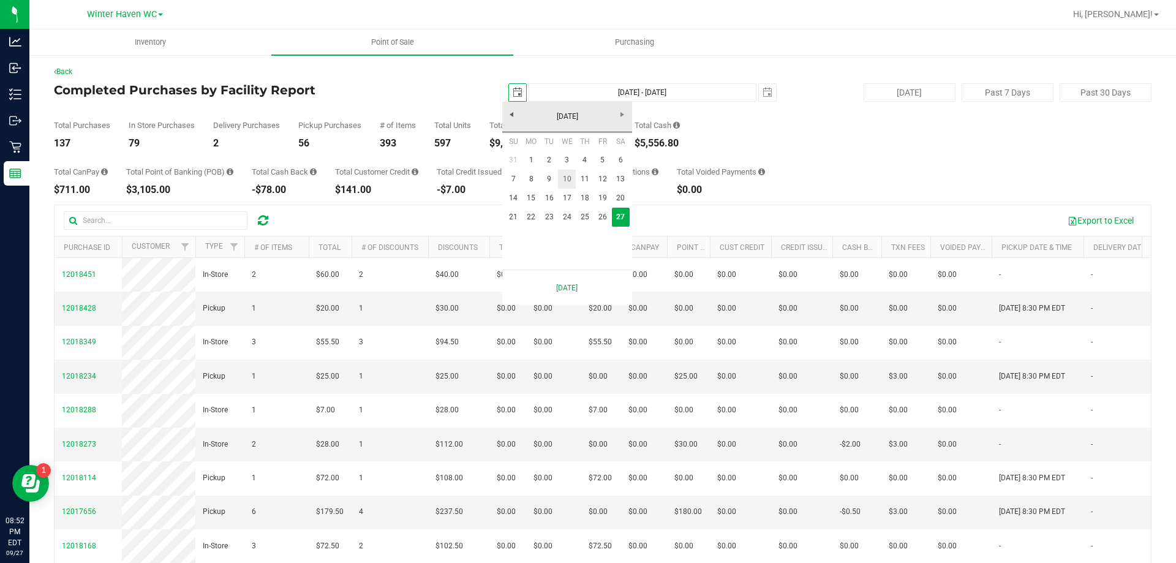
scroll to position [0, 31]
click at [513, 208] on link "21" at bounding box center [514, 217] width 18 height 19
type input "[DATE]"
type input "[DATE] - [DATE]"
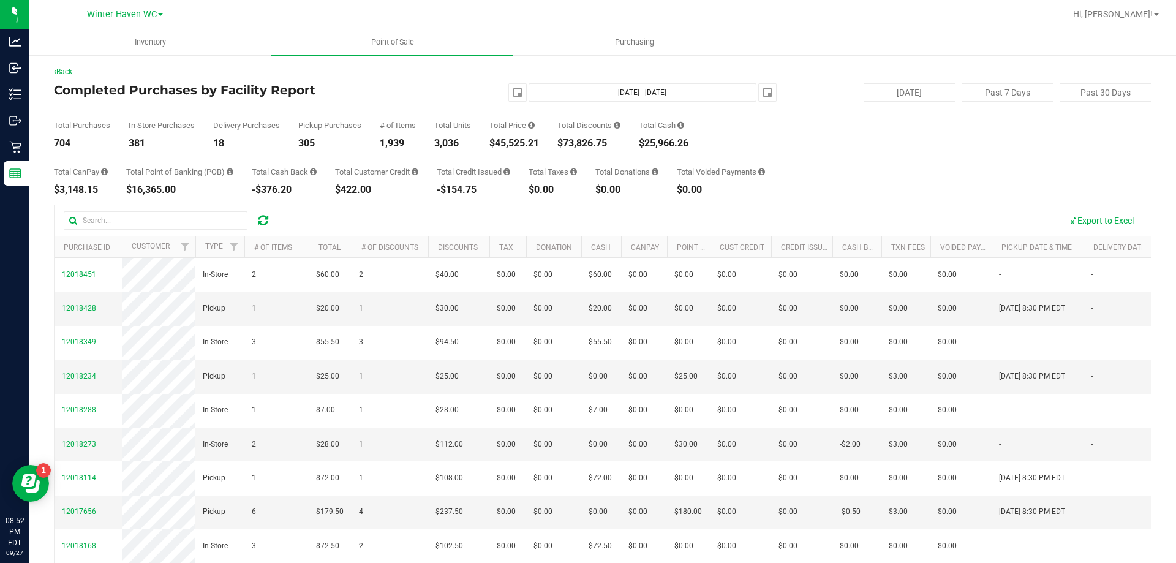
drag, startPoint x: 491, startPoint y: 146, endPoint x: 540, endPoint y: 146, distance: 49.0
click at [540, 146] on div "Total Purchases 704 In Store Purchases 381 Delivery Purchases 18 Pickup Purchas…" at bounding box center [603, 125] width 1098 height 47
copy div "$45,525.21"
click at [513, 90] on span "select" at bounding box center [518, 93] width 10 height 10
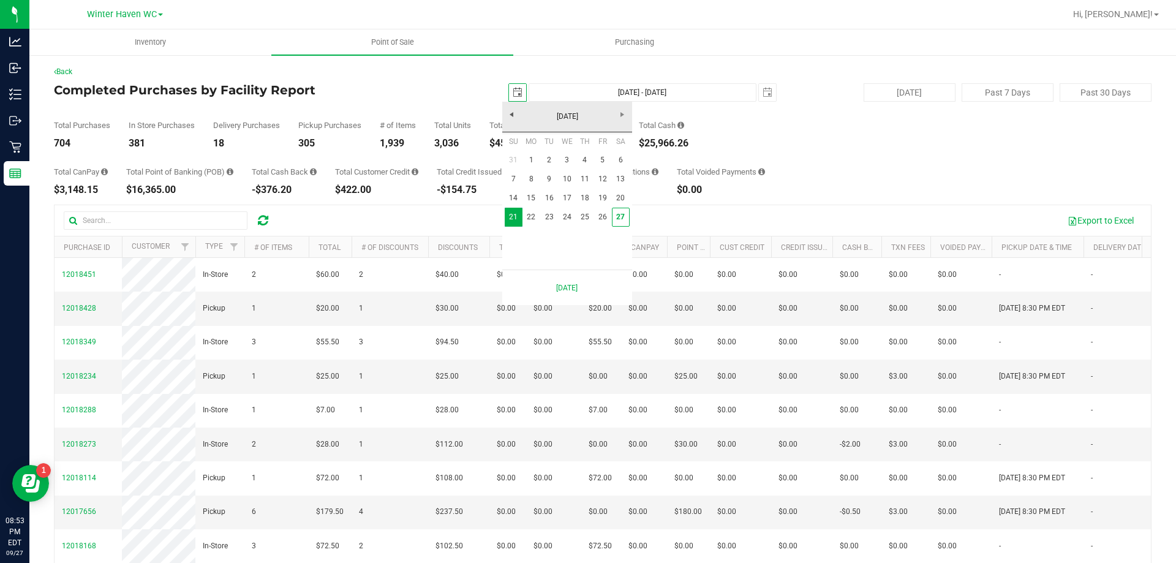
scroll to position [0, 31]
drag, startPoint x: 529, startPoint y: 151, endPoint x: 522, endPoint y: 161, distance: 12.4
click at [529, 151] on link "1" at bounding box center [531, 160] width 18 height 19
type input "[DATE]"
type input "[DATE] - [DATE]"
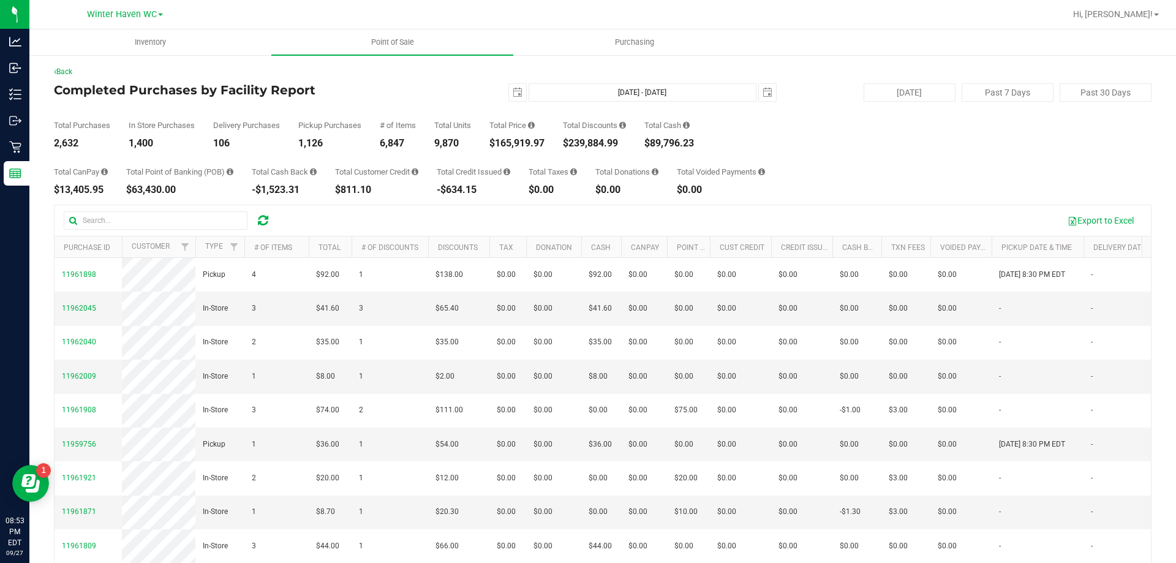
drag, startPoint x: 492, startPoint y: 146, endPoint x: 546, endPoint y: 144, distance: 53.9
click at [546, 144] on div "Total Purchases 2,632 In Store Purchases 1,400 Delivery Purchases 106 Pickup Pu…" at bounding box center [603, 125] width 1098 height 47
copy div "$165,919.97"
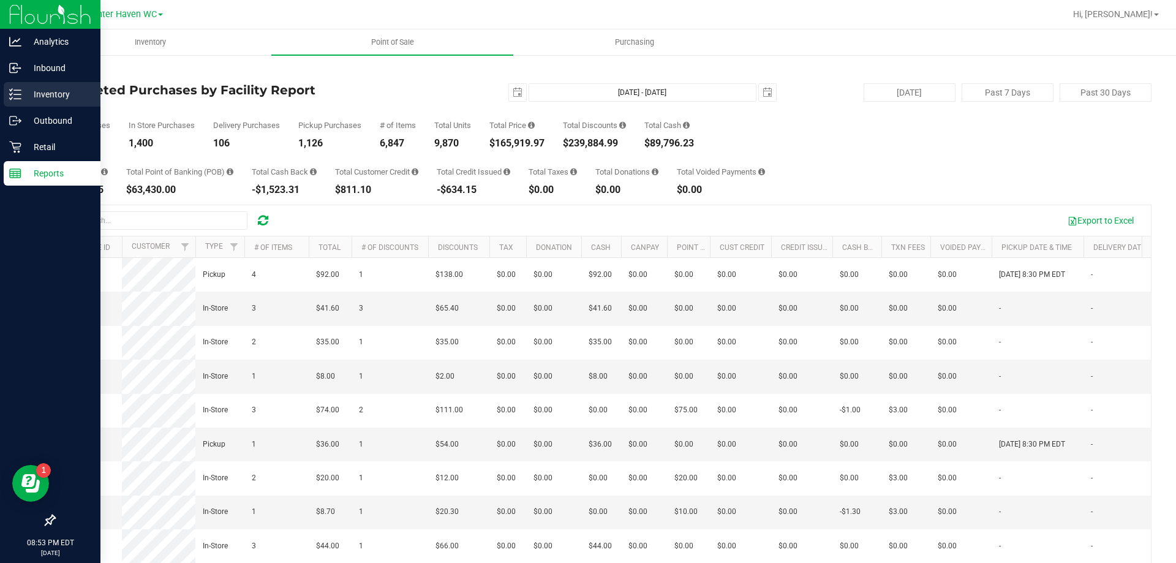
click at [60, 94] on p "Inventory" at bounding box center [58, 94] width 74 height 15
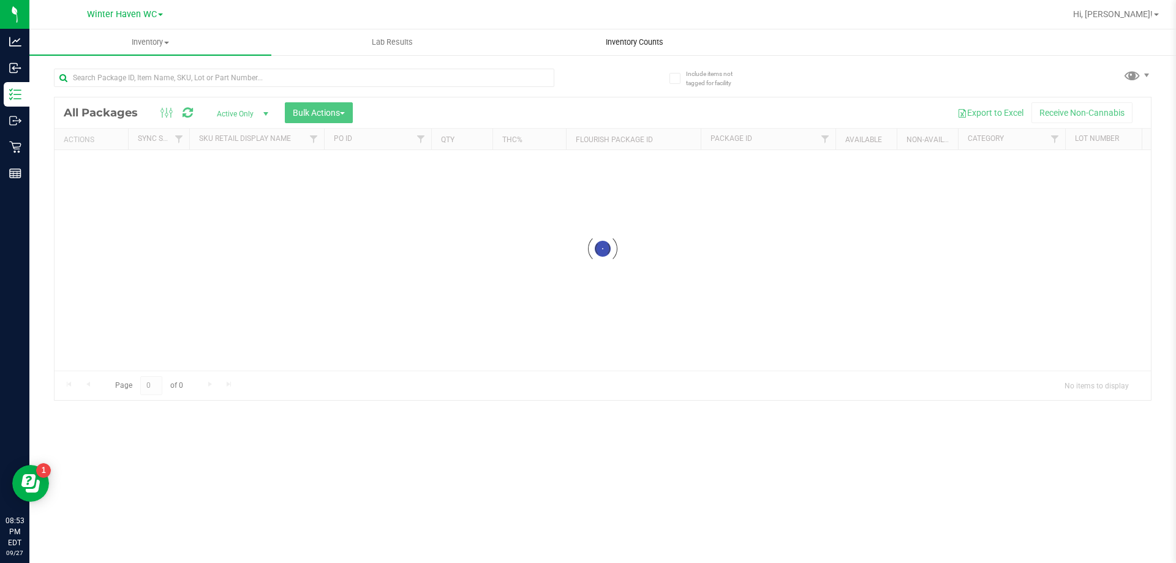
click at [654, 47] on span "Inventory Counts" at bounding box center [634, 42] width 91 height 11
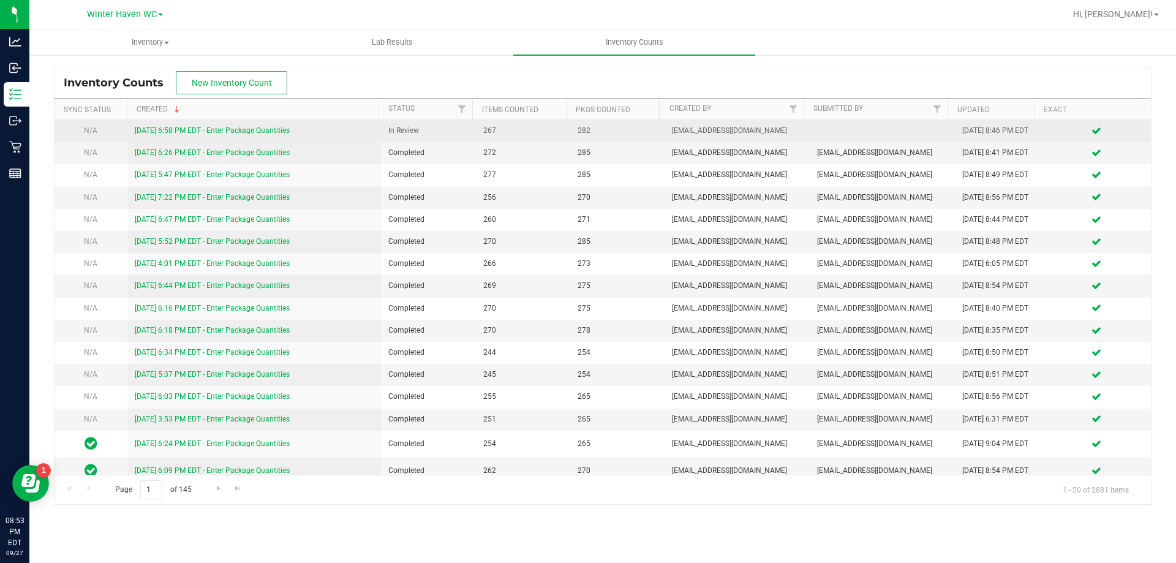
click at [191, 128] on link "[DATE] 6:58 PM EDT - Enter Package Quantities" at bounding box center [212, 130] width 155 height 9
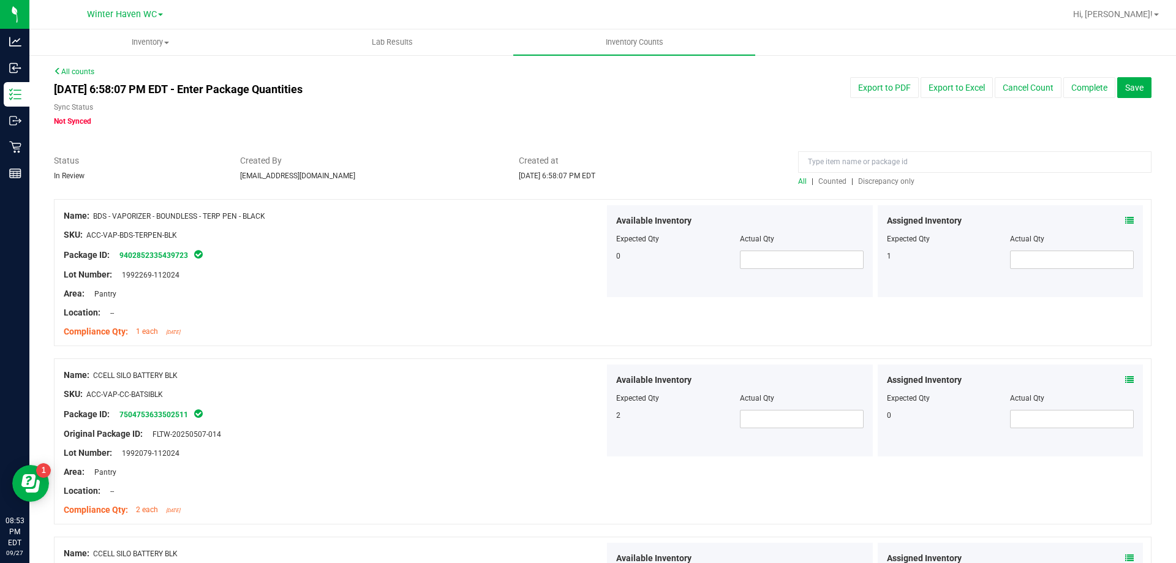
click at [873, 179] on span "Discrepancy only" at bounding box center [886, 181] width 56 height 9
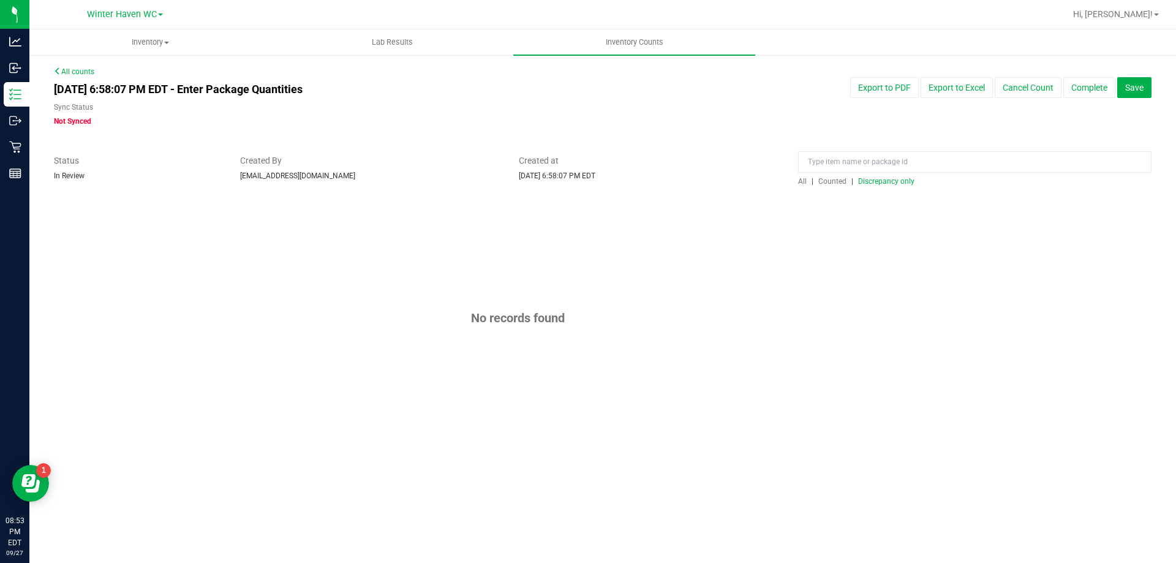
click at [839, 180] on span "Counted" at bounding box center [832, 181] width 28 height 9
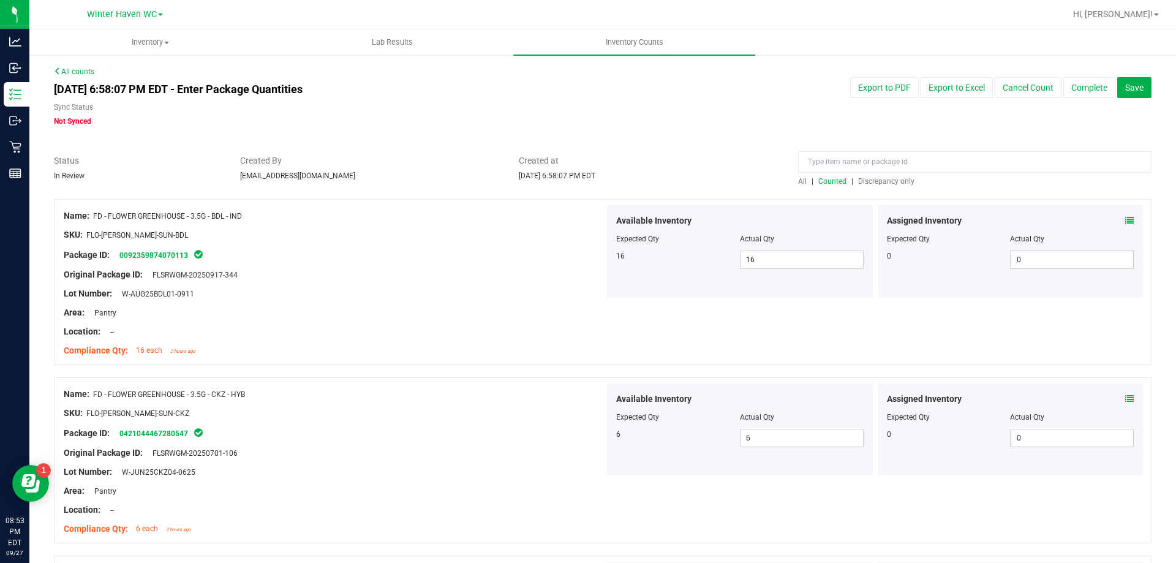
click at [887, 178] on span "Discrepancy only" at bounding box center [886, 181] width 56 height 9
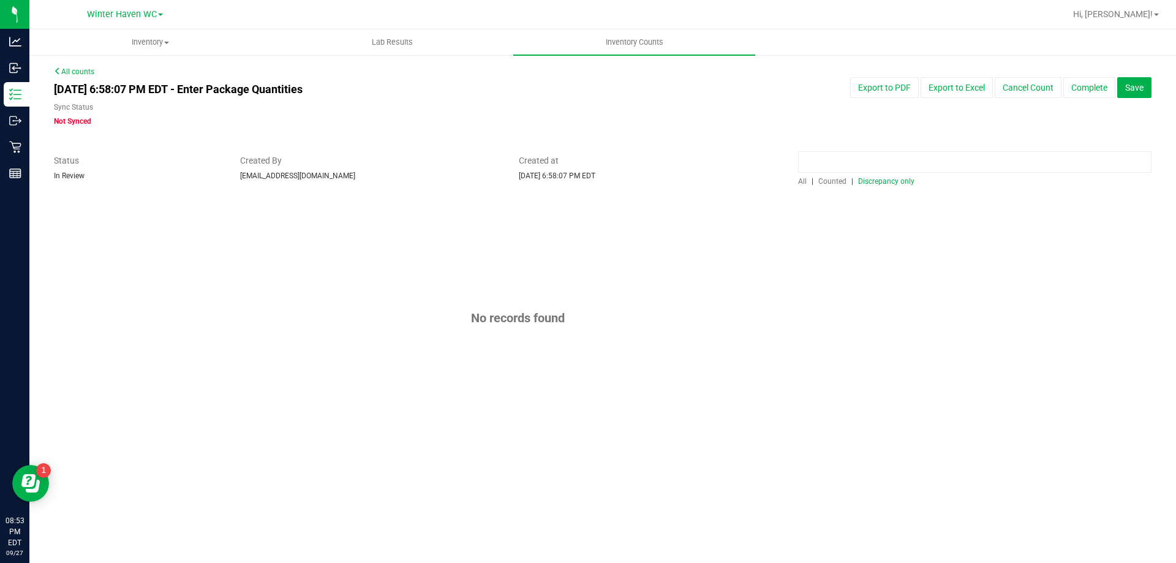
click at [882, 162] on input at bounding box center [974, 161] width 353 height 21
type input "wbv"
click at [836, 178] on span "Counted" at bounding box center [832, 181] width 28 height 9
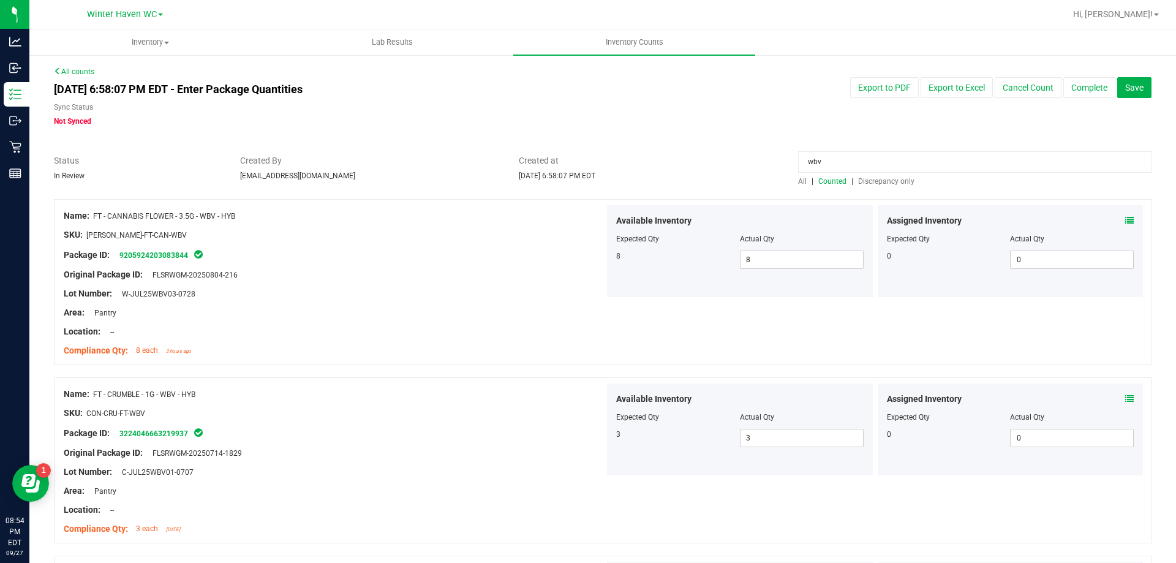
click at [922, 168] on input "wbv" at bounding box center [974, 161] width 353 height 21
type input "jcw"
click at [1125, 221] on icon at bounding box center [1129, 220] width 9 height 9
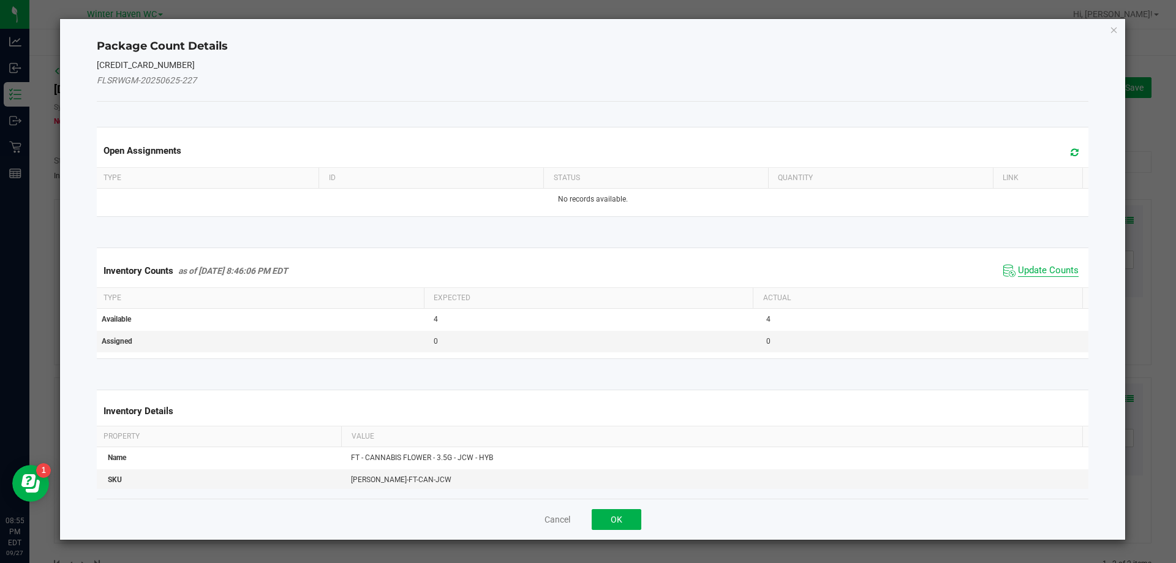
click at [1035, 267] on span "Update Counts" at bounding box center [1048, 271] width 61 height 12
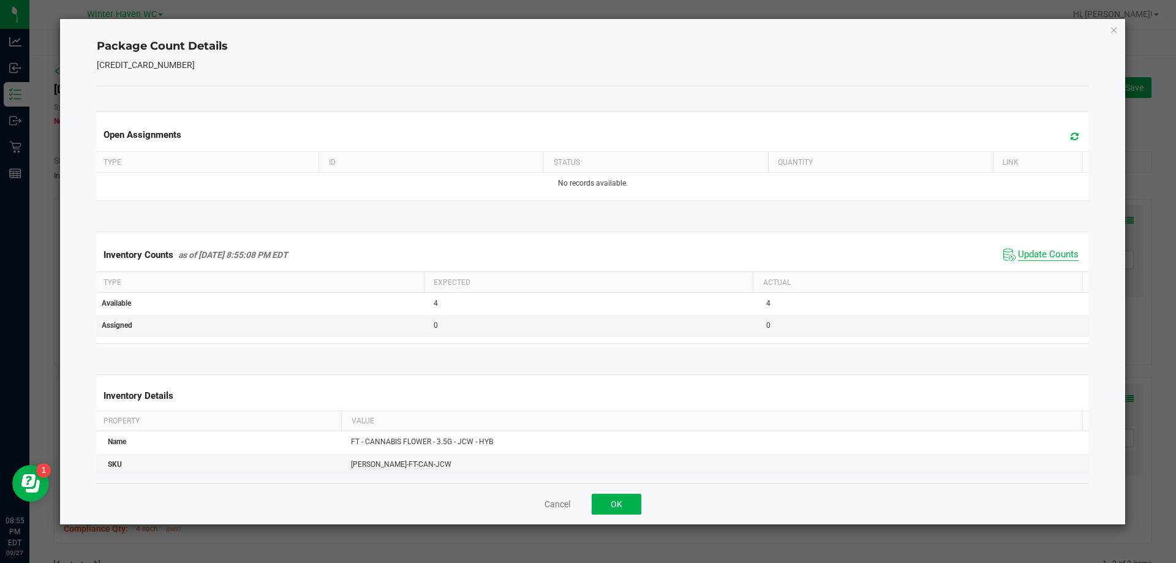
click at [1030, 252] on span "Update Counts" at bounding box center [1048, 255] width 61 height 12
click at [606, 506] on button "OK" at bounding box center [617, 504] width 50 height 21
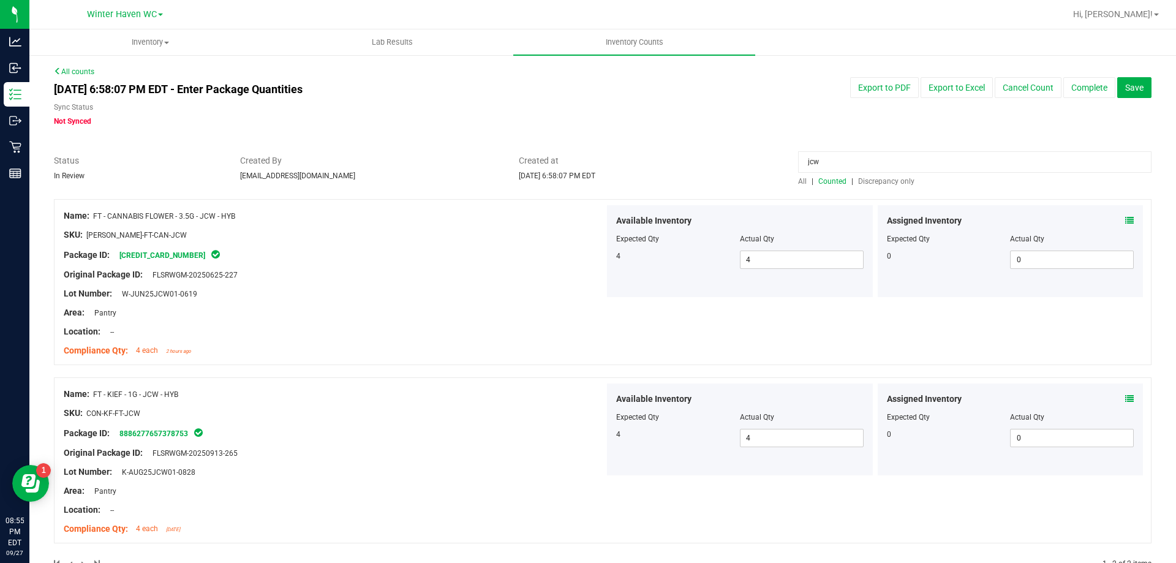
click at [877, 157] on input "jcw" at bounding box center [974, 161] width 353 height 21
click at [860, 165] on input "jcw" at bounding box center [974, 161] width 353 height 21
type input "wbv"
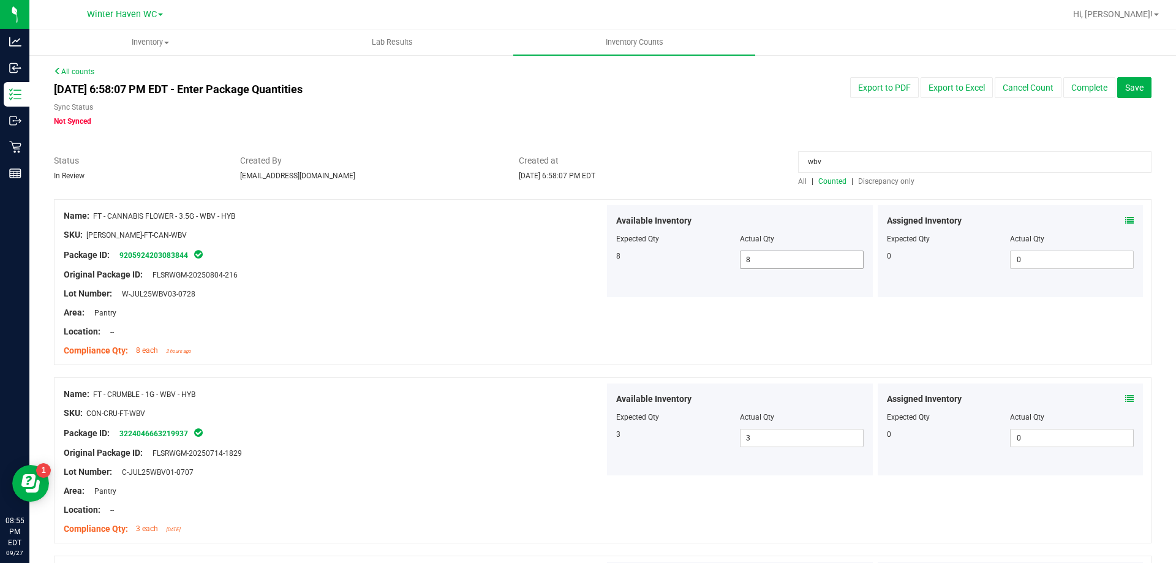
click at [843, 266] on span "8 8" at bounding box center [802, 260] width 124 height 18
click at [843, 266] on input "8" at bounding box center [802, 259] width 123 height 17
type input "9"
click at [890, 338] on div "Name: FT - CANNABIS FLOWER - 3.5G - WBV - HYB SKU: [PERSON_NAME]-FT-CAN-WBV Pac…" at bounding box center [603, 282] width 1098 height 166
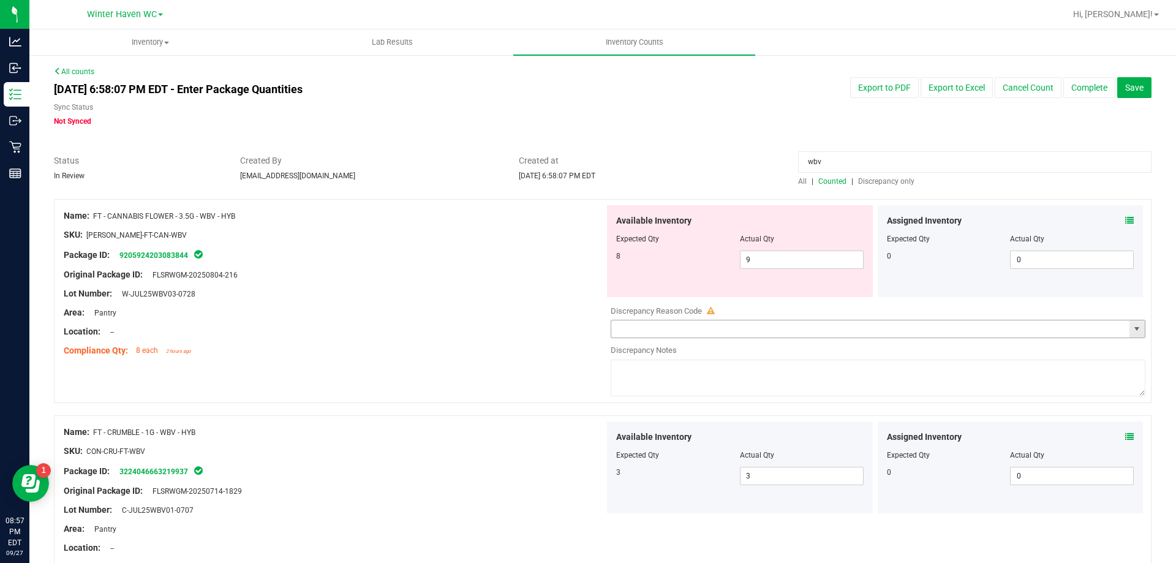
click at [1132, 328] on span "select" at bounding box center [1137, 329] width 10 height 10
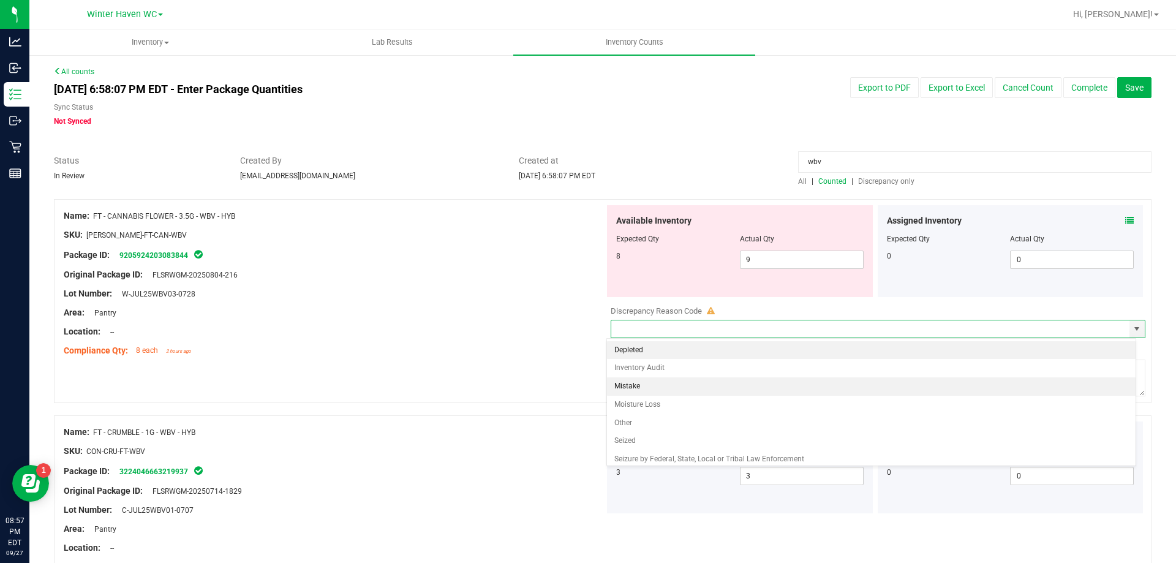
scroll to position [23, 0]
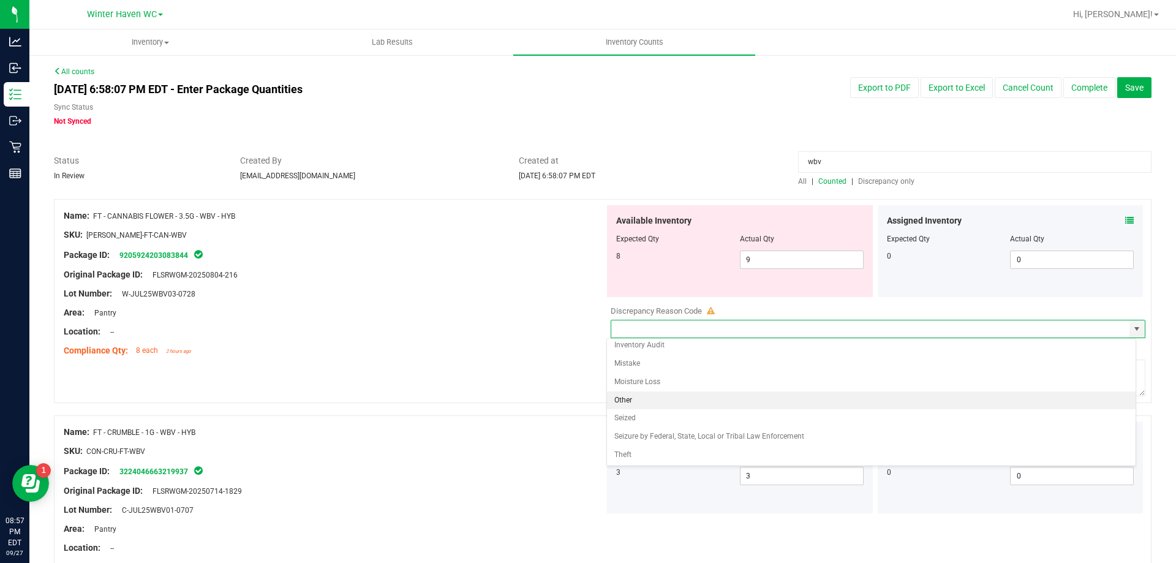
click at [681, 402] on li "Other" at bounding box center [871, 400] width 529 height 18
type input "Other"
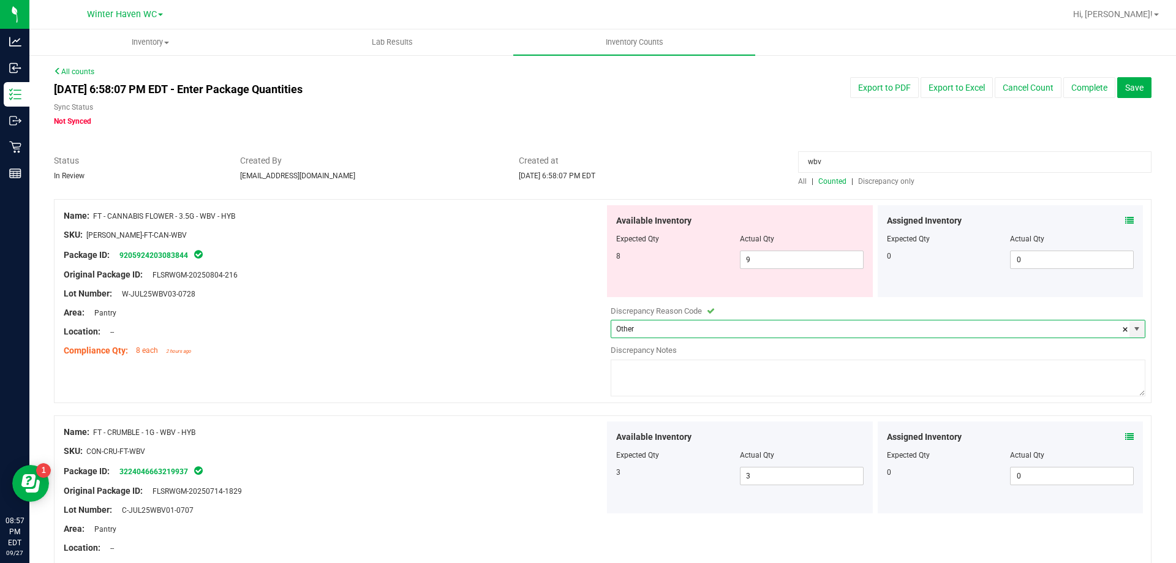
click at [690, 368] on textarea at bounding box center [878, 378] width 535 height 37
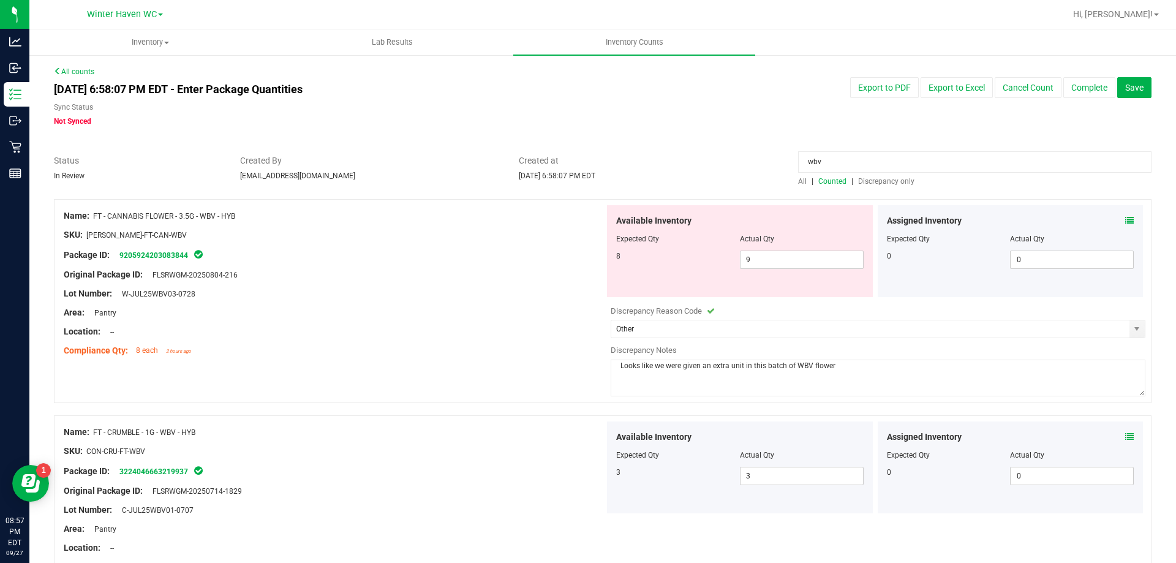
type textarea "Looks like we were given an extra unit in this batch of WBV flower"
drag, startPoint x: 480, startPoint y: 342, endPoint x: 646, endPoint y: 249, distance: 189.8
click at [488, 338] on div at bounding box center [334, 341] width 541 height 6
click at [1126, 85] on span "Save" at bounding box center [1134, 88] width 18 height 10
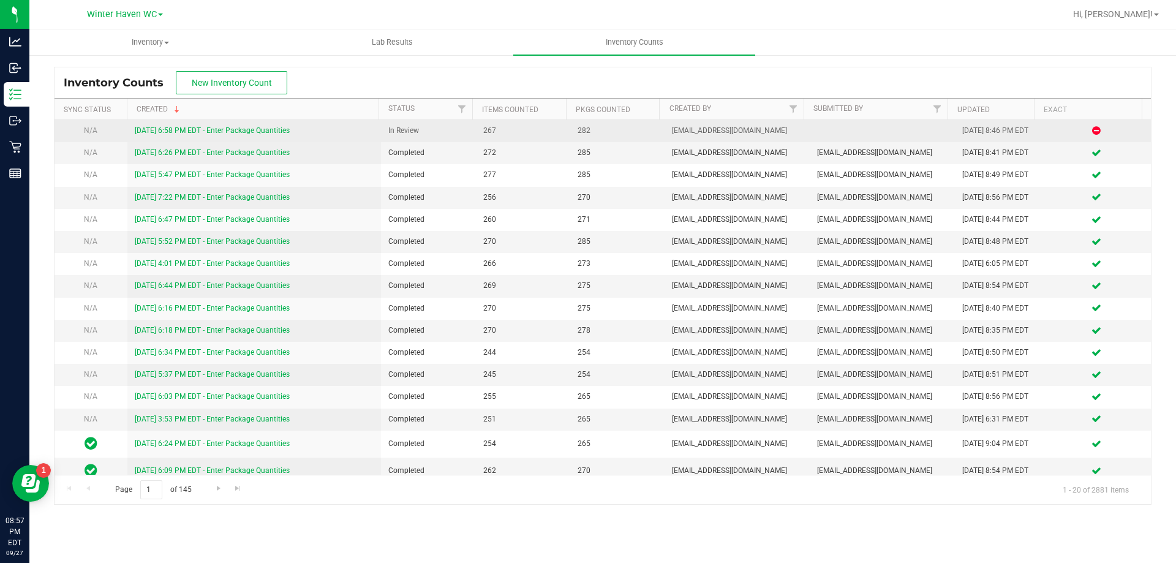
click at [199, 127] on link "[DATE] 6:58 PM EDT - Enter Package Quantities" at bounding box center [212, 130] width 155 height 9
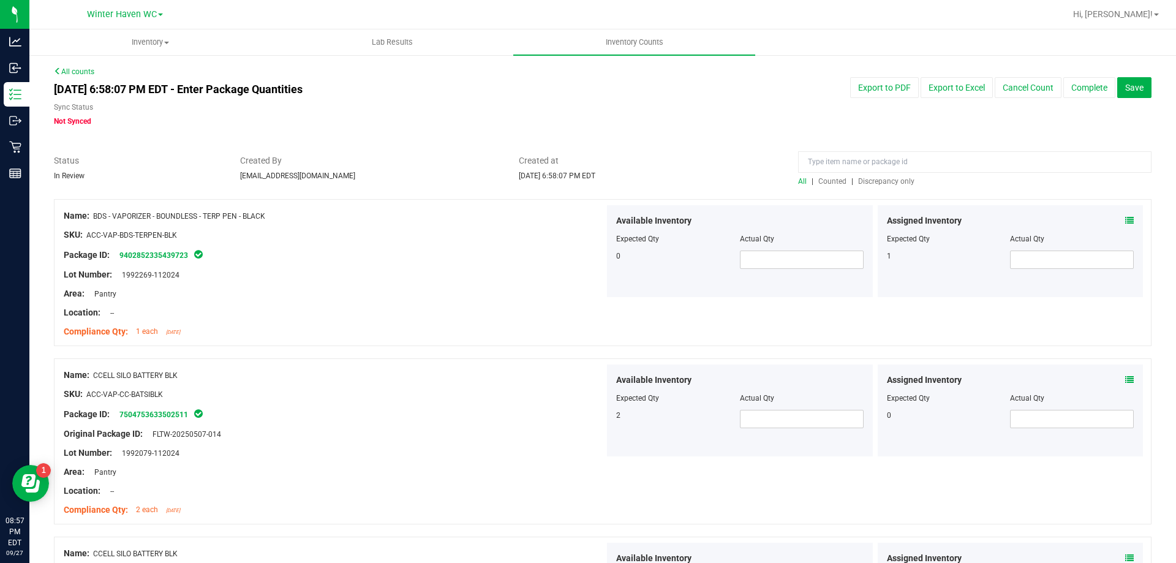
click at [862, 180] on span "Discrepancy only" at bounding box center [886, 181] width 56 height 9
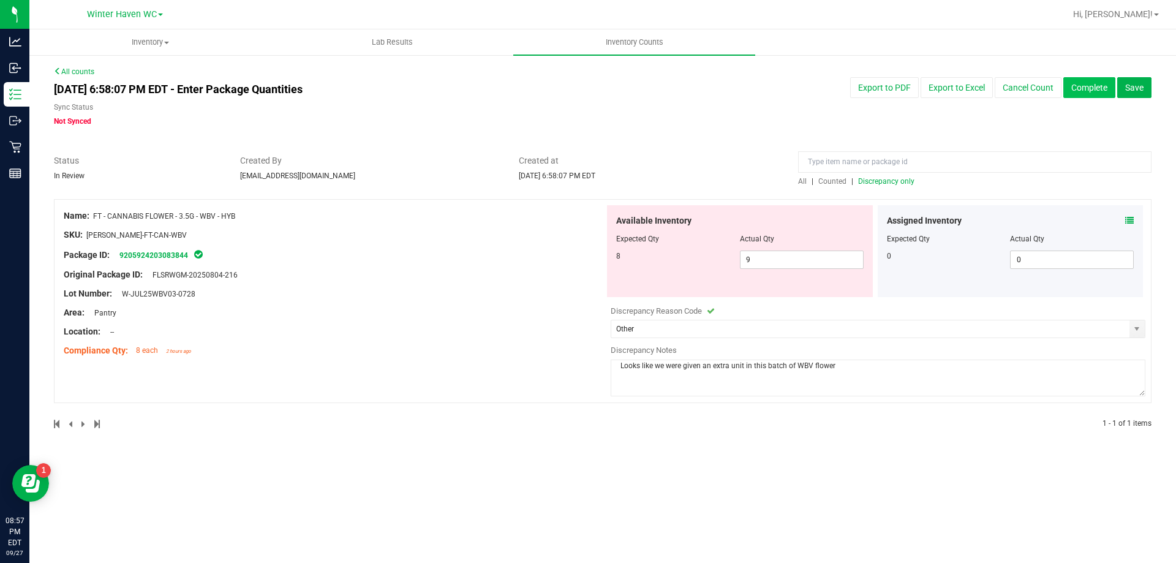
click at [1101, 91] on button "Complete" at bounding box center [1089, 87] width 52 height 21
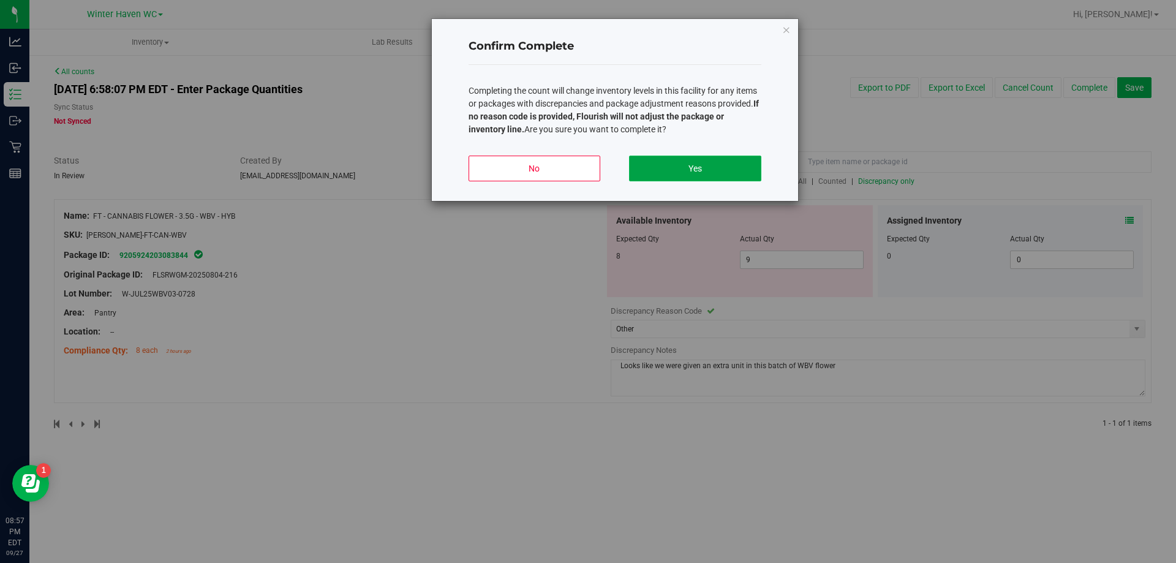
click at [663, 169] on button "Yes" at bounding box center [695, 169] width 132 height 26
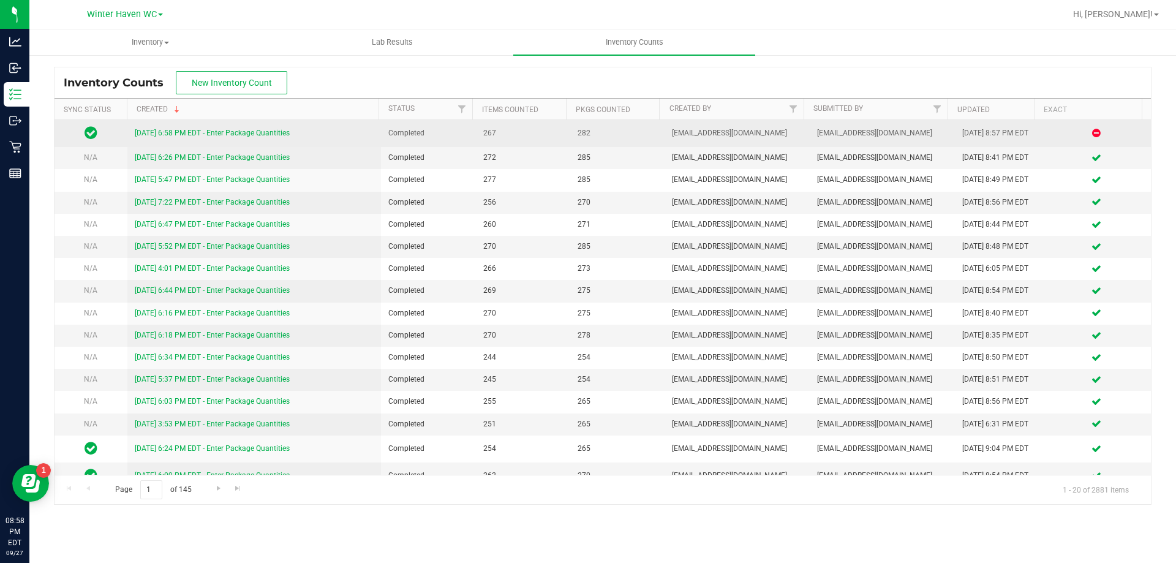
click at [282, 127] on div "[DATE] 6:58 PM EDT - Enter Package Quantities" at bounding box center [254, 133] width 239 height 12
click at [276, 132] on link "[DATE] 6:58 PM EDT - Enter Package Quantities" at bounding box center [212, 133] width 155 height 9
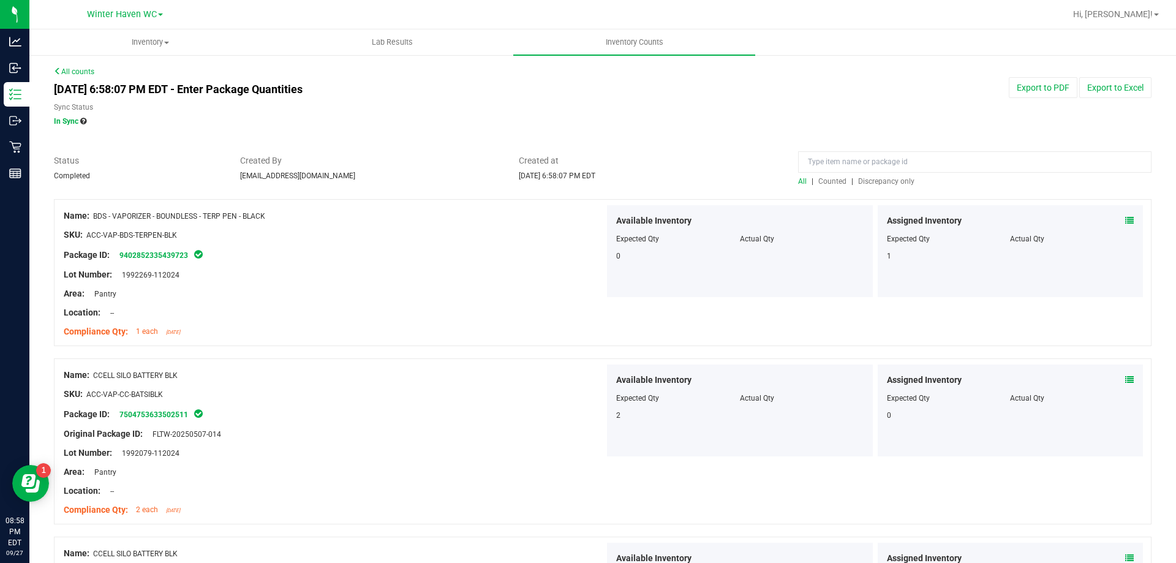
click at [893, 184] on span "Discrepancy only" at bounding box center [886, 181] width 56 height 9
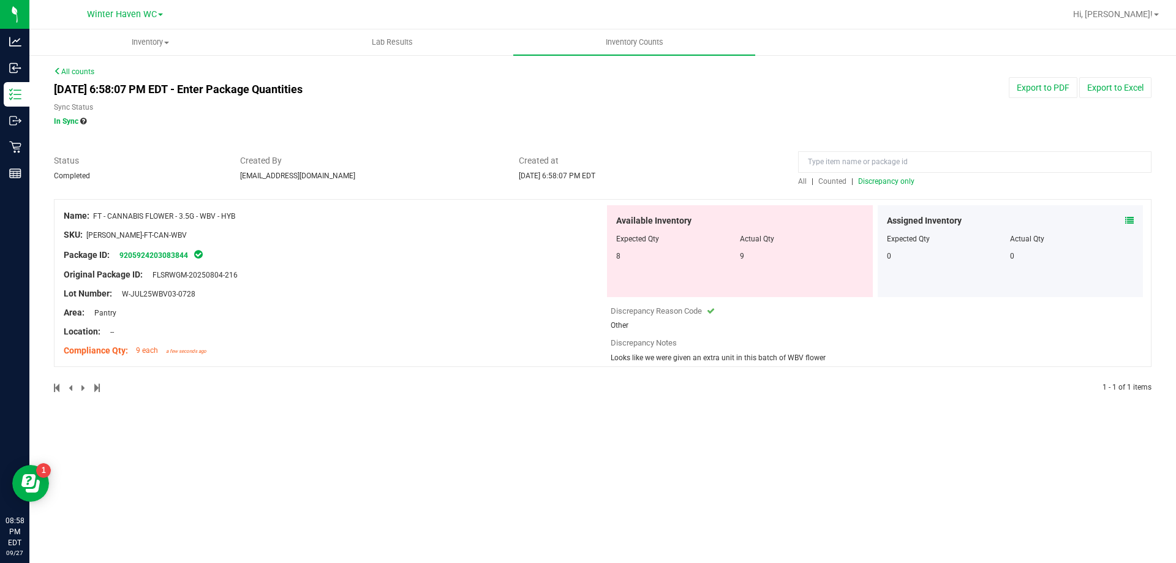
click at [1125, 221] on icon at bounding box center [1129, 220] width 9 height 9
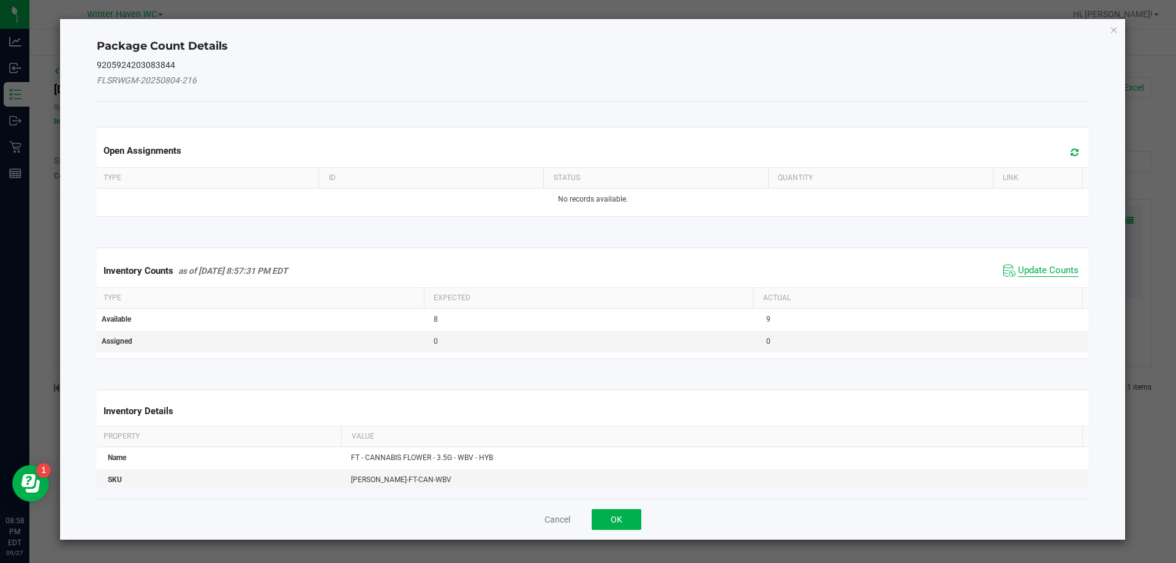
click at [1038, 266] on span "Update Counts" at bounding box center [1048, 271] width 61 height 12
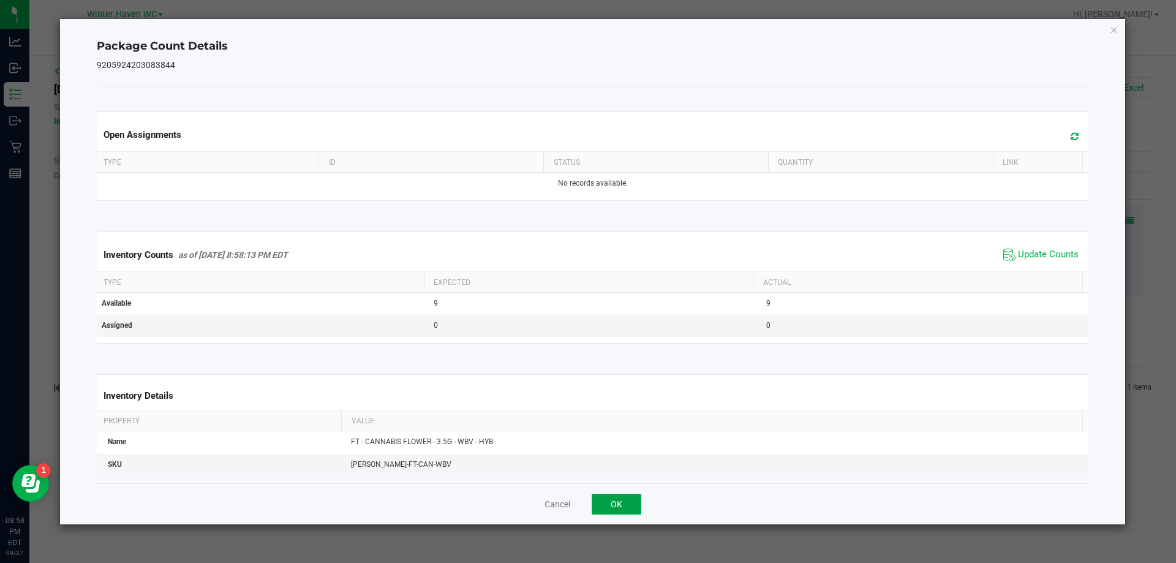
click at [637, 505] on button "OK" at bounding box center [617, 504] width 50 height 21
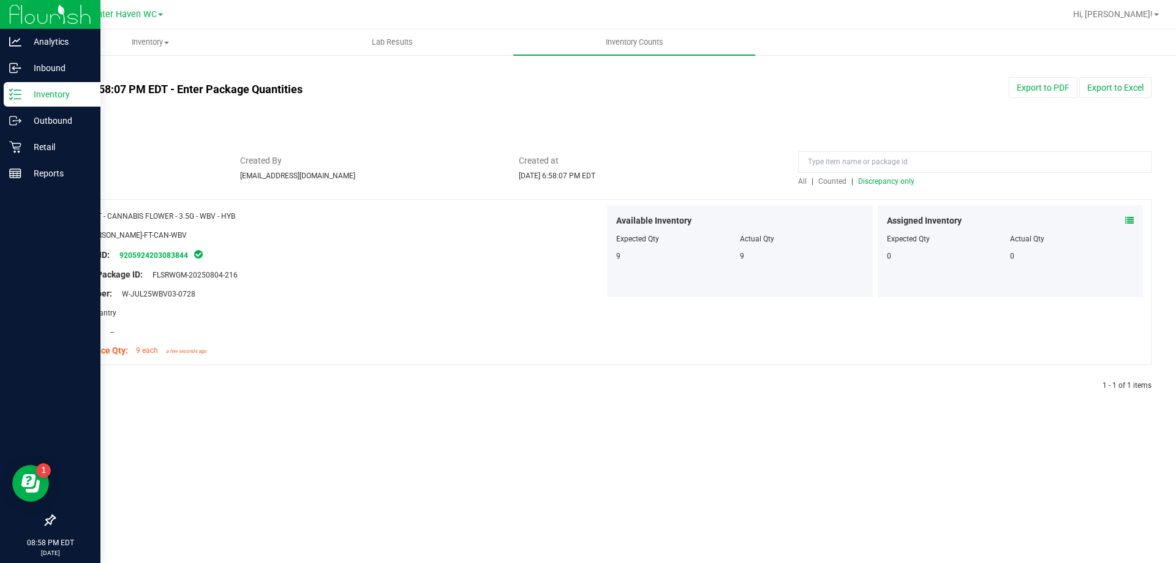
click at [26, 97] on p "Inventory" at bounding box center [58, 94] width 74 height 15
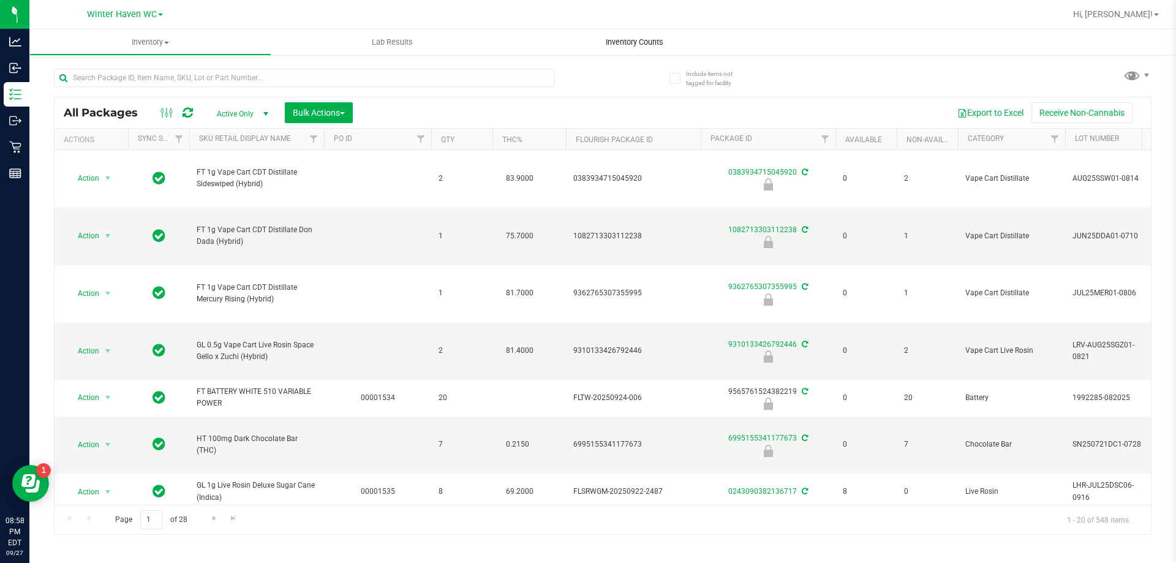
click at [622, 40] on span "Inventory Counts" at bounding box center [634, 42] width 91 height 11
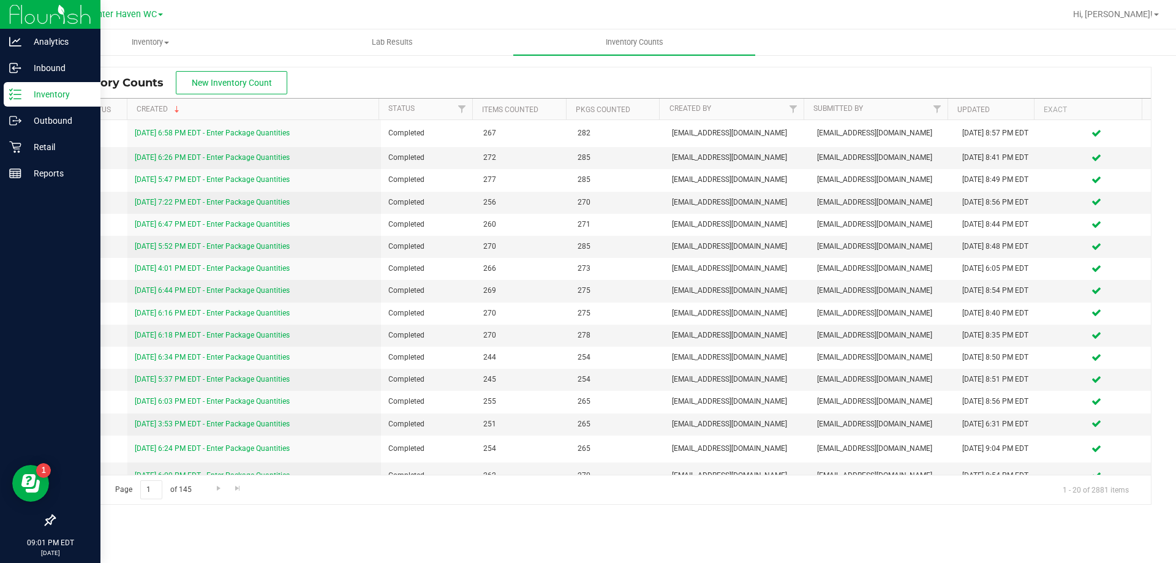
click at [42, 97] on p "Inventory" at bounding box center [58, 94] width 74 height 15
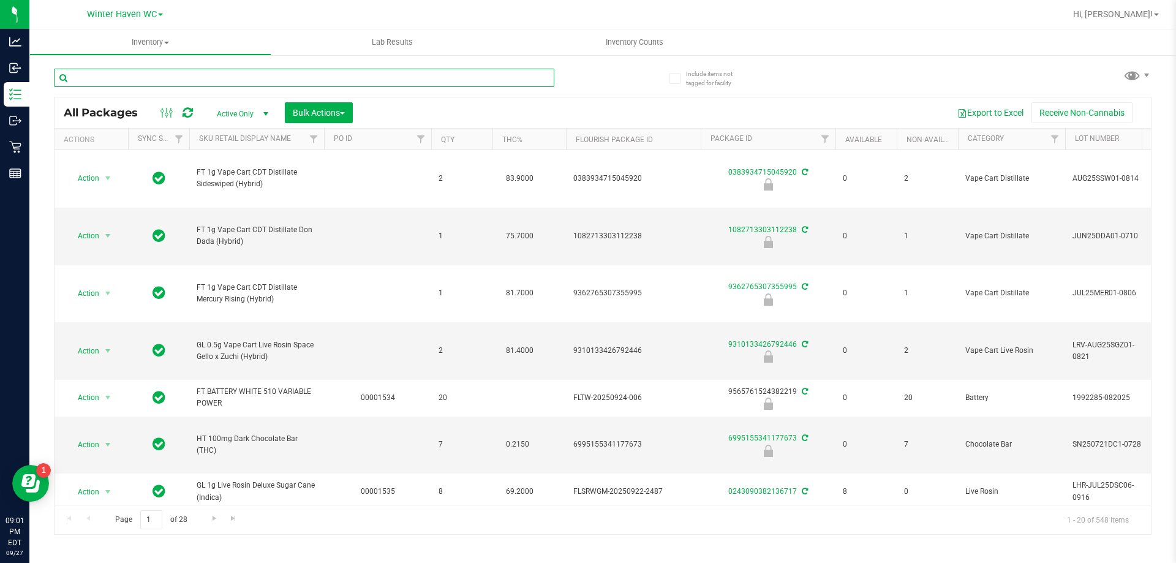
click at [129, 83] on input "text" at bounding box center [304, 78] width 500 height 18
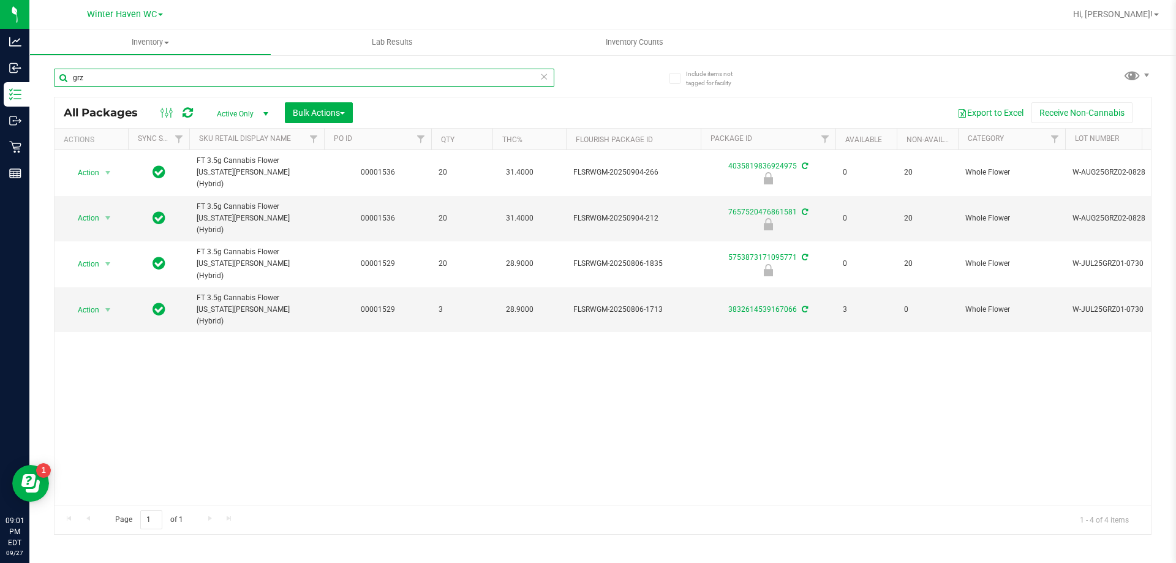
click at [170, 76] on input "grz" at bounding box center [304, 78] width 500 height 18
type input "7"
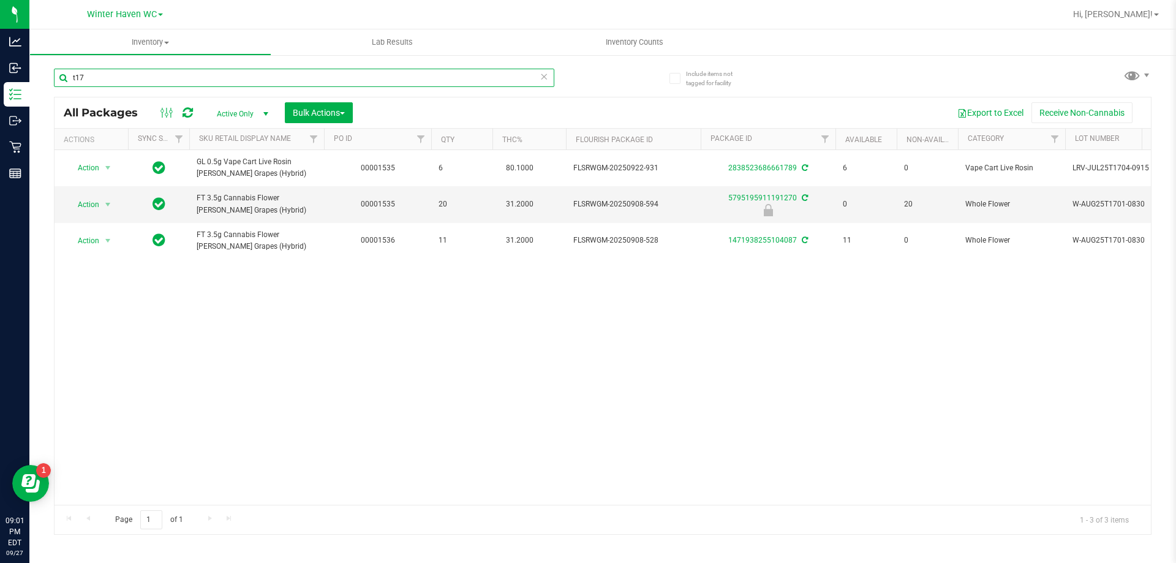
click at [121, 85] on input "t17" at bounding box center [304, 78] width 500 height 18
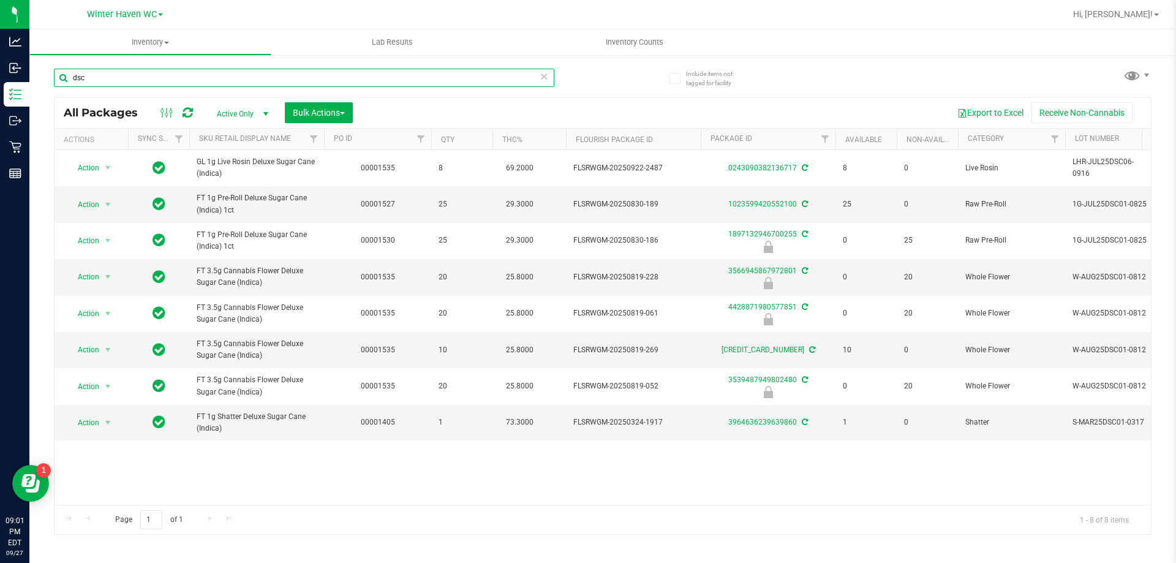
click at [180, 78] on input "dsc" at bounding box center [304, 78] width 500 height 18
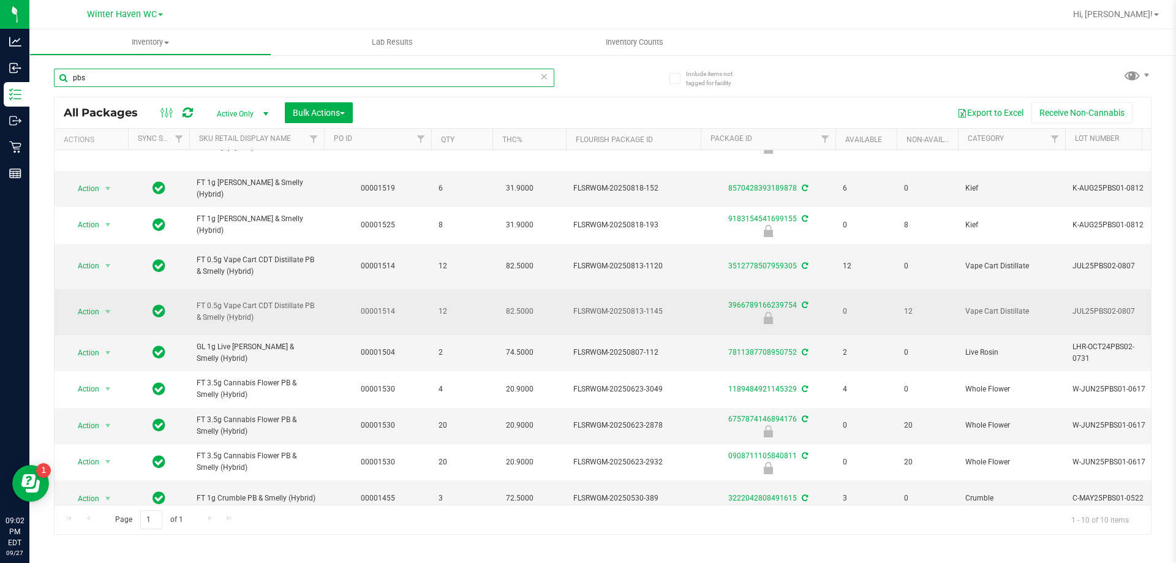
scroll to position [58, 0]
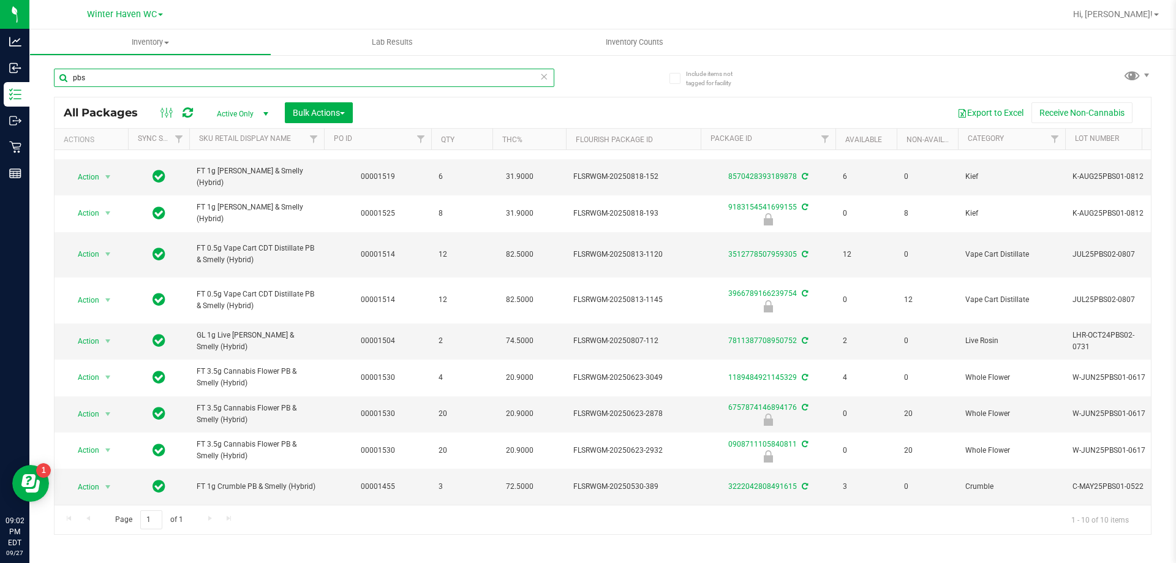
click at [134, 72] on input "pbs" at bounding box center [304, 78] width 500 height 18
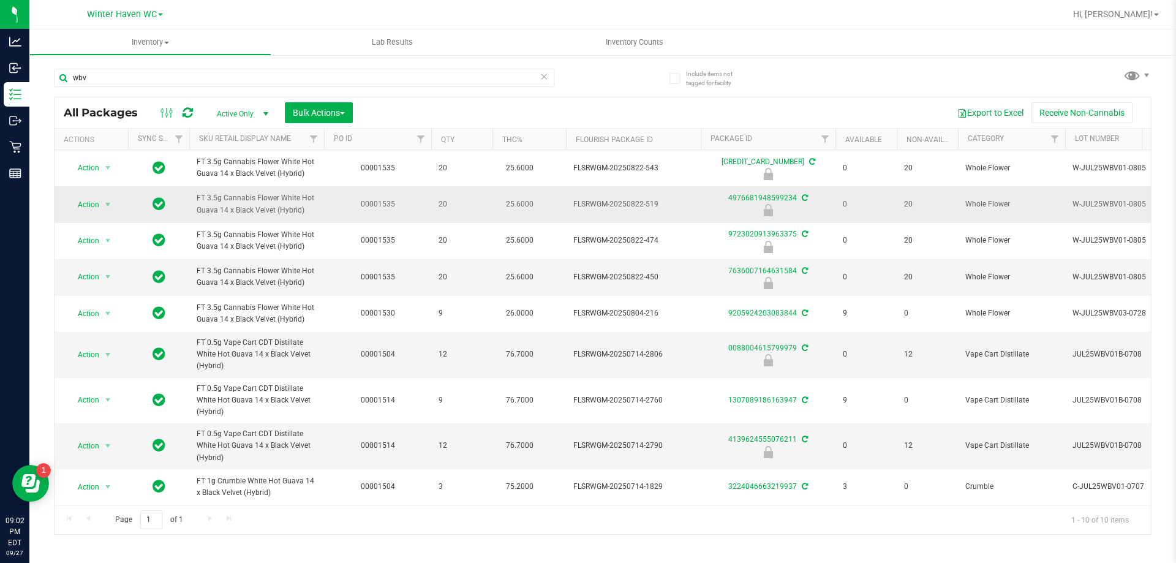
drag, startPoint x: 306, startPoint y: 212, endPoint x: 193, endPoint y: 203, distance: 113.7
click at [193, 203] on td "FT 3.5g Cannabis Flower White Hot Guava 14 x Black Velvet (Hybrid)" at bounding box center [256, 204] width 135 height 36
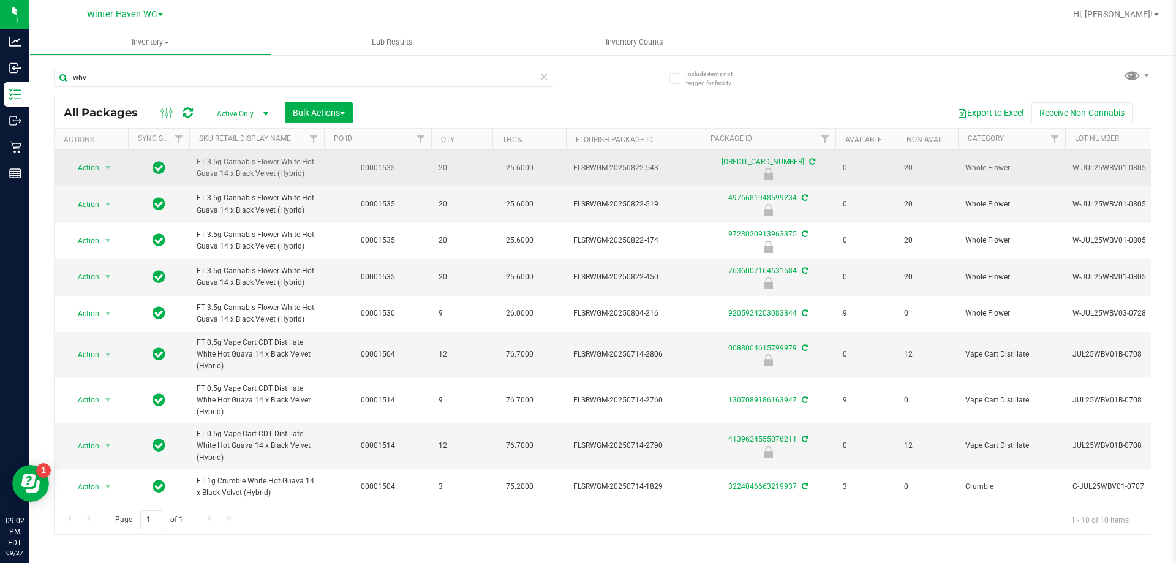
copy span "FT 3.5g Cannabis Flower White Hot Guava 14 x Black Velvet (Hybrid)"
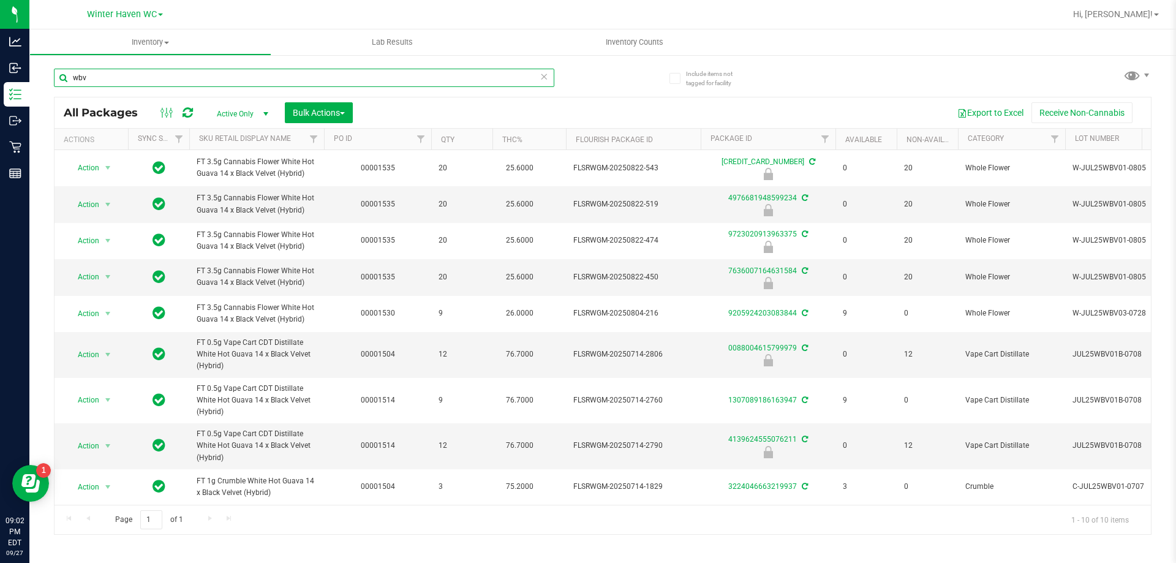
click at [179, 78] on input "wbv" at bounding box center [304, 78] width 500 height 18
paste input "FT 3.5g Cannabis Flower White Hot Guava 14 x Black Velvet (Hybrid)"
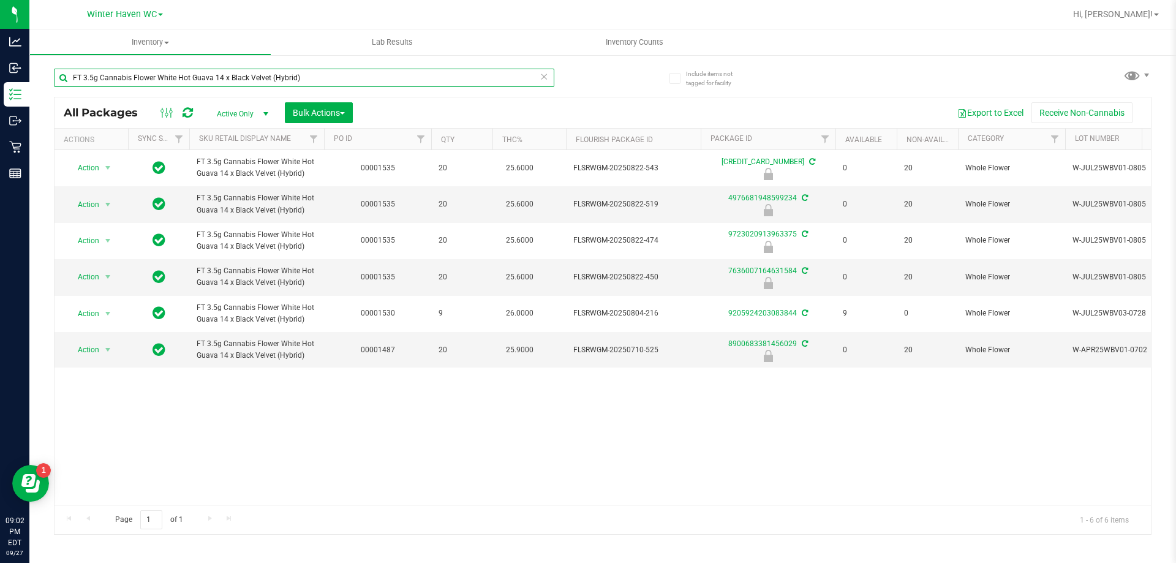
click at [305, 71] on input "FT 3.5g Cannabis Flower White Hot Guava 14 x Black Velvet (Hybrid)" at bounding box center [304, 78] width 500 height 18
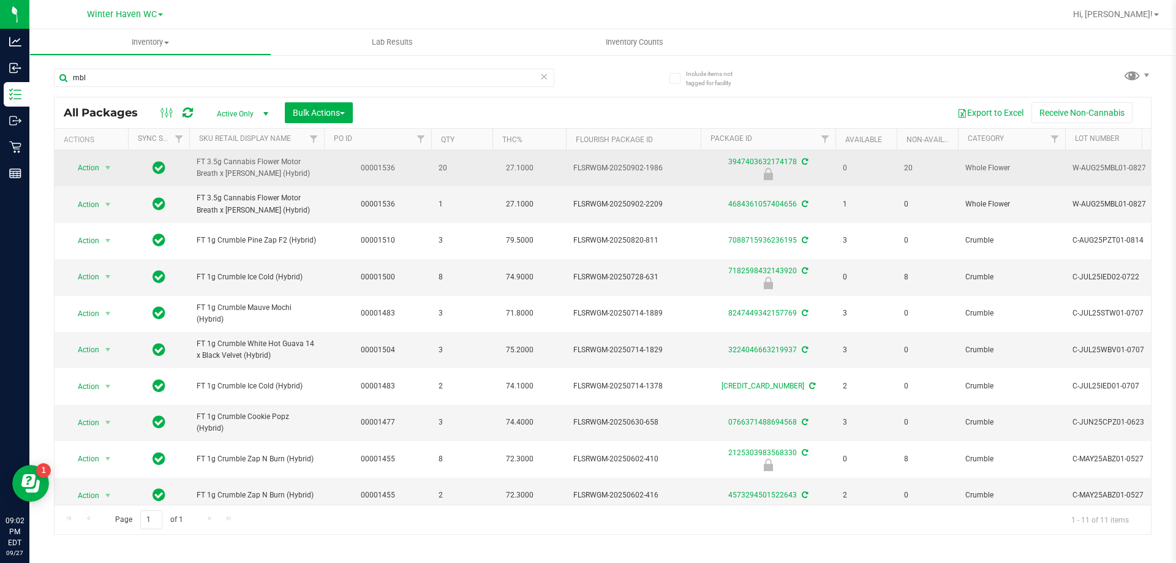
drag, startPoint x: 289, startPoint y: 178, endPoint x: 179, endPoint y: 160, distance: 111.7
copy tr "FT 3.5g Cannabis Flower Motor Breath x [PERSON_NAME] (Hybrid)"
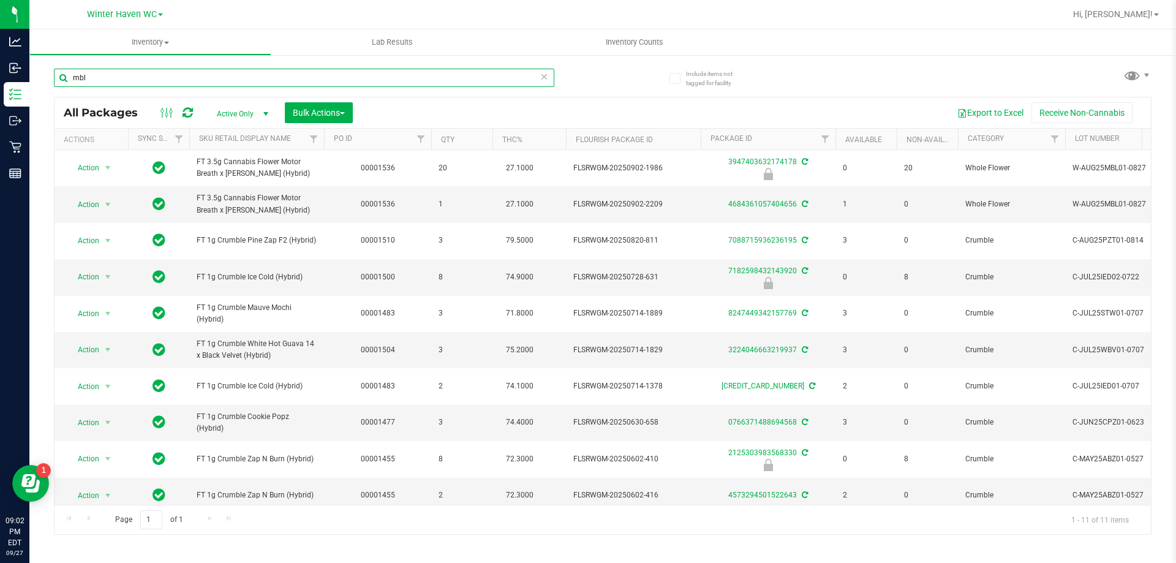
click at [242, 69] on input "mbl" at bounding box center [304, 78] width 500 height 18
paste input "FT 3.5g Cannabis Flower Motor Breath x [PERSON_NAME] (Hybrid)"
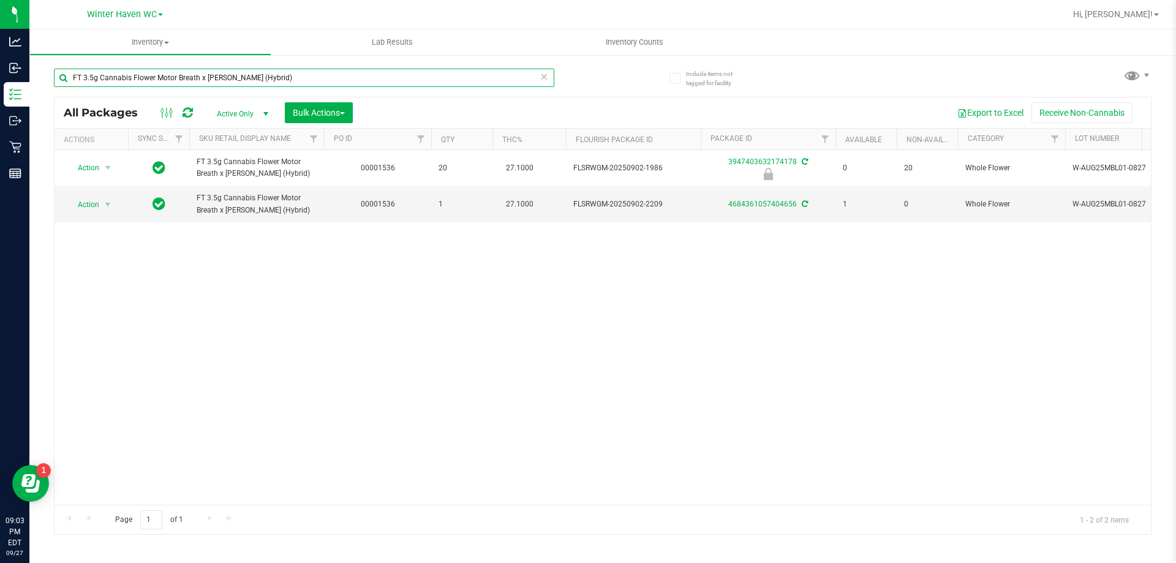
click at [310, 82] on input "FT 3.5g Cannabis Flower Motor Breath x [PERSON_NAME] (Hybrid)" at bounding box center [304, 78] width 500 height 18
click at [309, 82] on input "FT 3.5g Cannabis Flower Motor Breath x [PERSON_NAME] (Hybrid)" at bounding box center [304, 78] width 500 height 18
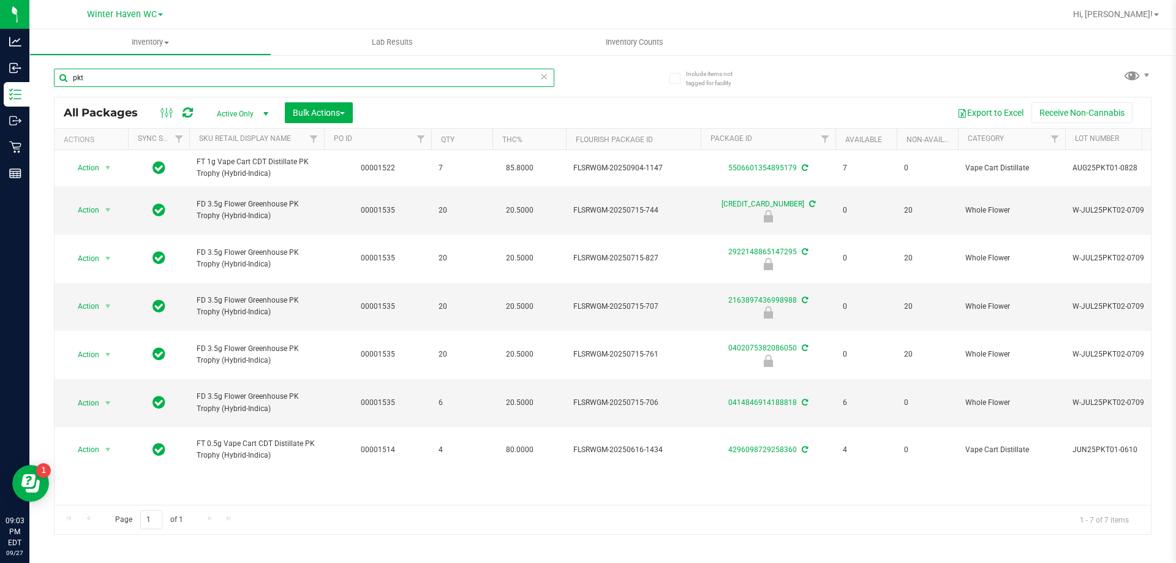
type input "pkt"
